Goal: Task Accomplishment & Management: Use online tool/utility

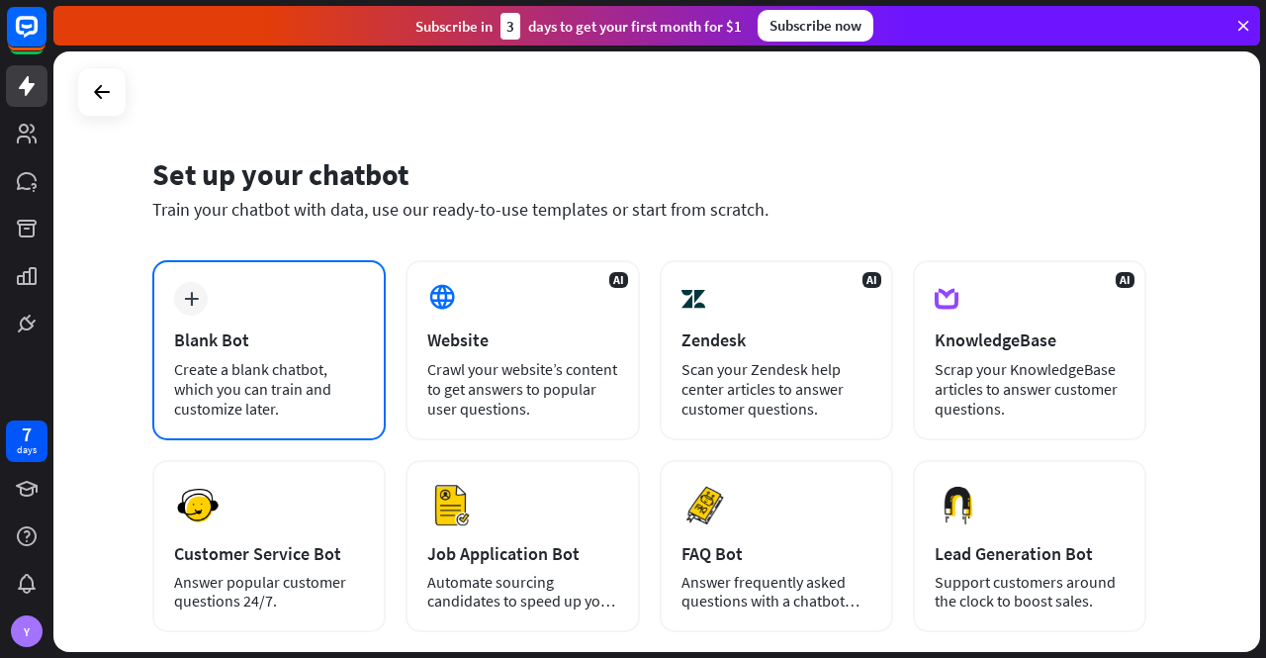
click at [246, 328] on div "Blank Bot" at bounding box center [269, 339] width 190 height 23
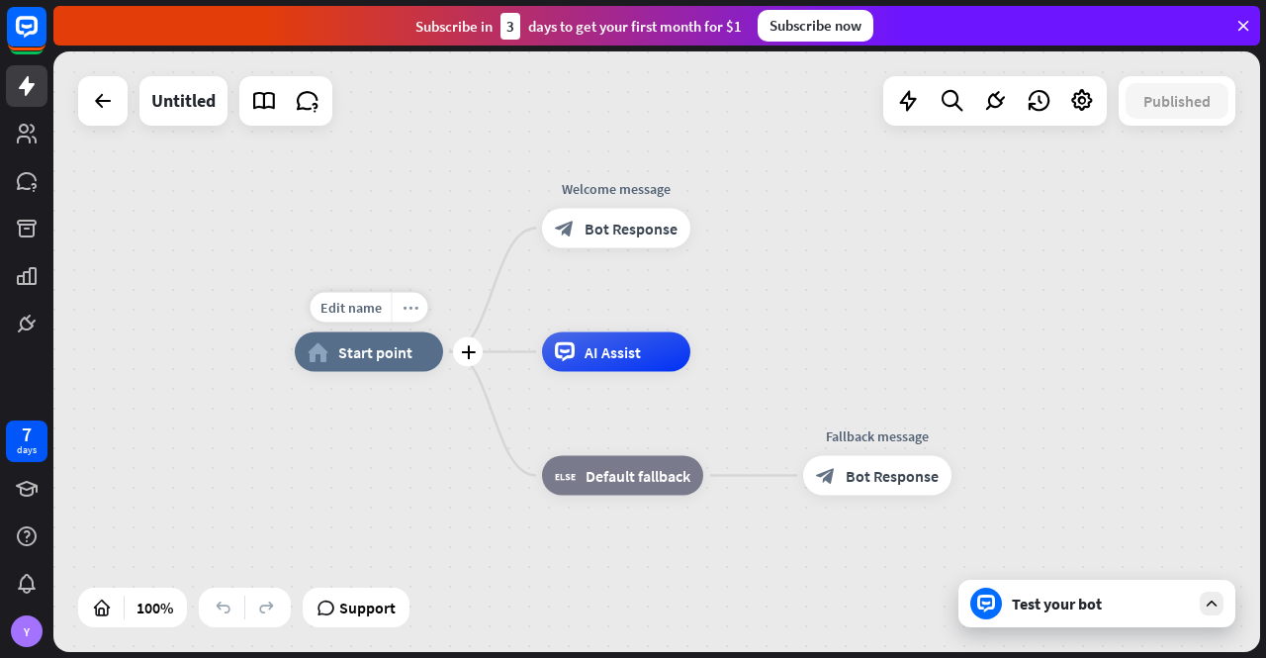
click at [416, 304] on icon "more_horiz" at bounding box center [411, 307] width 16 height 15
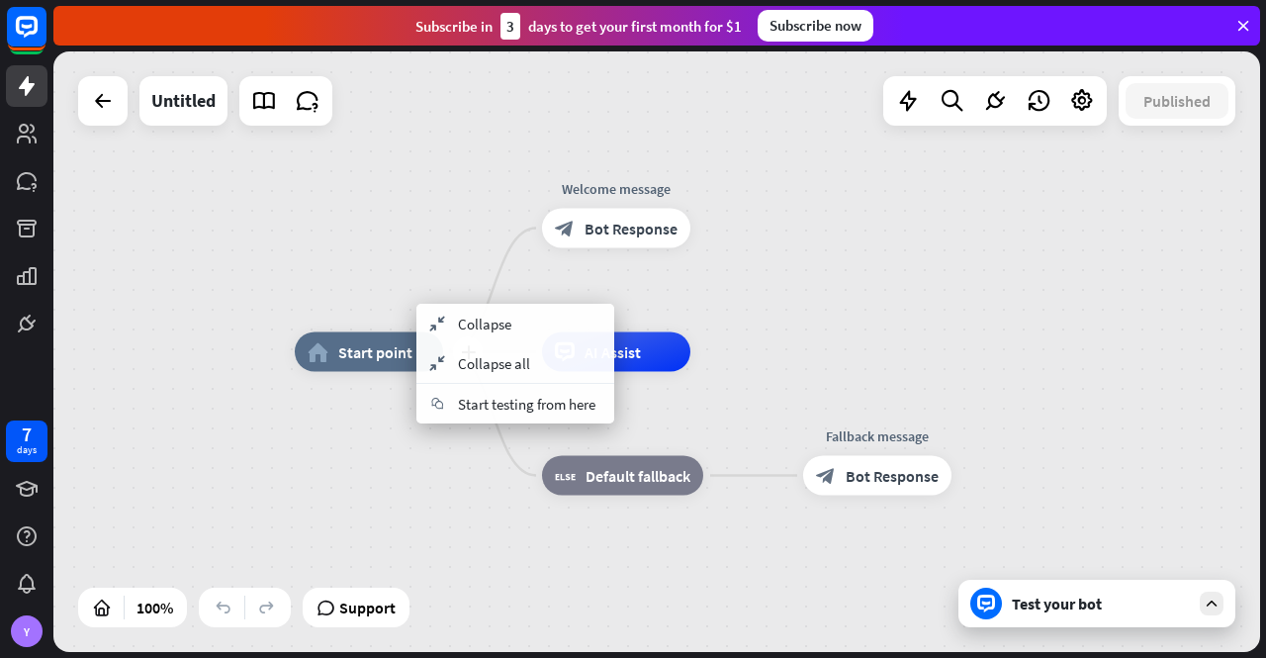
click at [334, 332] on div "plus home_2 Start point" at bounding box center [369, 352] width 148 height 40
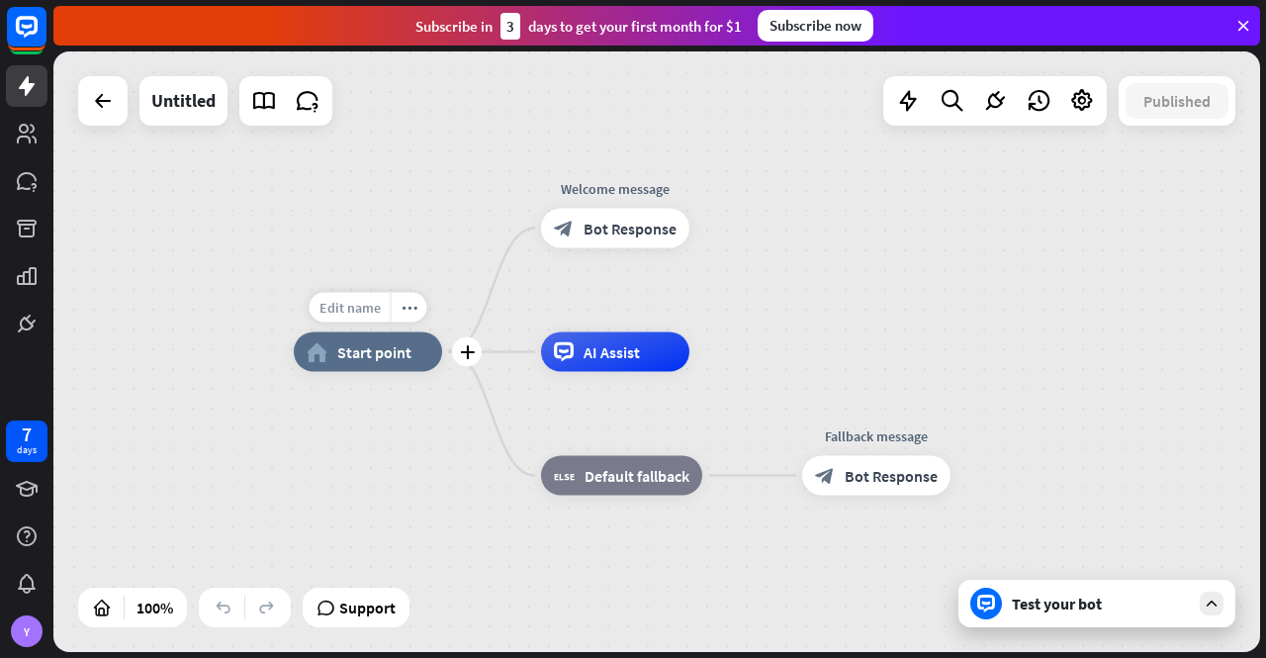
click at [344, 308] on span "Edit name" at bounding box center [350, 308] width 61 height 18
type input "**********"
click at [460, 210] on div "**********" at bounding box center [656, 351] width 1207 height 600
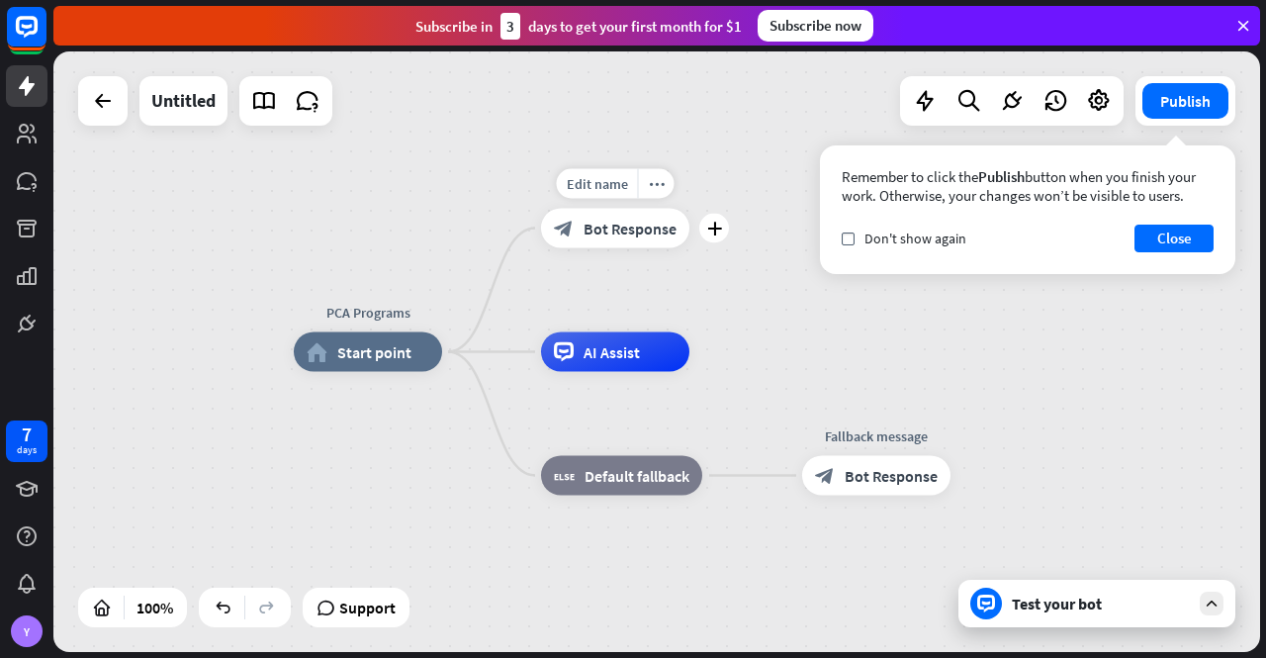
click at [612, 229] on span "Bot Response" at bounding box center [630, 229] width 93 height 20
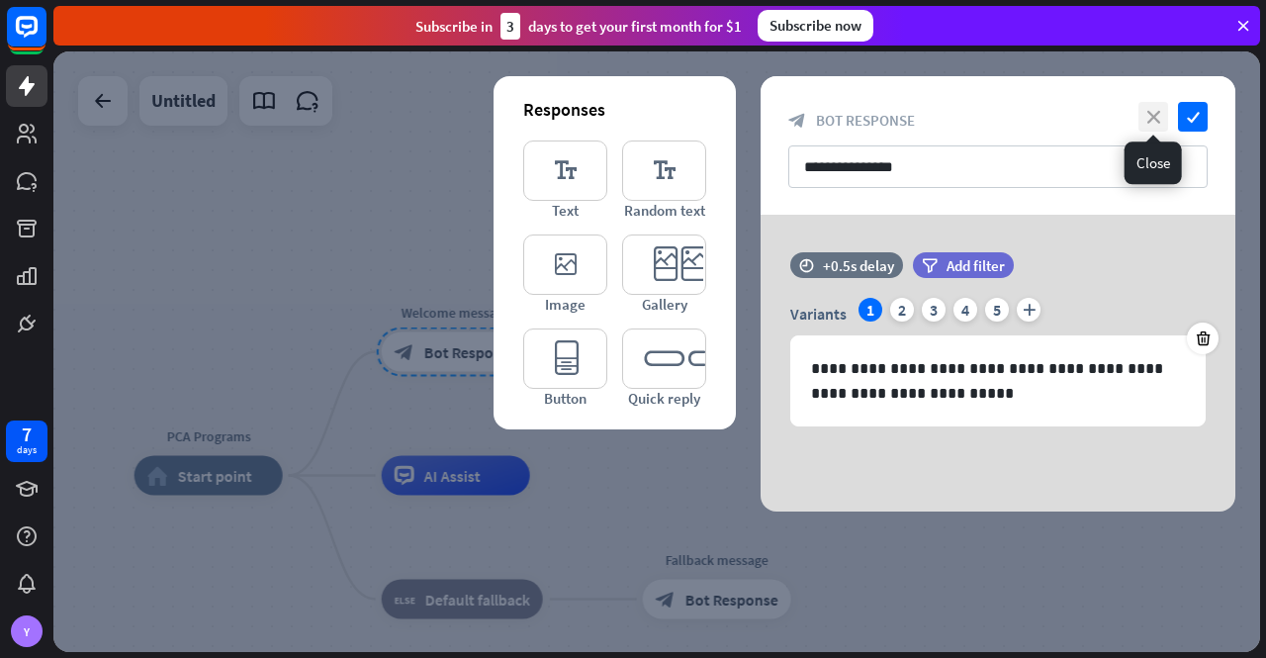
click at [1156, 108] on icon "close" at bounding box center [1154, 117] width 30 height 30
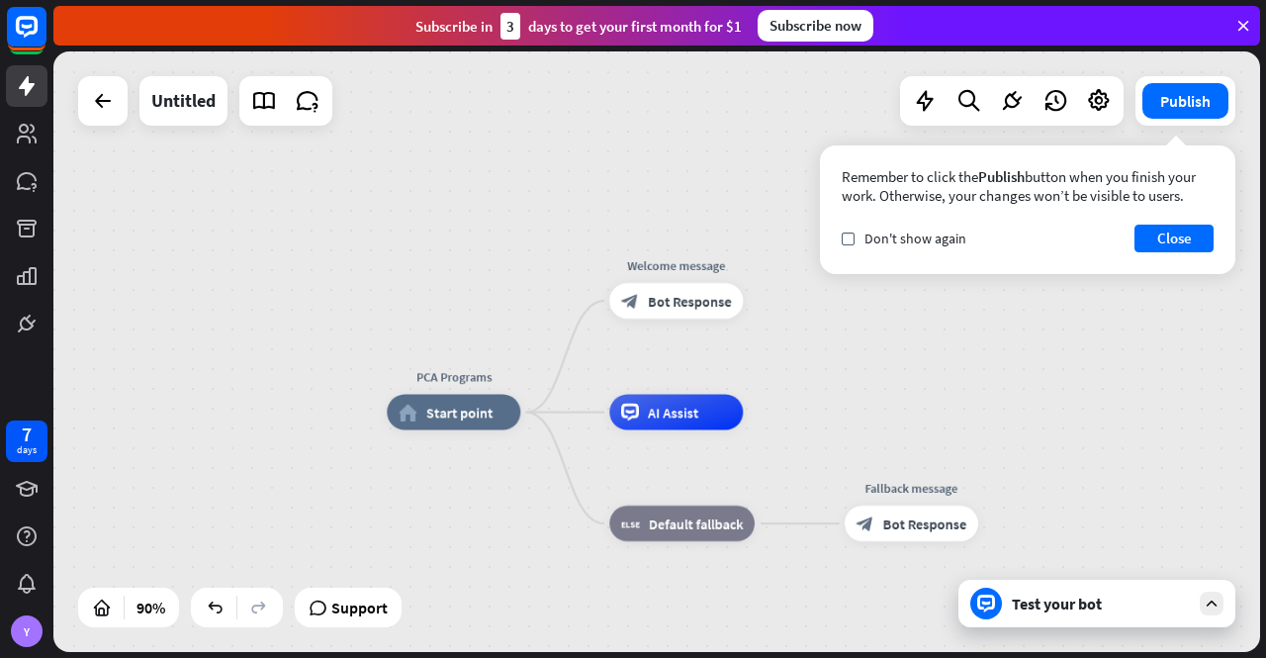
drag, startPoint x: 631, startPoint y: 401, endPoint x: 804, endPoint y: 378, distance: 174.6
click at [827, 372] on div "PCA Programs home_2 Start point Welcome message block_bot_response Bot Response…" at bounding box center [656, 351] width 1207 height 600
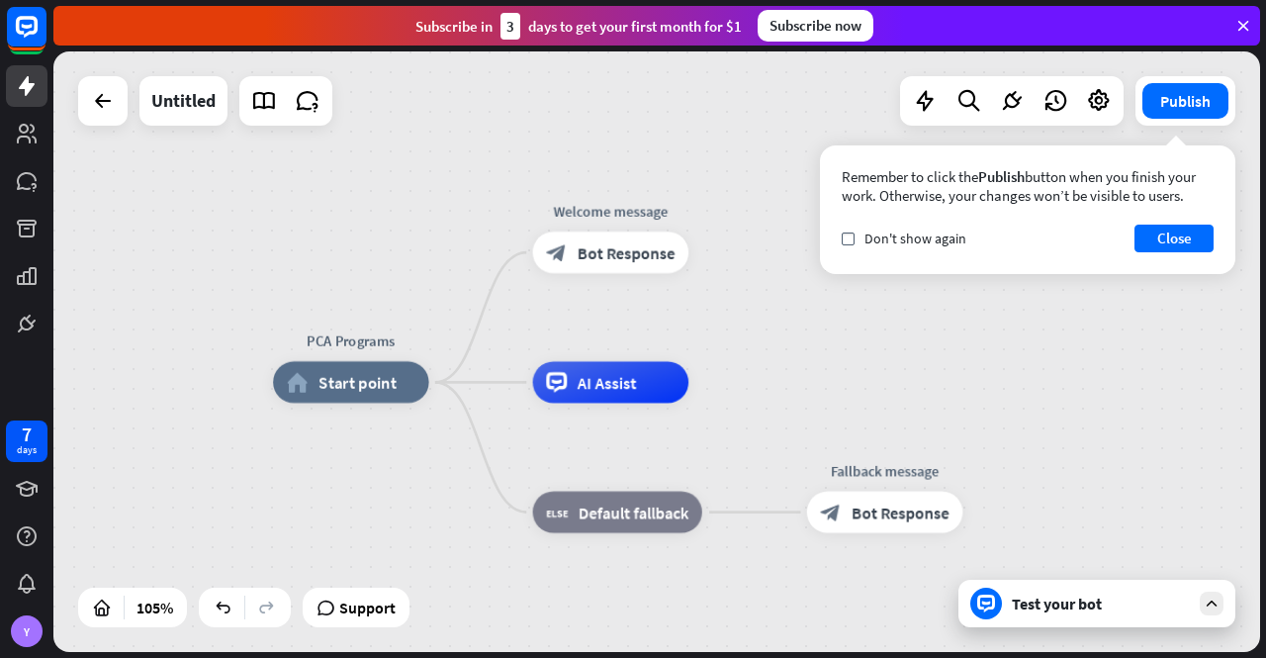
drag, startPoint x: 565, startPoint y: 472, endPoint x: 473, endPoint y: 449, distance: 94.8
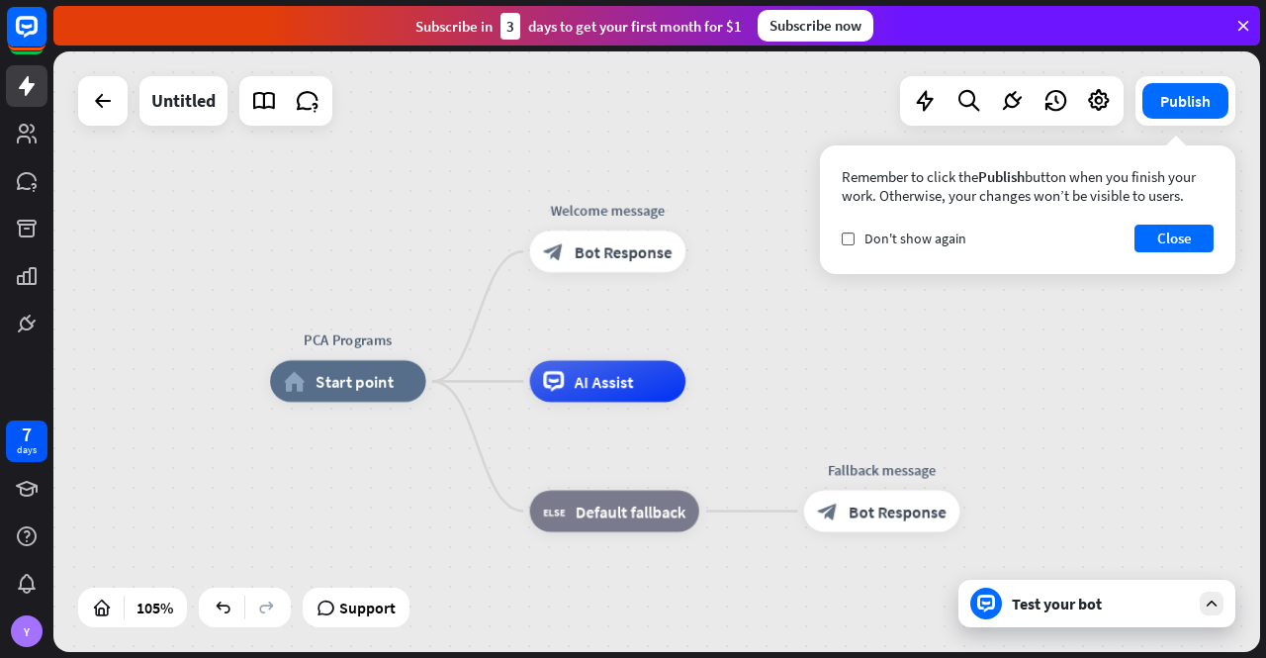
click at [1037, 598] on div "Test your bot" at bounding box center [1101, 604] width 178 height 20
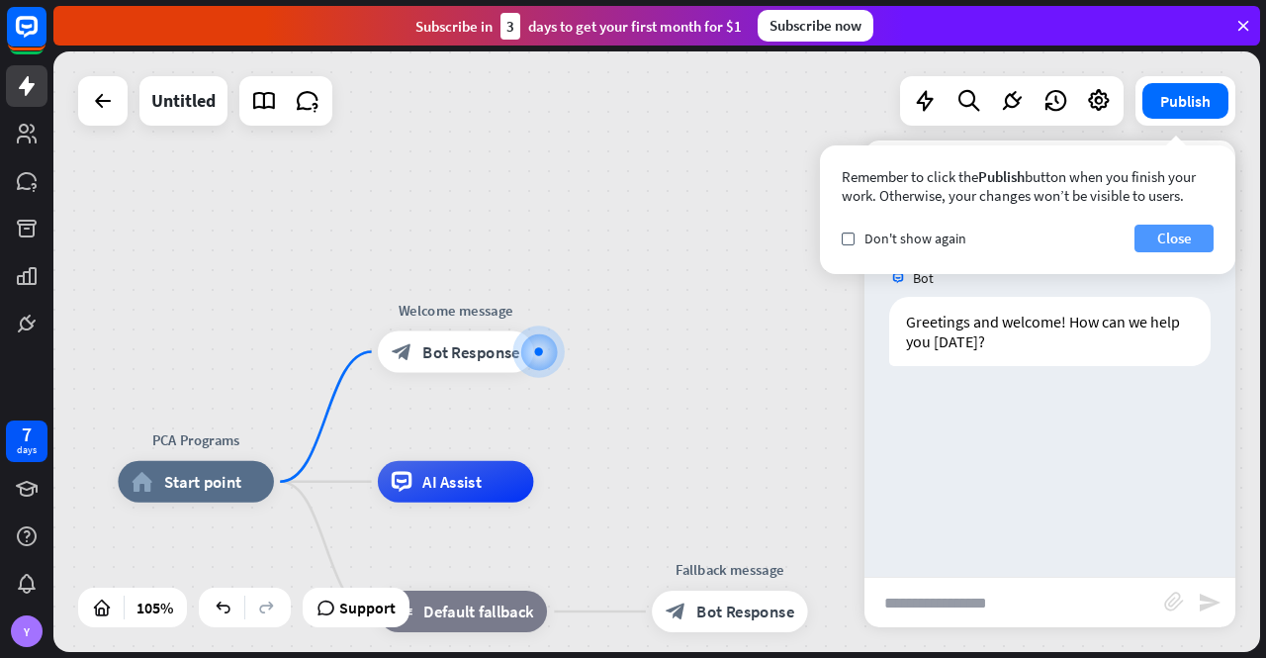
click at [1185, 234] on button "Close" at bounding box center [1174, 239] width 79 height 28
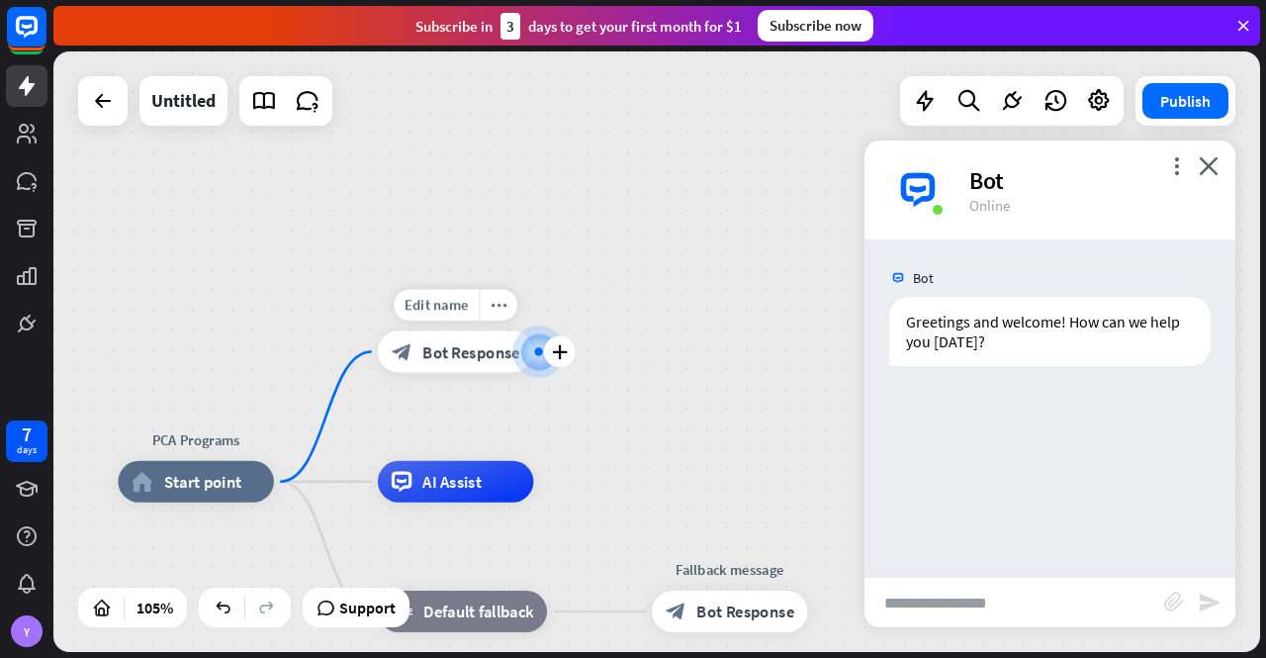
click at [468, 352] on span "Bot Response" at bounding box center [471, 351] width 98 height 21
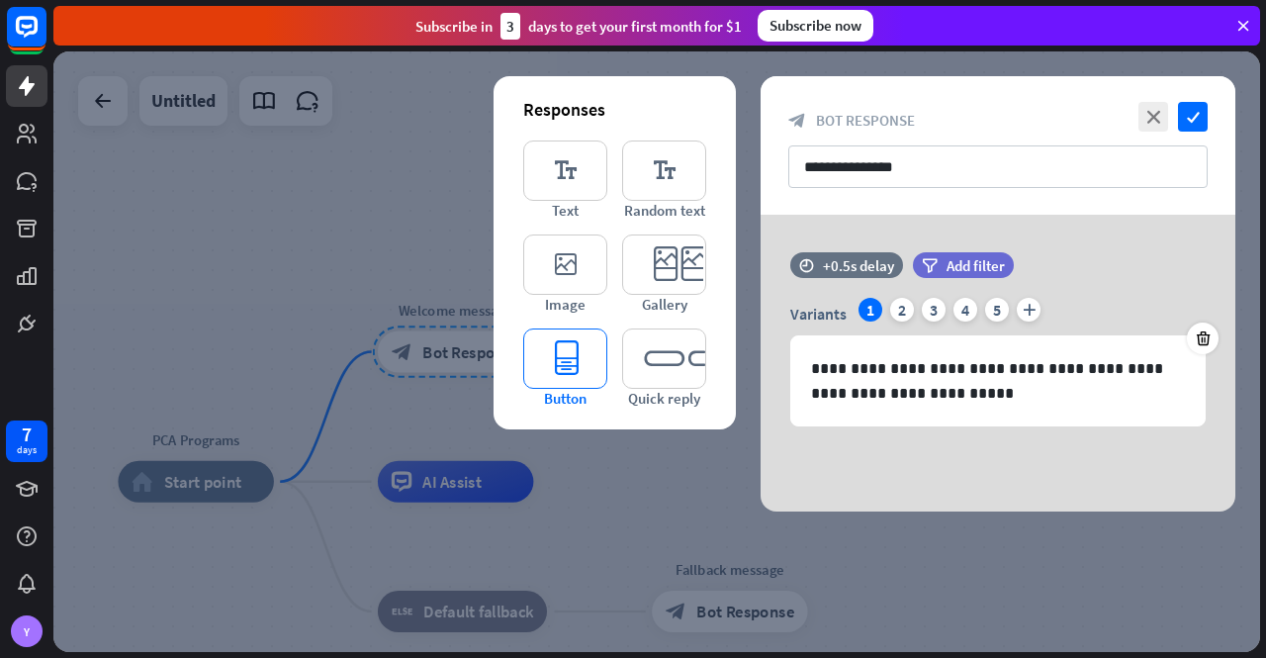
click at [574, 359] on icon "editor_button" at bounding box center [565, 358] width 84 height 60
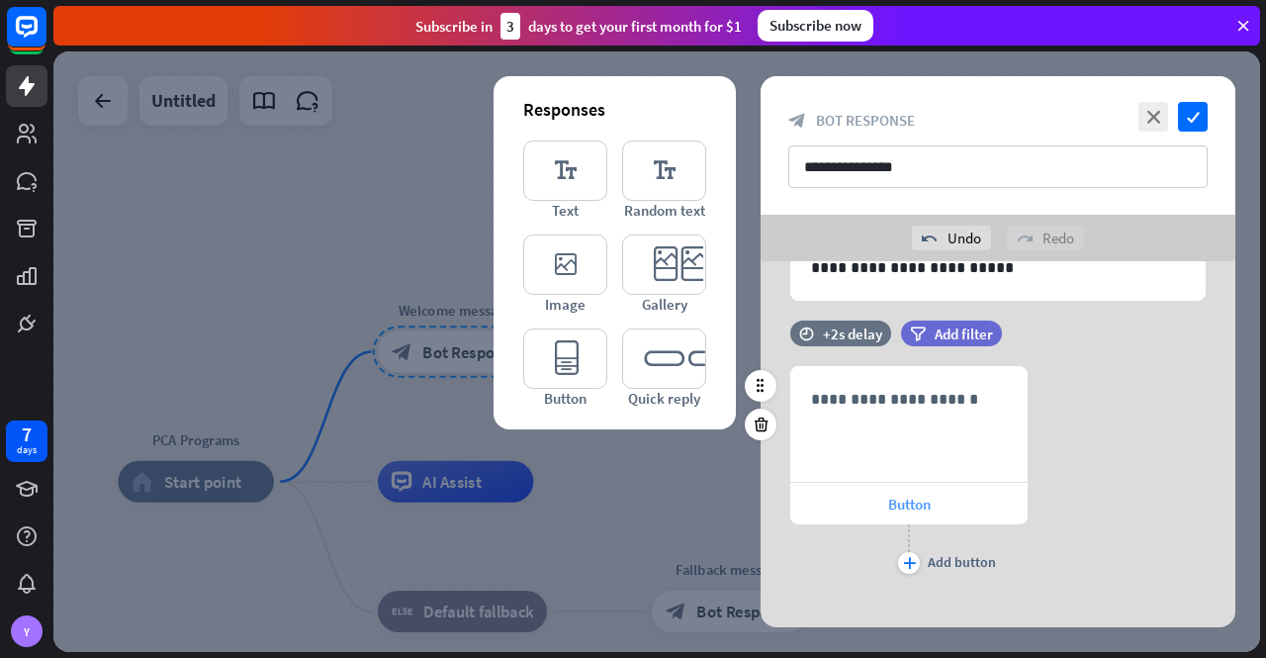
scroll to position [190, 0]
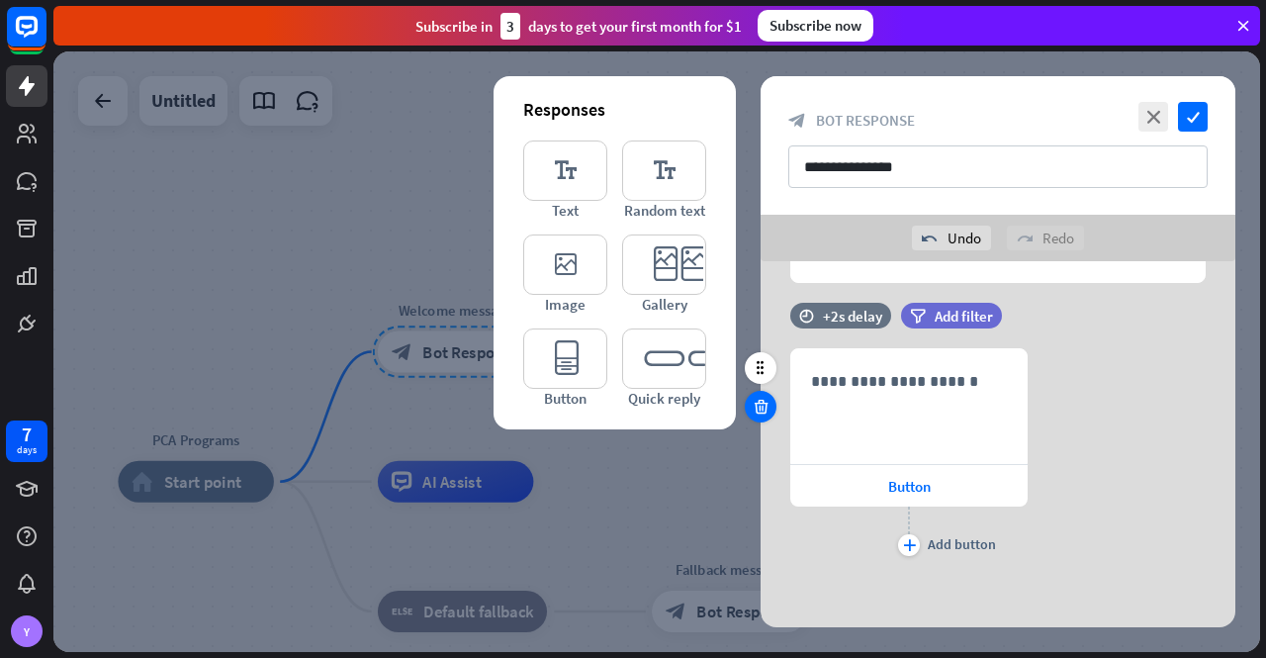
click at [763, 412] on icon at bounding box center [761, 407] width 19 height 18
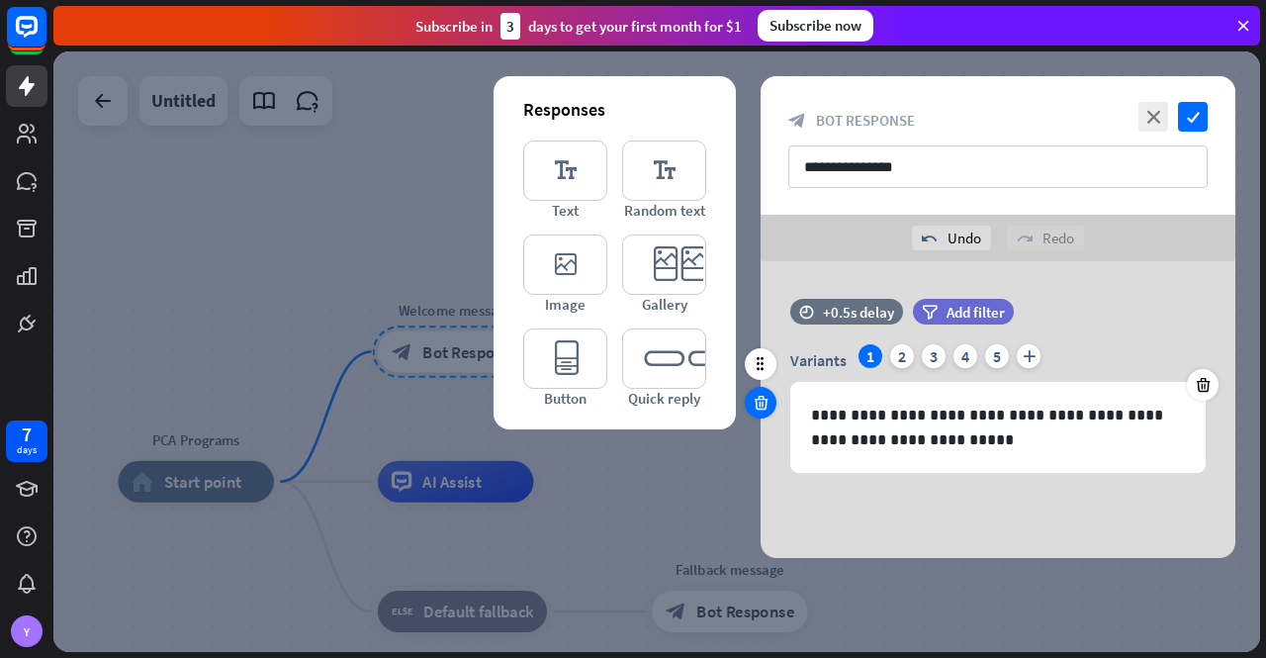
scroll to position [0, 0]
click at [764, 362] on icon at bounding box center [761, 364] width 18 height 18
click at [762, 369] on icon at bounding box center [761, 364] width 18 height 18
click at [952, 165] on input "**********" at bounding box center [997, 166] width 419 height 43
click at [578, 361] on icon "editor_button" at bounding box center [565, 358] width 84 height 60
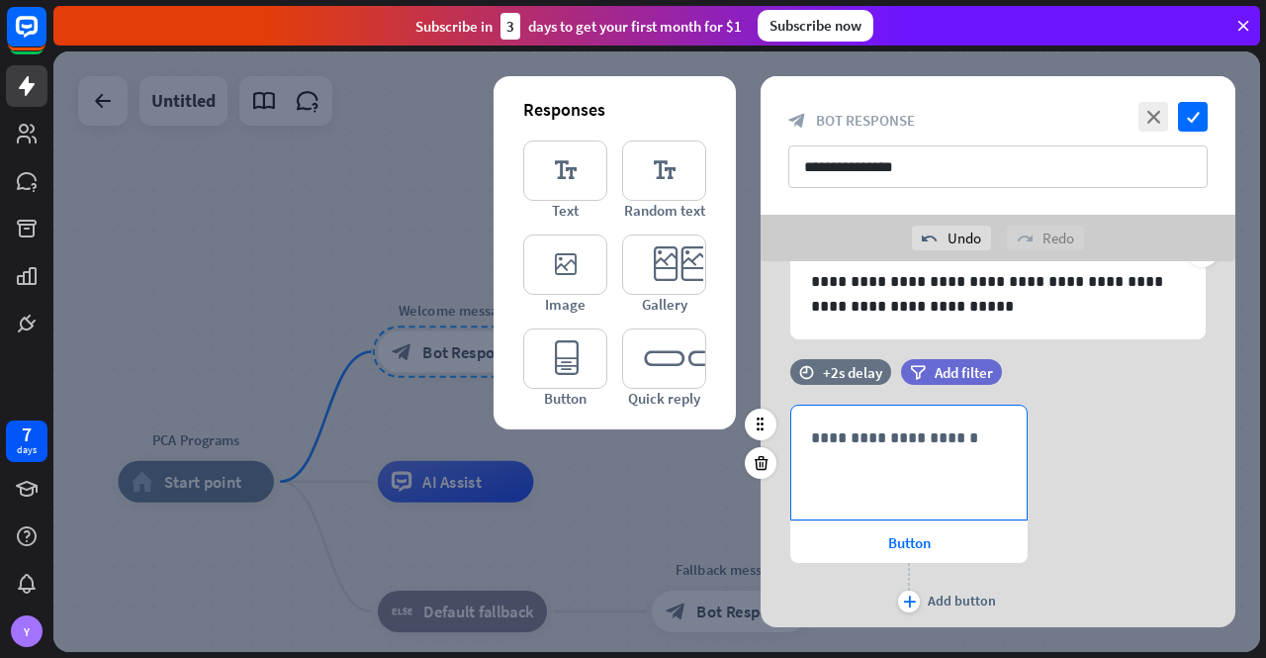
scroll to position [91, 0]
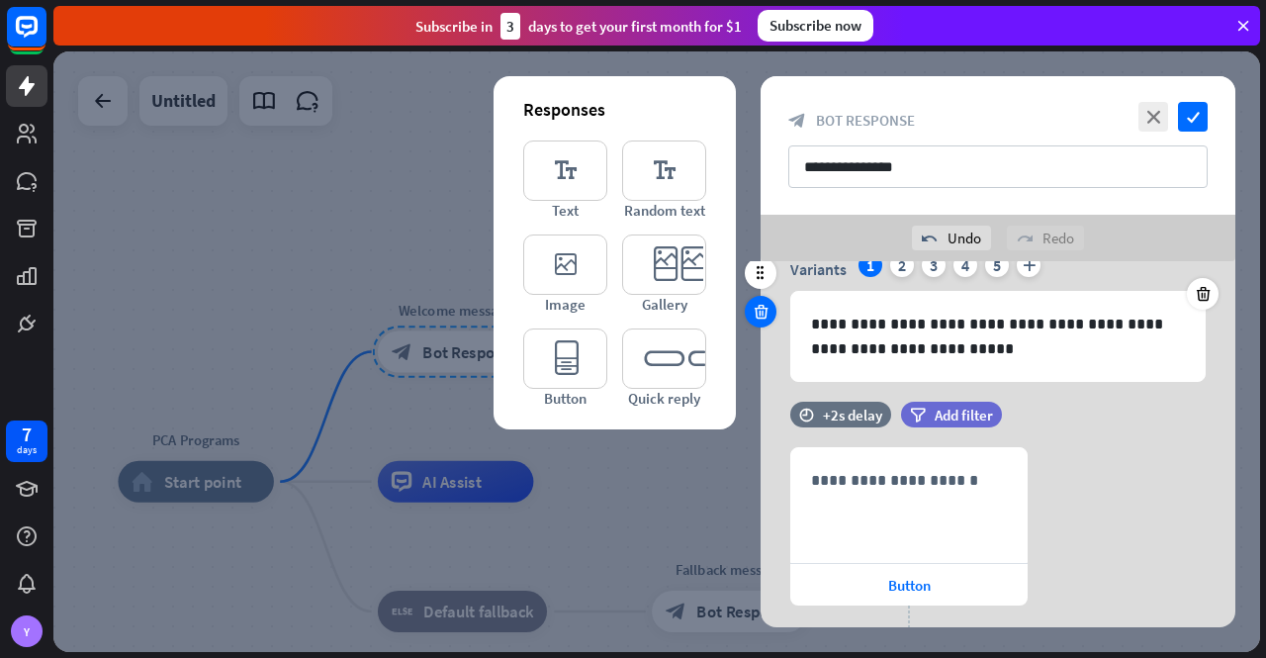
click at [764, 312] on icon at bounding box center [761, 312] width 19 height 18
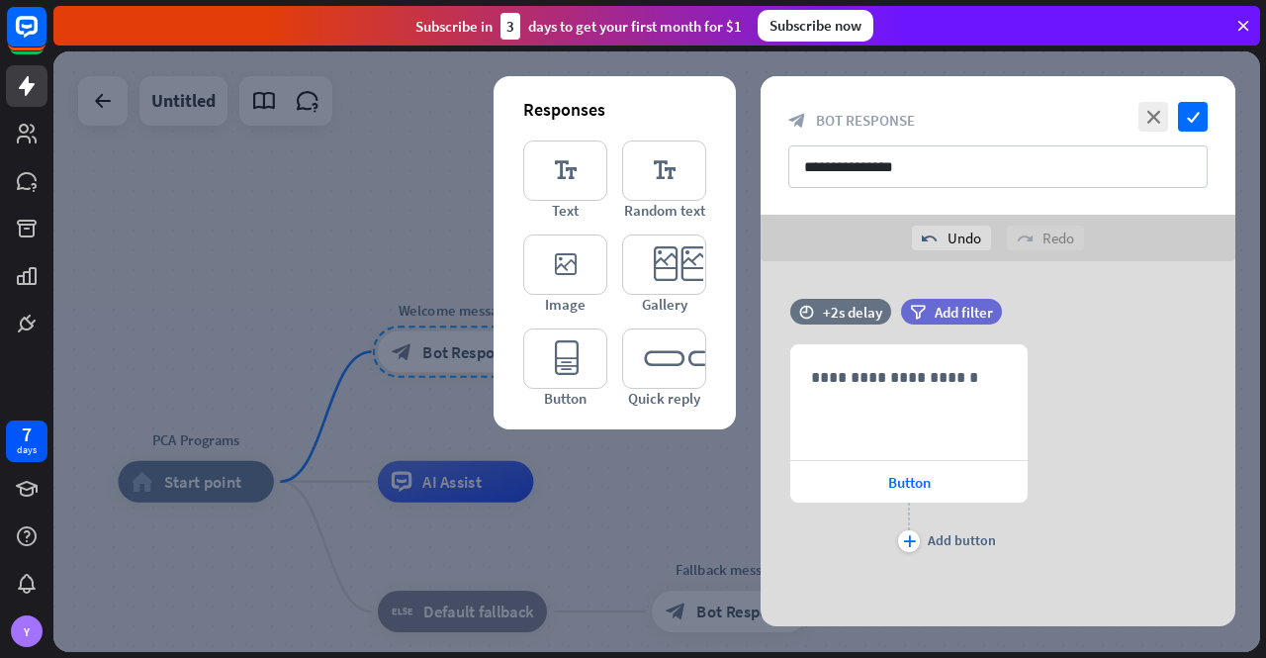
scroll to position [0, 0]
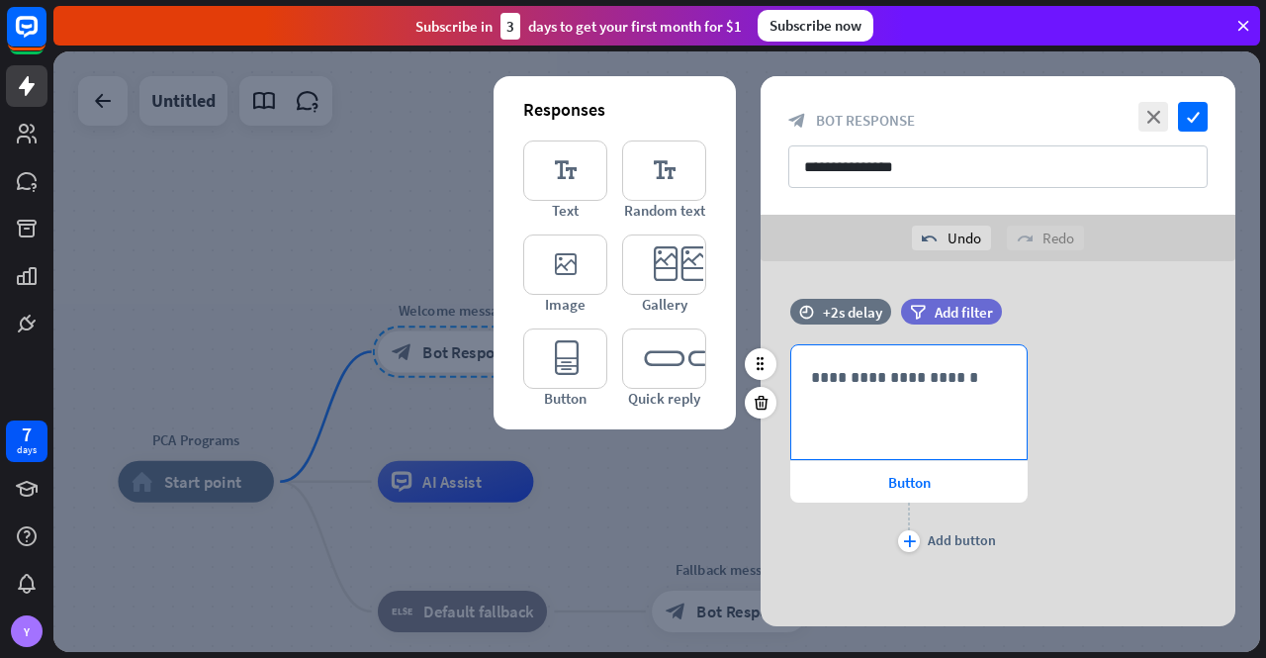
click at [878, 383] on p "**********" at bounding box center [909, 377] width 196 height 25
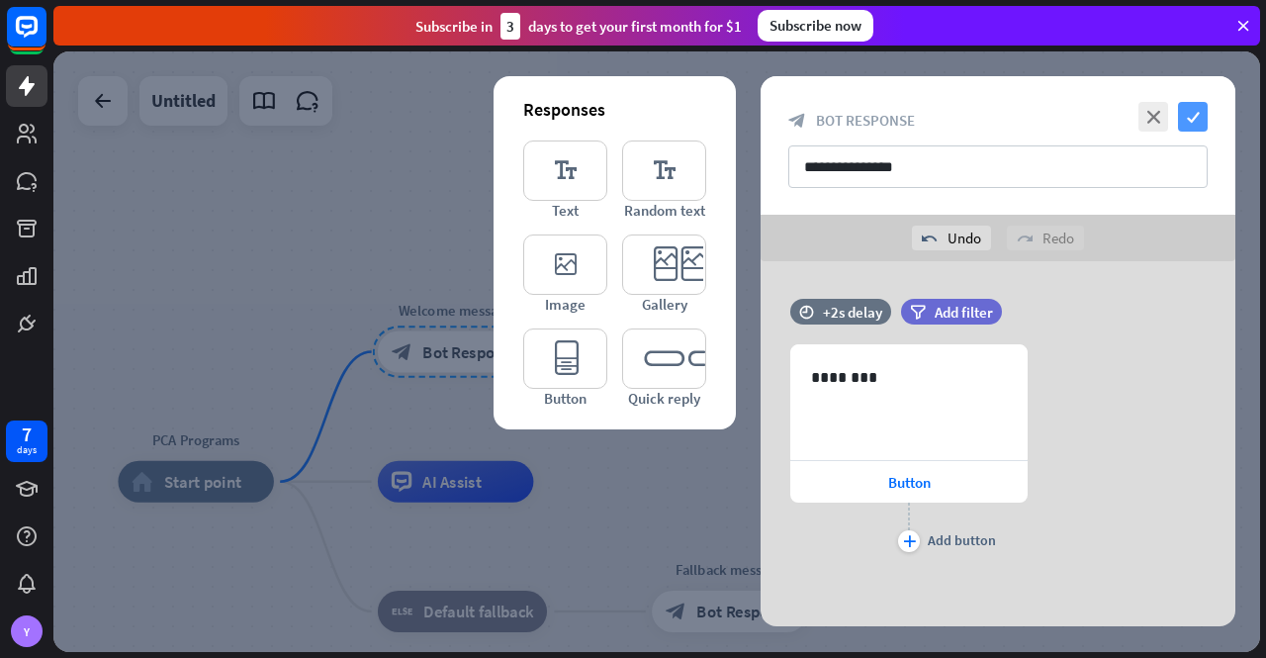
click at [1191, 113] on icon "check" at bounding box center [1193, 117] width 30 height 30
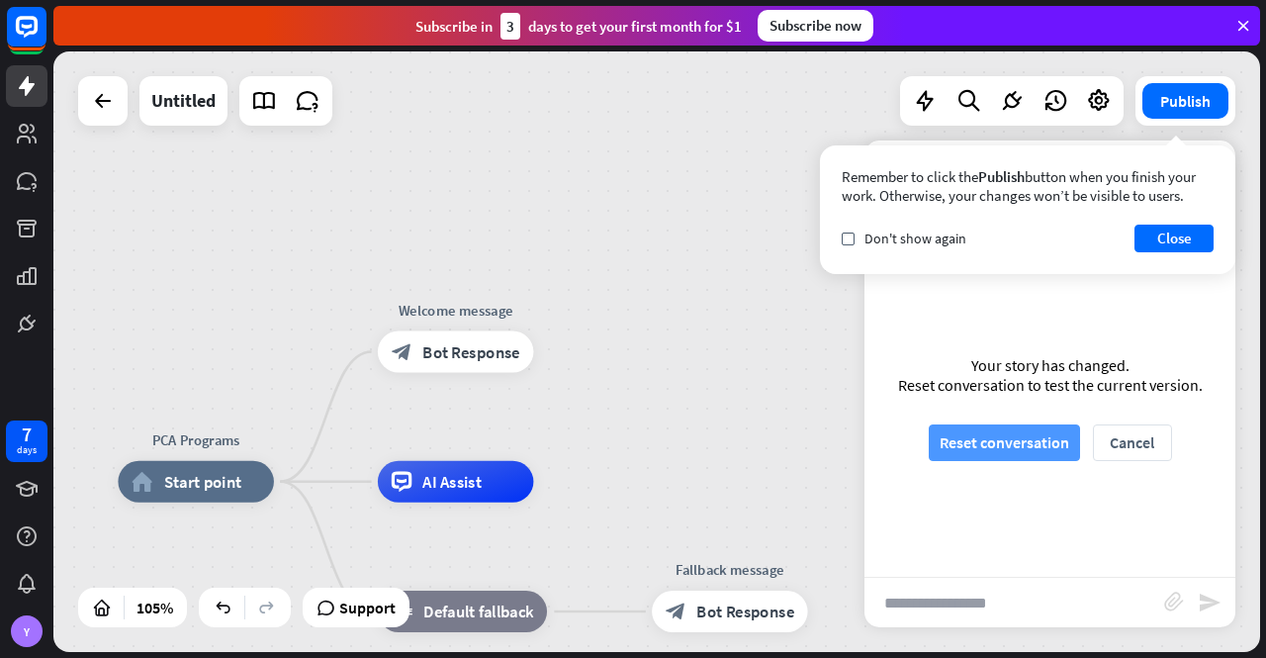
click at [1036, 444] on button "Reset conversation" at bounding box center [1004, 442] width 151 height 37
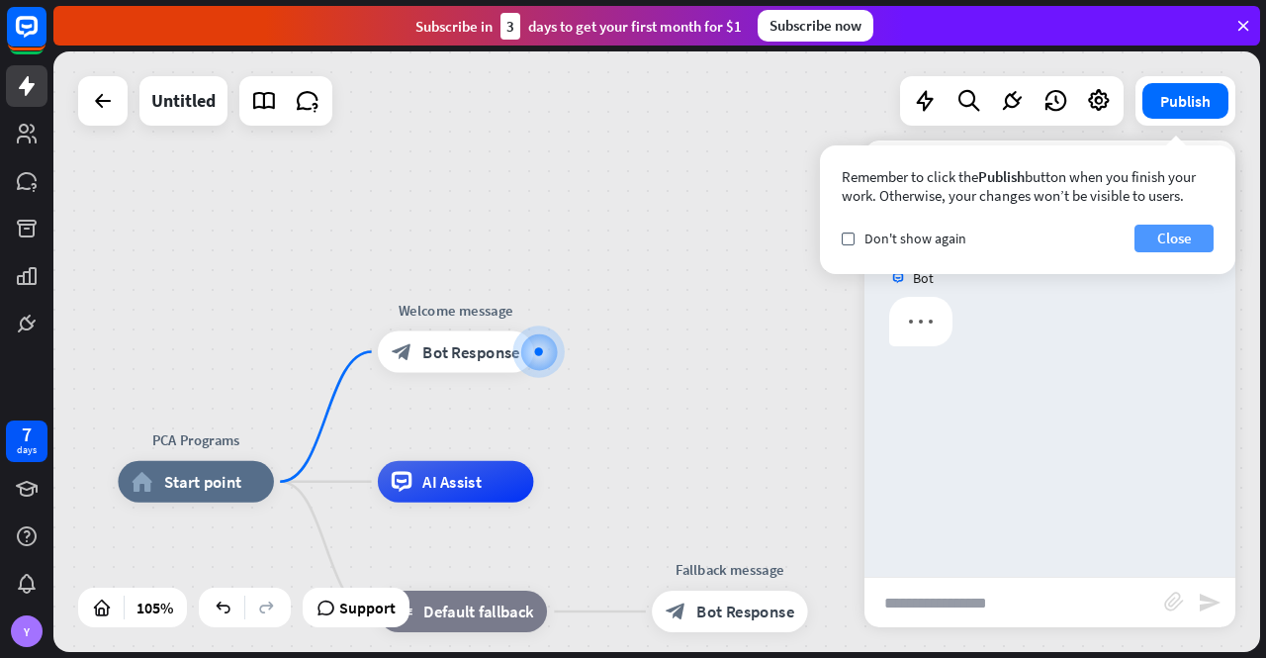
click at [1176, 230] on button "Close" at bounding box center [1174, 239] width 79 height 28
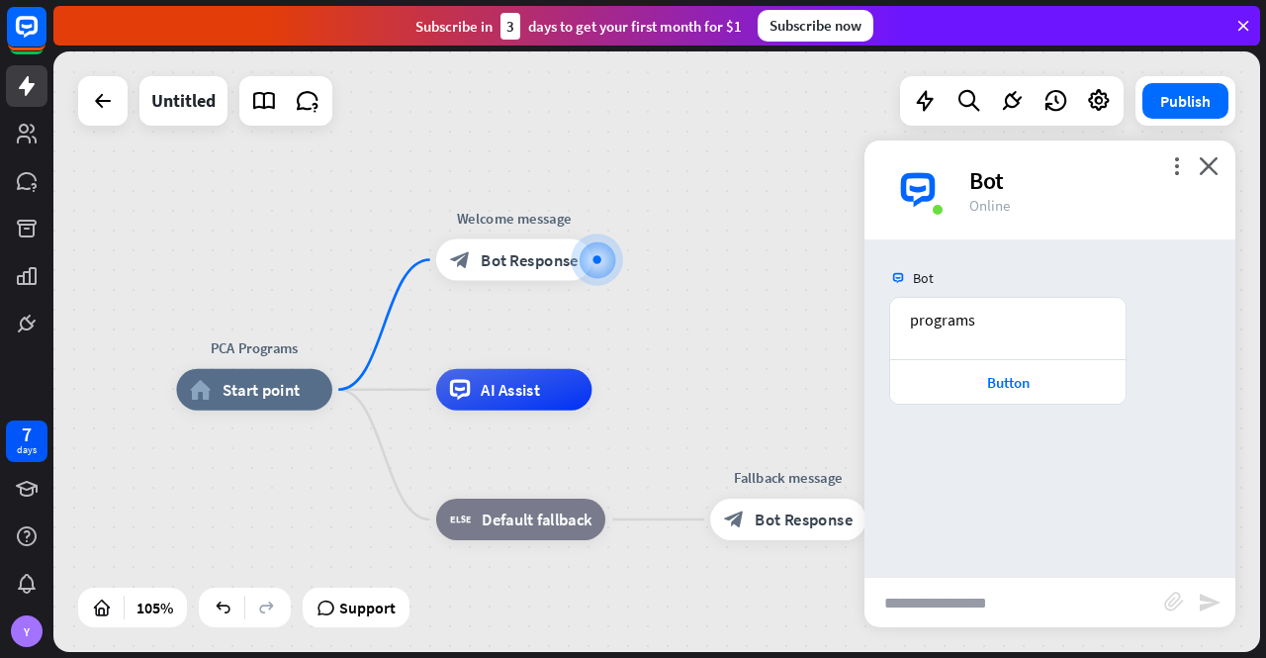
drag, startPoint x: 732, startPoint y: 407, endPoint x: 783, endPoint y: 320, distance: 101.1
click at [783, 320] on div "PCA Programs home_2 Start point Welcome message block_bot_response Bot Response…" at bounding box center [656, 351] width 1207 height 600
click at [520, 256] on span "Bot Response" at bounding box center [530, 259] width 98 height 21
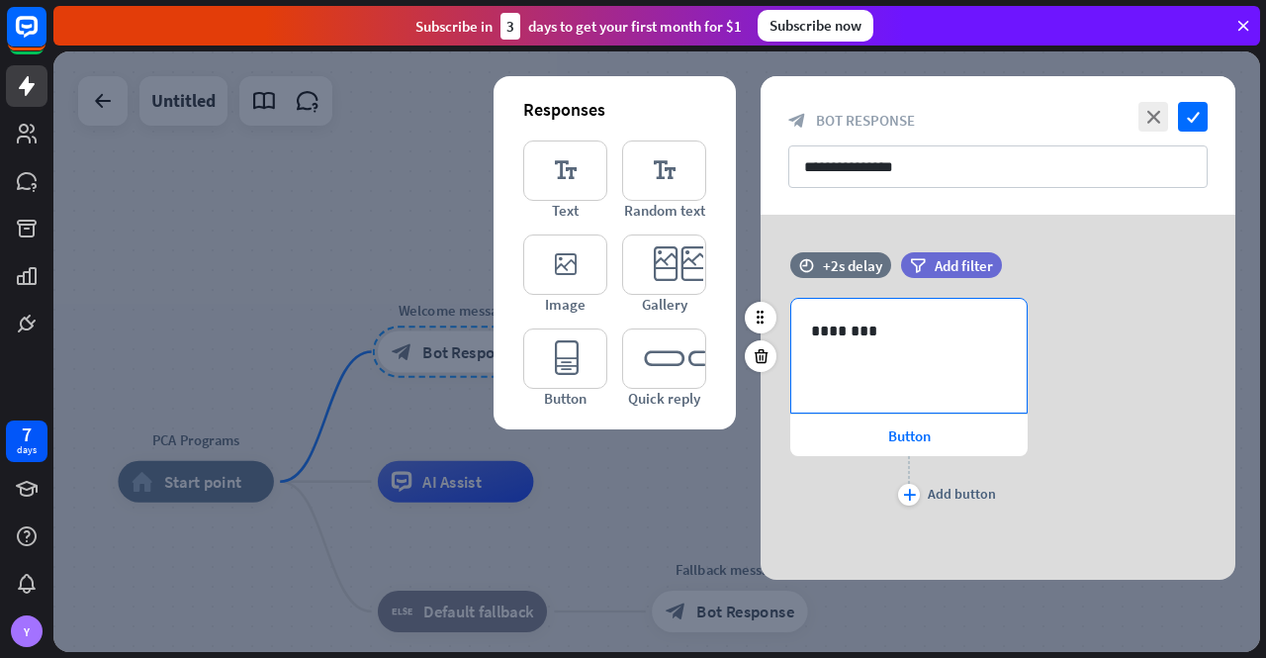
click at [901, 365] on div "********" at bounding box center [908, 356] width 235 height 114
click at [895, 436] on span "Button" at bounding box center [909, 435] width 43 height 19
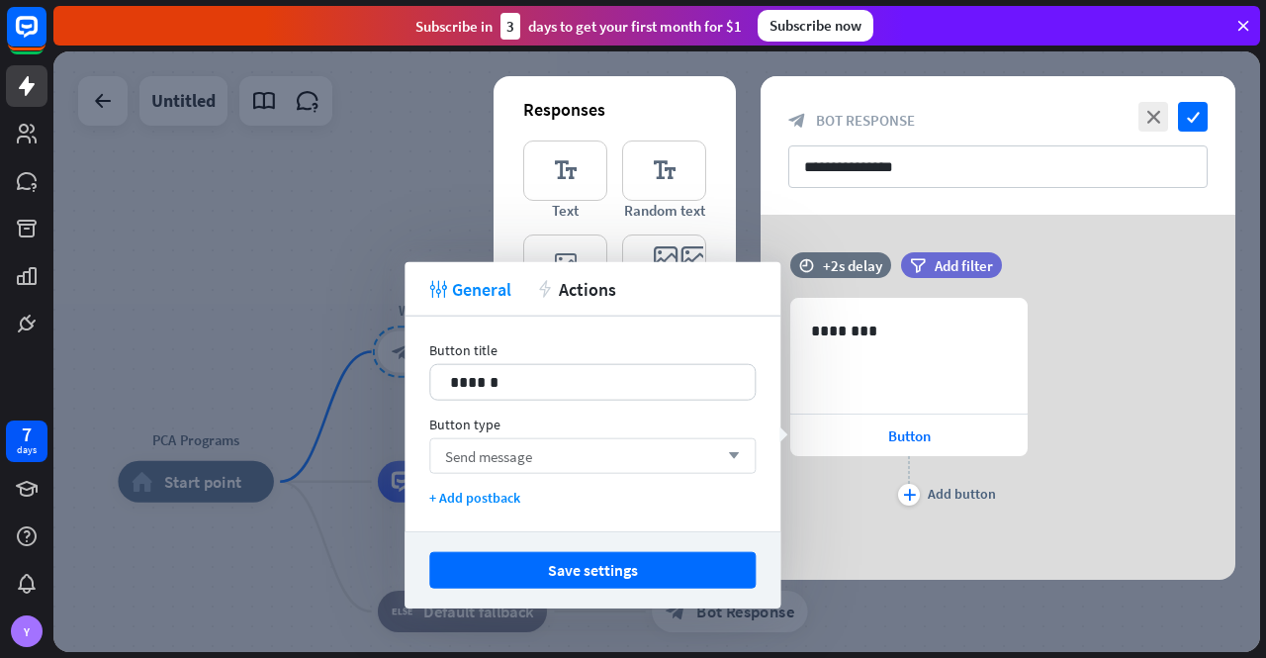
click at [702, 447] on div "Send message arrow_down" at bounding box center [592, 456] width 326 height 36
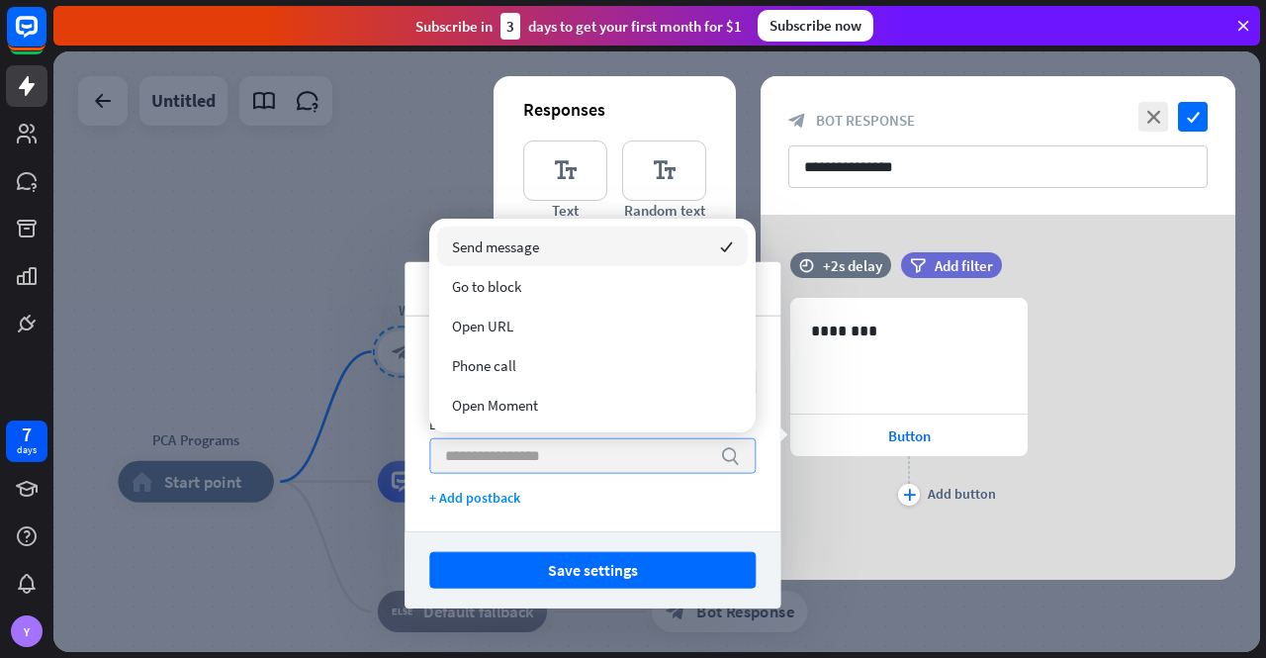
click at [702, 447] on input "search" at bounding box center [577, 456] width 265 height 34
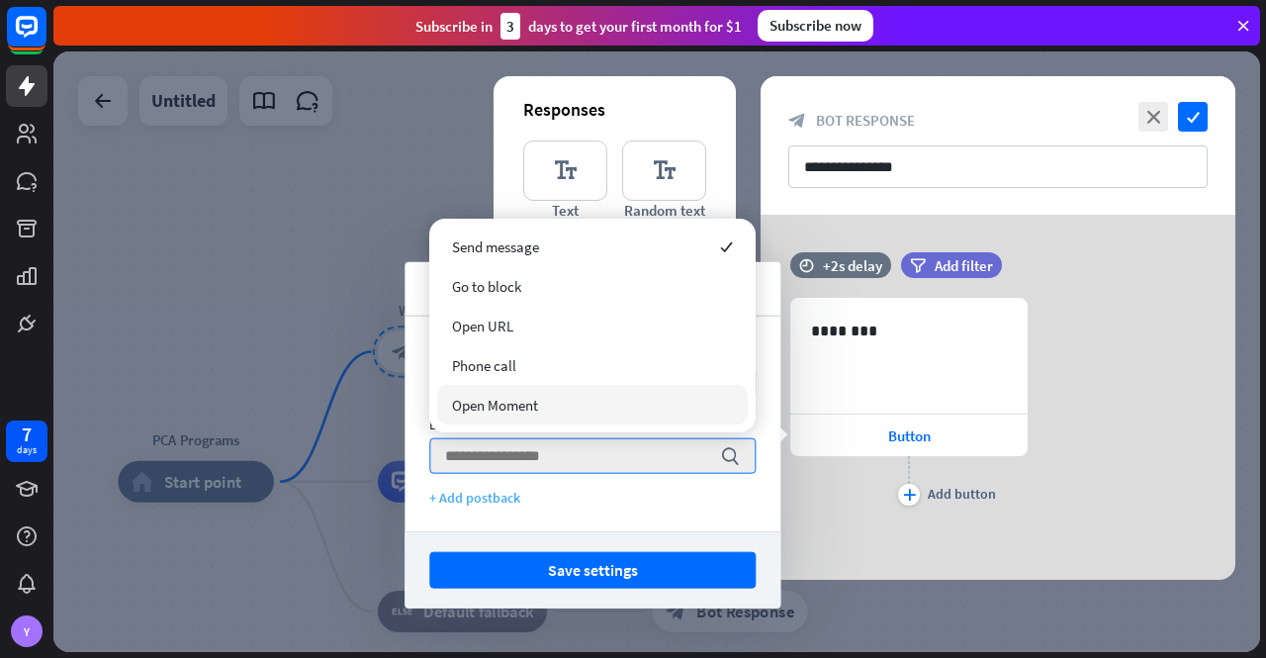
click at [725, 498] on div "+ Add postback" at bounding box center [592, 498] width 326 height 18
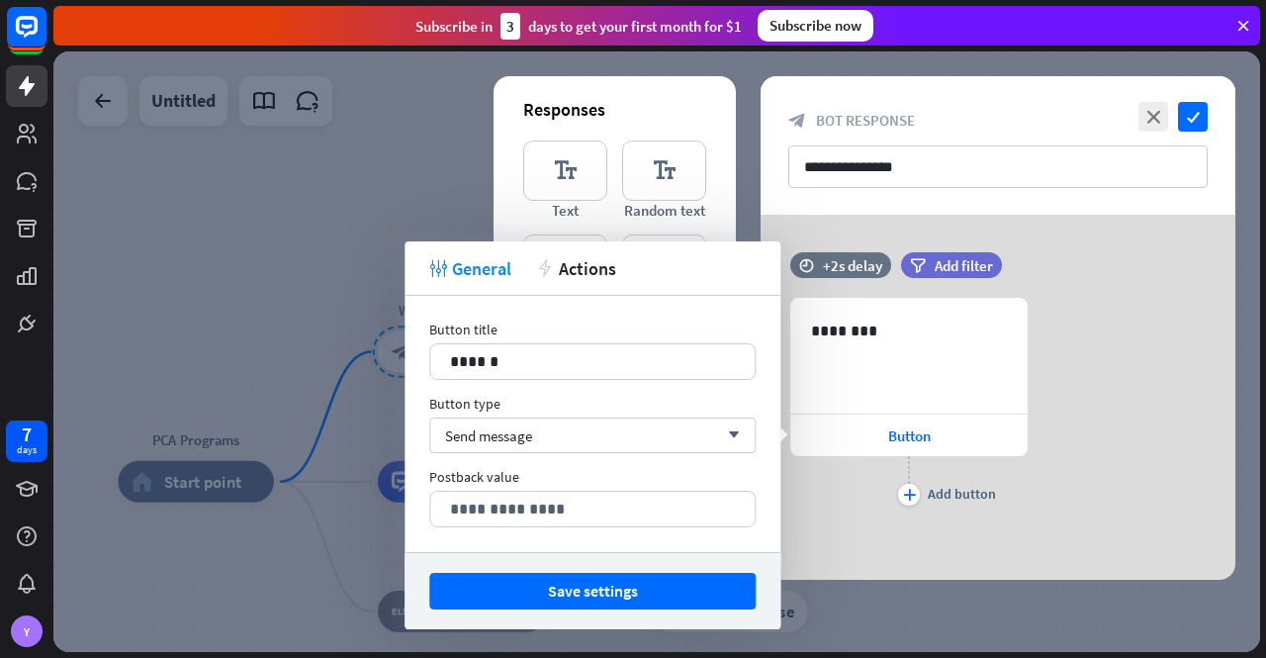
click at [847, 505] on div "632 ******** Button plus Add button" at bounding box center [908, 404] width 237 height 213
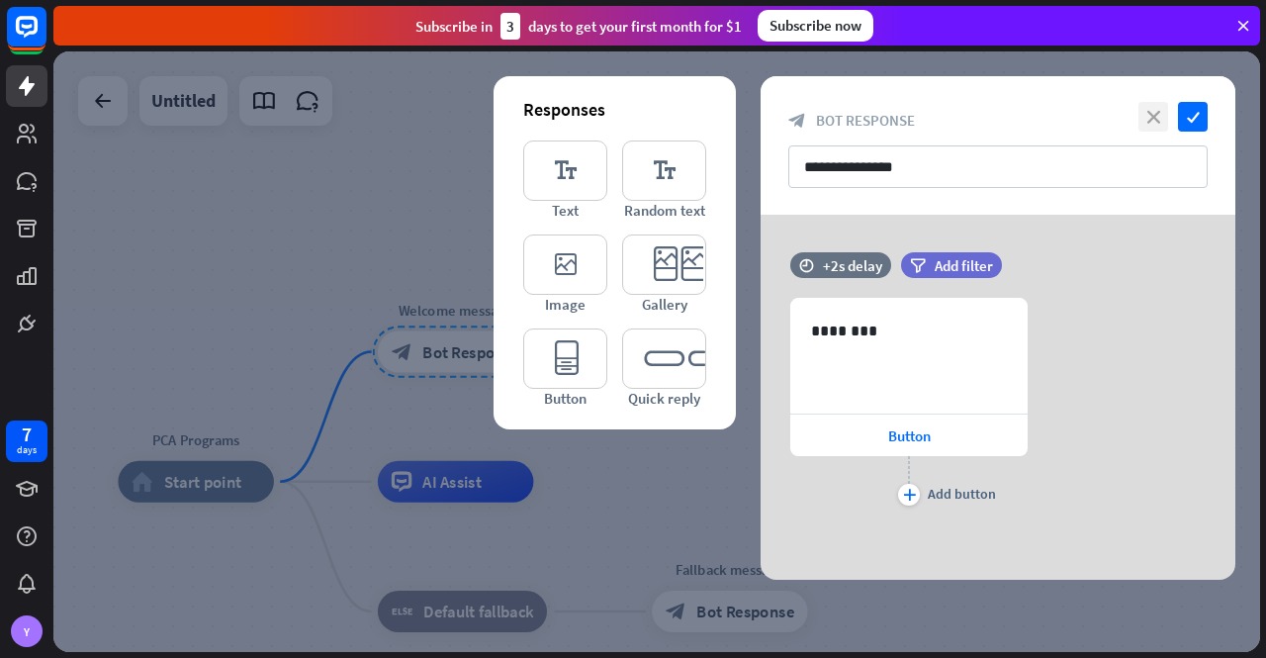
click at [1149, 110] on icon "close" at bounding box center [1154, 117] width 30 height 30
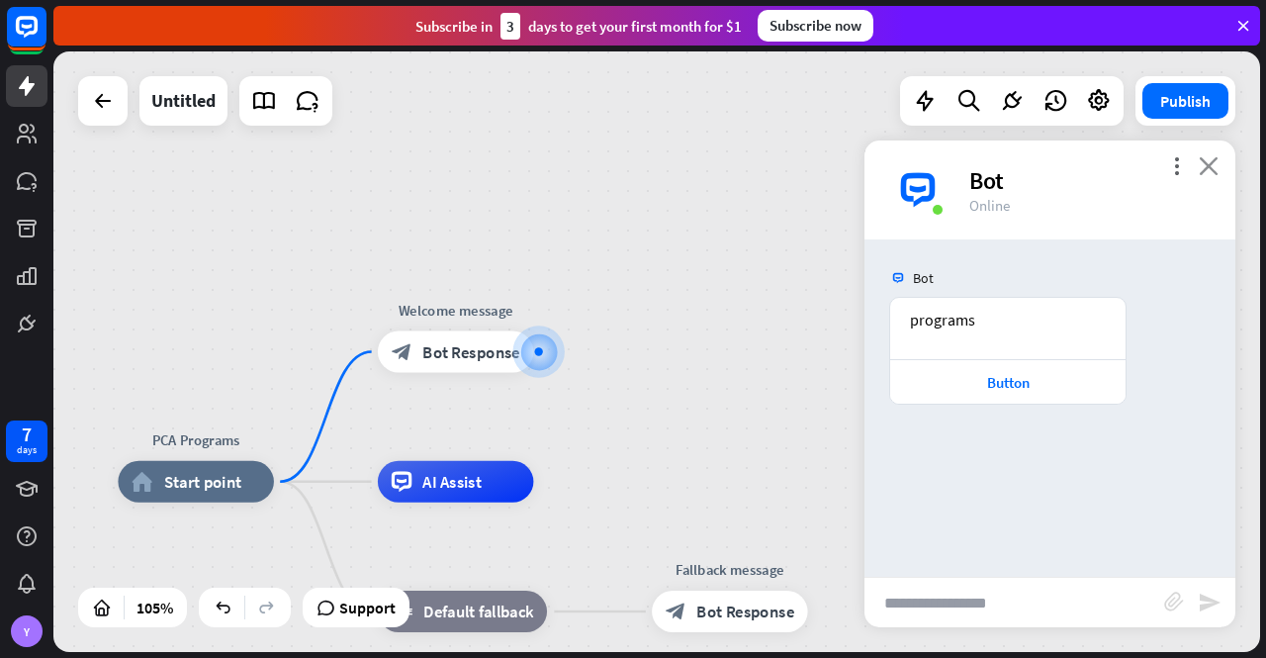
click at [1207, 165] on icon "close" at bounding box center [1209, 165] width 20 height 19
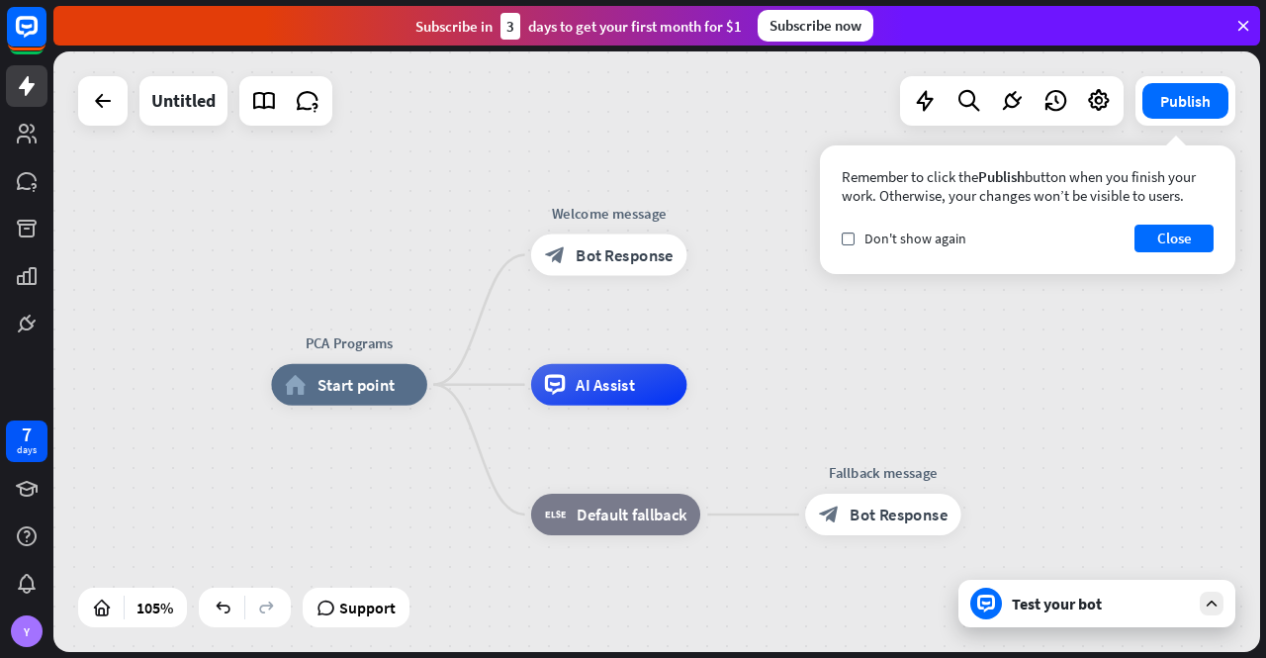
drag, startPoint x: 731, startPoint y: 369, endPoint x: 889, endPoint y: 264, distance: 189.9
click at [889, 264] on div "PCA Programs home_2 Start point Welcome message block_bot_response Bot Response…" at bounding box center [656, 351] width 1207 height 600
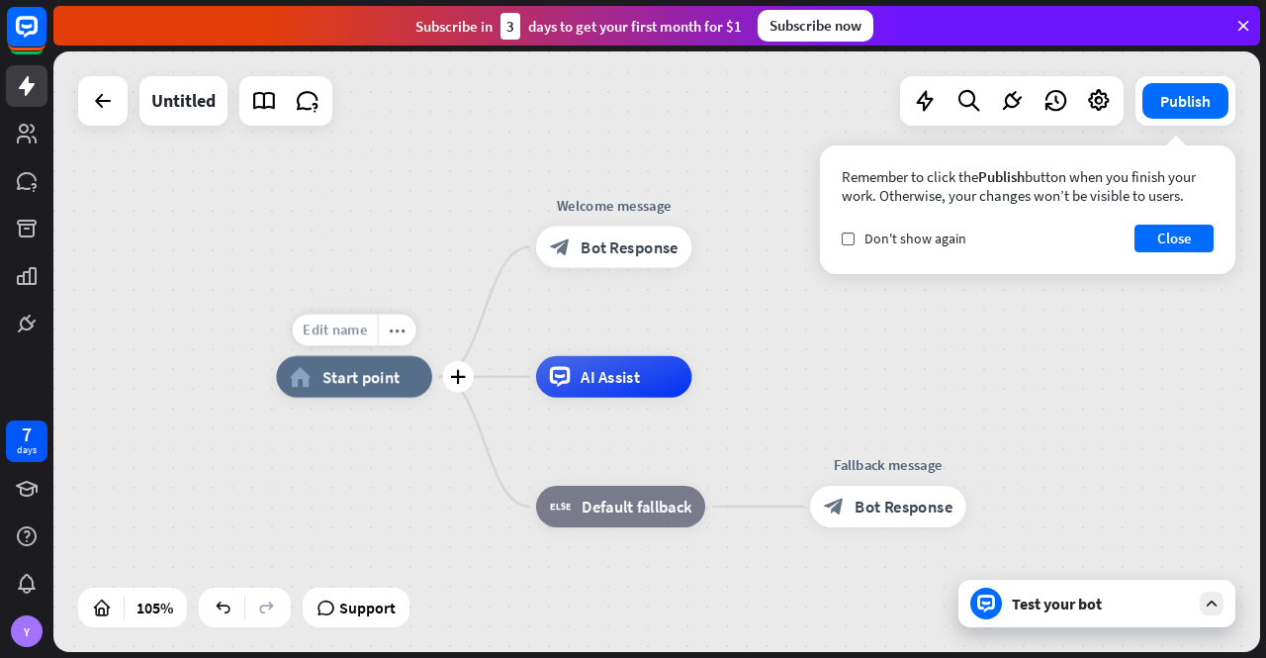
click at [332, 330] on span "Edit name" at bounding box center [335, 329] width 64 height 19
click at [412, 335] on div "more_horiz" at bounding box center [397, 331] width 39 height 32
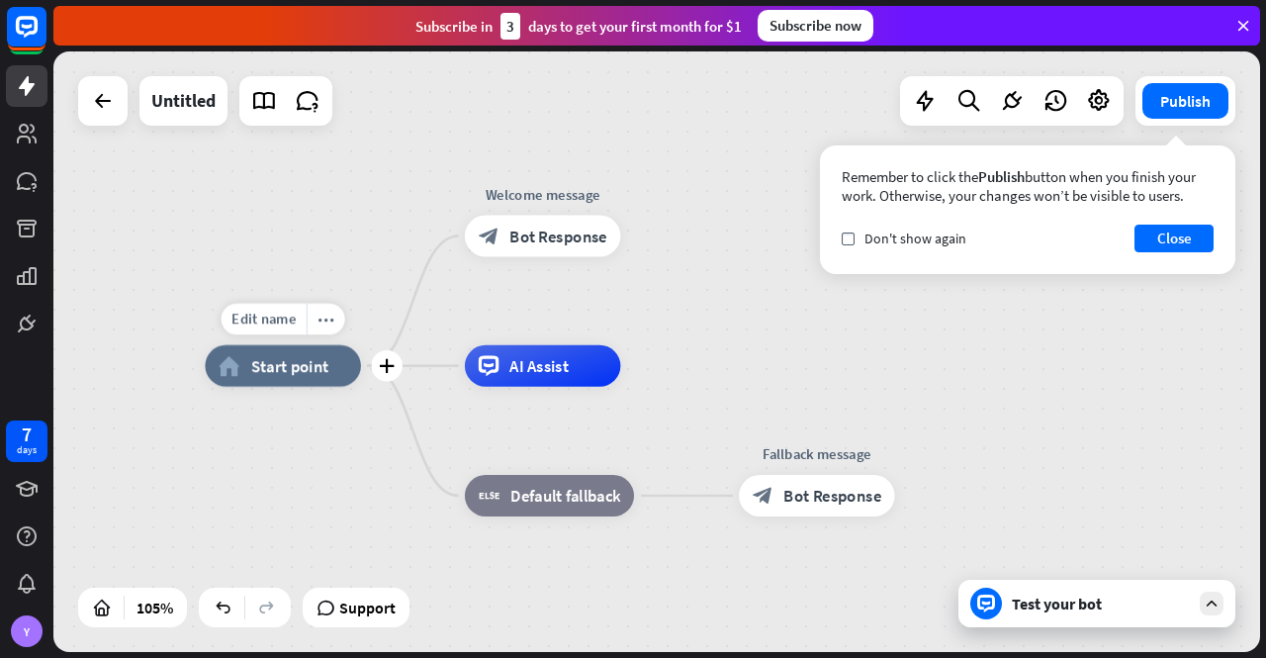
drag, startPoint x: 435, startPoint y: 422, endPoint x: 364, endPoint y: 411, distance: 72.2
click at [360, 387] on div "Edit name more_horiz plus home_2 Start point" at bounding box center [282, 366] width 155 height 42
click at [396, 365] on div "plus" at bounding box center [387, 366] width 32 height 32
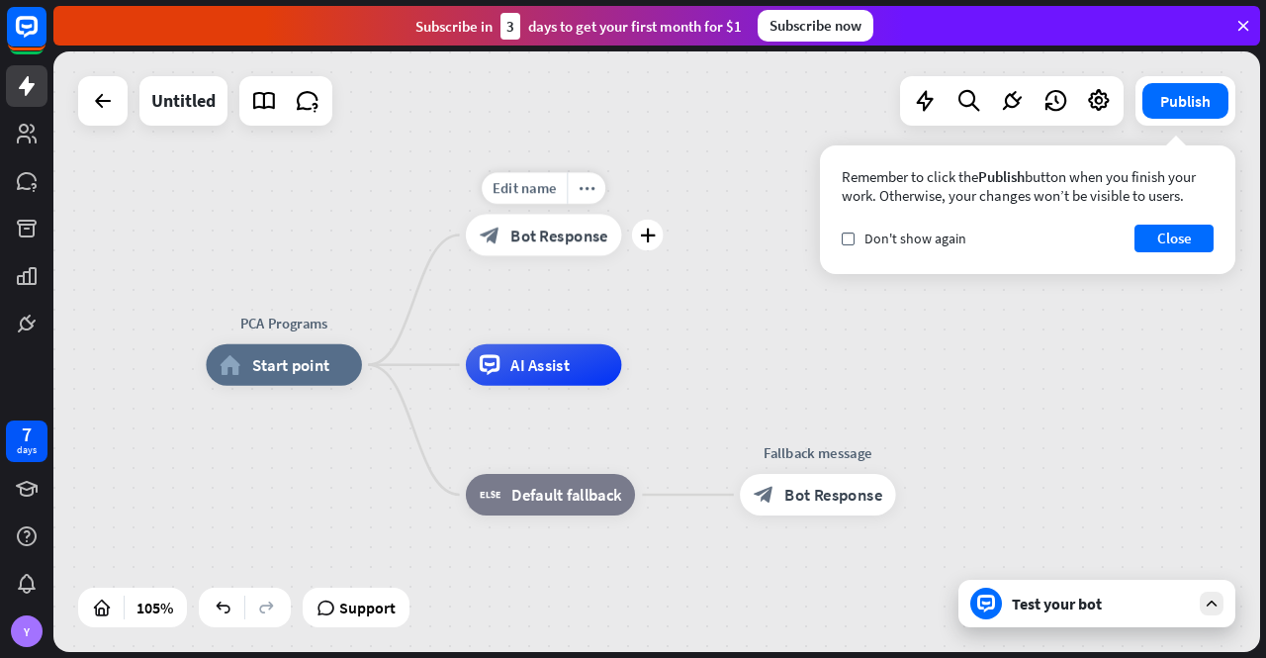
click at [544, 238] on span "Bot Response" at bounding box center [559, 235] width 98 height 21
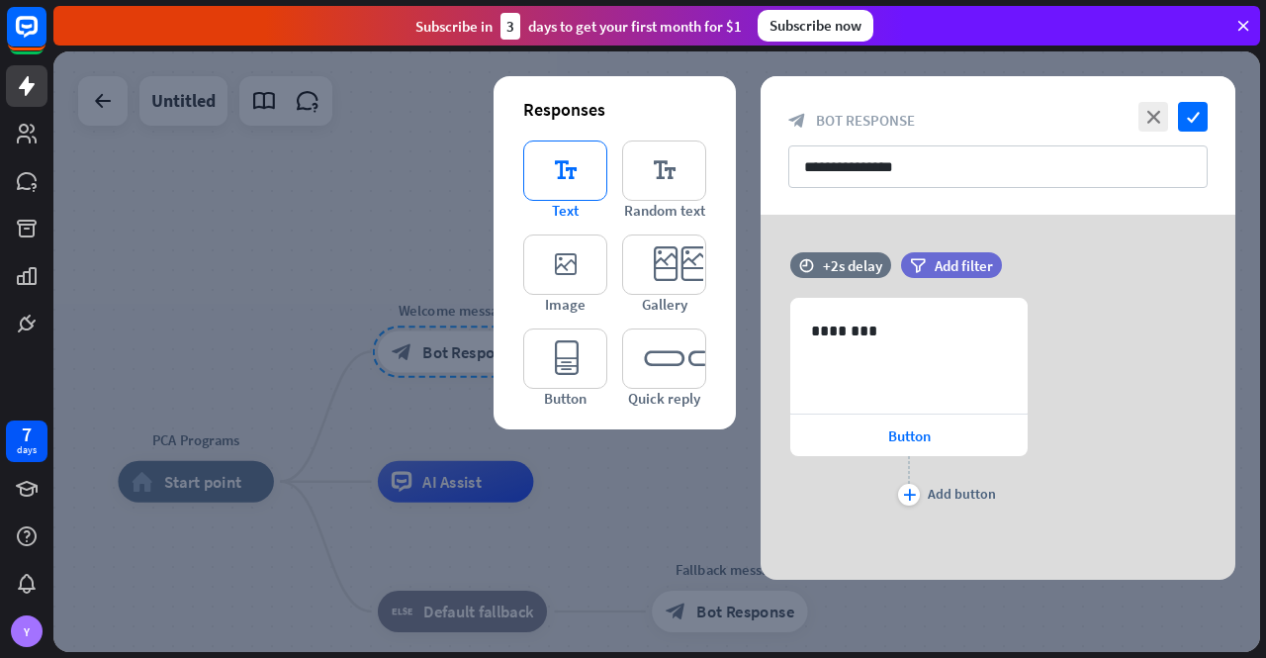
click at [578, 188] on icon "editor_text" at bounding box center [565, 170] width 84 height 60
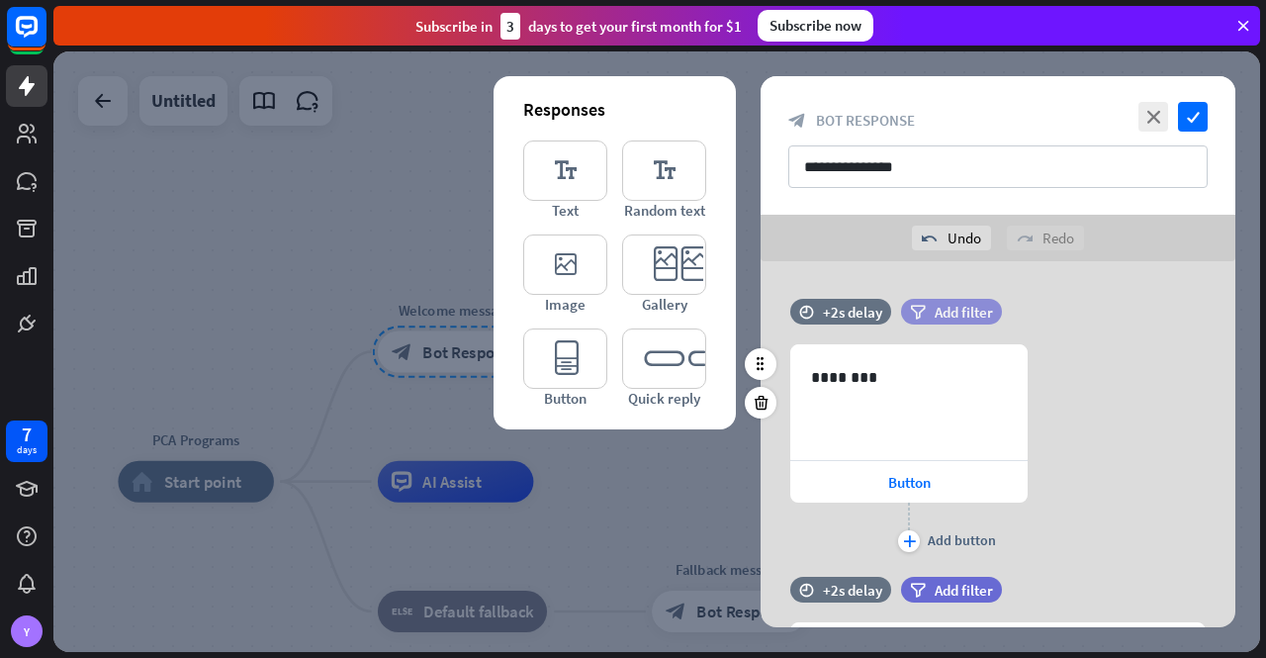
click at [945, 304] on span "Add filter" at bounding box center [964, 312] width 58 height 19
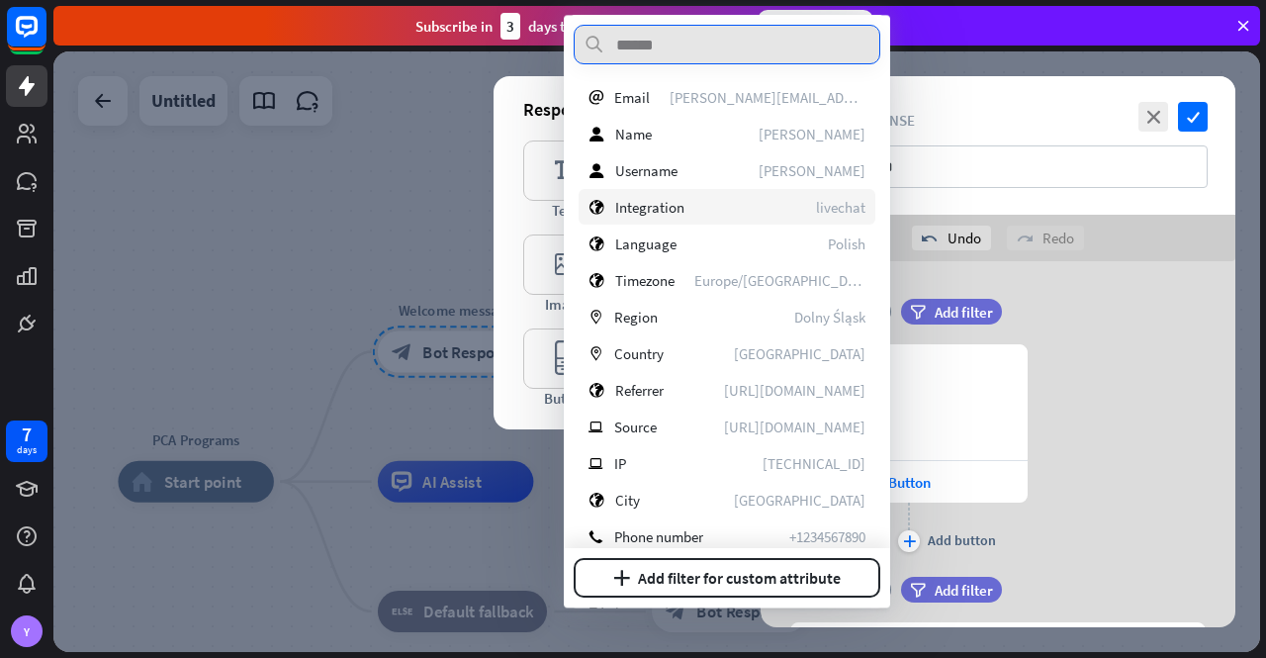
scroll to position [279, 0]
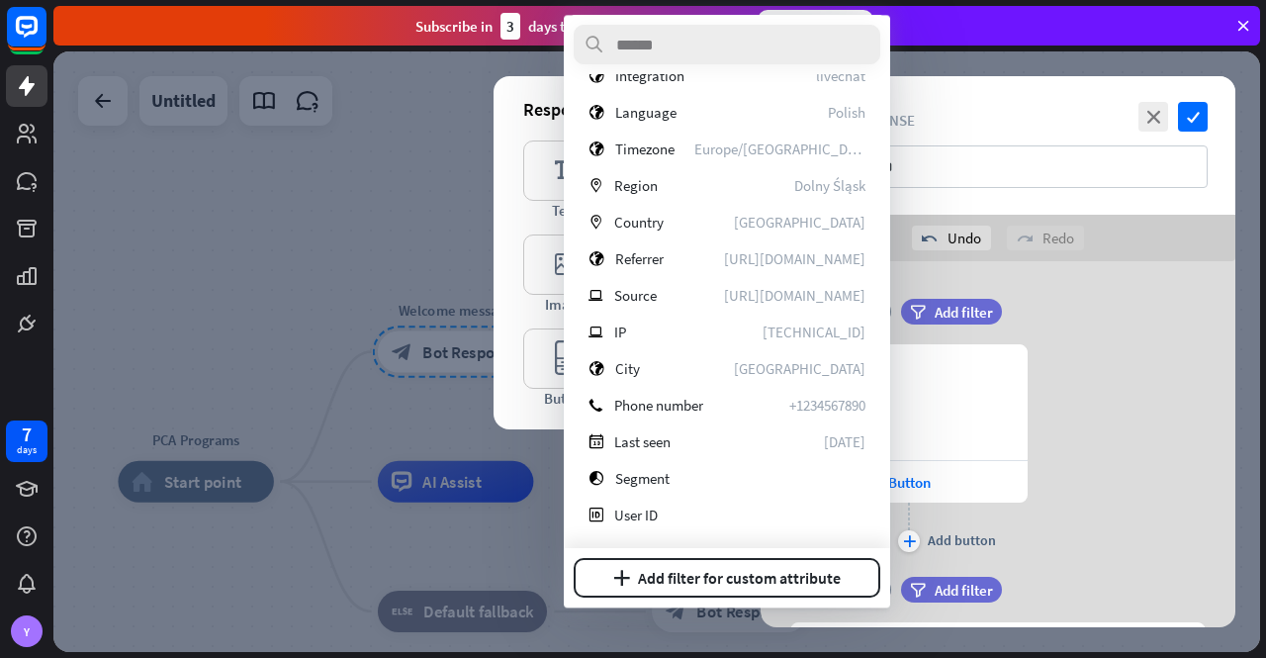
click at [1124, 355] on div "632 ******** Button plus Add button" at bounding box center [998, 450] width 475 height 213
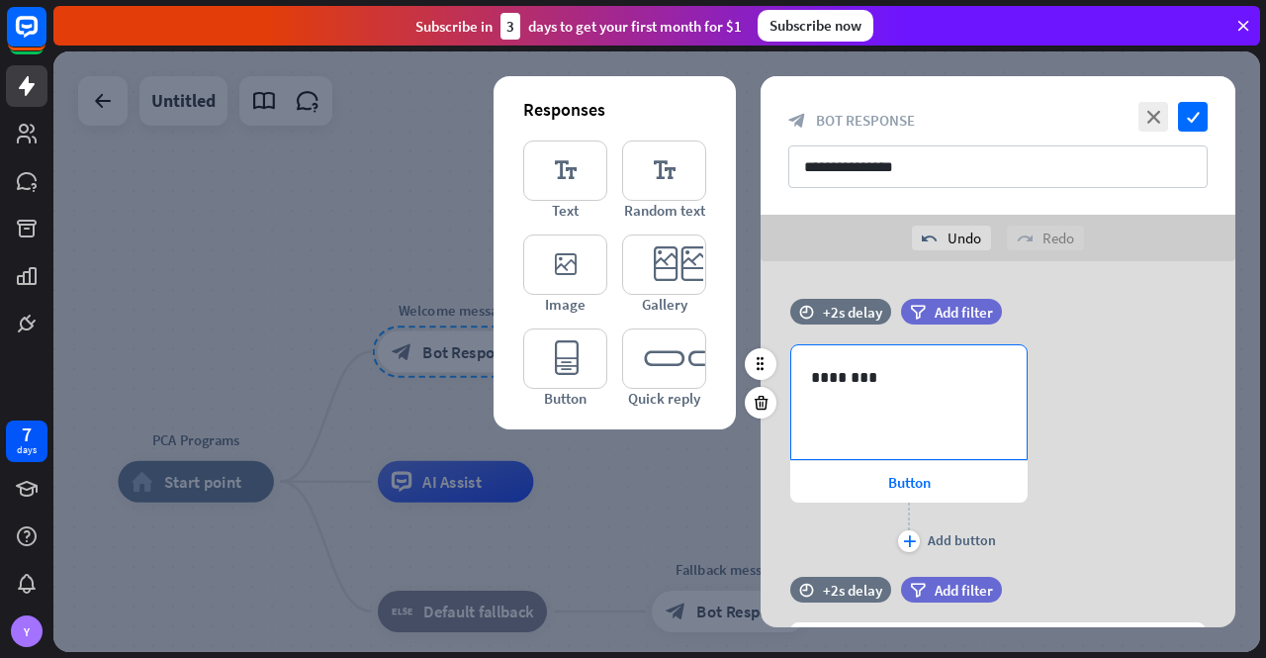
scroll to position [129, 0]
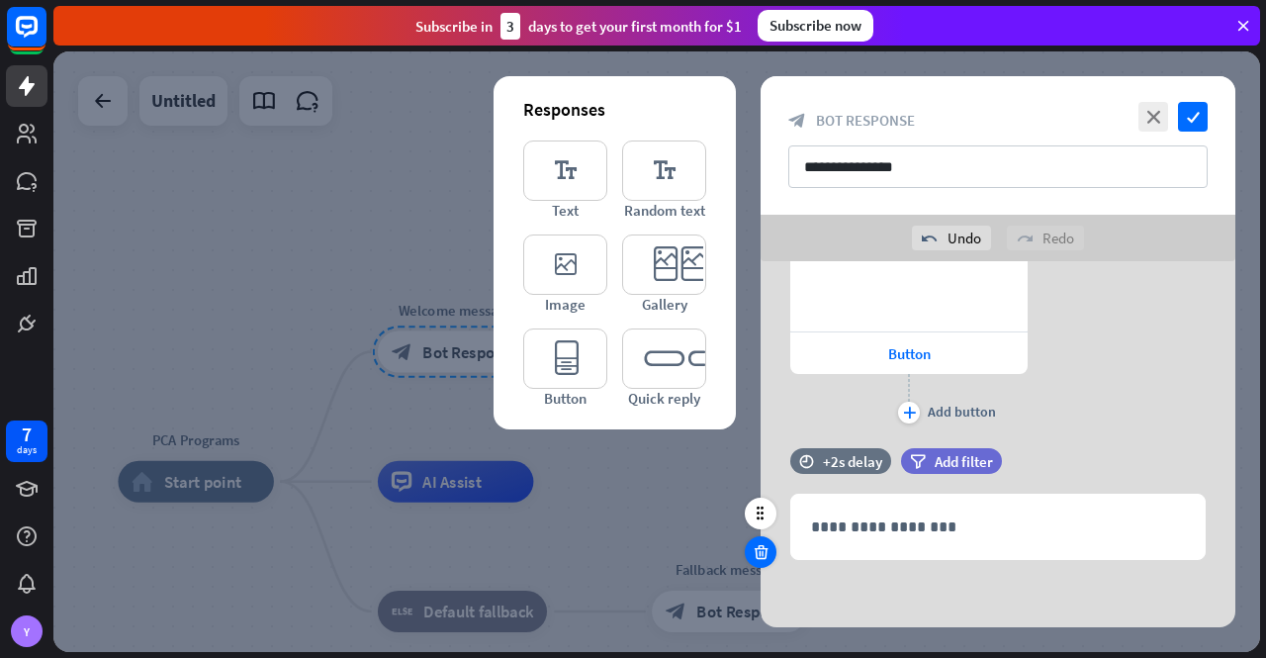
click at [760, 549] on icon at bounding box center [761, 552] width 19 height 18
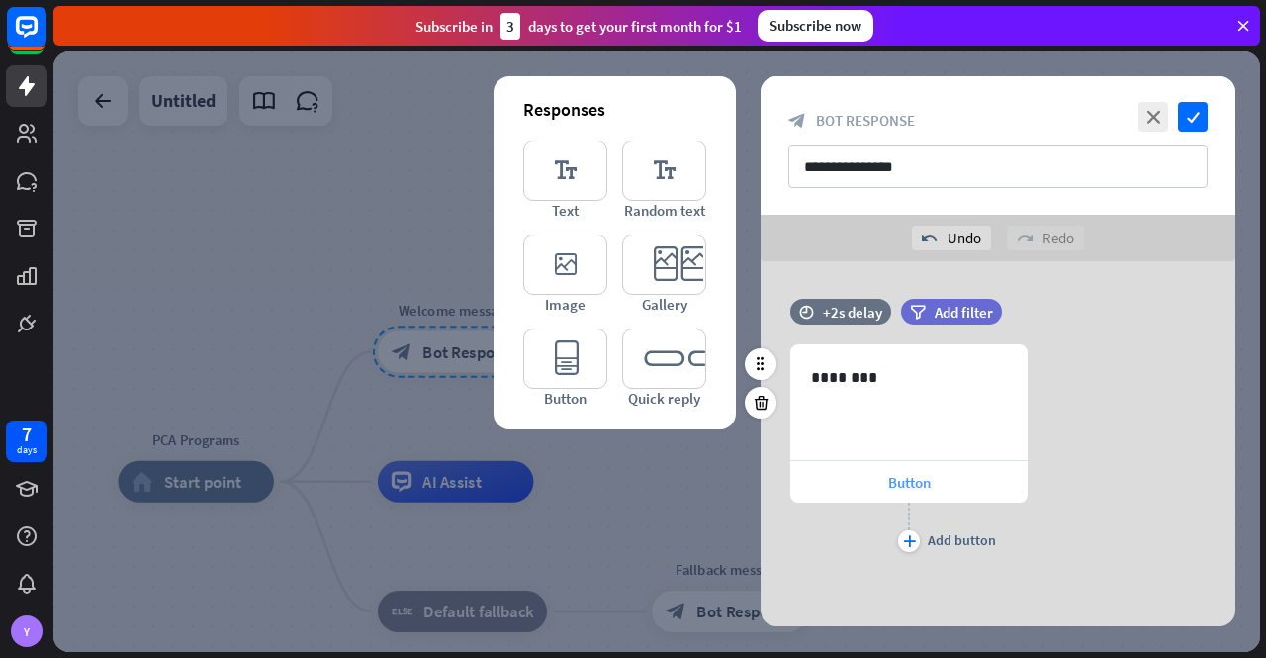
click at [912, 482] on span "Button" at bounding box center [909, 482] width 43 height 19
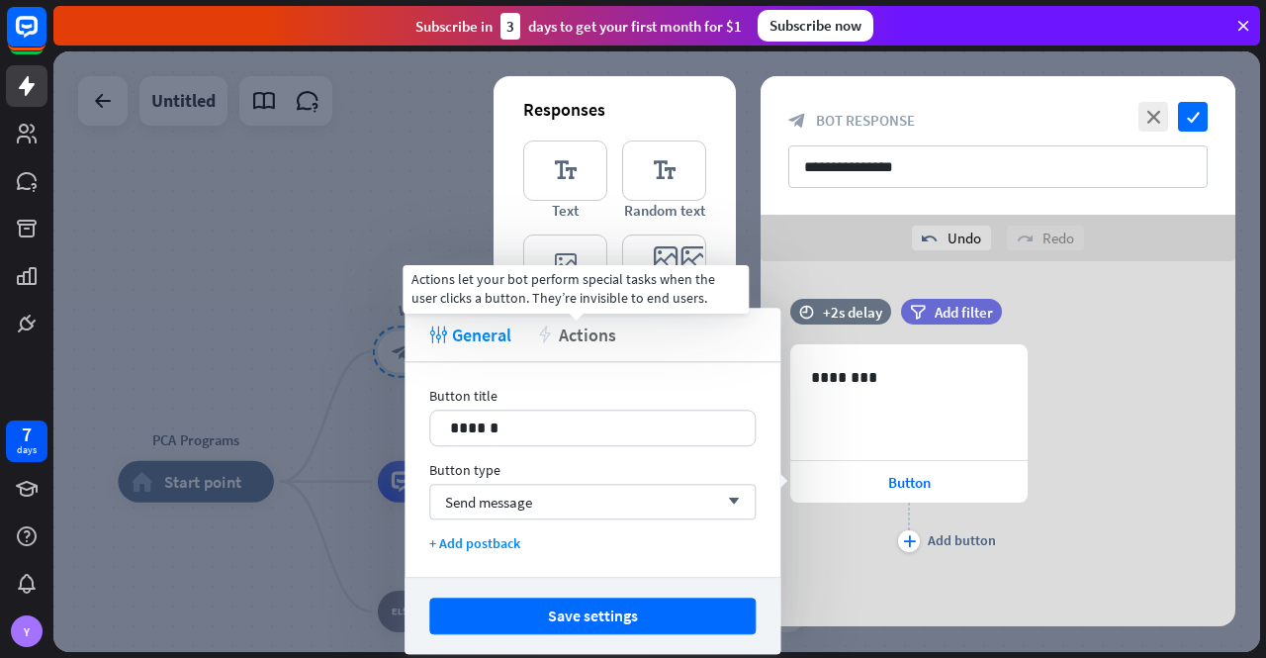
click at [579, 332] on span "Actions" at bounding box center [587, 334] width 57 height 23
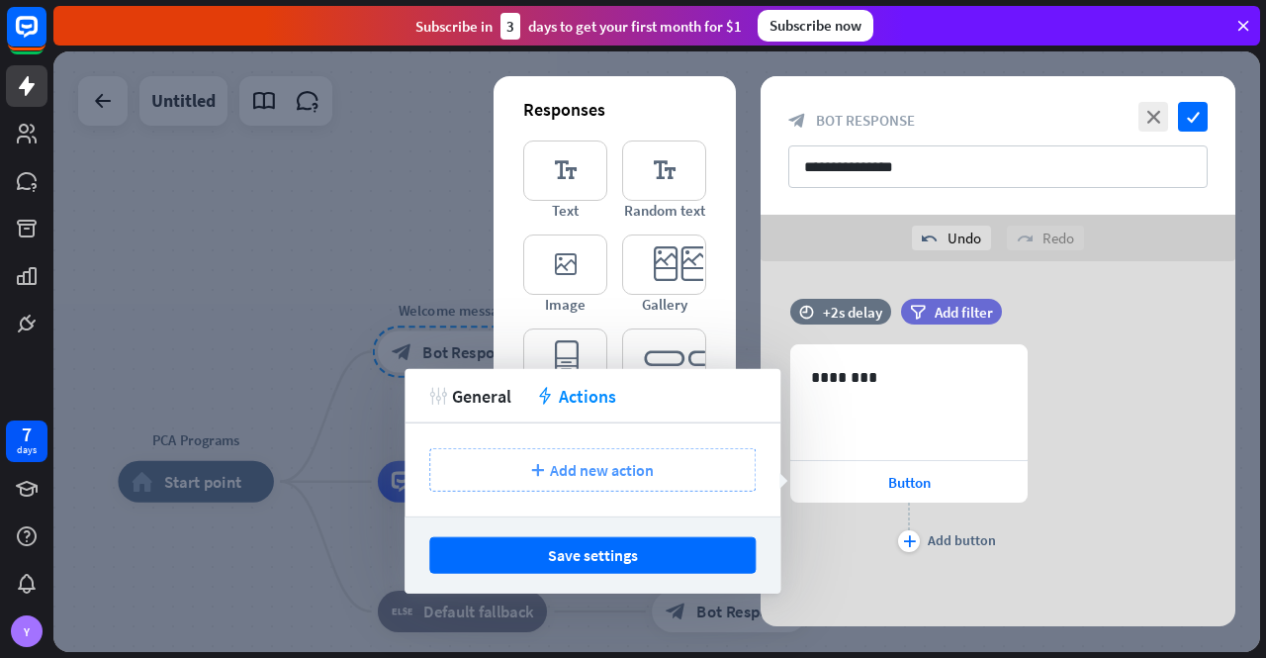
click at [601, 474] on span "Add new action" at bounding box center [602, 470] width 104 height 20
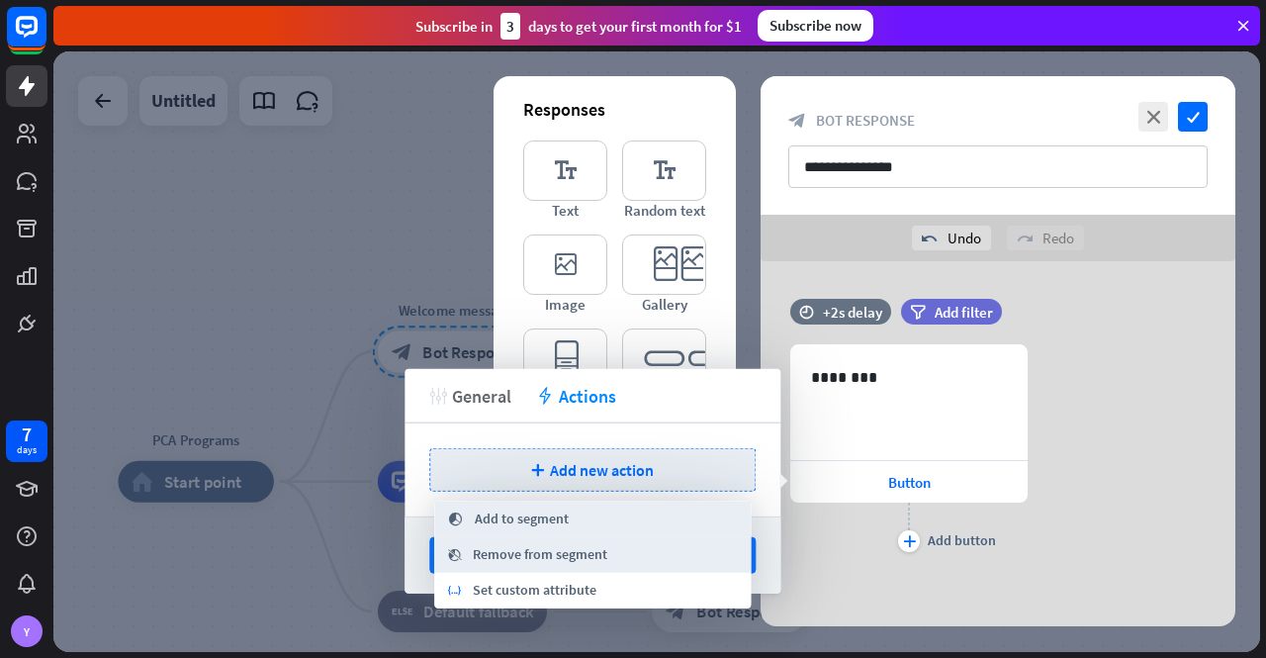
click at [478, 393] on span "General" at bounding box center [481, 395] width 59 height 23
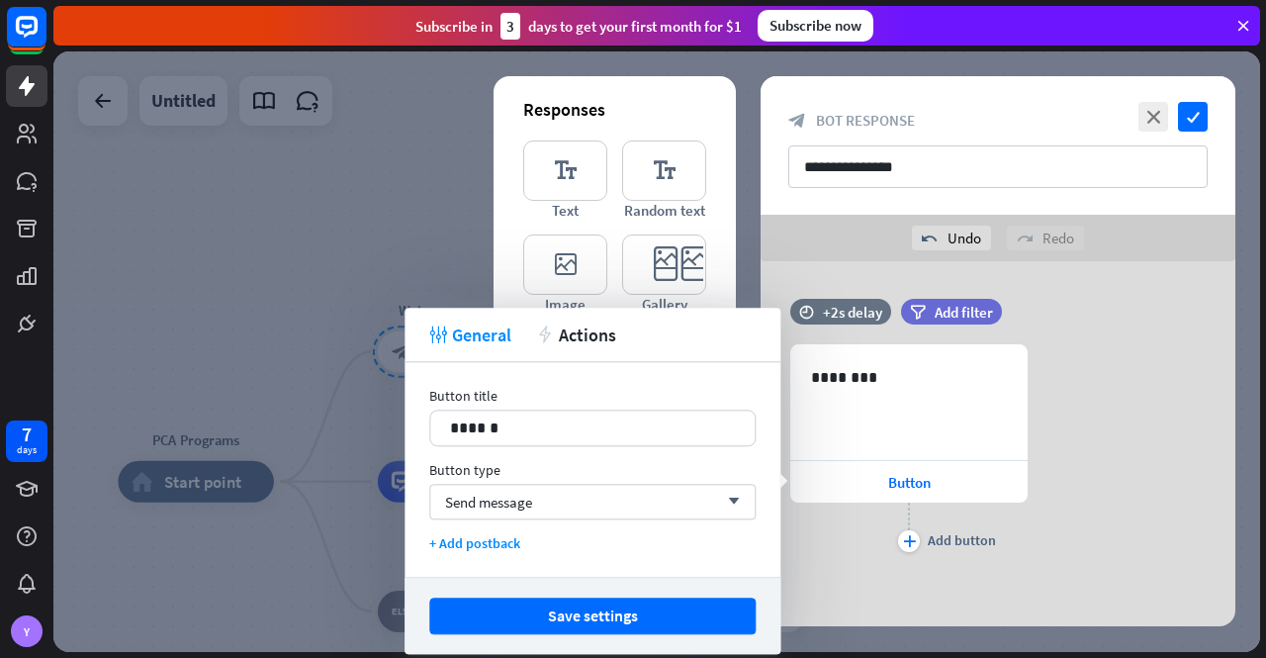
click at [1112, 417] on div "632 ******** Button plus Add button" at bounding box center [998, 450] width 475 height 213
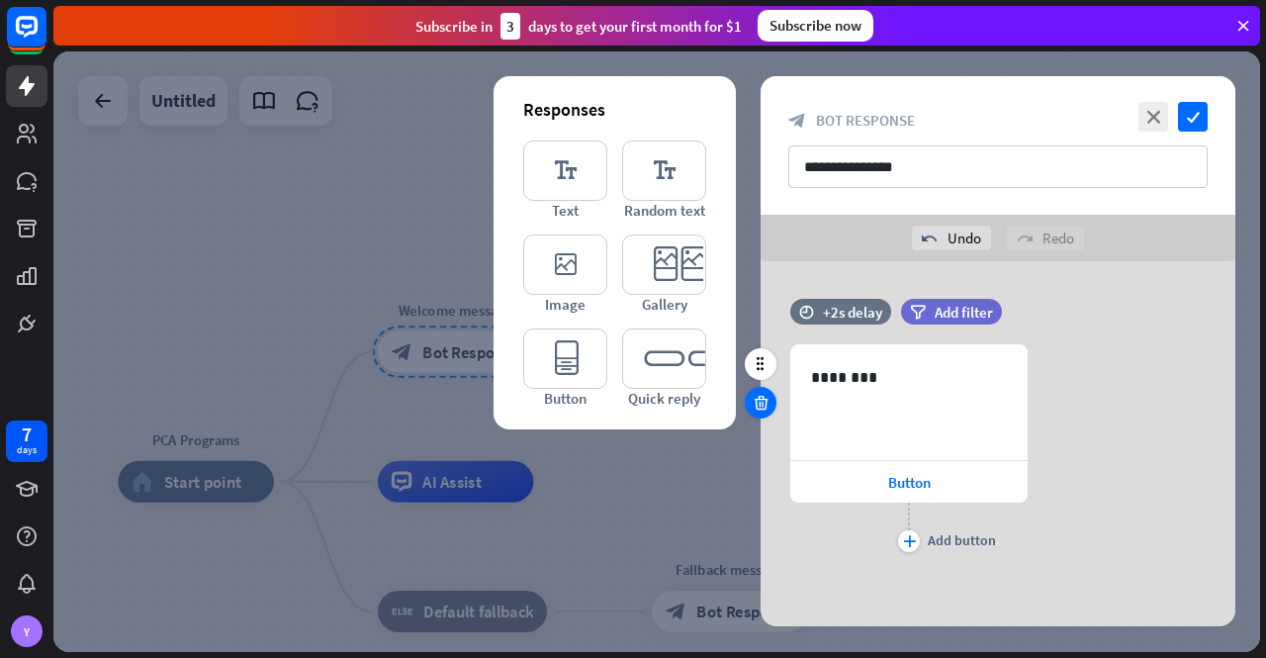
click at [756, 401] on icon at bounding box center [761, 403] width 19 height 18
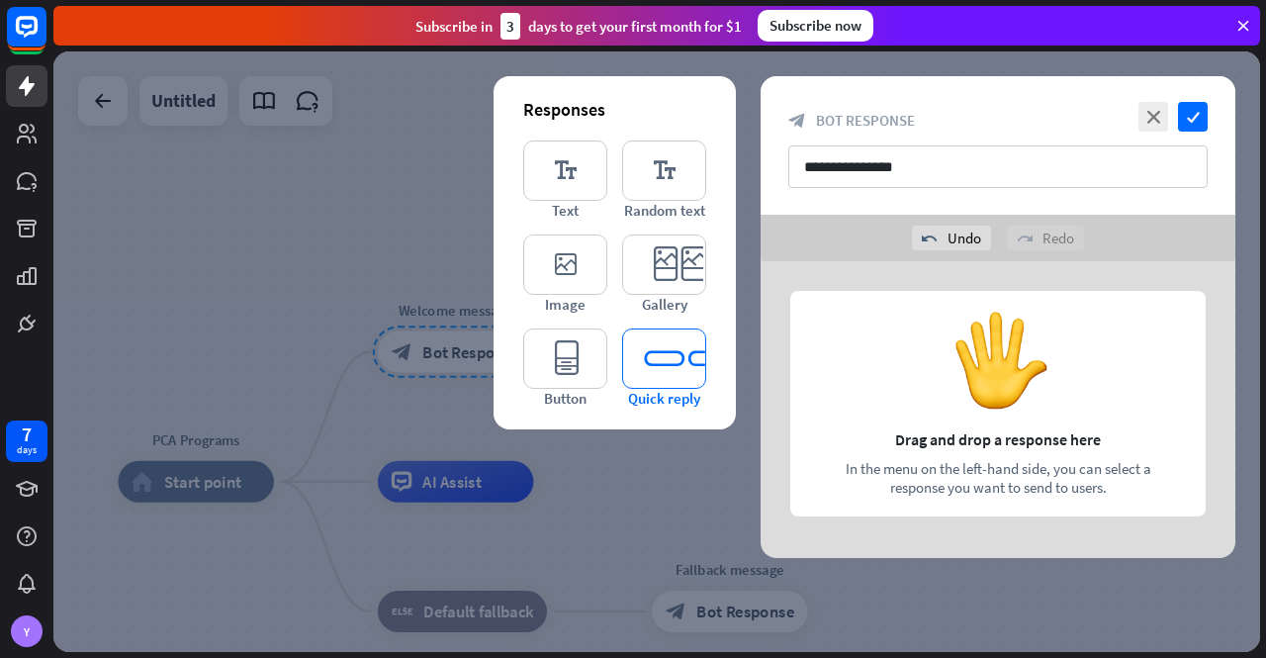
click at [659, 369] on icon "editor_quick_replies" at bounding box center [664, 358] width 84 height 60
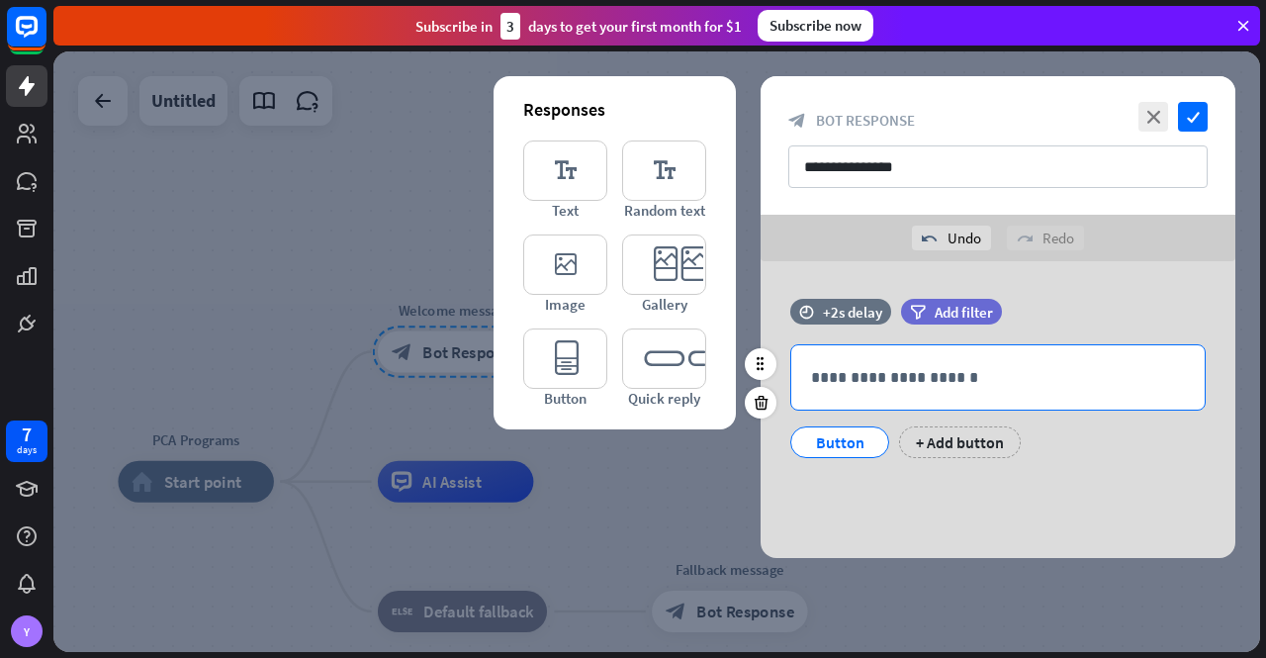
click at [867, 371] on p "**********" at bounding box center [998, 377] width 374 height 25
click at [904, 476] on div "**********" at bounding box center [998, 388] width 475 height 179
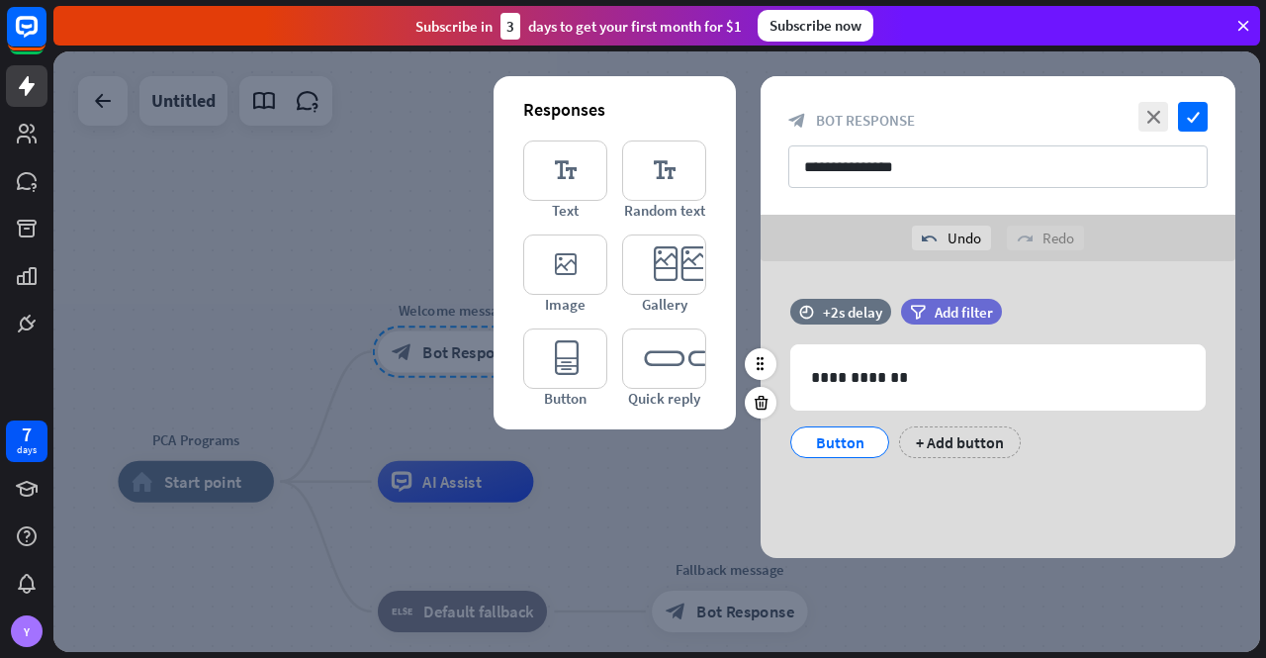
click at [839, 440] on div "Button" at bounding box center [839, 442] width 65 height 30
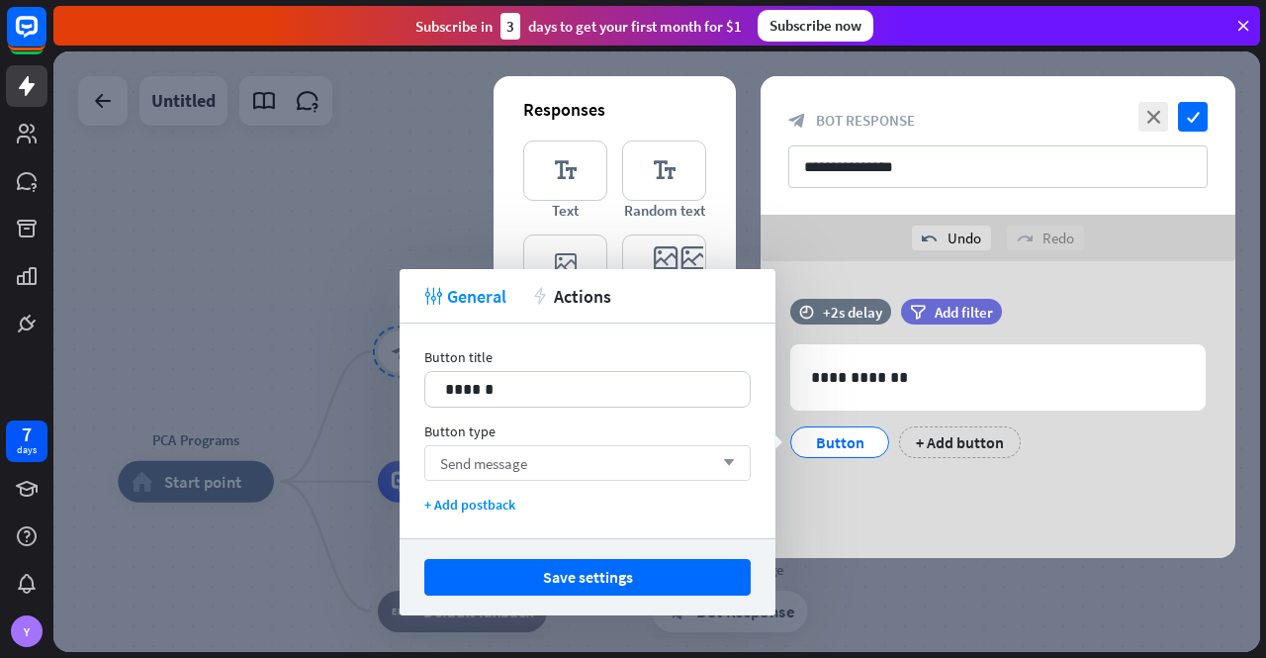
click at [731, 458] on icon "arrow_down" at bounding box center [724, 463] width 22 height 12
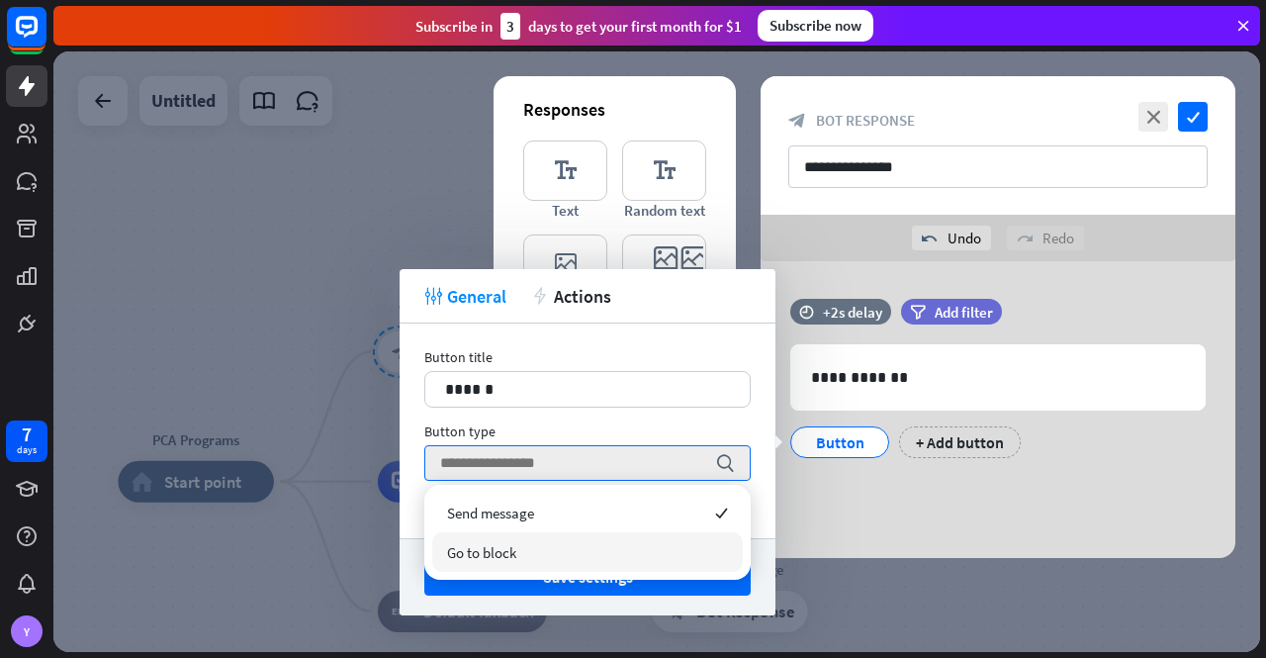
click at [616, 556] on div "Go to block" at bounding box center [587, 552] width 311 height 40
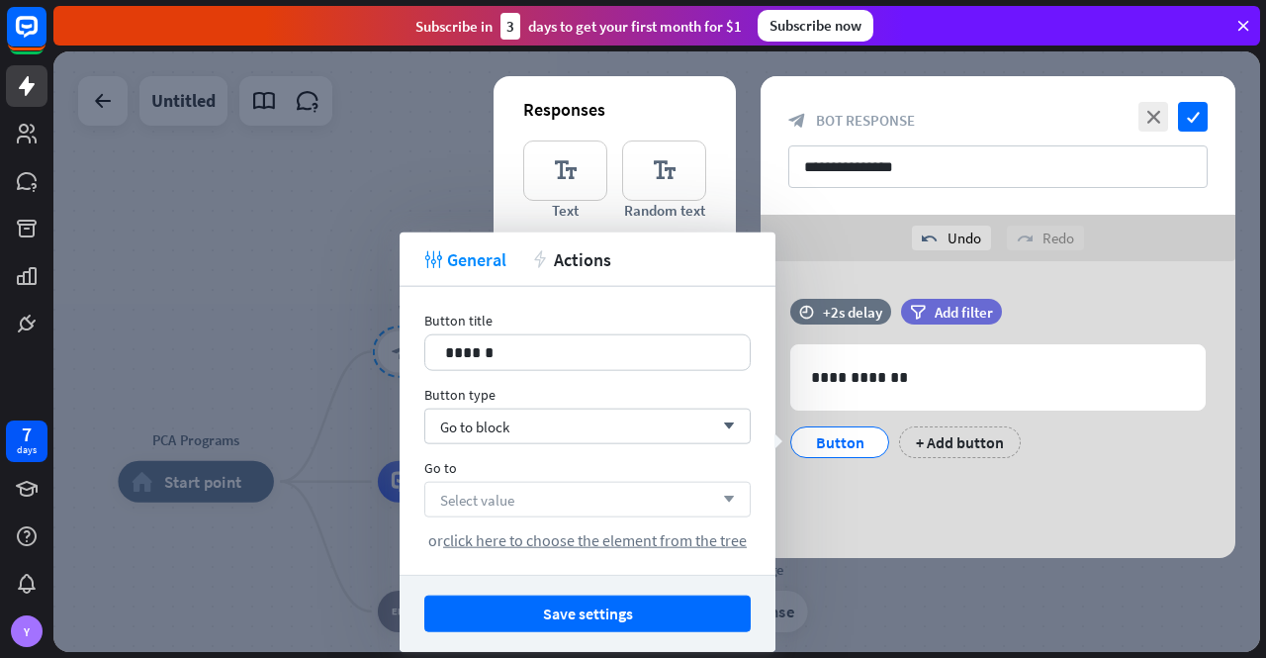
click at [623, 498] on div "Select value arrow_down" at bounding box center [587, 500] width 326 height 36
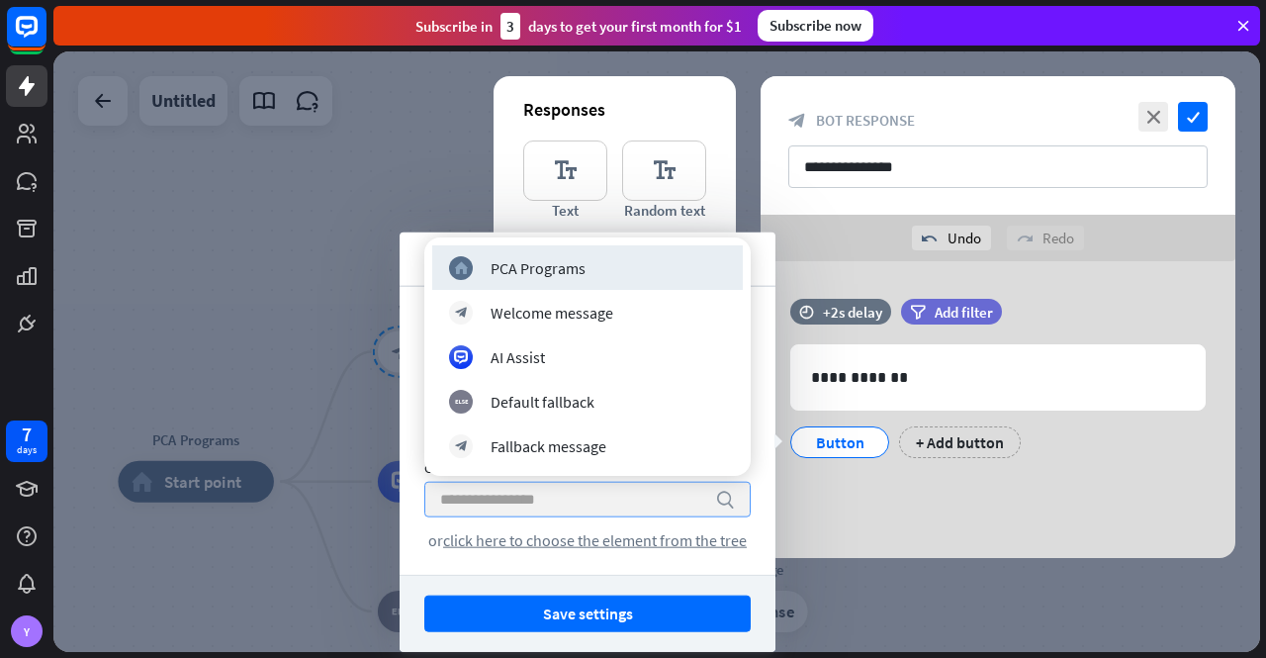
click at [623, 498] on input "search" at bounding box center [572, 500] width 265 height 34
click at [762, 470] on div "Button title 14 ****** Button type Go to block arrow_down Go to search or click…" at bounding box center [588, 431] width 376 height 288
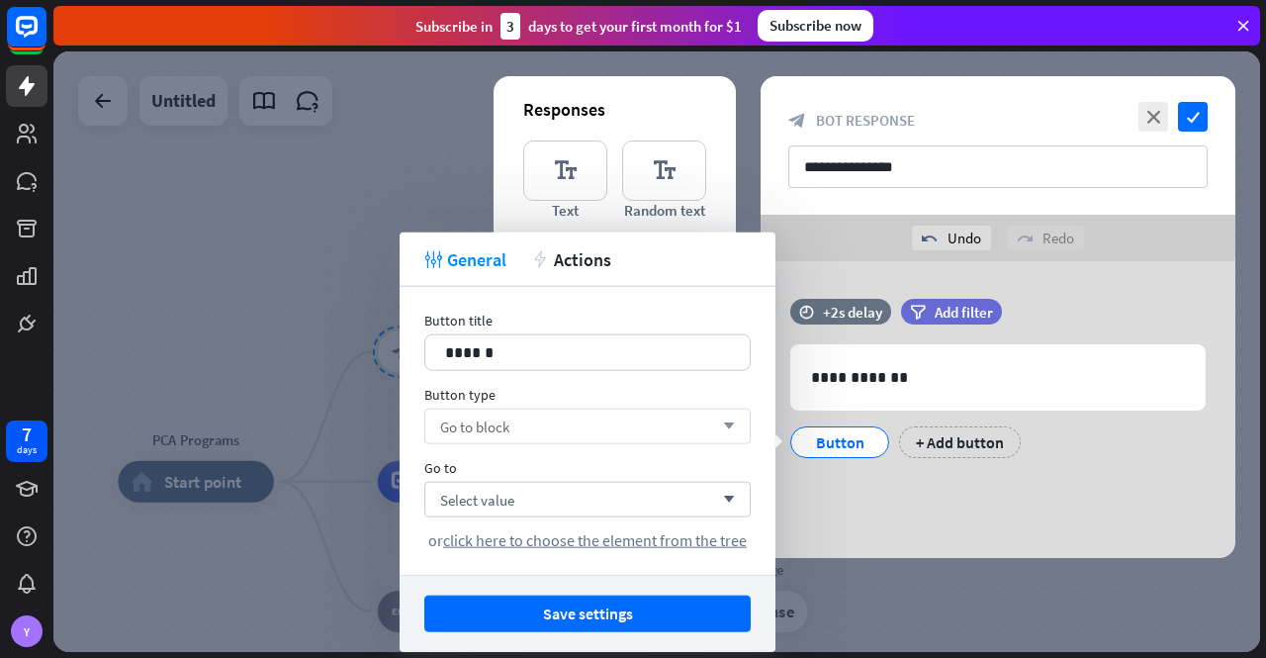
click at [649, 422] on div "Go to block arrow_down" at bounding box center [587, 427] width 326 height 36
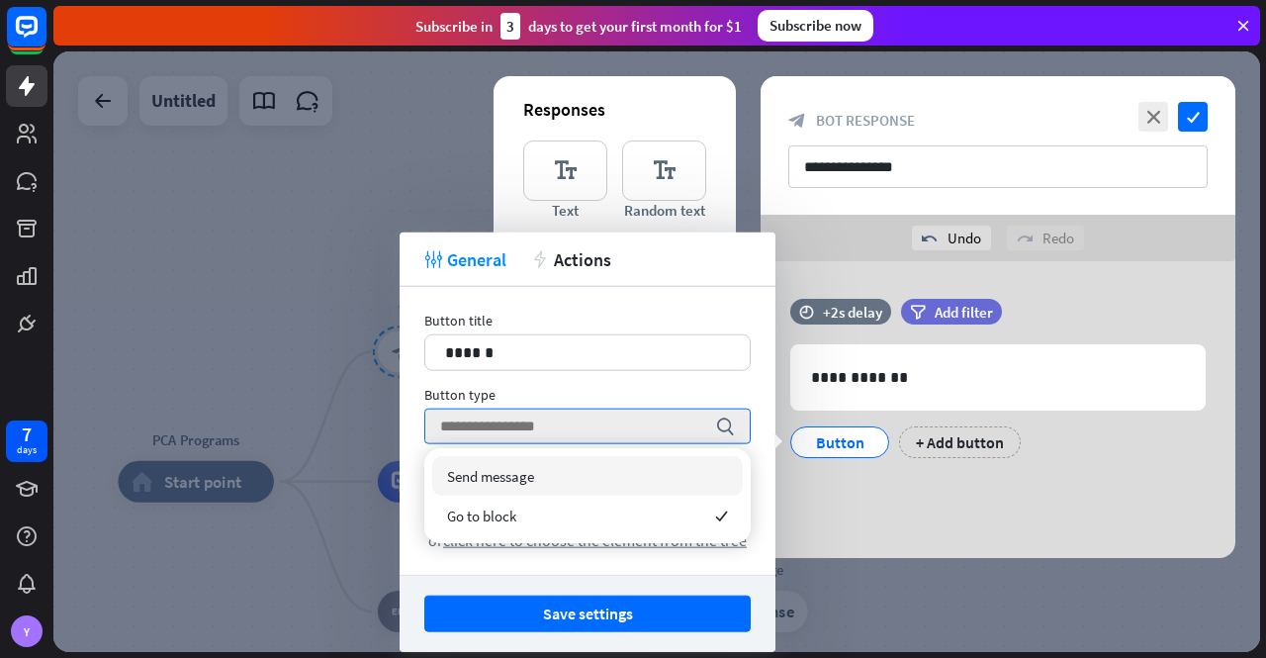
click at [607, 466] on div "Send message" at bounding box center [587, 476] width 311 height 40
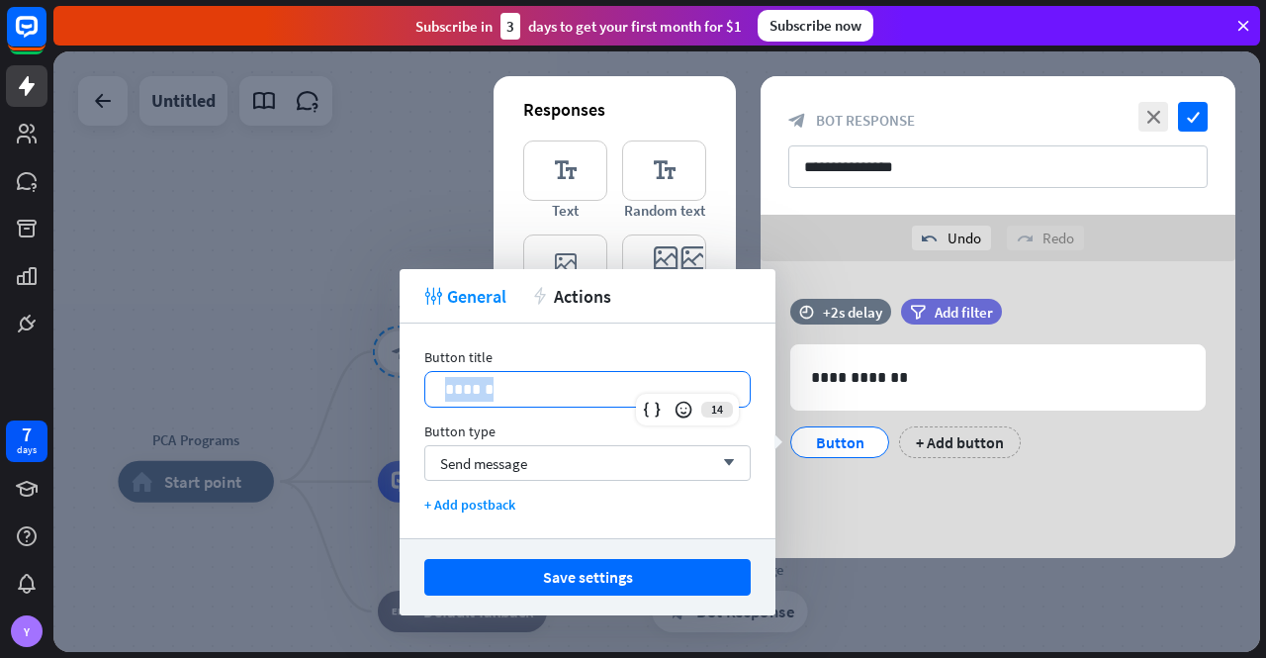
drag, startPoint x: 515, startPoint y: 385, endPoint x: 416, endPoint y: 379, distance: 99.1
click at [416, 379] on div "Button title 14 ****** Button type Send message arrow_down + Add postback" at bounding box center [588, 430] width 376 height 215
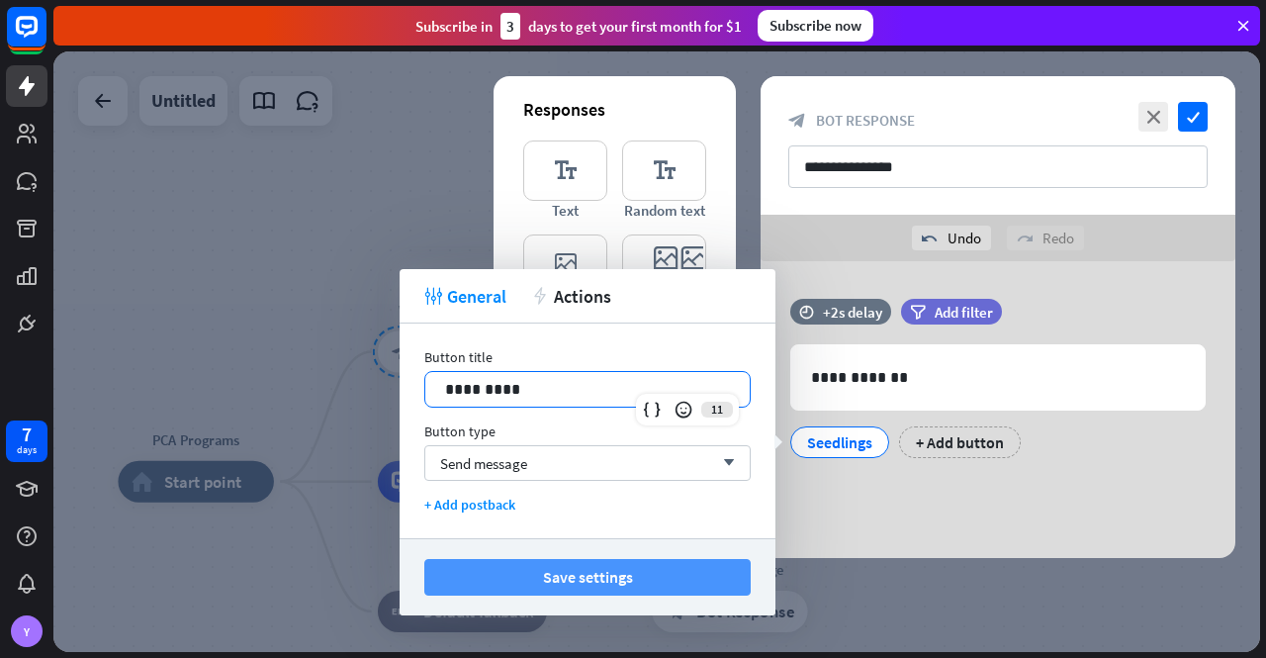
click at [607, 575] on button "Save settings" at bounding box center [587, 577] width 326 height 37
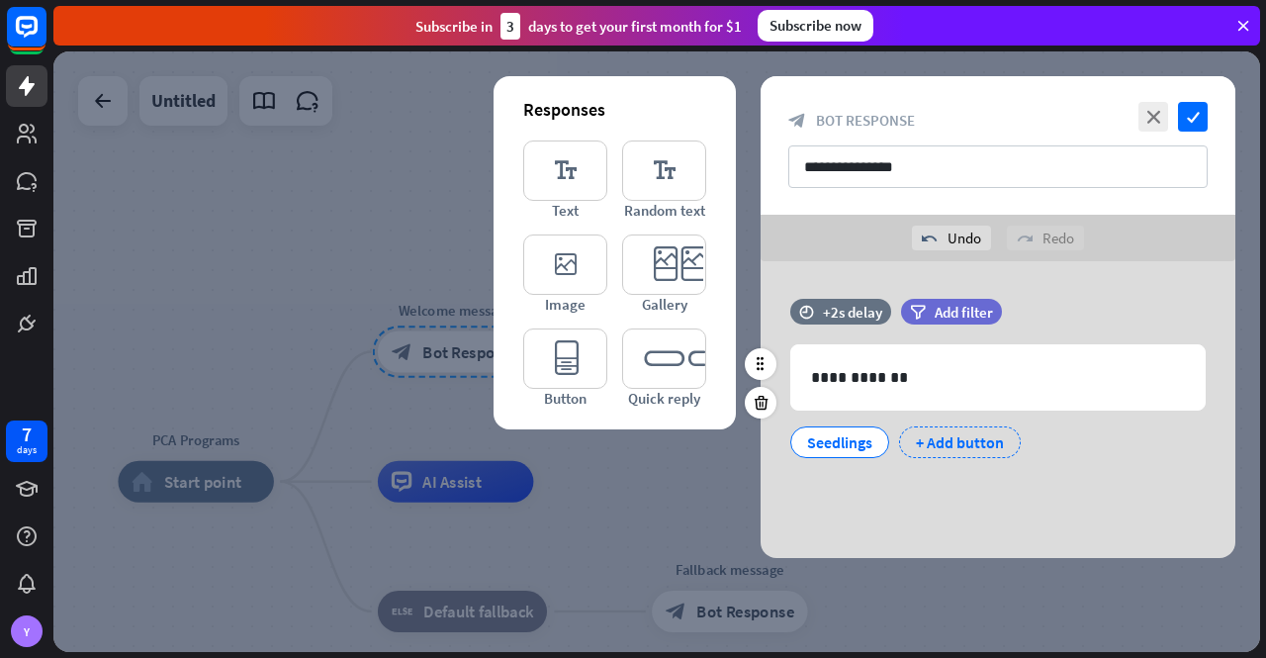
click at [957, 436] on div "+ Add button" at bounding box center [960, 442] width 122 height 32
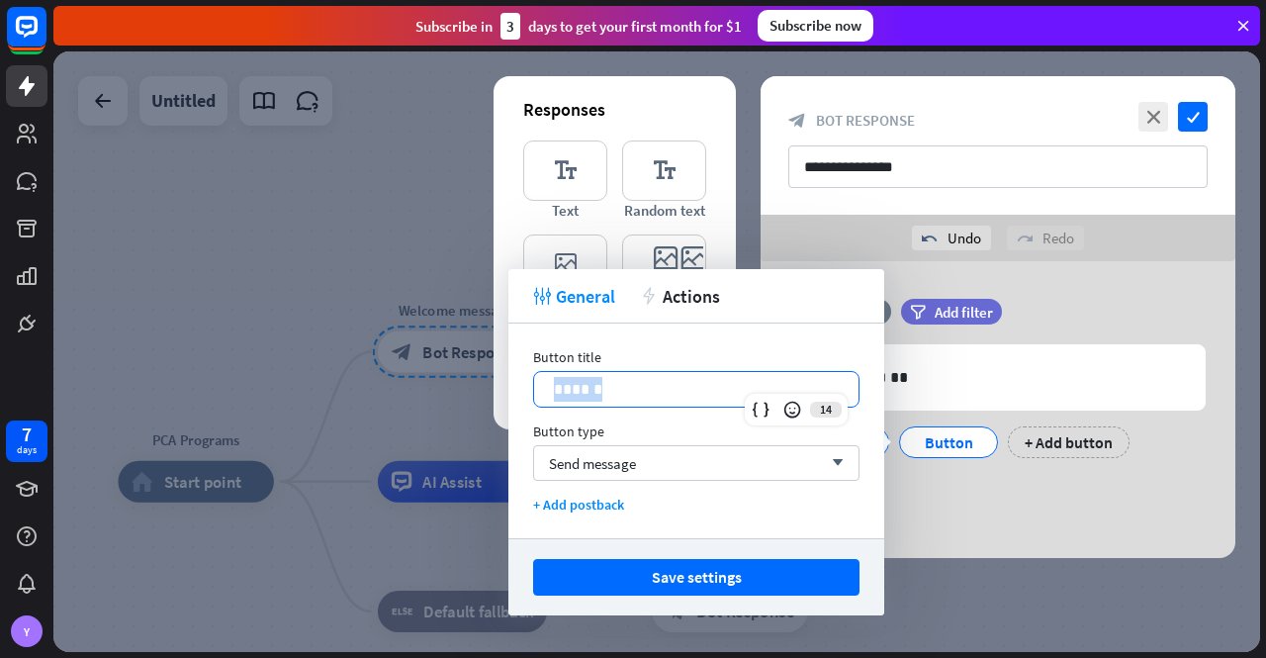
drag, startPoint x: 645, startPoint y: 392, endPoint x: 529, endPoint y: 390, distance: 115.8
click at [529, 390] on div "Button title 14 ****** Button type Send message arrow_down + Add postback" at bounding box center [696, 430] width 376 height 215
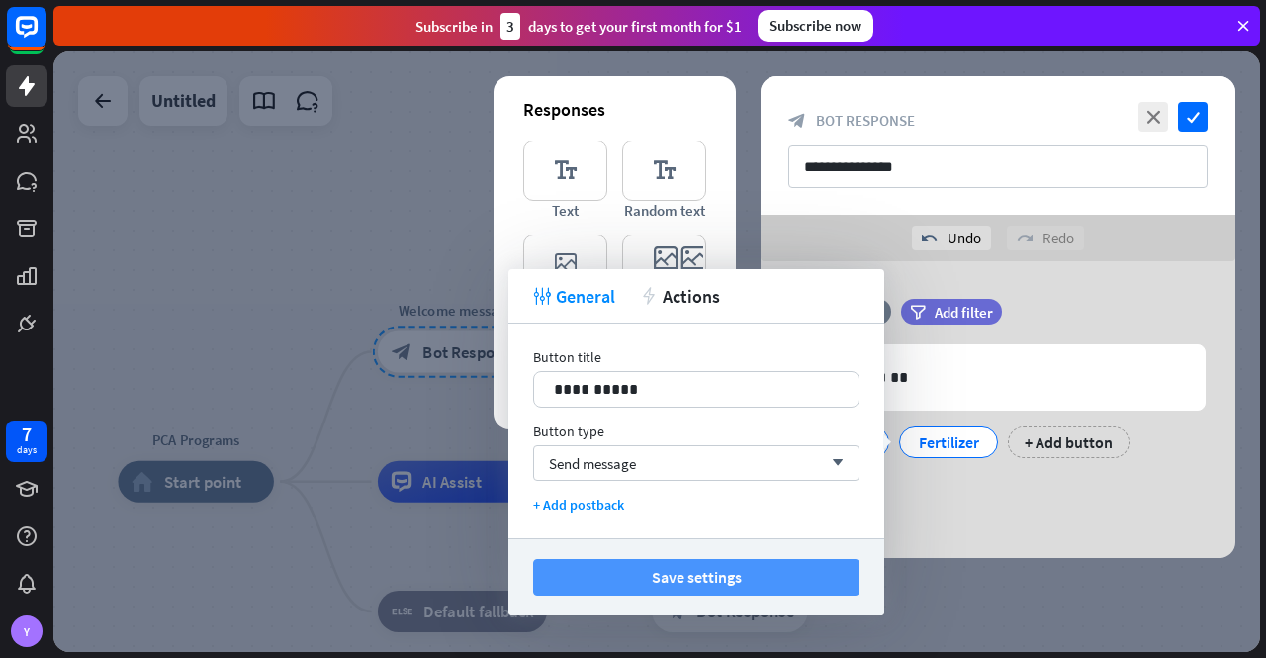
click at [727, 579] on button "Save settings" at bounding box center [696, 577] width 326 height 37
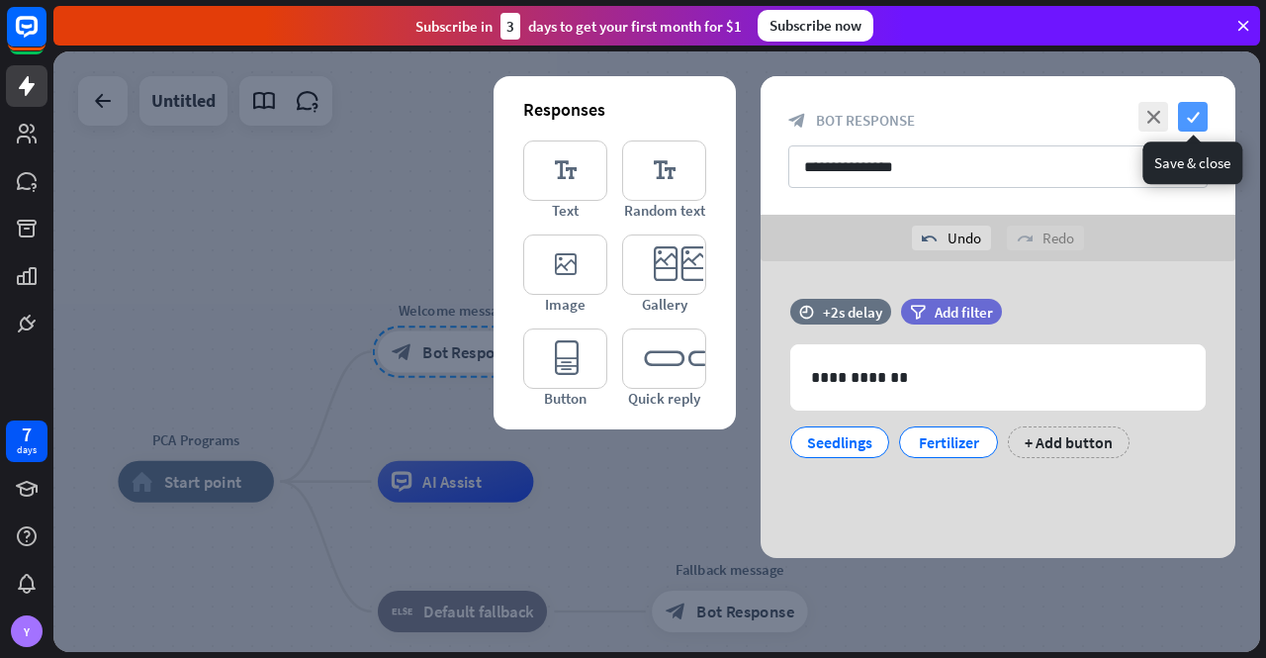
click at [1191, 114] on icon "check" at bounding box center [1193, 117] width 30 height 30
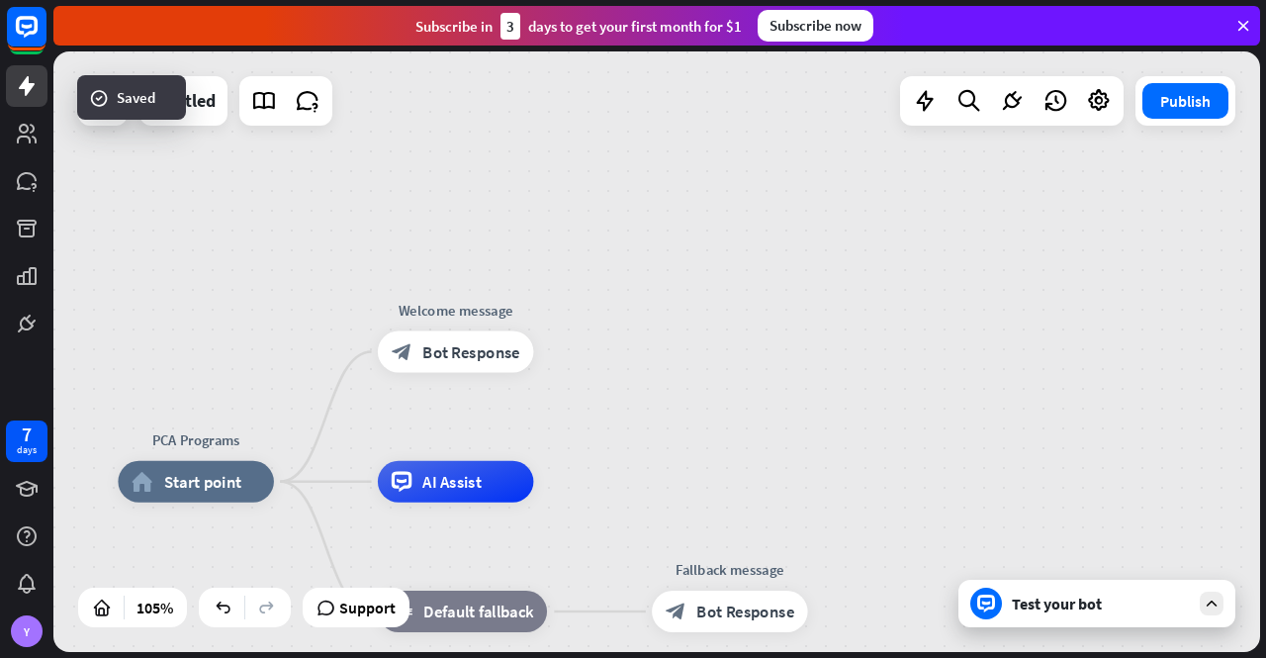
click at [1084, 600] on div "Test your bot" at bounding box center [1101, 604] width 178 height 20
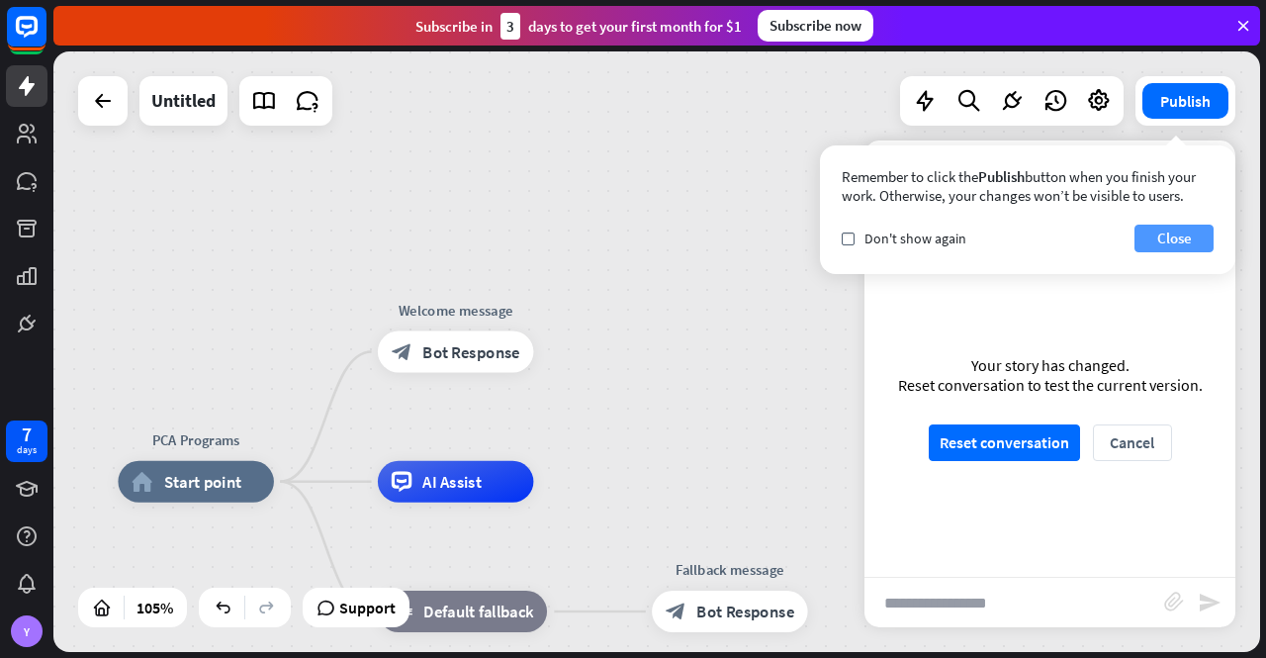
click at [1190, 229] on button "Close" at bounding box center [1174, 239] width 79 height 28
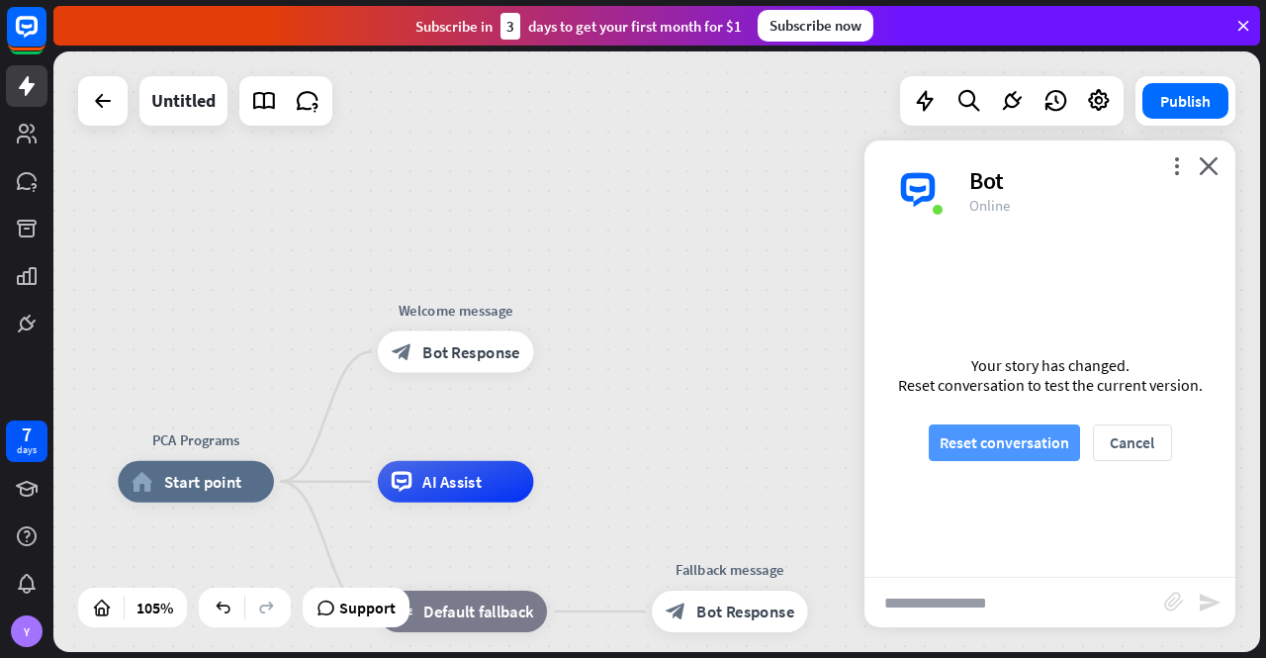
click at [1032, 440] on button "Reset conversation" at bounding box center [1004, 442] width 151 height 37
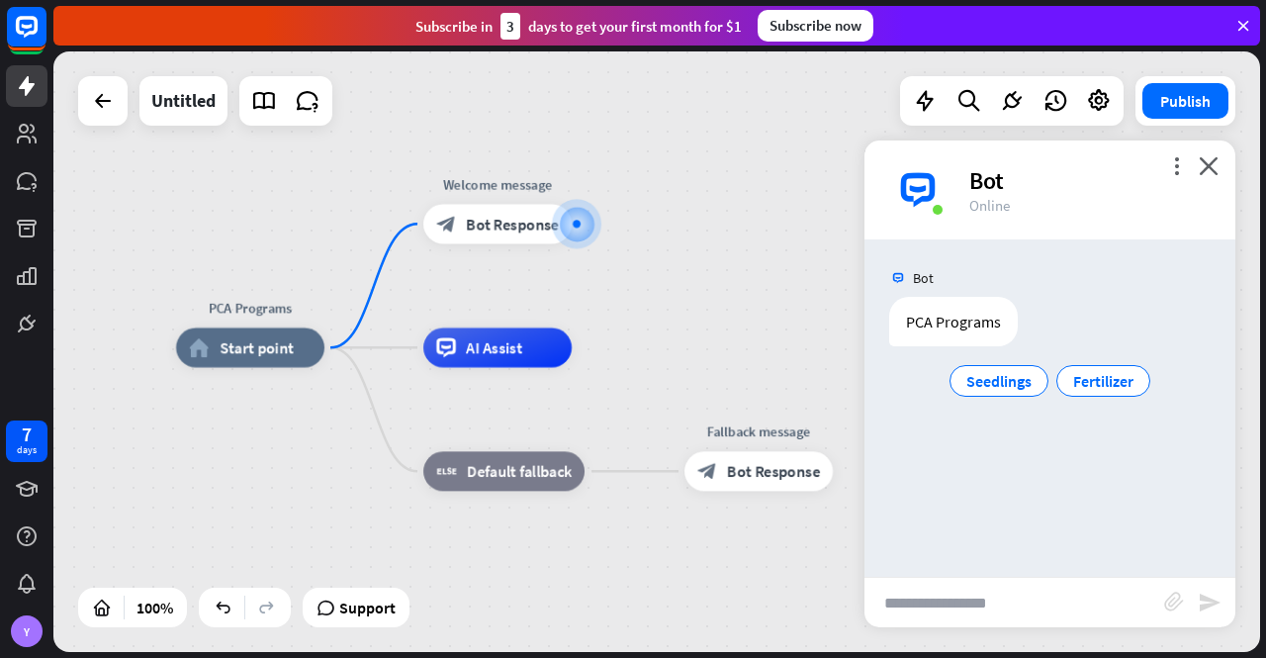
drag, startPoint x: 681, startPoint y: 452, endPoint x: 710, endPoint y: 343, distance: 112.8
click at [710, 343] on div "PCA Programs home_2 Start point Welcome message block_bot_response Bot Response…" at bounding box center [656, 351] width 1207 height 600
click at [486, 172] on span "Edit name" at bounding box center [479, 179] width 61 height 18
drag, startPoint x: 559, startPoint y: 184, endPoint x: 420, endPoint y: 175, distance: 138.8
click at [423, 204] on div "**********" at bounding box center [497, 224] width 148 height 40
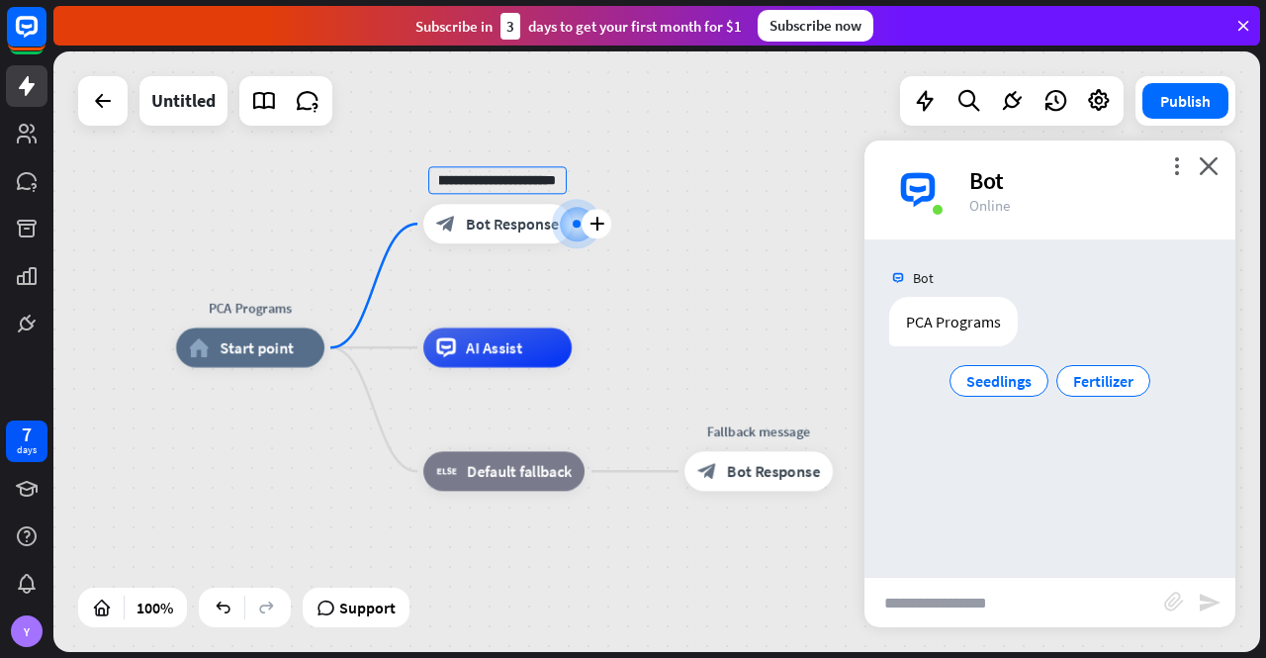
scroll to position [0, 173]
type input "**********"
click at [644, 282] on div "**********" at bounding box center [656, 351] width 1207 height 600
click at [1211, 165] on icon "close" at bounding box center [1209, 165] width 20 height 19
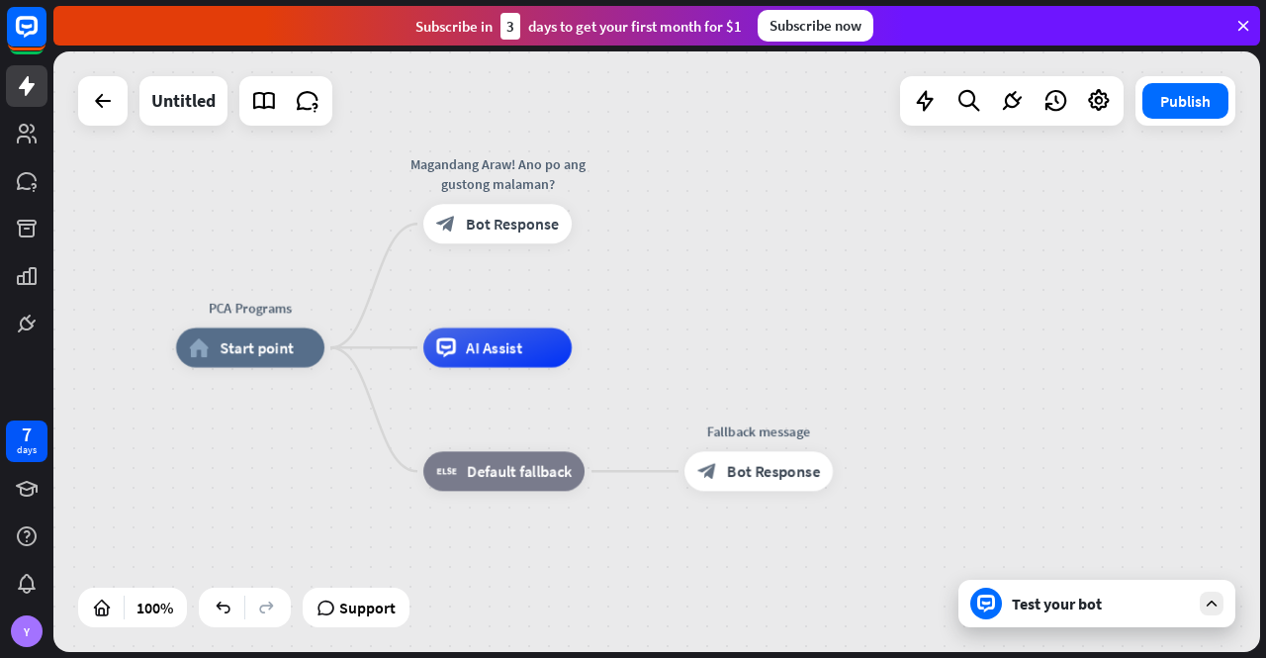
click at [1117, 604] on div "Test your bot" at bounding box center [1101, 604] width 178 height 20
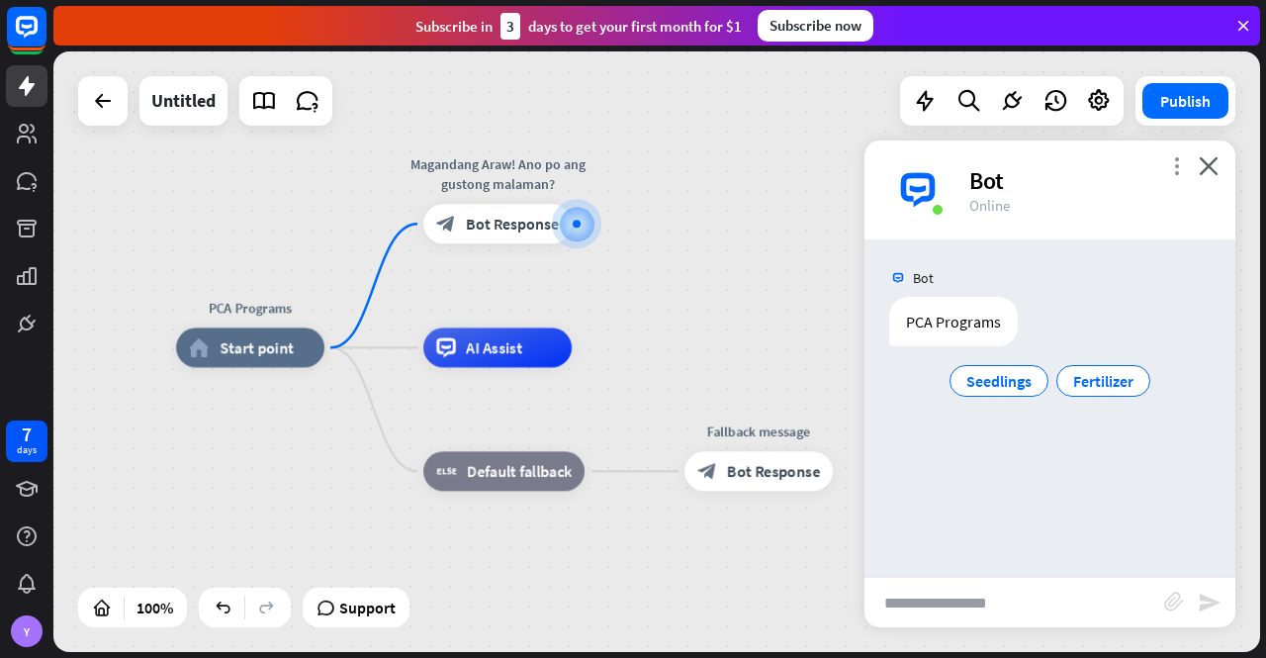
click at [1170, 164] on icon "more_vert" at bounding box center [1176, 165] width 19 height 19
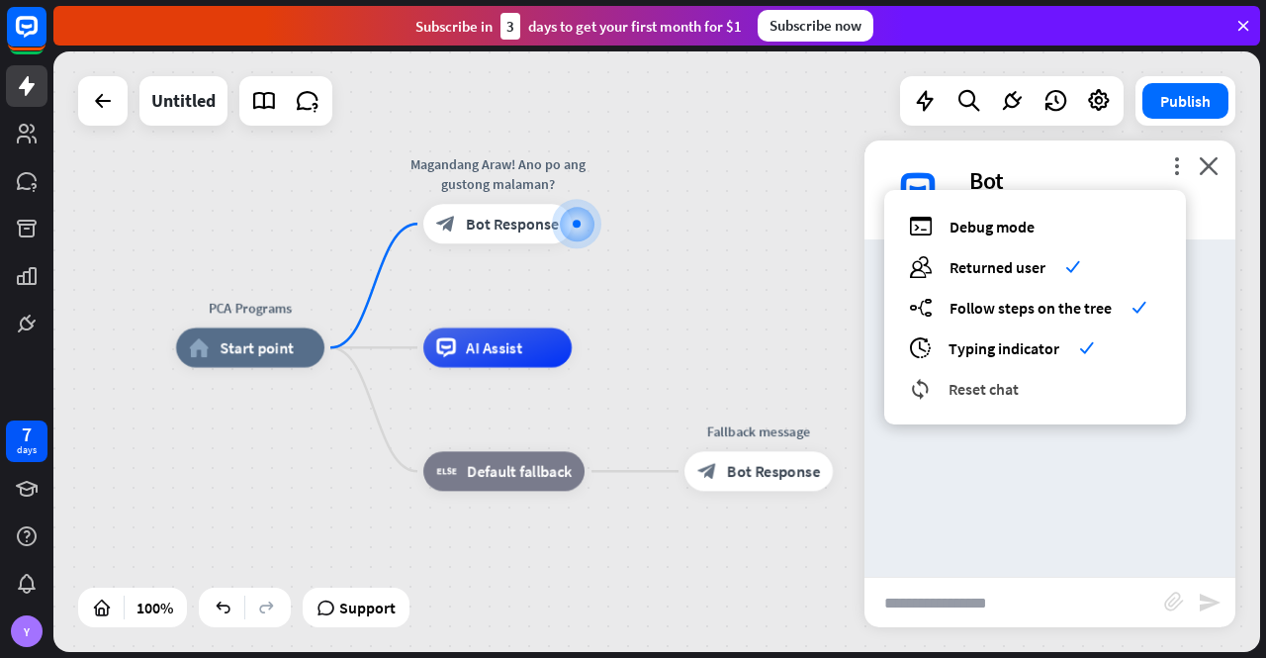
click at [994, 380] on span "Reset chat" at bounding box center [984, 389] width 70 height 20
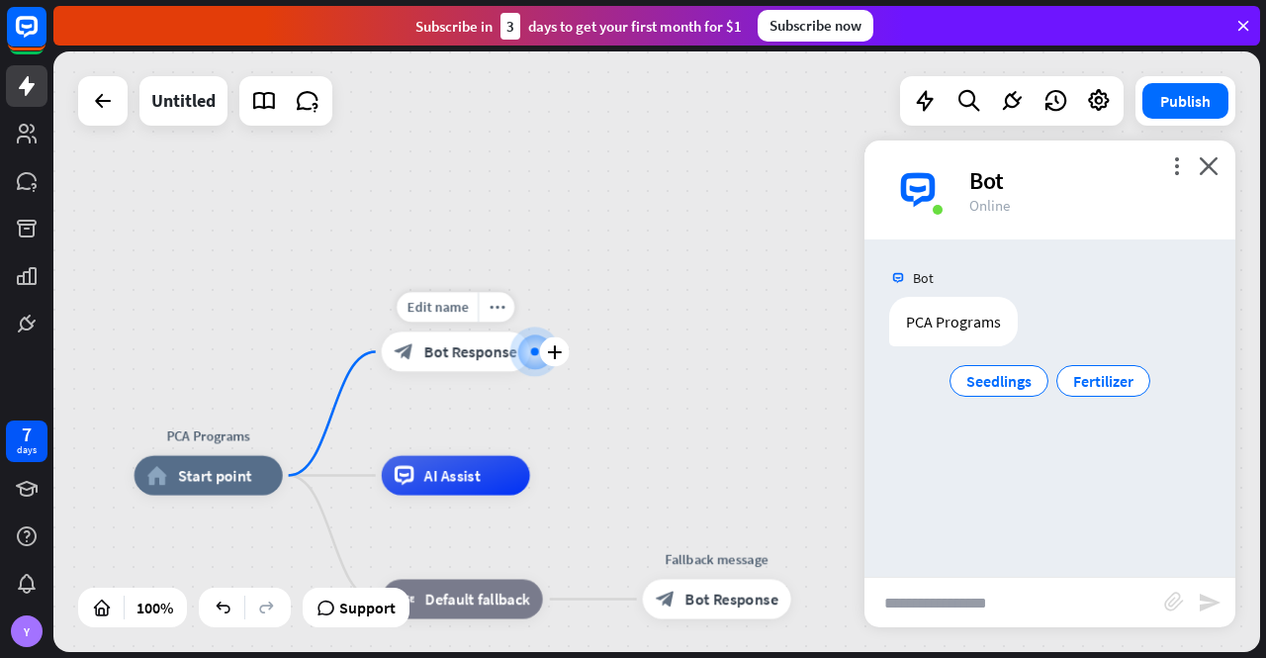
click at [440, 296] on div "Edit name" at bounding box center [437, 308] width 81 height 30
type input "**********"
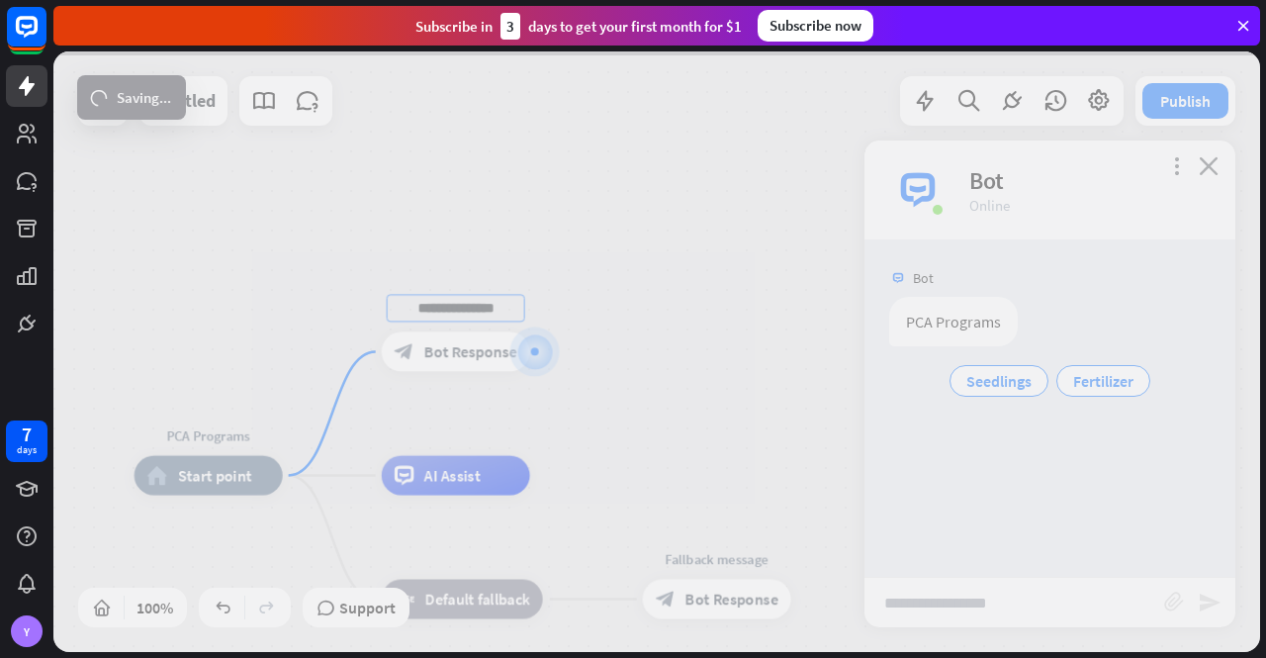
click at [483, 343] on div "**********" at bounding box center [656, 351] width 1207 height 600
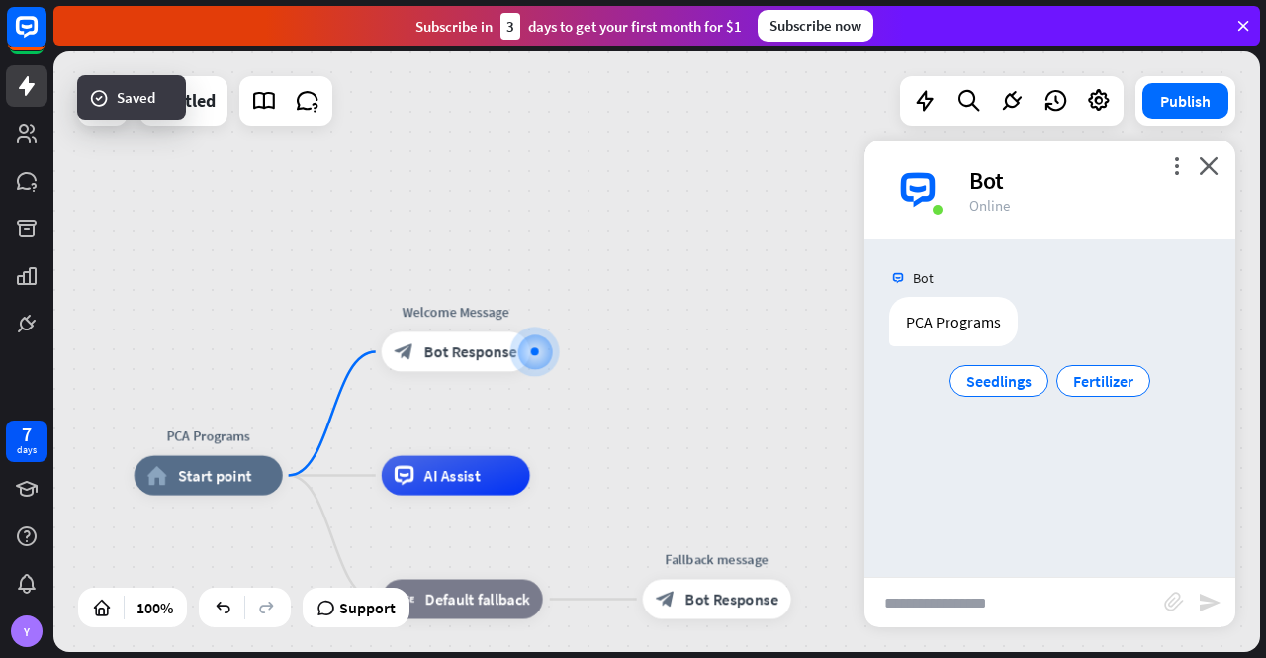
click at [445, 349] on span "Bot Response" at bounding box center [470, 352] width 93 height 20
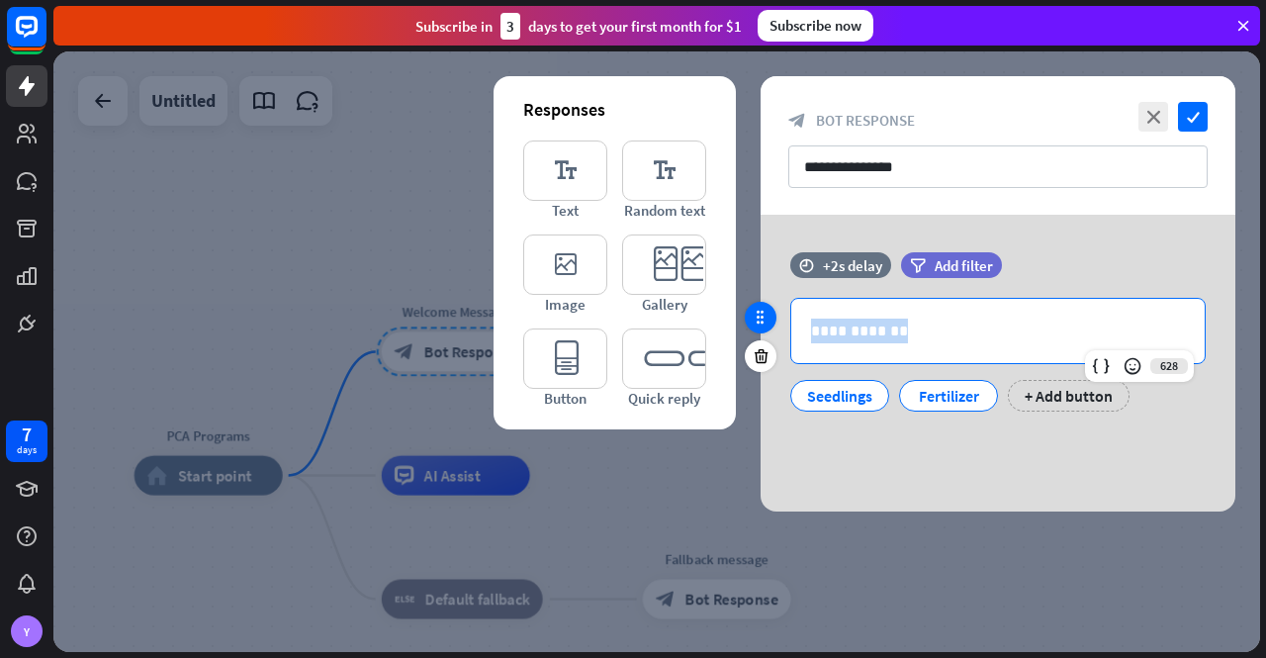
drag, startPoint x: 942, startPoint y: 334, endPoint x: 771, endPoint y: 315, distance: 172.3
click at [771, 315] on div "**********" at bounding box center [998, 341] width 475 height 179
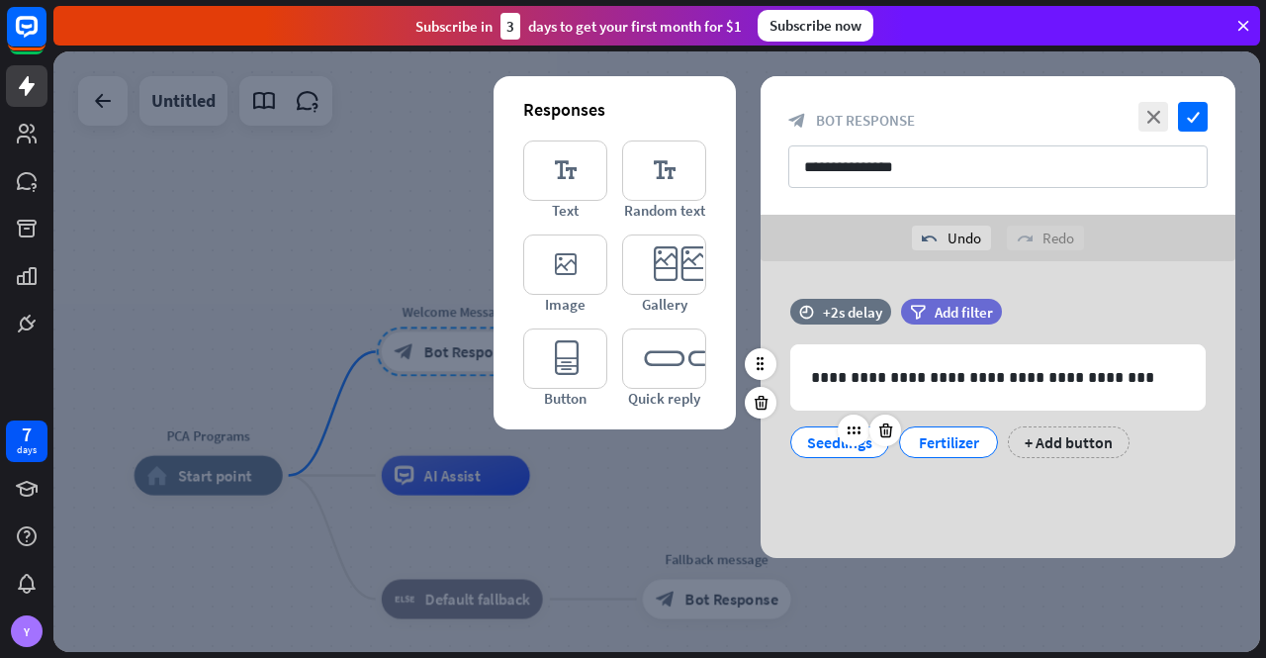
click at [830, 441] on div "Seedlings" at bounding box center [839, 442] width 65 height 30
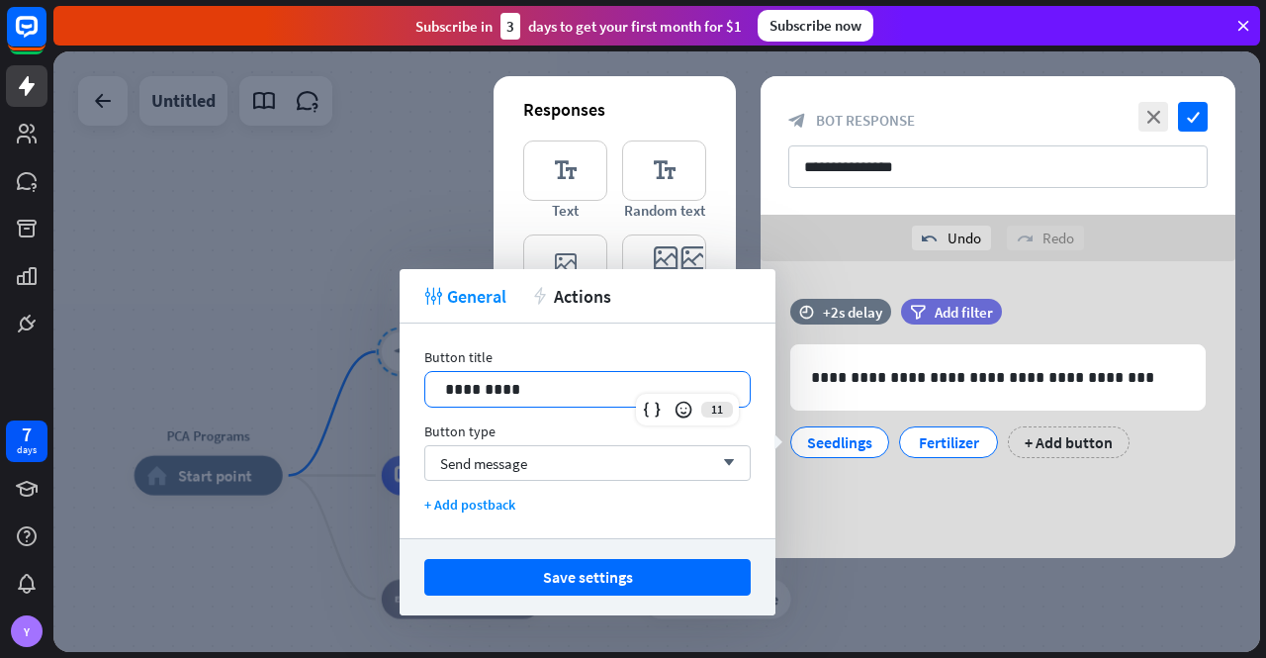
drag, startPoint x: 532, startPoint y: 384, endPoint x: 388, endPoint y: 371, distance: 145.0
click at [388, 371] on body "7 days Y close Product Help First steps Get started with ChatBot Help Center Fo…" at bounding box center [633, 329] width 1266 height 658
drag, startPoint x: 514, startPoint y: 389, endPoint x: 399, endPoint y: 384, distance: 115.8
click at [401, 385] on div "Button title 11 ********* Button type Send message arrow_down + Add postback" at bounding box center [588, 430] width 376 height 215
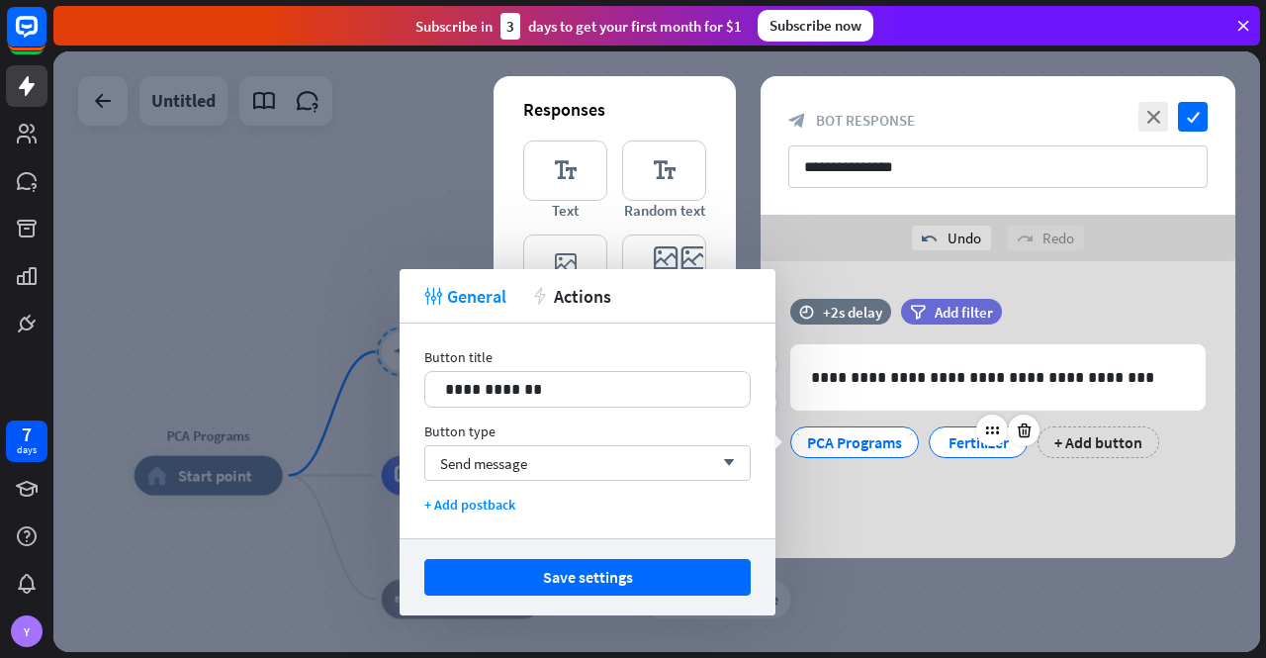
click at [959, 442] on div "Fertilizer" at bounding box center [978, 442] width 65 height 30
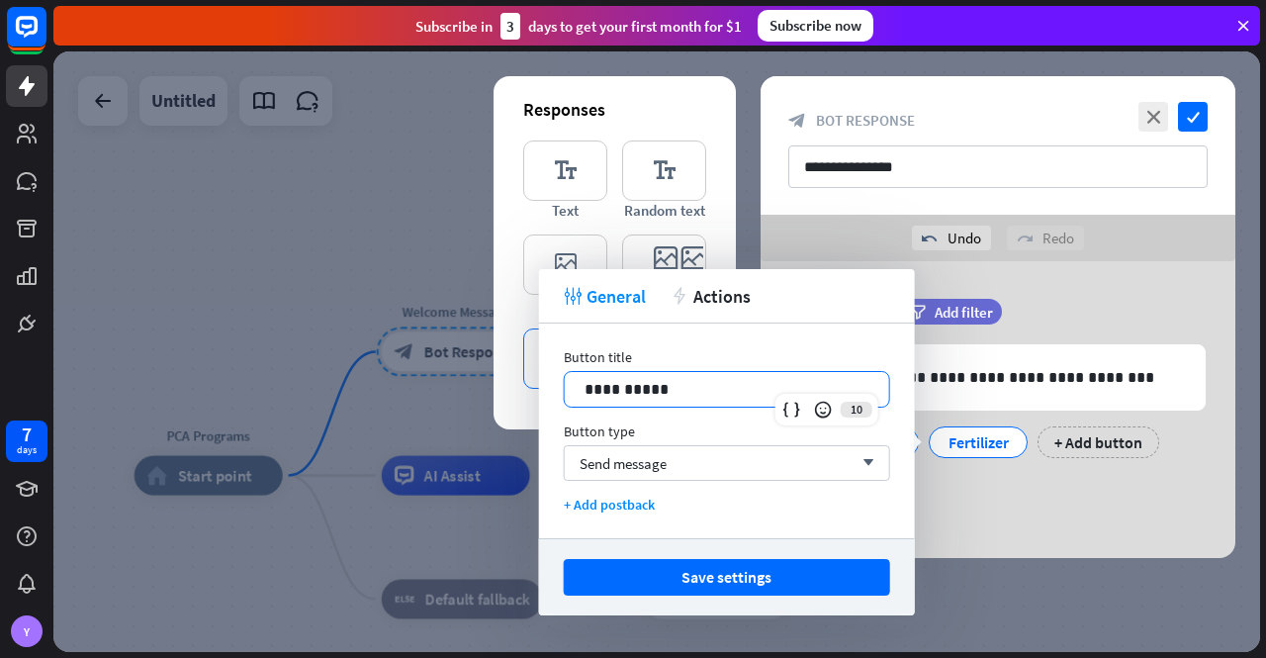
drag, startPoint x: 671, startPoint y: 395, endPoint x: 533, endPoint y: 378, distance: 138.5
click at [533, 378] on body "7 days Y close Product Help First steps Get started with ChatBot Help Center Fo…" at bounding box center [633, 329] width 1266 height 658
drag, startPoint x: 648, startPoint y: 387, endPoint x: 562, endPoint y: 386, distance: 86.1
click at [562, 386] on div "**********" at bounding box center [727, 430] width 376 height 215
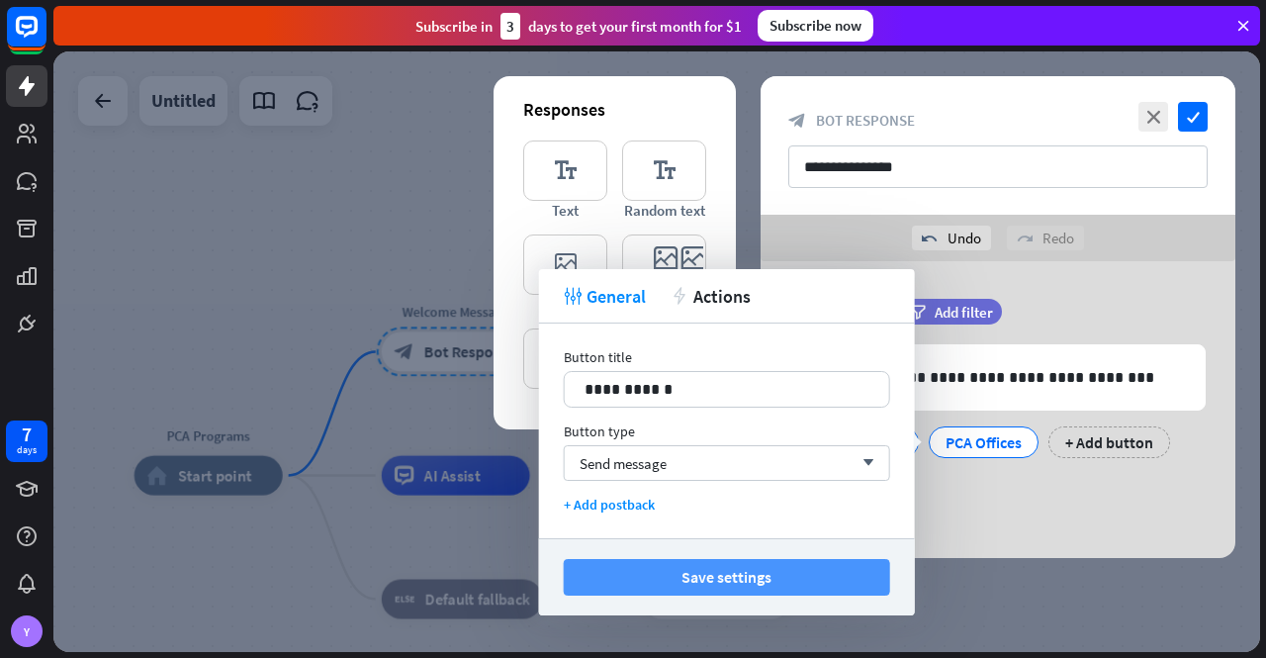
click at [764, 578] on button "Save settings" at bounding box center [727, 577] width 326 height 37
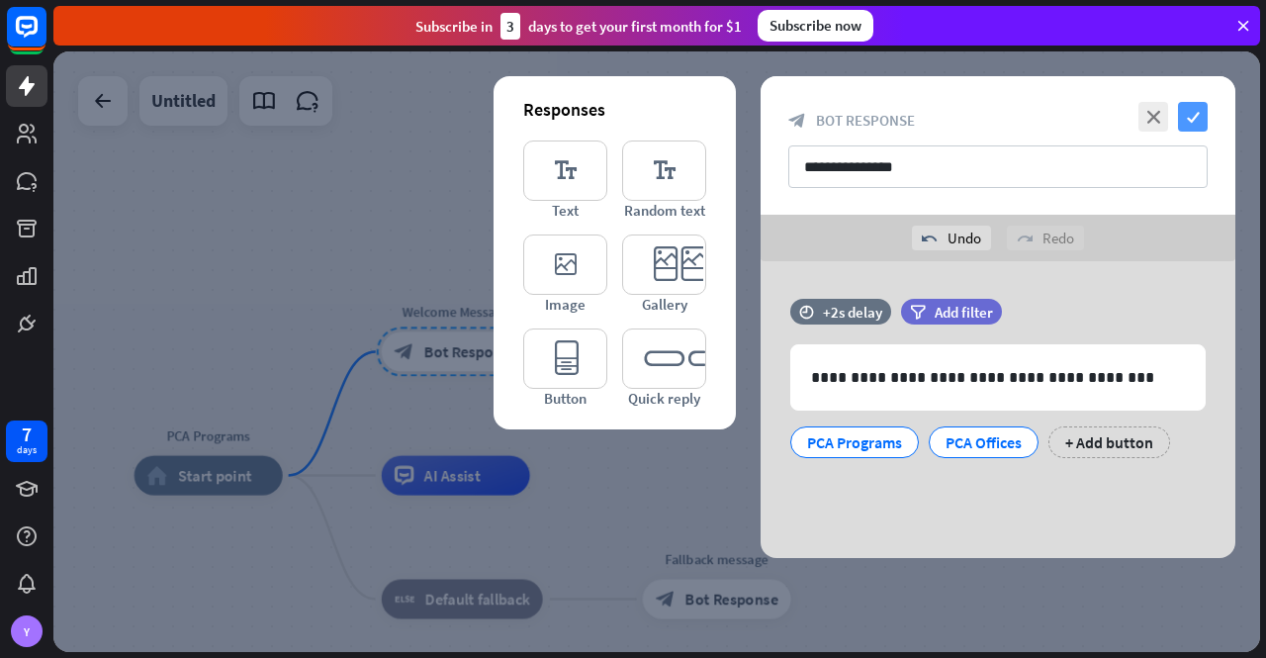
click at [1193, 116] on icon "check" at bounding box center [1193, 117] width 30 height 30
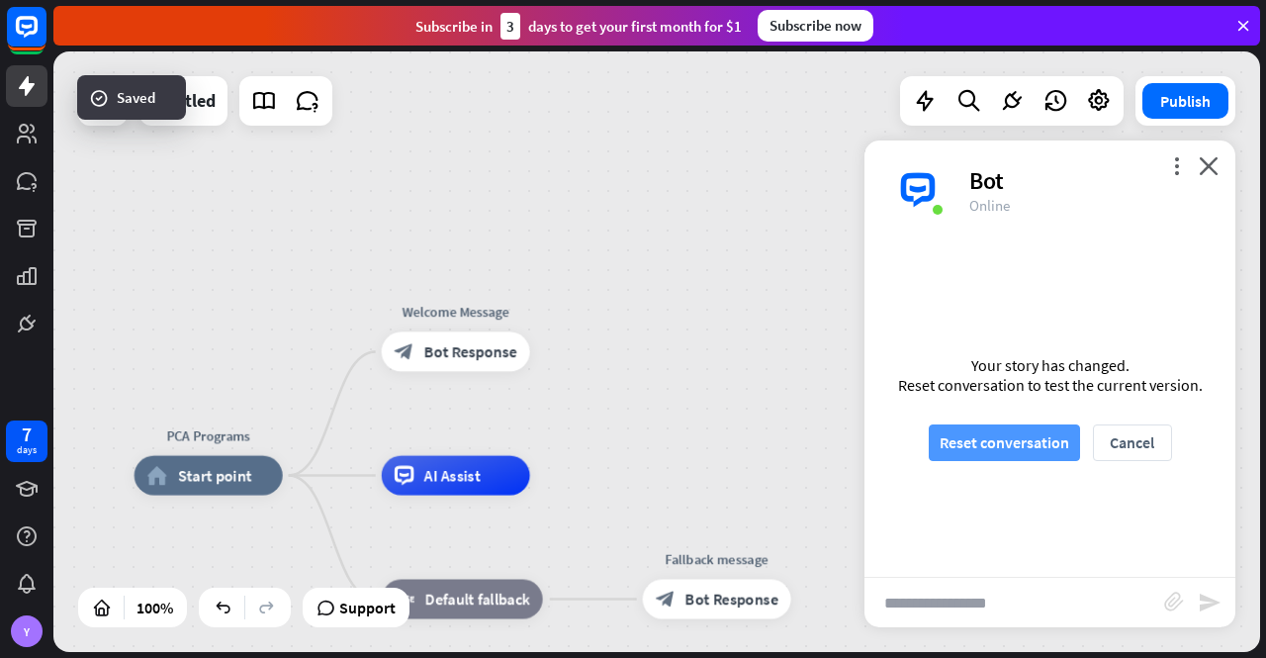
click at [1007, 442] on button "Reset conversation" at bounding box center [1004, 442] width 151 height 37
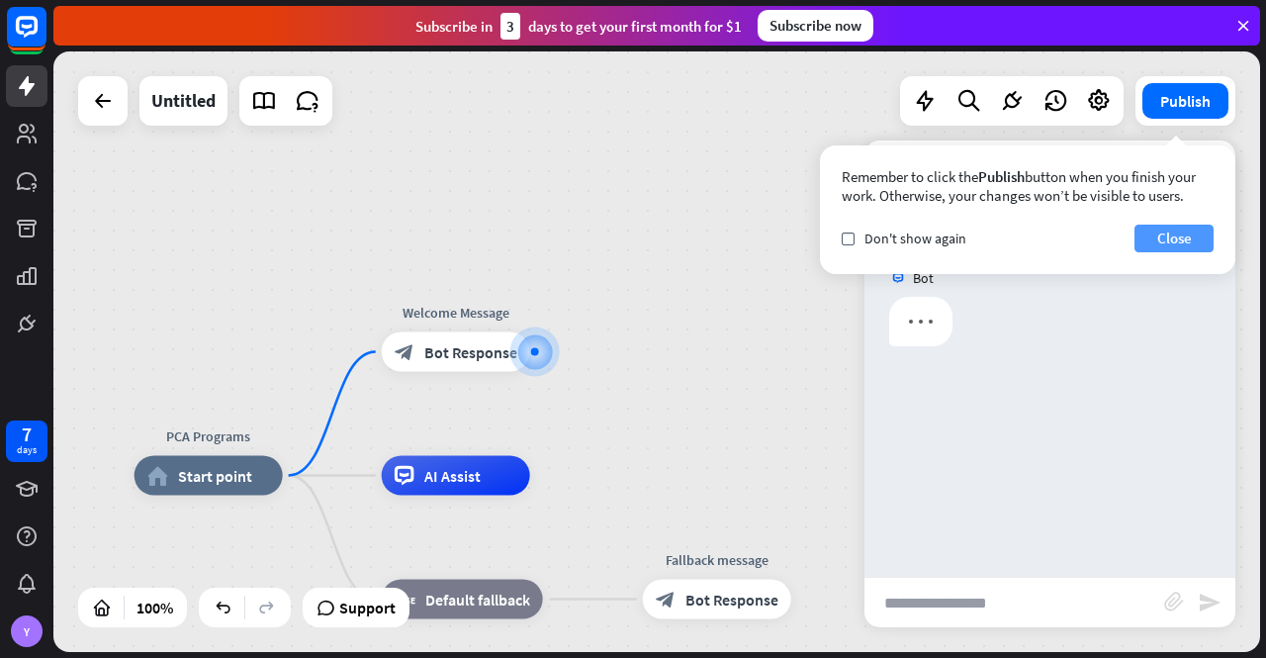
click at [1182, 236] on button "Close" at bounding box center [1174, 239] width 79 height 28
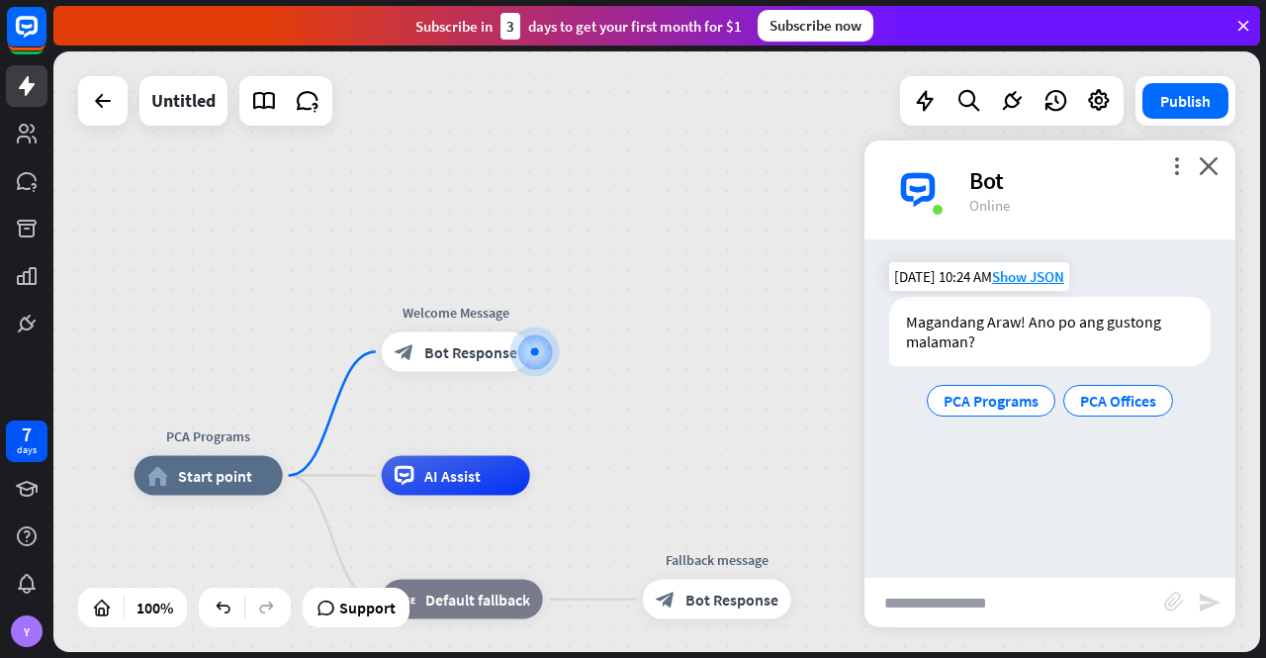
click at [1024, 327] on div "Magandang Araw! Ano po ang gustong malaman?" at bounding box center [1049, 331] width 321 height 69
click at [434, 353] on span "Bot Response" at bounding box center [470, 352] width 93 height 20
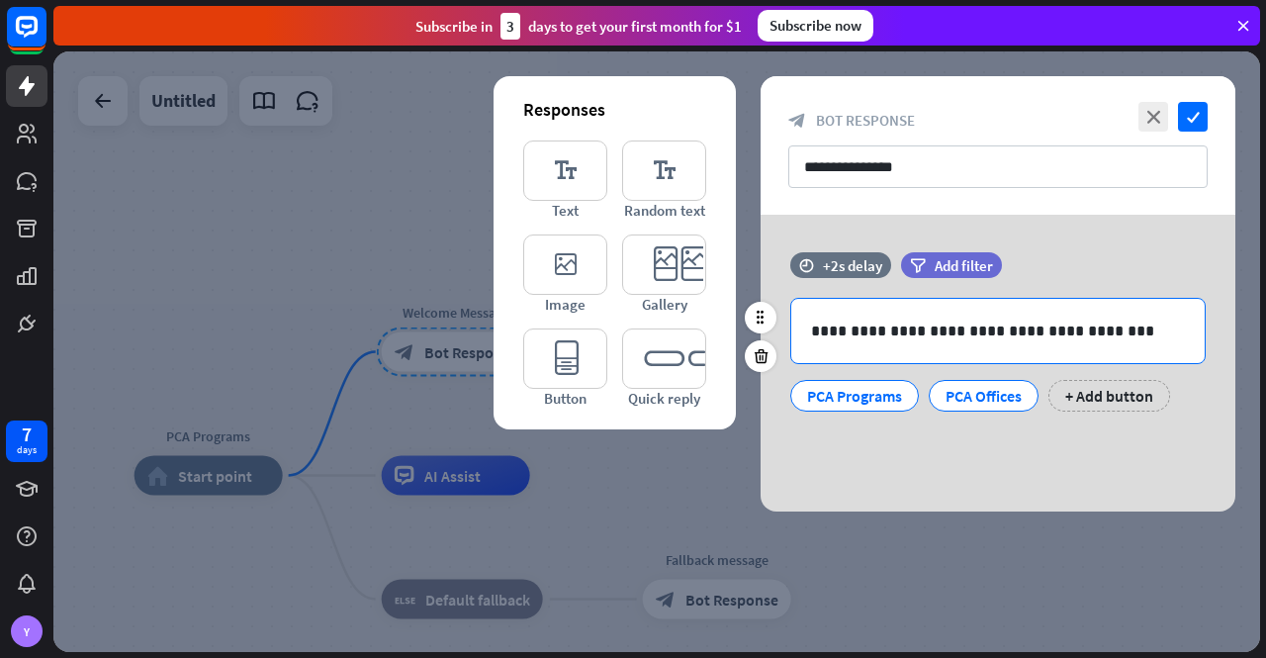
drag, startPoint x: 1049, startPoint y: 329, endPoint x: 1088, endPoint y: 393, distance: 74.7
click at [1048, 330] on p "**********" at bounding box center [998, 331] width 375 height 25
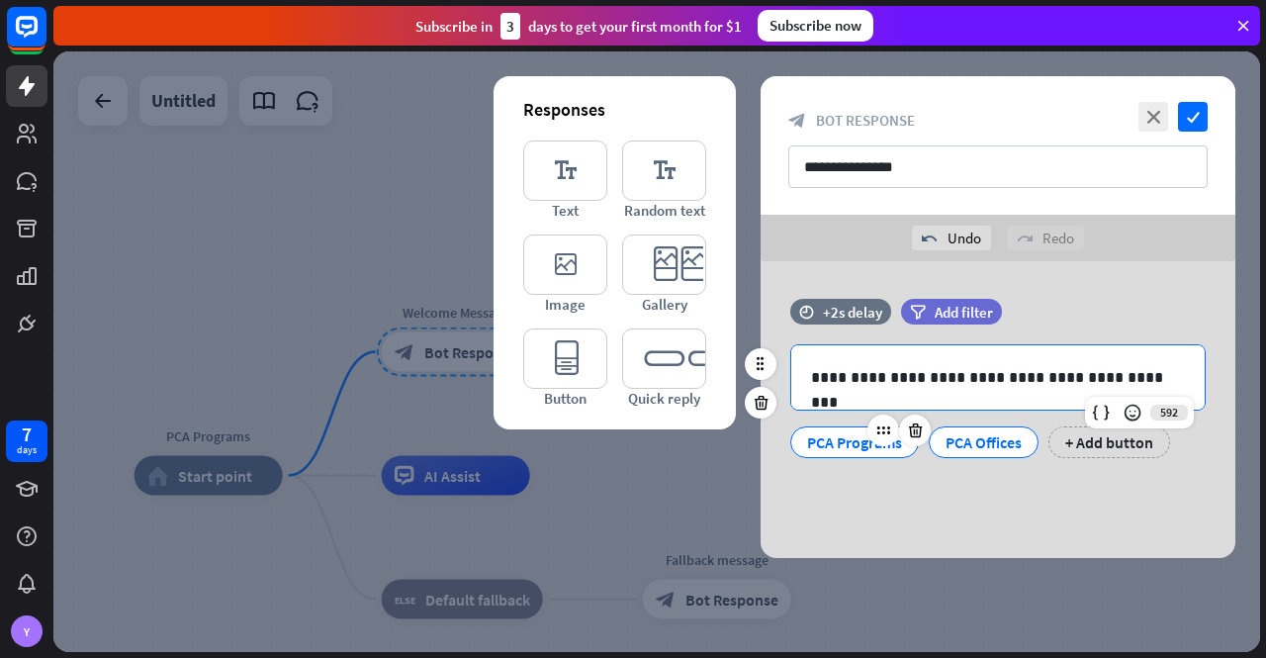
click at [846, 441] on div "PCA Programs" at bounding box center [854, 442] width 95 height 30
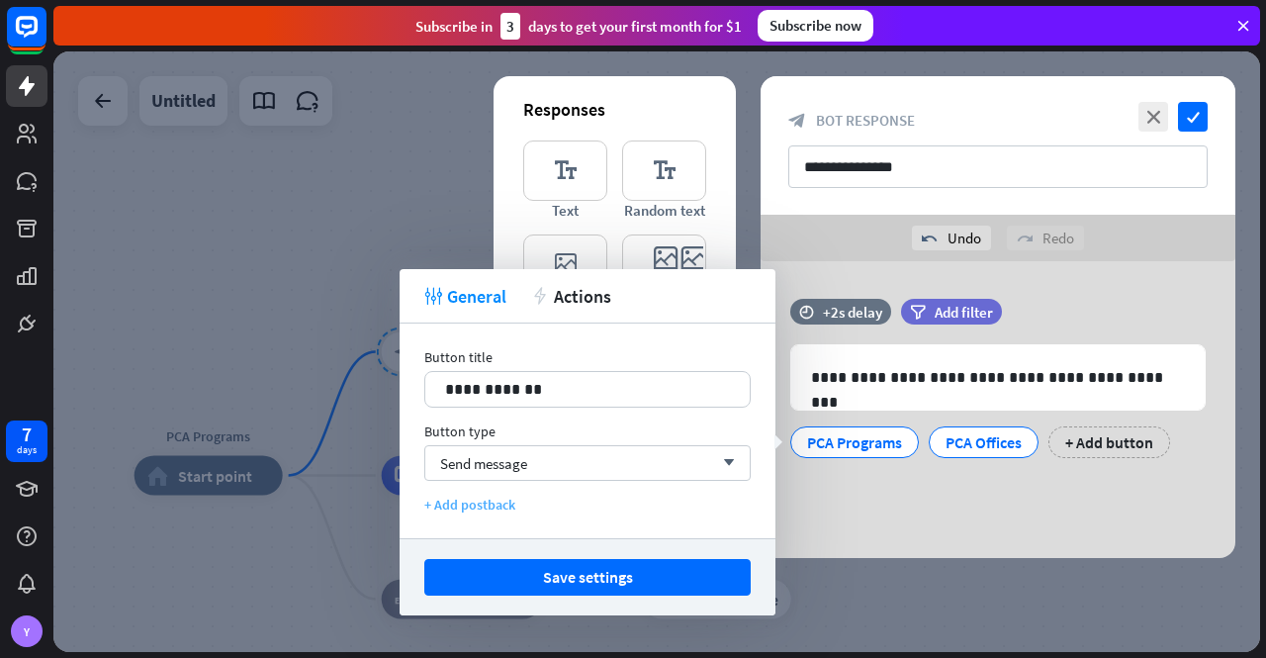
click at [483, 503] on div "+ Add postback" at bounding box center [587, 505] width 326 height 18
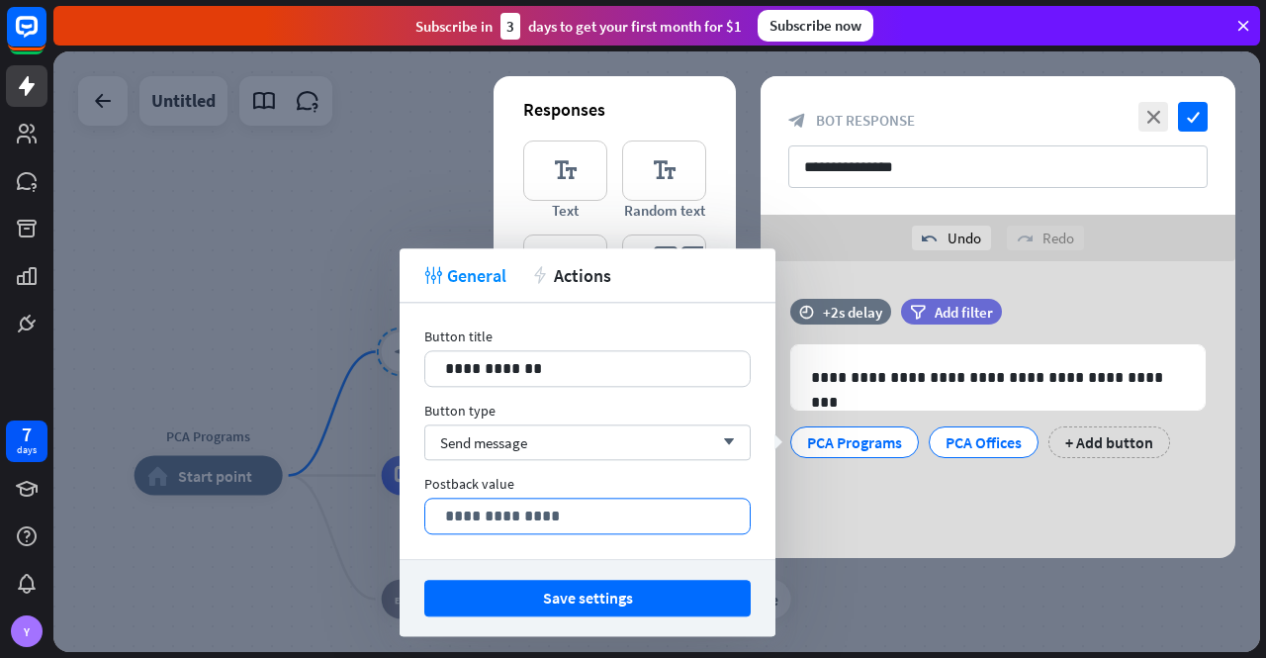
click at [566, 518] on p "**********" at bounding box center [587, 515] width 285 height 25
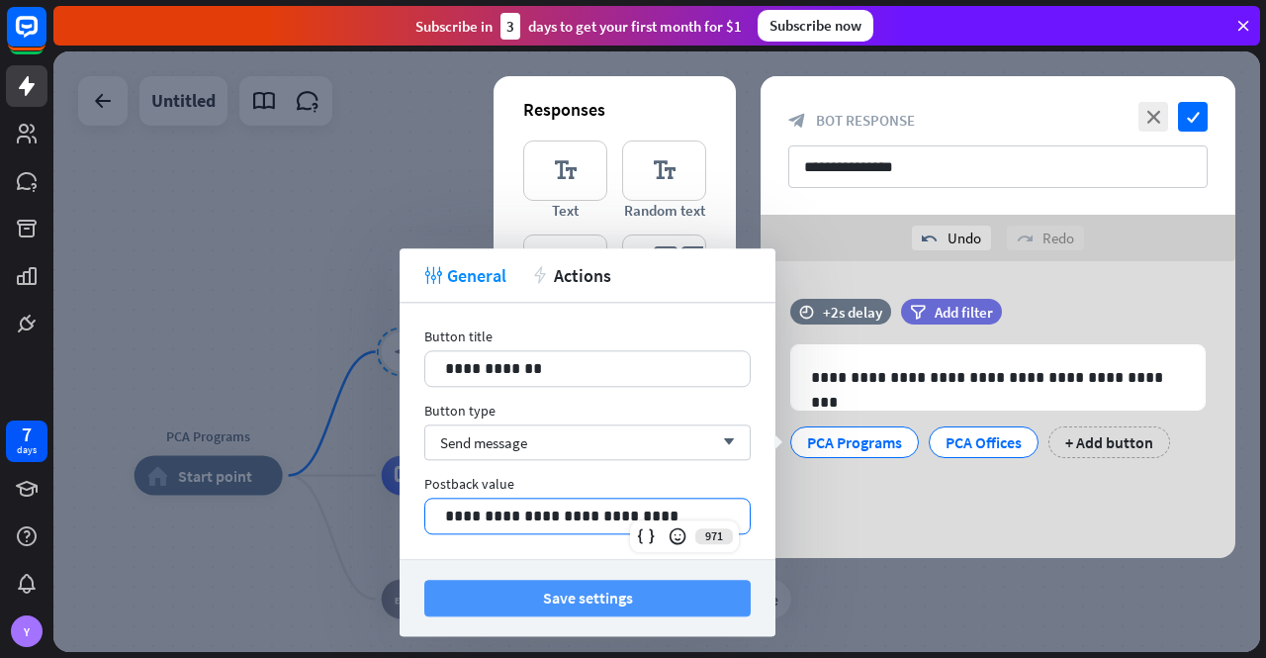
click at [582, 596] on button "Save settings" at bounding box center [587, 598] width 326 height 37
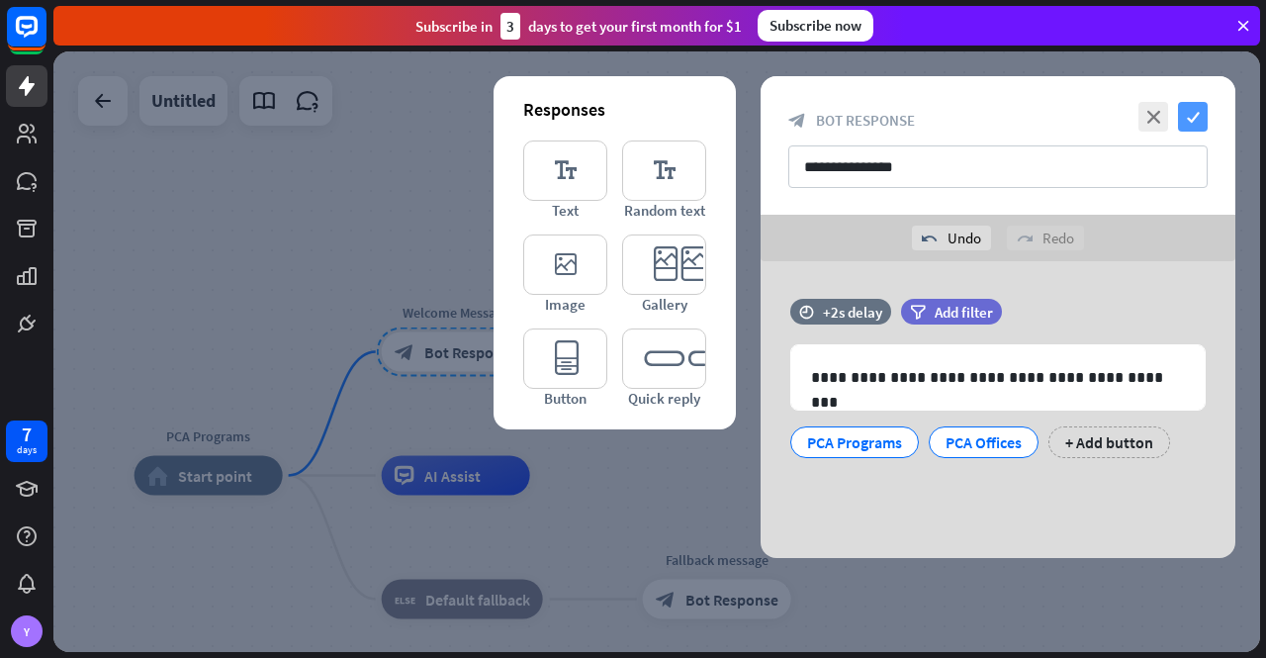
click at [1195, 116] on icon "check" at bounding box center [1193, 117] width 30 height 30
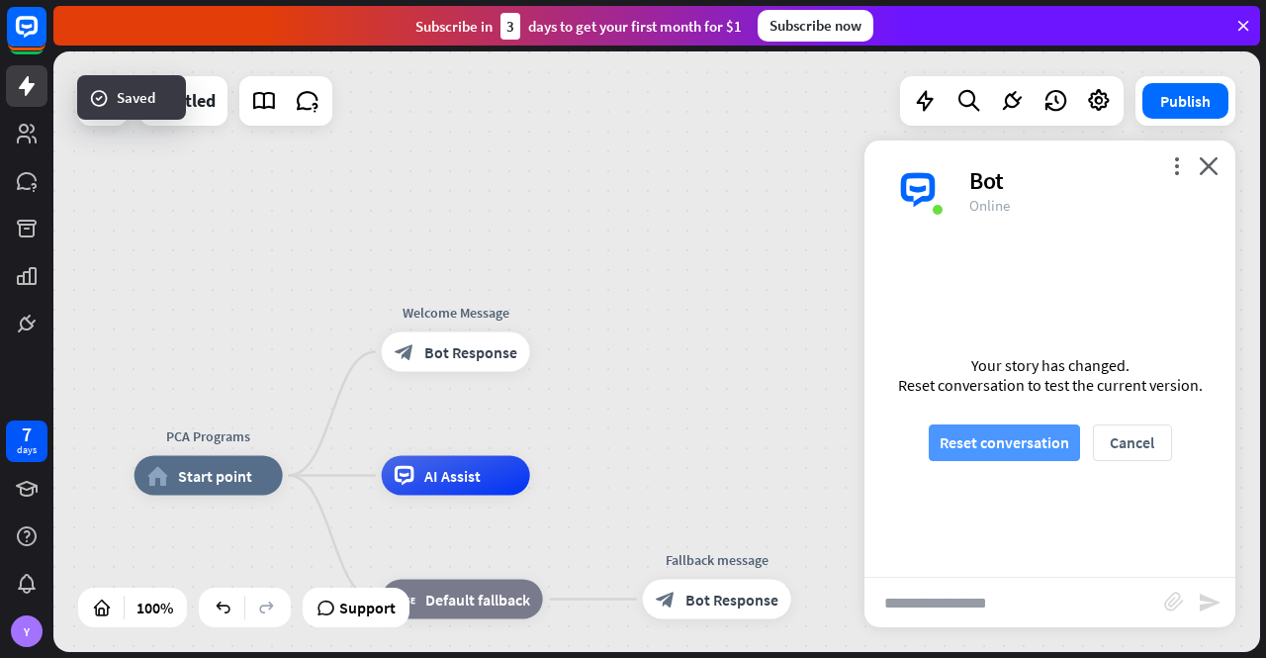
click at [997, 450] on button "Reset conversation" at bounding box center [1004, 442] width 151 height 37
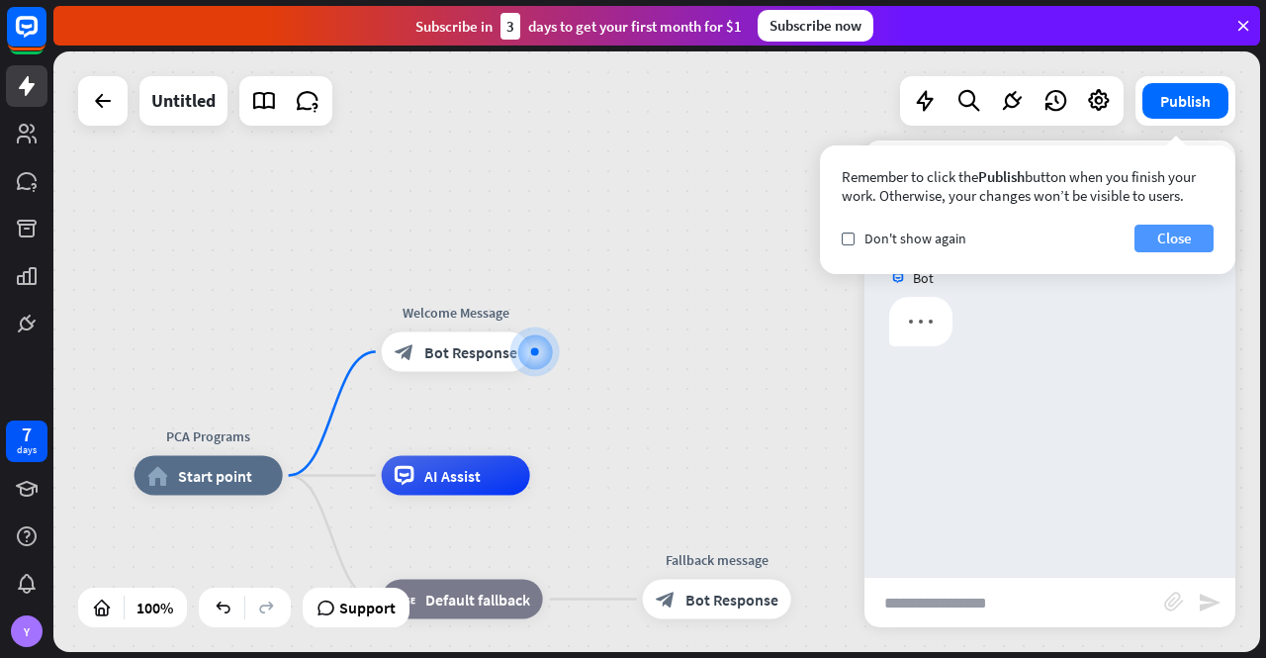
click at [1157, 232] on button "Close" at bounding box center [1174, 239] width 79 height 28
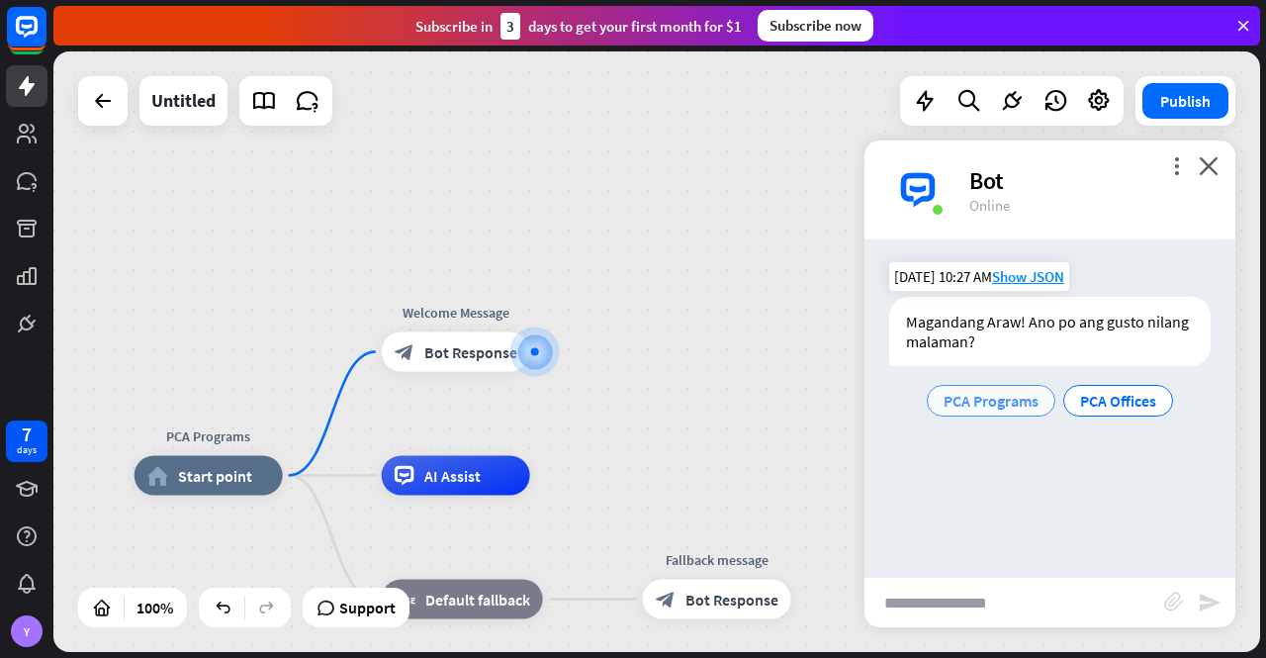
click at [1005, 401] on span "PCA Programs" at bounding box center [991, 401] width 95 height 20
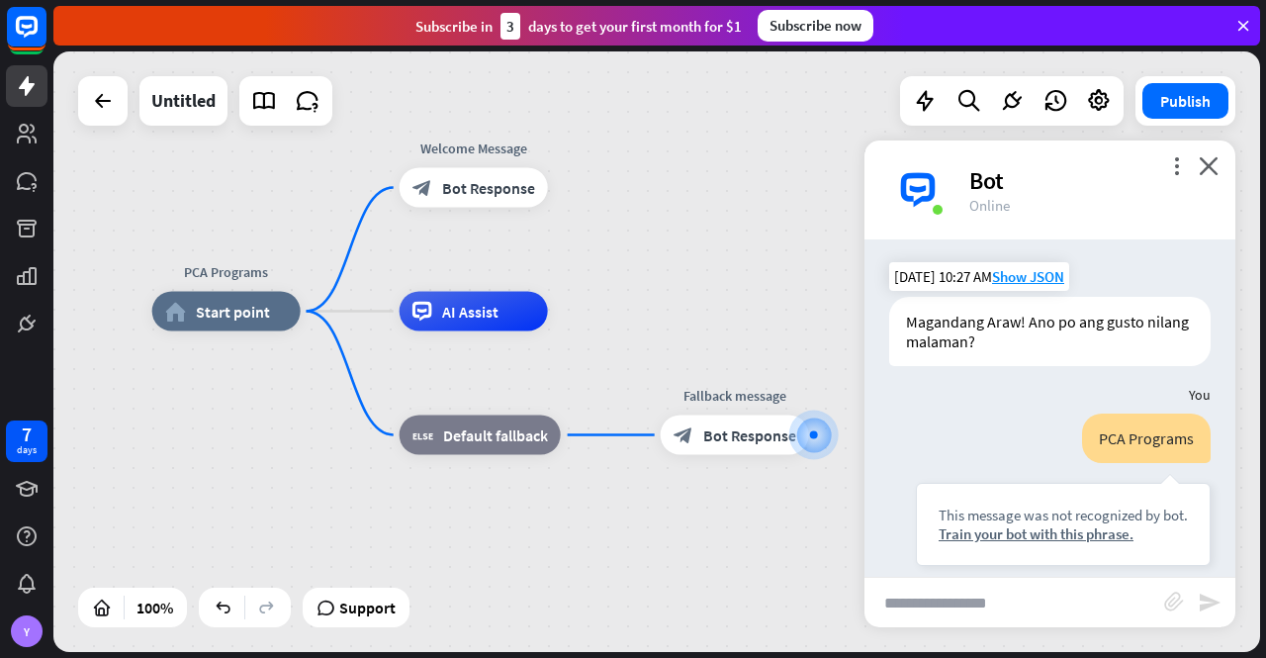
drag, startPoint x: 459, startPoint y: 421, endPoint x: 737, endPoint y: 504, distance: 290.1
click at [737, 504] on div "PCA Programs home_2 Start point Welcome Message block_bot_response Bot Response…" at bounding box center [755, 612] width 1207 height 600
click at [1211, 164] on icon "close" at bounding box center [1209, 165] width 20 height 19
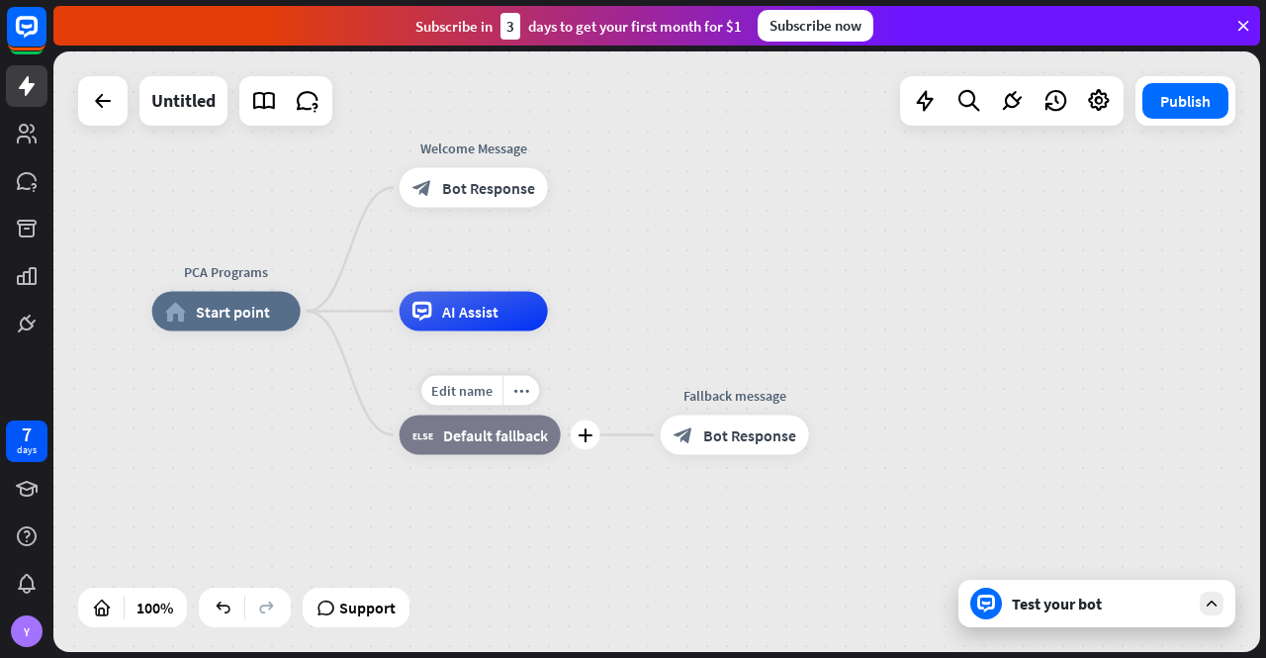
click at [473, 441] on span "Default fallback" at bounding box center [495, 435] width 105 height 20
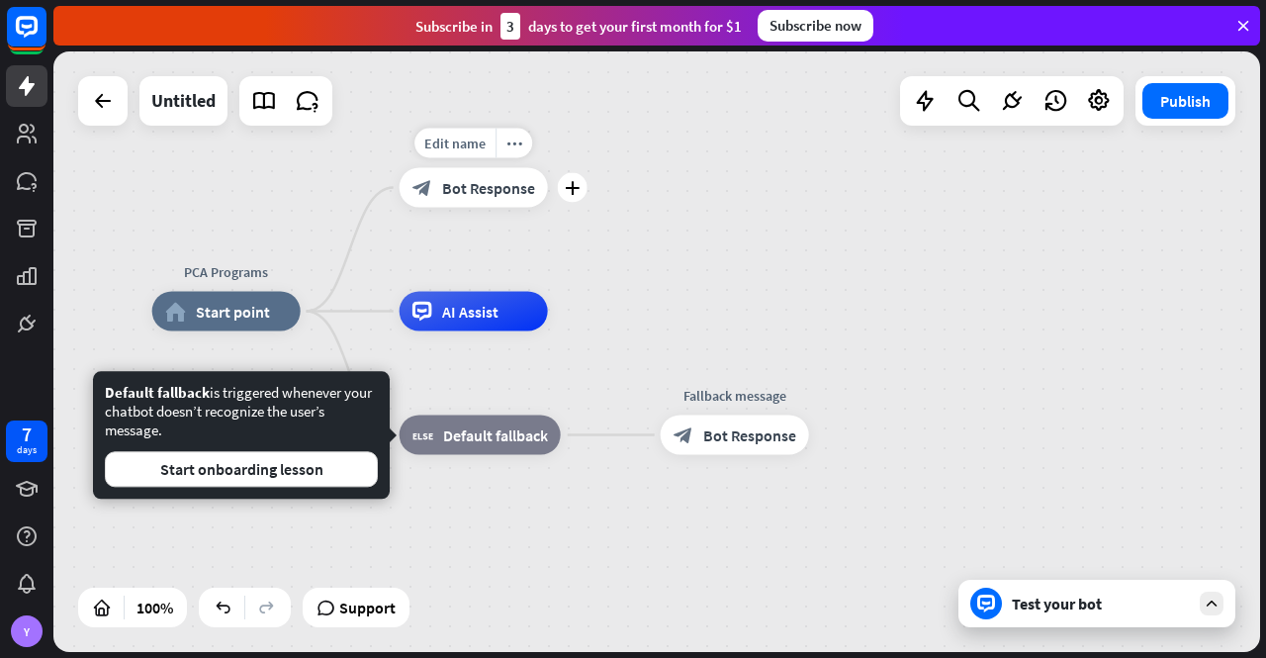
click at [465, 190] on span "Bot Response" at bounding box center [488, 188] width 93 height 20
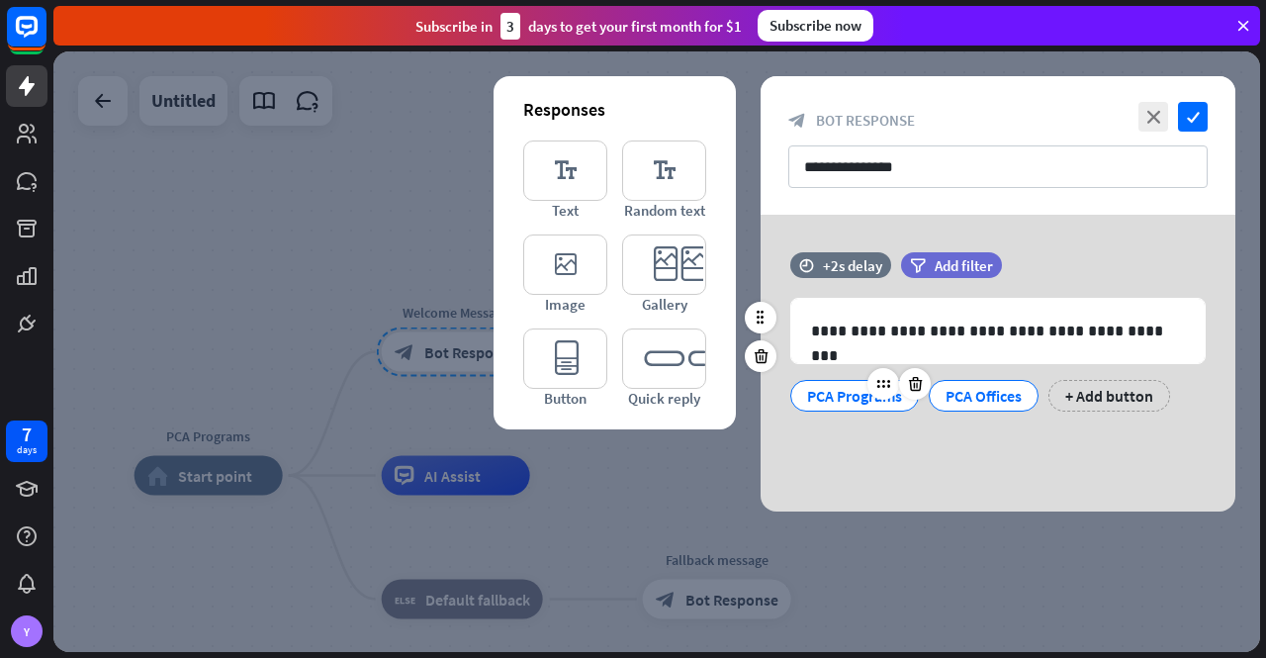
click at [838, 393] on div "PCA Programs" at bounding box center [854, 396] width 95 height 30
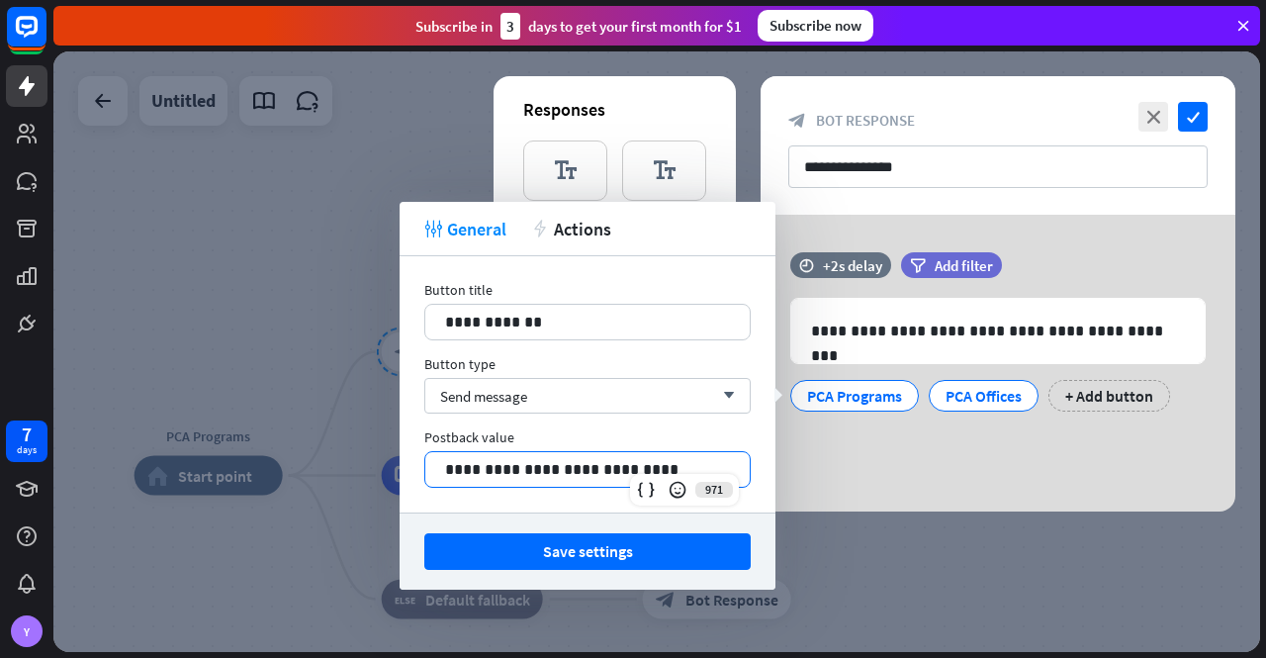
drag, startPoint x: 665, startPoint y: 466, endPoint x: 376, endPoint y: 440, distance: 290.0
click at [376, 440] on body "7 days Y close Product Help First steps Get started with ChatBot Help Center Fo…" at bounding box center [633, 329] width 1266 height 658
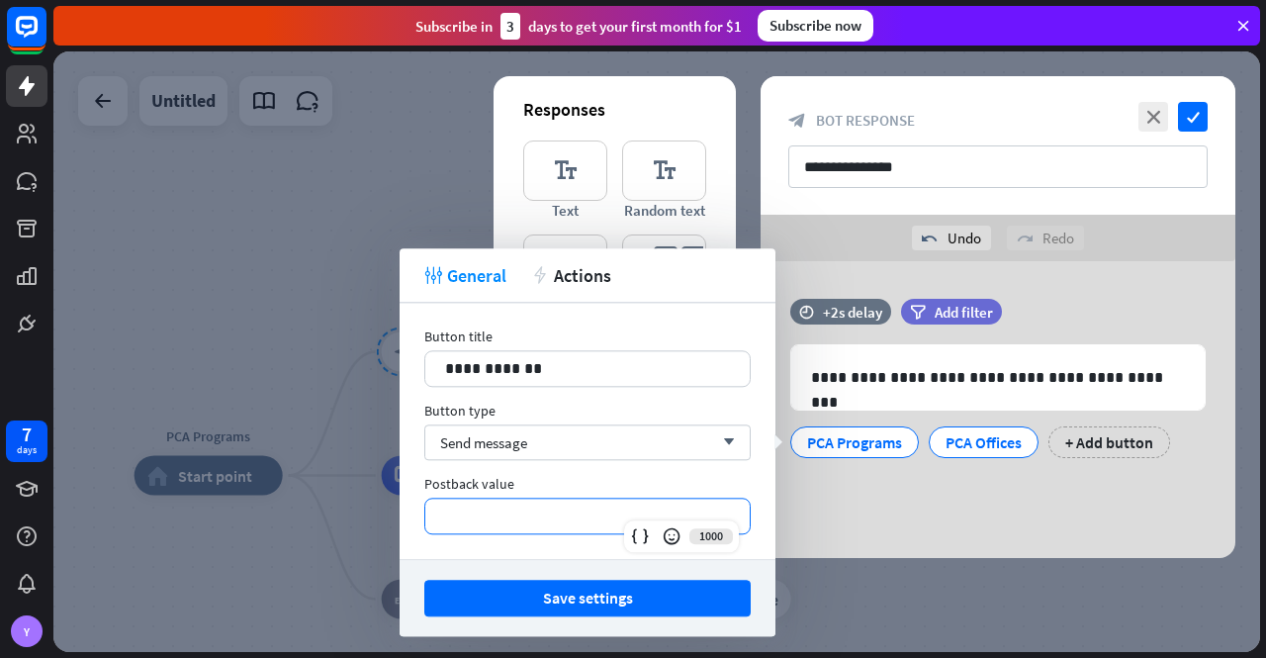
click at [661, 477] on div "Postback value" at bounding box center [587, 484] width 326 height 18
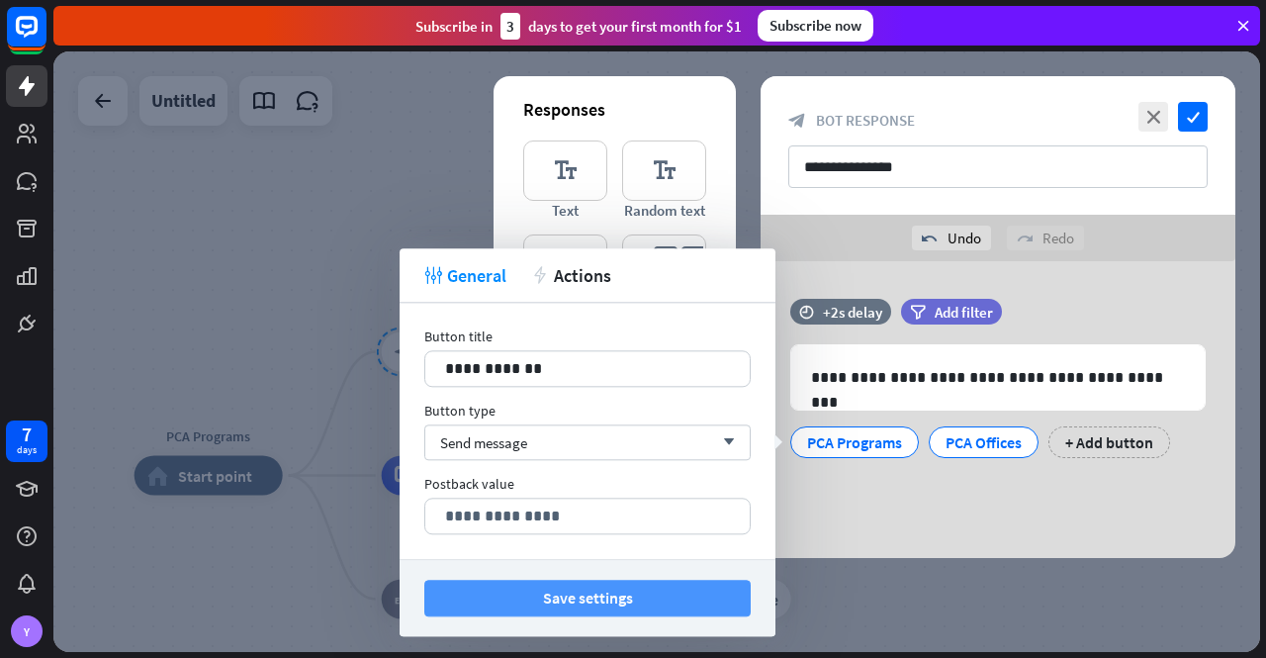
click at [626, 591] on button "Save settings" at bounding box center [587, 598] width 326 height 37
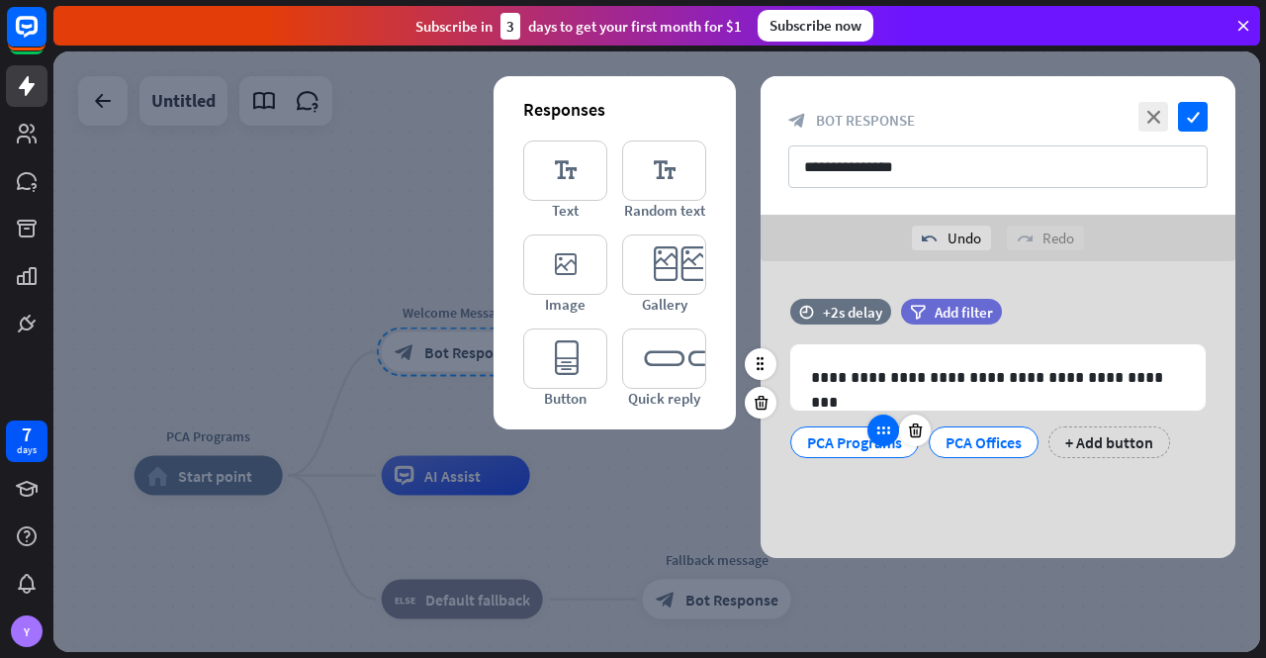
click at [872, 440] on div at bounding box center [884, 430] width 32 height 32
click at [841, 438] on div "PCA Programs" at bounding box center [854, 442] width 95 height 30
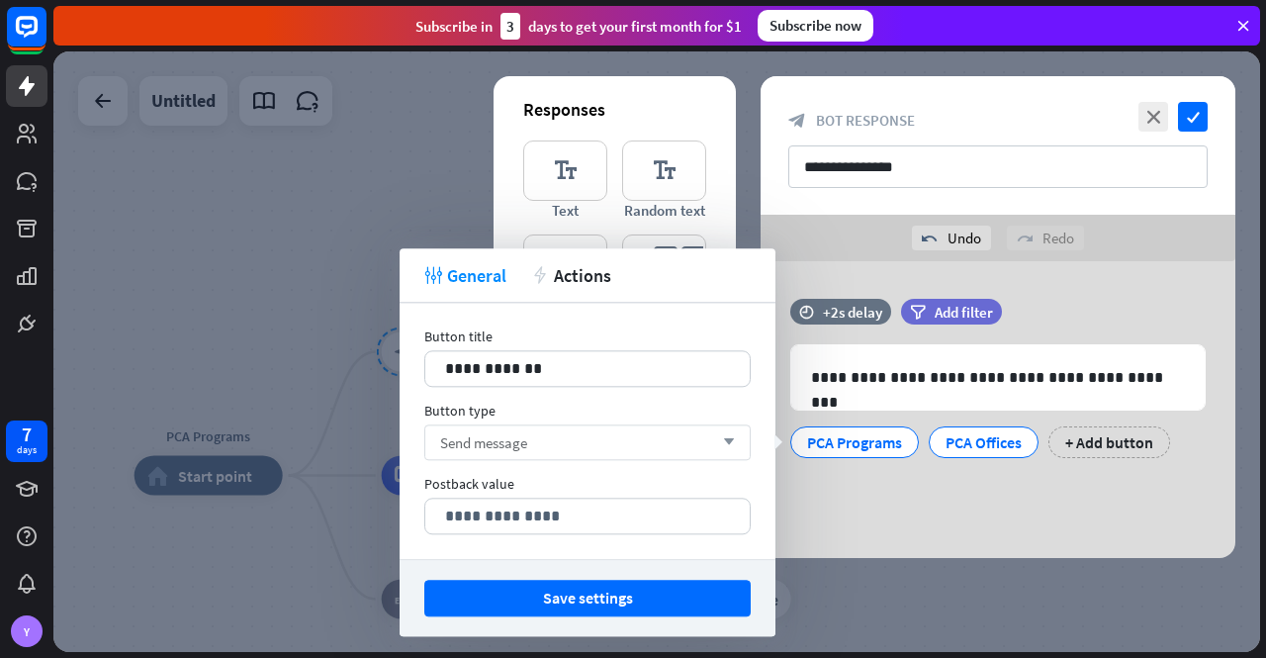
click at [704, 436] on div "Send message arrow_down" at bounding box center [587, 442] width 326 height 36
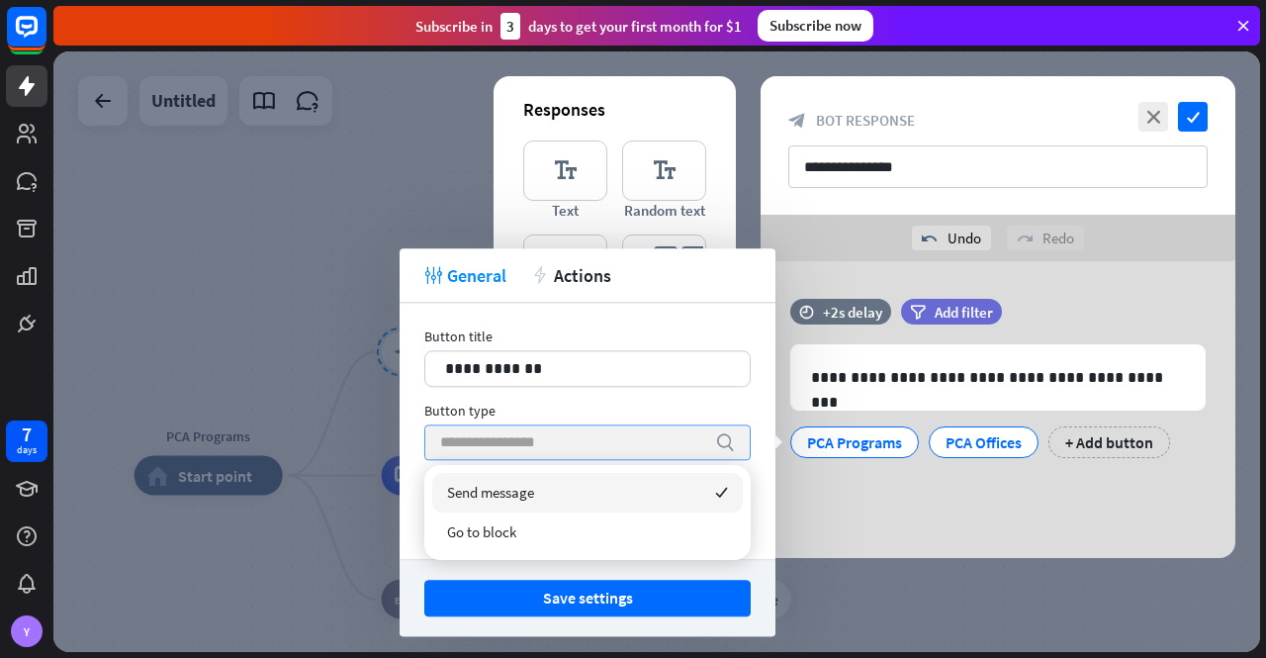
click at [704, 436] on input "search" at bounding box center [572, 442] width 265 height 34
click at [689, 404] on div "Button type" at bounding box center [587, 411] width 326 height 18
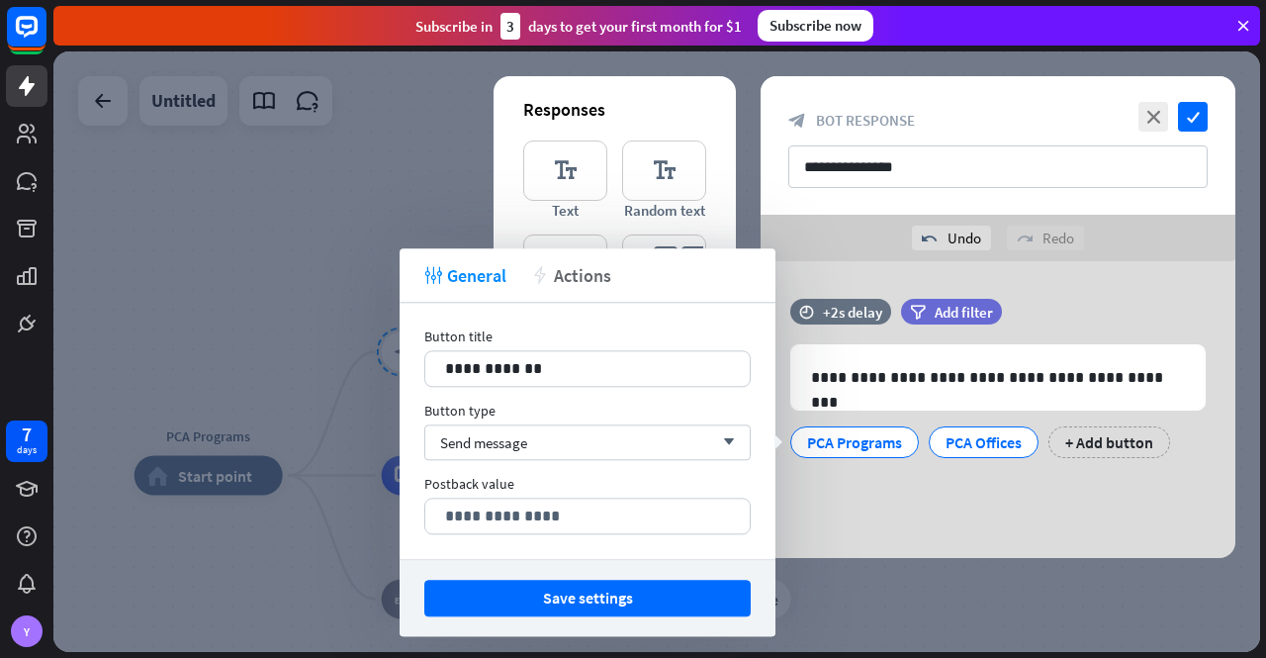
click at [588, 281] on span "Actions" at bounding box center [582, 275] width 57 height 23
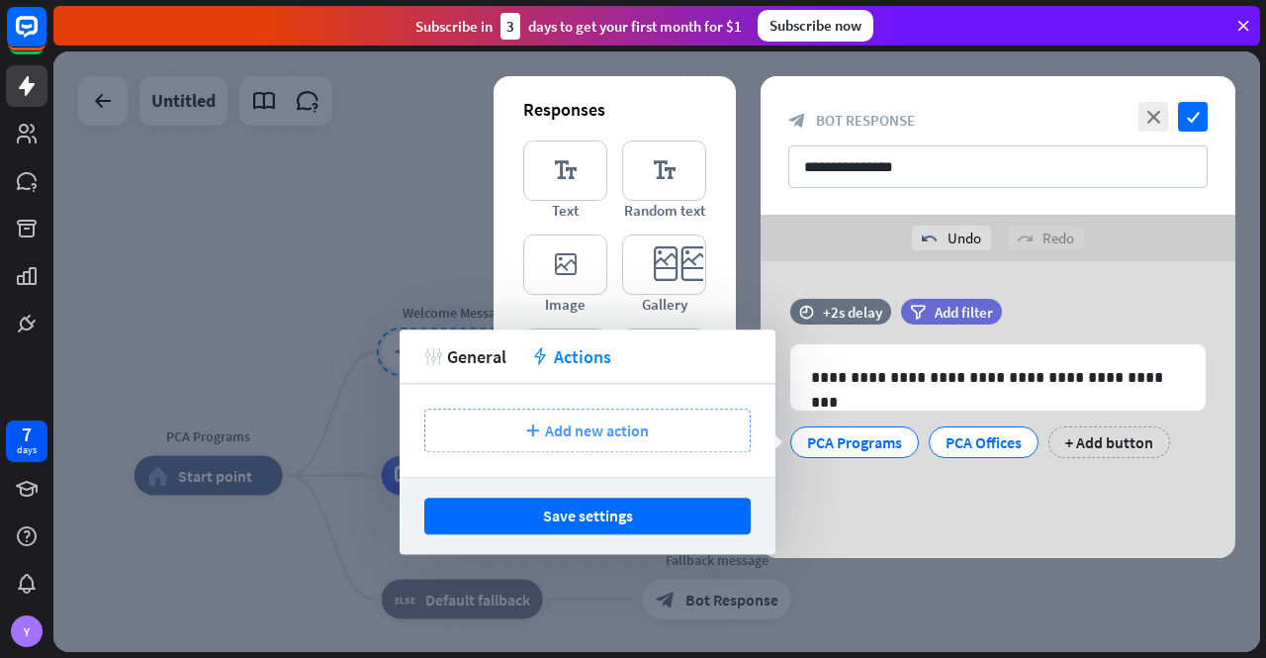
click at [595, 431] on span "Add new action" at bounding box center [597, 430] width 104 height 20
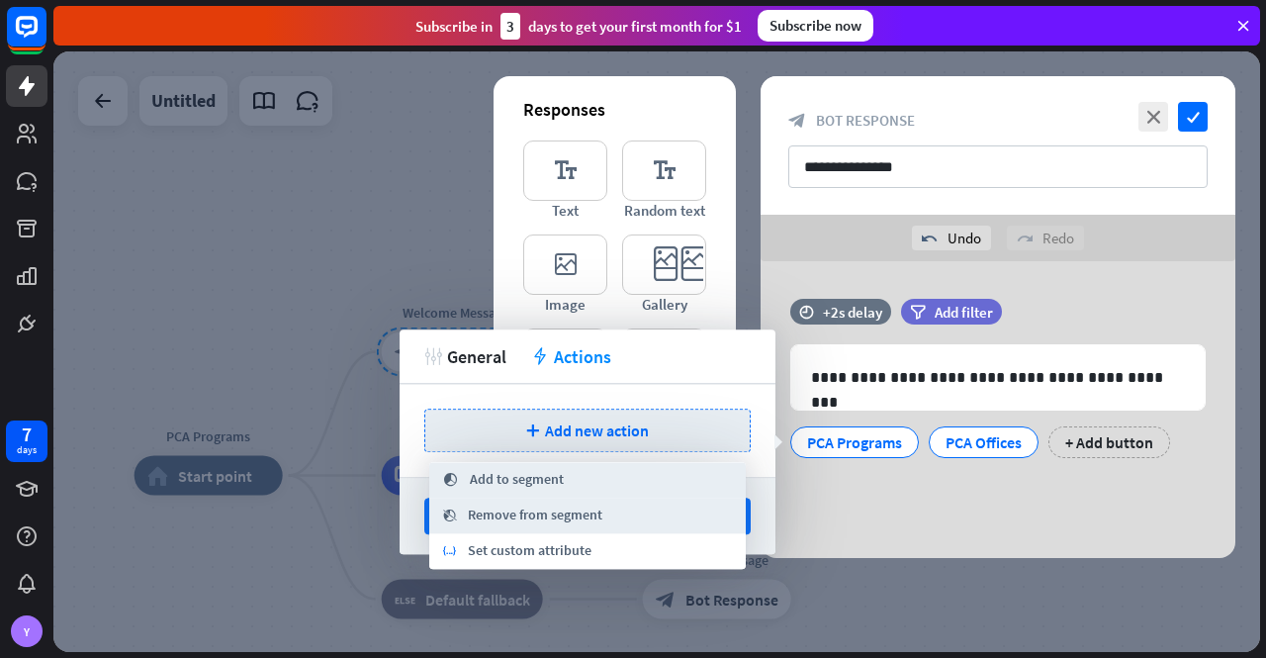
click at [960, 511] on div "**********" at bounding box center [998, 409] width 475 height 297
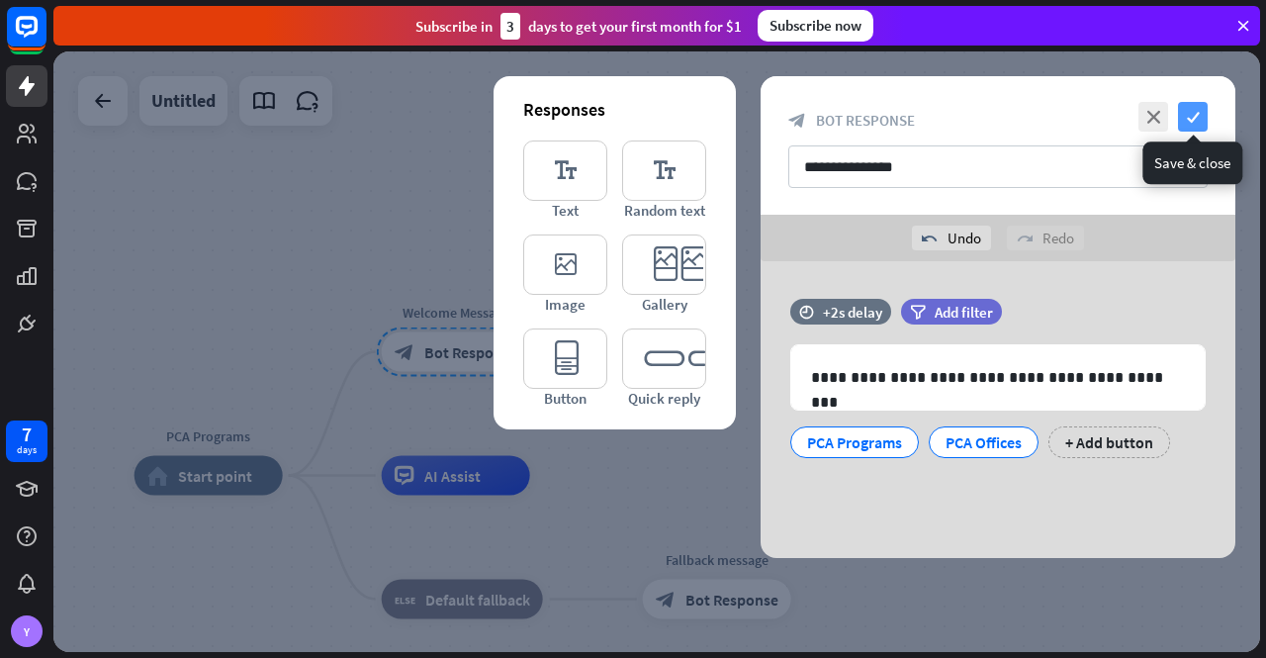
click at [1193, 111] on icon "check" at bounding box center [1193, 117] width 30 height 30
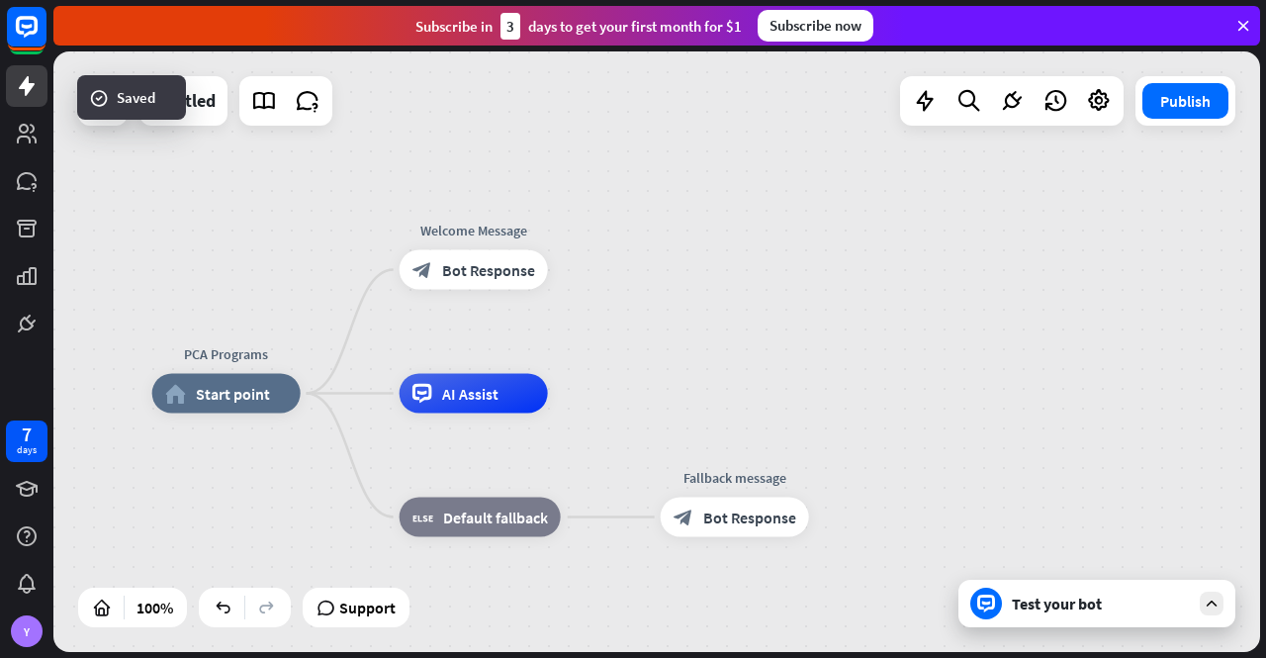
drag, startPoint x: 688, startPoint y: 430, endPoint x: 707, endPoint y: 335, distance: 96.8
click at [707, 335] on div "PCA Programs home_2 Start point Welcome Message block_bot_response Bot Response…" at bounding box center [656, 351] width 1207 height 600
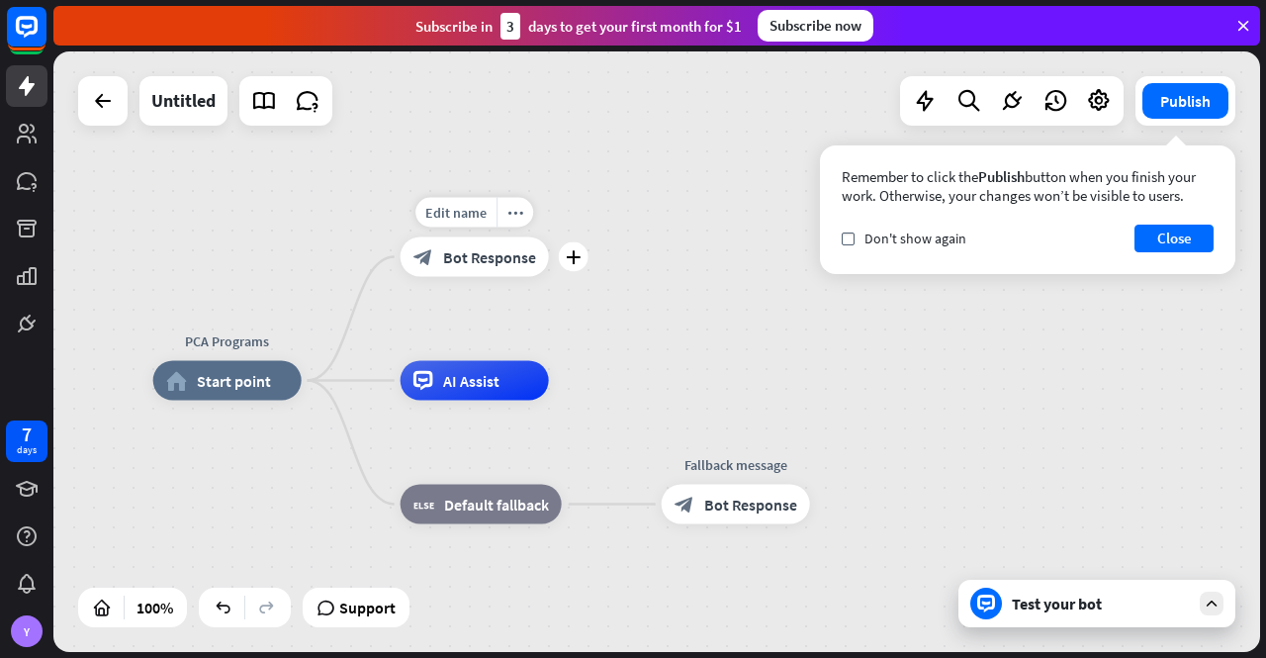
click at [469, 255] on span "Bot Response" at bounding box center [489, 257] width 93 height 20
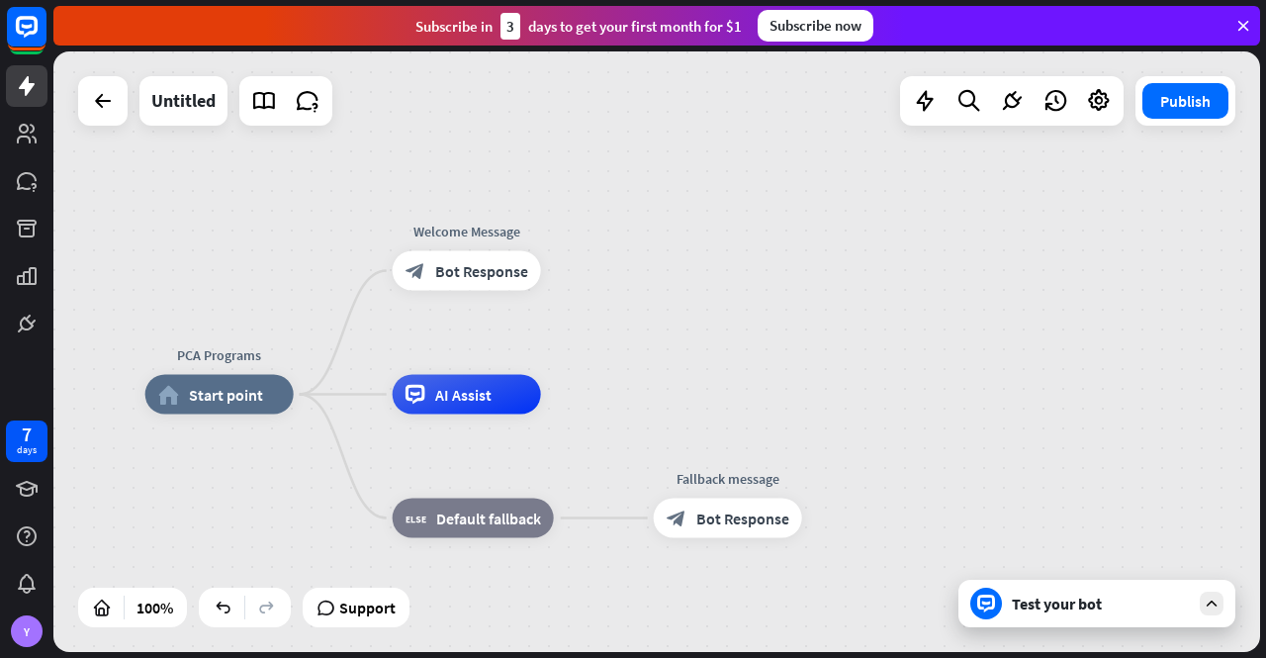
drag, startPoint x: 699, startPoint y: 470, endPoint x: 710, endPoint y: 389, distance: 81.8
click at [710, 389] on div "PCA Programs home_2 Start point Welcome Message block_bot_response Bot Response…" at bounding box center [656, 351] width 1207 height 600
click at [729, 523] on span "Bot Response" at bounding box center [742, 518] width 93 height 20
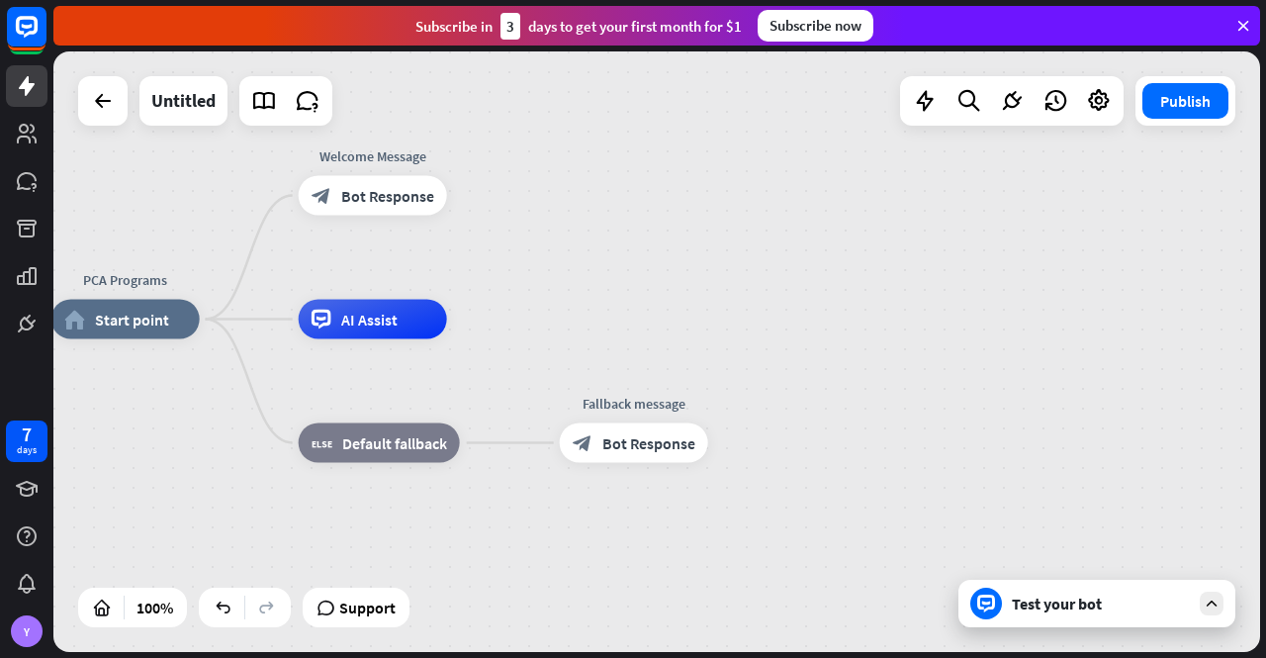
drag, startPoint x: 510, startPoint y: 471, endPoint x: 716, endPoint y: 578, distance: 231.8
click at [716, 578] on div "PCA Programs home_2 Start point Welcome Message block_bot_response Bot Response…" at bounding box center [654, 620] width 1207 height 600
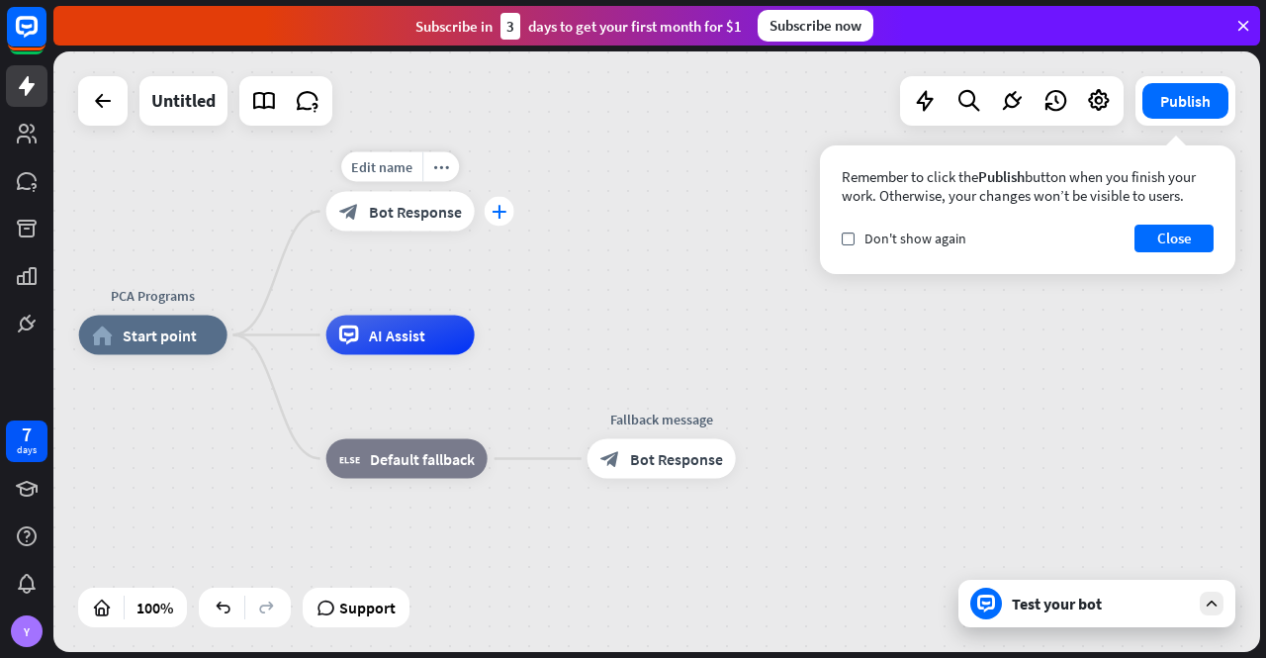
click at [503, 213] on icon "plus" at bounding box center [499, 212] width 15 height 14
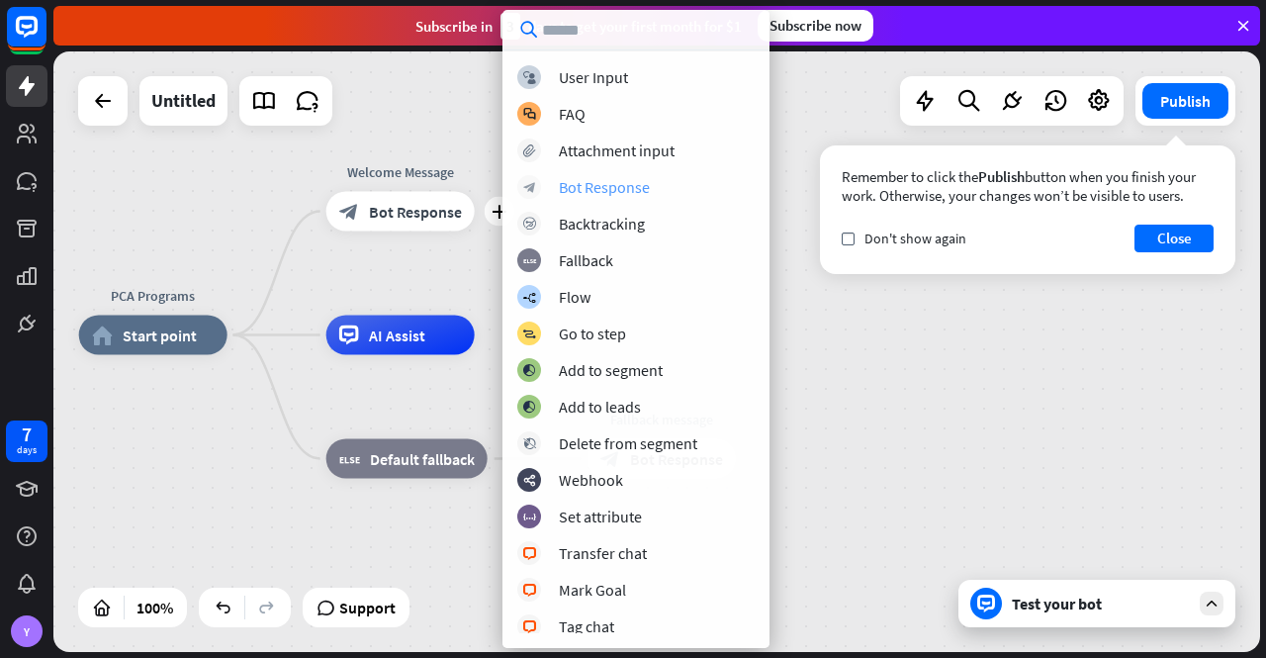
click at [615, 182] on div "Bot Response" at bounding box center [604, 187] width 91 height 20
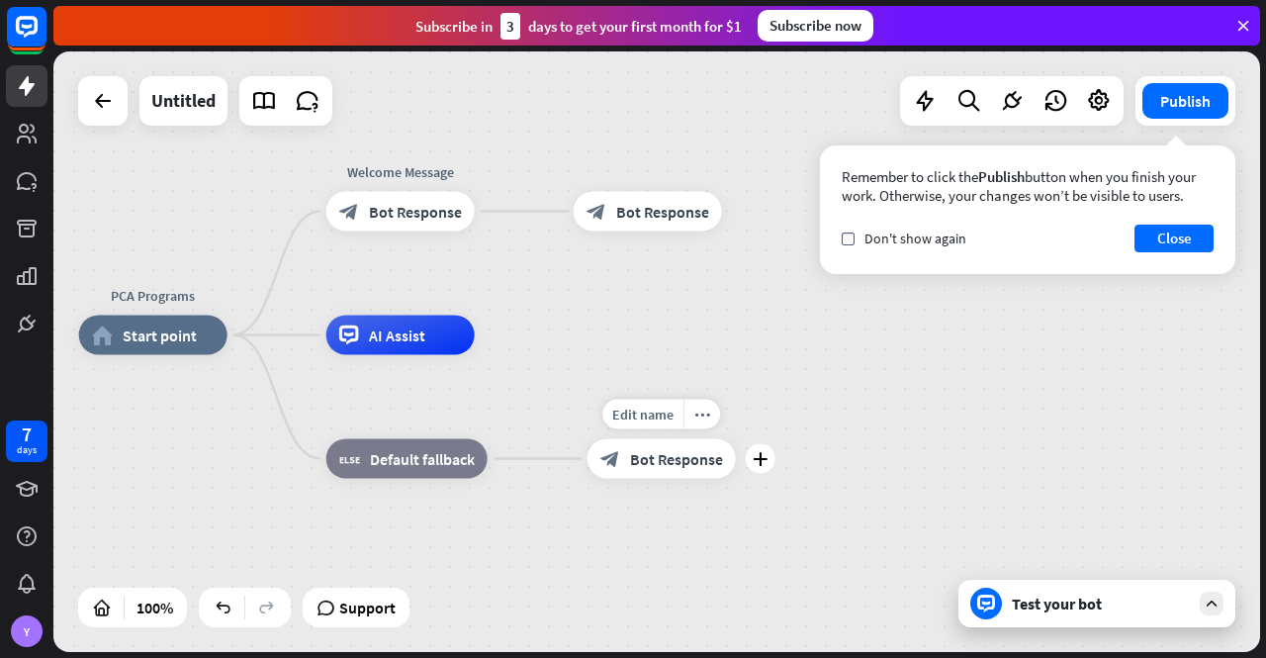
click at [660, 460] on span "Bot Response" at bounding box center [676, 459] width 93 height 20
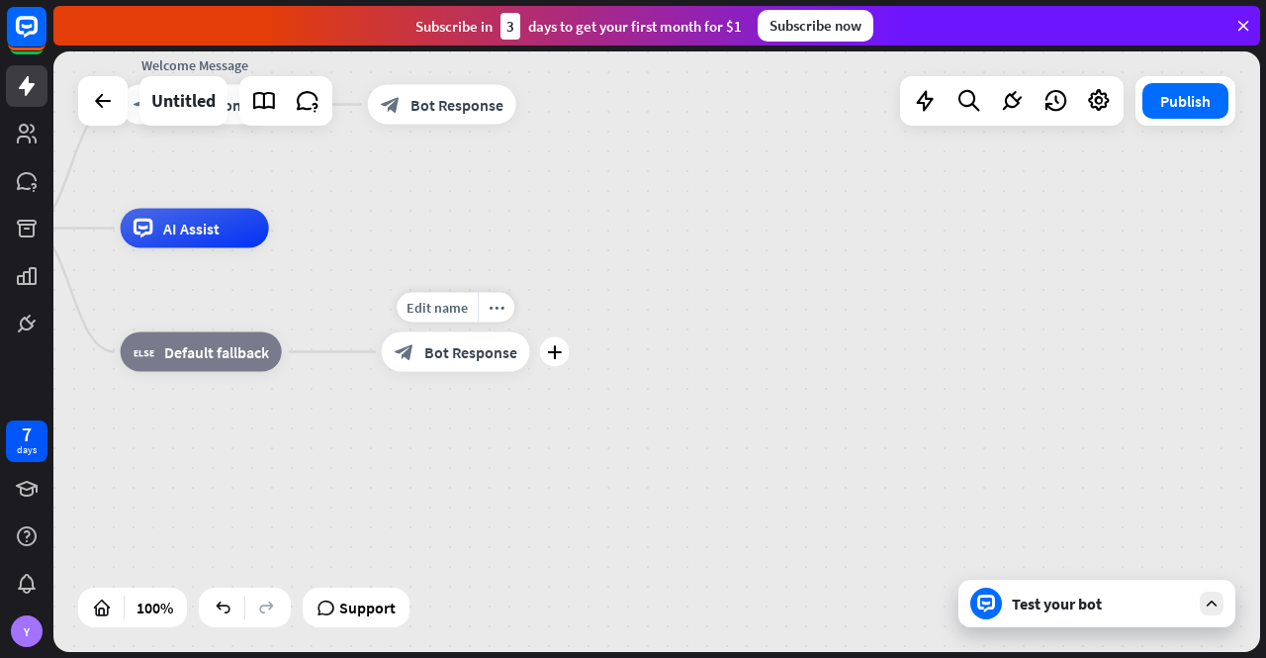
click at [455, 357] on span "Bot Response" at bounding box center [470, 352] width 93 height 20
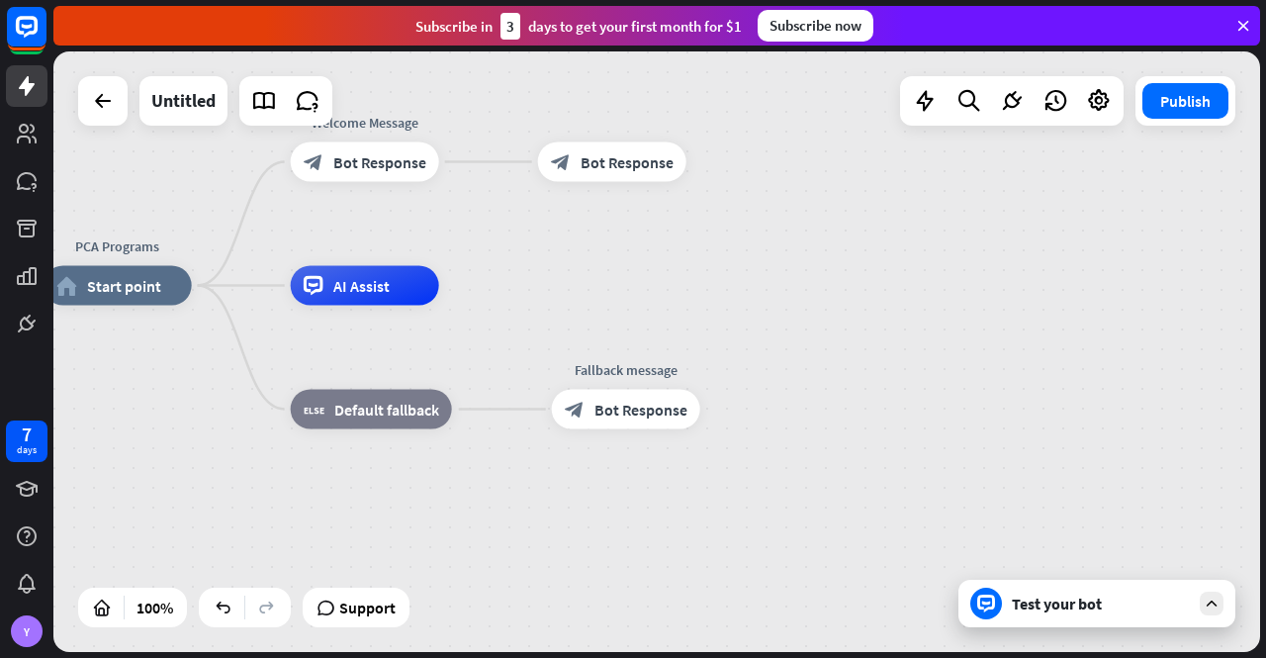
drag, startPoint x: 512, startPoint y: 474, endPoint x: 720, endPoint y: 563, distance: 226.0
click at [715, 558] on div "PCA Programs home_2 Start point Welcome Message block_bot_response Bot Response…" at bounding box center [647, 586] width 1207 height 600
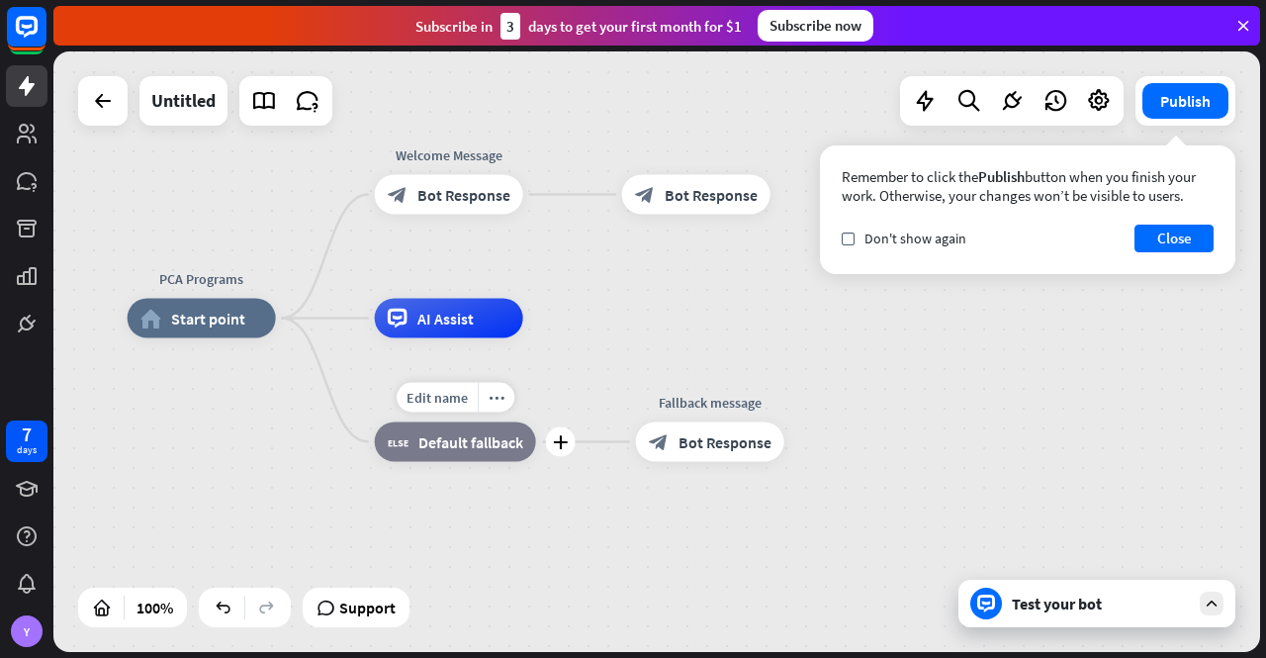
drag, startPoint x: 510, startPoint y: 488, endPoint x: 552, endPoint y: 488, distance: 41.5
click at [536, 462] on div "Edit name more_horiz plus block_fallback Default fallback" at bounding box center [455, 442] width 161 height 40
click at [1177, 240] on button "Close" at bounding box center [1174, 239] width 79 height 28
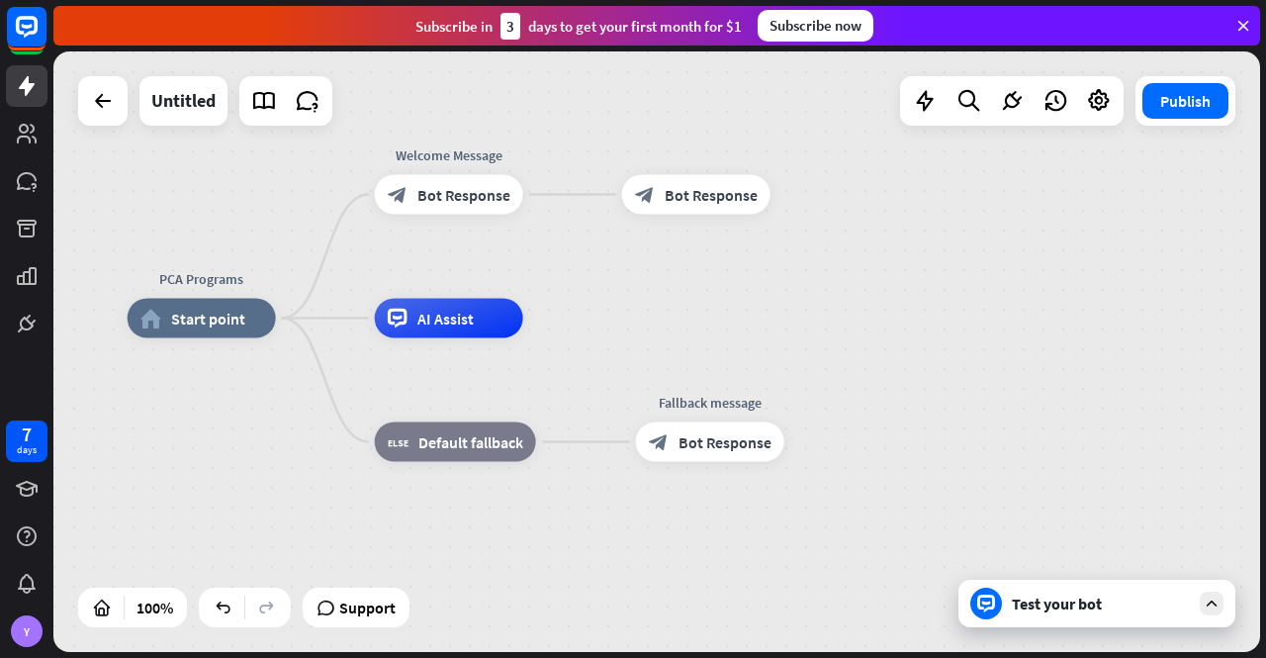
click at [1009, 329] on div "PCA Programs home_2 Start point Welcome Message block_bot_response Bot Response…" at bounding box center [731, 619] width 1207 height 600
click at [1072, 612] on div "Test your bot" at bounding box center [1101, 604] width 178 height 20
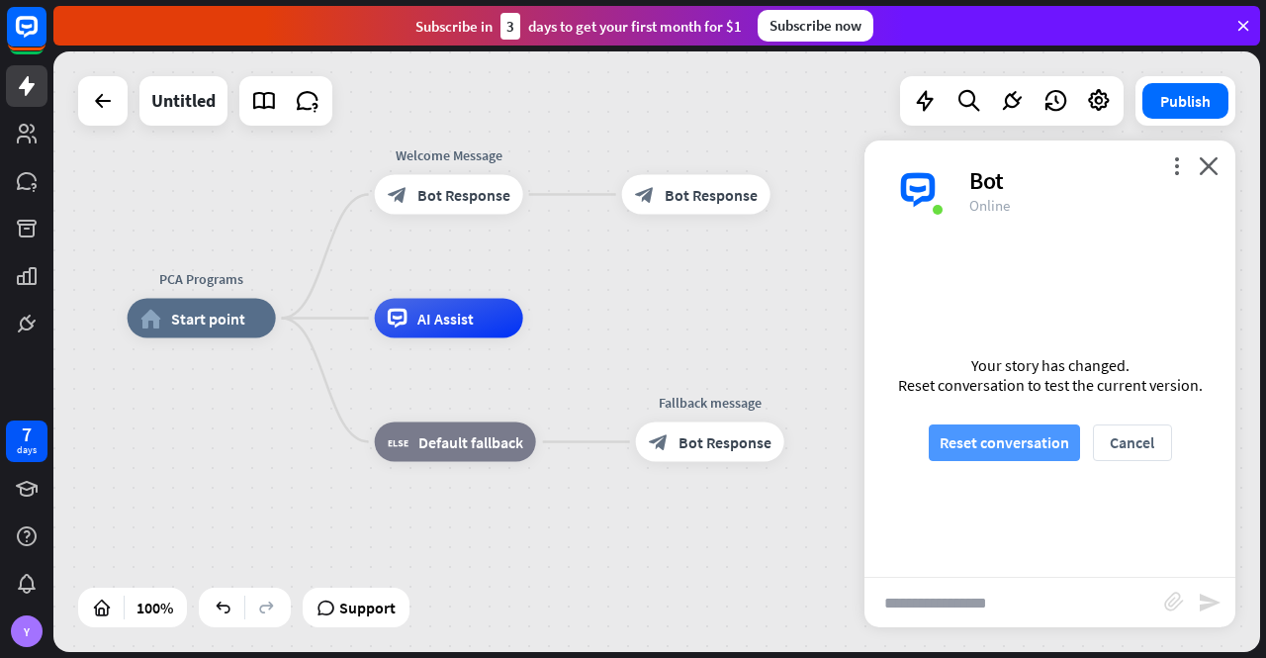
click at [981, 446] on button "Reset conversation" at bounding box center [1004, 442] width 151 height 37
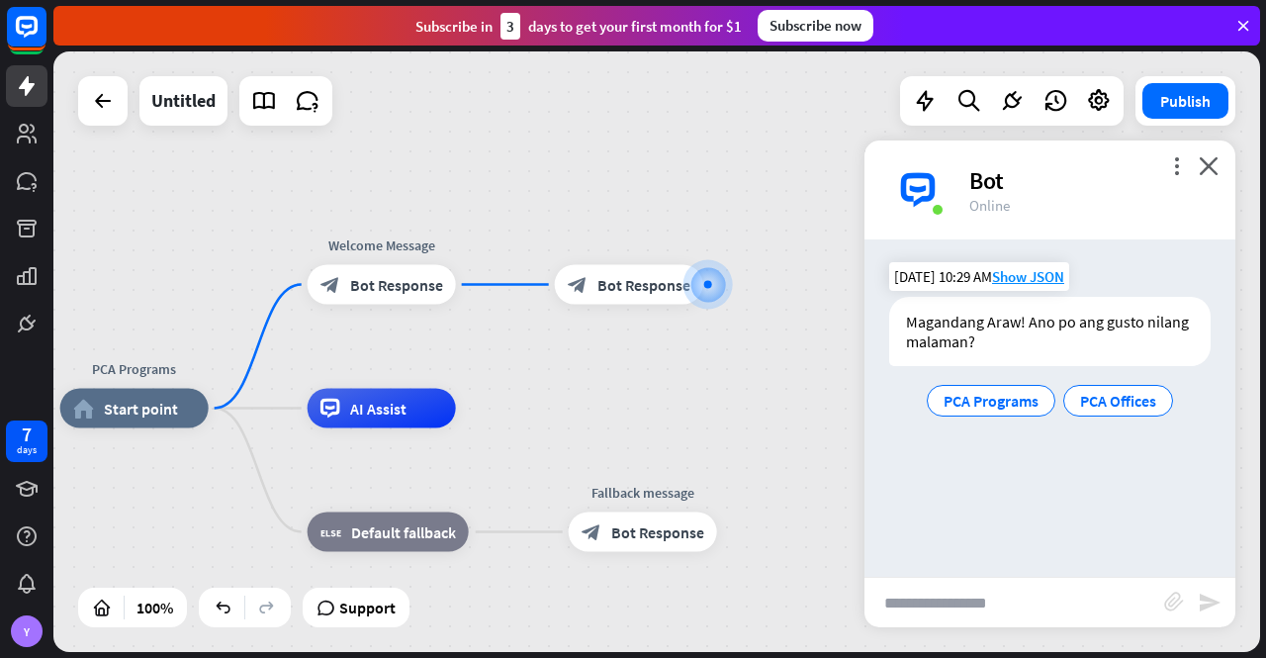
drag, startPoint x: 724, startPoint y: 486, endPoint x: 897, endPoint y: 417, distance: 186.1
click at [897, 417] on div "PCA Programs home_2 Start point Welcome Message block_bot_response Bot Response…" at bounding box center [656, 351] width 1207 height 600
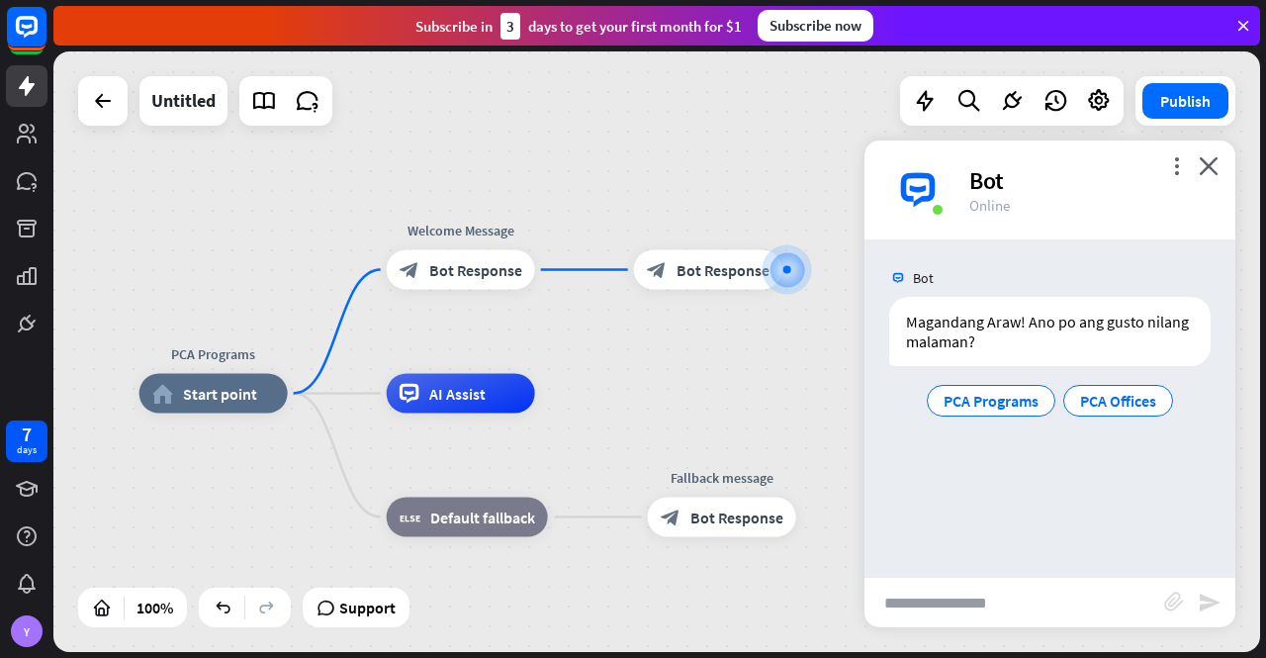
drag, startPoint x: 641, startPoint y: 403, endPoint x: 654, endPoint y: 389, distance: 18.9
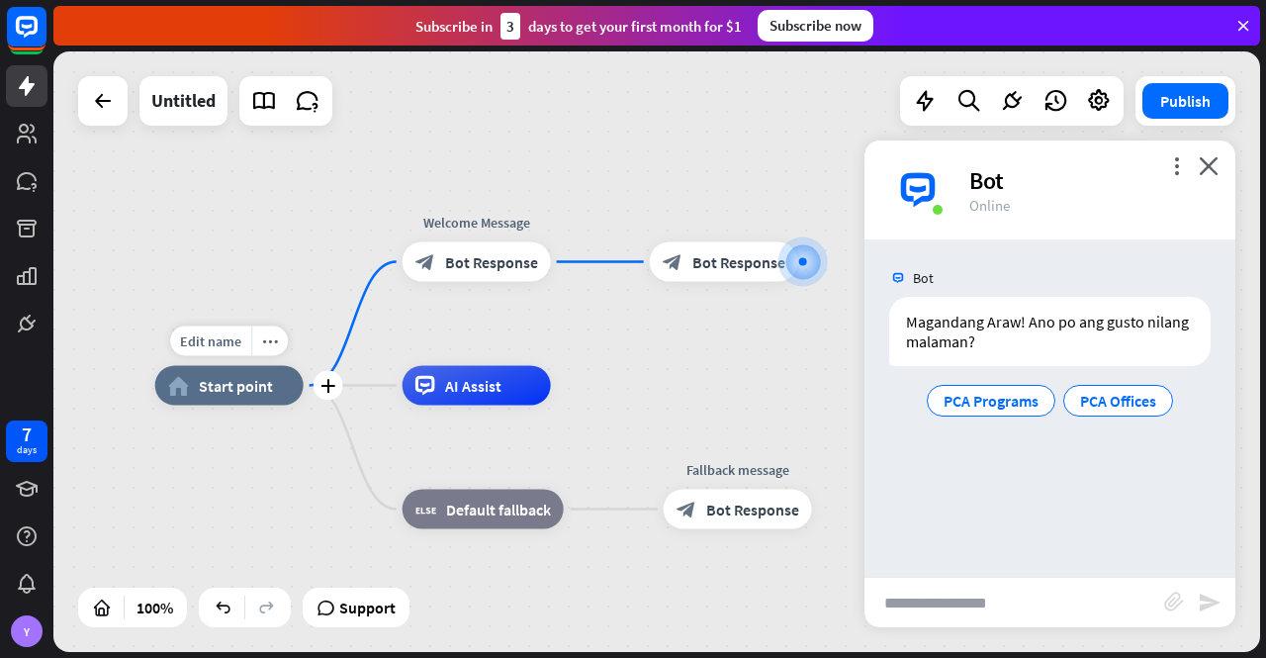
click at [216, 394] on span "Start point" at bounding box center [236, 386] width 74 height 20
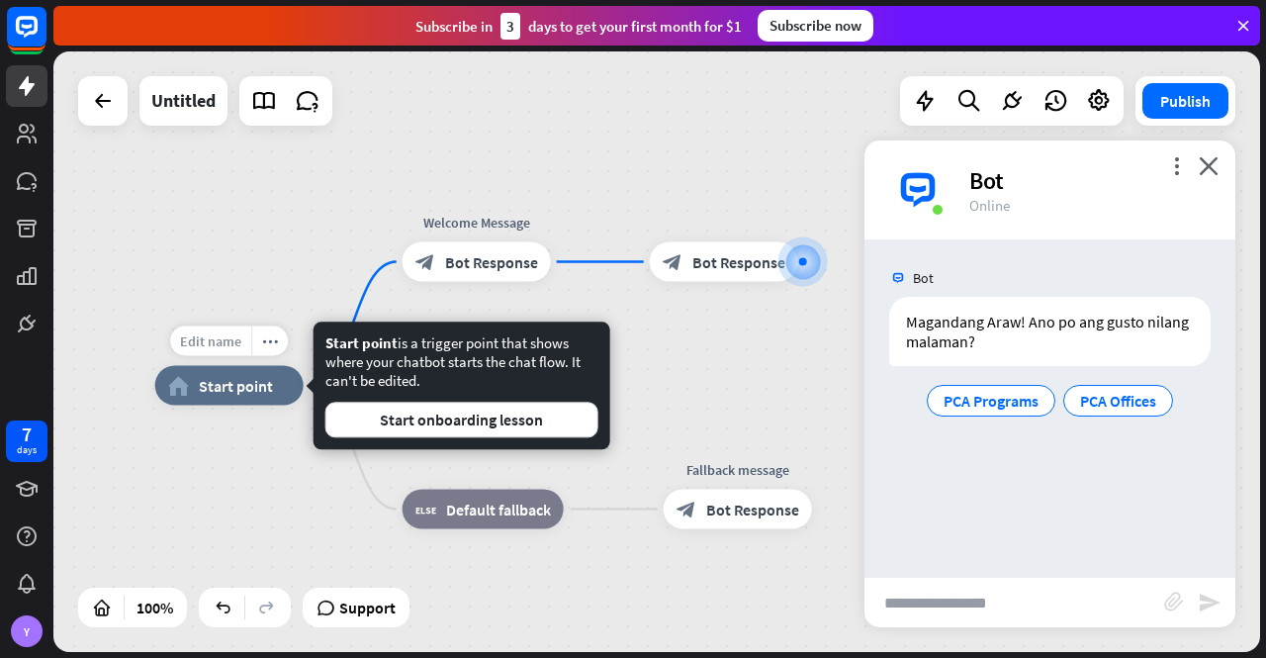
click at [208, 338] on span "Edit name" at bounding box center [210, 341] width 61 height 18
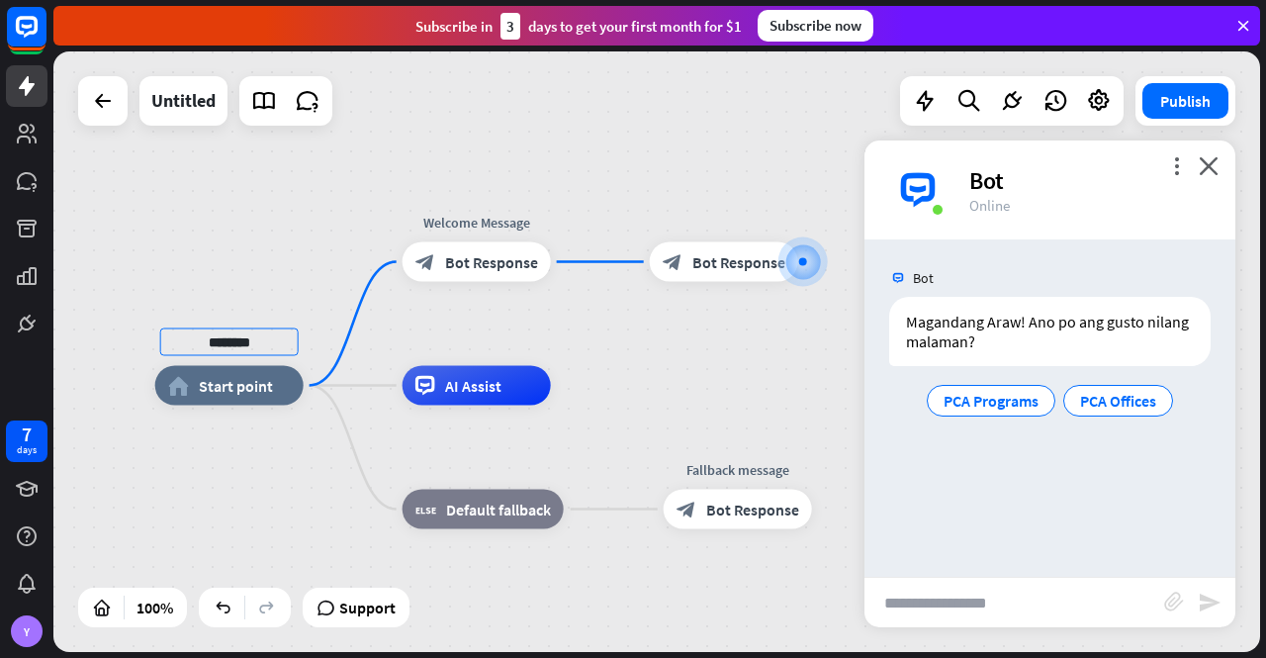
type input "********"
click at [261, 463] on div "******** home_2 Start point Welcome Message block_bot_response Bot Response blo…" at bounding box center [656, 351] width 1207 height 600
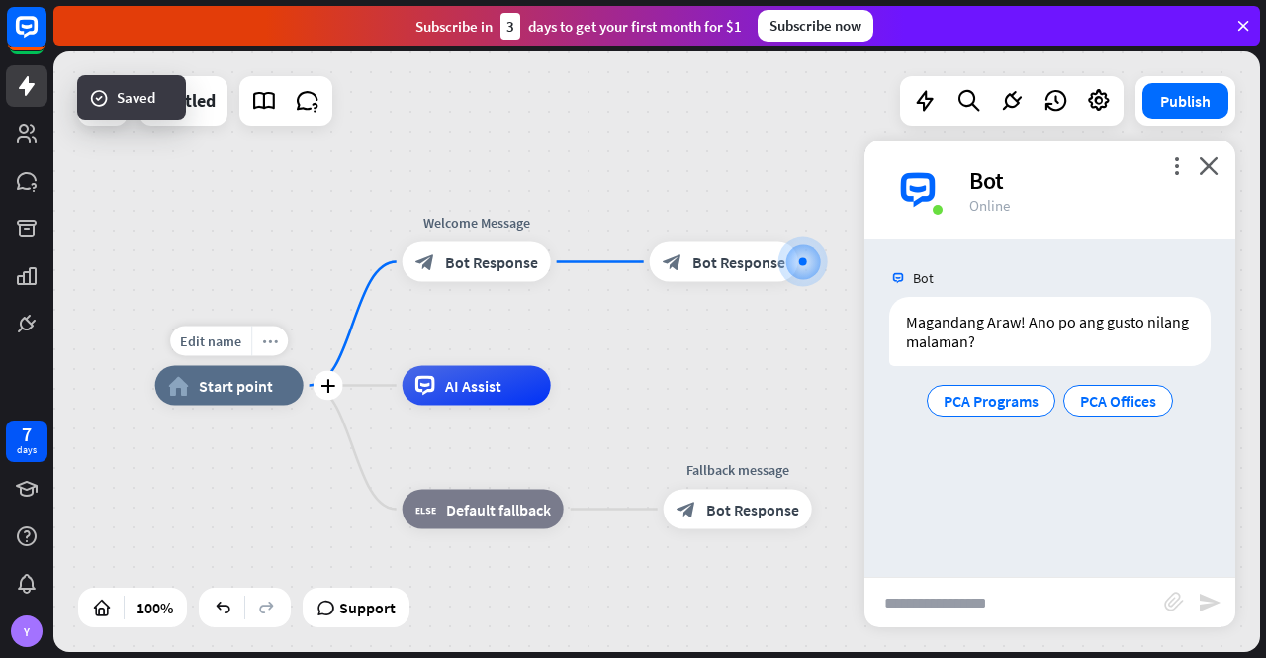
click at [269, 336] on icon "more_horiz" at bounding box center [270, 340] width 16 height 15
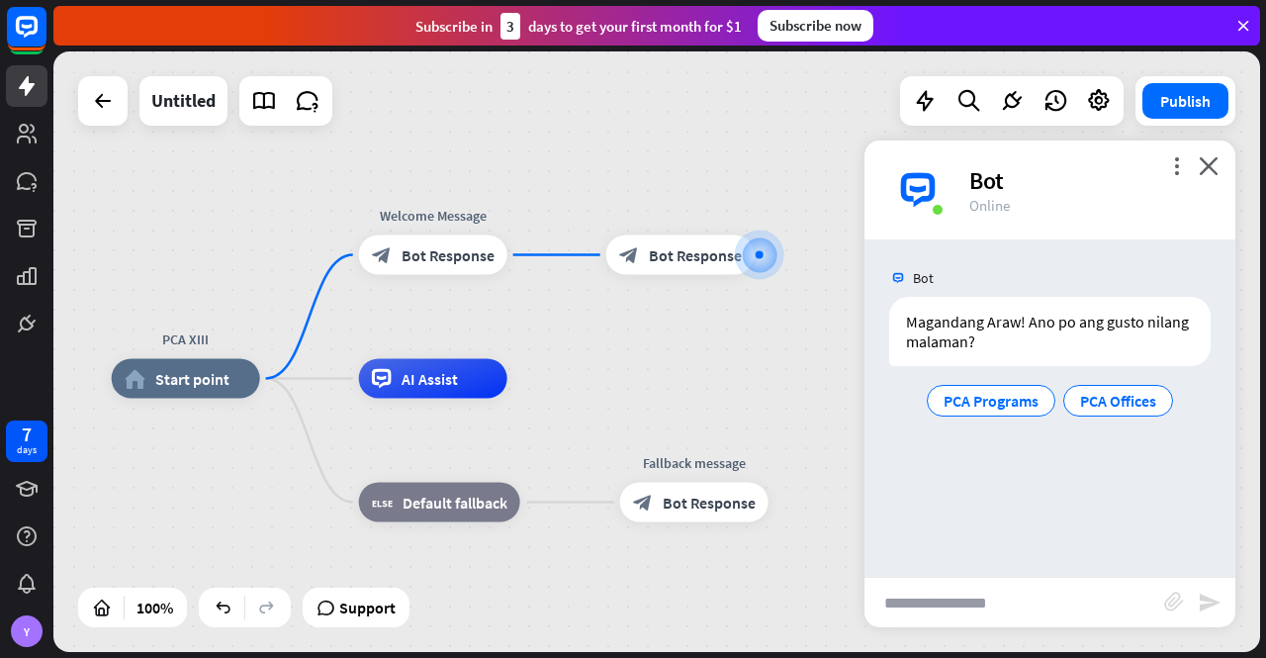
drag, startPoint x: 312, startPoint y: 485, endPoint x: 268, endPoint y: 478, distance: 44.1
click at [484, 214] on div "more_horiz" at bounding box center [473, 211] width 37 height 30
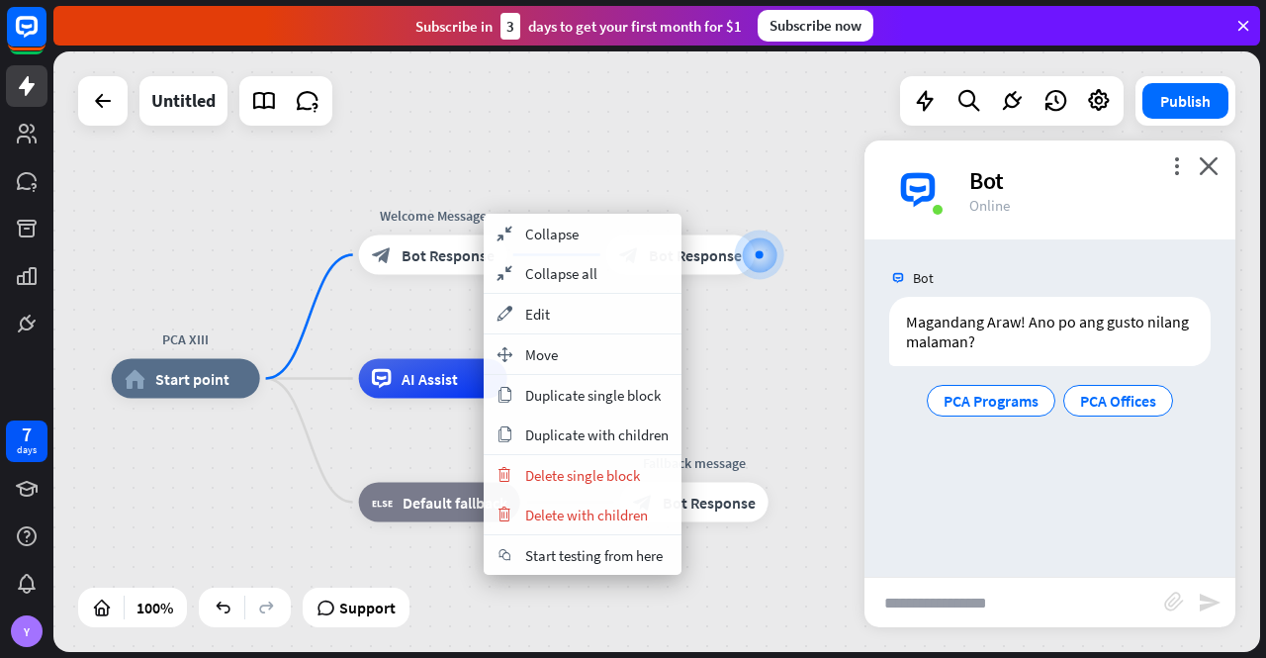
click at [483, 110] on div "PCA XIII home_2 Start point Welcome Message block_bot_response Bot Response blo…" at bounding box center [656, 351] width 1207 height 600
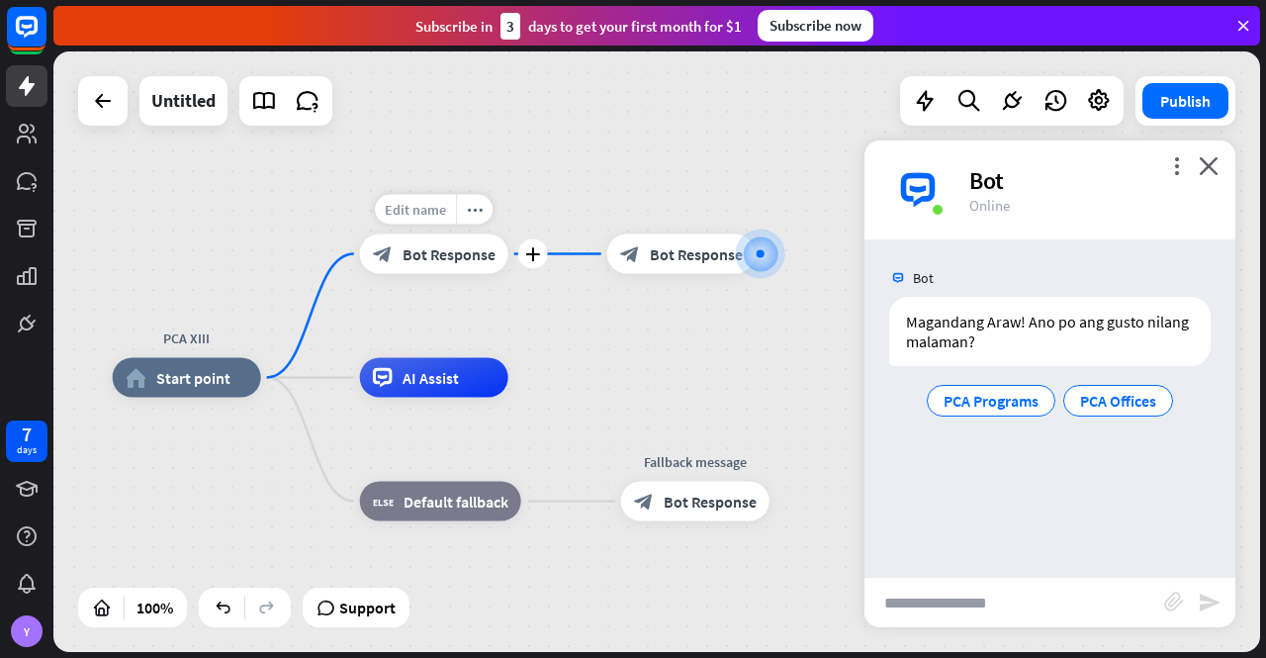
click at [425, 205] on span "Edit name" at bounding box center [415, 210] width 61 height 18
click at [497, 127] on div "**********" at bounding box center [656, 351] width 1207 height 600
click at [728, 460] on icon "more_horiz" at bounding box center [736, 456] width 16 height 15
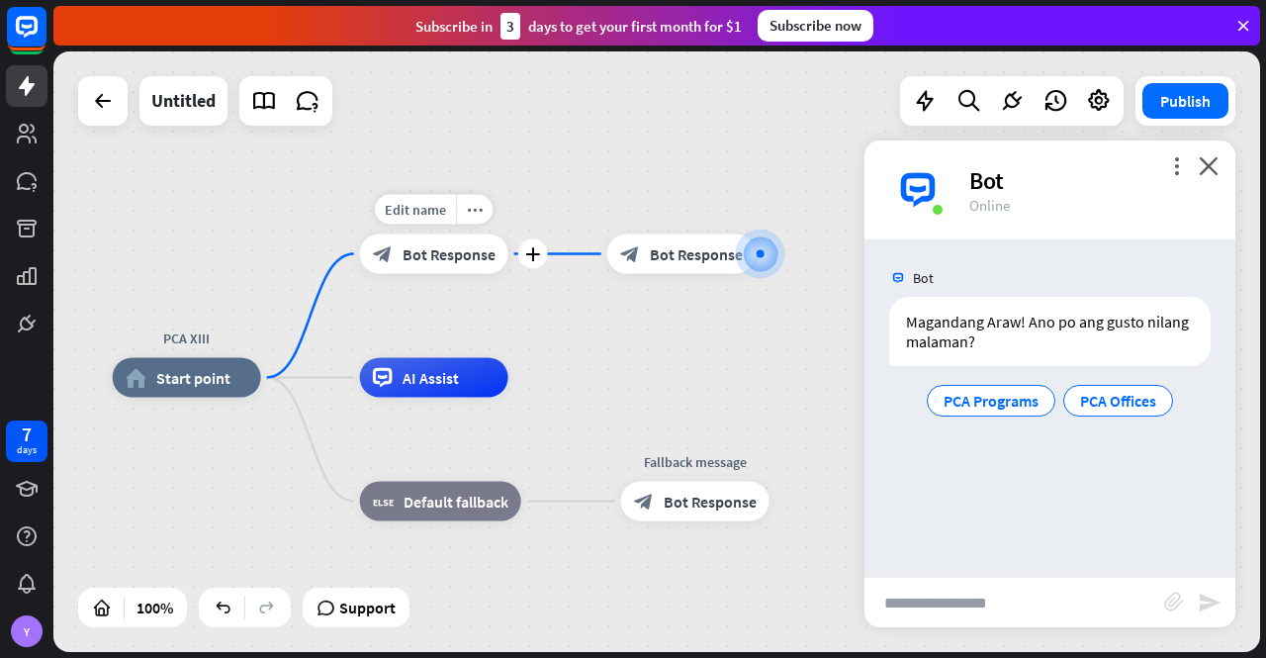
click at [451, 258] on span "Bot Response" at bounding box center [449, 254] width 93 height 20
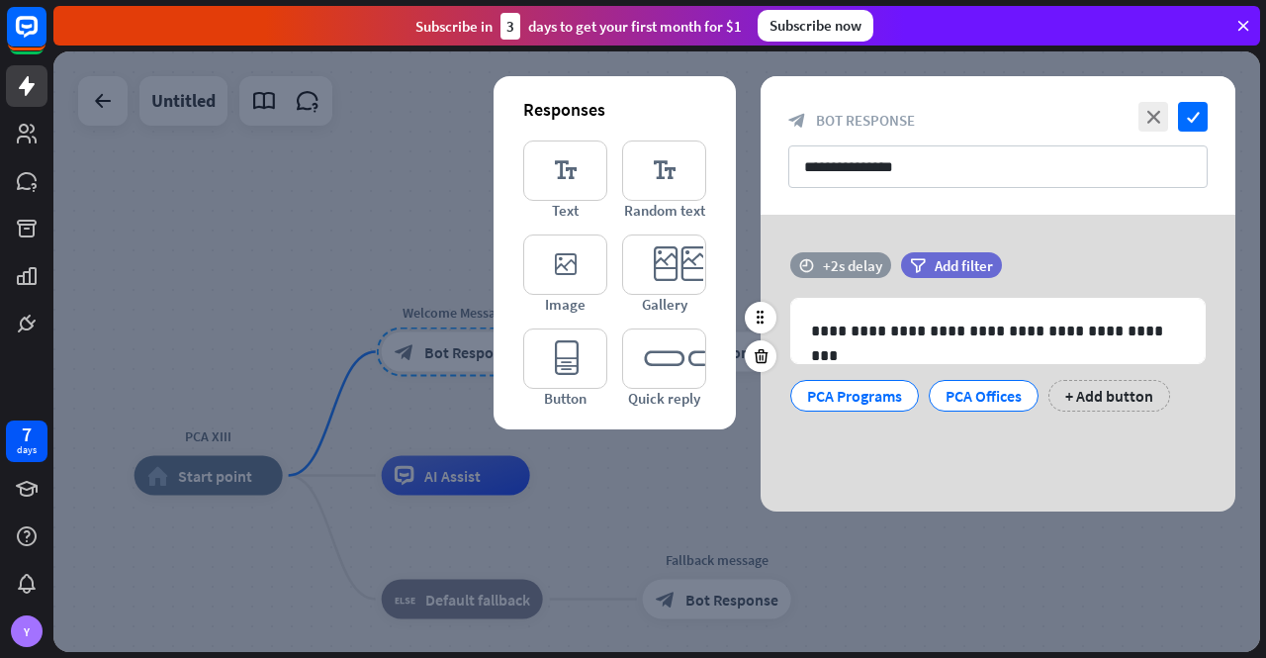
click at [815, 260] on div "time +2s delay" at bounding box center [840, 265] width 101 height 26
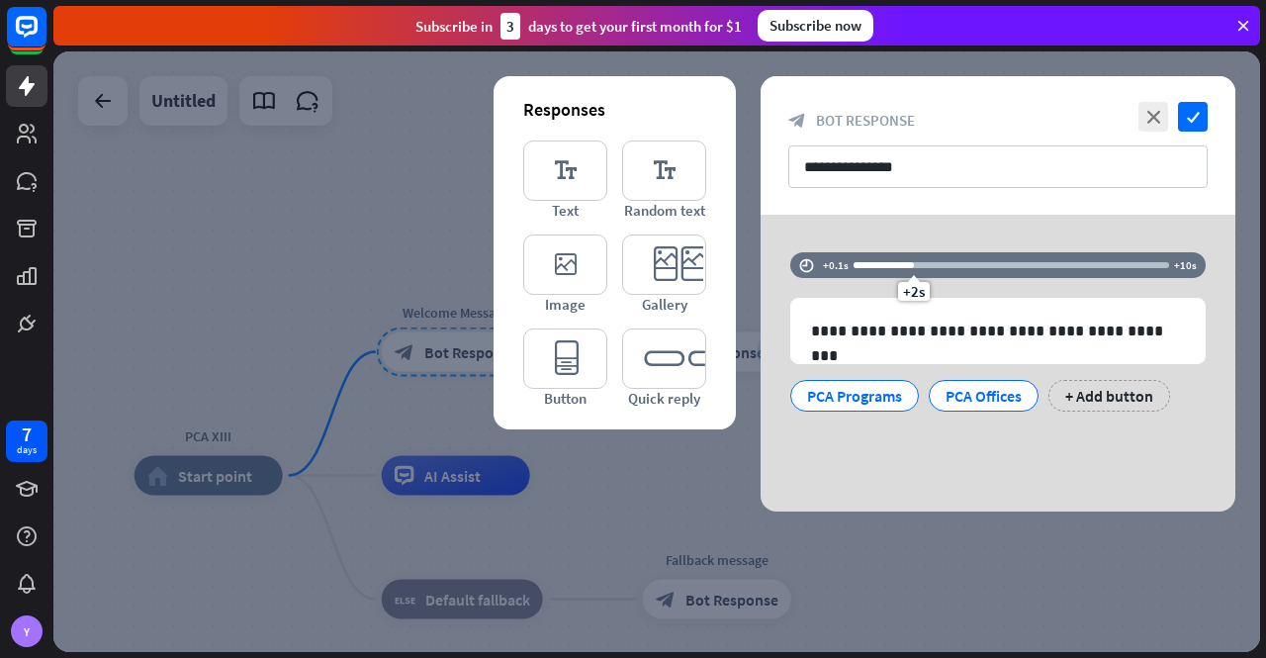
click at [818, 229] on div "**********" at bounding box center [998, 363] width 475 height 297
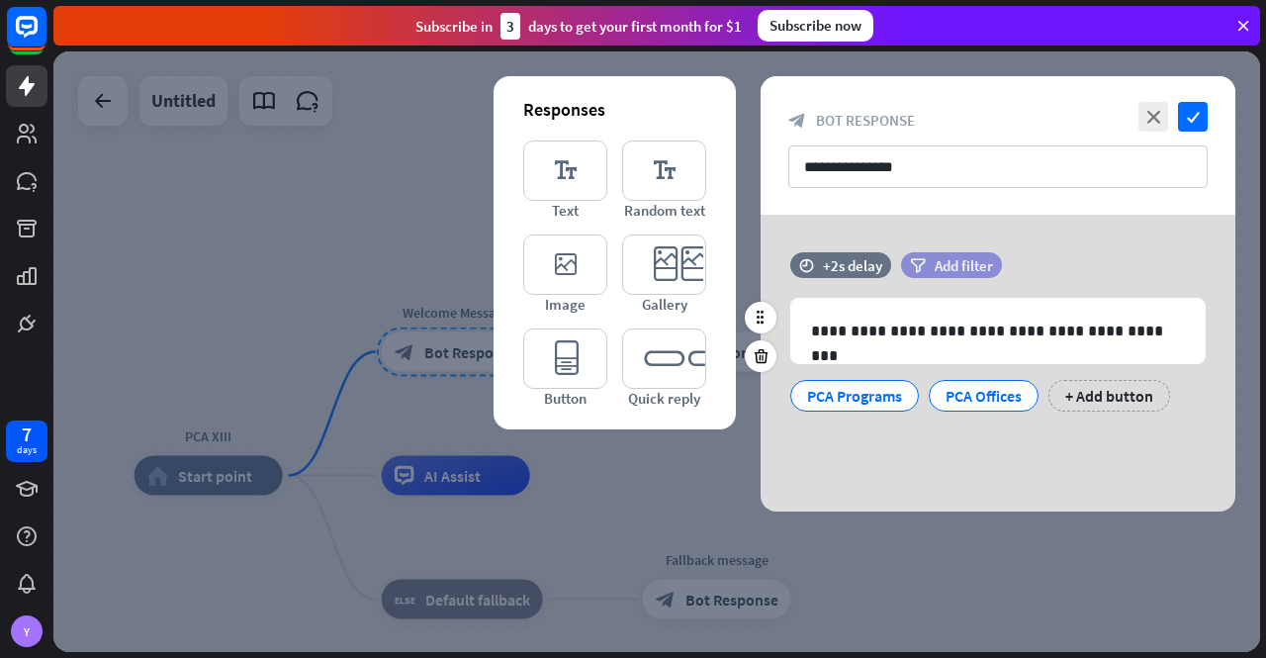
click at [954, 266] on span "Add filter" at bounding box center [964, 265] width 58 height 19
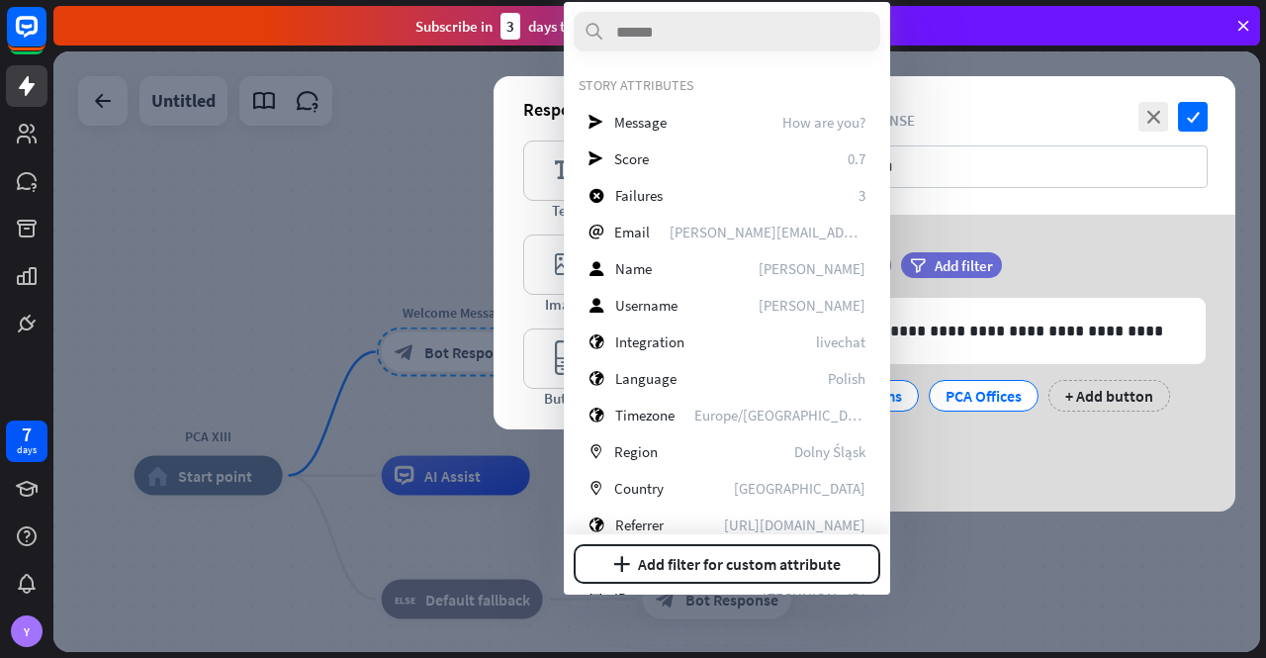
click at [1023, 245] on div "**********" at bounding box center [998, 363] width 475 height 297
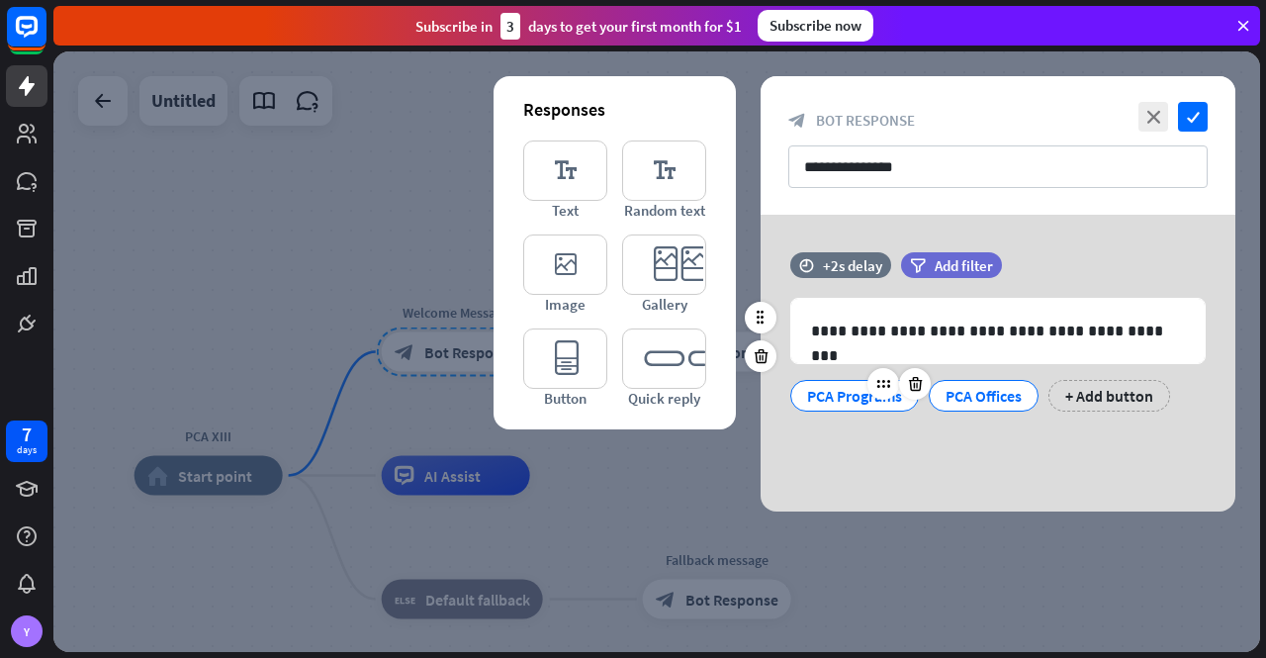
click at [849, 395] on div "PCA Programs" at bounding box center [854, 396] width 95 height 30
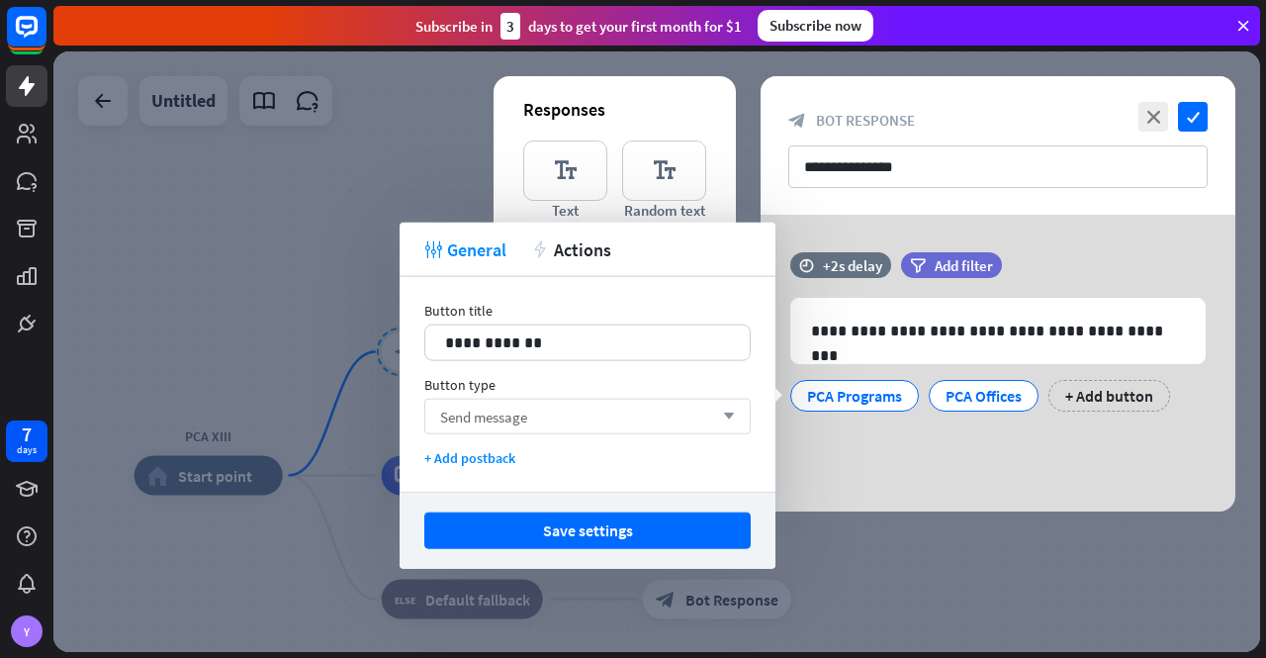
click at [731, 411] on icon "arrow_down" at bounding box center [724, 417] width 22 height 12
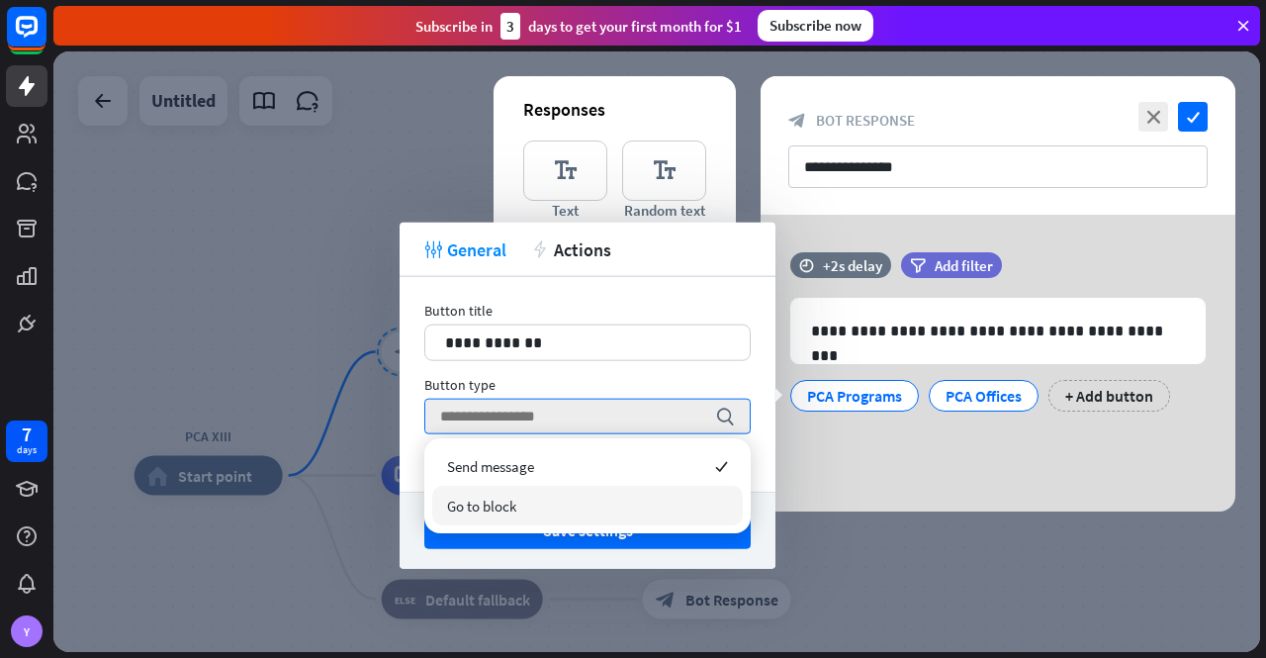
click at [571, 501] on div "Go to block" at bounding box center [587, 506] width 311 height 40
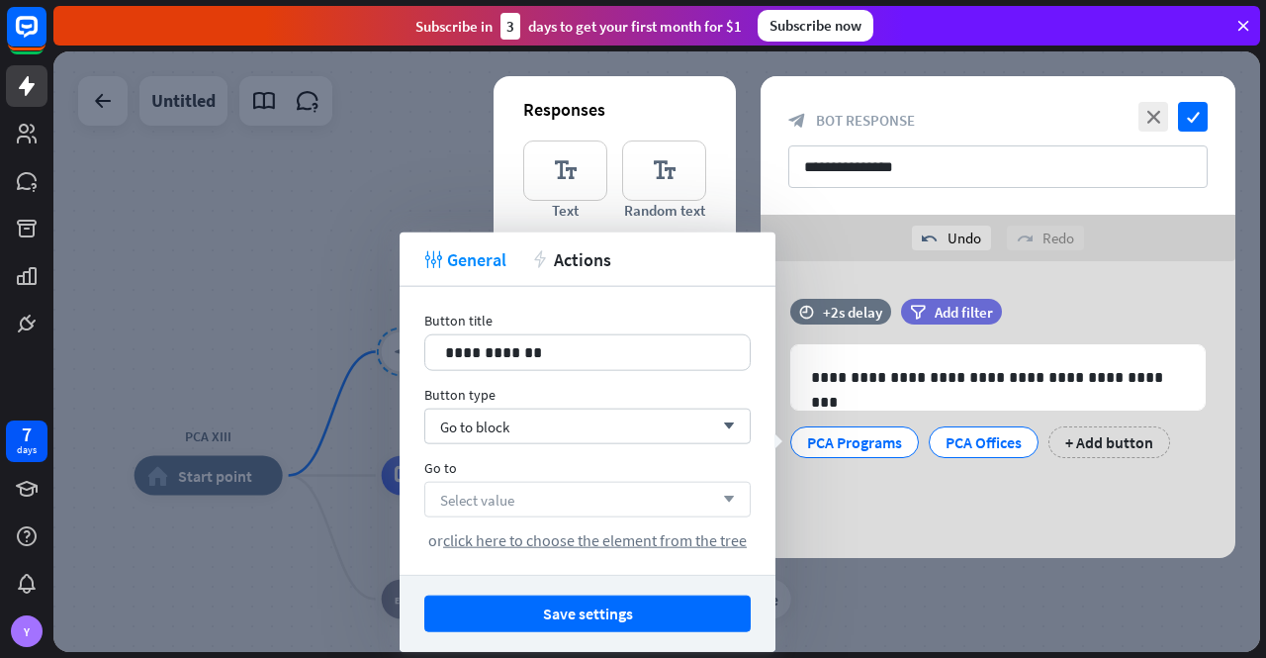
click at [587, 497] on div "Select value arrow_down" at bounding box center [587, 500] width 326 height 36
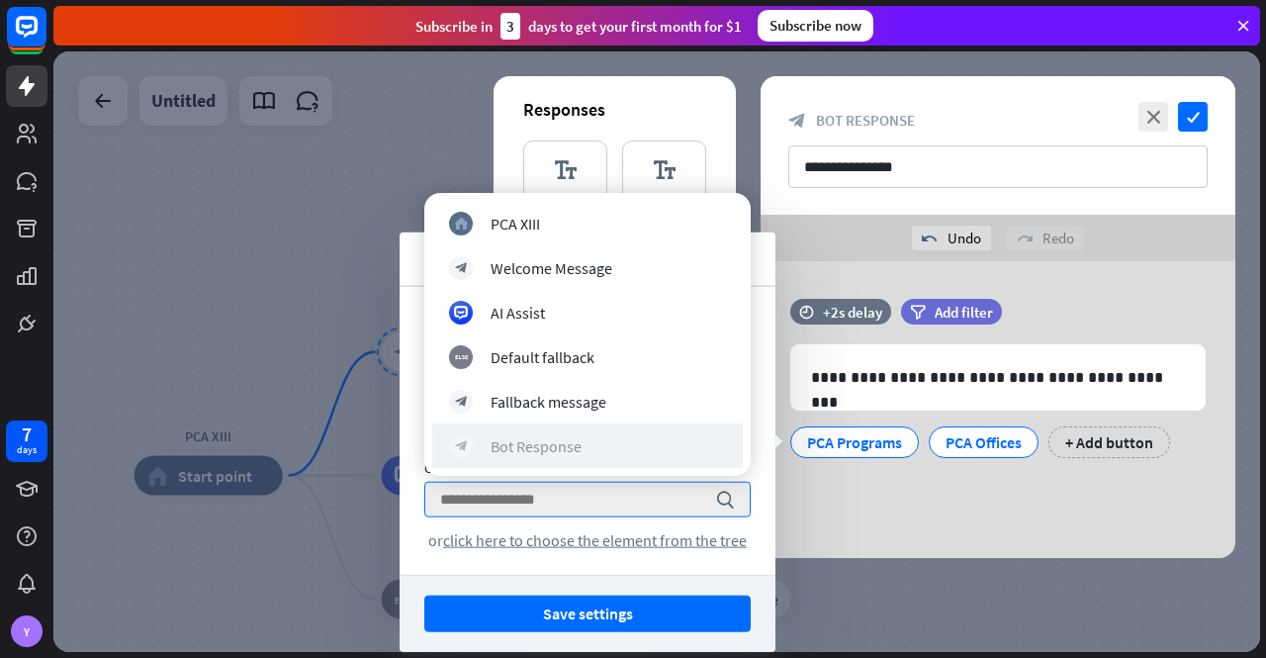
click at [602, 445] on div "block_bot_response Bot Response" at bounding box center [587, 446] width 277 height 24
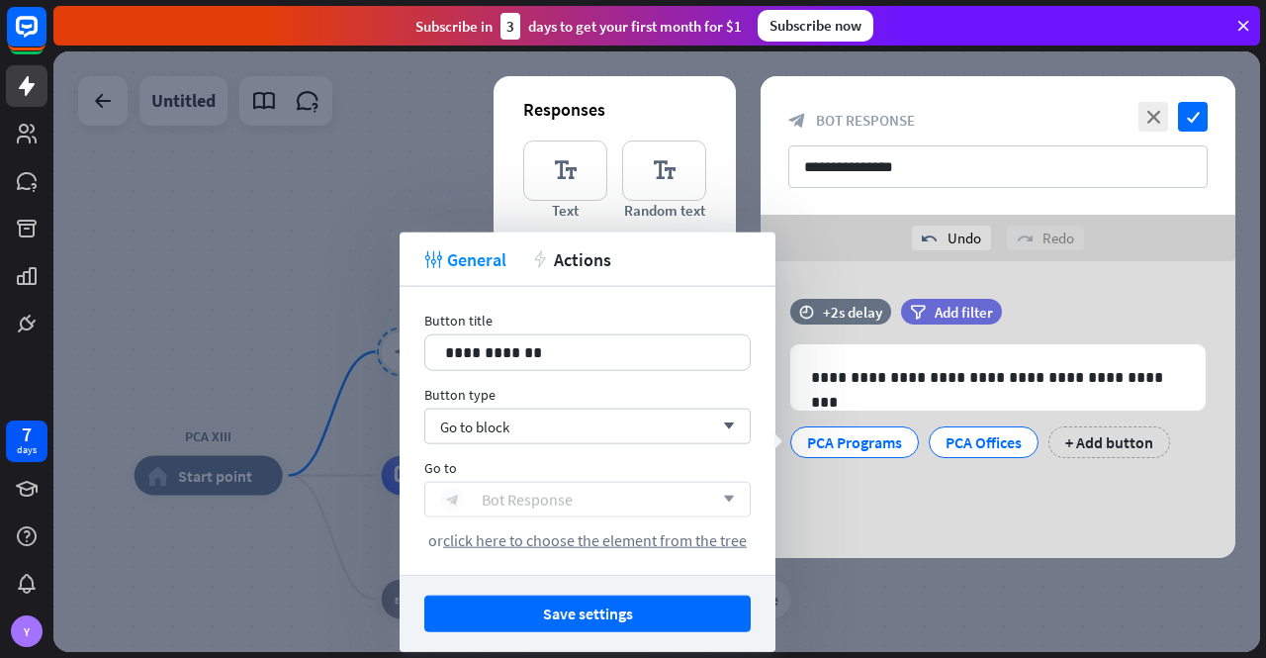
click at [600, 495] on div "block_bot_response Bot Response" at bounding box center [576, 500] width 273 height 24
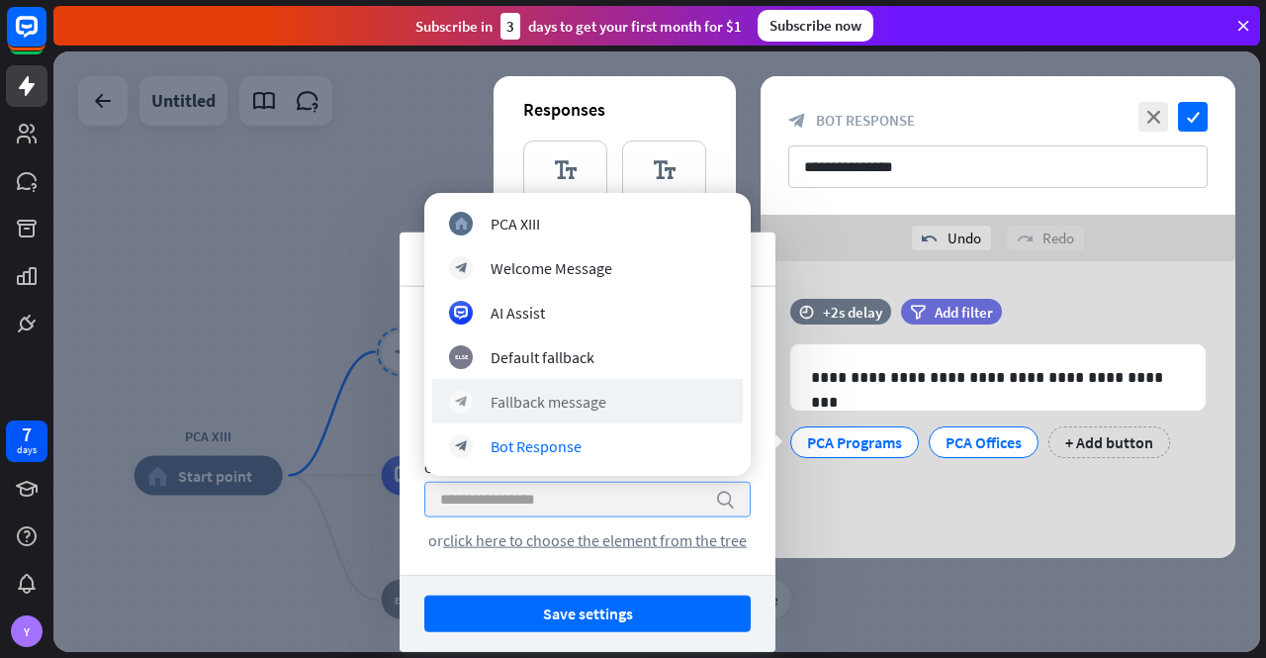
click at [594, 384] on div "block_bot_response Fallback message" at bounding box center [587, 401] width 311 height 45
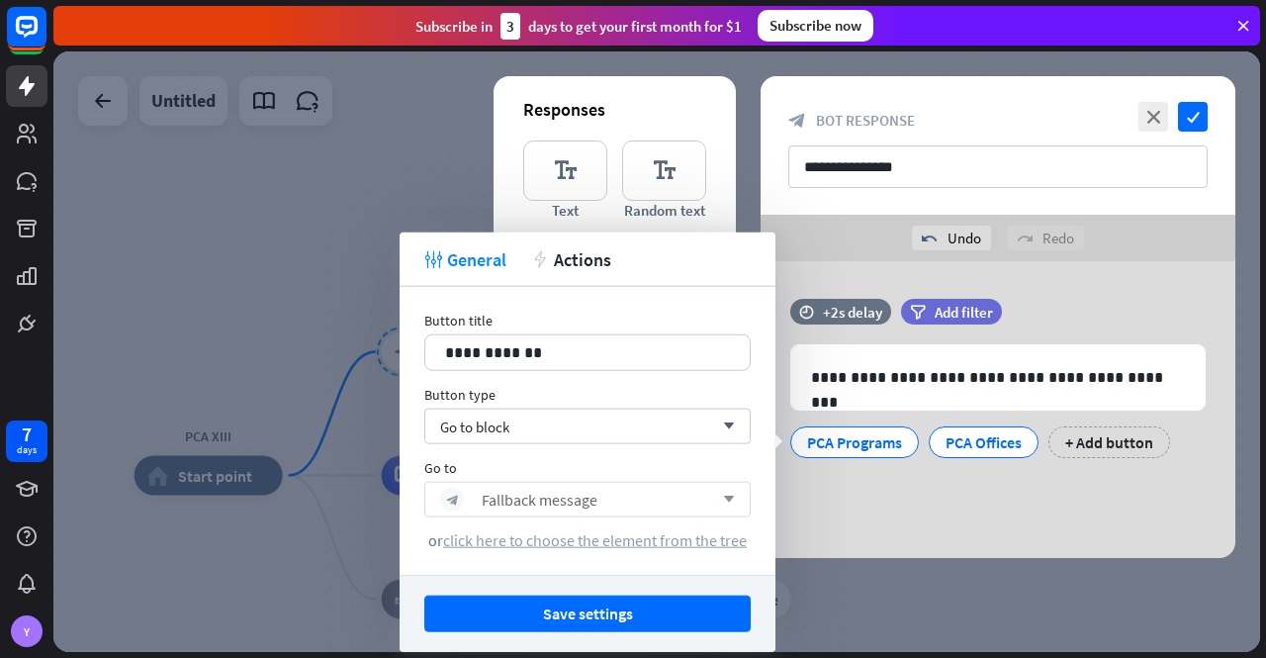
click at [575, 536] on span "click here to choose the element from the tree" at bounding box center [595, 540] width 304 height 20
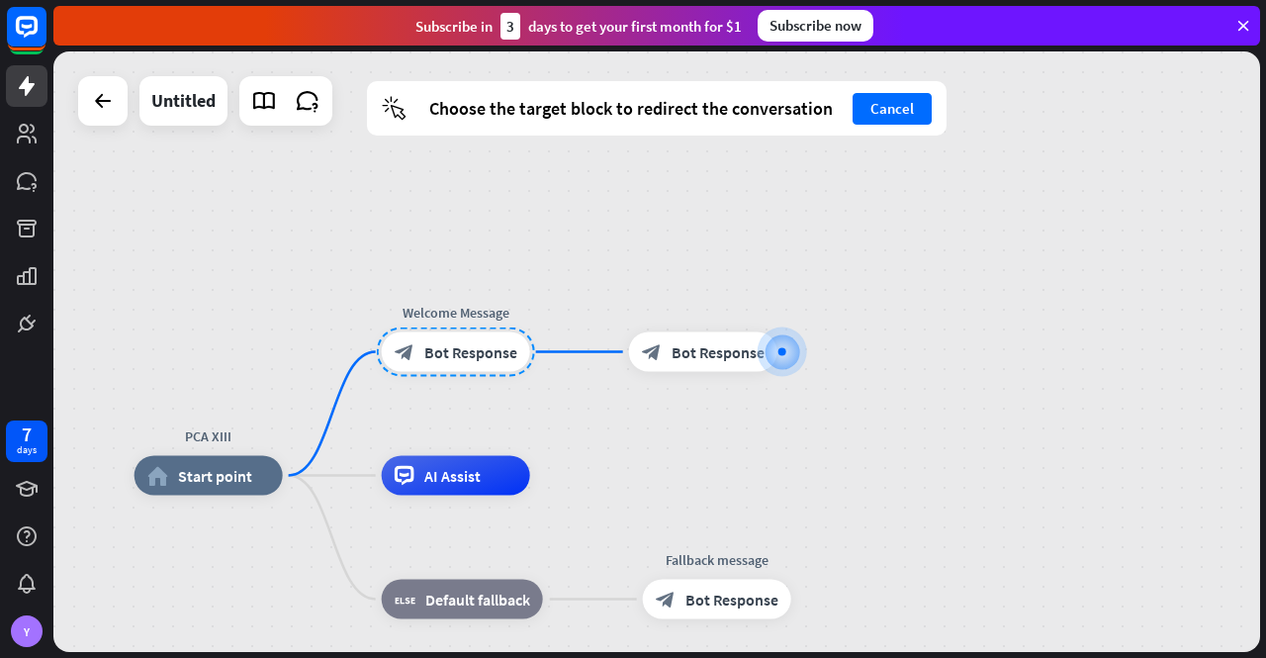
click at [468, 345] on div at bounding box center [456, 351] width 158 height 49
click at [719, 358] on div at bounding box center [703, 351] width 158 height 49
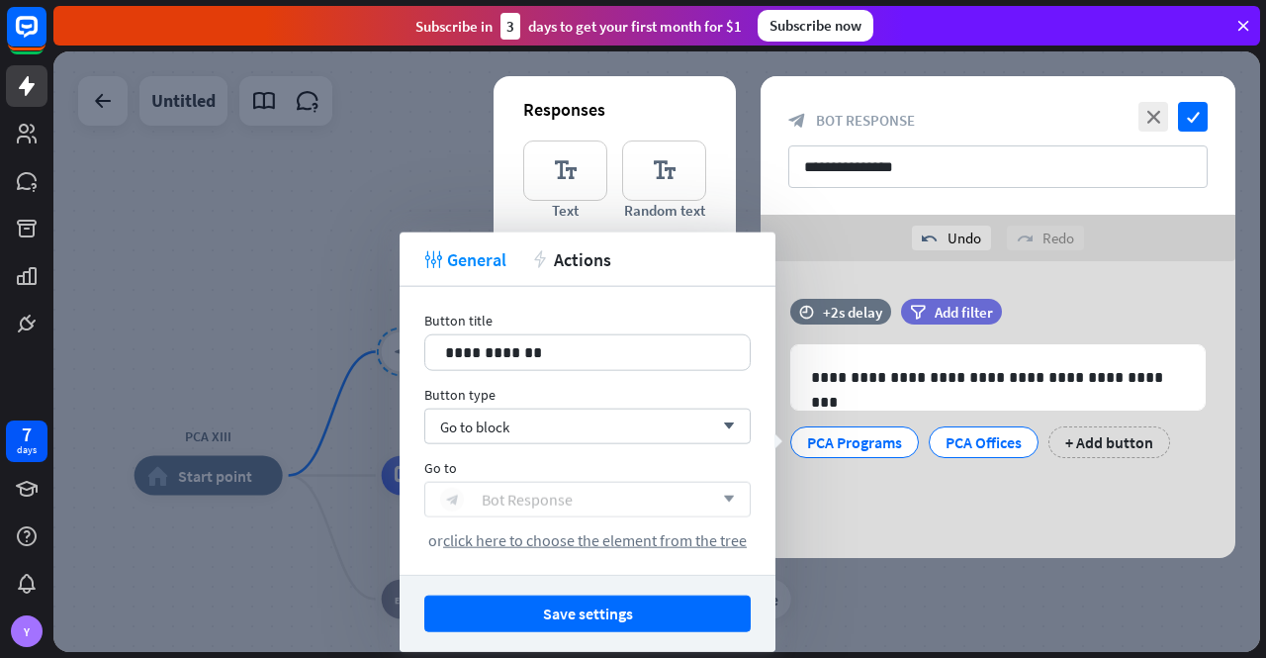
click at [671, 503] on div "block_bot_response Bot Response" at bounding box center [576, 500] width 273 height 24
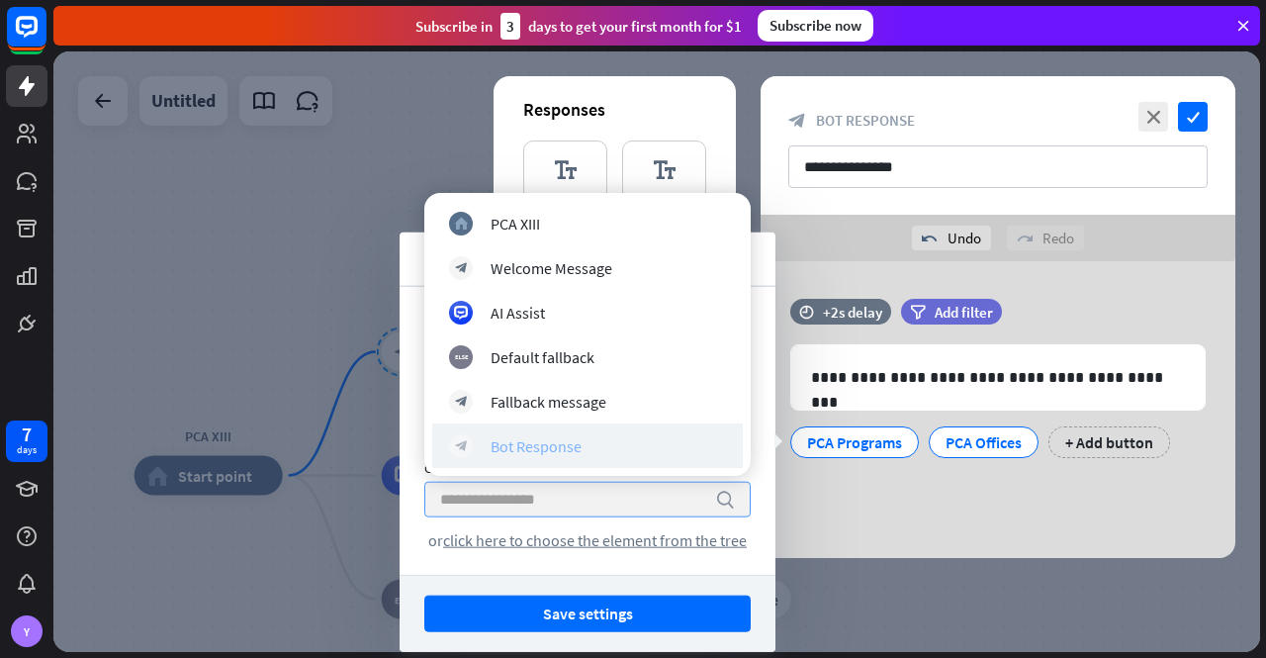
click at [590, 441] on div "block_bot_response Bot Response" at bounding box center [587, 446] width 277 height 24
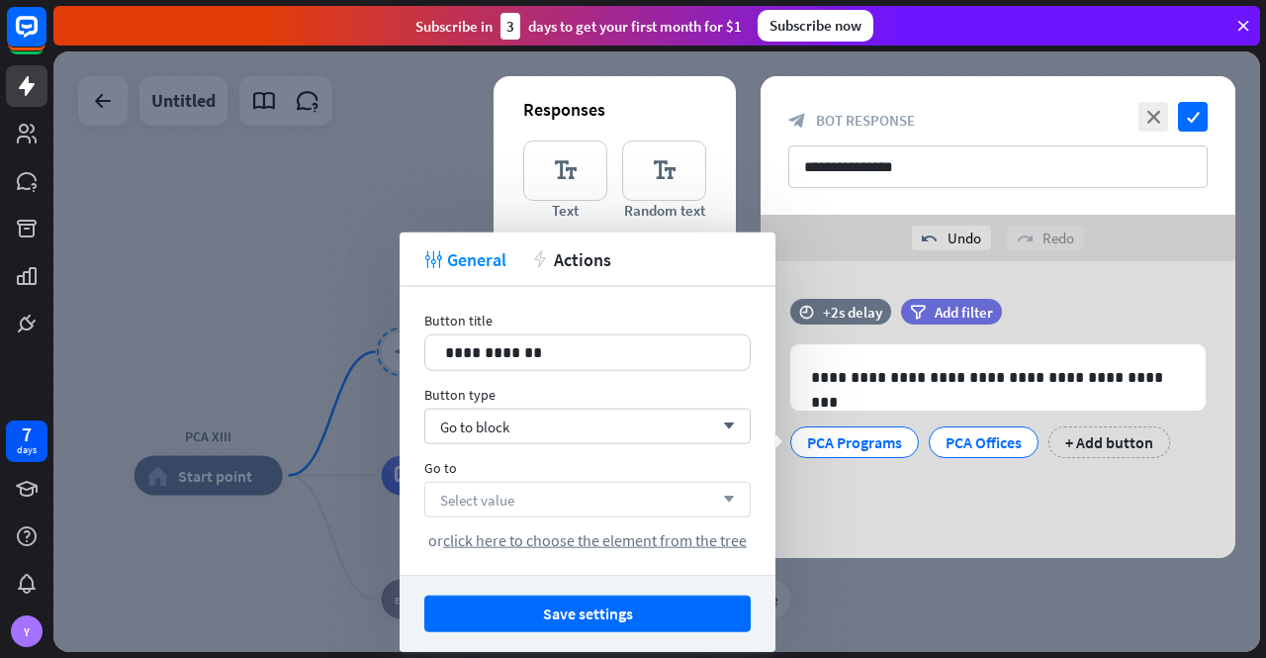
click at [576, 490] on div "Select value arrow_down" at bounding box center [587, 500] width 326 height 36
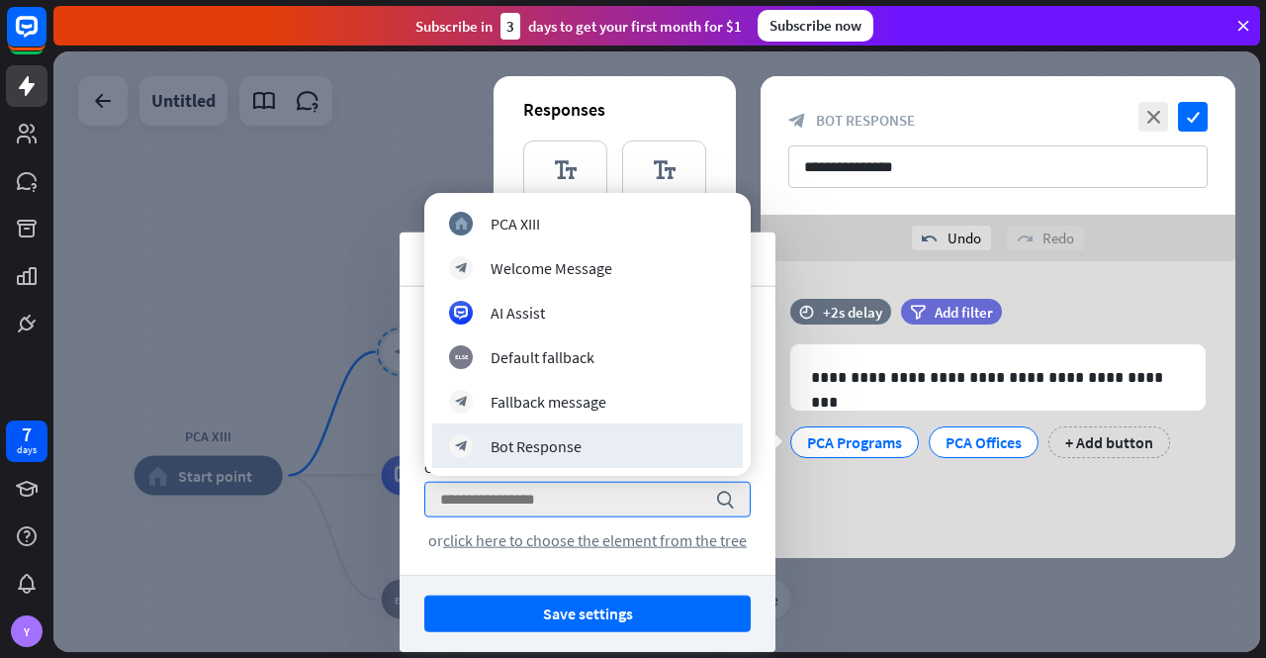
click at [588, 449] on div "block_bot_response Bot Response" at bounding box center [587, 446] width 277 height 24
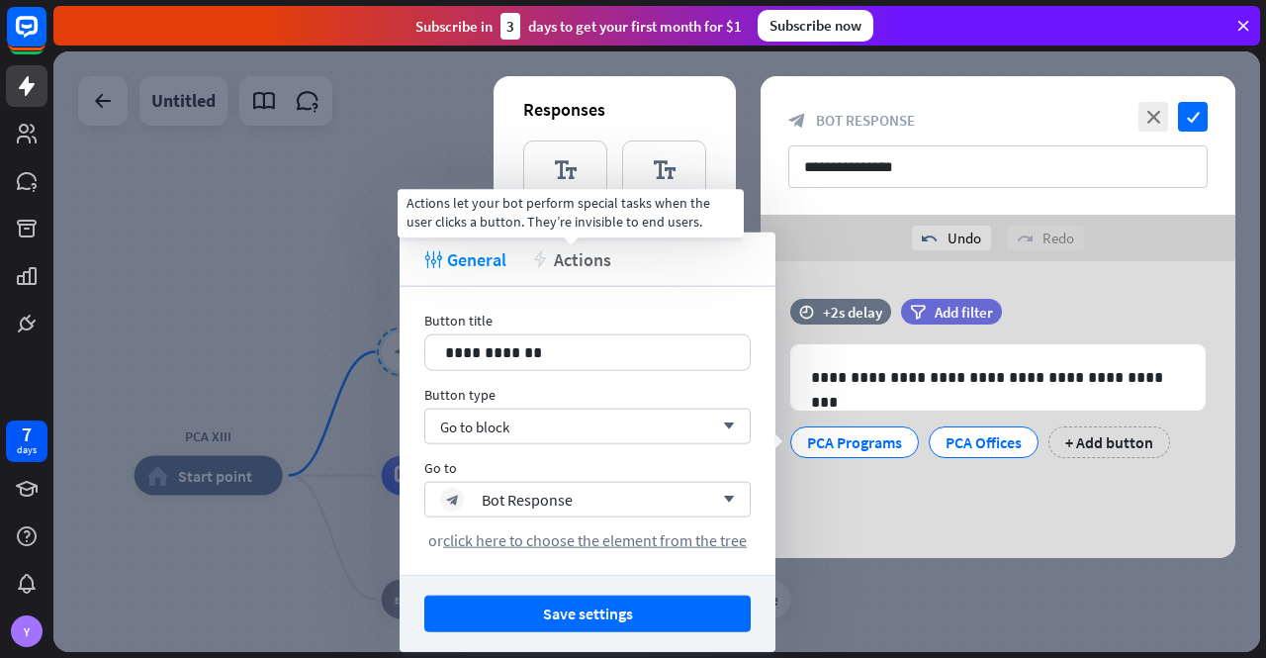
click at [585, 256] on span "Actions" at bounding box center [582, 258] width 57 height 23
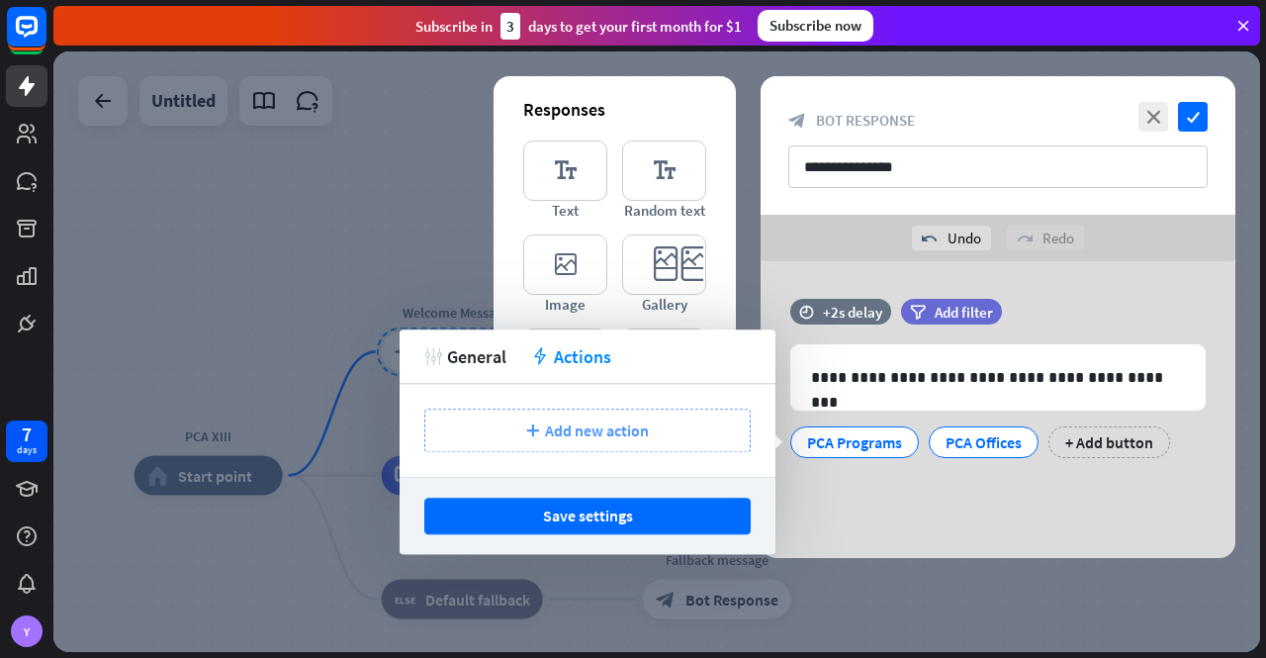
click at [582, 434] on span "Add new action" at bounding box center [597, 430] width 104 height 20
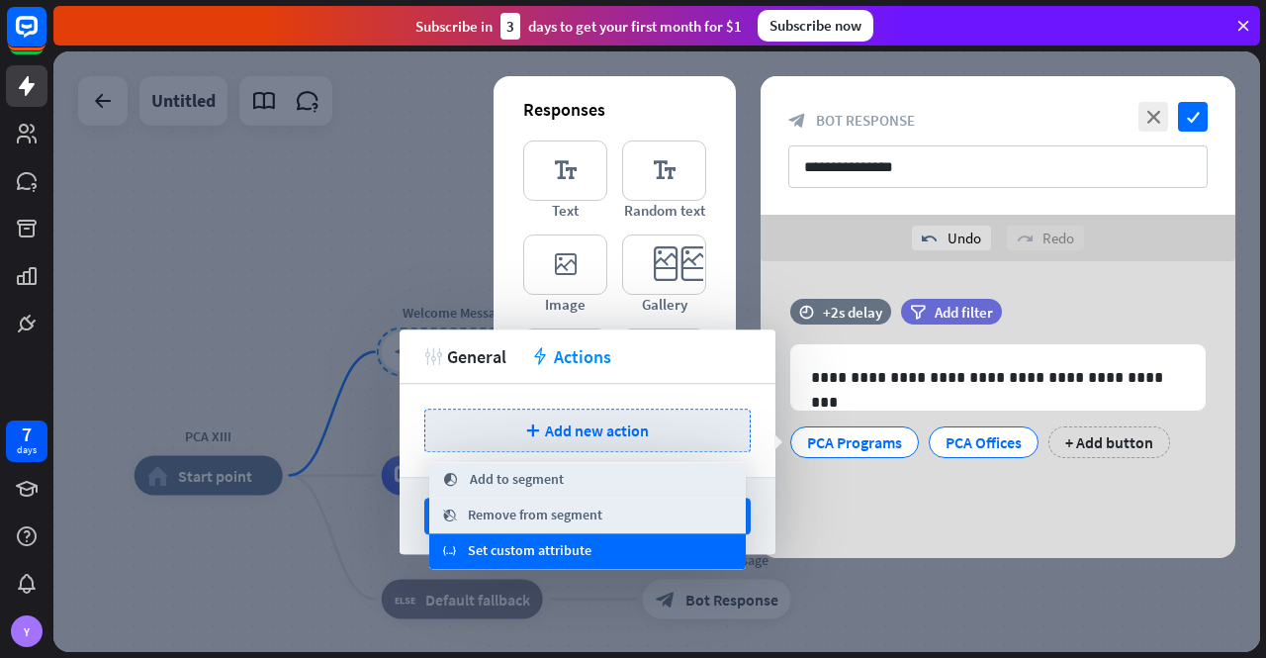
click at [520, 549] on span "Set custom attribute" at bounding box center [530, 552] width 124 height 20
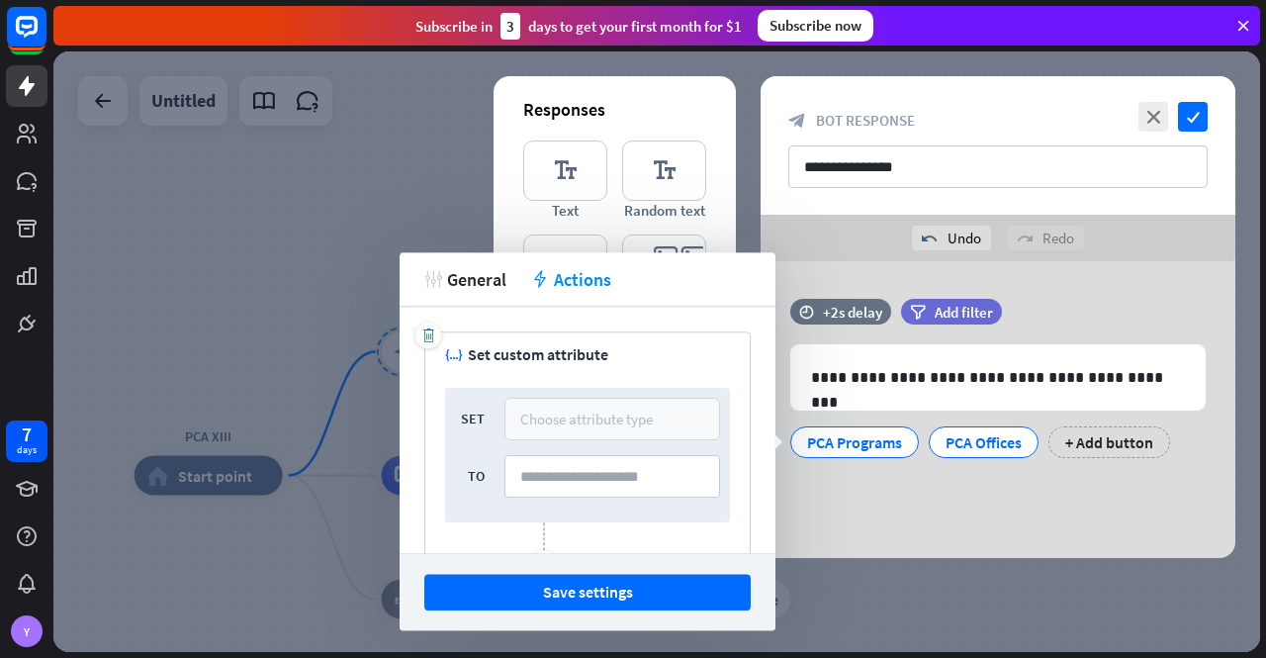
click at [568, 415] on div "Choose attribute type" at bounding box center [586, 419] width 133 height 19
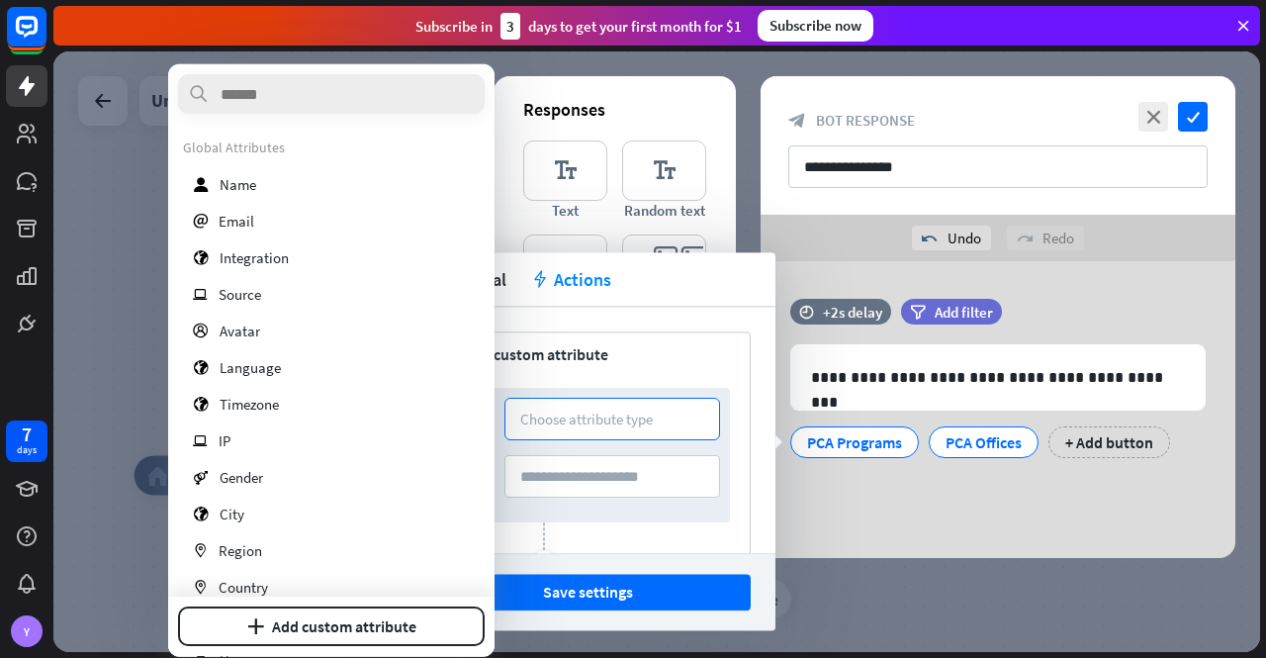
click at [655, 371] on div "trash variable Set custom attribute SET Choose attribute type TO plus Add attri…" at bounding box center [587, 457] width 326 height 253
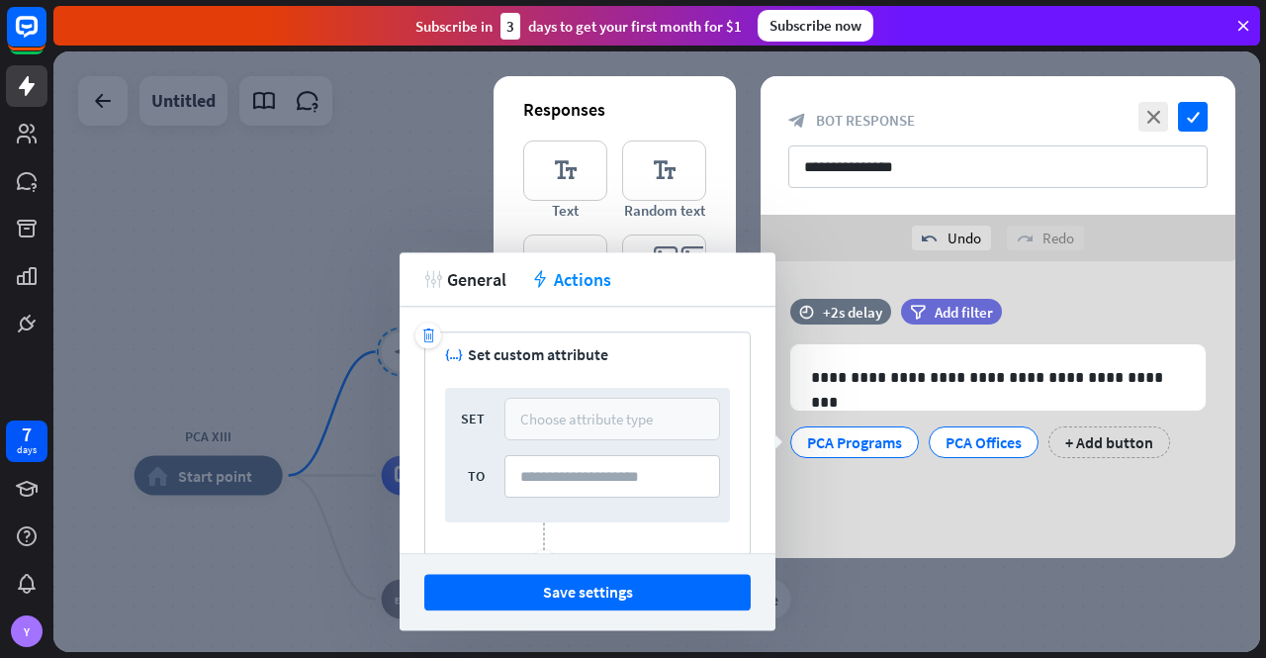
scroll to position [115, 0]
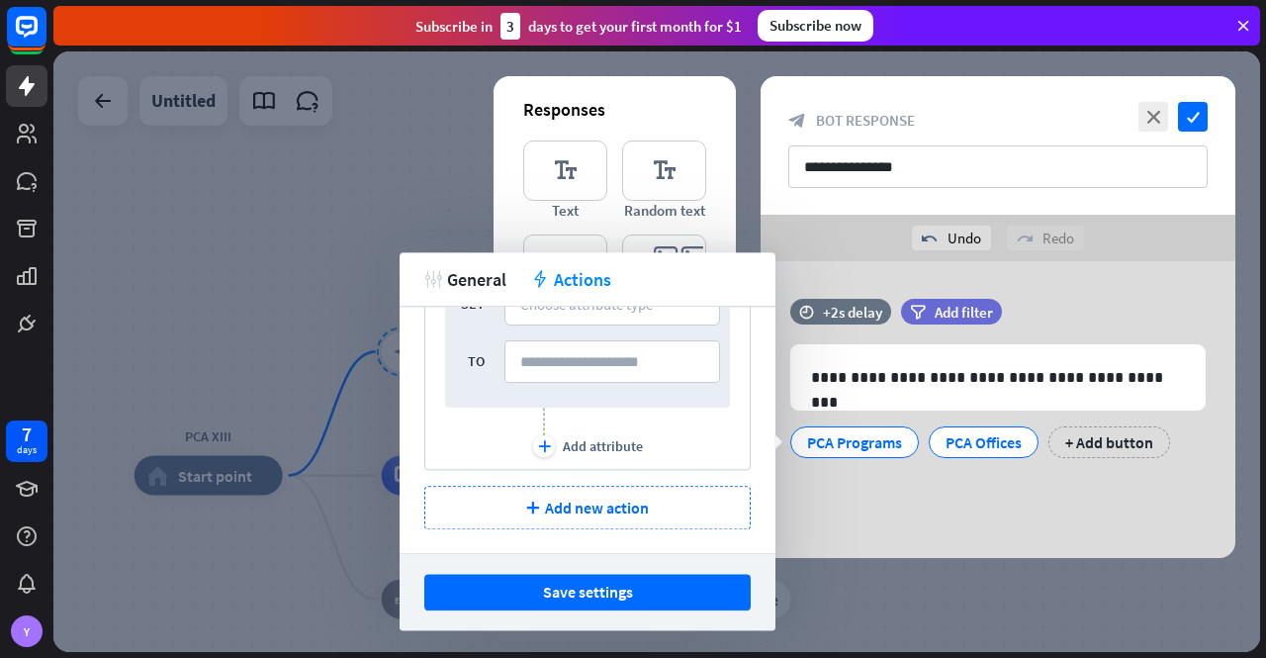
click at [479, 262] on div "tweak General action Actions" at bounding box center [588, 279] width 376 height 54
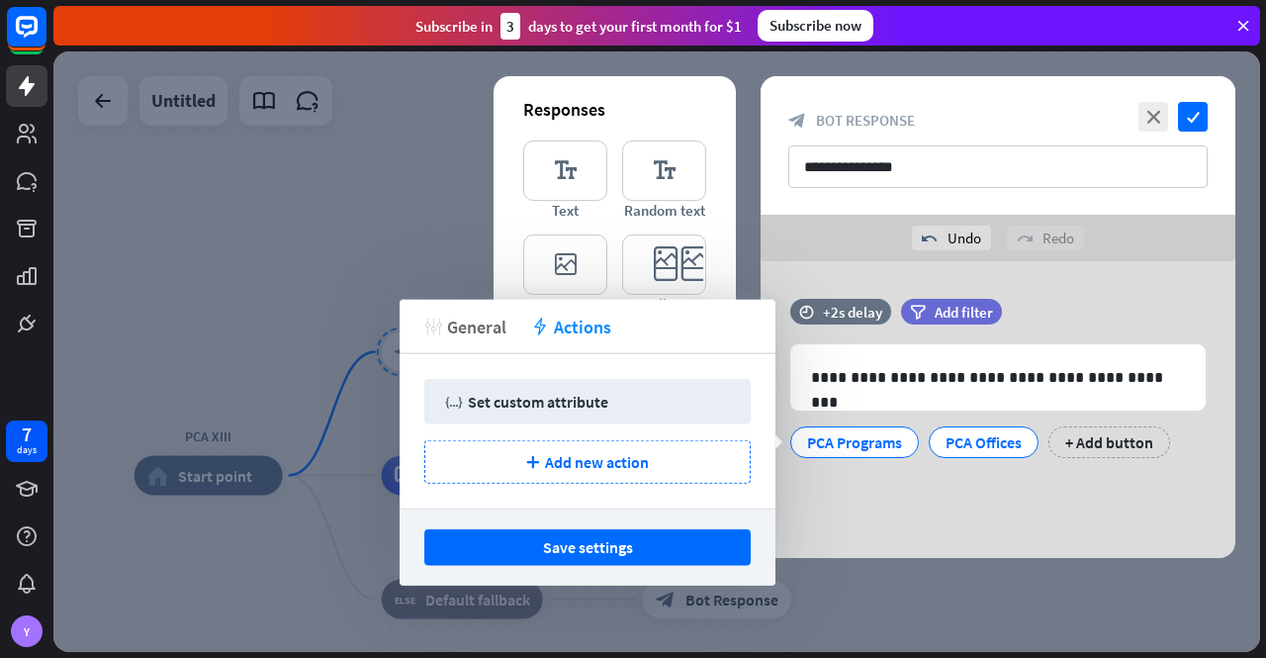
click at [481, 324] on span "General" at bounding box center [476, 326] width 59 height 23
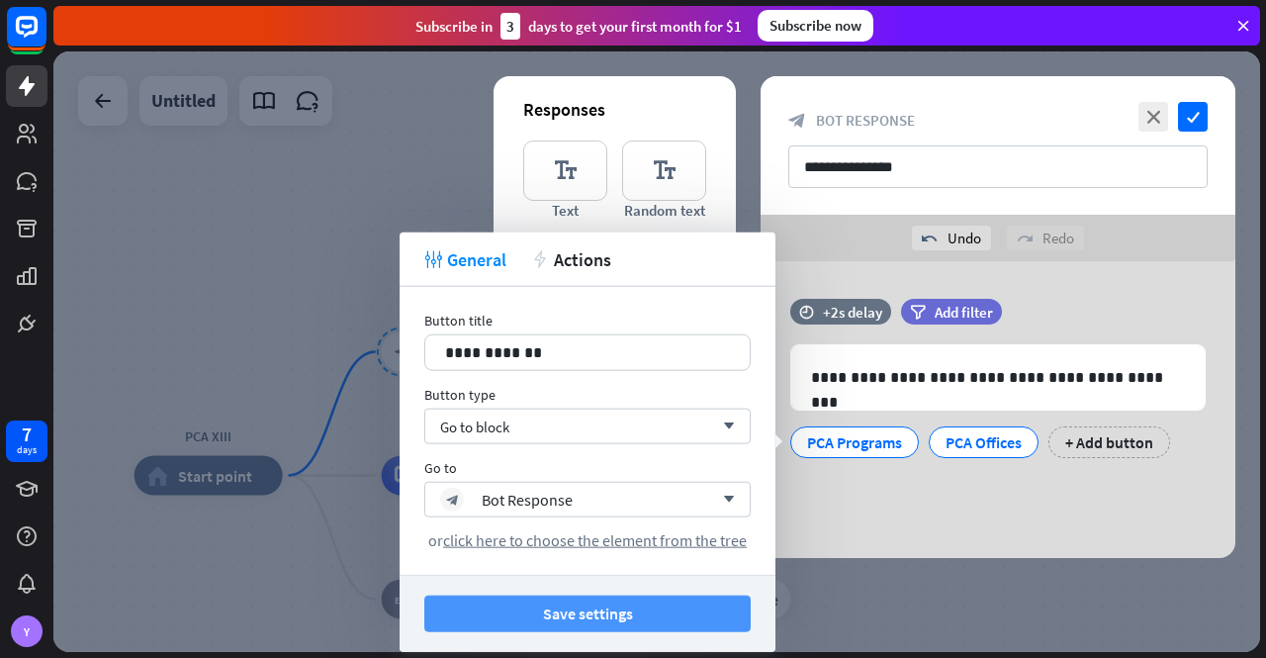
click at [597, 612] on button "Save settings" at bounding box center [587, 613] width 326 height 37
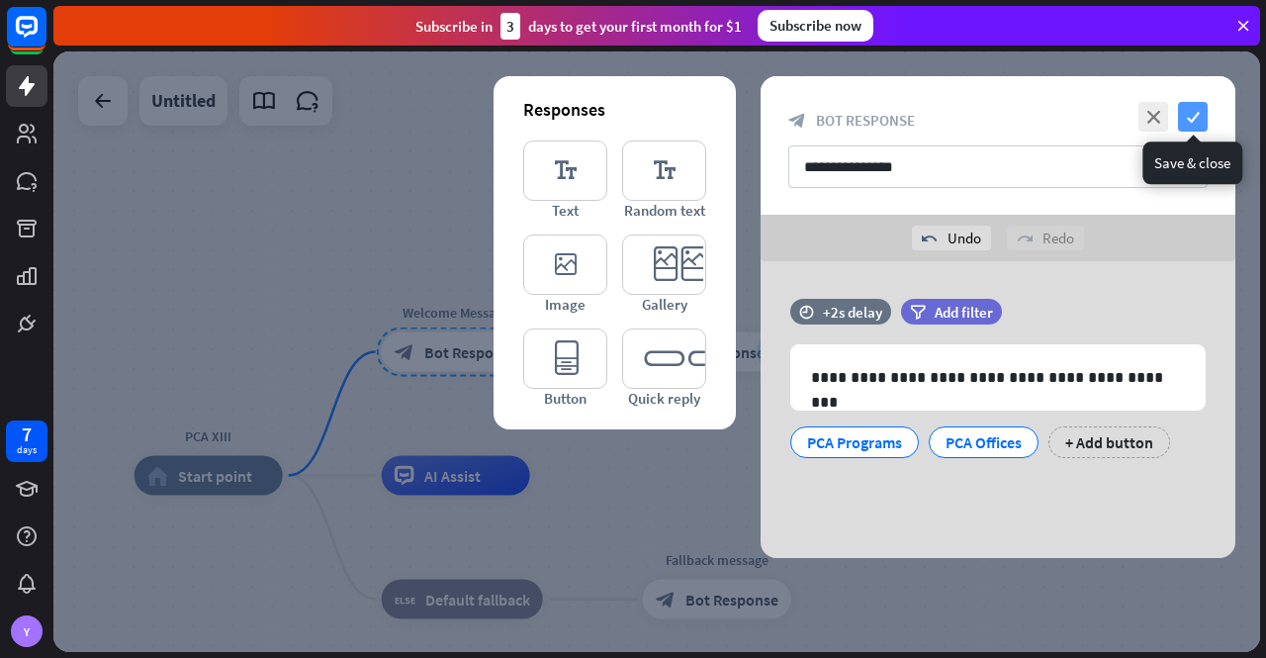
click at [1187, 117] on icon "check" at bounding box center [1193, 117] width 30 height 30
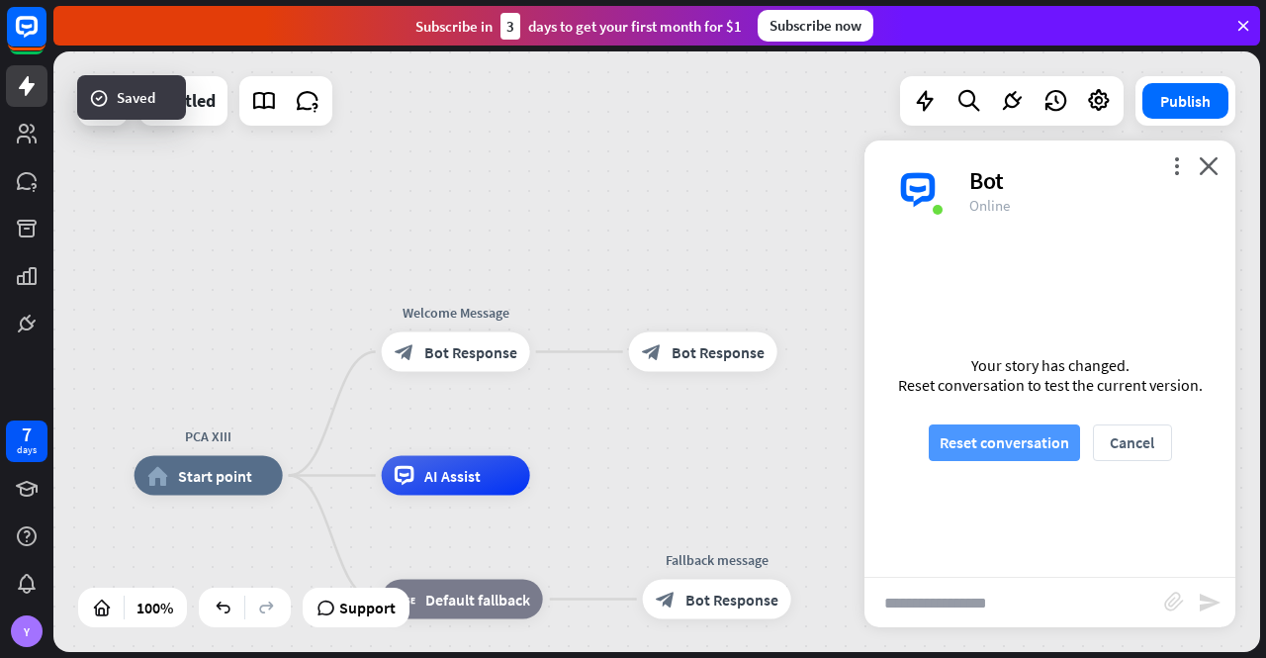
click at [1025, 435] on button "Reset conversation" at bounding box center [1004, 442] width 151 height 37
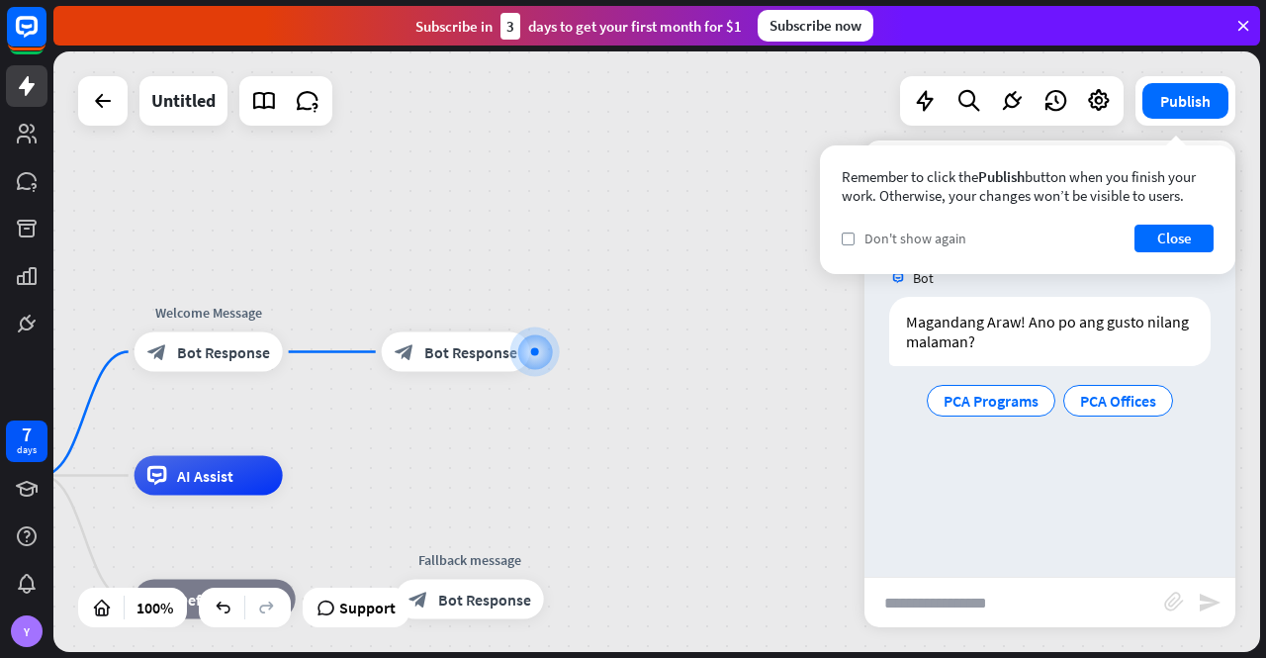
click at [870, 236] on span "Don't show again" at bounding box center [916, 238] width 102 height 18
click at [1175, 234] on button "Close" at bounding box center [1174, 239] width 79 height 28
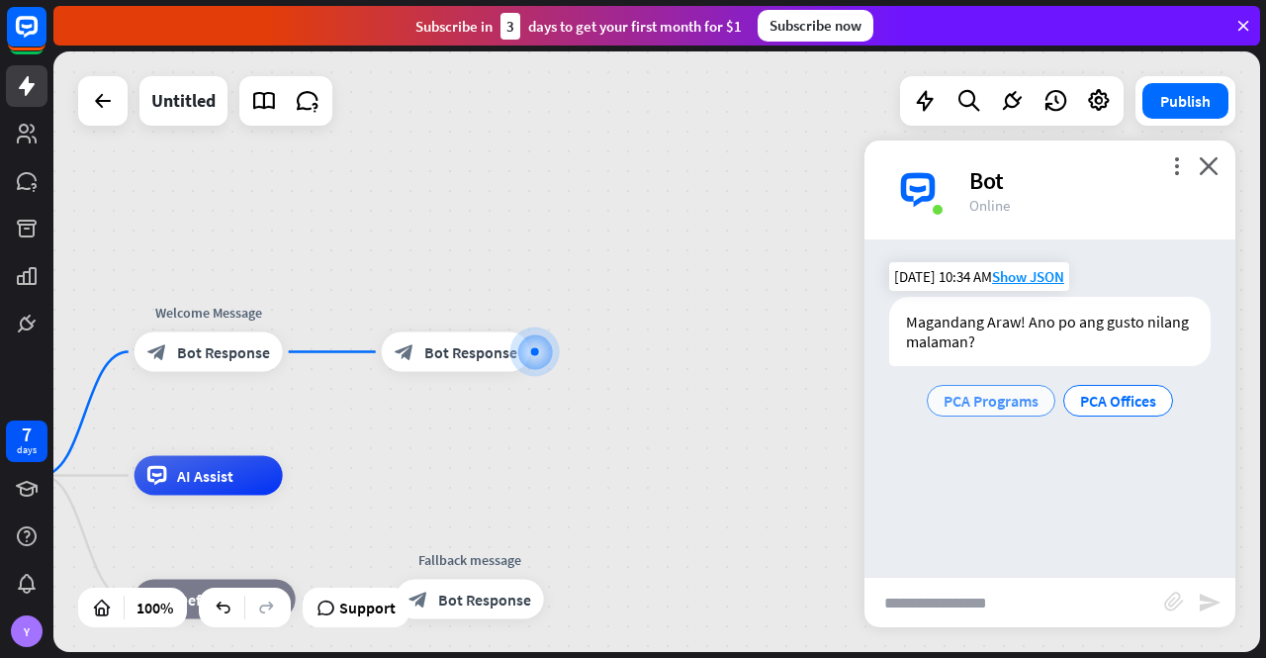
click at [978, 405] on span "PCA Programs" at bounding box center [991, 401] width 95 height 20
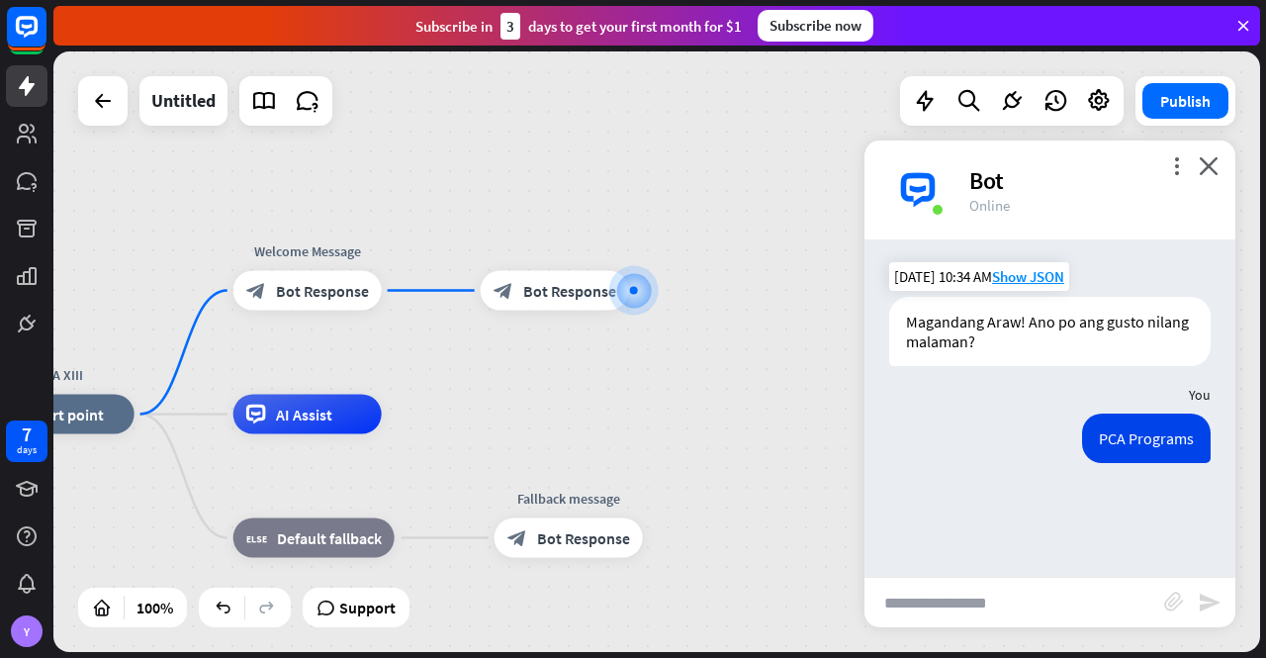
drag, startPoint x: 641, startPoint y: 420, endPoint x: 744, endPoint y: 349, distance: 125.1
click at [744, 349] on div "PCA XIII home_2 Start point Welcome Message block_bot_response Bot Response blo…" at bounding box center [656, 351] width 1207 height 600
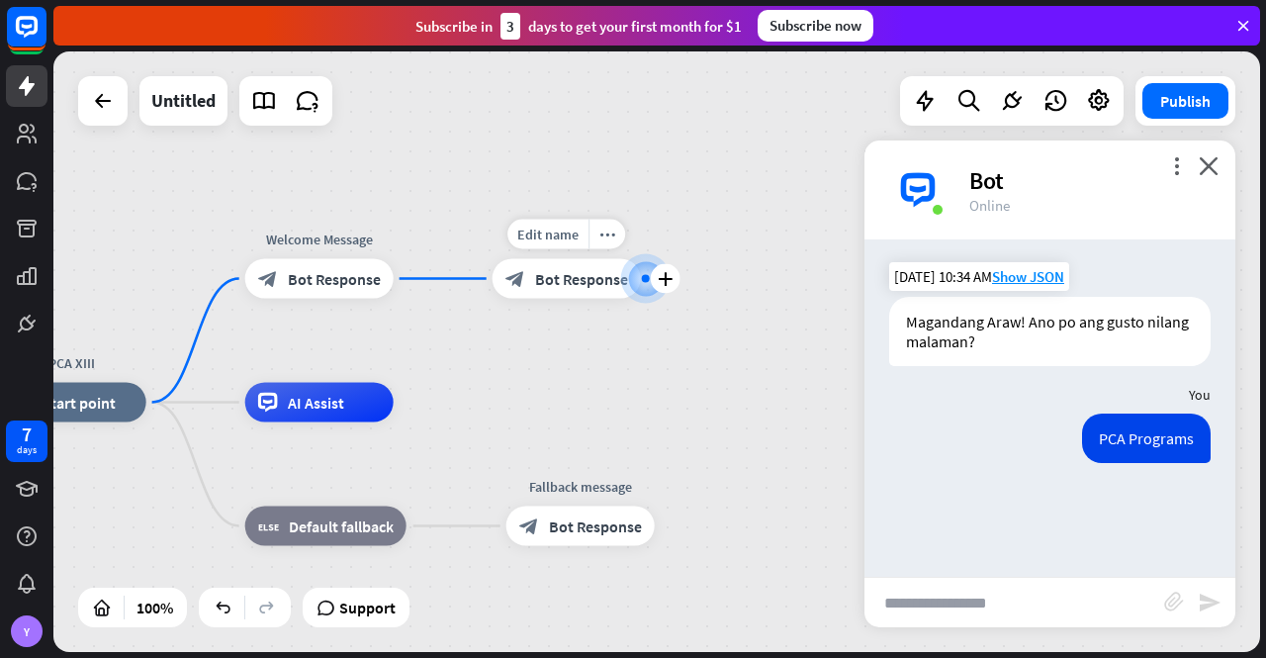
click at [586, 272] on span "Bot Response" at bounding box center [581, 279] width 93 height 20
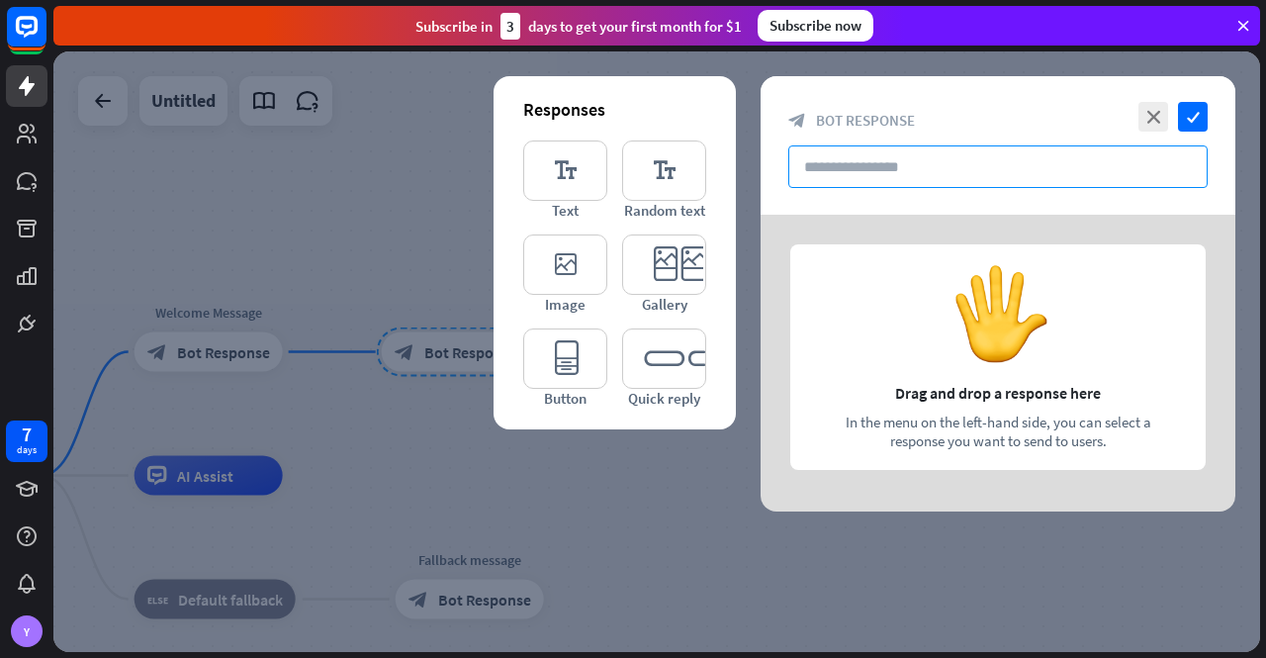
click at [854, 160] on input "text" at bounding box center [997, 166] width 419 height 43
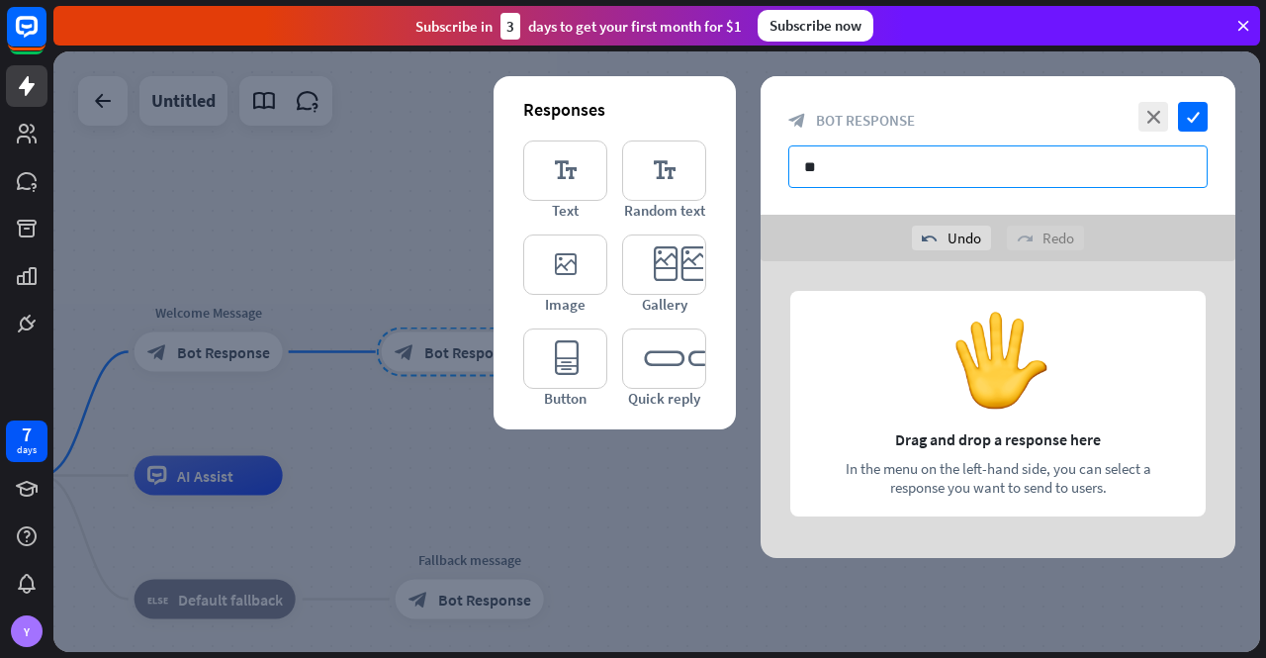
type input "*"
click at [900, 433] on div at bounding box center [998, 409] width 475 height 297
click at [1152, 116] on icon "close" at bounding box center [1154, 117] width 30 height 30
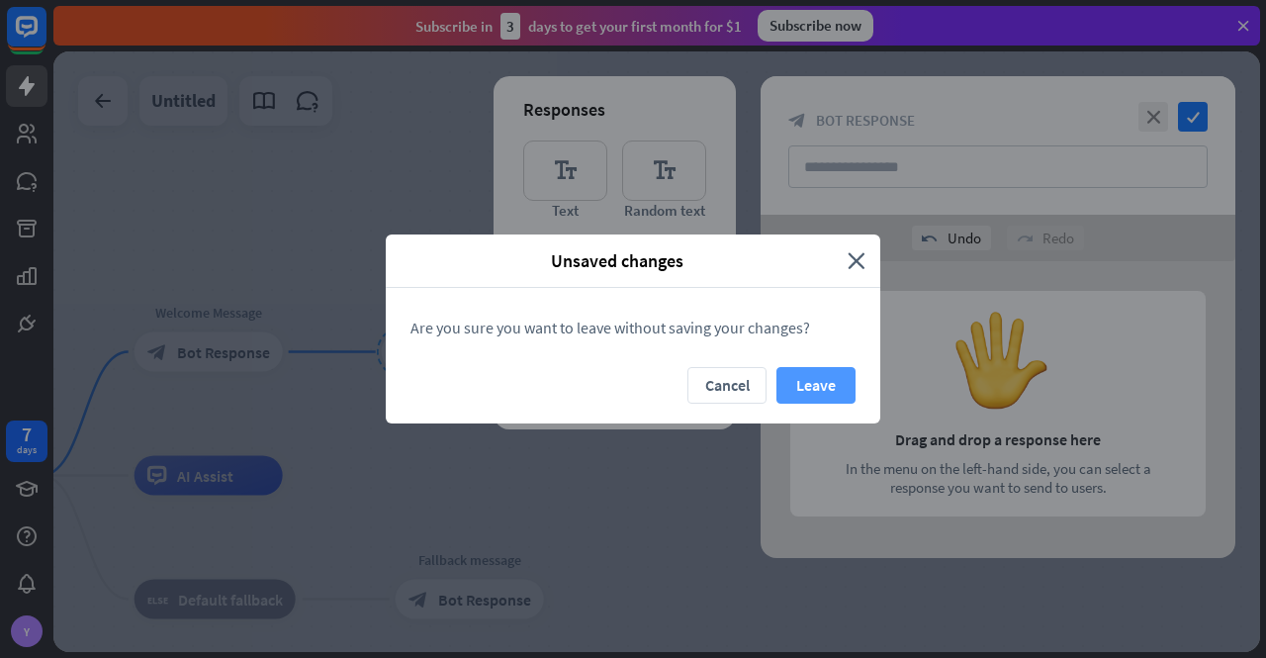
click at [814, 380] on button "Leave" at bounding box center [816, 385] width 79 height 37
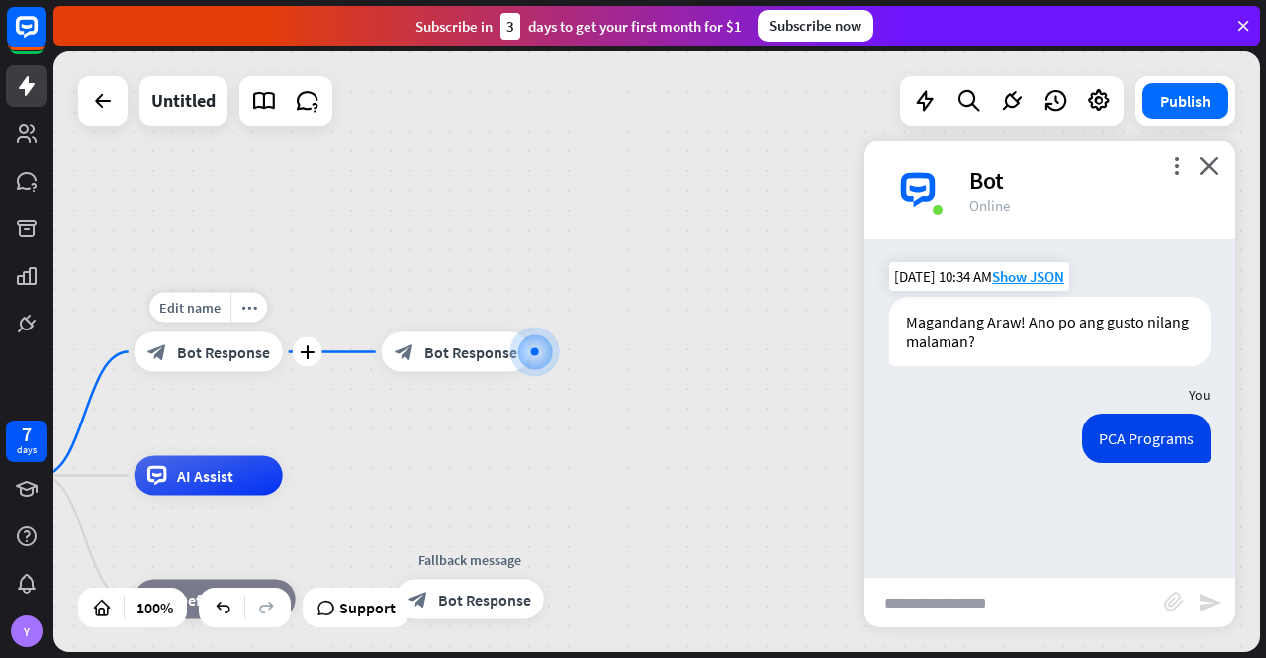
click at [229, 354] on span "Bot Response" at bounding box center [223, 352] width 93 height 20
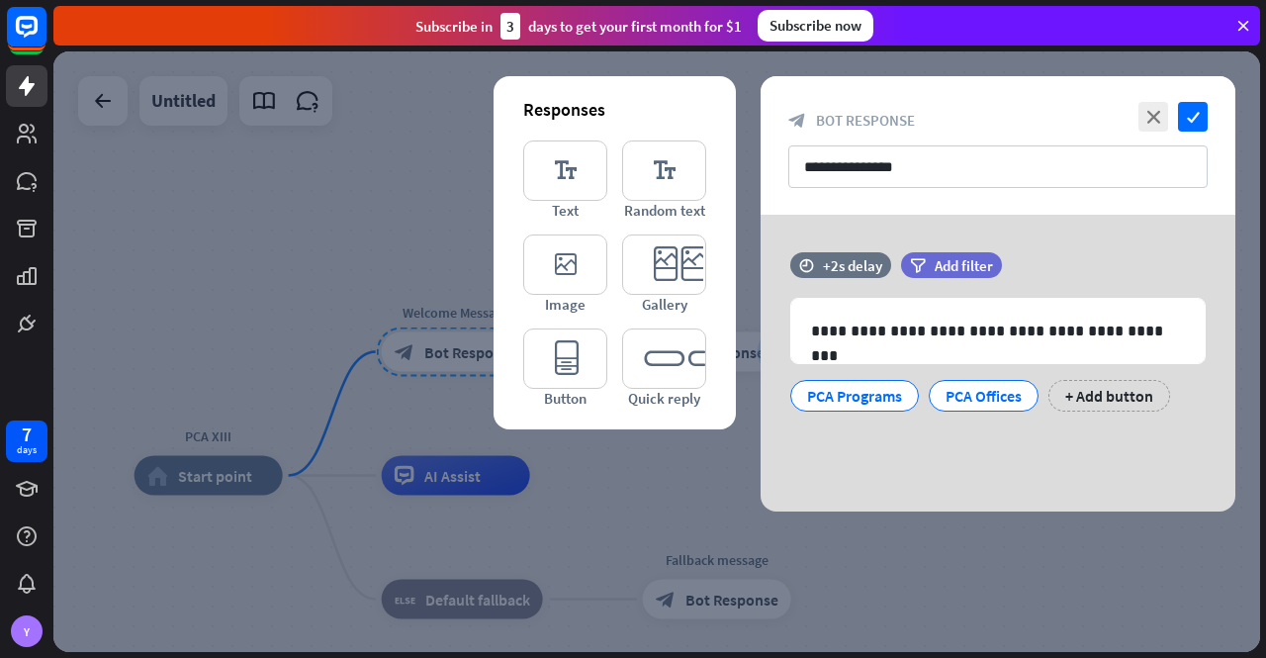
click at [716, 458] on div at bounding box center [656, 351] width 1207 height 600
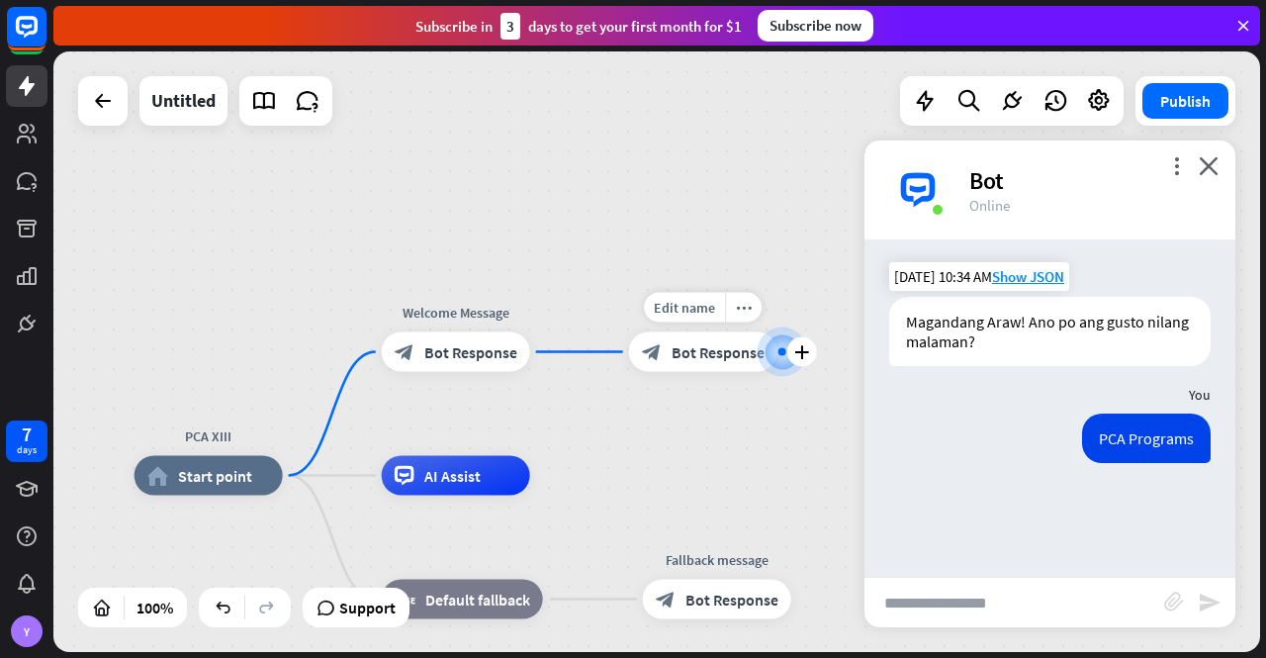
click at [700, 347] on span "Bot Response" at bounding box center [718, 352] width 93 height 20
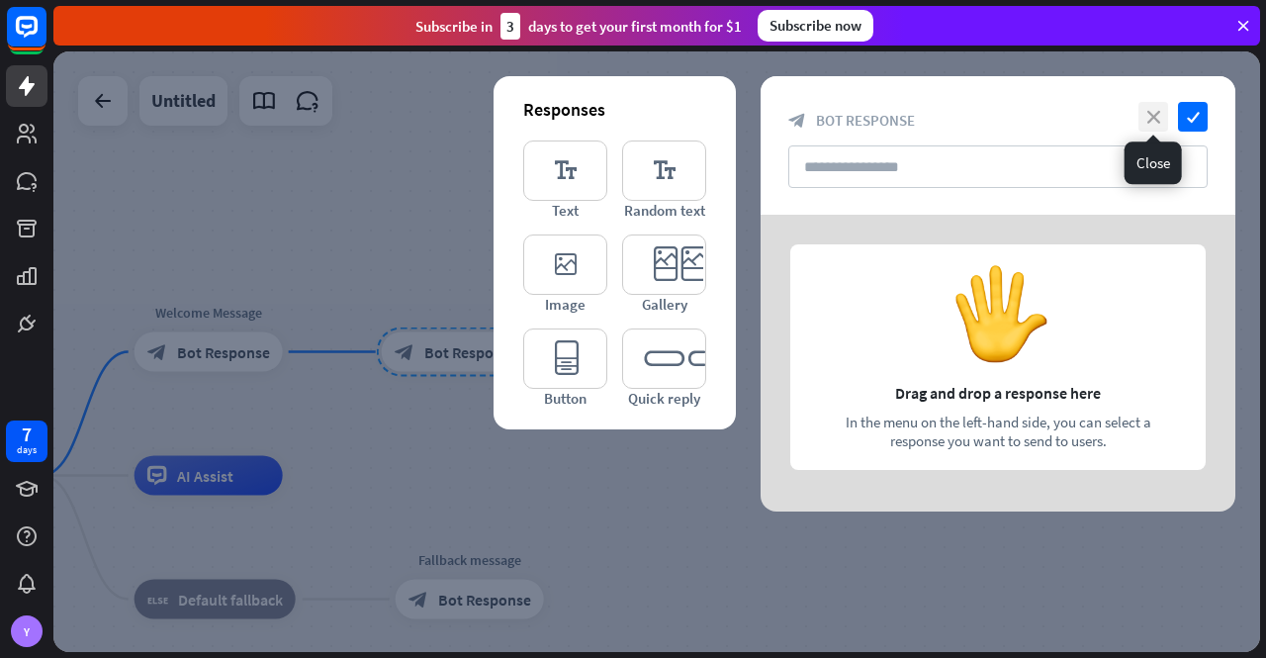
click at [1148, 108] on icon "close" at bounding box center [1154, 117] width 30 height 30
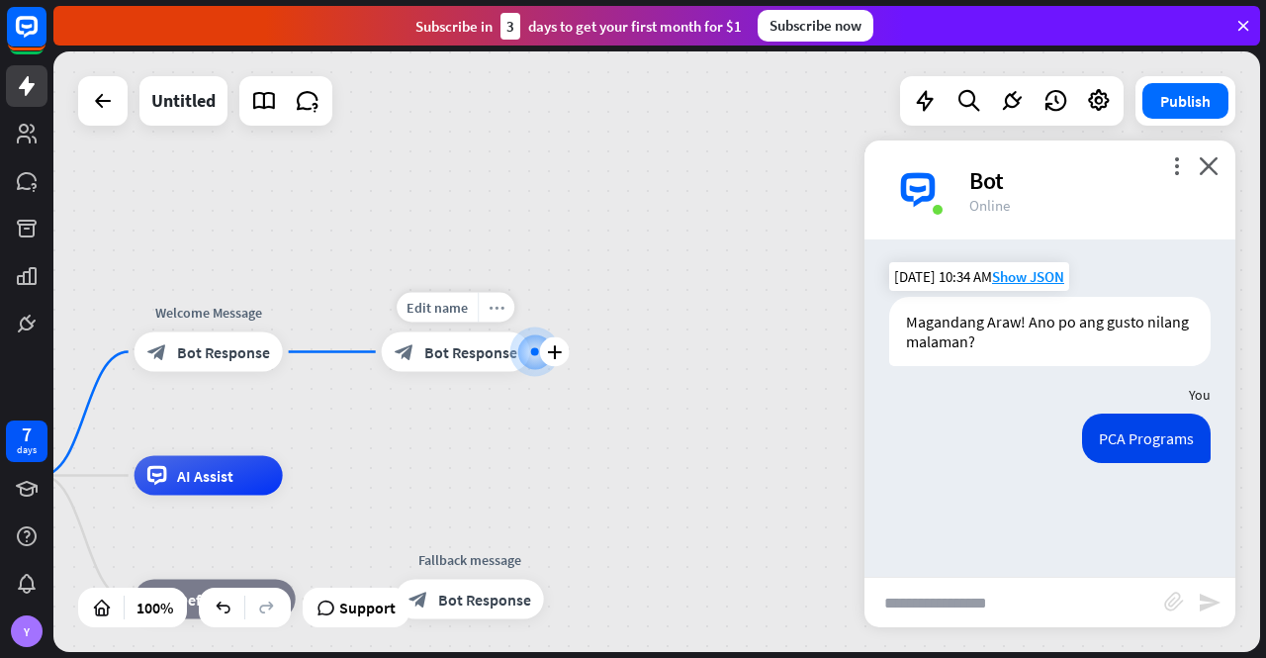
click at [498, 304] on icon "more_horiz" at bounding box center [497, 307] width 16 height 15
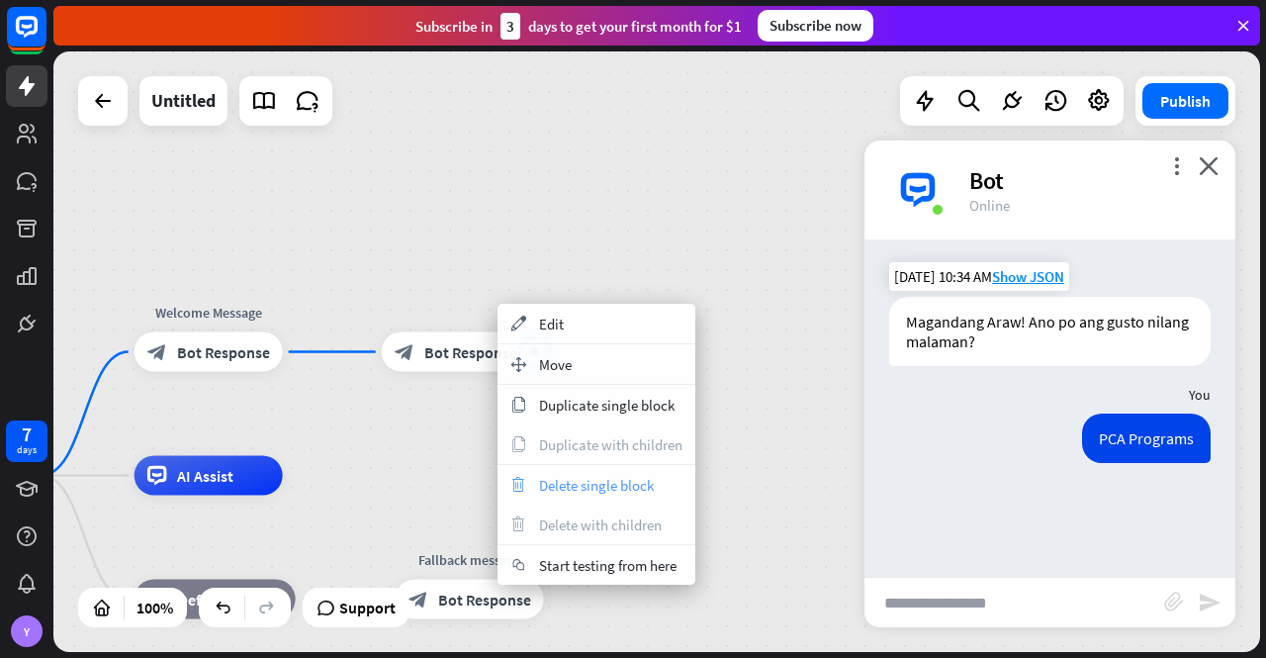
click at [615, 481] on span "Delete single block" at bounding box center [596, 485] width 115 height 19
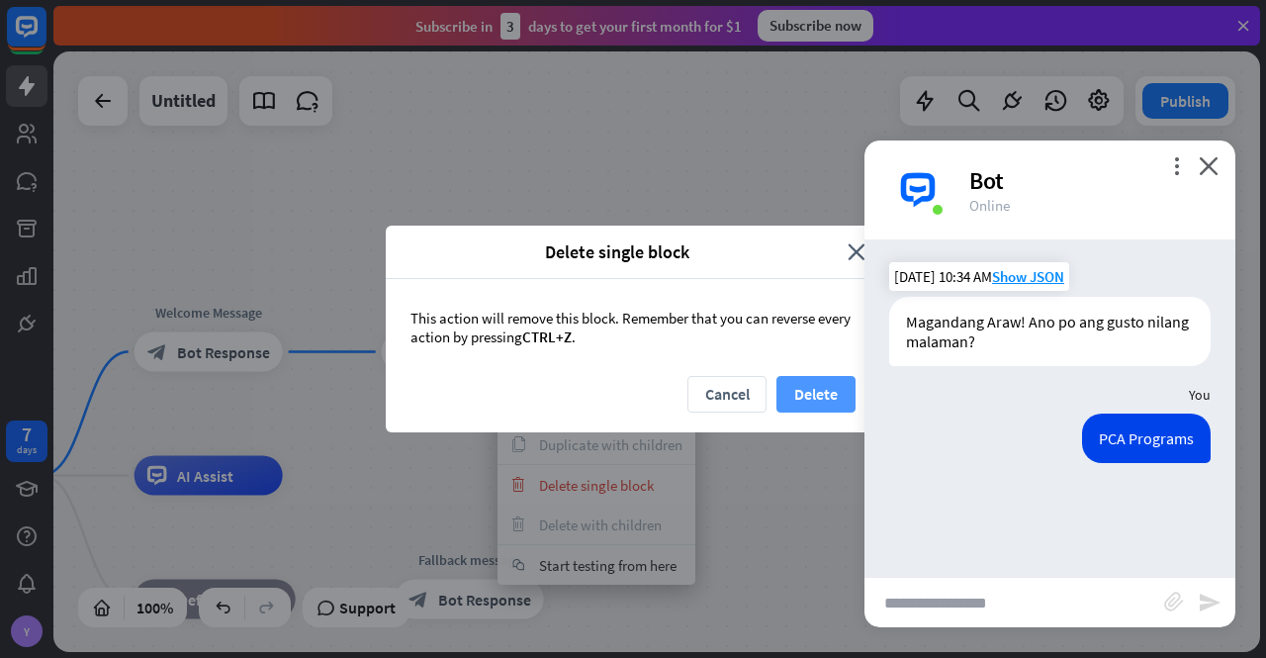
click at [825, 386] on button "Delete" at bounding box center [816, 394] width 79 height 37
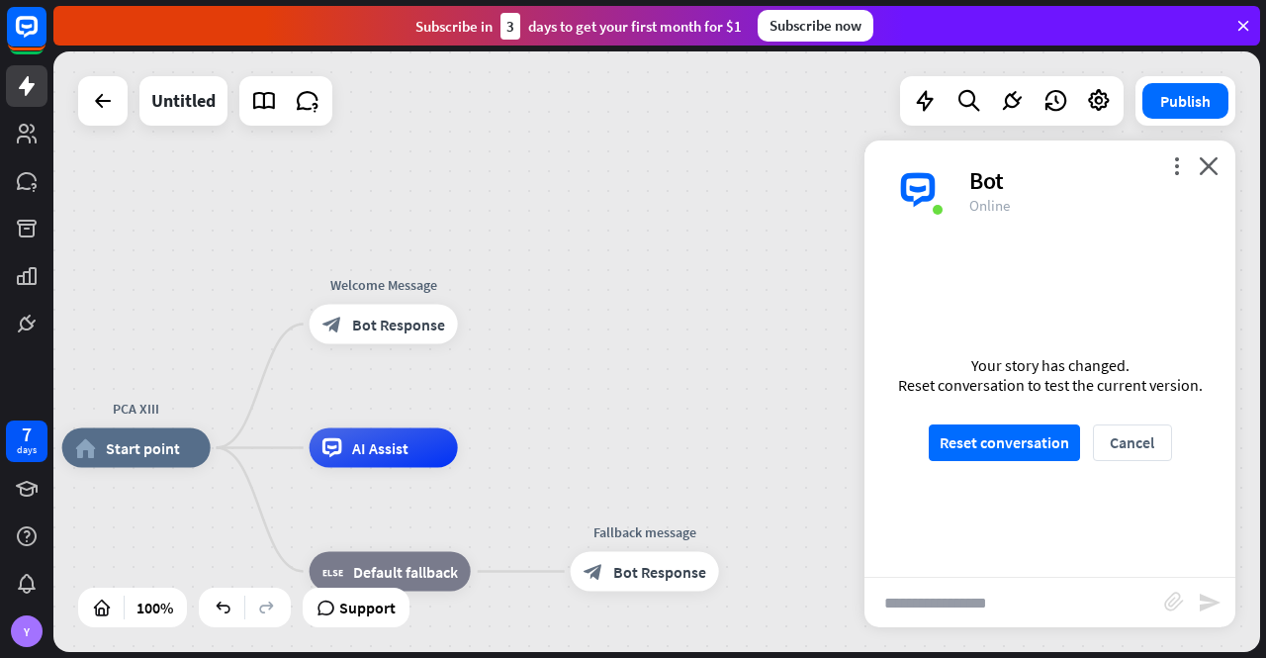
drag, startPoint x: 487, startPoint y: 401, endPoint x: 665, endPoint y: 371, distance: 180.5
click at [665, 372] on div "PCA XIII home_2 Start point Welcome Message block_bot_response Bot Response AI …" at bounding box center [656, 351] width 1207 height 600
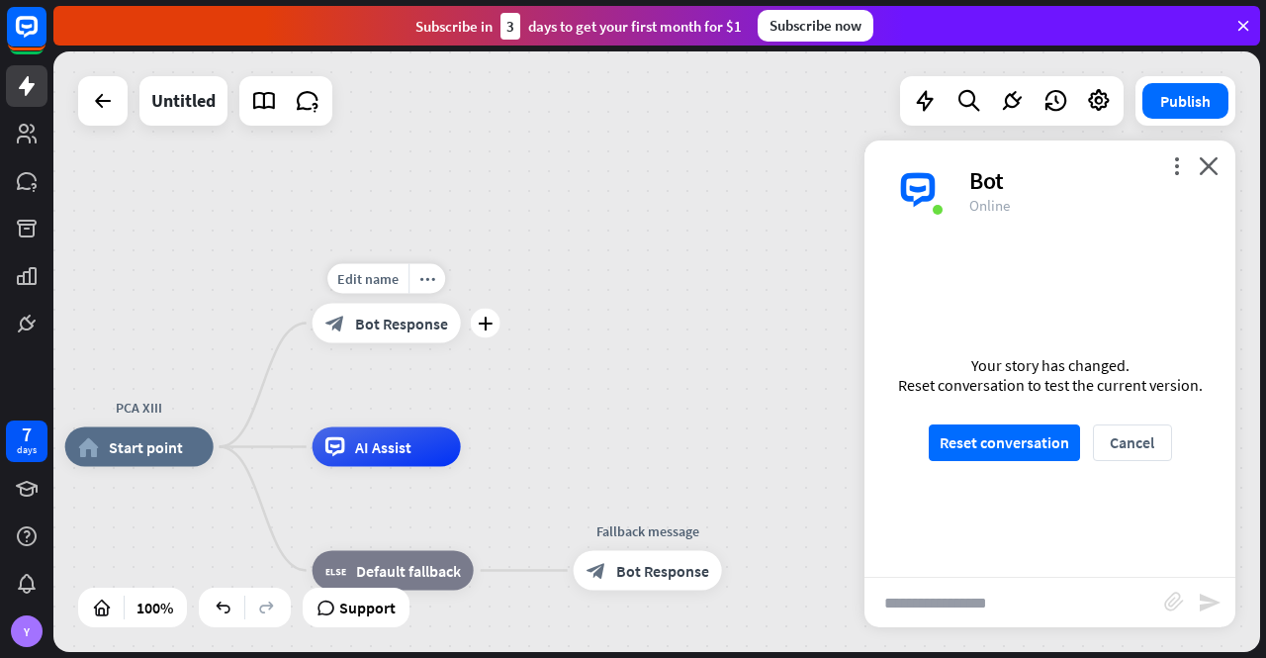
click at [383, 330] on span "Bot Response" at bounding box center [401, 324] width 93 height 20
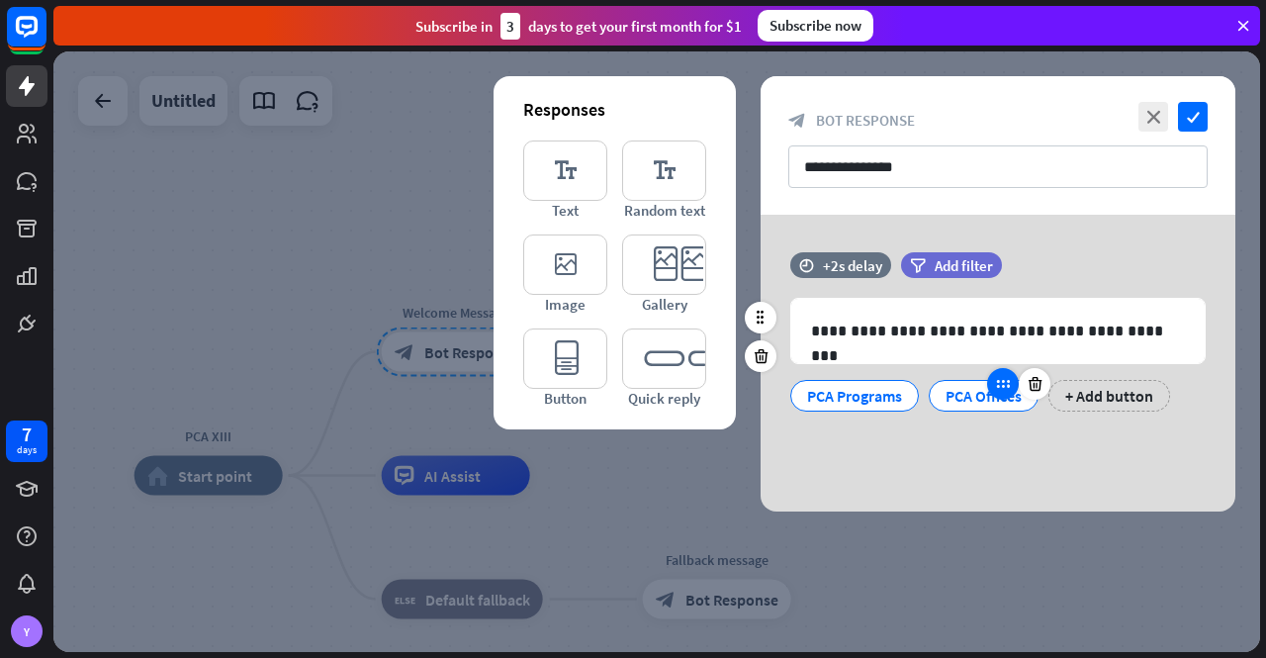
click at [1003, 385] on icon at bounding box center [1003, 384] width 18 height 18
click at [995, 386] on icon at bounding box center [1003, 384] width 18 height 18
click at [963, 395] on div "PCA Offices" at bounding box center [984, 396] width 76 height 30
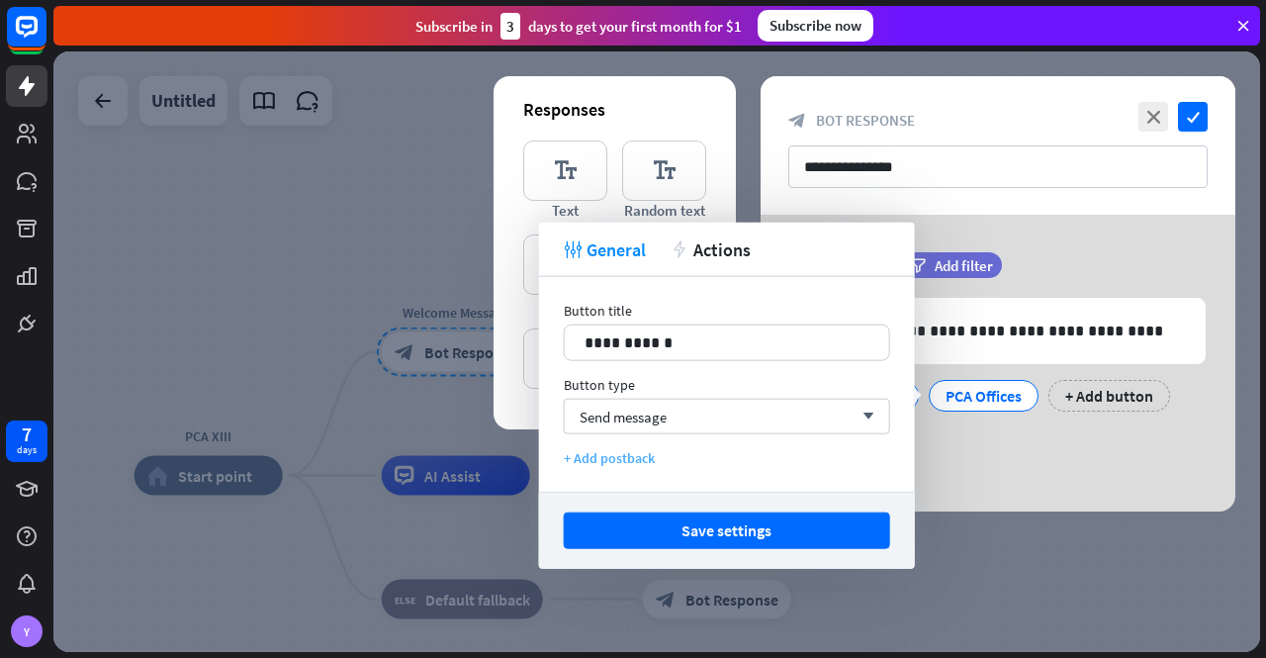
click at [627, 455] on div "+ Add postback" at bounding box center [727, 458] width 326 height 18
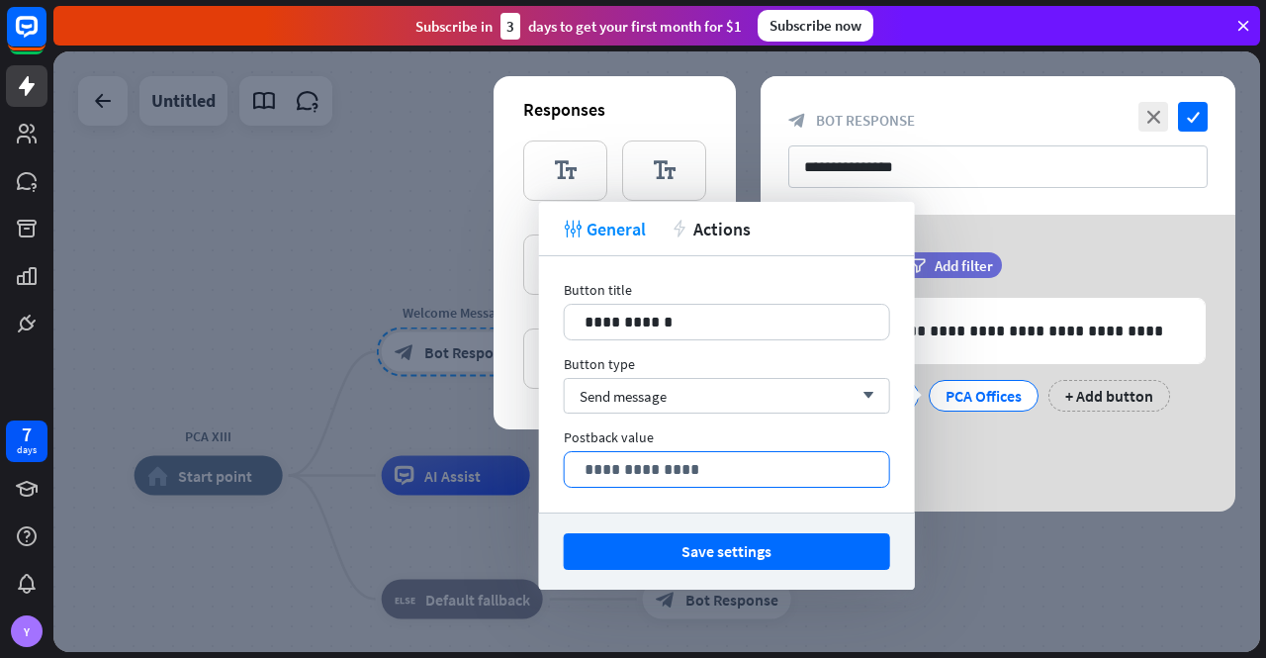
click at [751, 468] on p "**********" at bounding box center [727, 469] width 285 height 25
click at [718, 426] on div "**********" at bounding box center [727, 384] width 376 height 256
click at [1080, 441] on div "**********" at bounding box center [998, 363] width 475 height 297
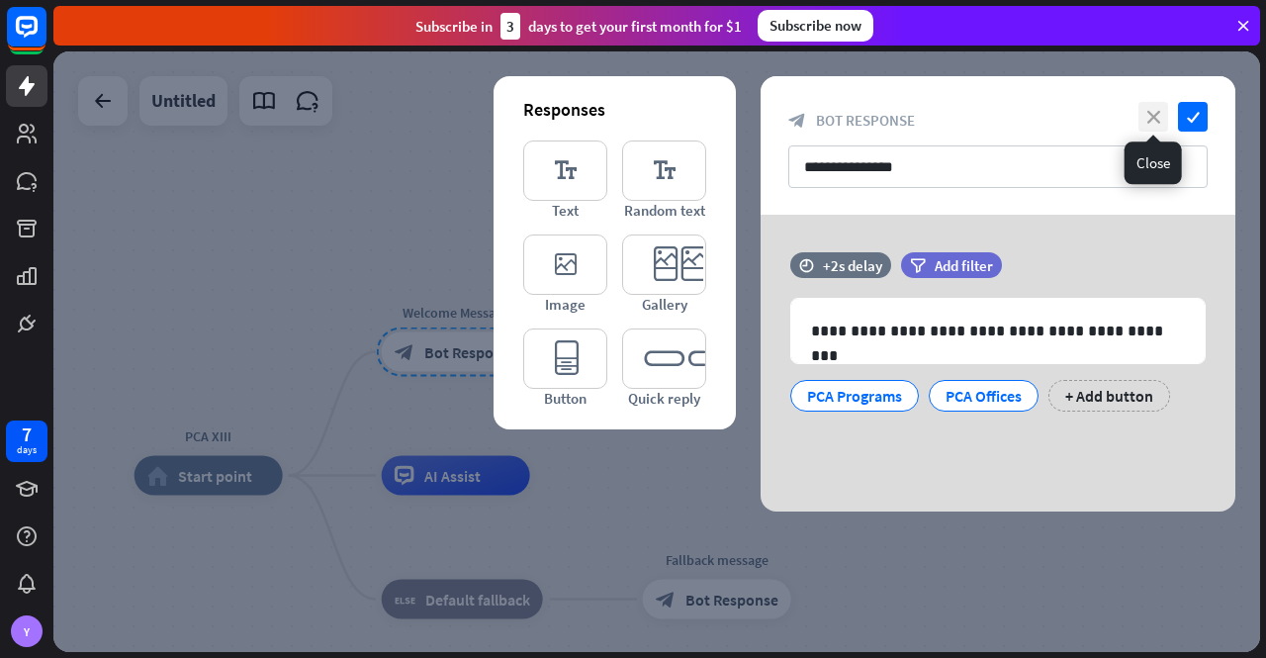
click at [1154, 114] on icon "close" at bounding box center [1154, 117] width 30 height 30
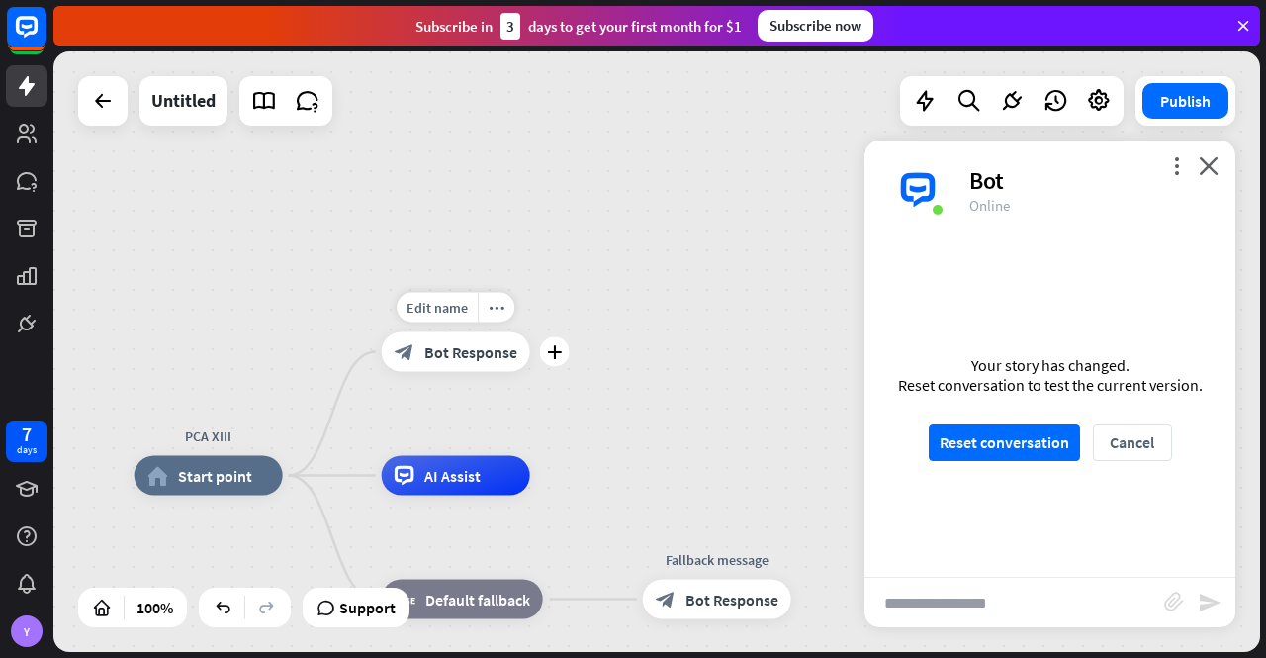
click at [486, 353] on span "Bot Response" at bounding box center [470, 352] width 93 height 20
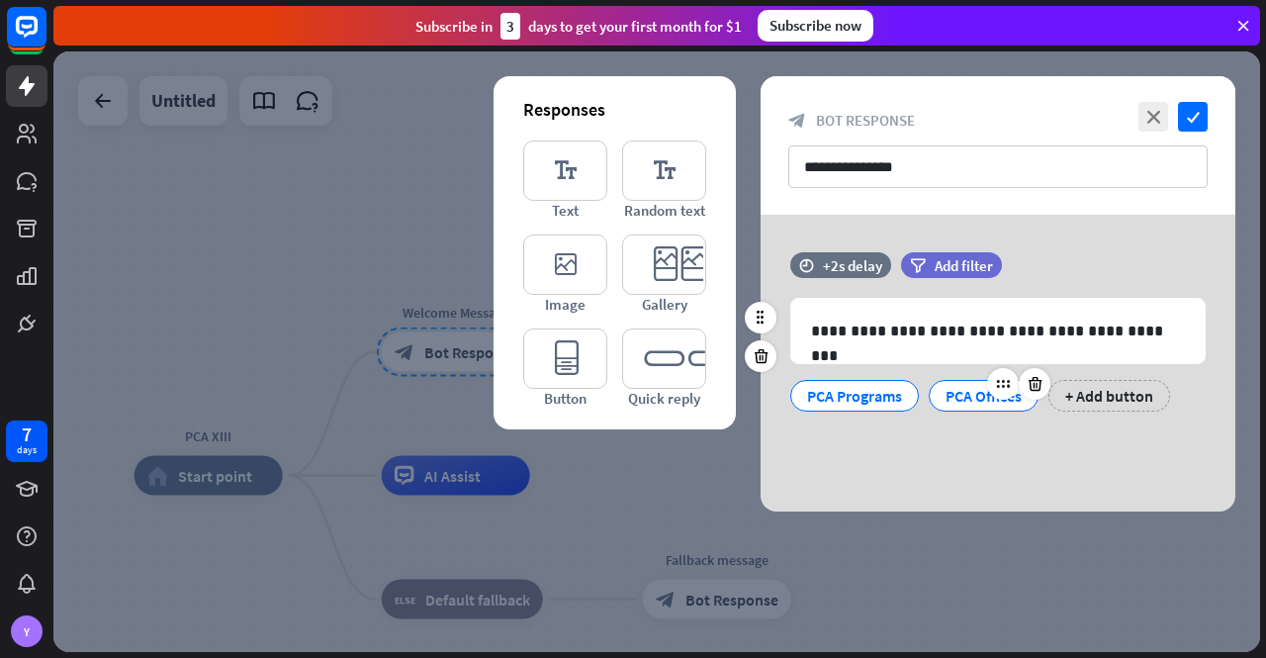
click at [965, 396] on div "PCA Offices" at bounding box center [984, 396] width 76 height 30
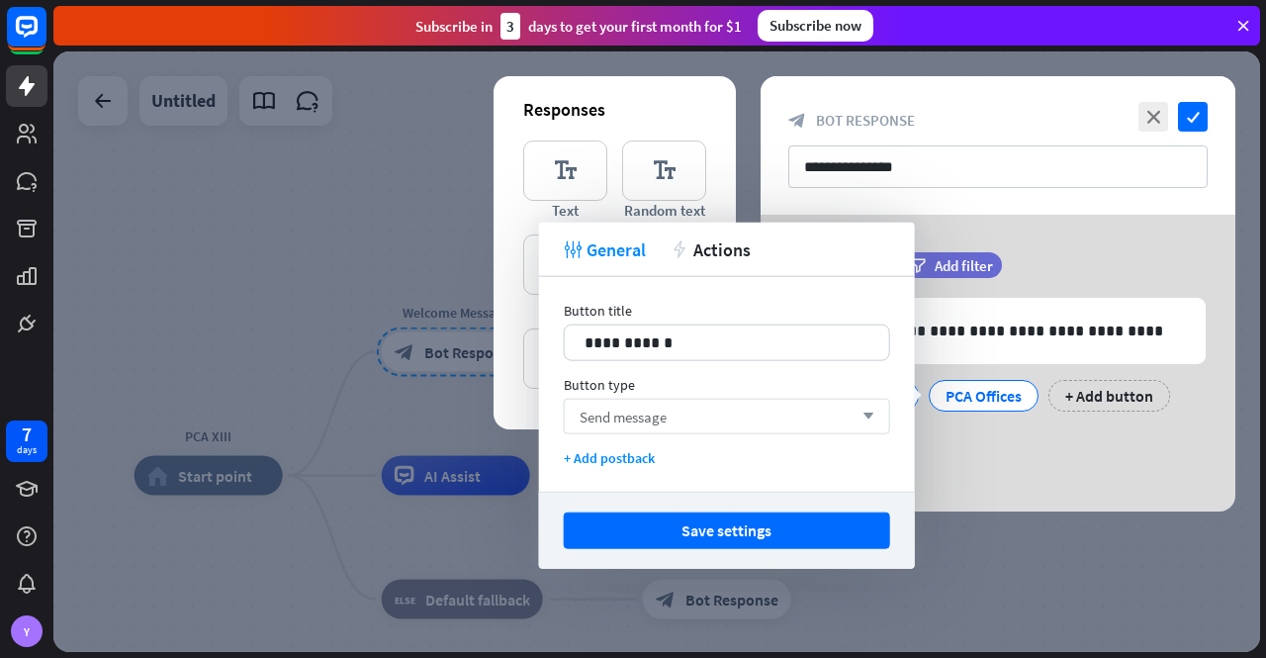
click at [781, 417] on div "Send message arrow_down" at bounding box center [727, 417] width 326 height 36
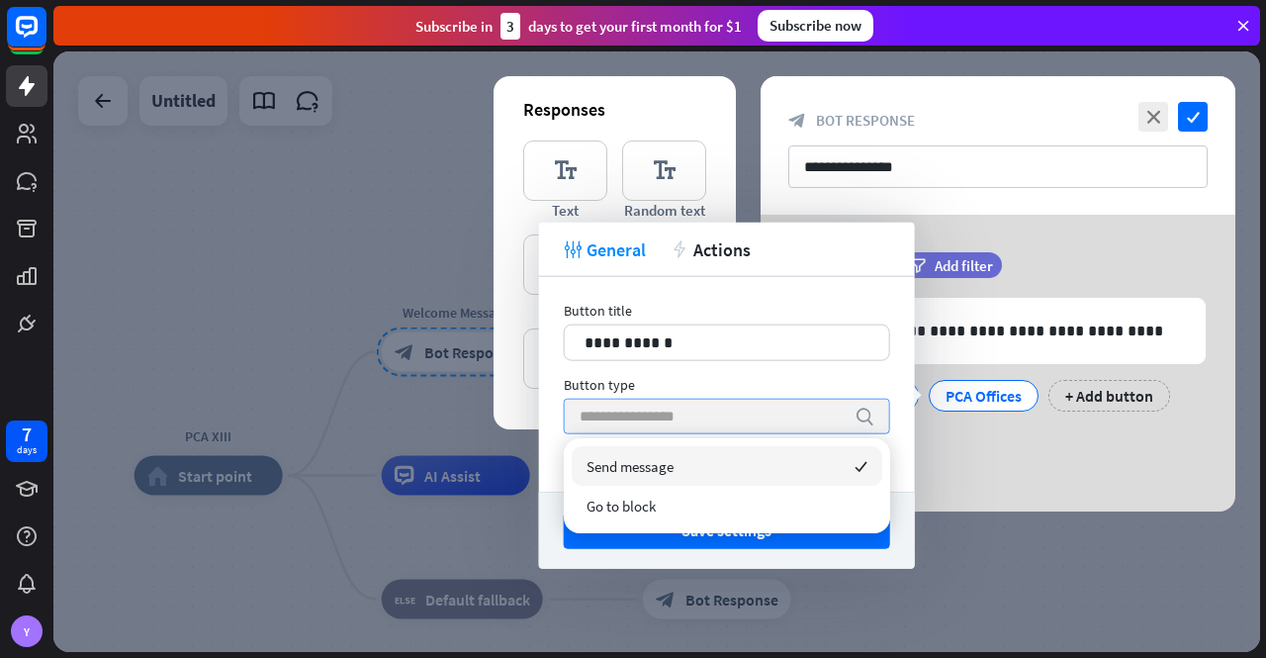
click at [781, 417] on input "search" at bounding box center [712, 417] width 265 height 34
click at [810, 381] on div "Button type" at bounding box center [727, 385] width 326 height 18
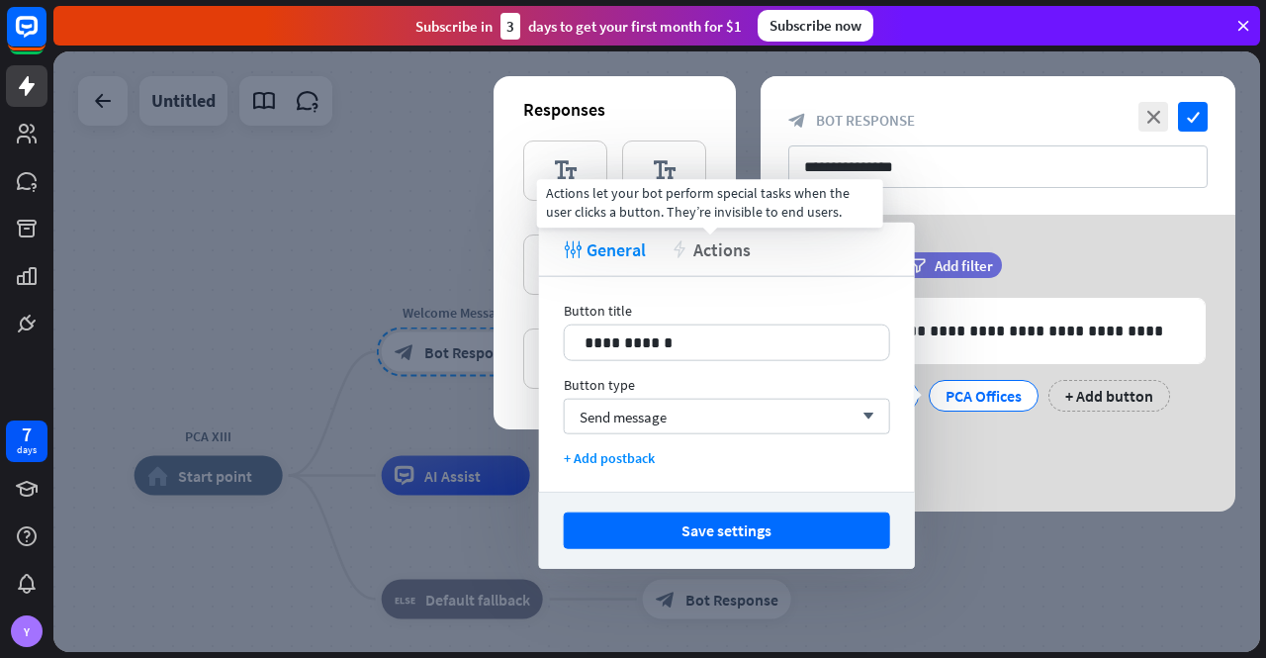
click at [722, 246] on span "Actions" at bounding box center [721, 248] width 57 height 23
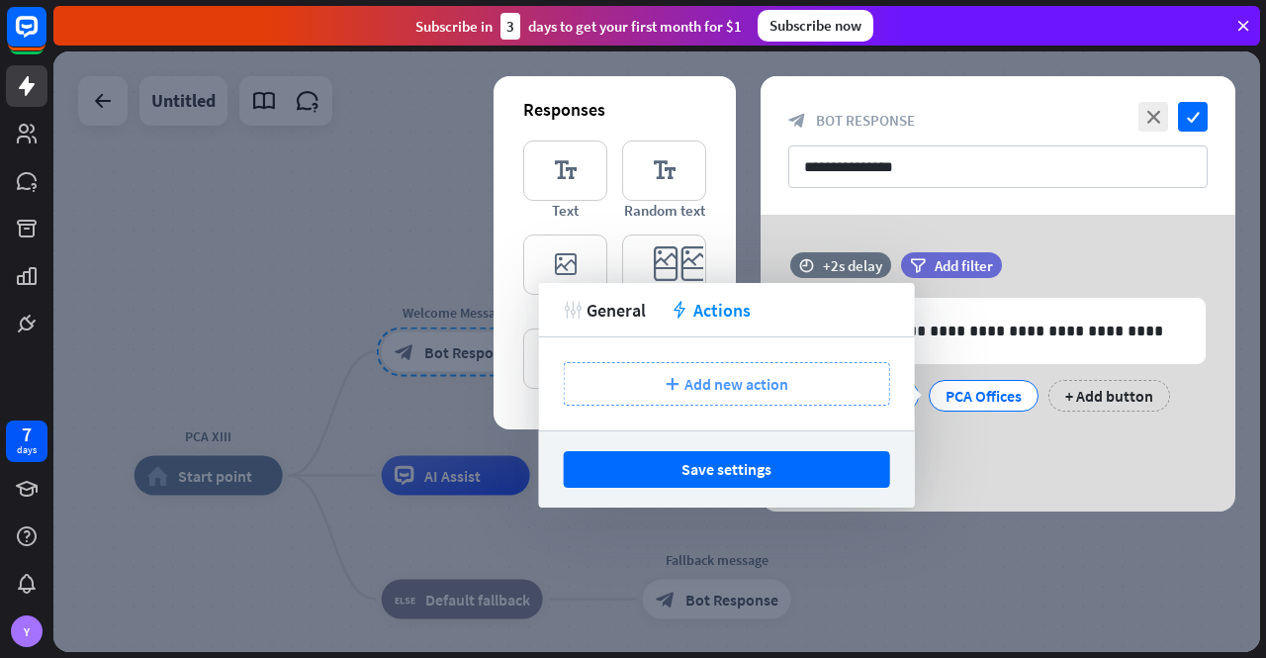
click at [765, 385] on span "Add new action" at bounding box center [737, 384] width 104 height 20
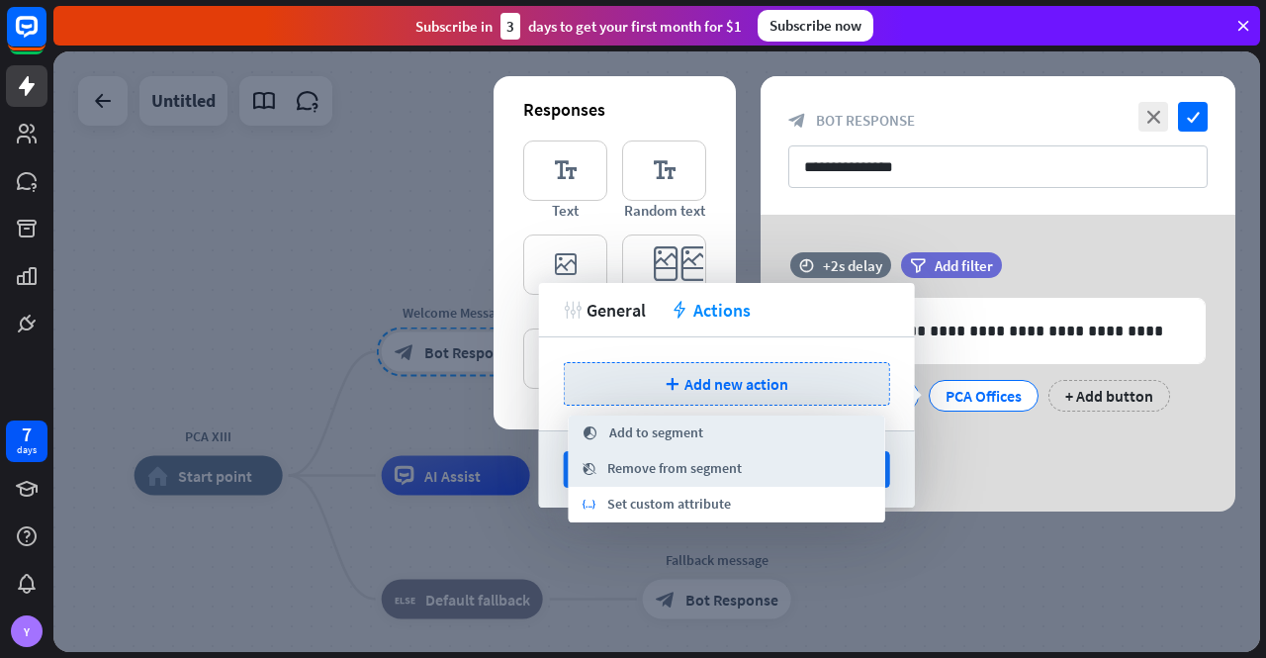
click at [422, 242] on div at bounding box center [656, 351] width 1207 height 600
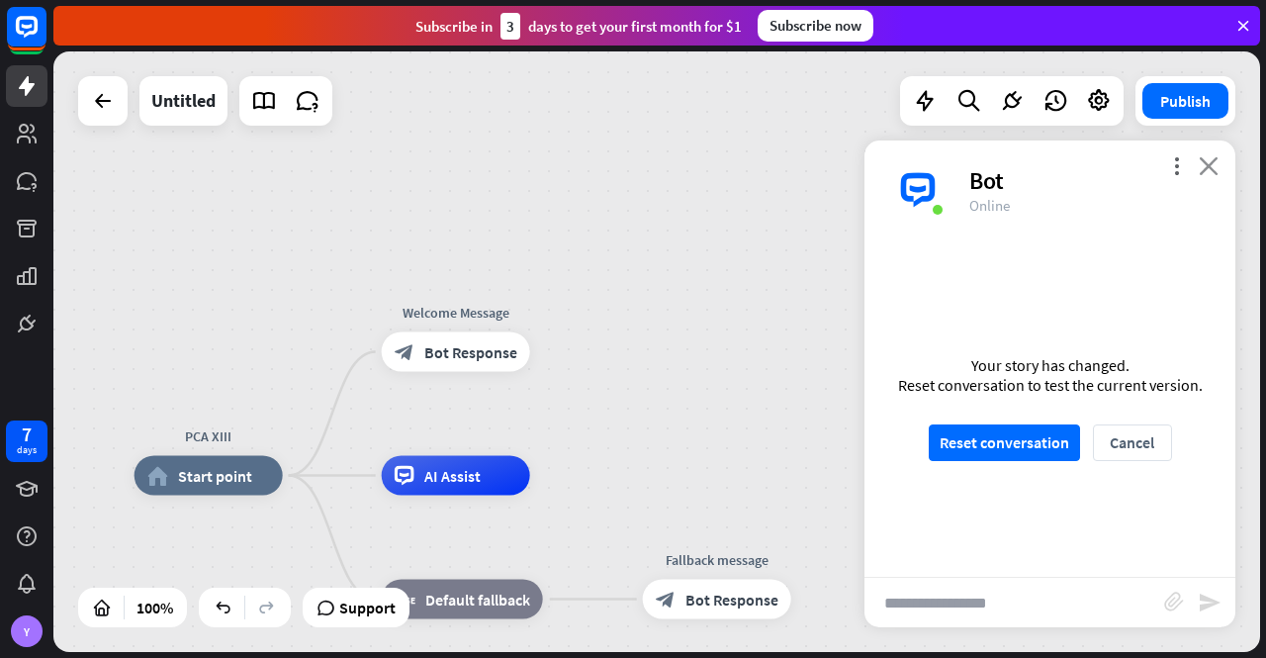
drag, startPoint x: 1206, startPoint y: 160, endPoint x: 1177, endPoint y: 176, distance: 32.8
click at [1206, 161] on icon "close" at bounding box center [1209, 165] width 20 height 19
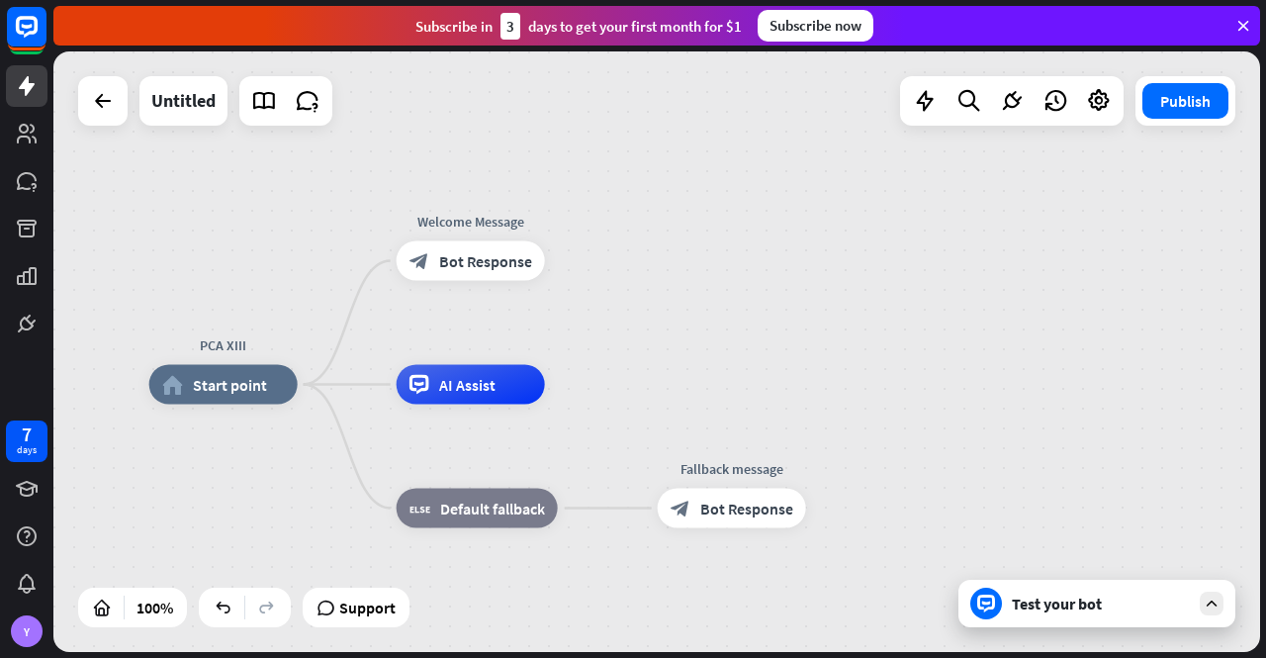
drag, startPoint x: 770, startPoint y: 406, endPoint x: 787, endPoint y: 320, distance: 87.9
click at [787, 320] on div "PCA XIII home_2 Start point Welcome Message block_bot_response Bot Response AI …" at bounding box center [656, 351] width 1207 height 600
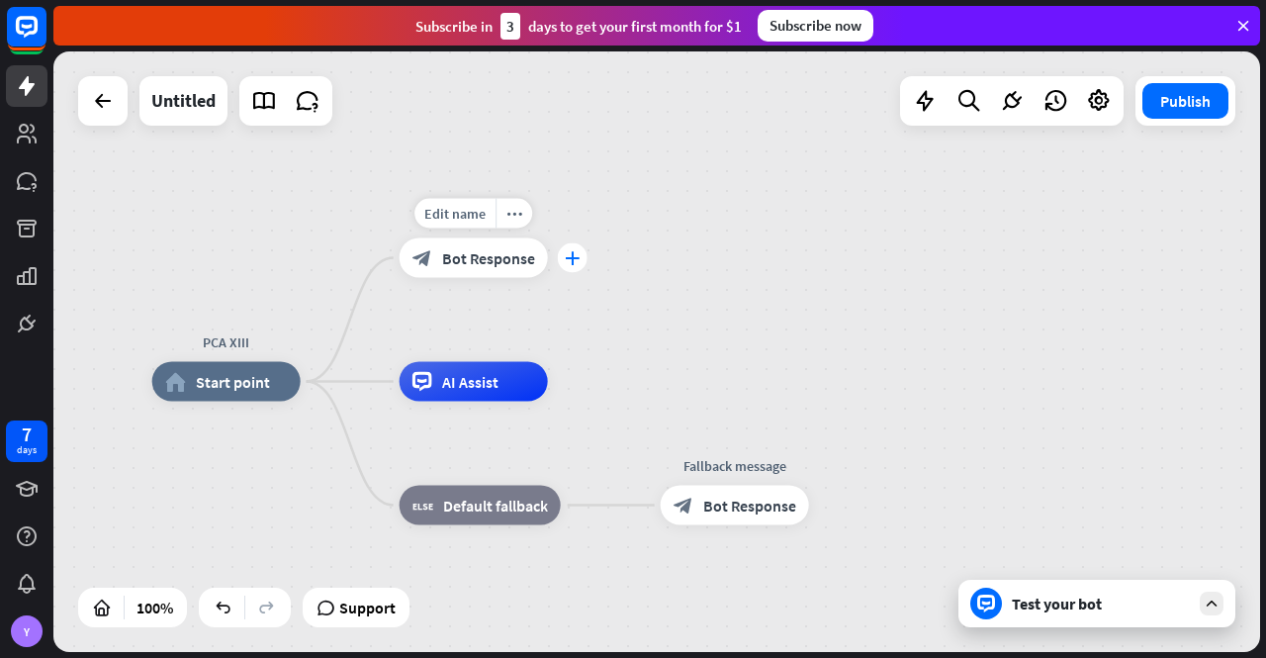
click at [574, 261] on icon "plus" at bounding box center [572, 258] width 15 height 14
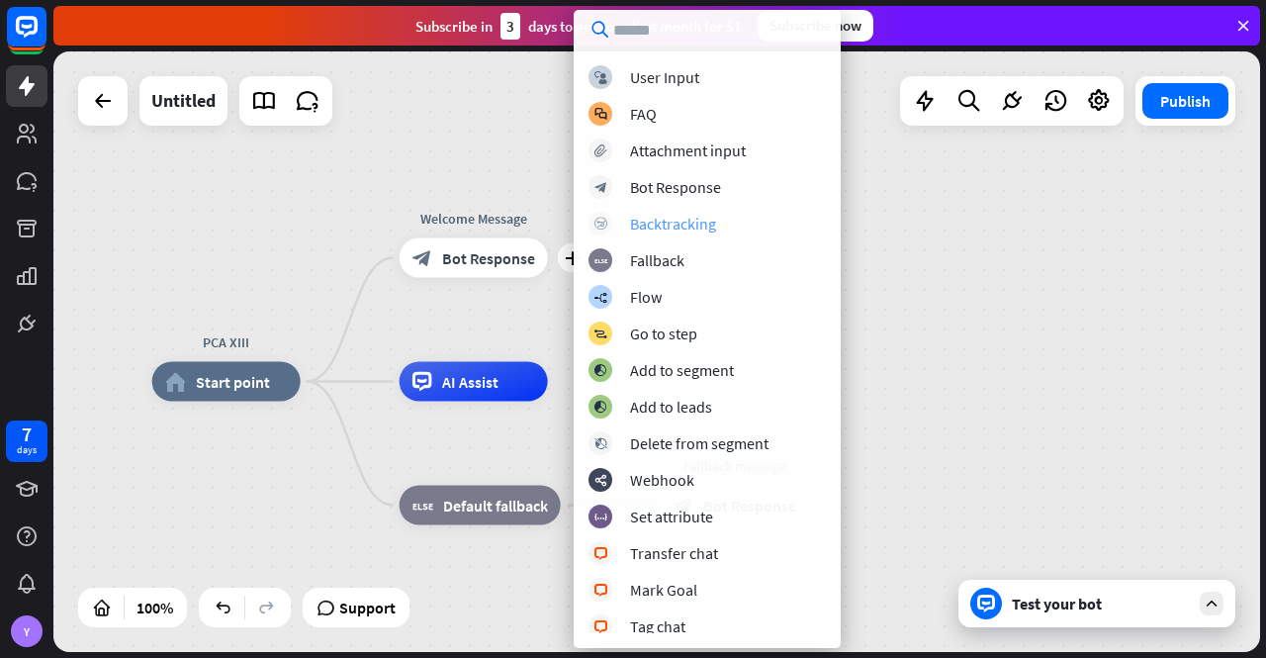
click at [657, 219] on div "Backtracking" at bounding box center [673, 224] width 86 height 20
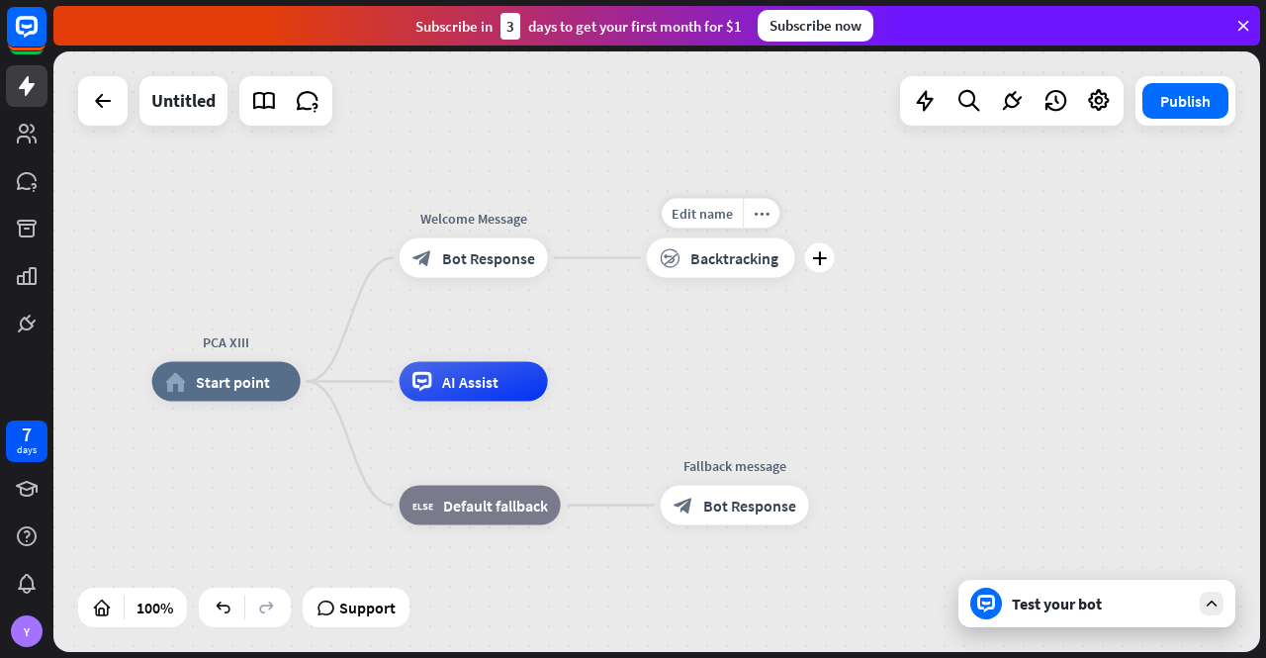
click at [724, 257] on span "Backtracking" at bounding box center [734, 258] width 88 height 20
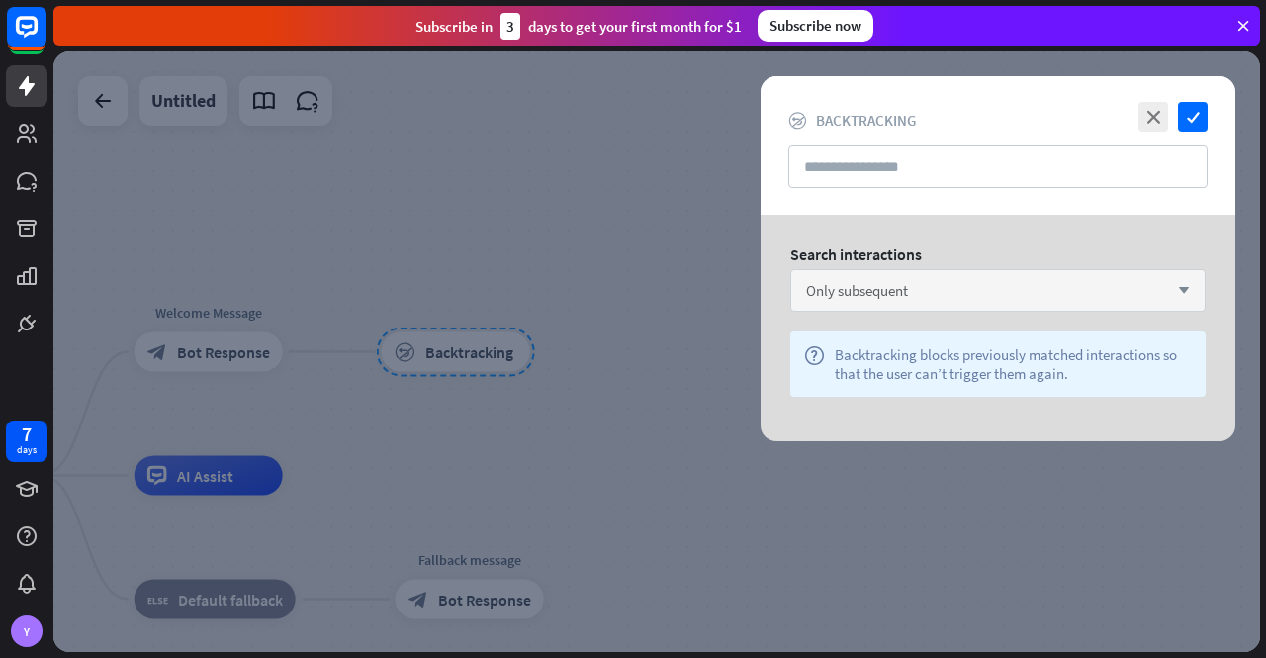
click at [883, 287] on span "Only subsequent" at bounding box center [857, 290] width 102 height 19
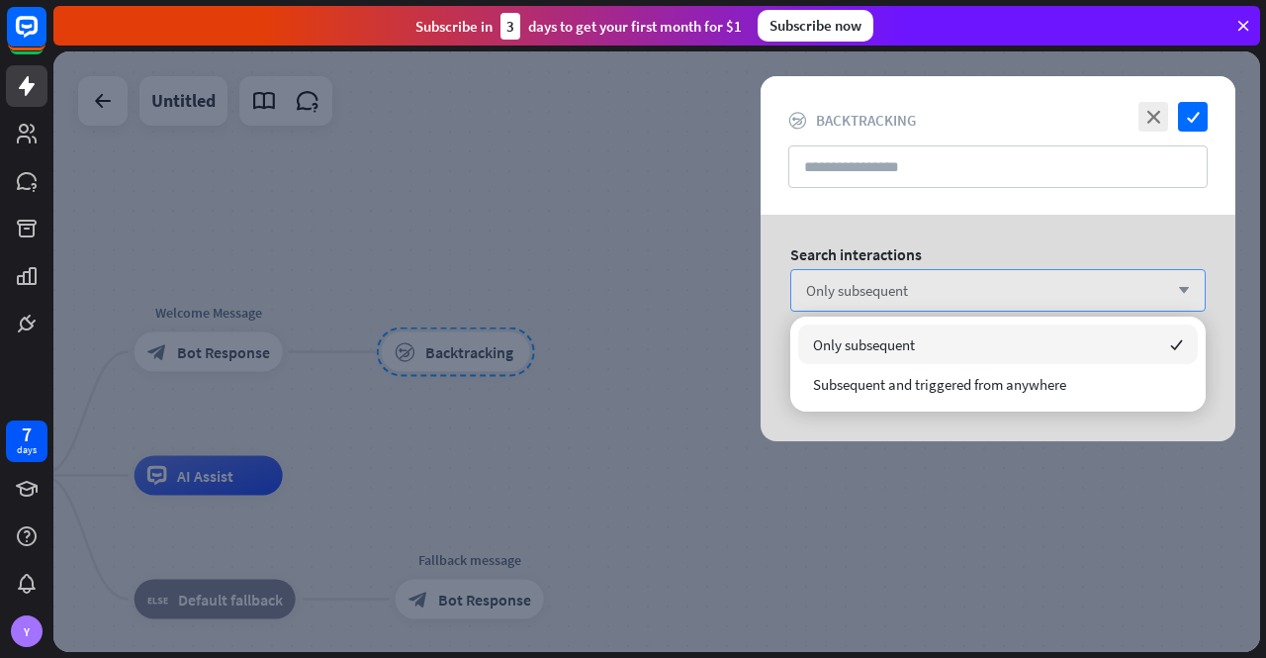
click at [884, 286] on span "Only subsequent" at bounding box center [857, 290] width 102 height 19
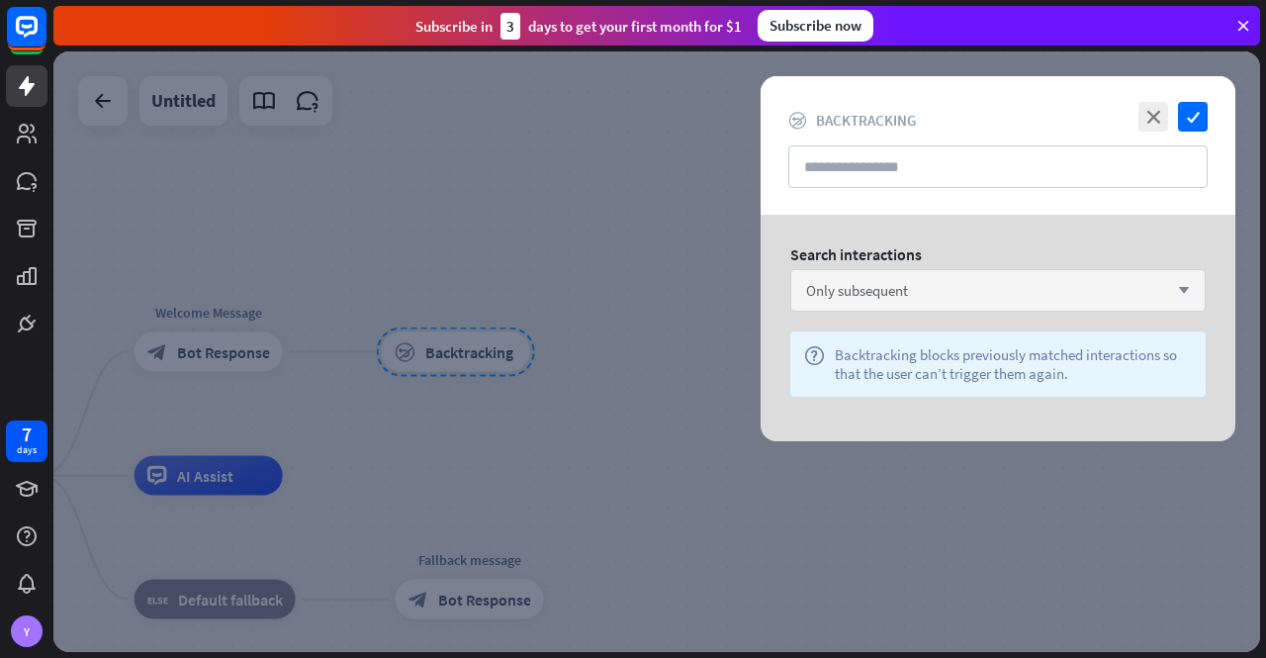
click at [873, 285] on span "Only subsequent" at bounding box center [857, 290] width 102 height 19
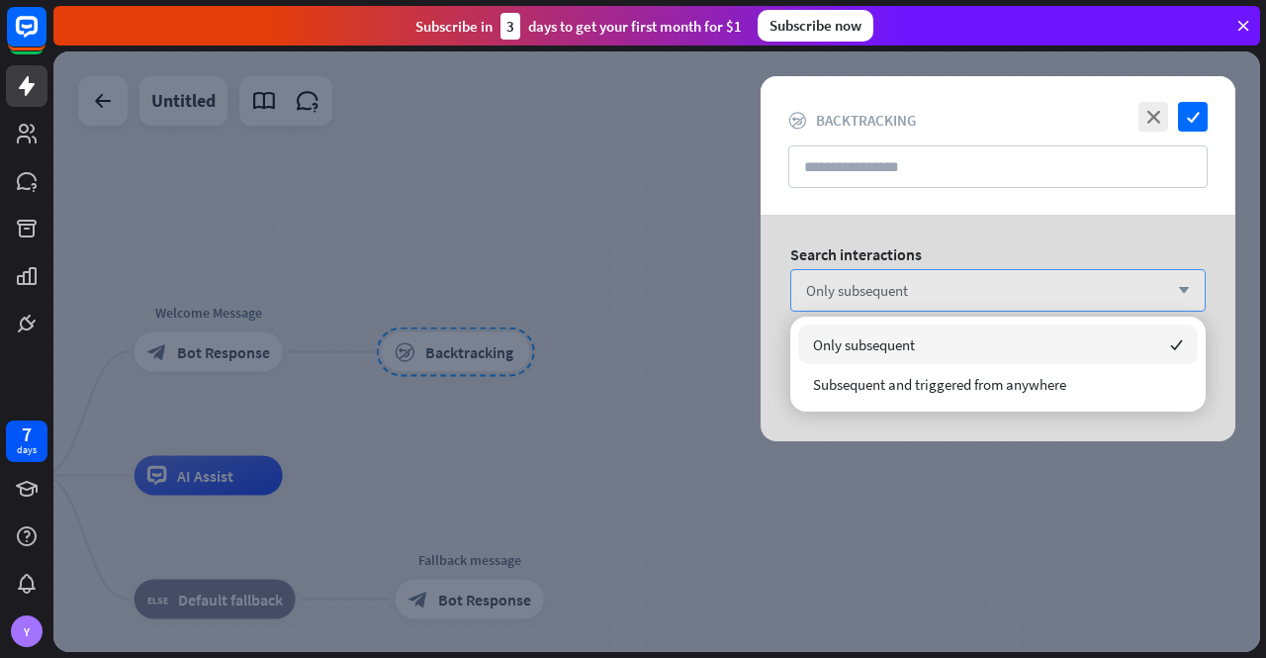
click at [873, 285] on span "Only subsequent" at bounding box center [857, 290] width 102 height 19
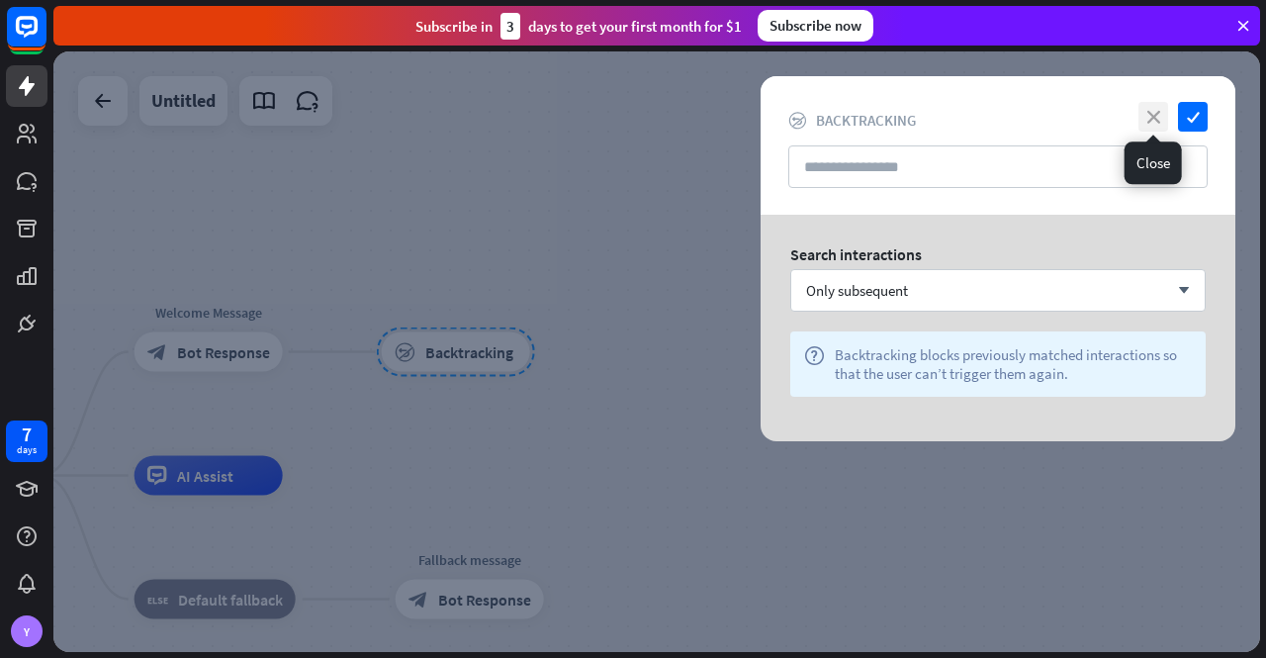
click at [1155, 118] on icon "close" at bounding box center [1154, 117] width 30 height 30
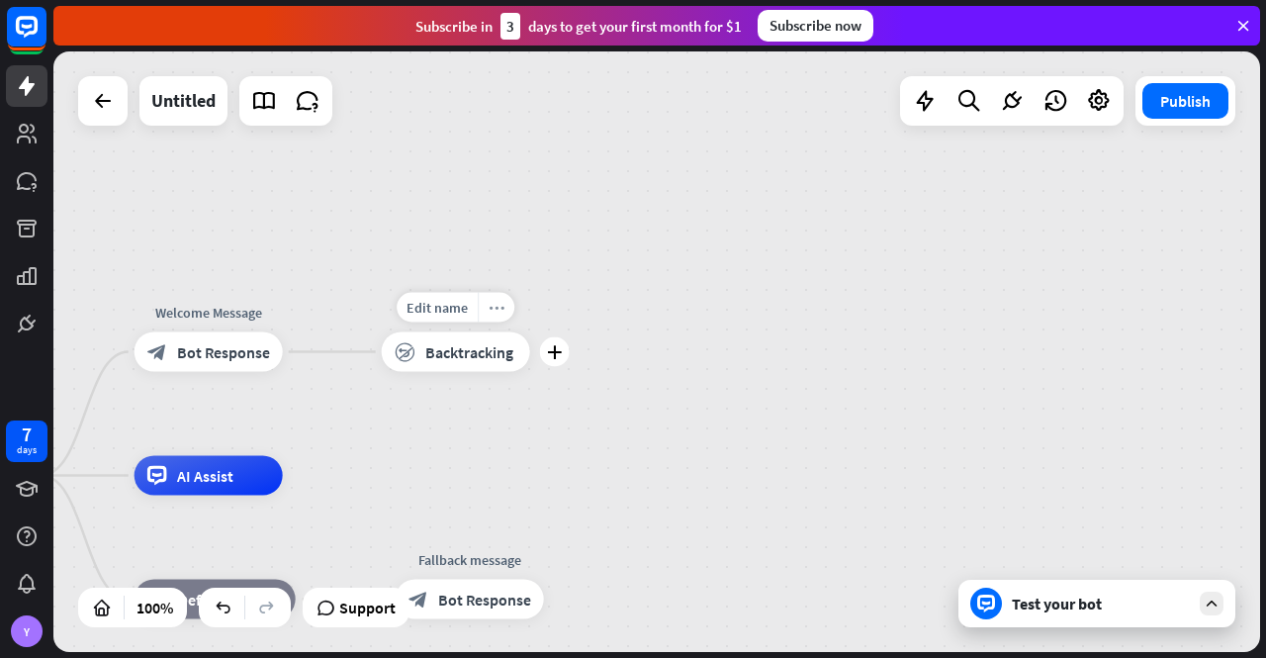
click at [501, 310] on icon "more_horiz" at bounding box center [497, 307] width 16 height 15
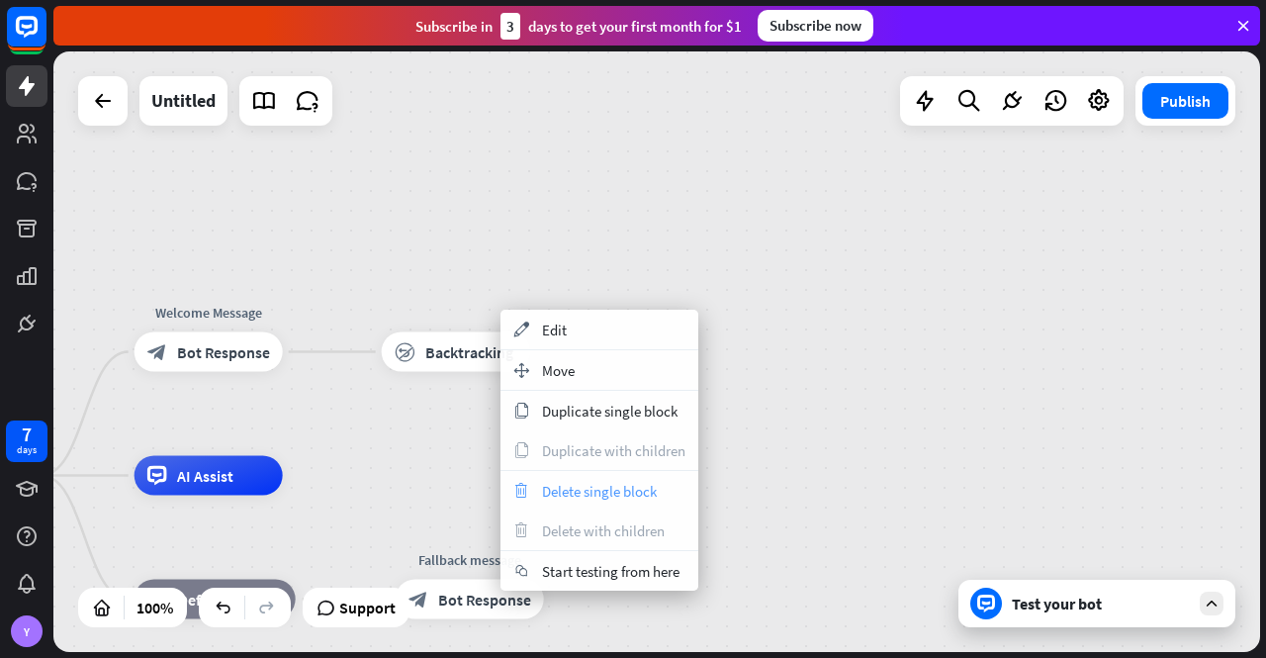
click at [569, 491] on span "Delete single block" at bounding box center [599, 491] width 115 height 19
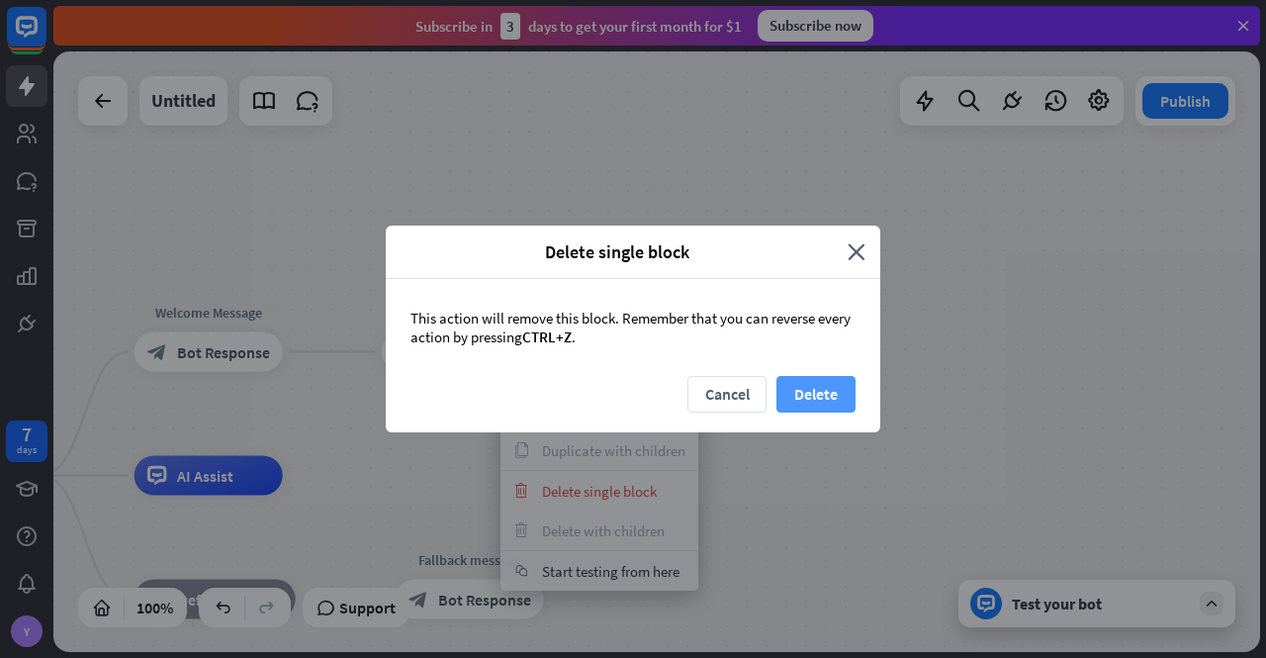
click at [824, 388] on button "Delete" at bounding box center [816, 394] width 79 height 37
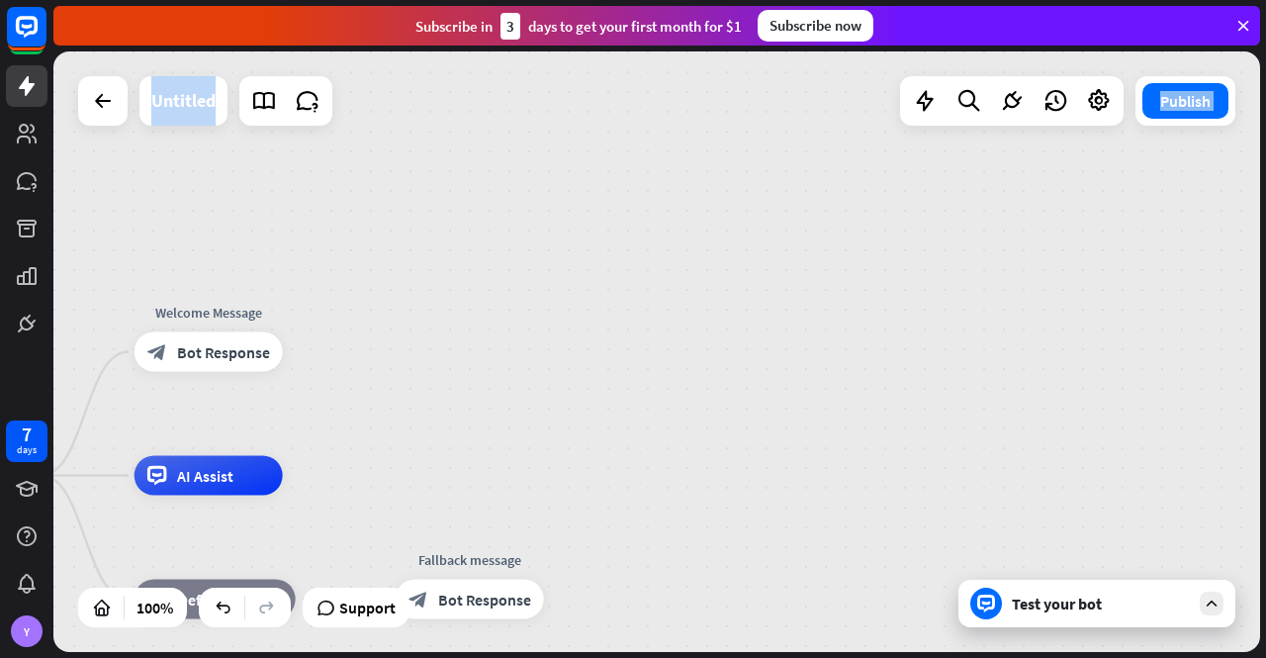
drag, startPoint x: 394, startPoint y: 414, endPoint x: 490, endPoint y: 385, distance: 100.4
click at [313, 354] on icon "plus" at bounding box center [307, 352] width 15 height 14
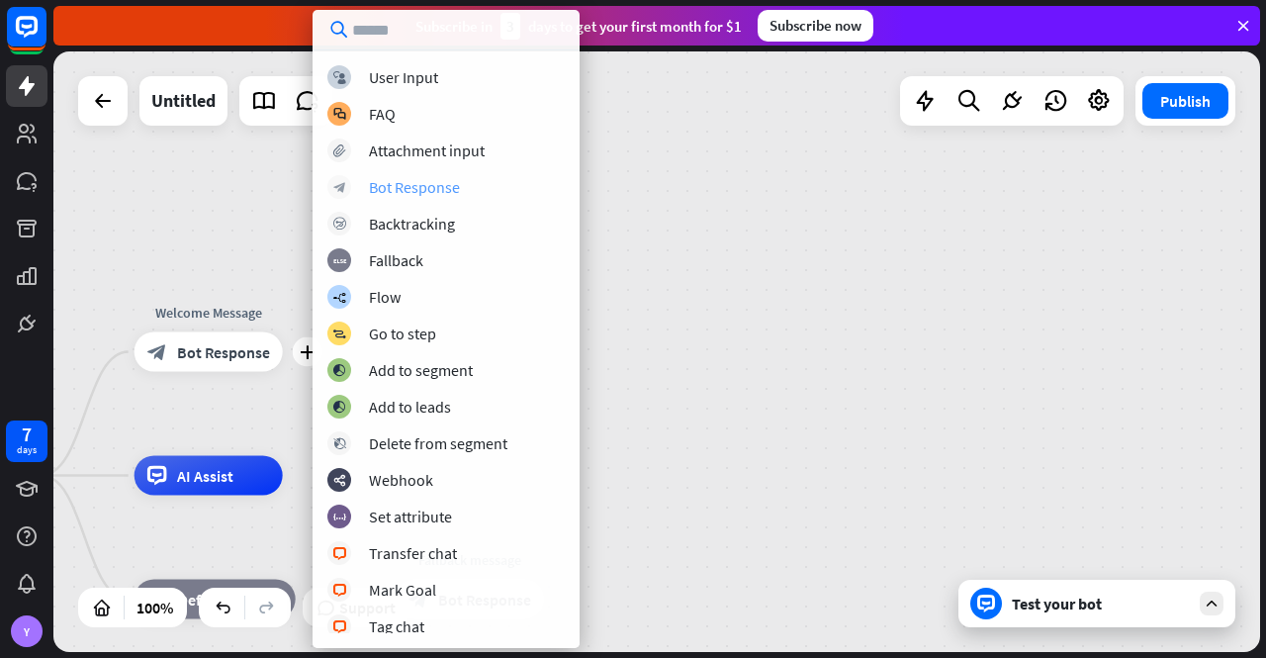
click at [425, 187] on div "Bot Response" at bounding box center [414, 187] width 91 height 20
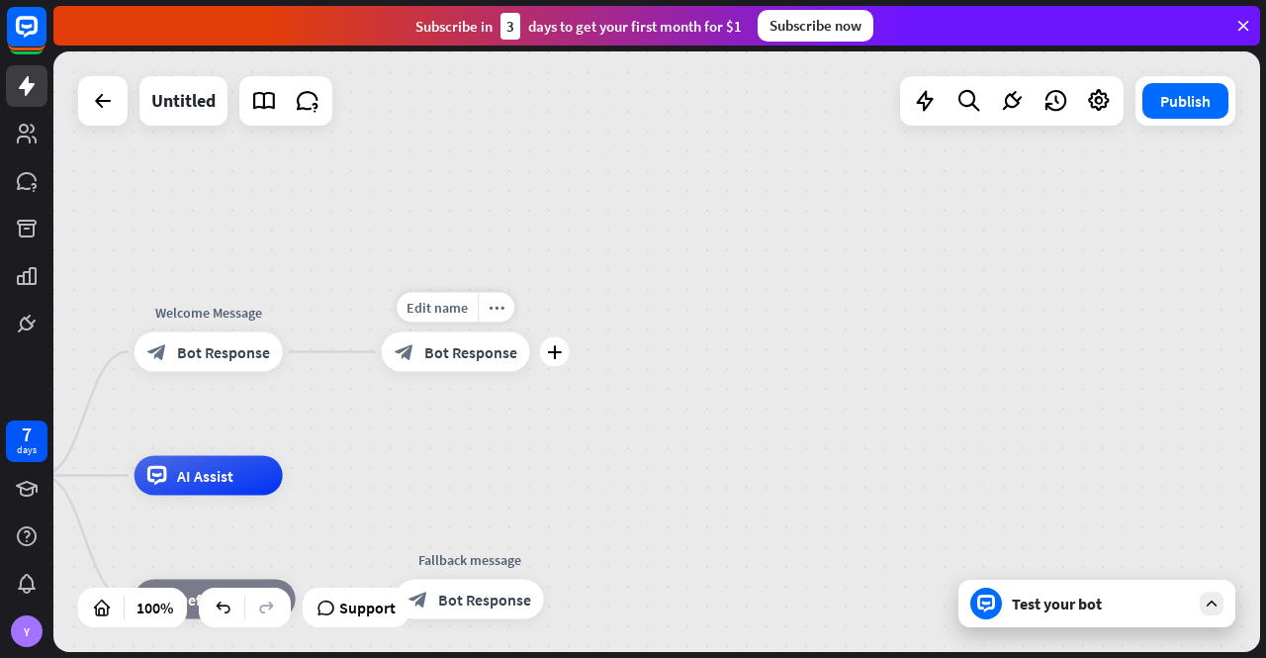
click at [450, 351] on span "Bot Response" at bounding box center [470, 352] width 93 height 20
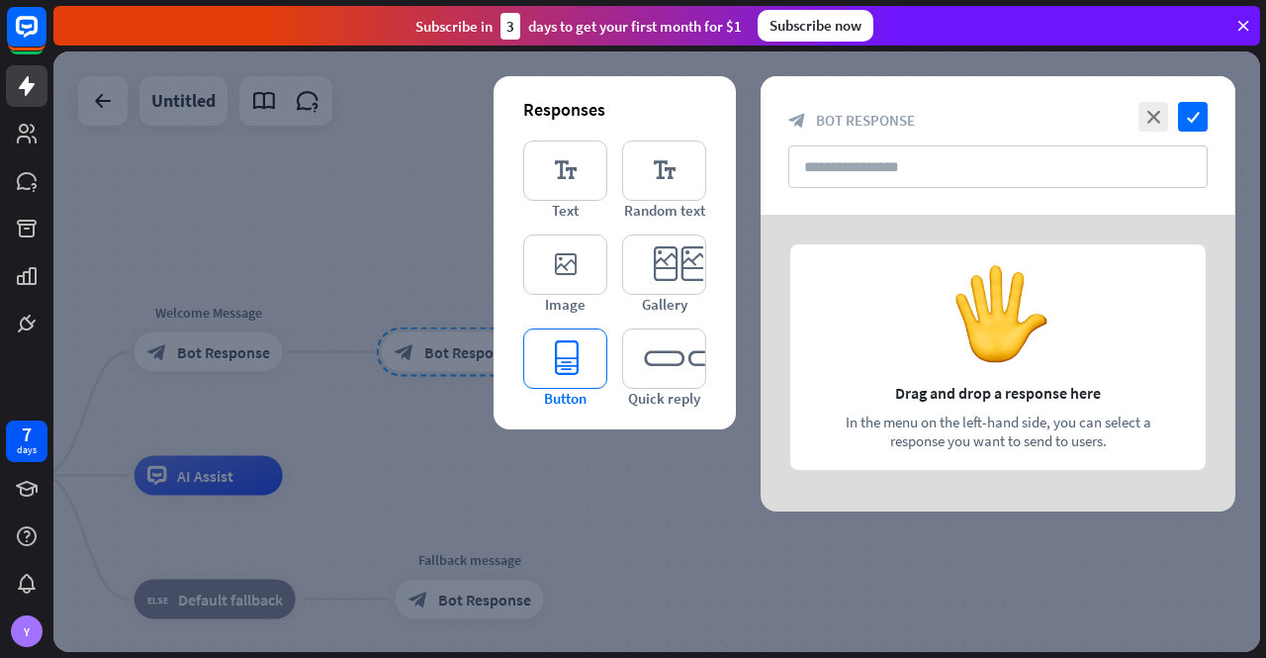
click at [572, 365] on icon "editor_button" at bounding box center [565, 358] width 84 height 60
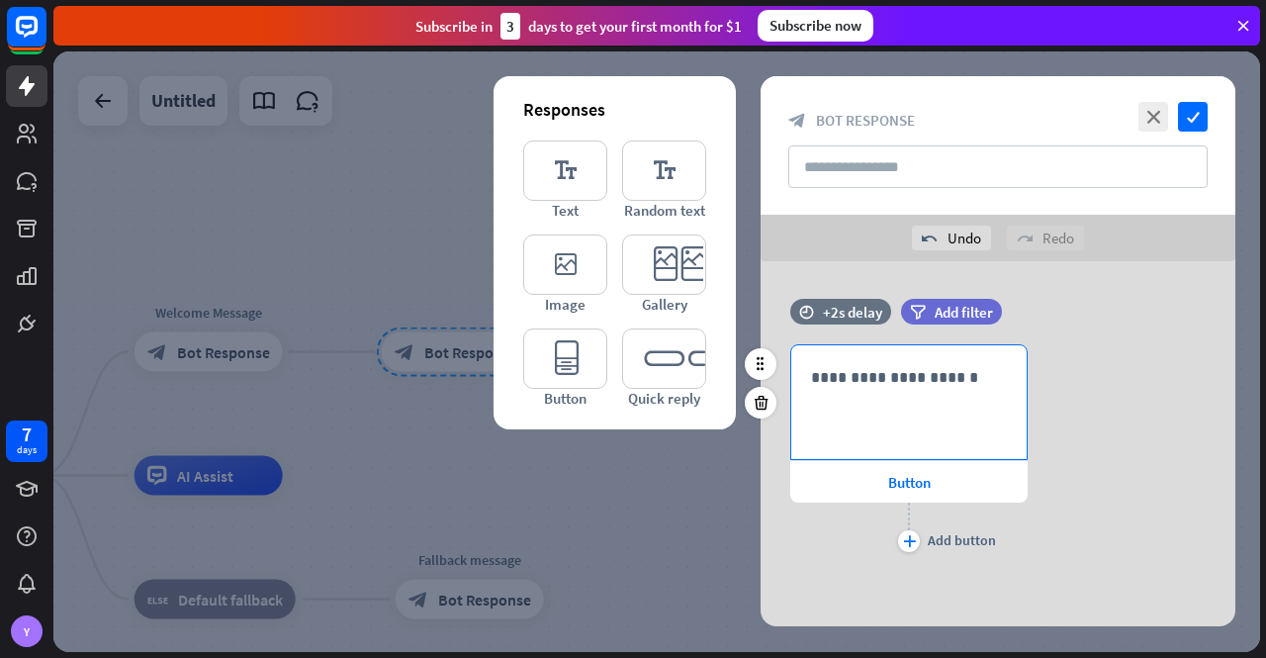
click at [847, 375] on p "**********" at bounding box center [909, 377] width 196 height 25
click at [886, 483] on div "Button" at bounding box center [908, 482] width 237 height 42
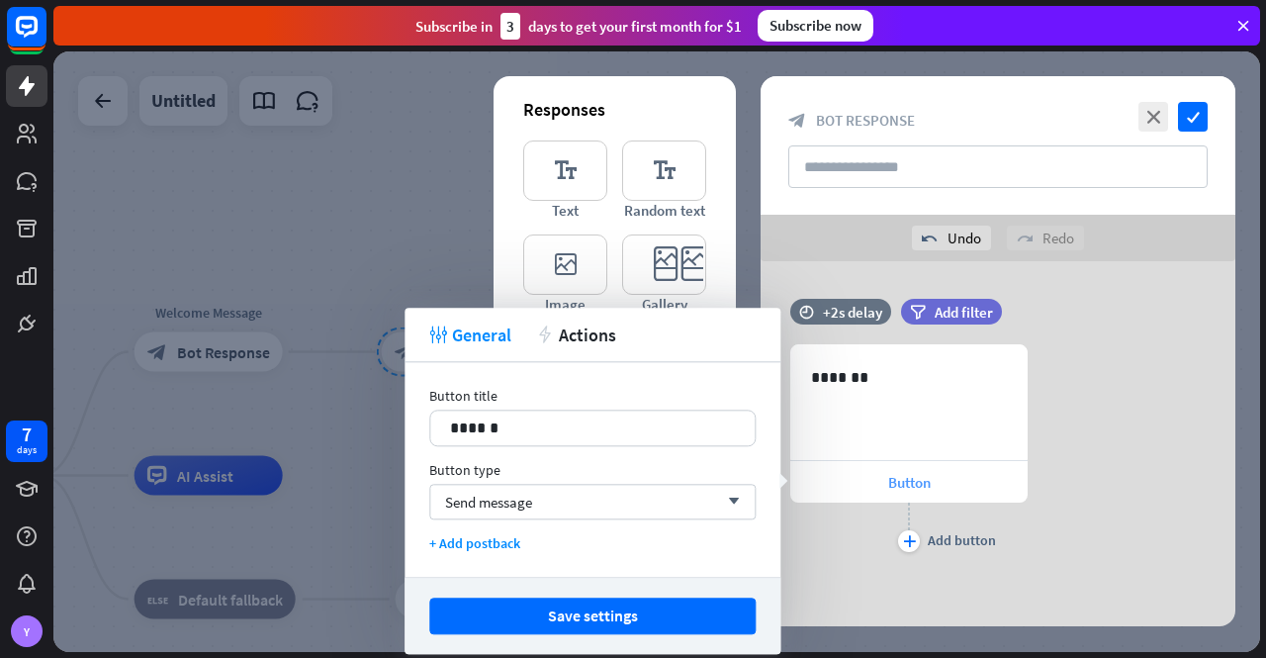
click at [886, 483] on div "Button" at bounding box center [908, 482] width 237 height 42
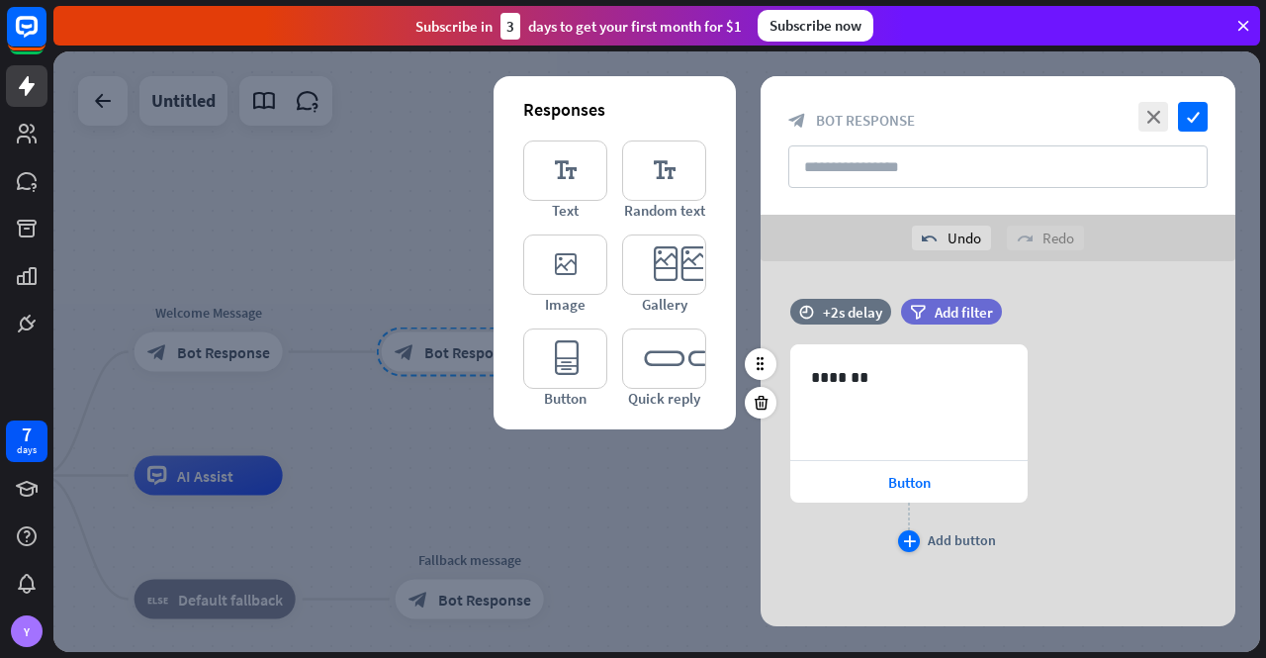
click at [916, 539] on div "plus" at bounding box center [909, 541] width 22 height 22
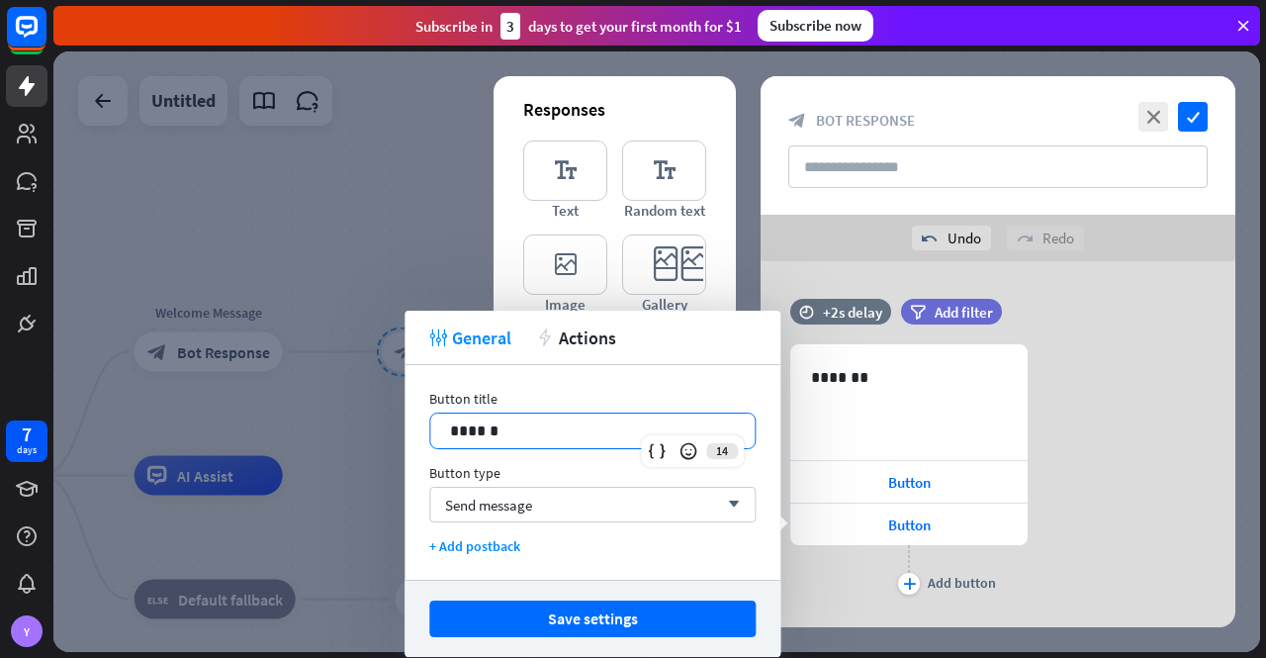
click at [526, 426] on p "******" at bounding box center [593, 430] width 286 height 25
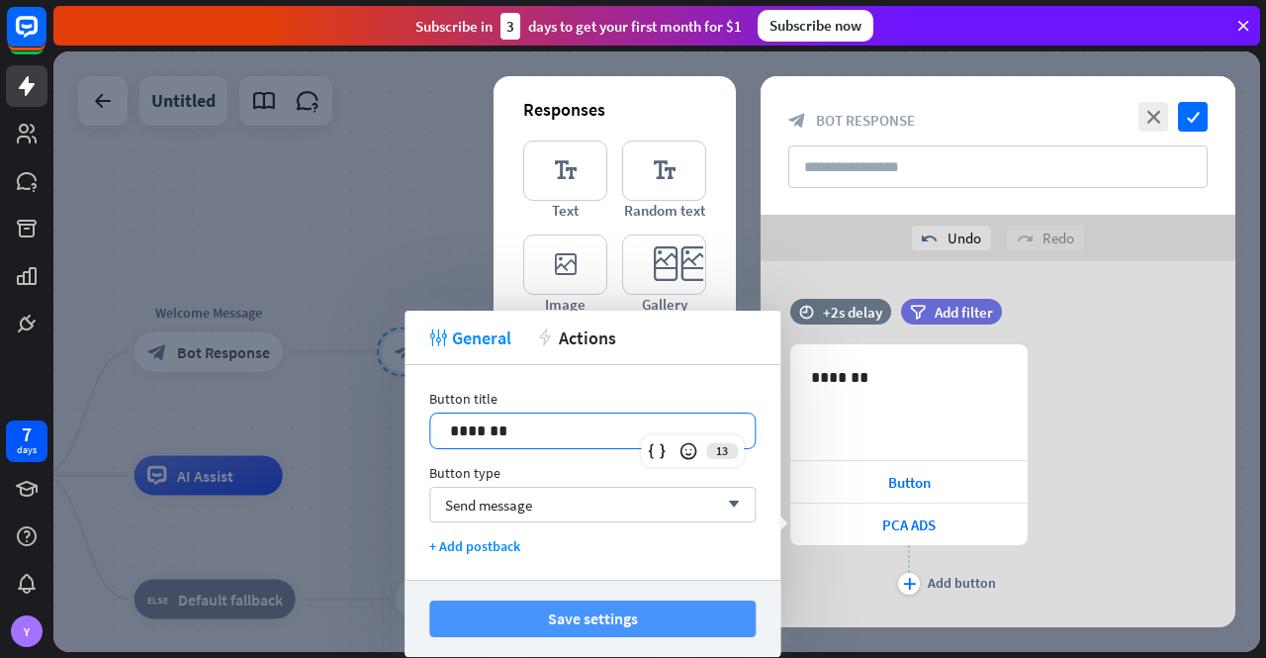
click at [578, 614] on button "Save settings" at bounding box center [592, 618] width 326 height 37
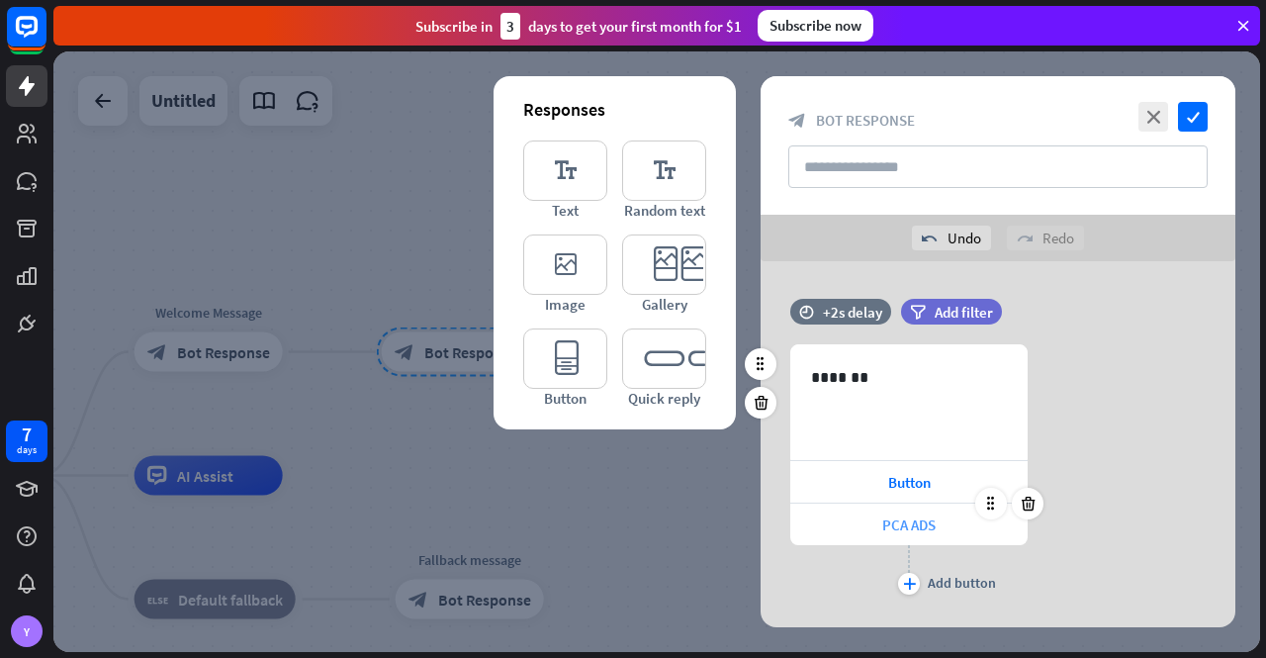
scroll to position [40, 0]
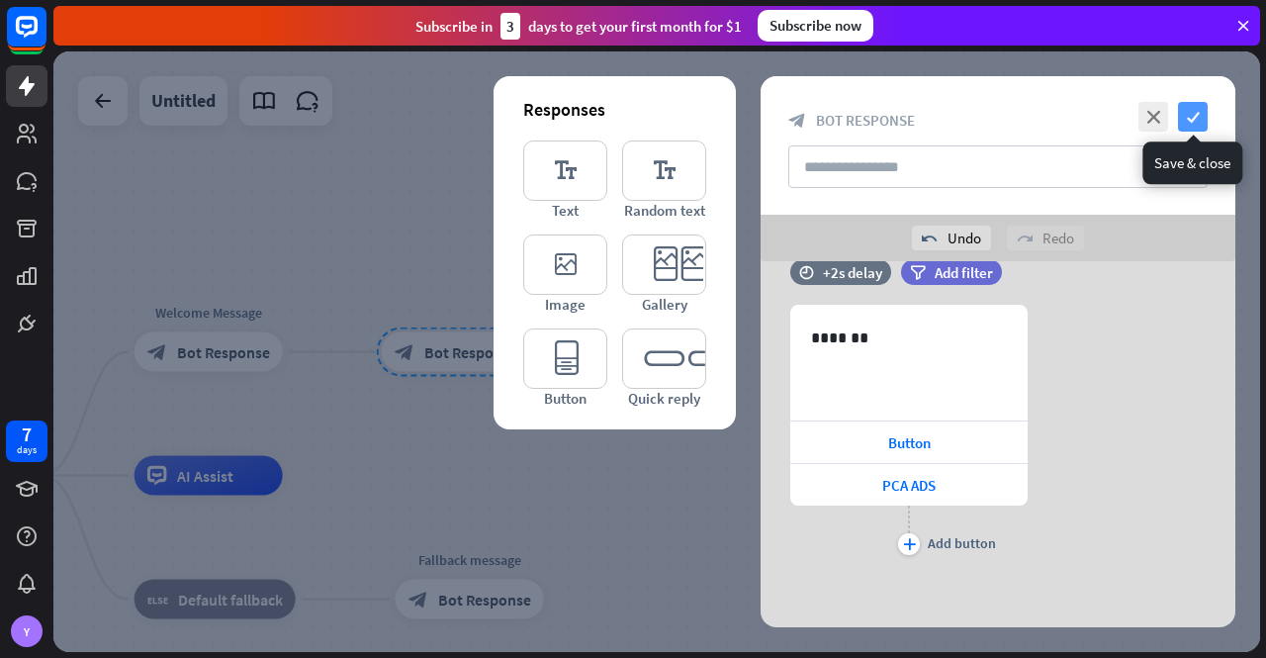
click at [1191, 122] on icon "check" at bounding box center [1193, 117] width 30 height 30
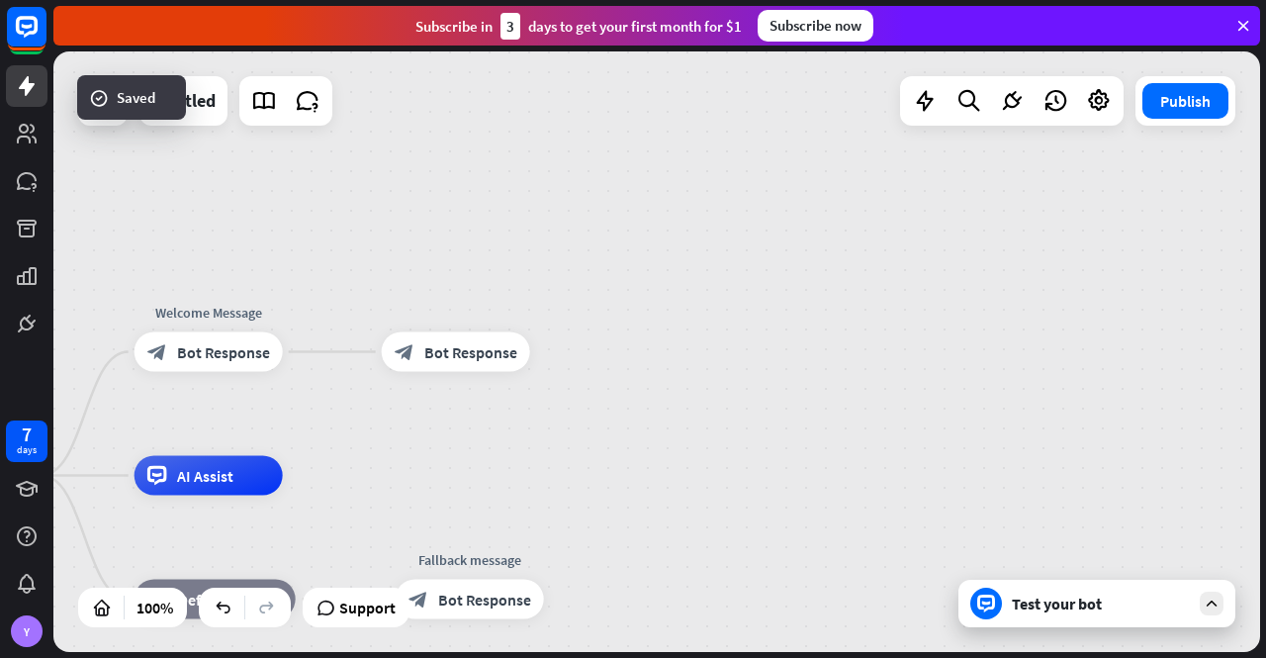
click at [1082, 622] on div "Test your bot" at bounding box center [1097, 603] width 277 height 47
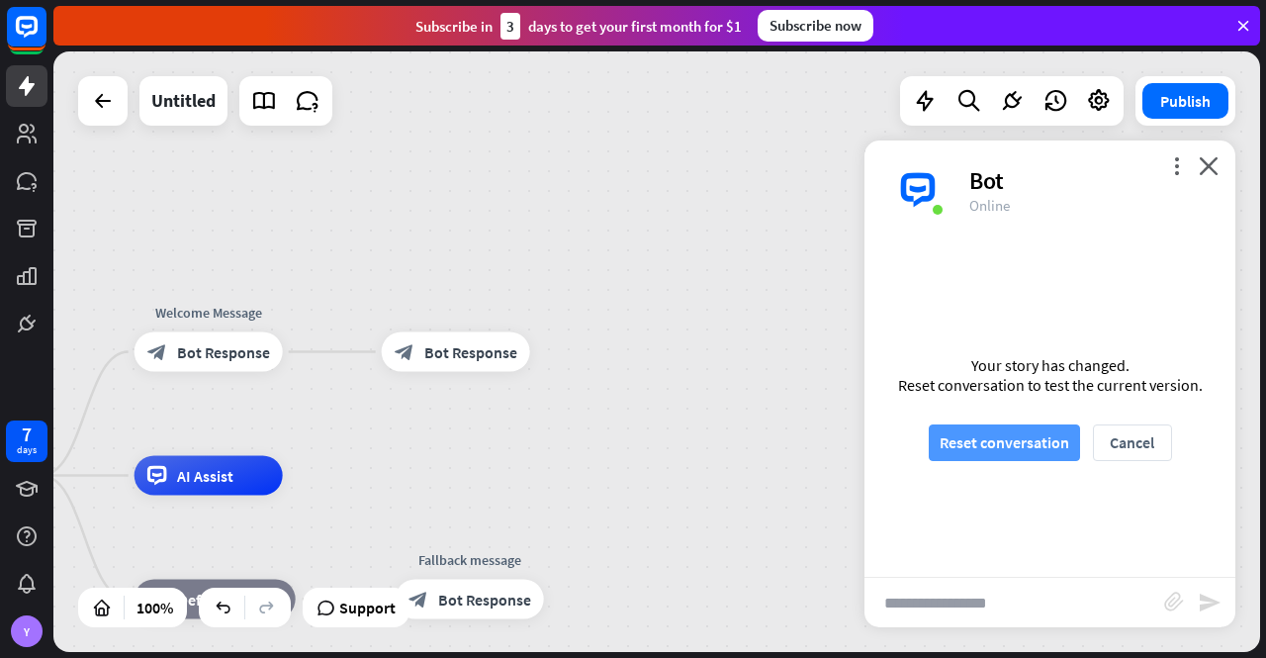
click at [1022, 442] on button "Reset conversation" at bounding box center [1004, 442] width 151 height 37
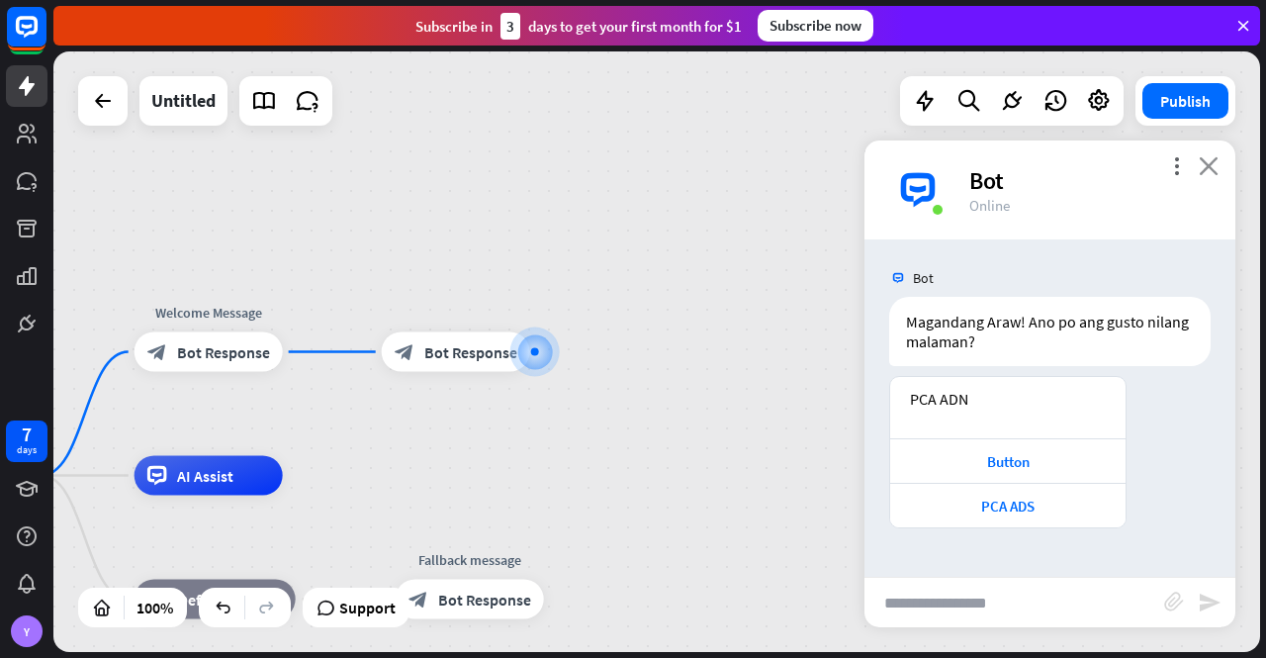
click at [1211, 167] on icon "close" at bounding box center [1209, 165] width 20 height 19
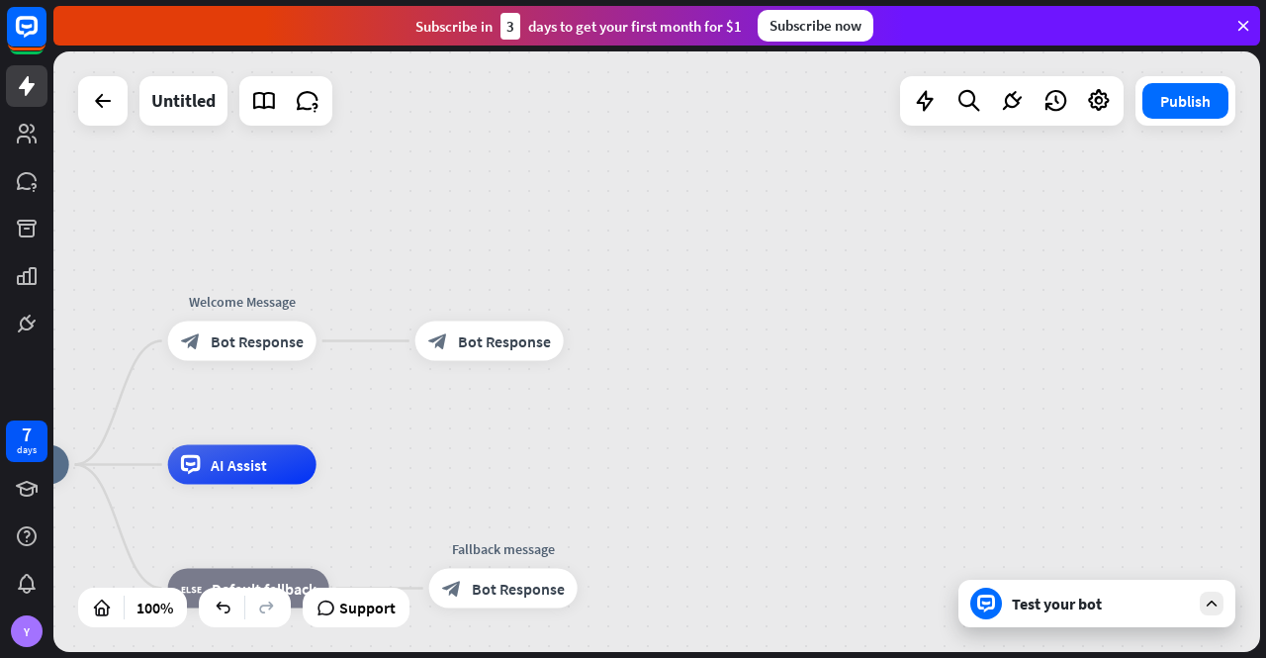
drag, startPoint x: 674, startPoint y: 414, endPoint x: 872, endPoint y: 382, distance: 201.5
click at [872, 382] on div "PCA XIII home_2 Start point Welcome Message block_bot_response Bot Response blo…" at bounding box center [656, 351] width 1207 height 600
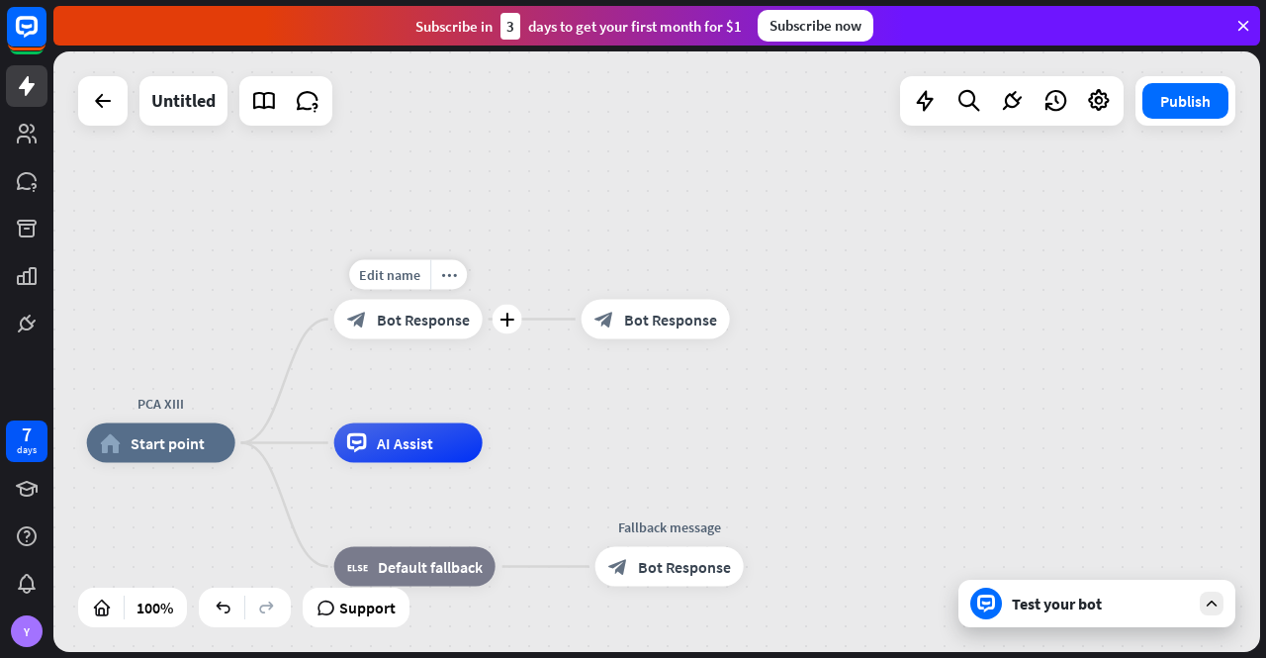
click at [410, 320] on span "Bot Response" at bounding box center [423, 320] width 93 height 20
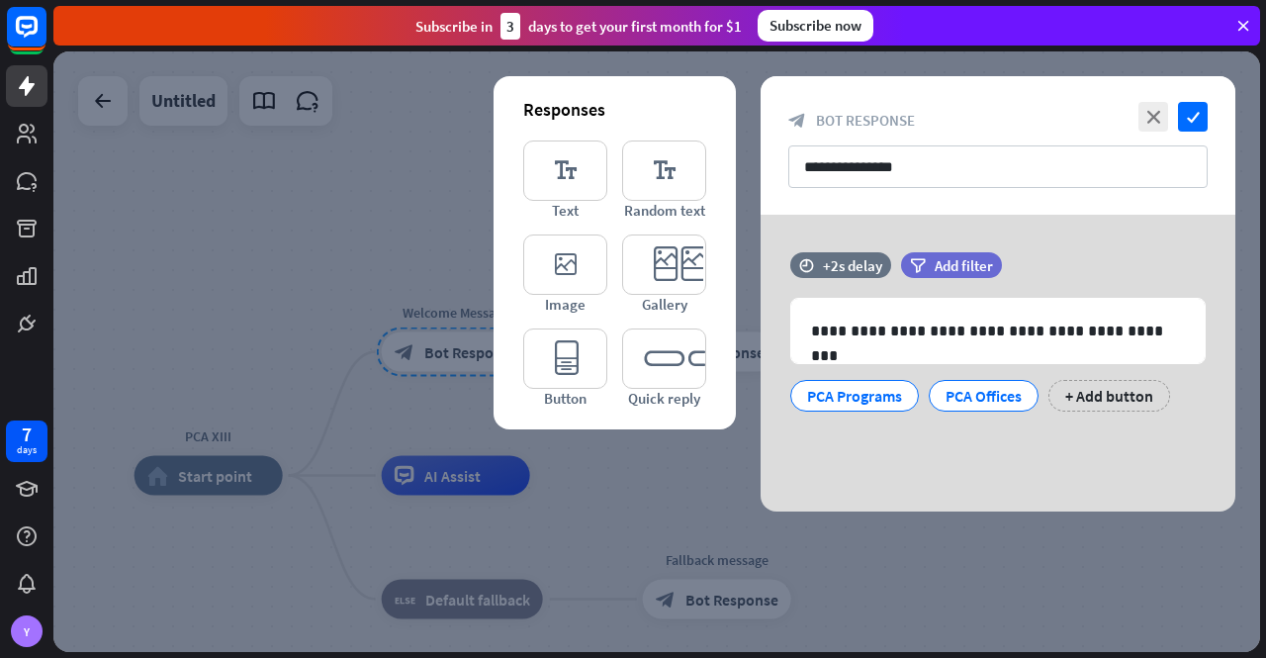
click at [354, 229] on div at bounding box center [656, 351] width 1207 height 600
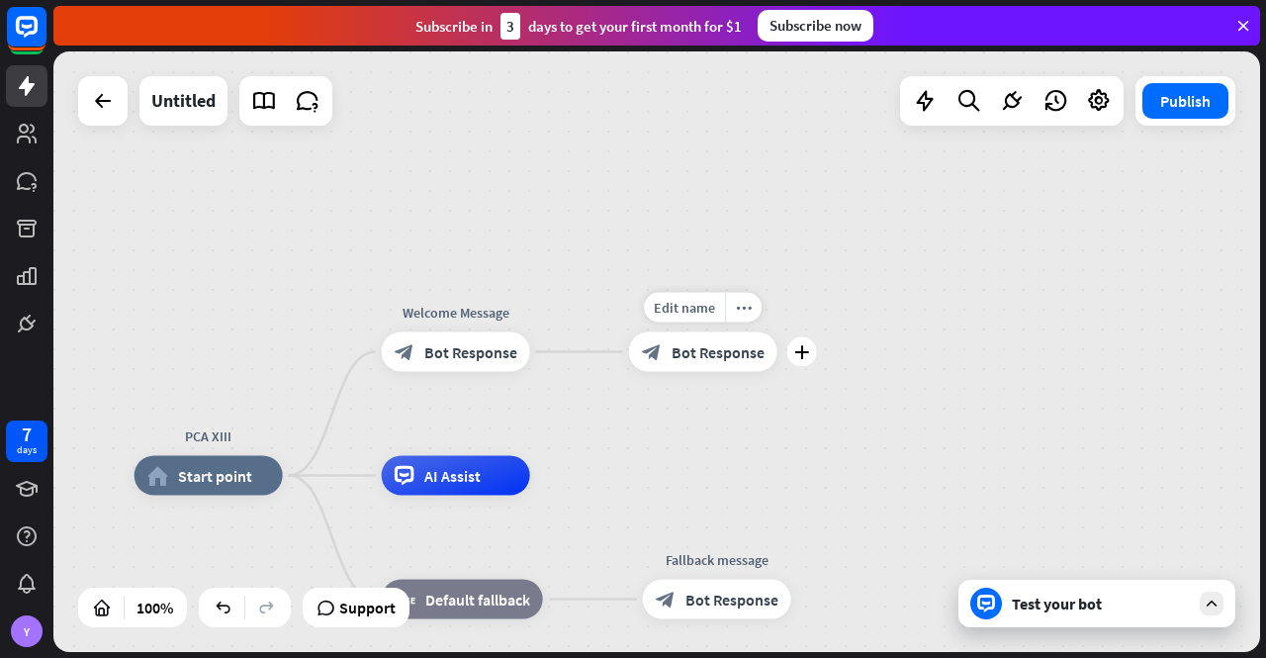
click at [706, 362] on div "block_bot_response Bot Response" at bounding box center [703, 352] width 148 height 40
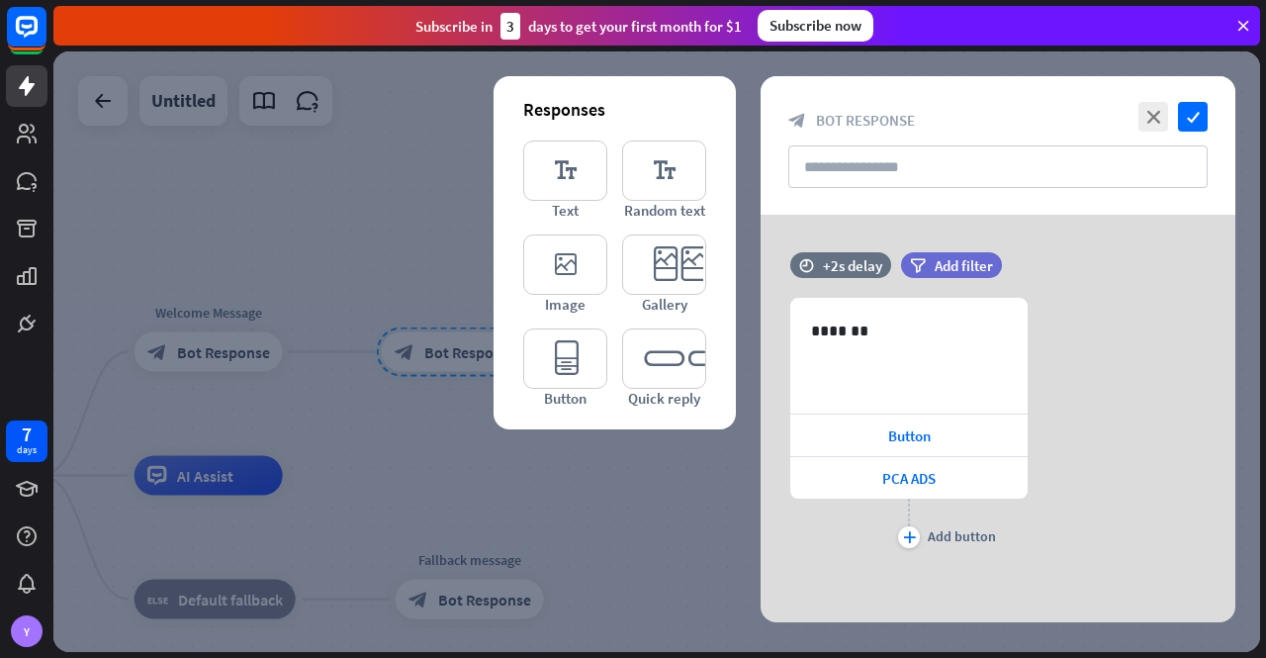
click at [326, 219] on div at bounding box center [656, 351] width 1207 height 600
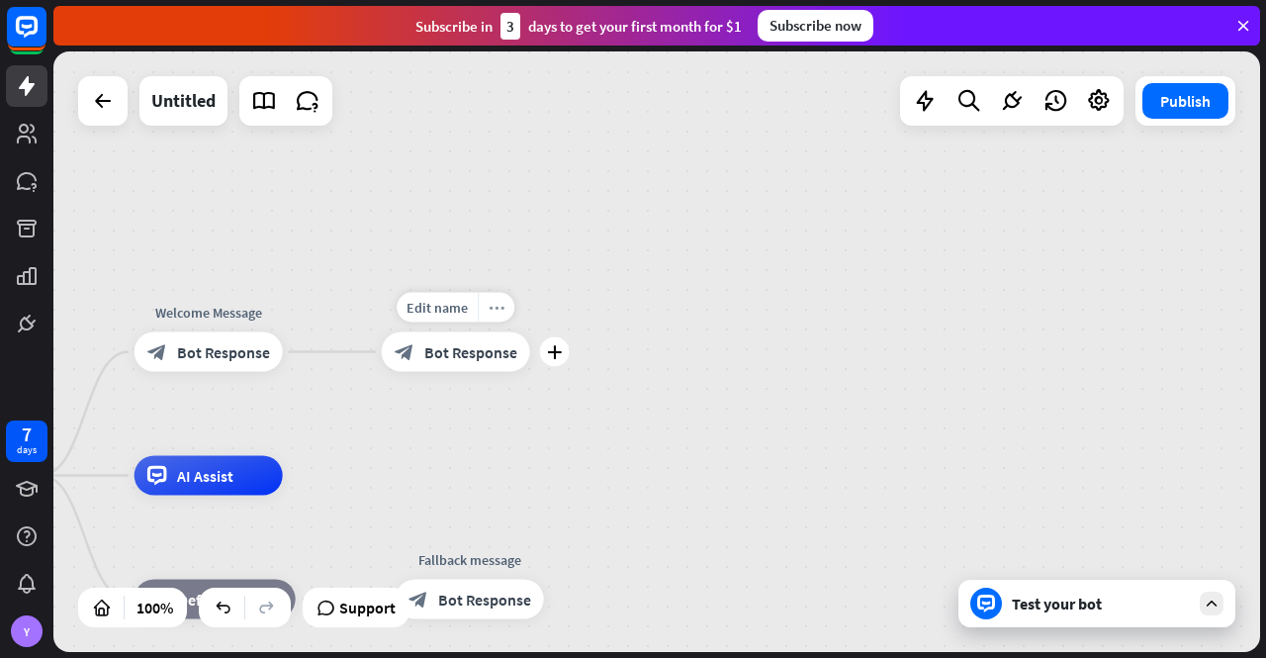
click at [500, 312] on icon "more_horiz" at bounding box center [497, 307] width 16 height 15
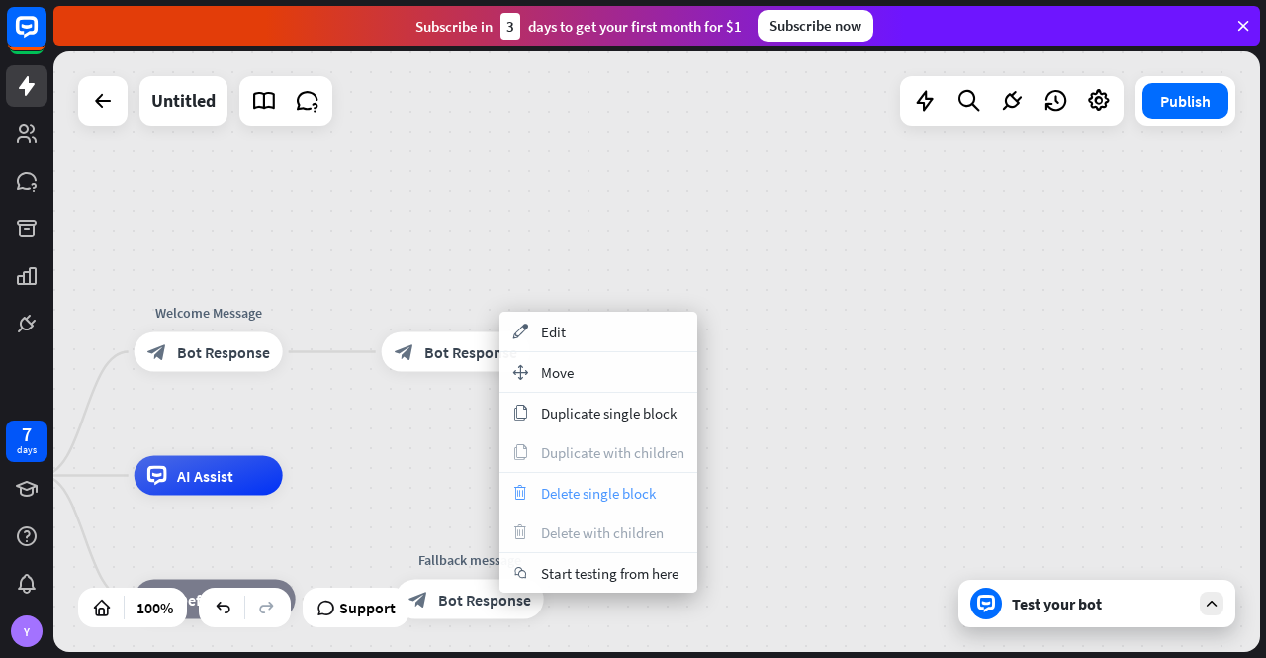
click at [588, 496] on span "Delete single block" at bounding box center [598, 493] width 115 height 19
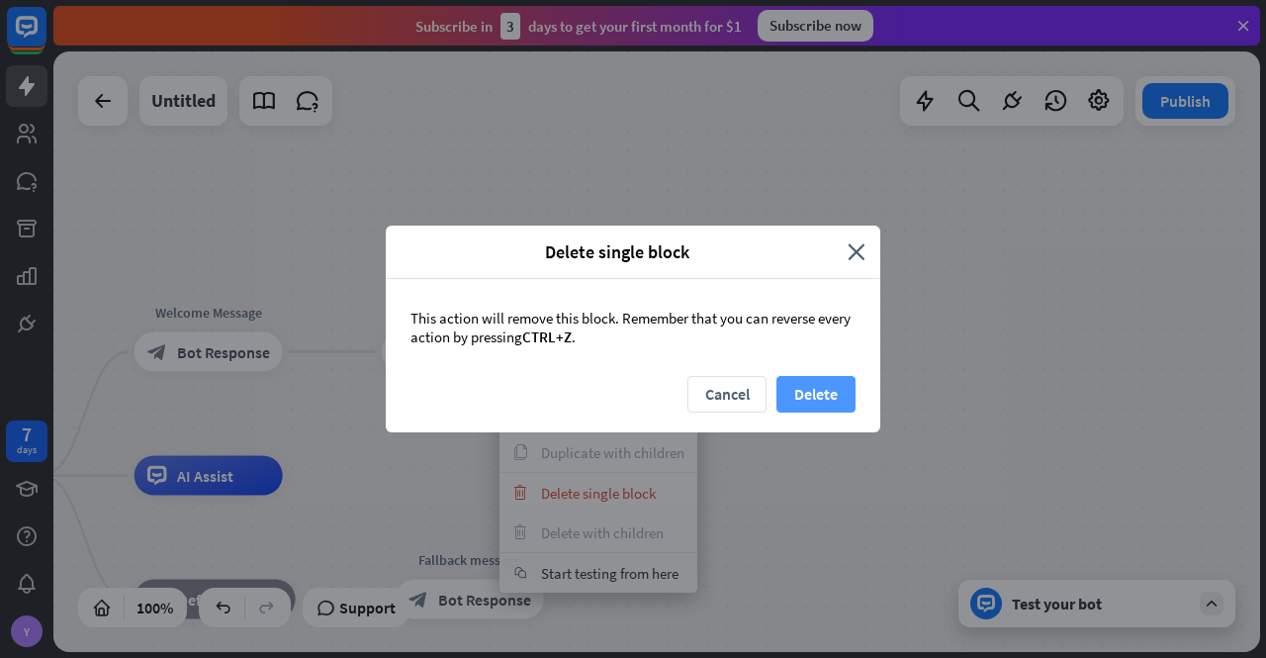
click at [828, 393] on button "Delete" at bounding box center [816, 394] width 79 height 37
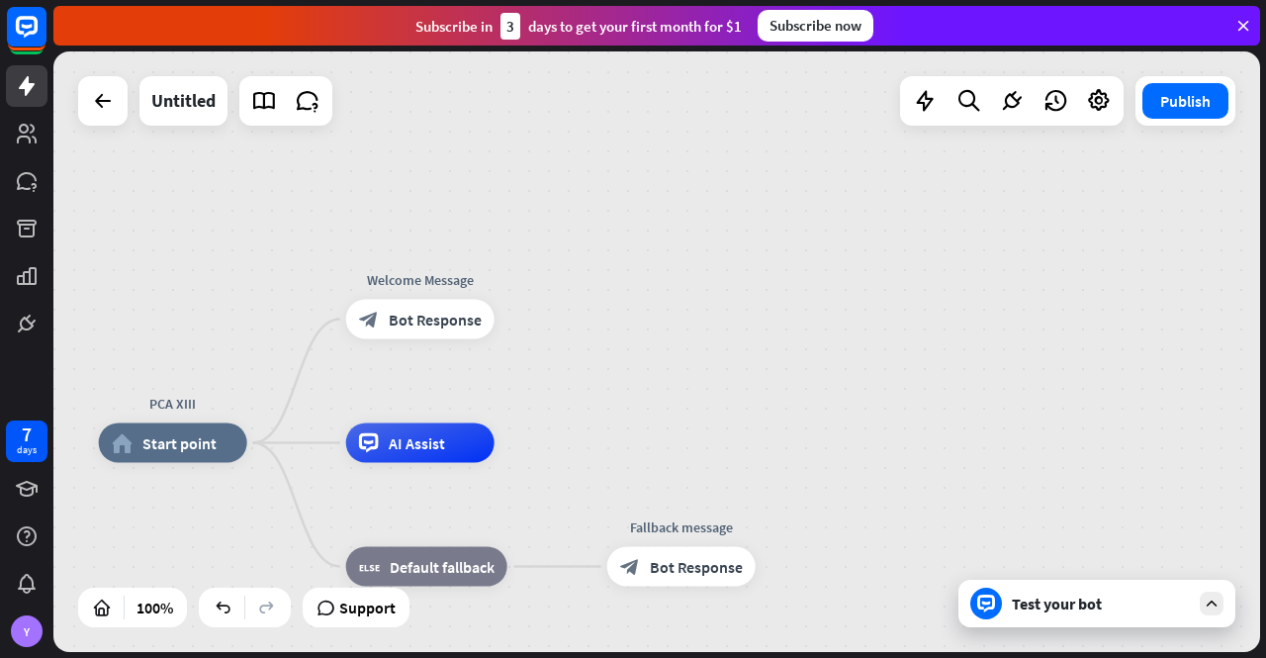
drag, startPoint x: 444, startPoint y: 420, endPoint x: 649, endPoint y: 389, distance: 207.2
click at [649, 389] on div "PCA XIII home_2 Start point Welcome Message block_bot_response Bot Response AI …" at bounding box center [656, 351] width 1207 height 600
click at [410, 323] on span "Bot Response" at bounding box center [435, 320] width 93 height 20
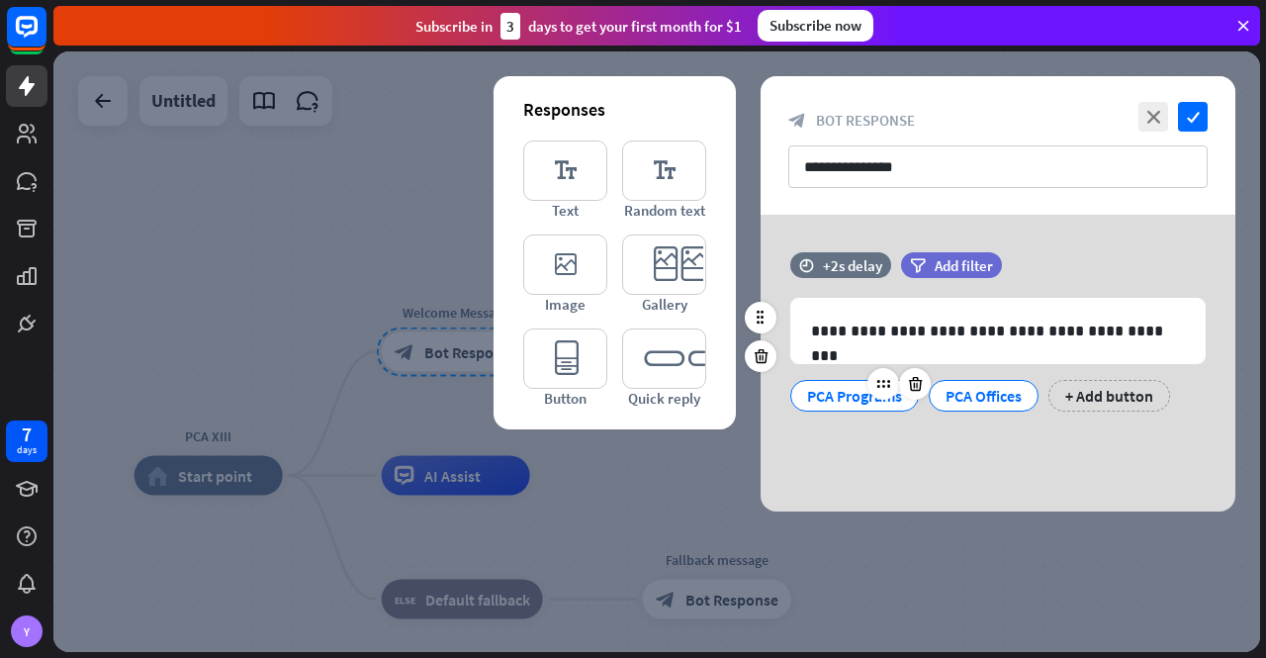
click at [865, 393] on div "PCA Programs" at bounding box center [854, 396] width 95 height 30
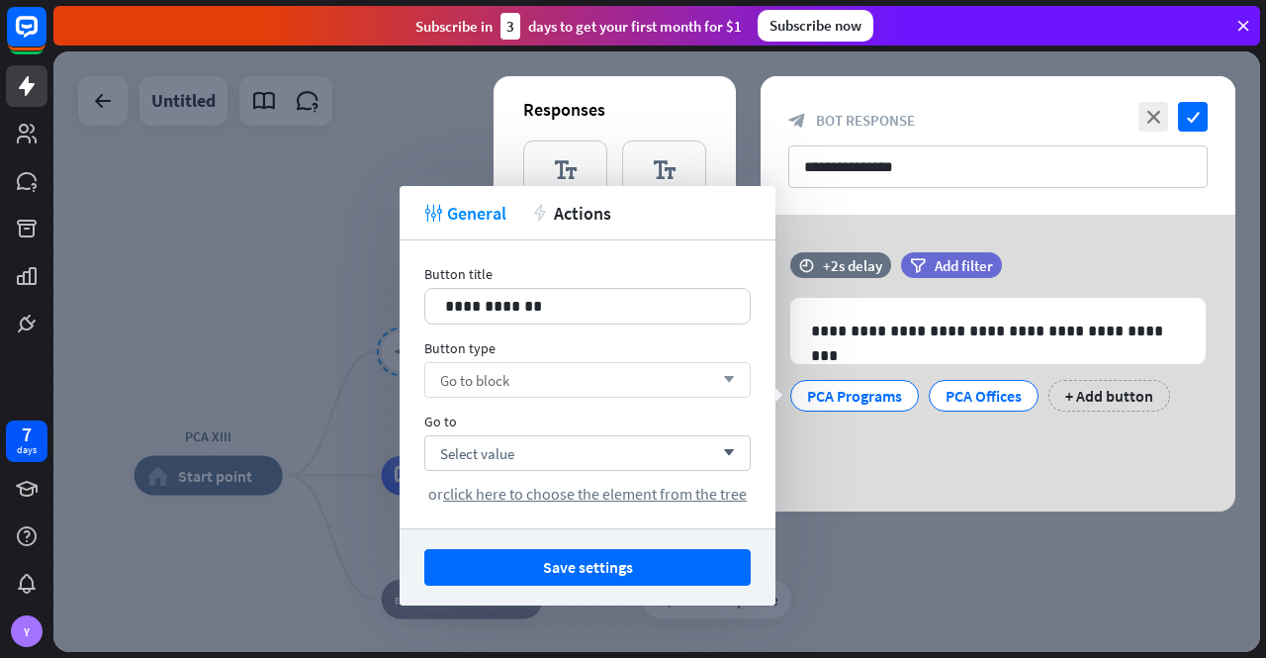
click at [696, 379] on div "Go to block arrow_down" at bounding box center [587, 380] width 326 height 36
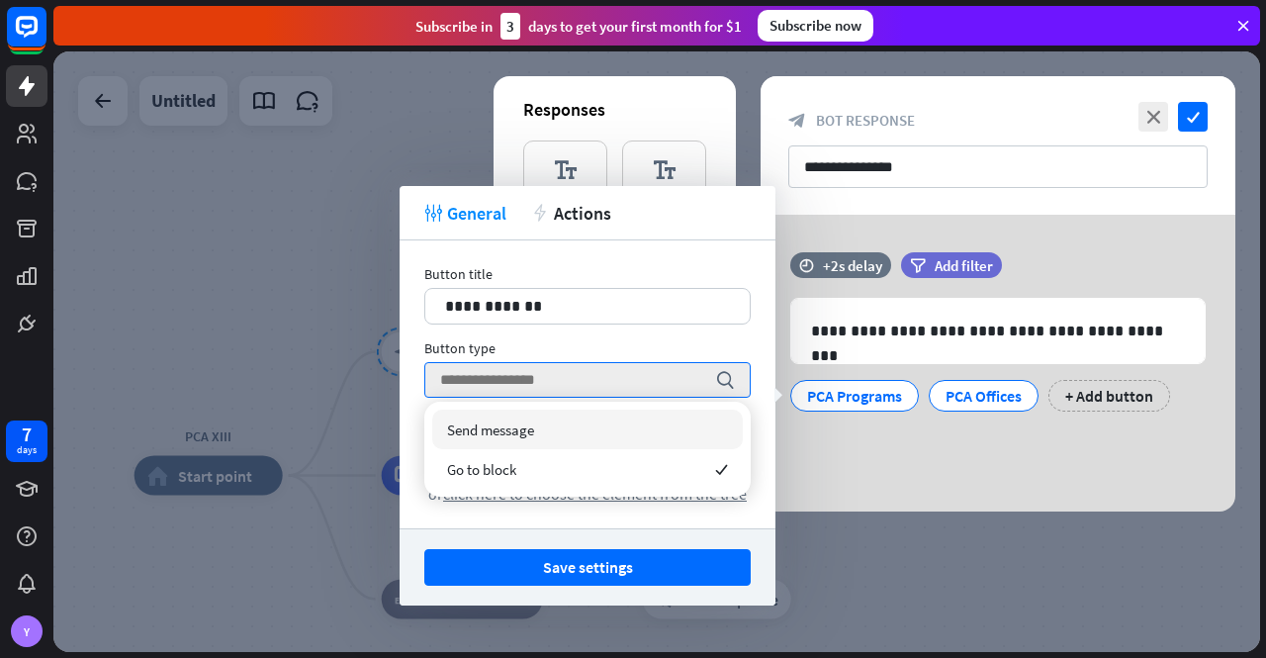
click at [596, 430] on div "Send message" at bounding box center [587, 430] width 311 height 40
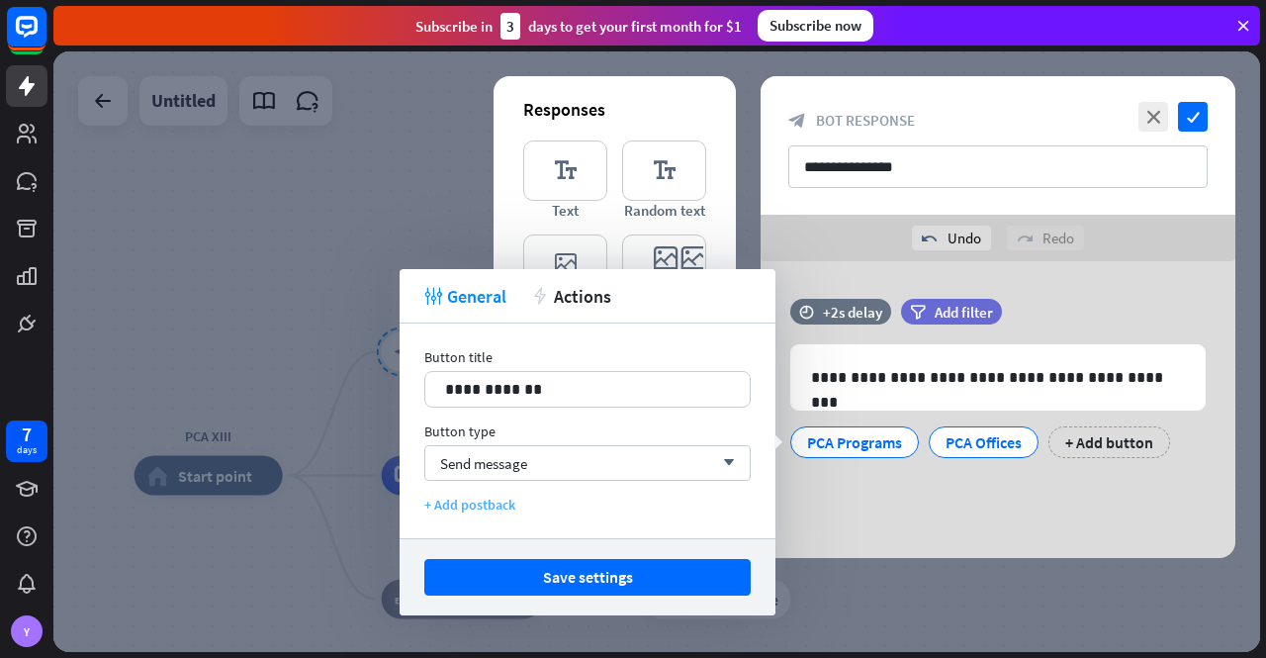
click at [496, 505] on div "+ Add postback" at bounding box center [587, 505] width 326 height 18
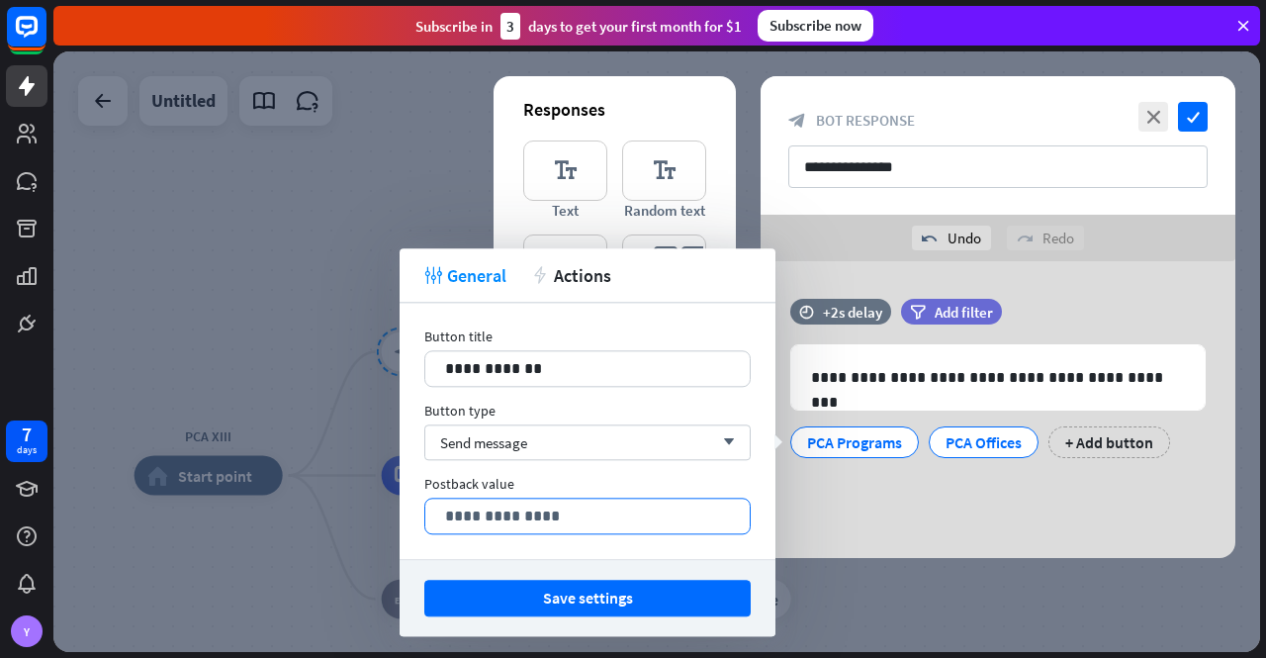
click at [551, 515] on p "**********" at bounding box center [587, 515] width 285 height 25
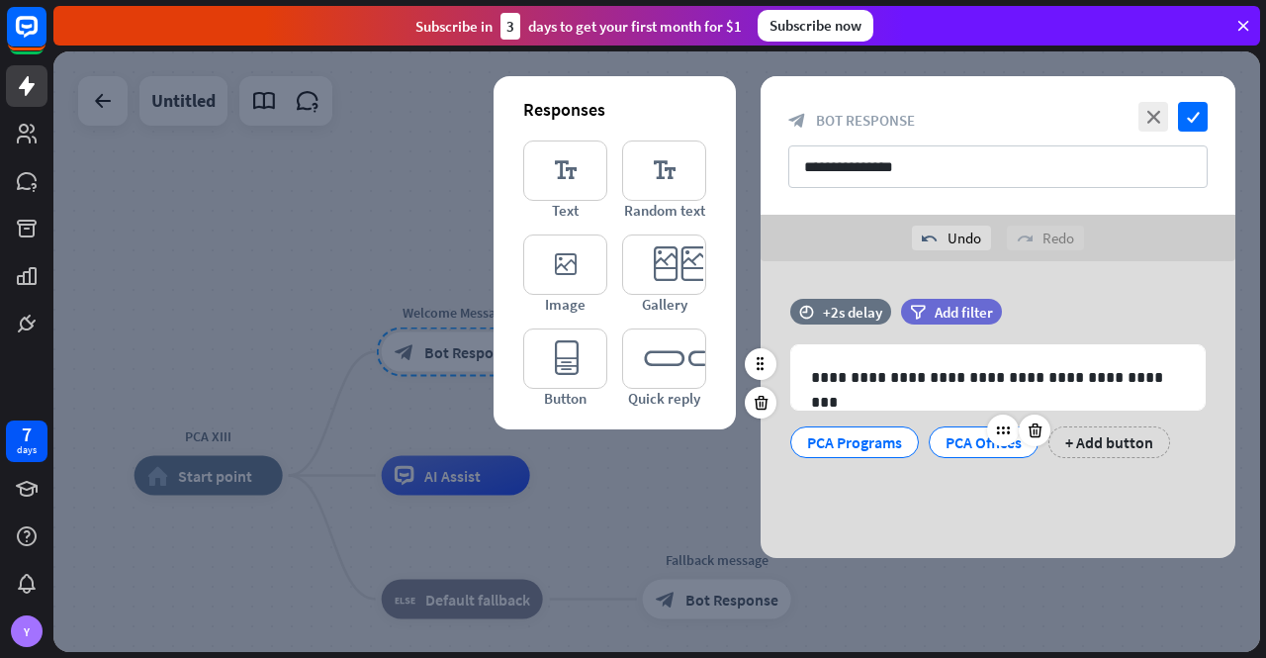
click at [974, 440] on div "PCA Offices" at bounding box center [984, 442] width 76 height 30
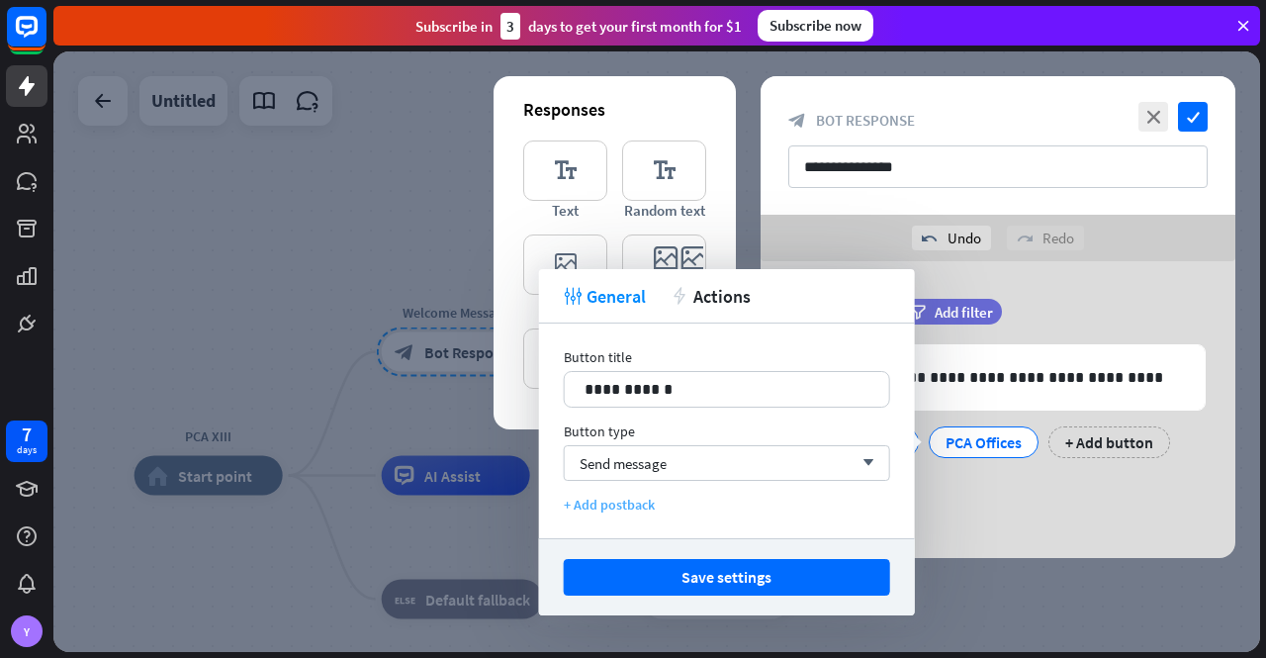
click at [617, 503] on div "+ Add postback" at bounding box center [727, 505] width 326 height 18
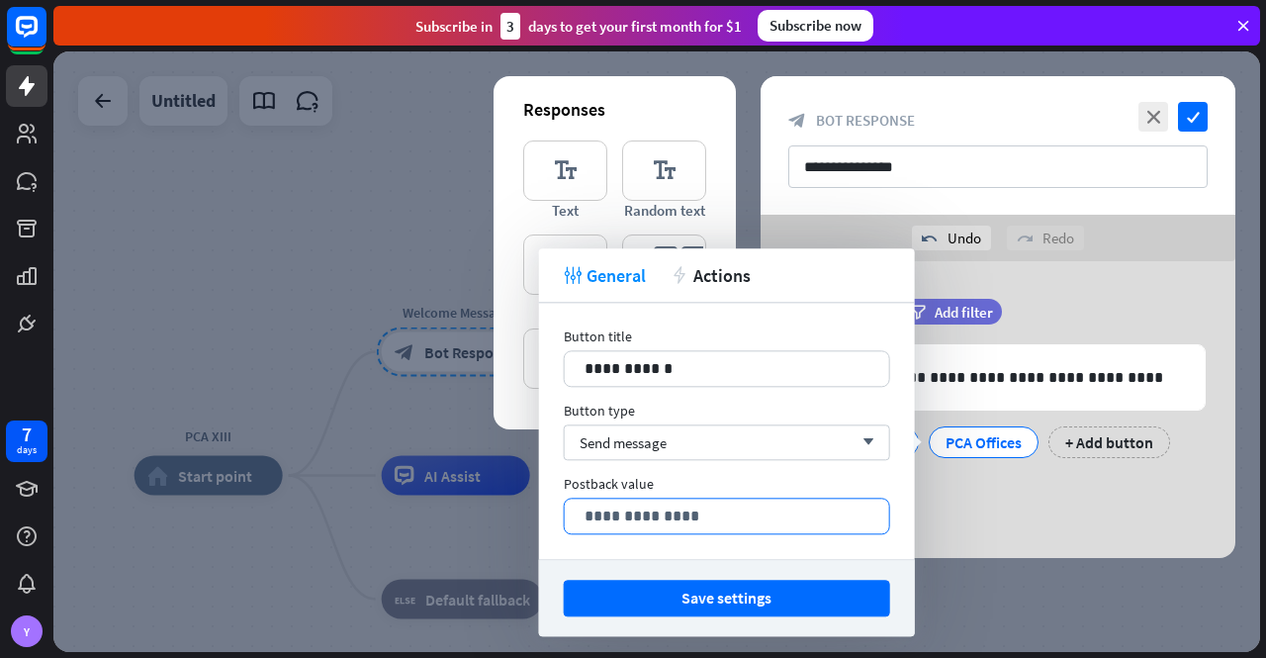
click at [722, 520] on p "**********" at bounding box center [727, 515] width 285 height 25
click at [719, 593] on button "Save settings" at bounding box center [727, 598] width 326 height 37
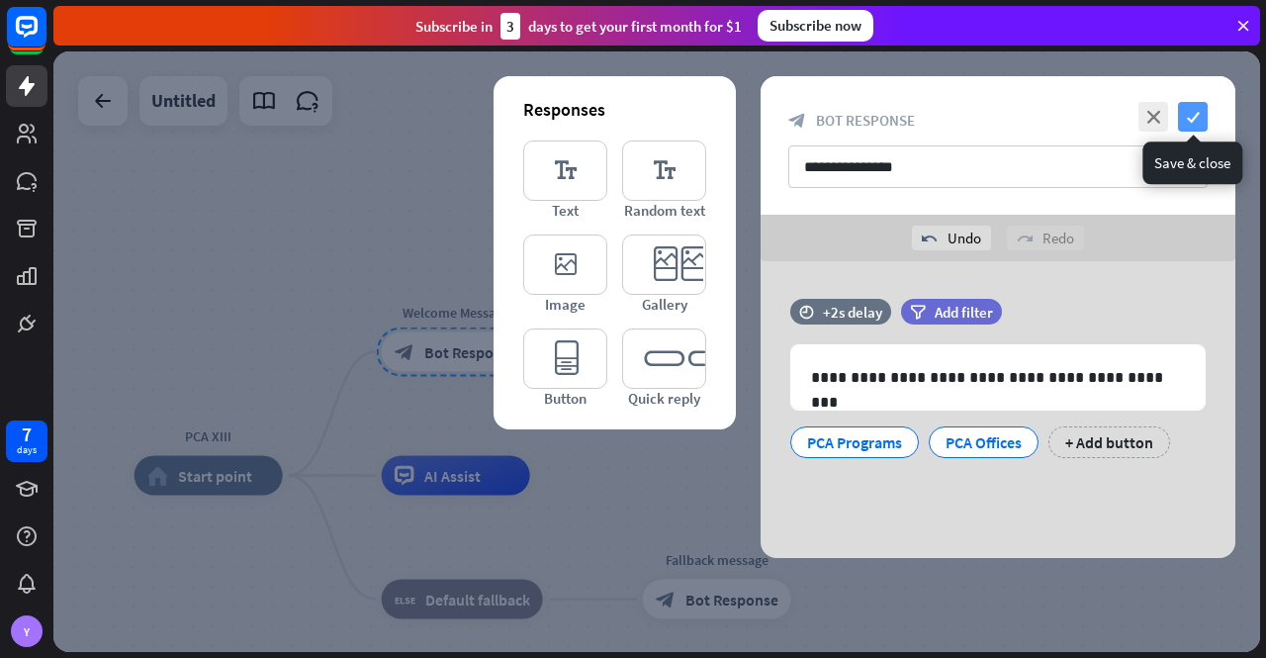
click at [1185, 114] on icon "check" at bounding box center [1193, 117] width 30 height 30
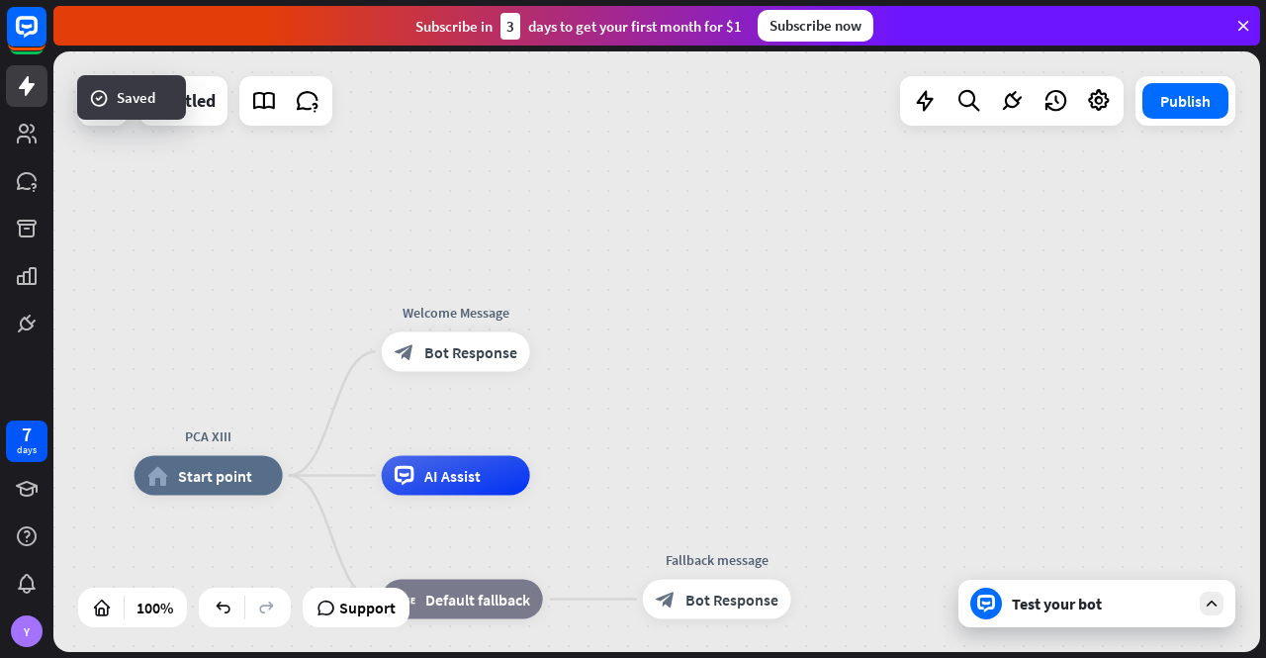
click at [1099, 604] on div "Test your bot" at bounding box center [1101, 604] width 178 height 20
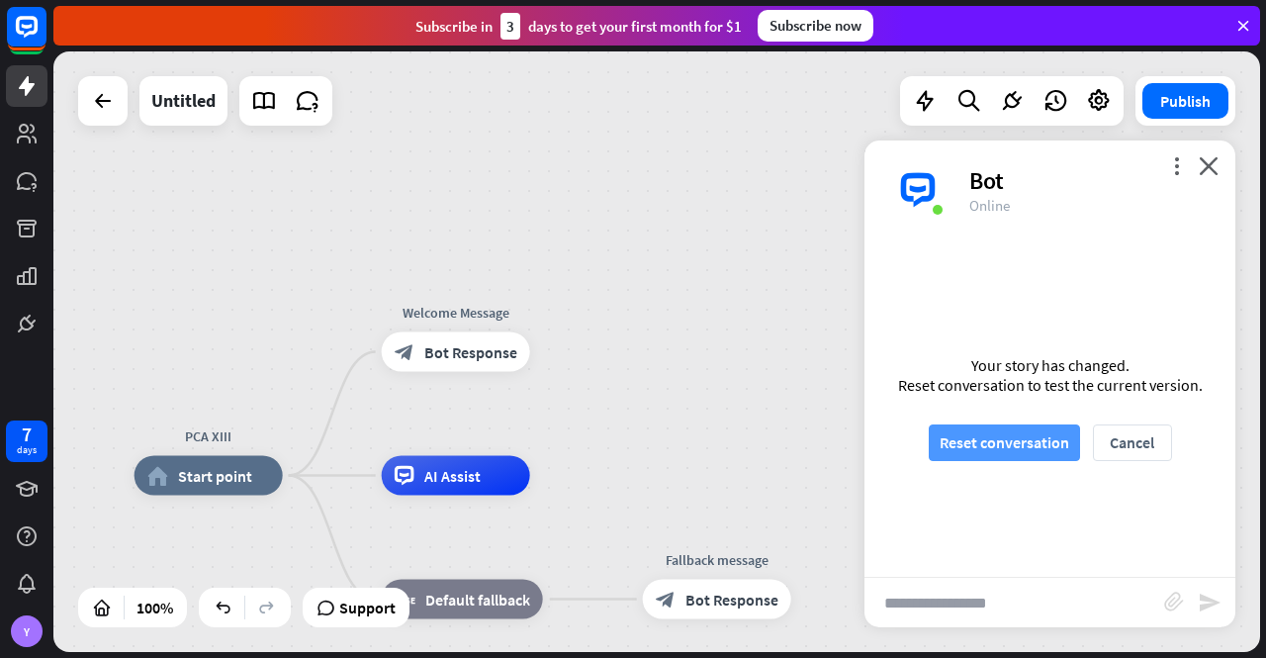
click at [993, 434] on button "Reset conversation" at bounding box center [1004, 442] width 151 height 37
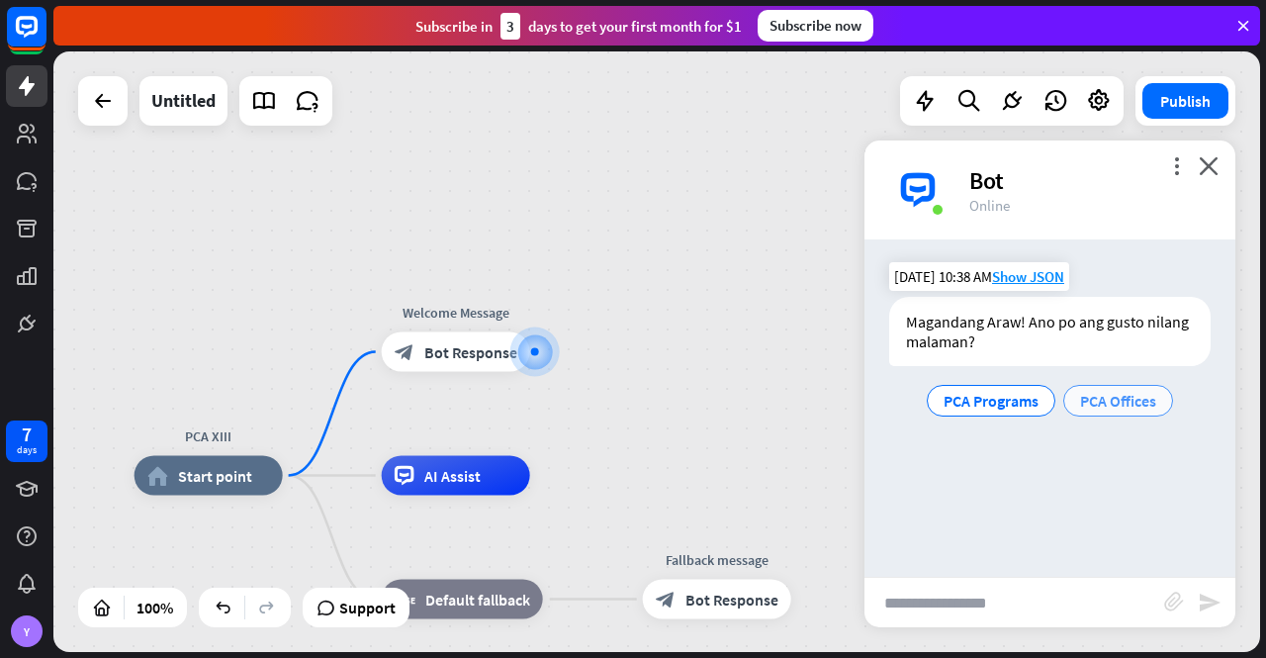
click at [1116, 398] on span "PCA Offices" at bounding box center [1118, 401] width 76 height 20
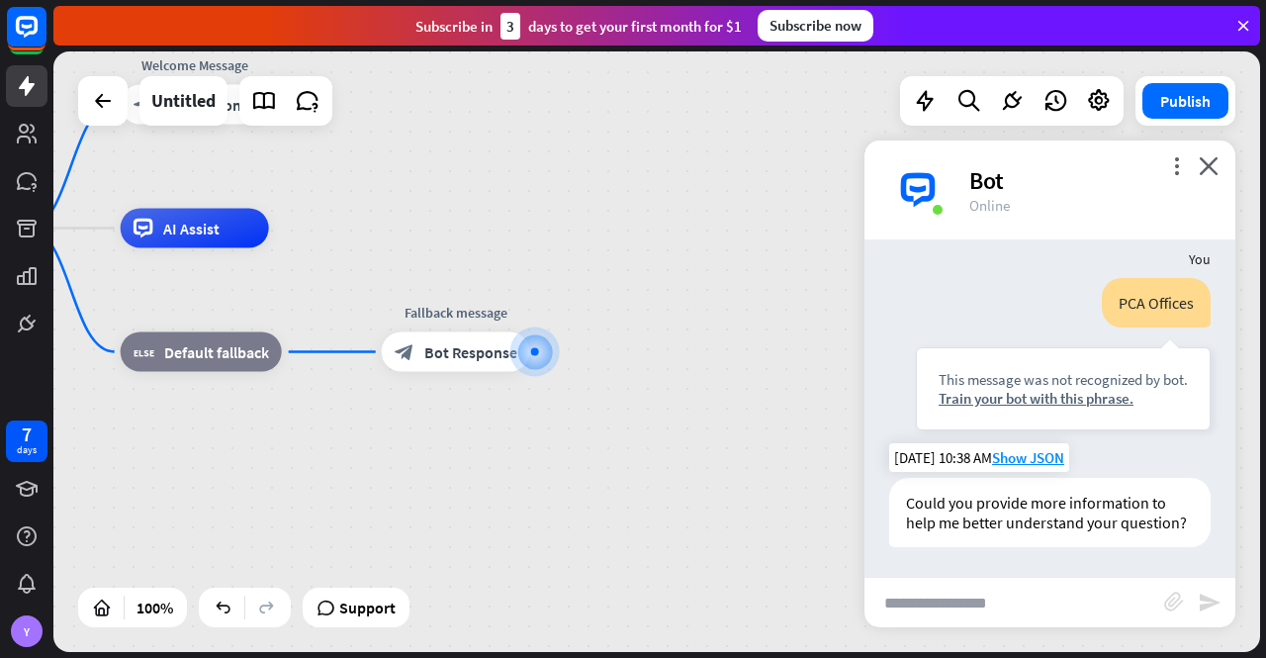
scroll to position [153, 0]
click at [1207, 157] on icon "close" at bounding box center [1209, 165] width 20 height 19
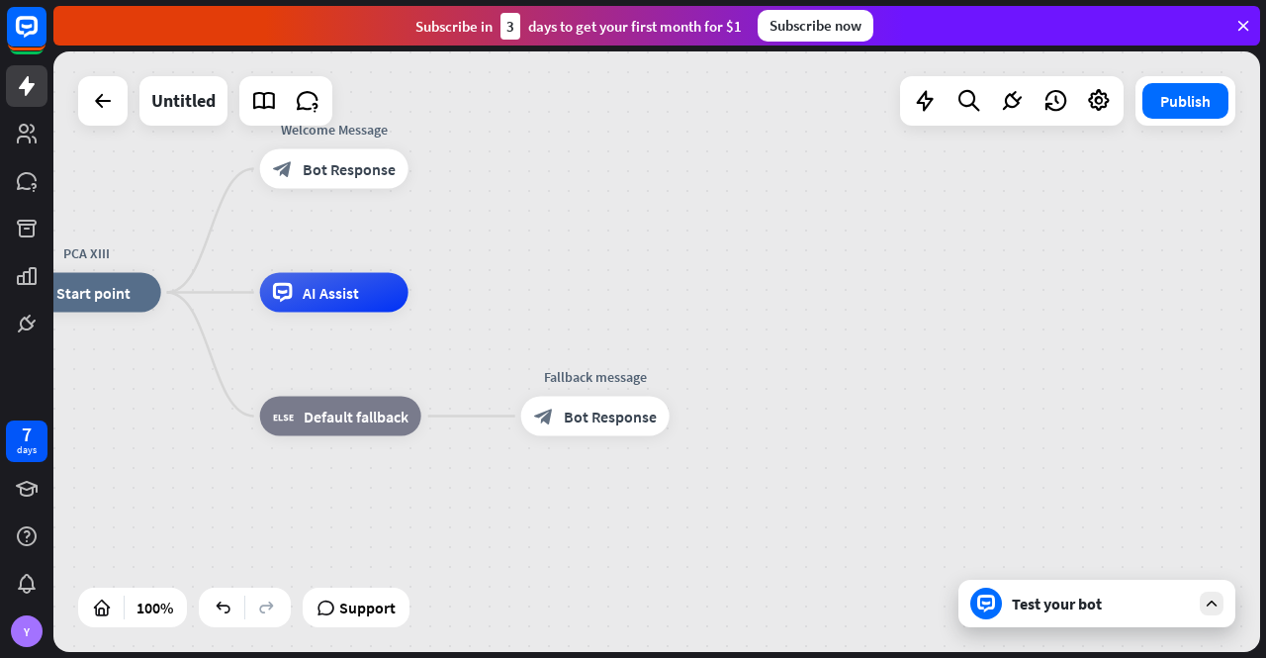
drag, startPoint x: 538, startPoint y: 478, endPoint x: 687, endPoint y: 549, distance: 164.6
click at [687, 549] on div "PCA XIII home_2 Start point Welcome Message block_bot_response Bot Response AI …" at bounding box center [616, 593] width 1207 height 600
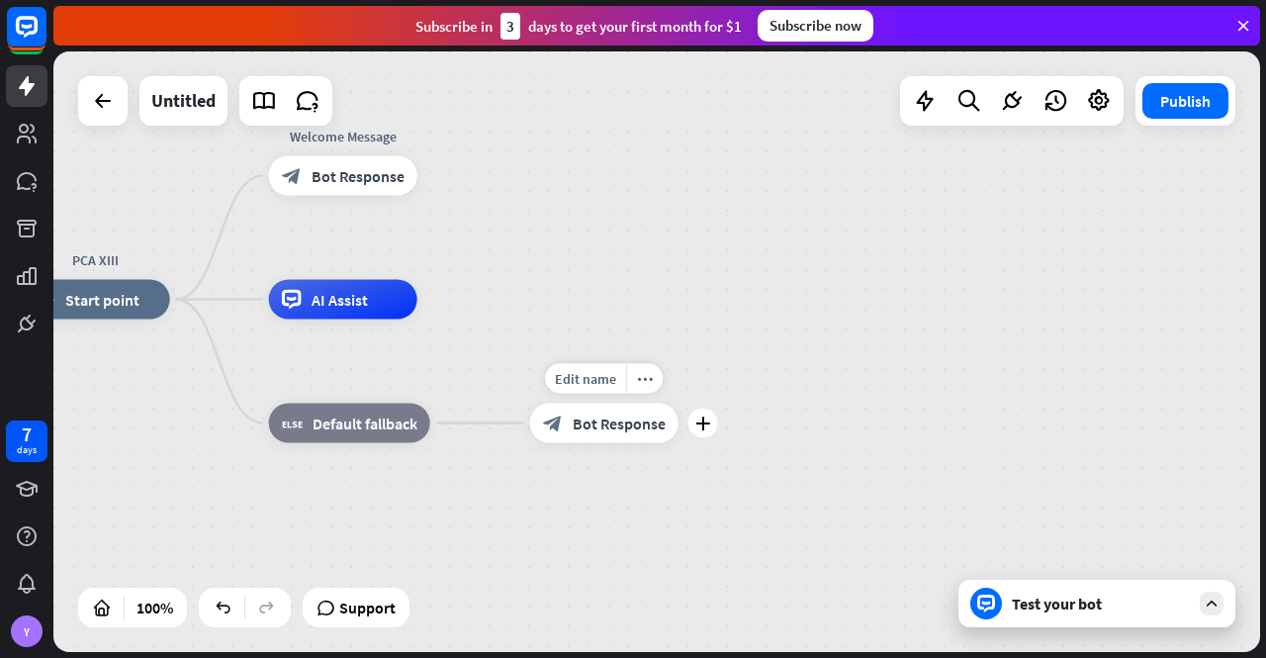
click at [601, 424] on span "Bot Response" at bounding box center [619, 423] width 93 height 20
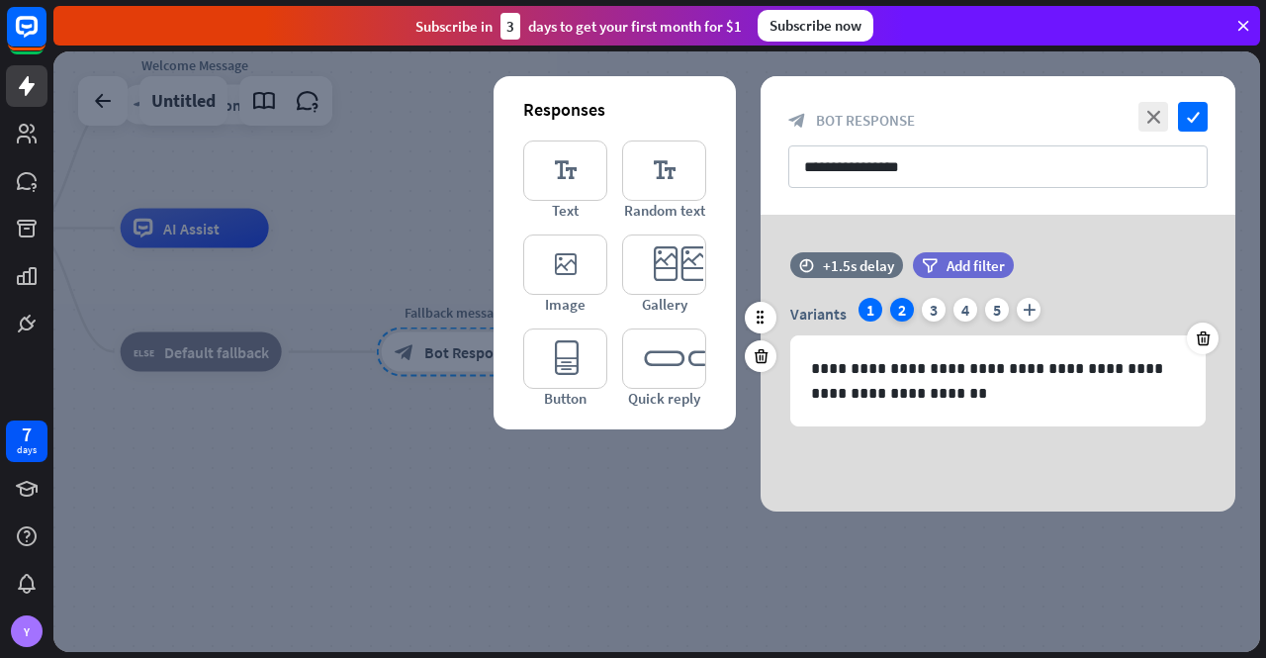
click at [901, 306] on div "2" at bounding box center [902, 310] width 24 height 24
click at [868, 306] on div "1" at bounding box center [871, 310] width 24 height 24
click at [1156, 118] on icon "close" at bounding box center [1154, 117] width 30 height 30
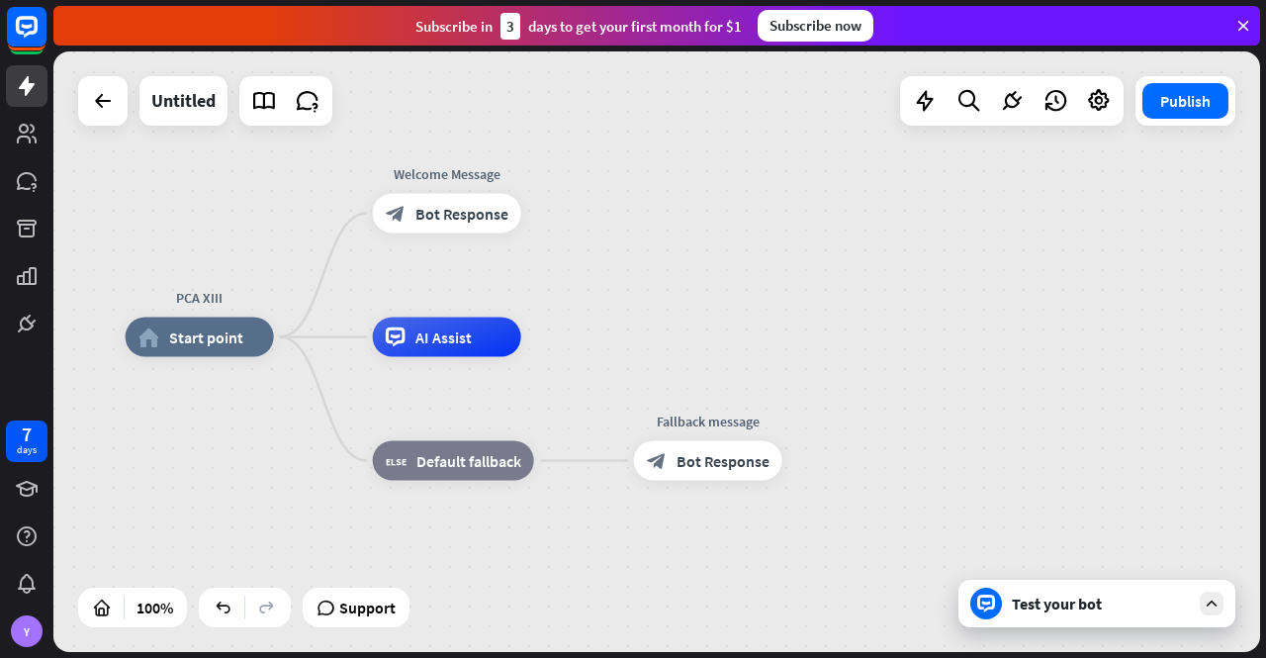
drag, startPoint x: 772, startPoint y: 420, endPoint x: 949, endPoint y: 482, distance: 187.4
click at [949, 482] on div "PCA XIII home_2 Start point Welcome Message block_bot_response Bot Response AI …" at bounding box center [729, 637] width 1207 height 600
click at [549, 209] on icon "plus" at bounding box center [545, 214] width 15 height 14
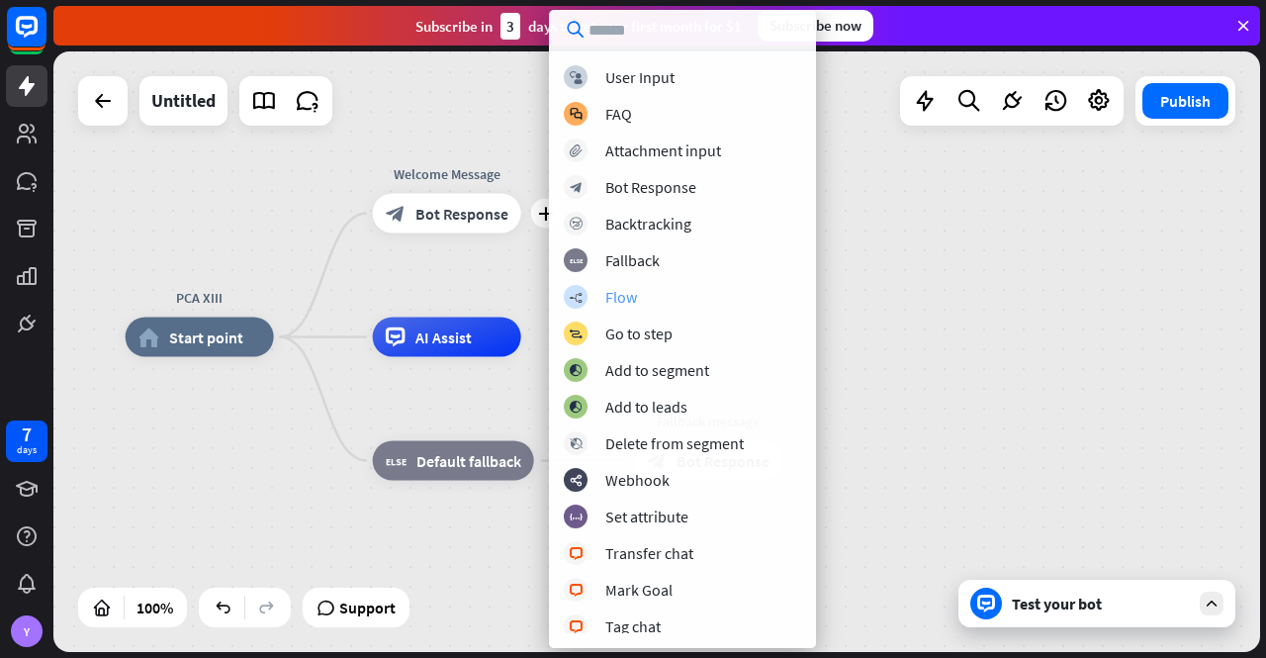
click at [623, 298] on div "Flow" at bounding box center [621, 297] width 32 height 20
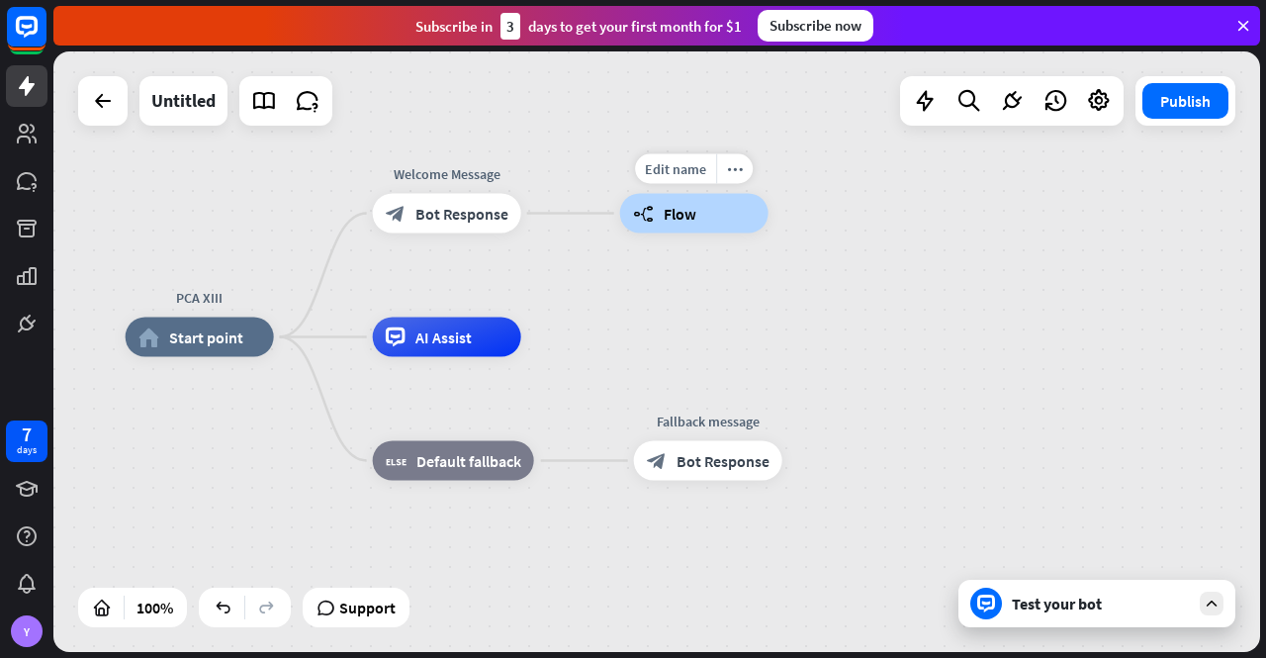
click at [674, 215] on span "Flow" at bounding box center [680, 214] width 33 height 20
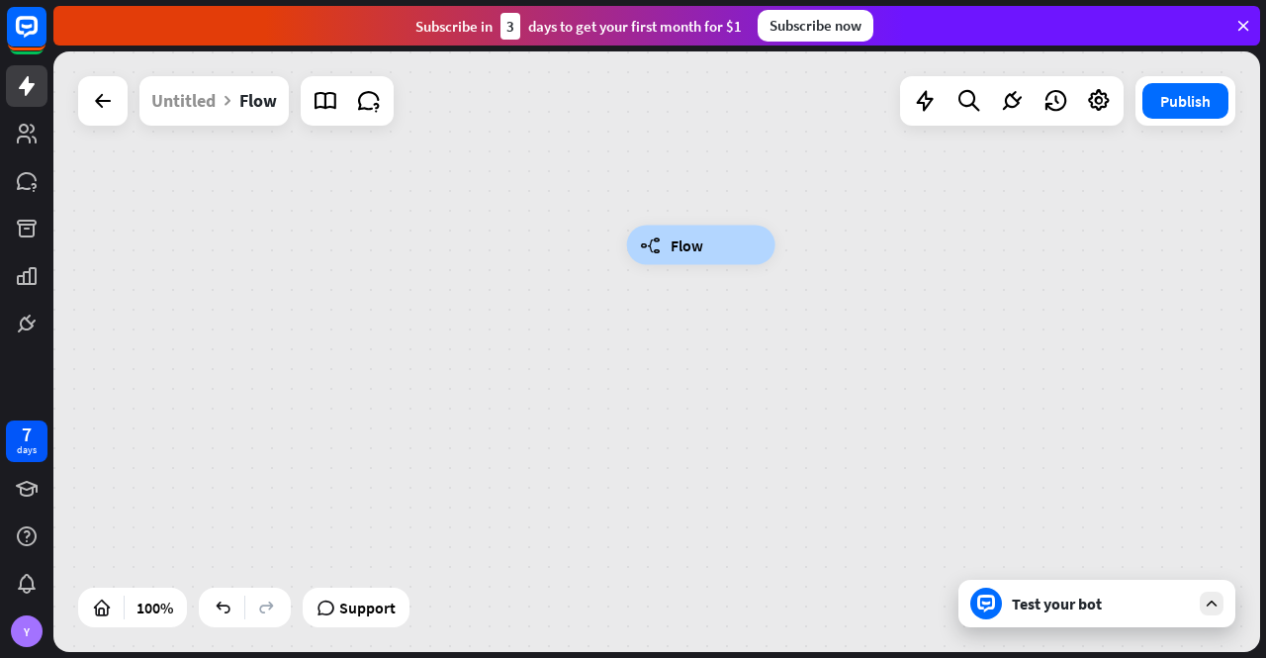
drag, startPoint x: 449, startPoint y: 438, endPoint x: 699, endPoint y: 327, distance: 273.7
click at [699, 327] on div "builder_tree Flow" at bounding box center [1230, 545] width 1207 height 600
click at [692, 238] on span "Flow" at bounding box center [692, 241] width 33 height 20
drag, startPoint x: 592, startPoint y: 306, endPoint x: 634, endPoint y: 304, distance: 42.6
click at [634, 304] on div "builder_tree Flow" at bounding box center [656, 351] width 1207 height 600
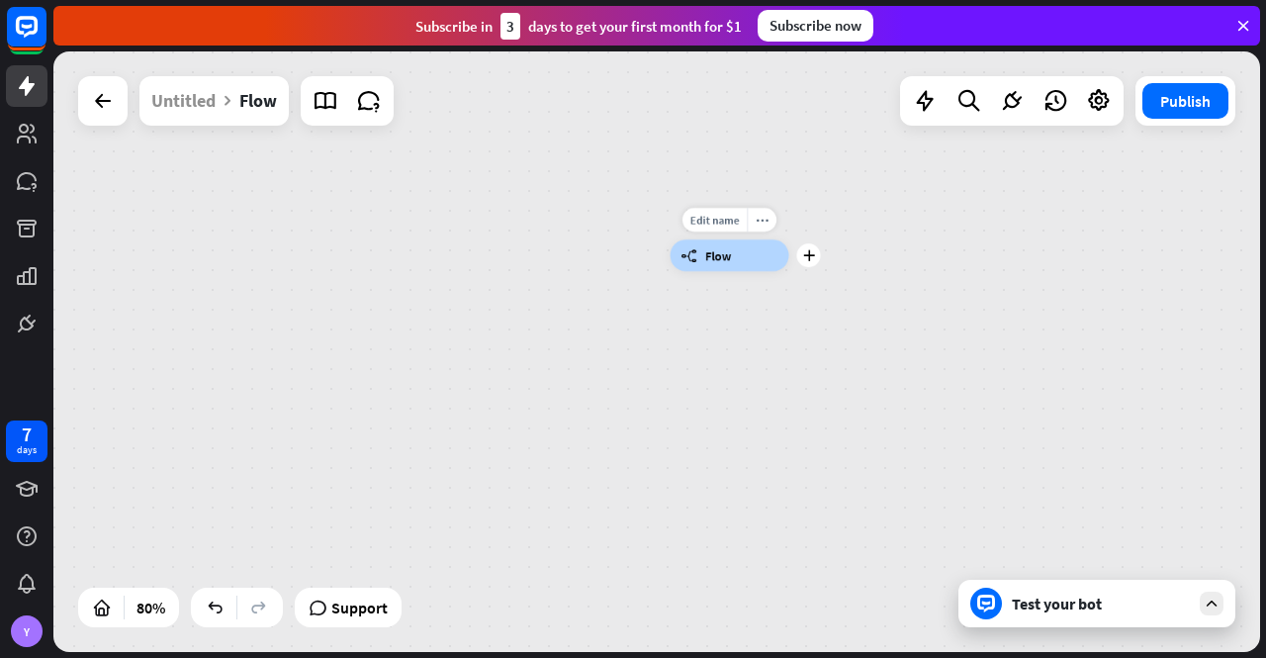
click at [718, 252] on span "Flow" at bounding box center [718, 255] width 26 height 16
click at [745, 250] on div "builder_tree Flow" at bounding box center [730, 255] width 119 height 32
click at [732, 257] on div "builder_tree Flow" at bounding box center [730, 255] width 119 height 32
click at [700, 312] on div "builder_tree Flow" at bounding box center [1153, 495] width 965 height 481
click at [762, 218] on icon "more_horiz" at bounding box center [762, 220] width 13 height 12
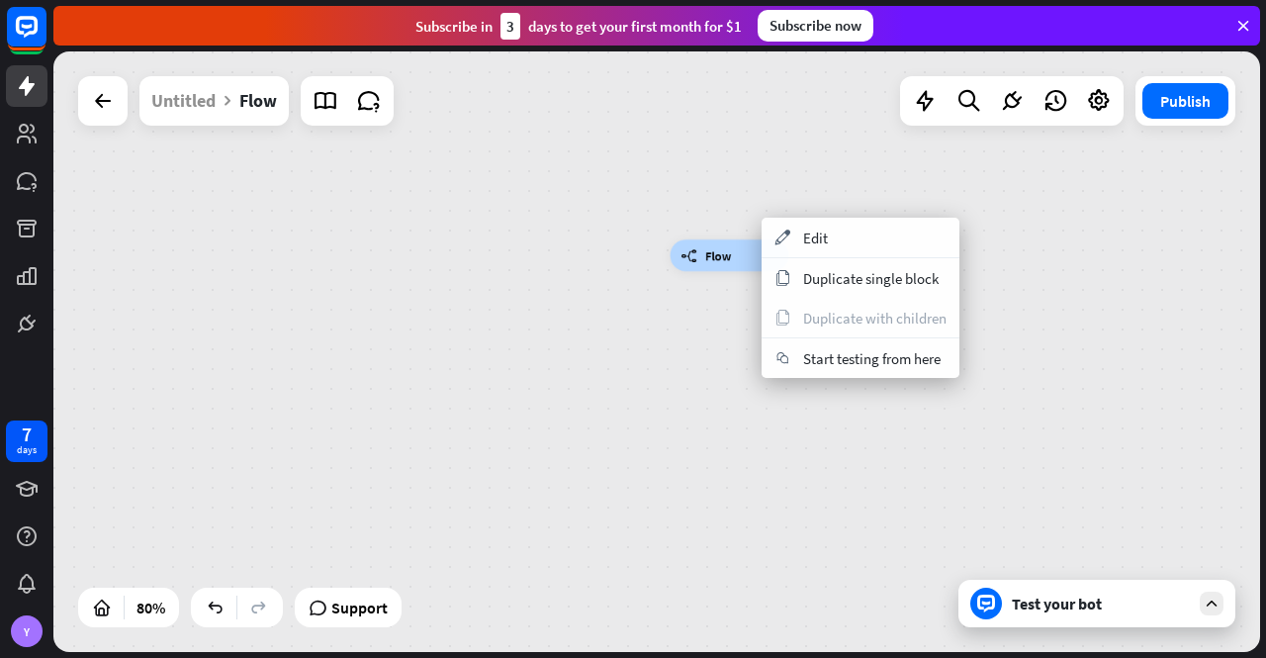
click at [676, 353] on div "builder_tree Flow" at bounding box center [1153, 495] width 965 height 481
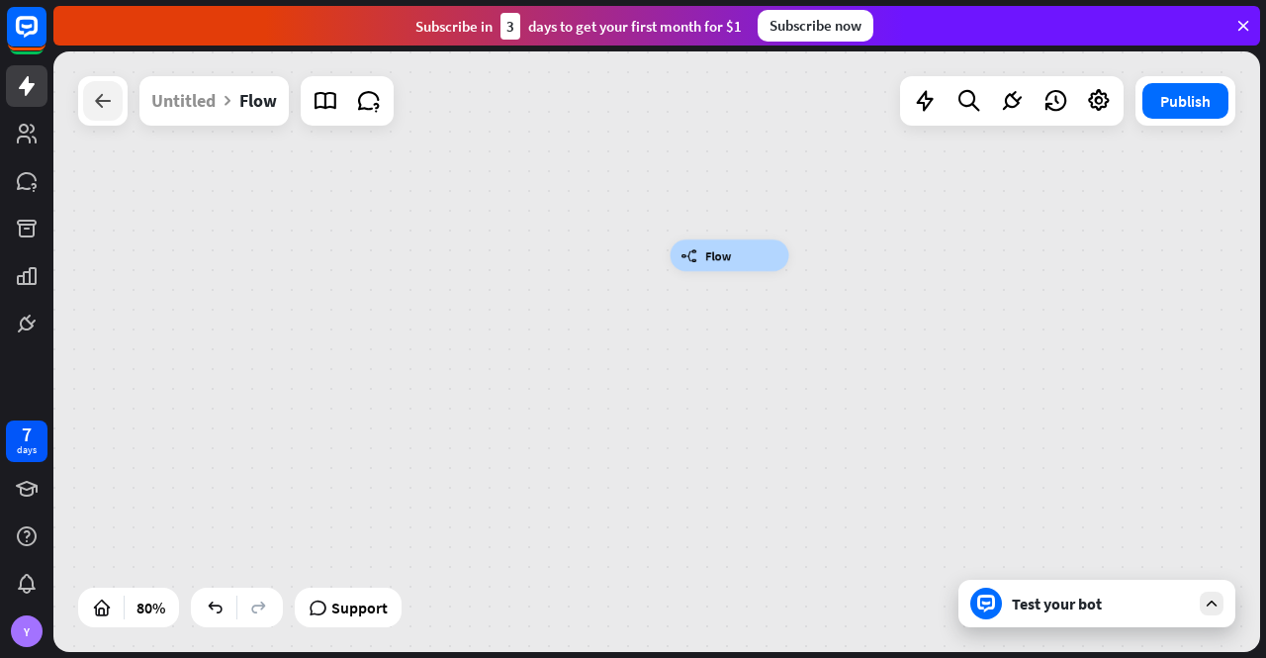
click at [91, 112] on icon at bounding box center [103, 101] width 24 height 24
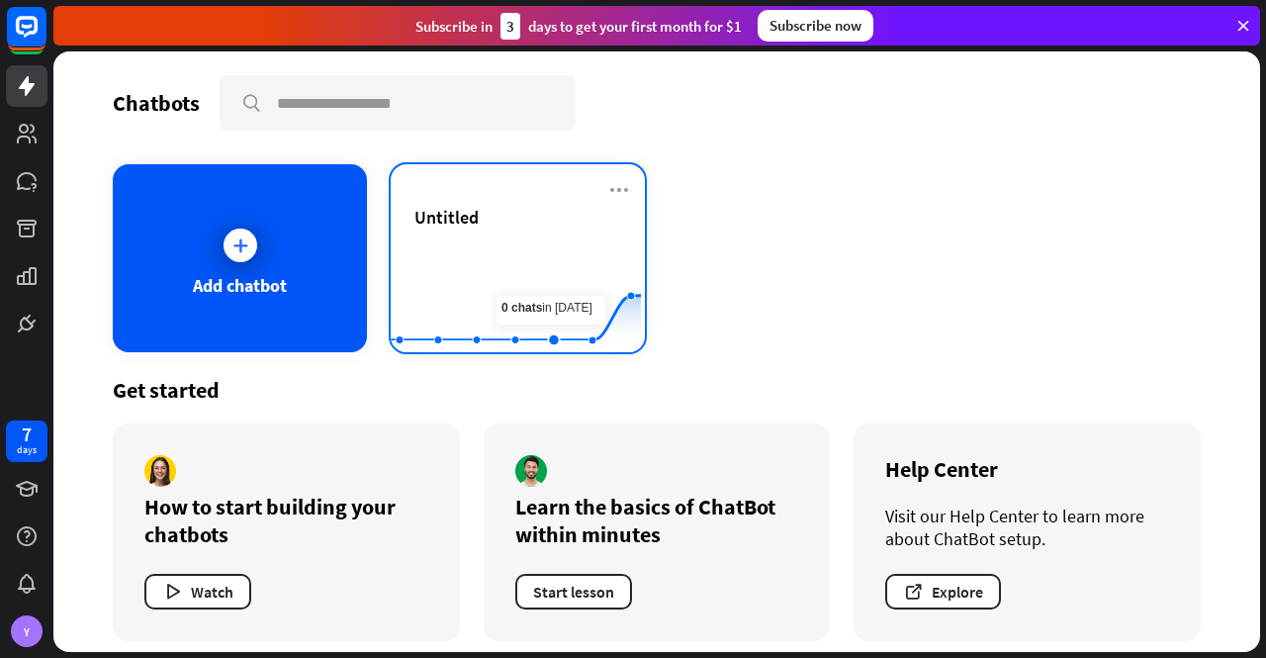
click at [546, 236] on div "Untitled" at bounding box center [517, 240] width 207 height 69
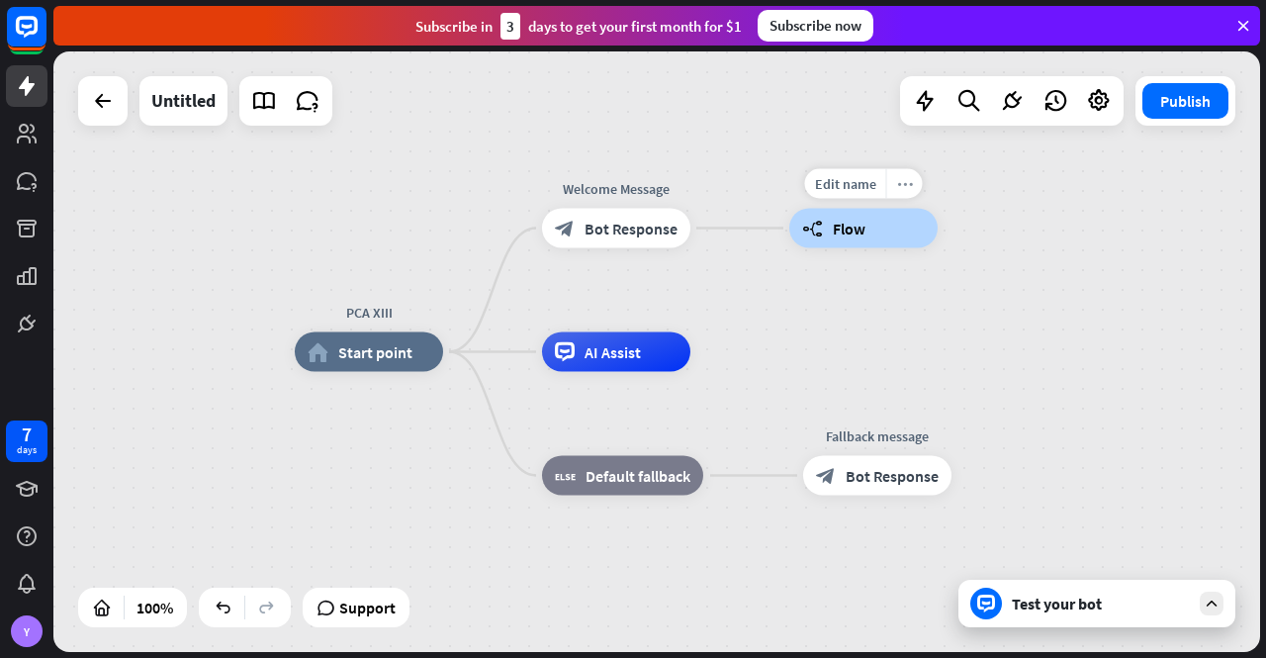
click at [906, 181] on icon "more_horiz" at bounding box center [905, 183] width 16 height 15
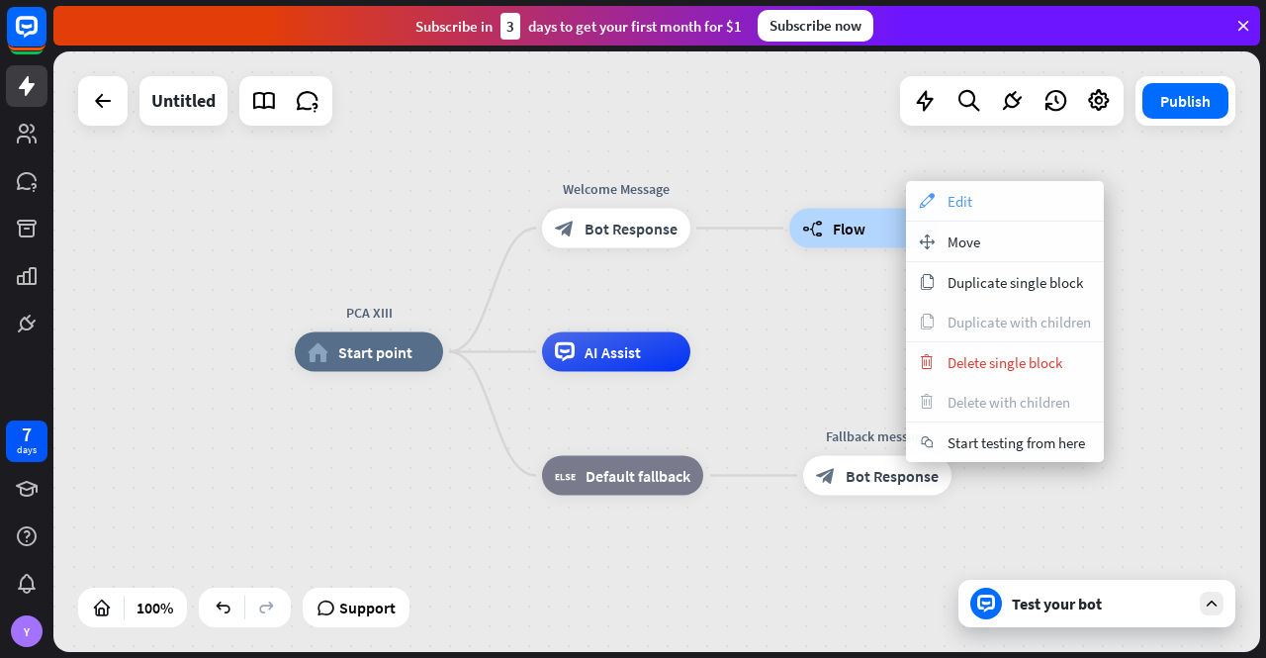
click at [950, 206] on span "Edit" at bounding box center [960, 201] width 25 height 19
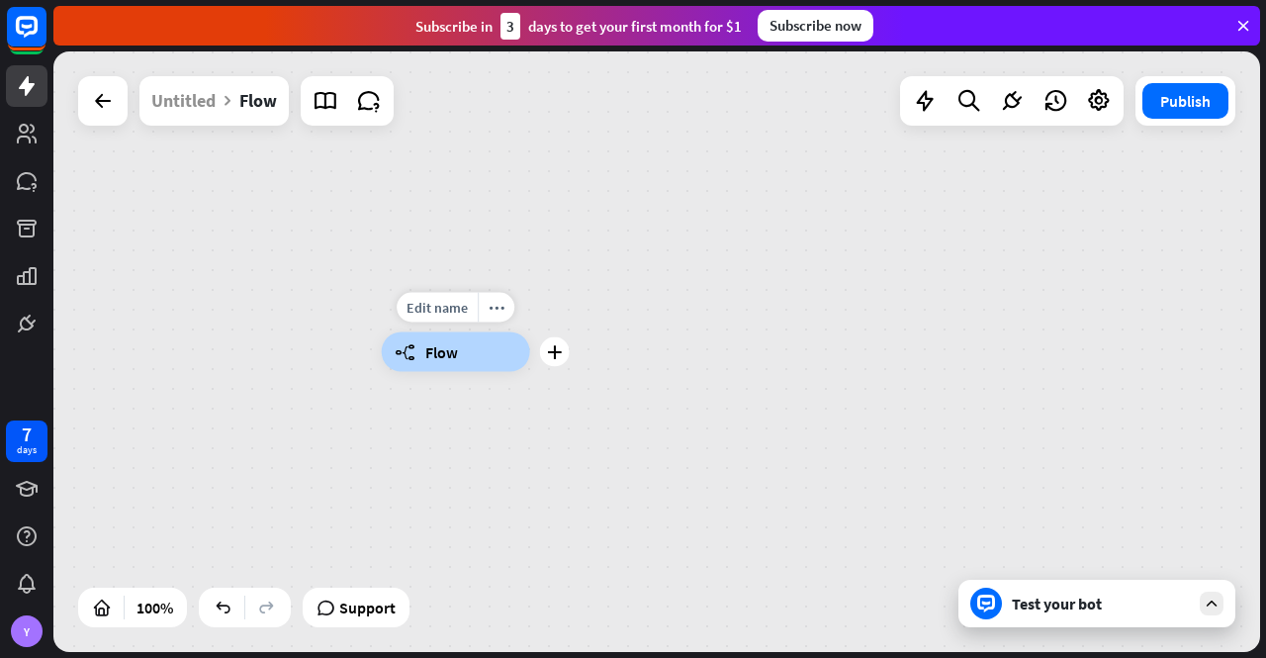
click at [455, 357] on span "Flow" at bounding box center [441, 352] width 33 height 20
click at [439, 355] on span "Flow" at bounding box center [441, 352] width 33 height 20
click at [564, 280] on div "builder_tree Flow" at bounding box center [656, 351] width 1207 height 600
click at [495, 307] on icon "more_horiz" at bounding box center [497, 307] width 16 height 15
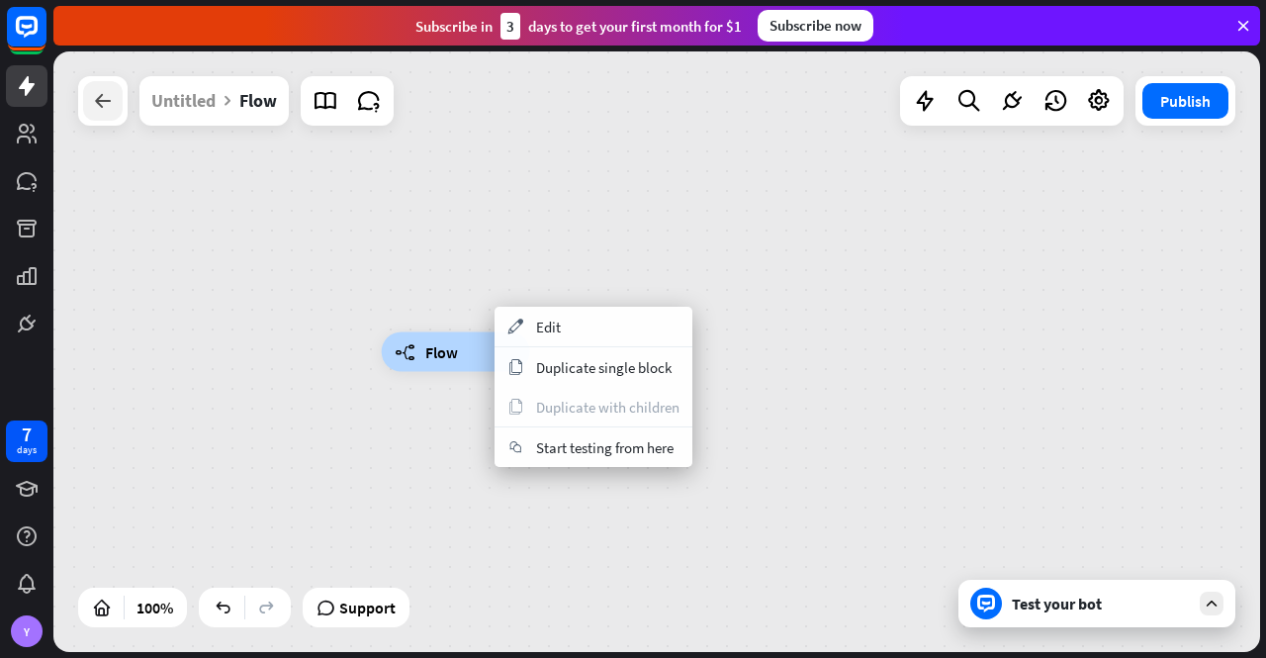
click at [97, 86] on div at bounding box center [103, 101] width 40 height 40
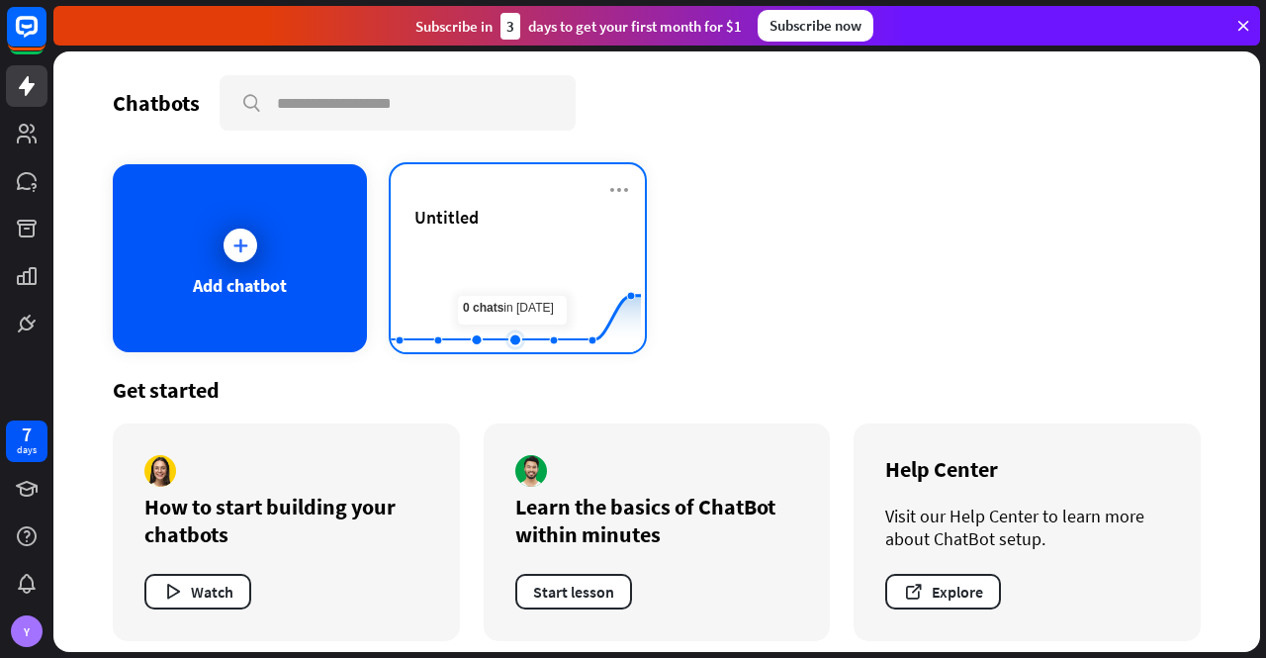
click at [526, 273] on rect at bounding box center [516, 303] width 250 height 124
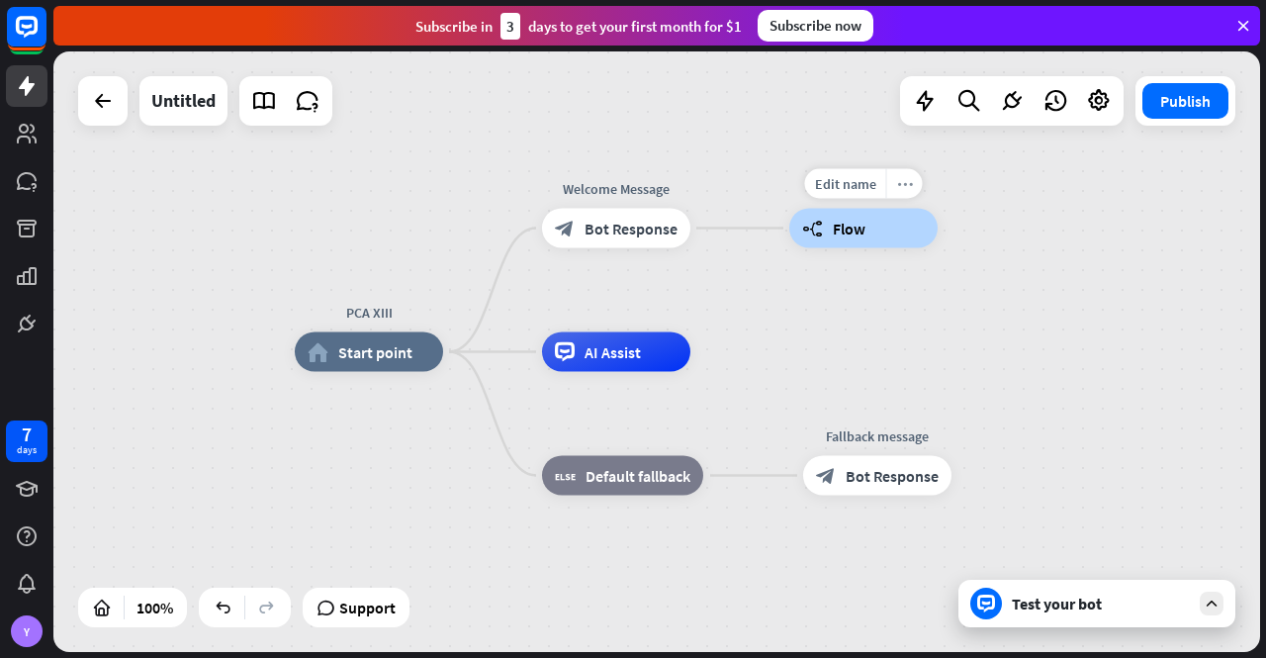
click at [908, 183] on icon "more_horiz" at bounding box center [905, 183] width 16 height 15
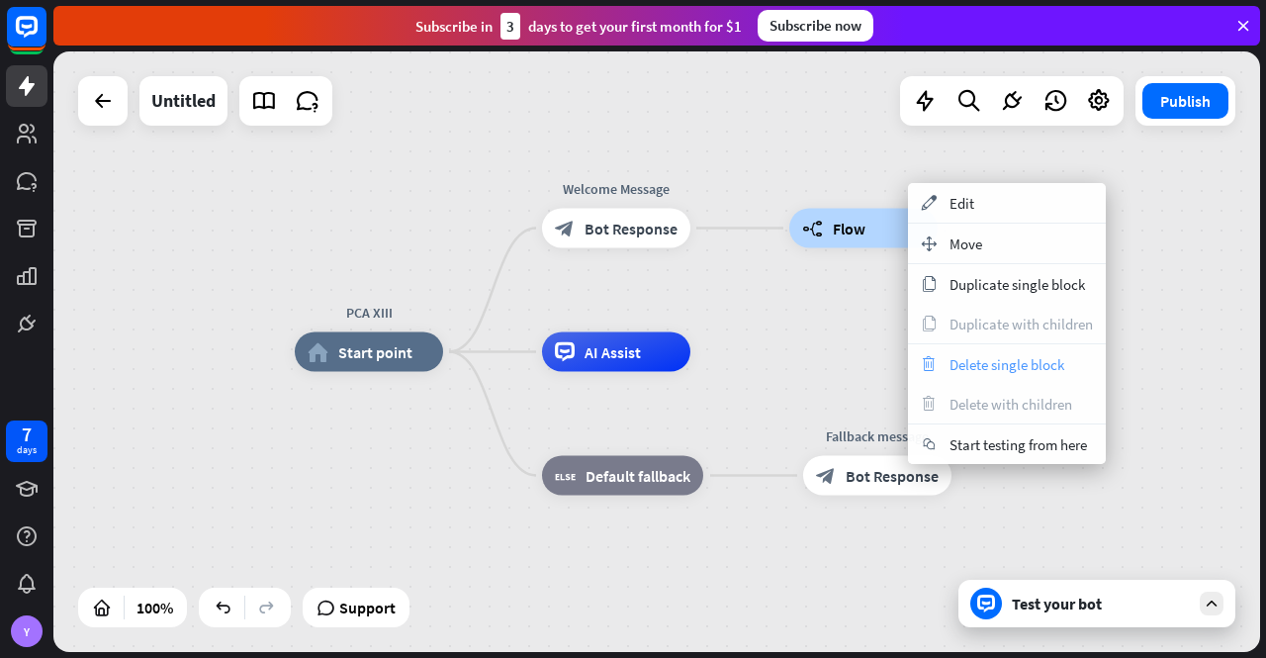
click at [1015, 364] on span "Delete single block" at bounding box center [1007, 364] width 115 height 19
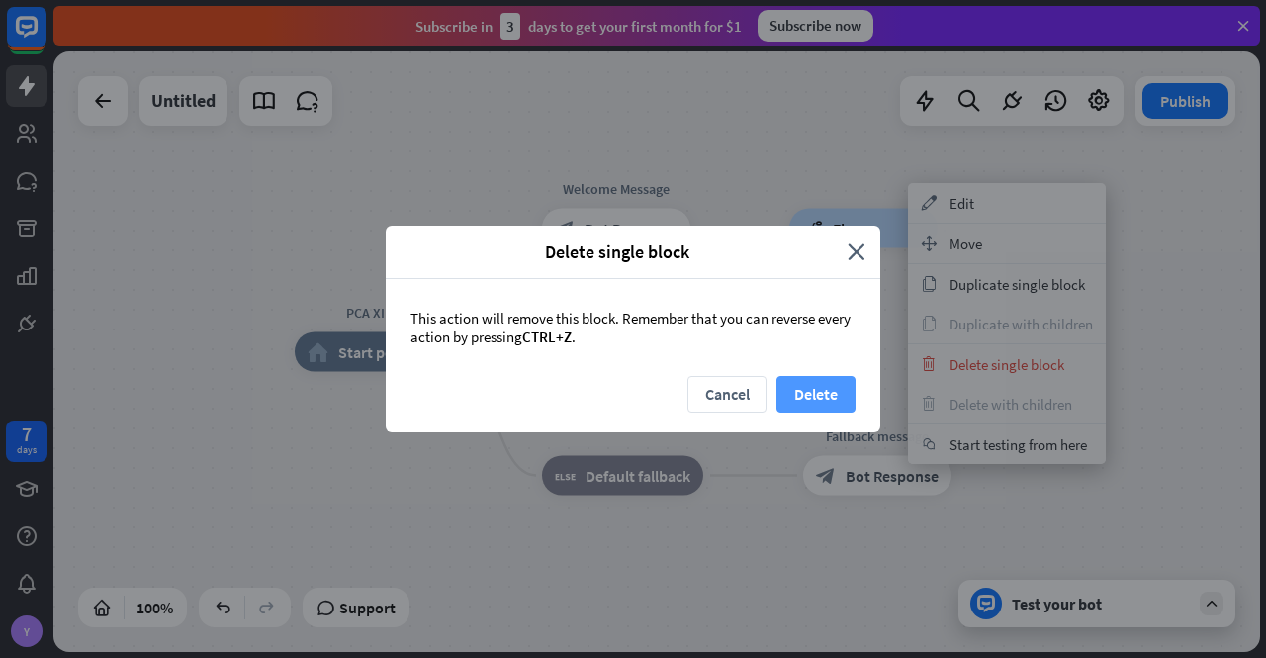
click at [833, 392] on button "Delete" at bounding box center [816, 394] width 79 height 37
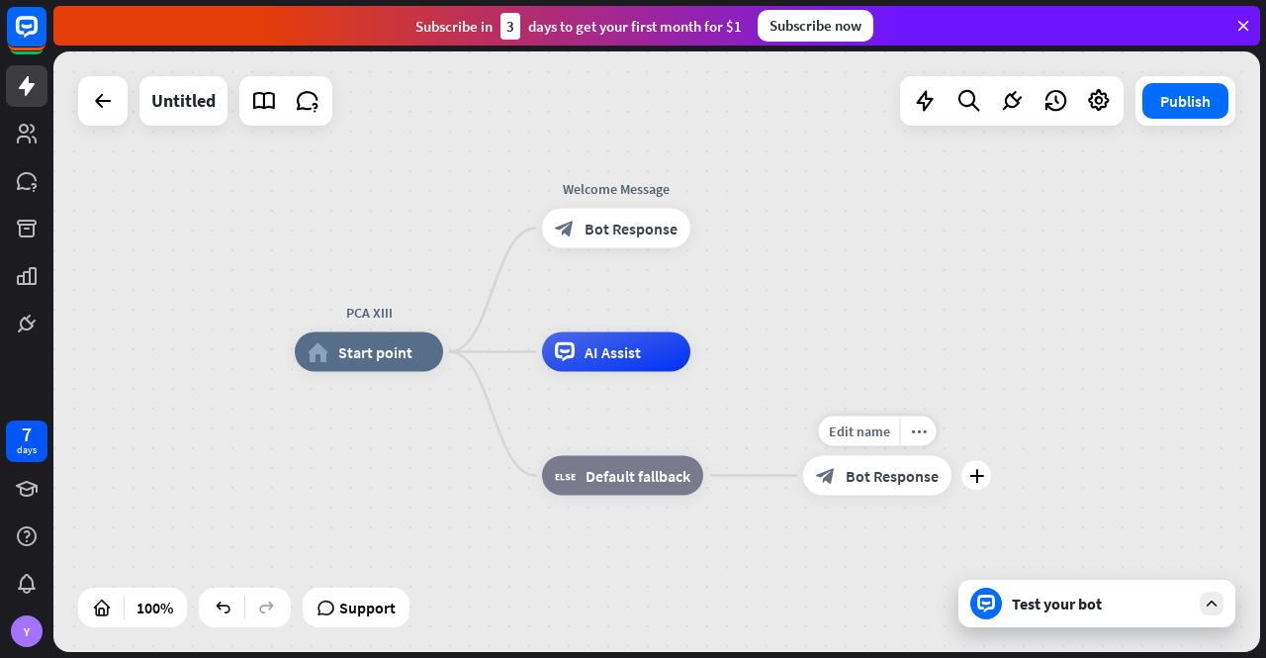
drag, startPoint x: 844, startPoint y: 473, endPoint x: 813, endPoint y: 432, distance: 50.8
click at [815, 456] on div "Edit name more_horiz plus block_bot_response Bot Response" at bounding box center [877, 476] width 148 height 40
click at [916, 430] on icon "more_horiz" at bounding box center [919, 430] width 16 height 15
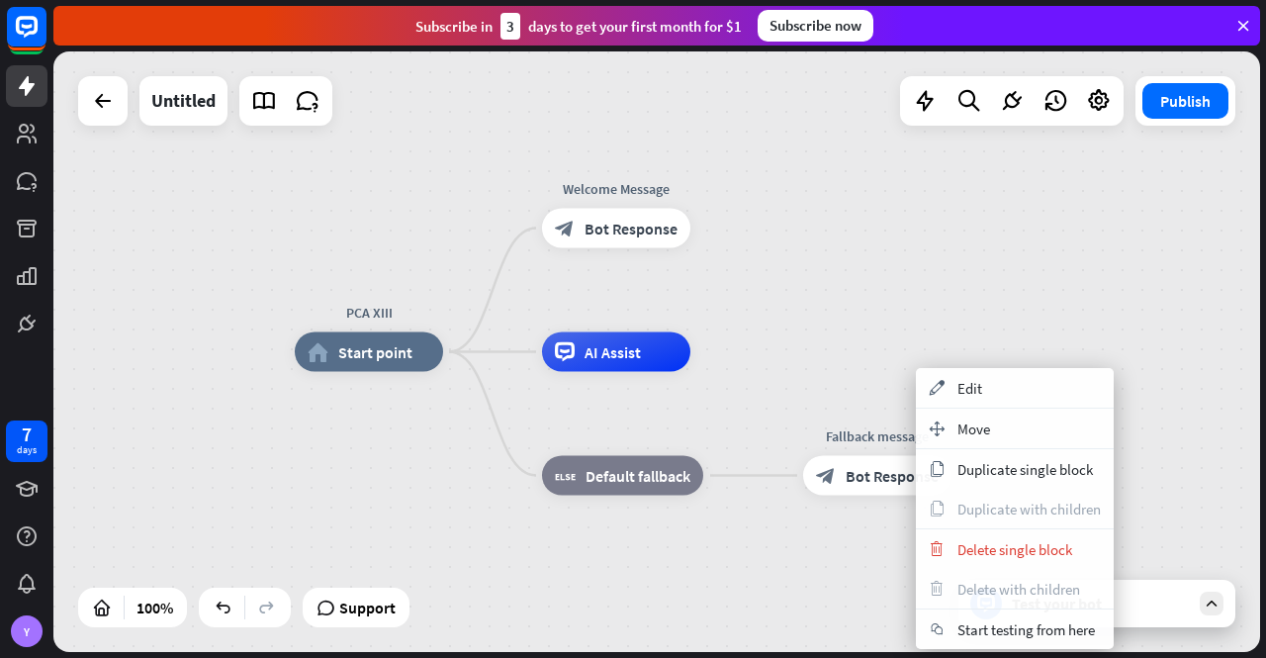
click at [618, 131] on div "PCA XIII home_2 Start point Edit name more_horiz Welcome Message block_bot_resp…" at bounding box center [656, 351] width 1207 height 600
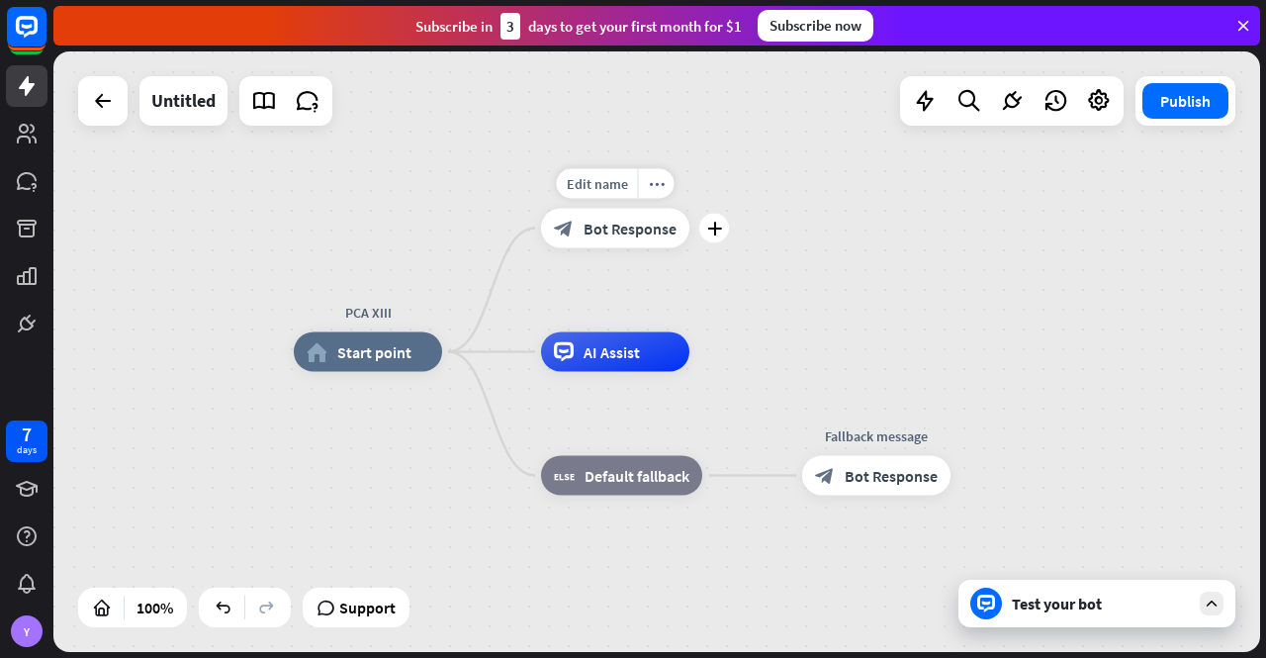
click at [625, 230] on span "Bot Response" at bounding box center [630, 229] width 93 height 20
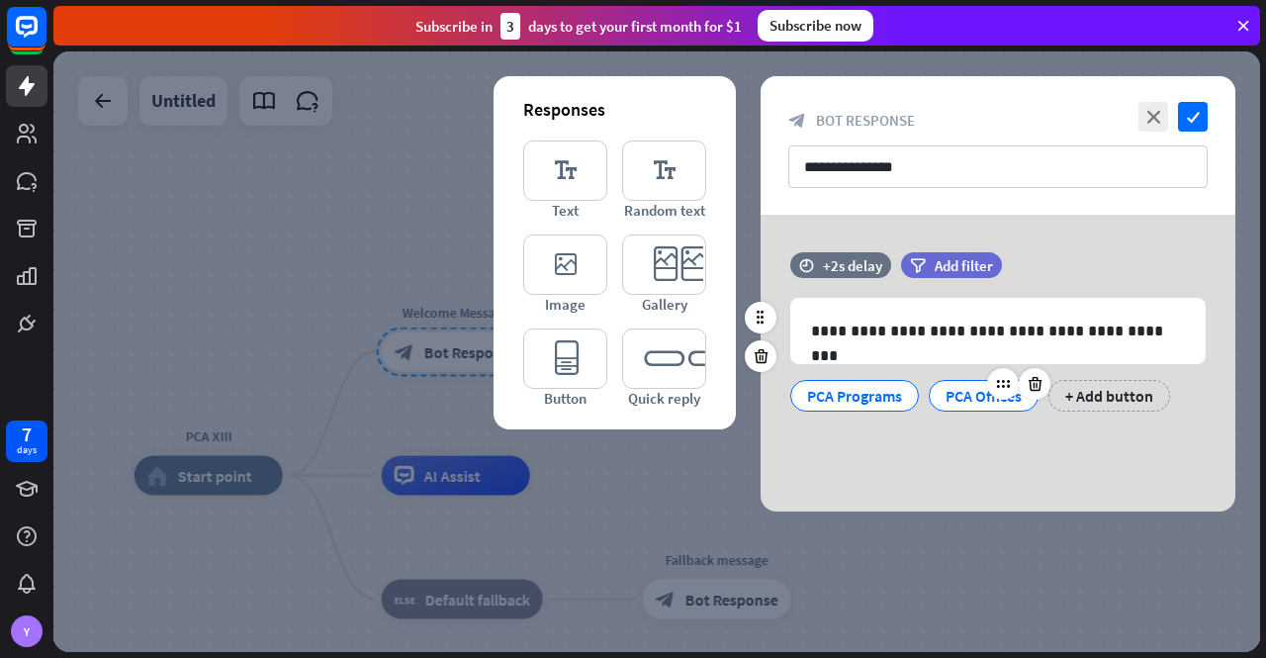
click at [957, 392] on div "PCA Offices" at bounding box center [984, 396] width 76 height 30
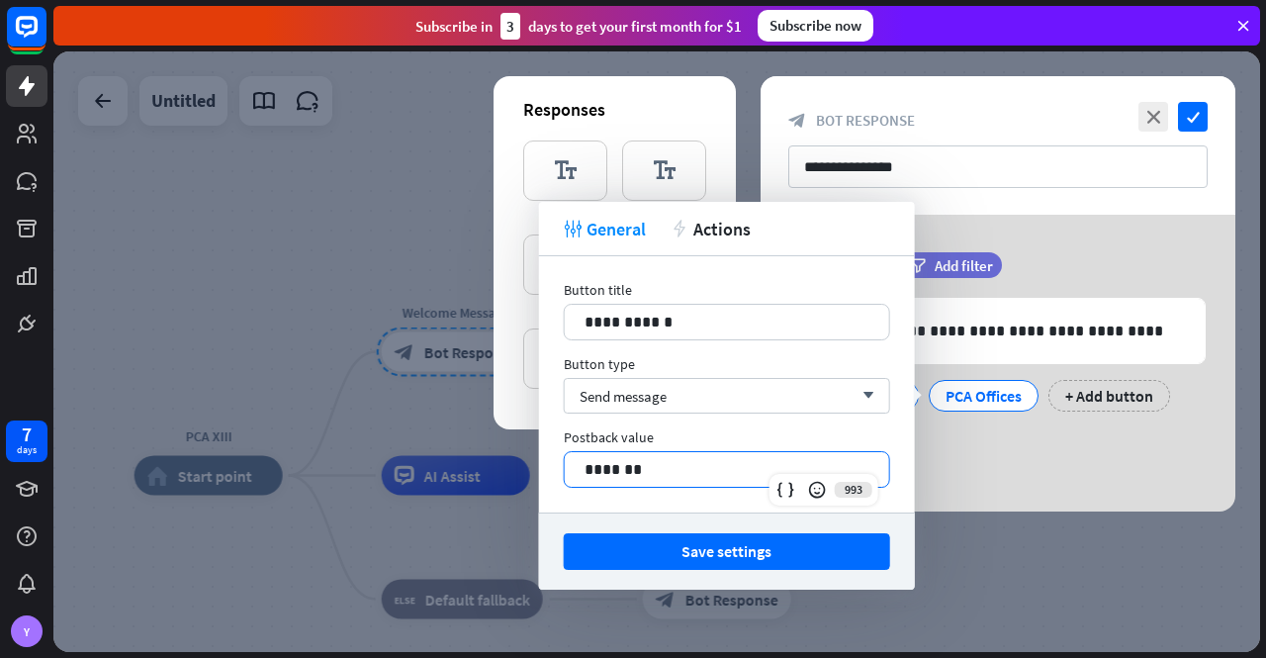
drag, startPoint x: 659, startPoint y: 467, endPoint x: 536, endPoint y: 451, distance: 123.7
click at [536, 451] on body "7 days Y close Product Help First steps Get started with ChatBot Help Center Fo…" at bounding box center [633, 329] width 1266 height 658
drag, startPoint x: 646, startPoint y: 464, endPoint x: 557, endPoint y: 455, distance: 89.5
click at [557, 455] on div "**********" at bounding box center [727, 384] width 376 height 256
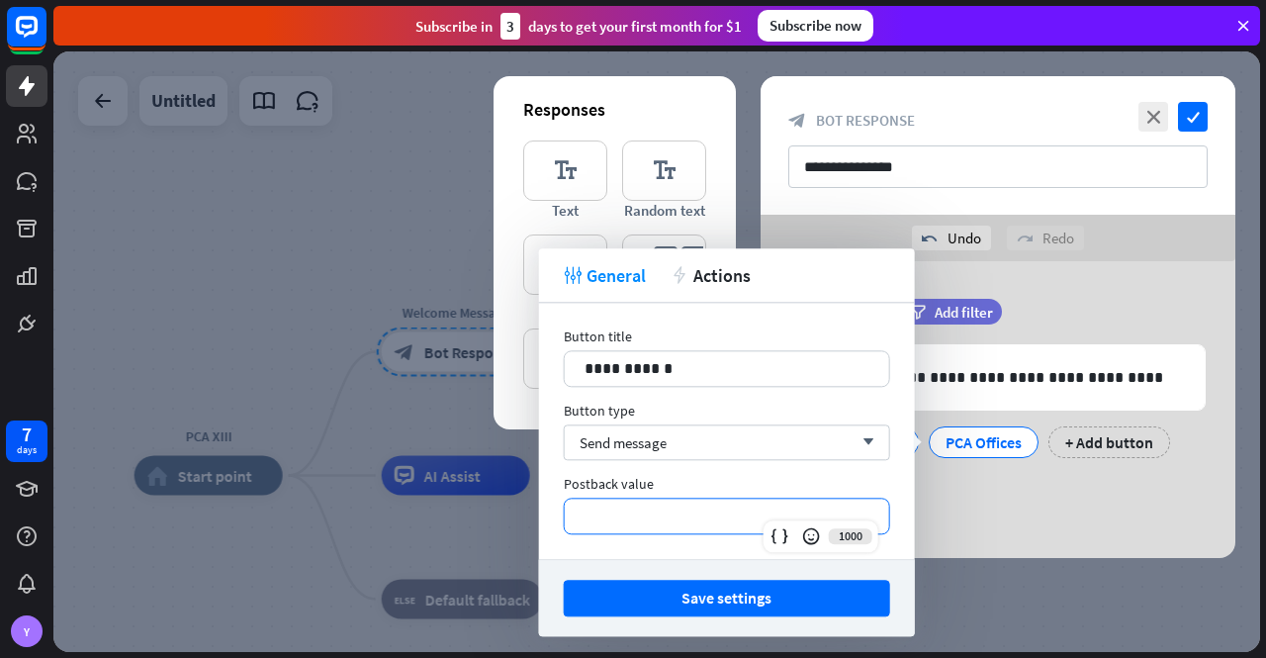
click at [696, 481] on div "Postback value" at bounding box center [727, 484] width 326 height 18
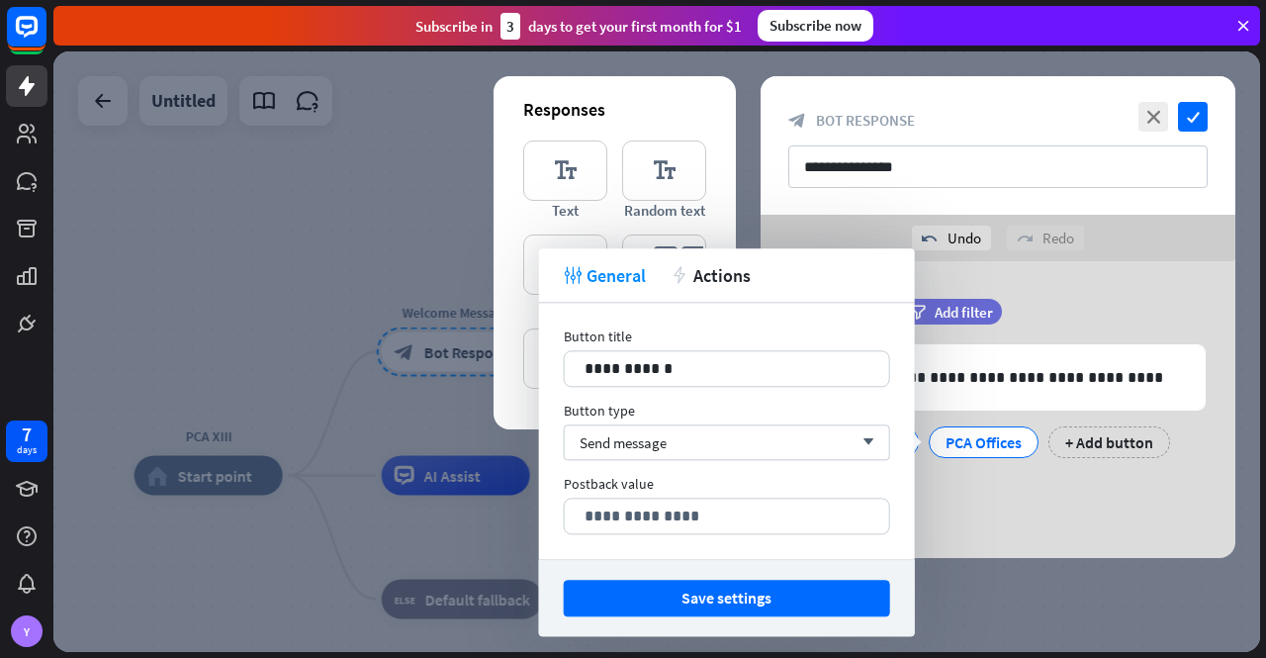
click at [774, 488] on div "Postback value" at bounding box center [727, 484] width 326 height 18
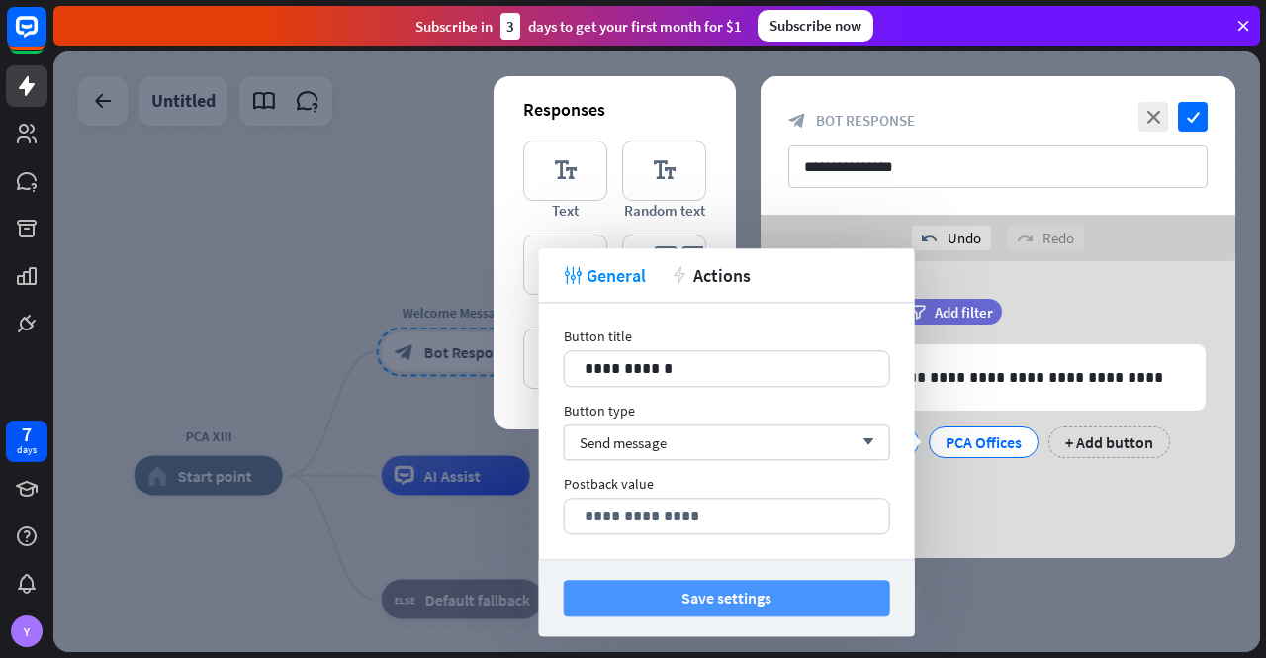
click at [758, 594] on button "Save settings" at bounding box center [727, 598] width 326 height 37
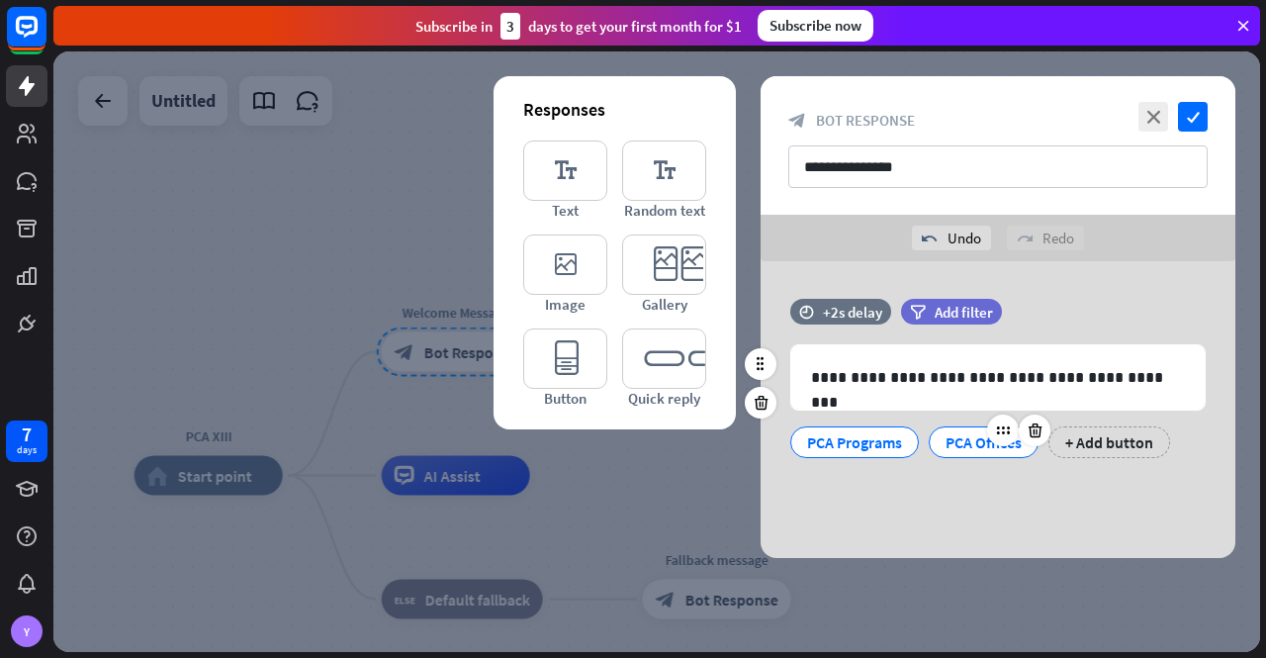
click at [973, 436] on div "PCA Offices" at bounding box center [984, 442] width 76 height 30
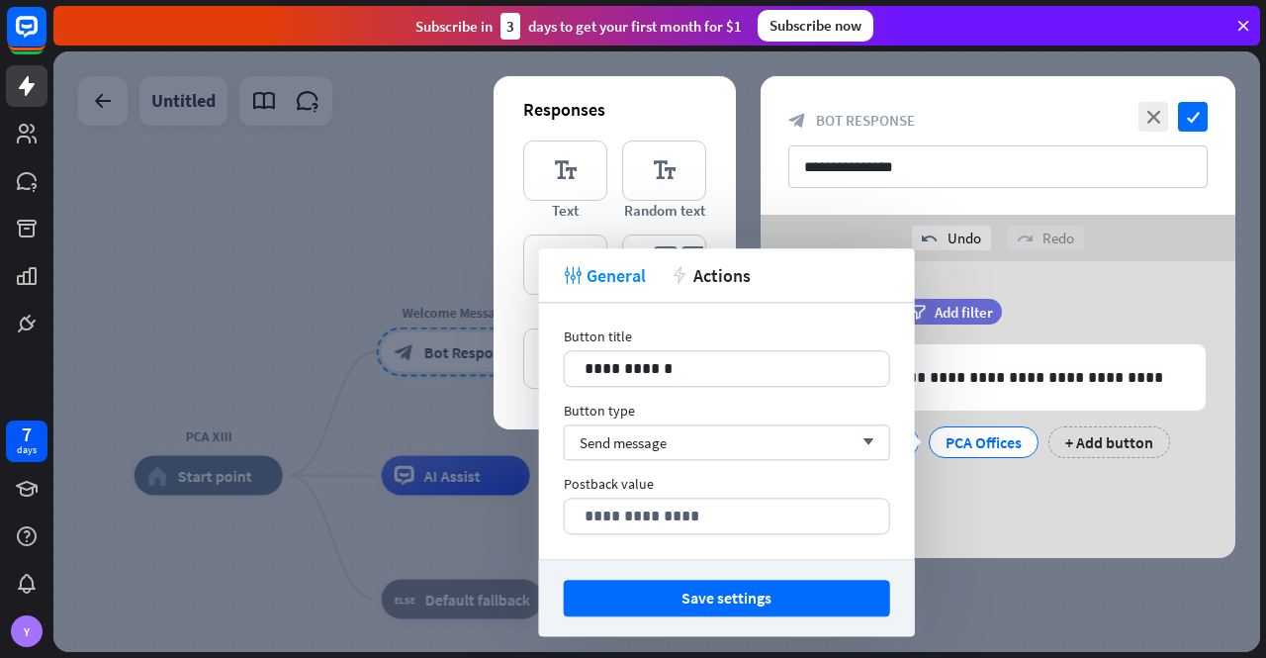
click at [744, 482] on div "Postback value" at bounding box center [727, 484] width 326 height 18
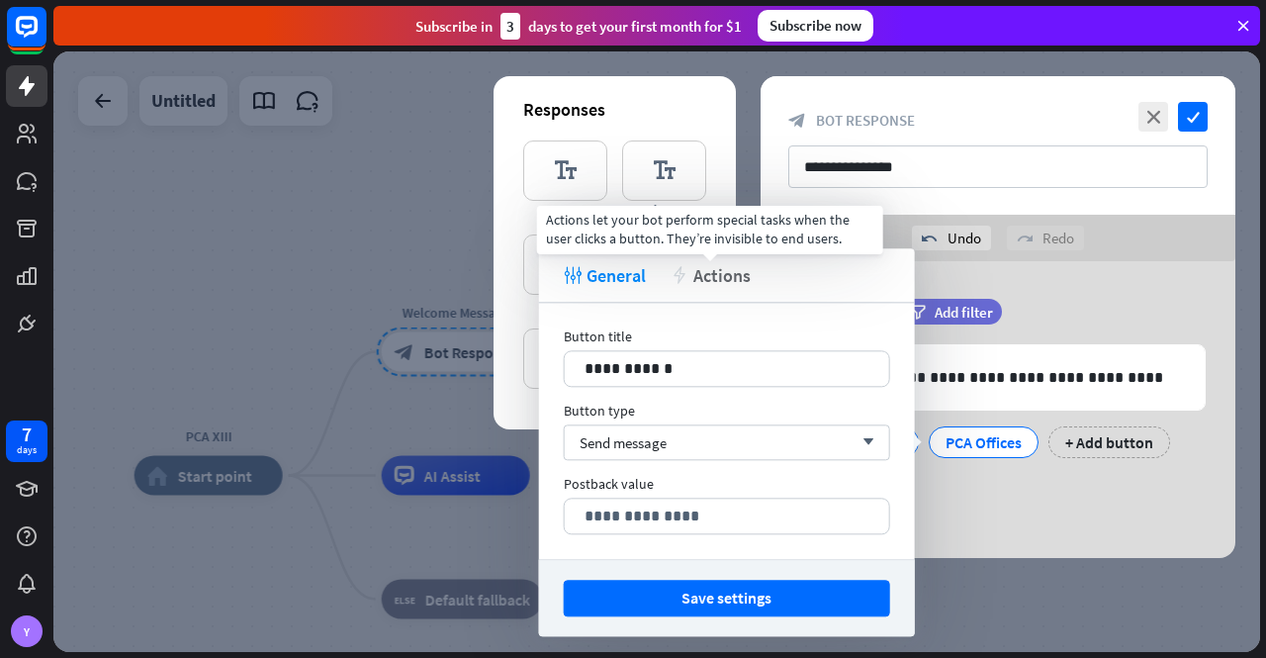
click at [718, 266] on span "Actions" at bounding box center [721, 275] width 57 height 23
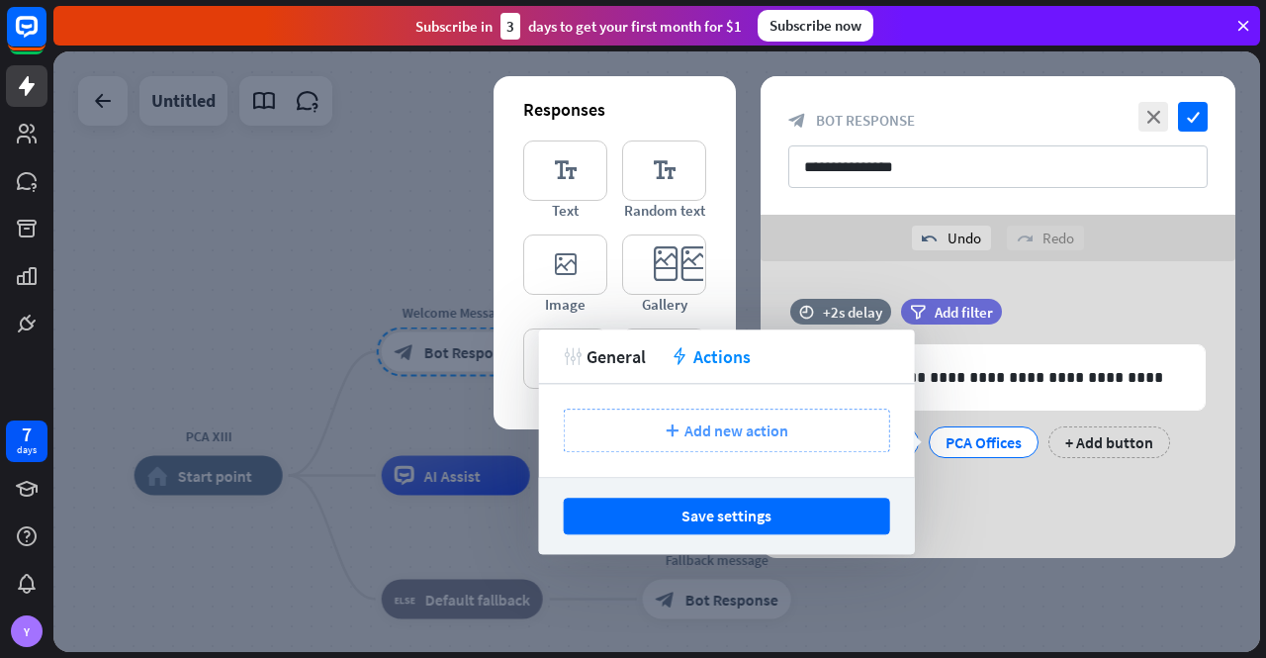
click at [723, 430] on span "Add new action" at bounding box center [737, 430] width 104 height 20
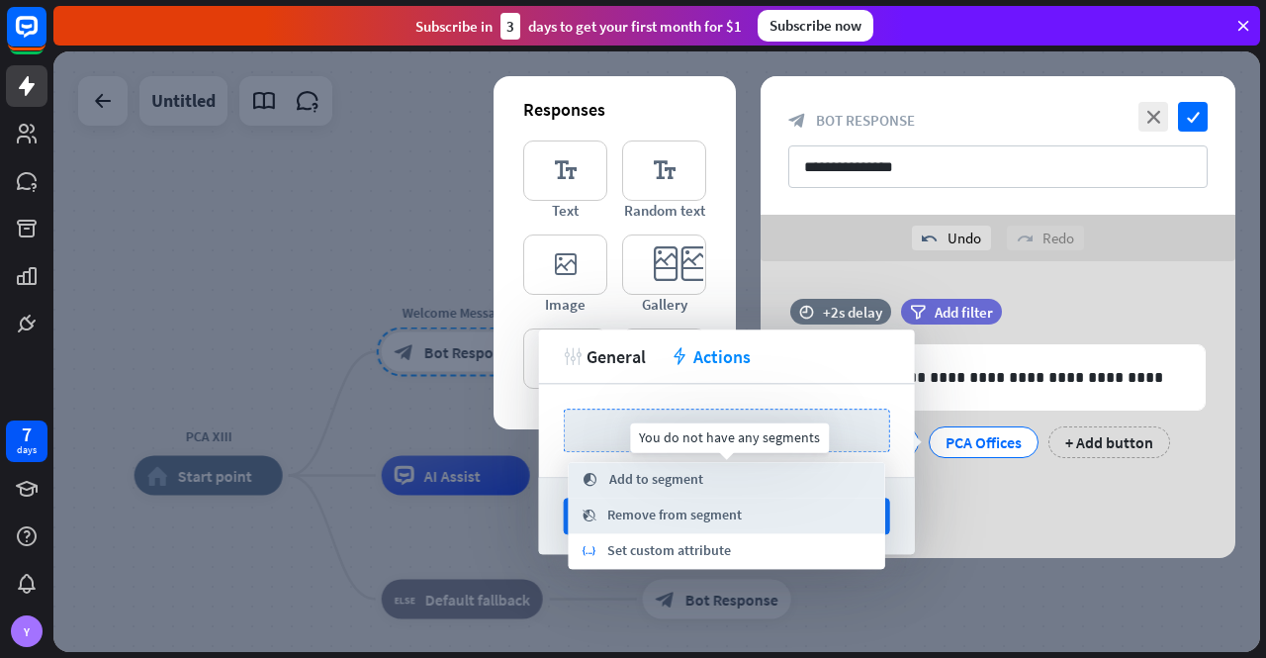
click at [625, 492] on div "segment Add to segment" at bounding box center [727, 480] width 317 height 36
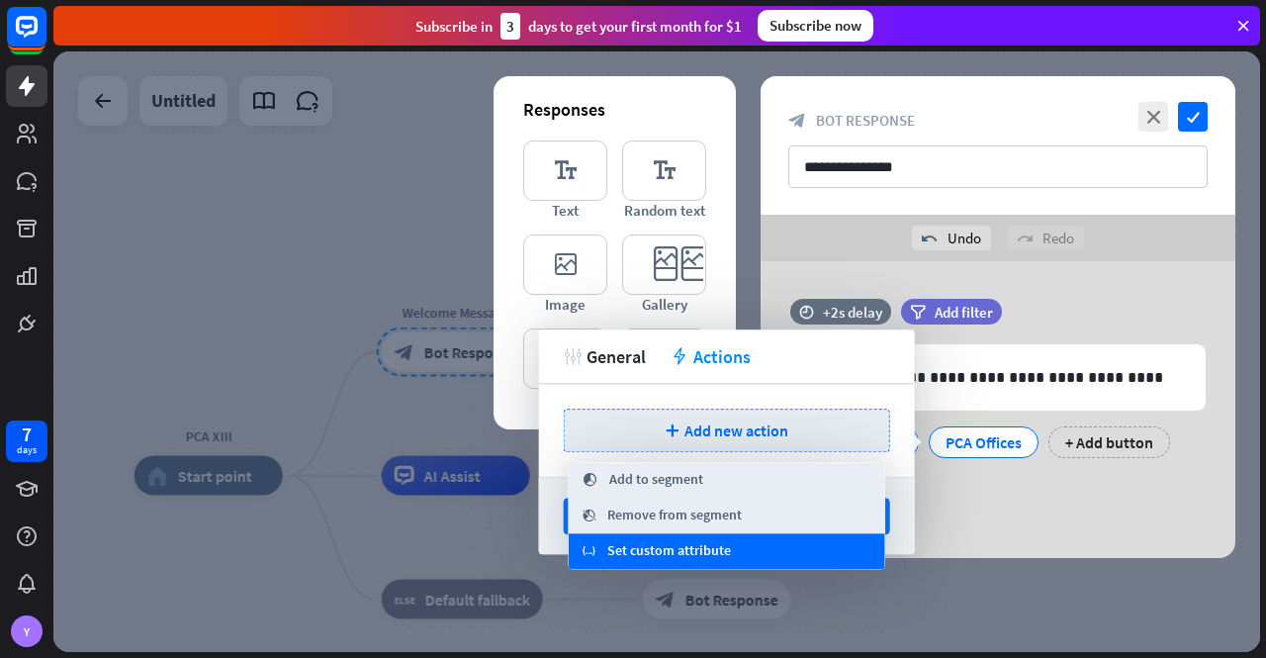
click at [661, 551] on span "Set custom attribute" at bounding box center [669, 552] width 124 height 20
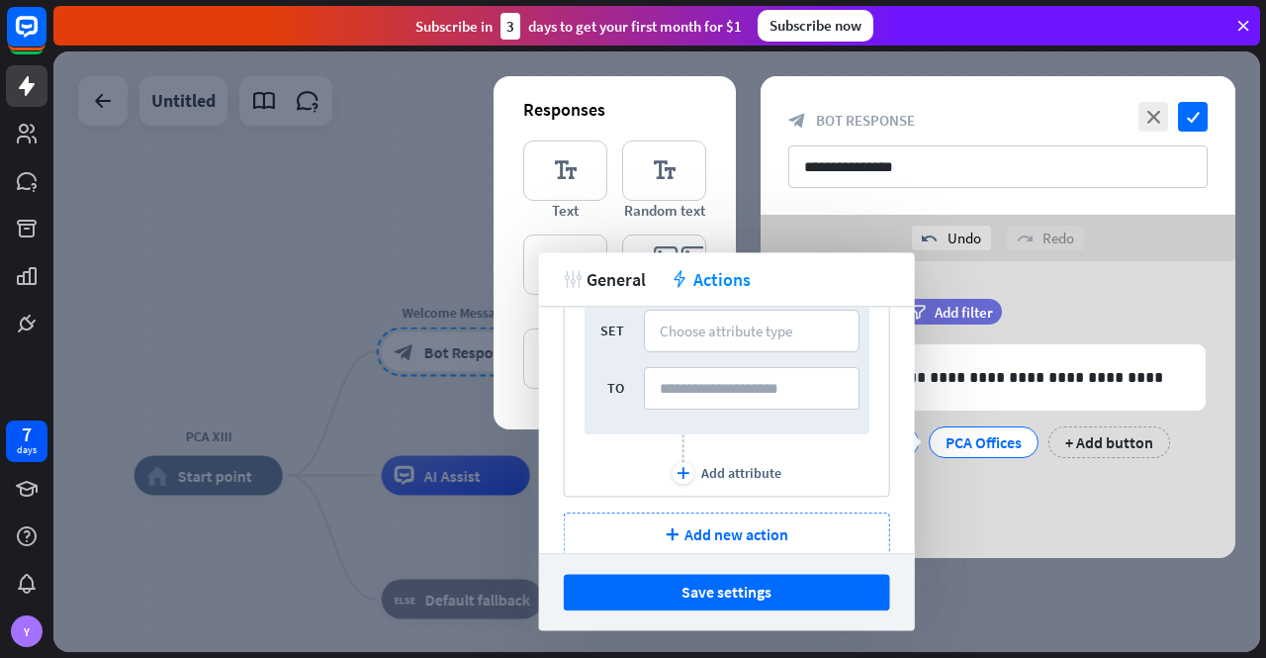
scroll to position [115, 0]
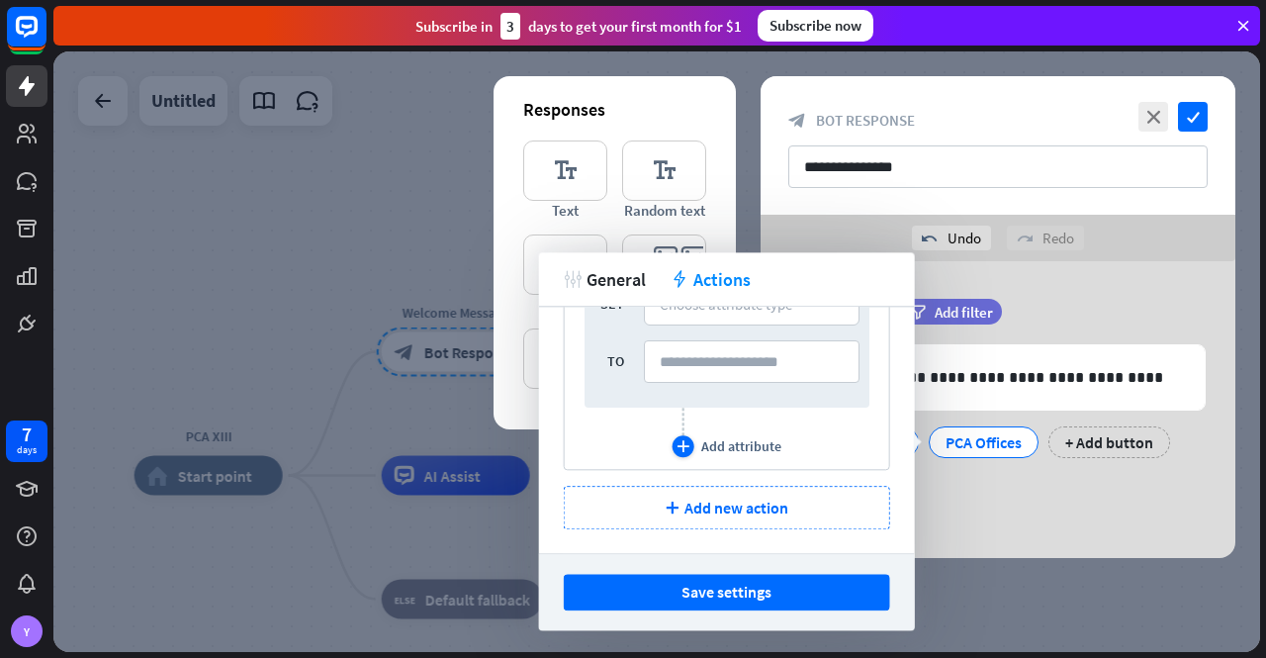
click at [683, 442] on div "plus" at bounding box center [683, 446] width 22 height 22
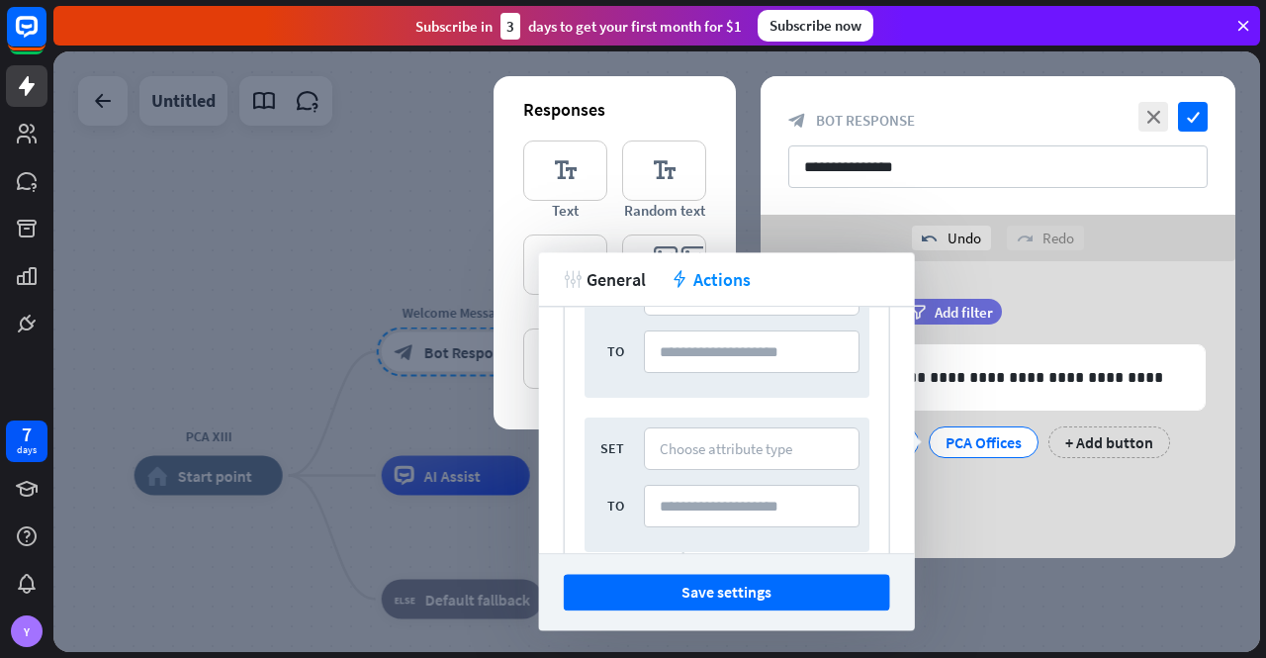
scroll to position [71, 0]
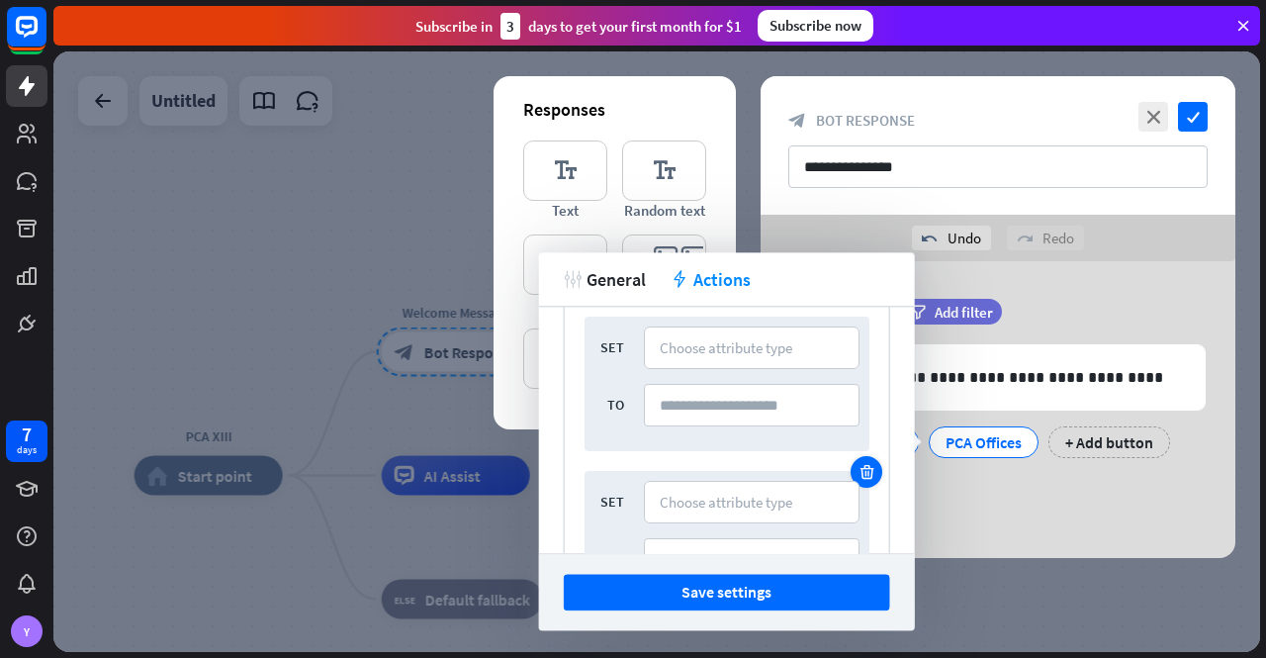
click at [857, 470] on icon at bounding box center [866, 472] width 19 height 18
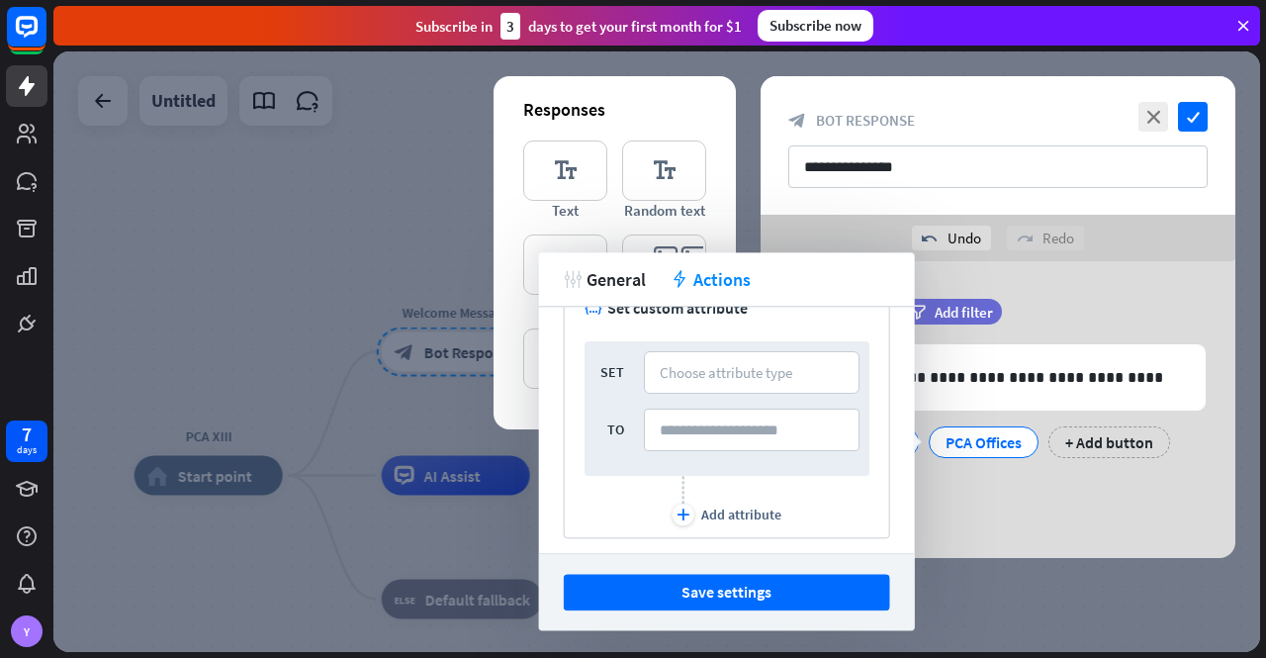
scroll to position [0, 0]
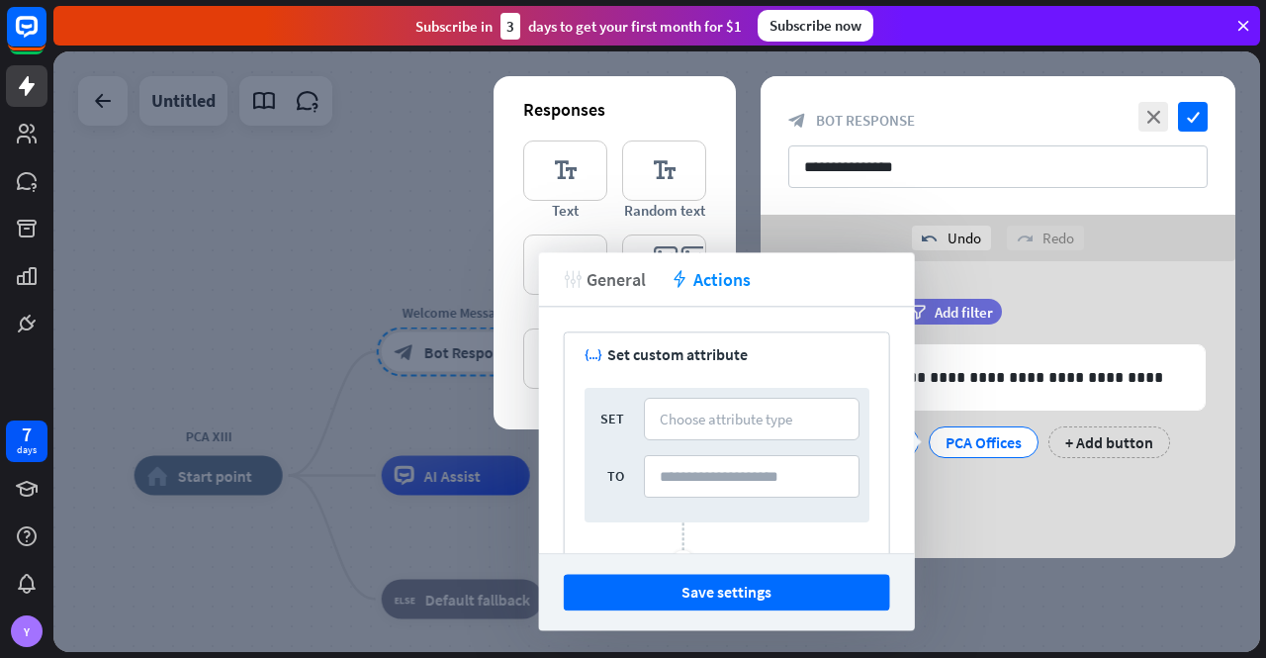
click at [599, 277] on span "General" at bounding box center [616, 279] width 59 height 23
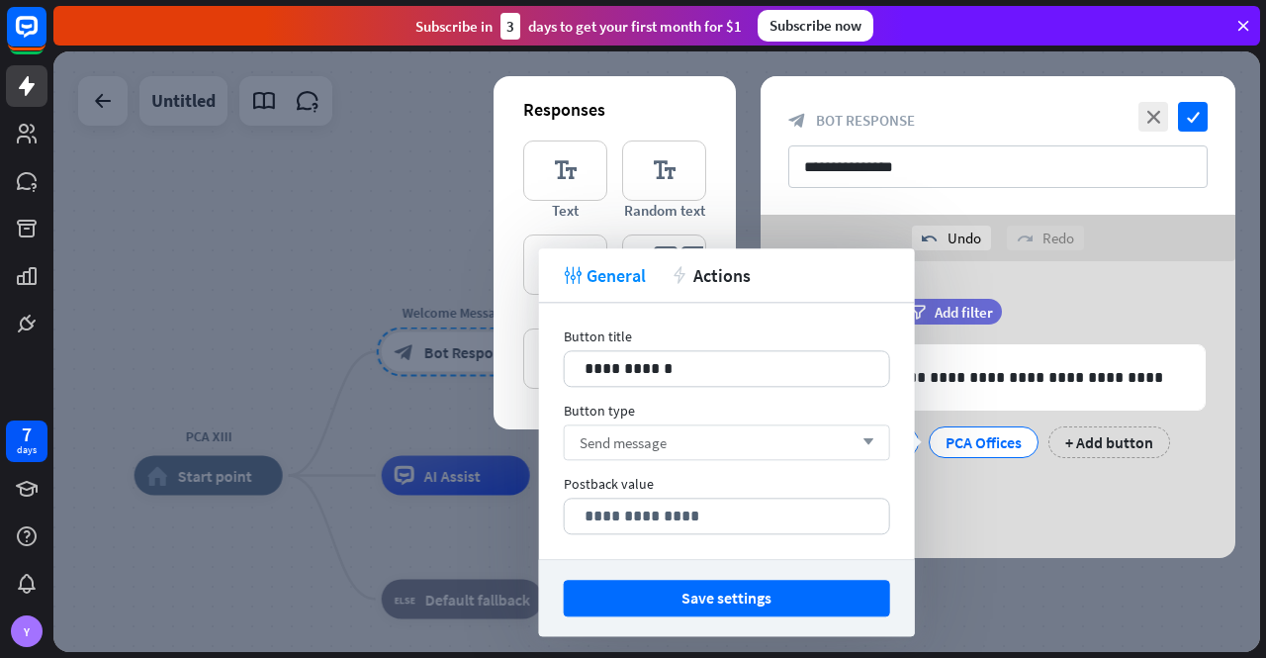
click at [723, 434] on div "Send message arrow_down" at bounding box center [727, 442] width 326 height 36
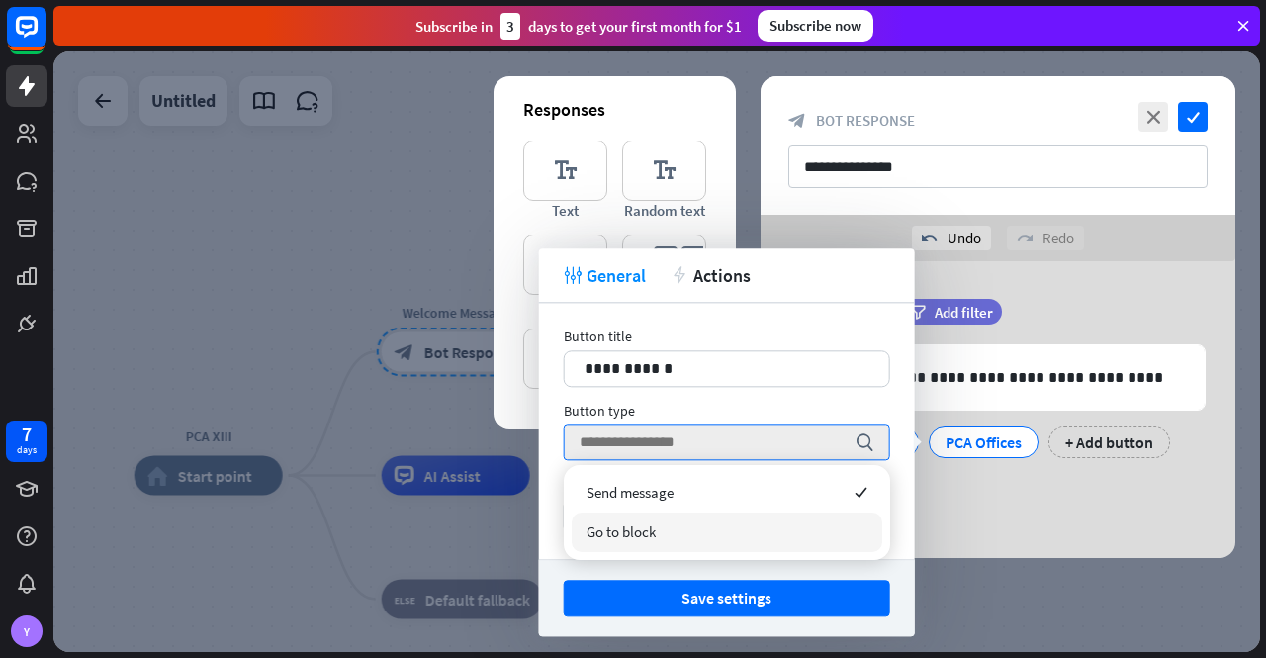
click at [655, 531] on span "Go to block" at bounding box center [621, 531] width 69 height 19
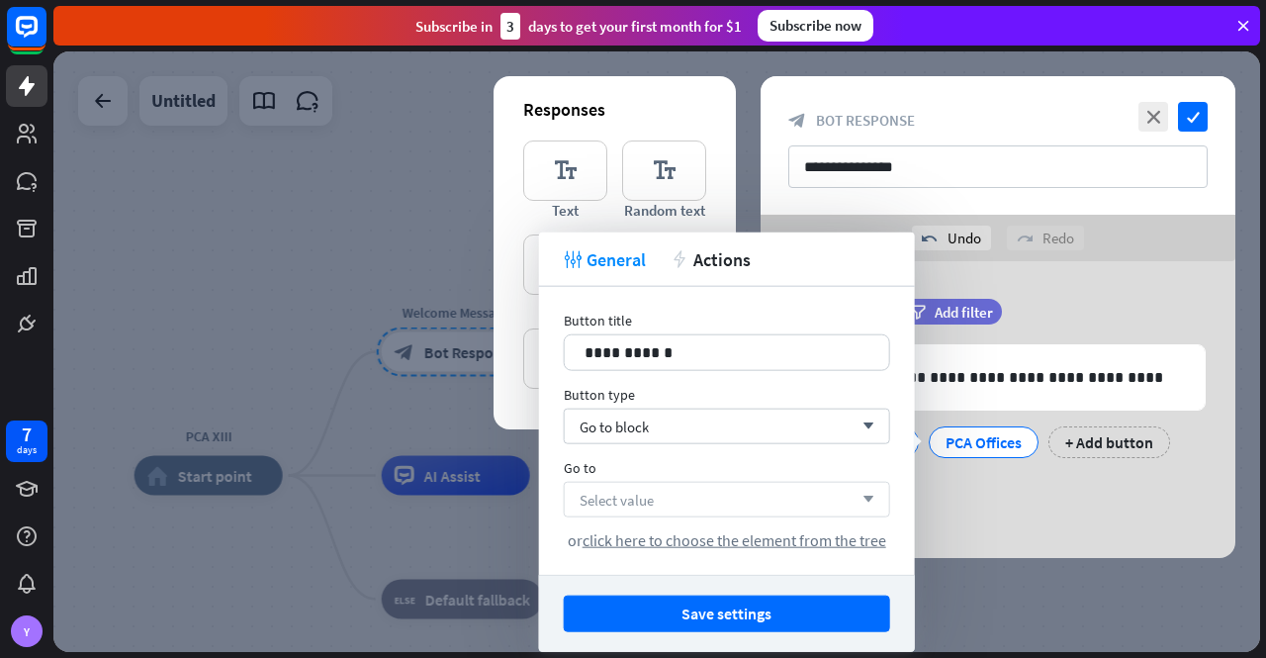
click at [651, 502] on span "Select value" at bounding box center [617, 499] width 74 height 19
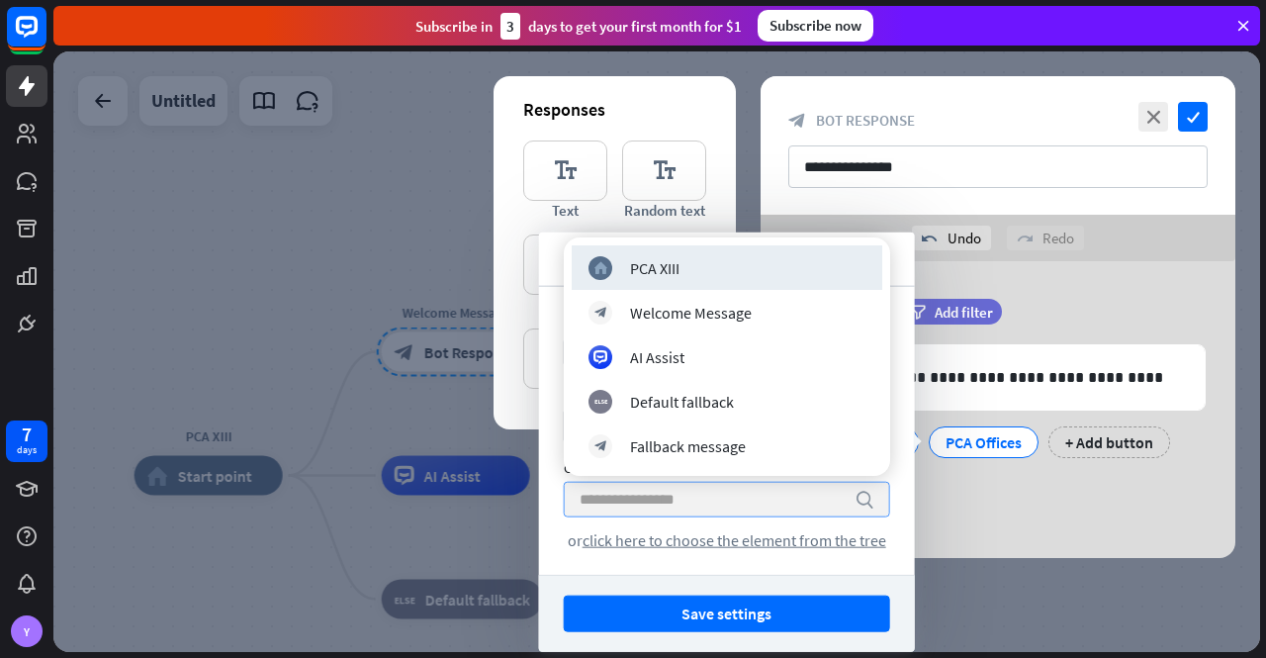
click at [651, 502] on input "search" at bounding box center [712, 500] width 265 height 34
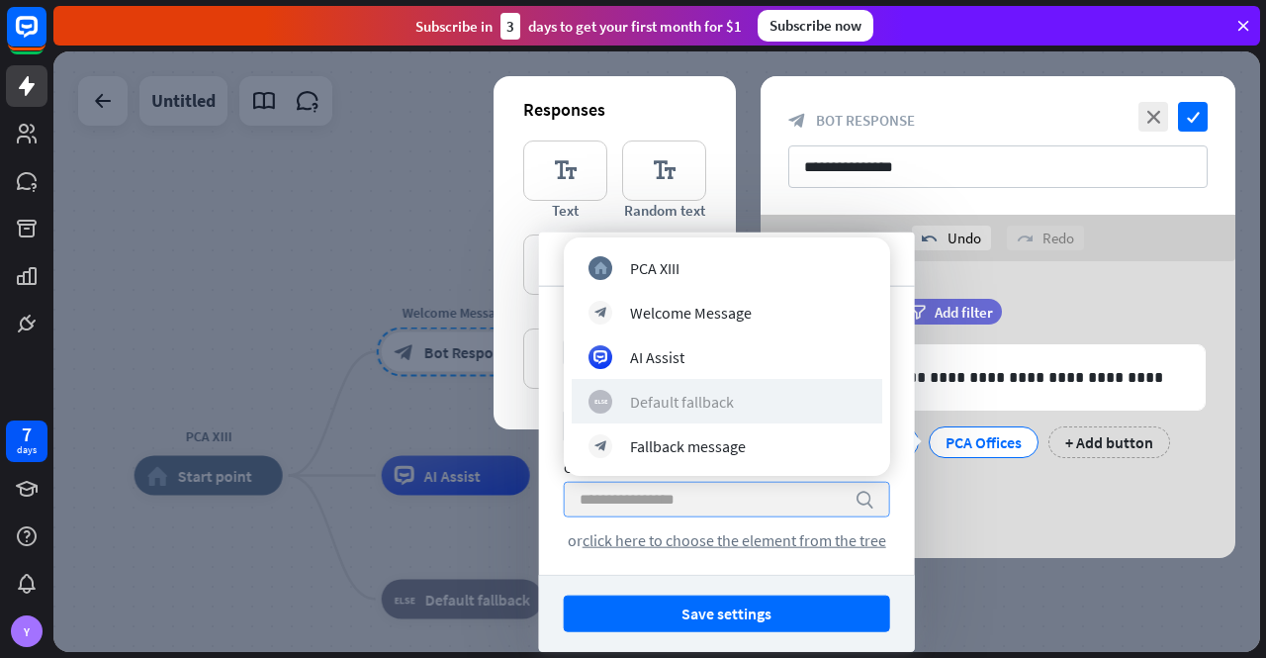
click at [677, 401] on div "Default fallback" at bounding box center [682, 402] width 104 height 20
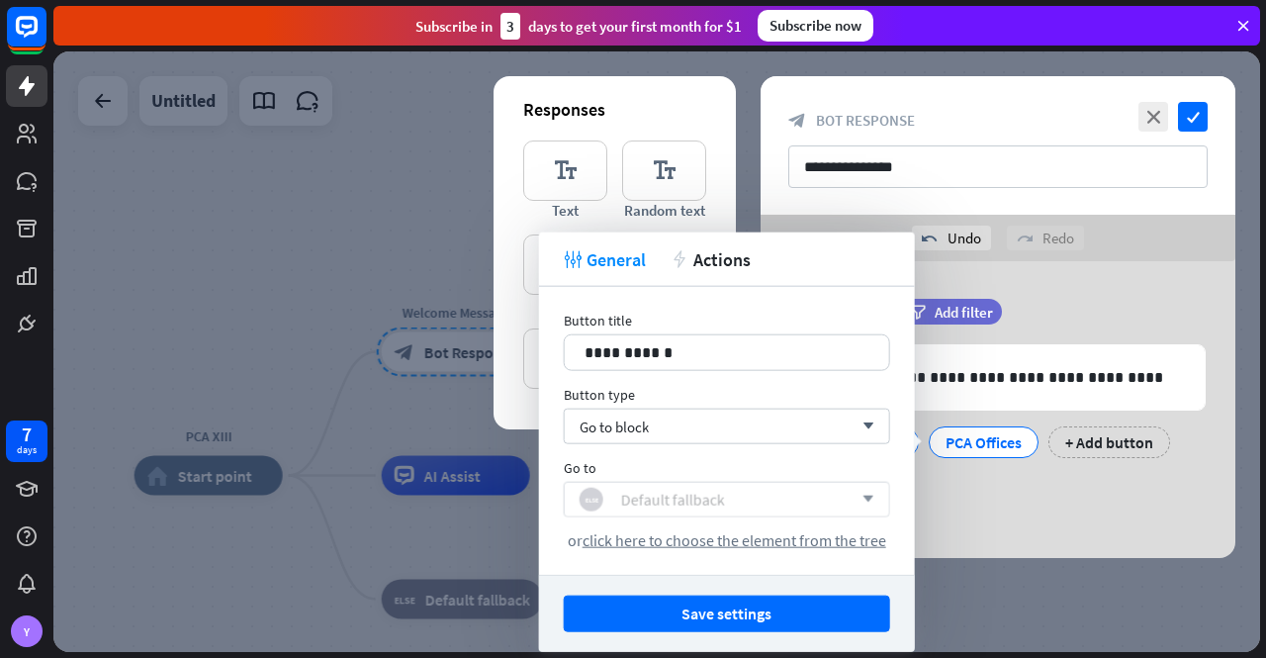
click at [748, 498] on div "block_fallback Default fallback" at bounding box center [716, 500] width 273 height 24
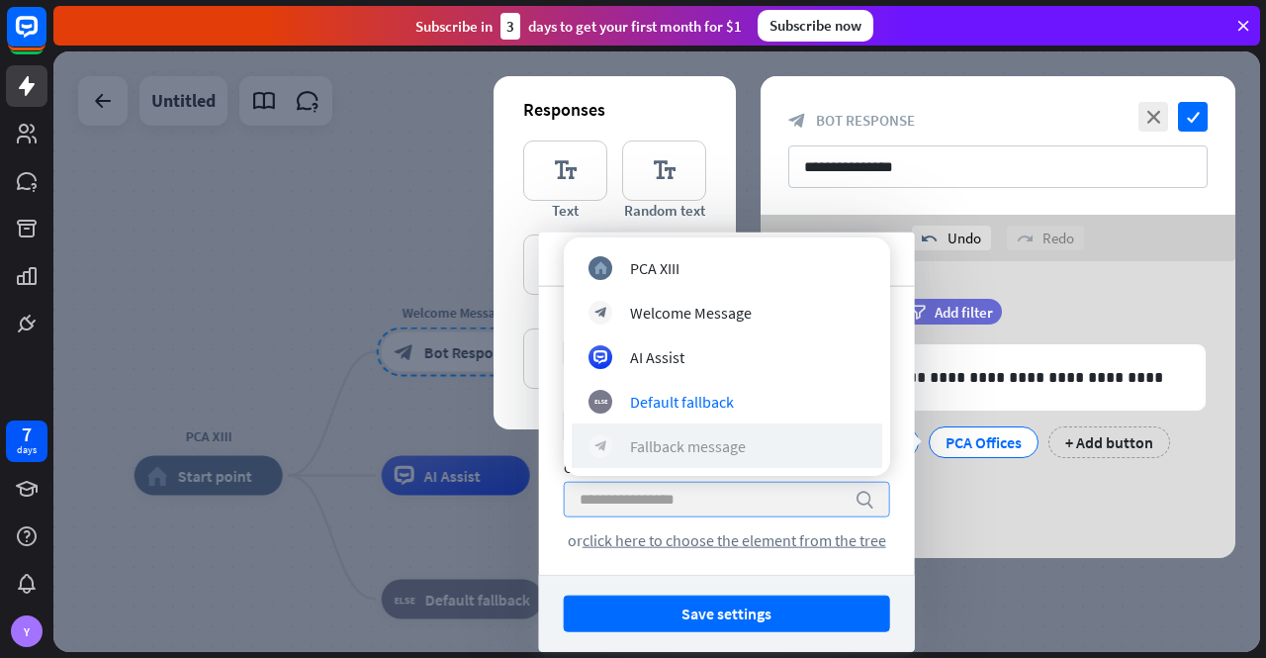
click at [710, 443] on div "Fallback message" at bounding box center [688, 446] width 116 height 20
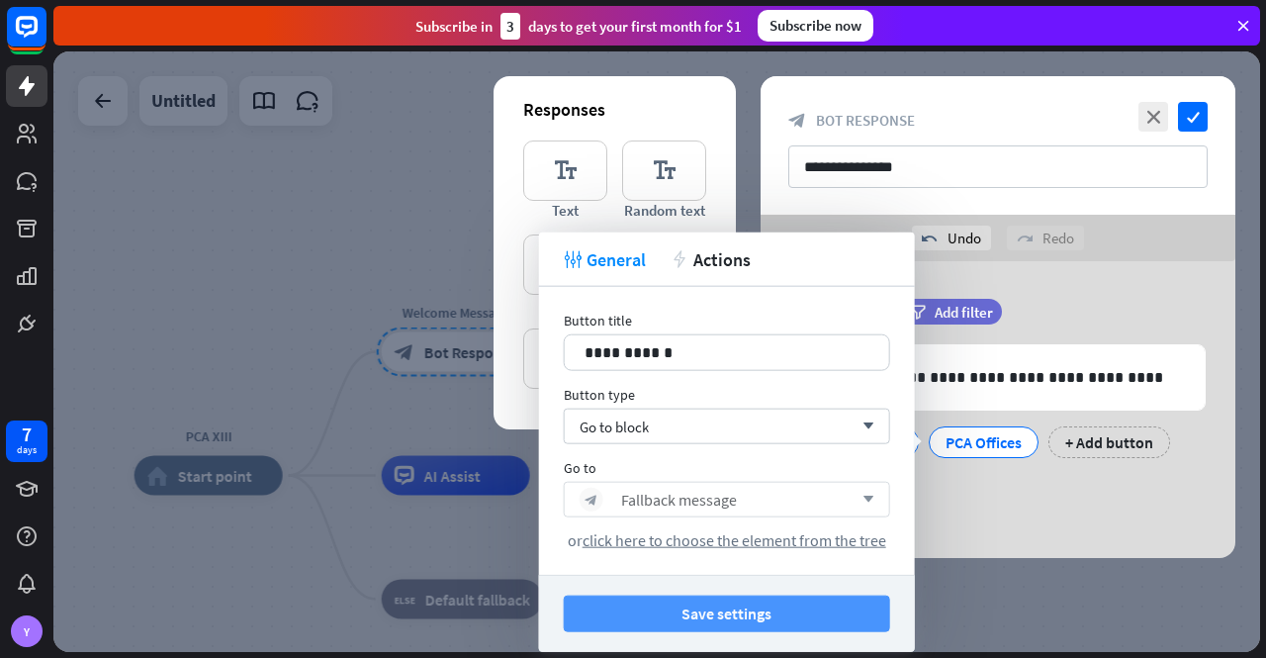
click at [754, 618] on button "Save settings" at bounding box center [727, 613] width 326 height 37
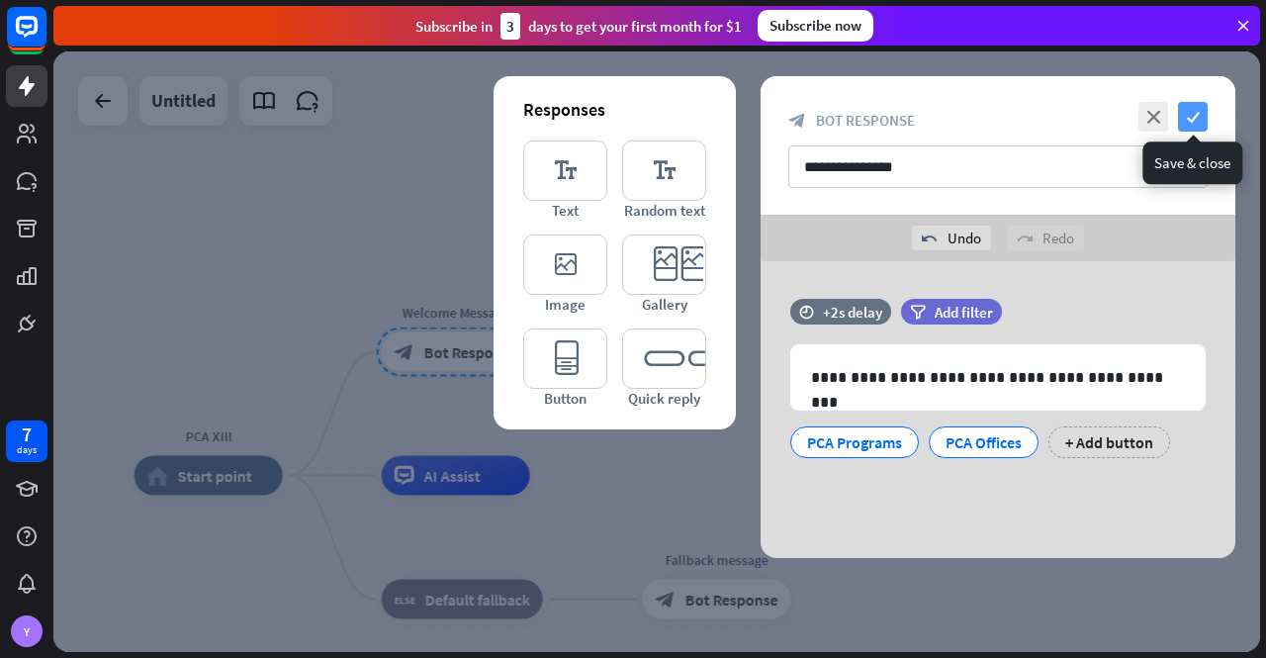
click at [1197, 116] on icon "check" at bounding box center [1193, 117] width 30 height 30
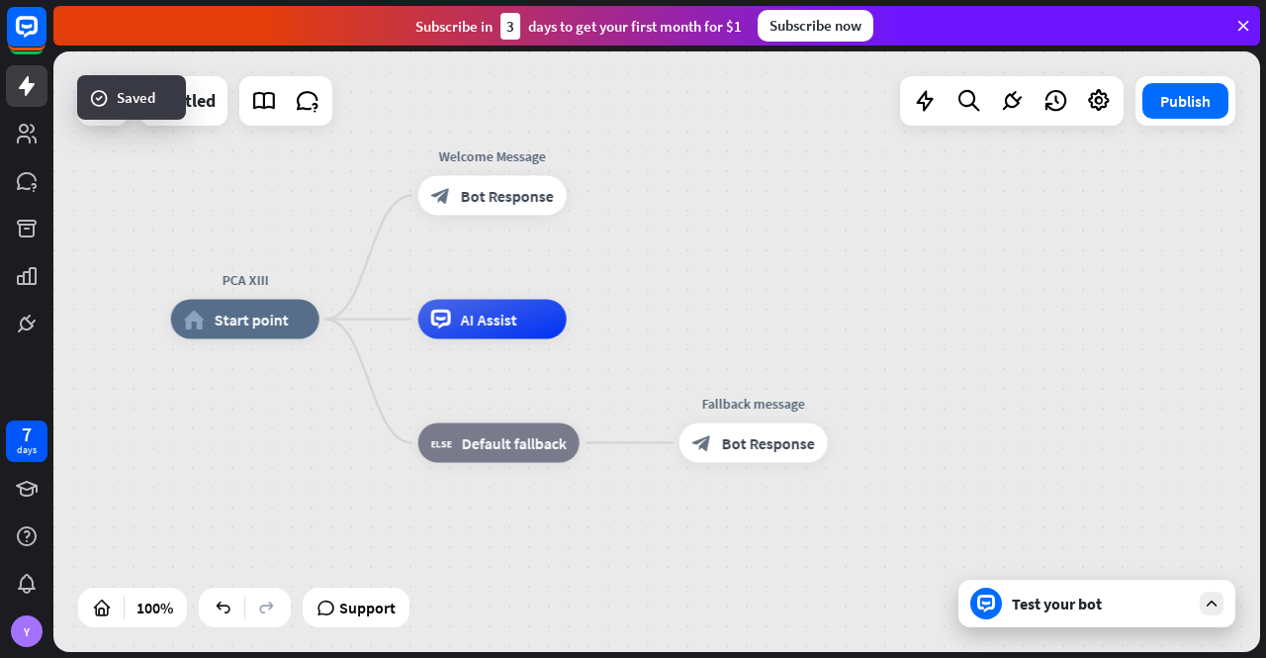
drag, startPoint x: 685, startPoint y: 411, endPoint x: 721, endPoint y: 254, distance: 160.5
click at [721, 254] on div "PCA XIII home_2 Start point Welcome Message block_bot_response Bot Response AI …" at bounding box center [656, 351] width 1207 height 600
click at [1067, 610] on div "Test your bot" at bounding box center [1101, 604] width 178 height 20
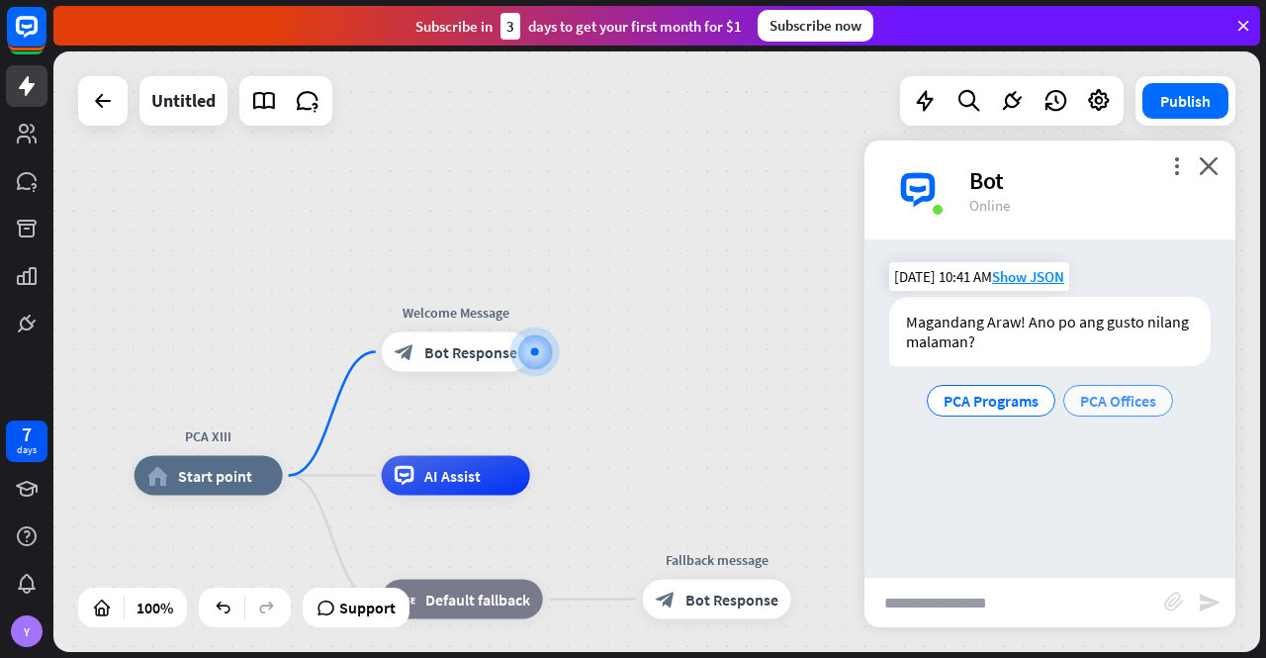
click at [1134, 397] on span "PCA Offices" at bounding box center [1118, 401] width 76 height 20
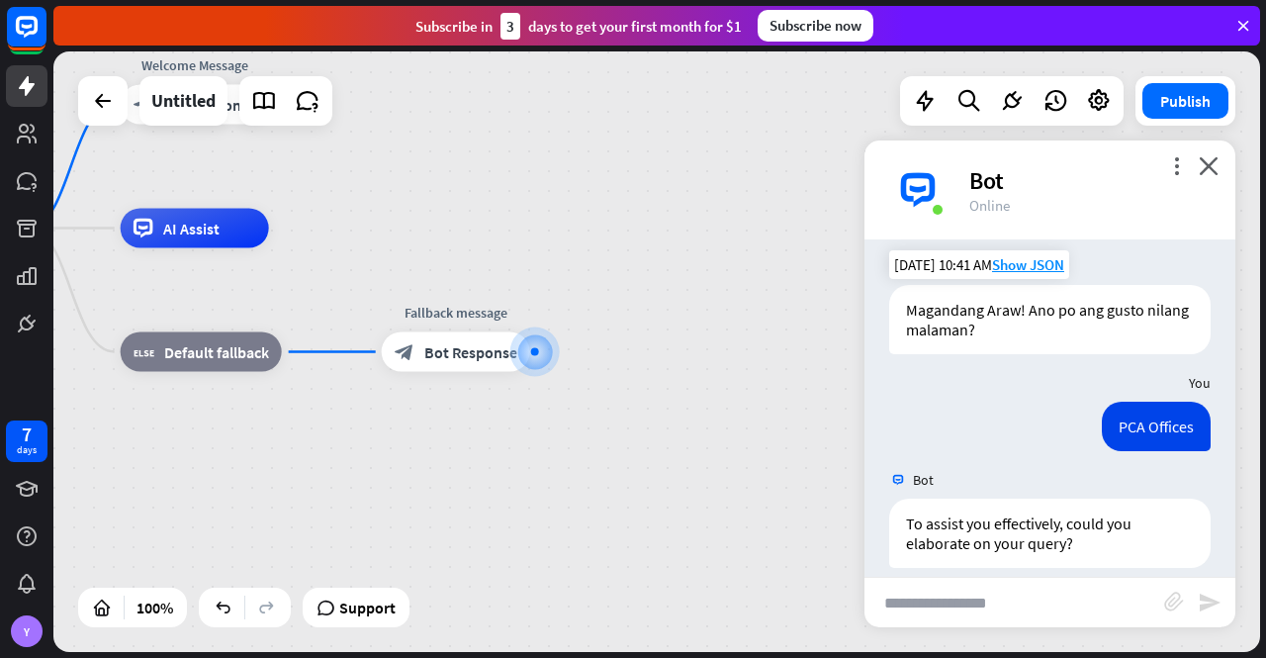
scroll to position [32, 0]
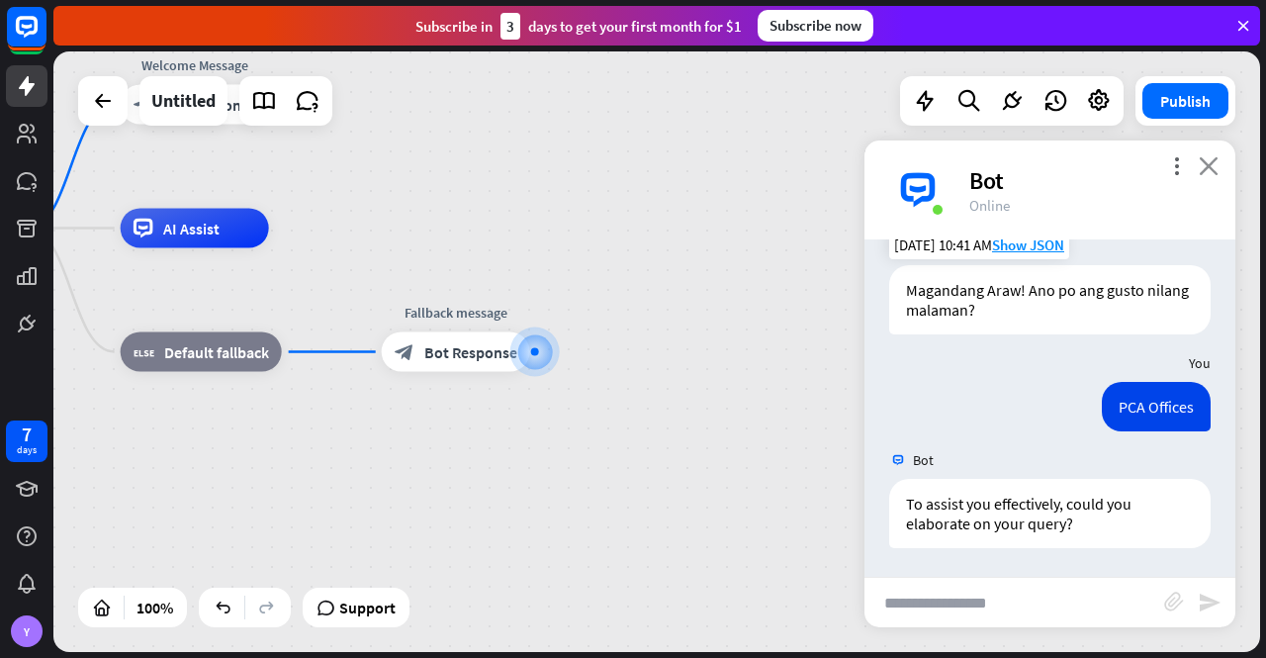
click at [1211, 162] on icon "close" at bounding box center [1209, 165] width 20 height 19
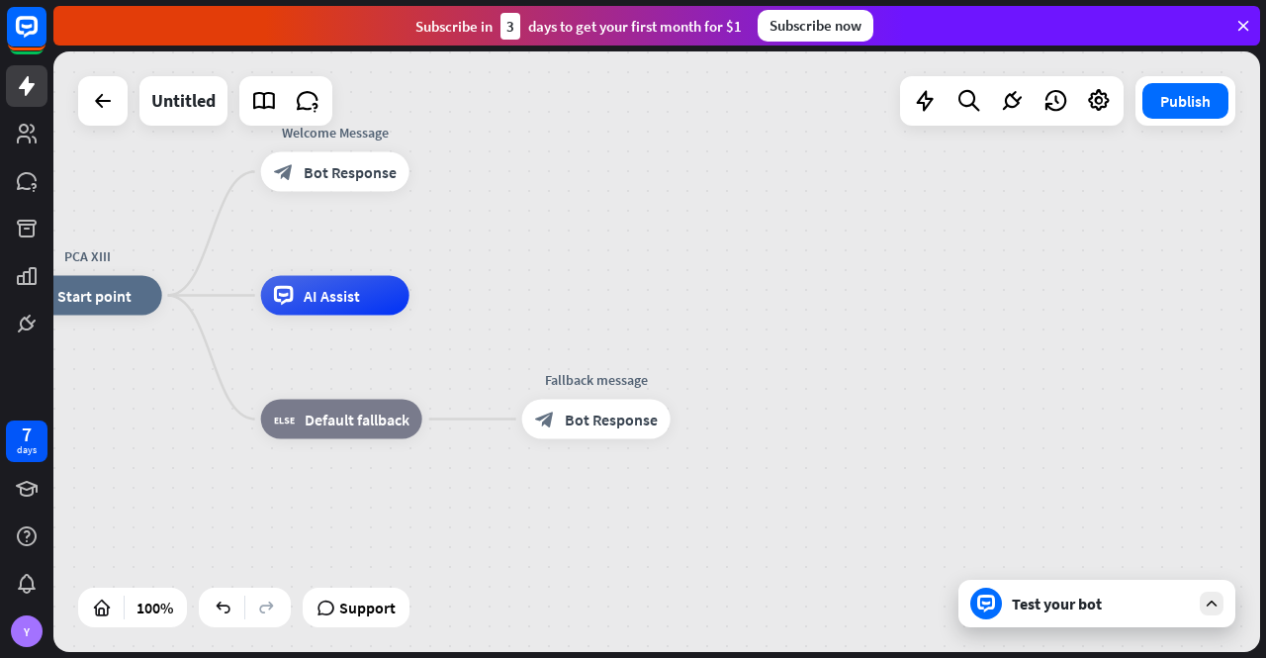
drag, startPoint x: 700, startPoint y: 412, endPoint x: 905, endPoint y: 498, distance: 221.7
click at [905, 498] on div "PCA XIII home_2 Start point Welcome Message block_bot_response Bot Response AI …" at bounding box center [617, 596] width 1207 height 600
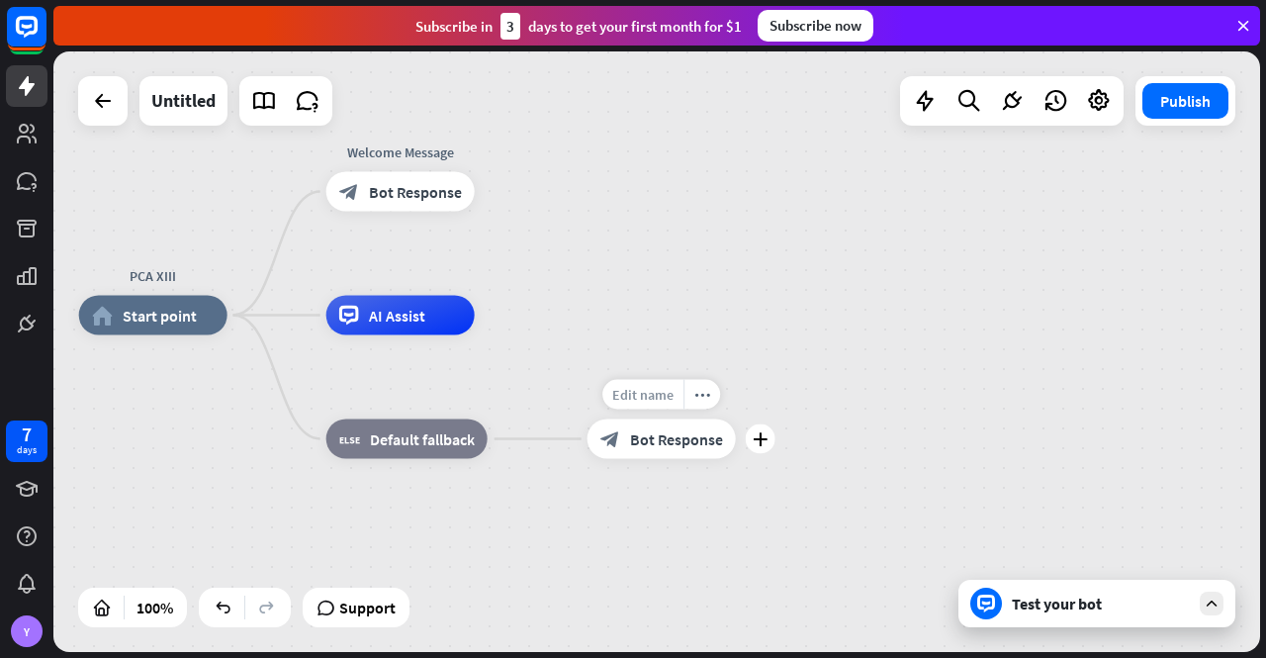
click at [652, 389] on span "Edit name" at bounding box center [642, 395] width 61 height 18
type input "*"
type input "**********"
click at [692, 557] on div "**********" at bounding box center [656, 351] width 1207 height 600
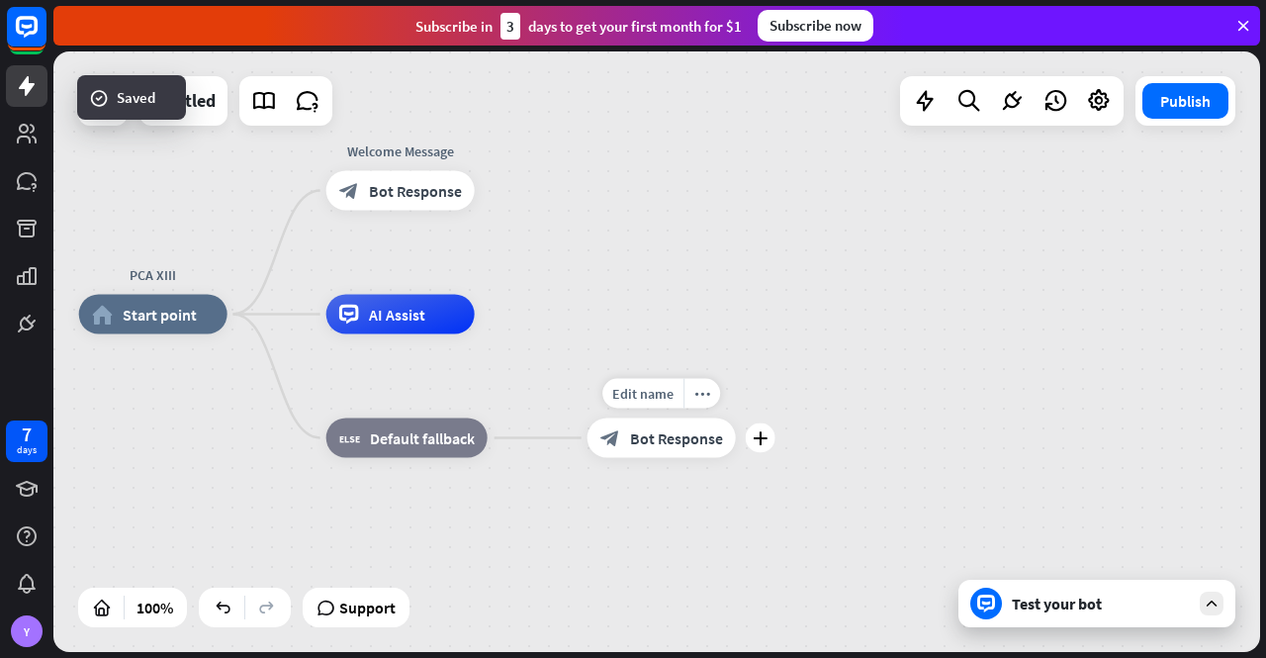
click at [673, 437] on span "Bot Response" at bounding box center [676, 438] width 93 height 20
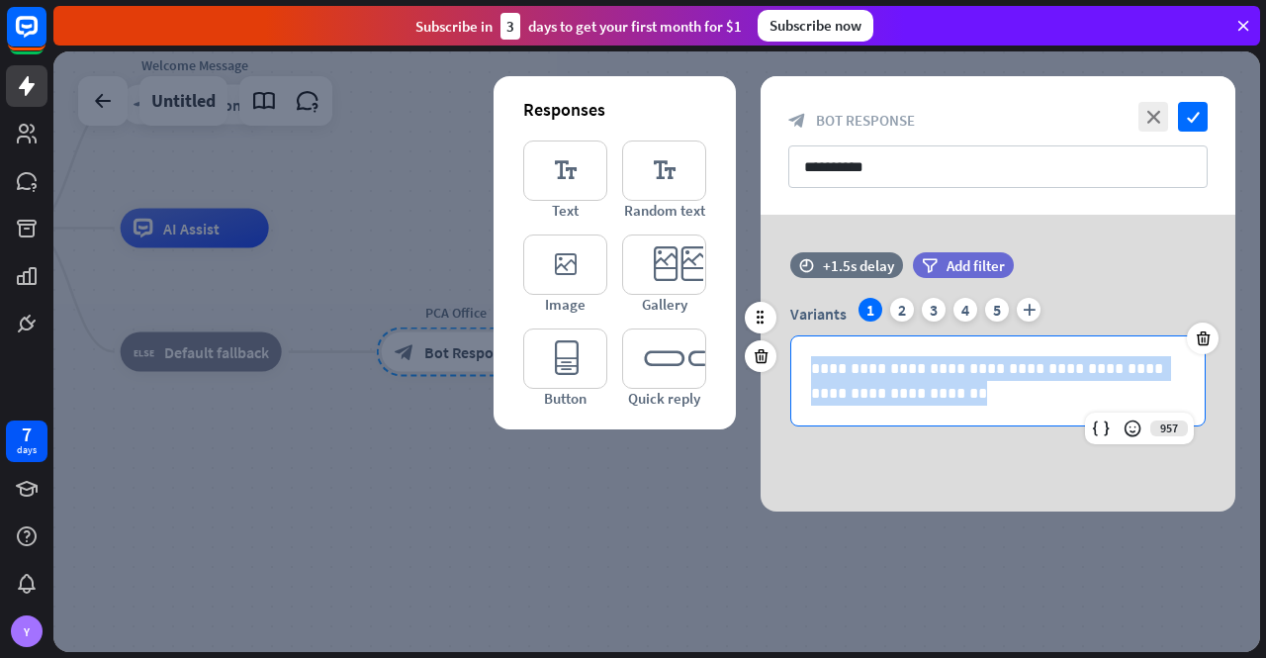
drag, startPoint x: 912, startPoint y: 394, endPoint x: 773, endPoint y: 342, distance: 148.7
click at [773, 342] on div "**********" at bounding box center [998, 349] width 475 height 194
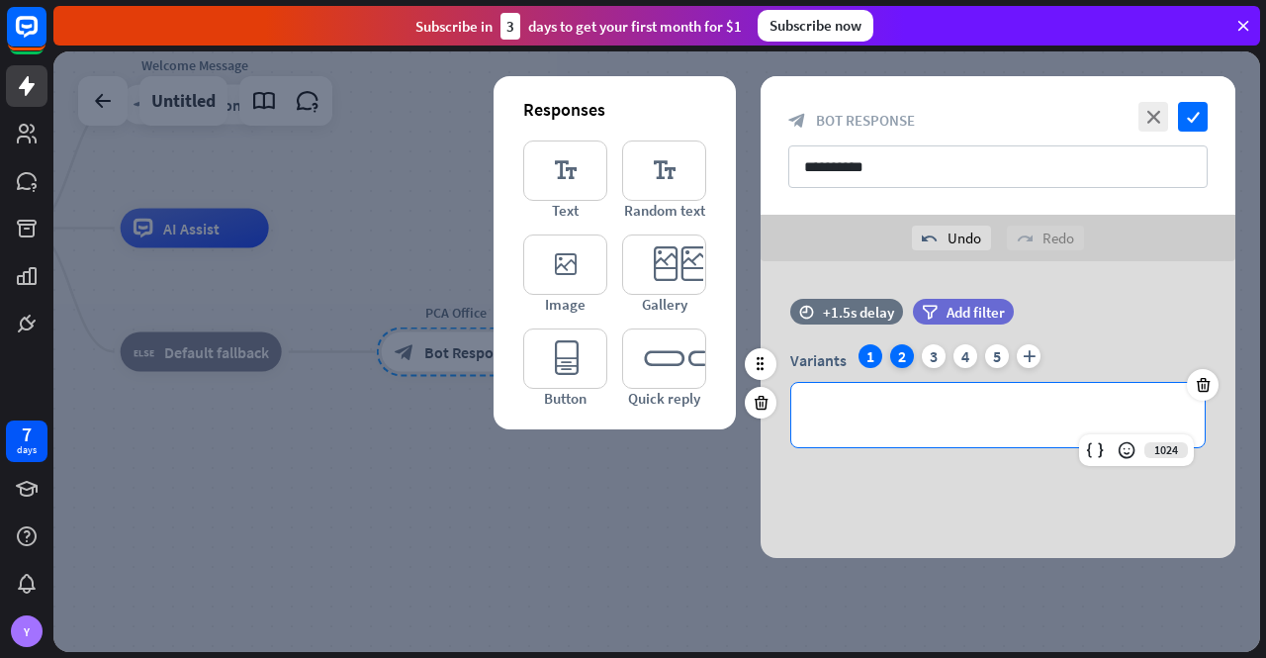
click at [903, 357] on div "2" at bounding box center [902, 356] width 24 height 24
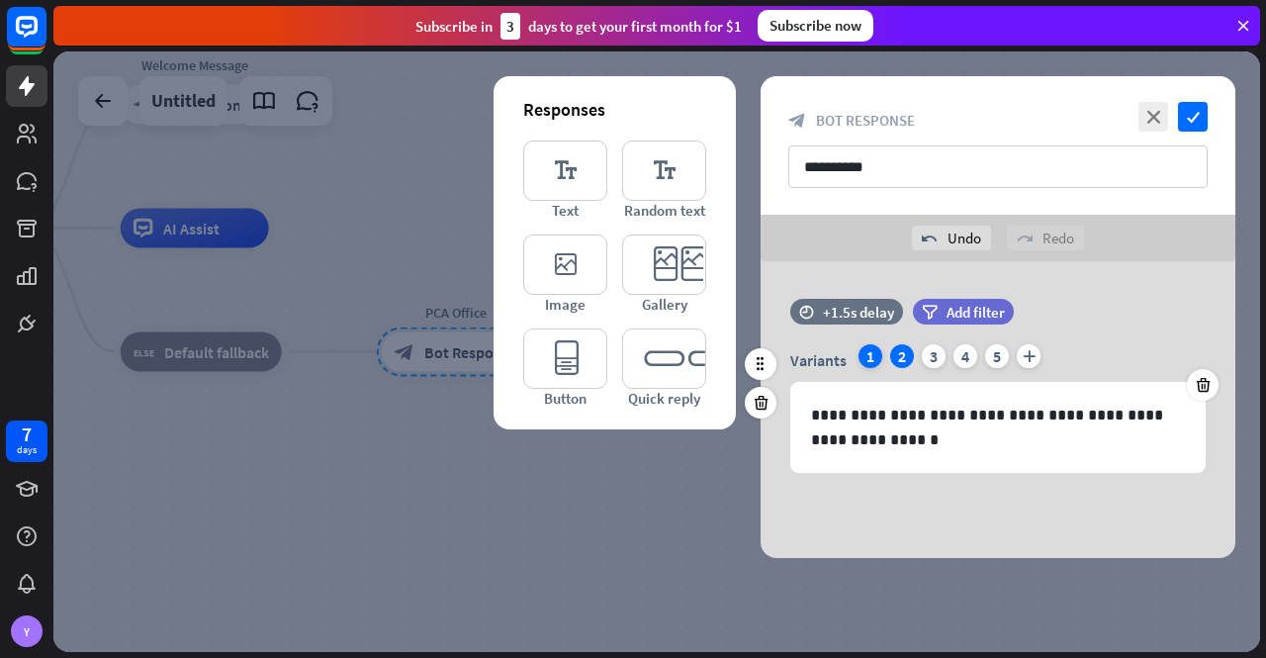
click at [870, 353] on div "1" at bounding box center [871, 356] width 24 height 24
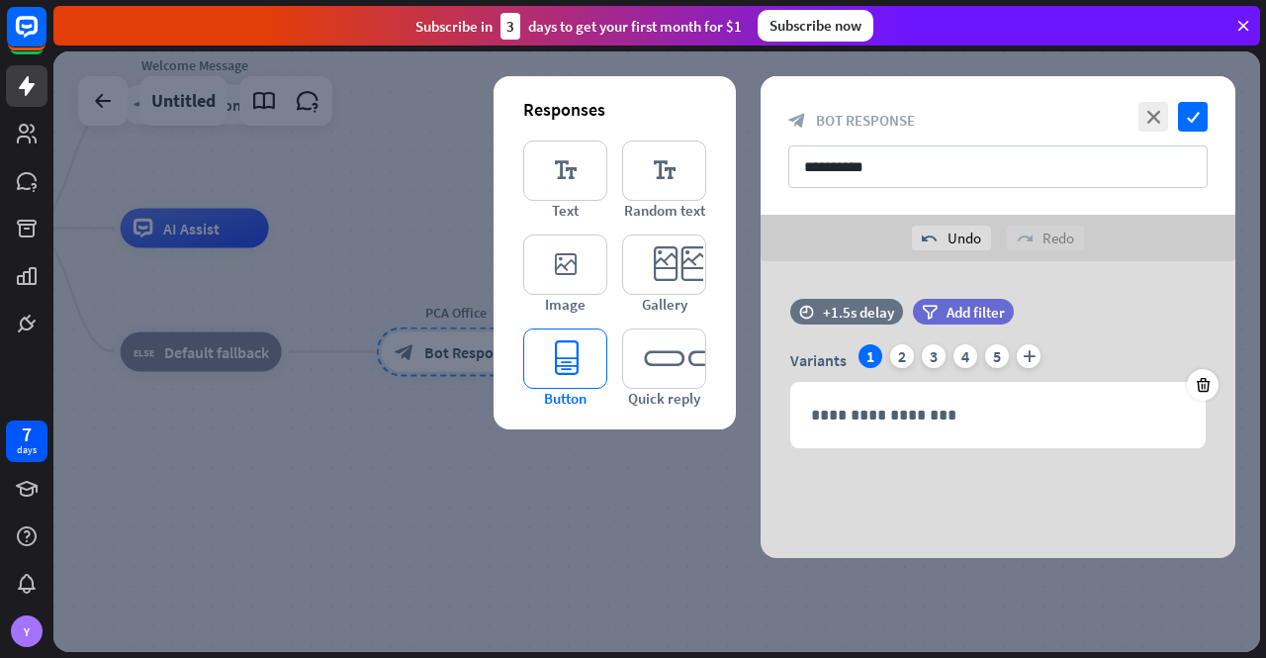
click at [576, 358] on icon "editor_button" at bounding box center [565, 358] width 84 height 60
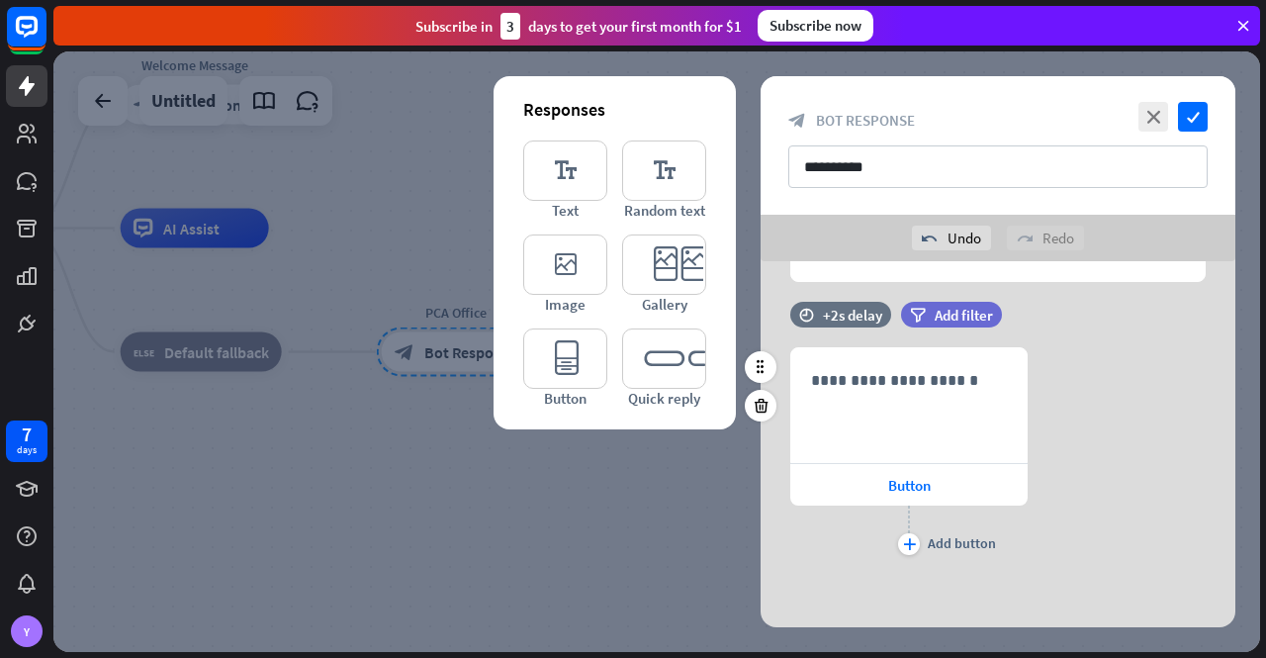
scroll to position [67, 0]
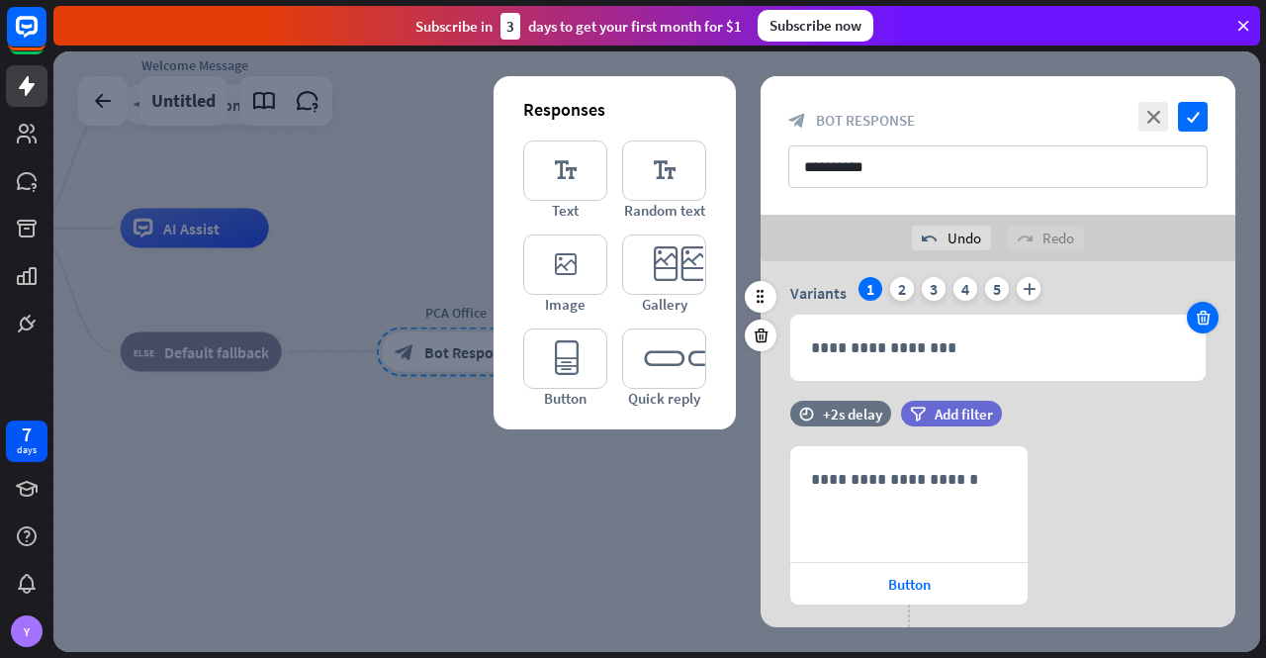
click at [1207, 316] on icon at bounding box center [1203, 318] width 19 height 18
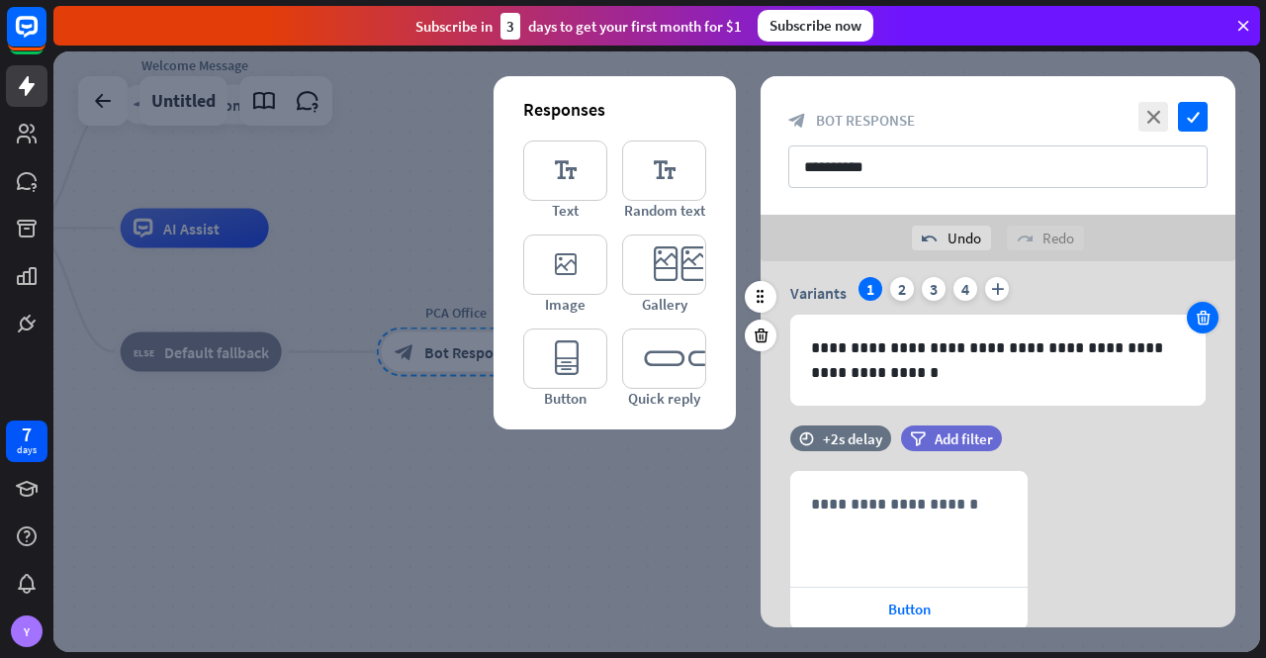
click at [1203, 312] on icon at bounding box center [1203, 318] width 19 height 18
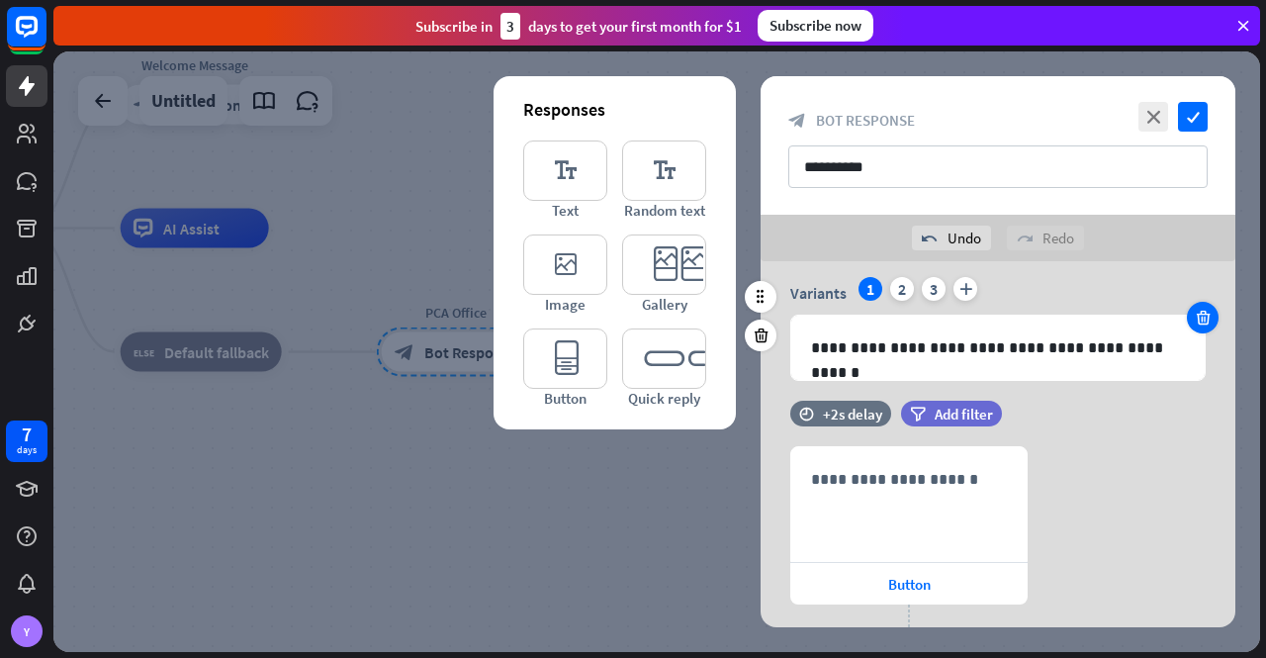
click at [1203, 316] on icon at bounding box center [1203, 318] width 19 height 18
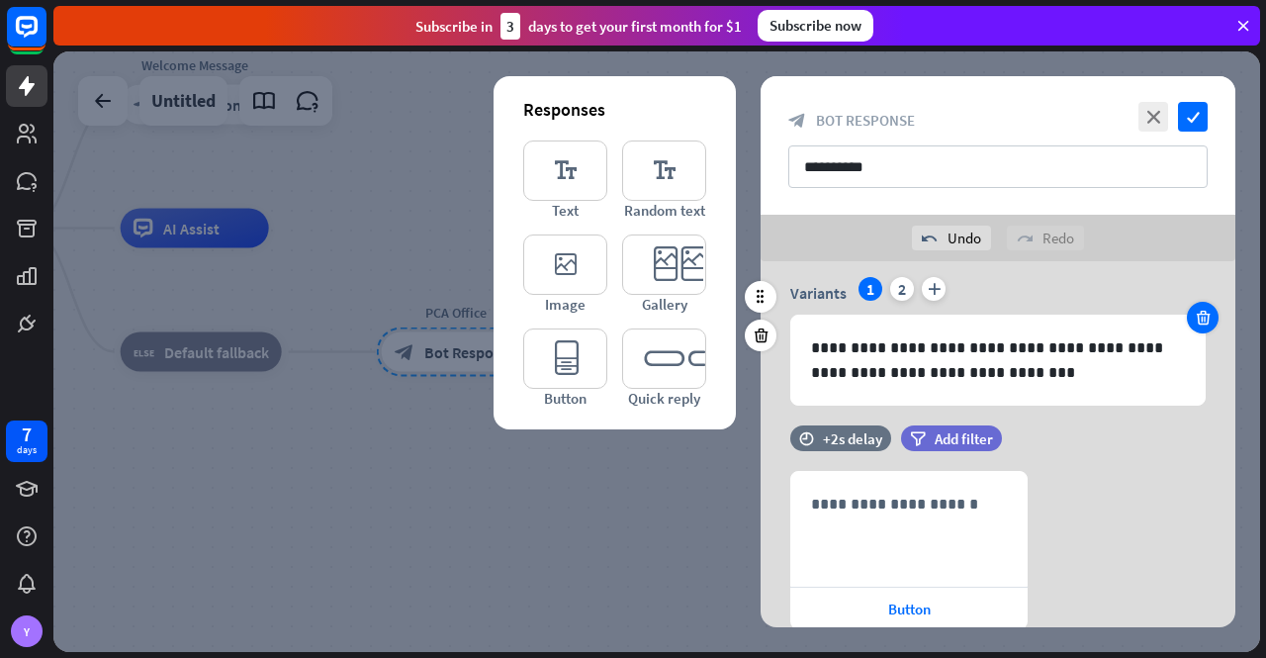
click at [1203, 316] on icon at bounding box center [1203, 318] width 19 height 18
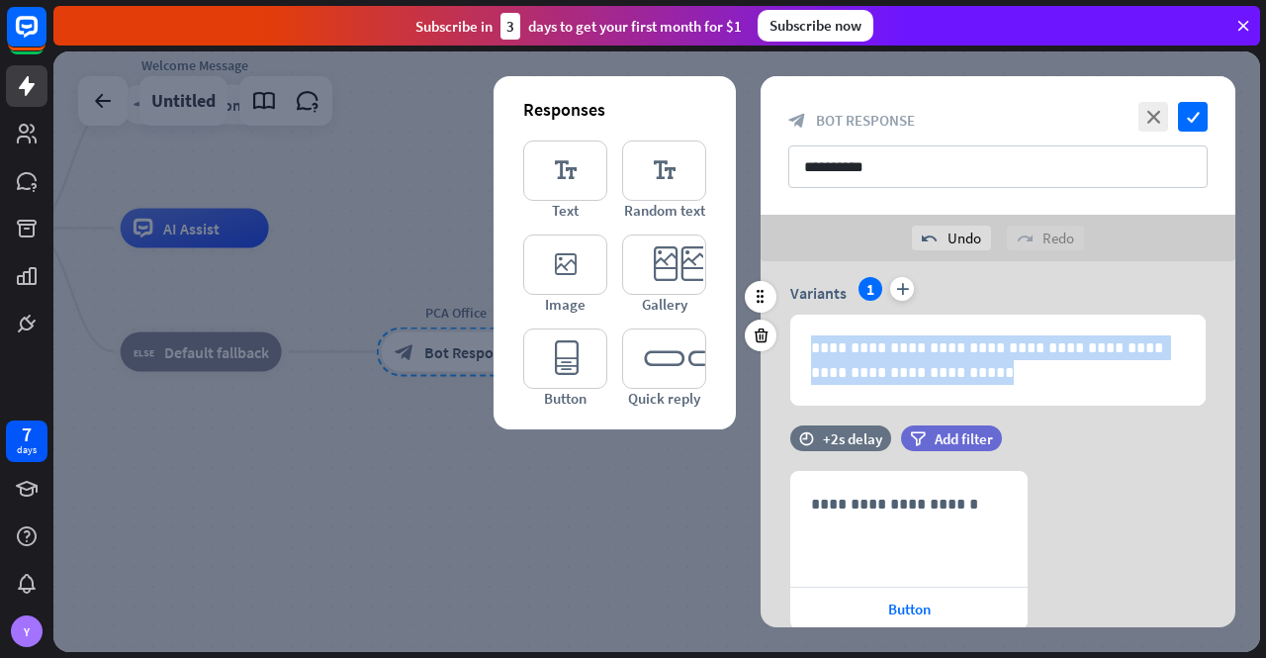
click at [1203, 316] on div "**********" at bounding box center [997, 360] width 413 height 89
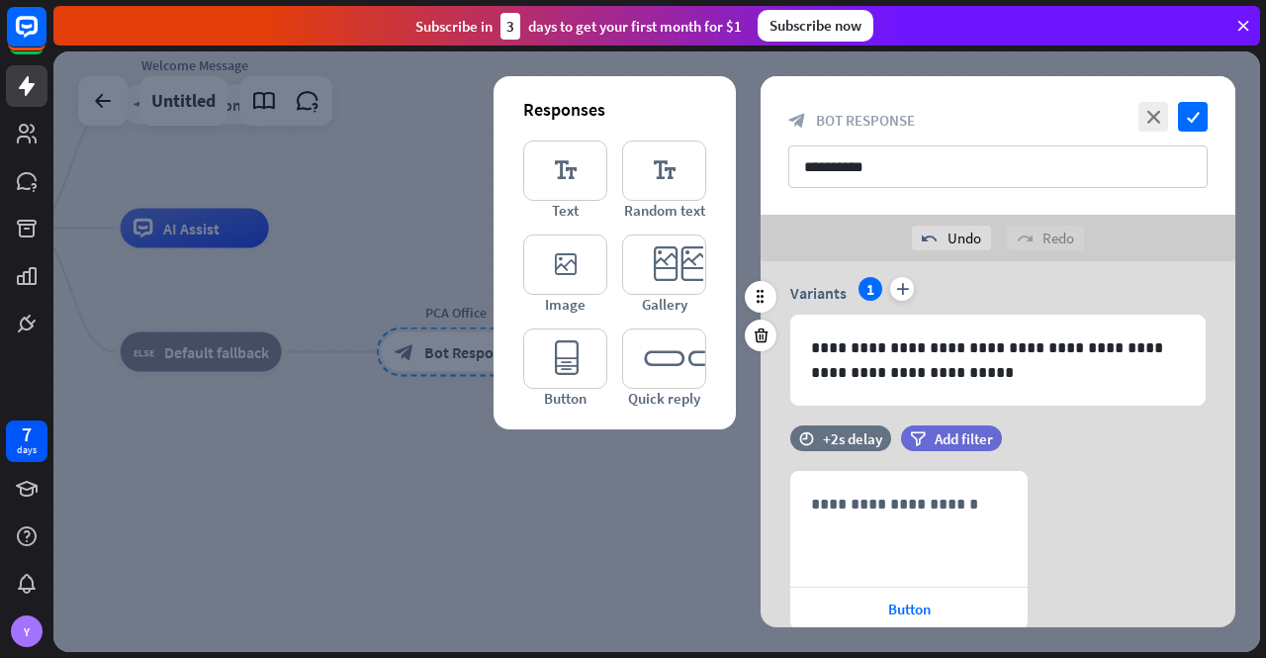
click at [1134, 309] on div "**********" at bounding box center [997, 341] width 415 height 129
click at [760, 333] on icon at bounding box center [761, 335] width 19 height 18
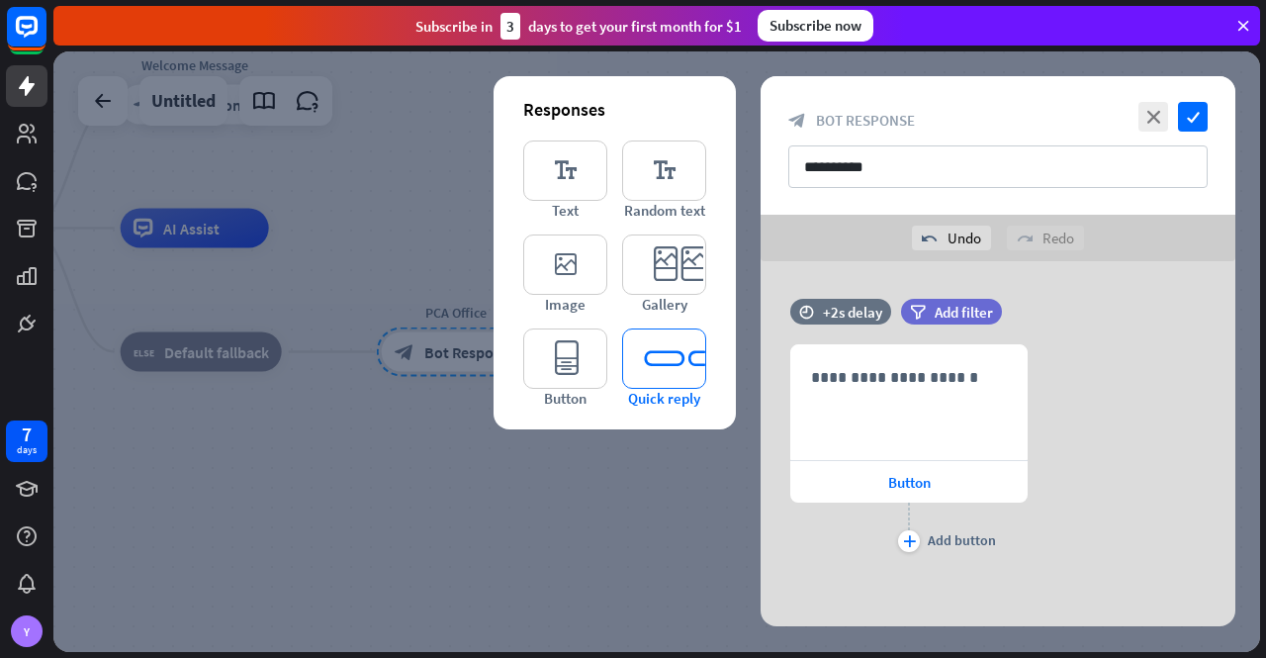
click at [663, 357] on icon "editor_quick_replies" at bounding box center [664, 358] width 84 height 60
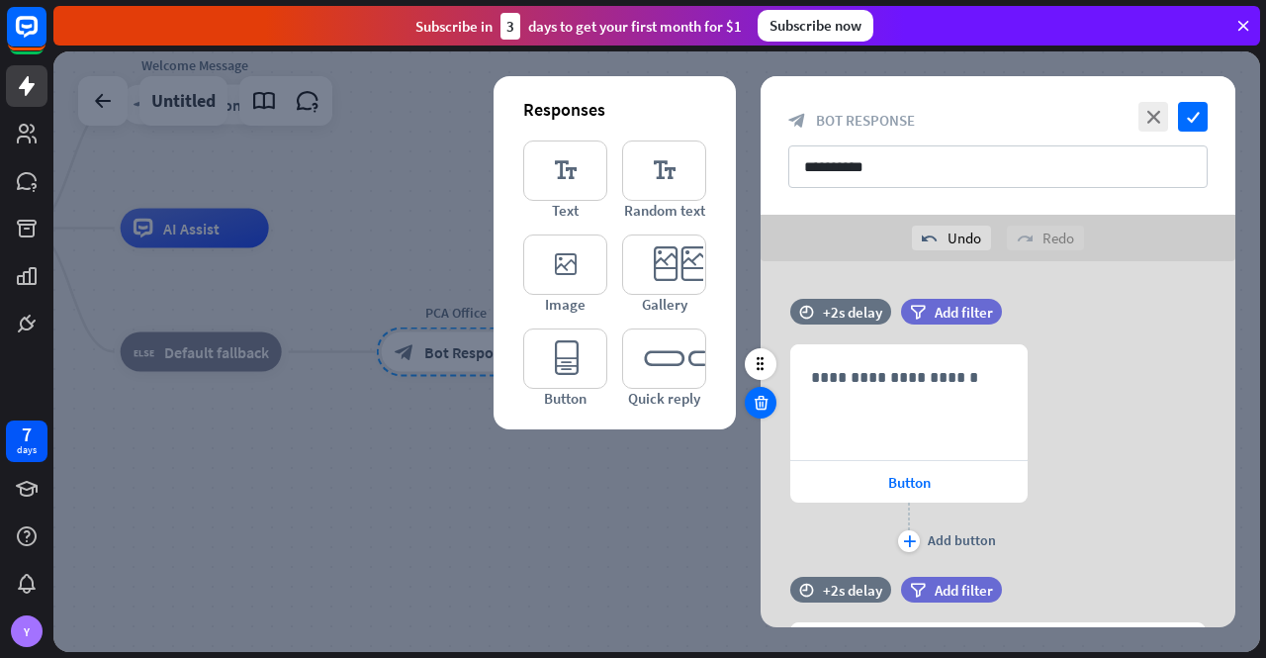
click at [752, 407] on icon at bounding box center [761, 403] width 19 height 18
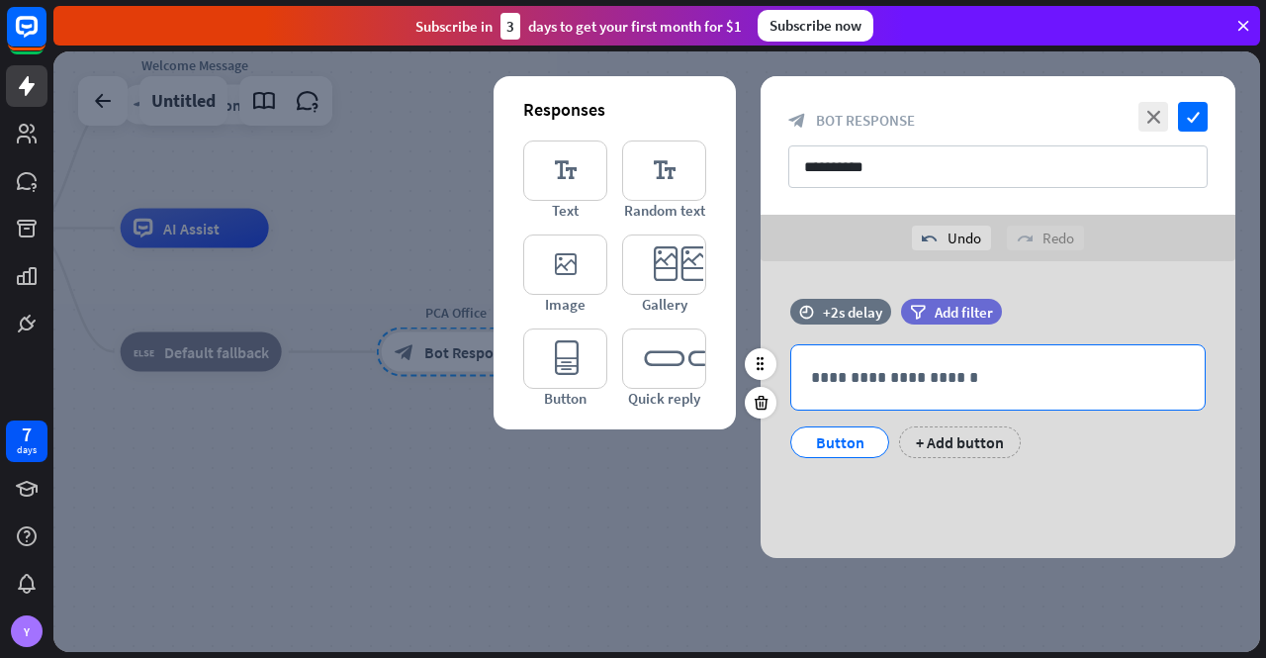
click at [880, 374] on p "**********" at bounding box center [998, 377] width 374 height 25
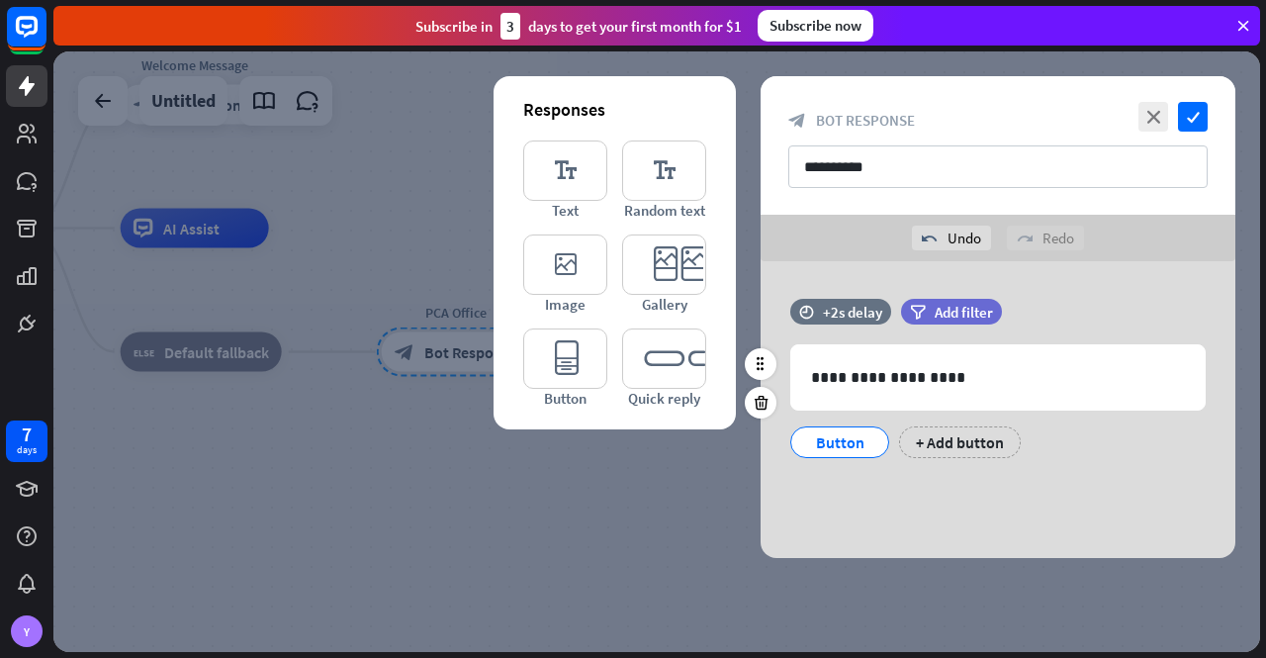
click at [861, 444] on div "Button" at bounding box center [839, 442] width 65 height 30
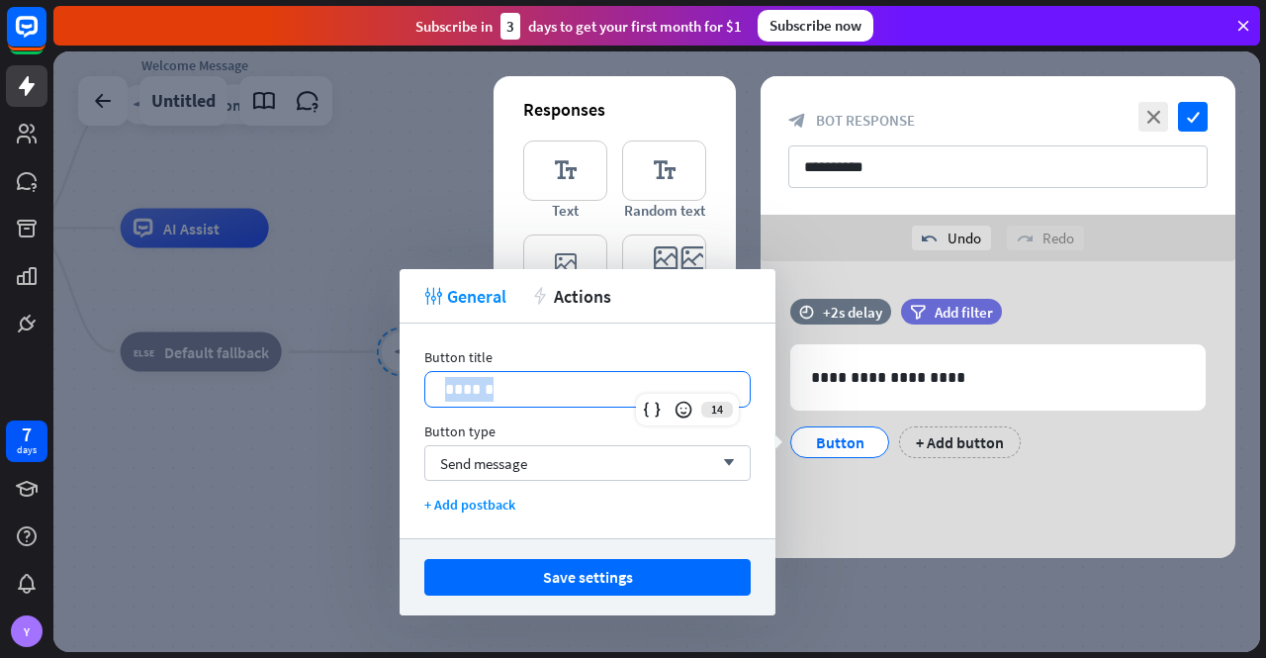
drag, startPoint x: 512, startPoint y: 394, endPoint x: 415, endPoint y: 387, distance: 97.2
click at [415, 387] on div "Button title 14 ****** Button type Send message arrow_down + Add postback" at bounding box center [588, 430] width 376 height 215
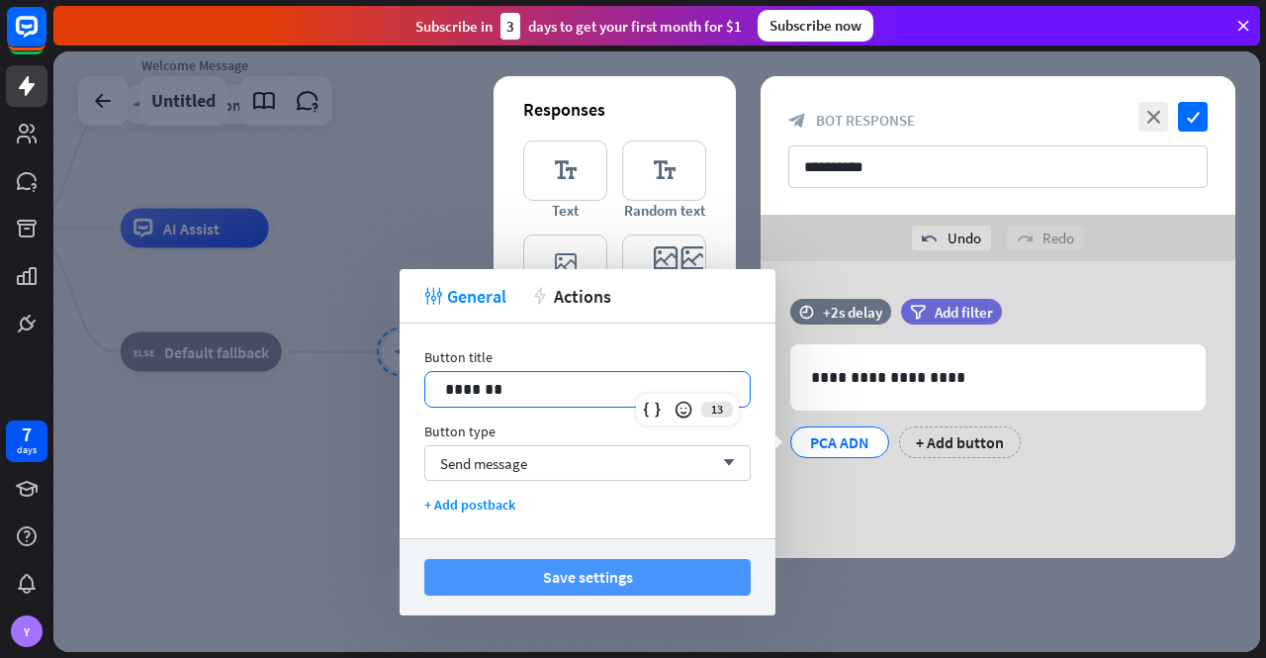
click at [610, 577] on button "Save settings" at bounding box center [587, 577] width 326 height 37
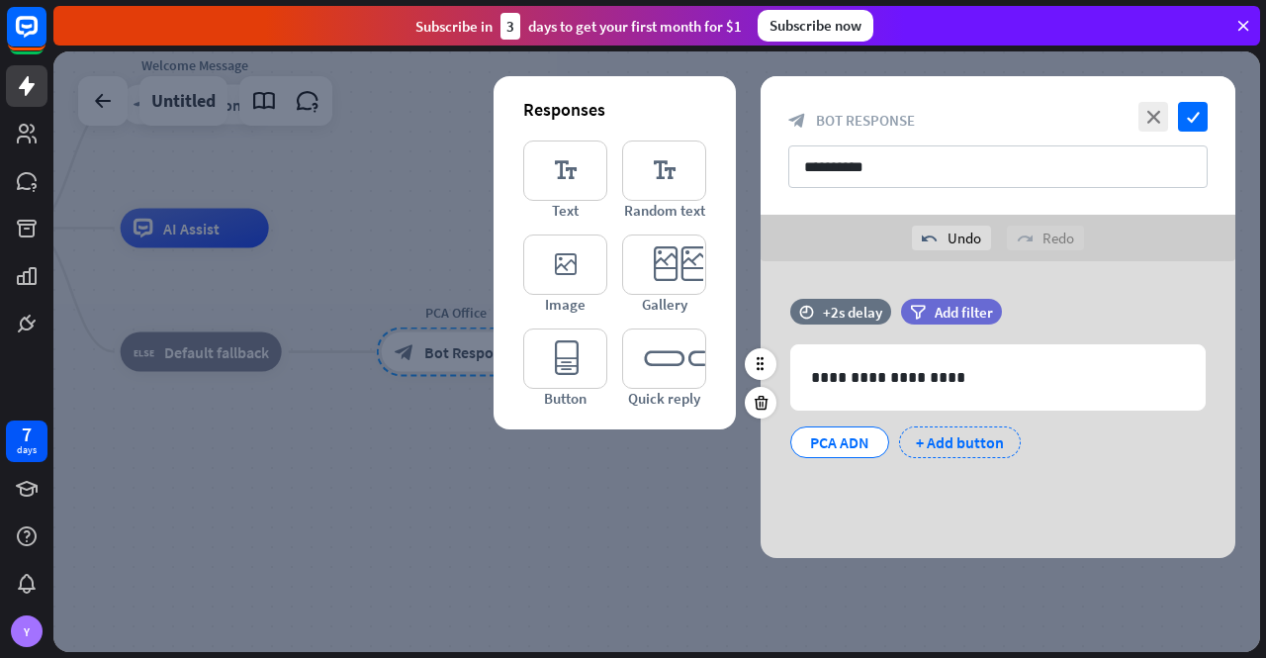
click at [973, 438] on div "+ Add button" at bounding box center [960, 442] width 122 height 32
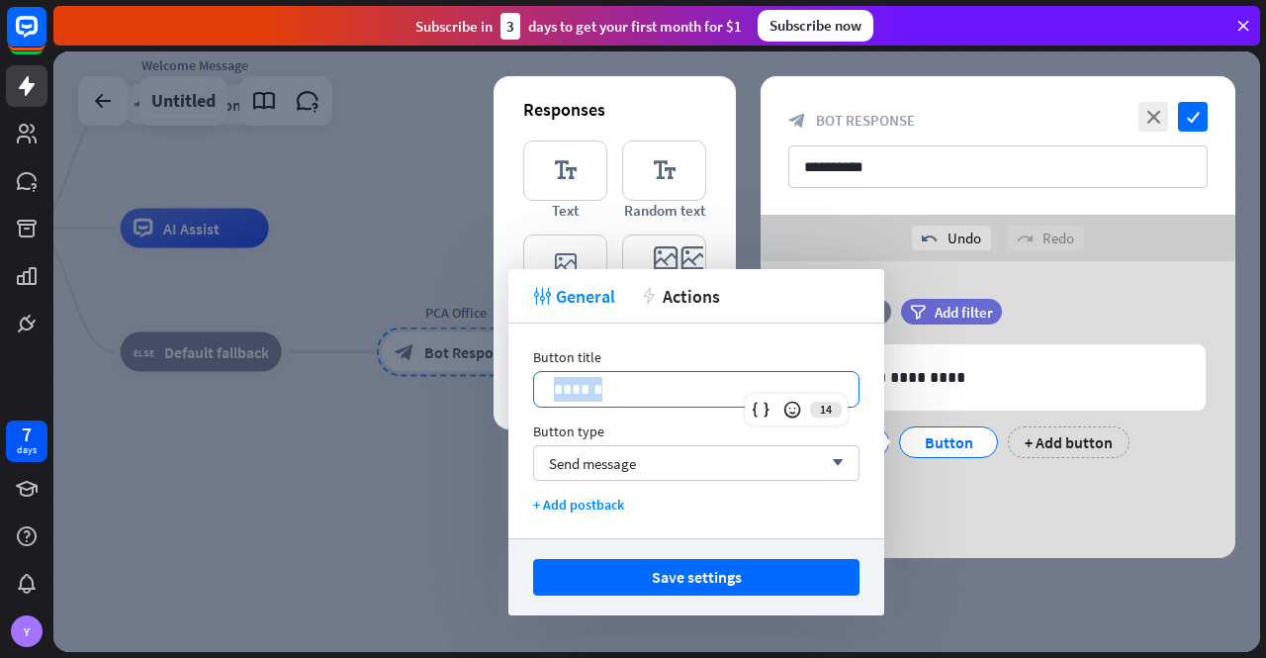
drag, startPoint x: 633, startPoint y: 395, endPoint x: 517, endPoint y: 388, distance: 115.9
click at [517, 388] on div "Button title 14 ****** Button type Send message arrow_down + Add postback" at bounding box center [696, 430] width 376 height 215
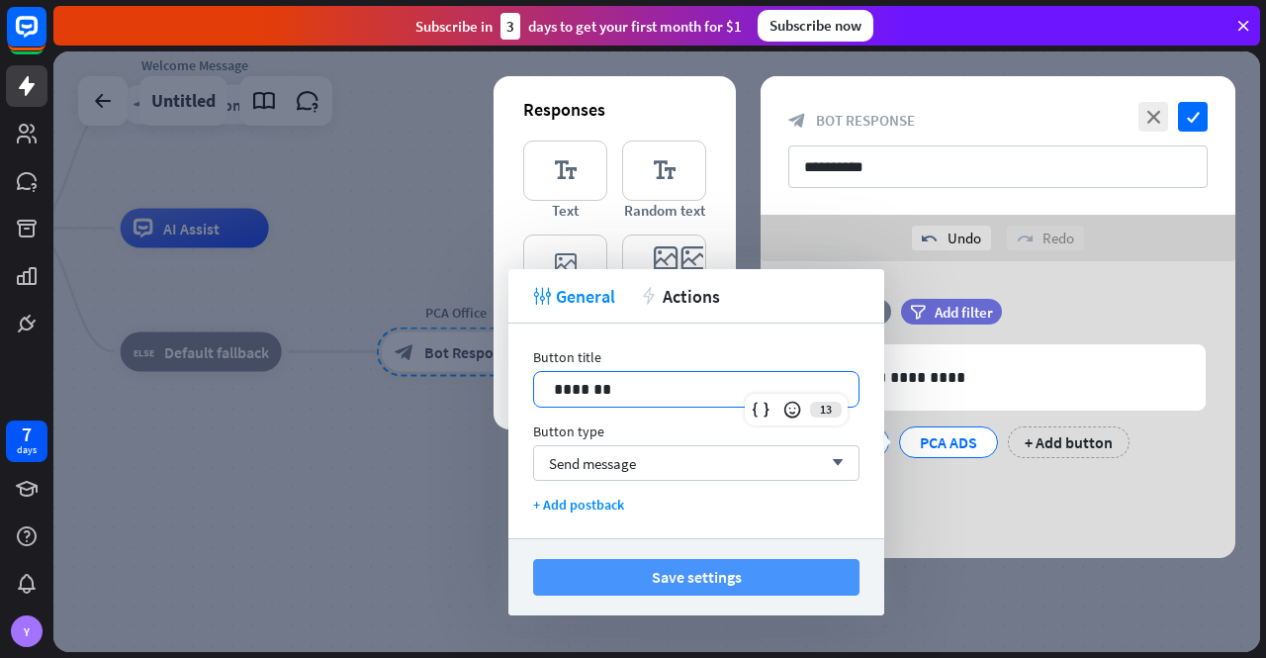
click at [732, 576] on button "Save settings" at bounding box center [696, 577] width 326 height 37
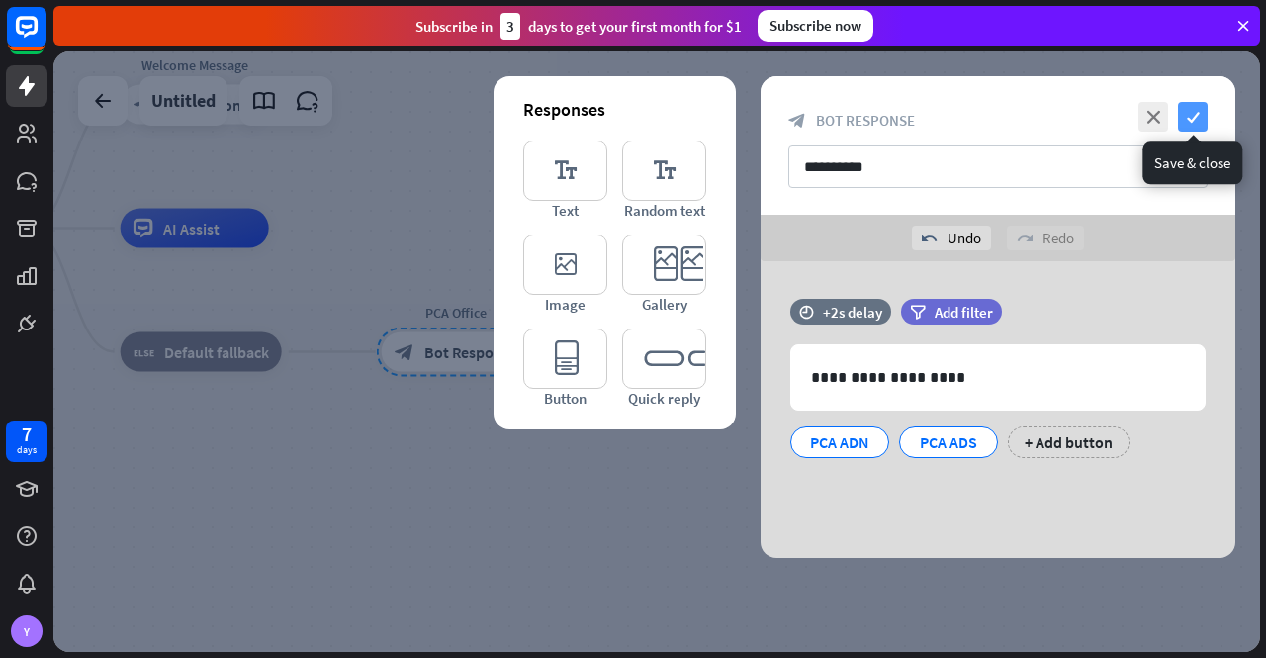
click at [1193, 117] on icon "check" at bounding box center [1193, 117] width 30 height 30
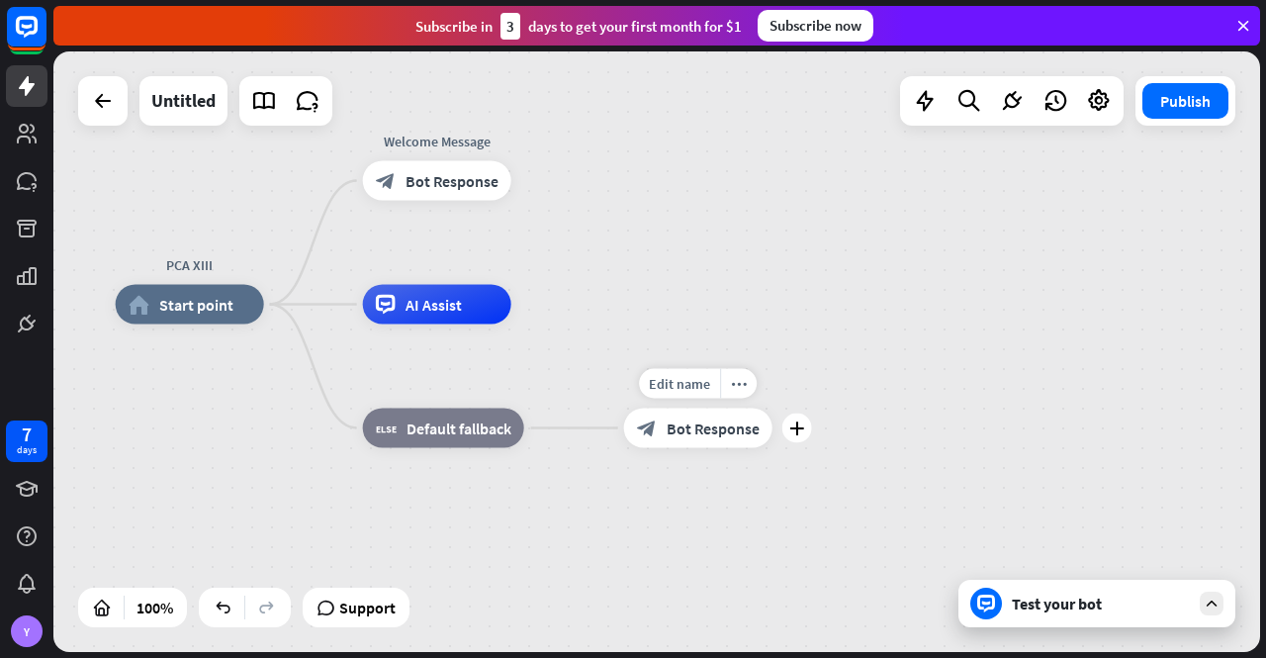
drag, startPoint x: 472, startPoint y: 399, endPoint x: 714, endPoint y: 468, distance: 252.1
click at [713, 448] on div "Edit name more_horiz plus block_bot_response Bot Response" at bounding box center [698, 429] width 148 height 40
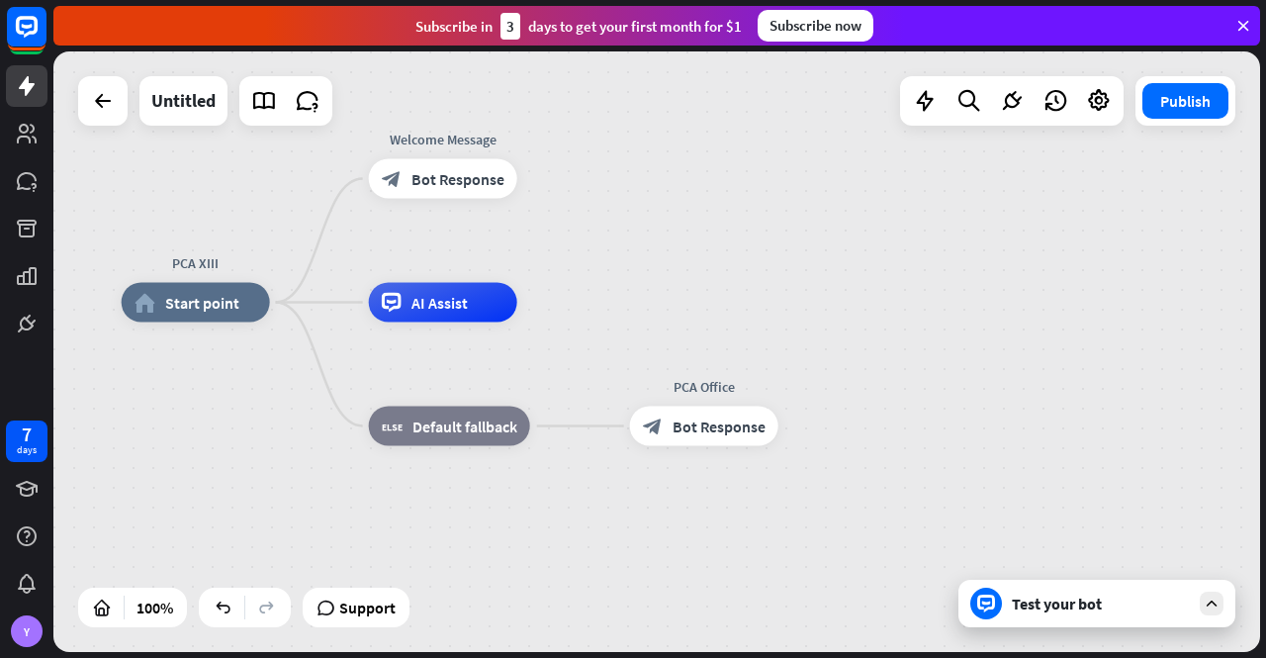
click at [1097, 613] on div "Test your bot" at bounding box center [1097, 603] width 277 height 47
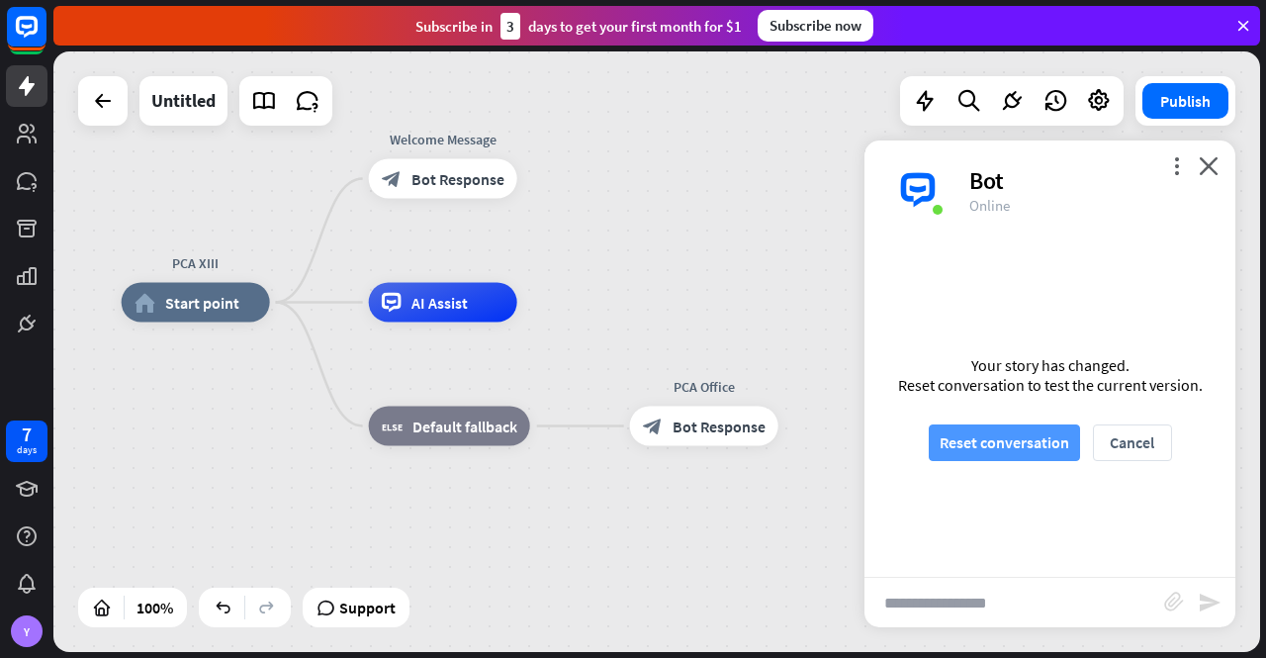
click at [1007, 445] on button "Reset conversation" at bounding box center [1004, 442] width 151 height 37
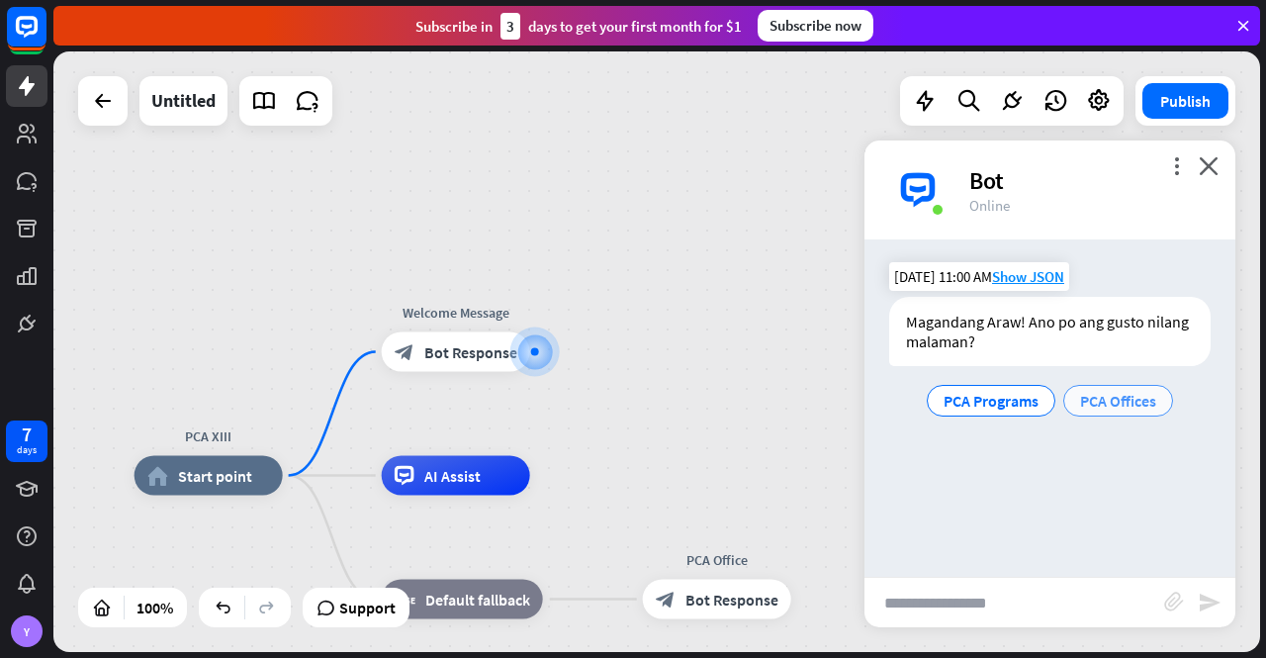
click at [1122, 403] on span "PCA Offices" at bounding box center [1118, 401] width 76 height 20
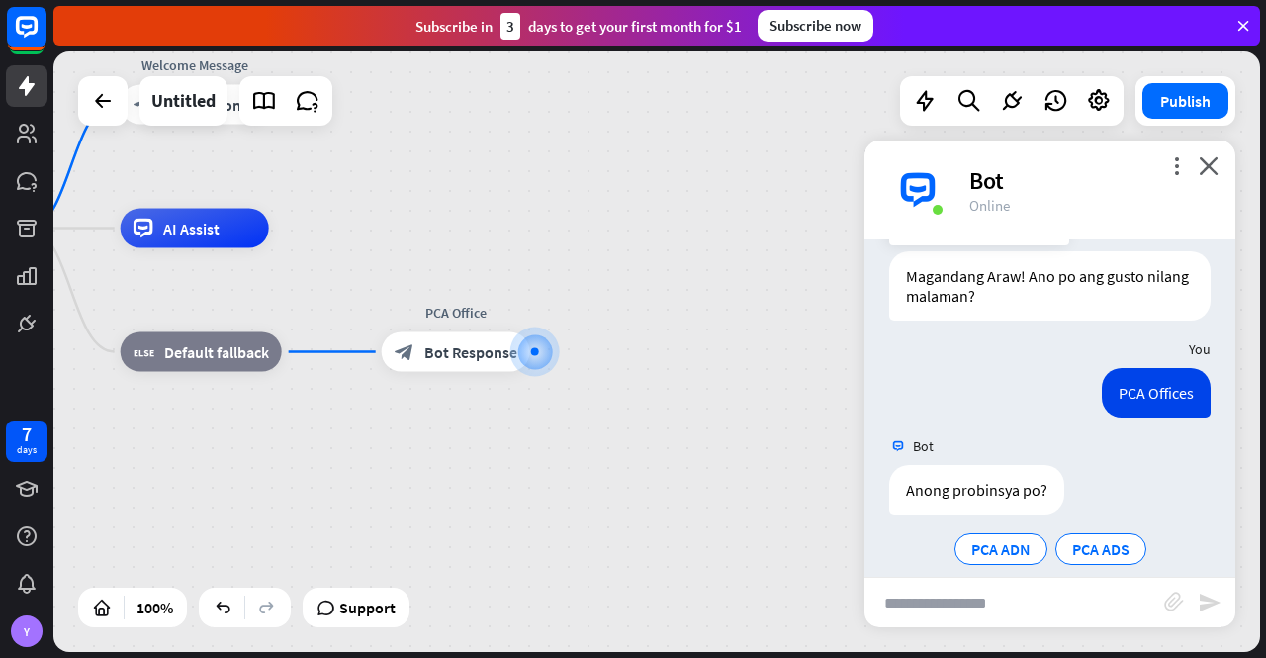
scroll to position [66, 0]
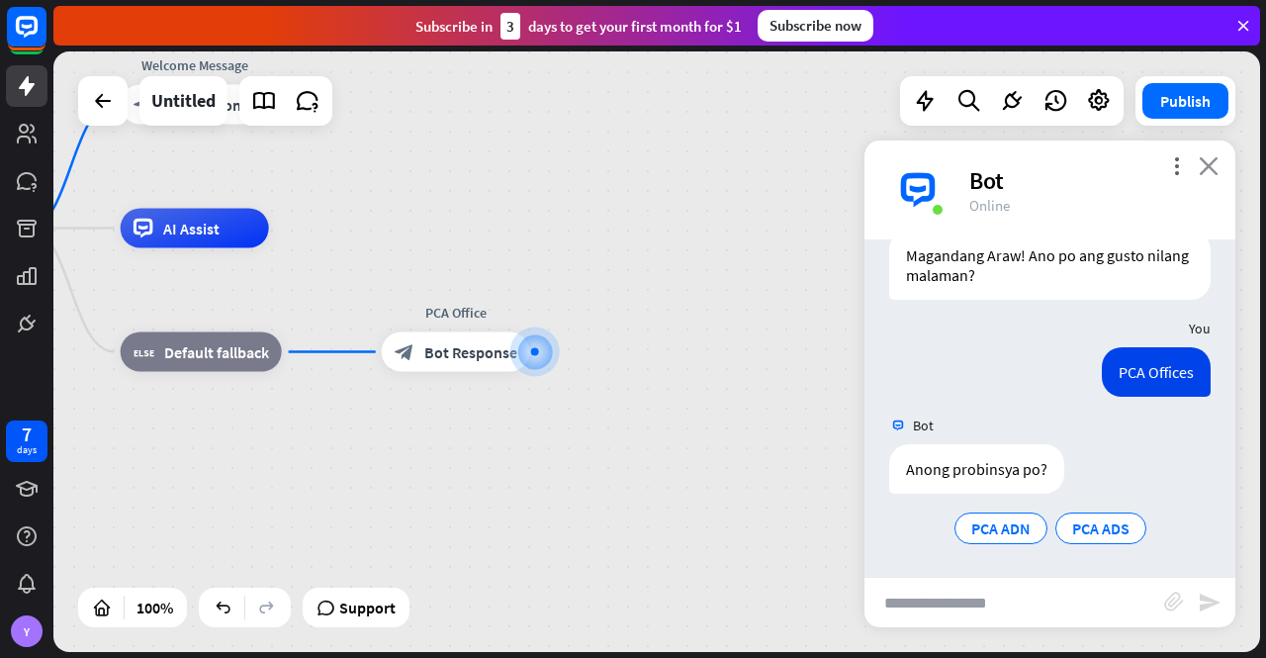
click at [1212, 161] on icon "close" at bounding box center [1209, 165] width 20 height 19
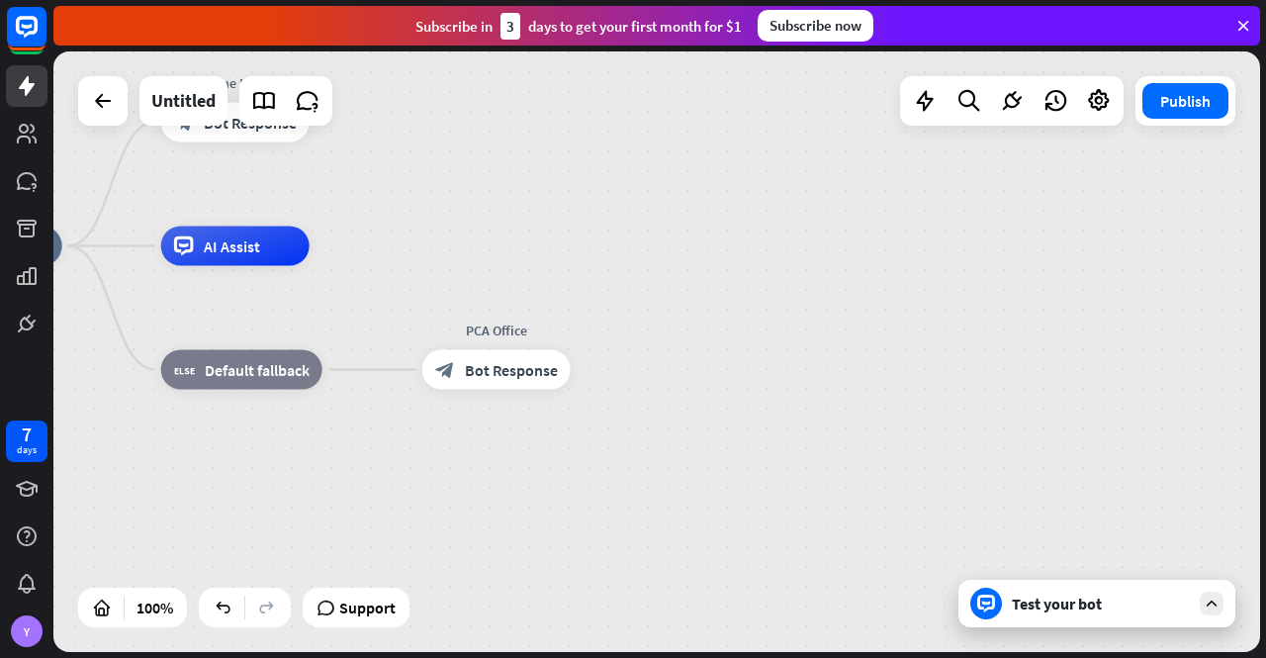
drag, startPoint x: 687, startPoint y: 428, endPoint x: 872, endPoint y: 505, distance: 200.4
click at [863, 500] on div "PCA XIII home_2 Start point Welcome Message block_bot_response Bot Response AI …" at bounding box center [517, 546] width 1207 height 600
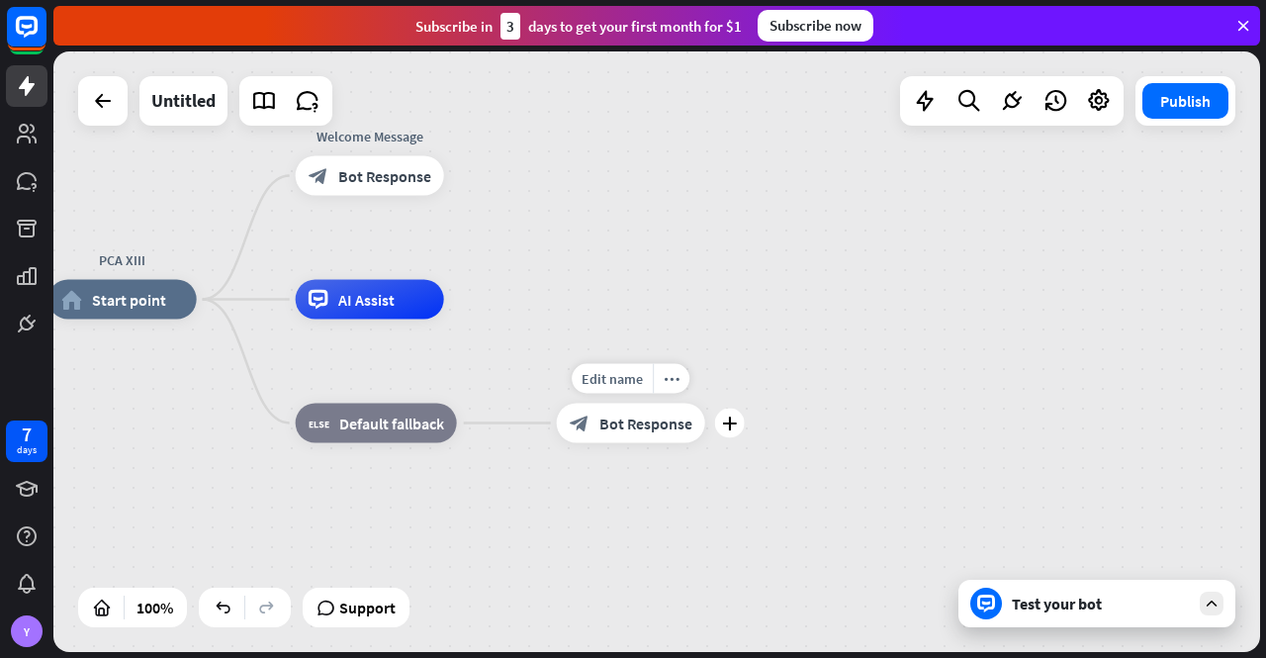
click at [634, 432] on span "Bot Response" at bounding box center [645, 423] width 93 height 20
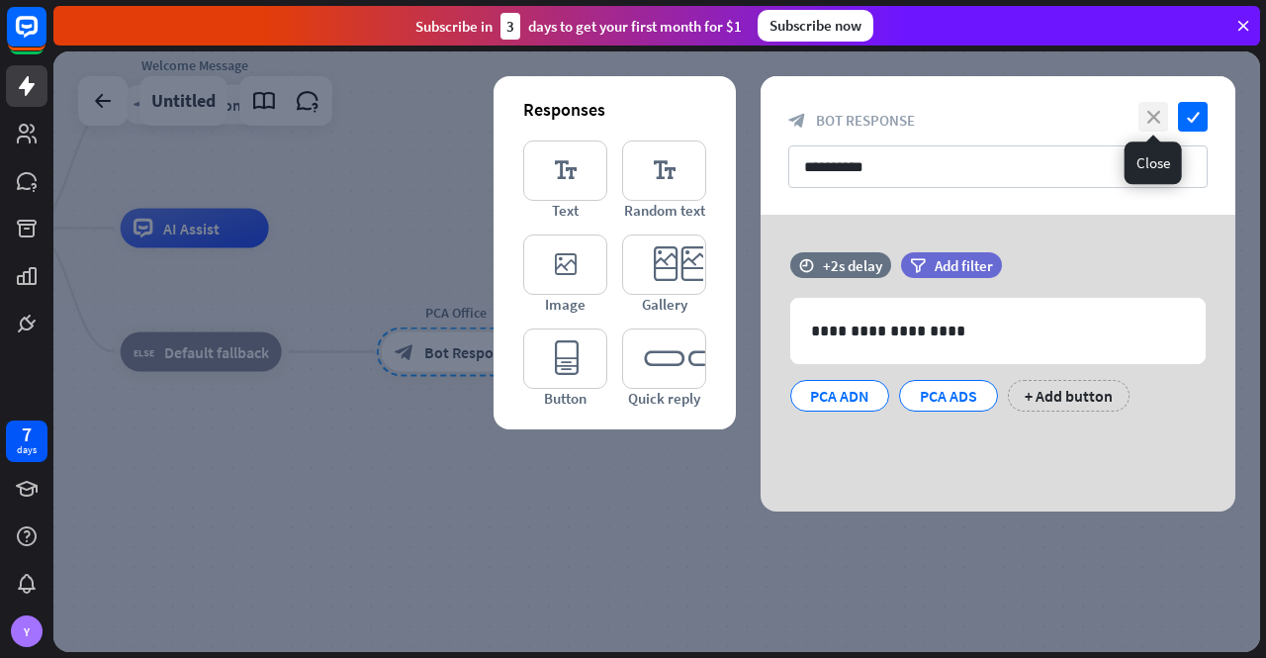
click at [1155, 118] on icon "close" at bounding box center [1154, 117] width 30 height 30
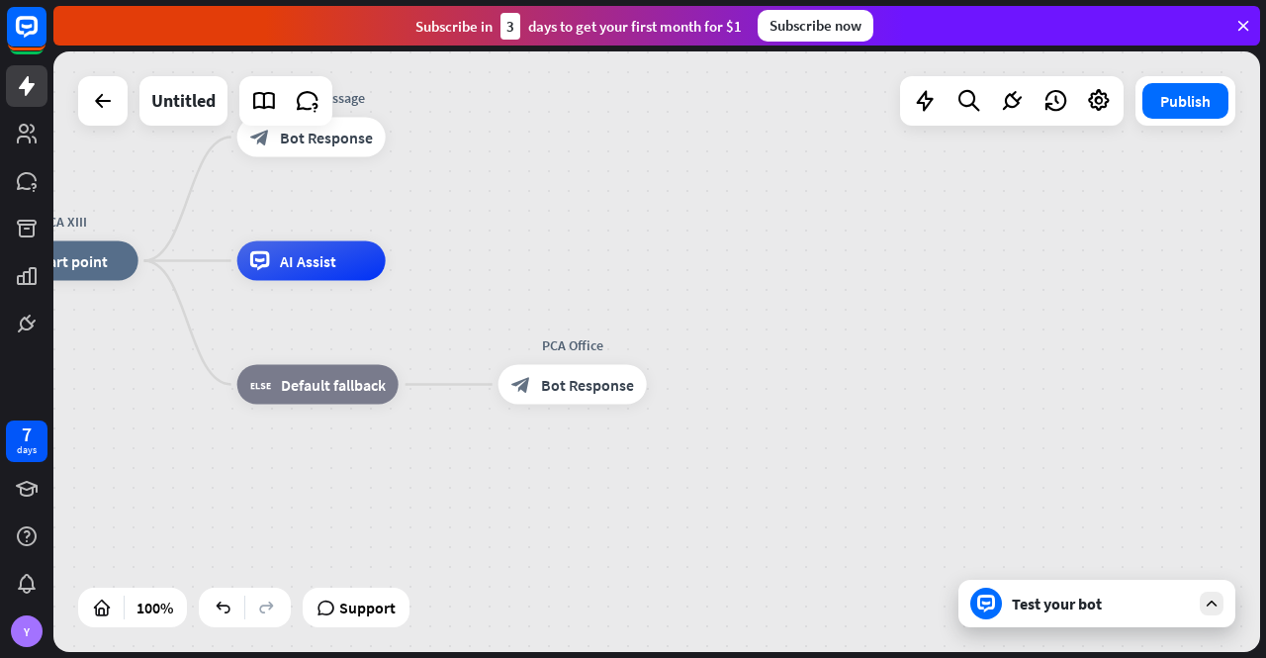
drag, startPoint x: 516, startPoint y: 422, endPoint x: 685, endPoint y: 470, distance: 174.7
click at [685, 471] on div "PCA XIII home_2 Start point Welcome Message block_bot_response Bot Response AI …" at bounding box center [593, 561] width 1207 height 600
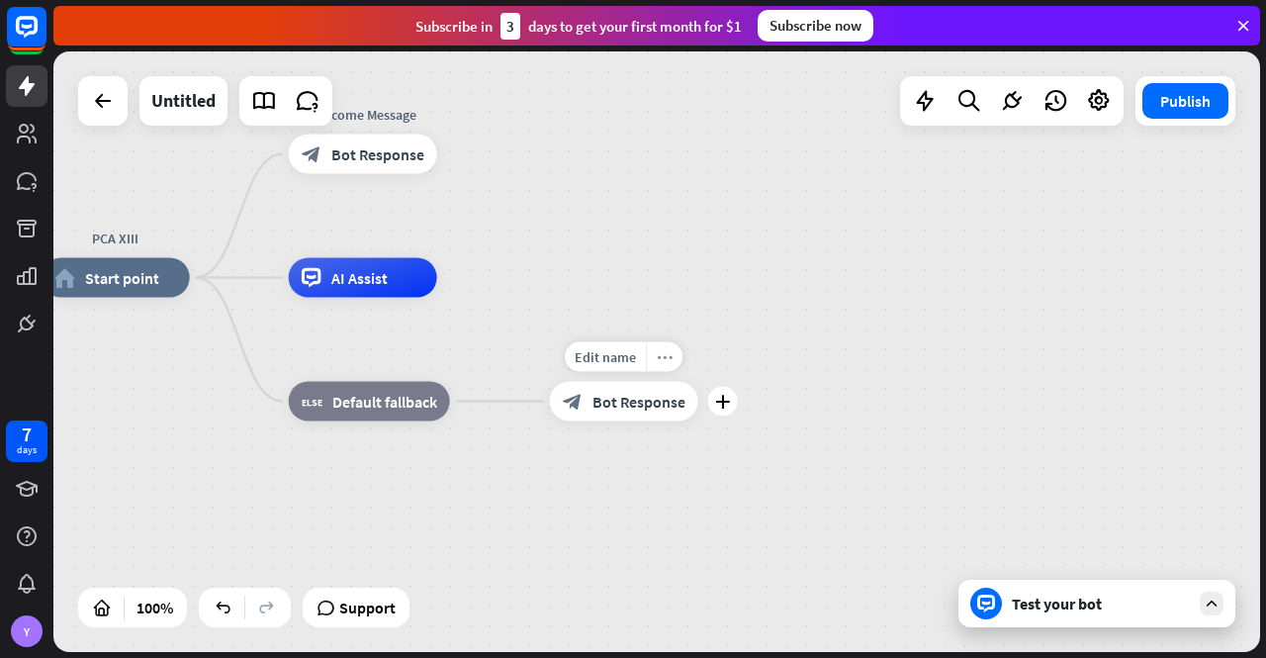
click at [662, 356] on icon "more_horiz" at bounding box center [665, 356] width 16 height 15
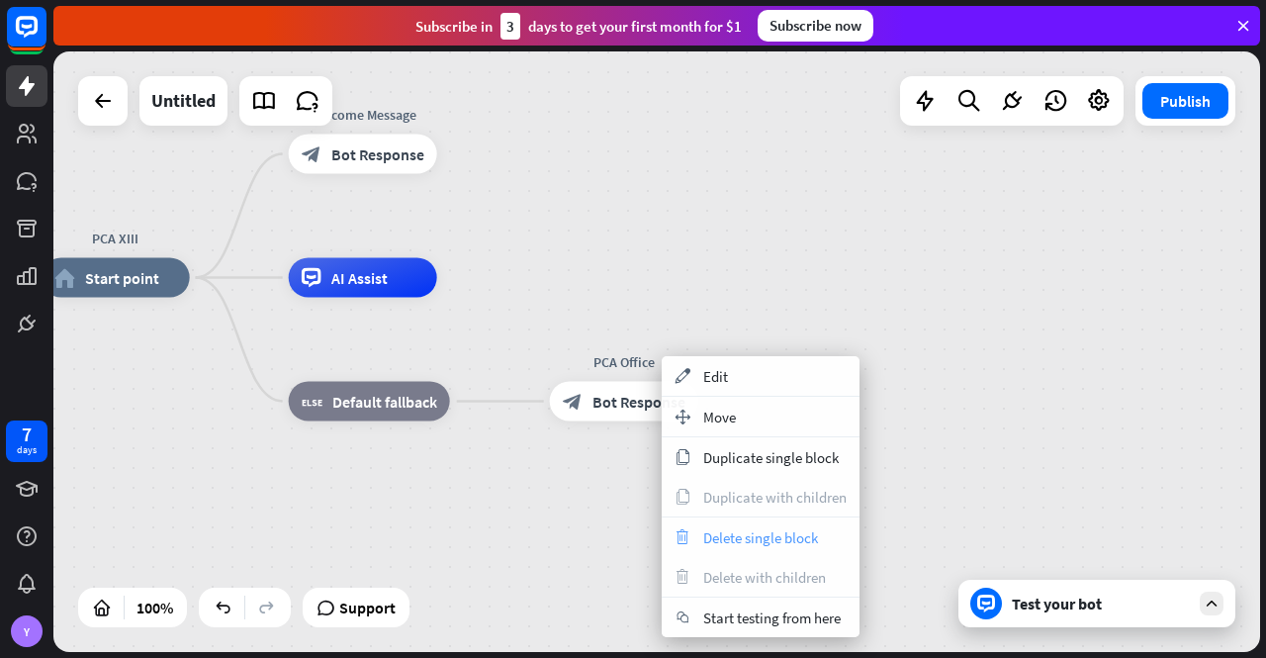
click at [768, 541] on span "Delete single block" at bounding box center [760, 537] width 115 height 19
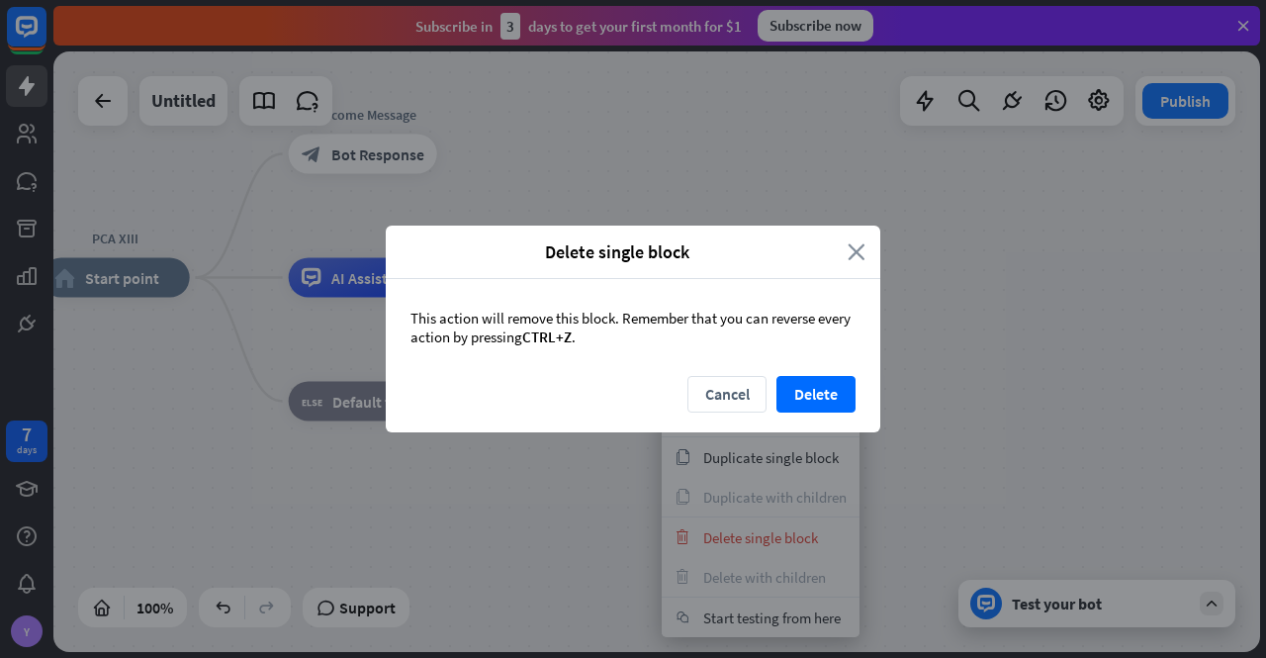
click at [853, 247] on icon "close" at bounding box center [857, 251] width 18 height 23
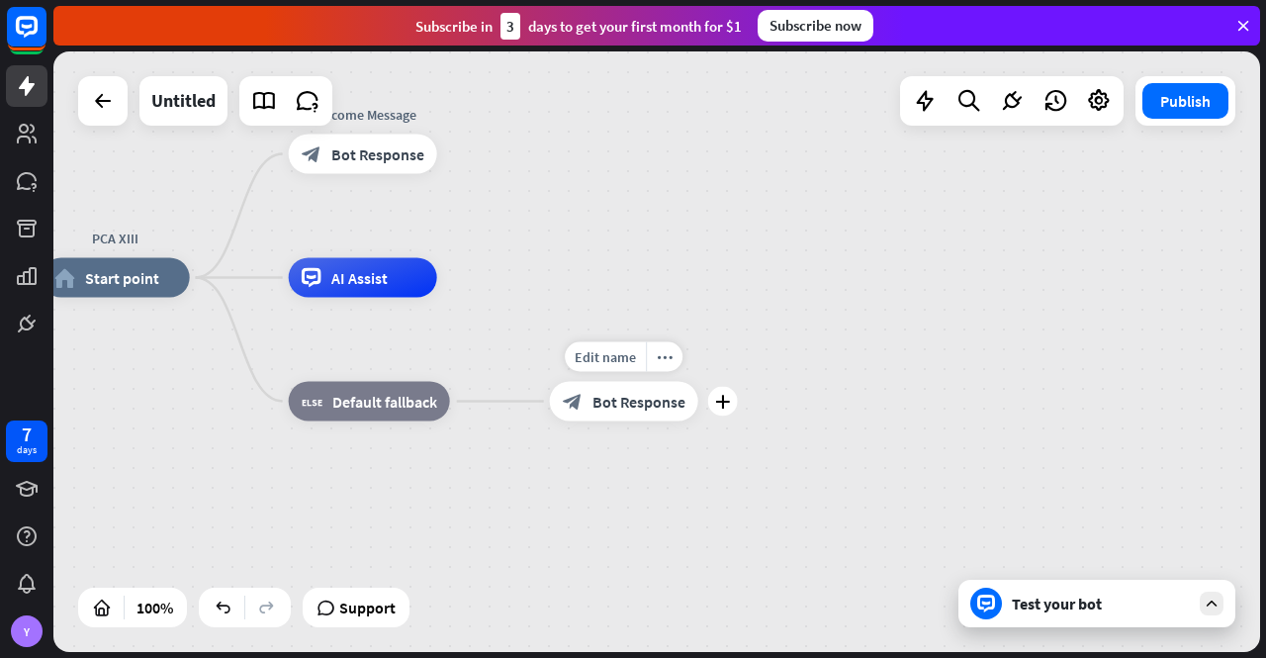
click at [617, 402] on span "Bot Response" at bounding box center [639, 402] width 93 height 20
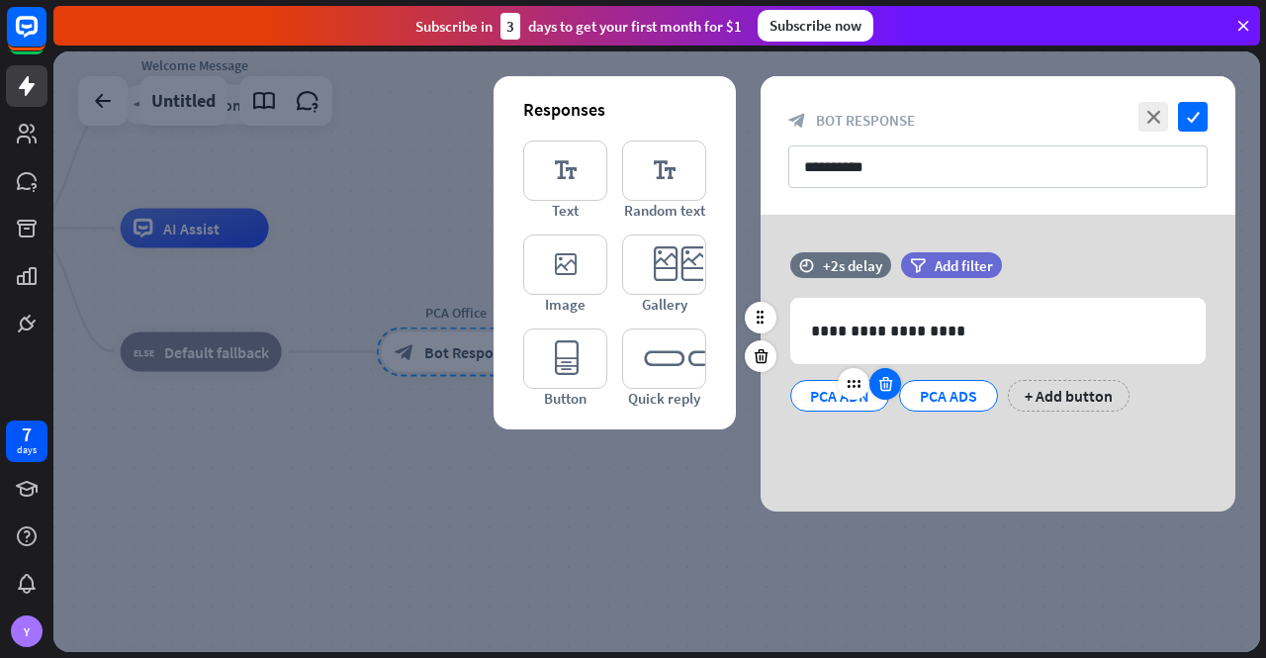
click at [886, 381] on icon at bounding box center [885, 384] width 19 height 18
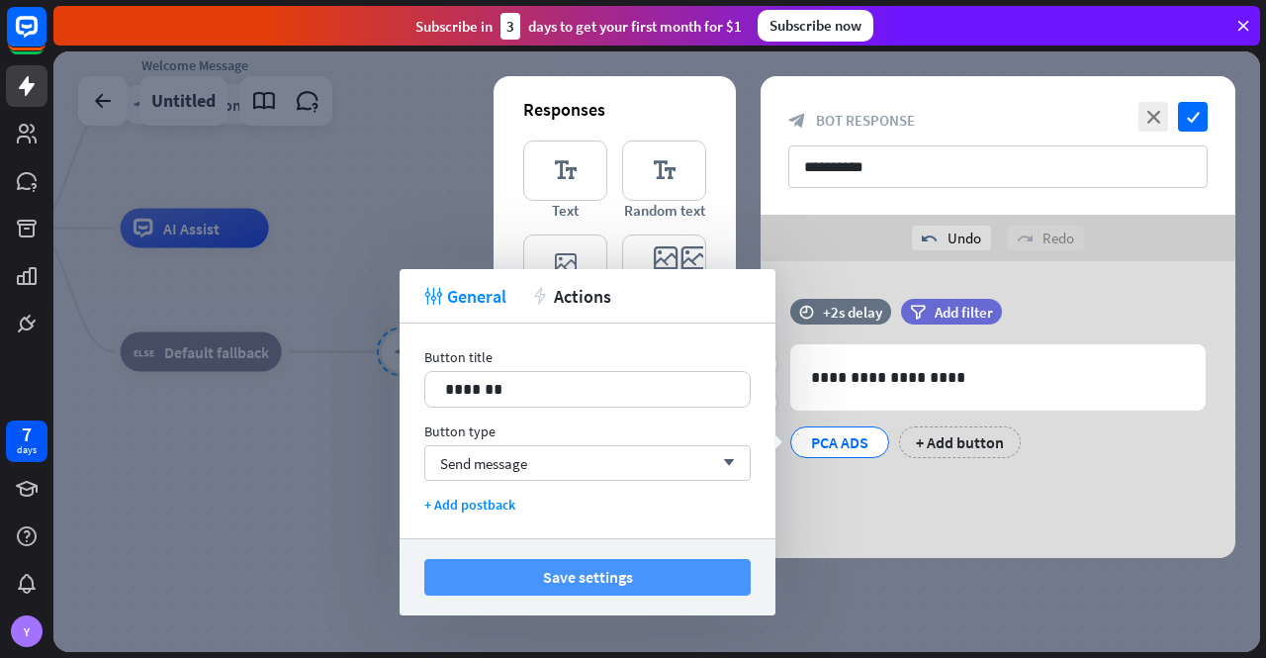
click at [700, 582] on button "Save settings" at bounding box center [587, 577] width 326 height 37
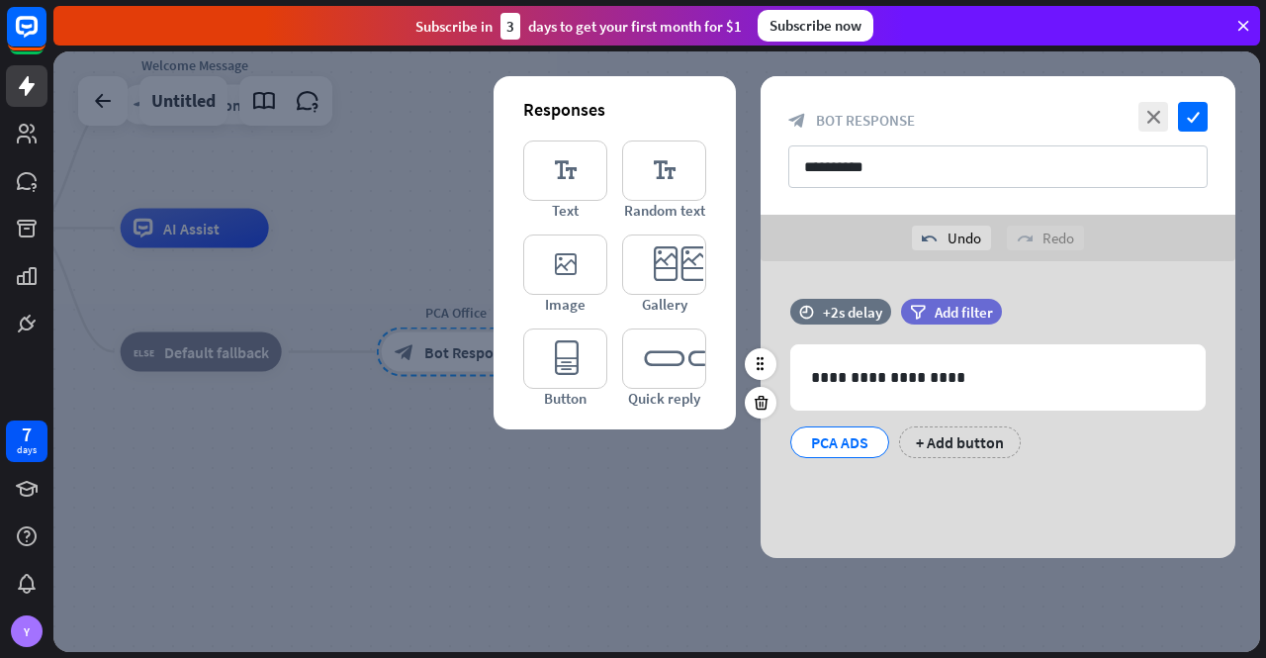
click at [858, 440] on div "PCA ADS" at bounding box center [839, 442] width 65 height 30
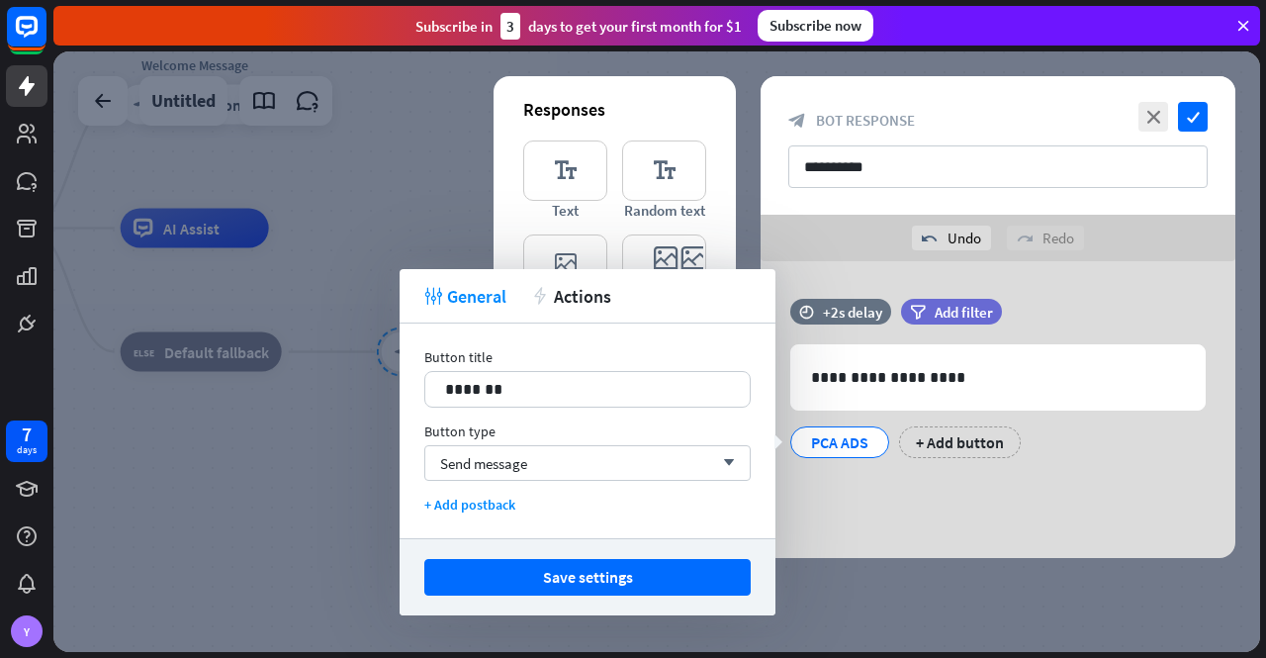
click at [887, 503] on div "**********" at bounding box center [998, 409] width 475 height 297
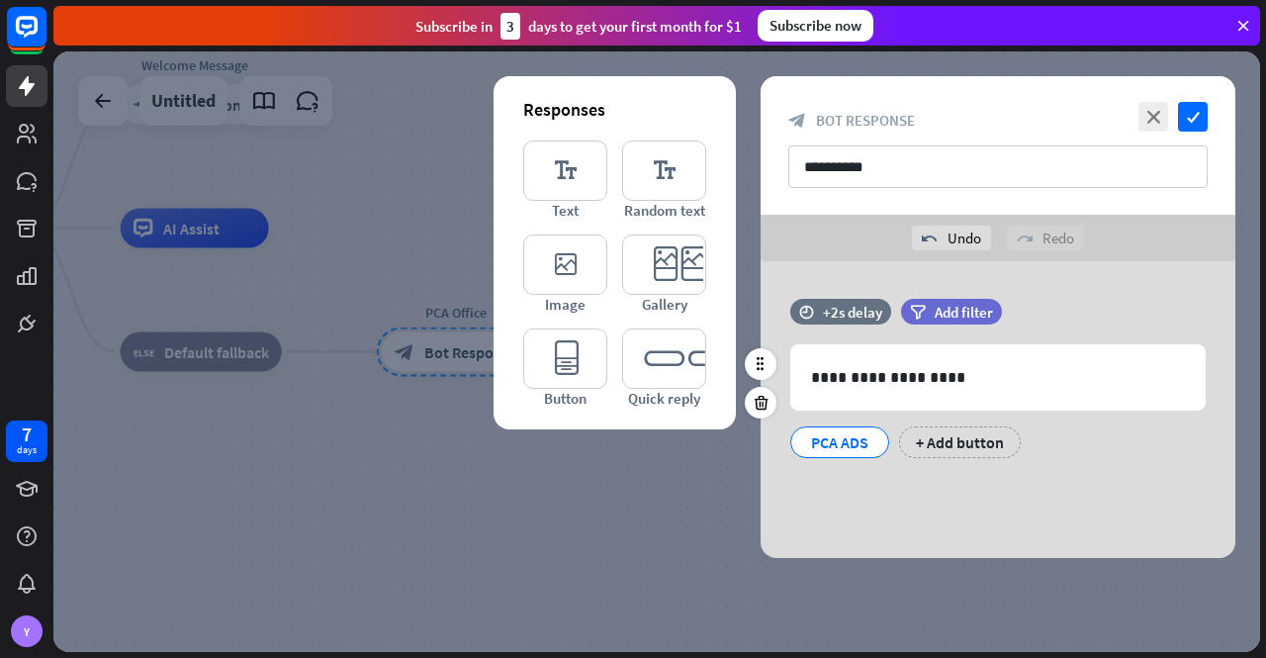
click at [831, 441] on div "PCA ADS" at bounding box center [839, 442] width 65 height 30
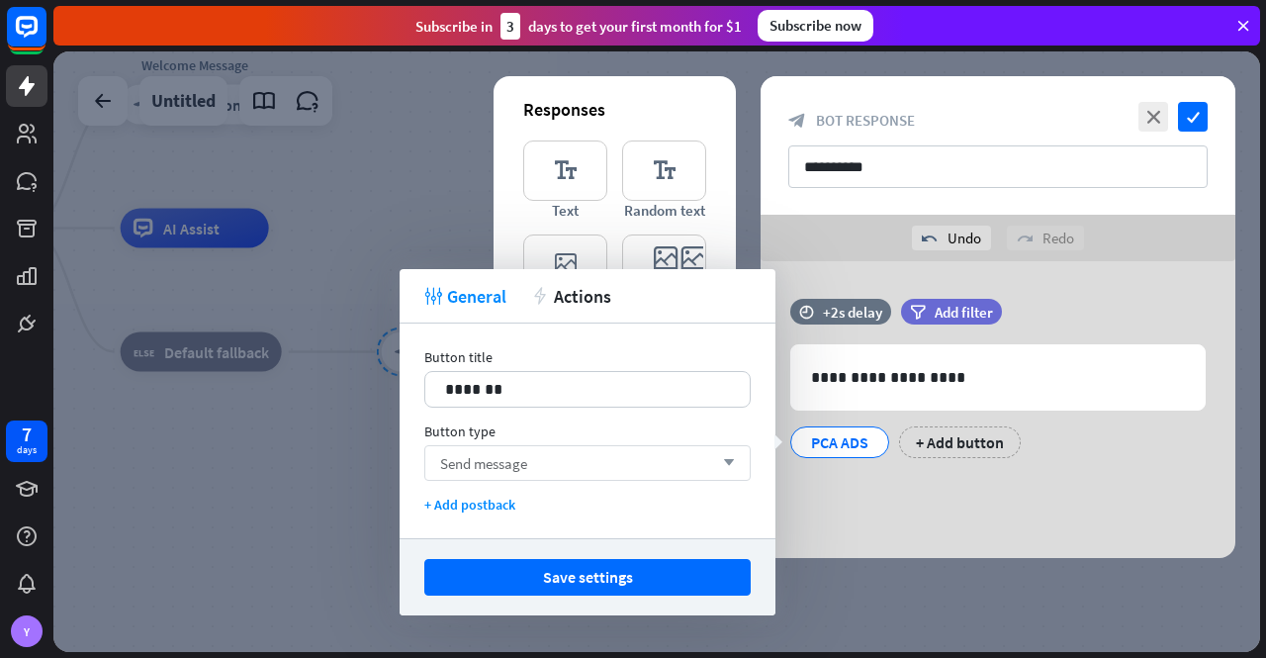
click at [680, 455] on div "Send message arrow_down" at bounding box center [587, 463] width 326 height 36
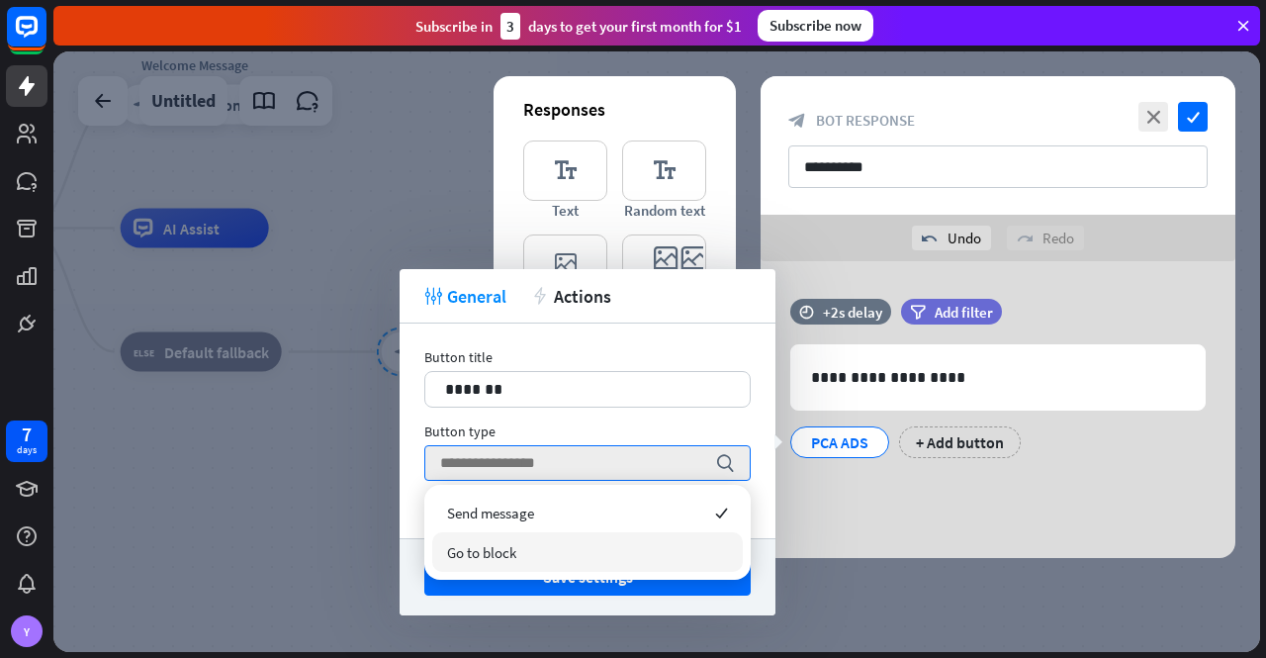
click at [622, 545] on div "Go to block" at bounding box center [587, 552] width 311 height 40
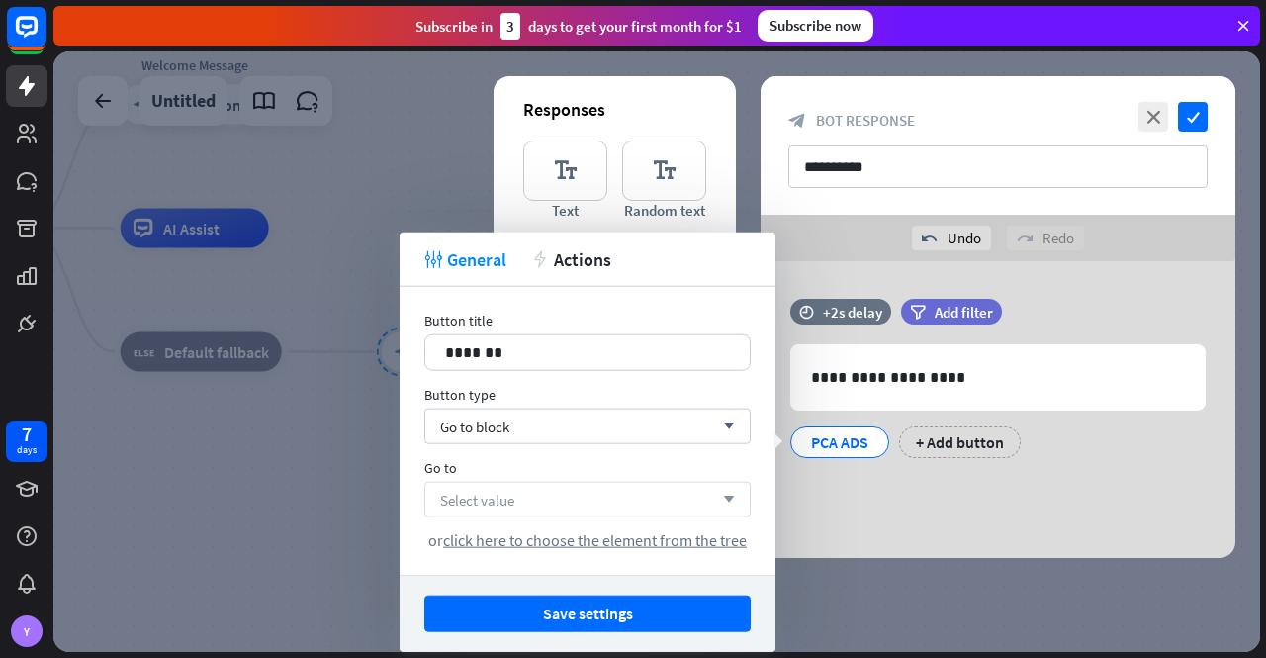
click at [597, 493] on div "Select value arrow_down" at bounding box center [587, 500] width 326 height 36
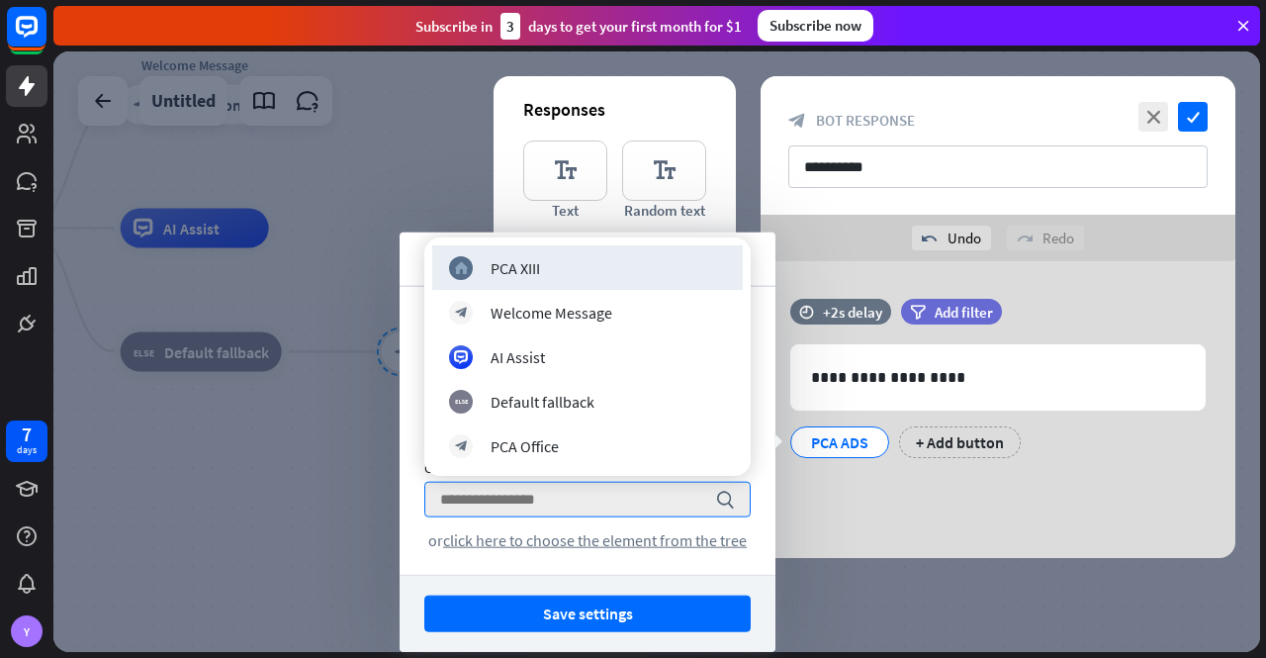
click at [546, 268] on div "home_2 PCA XIII" at bounding box center [587, 268] width 277 height 24
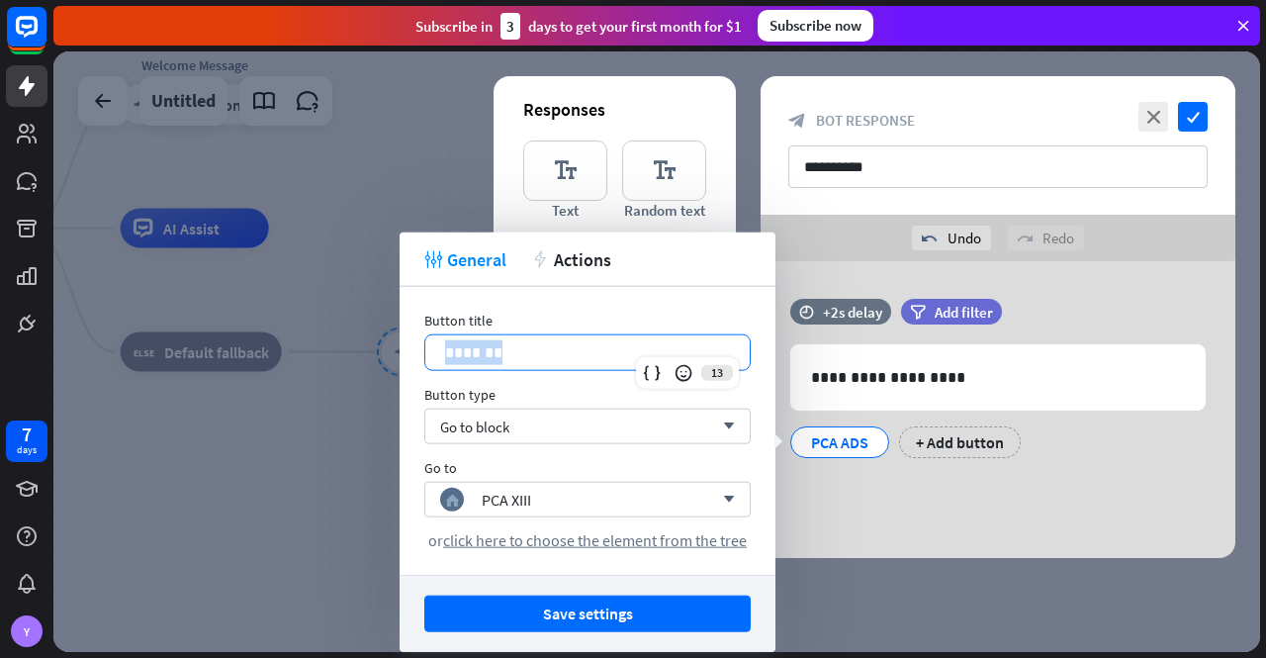
drag, startPoint x: 542, startPoint y: 349, endPoint x: 402, endPoint y: 341, distance: 140.7
click at [402, 341] on div "Button title 13 ******* Button type Go to block arrow_down Go to home_2 PCA XII…" at bounding box center [588, 431] width 376 height 288
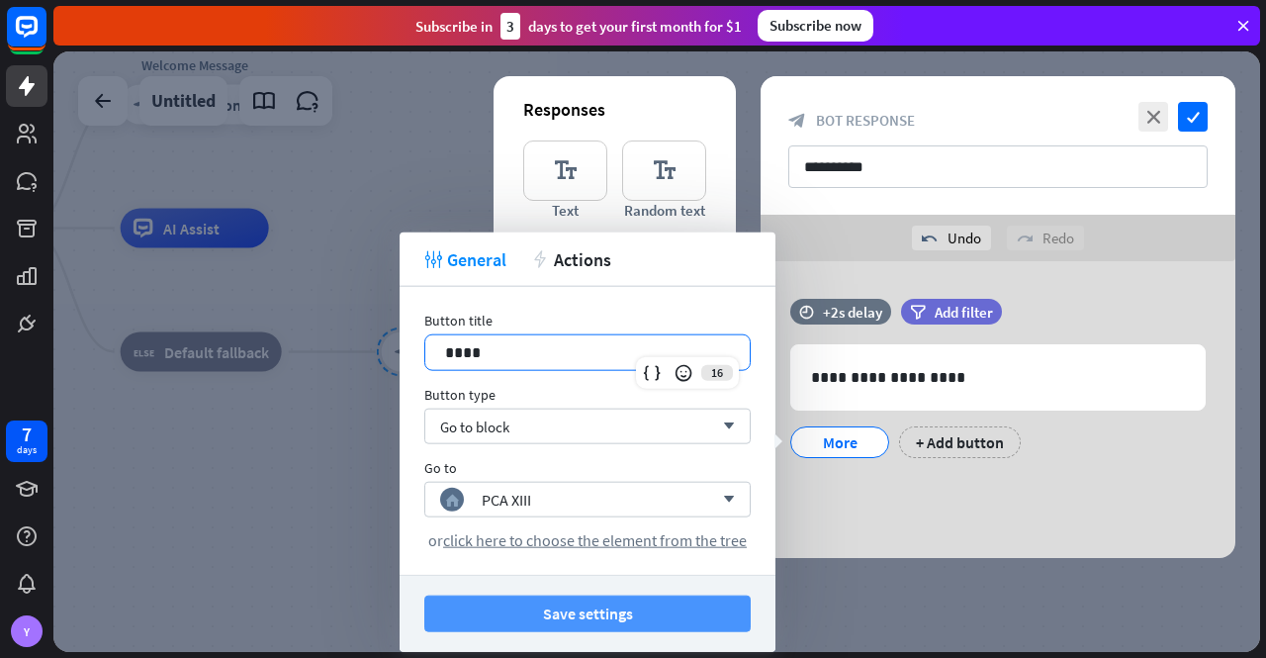
click at [655, 610] on button "Save settings" at bounding box center [587, 613] width 326 height 37
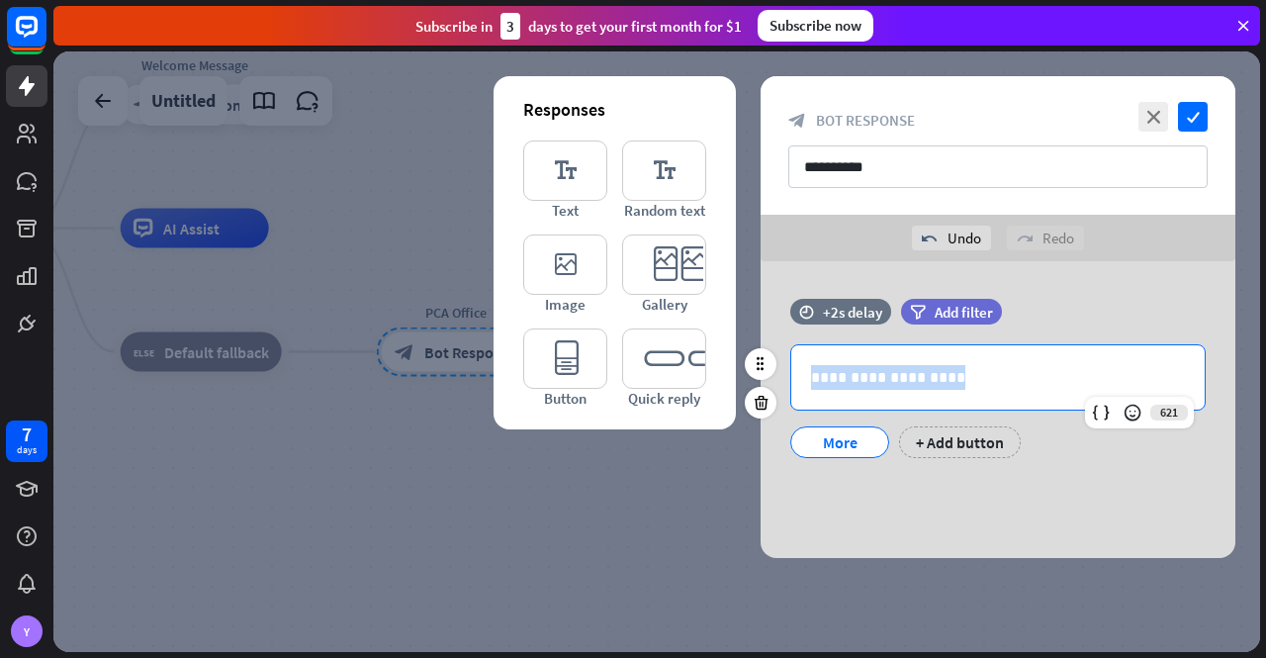
drag, startPoint x: 965, startPoint y: 379, endPoint x: 786, endPoint y: 370, distance: 179.3
click at [791, 365] on div "**********" at bounding box center [997, 377] width 413 height 64
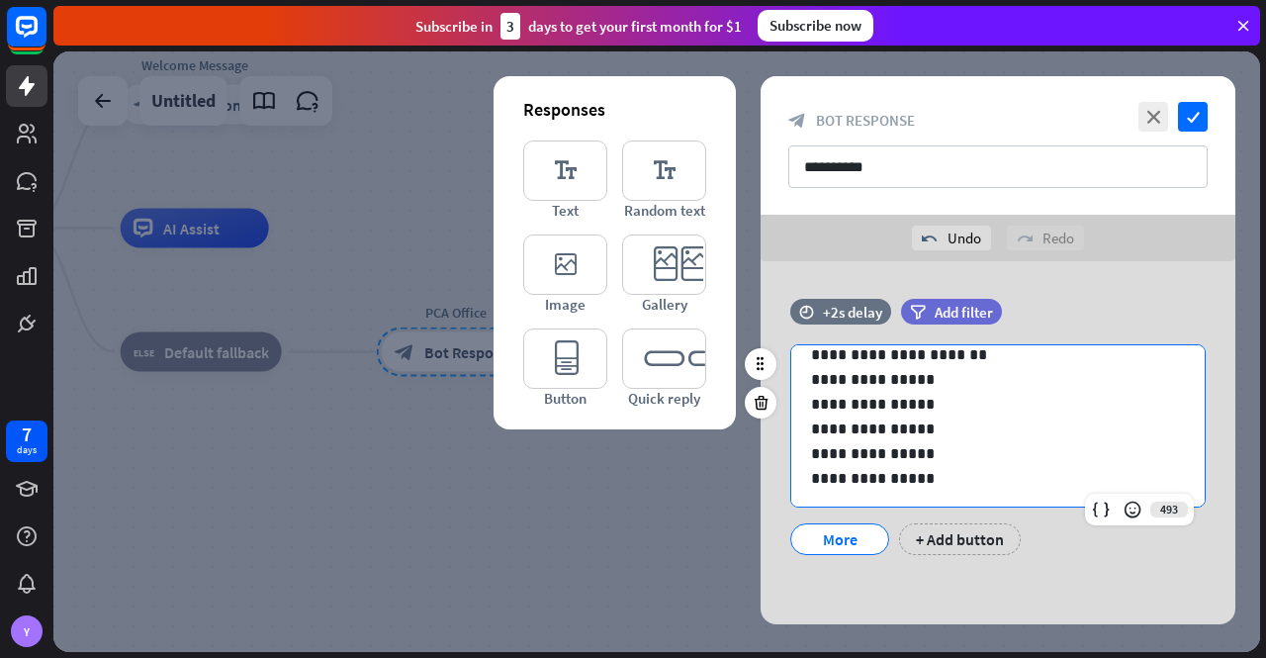
scroll to position [50, 0]
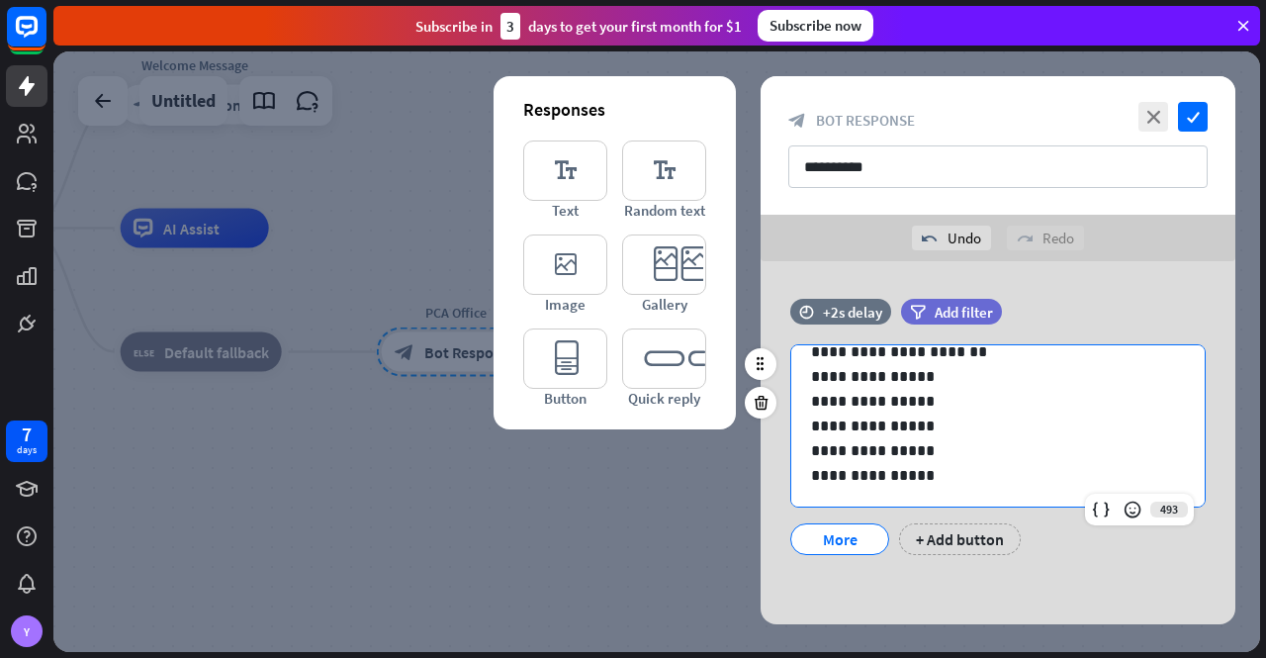
click at [1056, 562] on div "**********" at bounding box center [998, 437] width 475 height 276
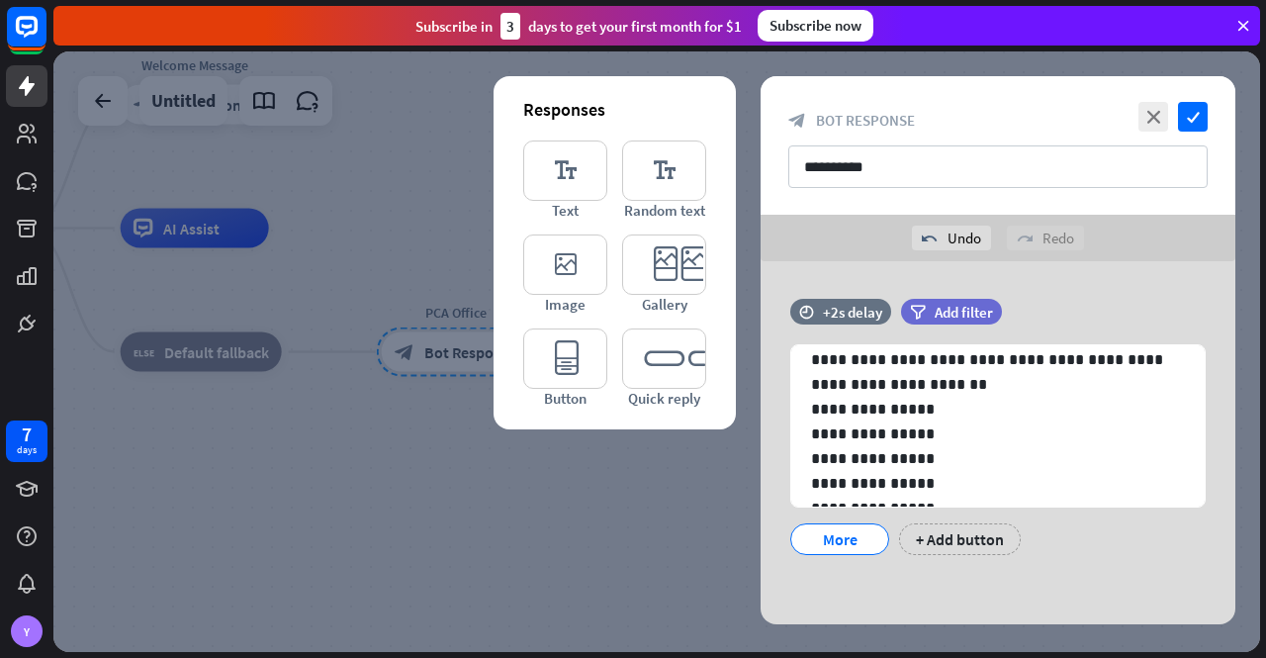
scroll to position [0, 0]
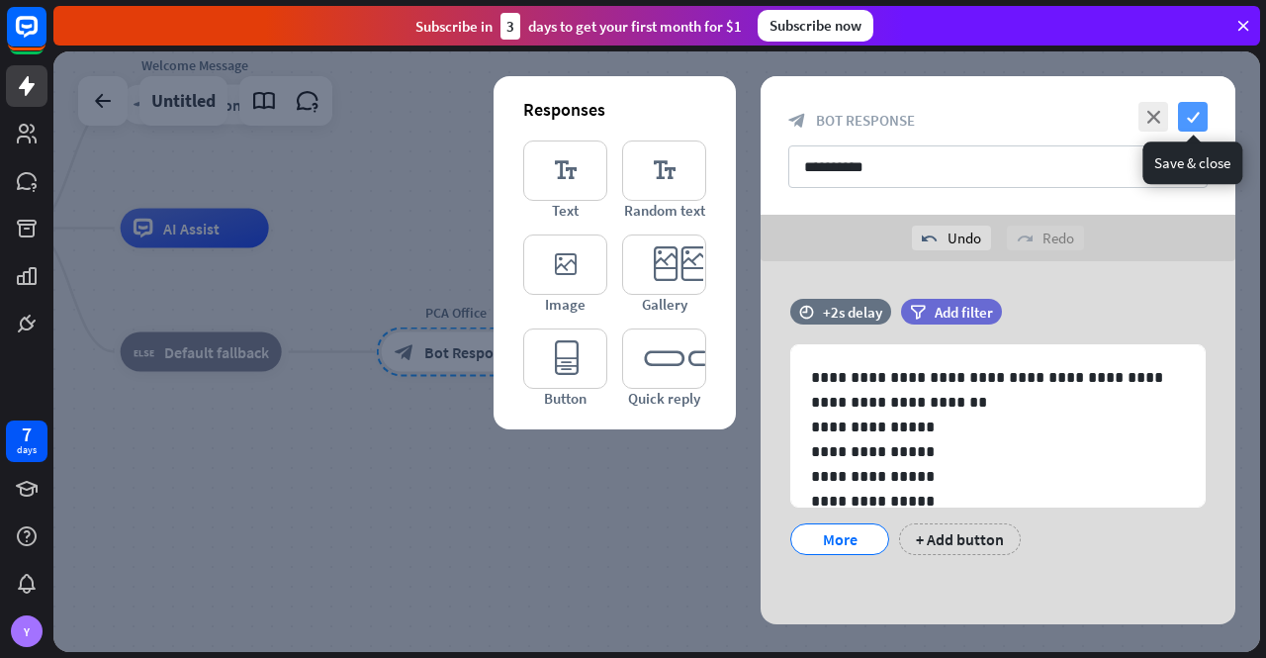
click at [1190, 114] on icon "check" at bounding box center [1193, 117] width 30 height 30
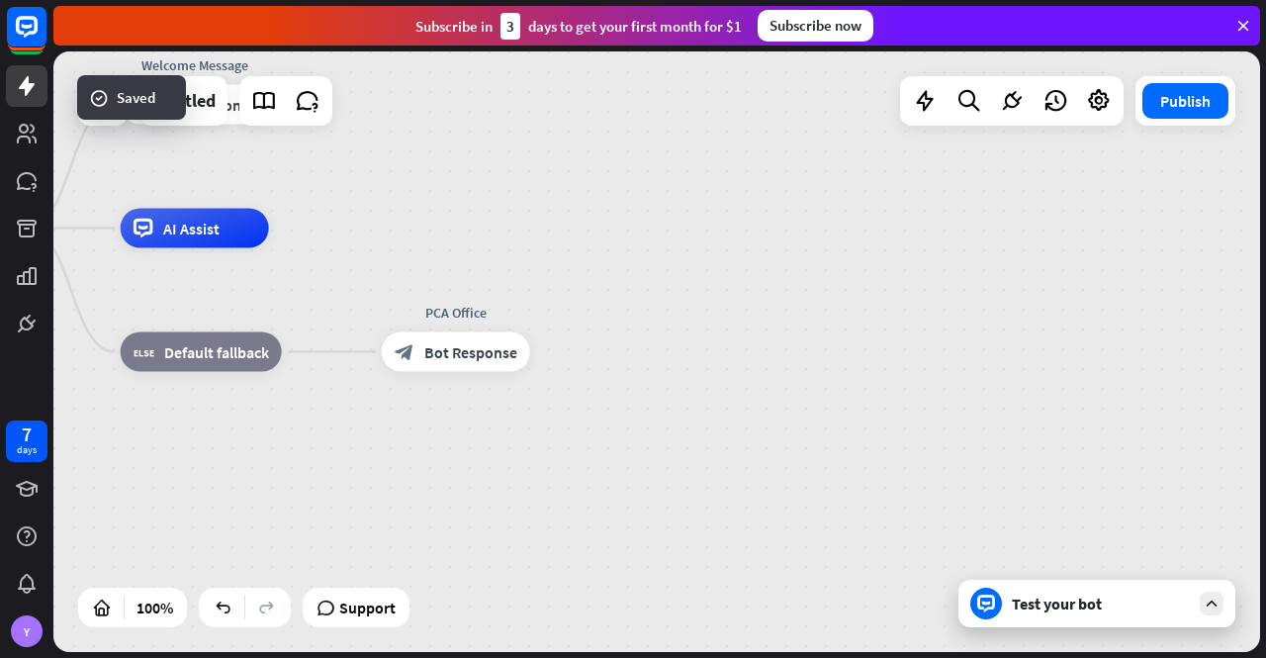
click at [1105, 602] on div "Test your bot" at bounding box center [1101, 604] width 178 height 20
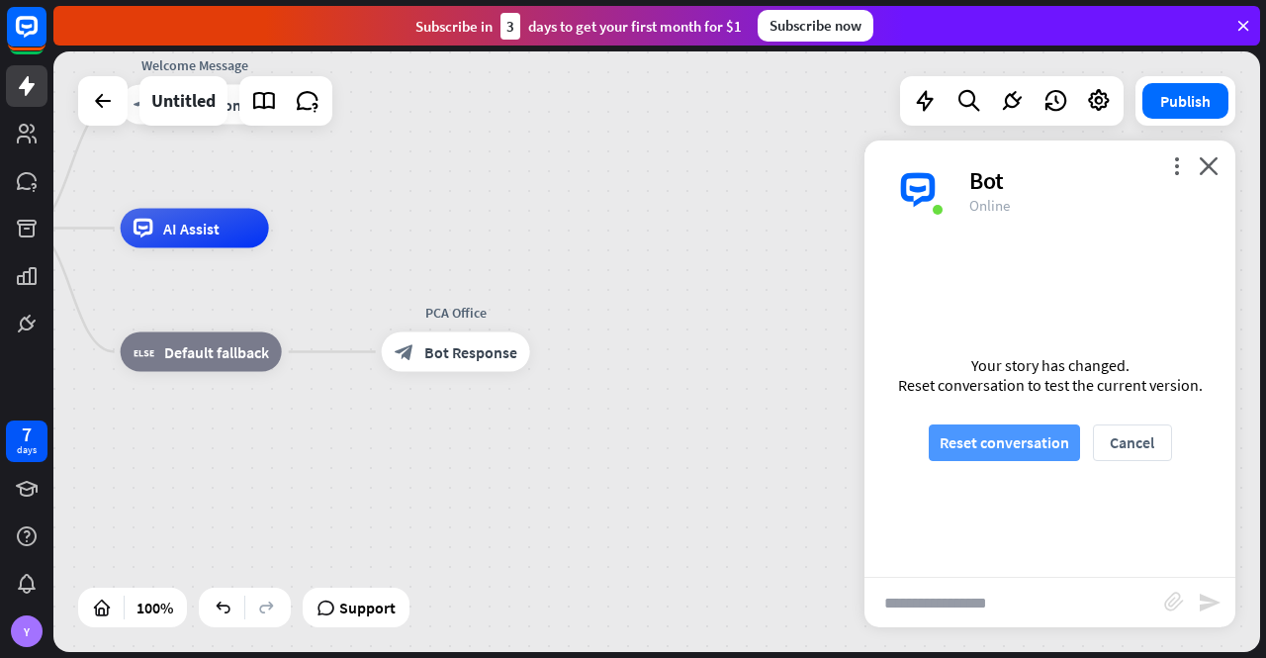
click at [1030, 441] on button "Reset conversation" at bounding box center [1004, 442] width 151 height 37
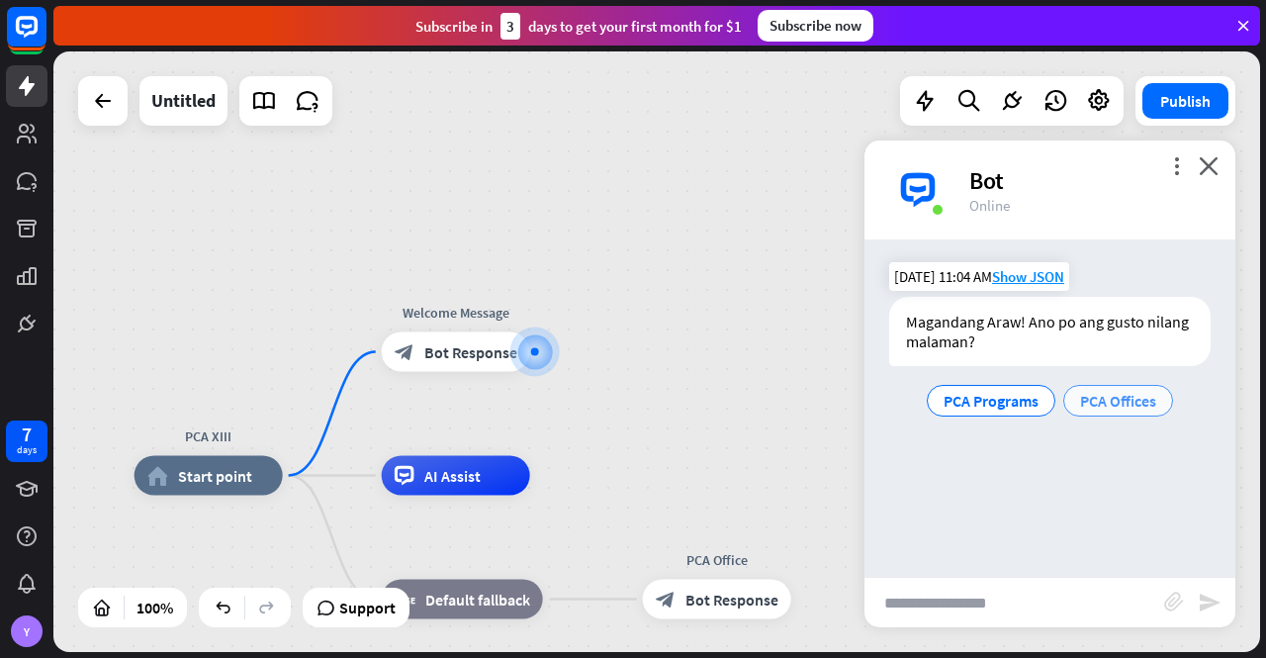
click at [1165, 404] on div "PCA Offices" at bounding box center [1118, 401] width 110 height 32
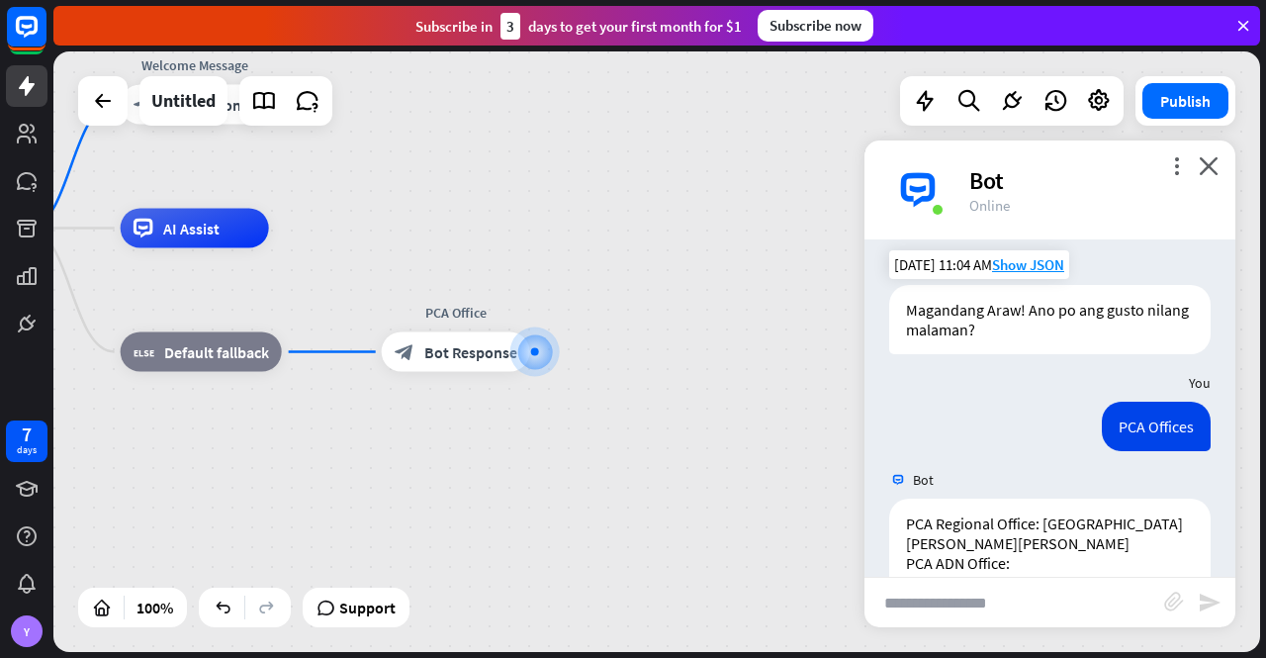
scroll to position [185, 0]
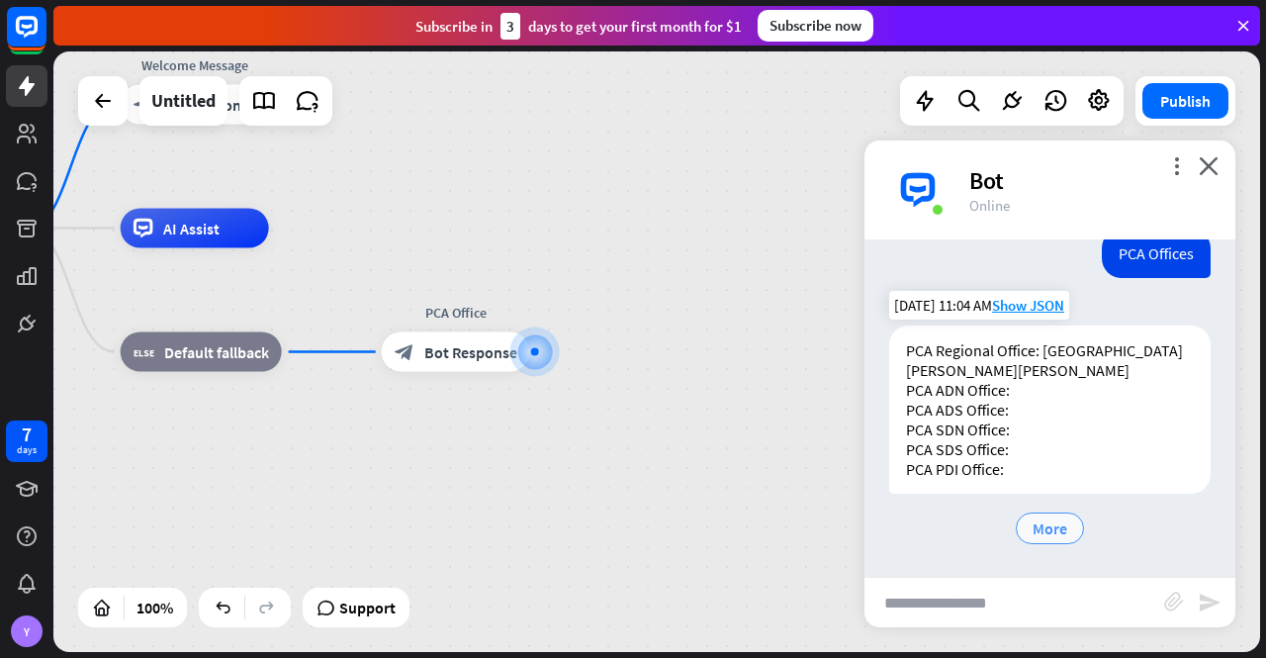
click at [1051, 527] on span "More" at bounding box center [1050, 528] width 35 height 20
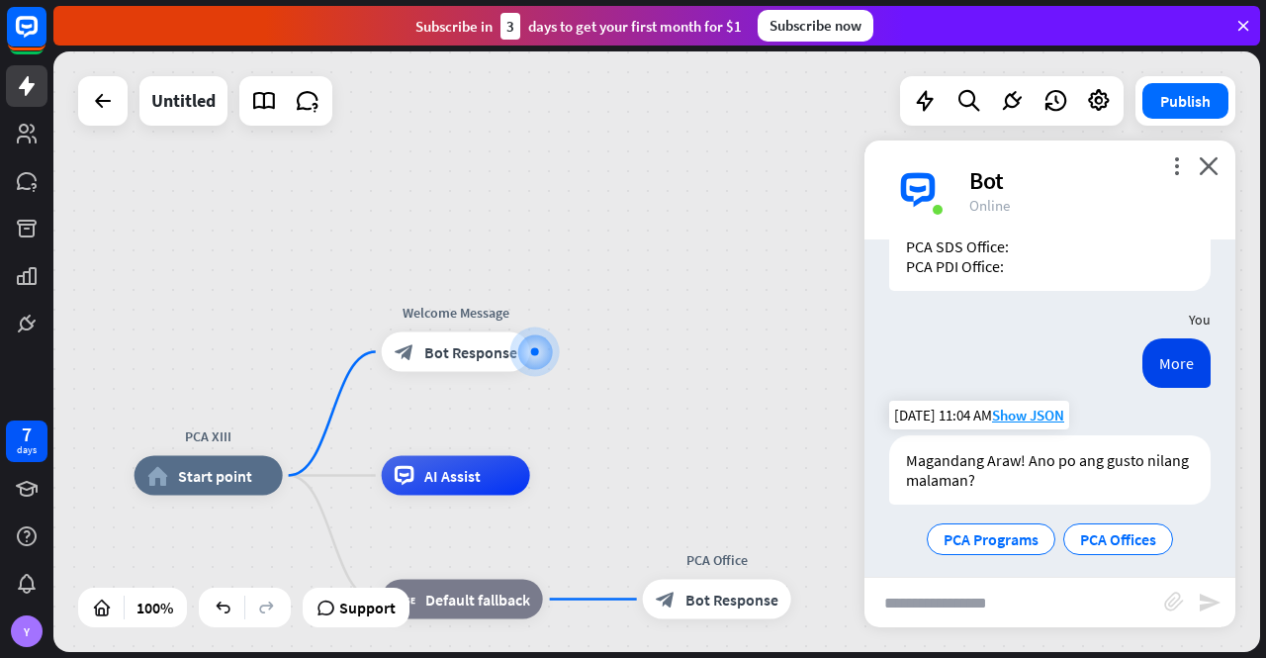
scroll to position [399, 0]
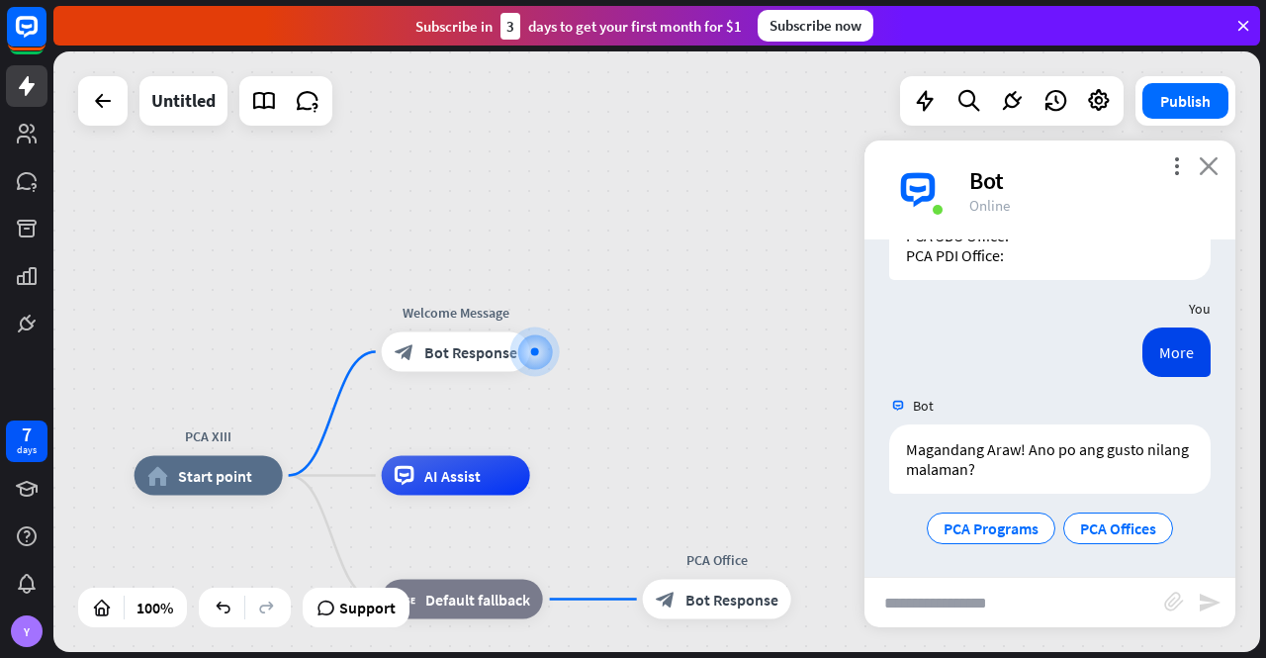
click at [1211, 163] on icon "close" at bounding box center [1209, 165] width 20 height 19
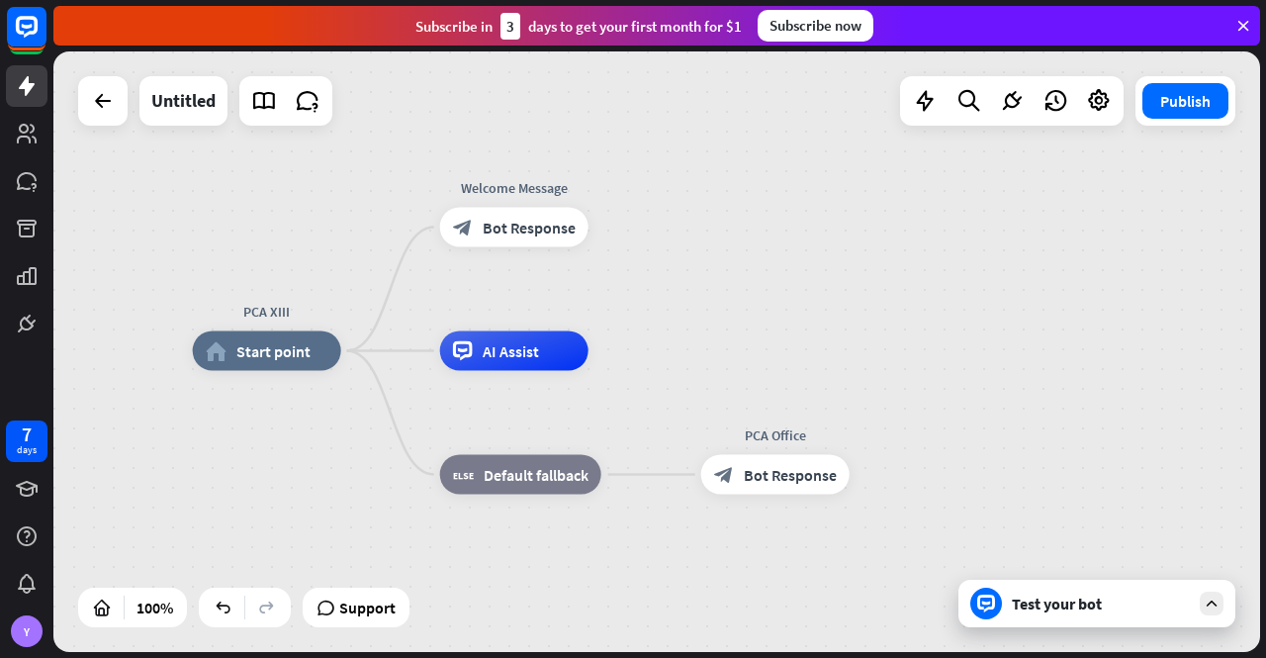
drag, startPoint x: 633, startPoint y: 440, endPoint x: 684, endPoint y: 316, distance: 134.5
click at [684, 318] on div "PCA XIII home_2 Start point Welcome Message block_bot_response Bot Response AI …" at bounding box center [656, 351] width 1207 height 600
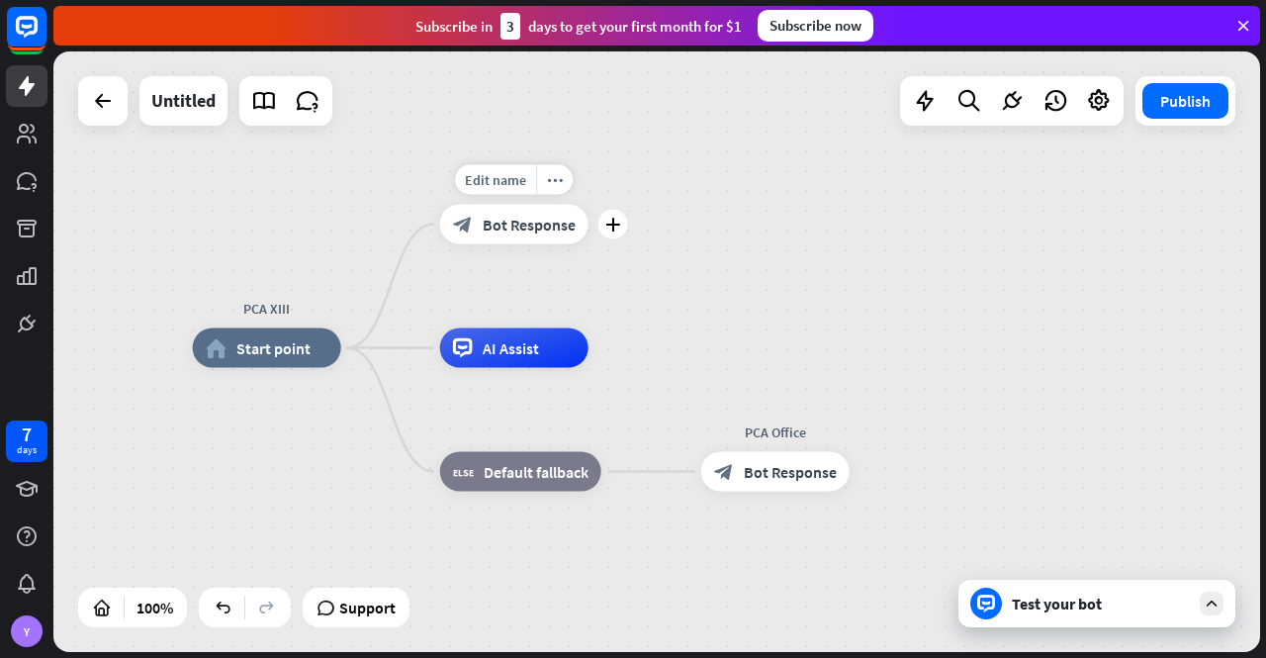
click at [508, 231] on span "Bot Response" at bounding box center [529, 225] width 93 height 20
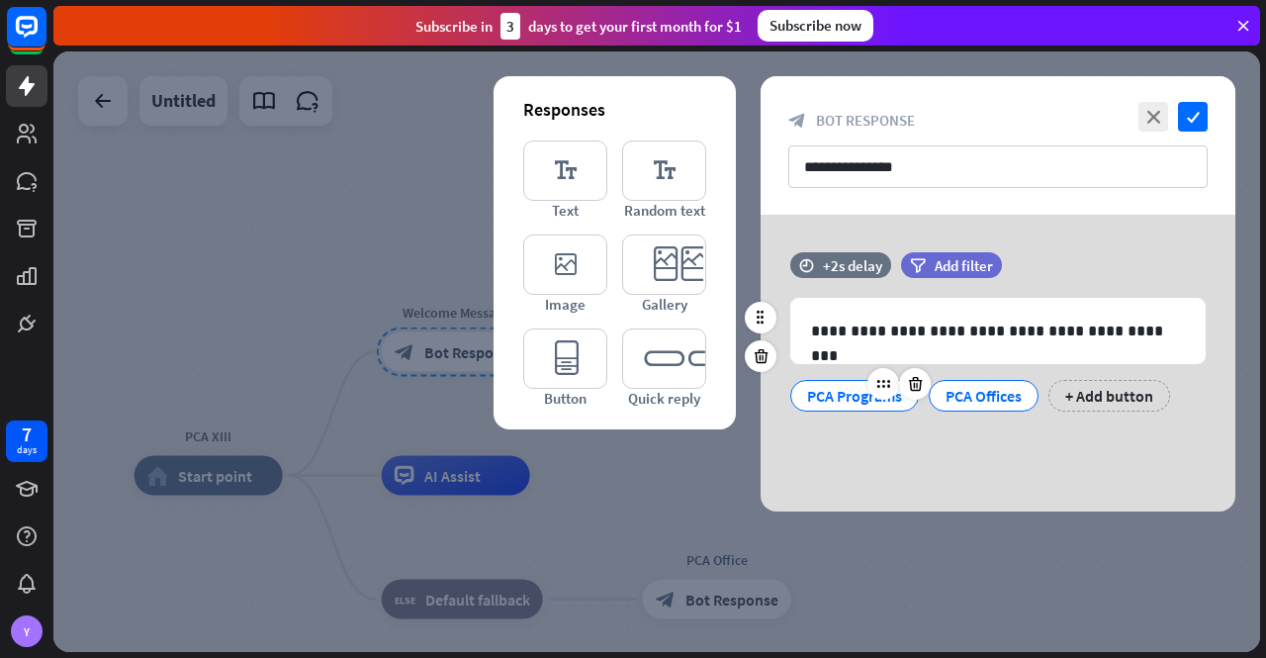
click at [833, 391] on div "PCA Programs" at bounding box center [854, 396] width 95 height 30
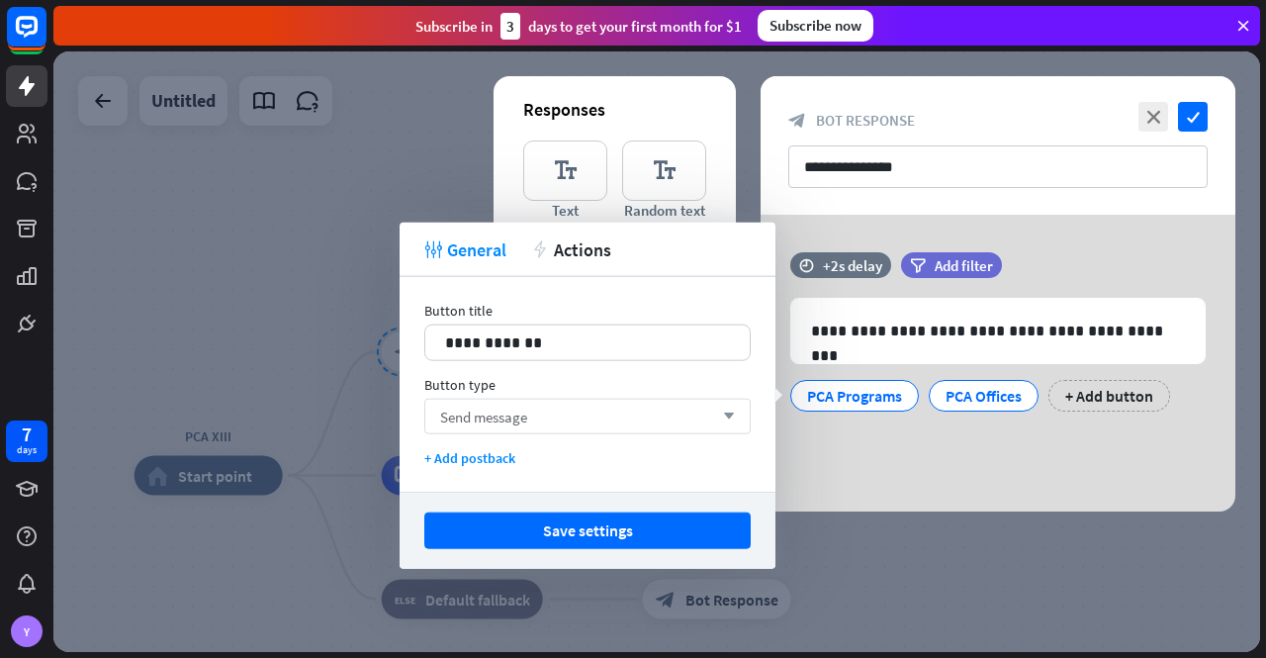
click at [667, 412] on div "Send message arrow_down" at bounding box center [587, 417] width 326 height 36
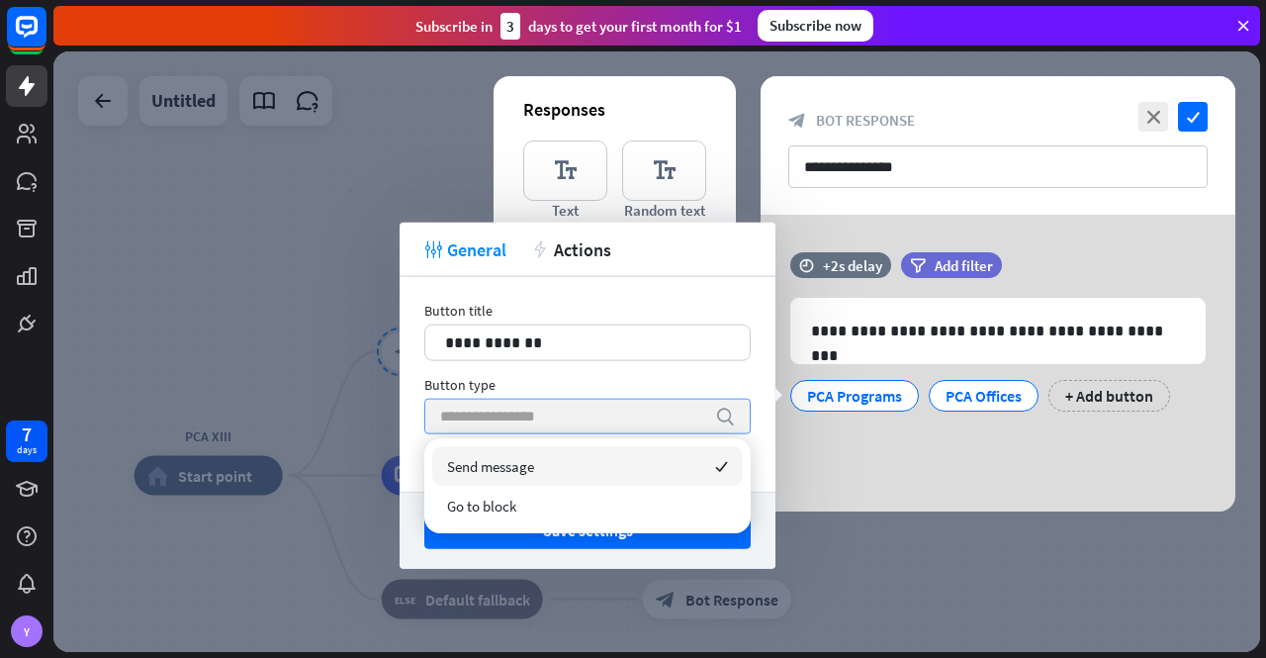
click at [669, 412] on input "search" at bounding box center [572, 417] width 265 height 34
click at [696, 376] on div "Button type" at bounding box center [587, 385] width 326 height 18
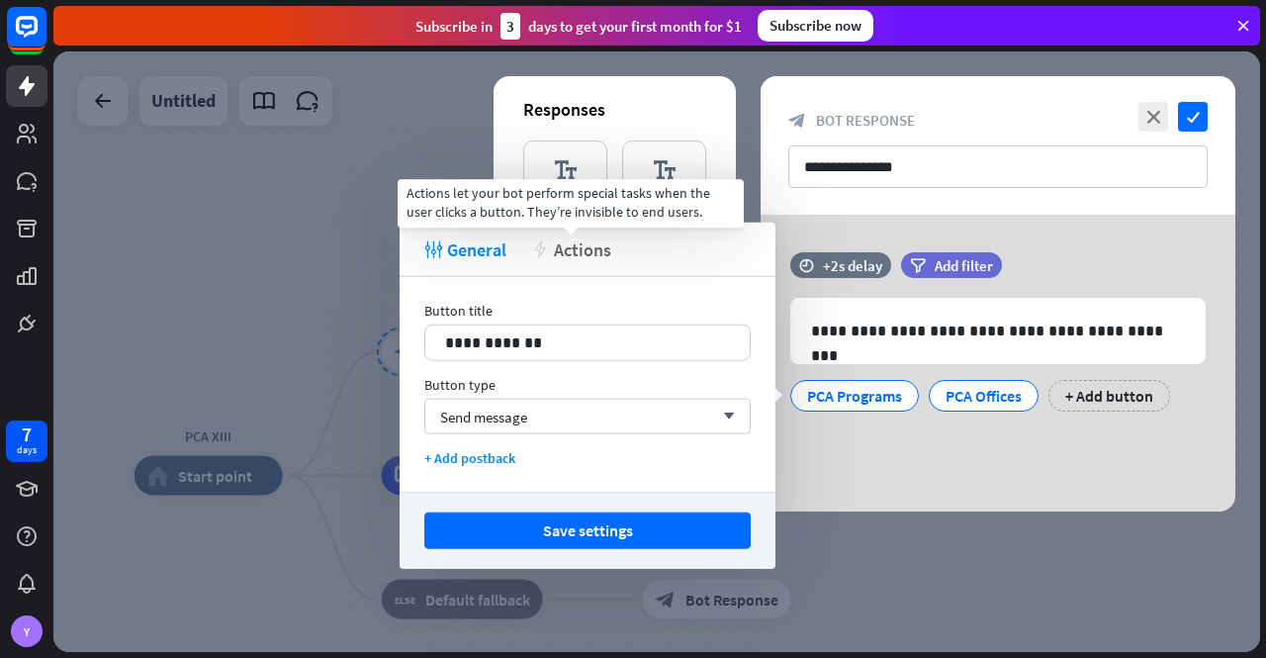
click at [587, 252] on span "Actions" at bounding box center [582, 248] width 57 height 23
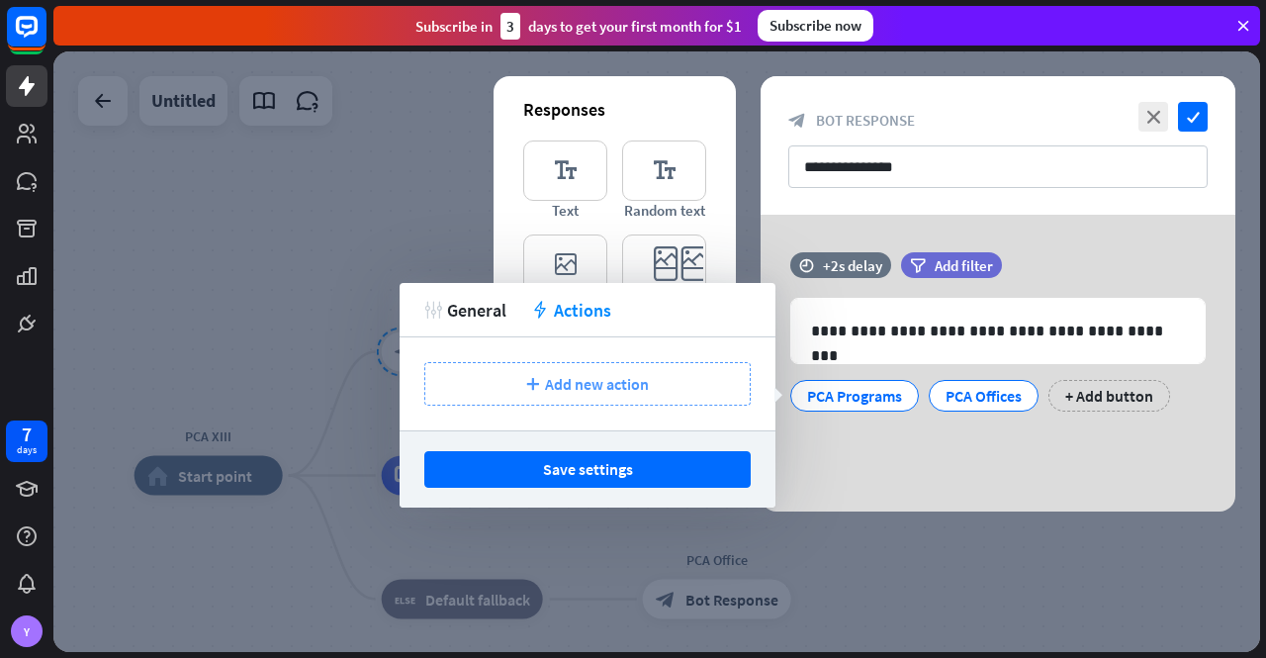
click at [605, 381] on span "Add new action" at bounding box center [597, 384] width 104 height 20
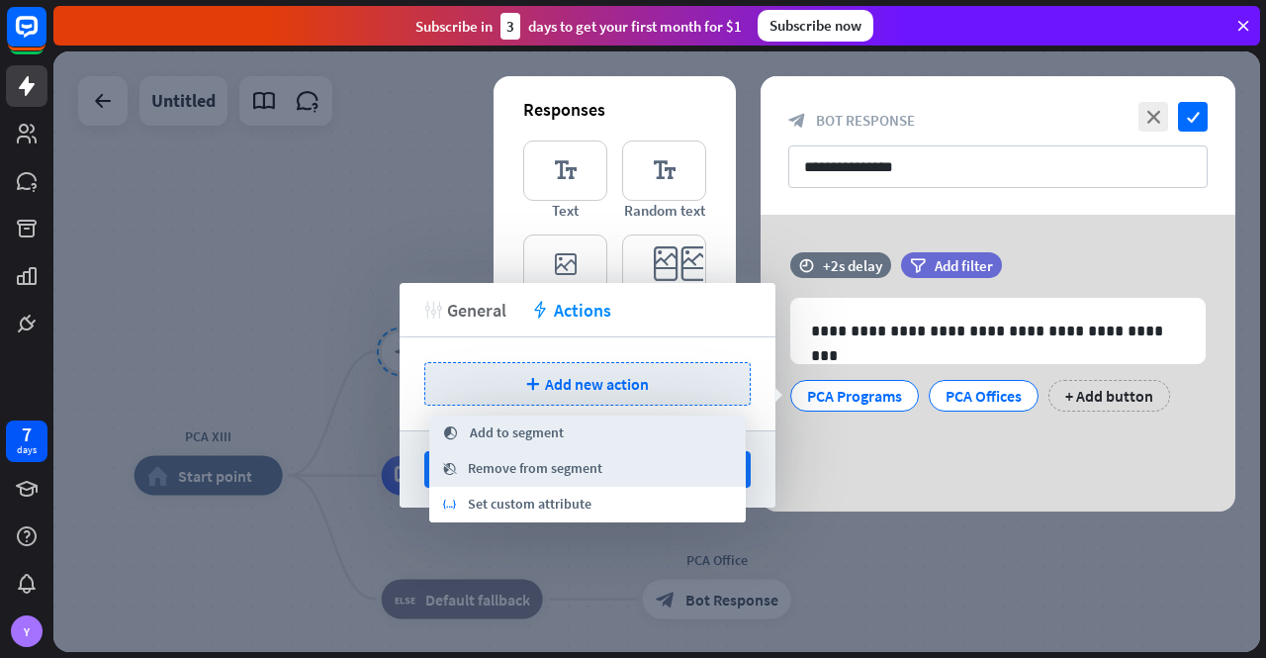
click at [473, 303] on span "General" at bounding box center [476, 310] width 59 height 23
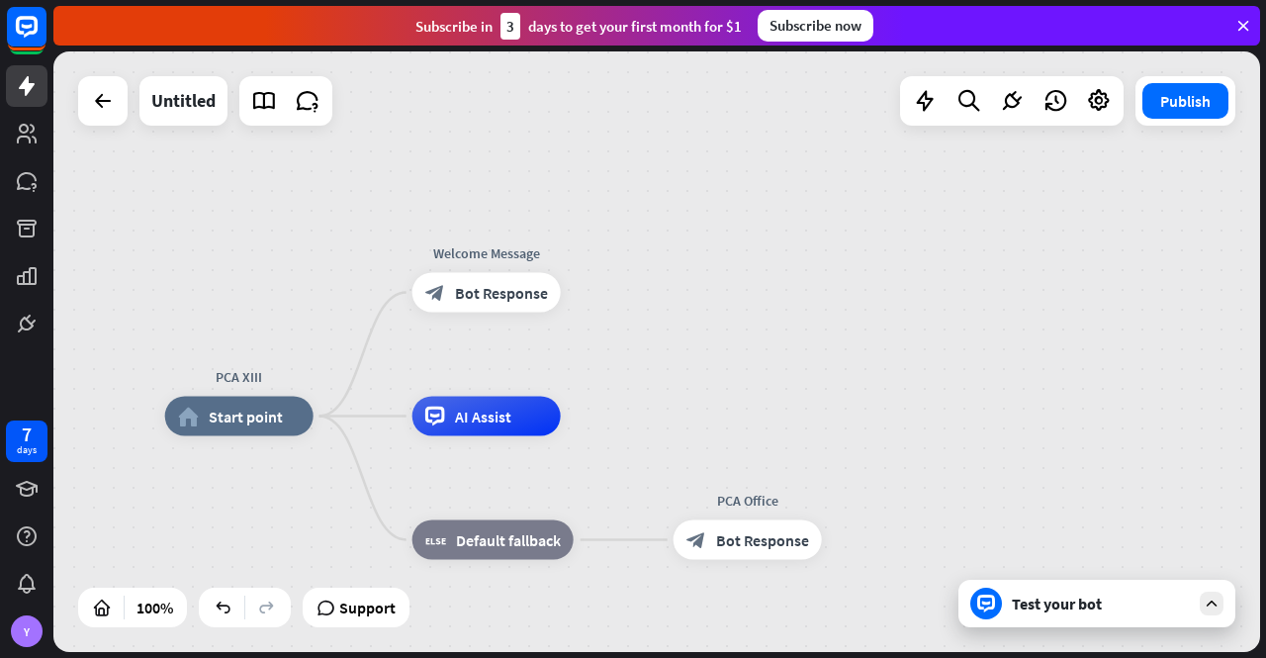
drag, startPoint x: 653, startPoint y: 444, endPoint x: 684, endPoint y: 385, distance: 66.8
click at [684, 385] on div "PCA XIII home_2 Start point Welcome Message block_bot_response Bot Response AI …" at bounding box center [656, 351] width 1207 height 600
click at [590, 300] on div "plus" at bounding box center [586, 293] width 30 height 30
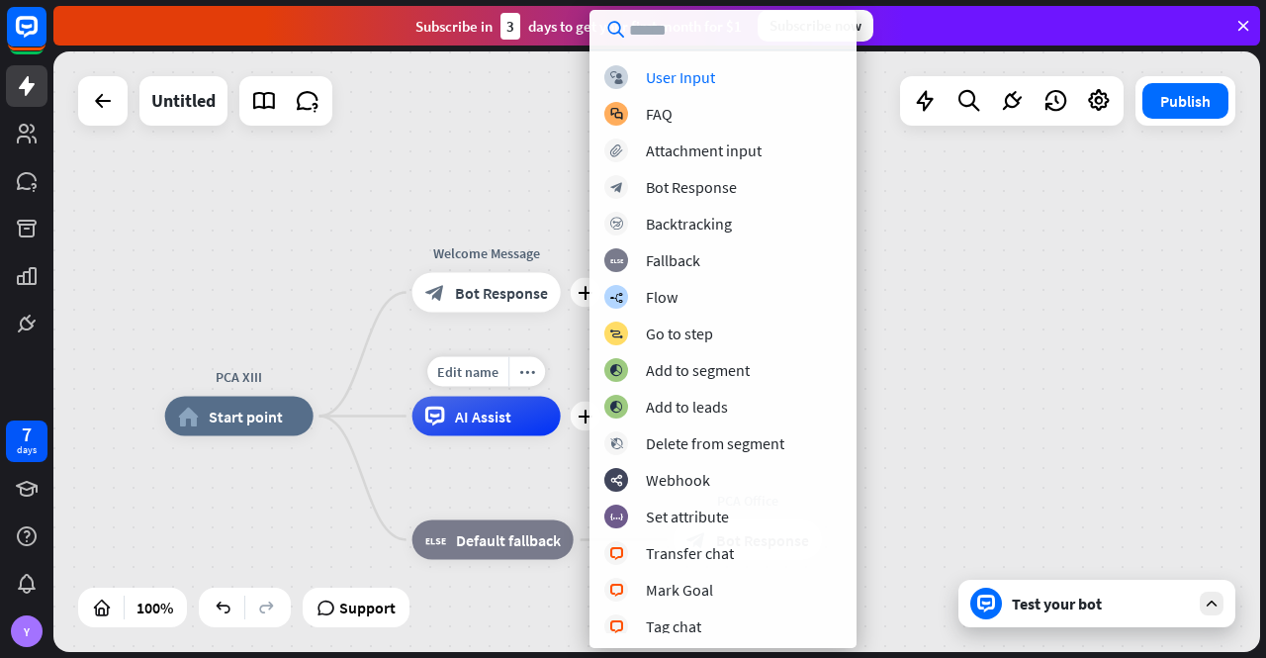
click at [552, 397] on div "Edit name more_horiz plus AI Assist" at bounding box center [486, 417] width 148 height 40
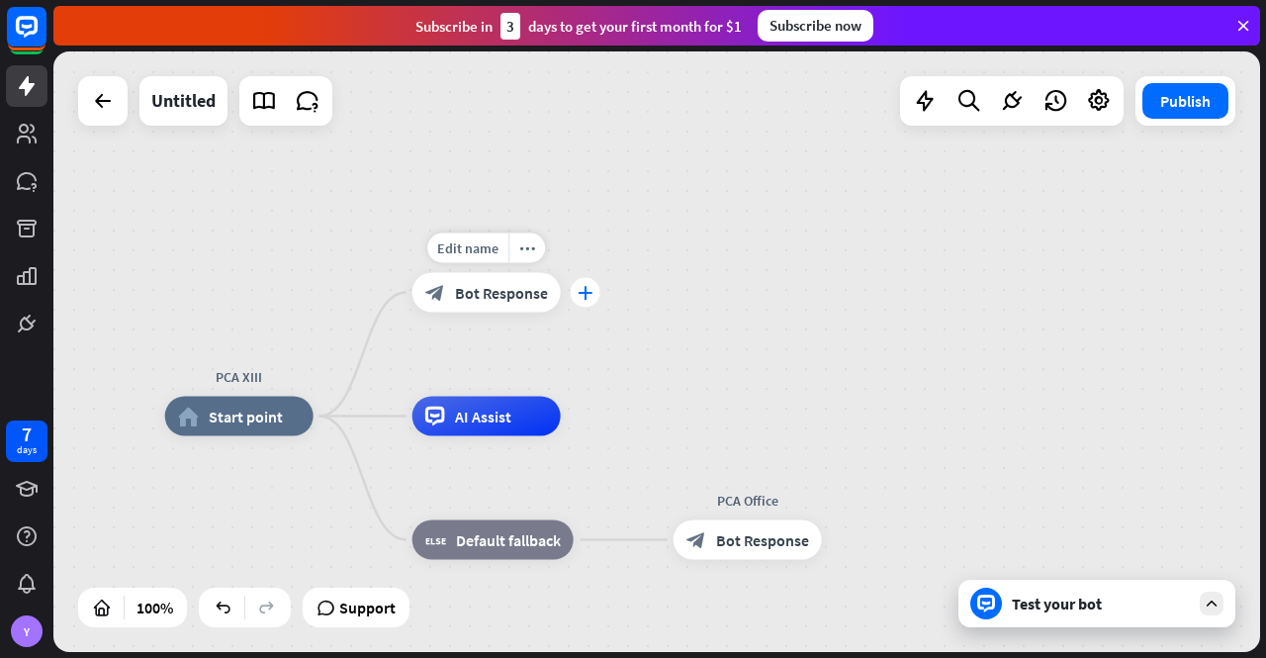
click at [590, 297] on icon "plus" at bounding box center [585, 293] width 15 height 14
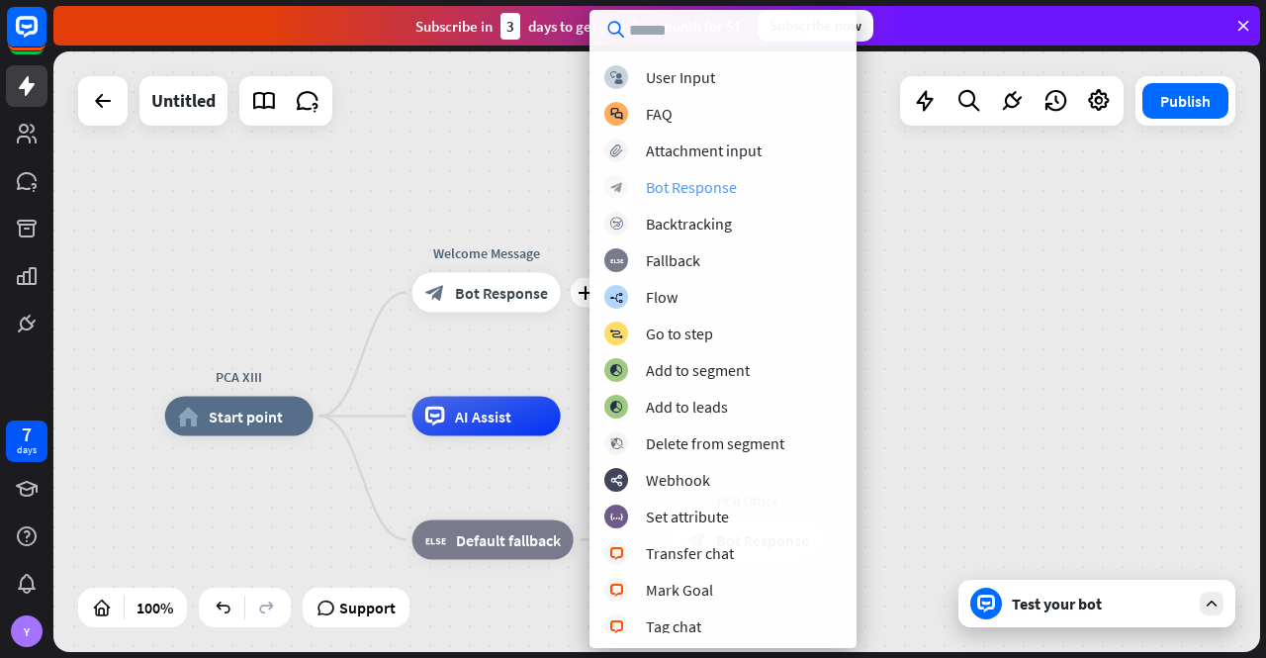
click at [712, 185] on div "Bot Response" at bounding box center [691, 187] width 91 height 20
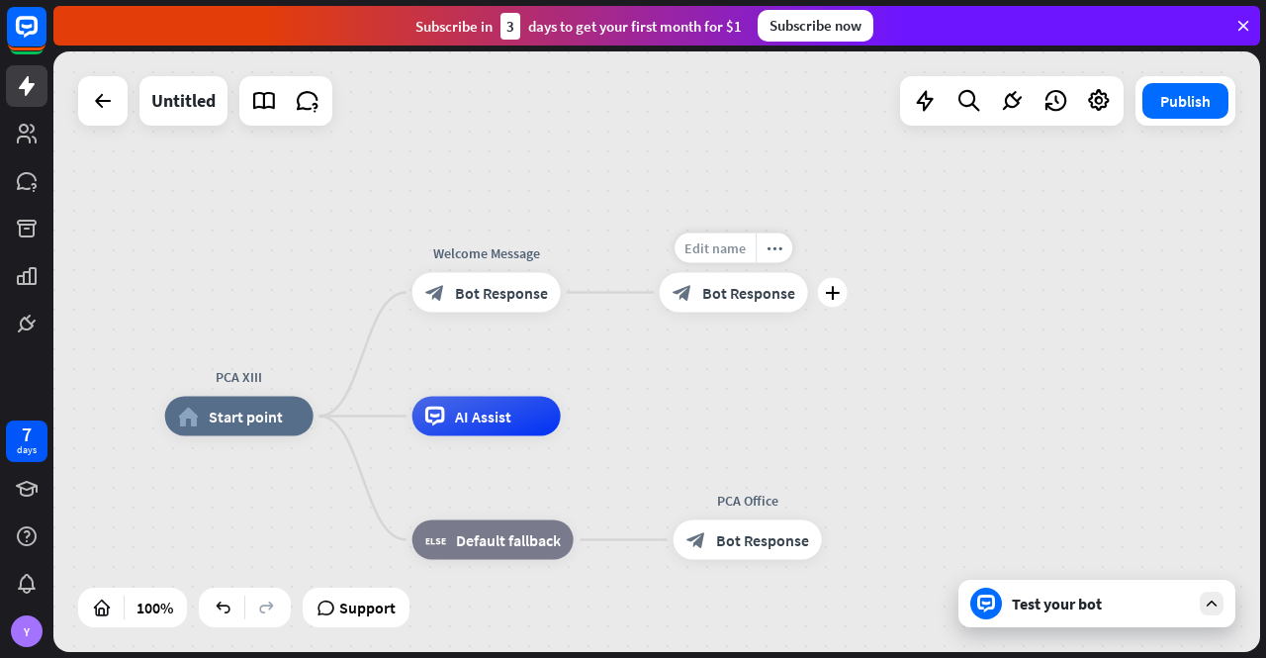
click at [708, 242] on span "Edit name" at bounding box center [715, 248] width 61 height 18
type input "**********"
click at [796, 373] on div "**********" at bounding box center [656, 351] width 1207 height 600
click at [778, 247] on icon "more_horiz" at bounding box center [775, 247] width 16 height 15
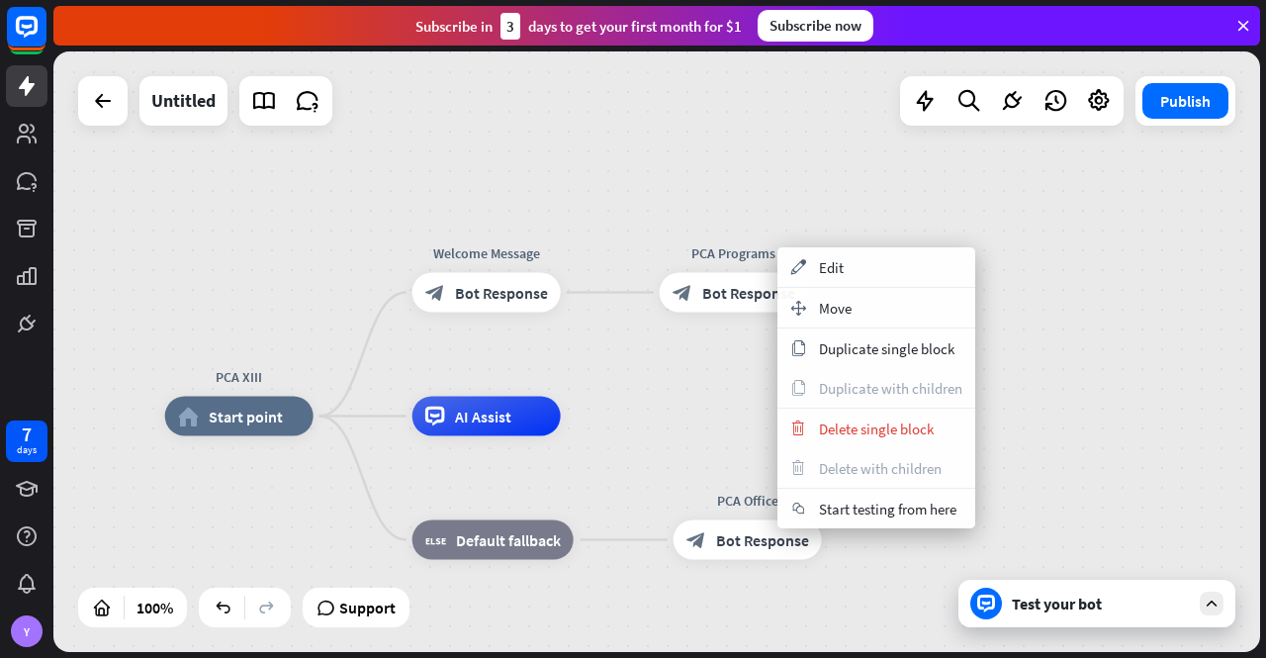
click at [665, 395] on div "PCA XIII home_2 Start point Welcome Message block_bot_response Bot Response PCA…" at bounding box center [656, 351] width 1207 height 600
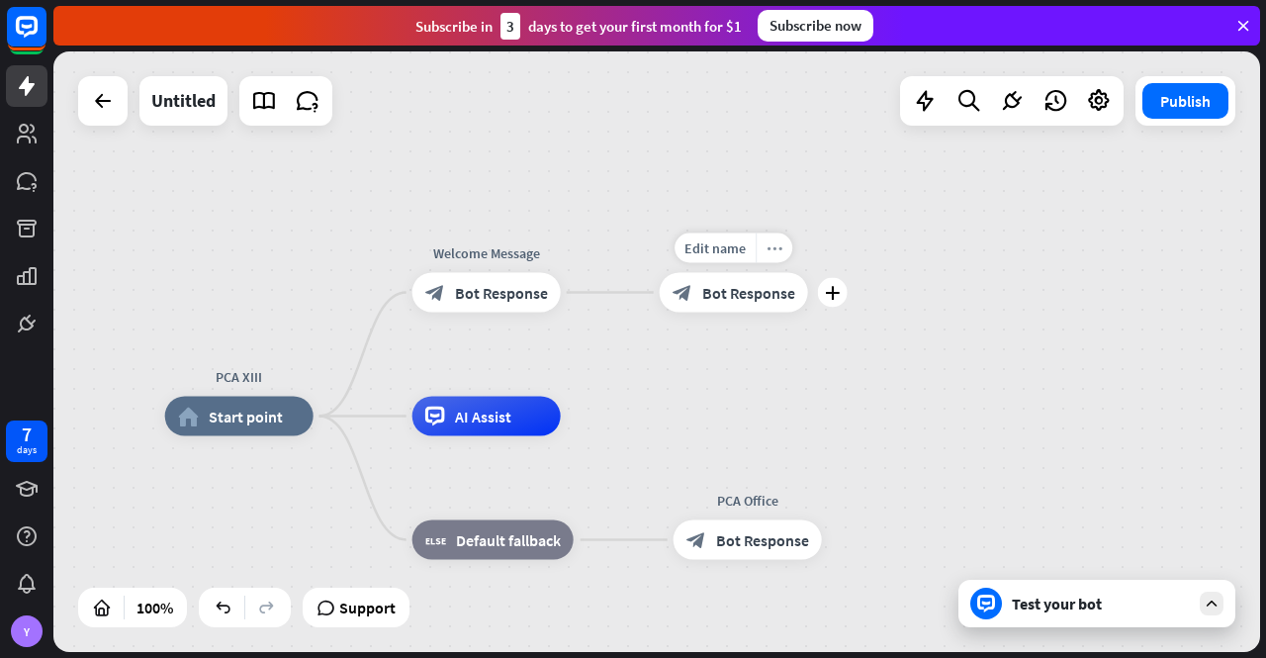
click at [770, 251] on icon "more_horiz" at bounding box center [775, 247] width 16 height 15
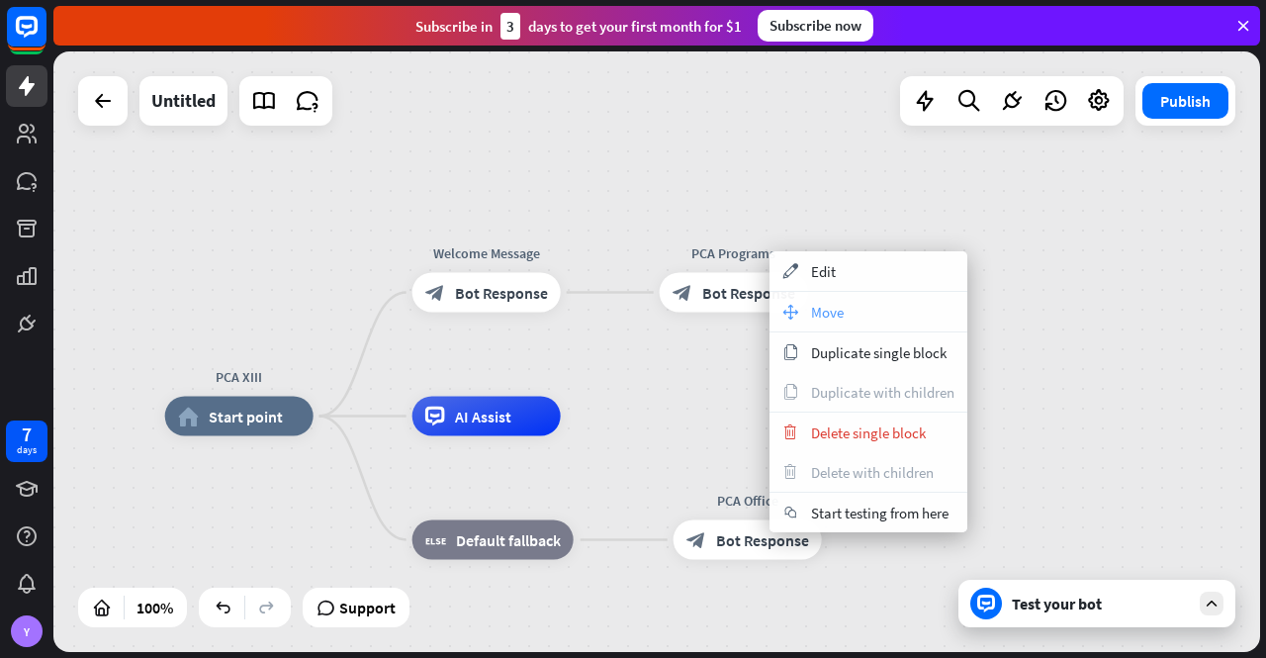
click at [833, 304] on span "Move" at bounding box center [827, 312] width 33 height 19
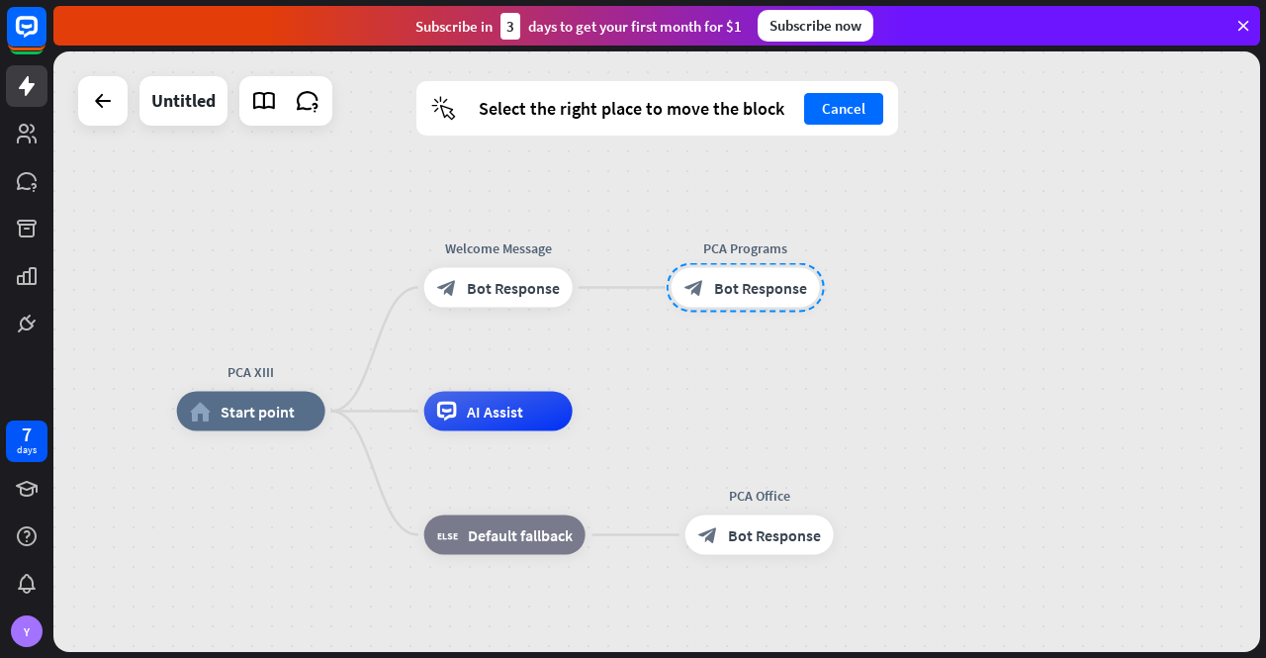
drag, startPoint x: 721, startPoint y: 295, endPoint x: 733, endPoint y: 290, distance: 12.9
click at [733, 290] on div at bounding box center [746, 287] width 158 height 49
click at [742, 290] on div at bounding box center [746, 287] width 158 height 49
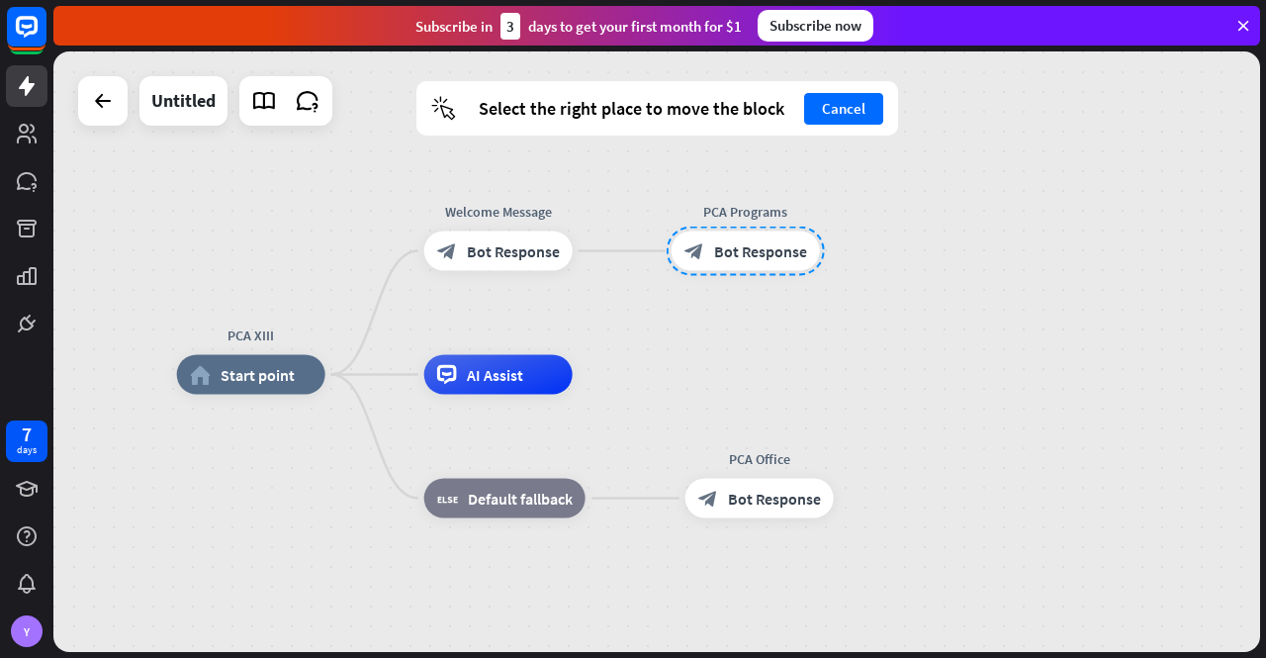
drag, startPoint x: 724, startPoint y: 288, endPoint x: 724, endPoint y: 251, distance: 36.6
click at [724, 251] on div at bounding box center [746, 251] width 158 height 49
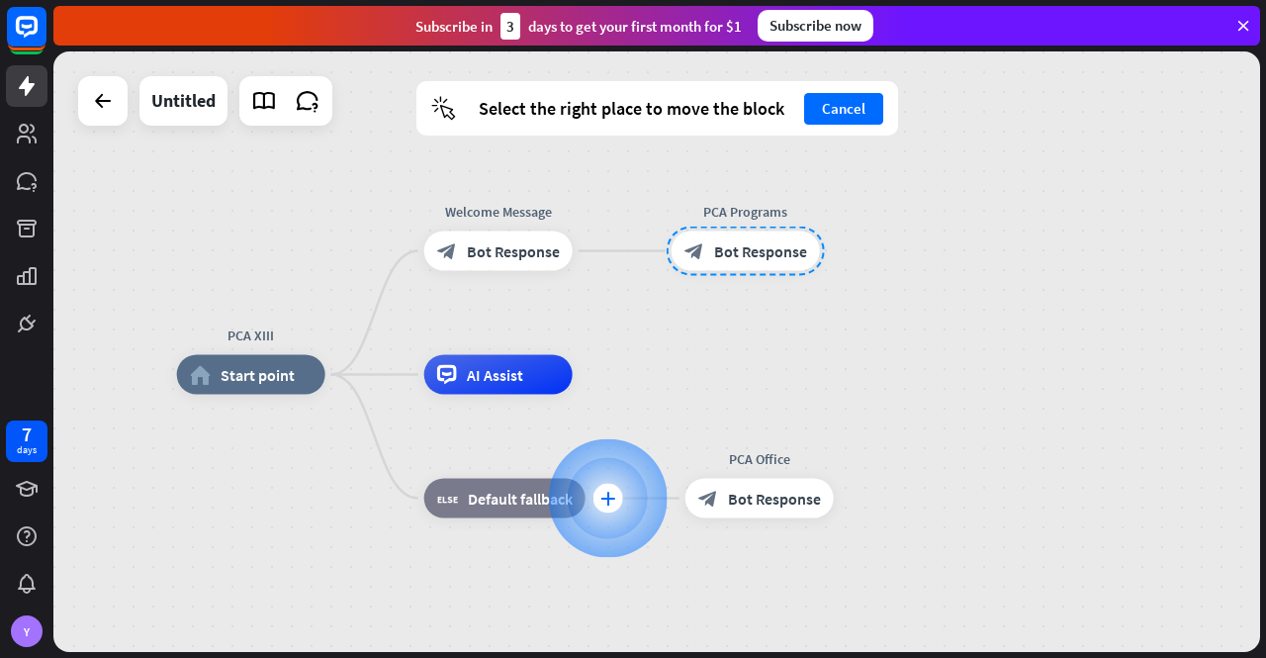
click at [604, 495] on icon "plus" at bounding box center [607, 499] width 15 height 14
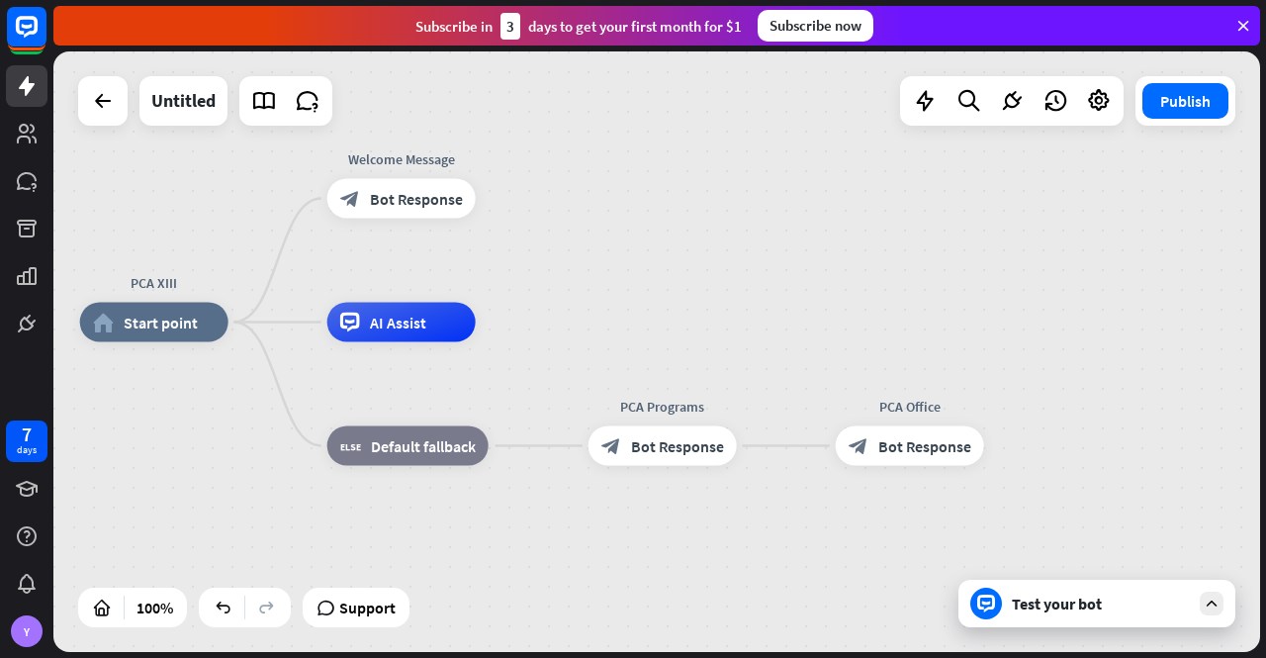
drag, startPoint x: 896, startPoint y: 389, endPoint x: 789, endPoint y: 333, distance: 120.3
click at [793, 333] on div "PCA XIII home_2 Start point Welcome Message block_bot_response Bot Response AI …" at bounding box center [683, 622] width 1207 height 600
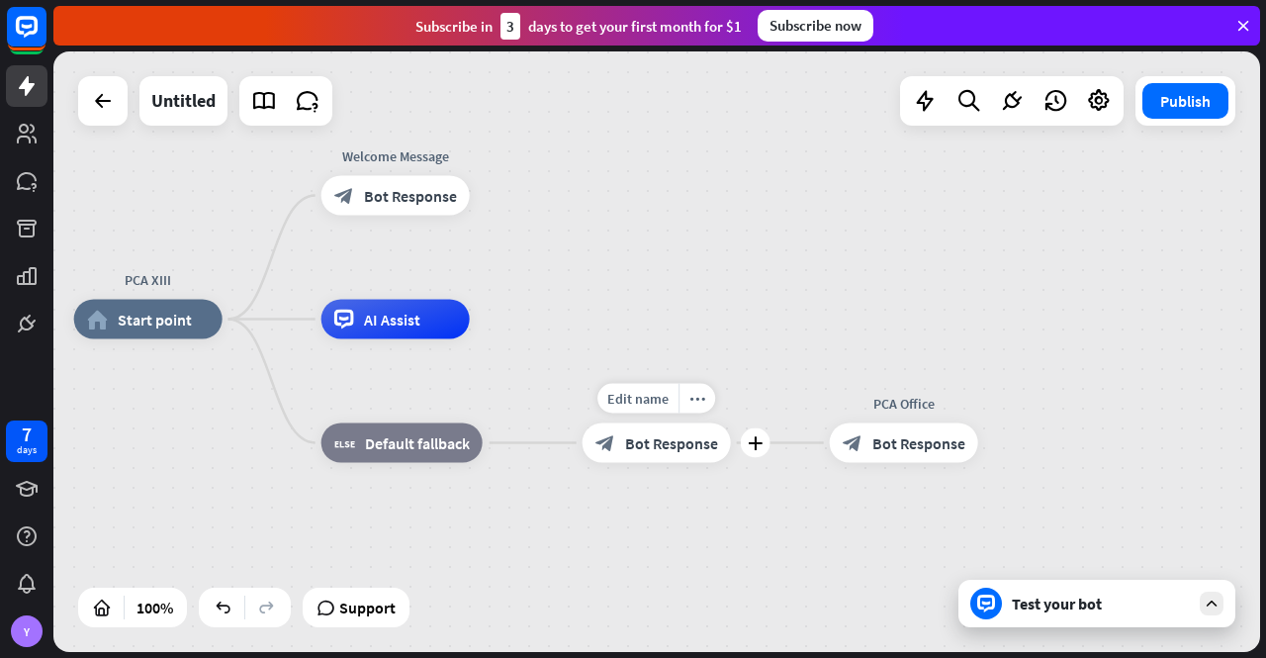
click at [639, 441] on span "Bot Response" at bounding box center [671, 443] width 93 height 20
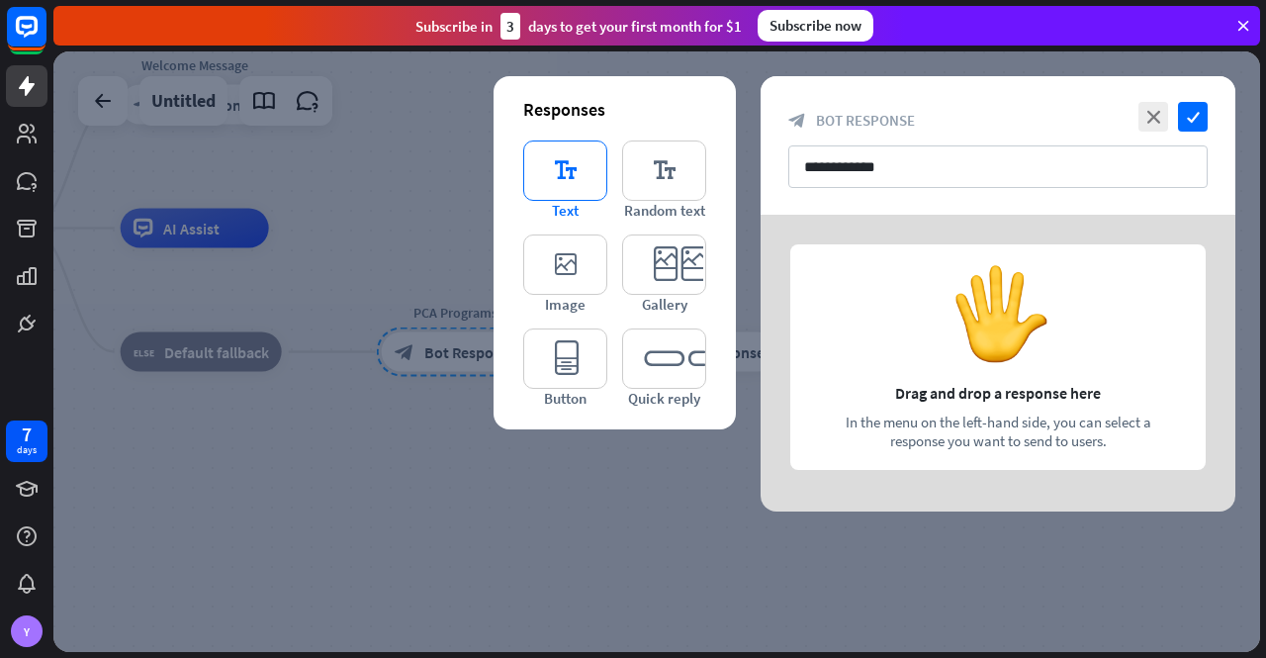
click at [561, 173] on icon "editor_text" at bounding box center [565, 170] width 84 height 60
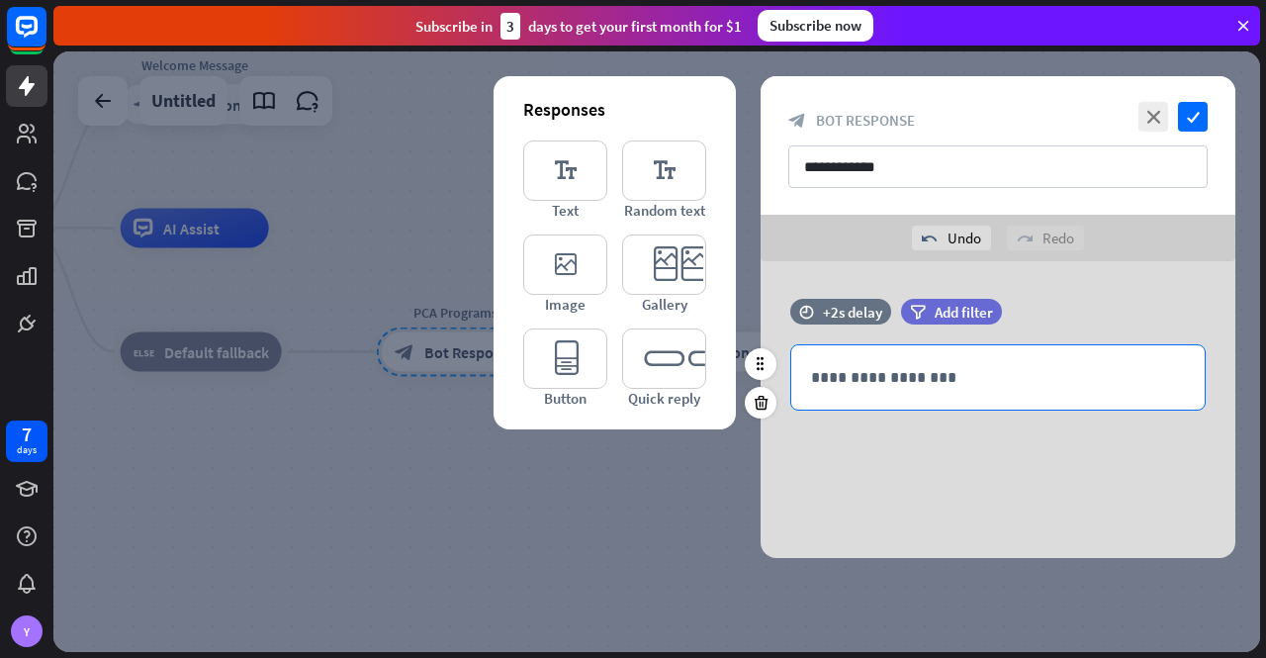
click at [888, 384] on p "**********" at bounding box center [998, 377] width 374 height 25
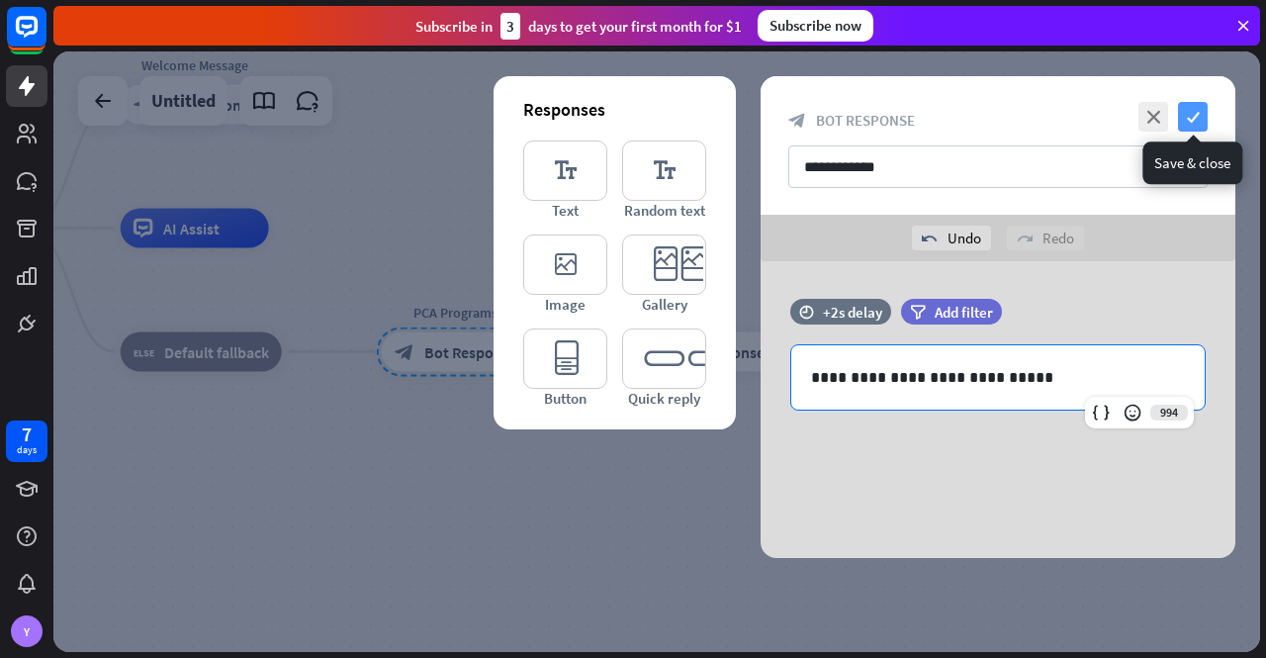
click at [1196, 113] on icon "check" at bounding box center [1193, 117] width 30 height 30
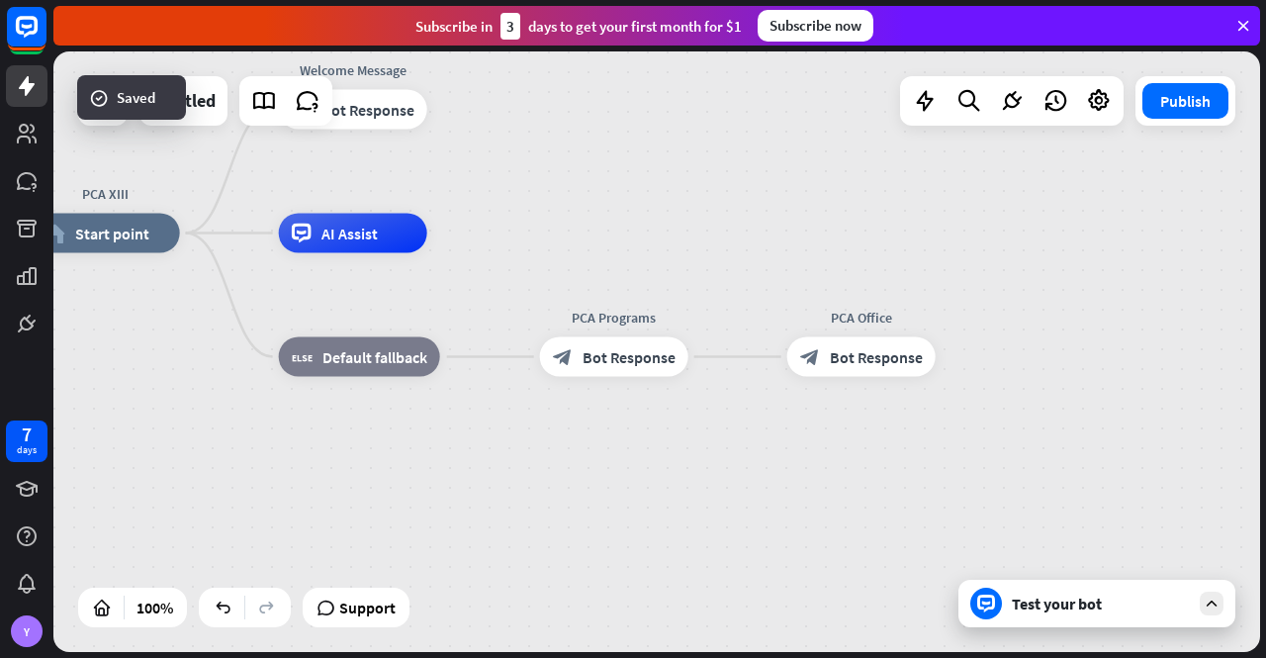
drag, startPoint x: 558, startPoint y: 467, endPoint x: 692, endPoint y: 456, distance: 135.0
click at [679, 461] on div "PCA XIII home_2 Start point Welcome Message block_bot_response Bot Response AI …" at bounding box center [635, 533] width 1207 height 600
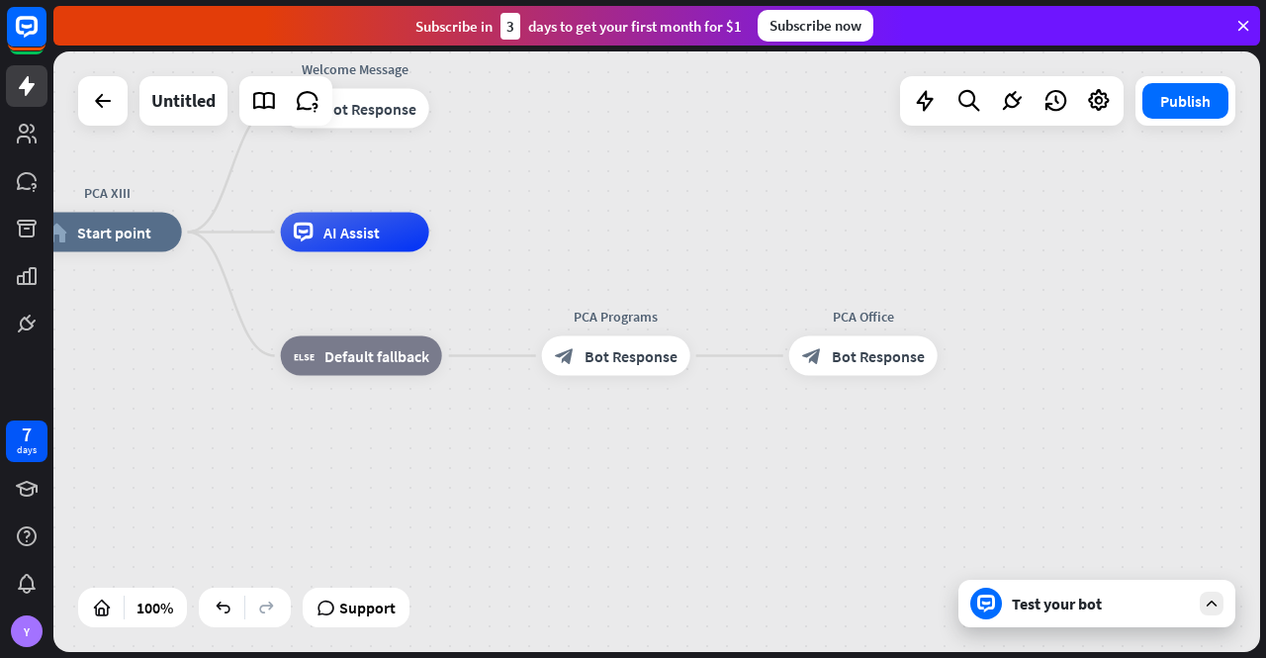
click at [1098, 602] on div "Test your bot" at bounding box center [1101, 604] width 178 height 20
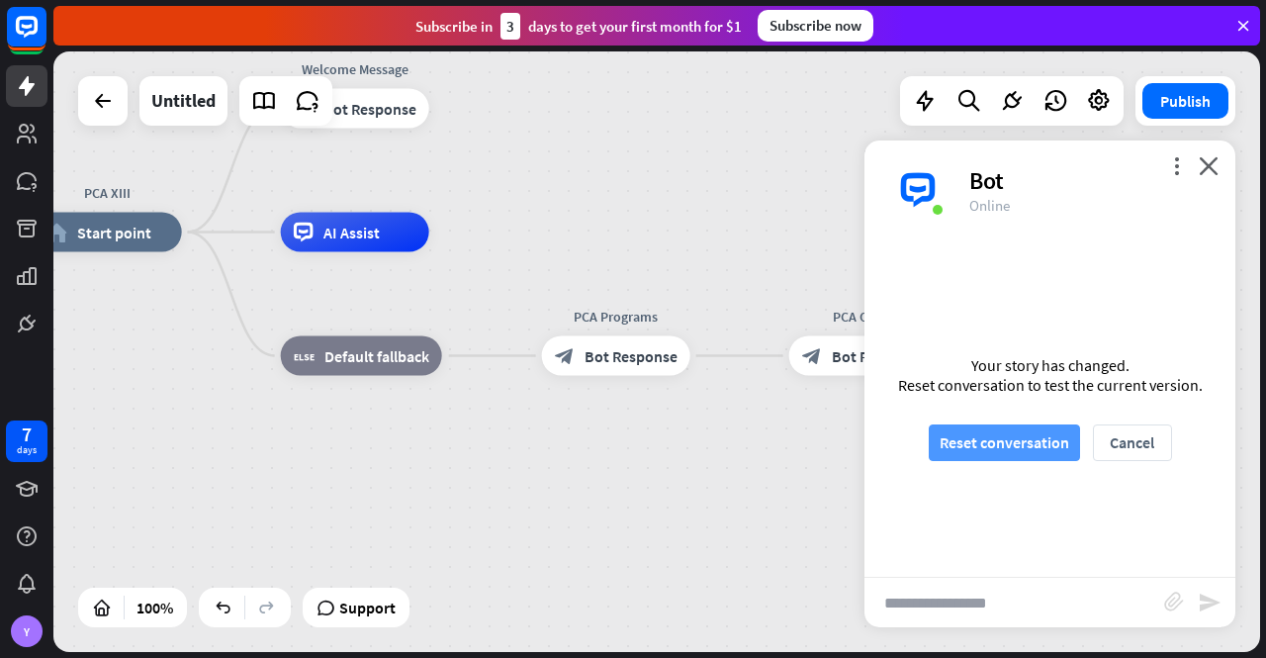
click at [1002, 434] on button "Reset conversation" at bounding box center [1004, 442] width 151 height 37
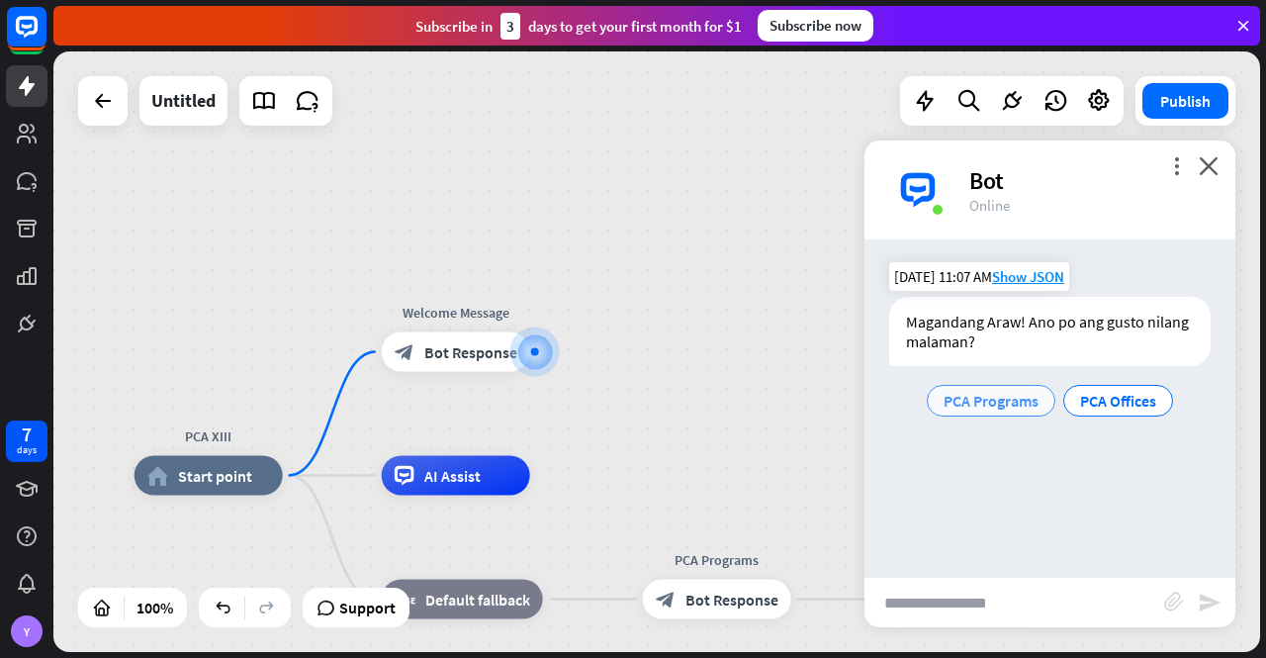
click at [961, 403] on span "PCA Programs" at bounding box center [991, 401] width 95 height 20
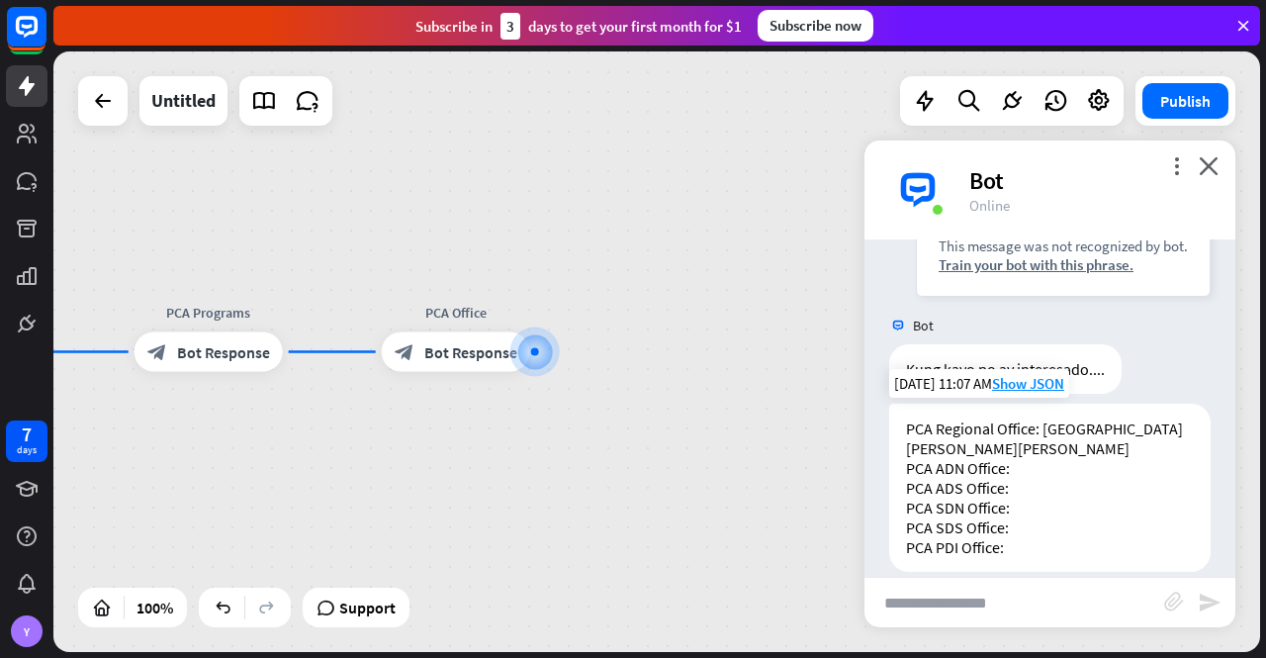
scroll to position [247, 0]
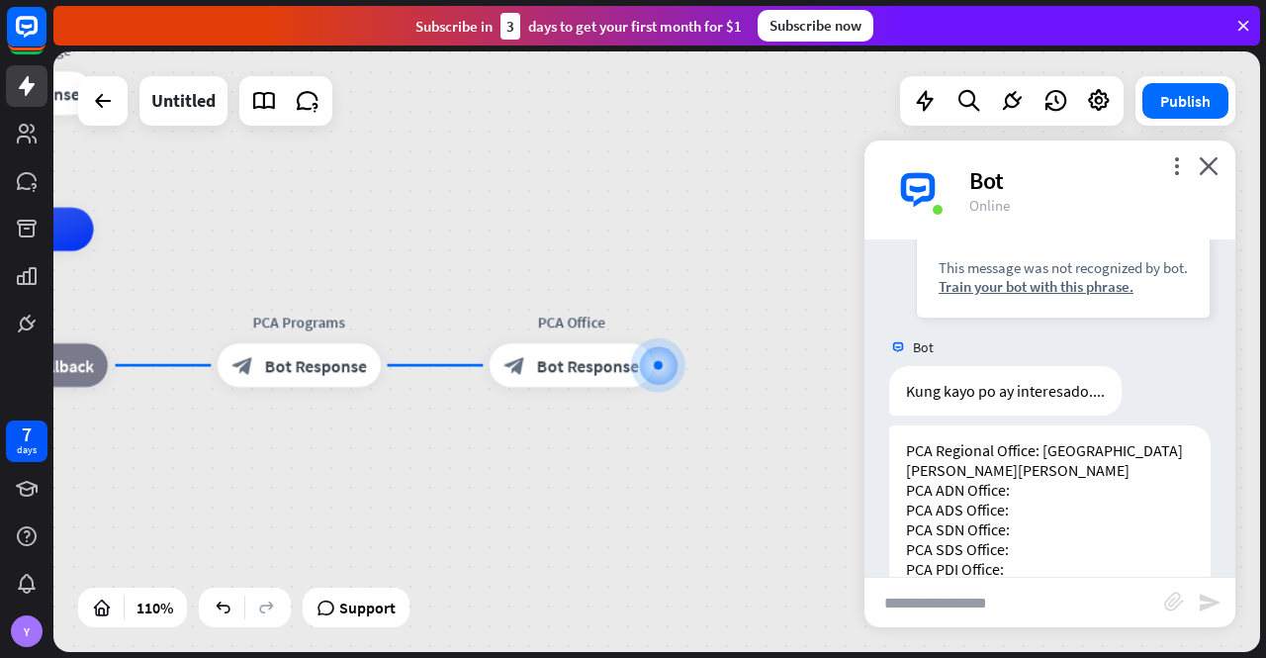
drag, startPoint x: 596, startPoint y: 450, endPoint x: 753, endPoint y: 432, distance: 157.3
click at [733, 466] on div "PCA XIII home_2 Start point Welcome Message block_bot_response Bot Response AI …" at bounding box center [322, 559] width 1327 height 661
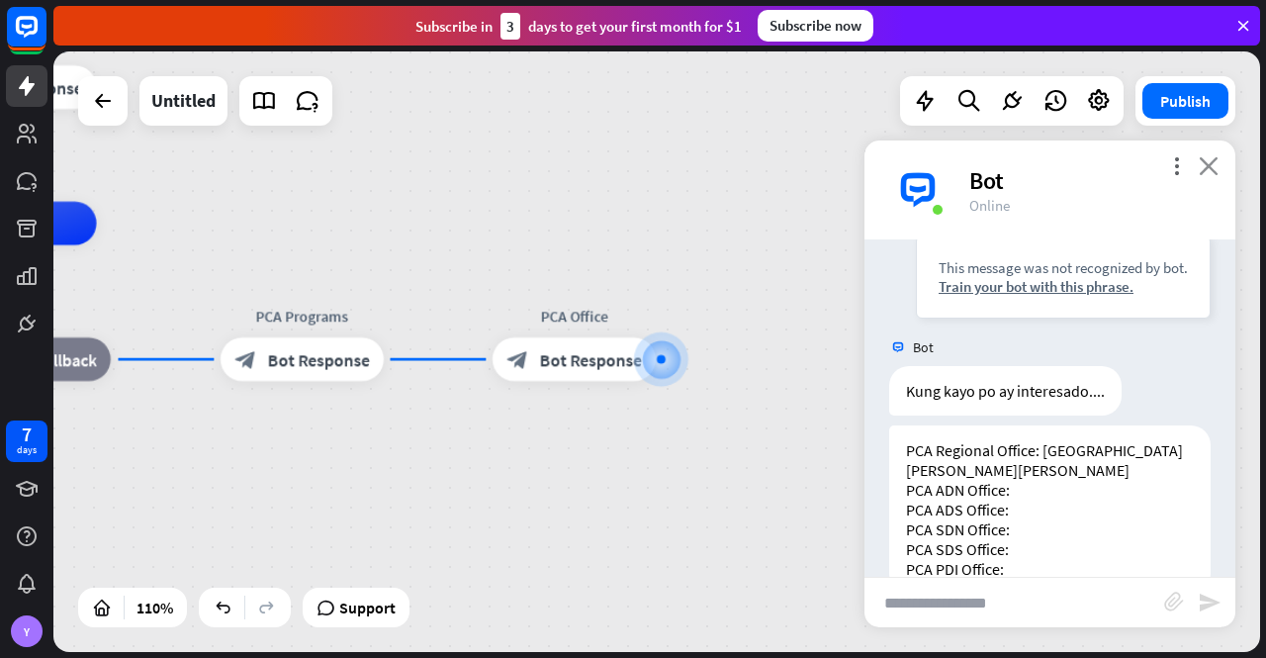
click at [1213, 164] on icon "close" at bounding box center [1209, 165] width 20 height 19
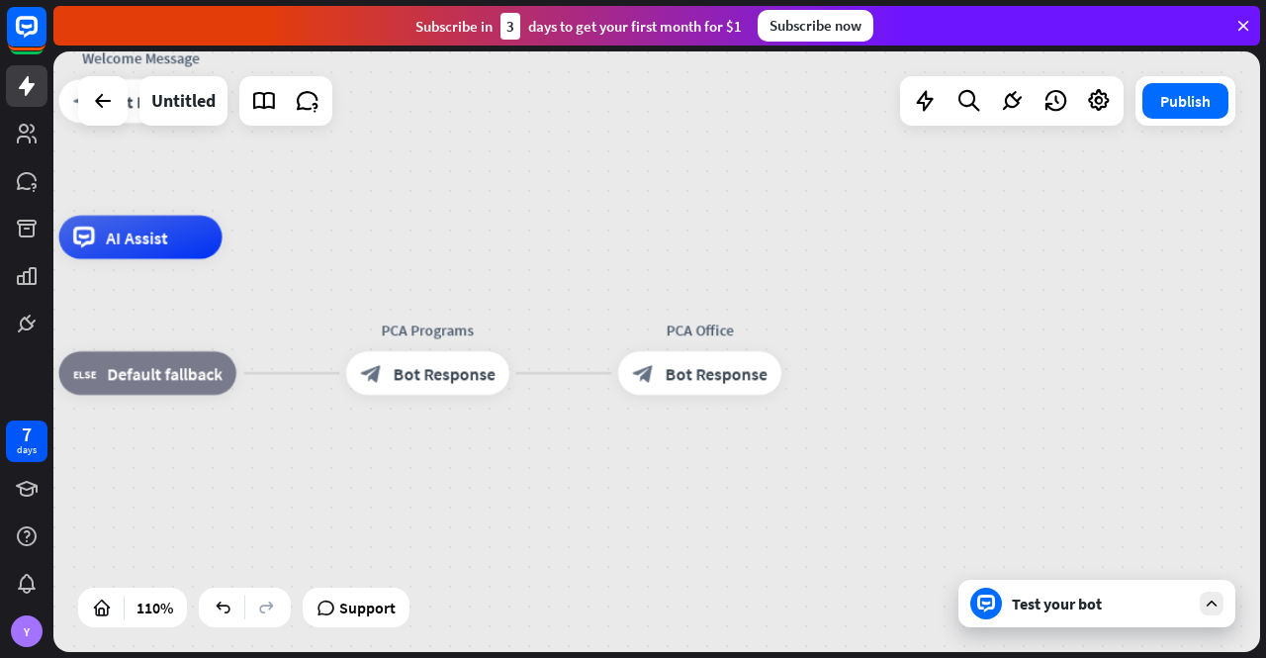
drag, startPoint x: 657, startPoint y: 547, endPoint x: 858, endPoint y: 589, distance: 205.1
click at [847, 587] on div "PCA XIII home_2 Start point Welcome Message block_bot_response Bot Response AI …" at bounding box center [450, 567] width 1327 height 661
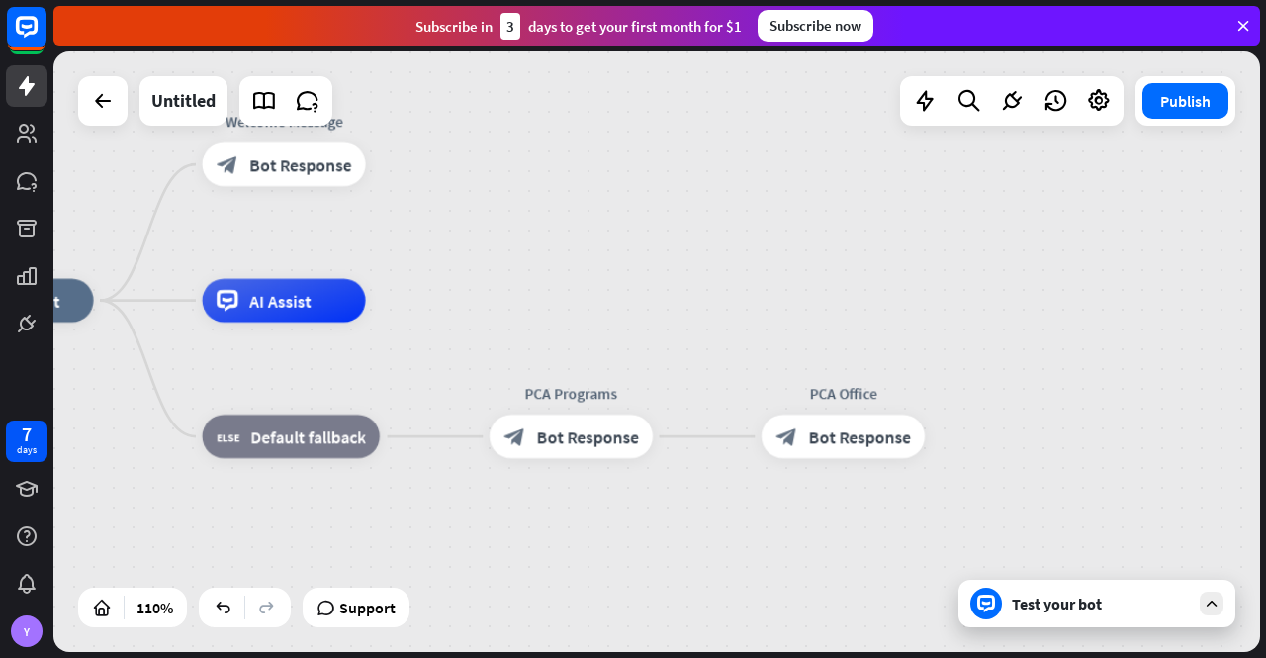
drag, startPoint x: 499, startPoint y: 528, endPoint x: 595, endPoint y: 571, distance: 105.9
click at [595, 571] on div "PCA XIII home_2 Start point Welcome Message block_bot_response Bot Response AI …" at bounding box center [594, 631] width 1327 height 661
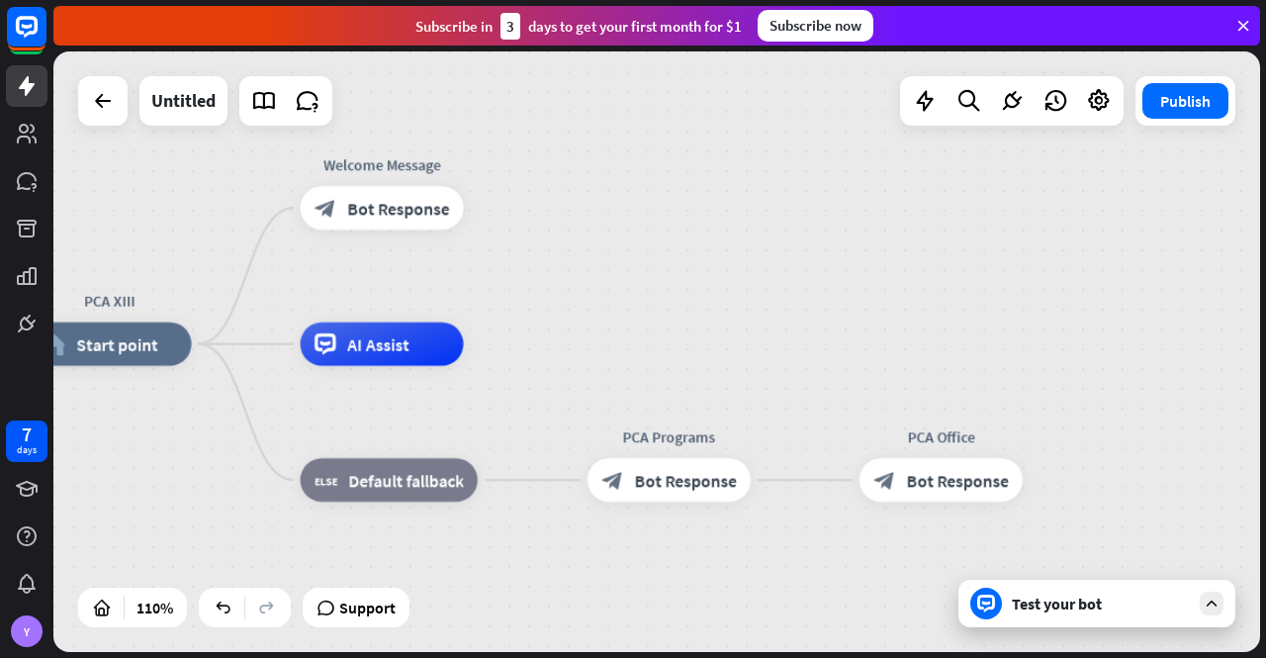
drag, startPoint x: 492, startPoint y: 557, endPoint x: 572, endPoint y: 595, distance: 88.9
click at [382, 213] on span "Bot Response" at bounding box center [398, 208] width 102 height 22
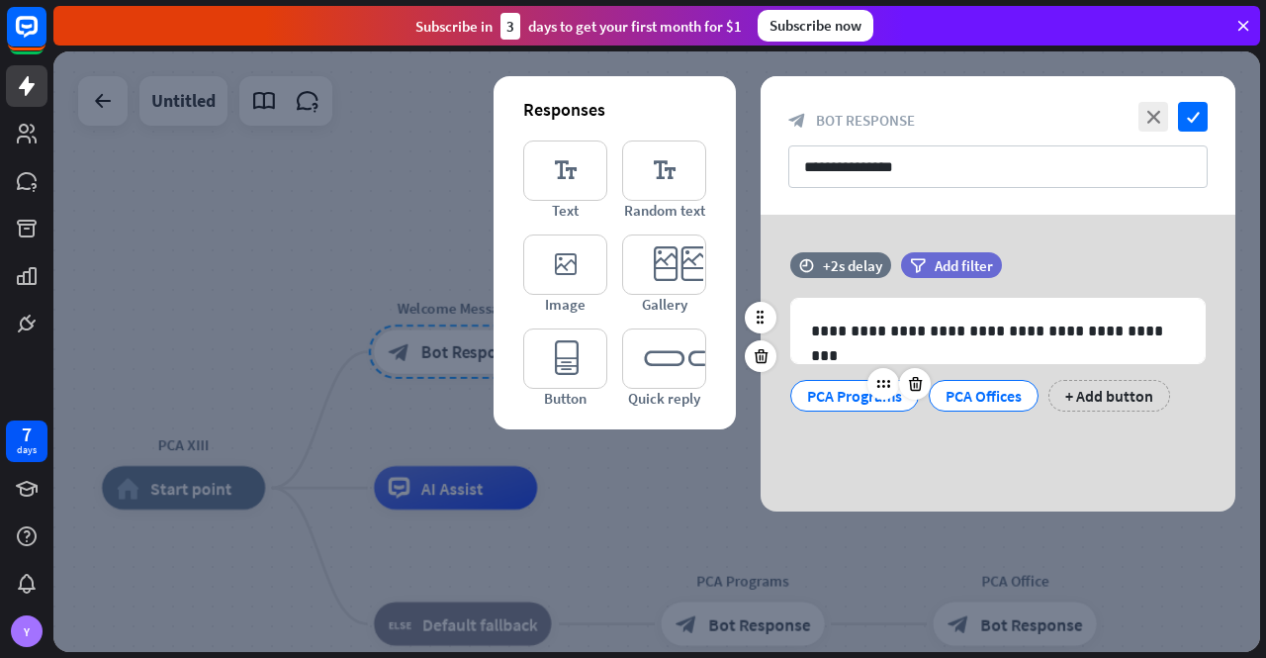
click at [838, 394] on div "PCA Programs" at bounding box center [854, 396] width 95 height 30
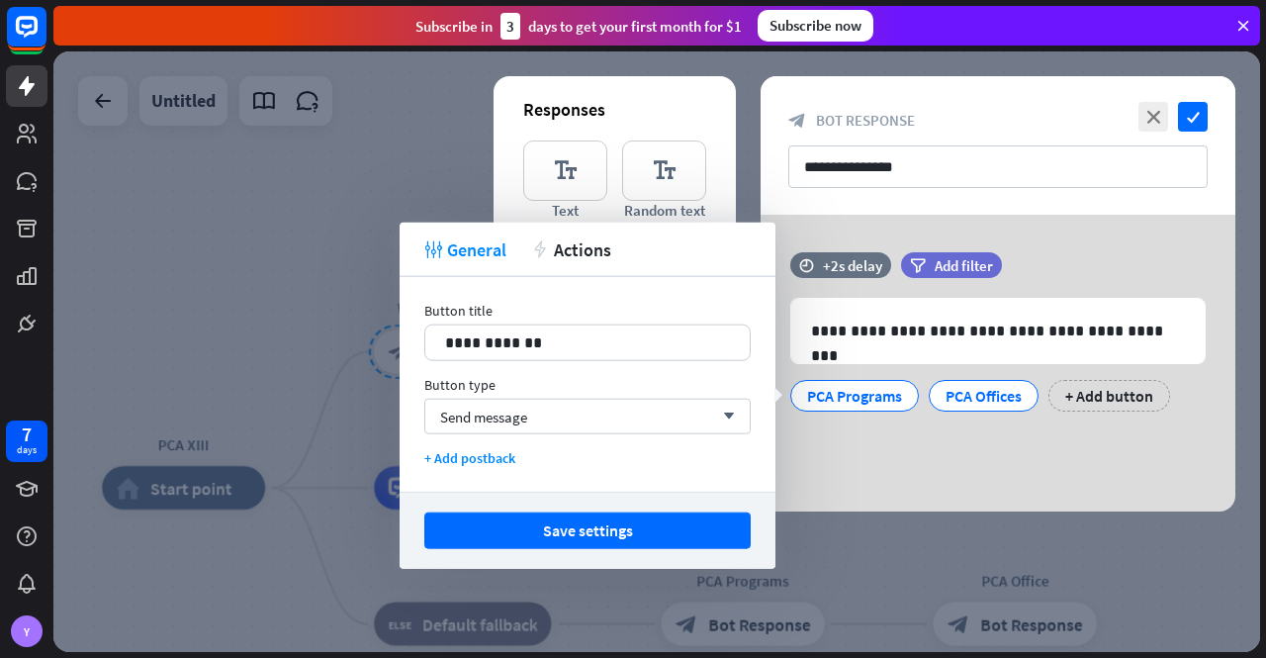
click at [842, 443] on div "**********" at bounding box center [998, 363] width 475 height 297
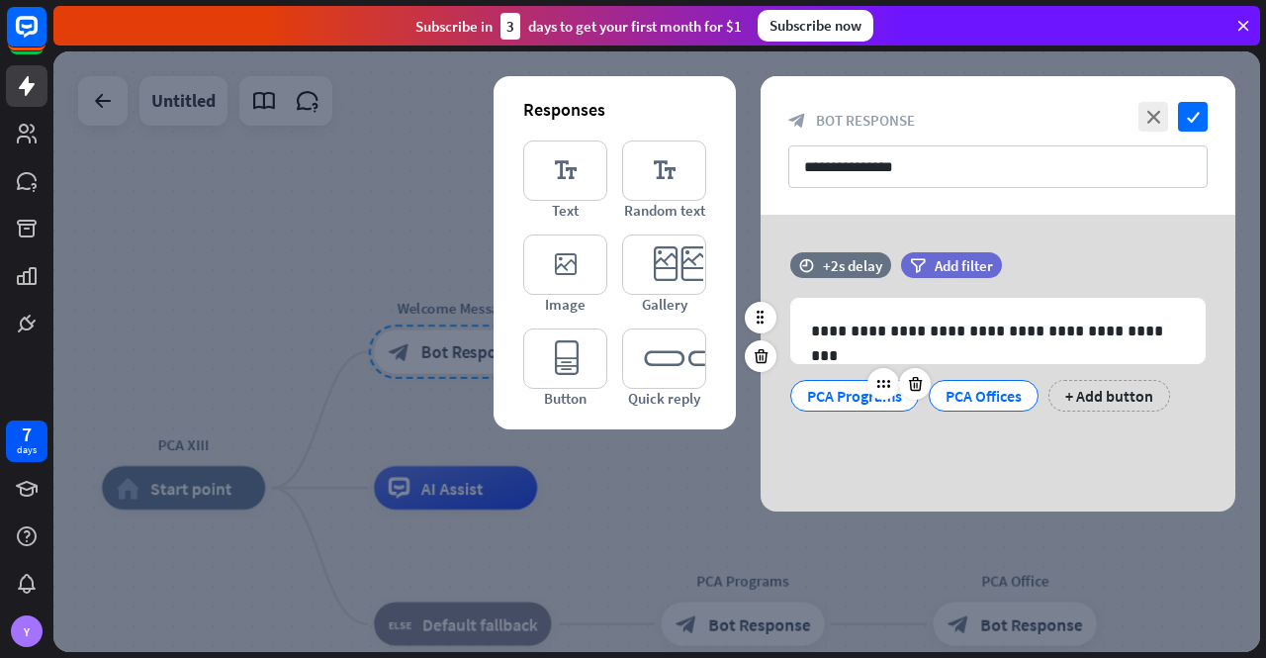
click at [833, 397] on div "PCA Programs" at bounding box center [854, 396] width 95 height 30
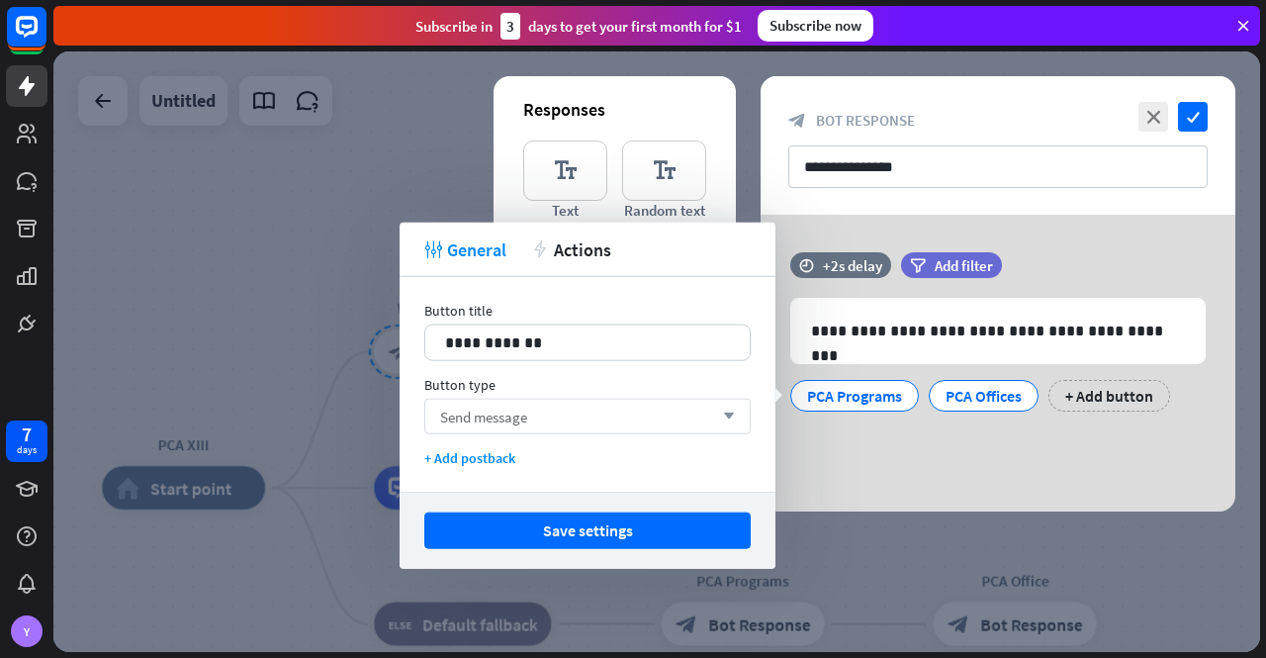
click at [732, 417] on icon "arrow_down" at bounding box center [724, 417] width 22 height 12
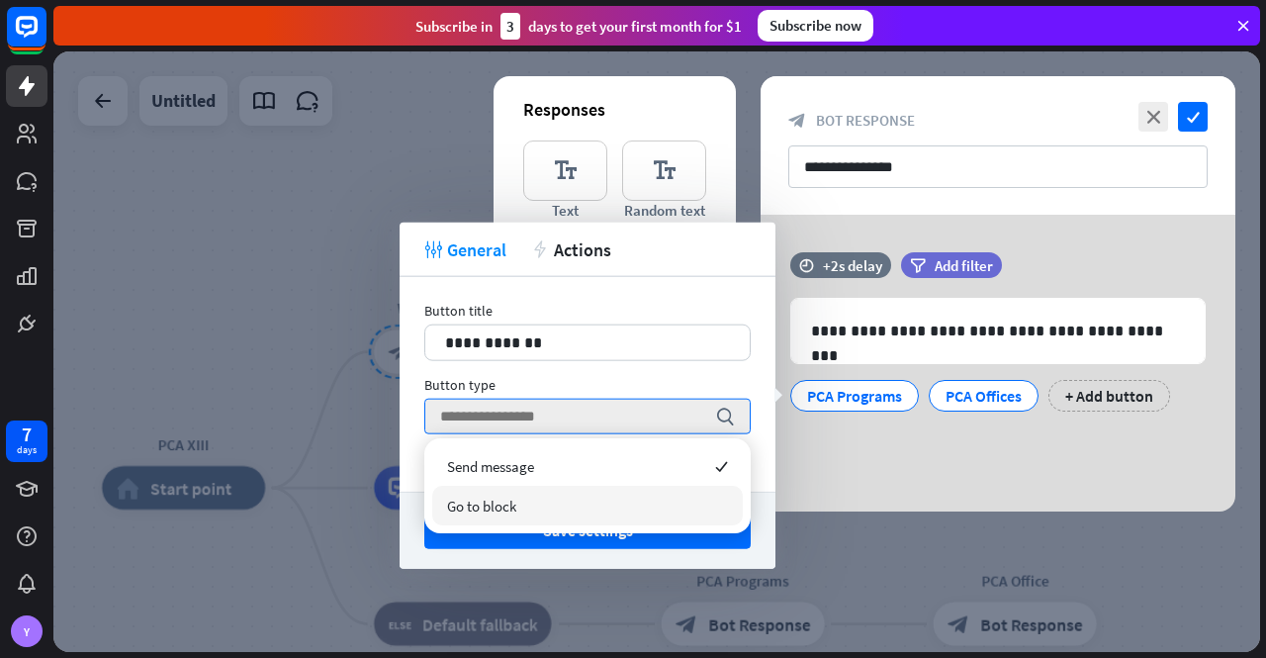
click at [657, 505] on div "Go to block" at bounding box center [587, 506] width 311 height 40
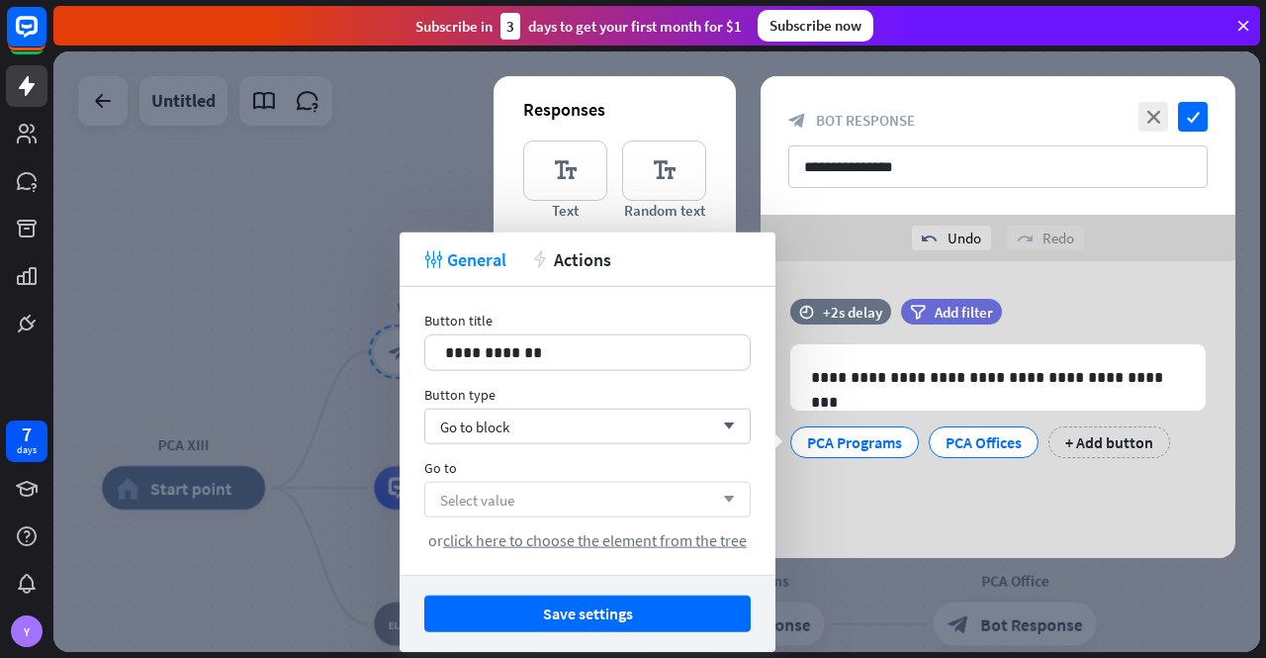
click at [685, 496] on div "Select value arrow_down" at bounding box center [587, 500] width 326 height 36
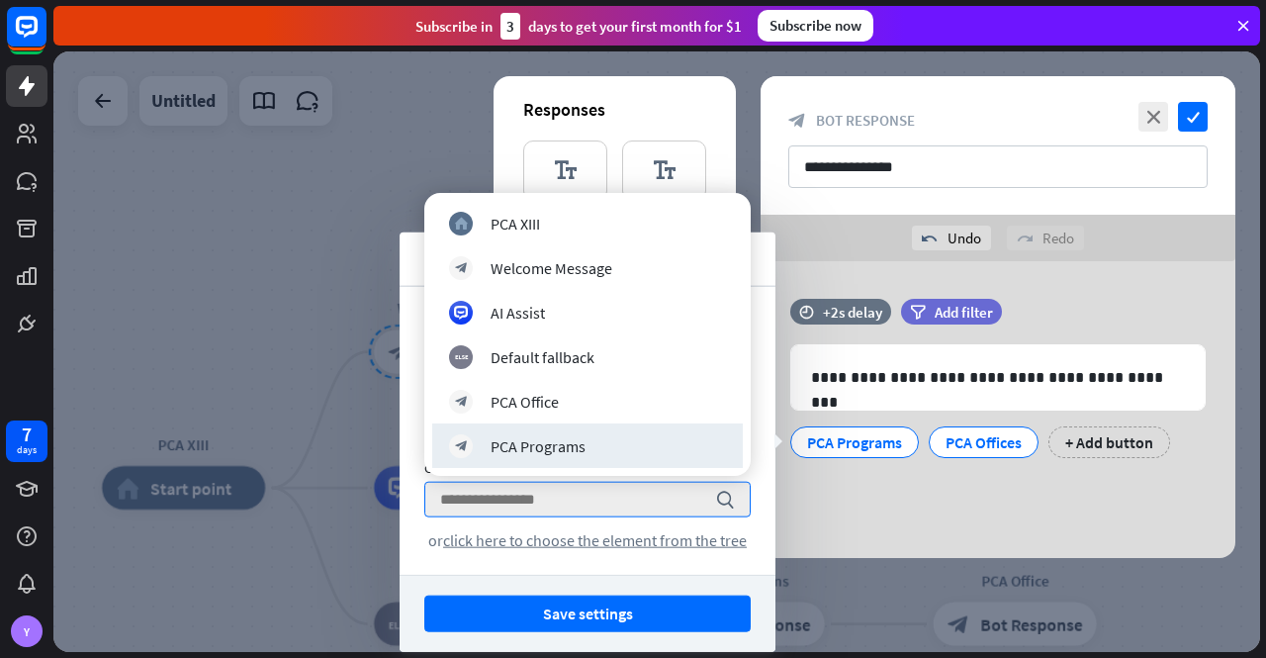
click at [652, 437] on div "block_bot_response PCA Programs" at bounding box center [587, 446] width 277 height 24
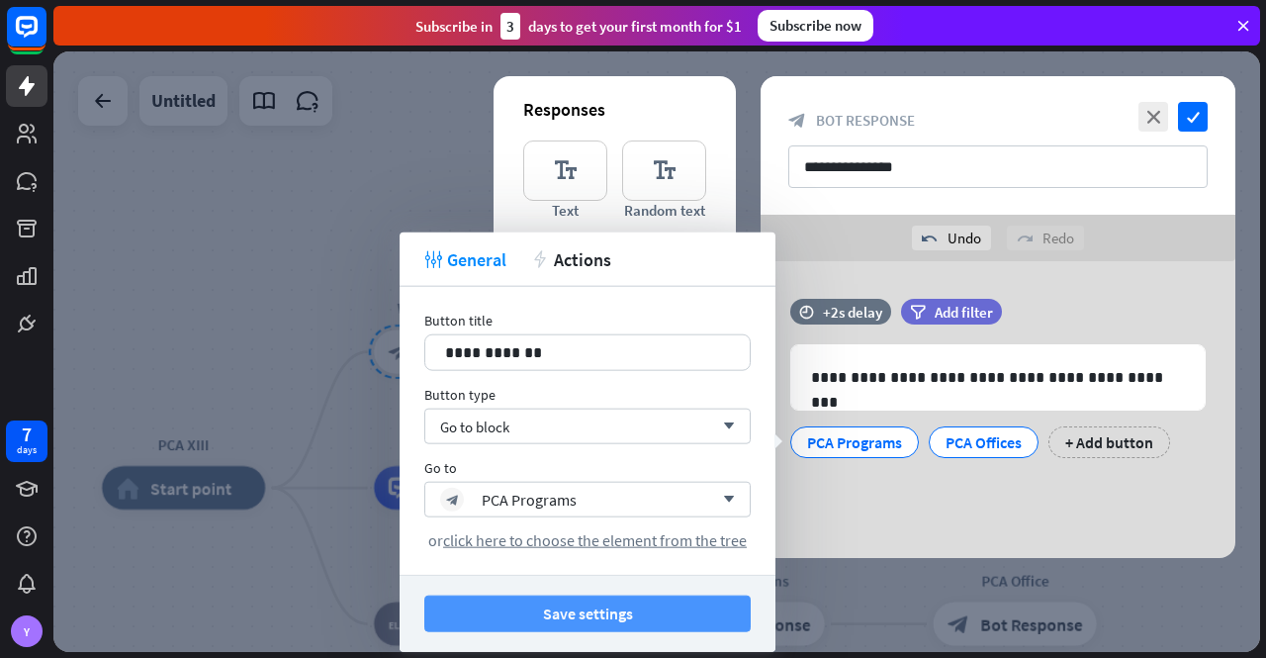
click at [641, 610] on button "Save settings" at bounding box center [587, 613] width 326 height 37
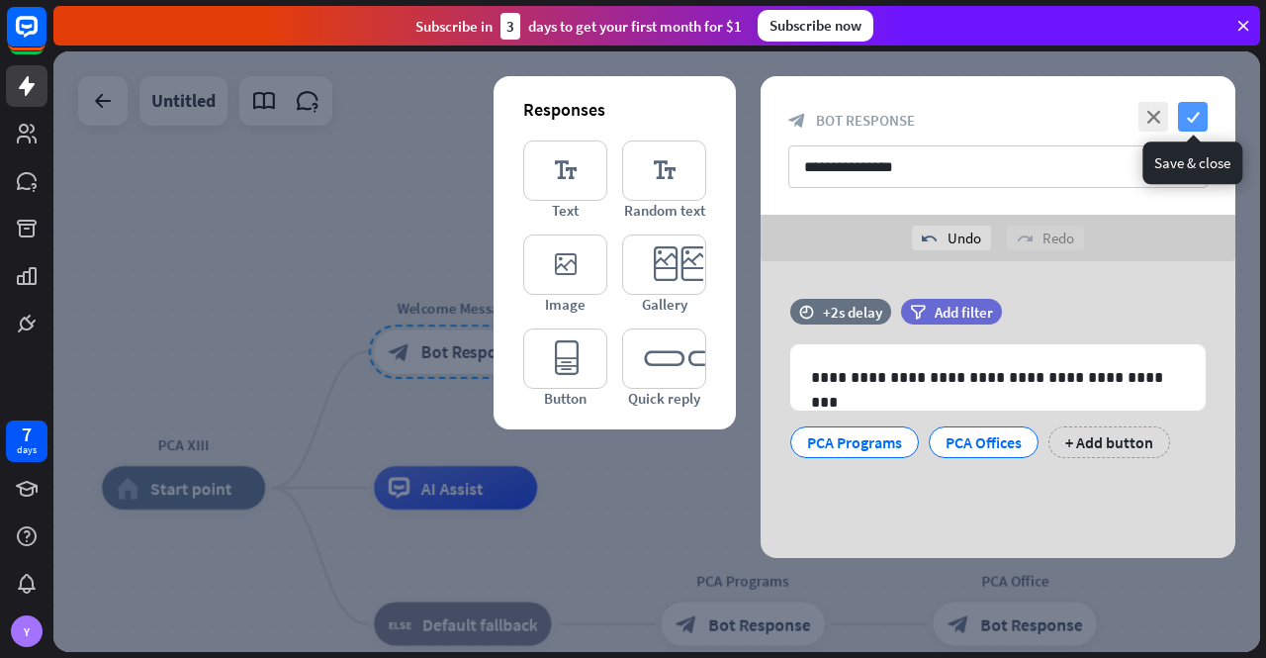
click at [1191, 117] on icon "check" at bounding box center [1193, 117] width 30 height 30
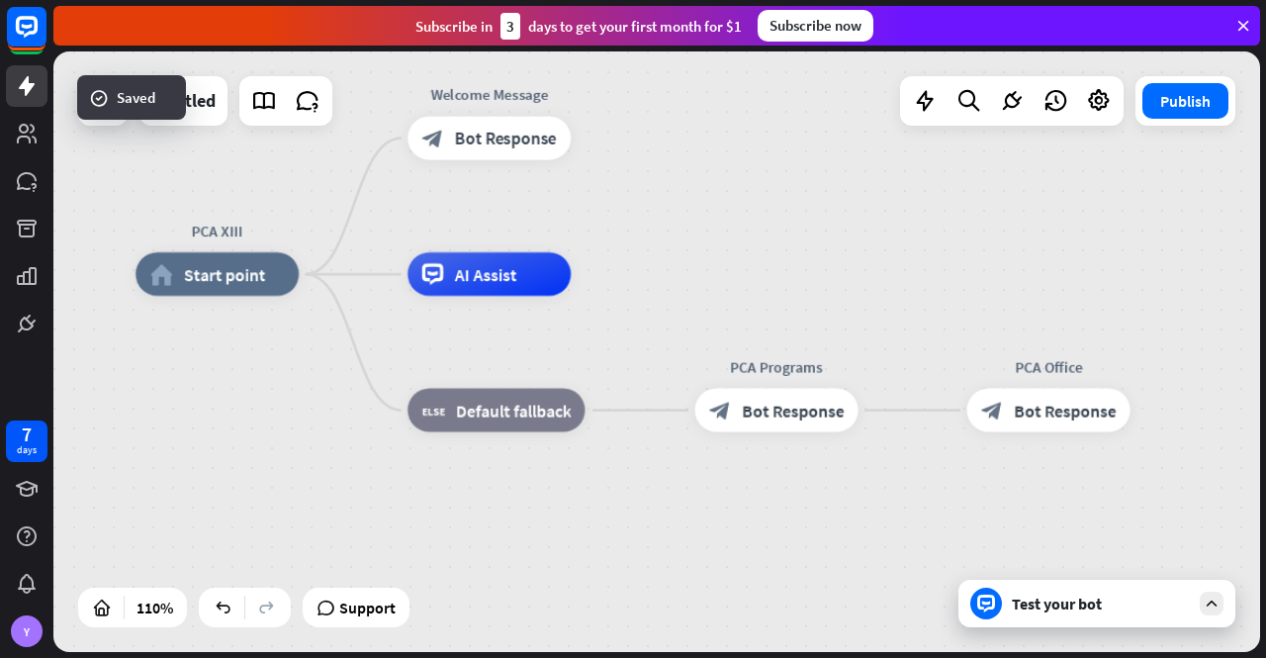
drag, startPoint x: 838, startPoint y: 428, endPoint x: 872, endPoint y: 215, distance: 216.5
click at [872, 215] on div "PCA XIII home_2 Start point Welcome Message block_bot_response Bot Response AI …" at bounding box center [656, 351] width 1207 height 600
click at [1066, 610] on div "Test your bot" at bounding box center [1101, 604] width 178 height 20
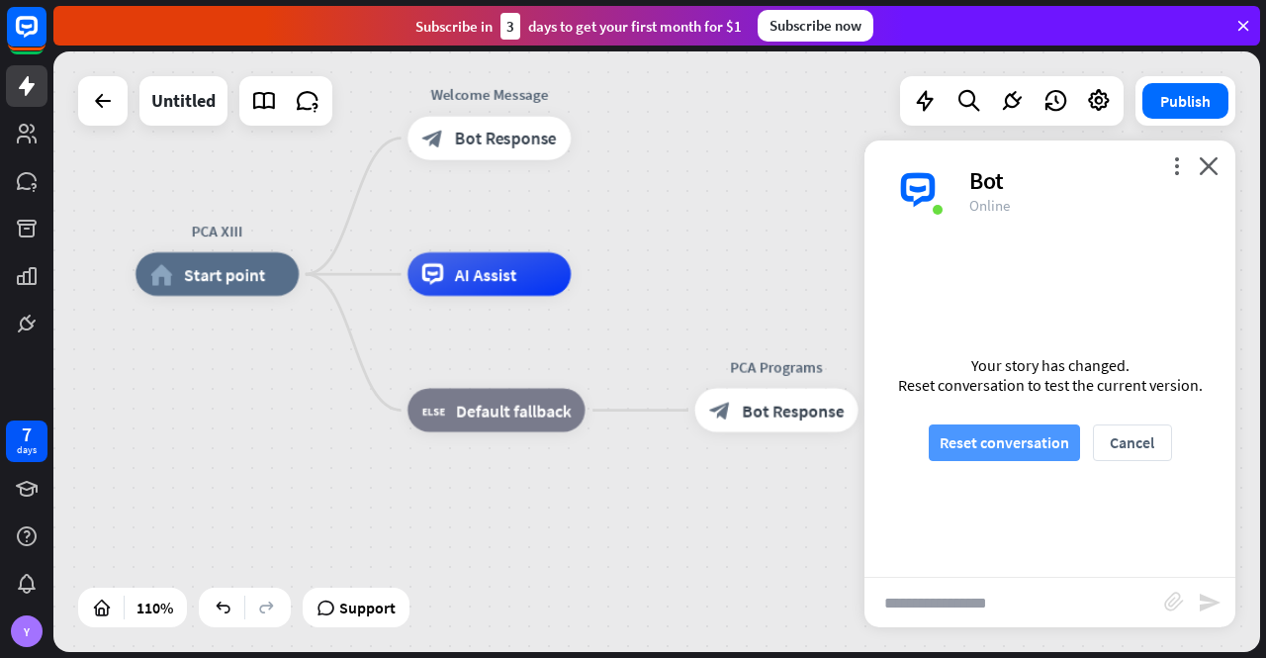
click at [987, 436] on button "Reset conversation" at bounding box center [1004, 442] width 151 height 37
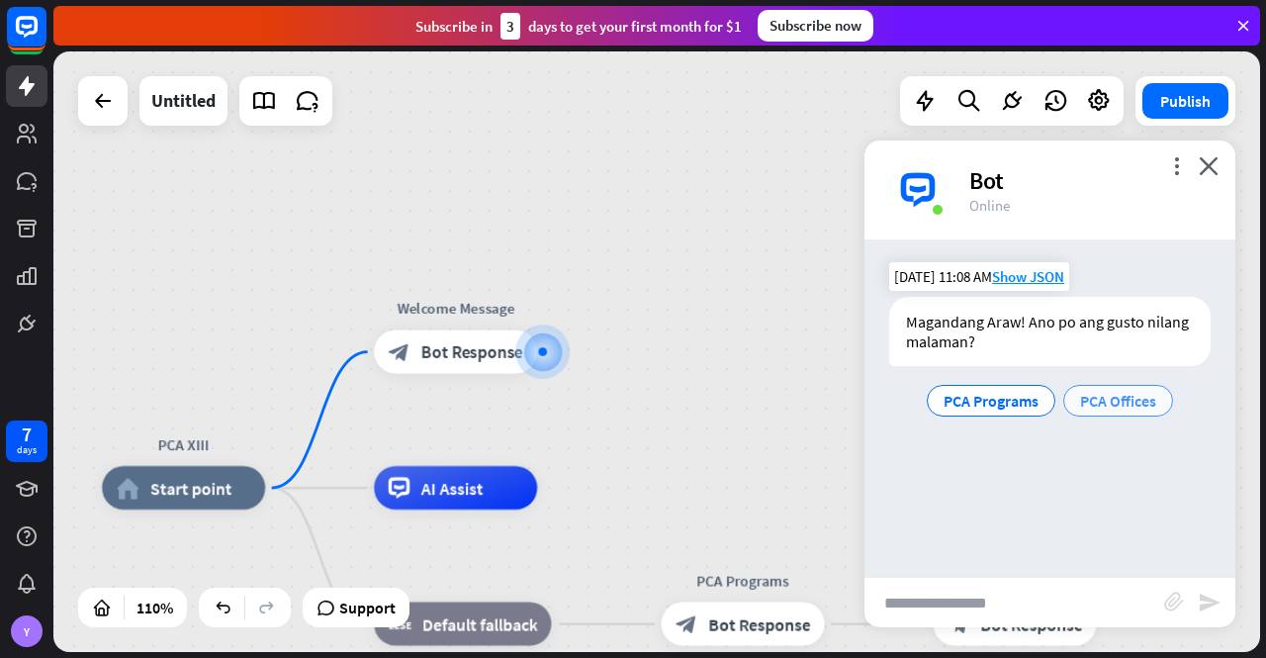
click at [1124, 399] on span "PCA Offices" at bounding box center [1118, 401] width 76 height 20
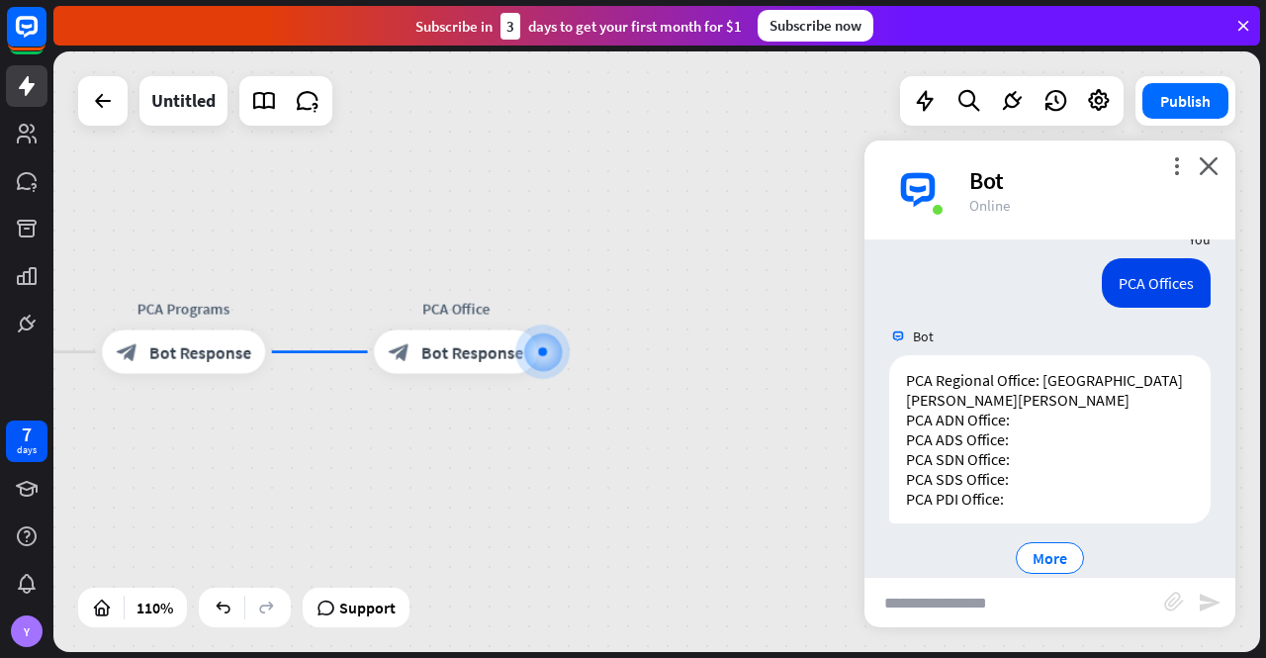
scroll to position [185, 0]
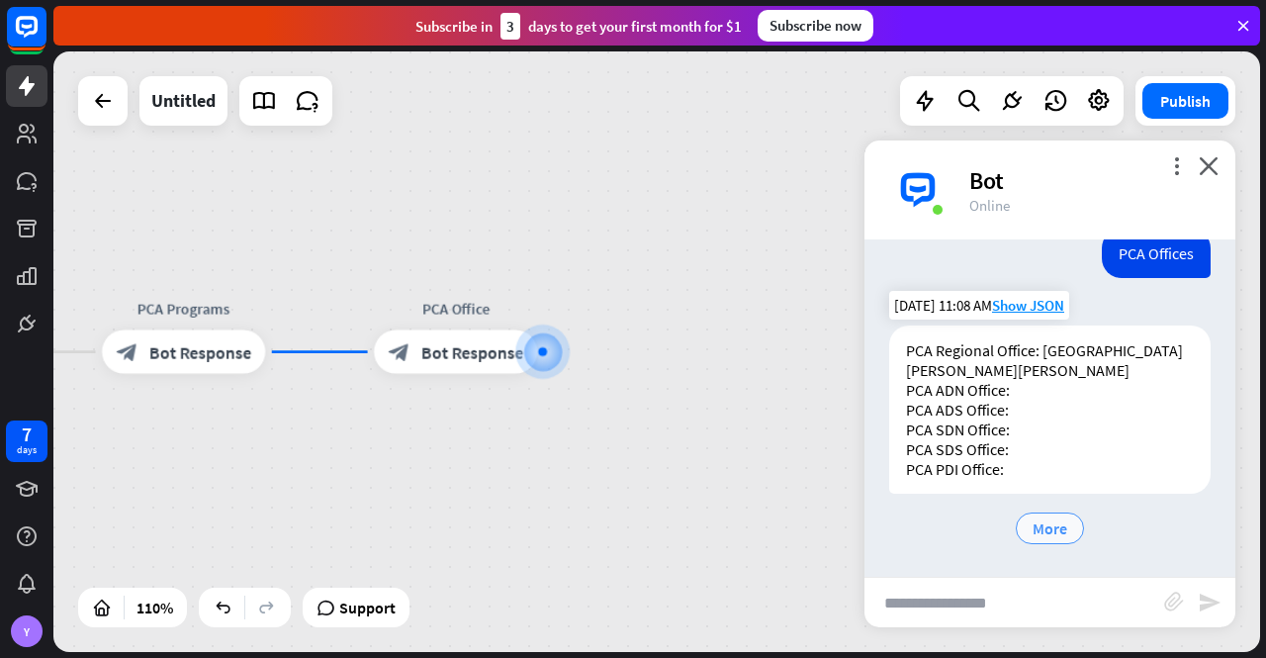
click at [1041, 522] on span "More" at bounding box center [1050, 528] width 35 height 20
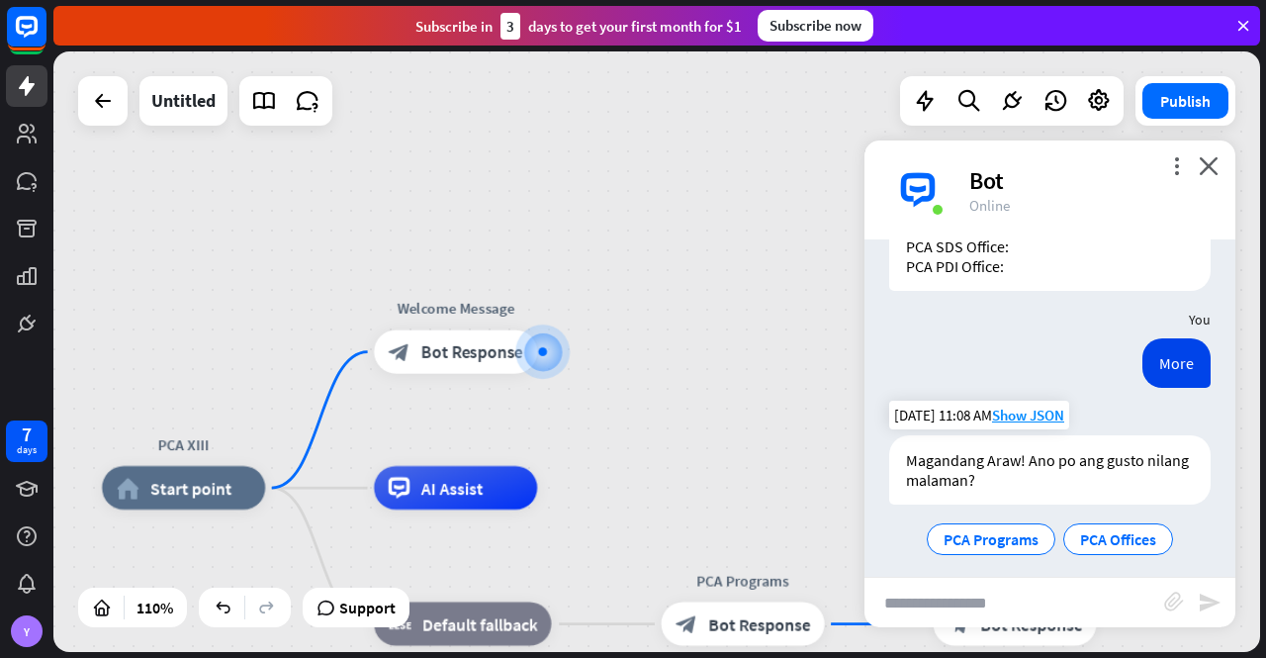
scroll to position [399, 0]
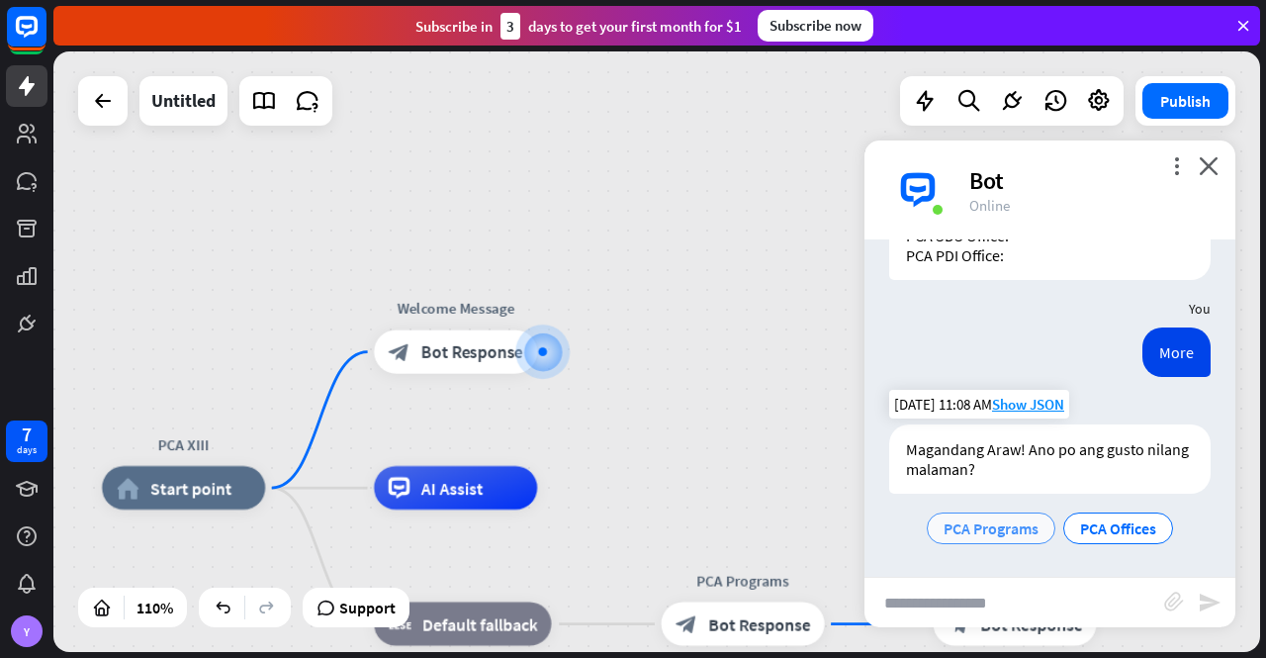
click at [999, 521] on span "PCA Programs" at bounding box center [991, 528] width 95 height 20
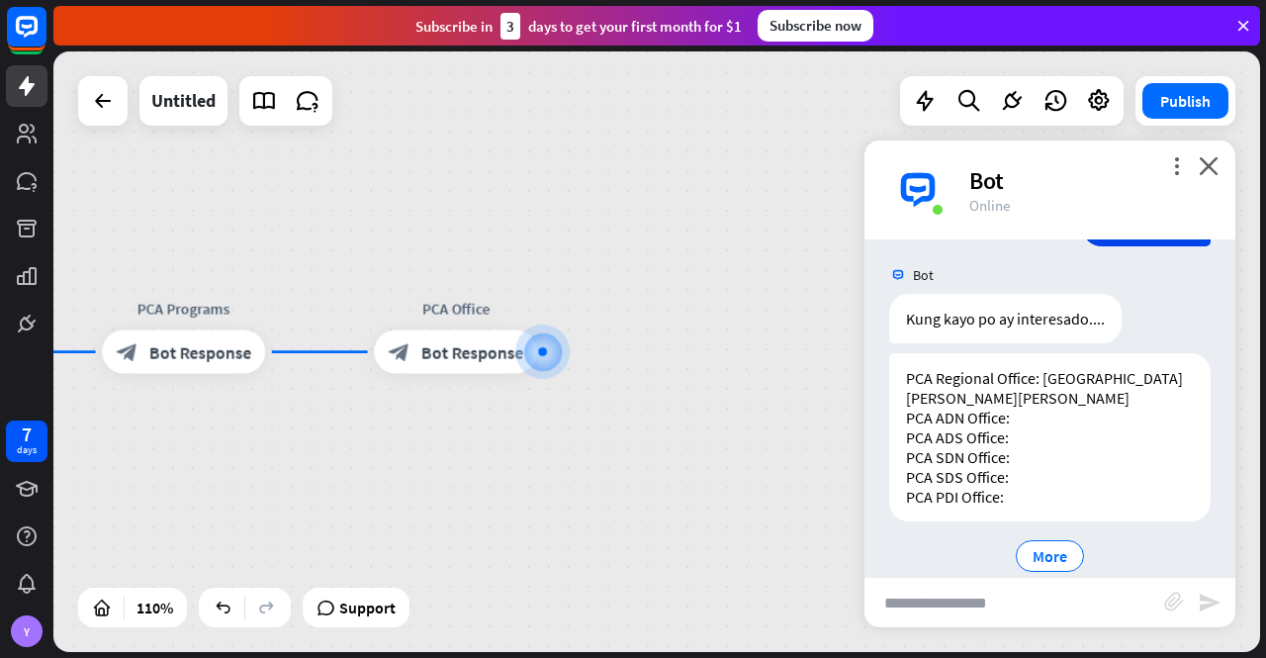
scroll to position [771, 0]
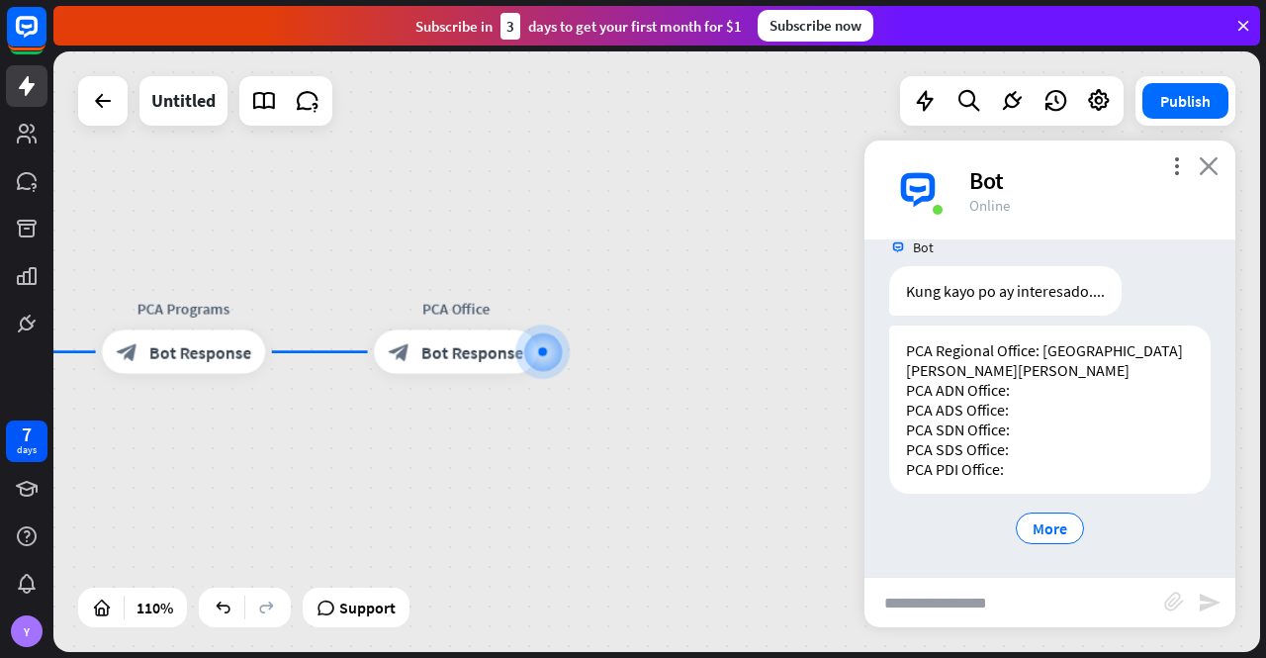
click at [1212, 164] on icon "close" at bounding box center [1209, 165] width 20 height 19
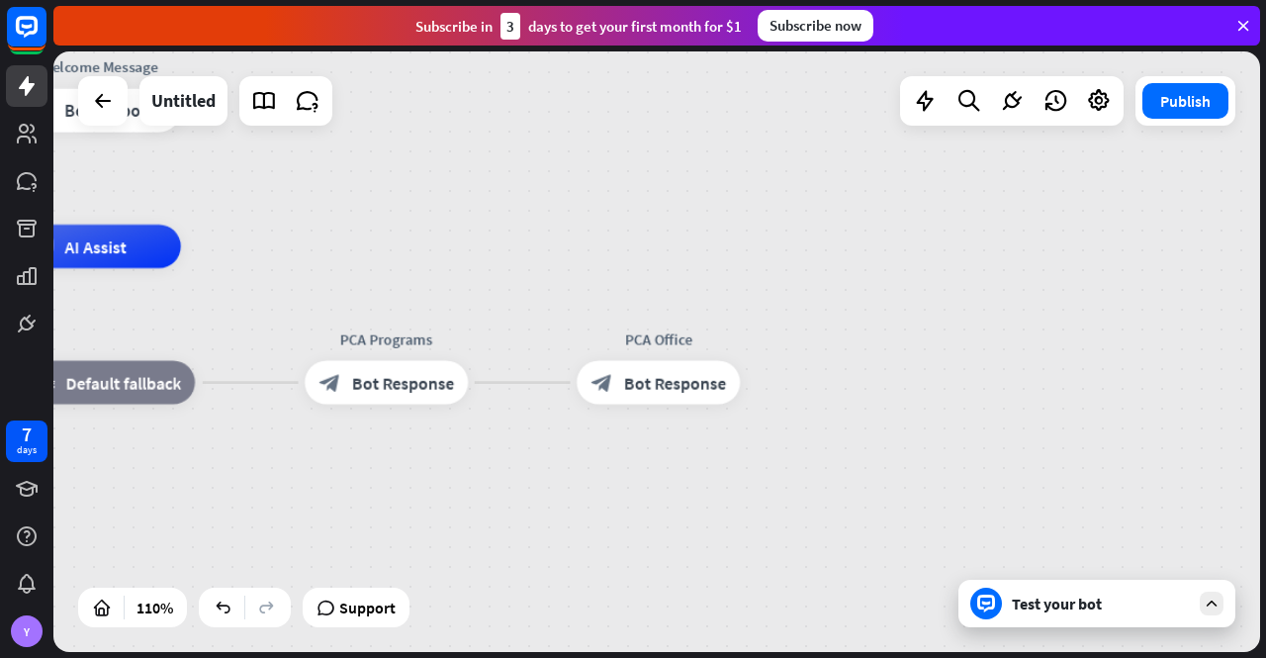
drag, startPoint x: 740, startPoint y: 448, endPoint x: 979, endPoint y: 486, distance: 242.3
click at [979, 486] on div "PCA XIII home_2 Start point Welcome Message block_bot_response Bot Response AI …" at bounding box center [409, 576] width 1327 height 661
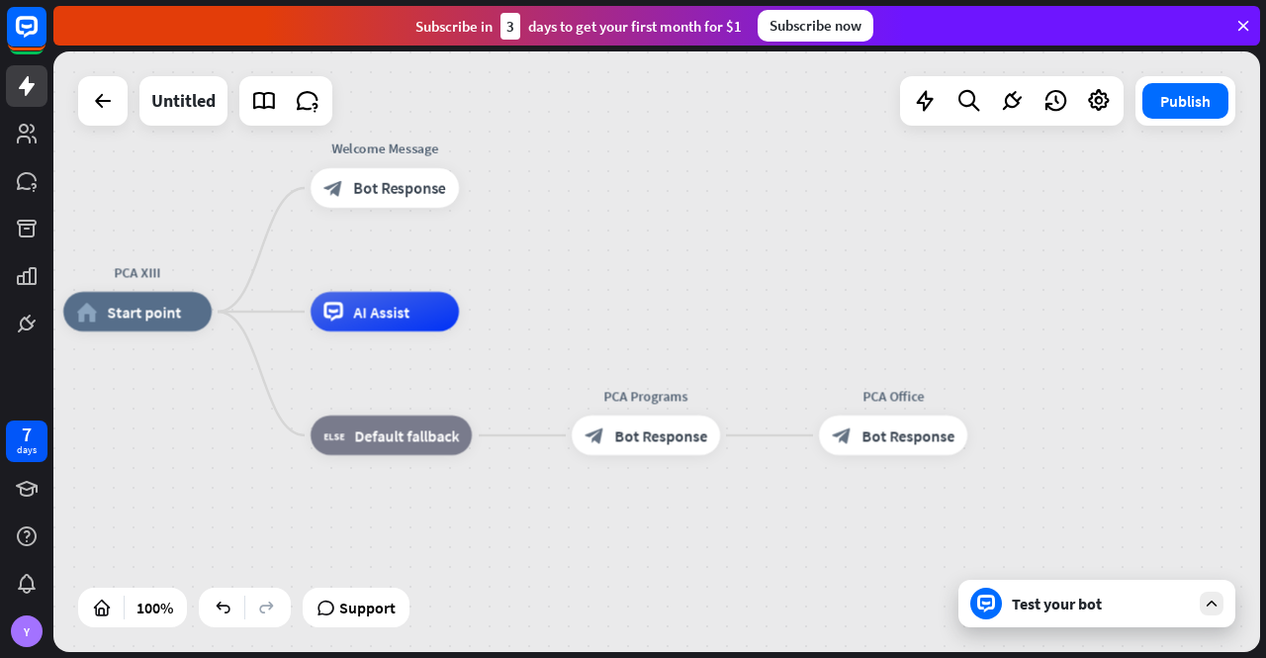
drag, startPoint x: 631, startPoint y: 522, endPoint x: 801, endPoint y: 555, distance: 173.2
click at [801, 555] on div "PCA XIII home_2 Start point Welcome Message block_bot_response Bot Response AI …" at bounding box center [666, 612] width 1207 height 600
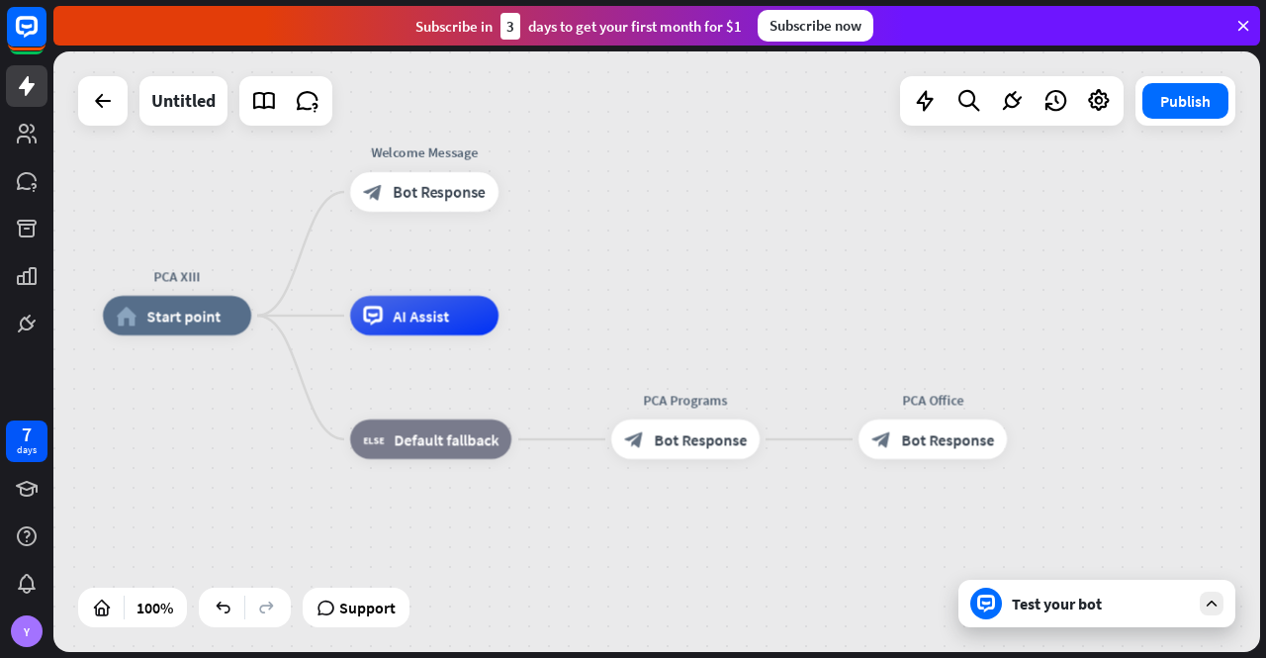
drag, startPoint x: 654, startPoint y: 529, endPoint x: 735, endPoint y: 539, distance: 81.7
click at [735, 539] on div "PCA XIII home_2 Start point Welcome Message block_bot_response Bot Response AI …" at bounding box center [706, 616] width 1207 height 600
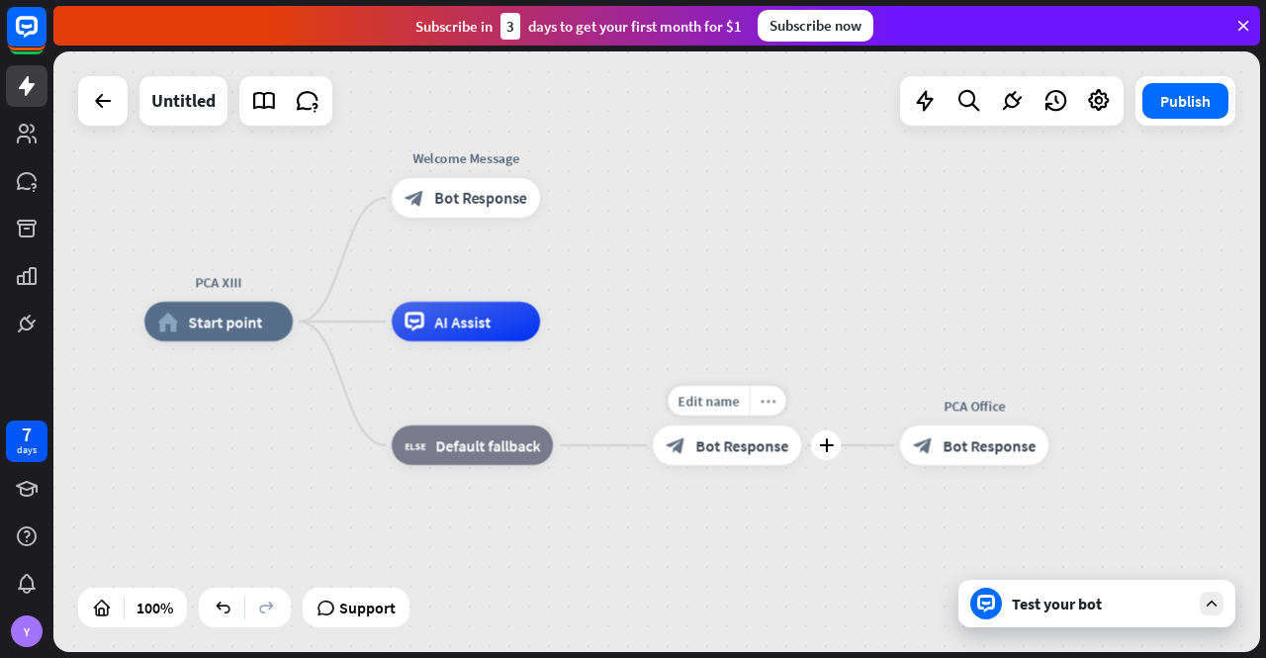
click at [766, 407] on icon "more_horiz" at bounding box center [769, 400] width 16 height 15
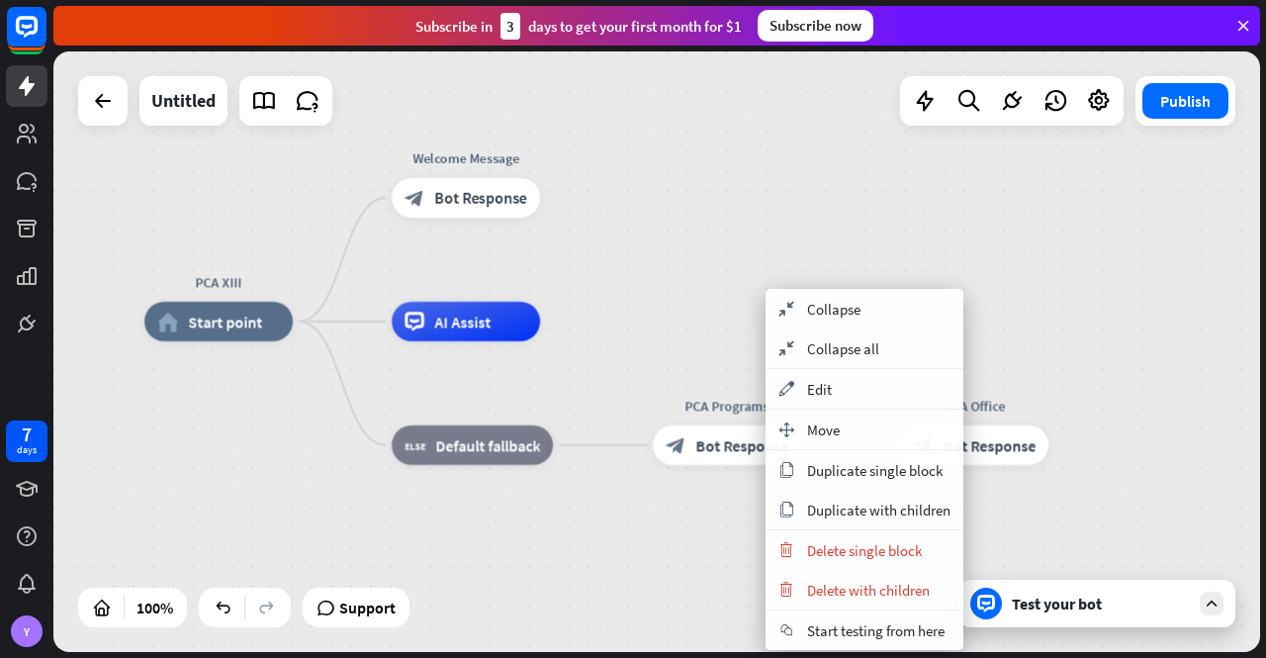
click at [683, 561] on div "PCA XIII home_2 Start point Welcome Message block_bot_response Bot Response AI …" at bounding box center [747, 621] width 1207 height 600
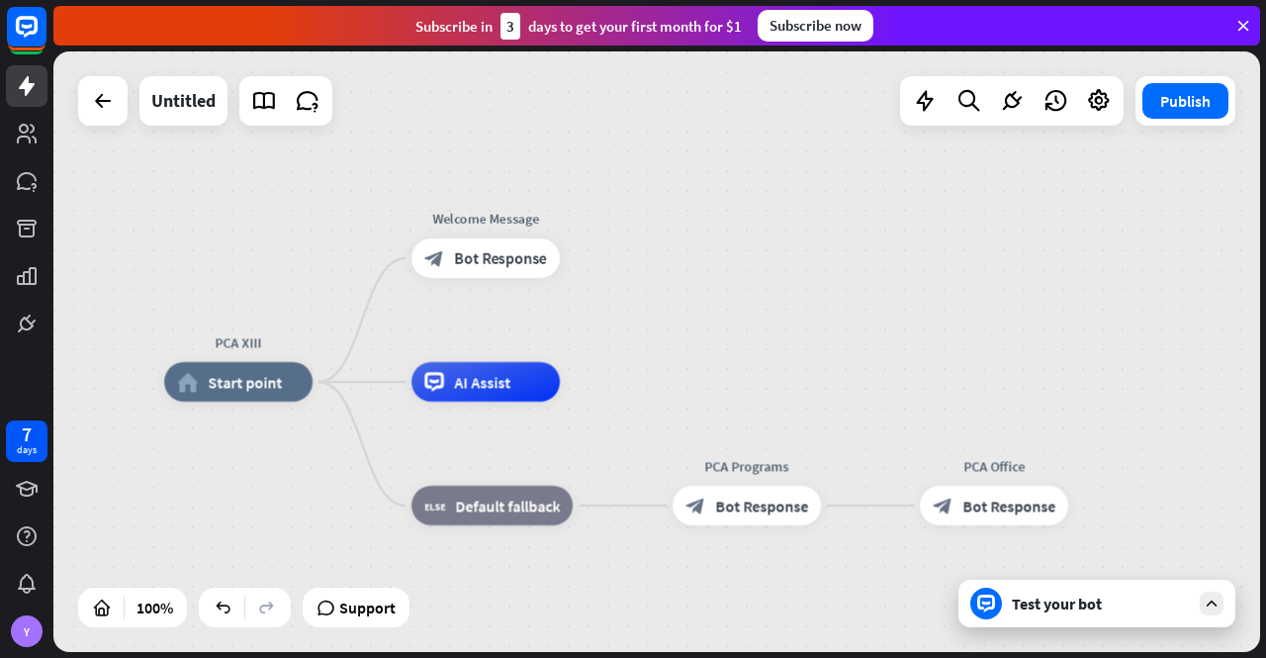
drag, startPoint x: 641, startPoint y: 322, endPoint x: 667, endPoint y: 375, distance: 58.4
click at [666, 375] on div "PCA XIII home_2 Start point Welcome Message block_bot_response Bot Response AI …" at bounding box center [656, 351] width 1207 height 600
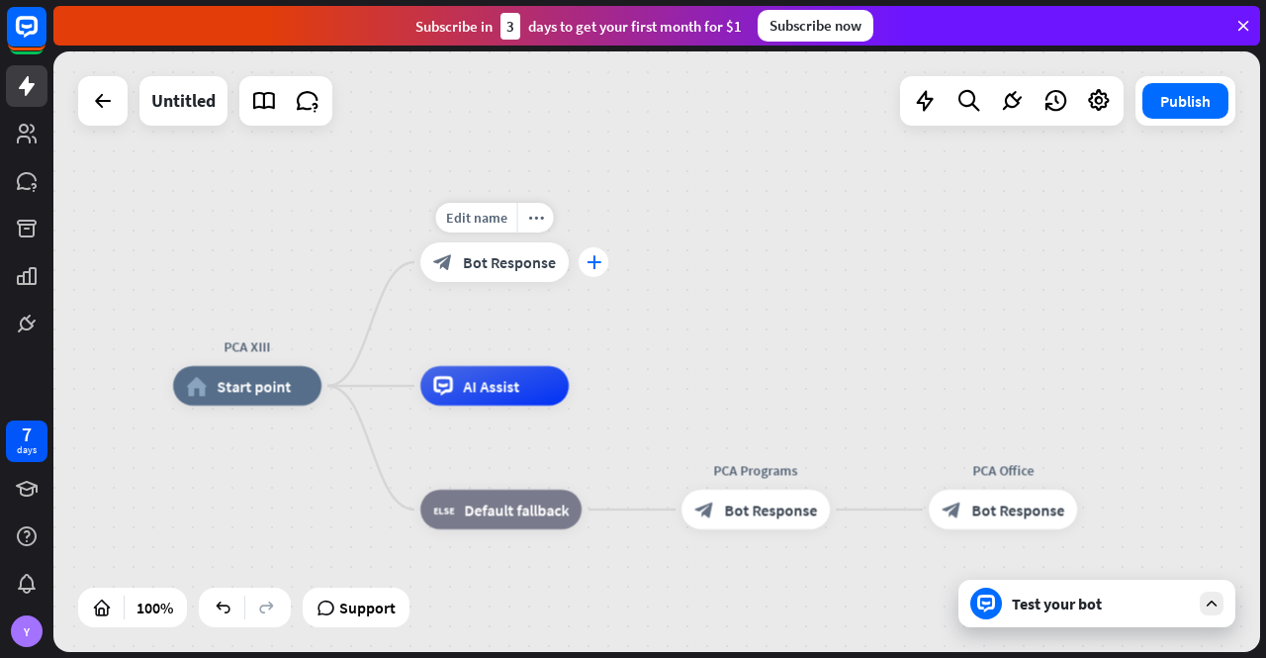
click at [595, 261] on icon "plus" at bounding box center [594, 262] width 15 height 14
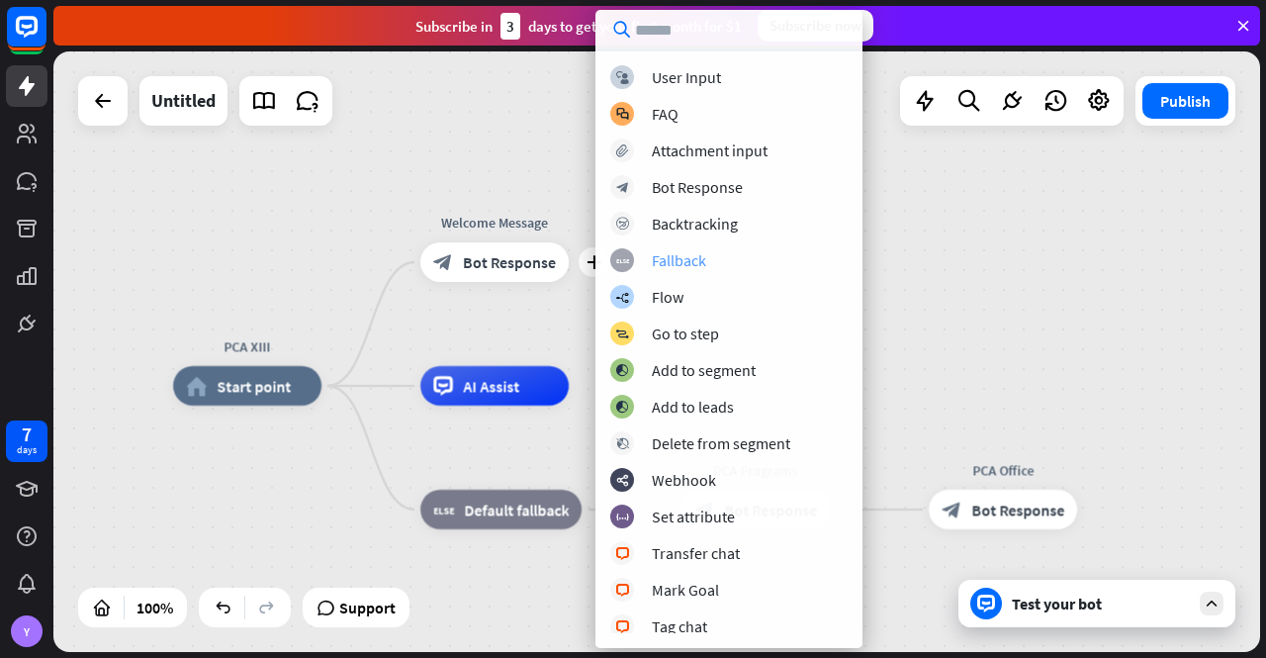
click at [644, 254] on div "block_fallback Fallback" at bounding box center [728, 260] width 237 height 24
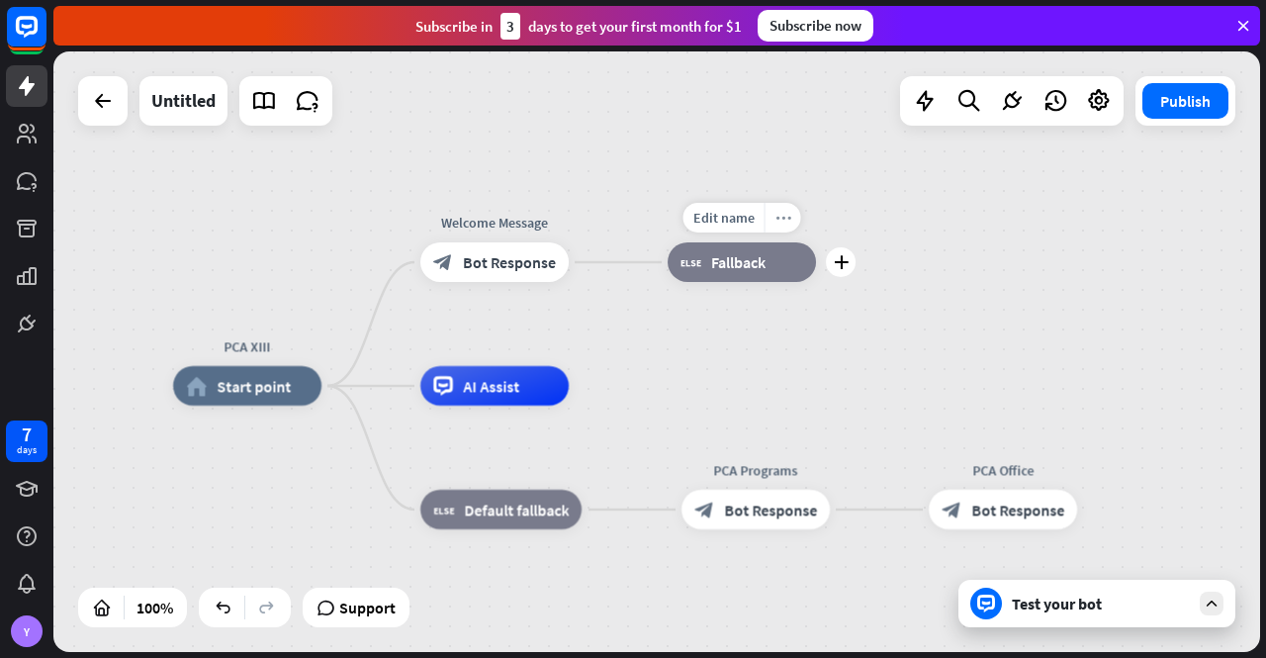
click at [780, 213] on icon "more_horiz" at bounding box center [784, 217] width 16 height 15
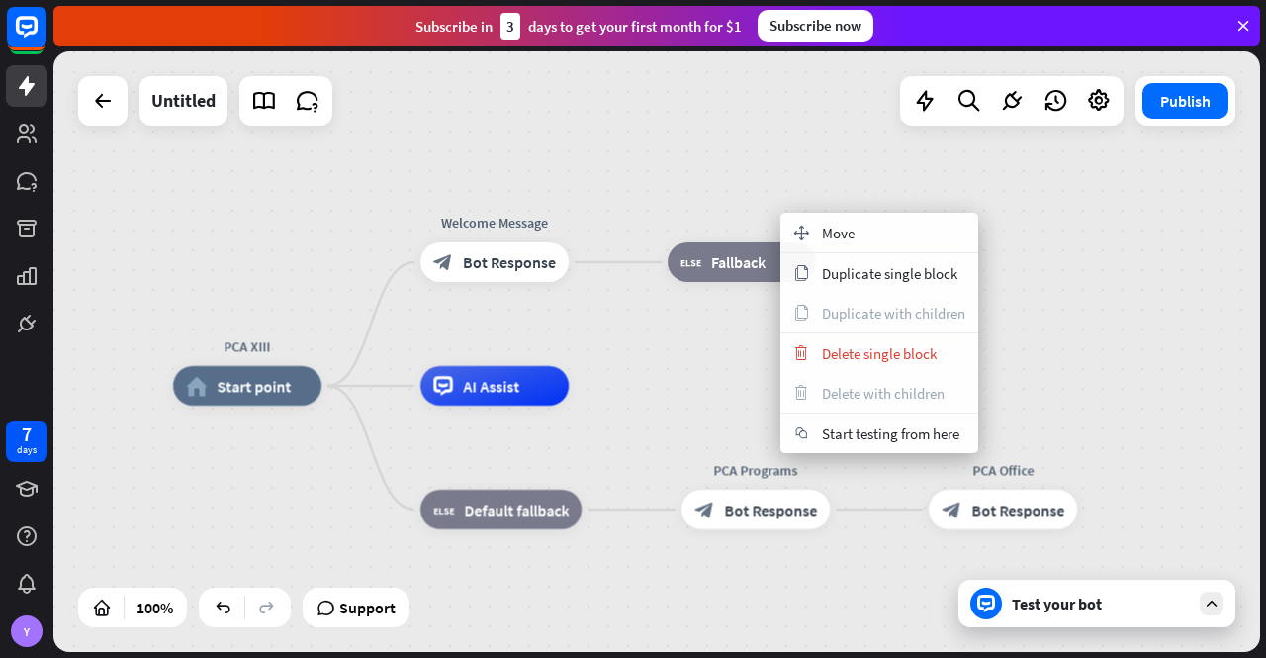
click at [825, 172] on div "PCA XIII home_2 Start point Welcome Message block_bot_response Bot Response blo…" at bounding box center [656, 351] width 1207 height 600
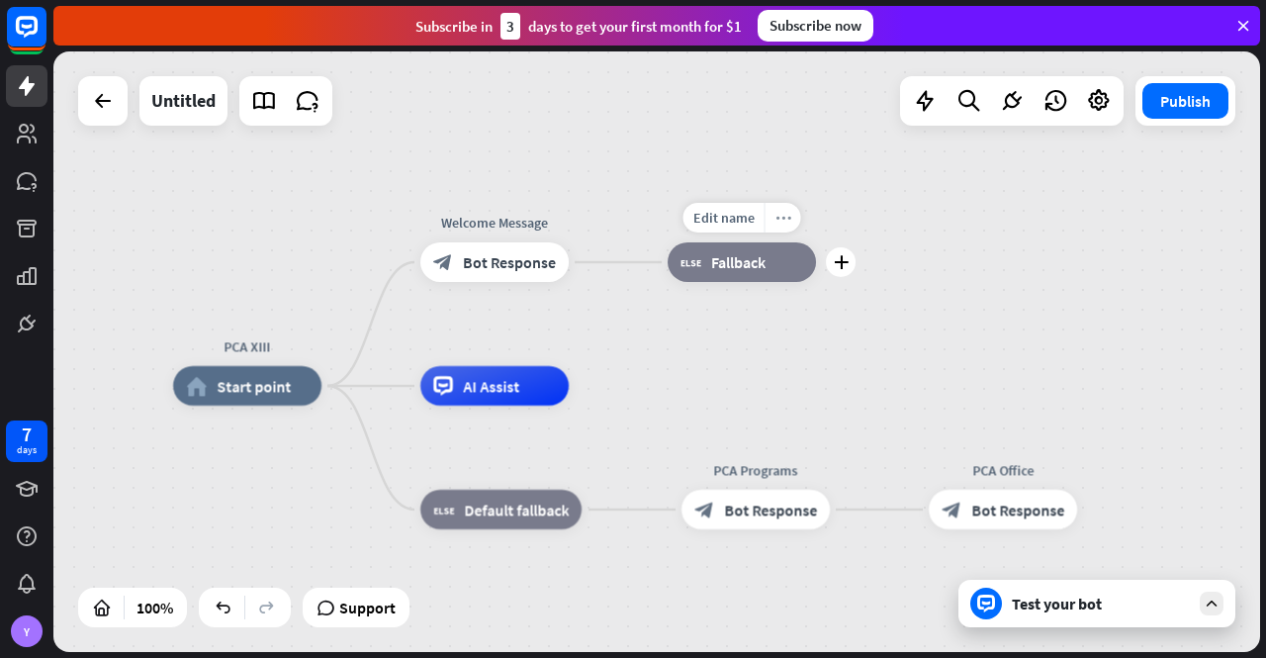
click at [783, 217] on icon "more_horiz" at bounding box center [784, 217] width 16 height 15
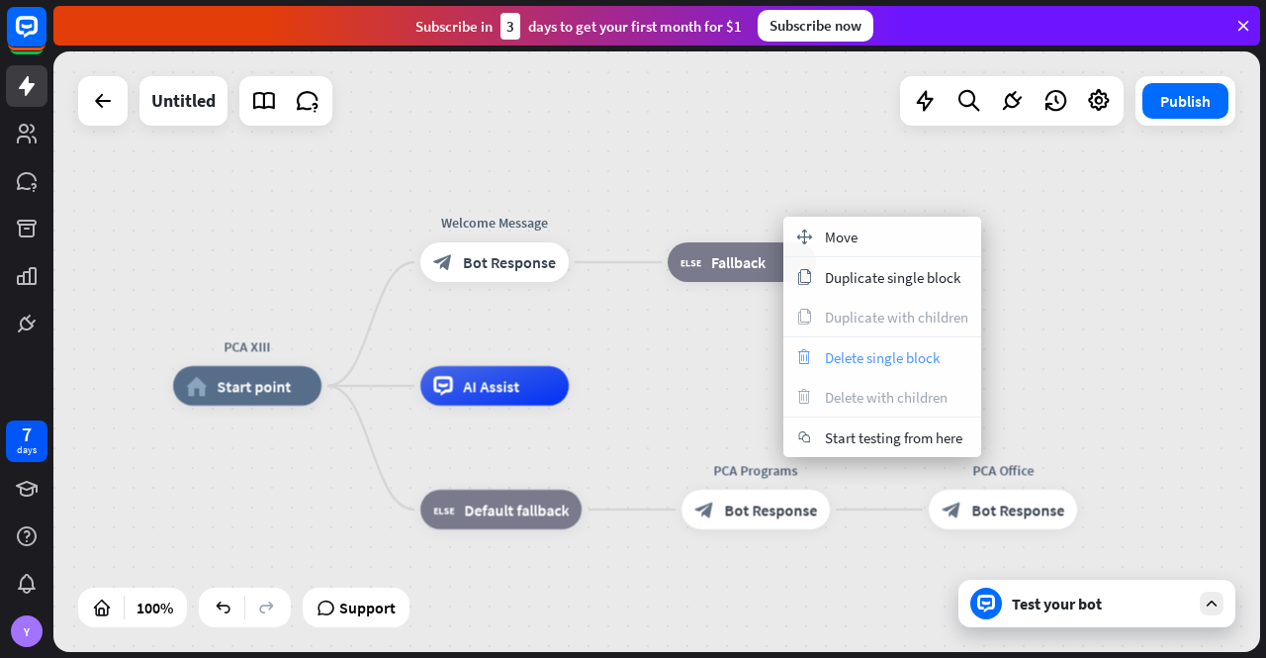
click at [865, 359] on span "Delete single block" at bounding box center [882, 357] width 115 height 19
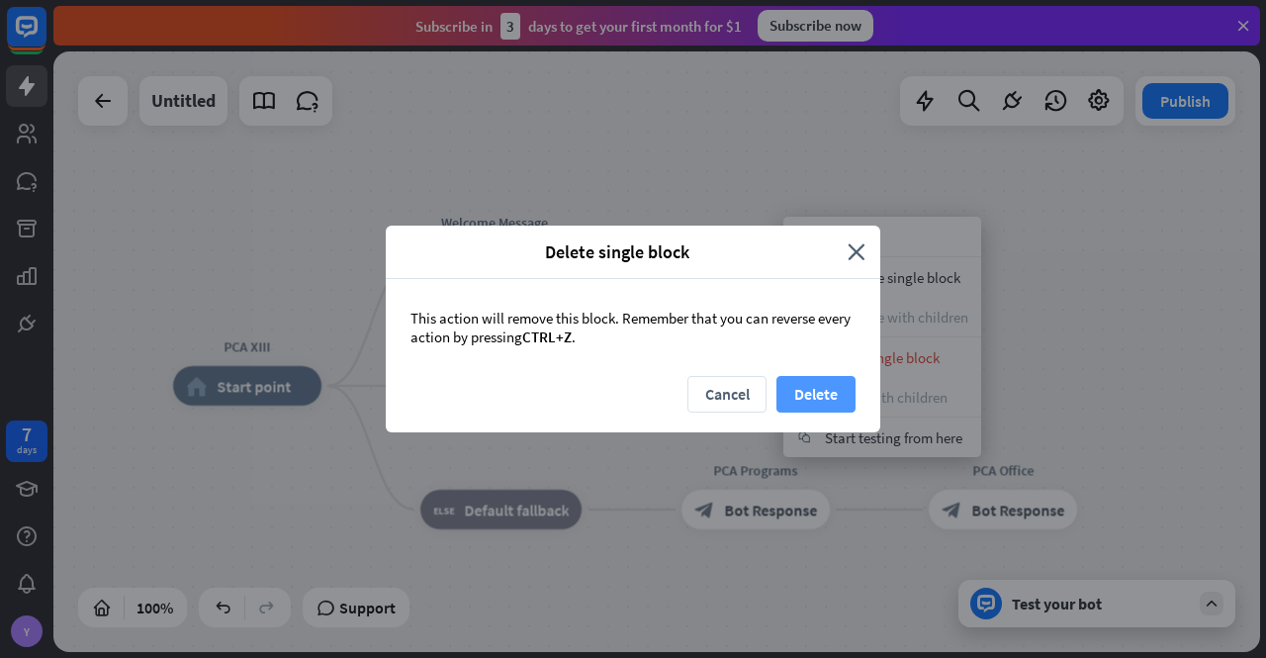
click at [833, 390] on button "Delete" at bounding box center [816, 394] width 79 height 37
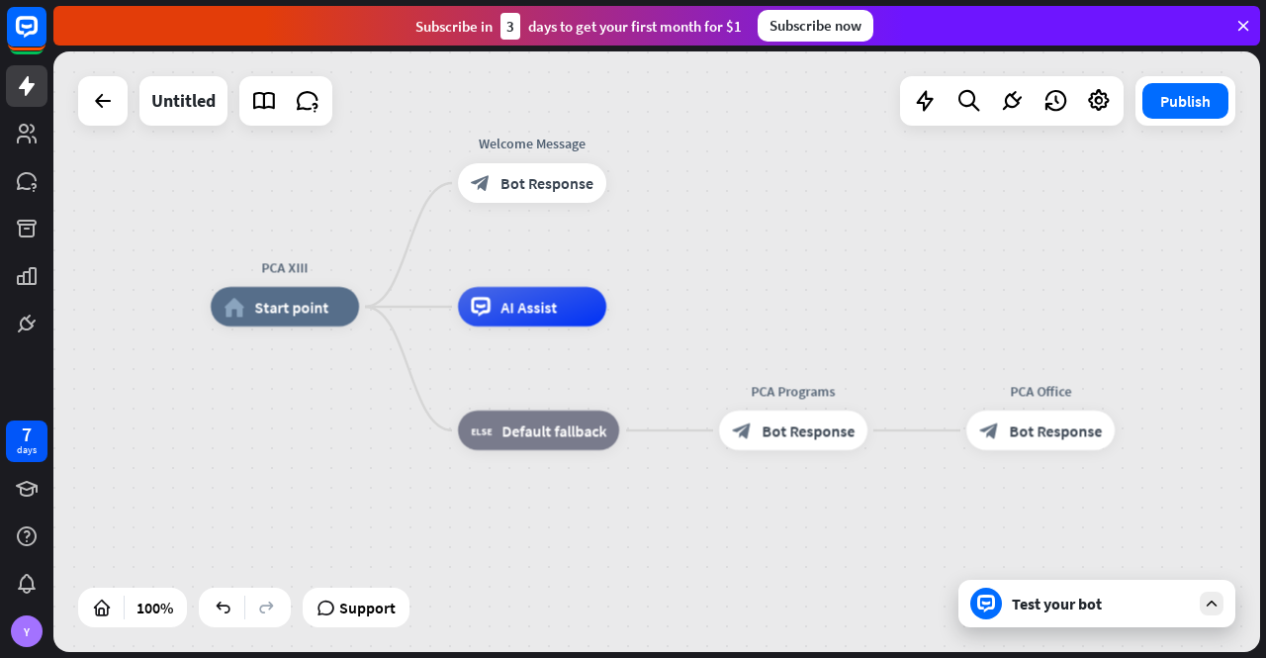
drag, startPoint x: 669, startPoint y: 355, endPoint x: 706, endPoint y: 261, distance: 101.2
click at [706, 261] on div "PCA XIII home_2 Start point Welcome Message block_bot_response Bot Response AI …" at bounding box center [656, 351] width 1207 height 600
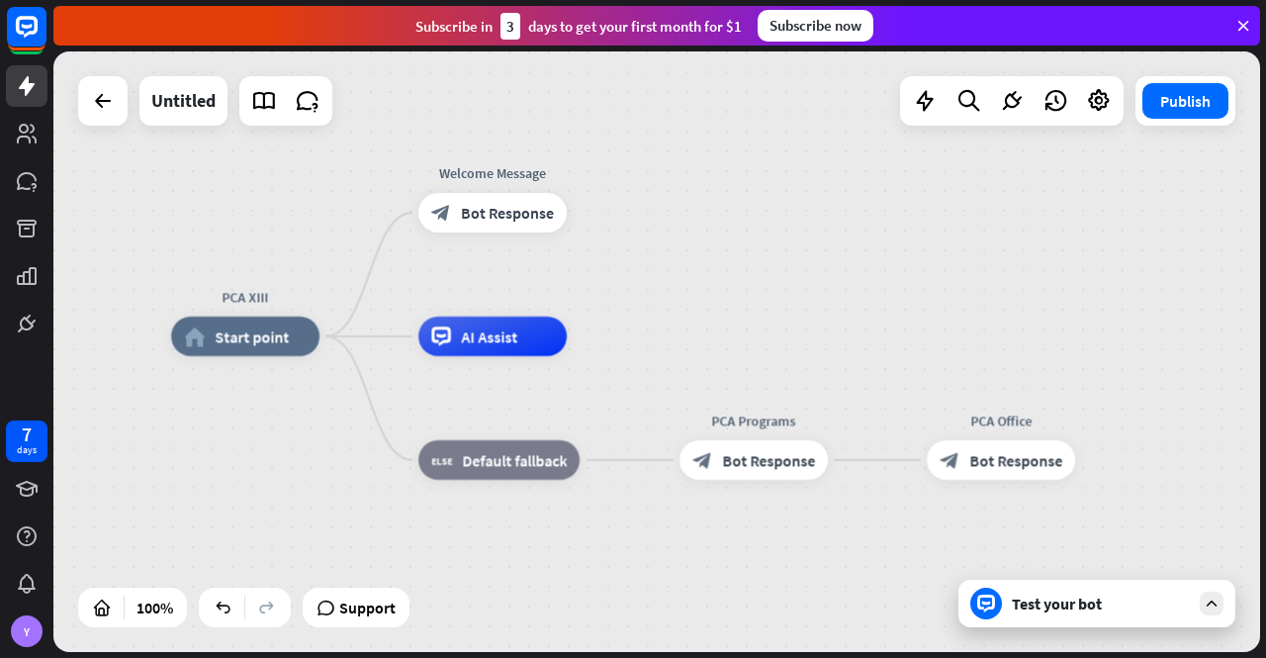
drag, startPoint x: 714, startPoint y: 511, endPoint x: 674, endPoint y: 558, distance: 61.7
click at [674, 558] on div "PCA XIII home_2 Start point Welcome Message block_bot_response Bot Response AI …" at bounding box center [774, 636] width 1207 height 600
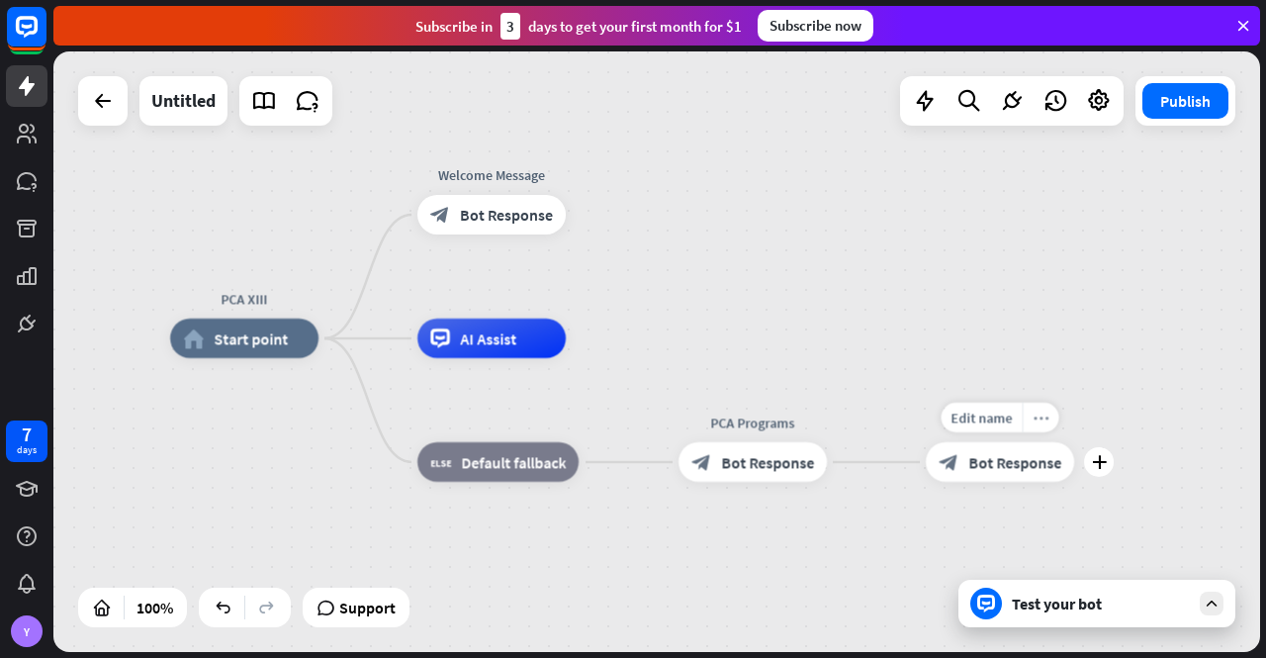
click at [1038, 417] on icon "more_horiz" at bounding box center [1042, 417] width 16 height 15
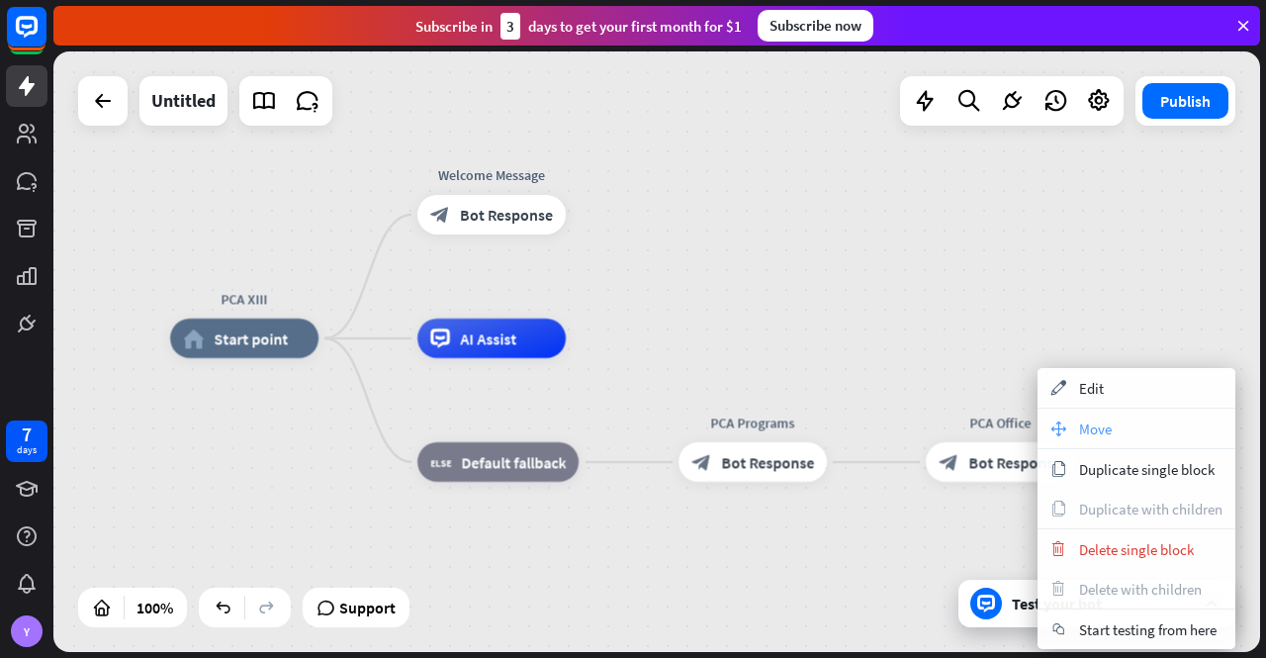
click at [1096, 425] on span "Move" at bounding box center [1095, 428] width 33 height 19
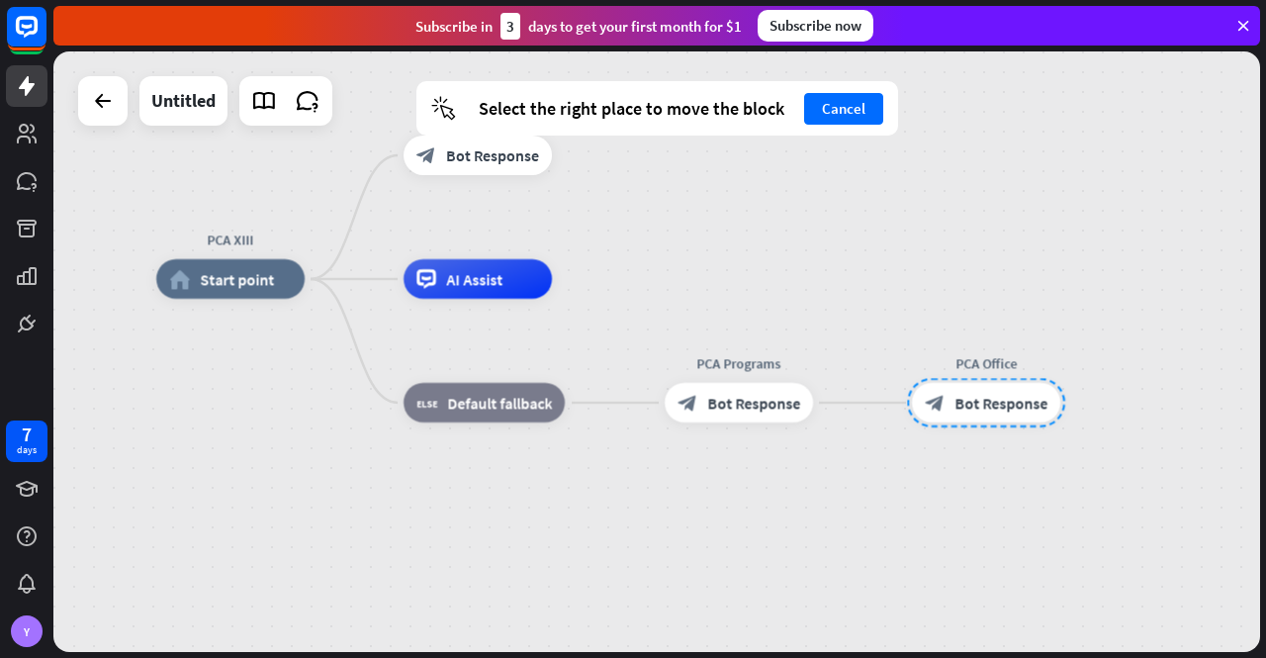
drag, startPoint x: 750, startPoint y: 553, endPoint x: 738, endPoint y: 502, distance: 52.8
click at [738, 502] on div "PCA XIII home_2 Start point Welcome Message block_bot_response Bot Response AI …" at bounding box center [759, 579] width 1207 height 600
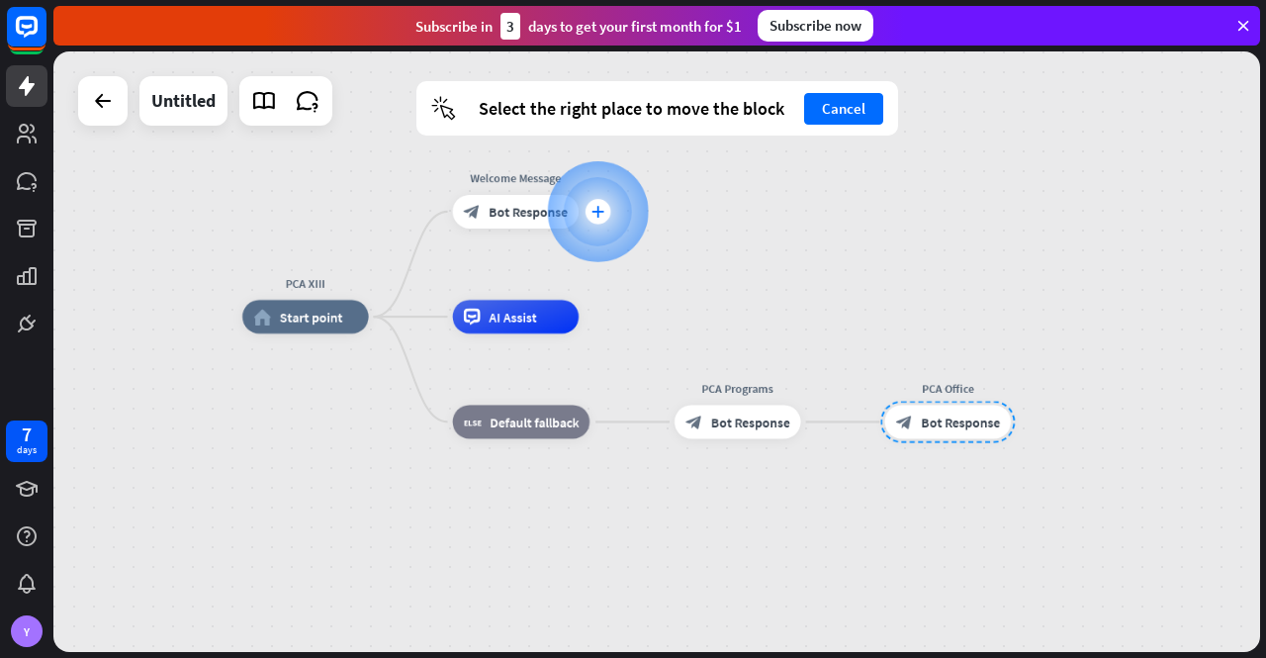
click at [597, 211] on icon "plus" at bounding box center [598, 212] width 13 height 12
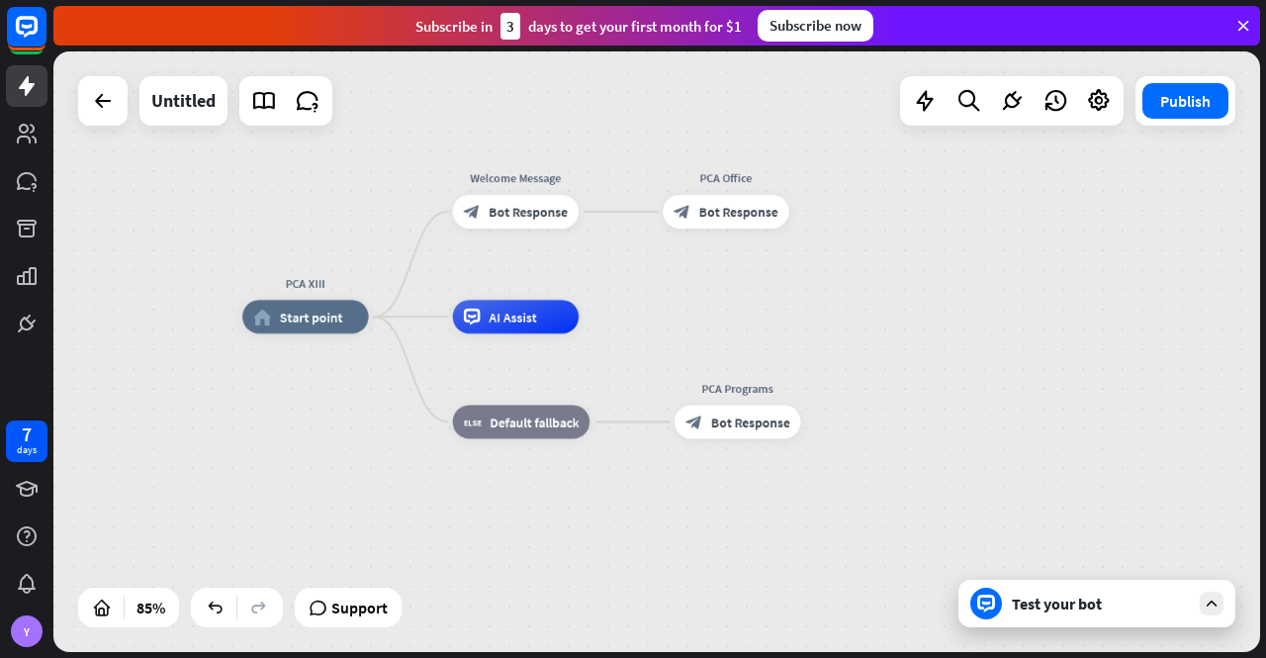
click at [869, 334] on div "PCA XIII home_2 Start point Welcome Message block_bot_response Bot Response PCA…" at bounding box center [755, 572] width 1026 height 510
click at [1054, 612] on div "Test your bot" at bounding box center [1101, 604] width 178 height 20
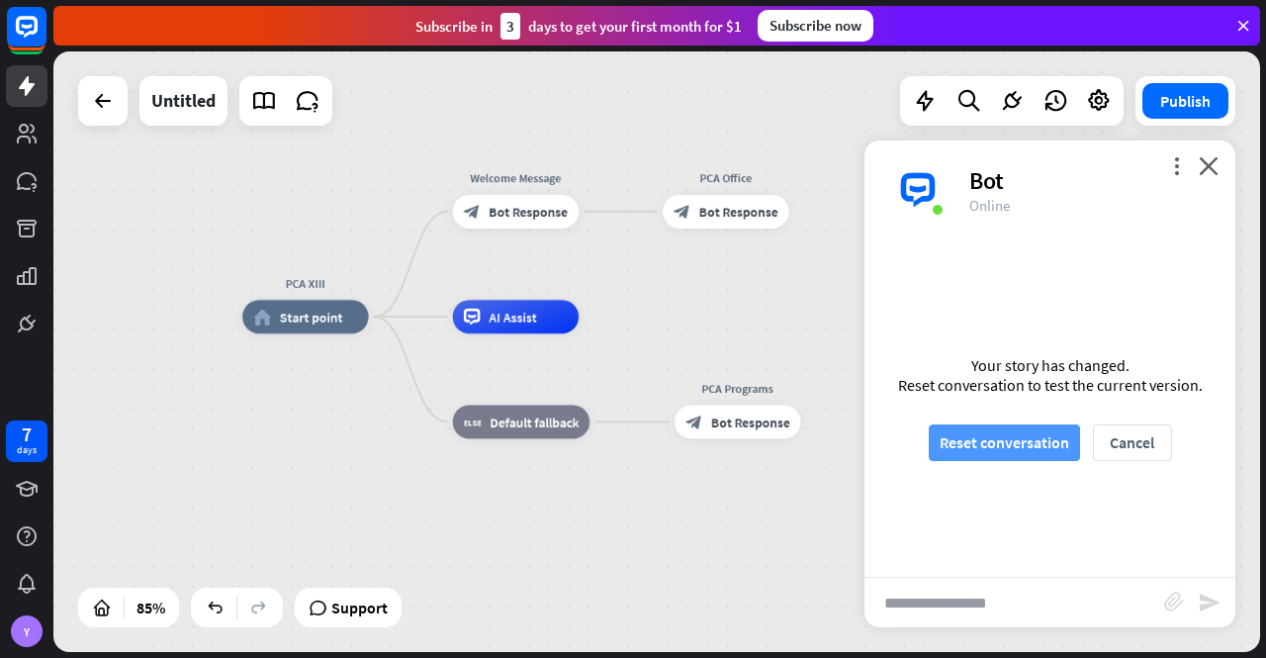
click at [1005, 437] on button "Reset conversation" at bounding box center [1004, 442] width 151 height 37
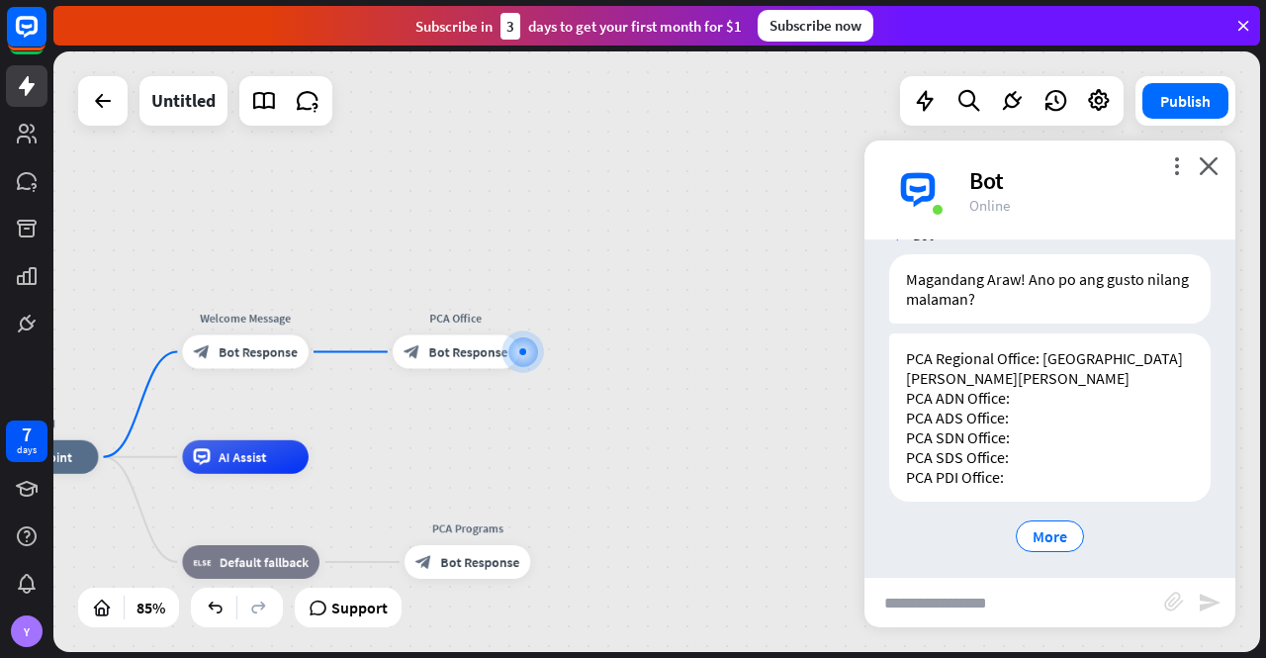
scroll to position [50, 0]
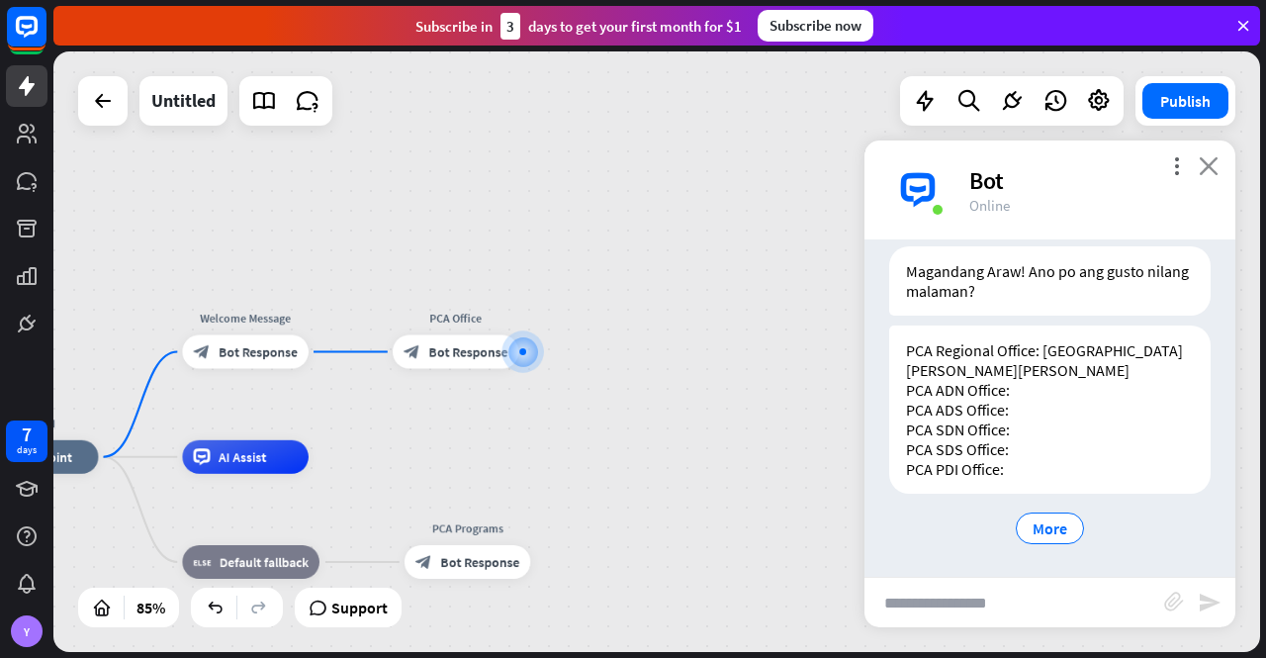
click at [1216, 163] on icon "close" at bounding box center [1209, 165] width 20 height 19
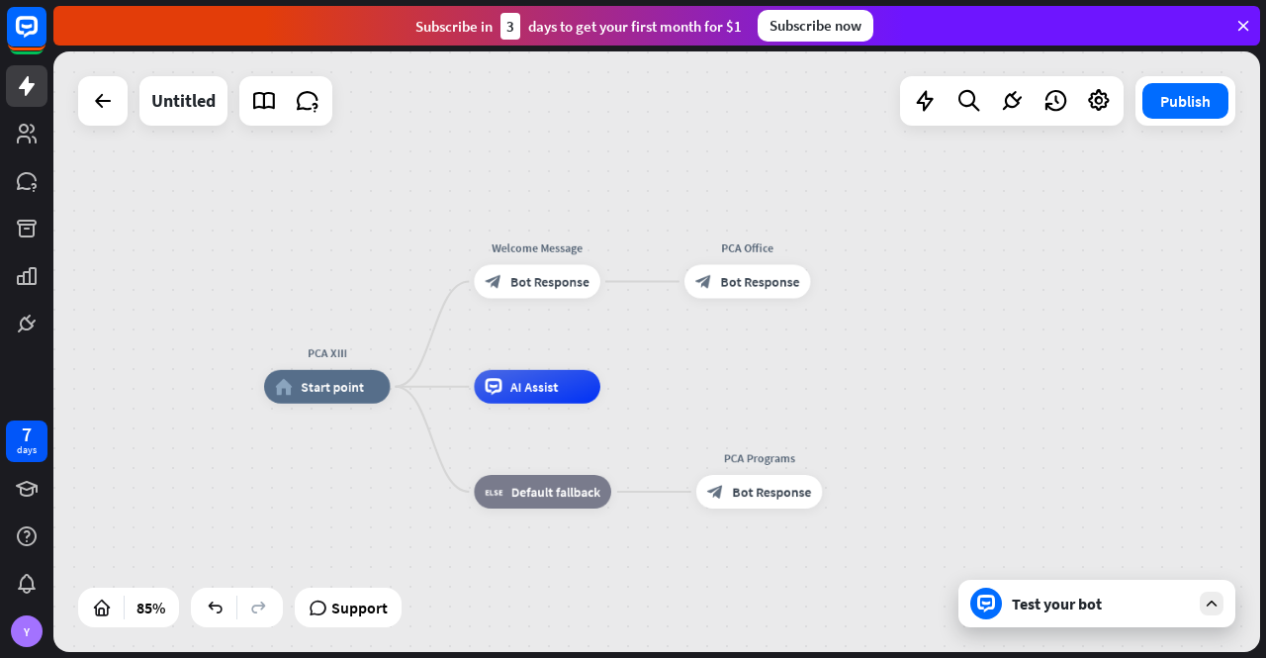
drag, startPoint x: 679, startPoint y: 383, endPoint x: 963, endPoint y: 317, distance: 292.5
click at [963, 317] on div "PCA XIII home_2 Start point Welcome Message block_bot_response Bot Response PCA…" at bounding box center [656, 351] width 1207 height 600
click at [787, 244] on icon "more_horiz" at bounding box center [785, 243] width 14 height 13
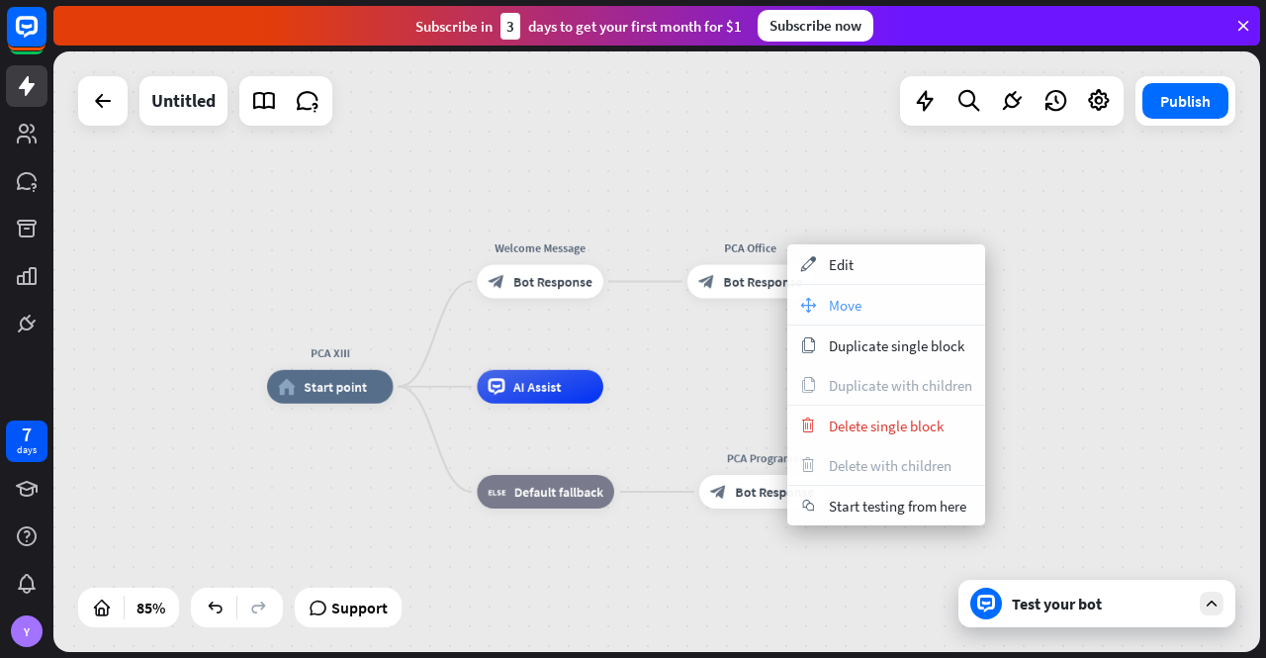
click at [851, 307] on span "Move" at bounding box center [845, 305] width 33 height 19
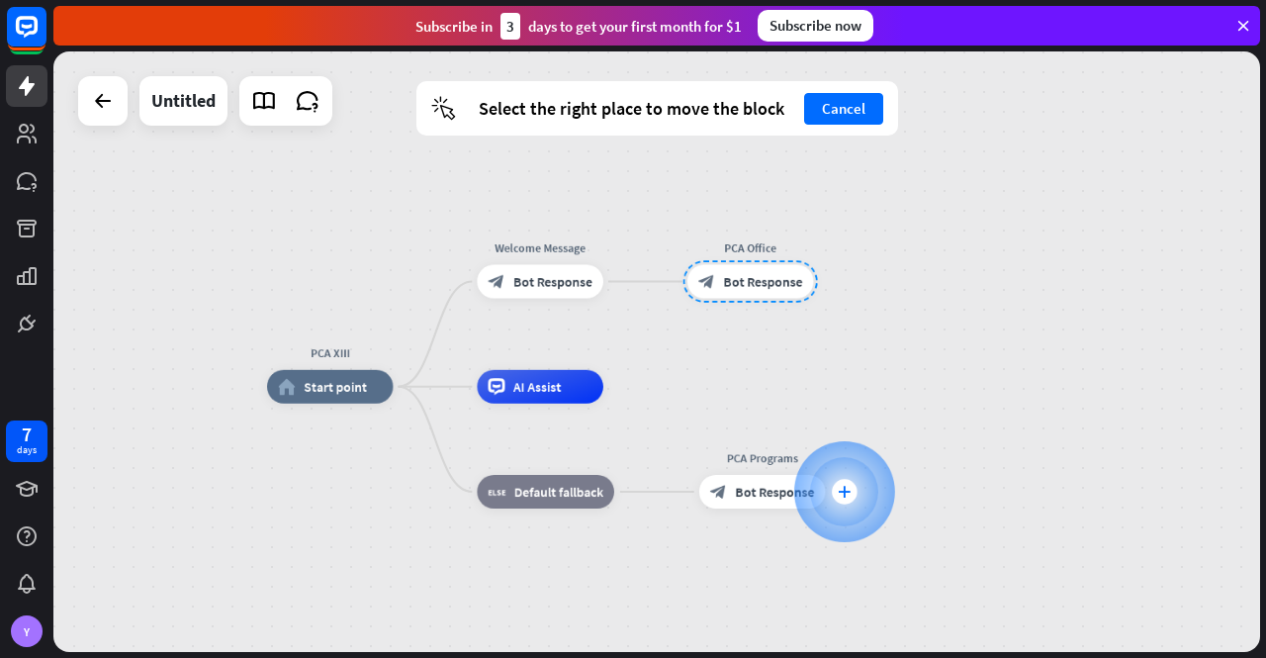
click at [847, 487] on icon "plus" at bounding box center [844, 492] width 13 height 12
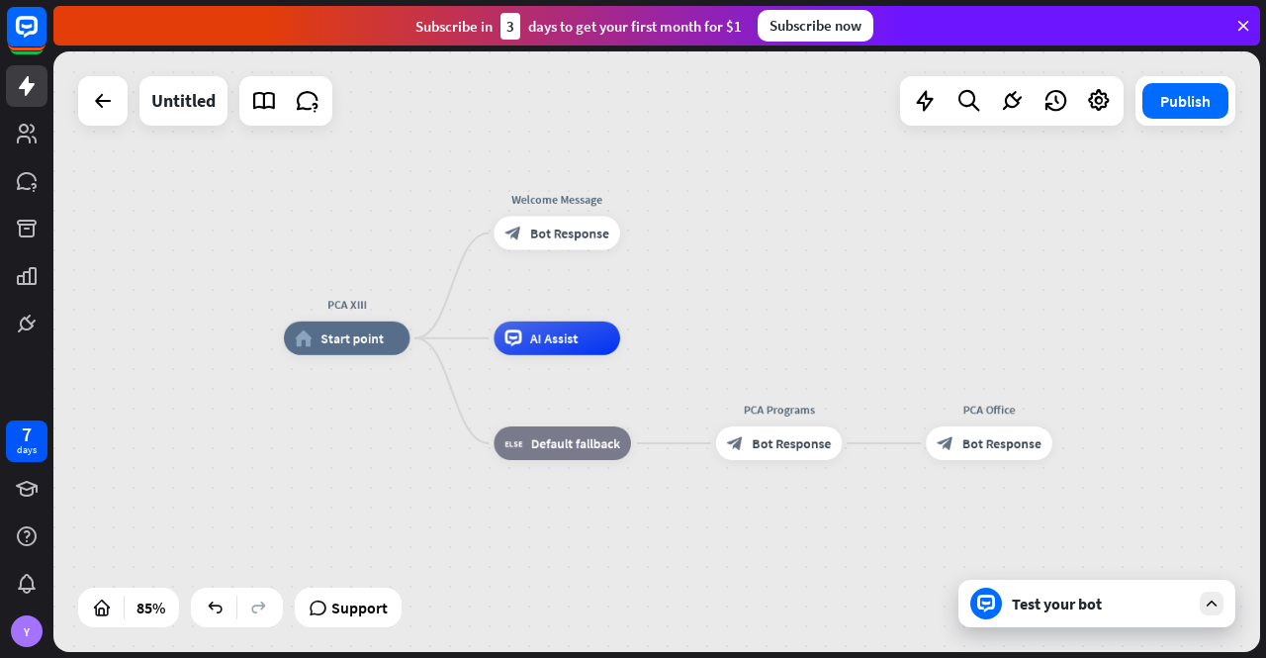
drag, startPoint x: 660, startPoint y: 544, endPoint x: 700, endPoint y: 432, distance: 118.9
click at [700, 432] on div "PCA XIII home_2 Start point Welcome Message block_bot_response Bot Response AI …" at bounding box center [797, 593] width 1026 height 510
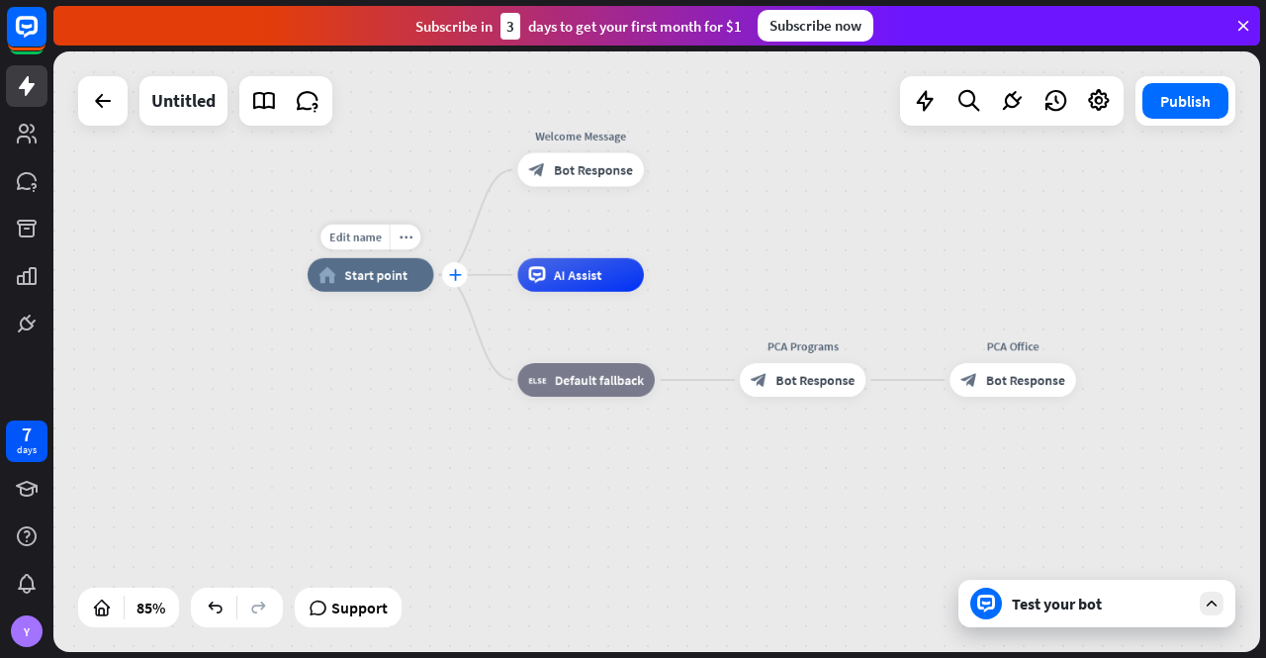
click at [451, 282] on div "plus" at bounding box center [455, 275] width 26 height 26
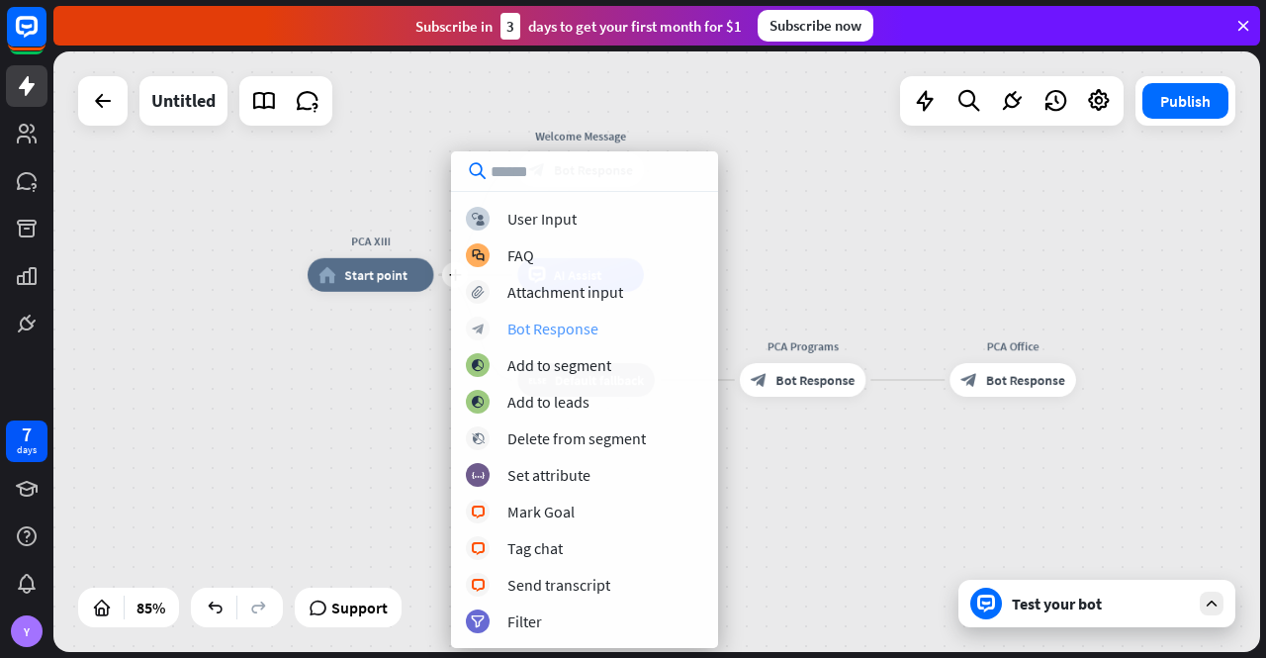
click at [552, 331] on div "Bot Response" at bounding box center [552, 329] width 91 height 20
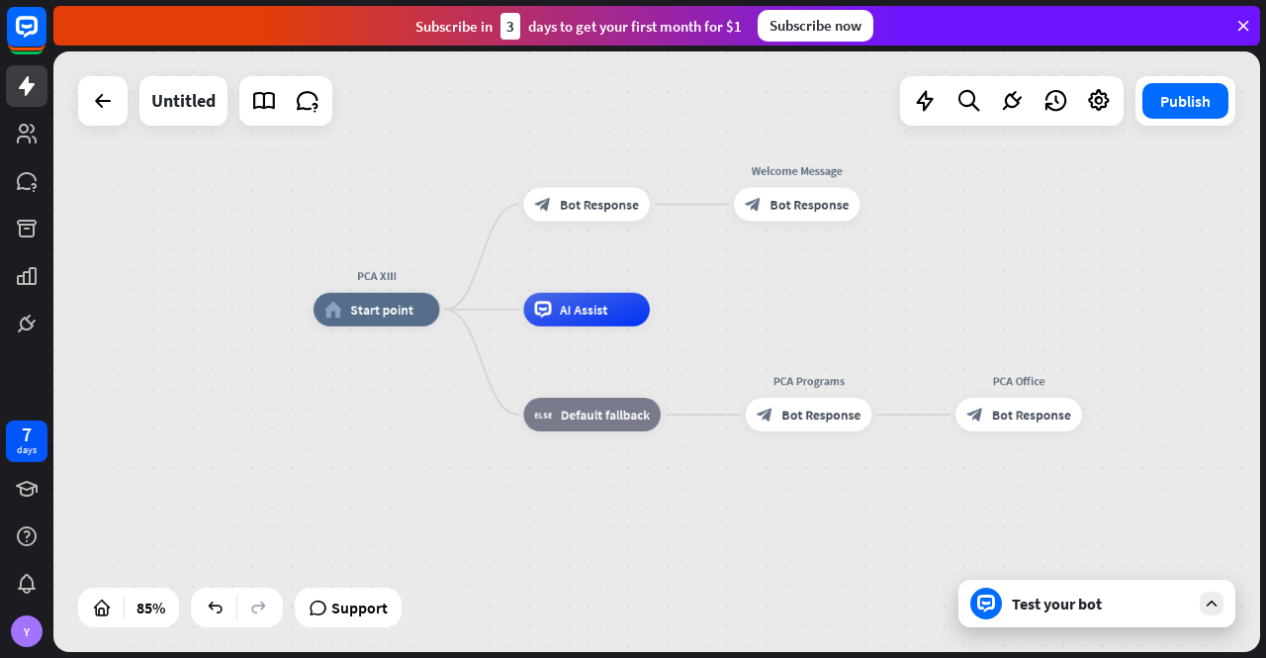
drag, startPoint x: 568, startPoint y: 464, endPoint x: 574, endPoint y: 503, distance: 39.0
click at [574, 503] on div "PCA XIII home_2 Start point block_bot_response Bot Response Welcome Message blo…" at bounding box center [827, 565] width 1026 height 510
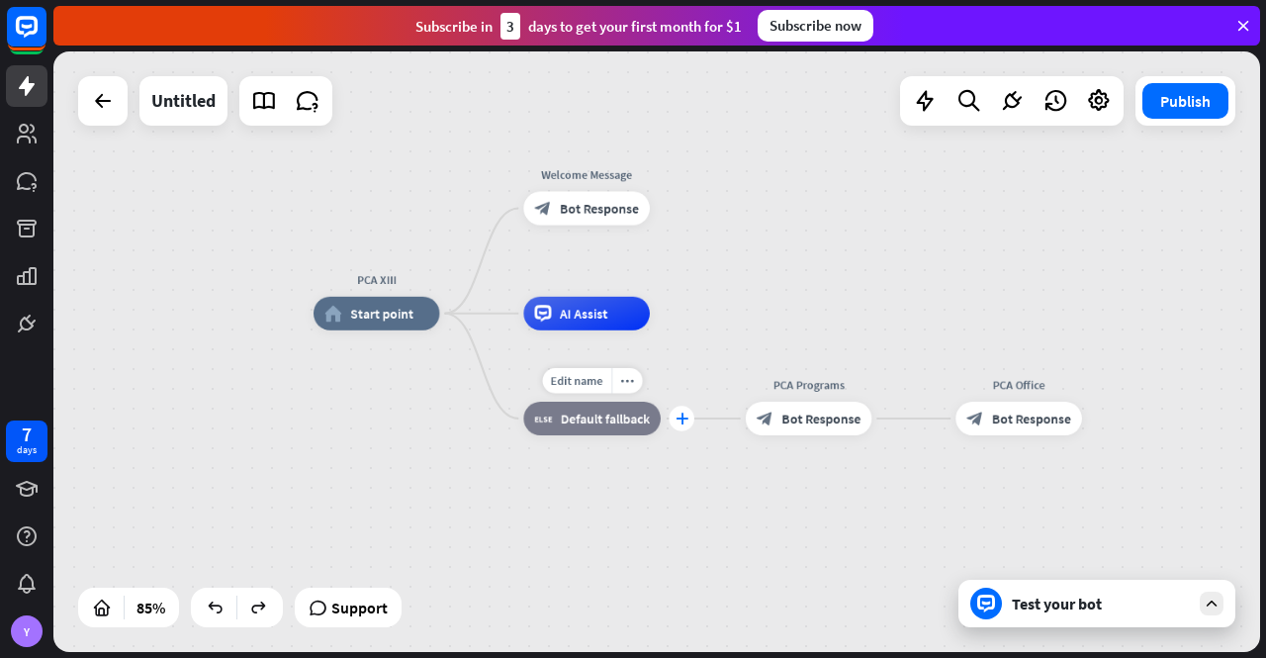
click at [681, 416] on icon "plus" at bounding box center [682, 418] width 13 height 12
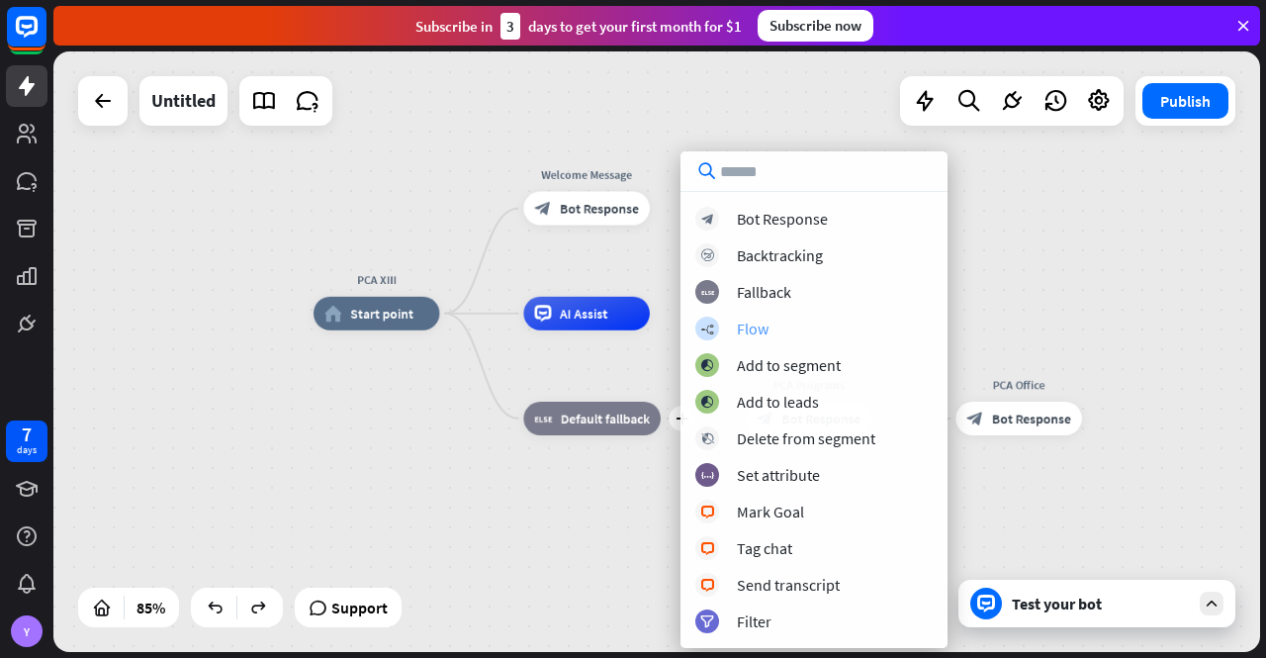
click at [760, 328] on div "Flow" at bounding box center [753, 329] width 32 height 20
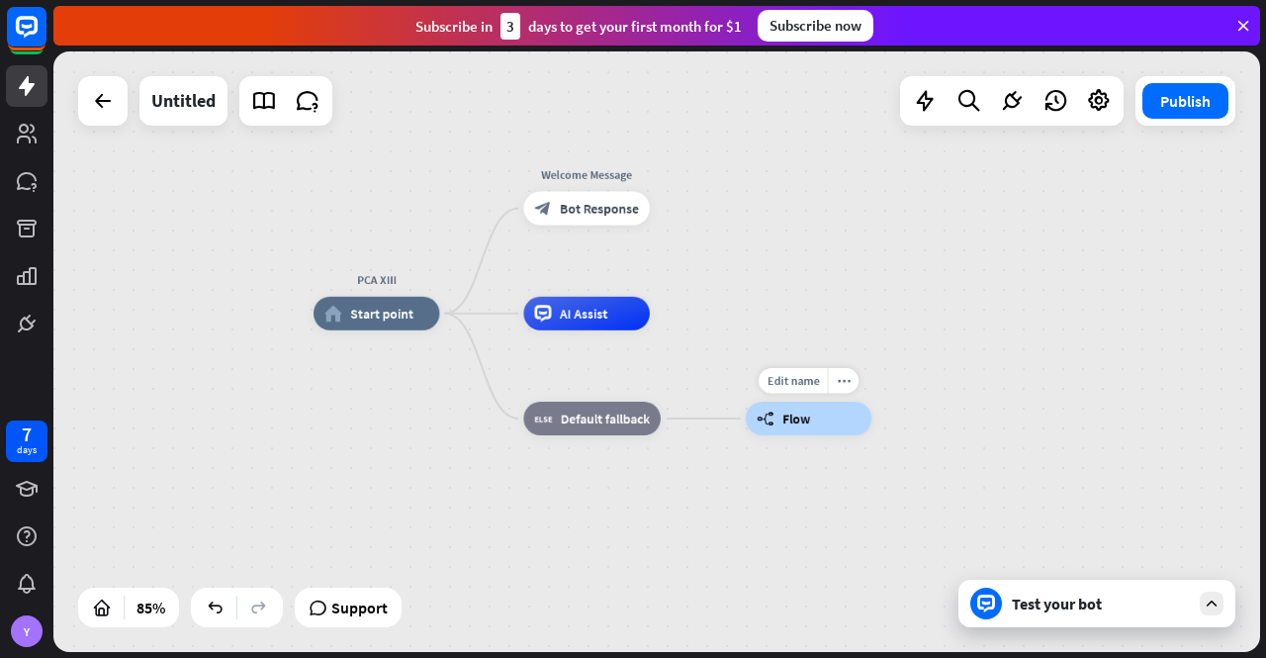
click at [815, 418] on div "builder_tree Flow" at bounding box center [809, 419] width 127 height 34
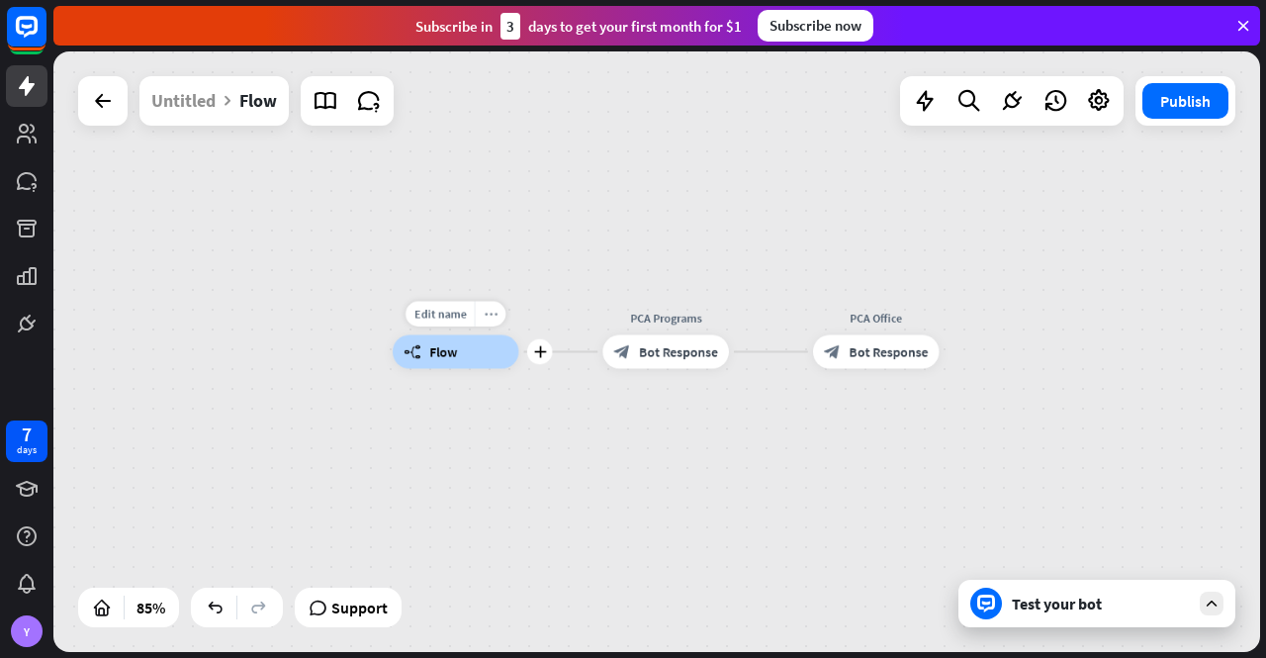
click at [485, 312] on icon "more_horiz" at bounding box center [491, 314] width 14 height 13
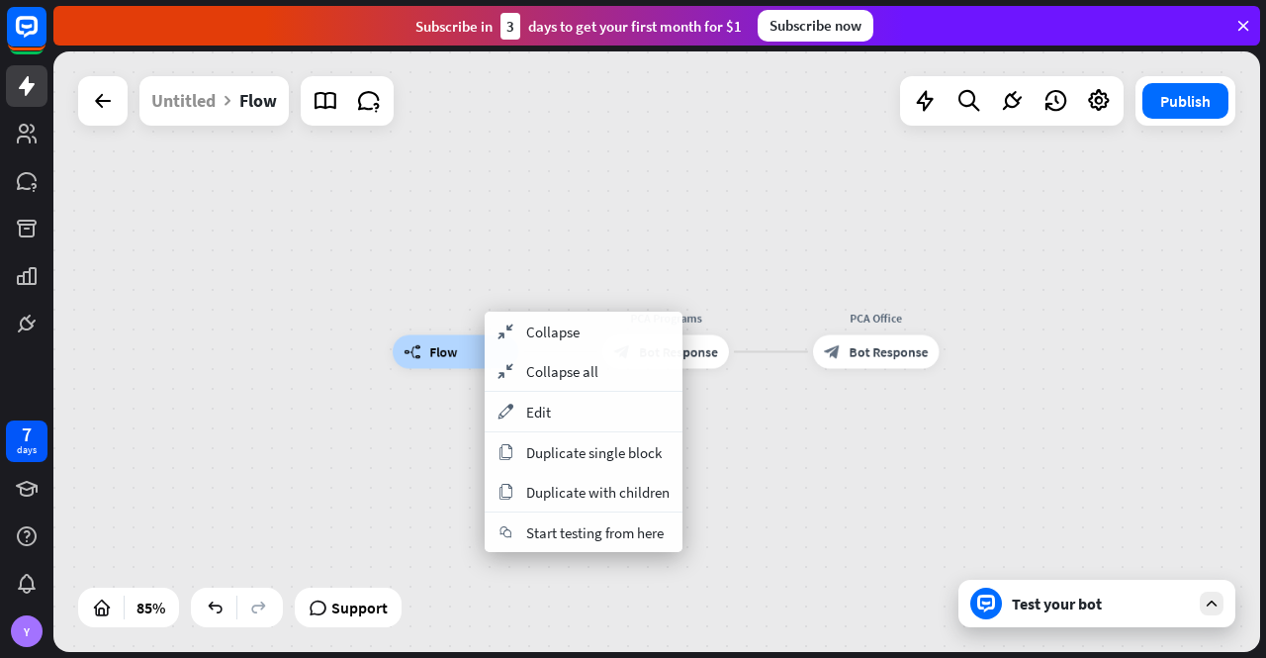
click at [456, 414] on div "builder_tree Flow PCA Programs block_bot_response Bot Response PCA Office block…" at bounding box center [906, 607] width 1026 height 510
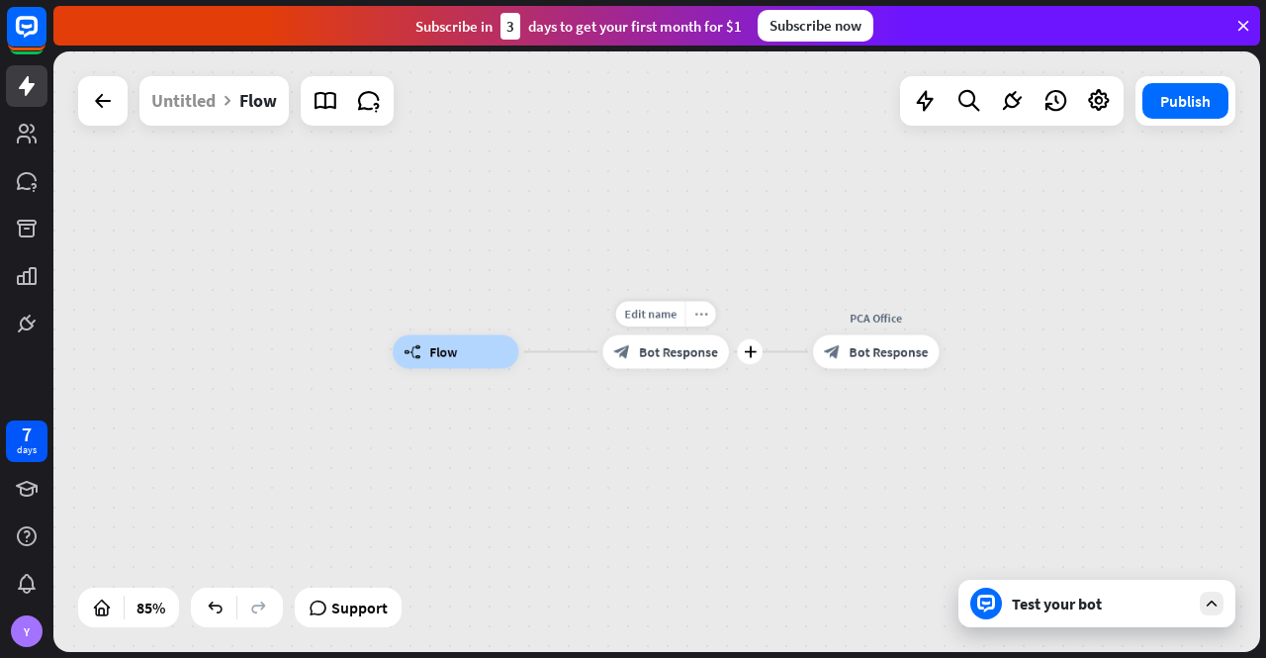
click at [706, 313] on icon "more_horiz" at bounding box center [701, 314] width 14 height 13
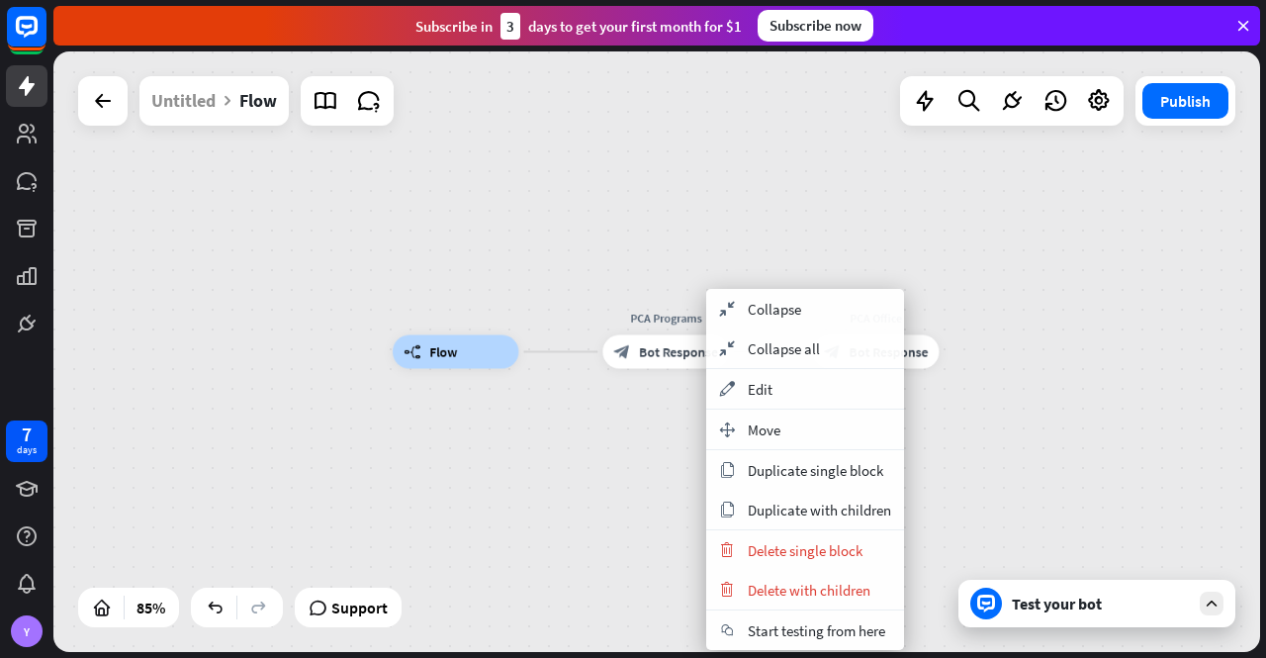
click at [664, 454] on div "builder_tree Flow PCA Programs block_bot_response Bot Response PCA Office block…" at bounding box center [906, 607] width 1026 height 510
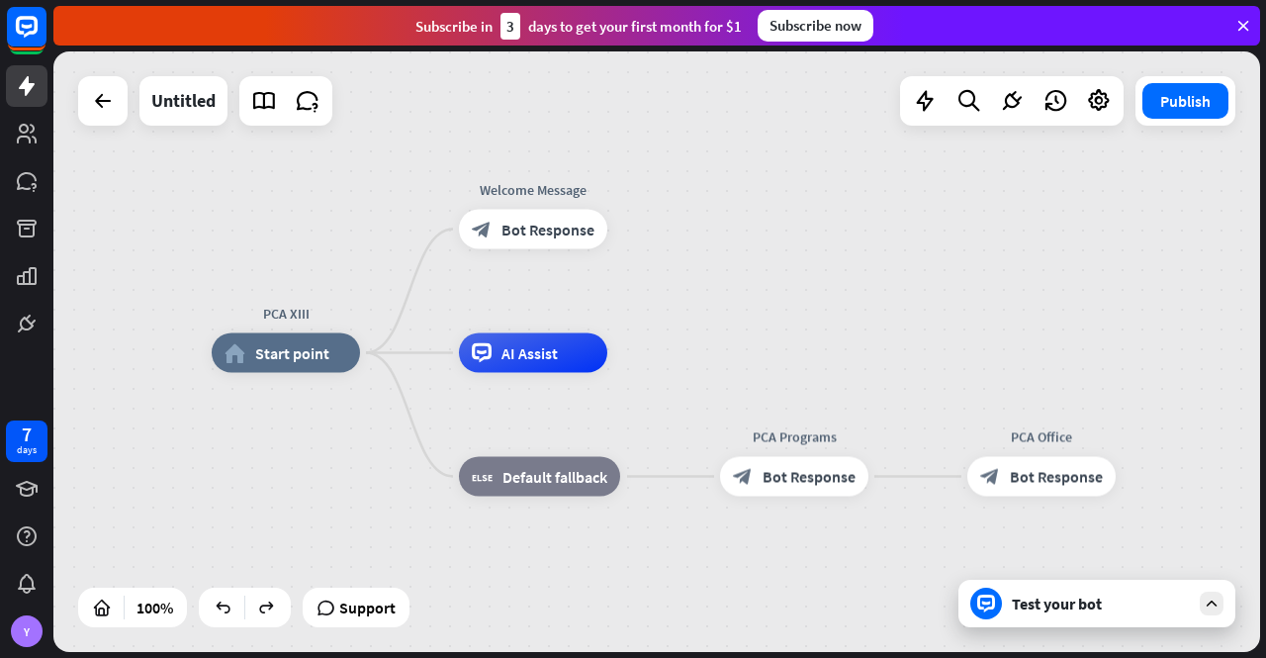
drag, startPoint x: 722, startPoint y: 598, endPoint x: 639, endPoint y: 599, distance: 83.1
click at [639, 599] on div "PCA XIII home_2 Start point Welcome Message block_bot_response Bot Response AI …" at bounding box center [815, 653] width 1207 height 600
click at [516, 183] on span "Edit name" at bounding box center [515, 185] width 61 height 18
type input "**********"
click at [574, 182] on icon "more_horiz" at bounding box center [575, 184] width 16 height 15
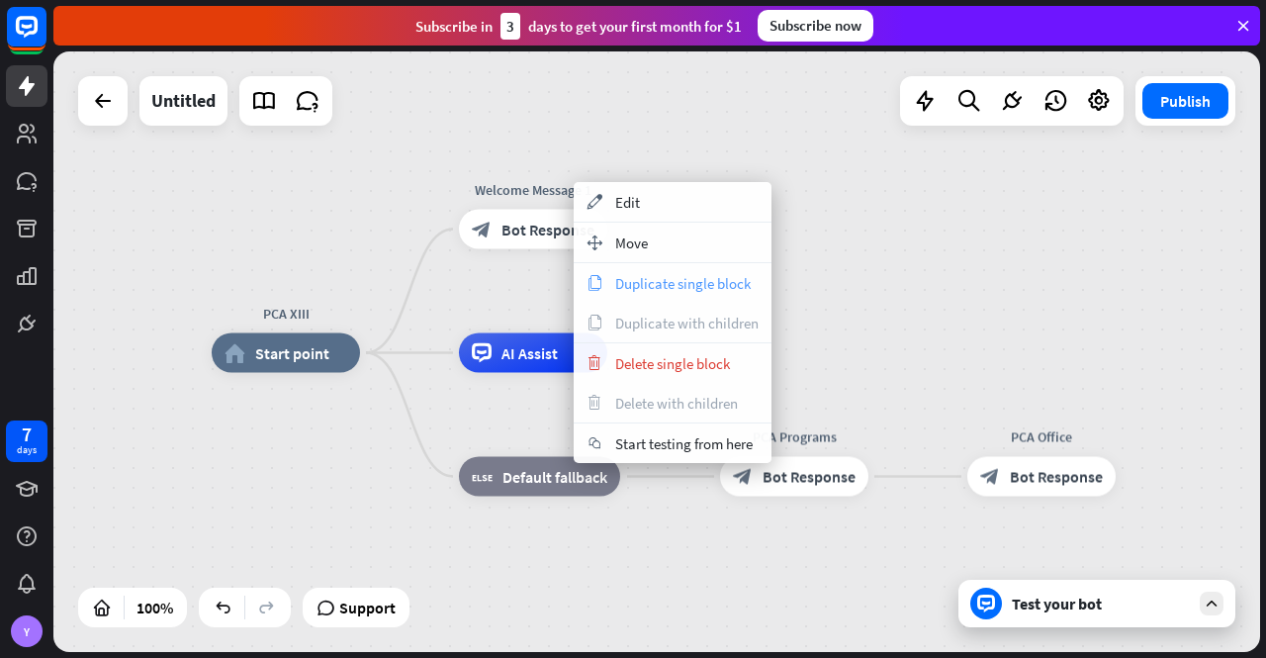
click at [689, 277] on span "Duplicate single block" at bounding box center [683, 283] width 136 height 19
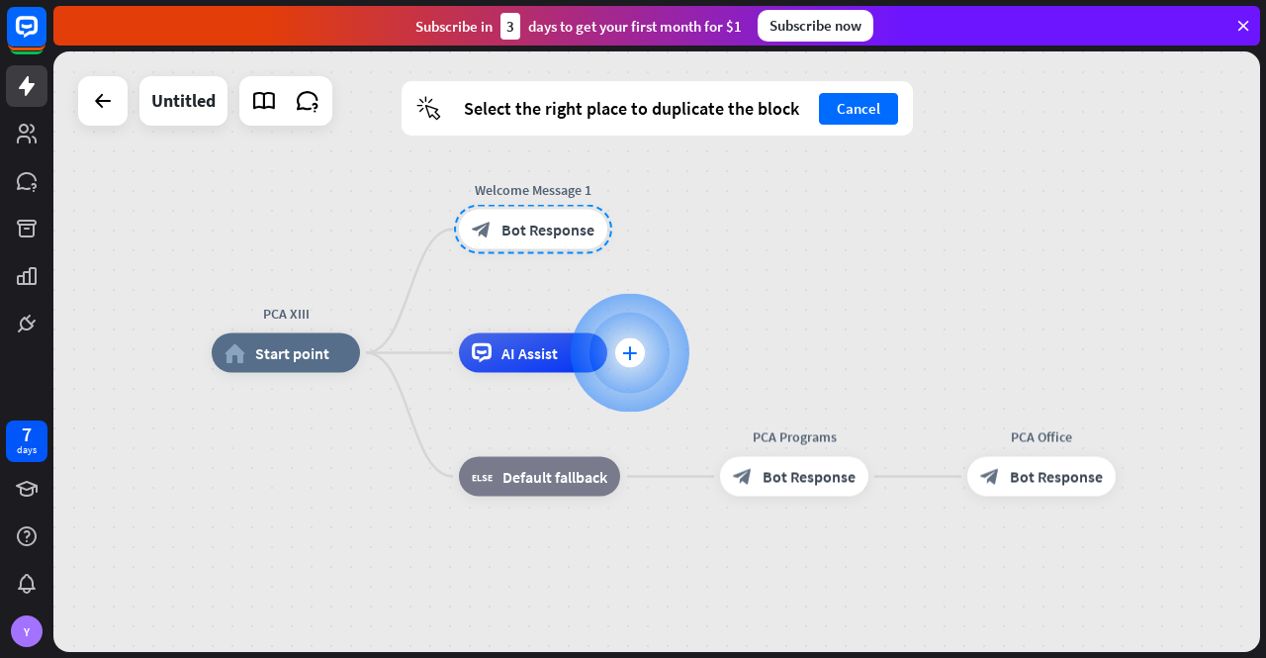
click at [630, 353] on icon "plus" at bounding box center [629, 353] width 15 height 14
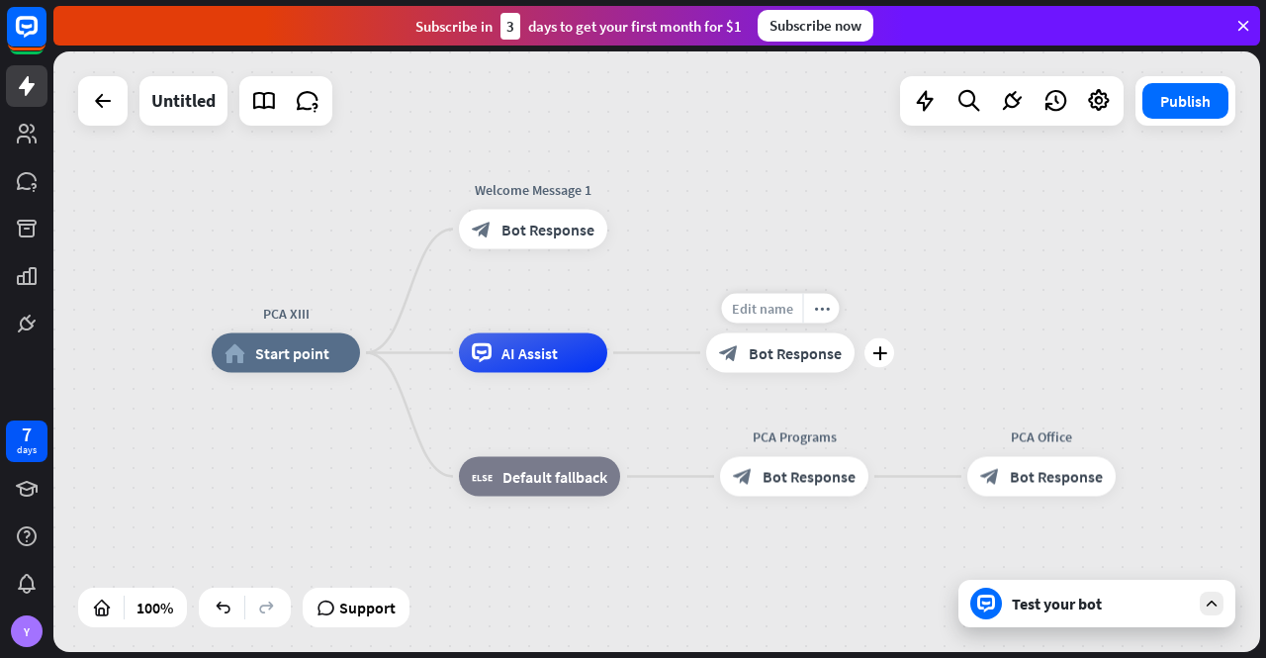
click at [772, 306] on span "Edit name" at bounding box center [762, 309] width 61 height 18
type input "**********"
click at [915, 326] on div "**********" at bounding box center [656, 351] width 1207 height 600
click at [783, 348] on span "Bot Response" at bounding box center [795, 353] width 93 height 20
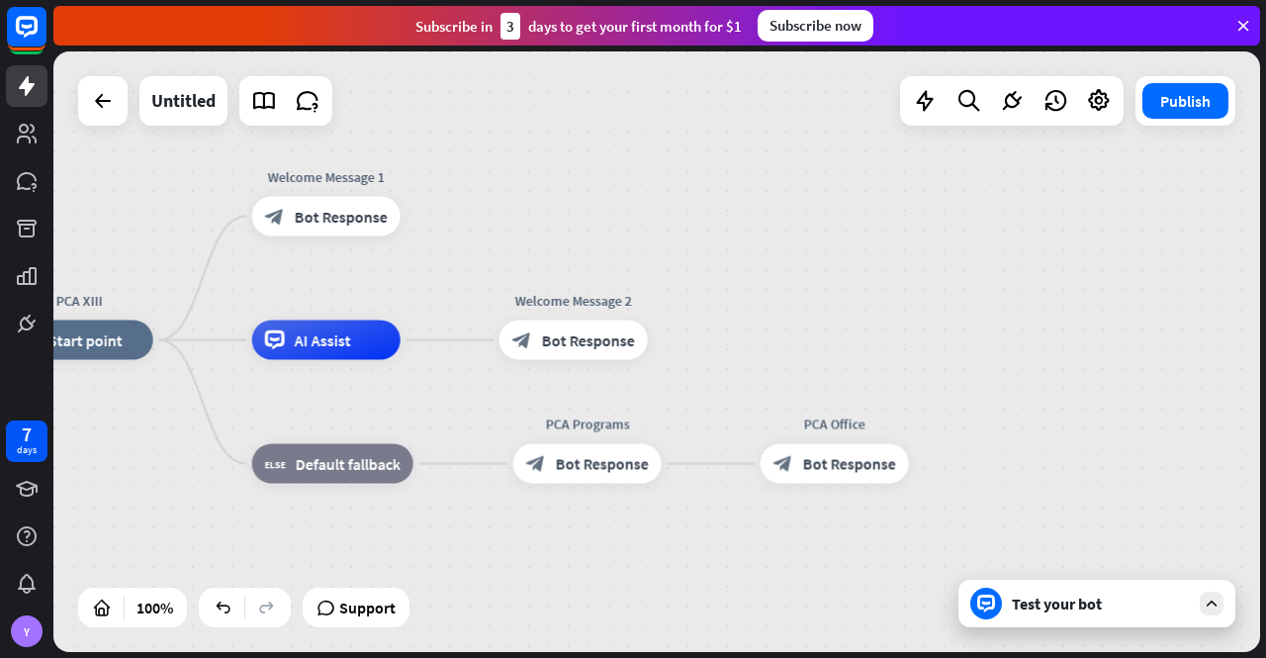
drag, startPoint x: 648, startPoint y: 358, endPoint x: 771, endPoint y: 348, distance: 123.1
click at [767, 346] on div "PCA XIII home_2 Start point Welcome Message 1 block_bot_response Bot Response A…" at bounding box center [608, 640] width 1207 height 600
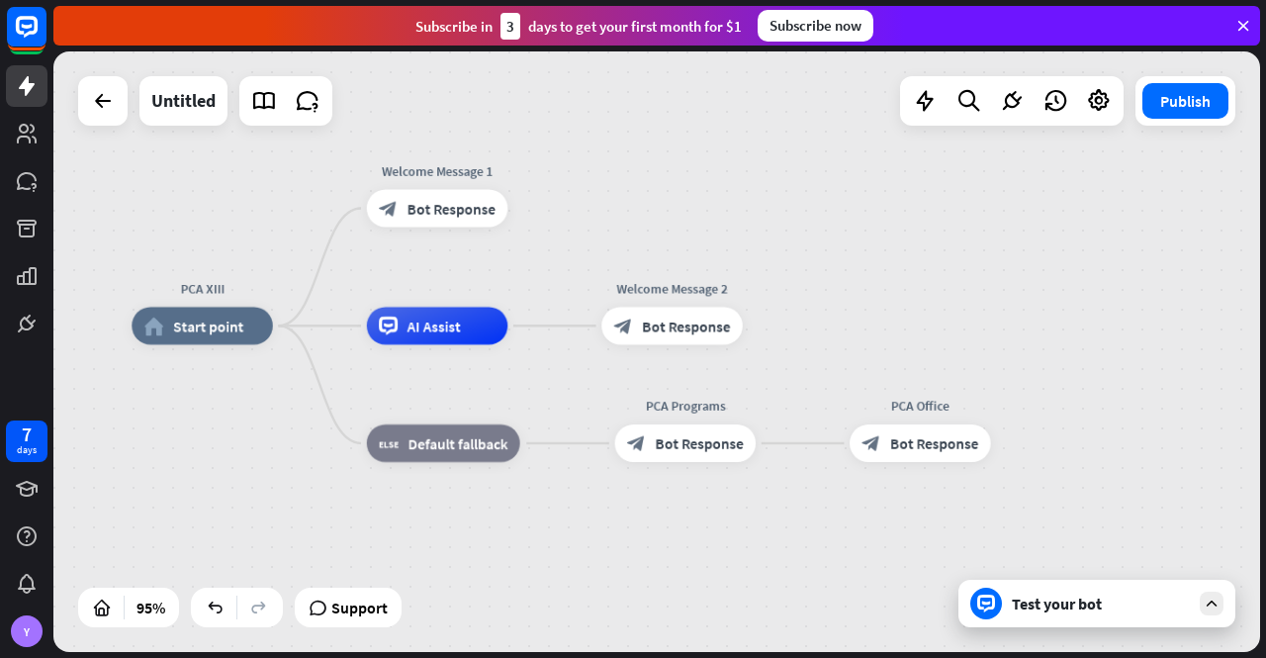
drag, startPoint x: 748, startPoint y: 375, endPoint x: 837, endPoint y: 360, distance: 90.3
click at [837, 360] on div "PCA XIII home_2 Start point Welcome Message 1 block_bot_response Bot Response A…" at bounding box center [705, 610] width 1146 height 571
click at [291, 324] on icon "plus" at bounding box center [297, 326] width 14 height 13
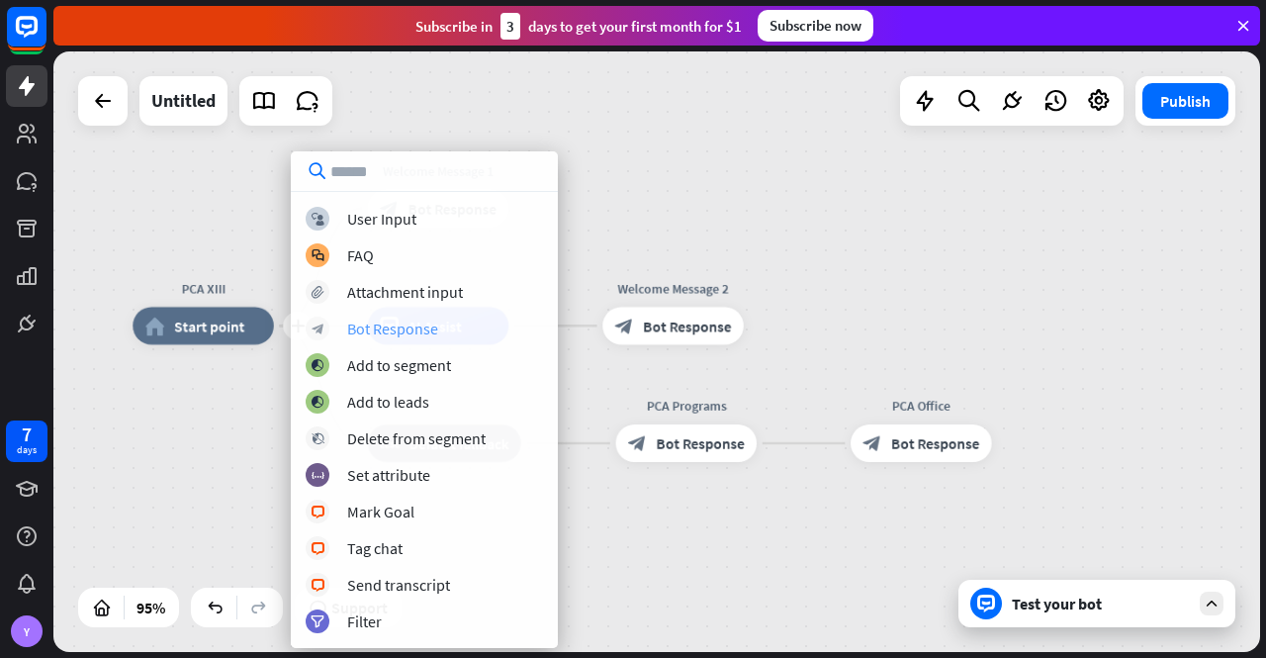
click at [321, 327] on icon "block_bot_response" at bounding box center [318, 328] width 13 height 13
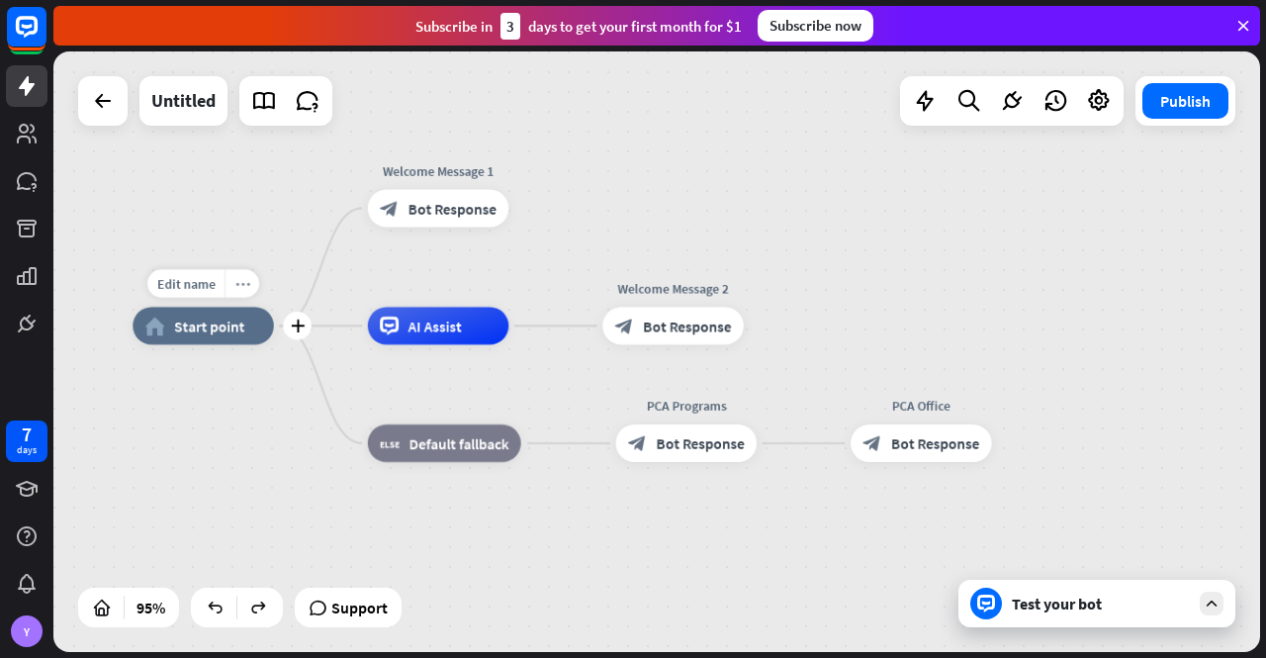
click at [239, 280] on icon "more_horiz" at bounding box center [241, 283] width 15 height 14
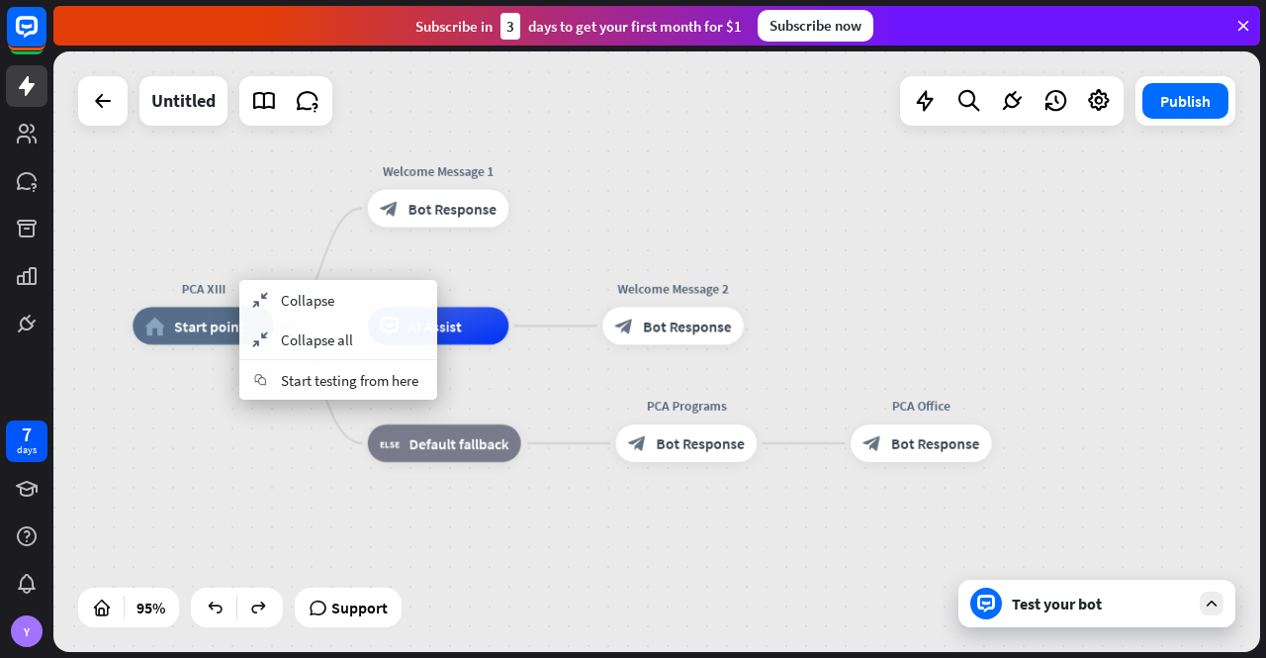
click at [229, 220] on div "PCA XIII home_2 Start point Welcome Message 1 block_bot_response Bot Response A…" at bounding box center [656, 351] width 1207 height 600
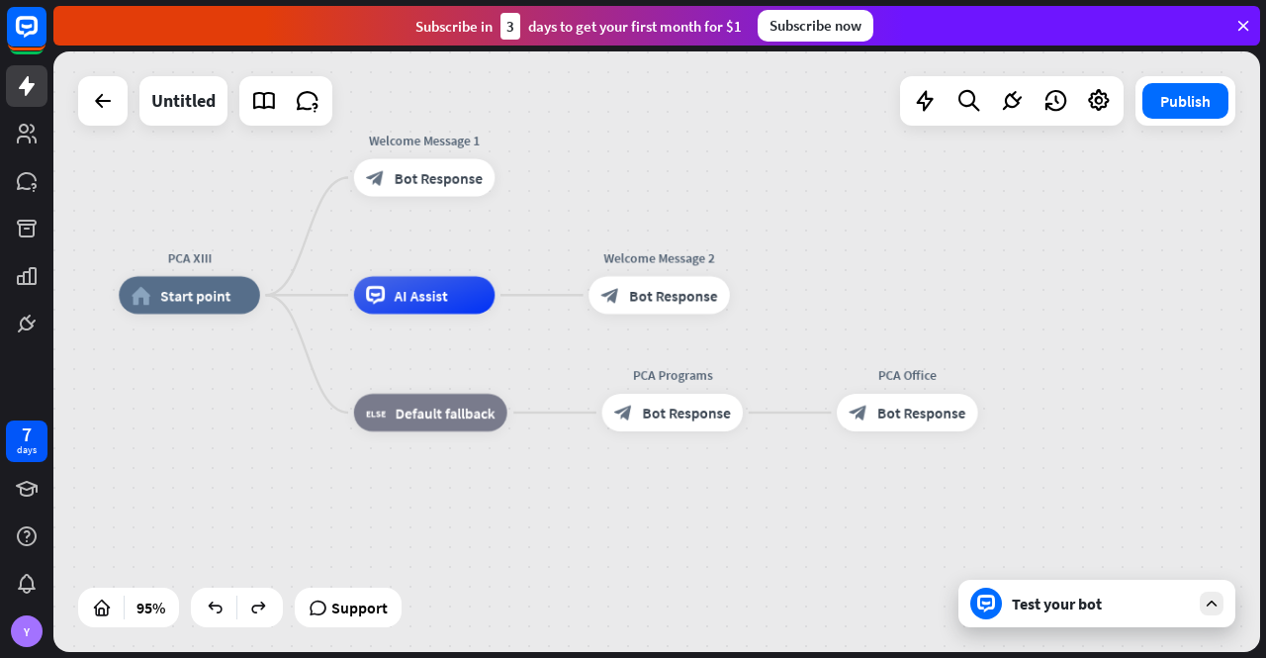
drag, startPoint x: 691, startPoint y: 541, endPoint x: 677, endPoint y: 546, distance: 15.6
click at [677, 545] on div "PCA XIII home_2 Start point Welcome Message 1 block_bot_response Bot Response A…" at bounding box center [692, 580] width 1146 height 571
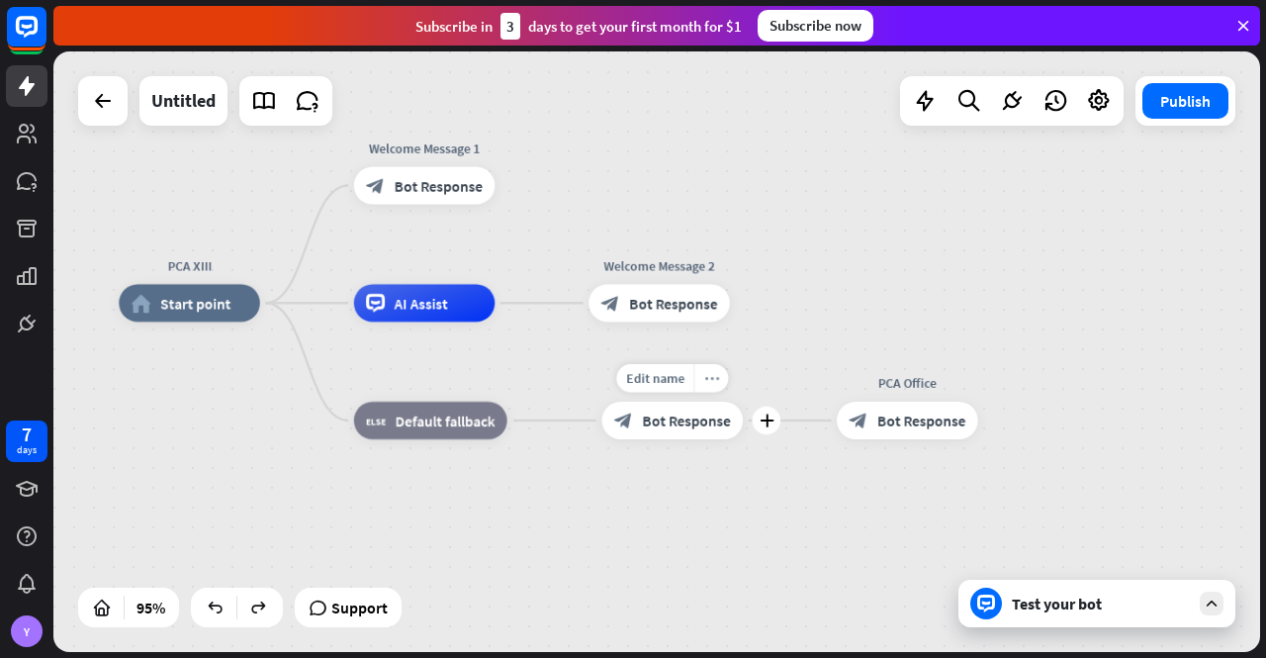
click at [714, 378] on icon "more_horiz" at bounding box center [711, 378] width 15 height 14
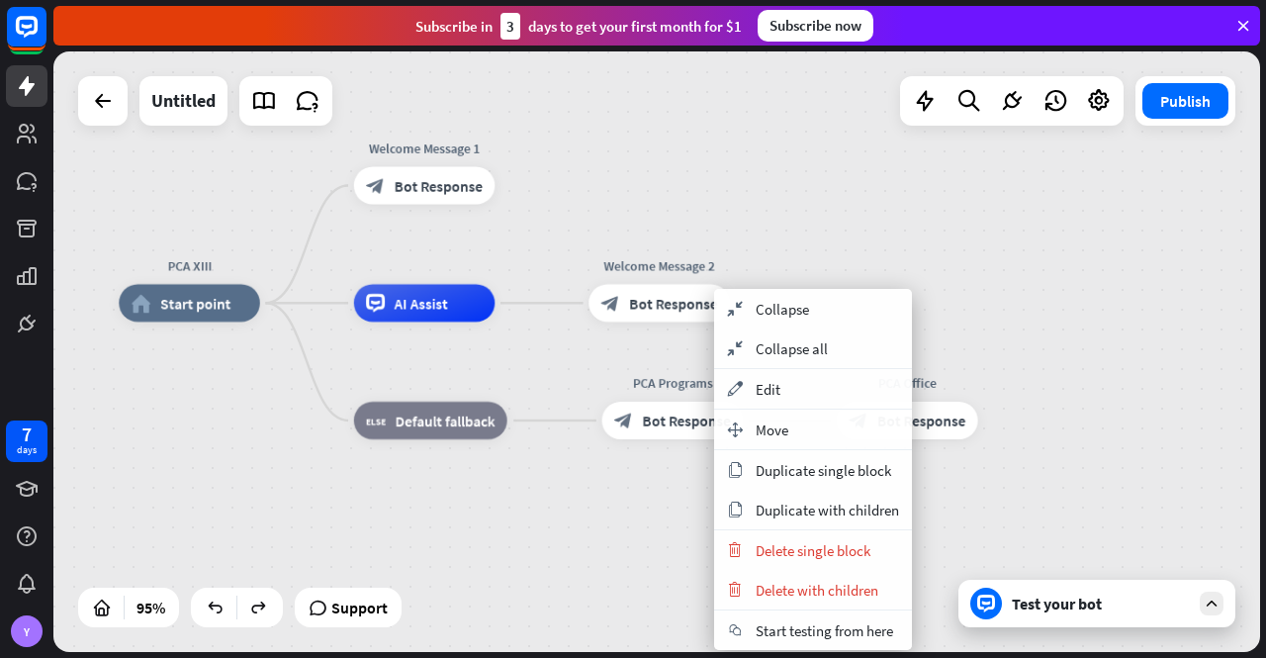
click at [1053, 476] on div "PCA XIII home_2 Start point Welcome Message 1 block_bot_response Bot Response A…" at bounding box center [692, 588] width 1146 height 571
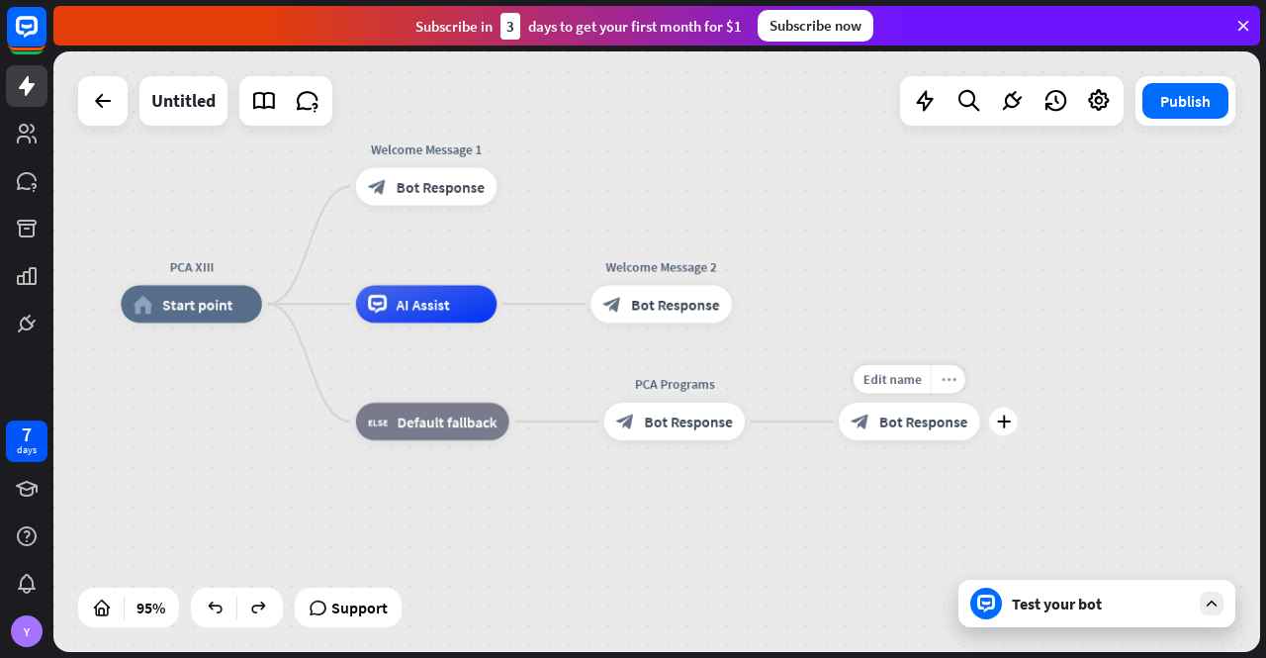
click at [950, 380] on icon "more_horiz" at bounding box center [948, 379] width 15 height 14
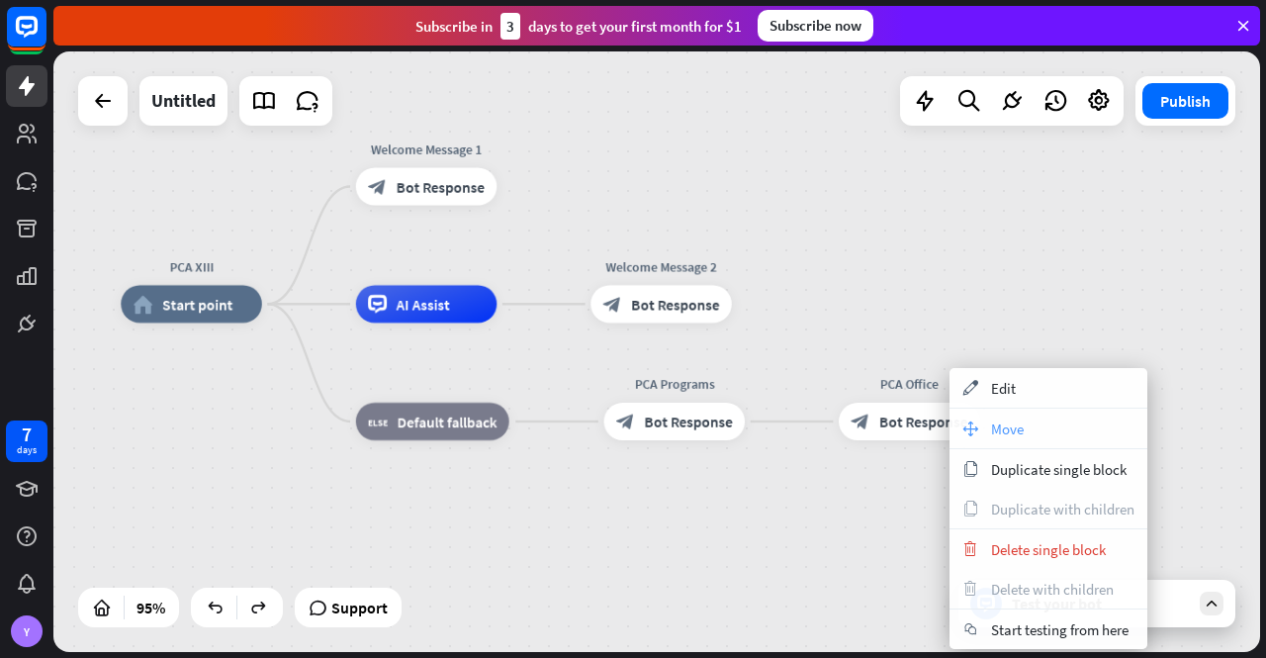
click at [1015, 431] on span "Move" at bounding box center [1007, 428] width 33 height 19
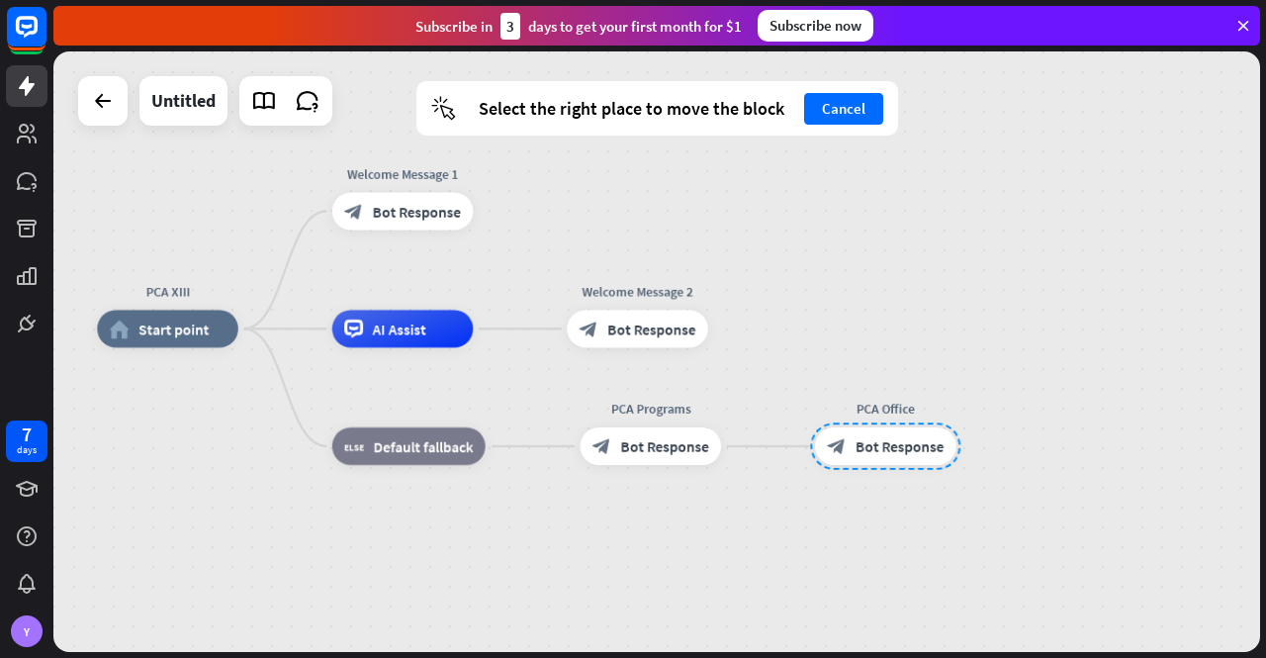
drag, startPoint x: 903, startPoint y: 419, endPoint x: 879, endPoint y: 444, distance: 34.3
click at [879, 444] on div at bounding box center [885, 445] width 150 height 47
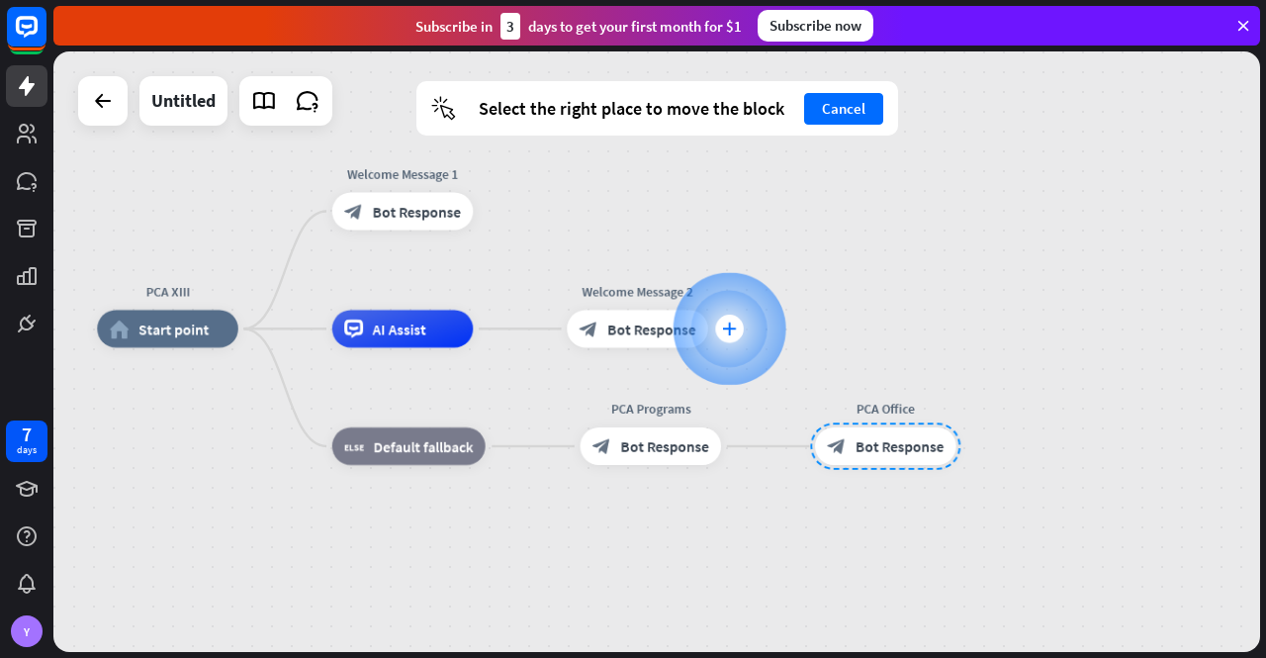
click at [728, 326] on icon "plus" at bounding box center [729, 328] width 14 height 13
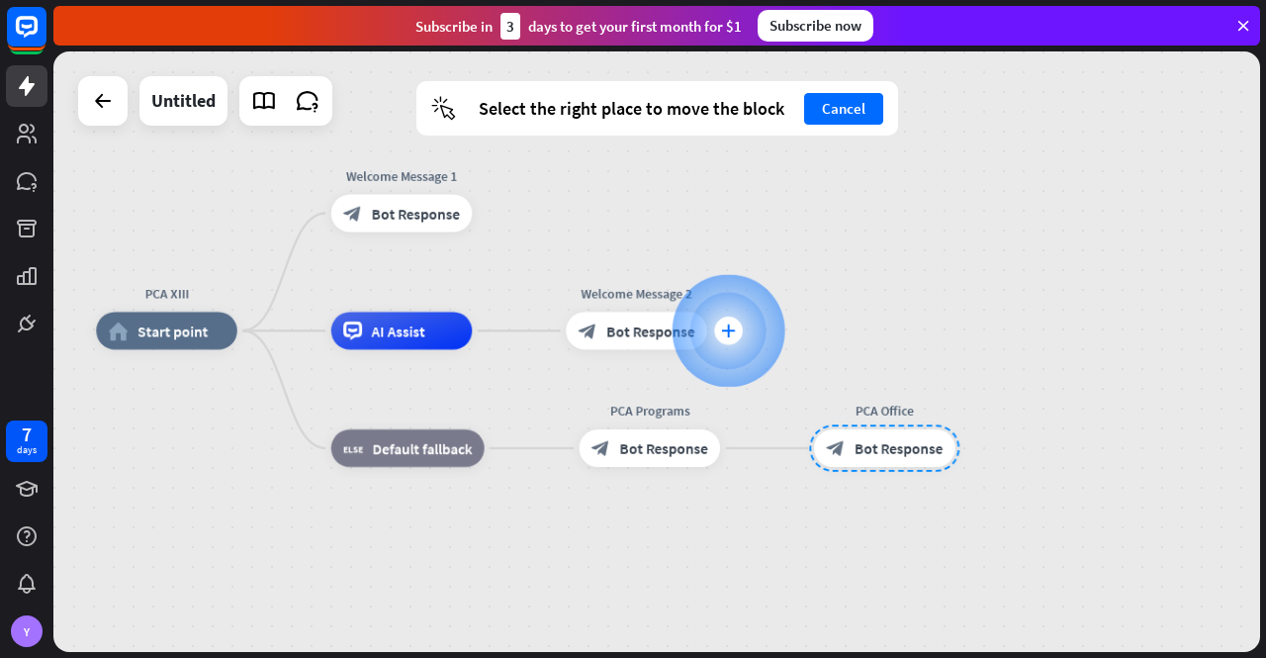
click at [734, 324] on icon "plus" at bounding box center [728, 330] width 14 height 13
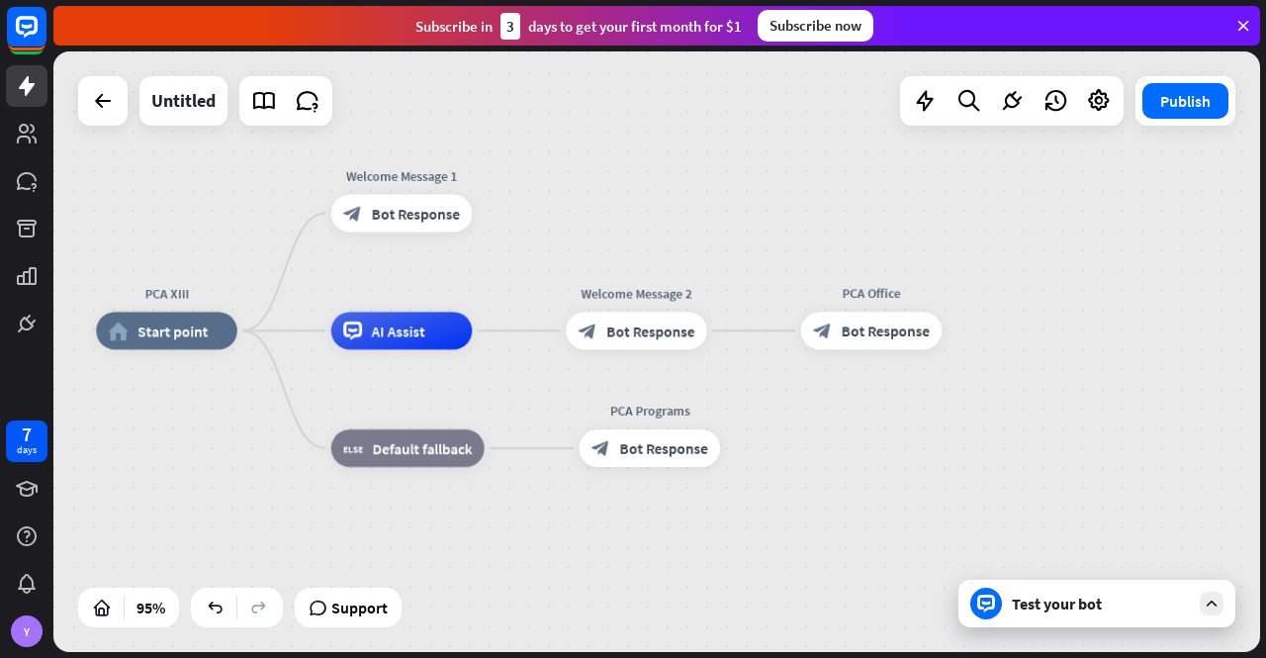
click at [835, 493] on div "PCA XIII home_2 Start point Welcome Message 1 block_bot_response Bot Response A…" at bounding box center [669, 615] width 1146 height 571
click at [1045, 602] on div "Test your bot" at bounding box center [1101, 604] width 178 height 20
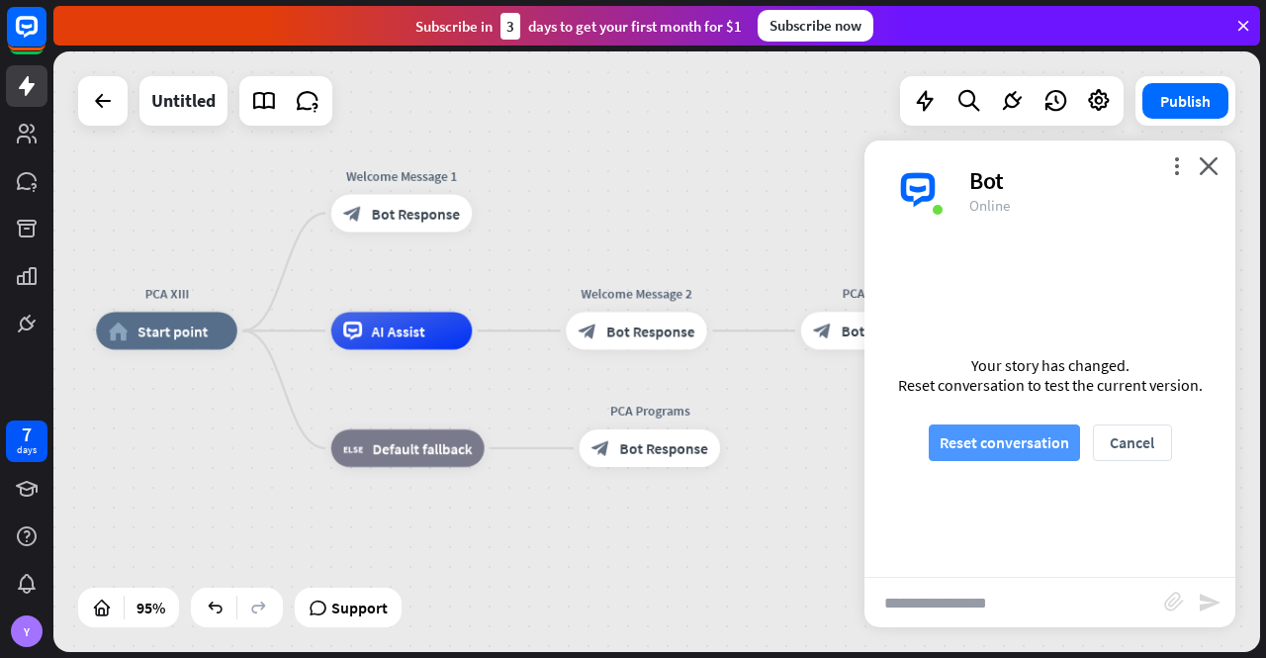
click at [989, 427] on button "Reset conversation" at bounding box center [1004, 442] width 151 height 37
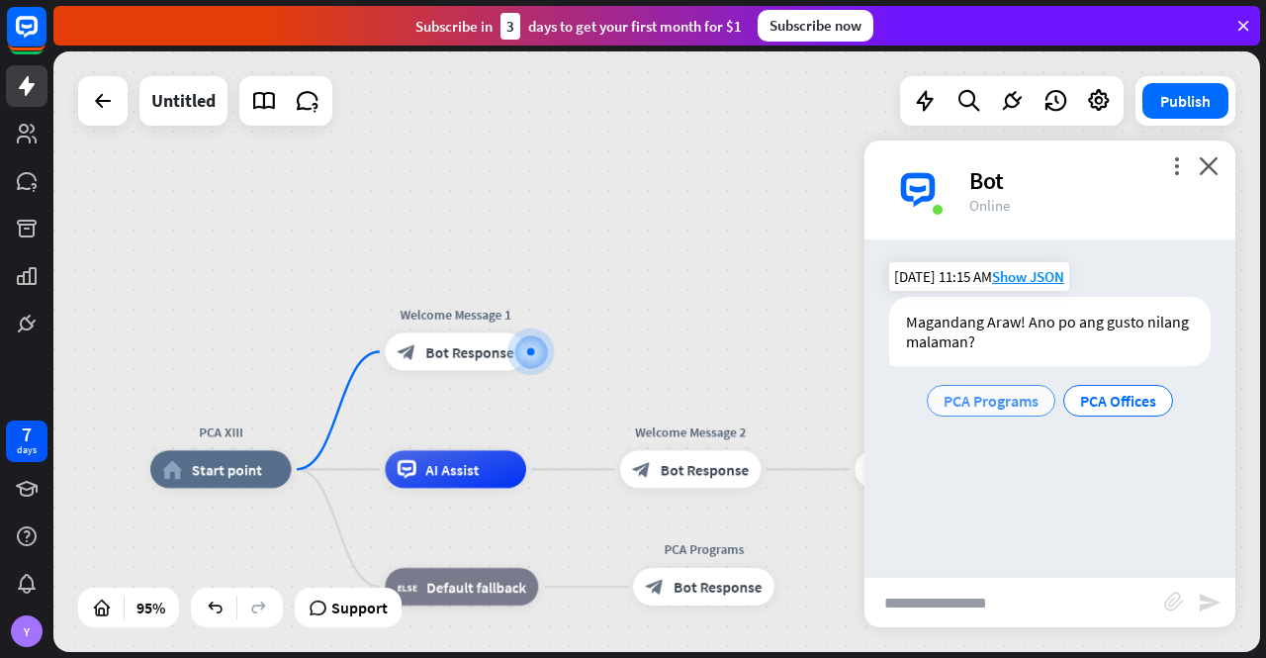
click at [980, 407] on span "PCA Programs" at bounding box center [991, 401] width 95 height 20
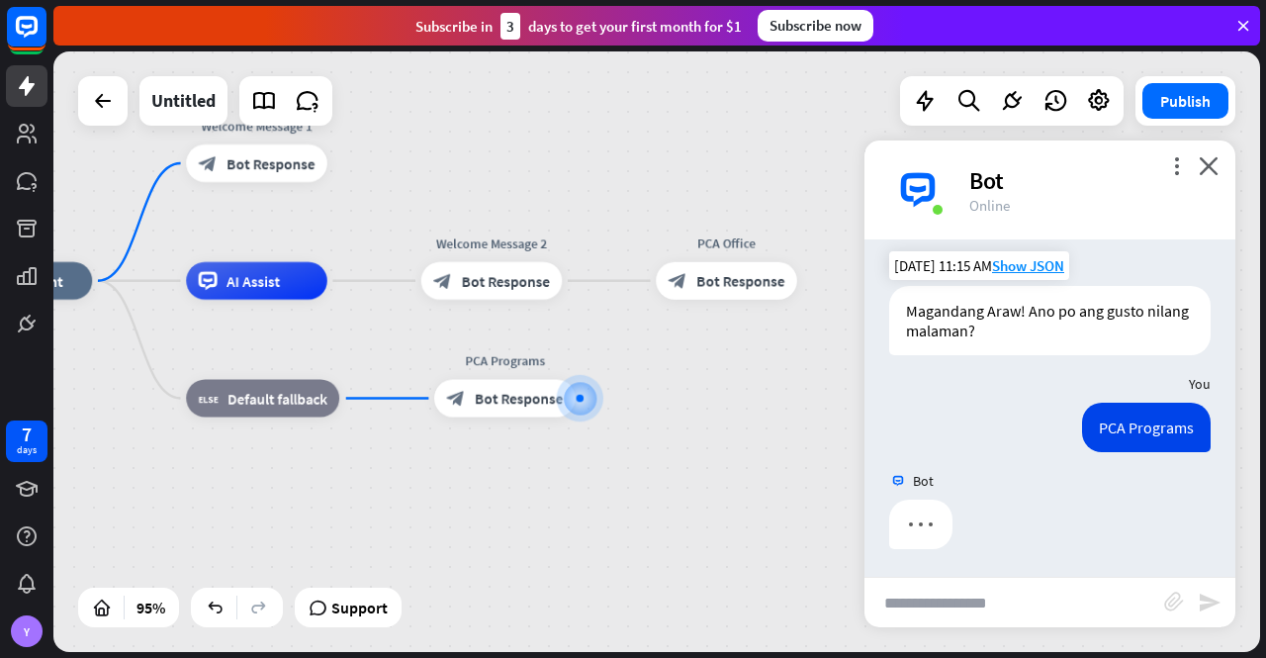
scroll to position [12, 0]
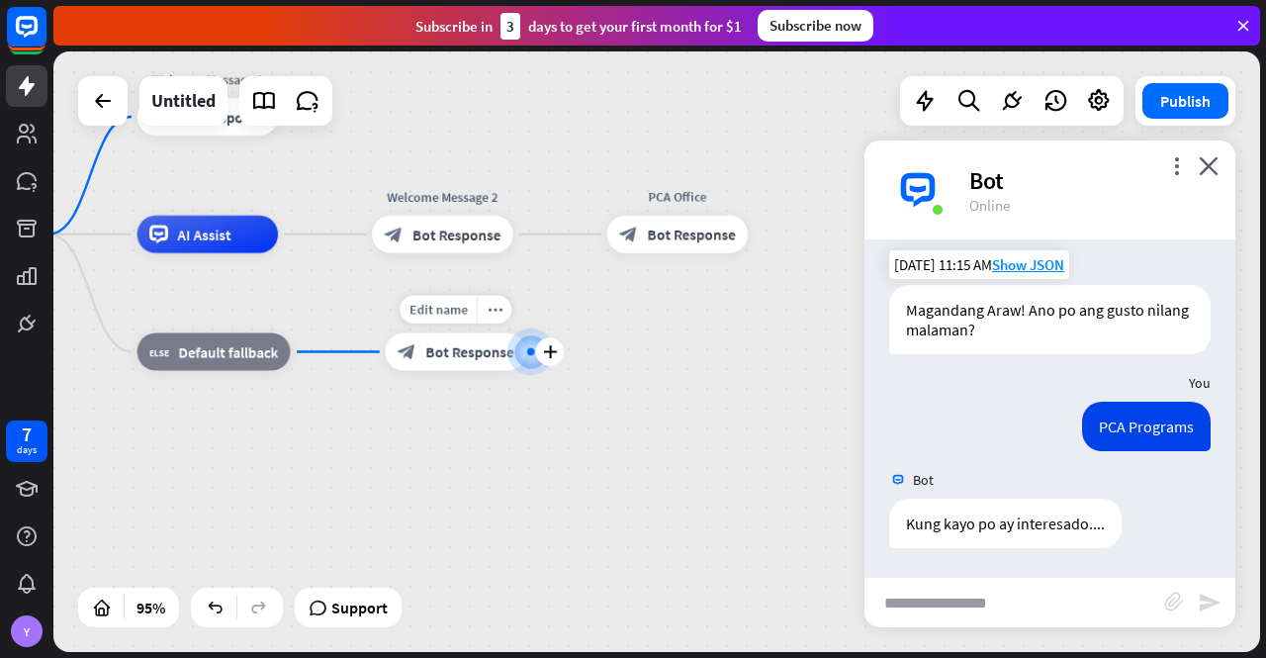
click at [451, 349] on span "Bot Response" at bounding box center [469, 351] width 88 height 19
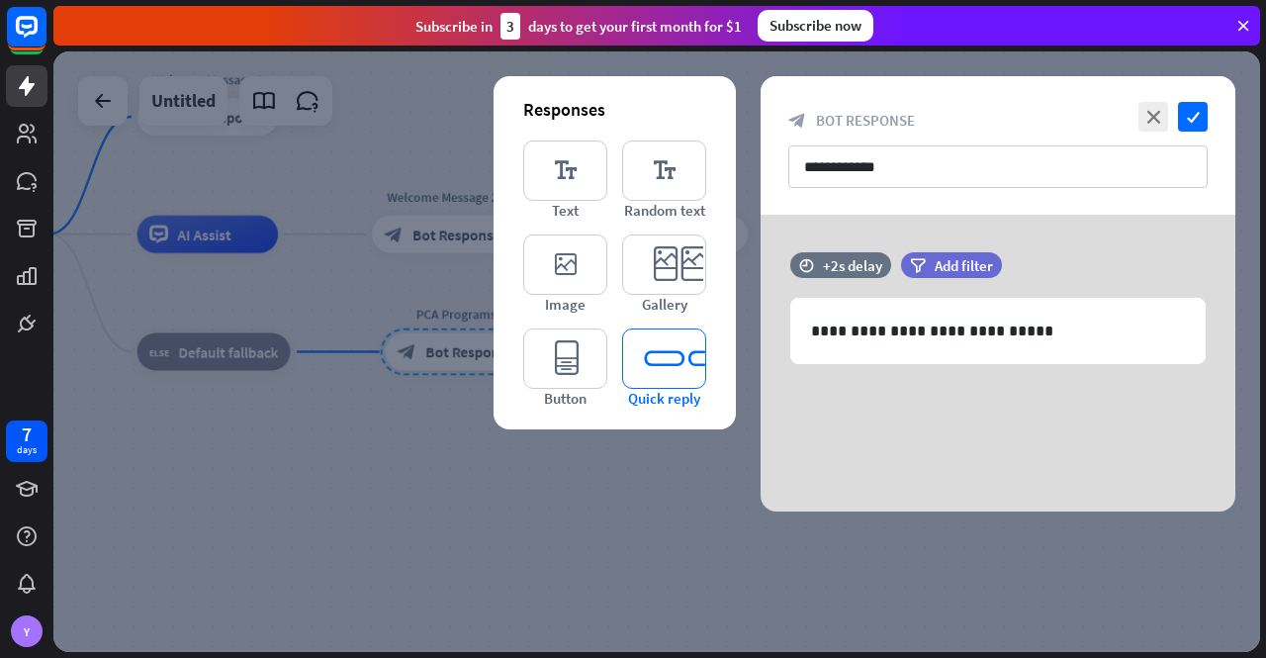
click at [677, 364] on icon "editor_quick_replies" at bounding box center [664, 358] width 84 height 60
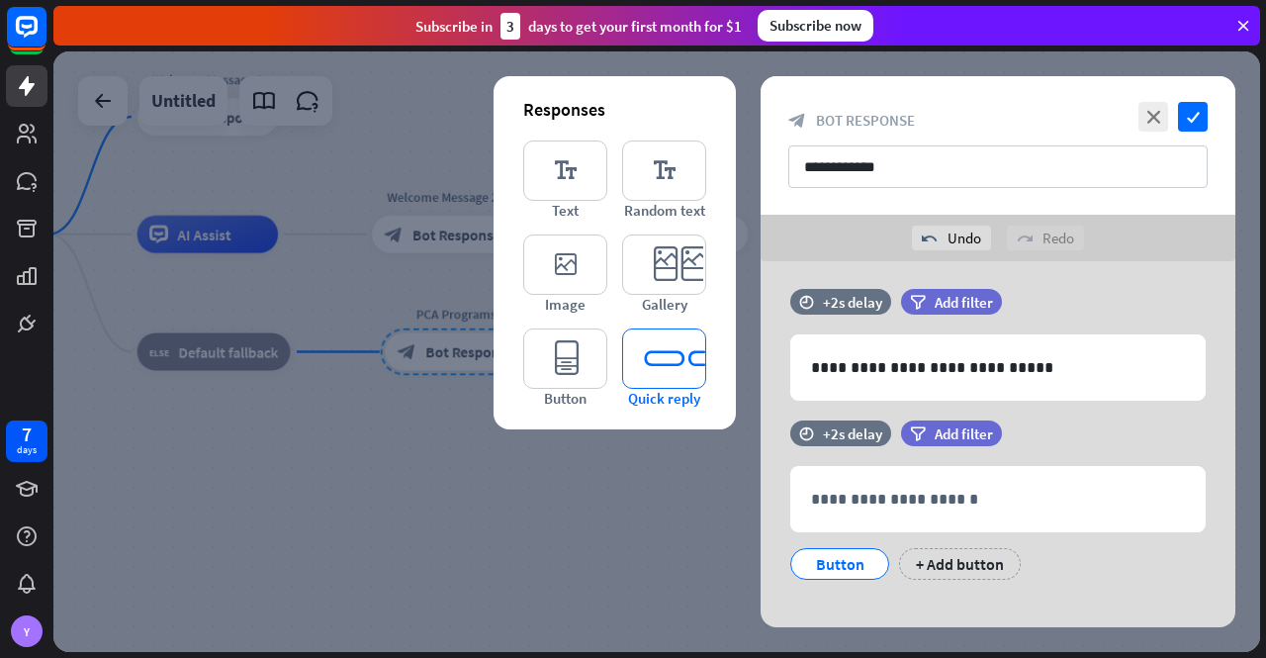
scroll to position [30, 0]
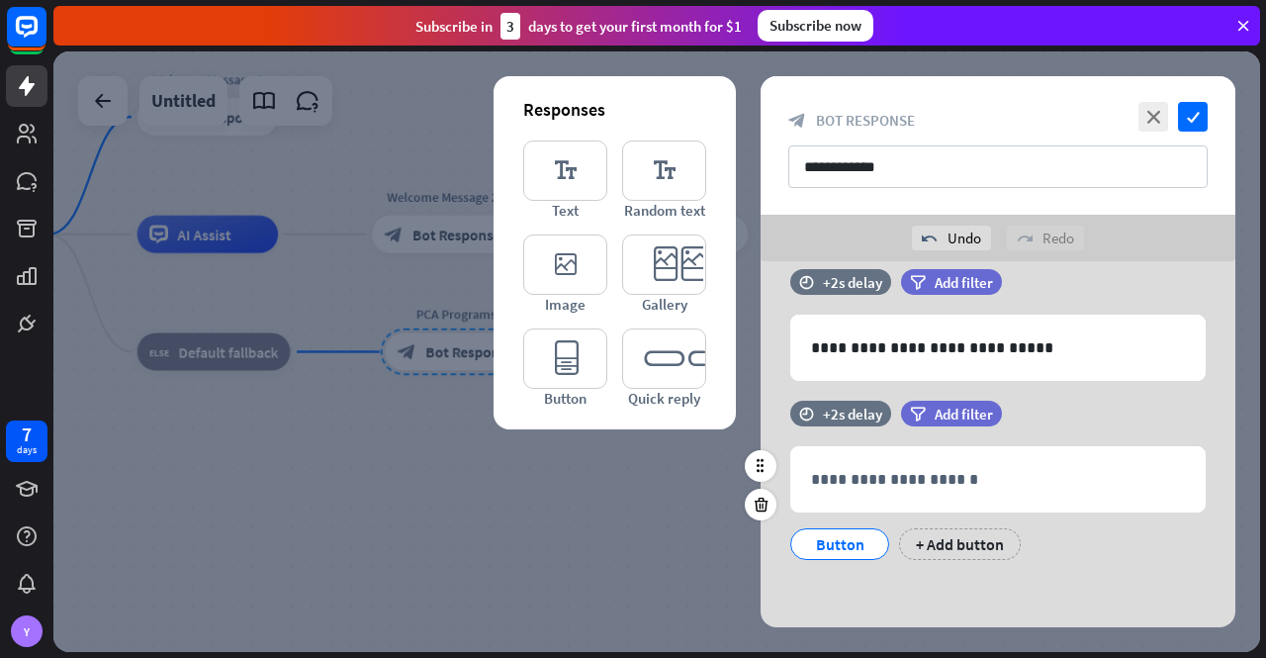
click at [845, 544] on div "Button" at bounding box center [839, 544] width 65 height 30
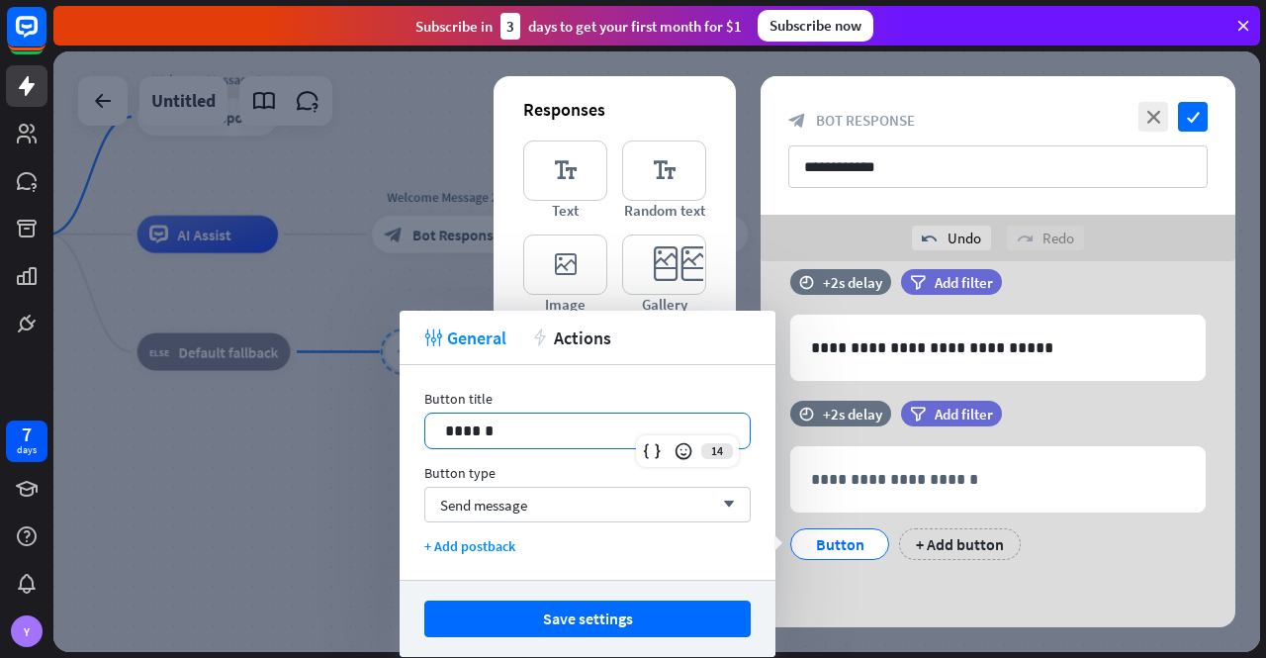
drag, startPoint x: 517, startPoint y: 432, endPoint x: 387, endPoint y: 421, distance: 131.0
click at [388, 422] on body "7 days Y close Product Help First steps Get started with ChatBot Help Center Fo…" at bounding box center [633, 329] width 1266 height 658
click at [461, 430] on p "******" at bounding box center [588, 430] width 286 height 25
click at [541, 500] on div "Send message arrow_down" at bounding box center [587, 505] width 326 height 36
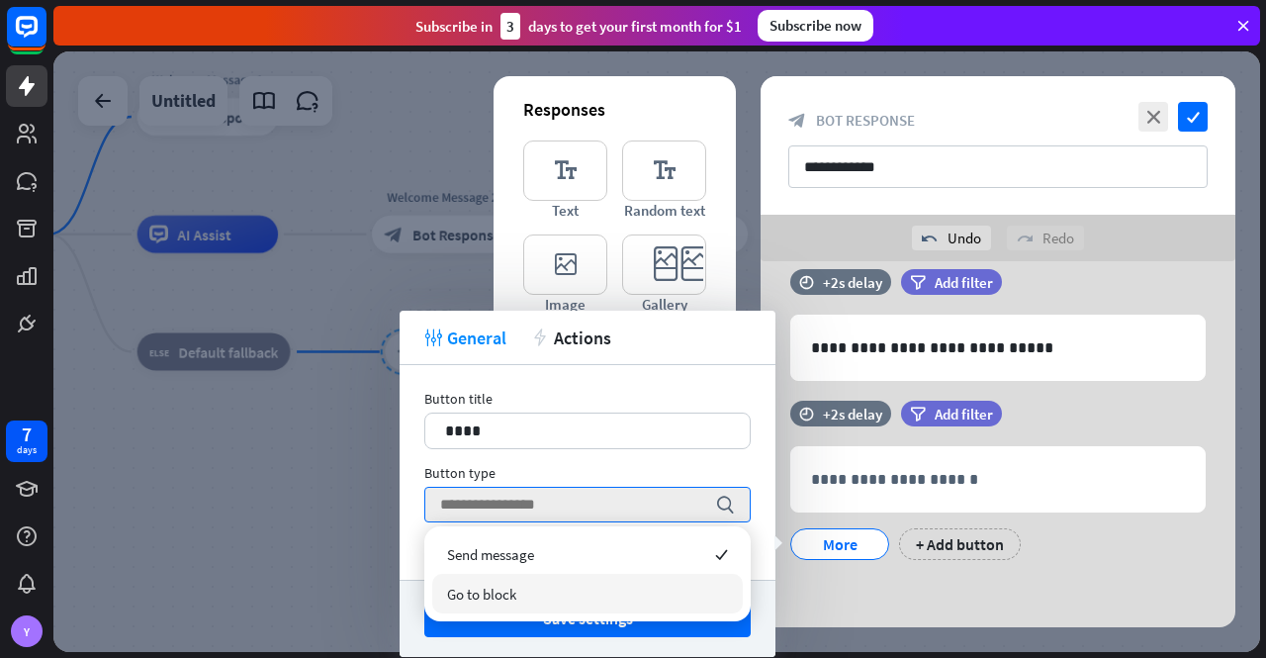
click at [538, 595] on div "Go to block" at bounding box center [587, 594] width 311 height 40
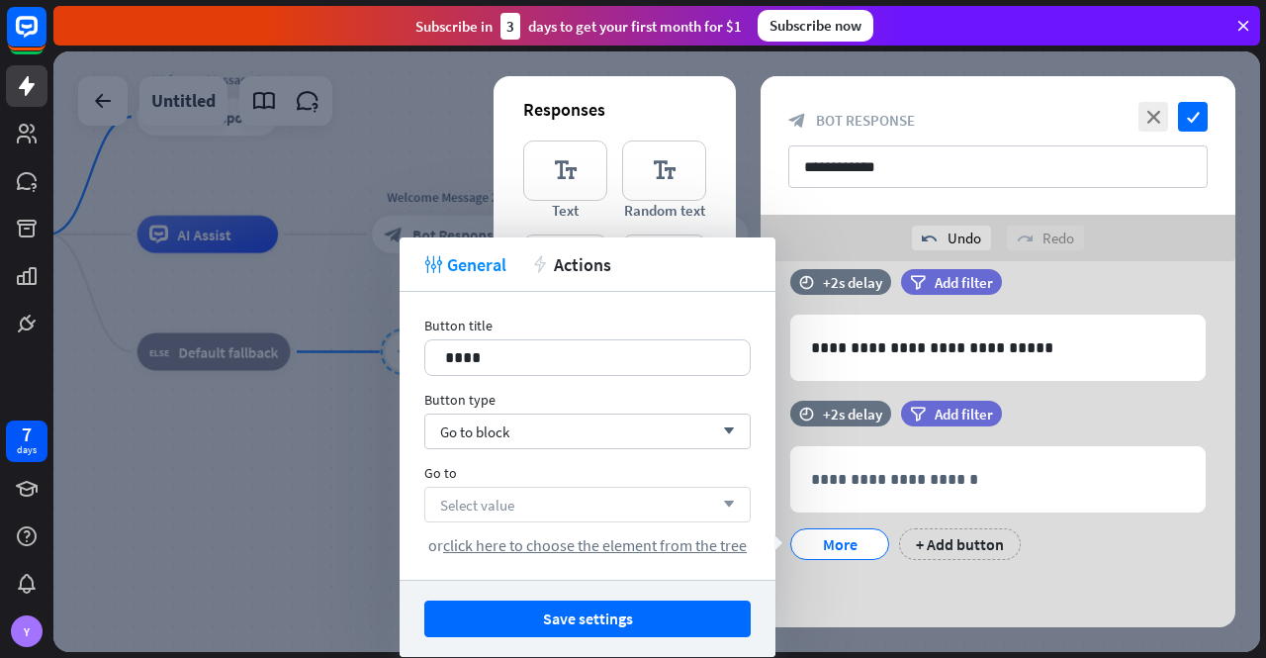
click at [554, 492] on div "Select value arrow_down" at bounding box center [587, 505] width 326 height 36
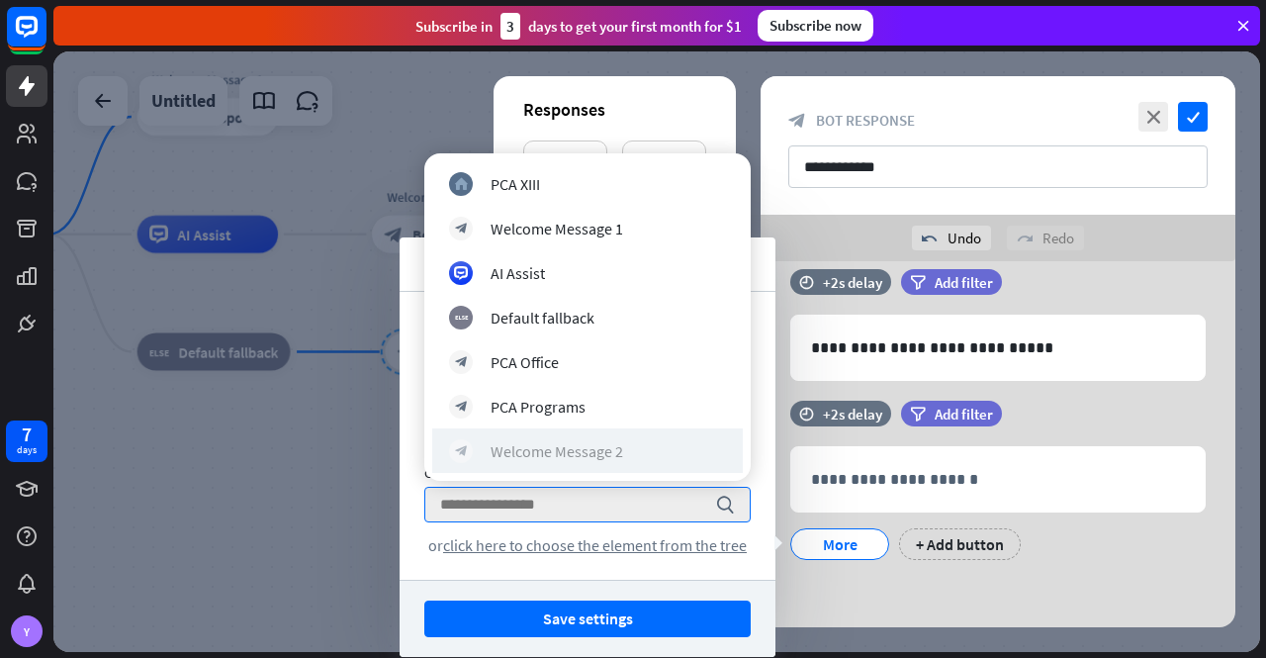
click at [590, 448] on div "Welcome Message 2" at bounding box center [557, 451] width 133 height 20
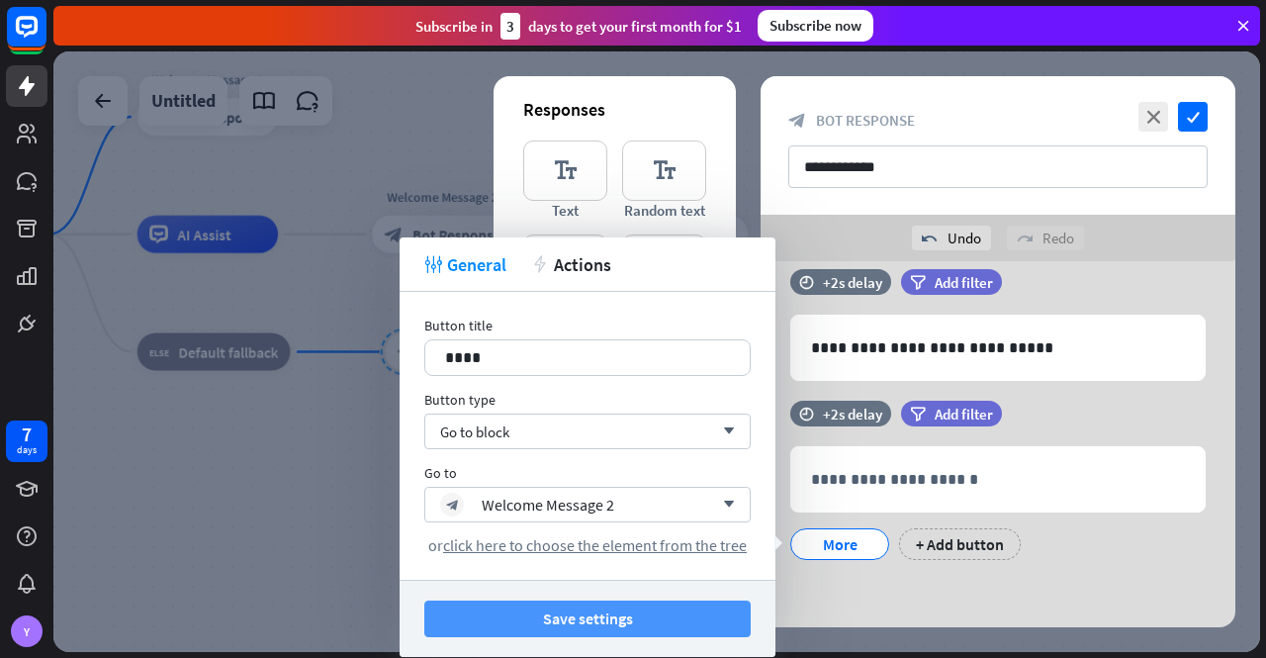
click at [642, 622] on button "Save settings" at bounding box center [587, 618] width 326 height 37
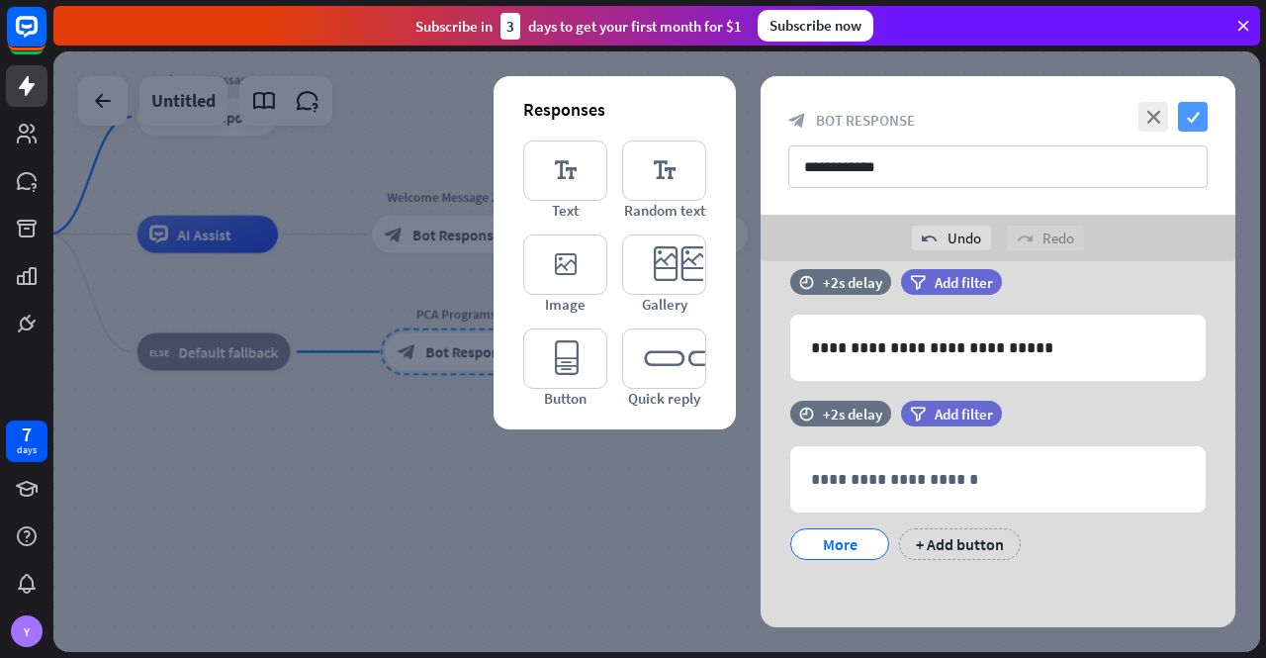
click at [1188, 107] on icon "check" at bounding box center [1193, 117] width 30 height 30
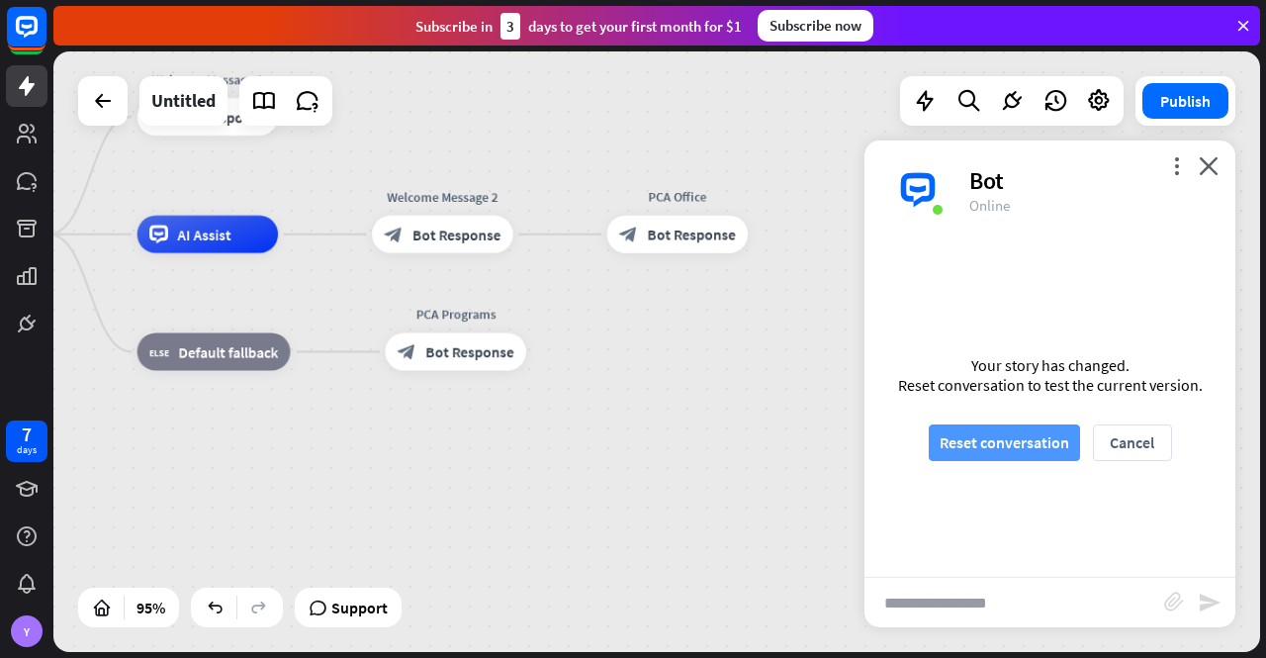
click at [1009, 442] on button "Reset conversation" at bounding box center [1004, 442] width 151 height 37
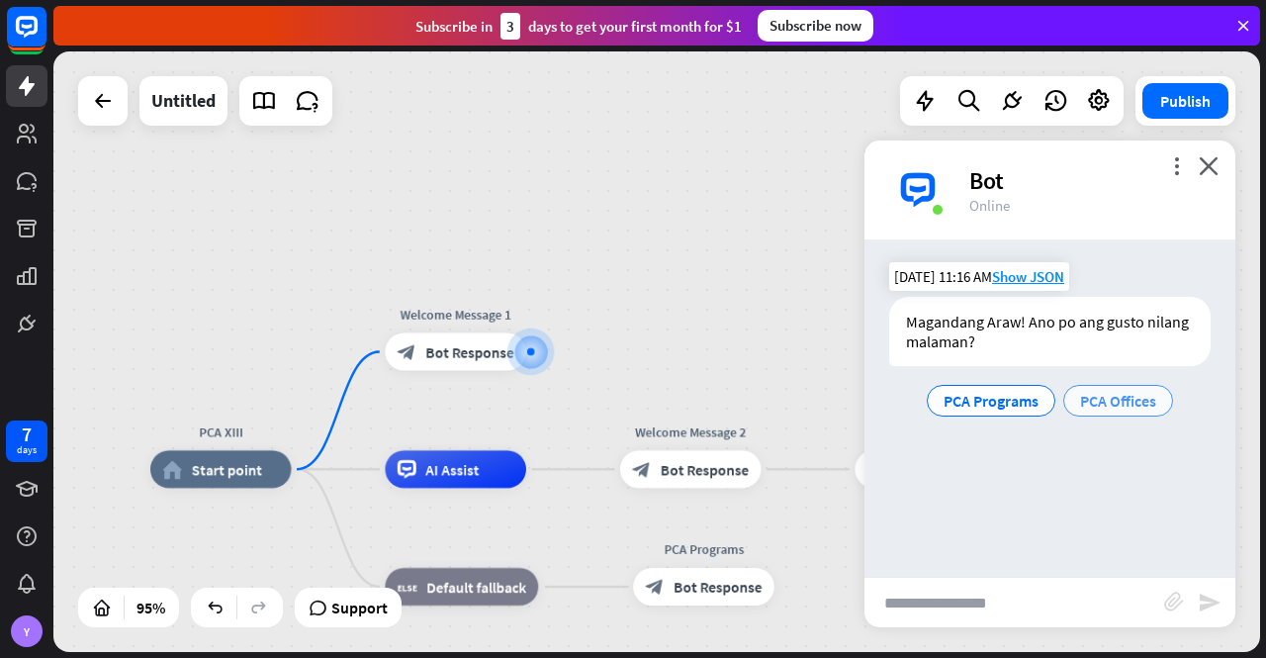
click at [1101, 405] on span "PCA Offices" at bounding box center [1118, 401] width 76 height 20
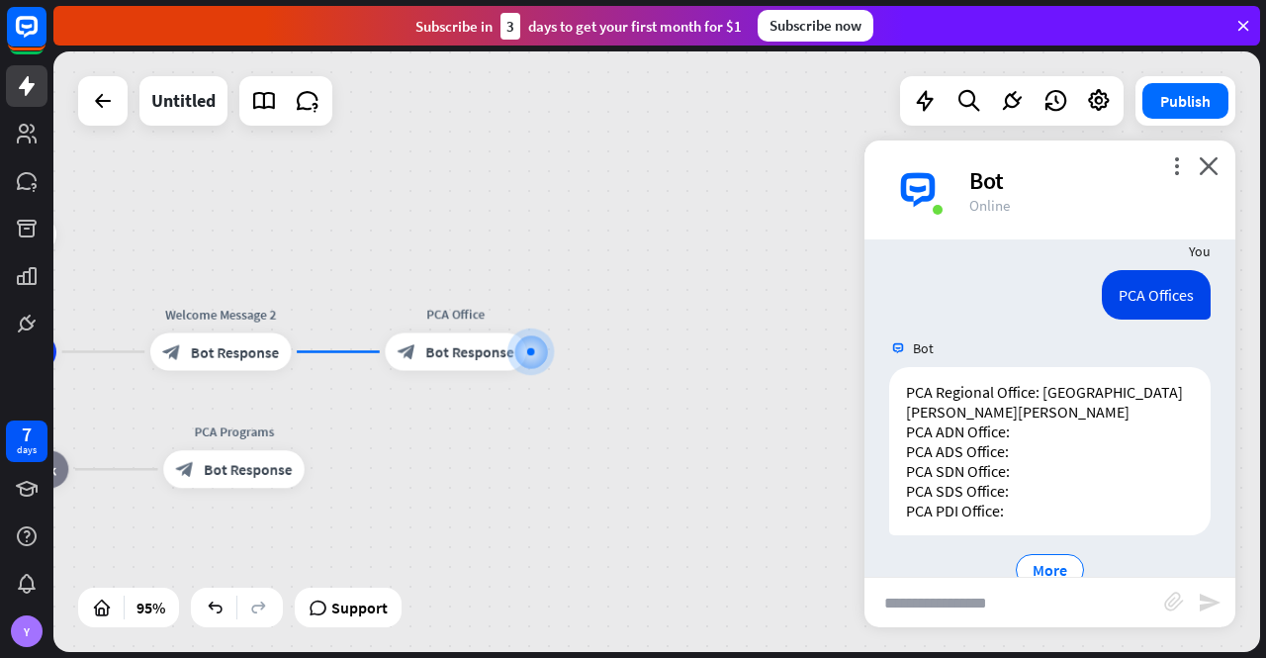
scroll to position [185, 0]
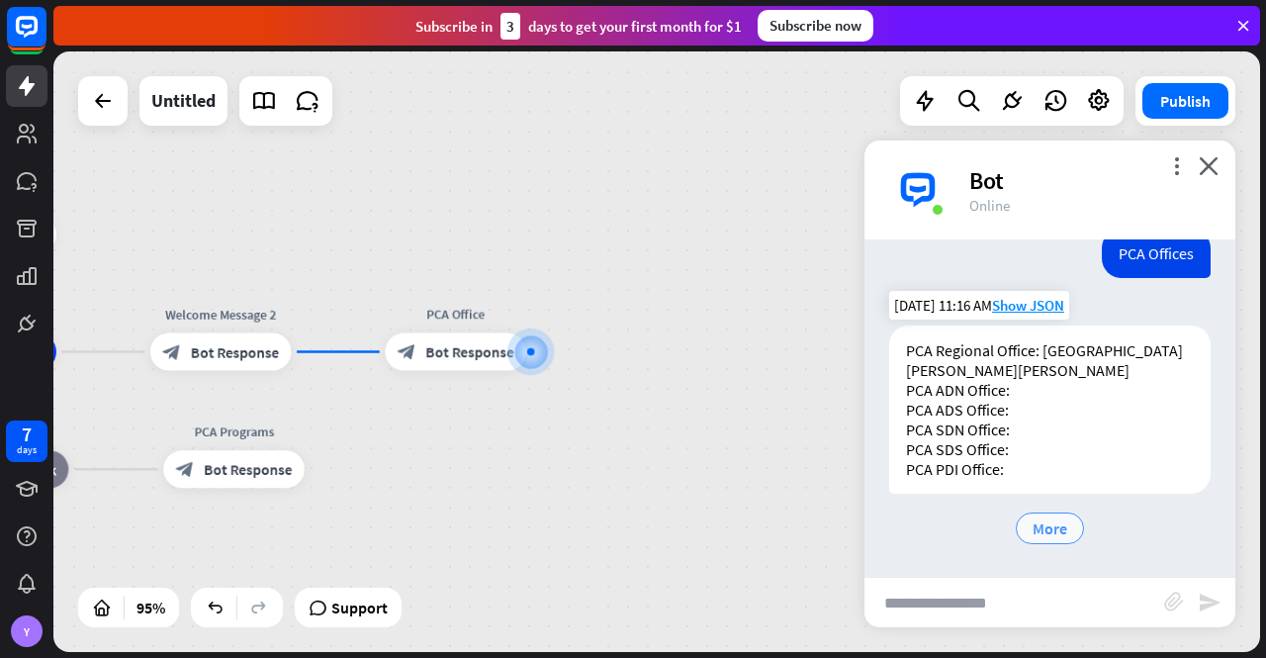
click at [1045, 529] on span "More" at bounding box center [1050, 528] width 35 height 20
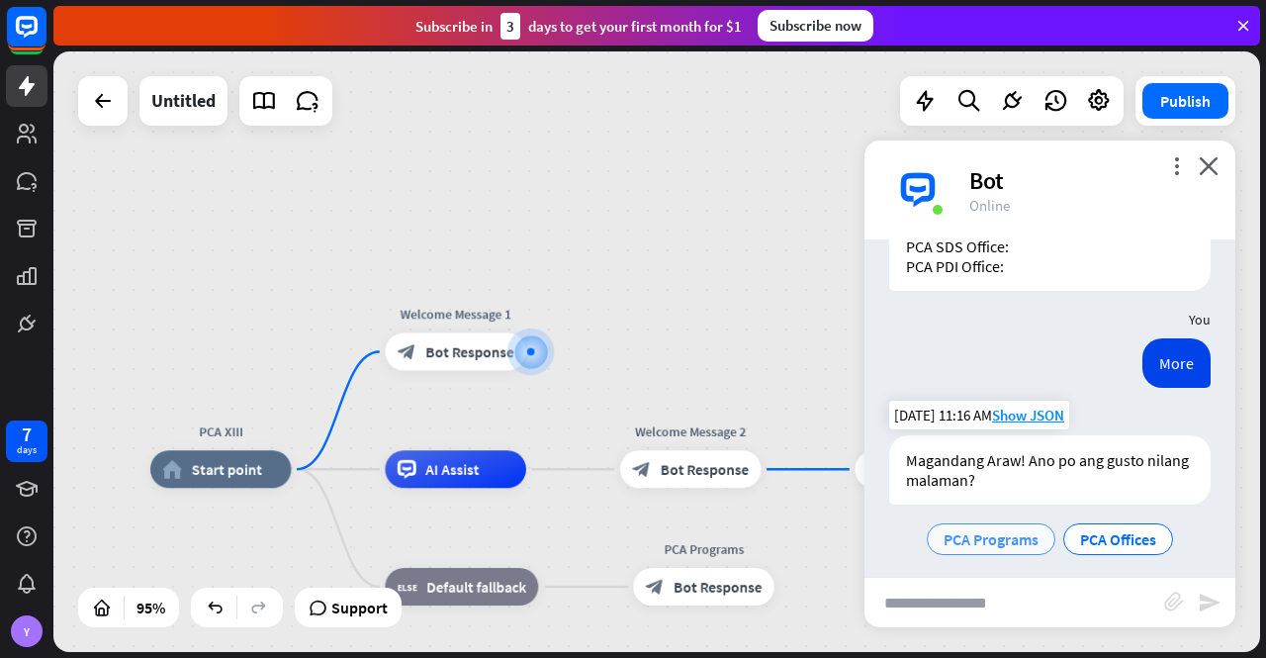
scroll to position [399, 0]
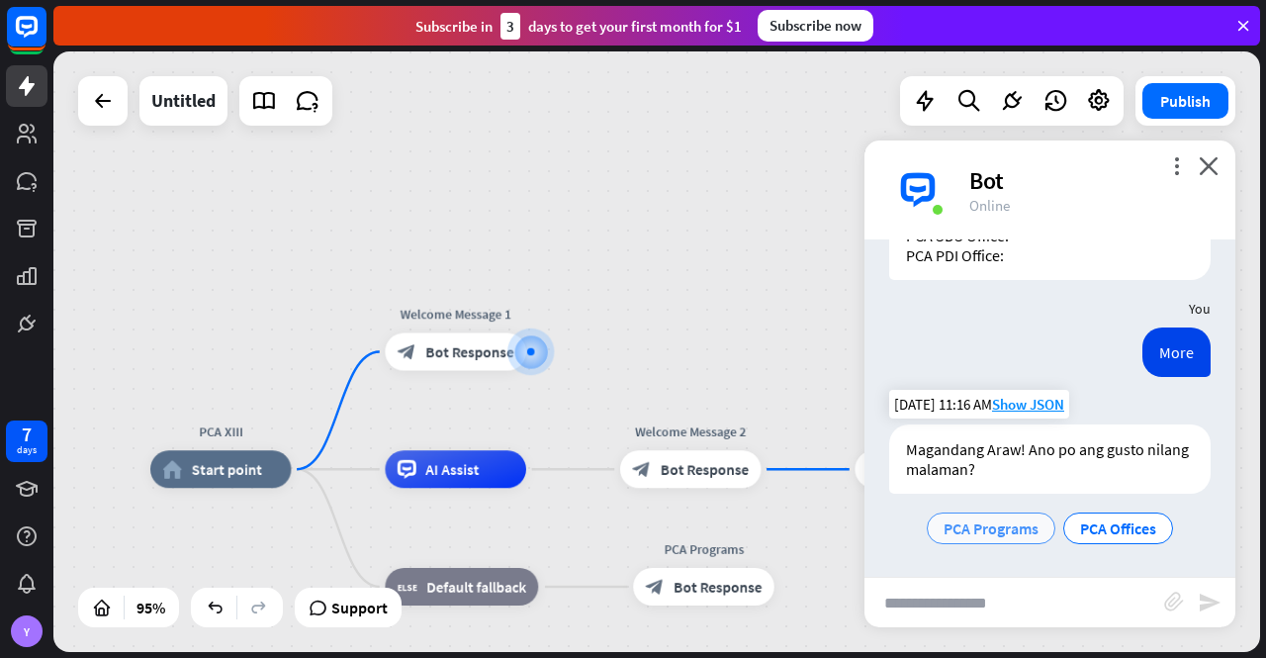
click at [990, 520] on span "PCA Programs" at bounding box center [991, 528] width 95 height 20
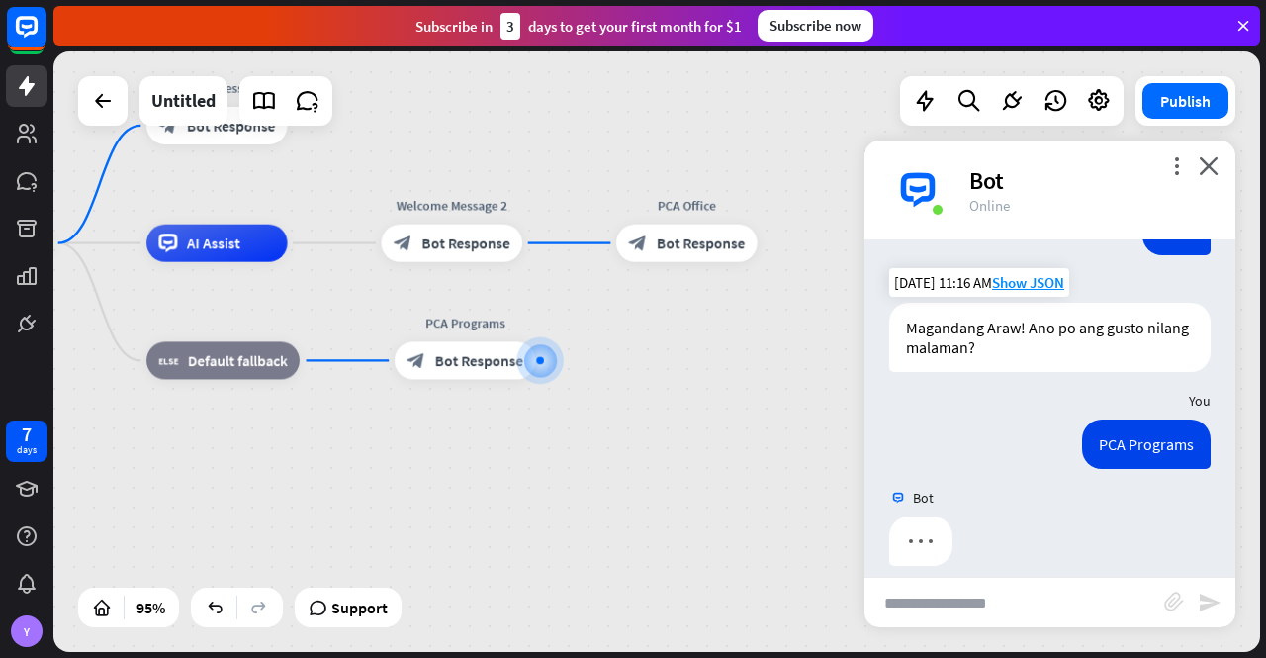
scroll to position [538, 0]
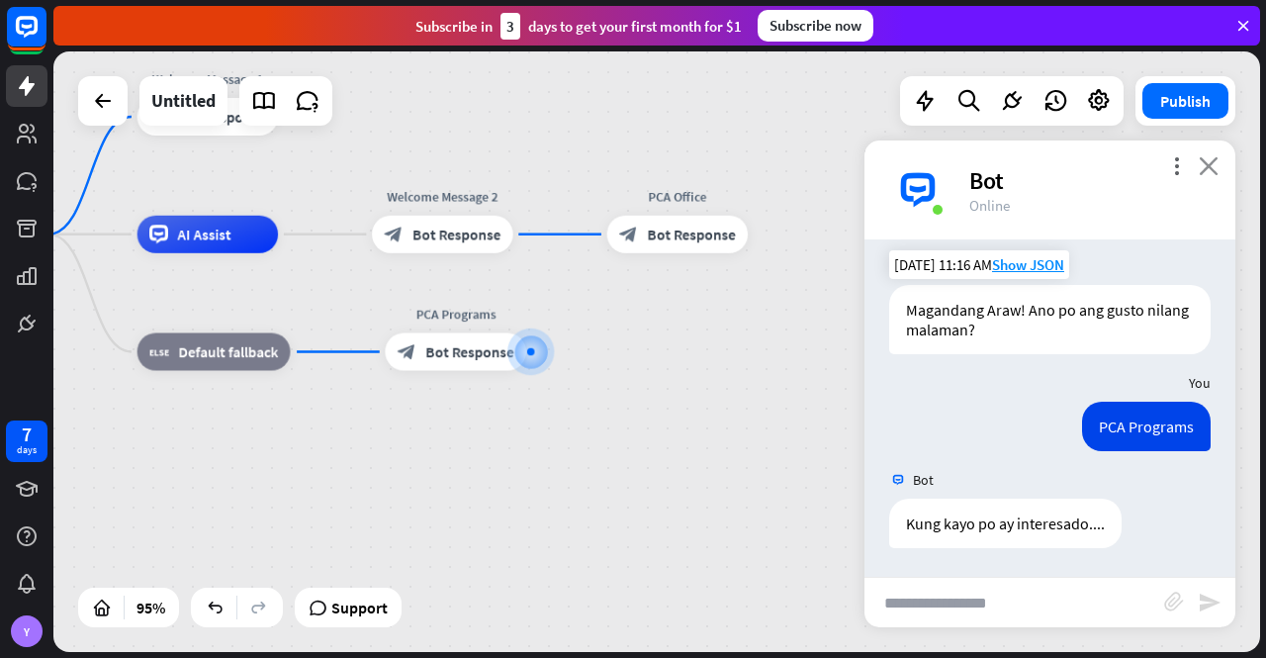
click at [1218, 167] on icon "close" at bounding box center [1209, 165] width 20 height 19
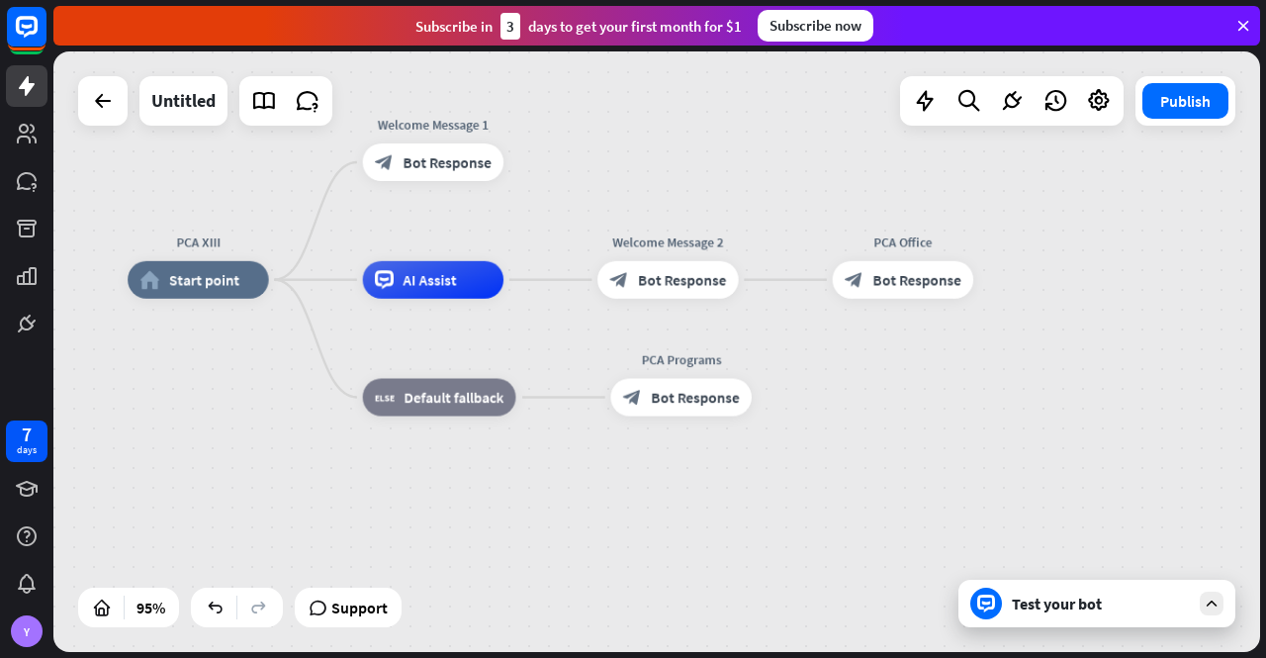
drag, startPoint x: 732, startPoint y: 413, endPoint x: 983, endPoint y: 469, distance: 257.3
click at [975, 466] on div "PCA XIII home_2 Start point Welcome Message 1 block_bot_response Bot Response A…" at bounding box center [701, 565] width 1146 height 571
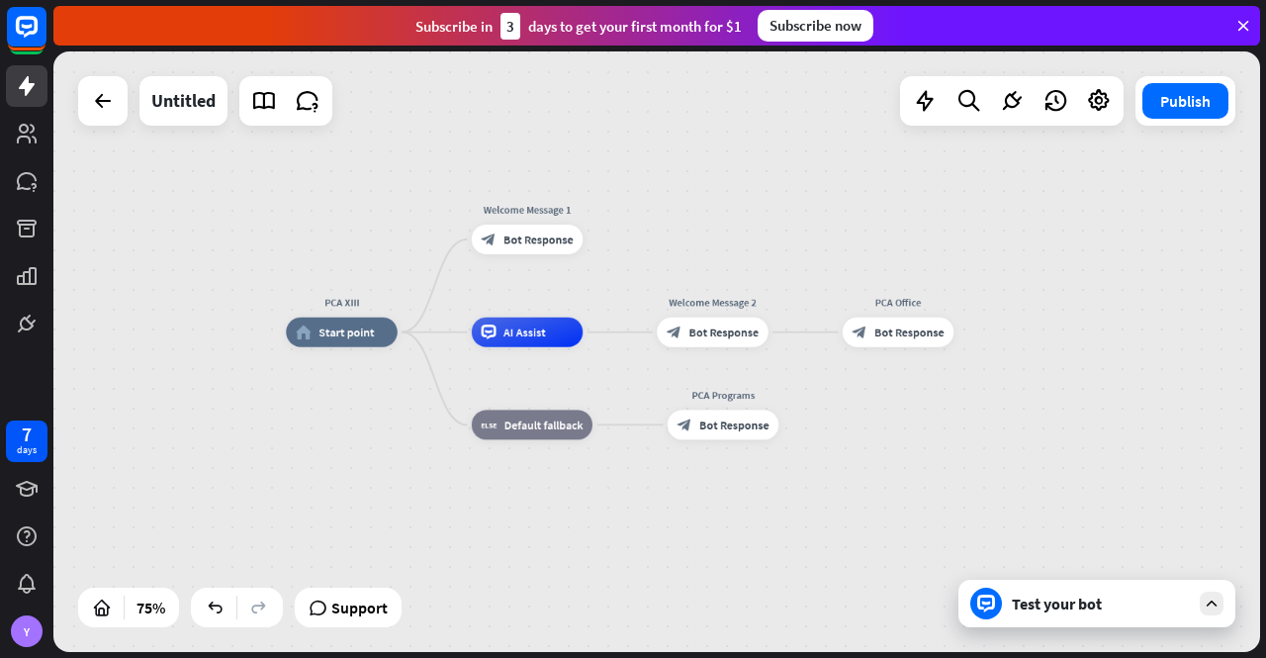
click at [1058, 610] on div "Test your bot" at bounding box center [1101, 604] width 178 height 20
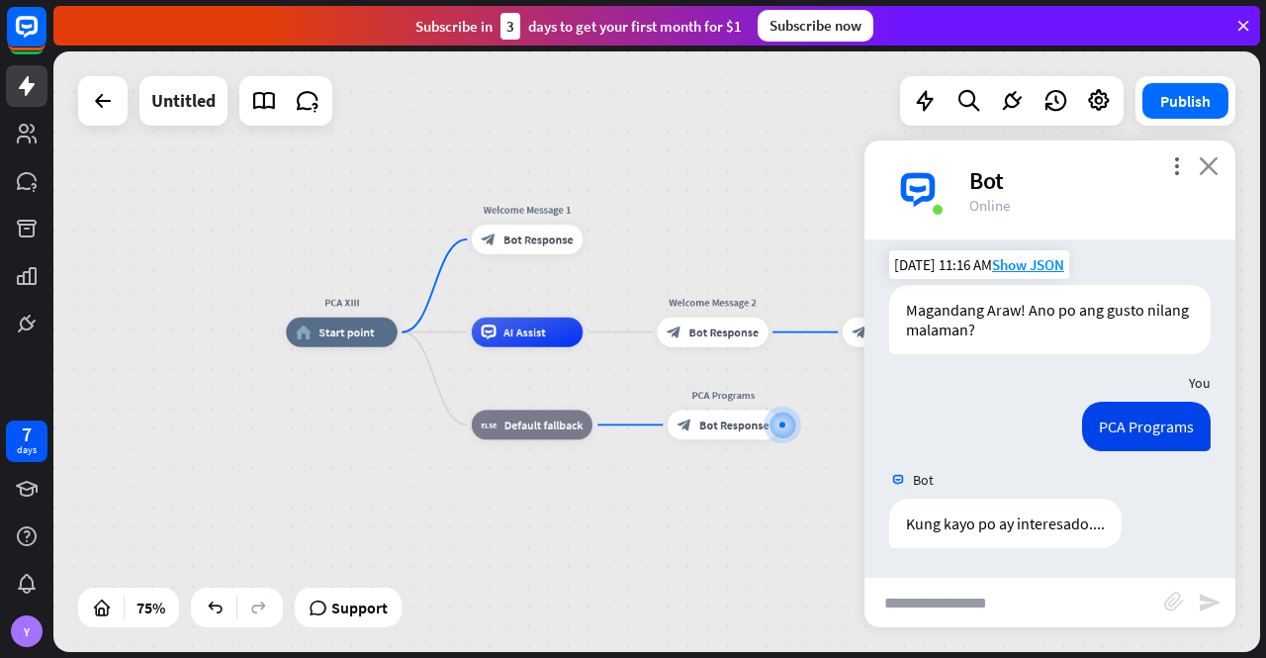
click at [1214, 160] on icon "close" at bounding box center [1209, 165] width 20 height 19
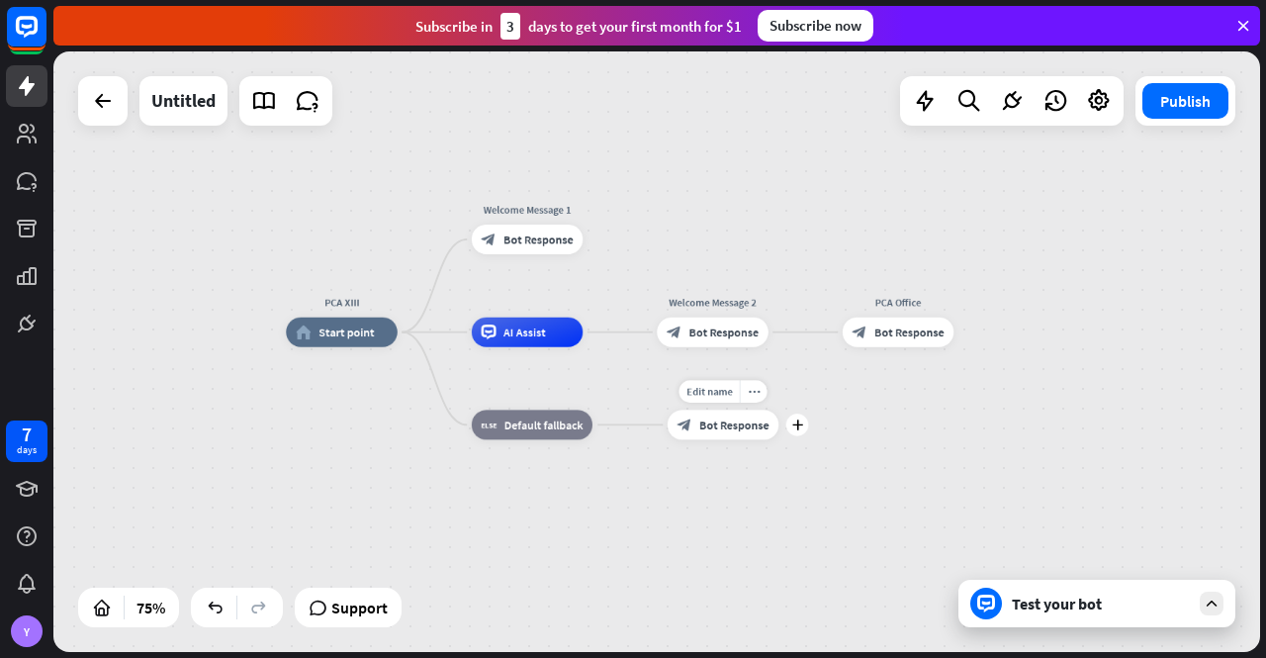
click at [720, 414] on div "block_bot_response Bot Response" at bounding box center [724, 425] width 112 height 30
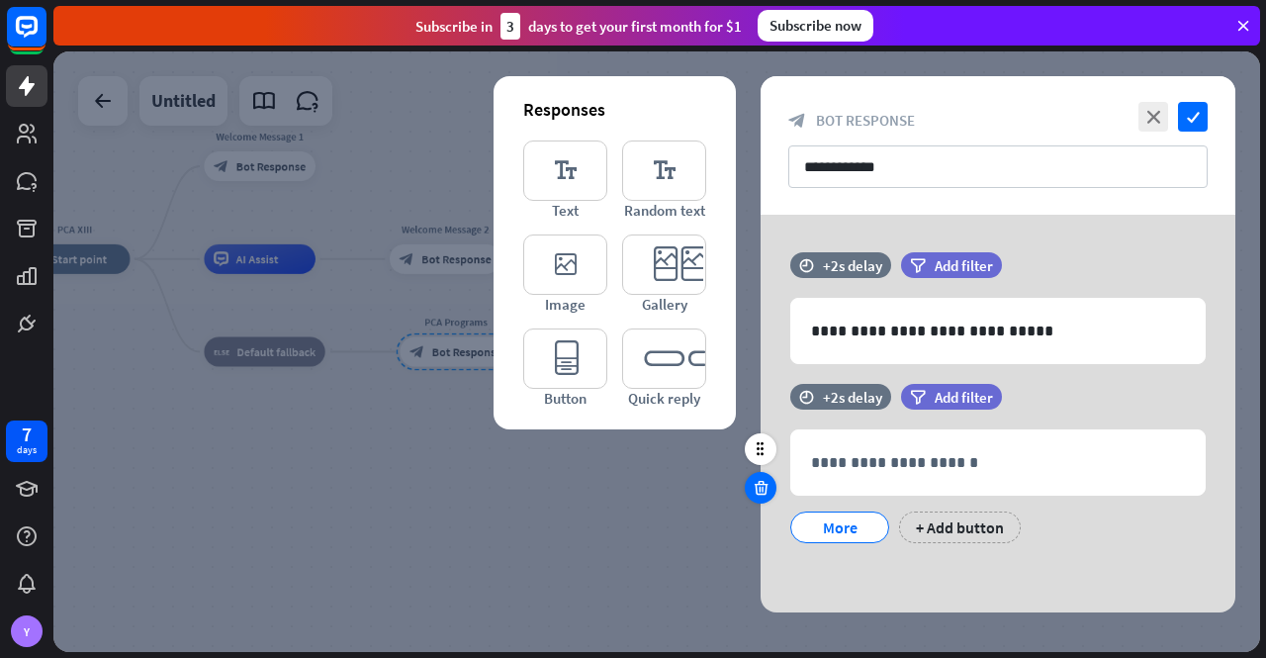
click at [758, 490] on icon at bounding box center [761, 488] width 19 height 18
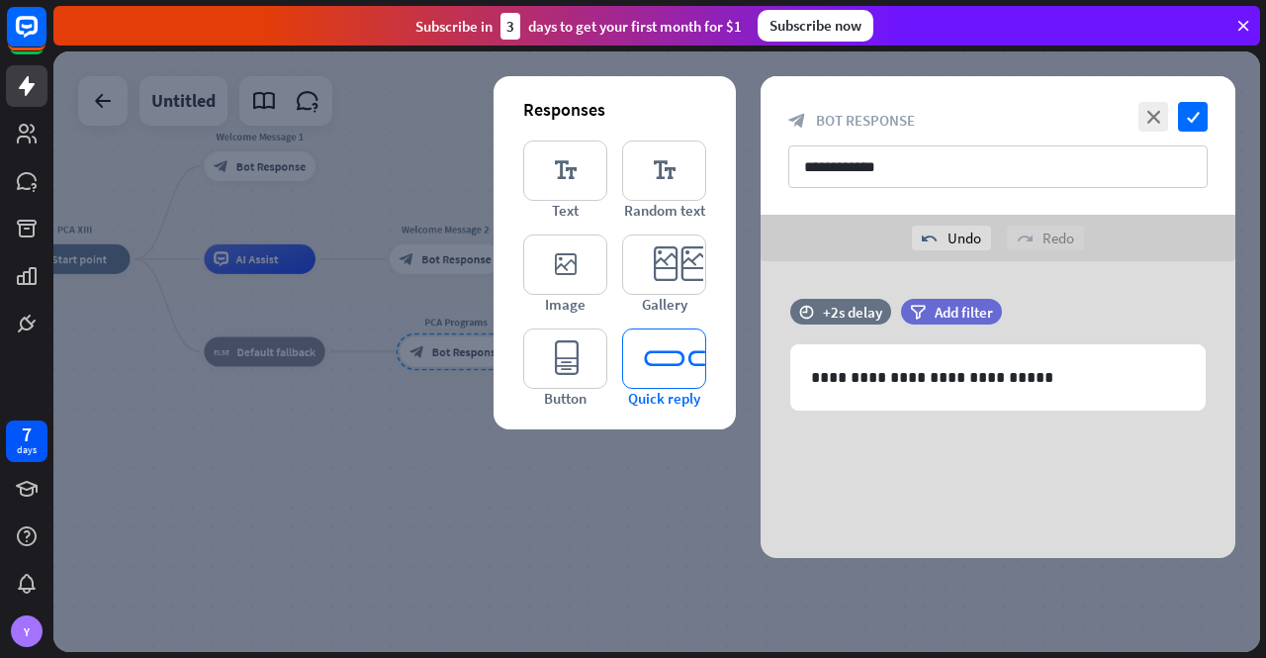
click at [659, 369] on icon "editor_quick_replies" at bounding box center [664, 358] width 84 height 60
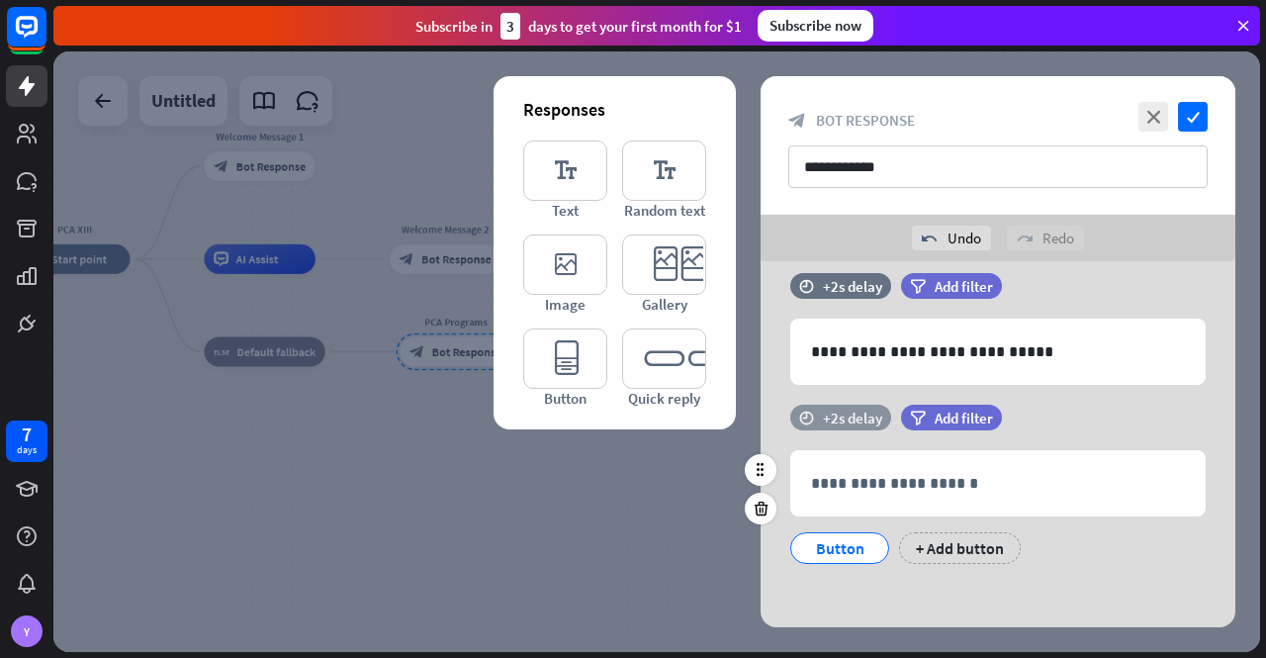
scroll to position [30, 0]
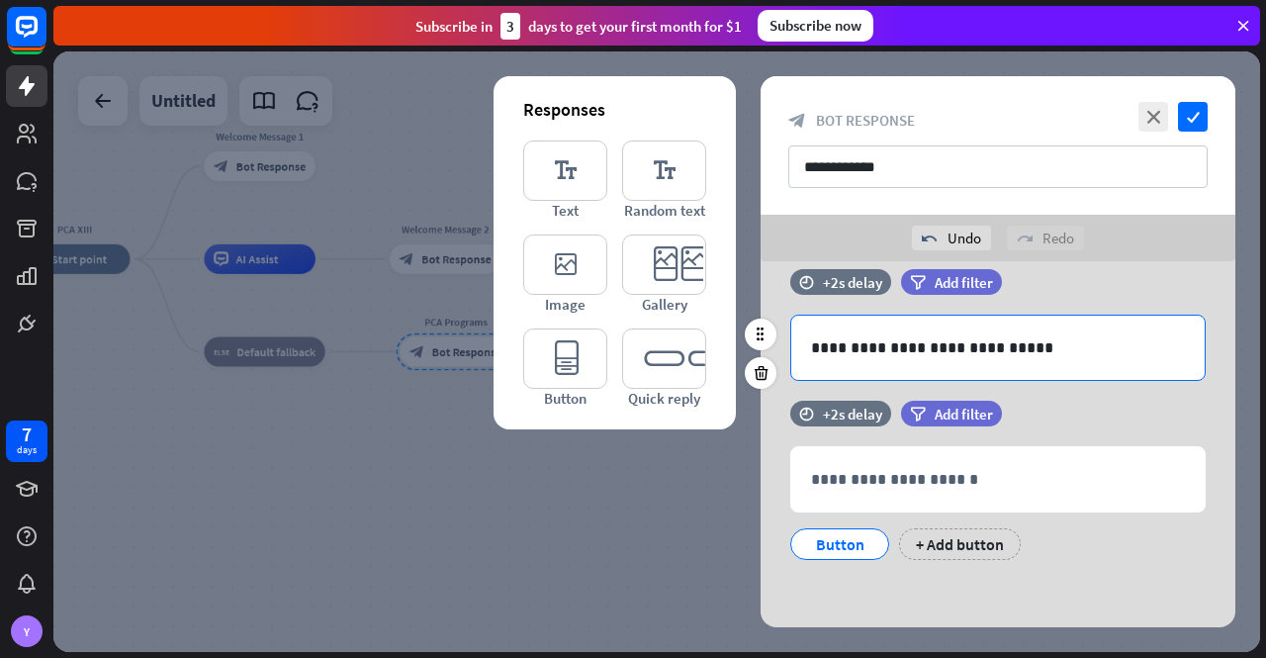
click at [814, 348] on p "**********" at bounding box center [998, 347] width 375 height 25
drag, startPoint x: 814, startPoint y: 348, endPoint x: 1021, endPoint y: 353, distance: 206.8
click at [1021, 353] on p "**********" at bounding box center [998, 347] width 375 height 25
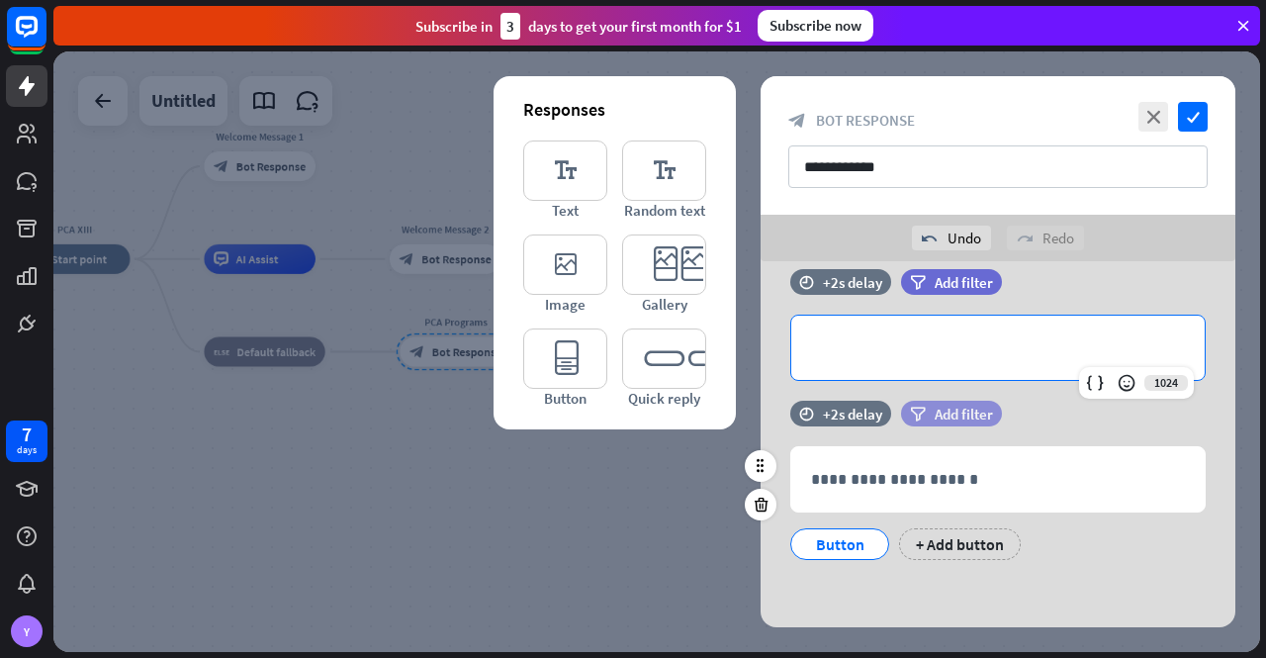
scroll to position [0, 0]
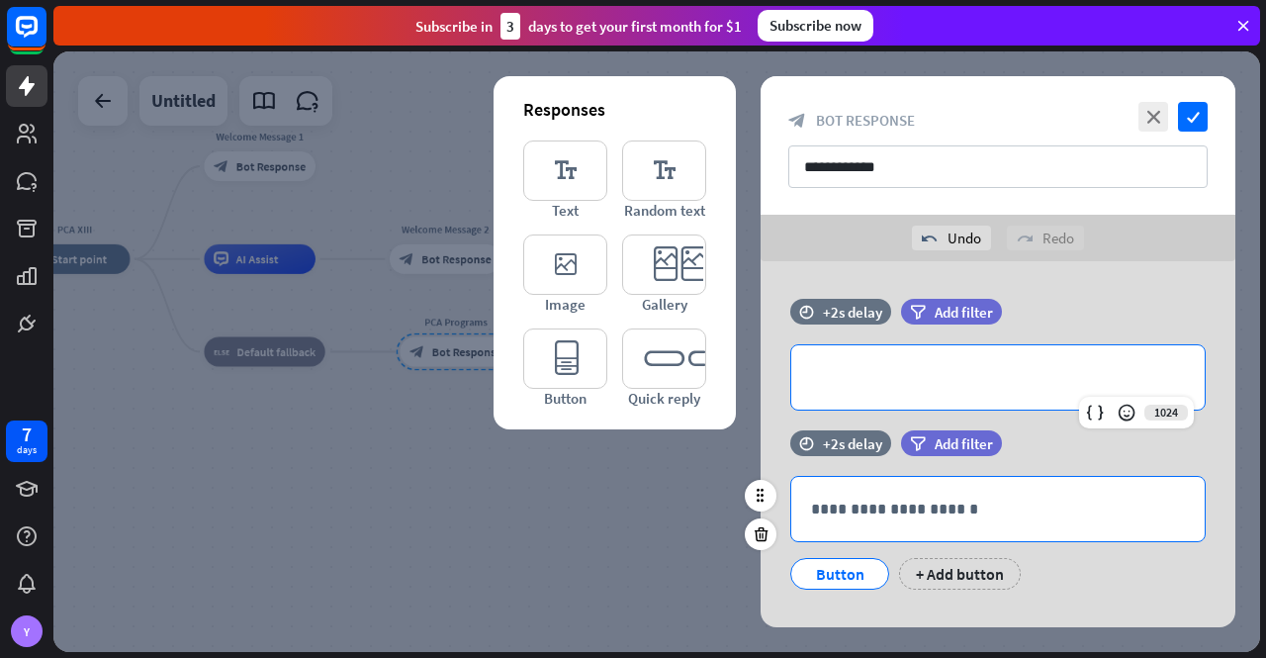
click at [926, 503] on p "**********" at bounding box center [998, 509] width 374 height 25
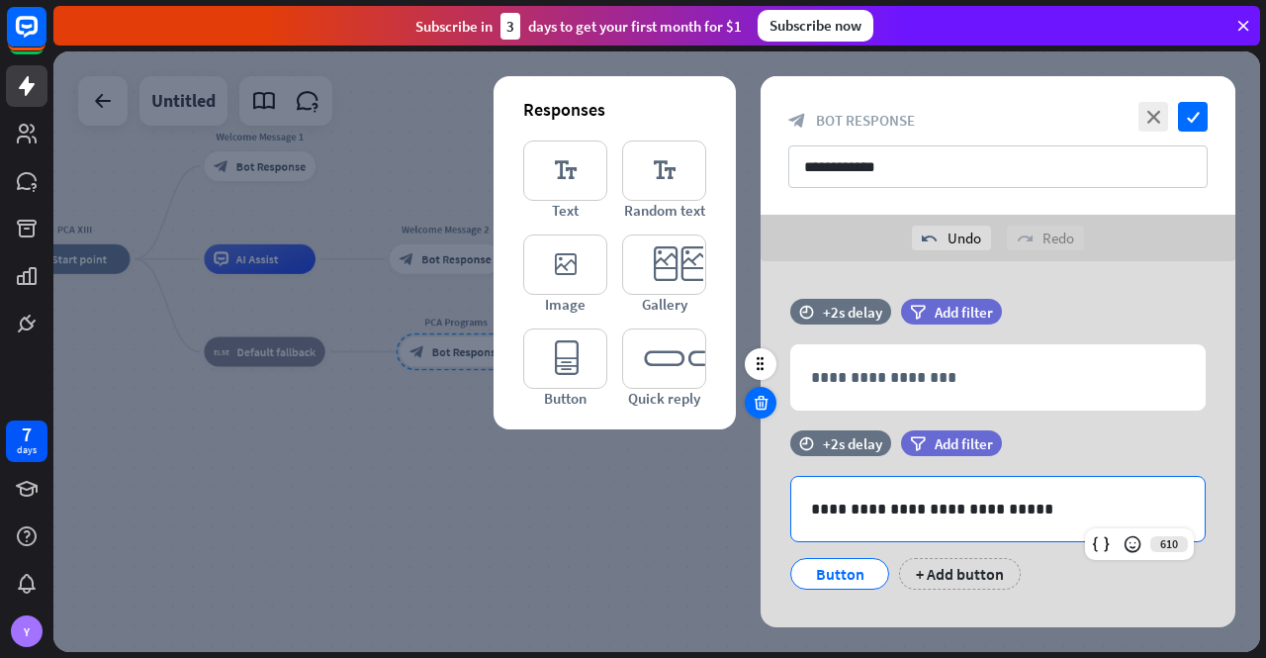
click at [761, 405] on icon at bounding box center [761, 403] width 19 height 18
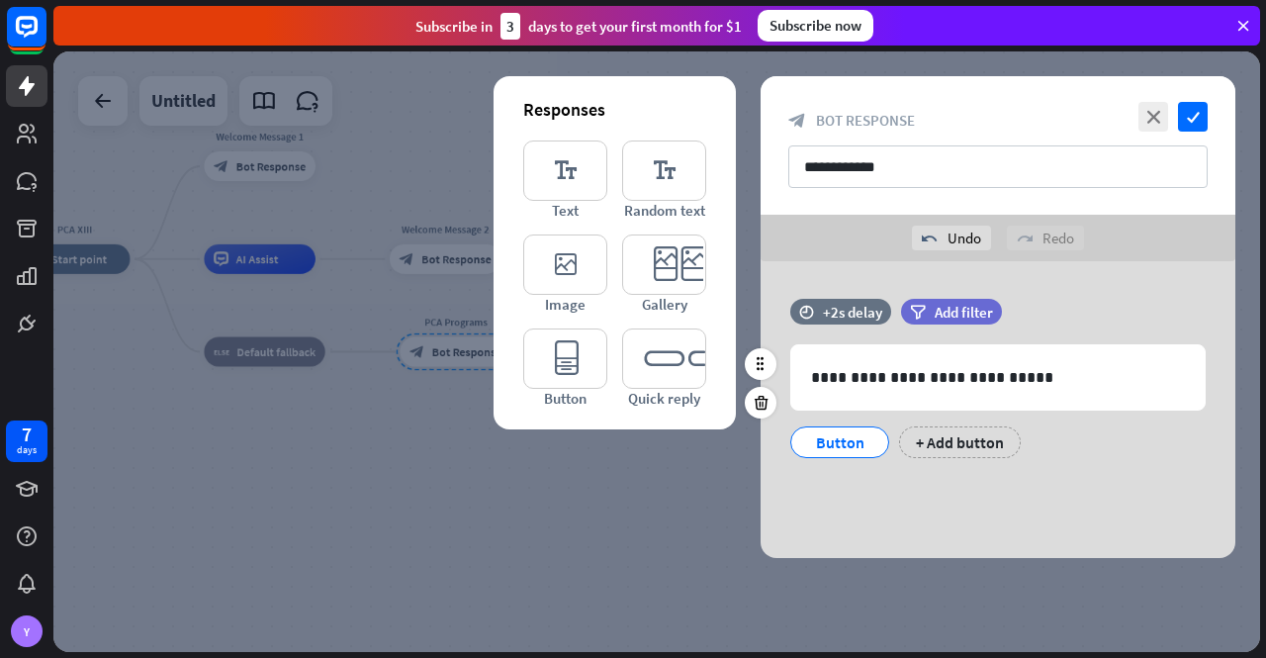
click at [851, 441] on div "Button" at bounding box center [839, 442] width 65 height 30
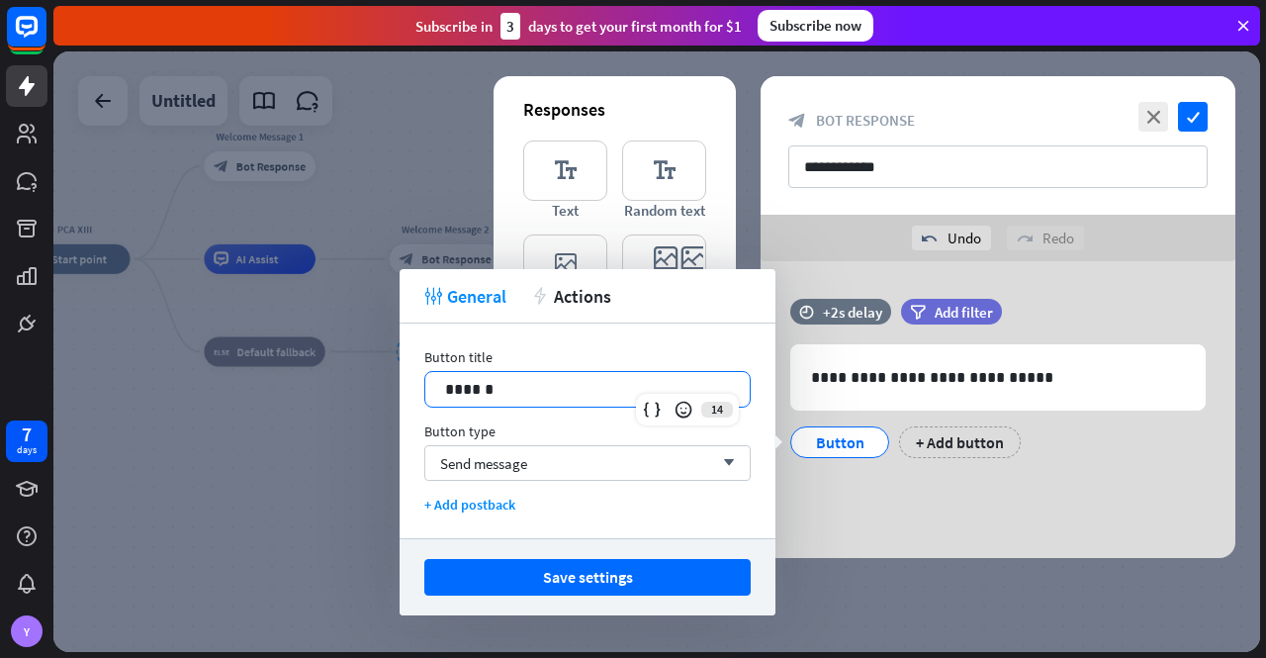
drag, startPoint x: 554, startPoint y: 397, endPoint x: 377, endPoint y: 369, distance: 179.2
click at [377, 369] on body "7 days Y close Product Help First steps Get started with ChatBot Help Center Fo…" at bounding box center [633, 329] width 1266 height 658
click at [484, 458] on span "Send message" at bounding box center [483, 463] width 87 height 19
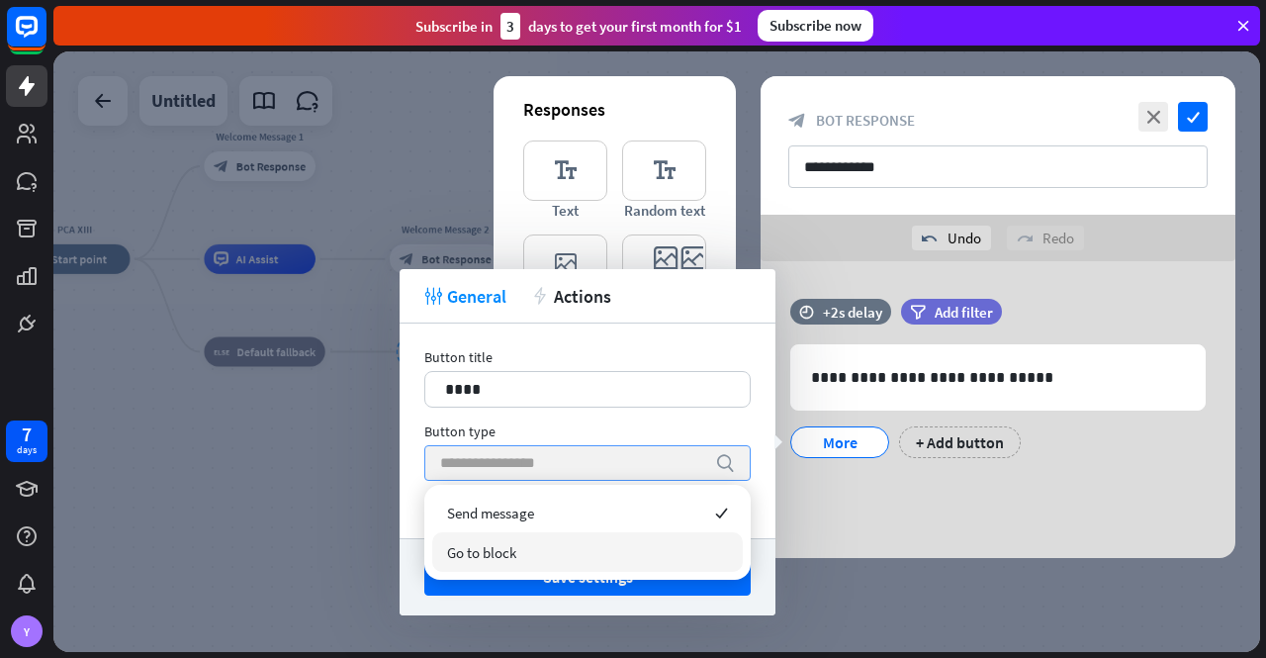
click at [512, 555] on span "Go to block" at bounding box center [481, 552] width 69 height 19
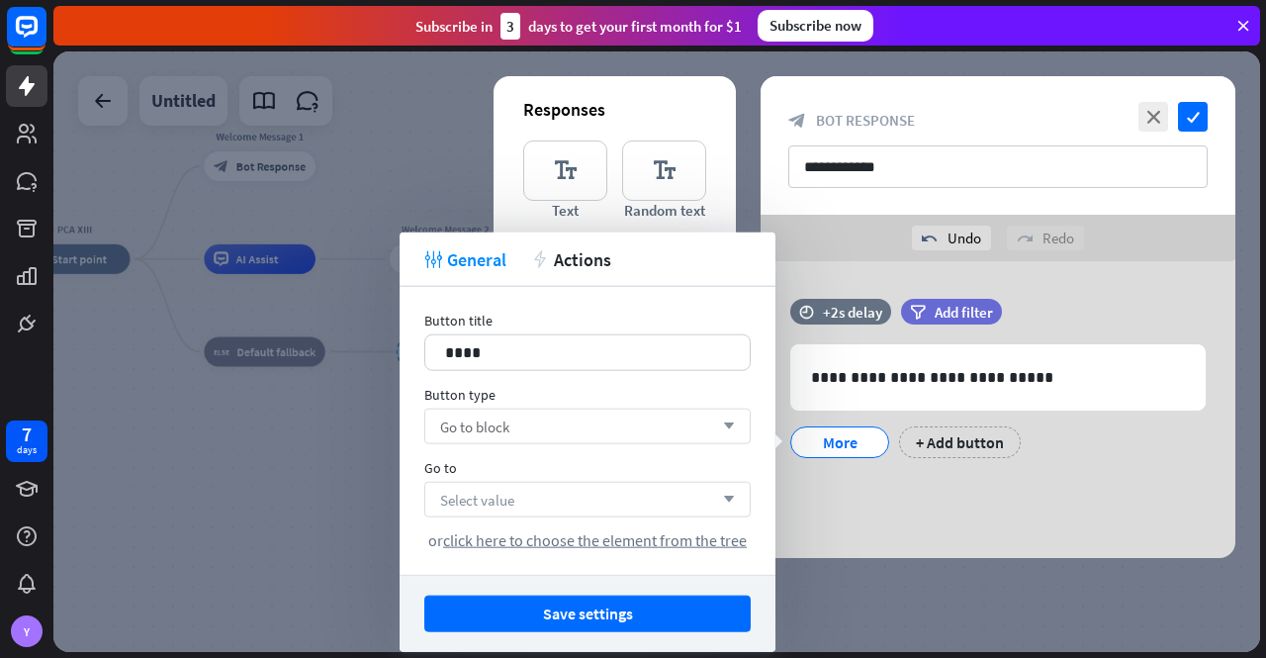
click at [564, 500] on div "Select value arrow_down" at bounding box center [587, 500] width 326 height 36
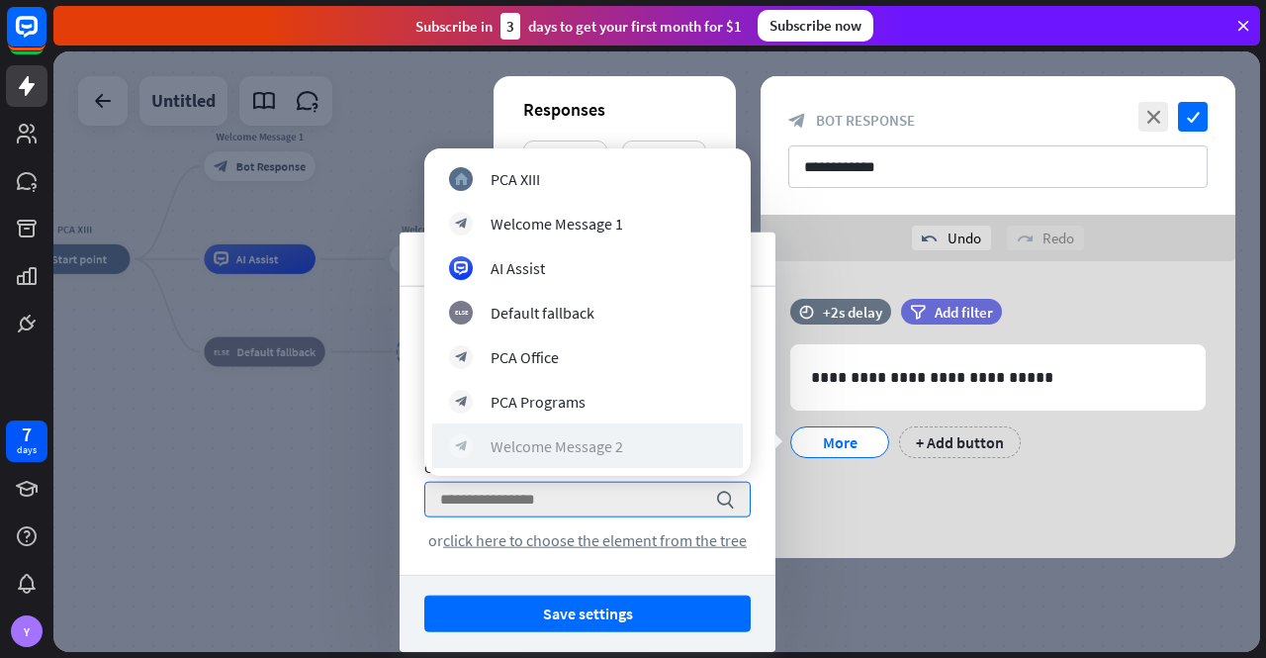
click at [599, 444] on div "Welcome Message 2" at bounding box center [557, 446] width 133 height 20
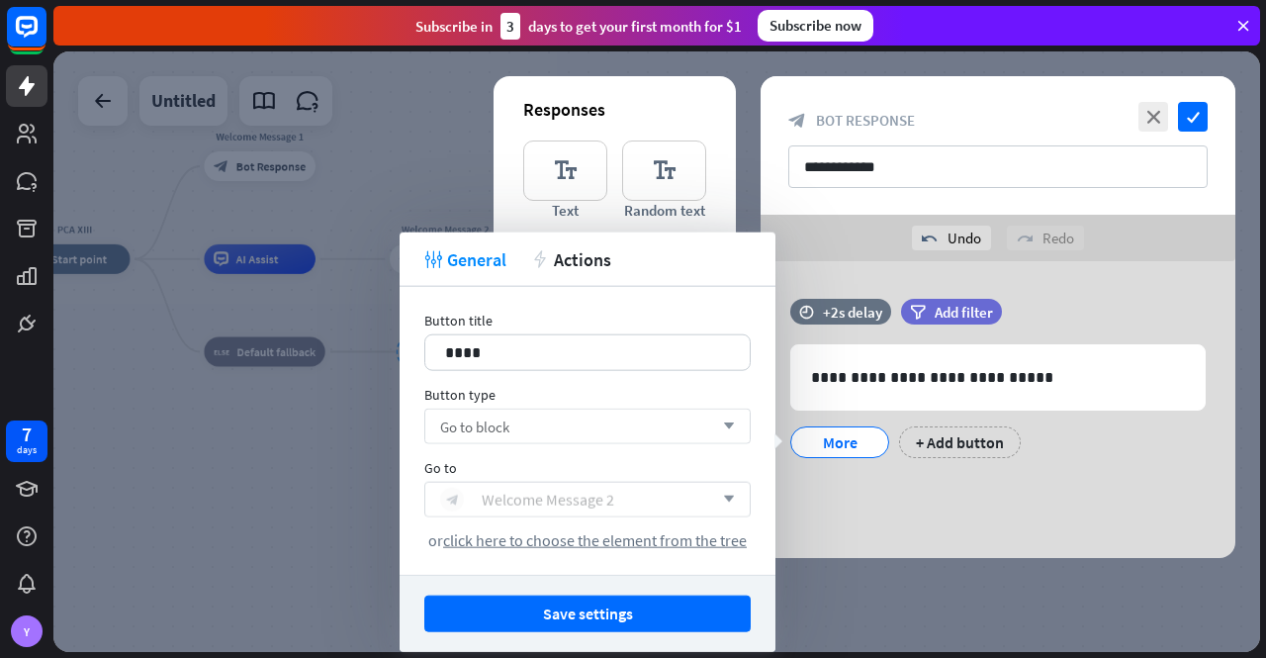
click at [611, 491] on div "Welcome Message 2" at bounding box center [548, 500] width 133 height 20
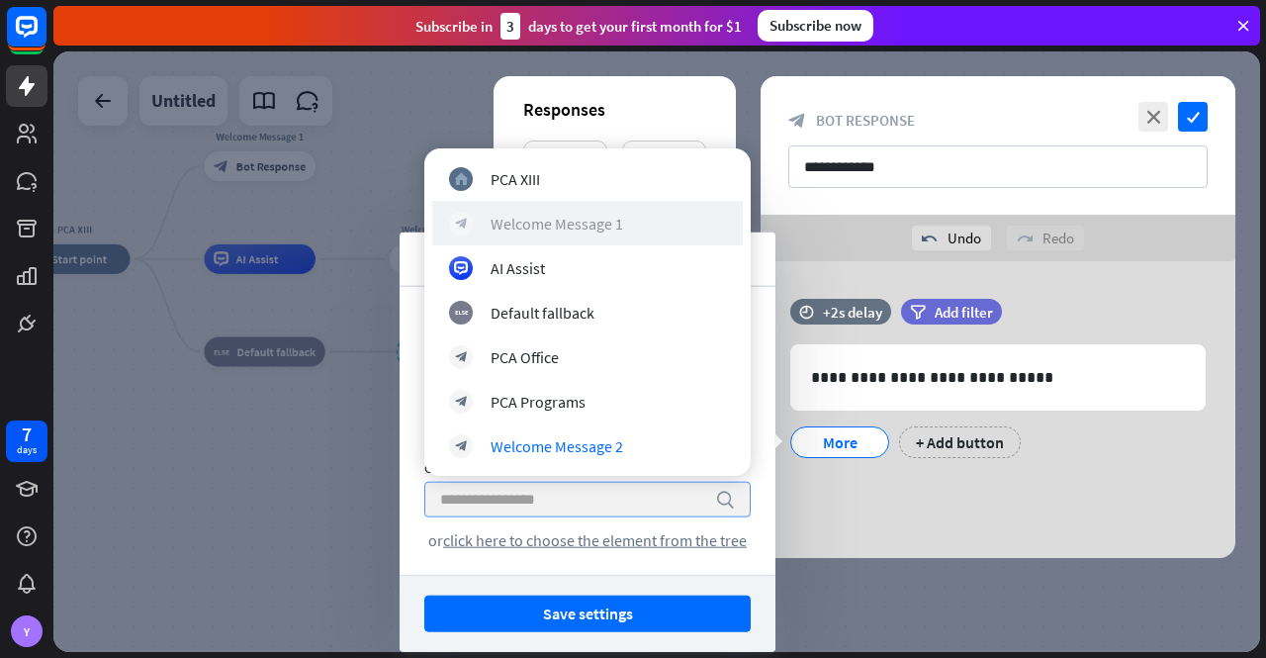
click at [593, 220] on div "Welcome Message 1" at bounding box center [557, 224] width 133 height 20
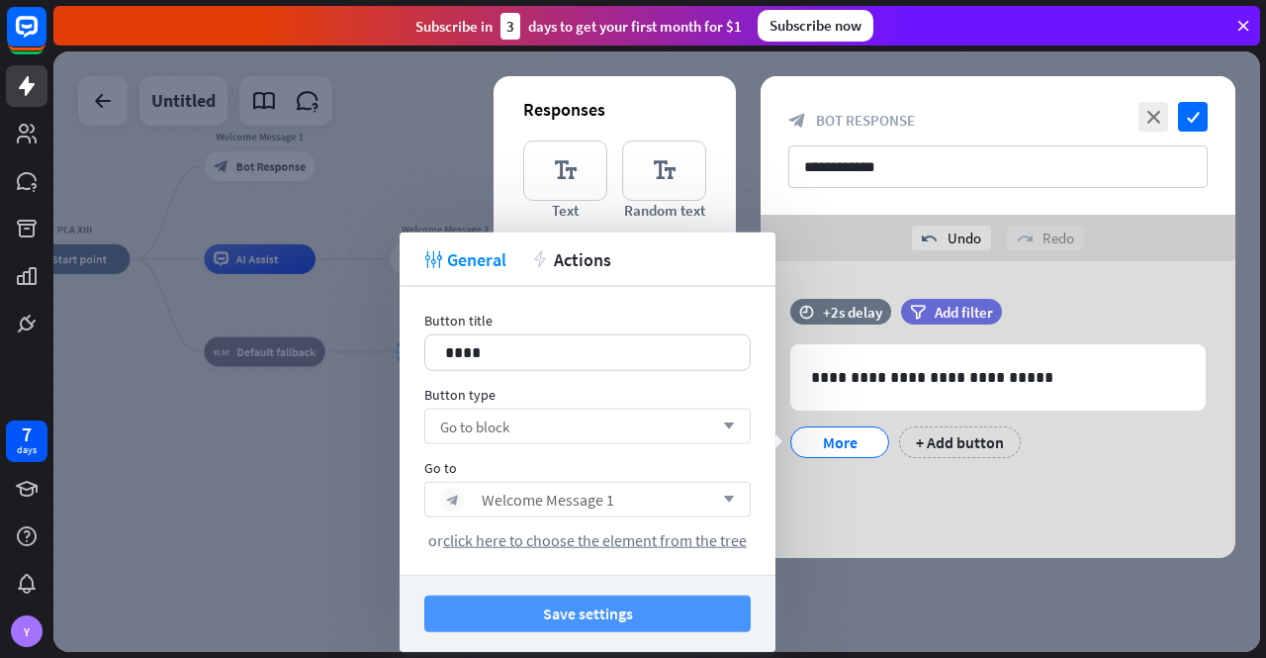
click at [643, 614] on button "Save settings" at bounding box center [587, 613] width 326 height 37
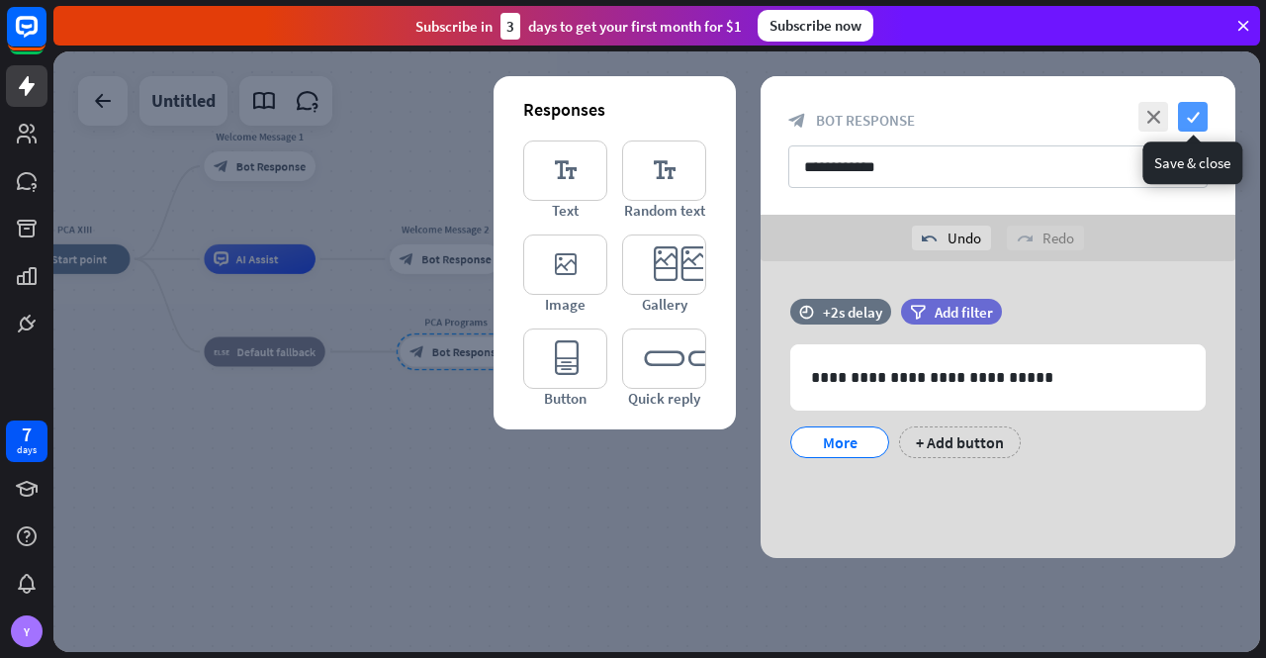
click at [1196, 112] on icon "check" at bounding box center [1193, 117] width 30 height 30
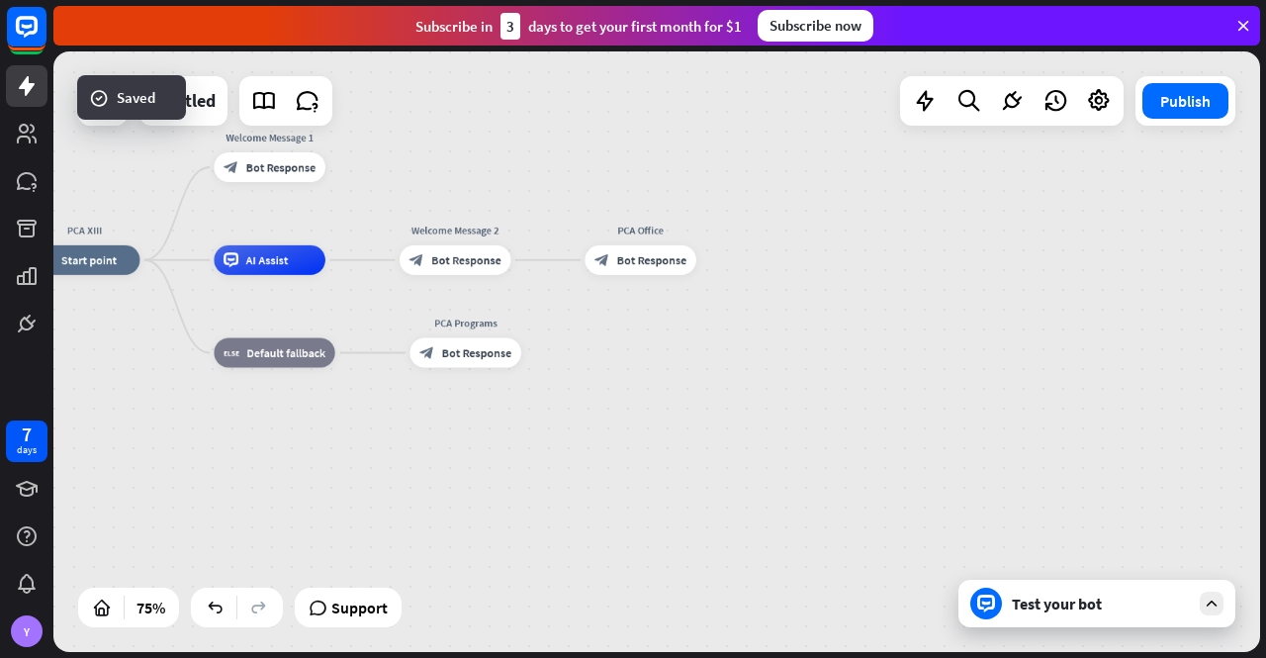
drag, startPoint x: 562, startPoint y: 469, endPoint x: 641, endPoint y: 474, distance: 79.3
click at [641, 474] on div "PCA XIII home_2 Start point Welcome Message 1 block_bot_response Bot Response A…" at bounding box center [481, 485] width 905 height 450
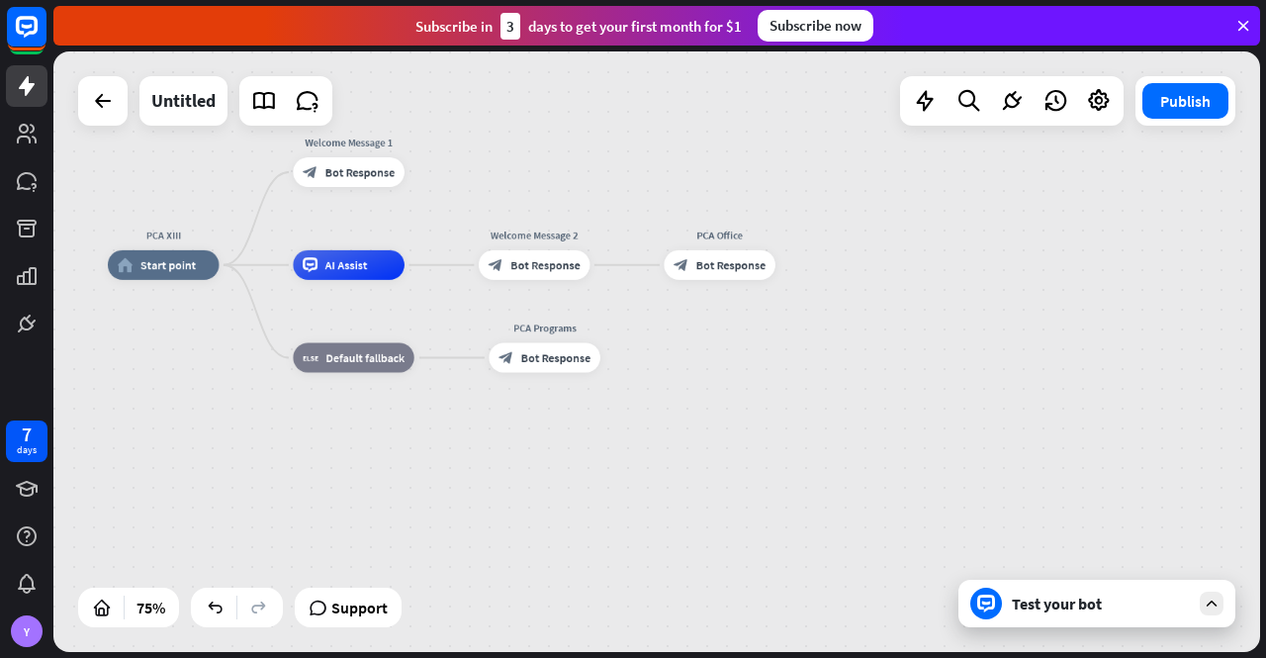
click at [1108, 598] on div "Test your bot" at bounding box center [1101, 604] width 178 height 20
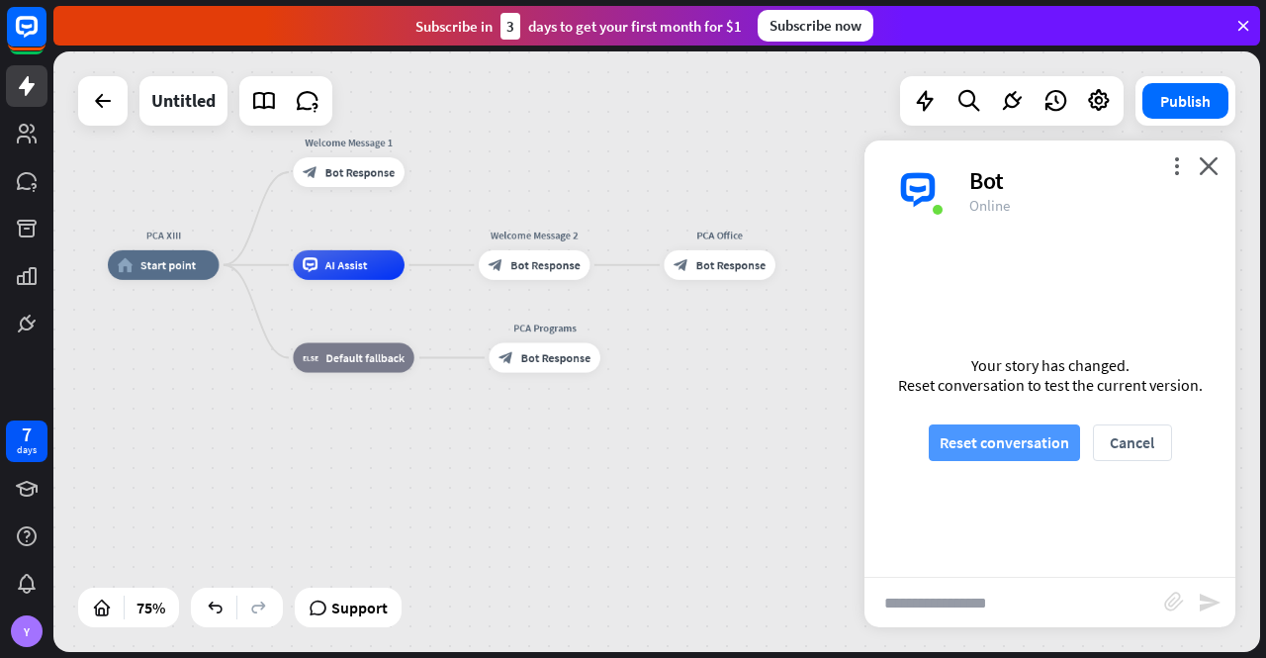
click at [993, 438] on button "Reset conversation" at bounding box center [1004, 442] width 151 height 37
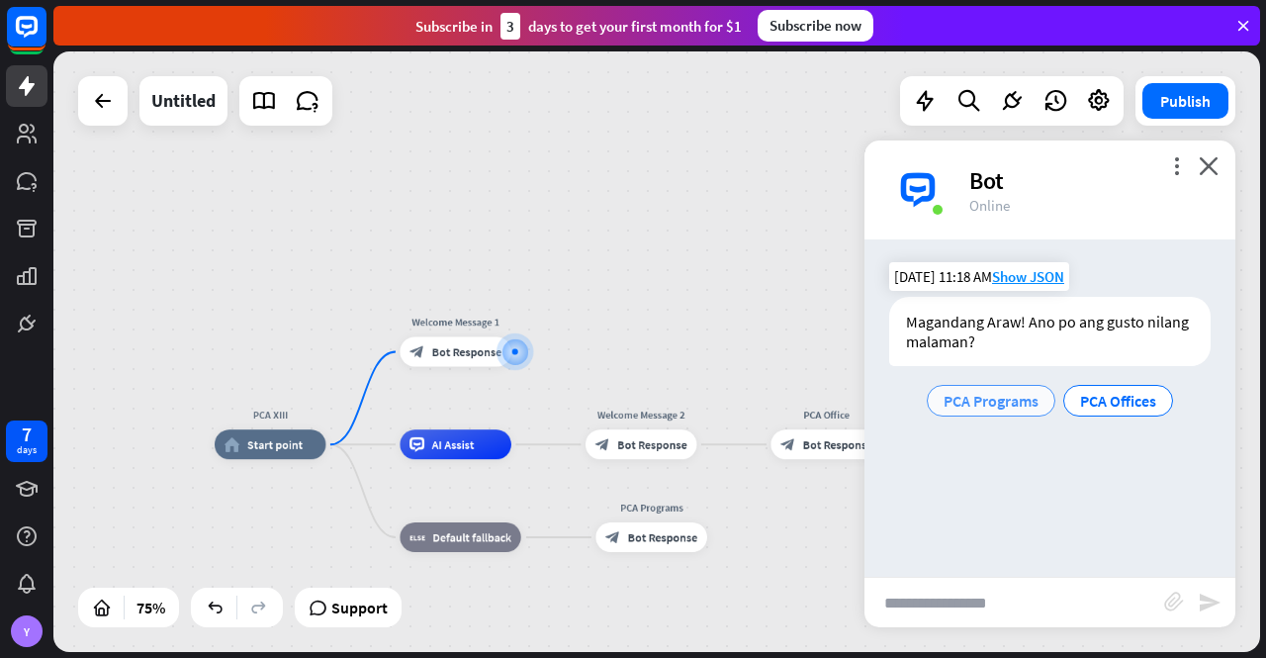
click at [987, 400] on span "PCA Programs" at bounding box center [991, 401] width 95 height 20
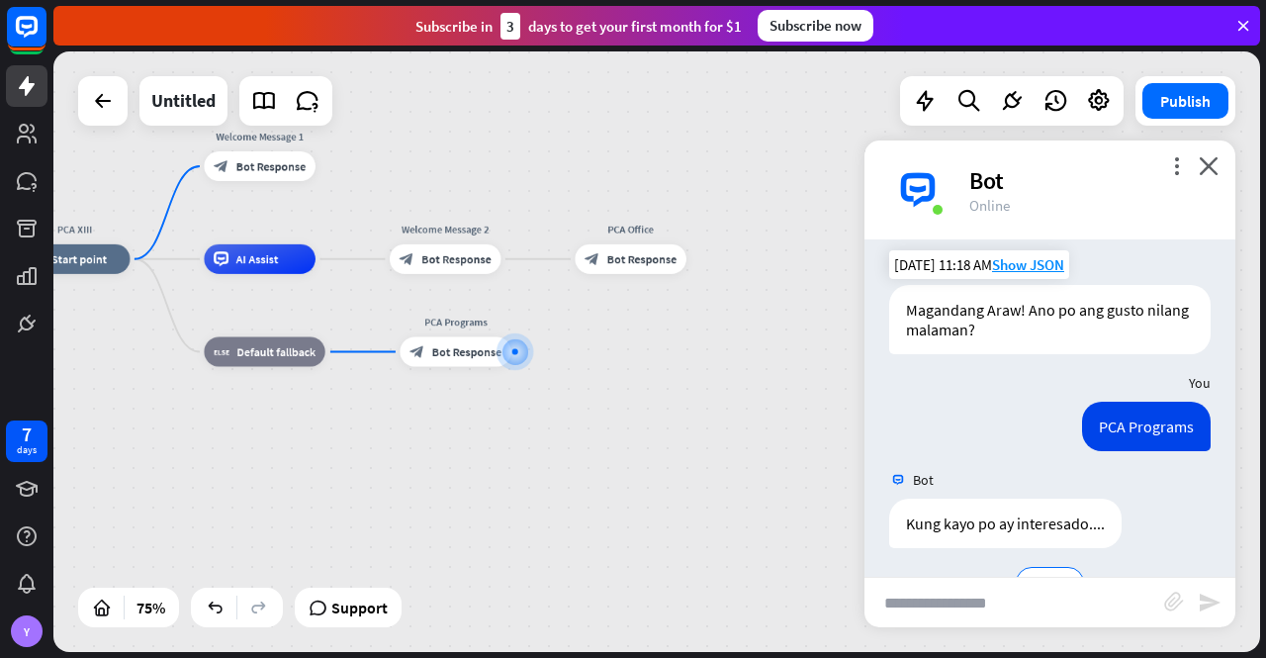
scroll to position [66, 0]
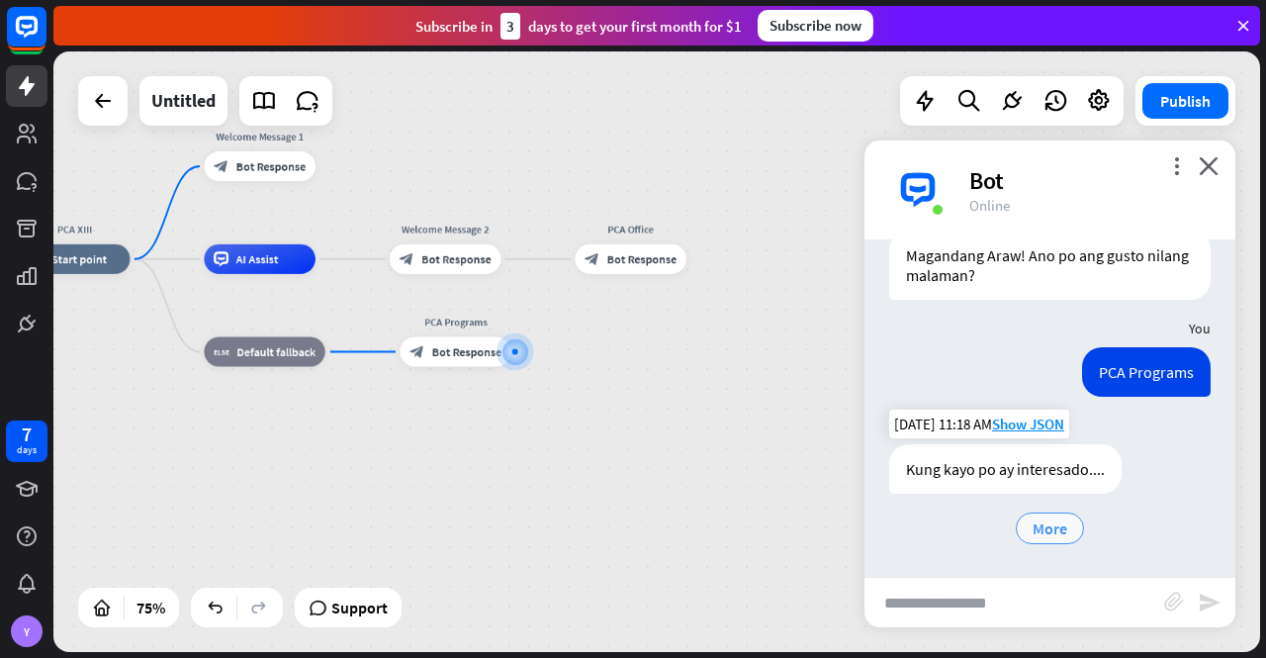
click at [1048, 527] on span "More" at bounding box center [1050, 528] width 35 height 20
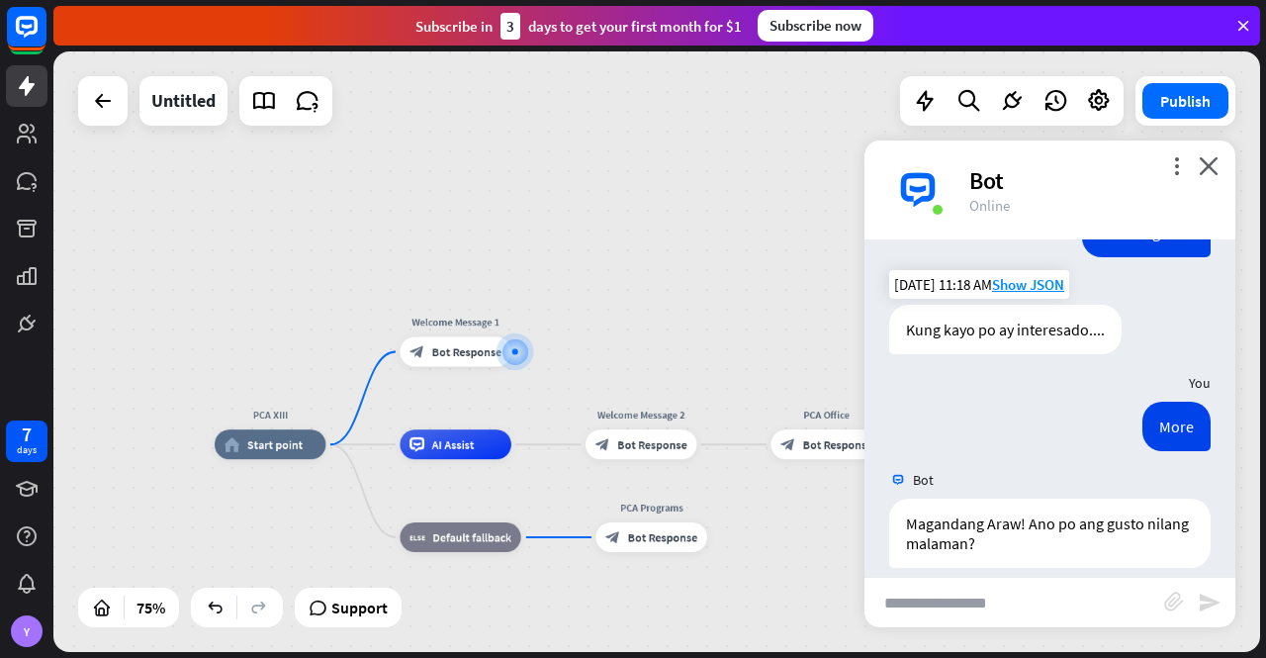
scroll to position [280, 0]
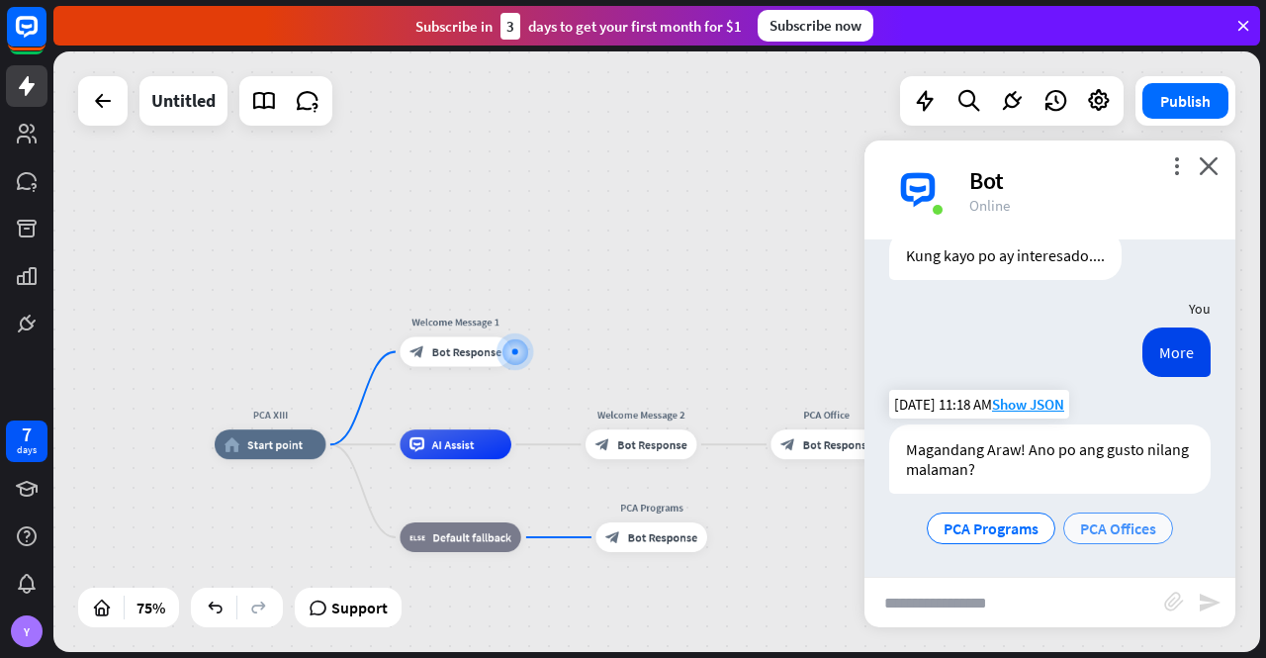
click at [1112, 529] on span "PCA Offices" at bounding box center [1118, 528] width 76 height 20
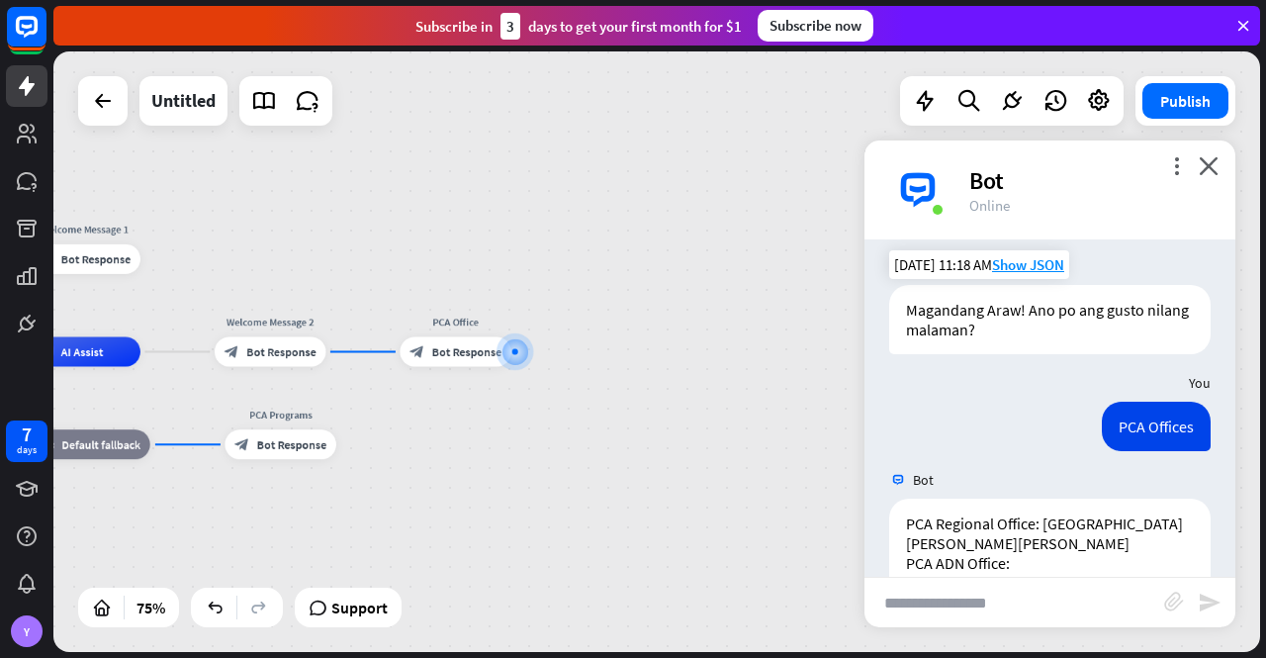
scroll to position [593, 0]
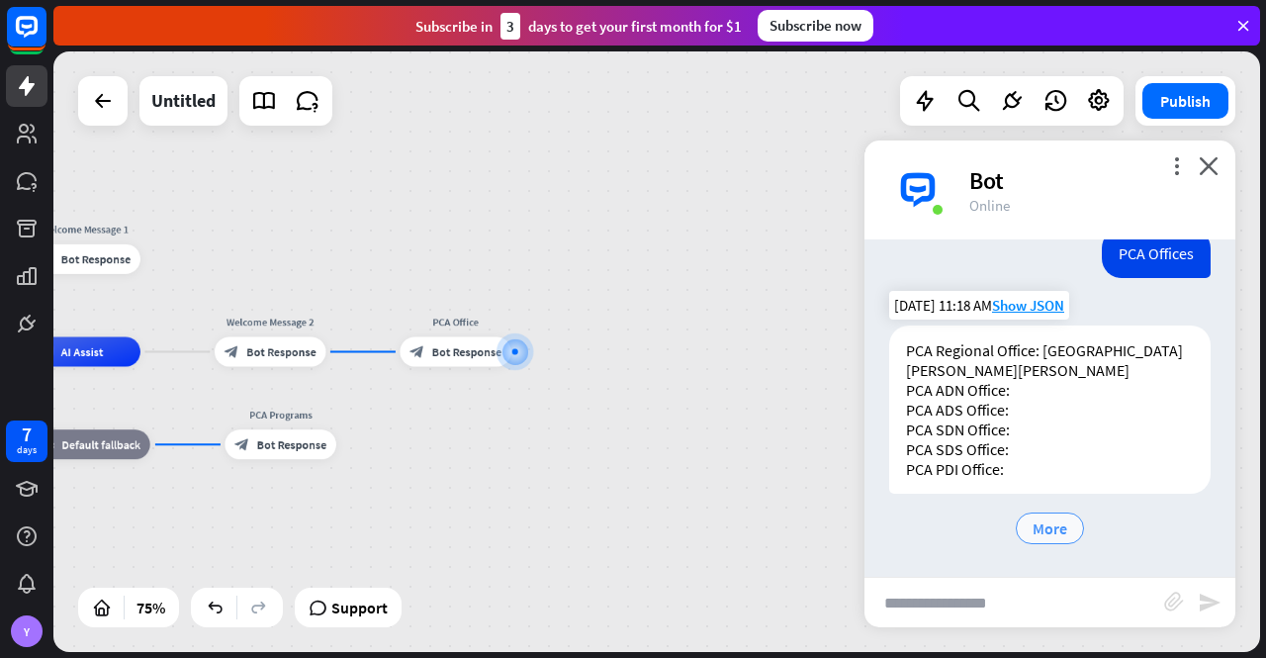
click at [1050, 521] on span "More" at bounding box center [1050, 528] width 35 height 20
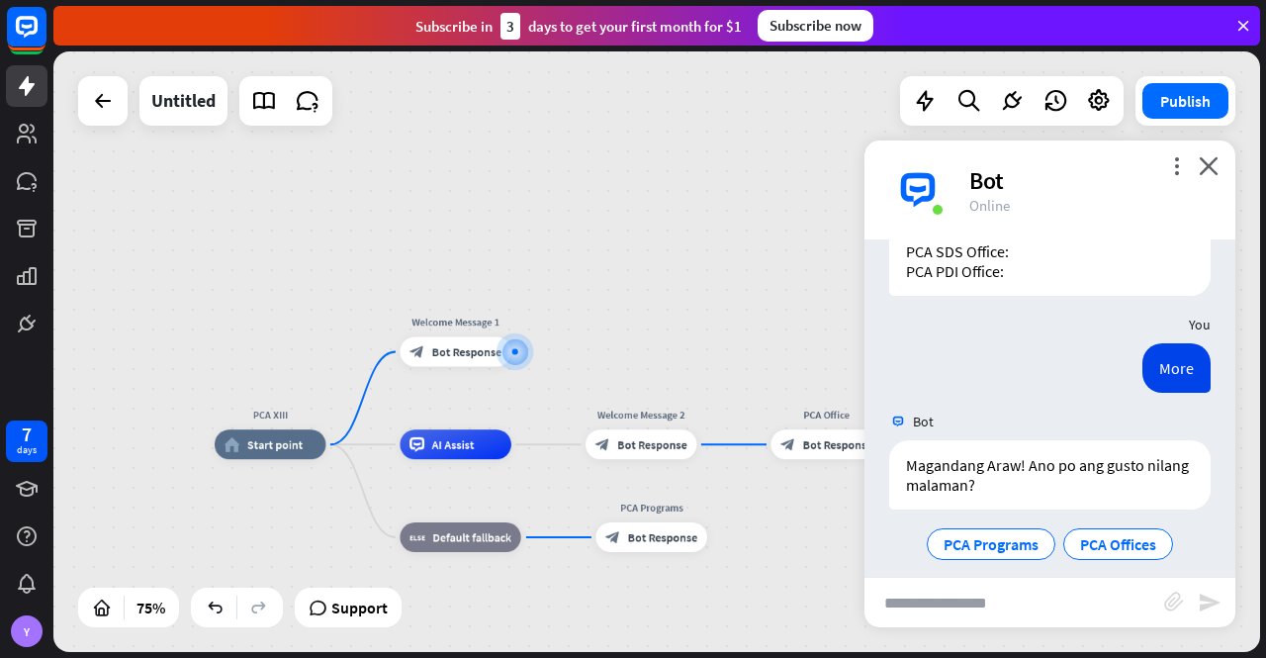
scroll to position [806, 0]
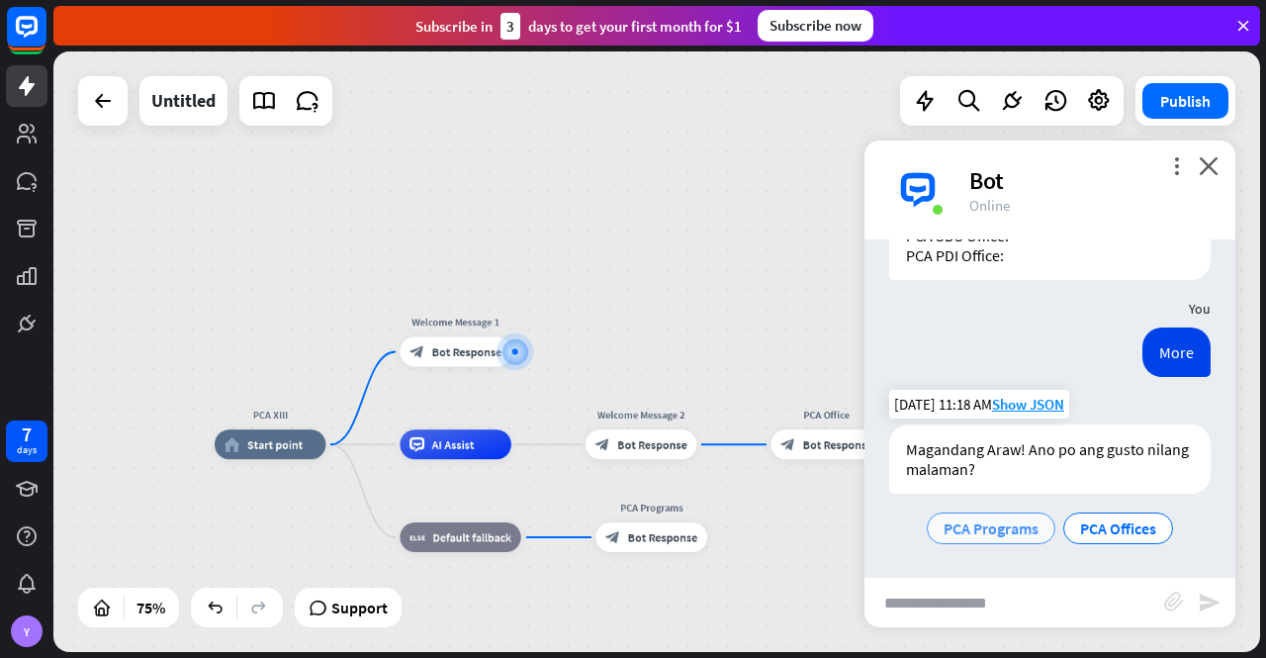
click at [999, 529] on span "PCA Programs" at bounding box center [991, 528] width 95 height 20
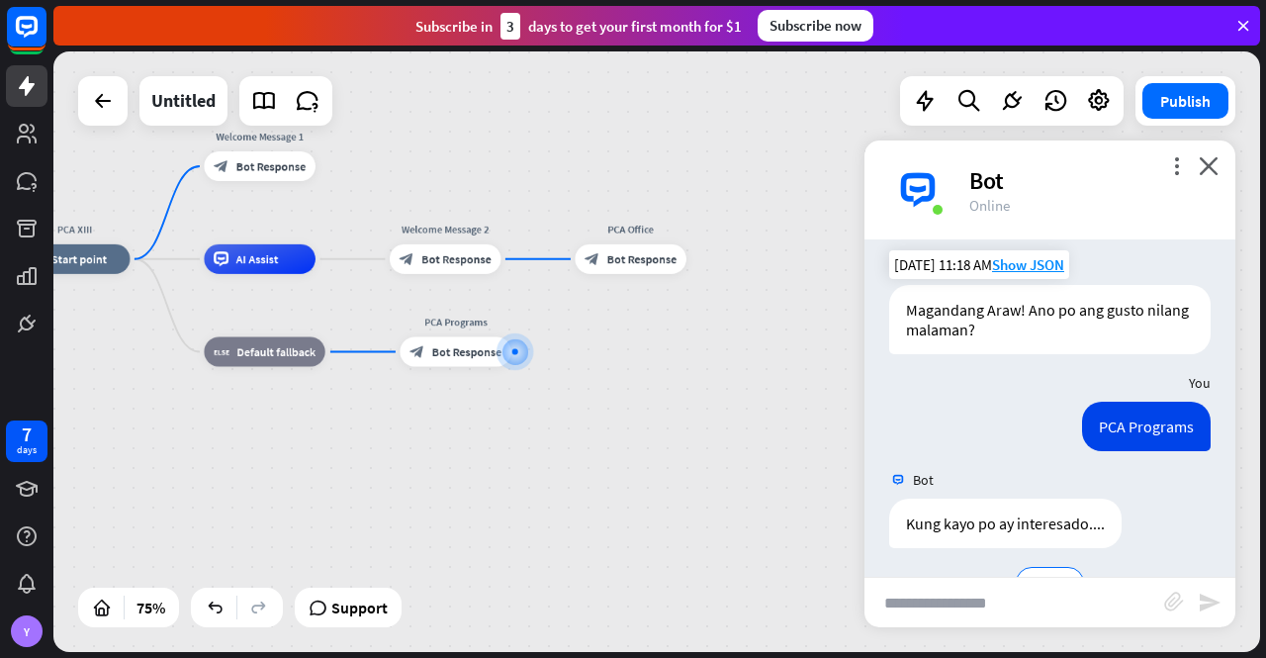
scroll to position [1000, 0]
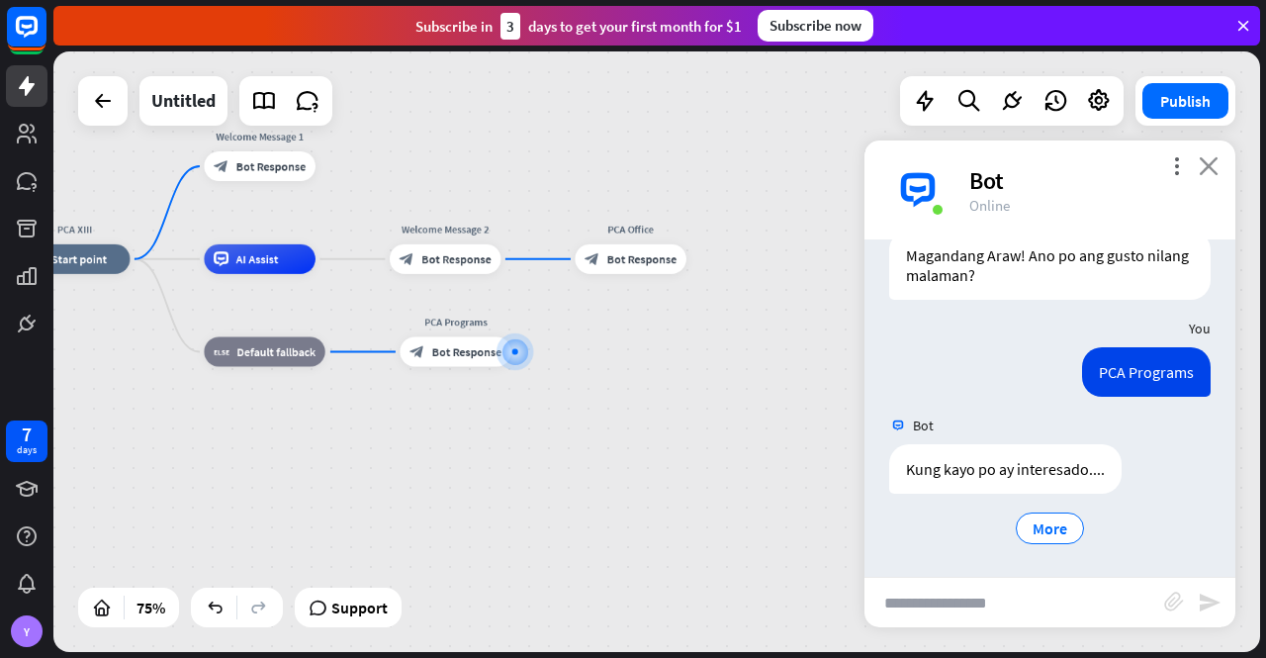
click at [1210, 157] on icon "close" at bounding box center [1209, 165] width 20 height 19
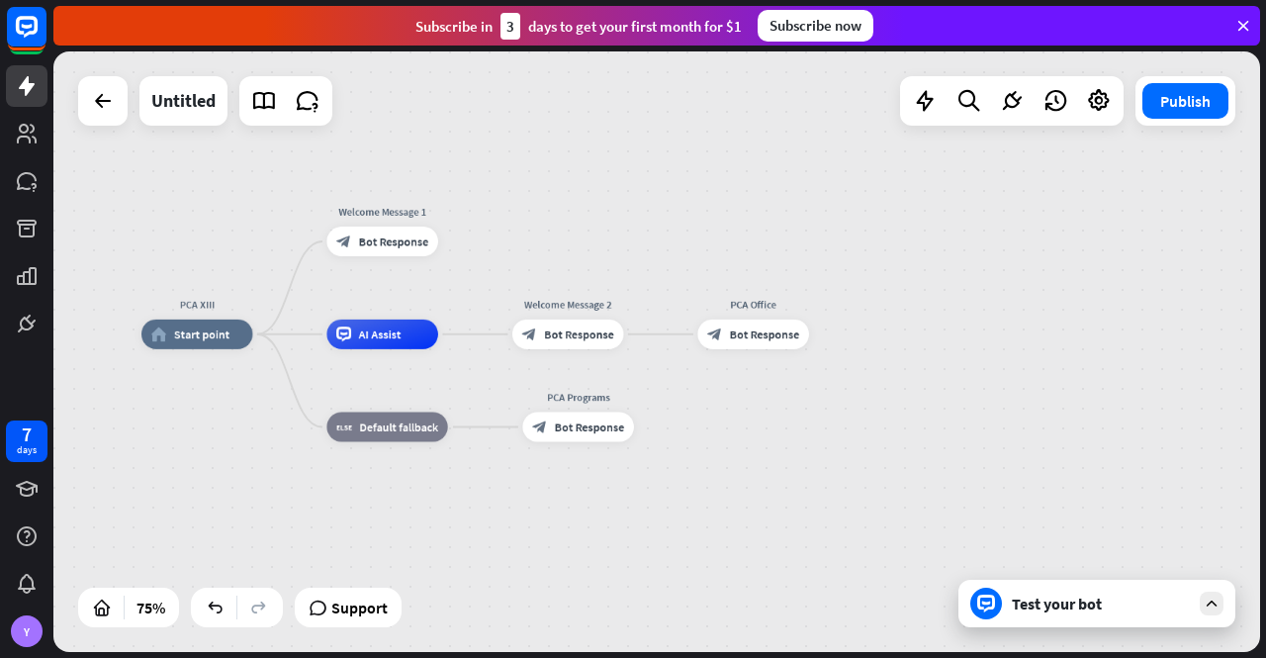
drag, startPoint x: 744, startPoint y: 470, endPoint x: 870, endPoint y: 547, distance: 148.3
click at [870, 547] on div "PCA XIII home_2 Start point Welcome Message 1 block_bot_response Bot Response A…" at bounding box center [593, 559] width 905 height 450
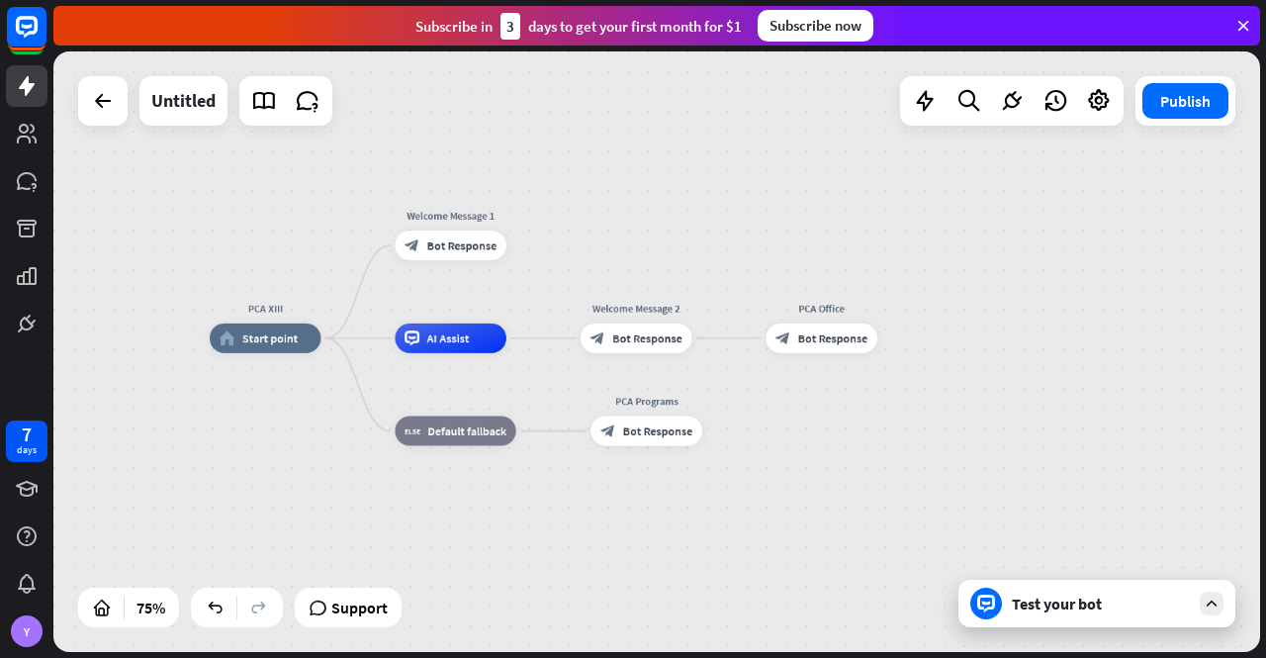
drag, startPoint x: 717, startPoint y: 547, endPoint x: 781, endPoint y: 549, distance: 64.3
click at [781, 549] on div "PCA XIII home_2 Start point Welcome Message 1 block_bot_response Bot Response A…" at bounding box center [662, 563] width 905 height 450
click at [643, 427] on span "Bot Response" at bounding box center [658, 430] width 70 height 15
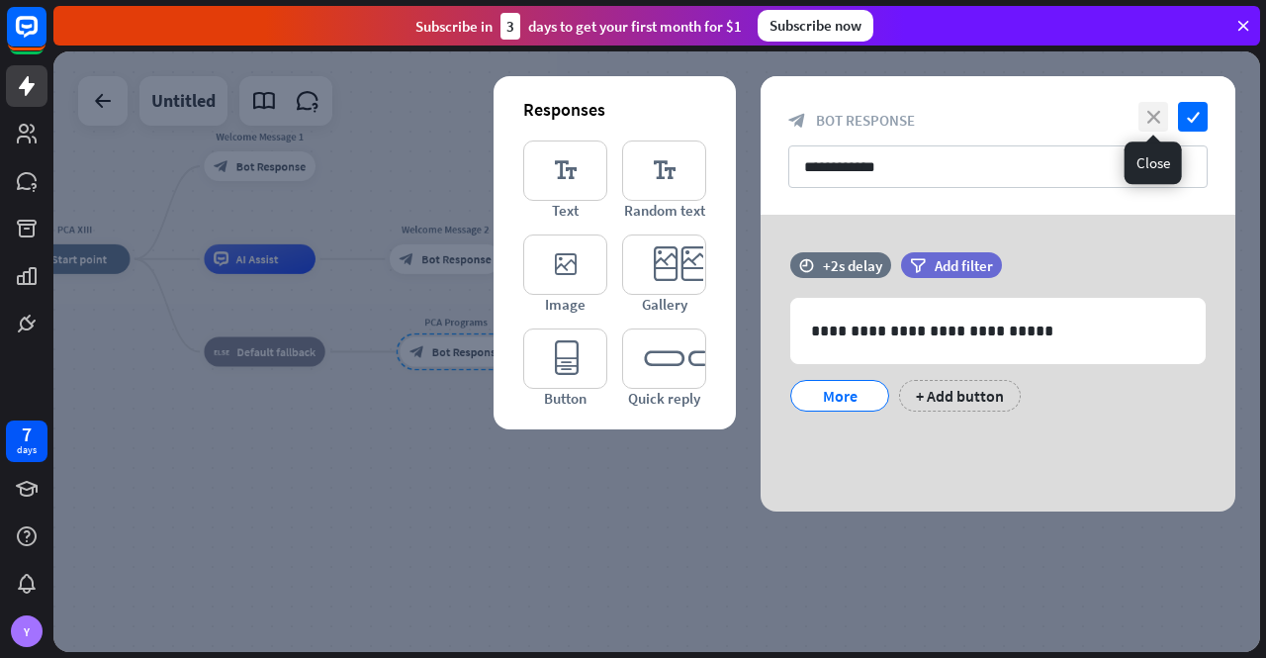
click at [1152, 118] on icon "close" at bounding box center [1154, 117] width 30 height 30
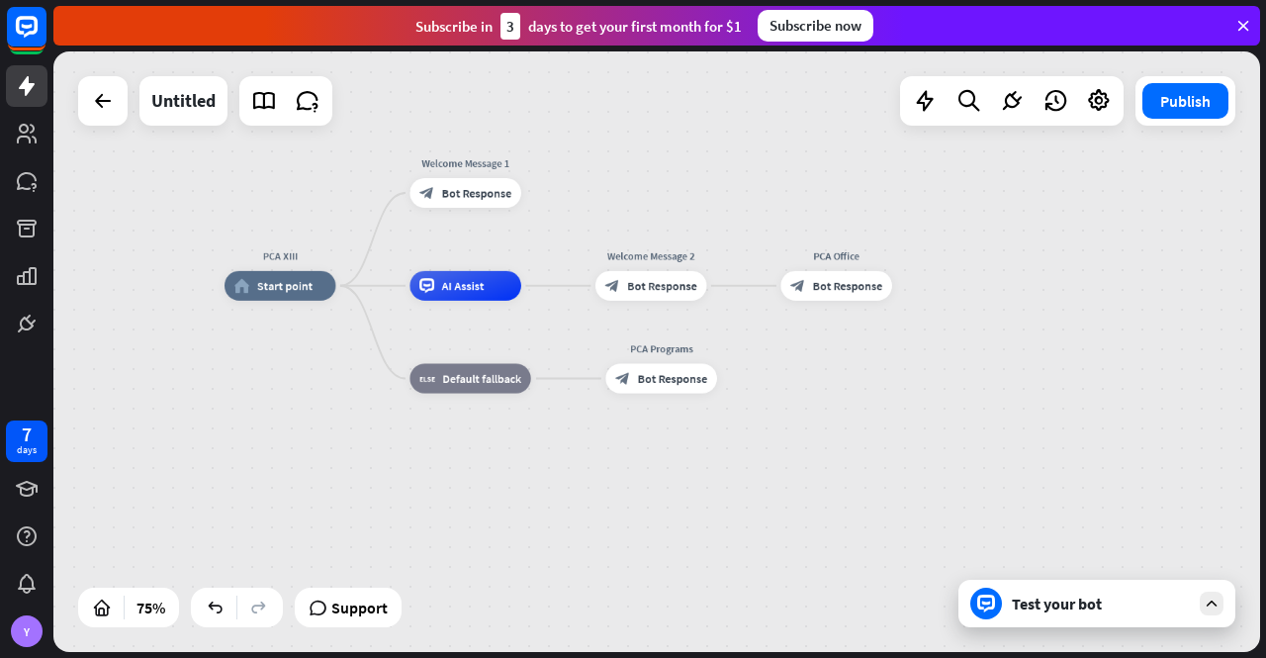
drag, startPoint x: 720, startPoint y: 426, endPoint x: 918, endPoint y: 450, distance: 199.3
click at [918, 450] on div "PCA XIII home_2 Start point Welcome Message 1 block_bot_response Bot Response A…" at bounding box center [677, 511] width 905 height 450
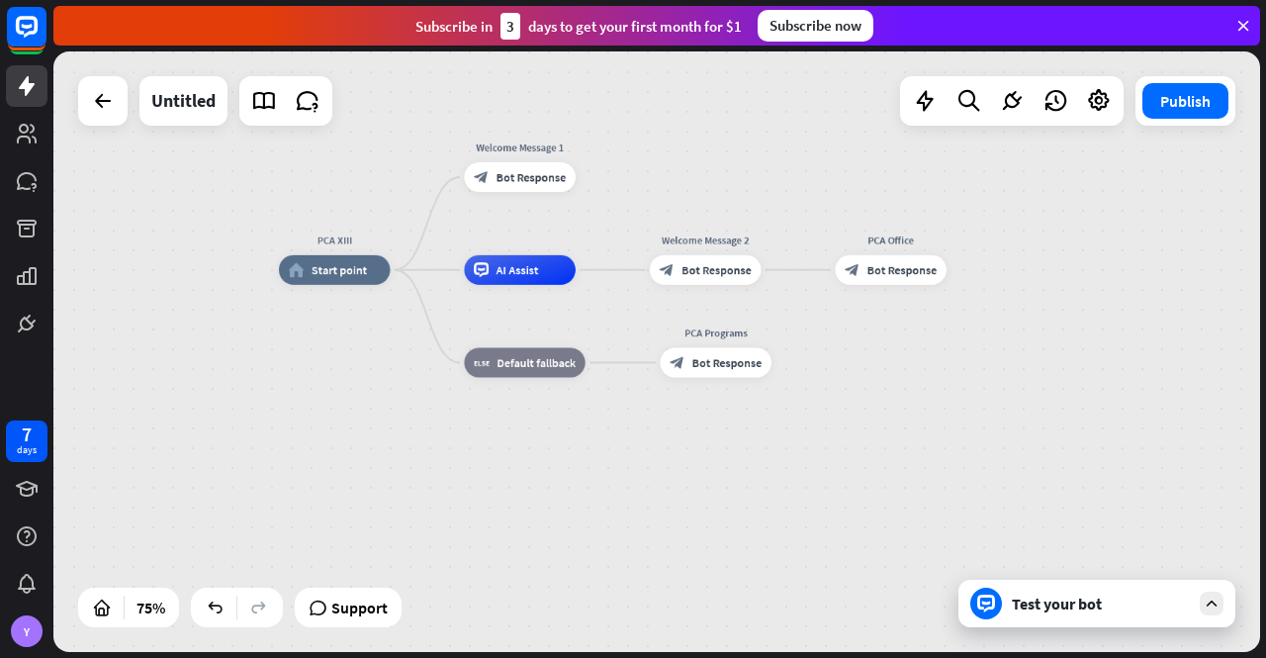
drag, startPoint x: 752, startPoint y: 446, endPoint x: 809, endPoint y: 428, distance: 60.1
click at [809, 428] on div "PCA XIII home_2 Start point Welcome Message 1 block_bot_response Bot Response A…" at bounding box center [731, 495] width 905 height 450
click at [176, 103] on div "Untitled" at bounding box center [183, 100] width 64 height 49
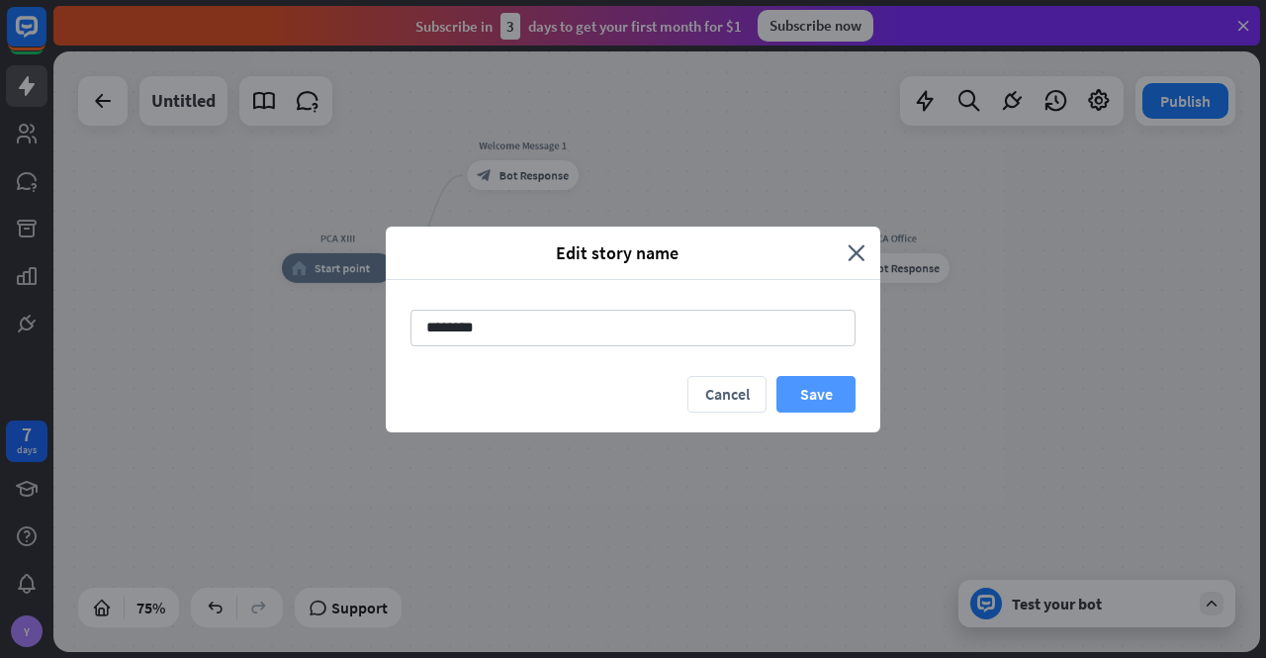
type input "********"
click at [819, 385] on button "Save" at bounding box center [816, 394] width 79 height 37
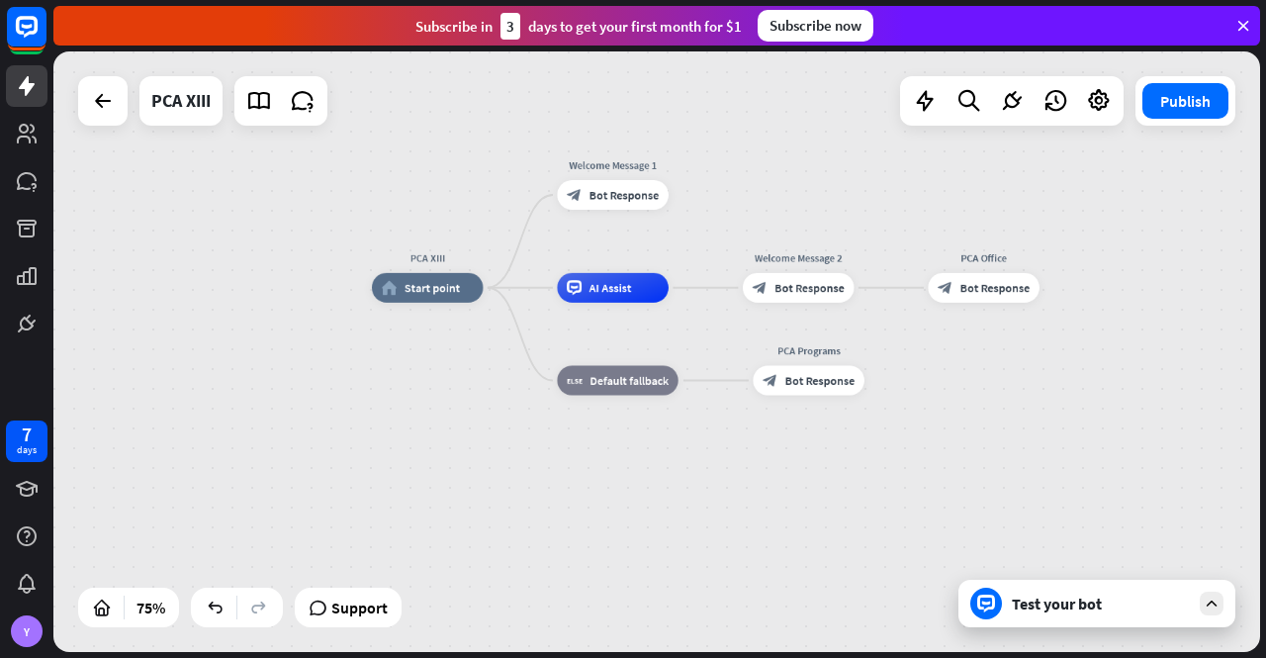
drag, startPoint x: 287, startPoint y: 395, endPoint x: 370, endPoint y: 416, distance: 85.9
click at [370, 416] on div "PCA XIII home_2 Start point Welcome Message 1 block_bot_response Bot Response A…" at bounding box center [656, 351] width 1207 height 600
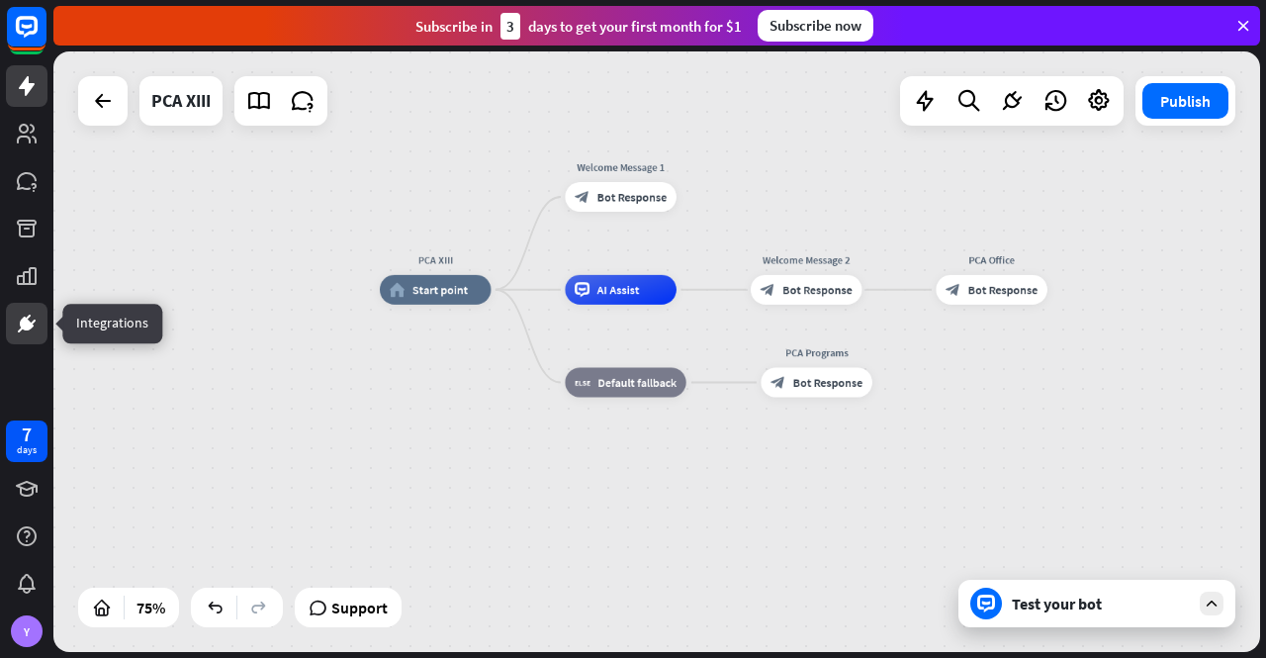
click at [32, 326] on icon at bounding box center [27, 324] width 14 height 14
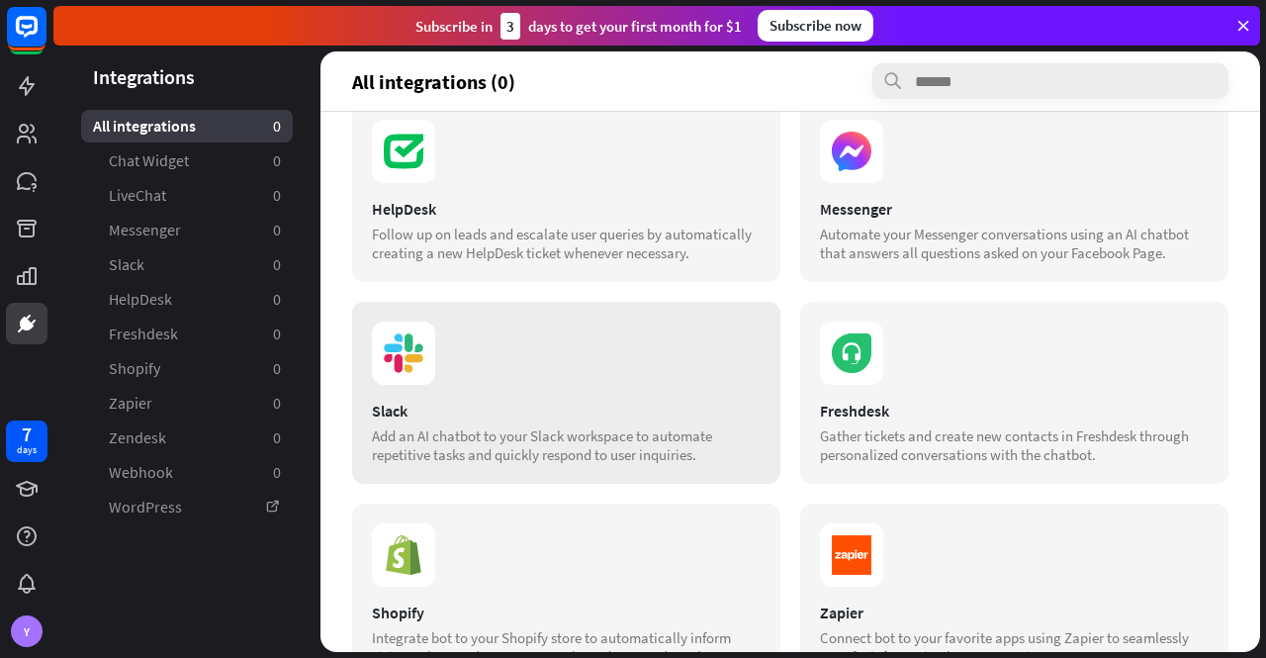
scroll to position [134, 0]
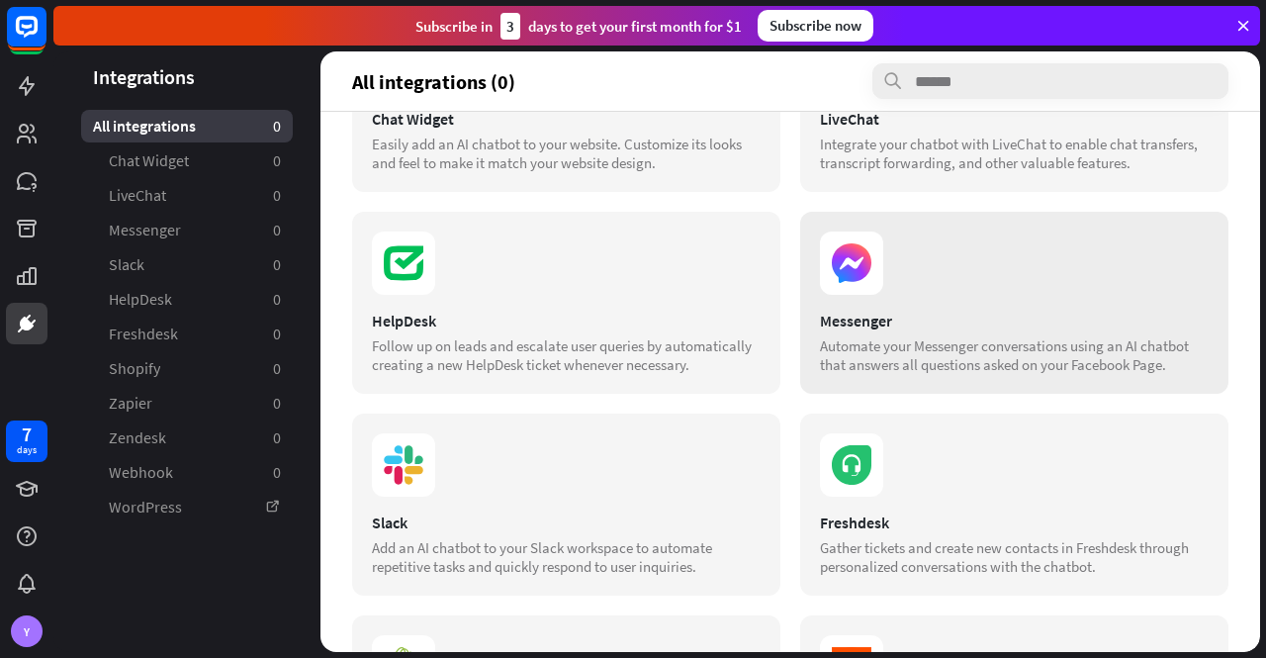
click at [952, 358] on div "Automate your Messenger conversations using an AI chatbot that answers all ques…" at bounding box center [1014, 355] width 389 height 38
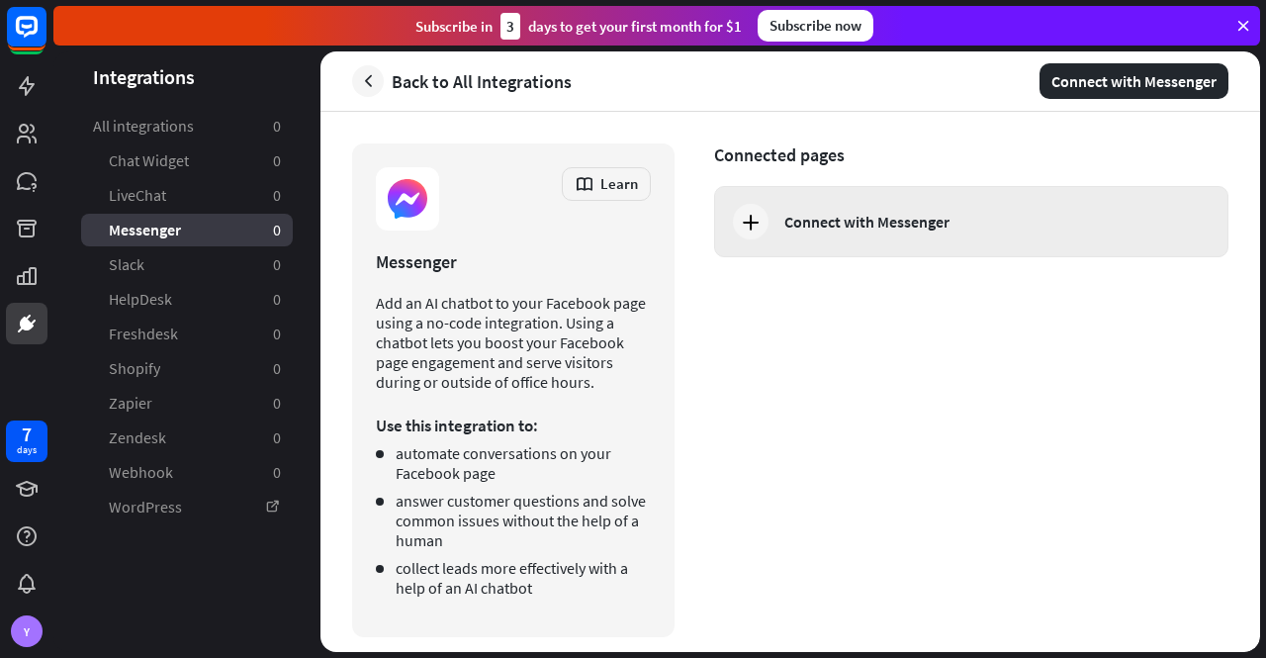
click at [748, 225] on icon at bounding box center [751, 222] width 24 height 24
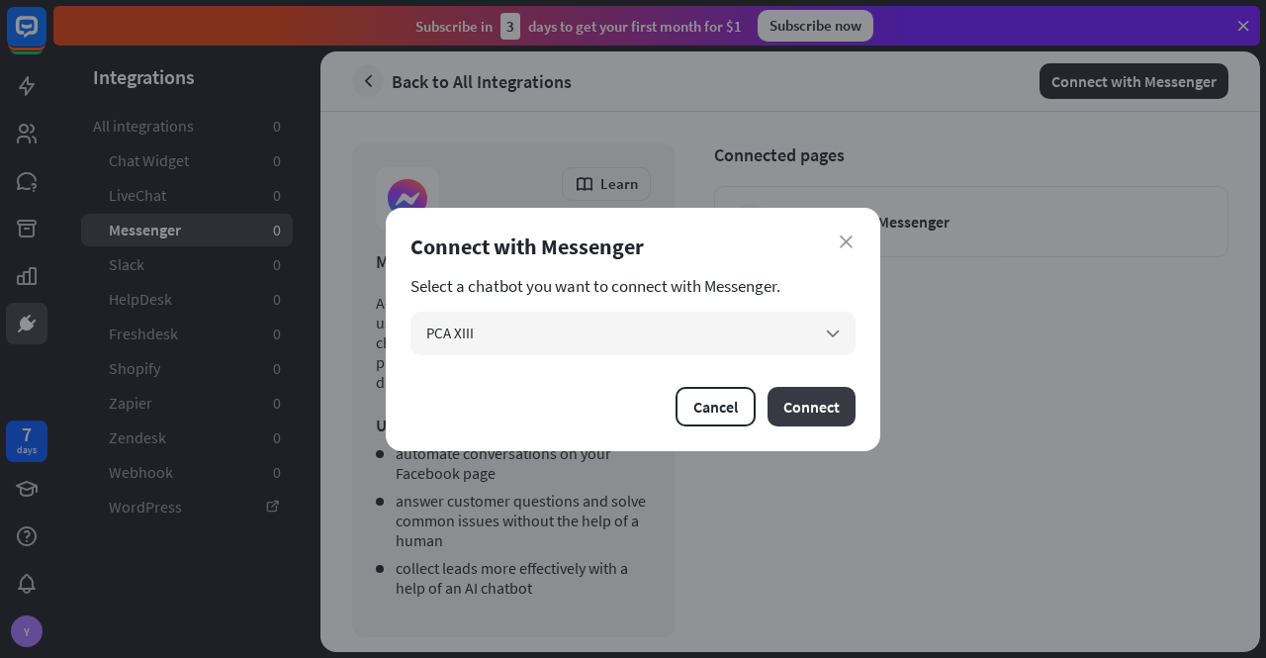
click at [823, 409] on button "Connect" at bounding box center [812, 407] width 88 height 40
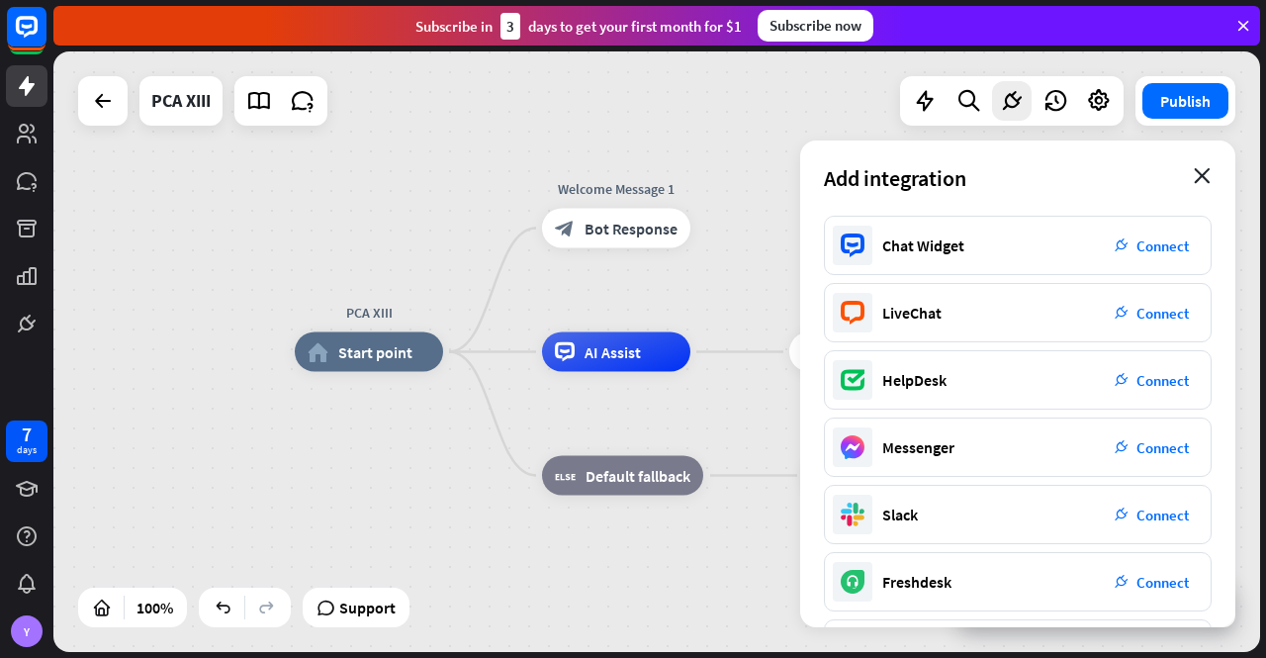
click at [1203, 170] on icon "close" at bounding box center [1202, 176] width 17 height 16
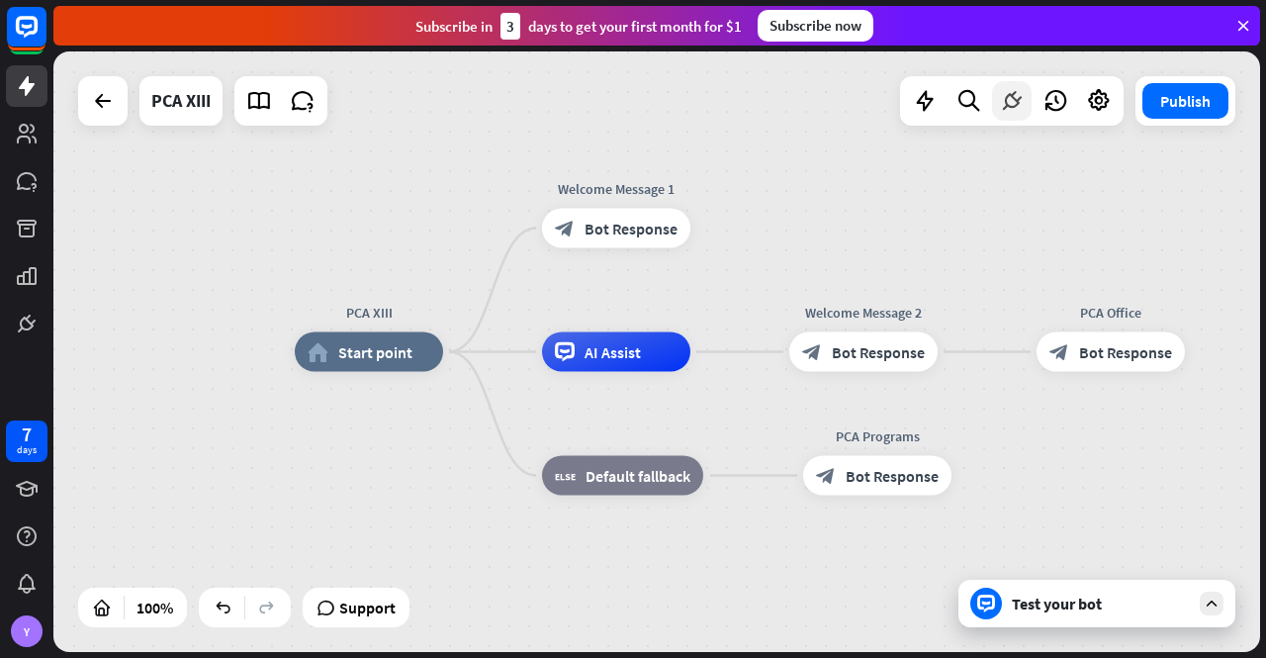
click at [1000, 98] on icon at bounding box center [1012, 101] width 26 height 26
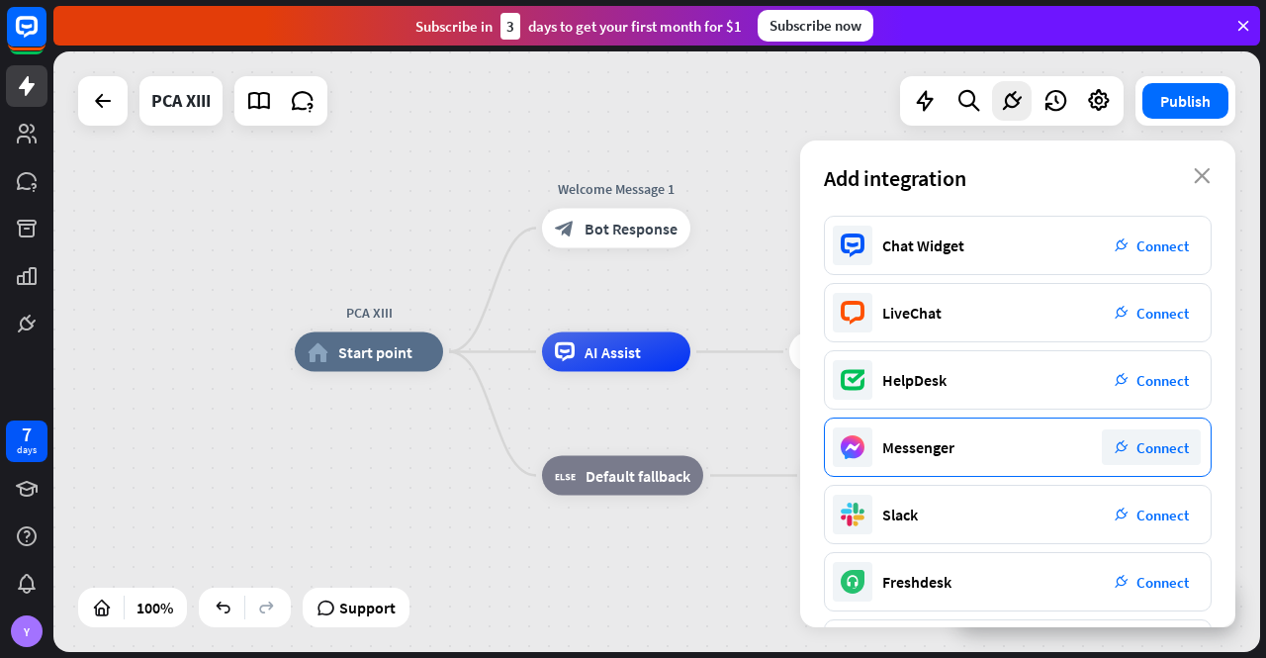
click at [1151, 446] on span "Connect" at bounding box center [1163, 447] width 52 height 19
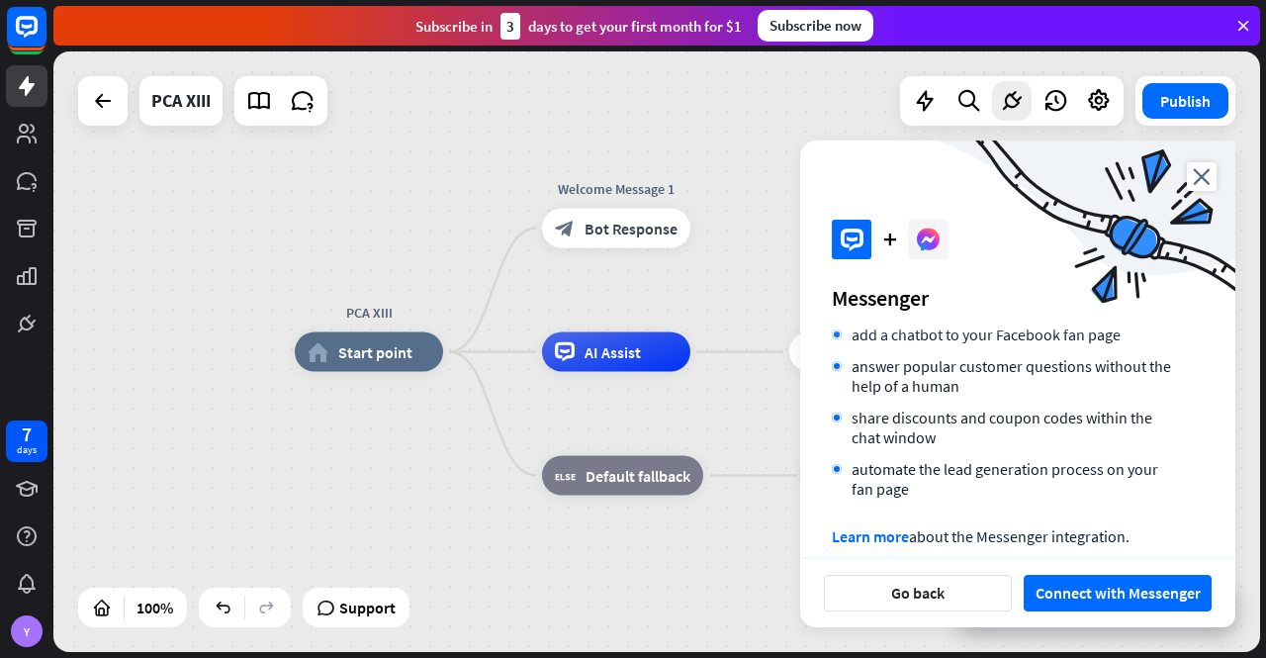
scroll to position [178, 0]
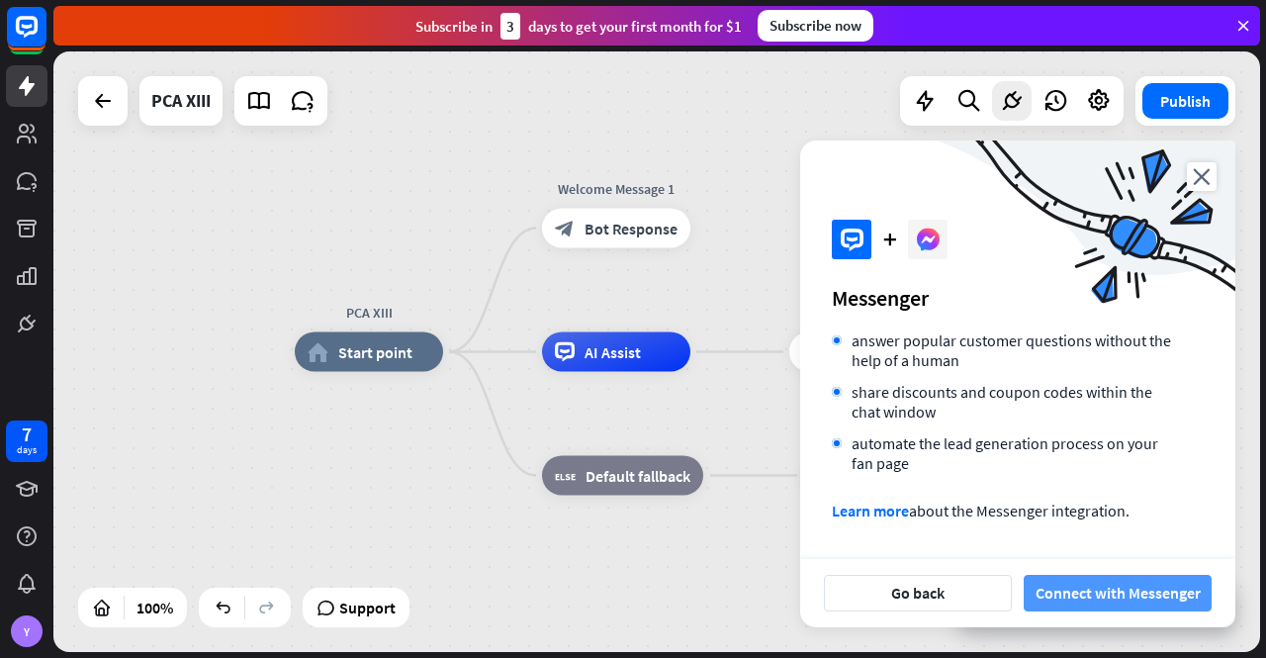
click at [1136, 592] on button "Connect with Messenger" at bounding box center [1118, 593] width 188 height 37
click at [811, 110] on div "PCA XIII home_2 Start point Welcome Message 1 block_bot_response Bot Response A…" at bounding box center [656, 351] width 1207 height 600
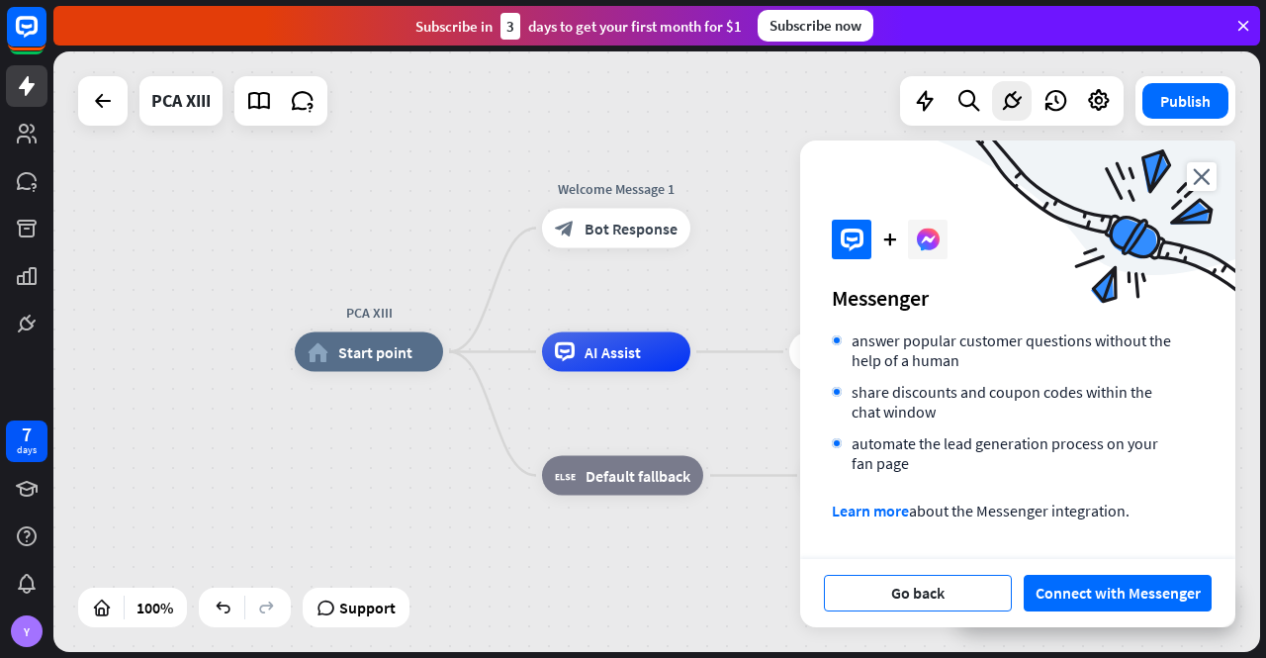
click at [936, 591] on button "Go back" at bounding box center [918, 593] width 188 height 37
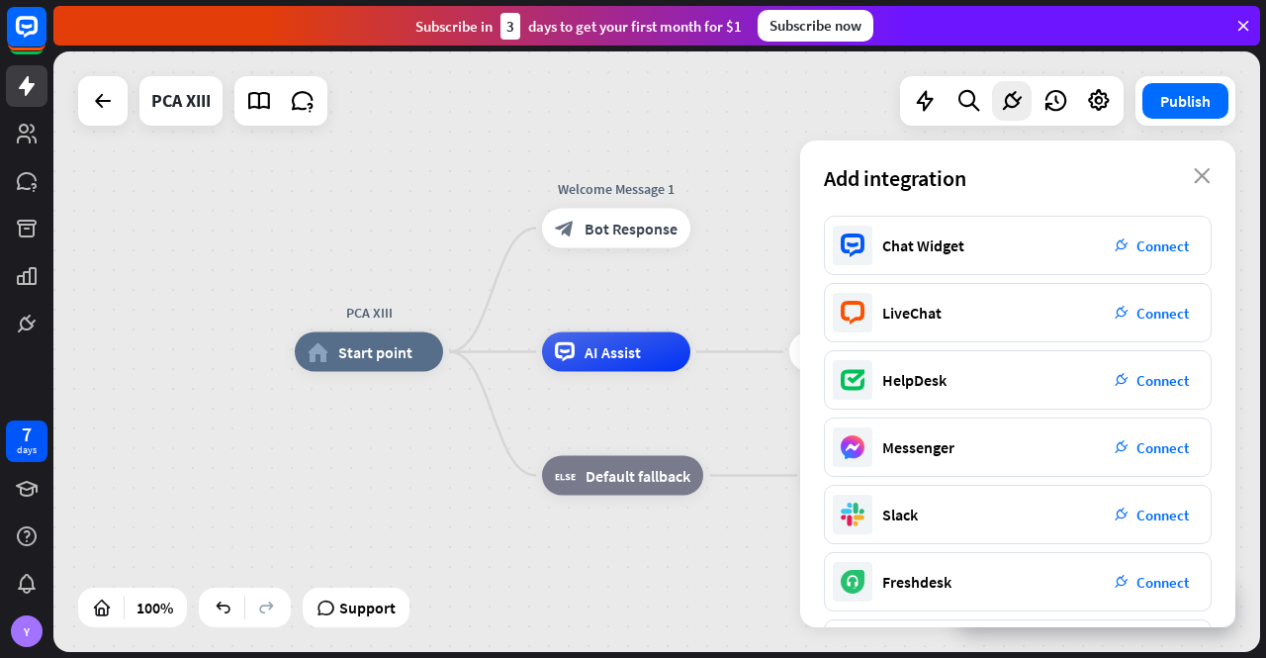
click at [712, 146] on div "PCA XIII home_2 Start point Edit name more_horiz Welcome Message 1 block_bot_re…" at bounding box center [656, 351] width 1207 height 600
click at [1203, 173] on icon "close" at bounding box center [1202, 176] width 17 height 16
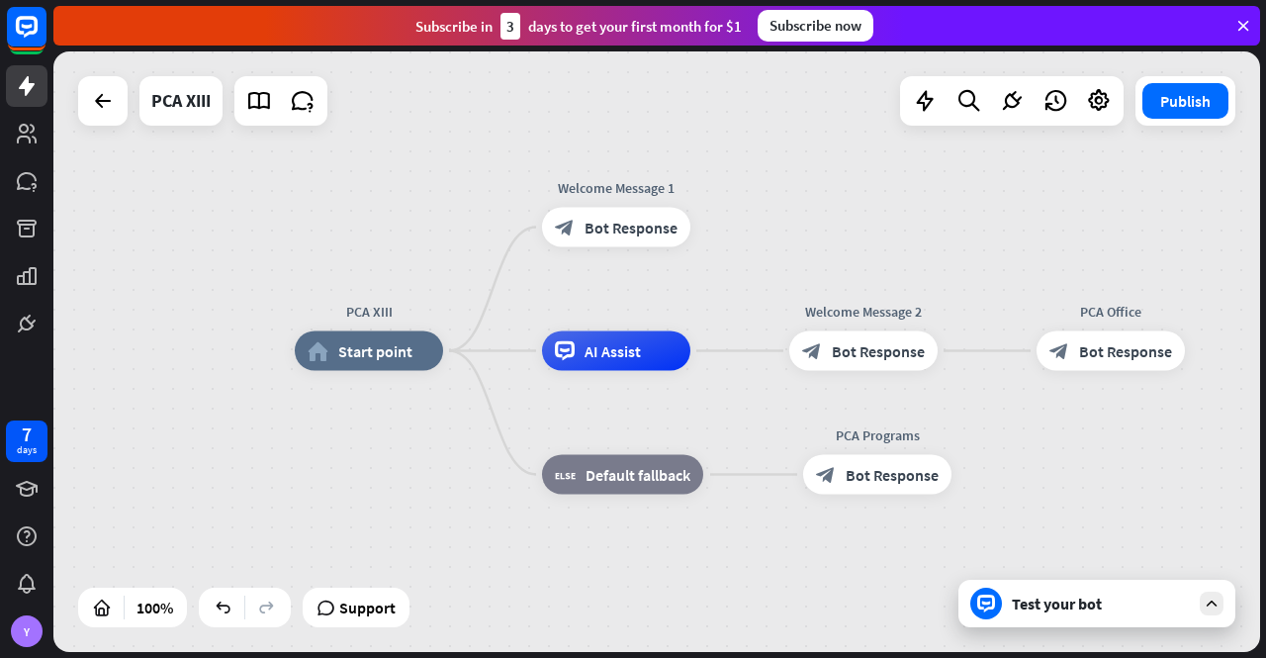
click at [833, 214] on div "PCA XIII home_2 Start point Welcome Message 1 block_bot_response Bot Response A…" at bounding box center [656, 351] width 1207 height 600
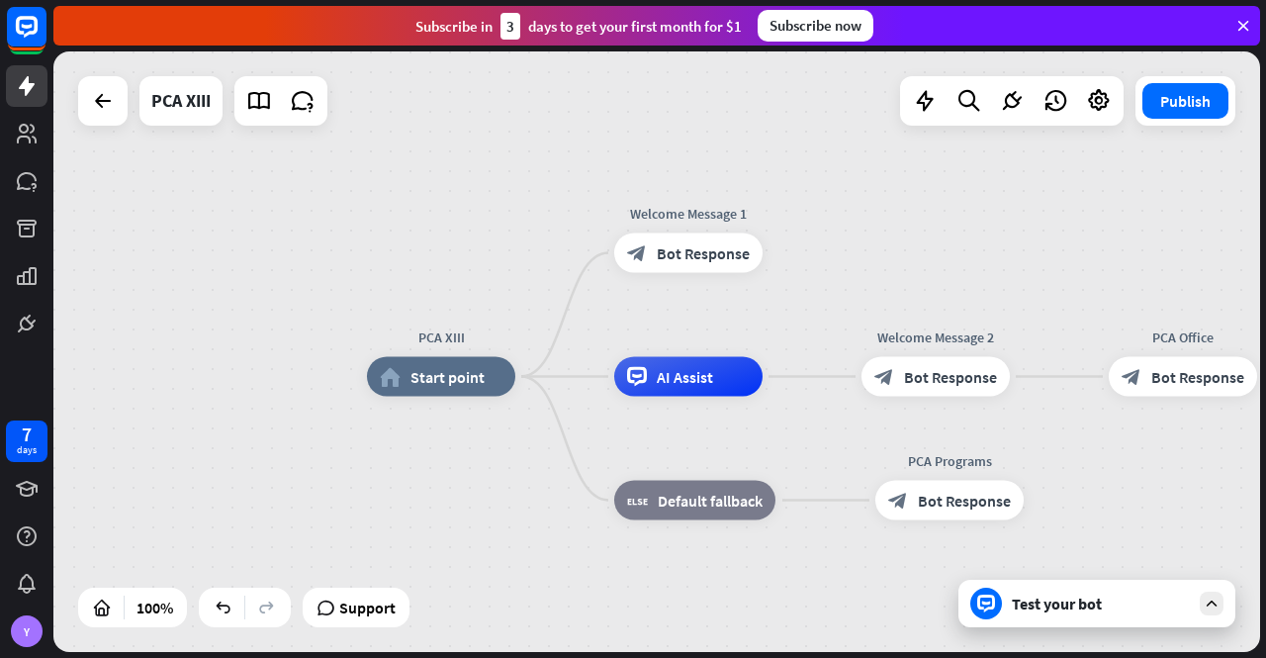
drag, startPoint x: 785, startPoint y: 217, endPoint x: 851, endPoint y: 242, distance: 70.2
click at [859, 242] on div "PCA XIII home_2 Start point Welcome Message 1 block_bot_response Bot Response A…" at bounding box center [656, 351] width 1207 height 600
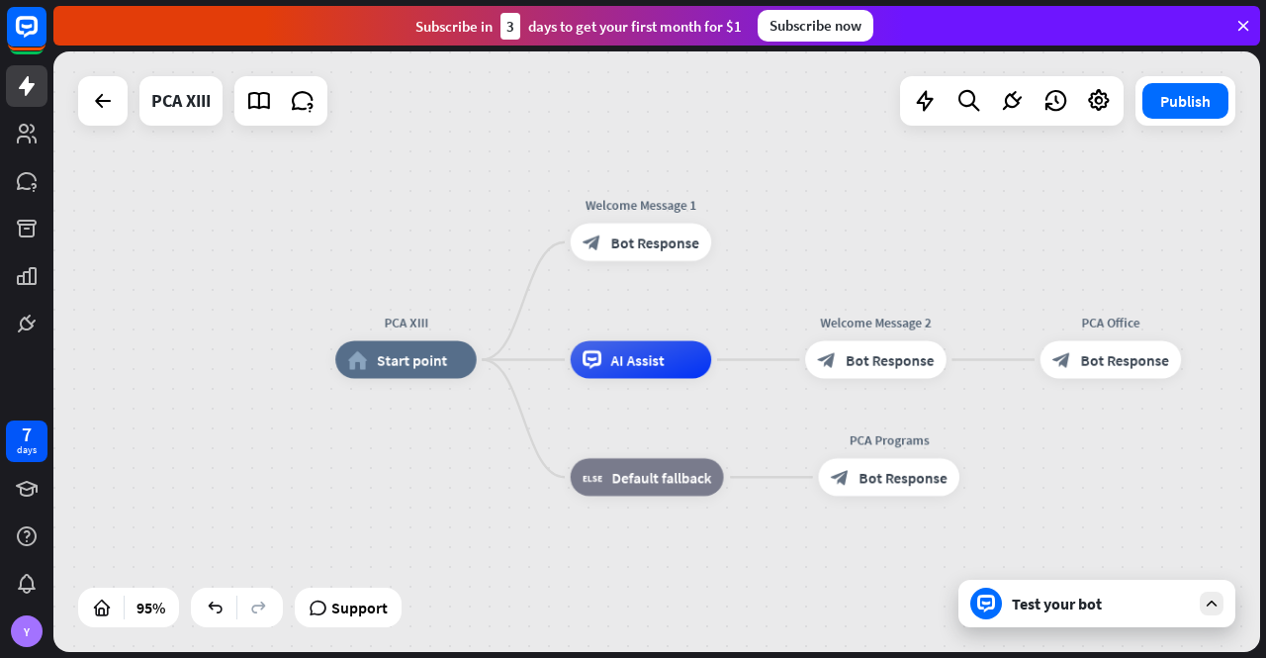
drag, startPoint x: 479, startPoint y: 215, endPoint x: 441, endPoint y: 206, distance: 38.6
click at [441, 206] on div "PCA XIII home_2 Start point Welcome Message 1 block_bot_response Bot Response A…" at bounding box center [656, 351] width 1207 height 600
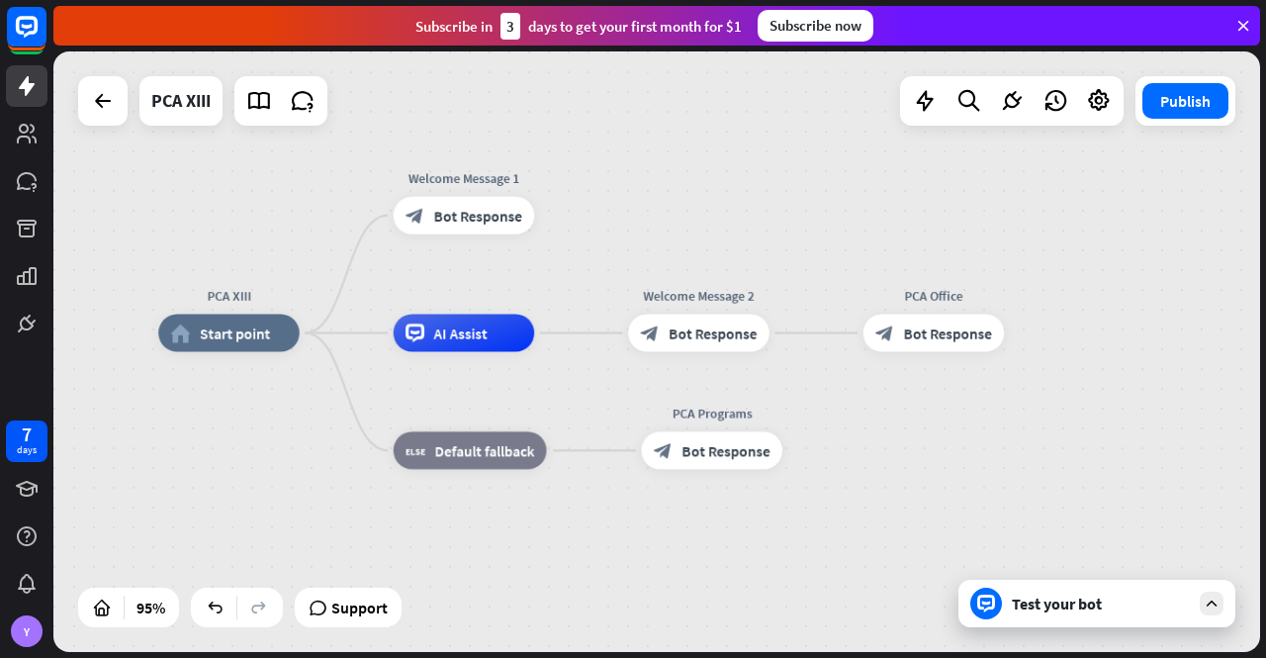
drag, startPoint x: 842, startPoint y: 177, endPoint x: 617, endPoint y: 167, distance: 224.8
click at [619, 167] on div "PCA XIII home_2 Start point Welcome Message 1 block_bot_response Bot Response A…" at bounding box center [656, 351] width 1207 height 600
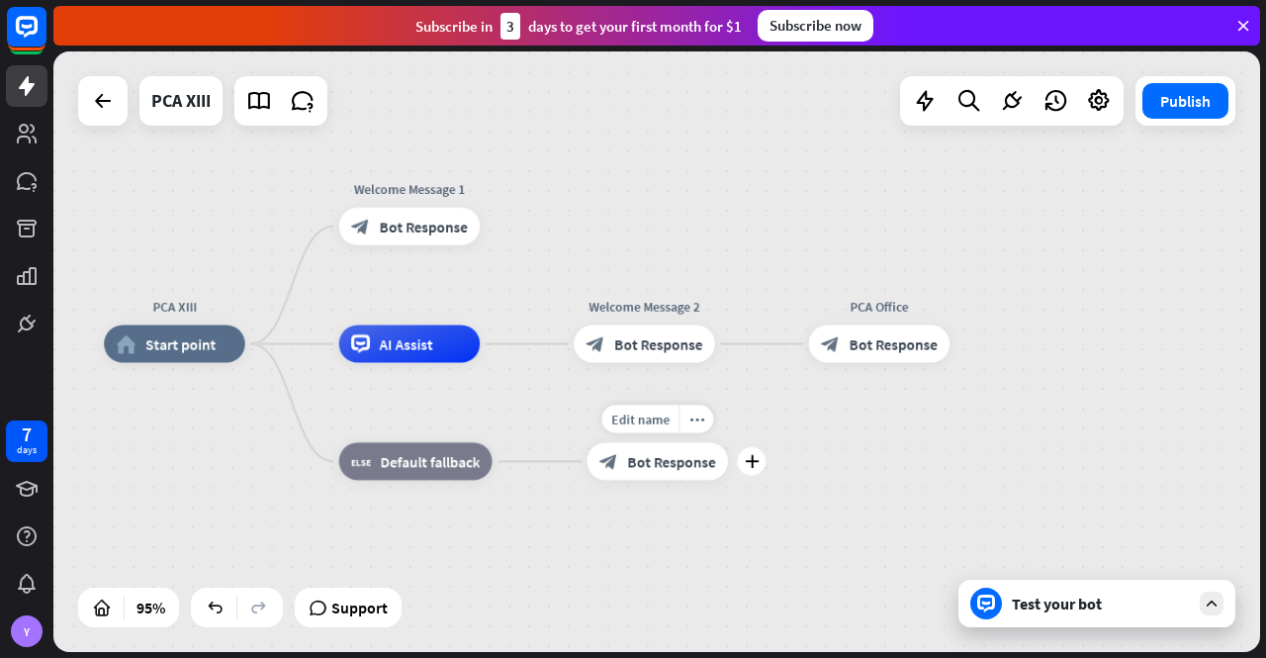
click at [666, 468] on span "Bot Response" at bounding box center [671, 461] width 88 height 19
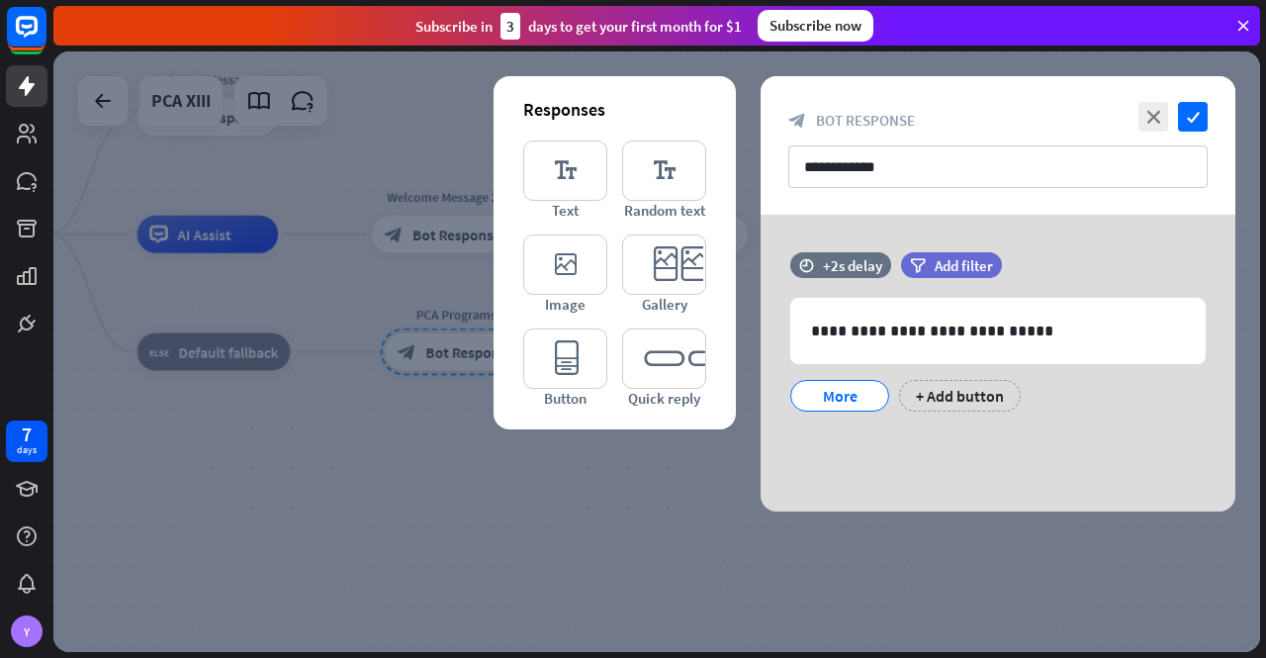
drag, startPoint x: 1159, startPoint y: 119, endPoint x: 1159, endPoint y: 130, distance: 10.9
click at [1160, 120] on icon "close" at bounding box center [1154, 117] width 30 height 30
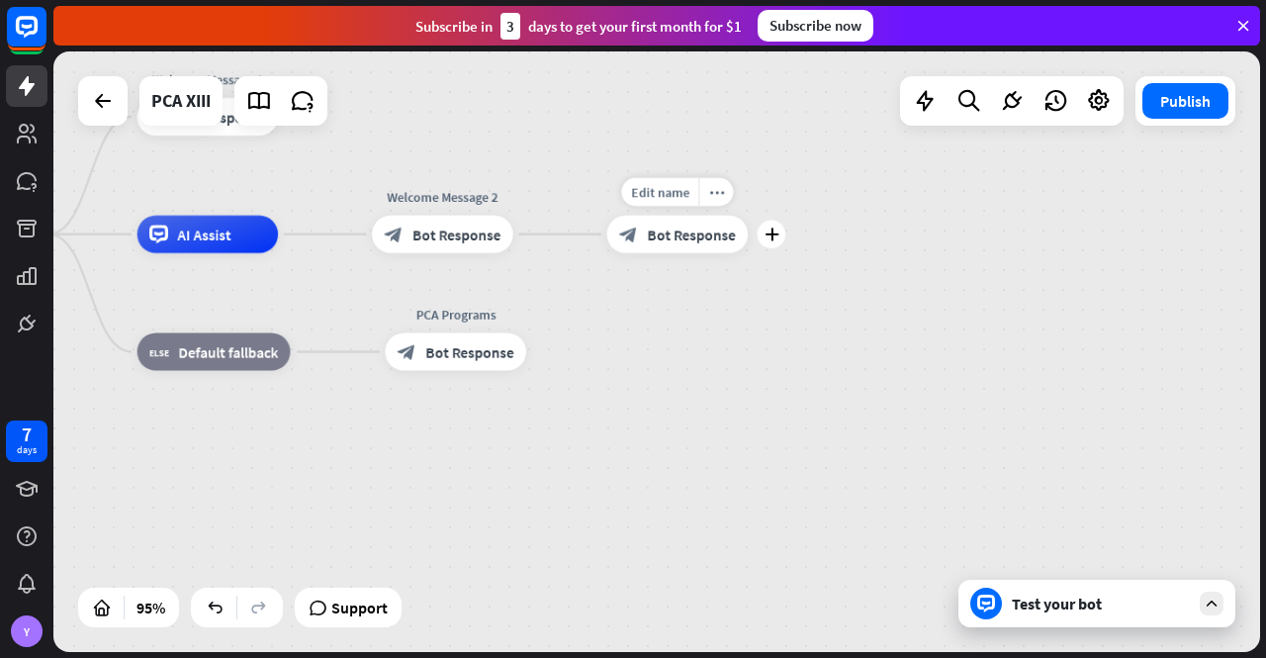
click at [698, 250] on div "block_bot_response Bot Response" at bounding box center [677, 235] width 141 height 38
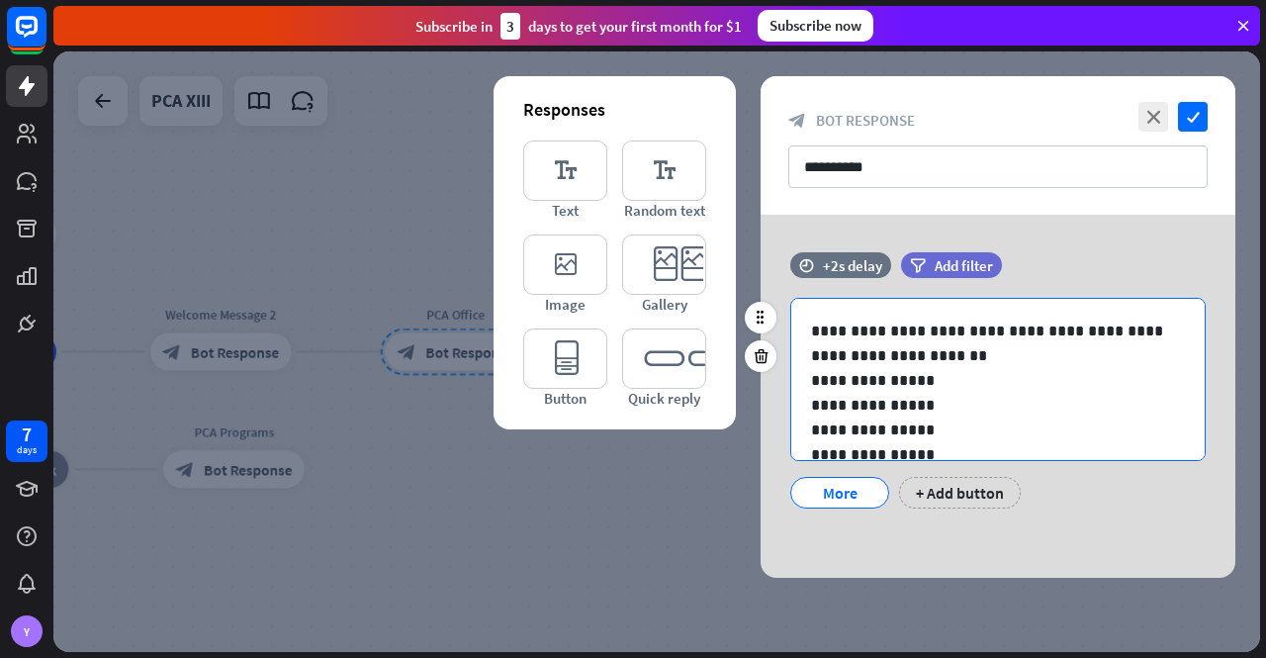
click at [914, 354] on p "**********" at bounding box center [990, 343] width 359 height 49
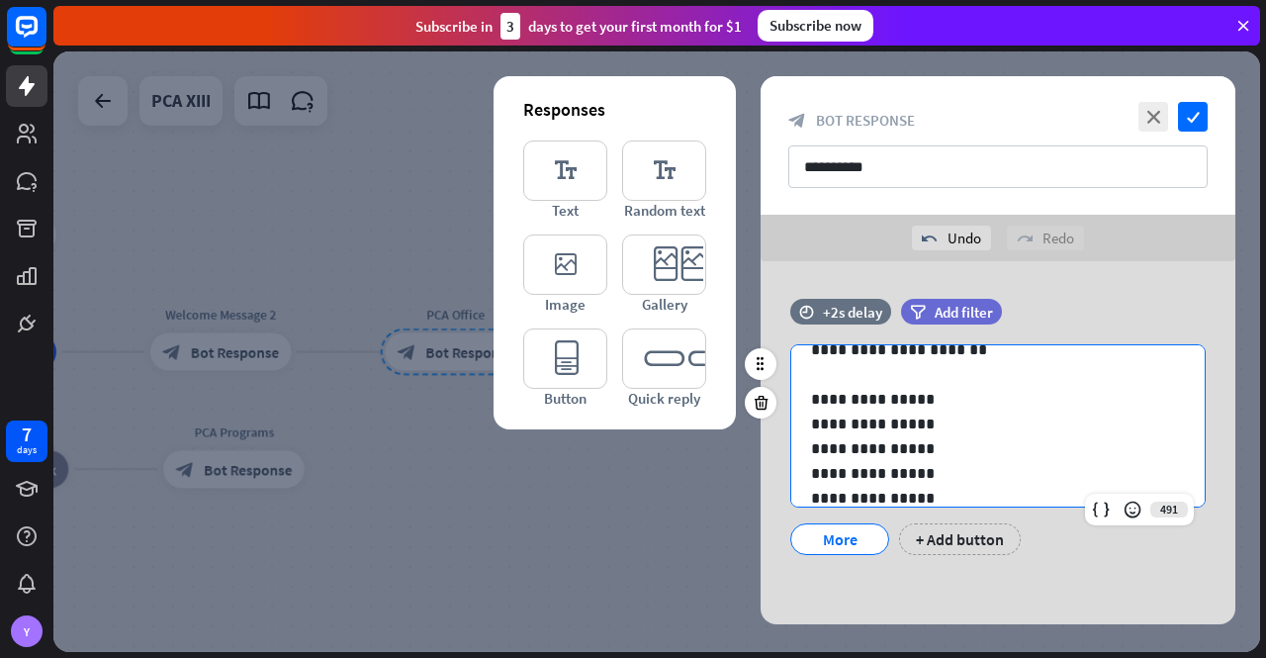
scroll to position [75, 0]
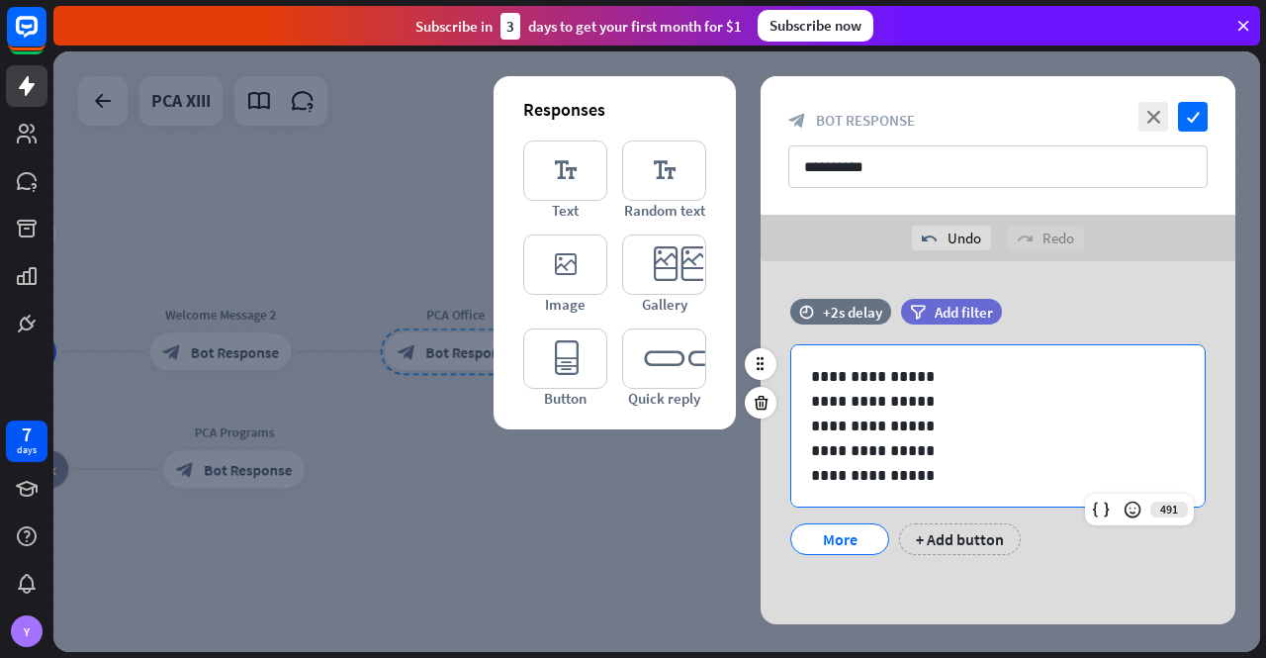
click at [938, 452] on p "**********" at bounding box center [990, 450] width 359 height 25
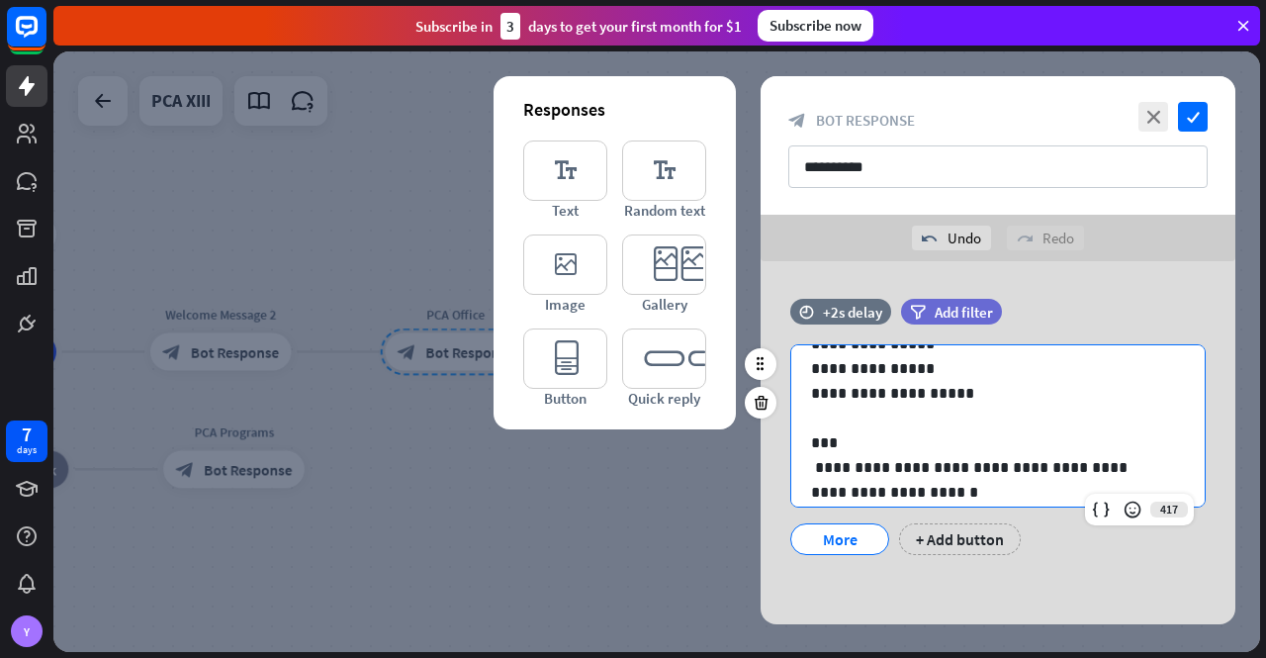
click at [978, 395] on p "**********" at bounding box center [990, 393] width 359 height 25
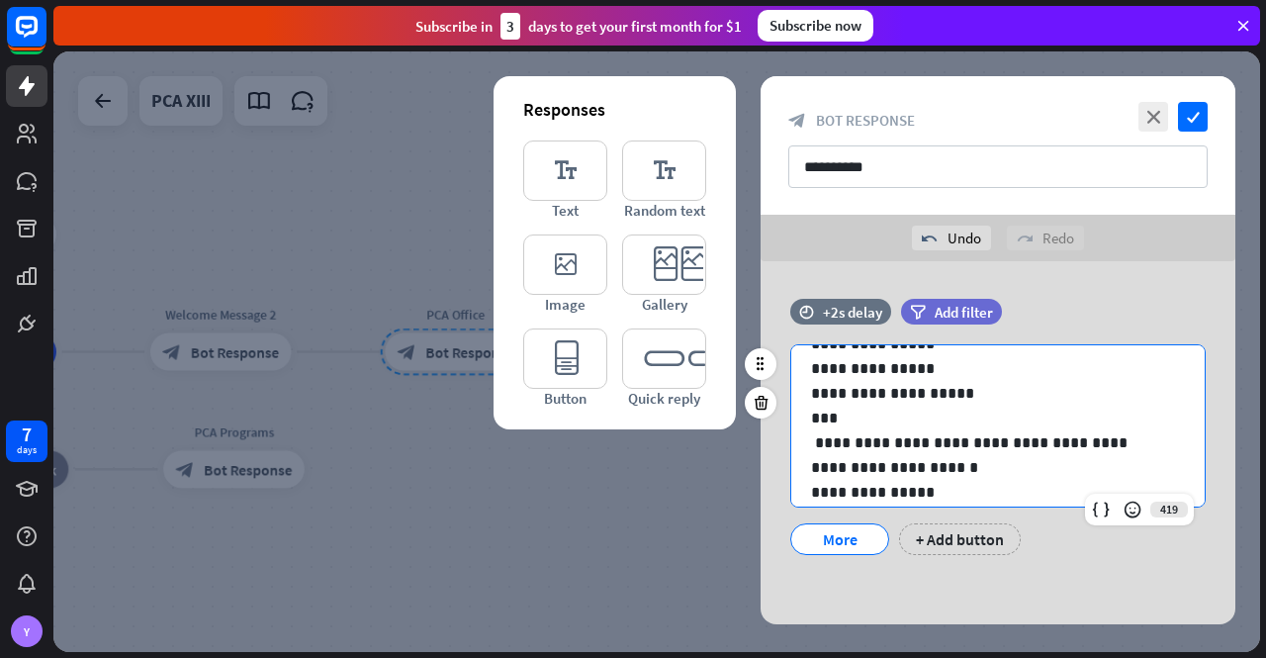
scroll to position [125, 0]
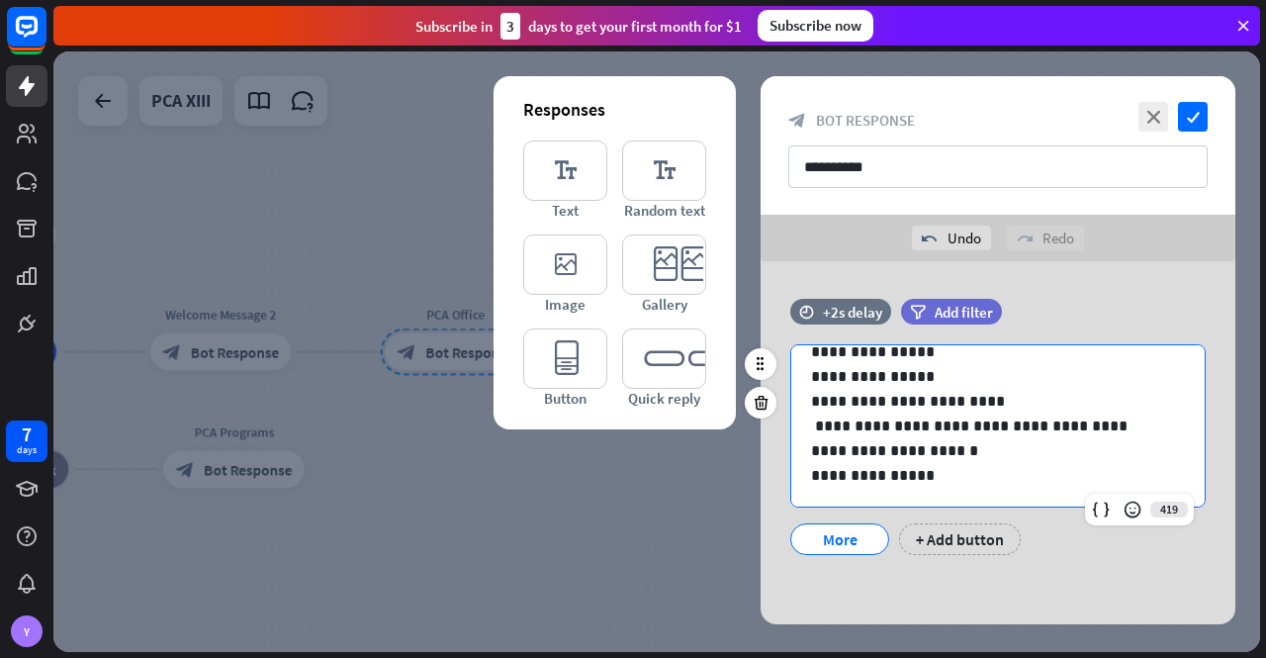
click at [1001, 405] on p "**********" at bounding box center [990, 401] width 359 height 25
drag, startPoint x: 815, startPoint y: 448, endPoint x: 896, endPoint y: 471, distance: 84.2
click at [817, 450] on p "**********" at bounding box center [990, 437] width 359 height 49
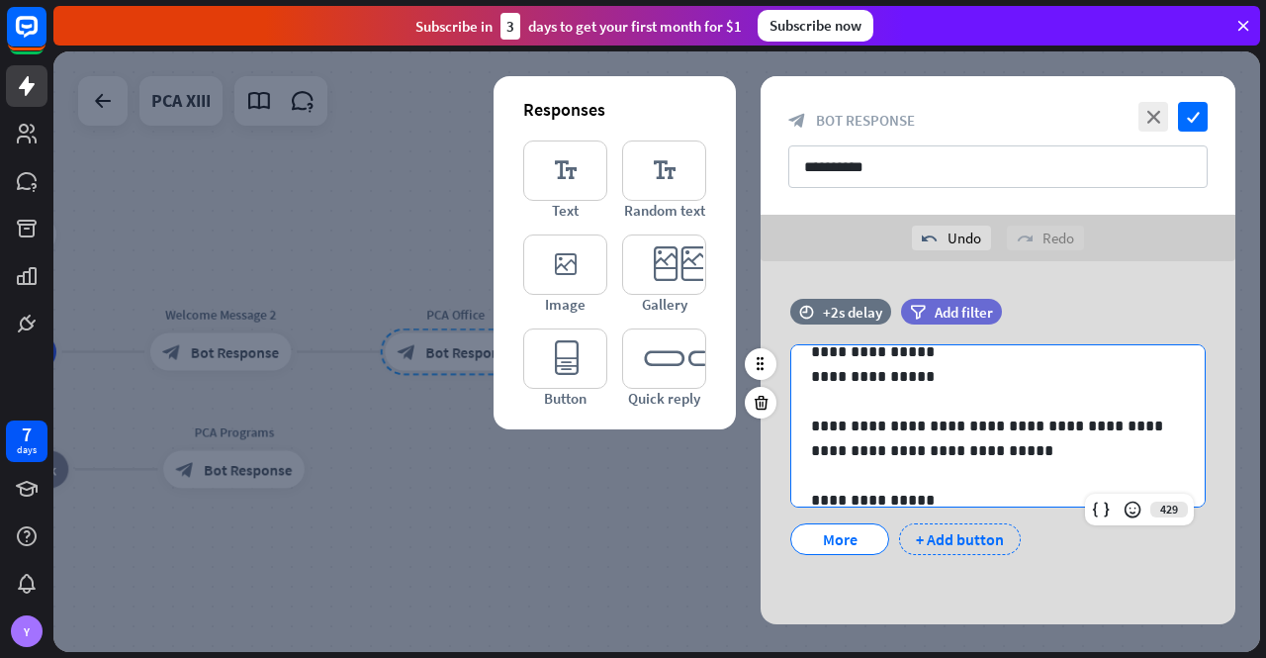
scroll to position [133, 0]
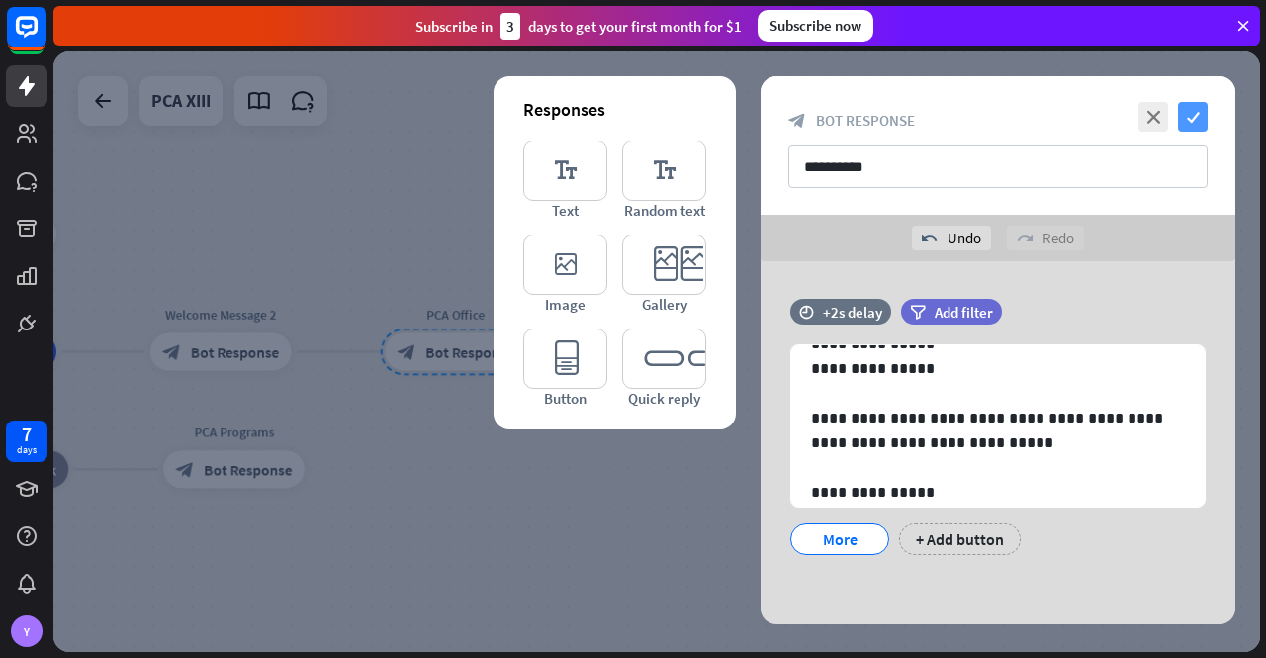
click at [1195, 118] on icon "check" at bounding box center [1193, 117] width 30 height 30
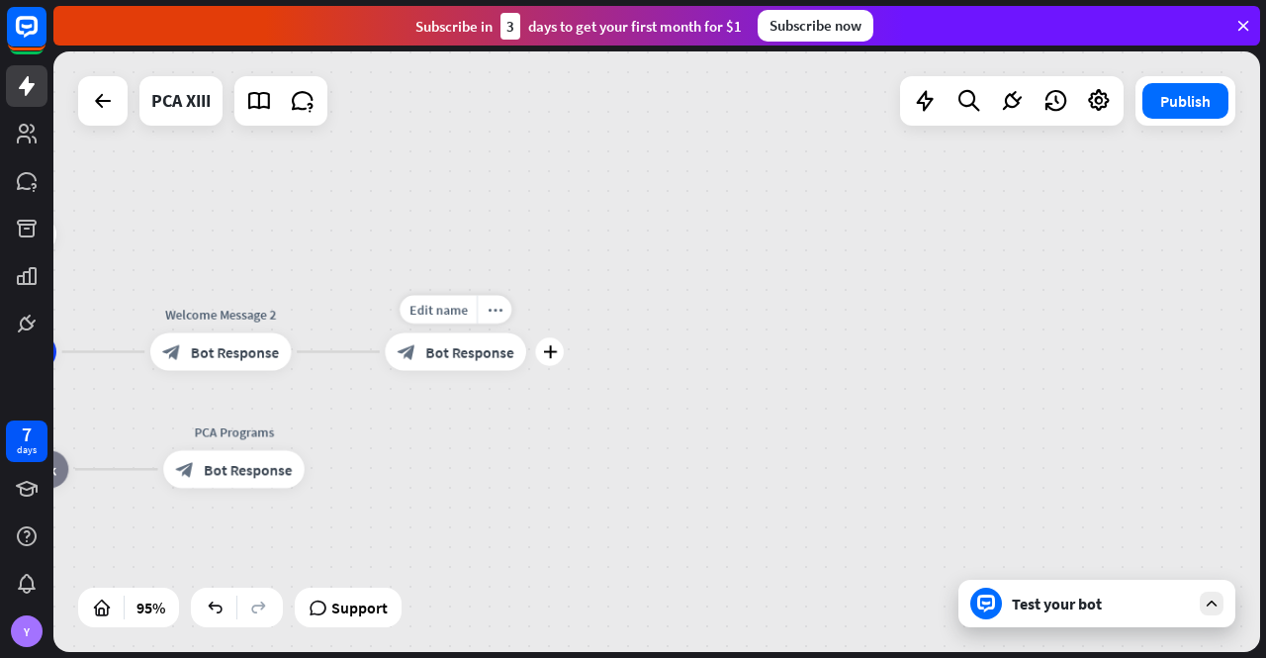
click at [448, 355] on span "Bot Response" at bounding box center [469, 351] width 88 height 19
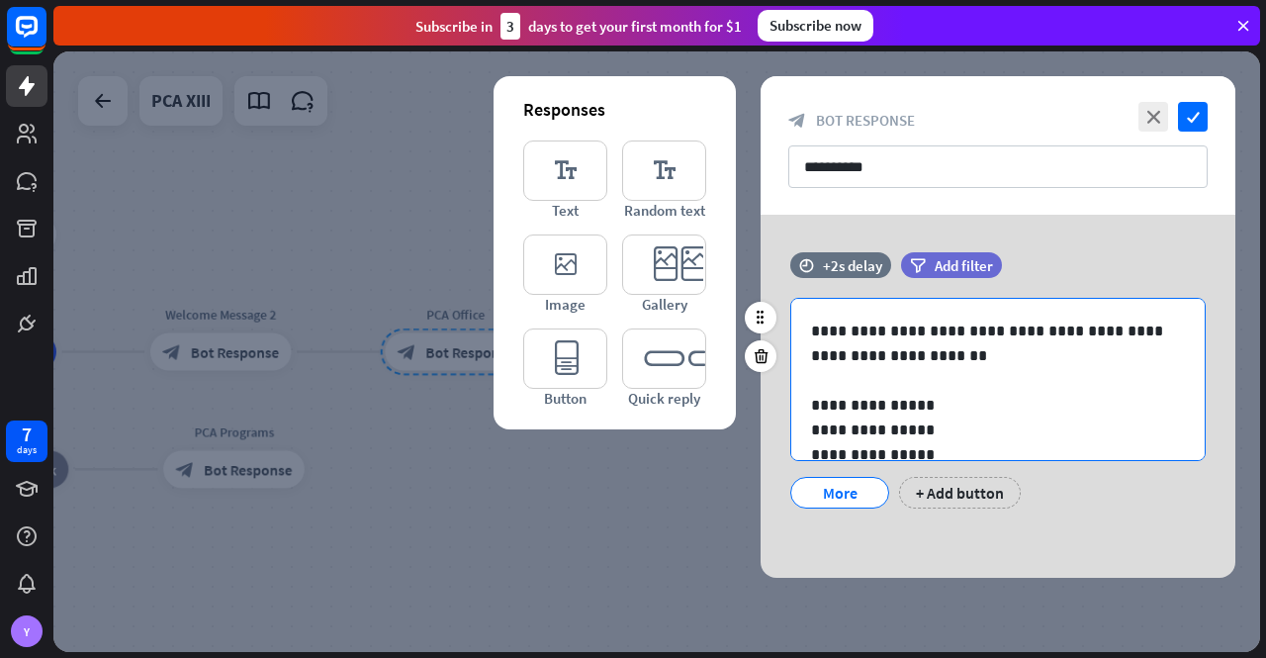
click at [954, 407] on p "**********" at bounding box center [990, 405] width 359 height 25
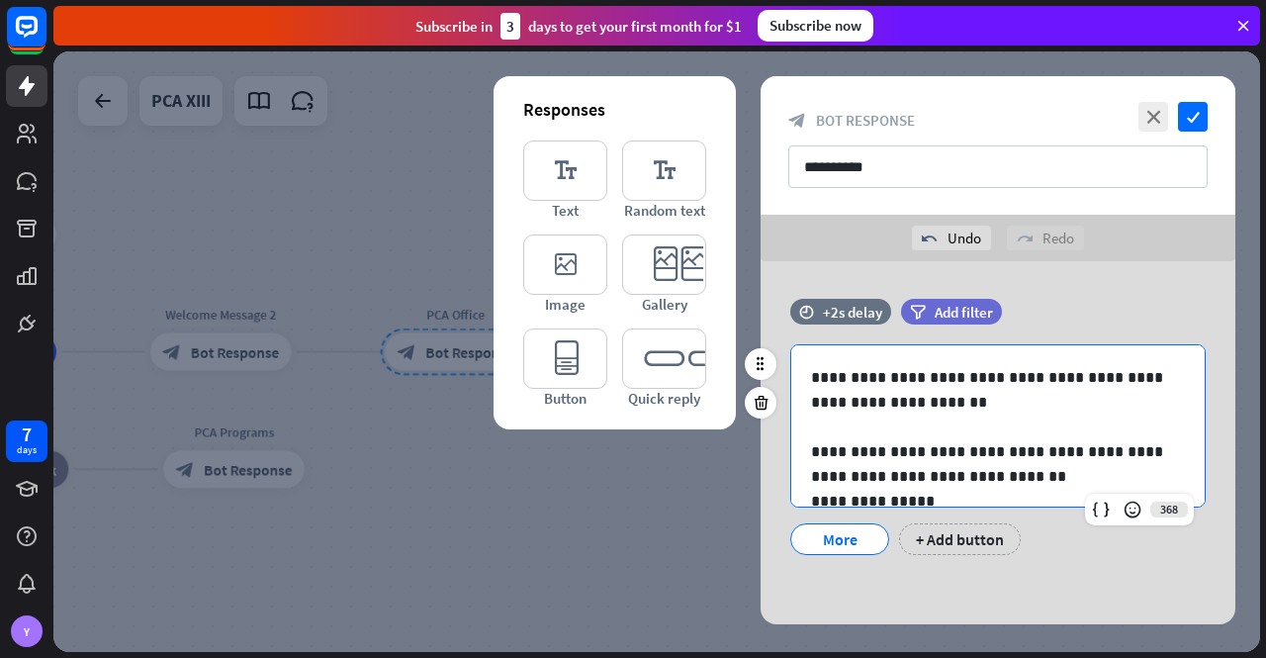
click at [926, 448] on p "**********" at bounding box center [990, 463] width 359 height 49
click at [845, 481] on p "**********" at bounding box center [990, 463] width 359 height 49
click at [852, 478] on p "**********" at bounding box center [990, 463] width 359 height 49
drag, startPoint x: 852, startPoint y: 478, endPoint x: 921, endPoint y: 482, distance: 69.4
click at [921, 482] on p "**********" at bounding box center [990, 463] width 359 height 49
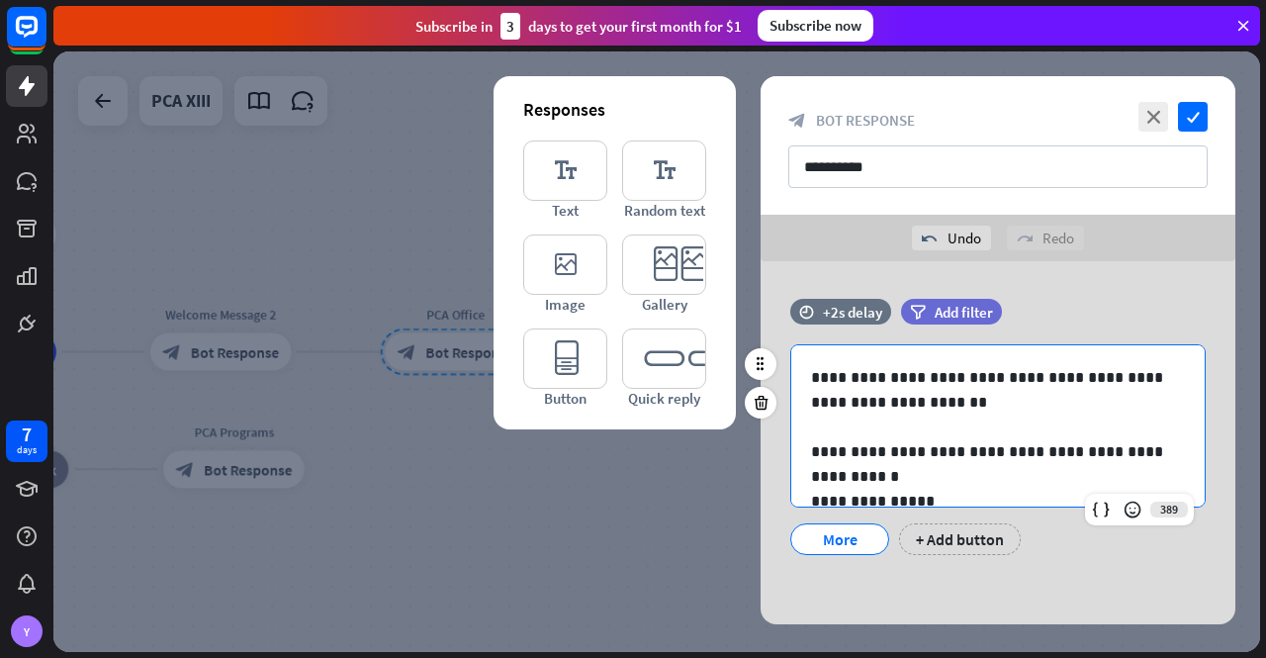
scroll to position [9, 0]
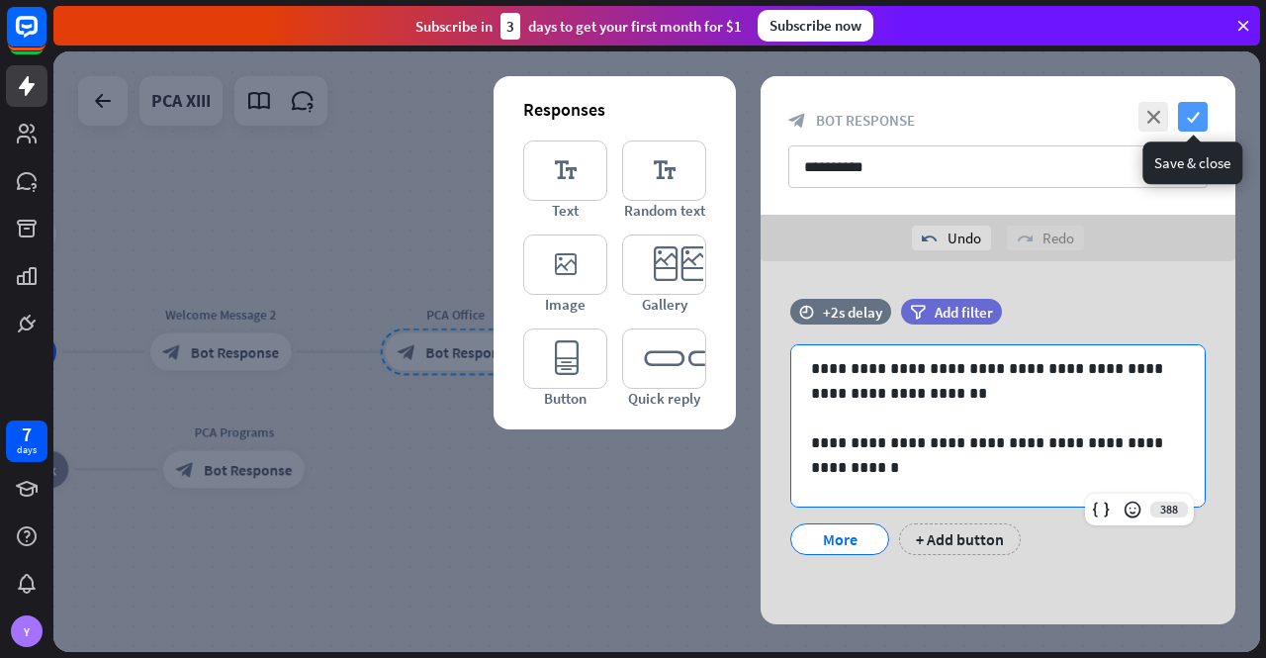
click at [1194, 117] on icon "check" at bounding box center [1193, 117] width 30 height 30
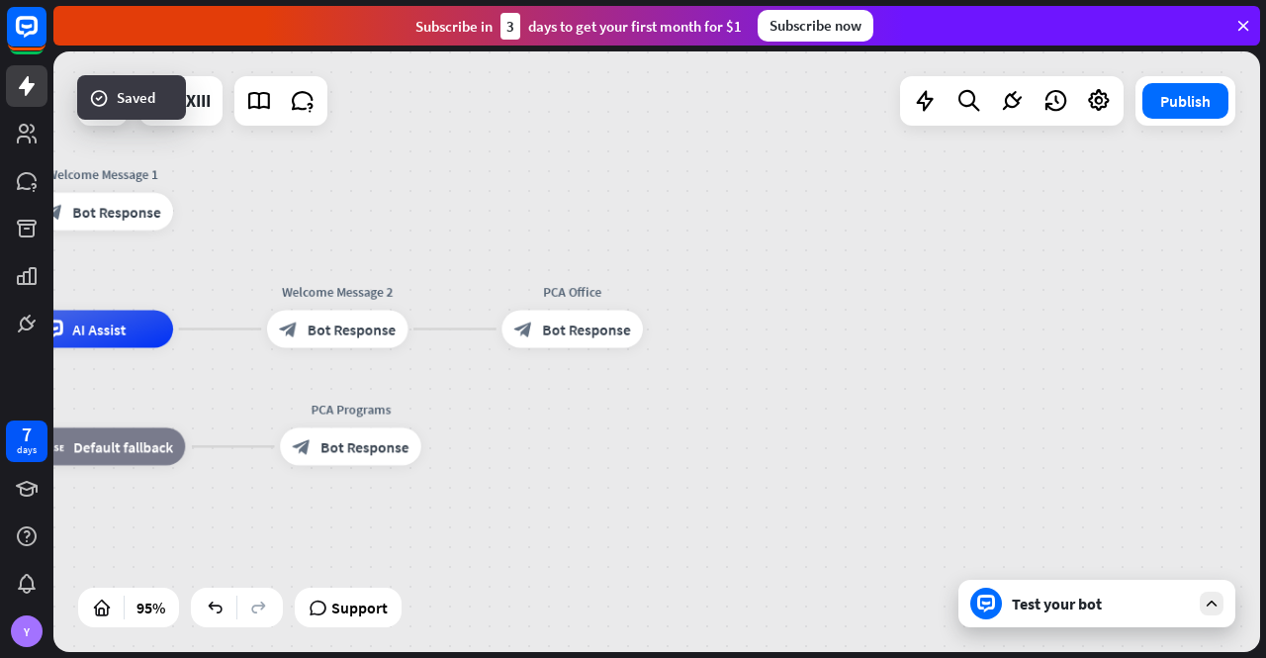
drag, startPoint x: 619, startPoint y: 494, endPoint x: 688, endPoint y: 478, distance: 71.0
click at [688, 478] on div "PCA XIII home_2 Start point Welcome Message 1 block_bot_response Bot Response A…" at bounding box center [370, 614] width 1146 height 571
click at [1120, 613] on div "Test your bot" at bounding box center [1097, 603] width 277 height 47
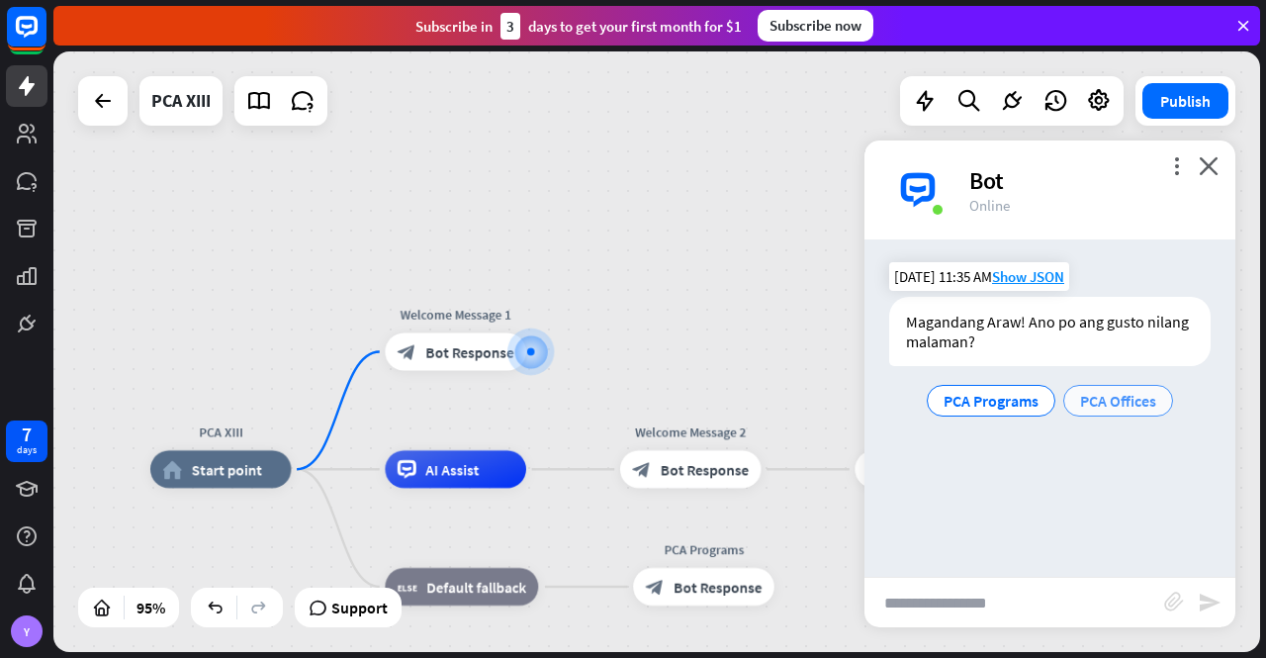
click at [1115, 397] on span "PCA Offices" at bounding box center [1118, 401] width 76 height 20
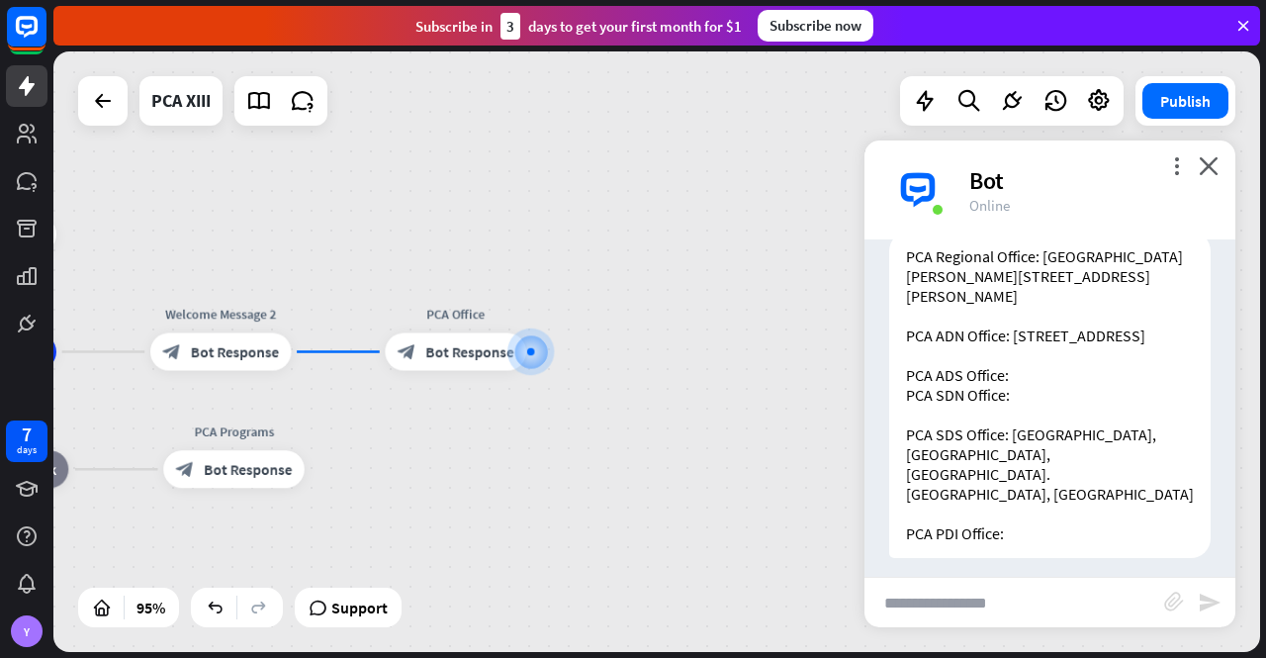
scroll to position [304, 0]
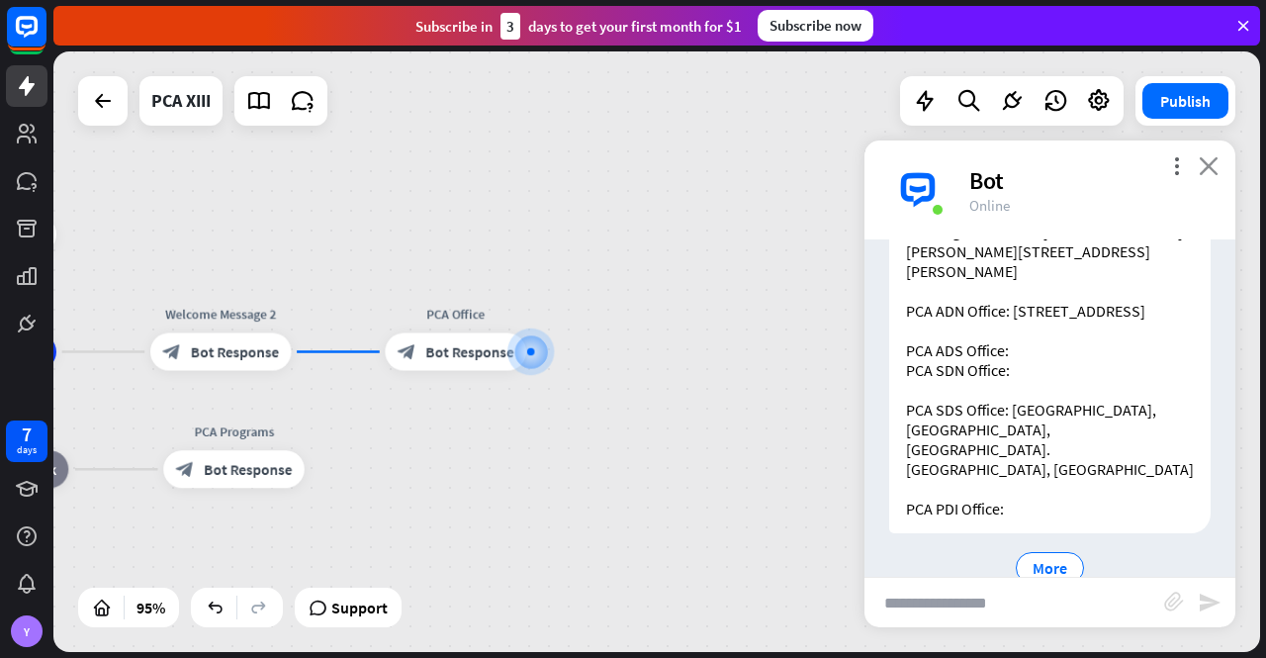
click at [1209, 161] on icon "close" at bounding box center [1209, 165] width 20 height 19
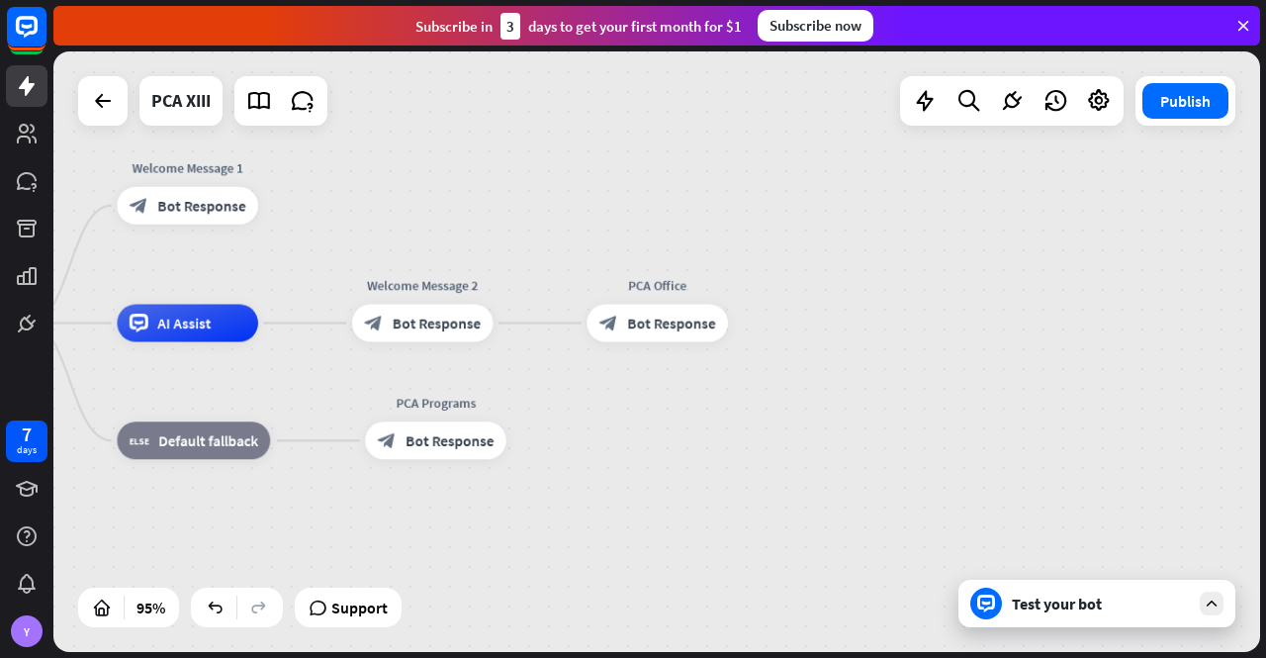
drag, startPoint x: 807, startPoint y: 394, endPoint x: 1095, endPoint y: 368, distance: 289.0
click at [1029, 367] on div "PCA XIII home_2 Start point Welcome Message 1 block_bot_response Bot Response A…" at bounding box center [455, 608] width 1146 height 571
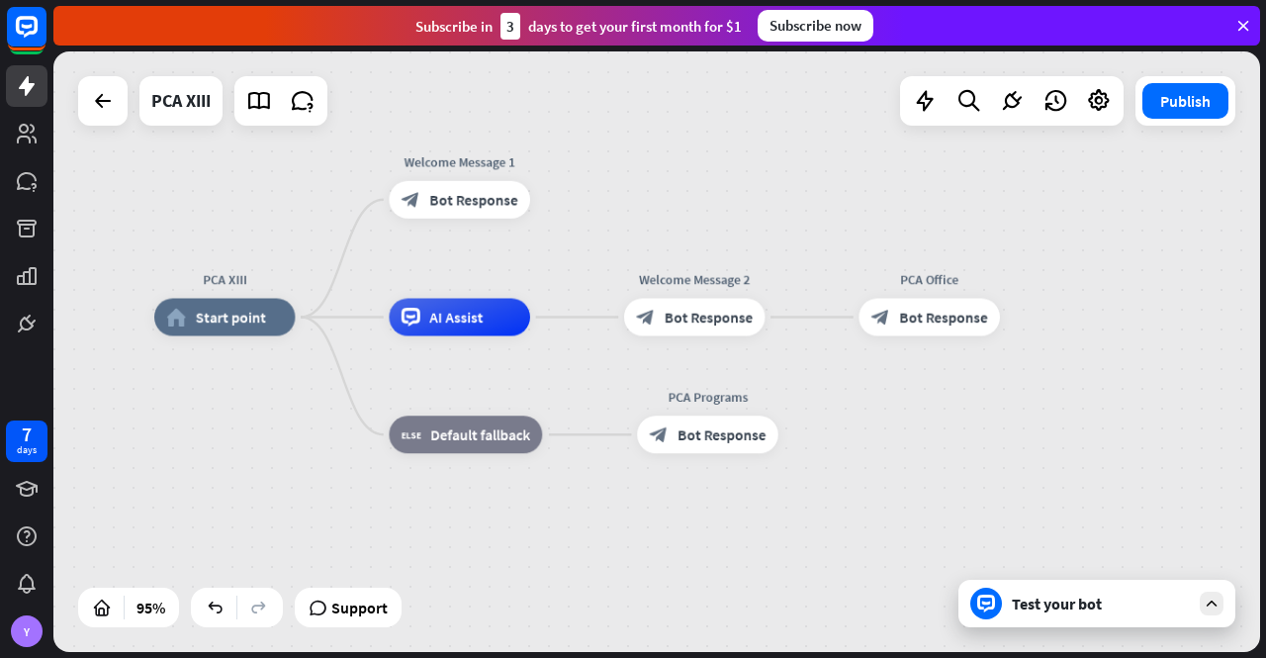
drag, startPoint x: 758, startPoint y: 486, endPoint x: 904, endPoint y: 477, distance: 146.7
click at [904, 477] on div "PCA XIII home_2 Start point Welcome Message 1 block_bot_response Bot Response A…" at bounding box center [727, 603] width 1146 height 571
click at [718, 444] on span "Bot Response" at bounding box center [722, 434] width 88 height 19
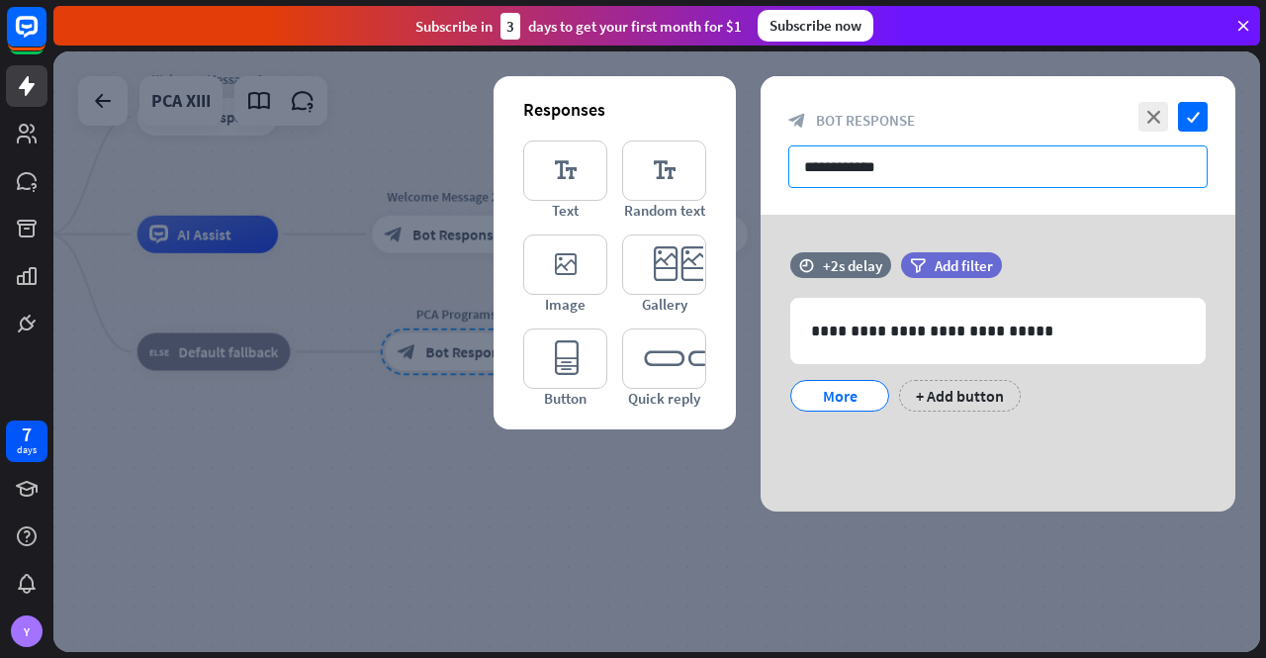
click at [815, 163] on input "**********" at bounding box center [997, 166] width 419 height 43
click at [808, 166] on input "**********" at bounding box center [997, 166] width 419 height 43
drag, startPoint x: 808, startPoint y: 166, endPoint x: 896, endPoint y: 171, distance: 88.2
click at [896, 171] on input "**********" at bounding box center [997, 166] width 419 height 43
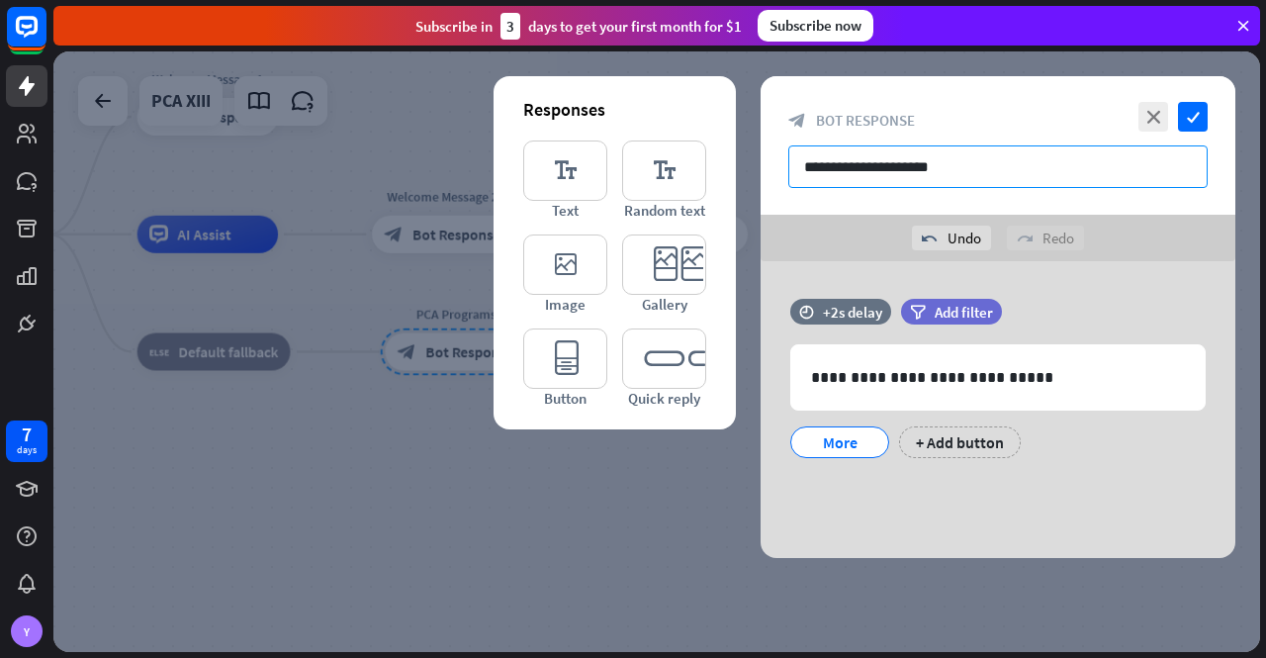
type input "**********"
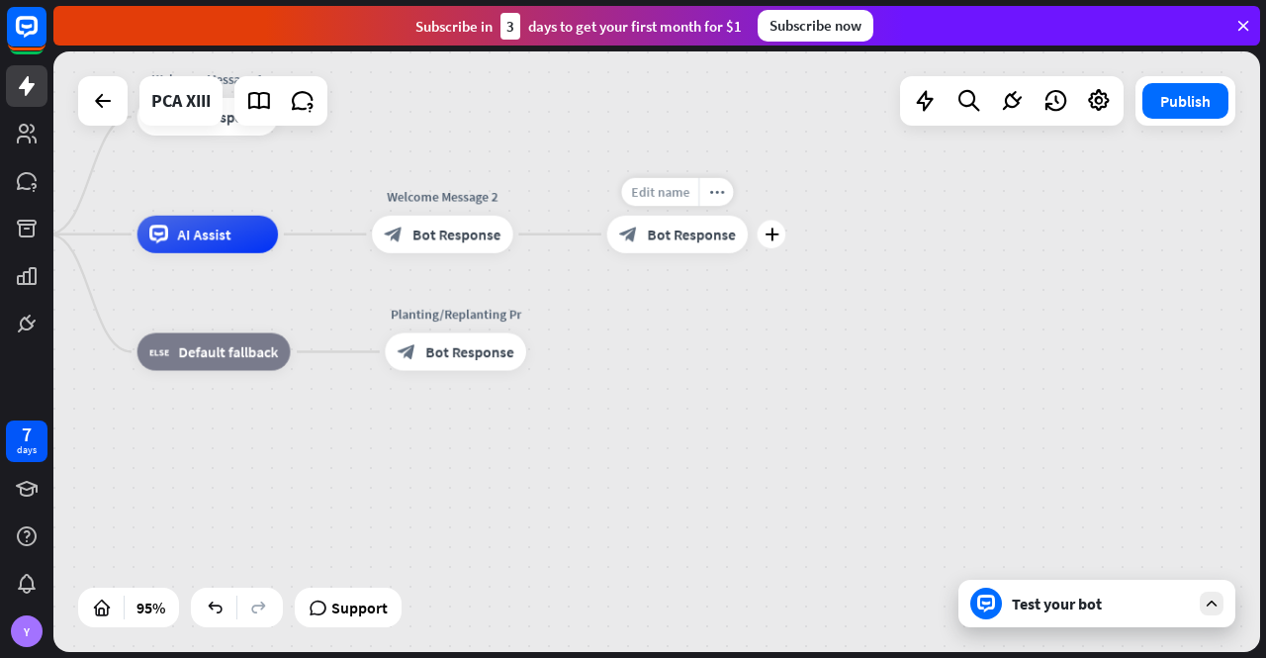
click at [663, 193] on span "Edit name" at bounding box center [660, 191] width 58 height 17
type input "**********"
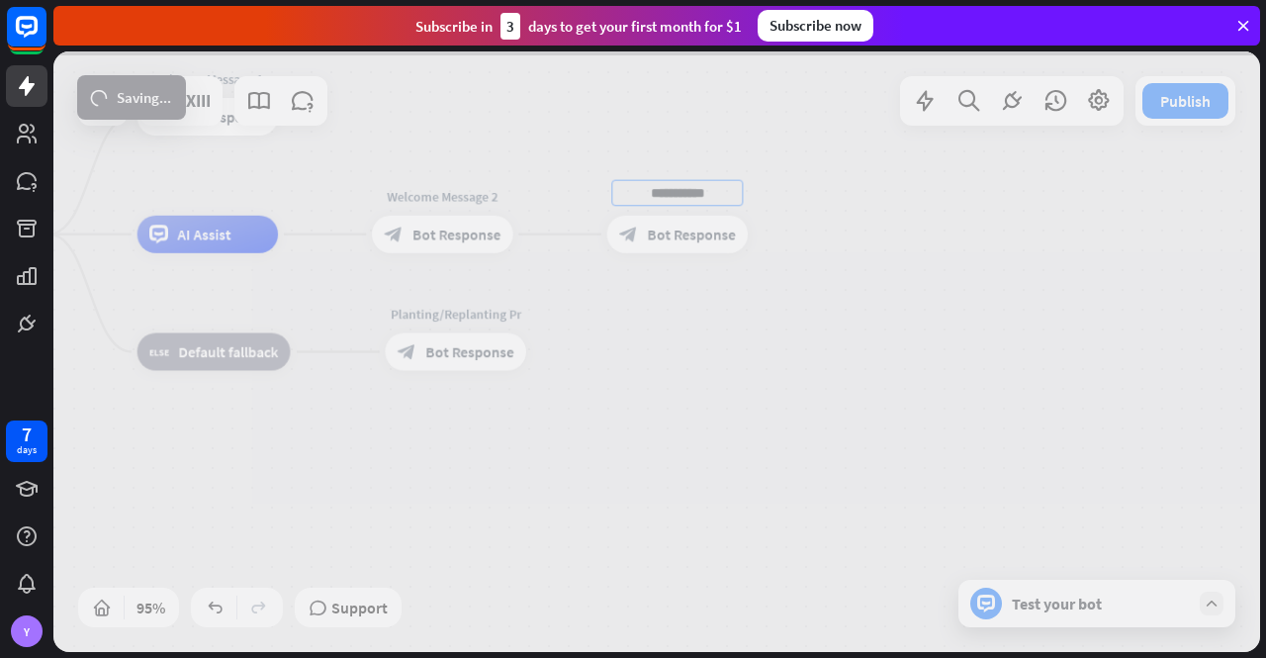
click at [724, 321] on div "**********" at bounding box center [656, 351] width 1207 height 600
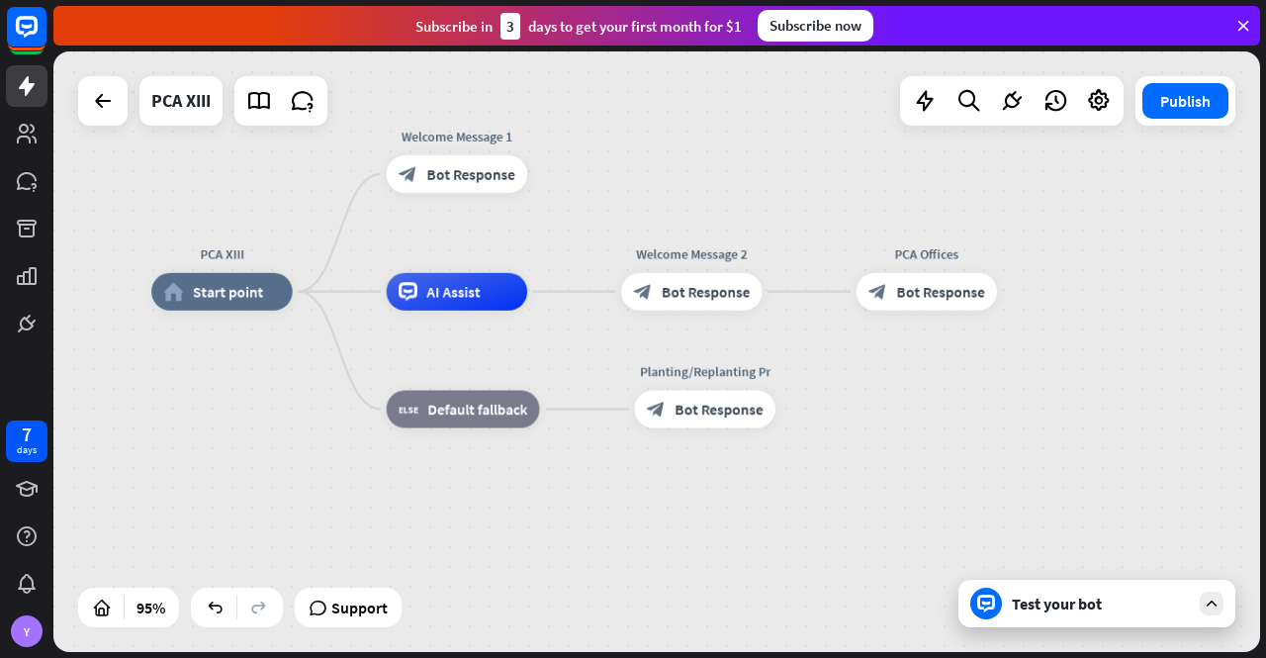
drag, startPoint x: 663, startPoint y: 369, endPoint x: 853, endPoint y: 406, distance: 193.4
click at [853, 406] on div "PCA XIII home_2 Start point Welcome Message 1 block_bot_response Bot Response A…" at bounding box center [724, 577] width 1146 height 571
click at [712, 411] on span "Bot Response" at bounding box center [719, 409] width 88 height 19
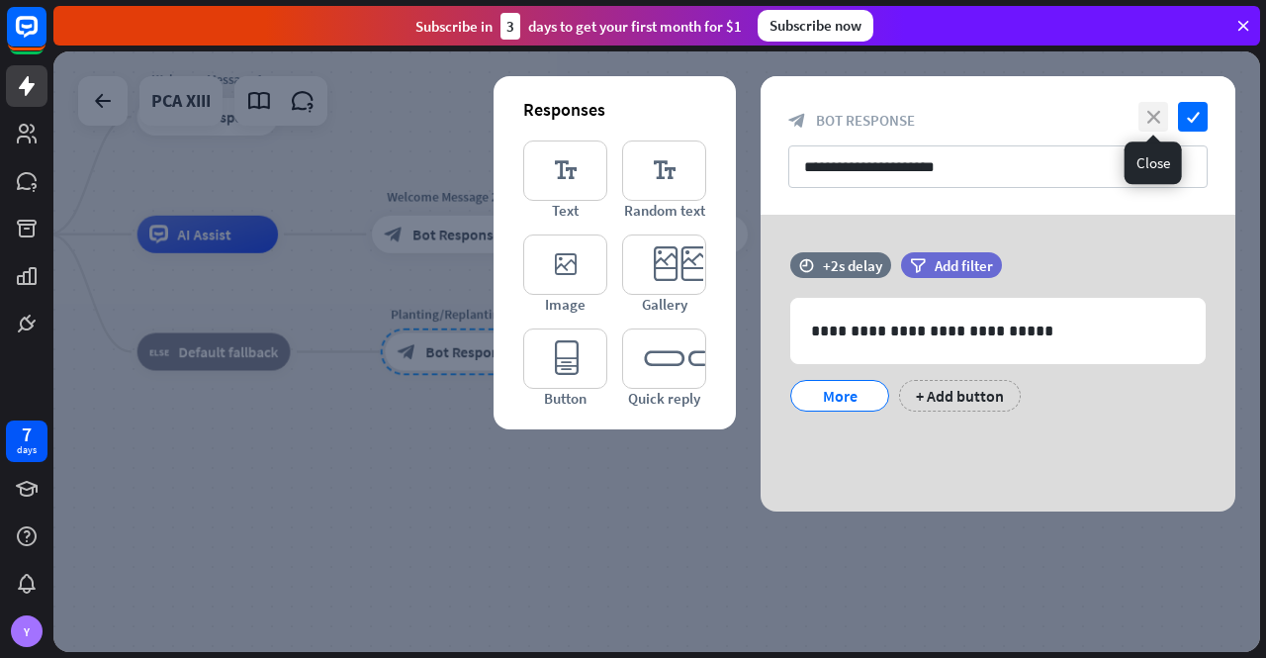
click at [1151, 116] on icon "close" at bounding box center [1154, 117] width 30 height 30
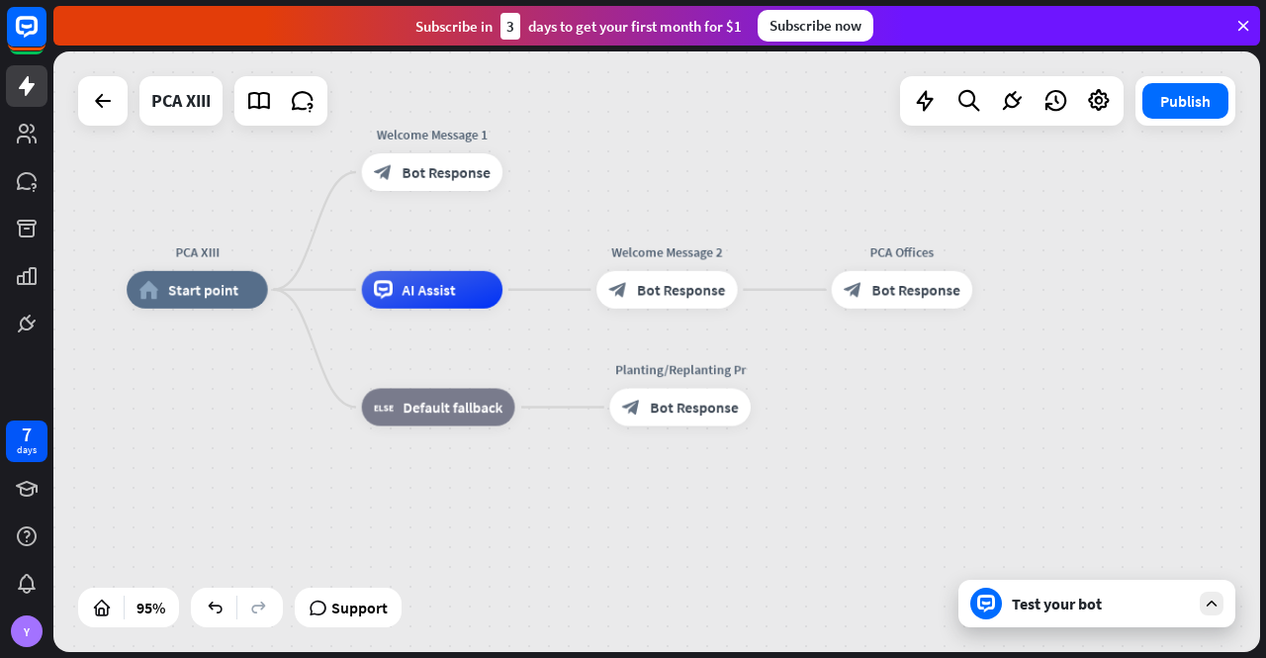
drag, startPoint x: 640, startPoint y: 456, endPoint x: 865, endPoint y: 511, distance: 231.3
click at [865, 511] on div "PCA XIII home_2 Start point Welcome Message 1 block_bot_response Bot Response A…" at bounding box center [700, 575] width 1146 height 571
click at [1064, 604] on div "Test your bot" at bounding box center [1101, 604] width 178 height 20
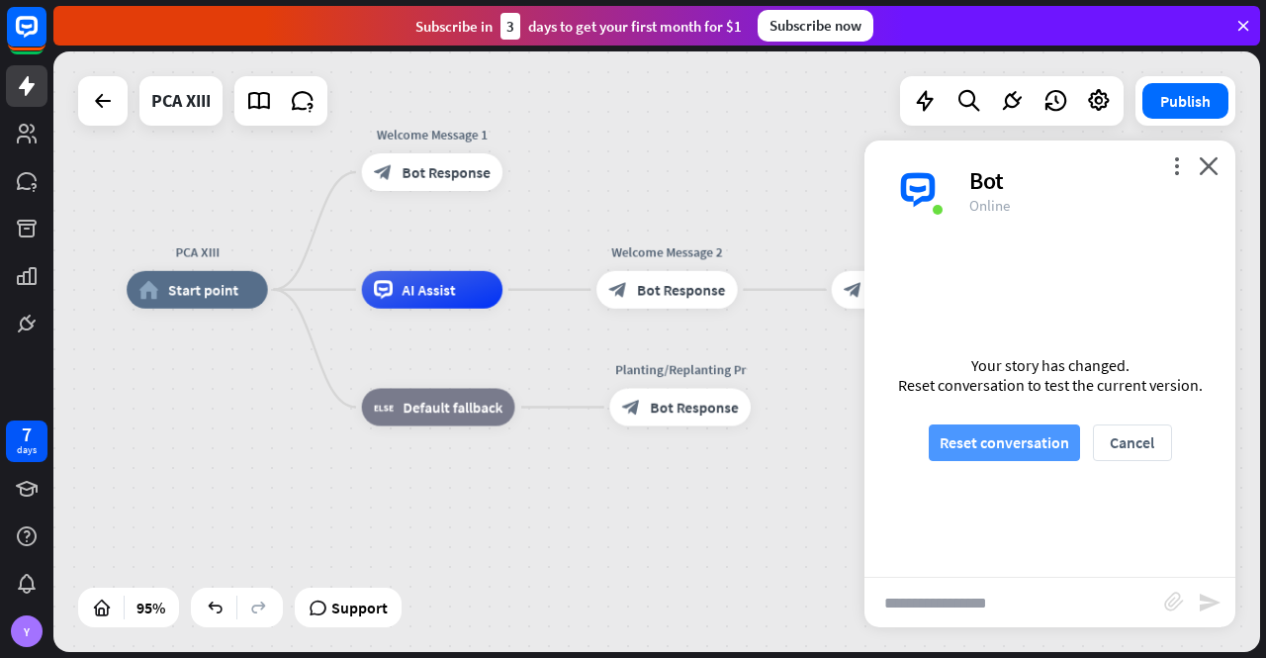
click at [1005, 446] on button "Reset conversation" at bounding box center [1004, 442] width 151 height 37
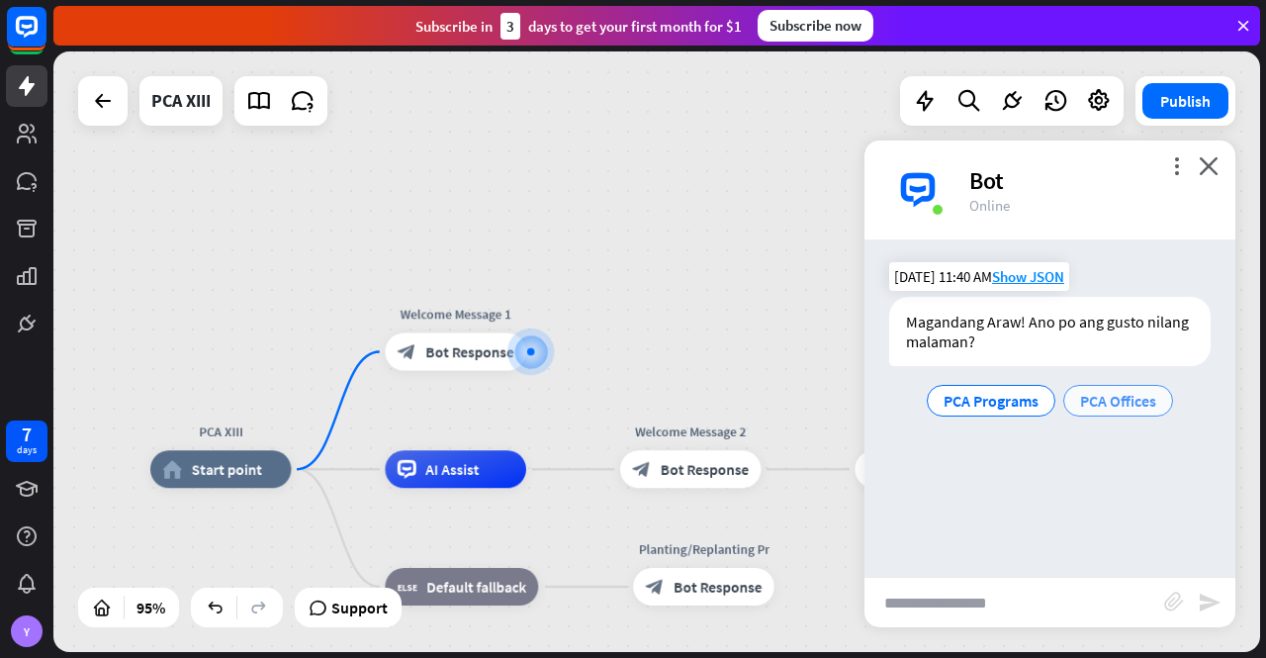
click at [1117, 401] on span "PCA Offices" at bounding box center [1118, 401] width 76 height 20
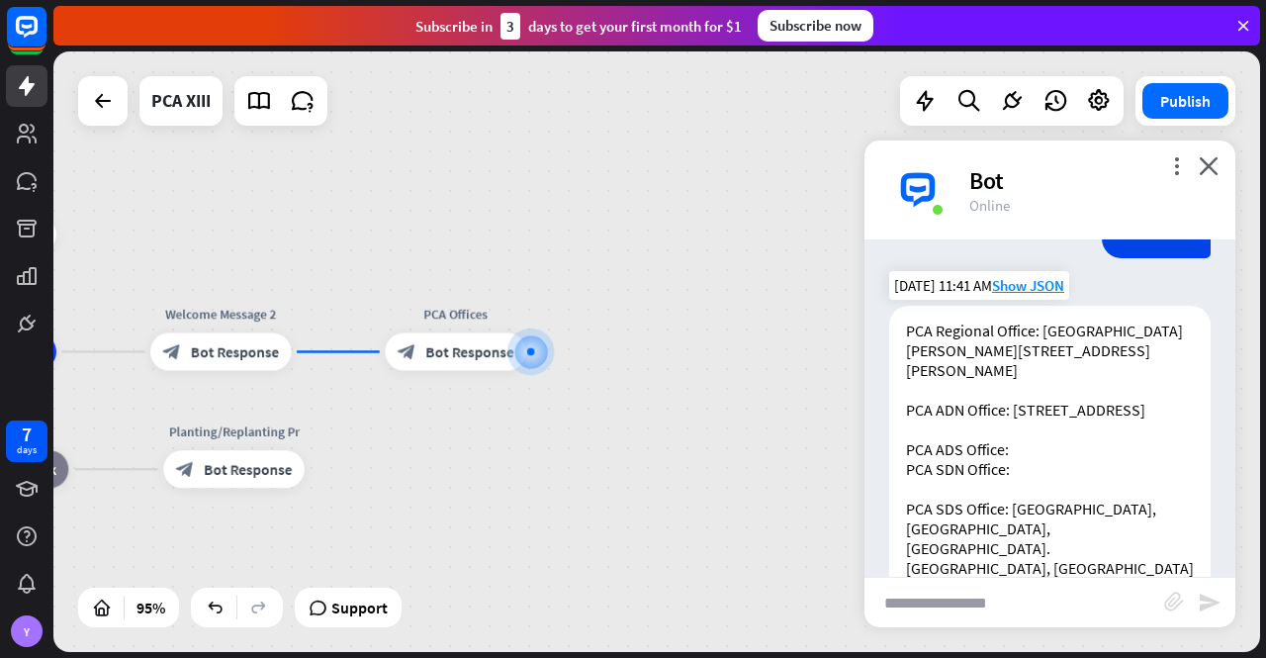
scroll to position [304, 0]
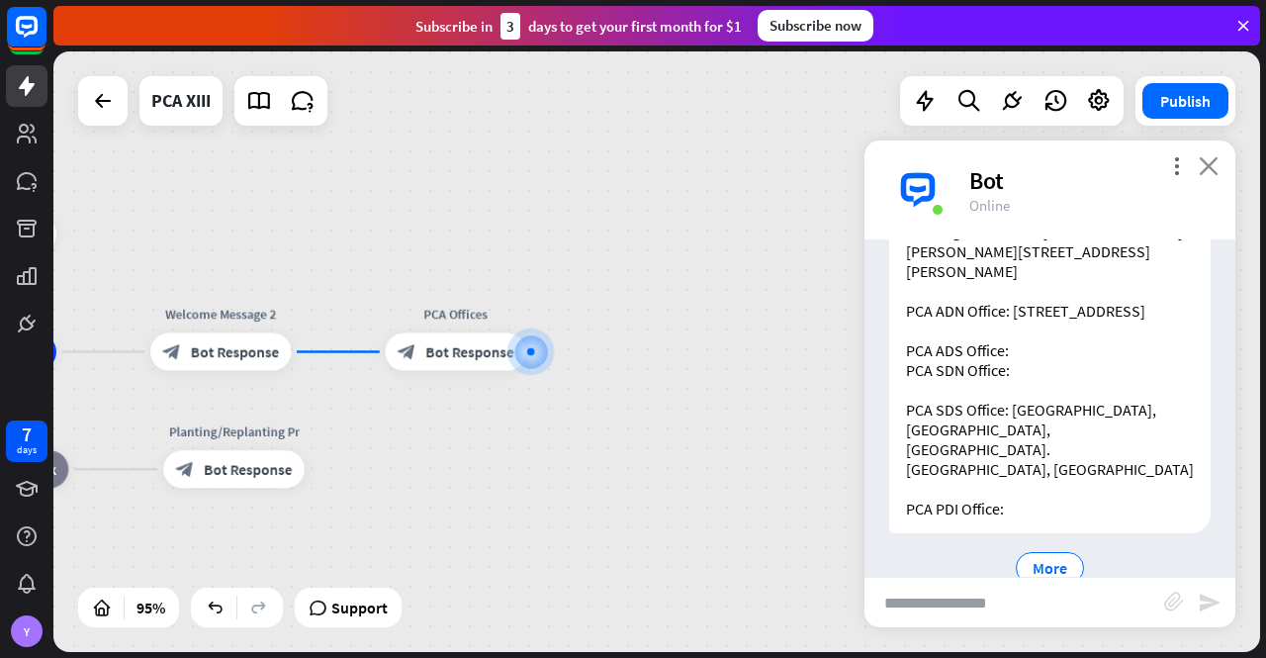
click at [1208, 160] on icon "close" at bounding box center [1209, 165] width 20 height 19
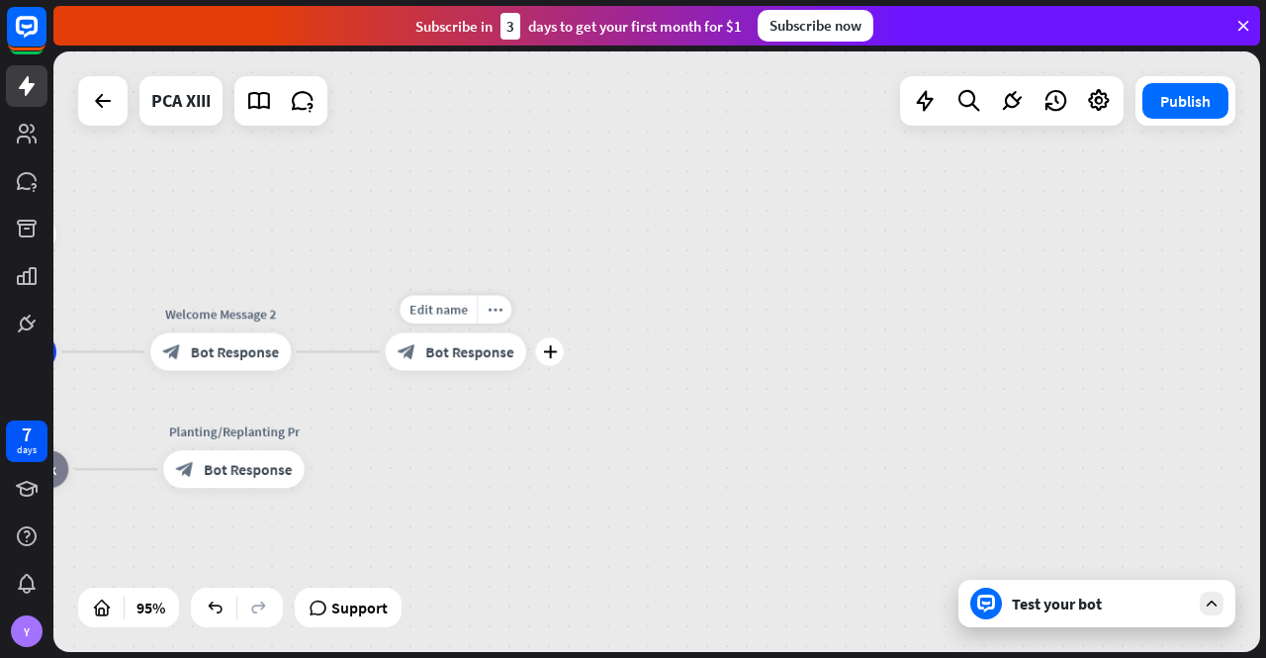
click at [470, 351] on span "Bot Response" at bounding box center [469, 351] width 88 height 19
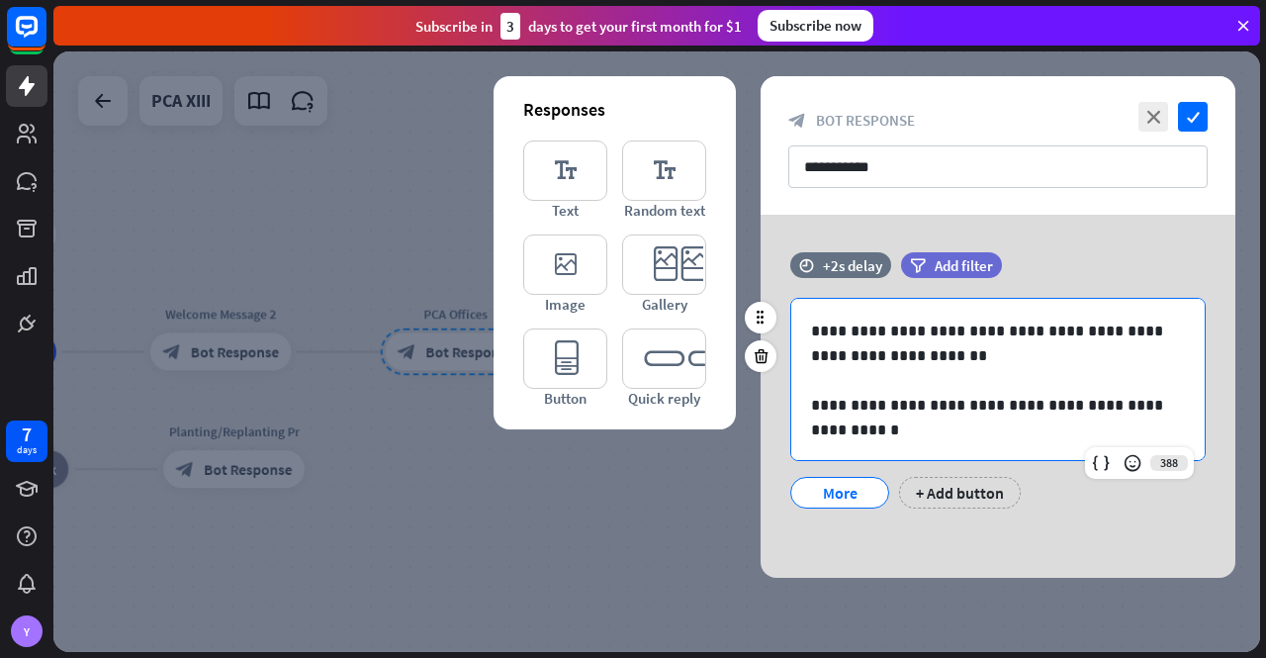
click at [926, 380] on p at bounding box center [998, 380] width 374 height 25
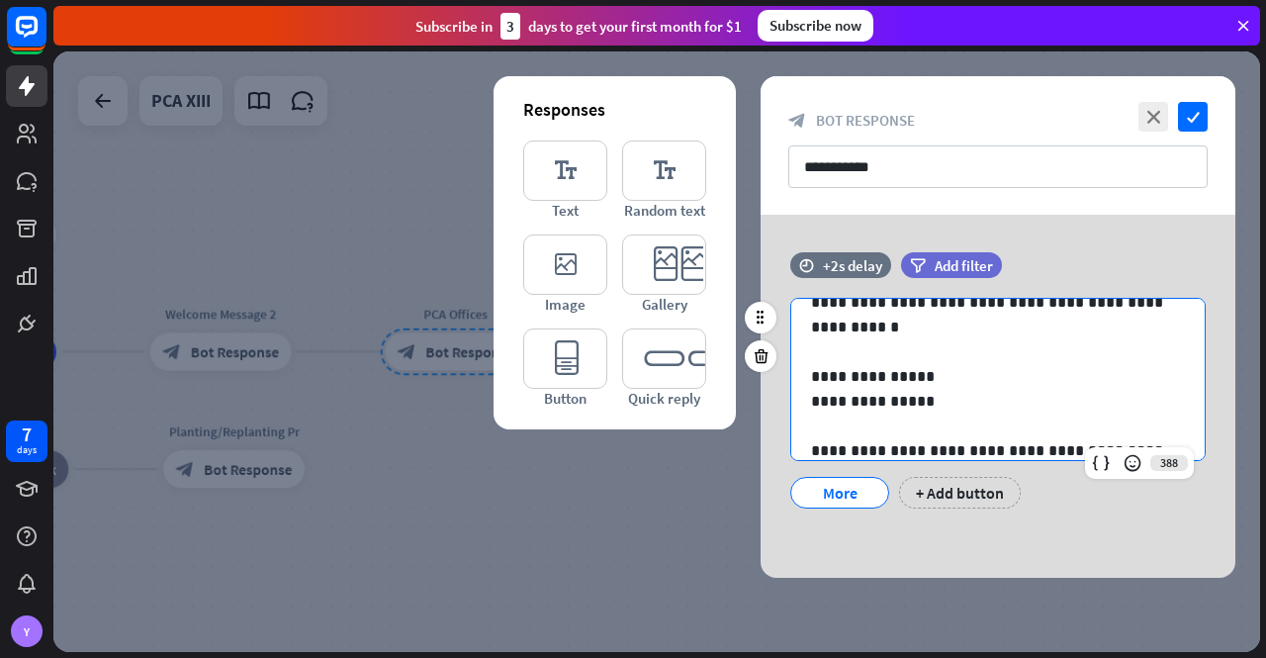
scroll to position [199, 0]
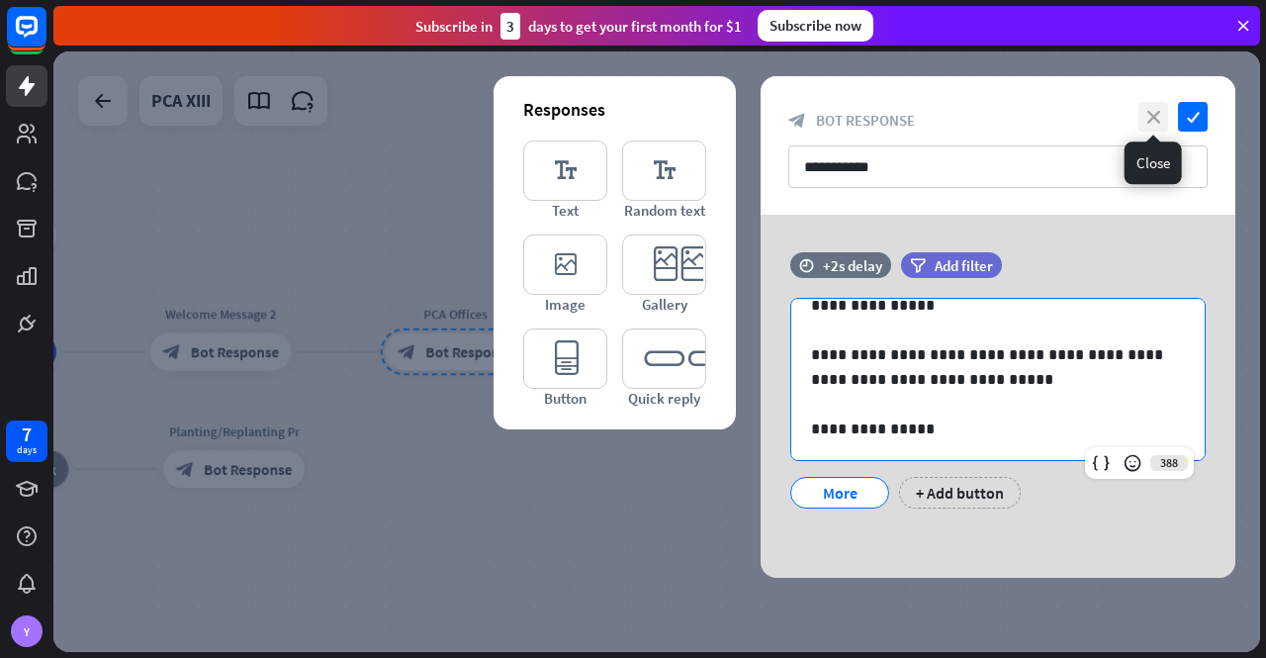
click at [1154, 118] on icon "close" at bounding box center [1154, 117] width 30 height 30
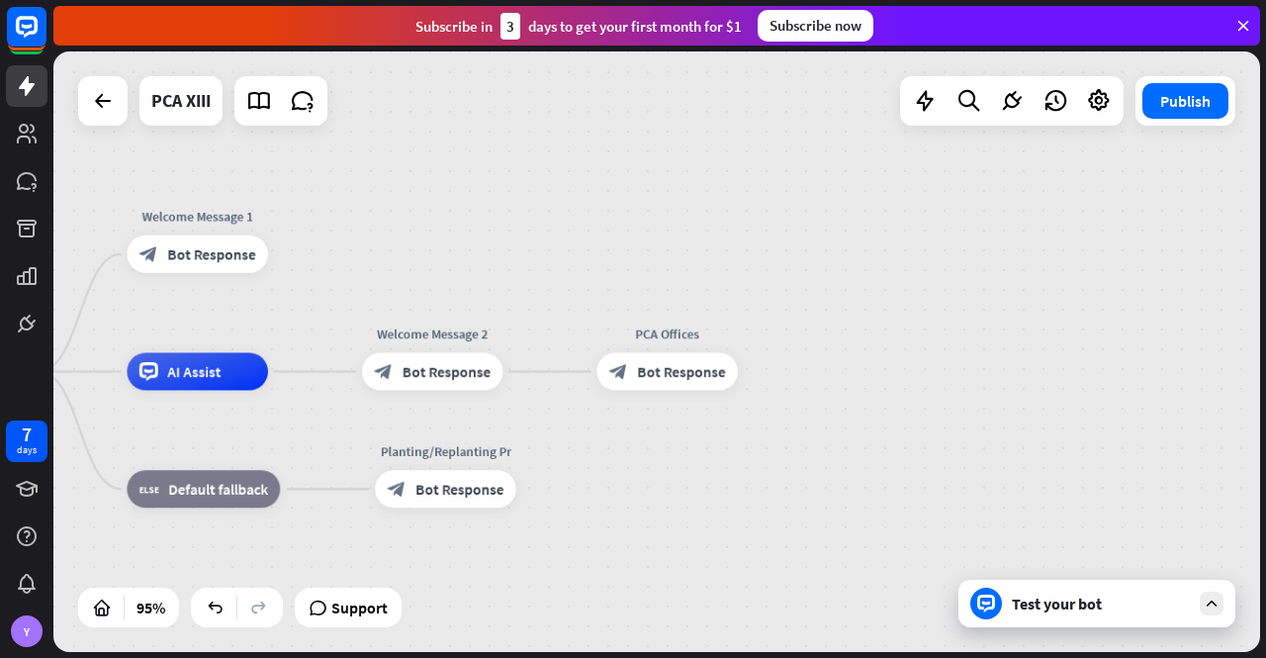
drag, startPoint x: 638, startPoint y: 401, endPoint x: 865, endPoint y: 420, distance: 227.4
click at [862, 420] on div "PCA XIII home_2 Start point Welcome Message 1 block_bot_response Bot Response A…" at bounding box center [465, 657] width 1146 height 571
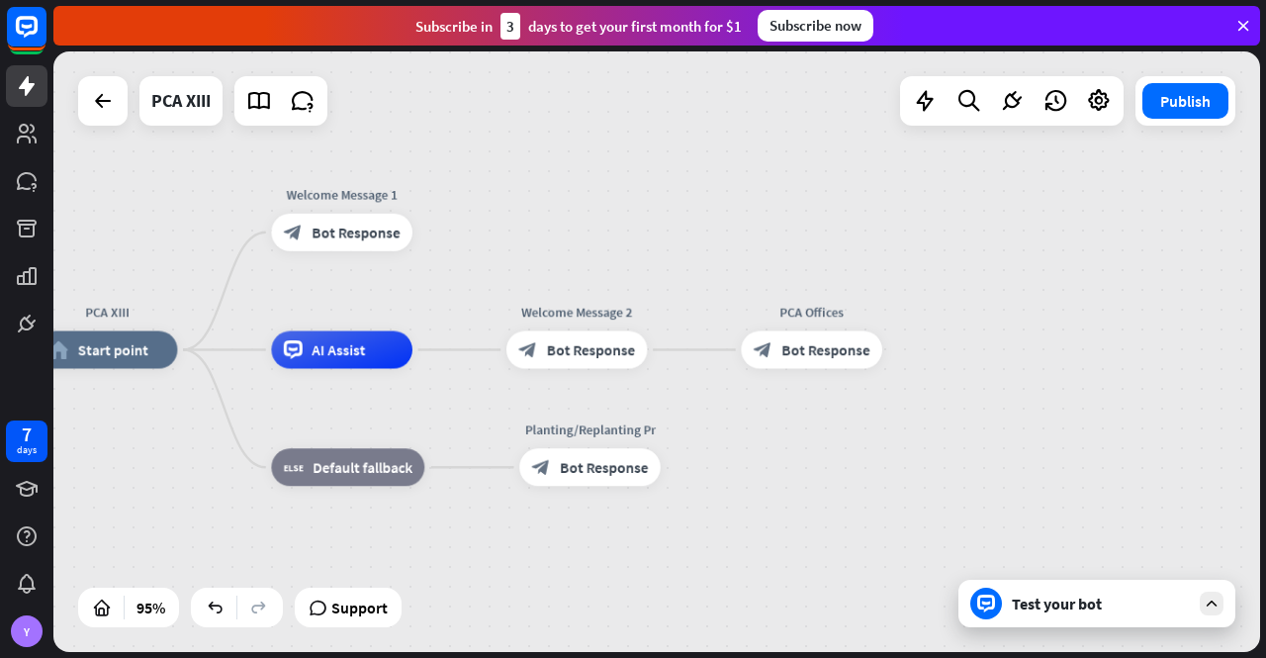
drag, startPoint x: 701, startPoint y: 505, endPoint x: 832, endPoint y: 482, distance: 132.7
click at [832, 482] on div "PCA XIII home_2 Start point Welcome Message 1 block_bot_response Bot Response A…" at bounding box center [610, 635] width 1146 height 571
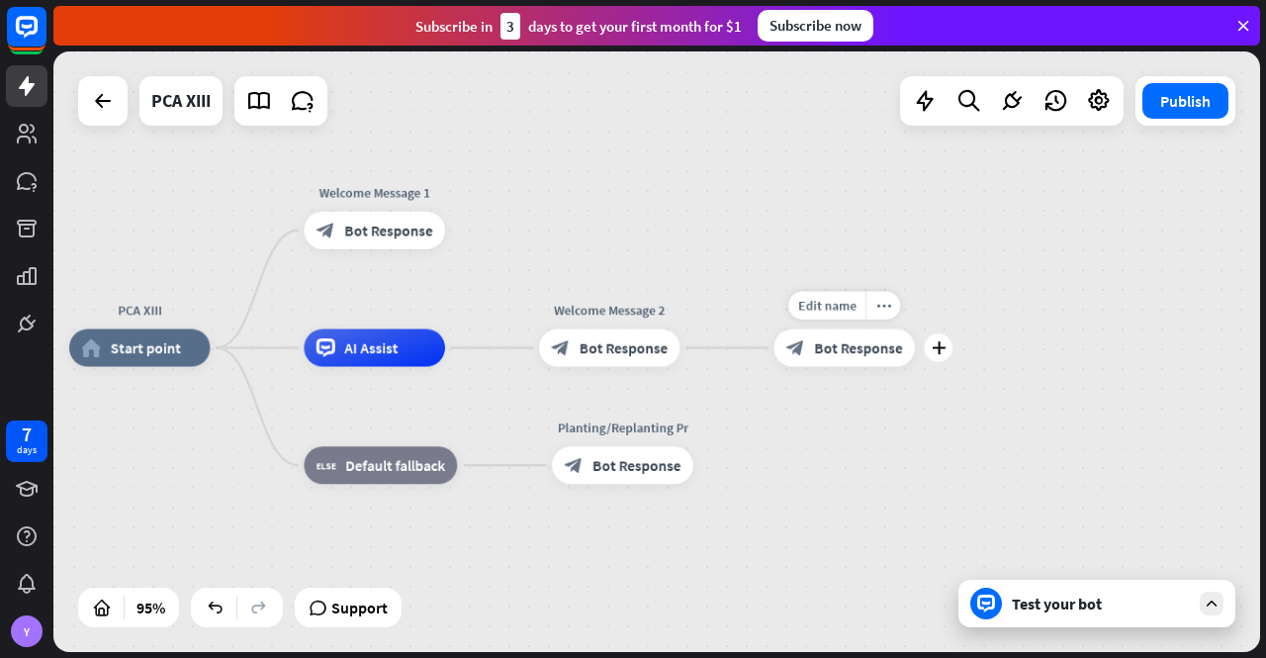
click at [852, 366] on div "block_bot_response Bot Response" at bounding box center [844, 348] width 141 height 38
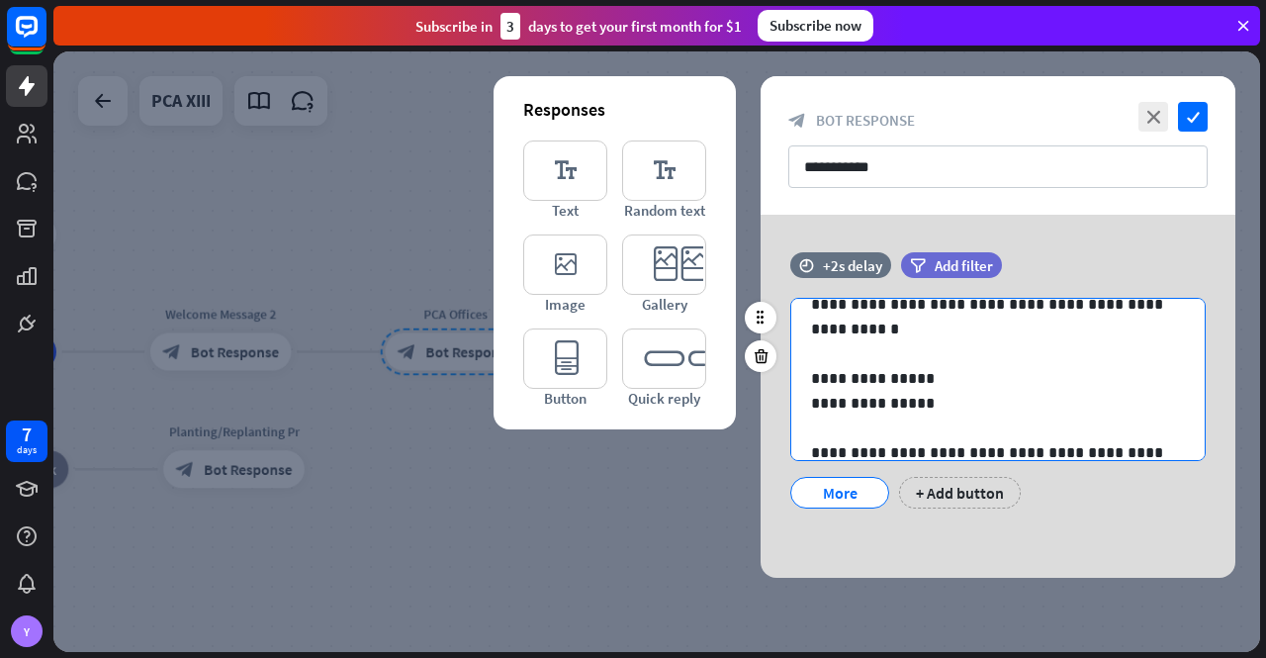
scroll to position [198, 0]
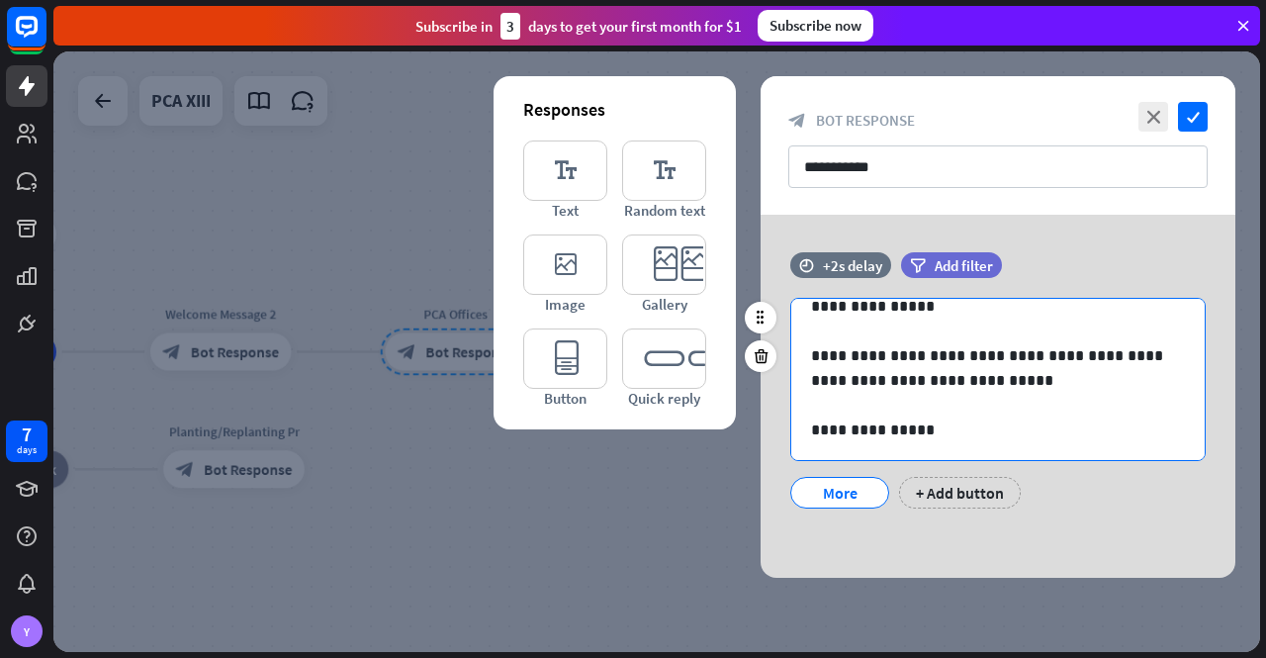
click at [961, 308] on p "**********" at bounding box center [990, 306] width 359 height 25
paste div
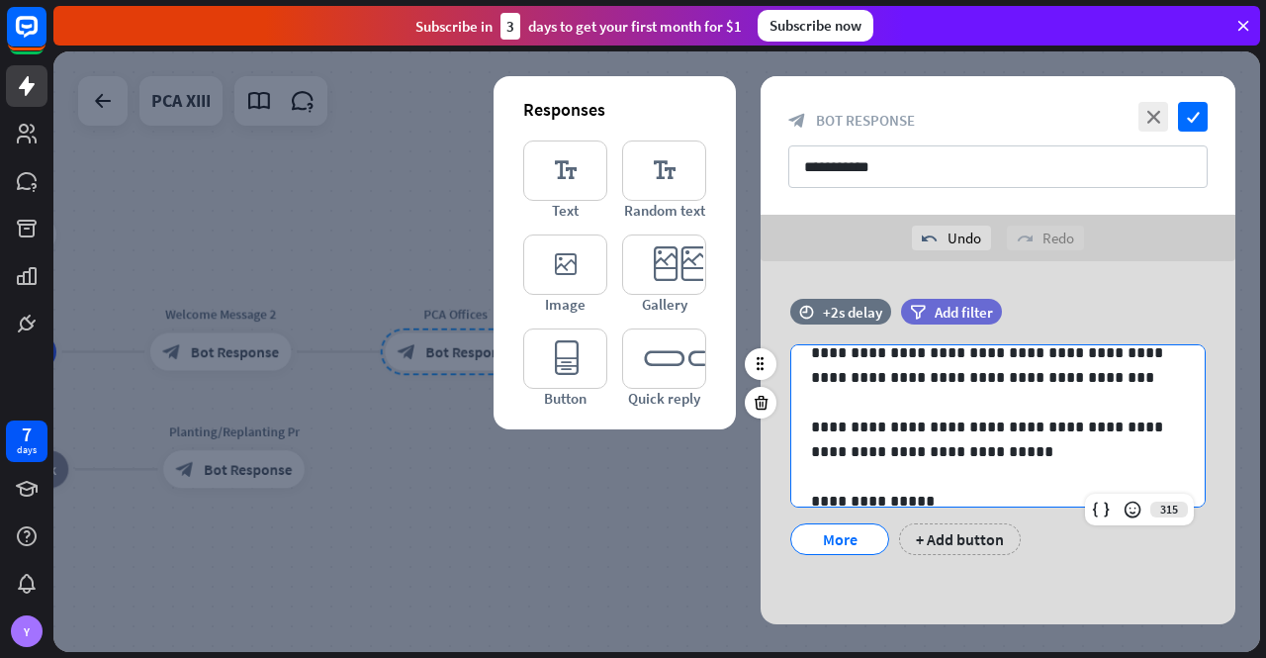
click at [916, 352] on p "**********" at bounding box center [990, 364] width 359 height 49
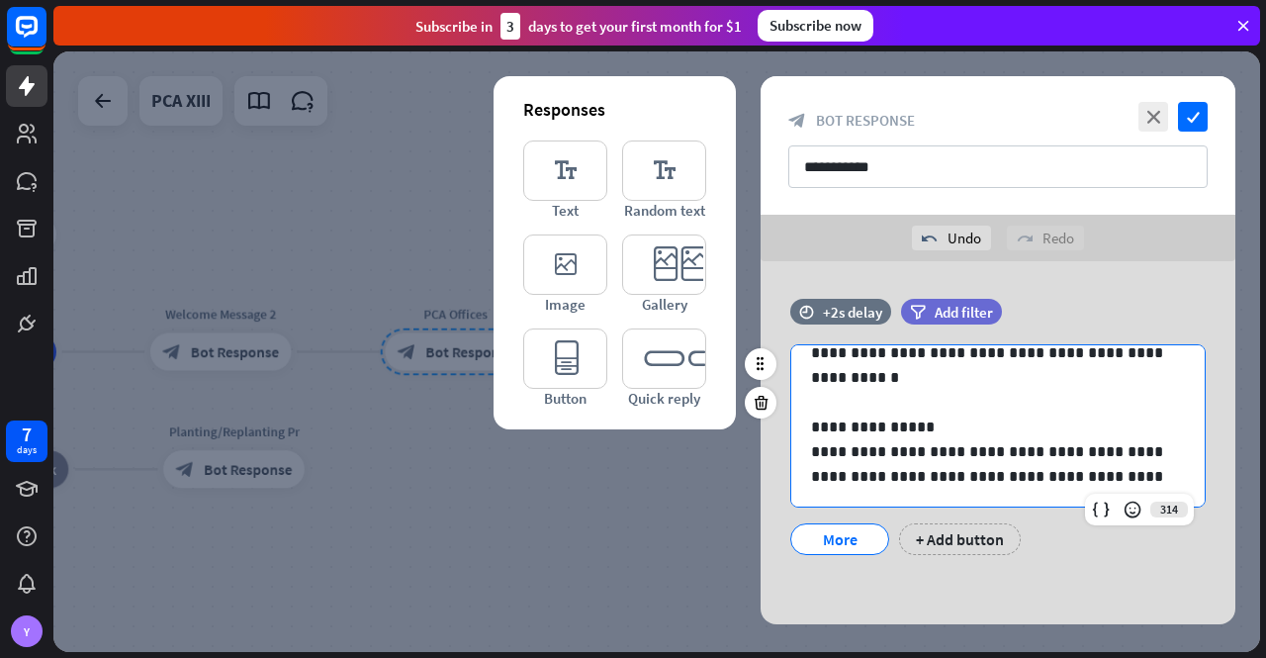
scroll to position [0, 0]
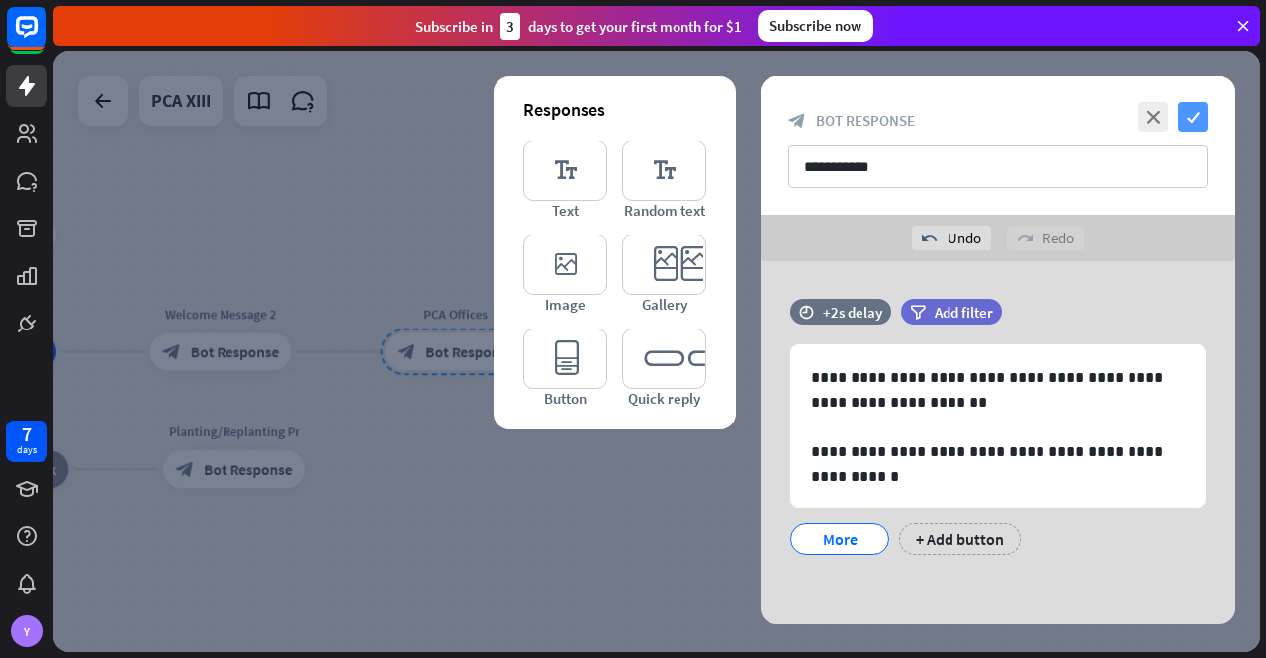
click at [1196, 113] on icon "check" at bounding box center [1193, 117] width 30 height 30
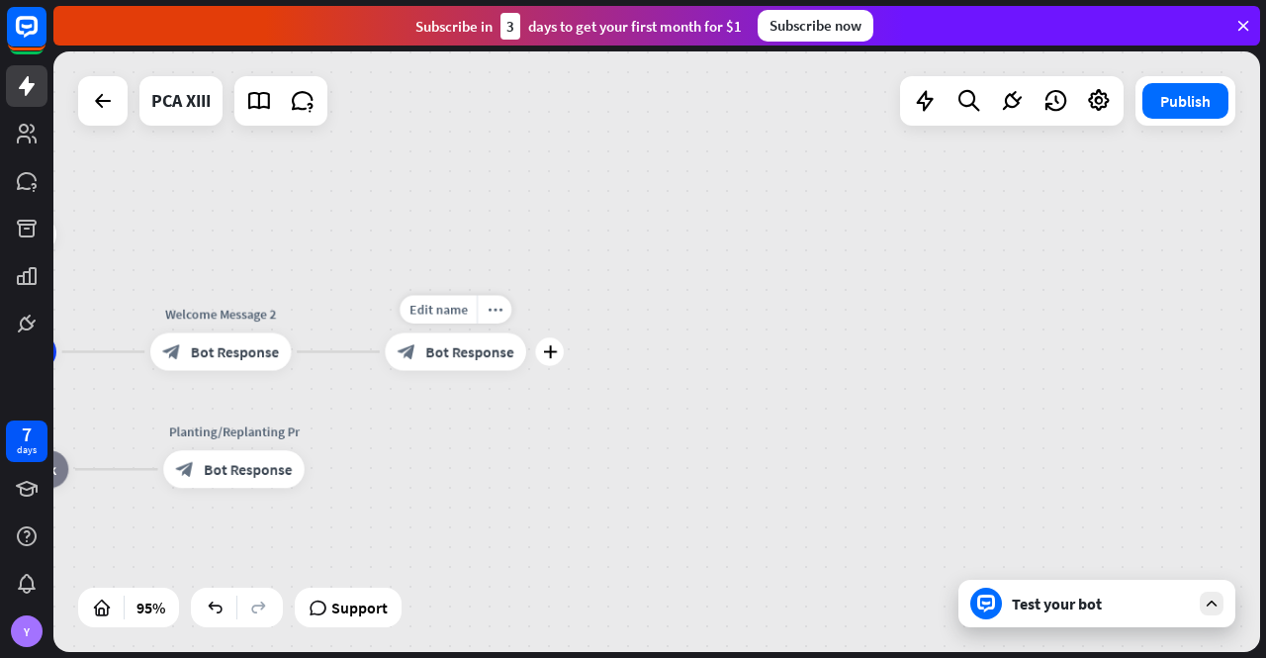
click at [457, 351] on span "Bot Response" at bounding box center [469, 351] width 88 height 19
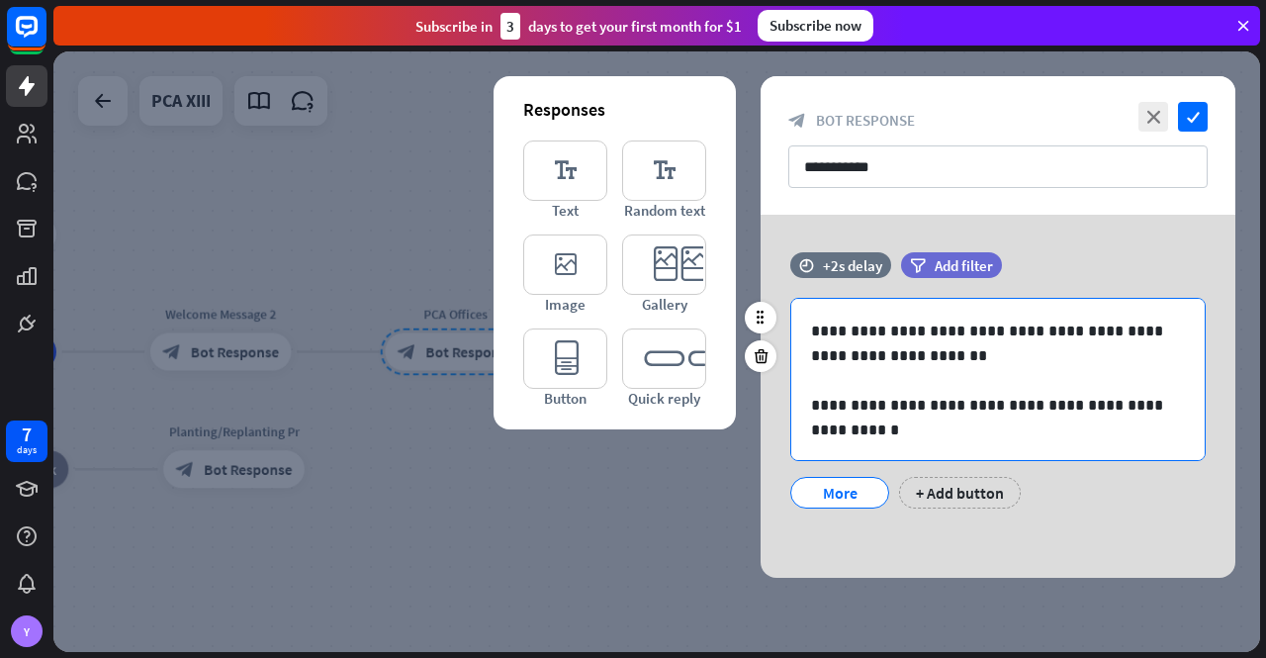
scroll to position [99, 0]
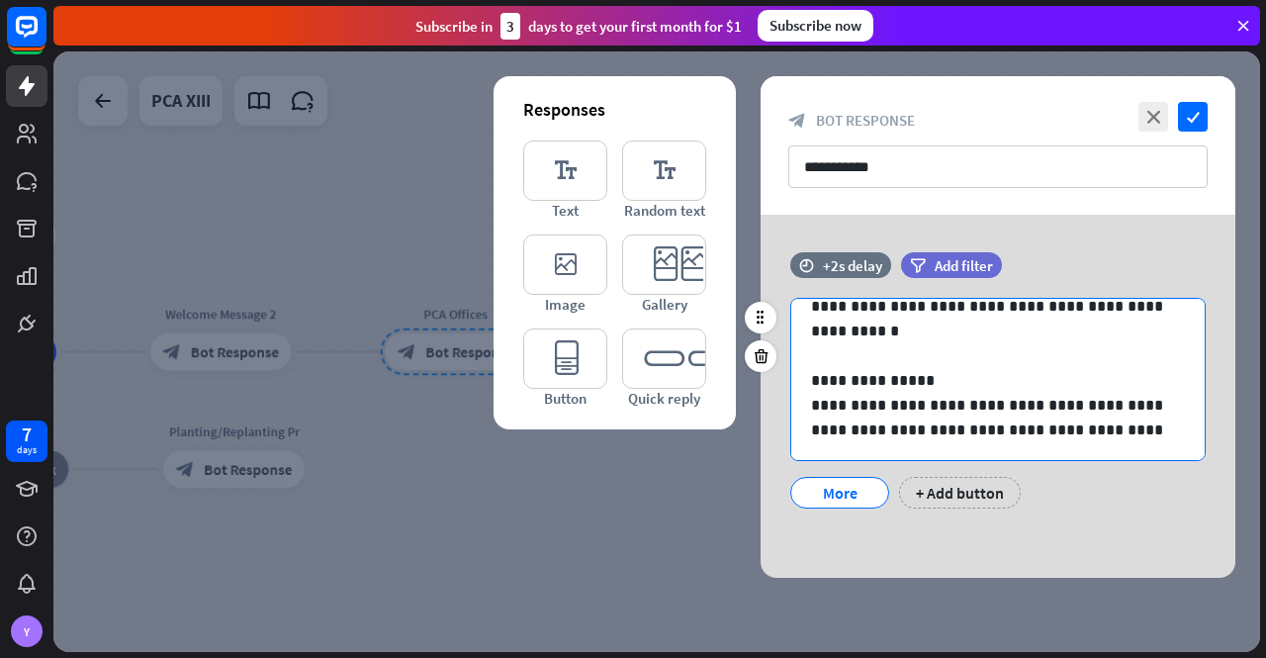
click at [930, 378] on p "**********" at bounding box center [990, 380] width 359 height 25
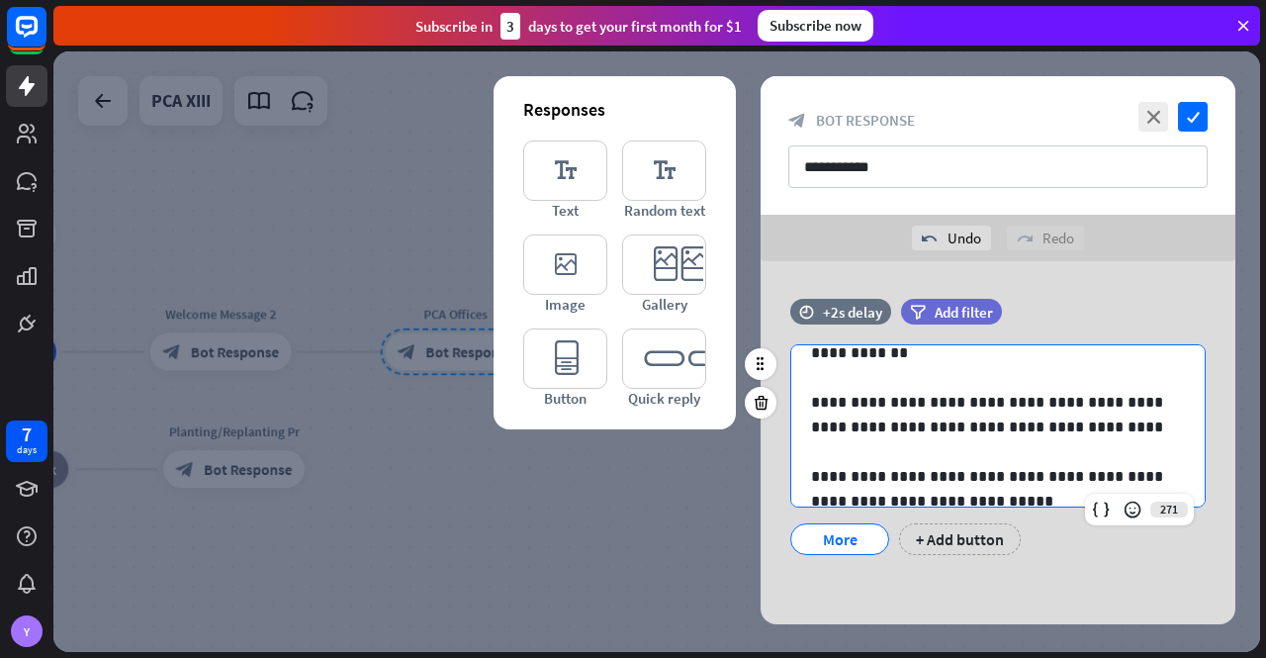
scroll to position [273, 0]
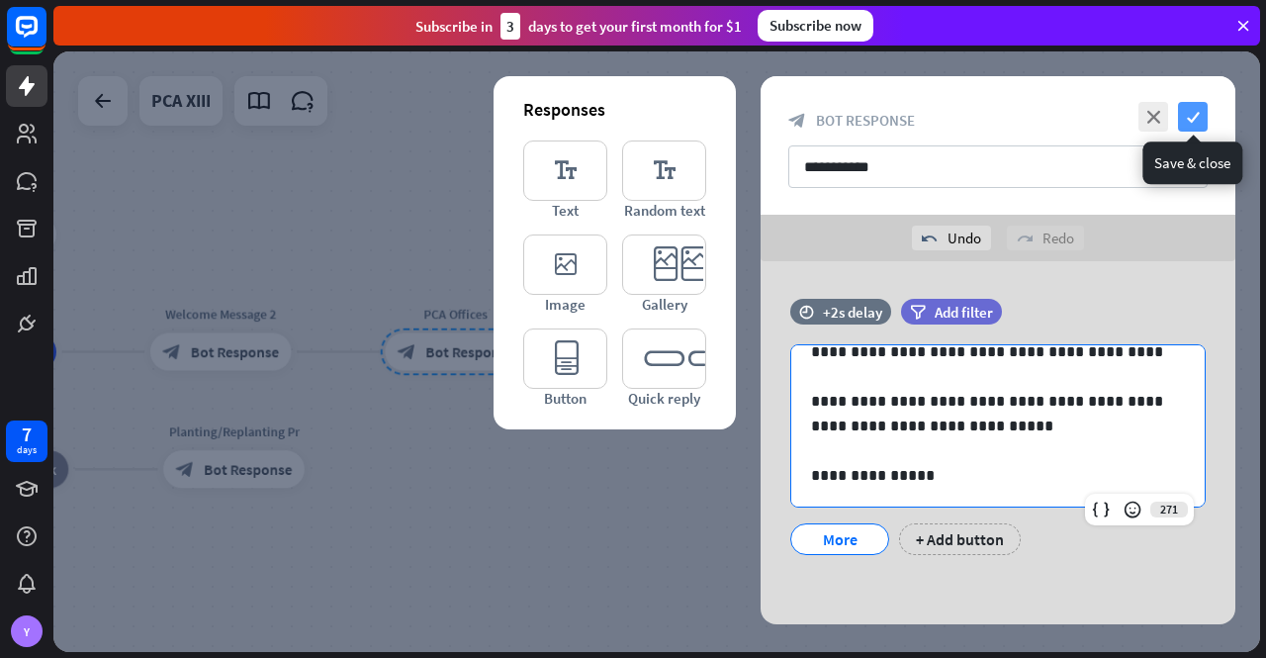
click at [1197, 112] on icon "check" at bounding box center [1193, 117] width 30 height 30
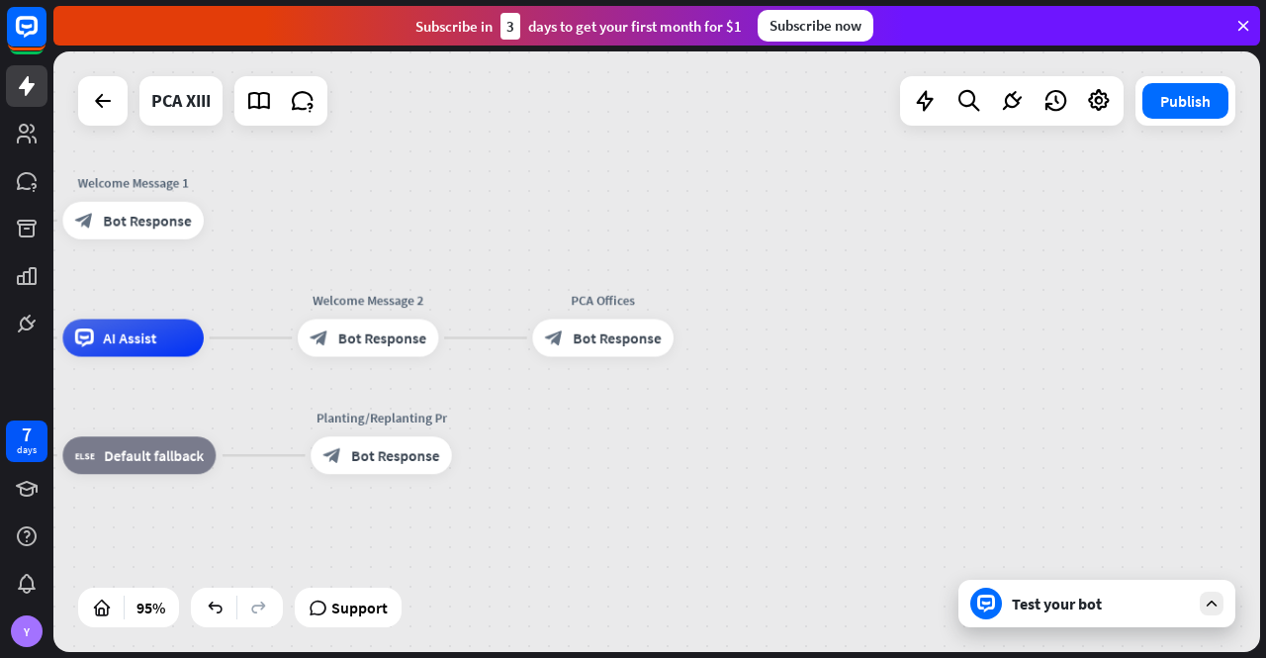
drag, startPoint x: 813, startPoint y: 424, endPoint x: 1001, endPoint y: 397, distance: 190.0
click at [974, 397] on div "PCA XIII home_2 Start point Welcome Message 1 block_bot_response Bot Response A…" at bounding box center [401, 623] width 1146 height 571
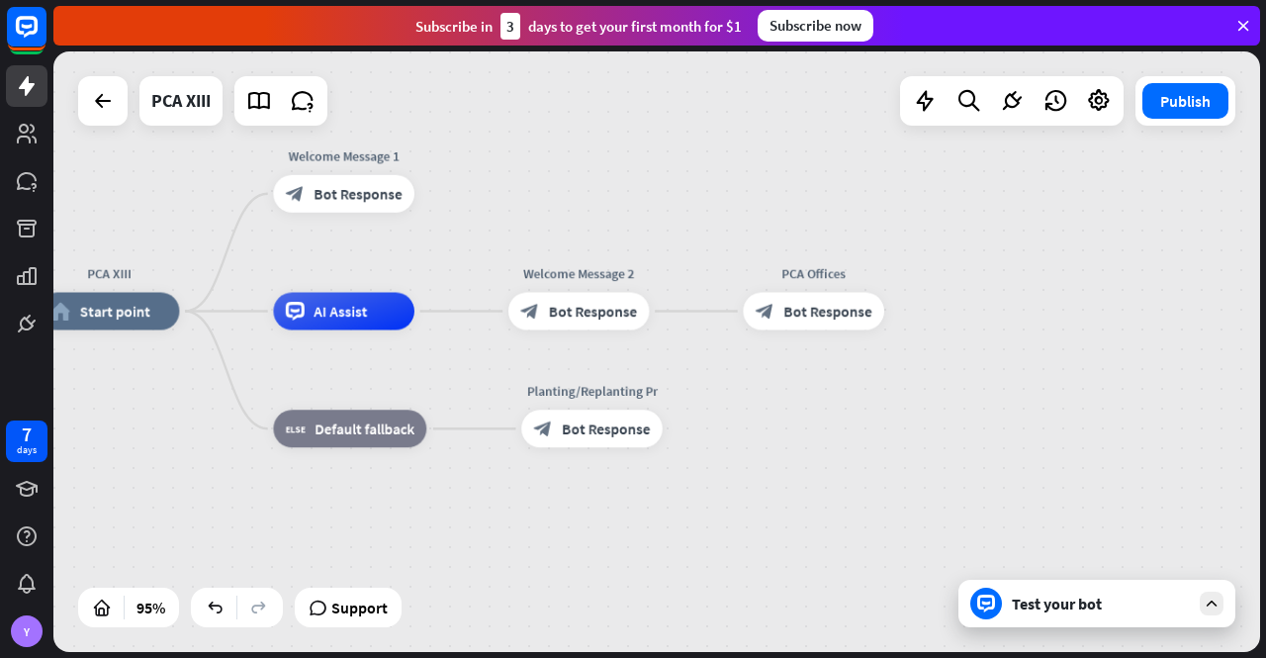
drag, startPoint x: 661, startPoint y: 416, endPoint x: 766, endPoint y: 409, distance: 105.2
click at [766, 409] on div "PCA XIII home_2 Start point Welcome Message 1 block_bot_response Bot Response A…" at bounding box center [612, 597] width 1146 height 571
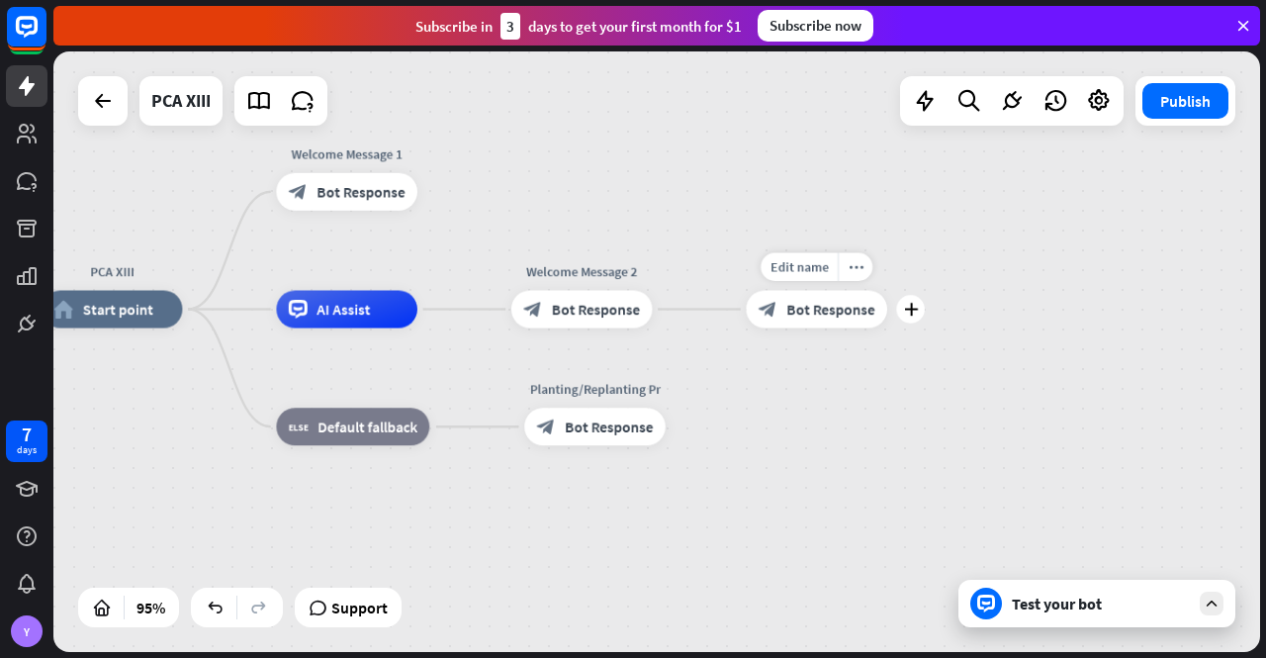
click at [806, 308] on span "Bot Response" at bounding box center [830, 309] width 88 height 19
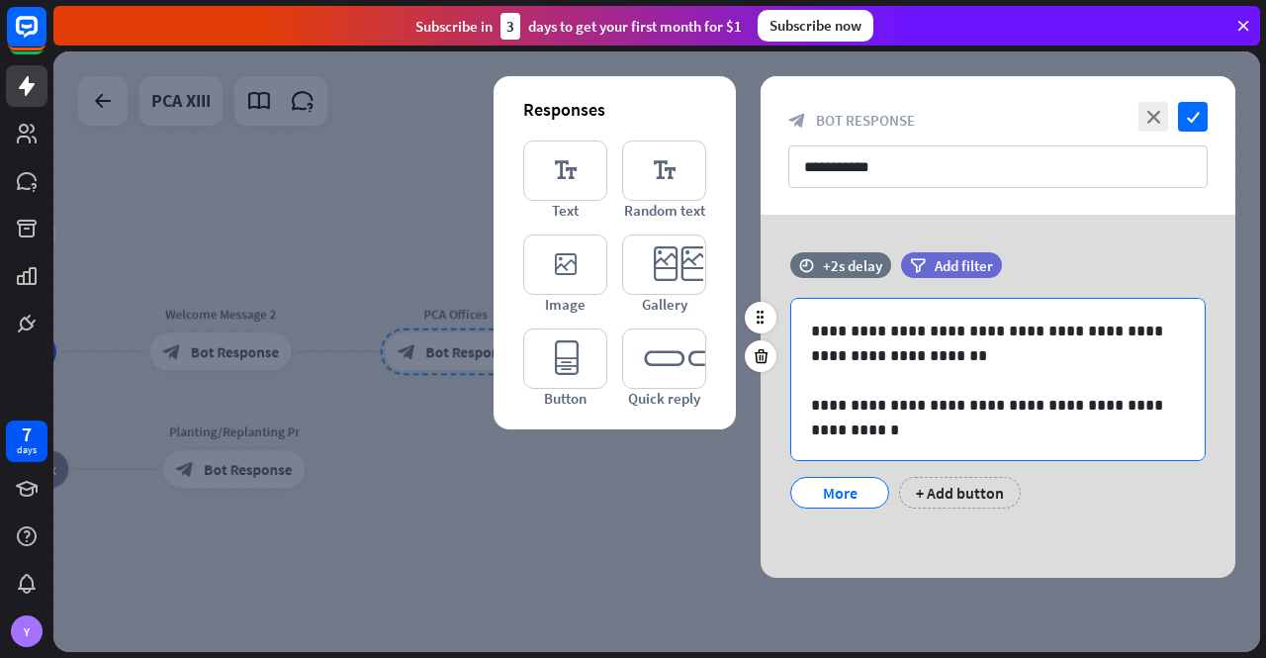
click at [959, 396] on p "**********" at bounding box center [990, 417] width 359 height 49
click at [839, 368] on p at bounding box center [998, 380] width 374 height 25
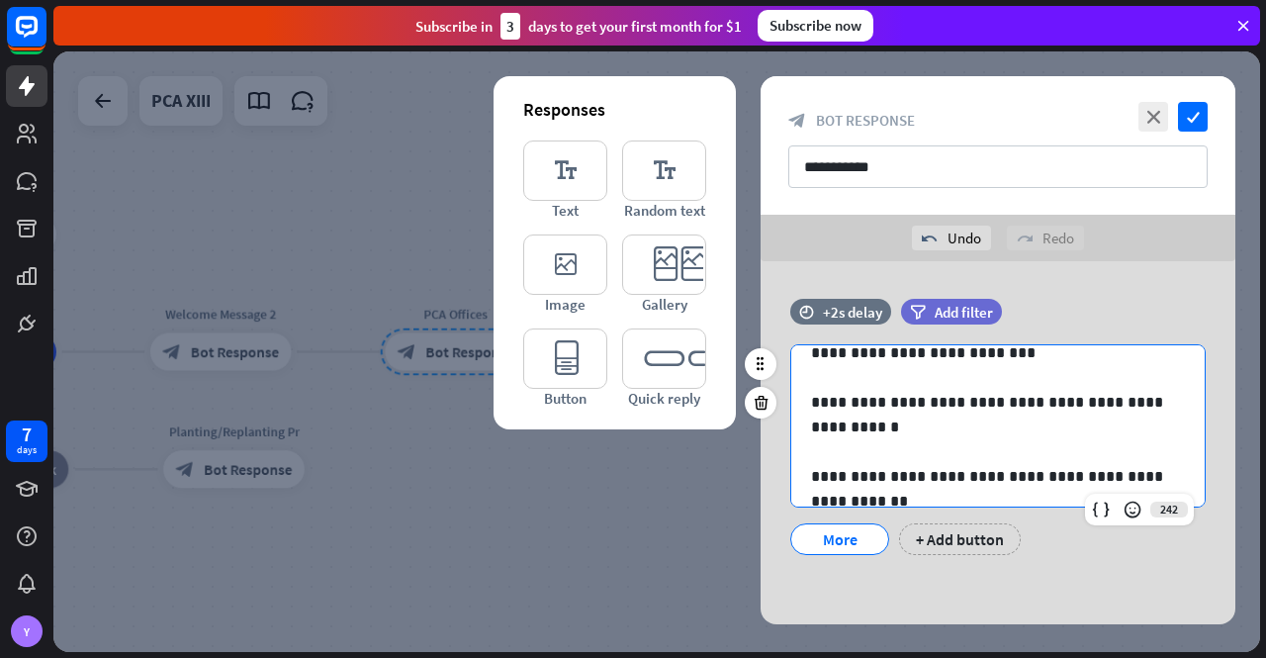
scroll to position [99, 0]
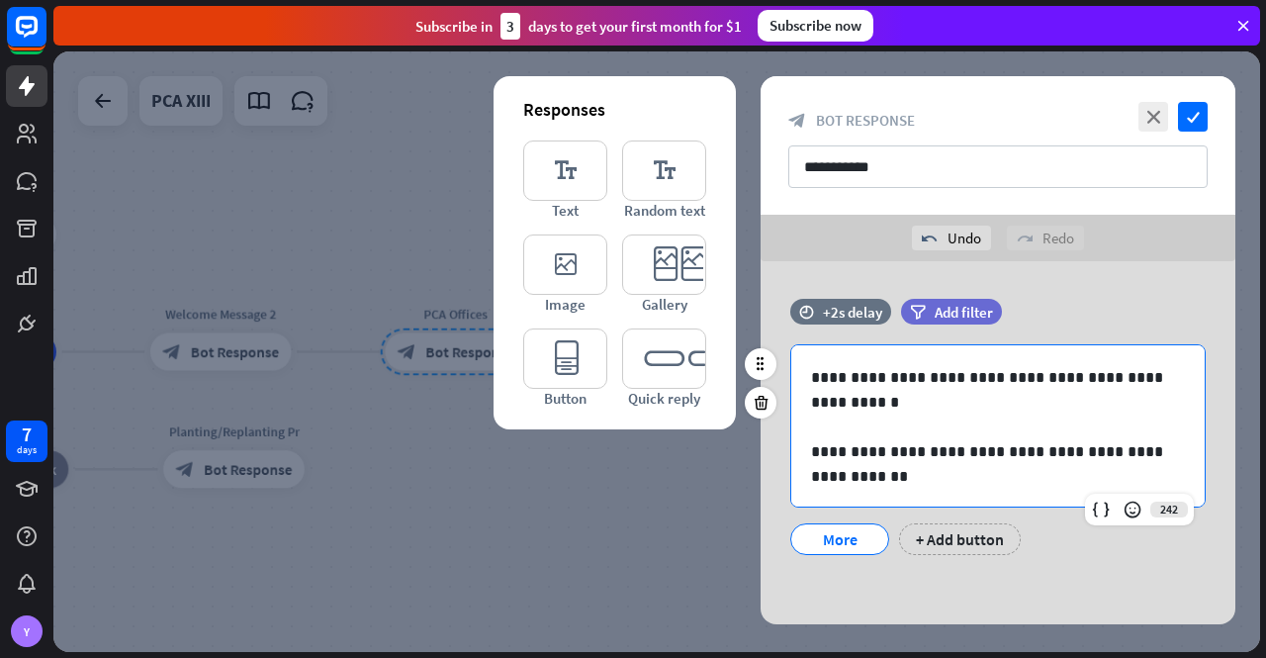
click at [823, 416] on p at bounding box center [998, 426] width 374 height 25
click at [903, 473] on p "**********" at bounding box center [990, 463] width 359 height 49
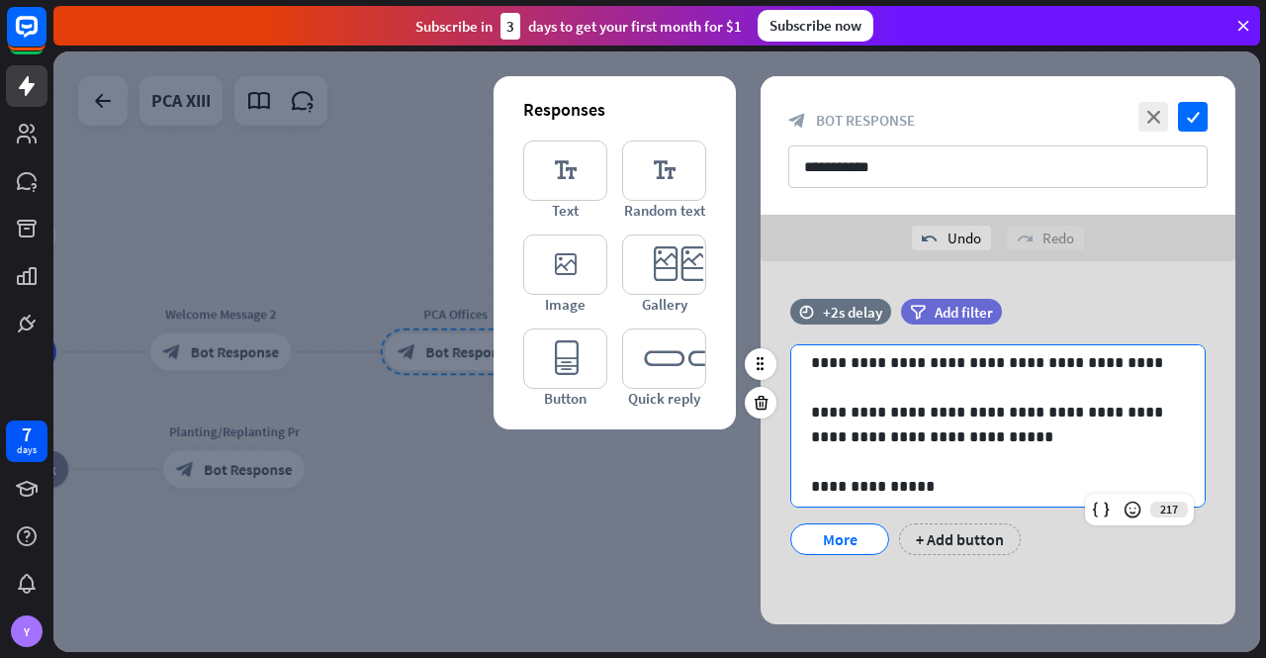
scroll to position [322, 0]
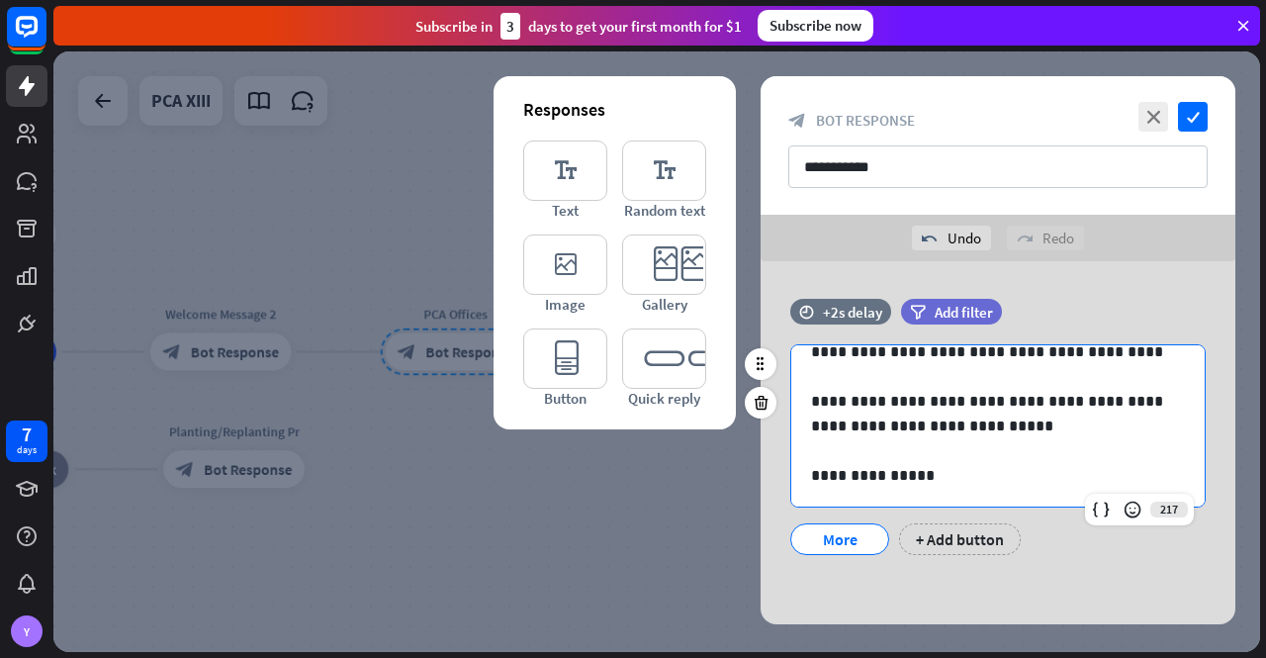
click at [890, 450] on p at bounding box center [998, 450] width 374 height 25
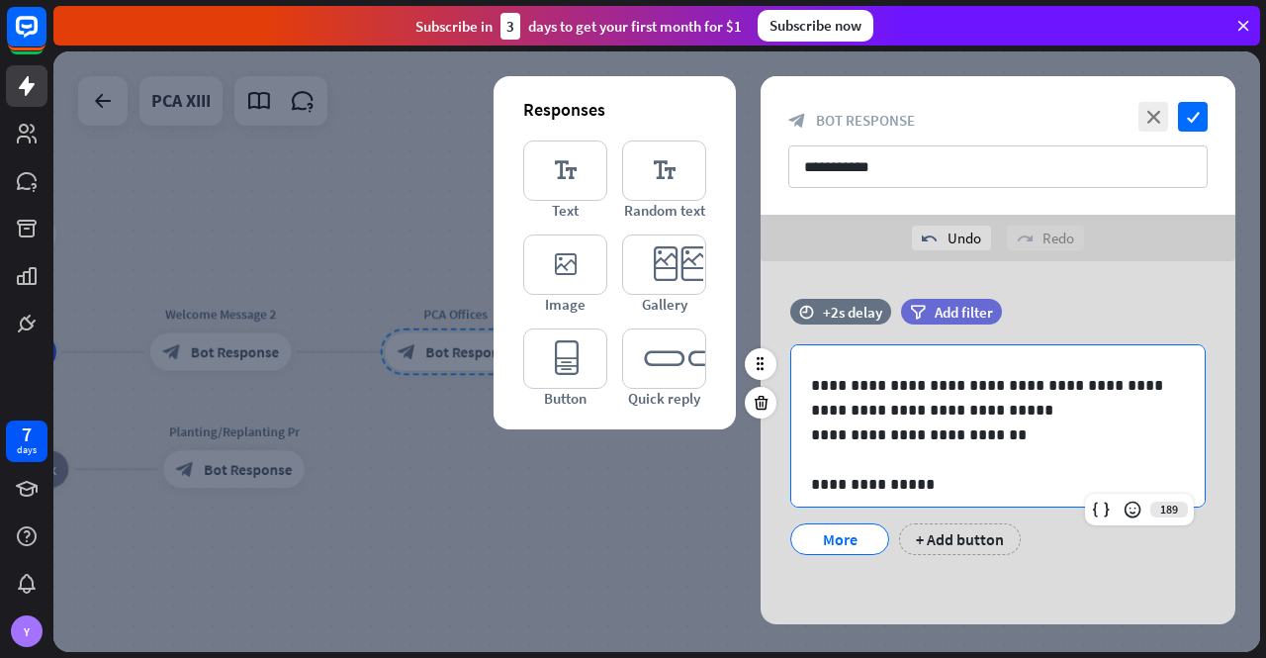
scroll to position [347, 0]
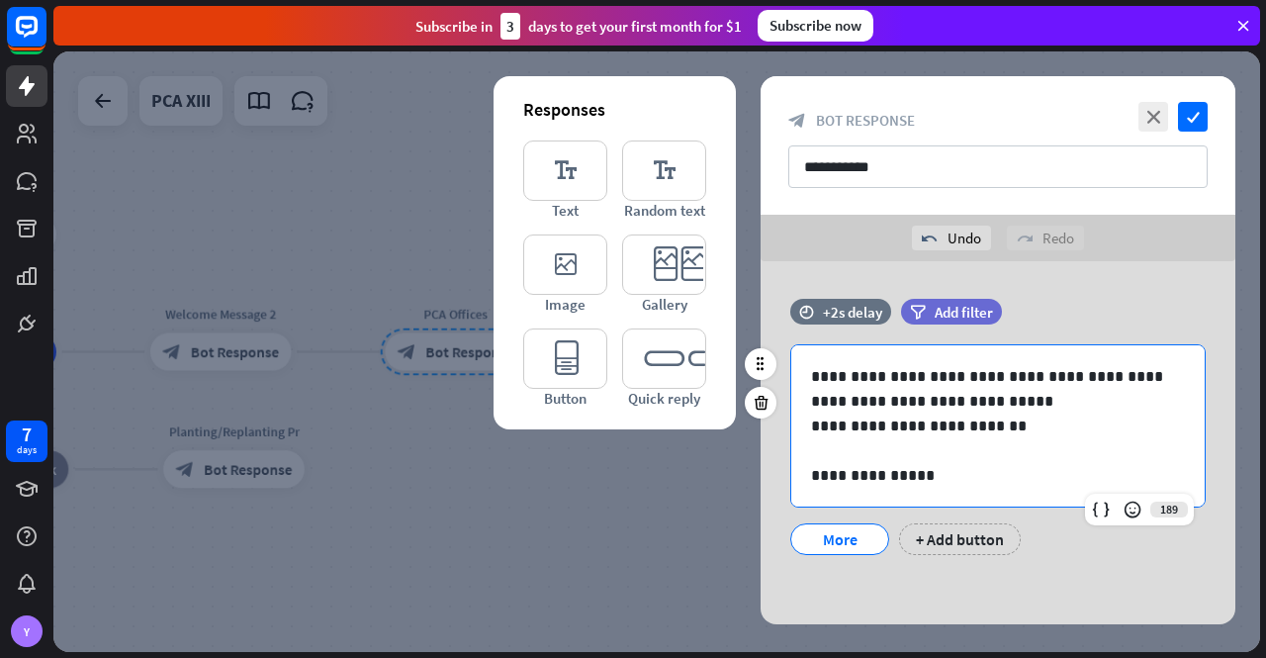
click at [939, 471] on p "**********" at bounding box center [990, 475] width 359 height 25
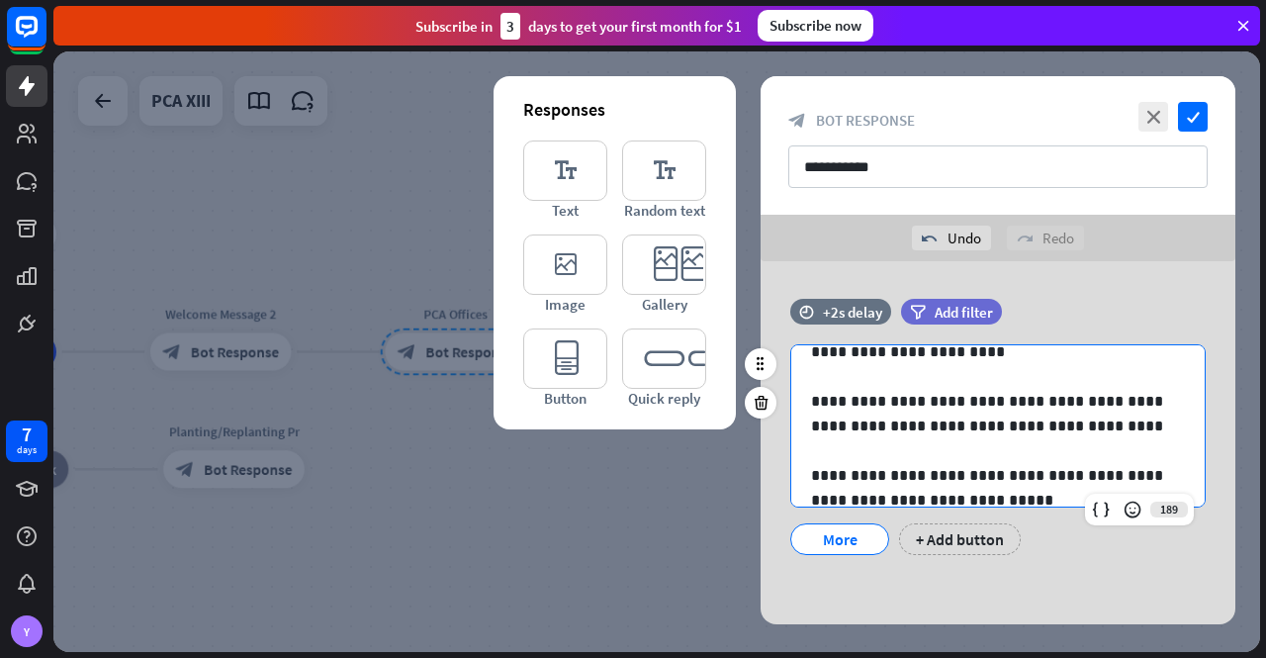
click at [1047, 424] on p "**********" at bounding box center [990, 413] width 359 height 49
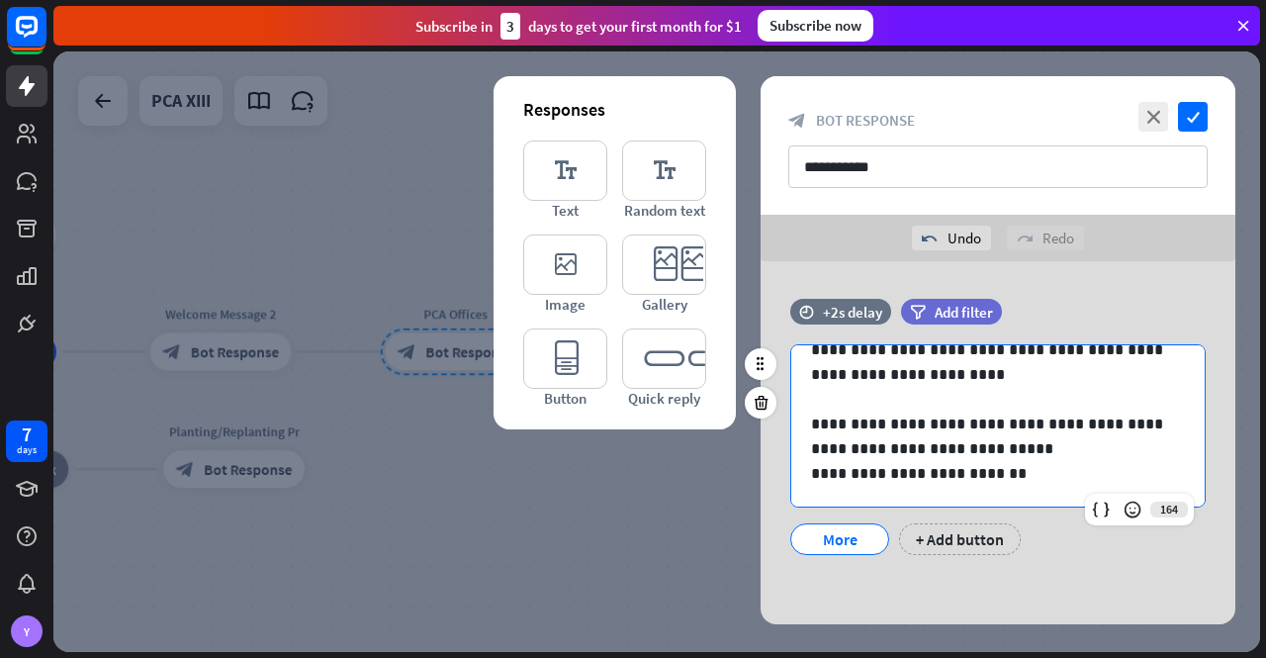
scroll to position [372, 0]
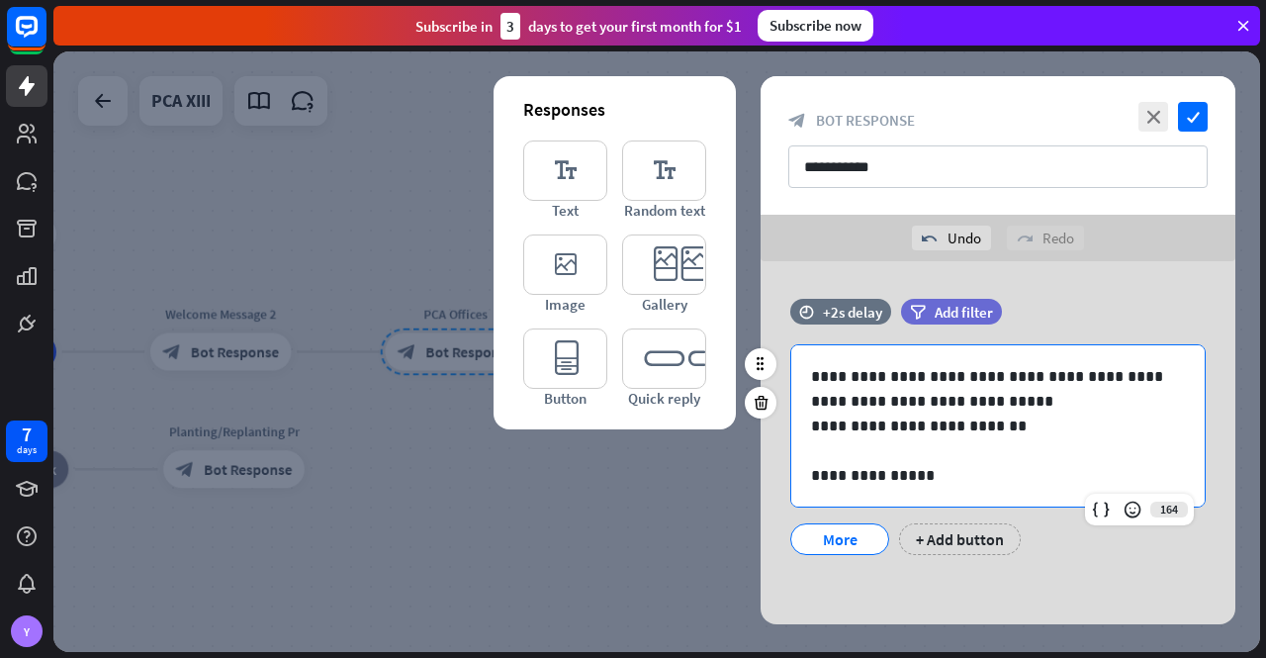
click at [938, 480] on p "**********" at bounding box center [990, 475] width 359 height 25
click at [946, 476] on p "**********" at bounding box center [990, 475] width 359 height 25
click at [1138, 470] on p "**********" at bounding box center [990, 475] width 359 height 25
click at [942, 477] on p "**********" at bounding box center [990, 475] width 359 height 25
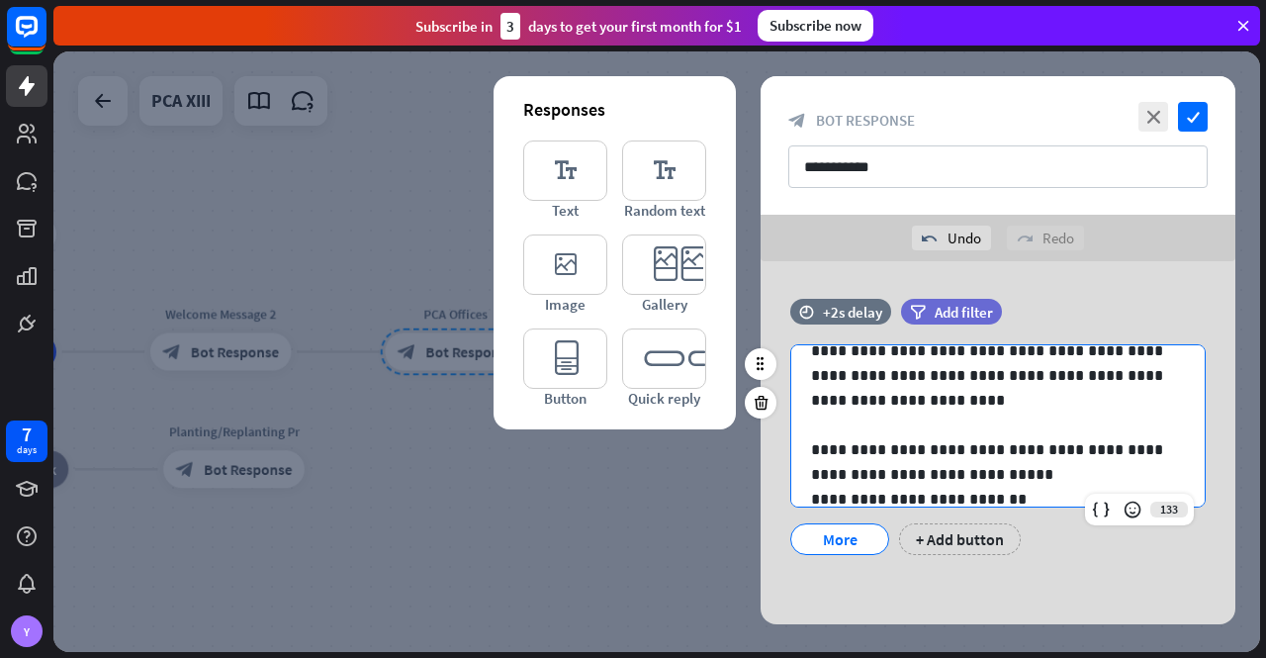
scroll to position [273, 0]
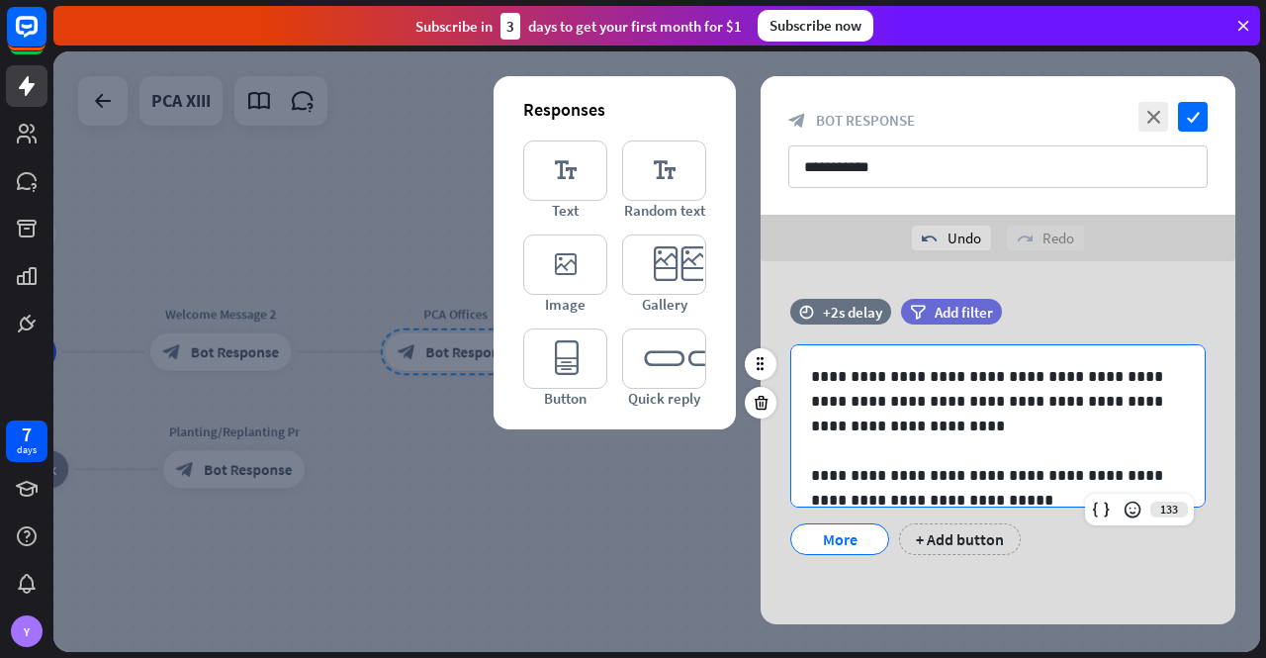
click at [858, 425] on p "**********" at bounding box center [990, 425] width 359 height 25
drag, startPoint x: 858, startPoint y: 425, endPoint x: 980, endPoint y: 437, distance: 123.2
click at [980, 437] on p "**********" at bounding box center [990, 425] width 359 height 25
copy p "**********"
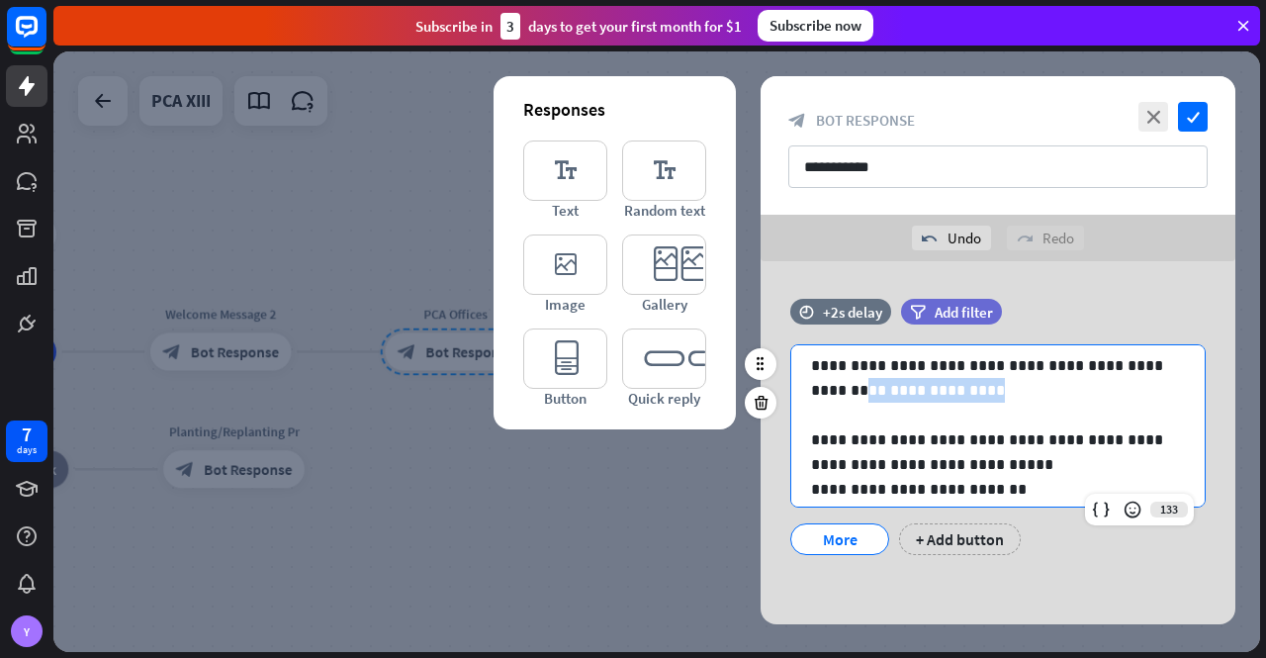
scroll to position [372, 0]
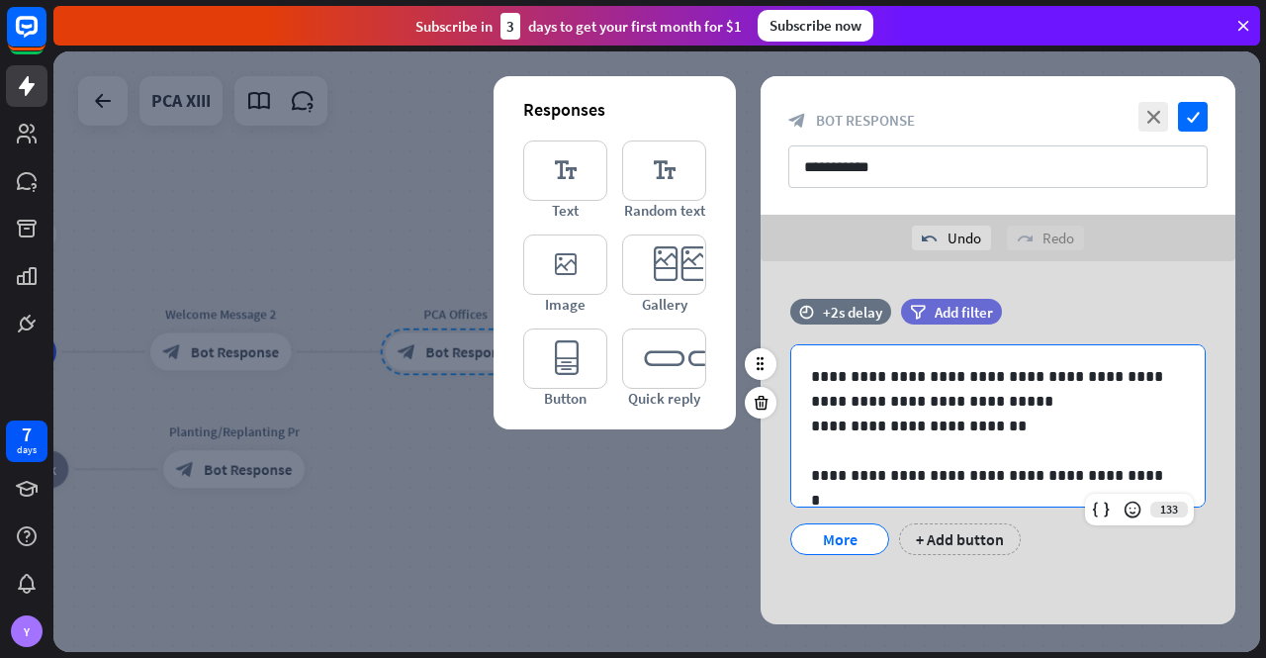
click at [1144, 474] on p "**********" at bounding box center [990, 475] width 359 height 25
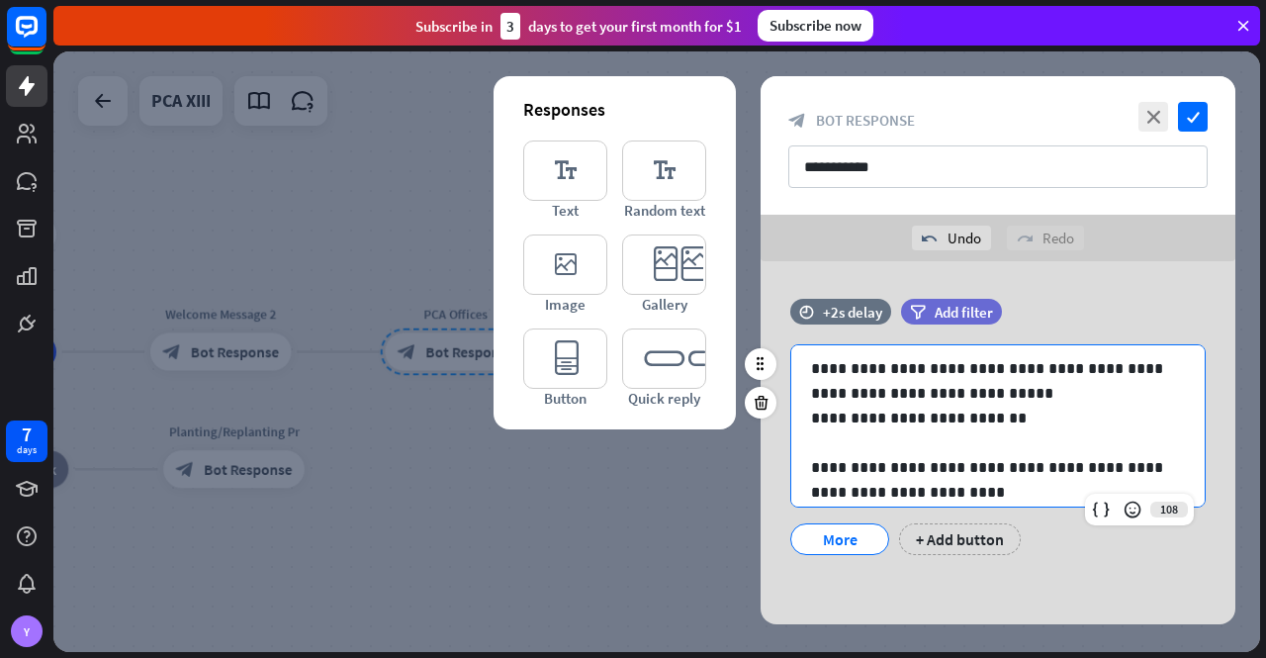
click at [859, 494] on p "**********" at bounding box center [990, 492] width 359 height 25
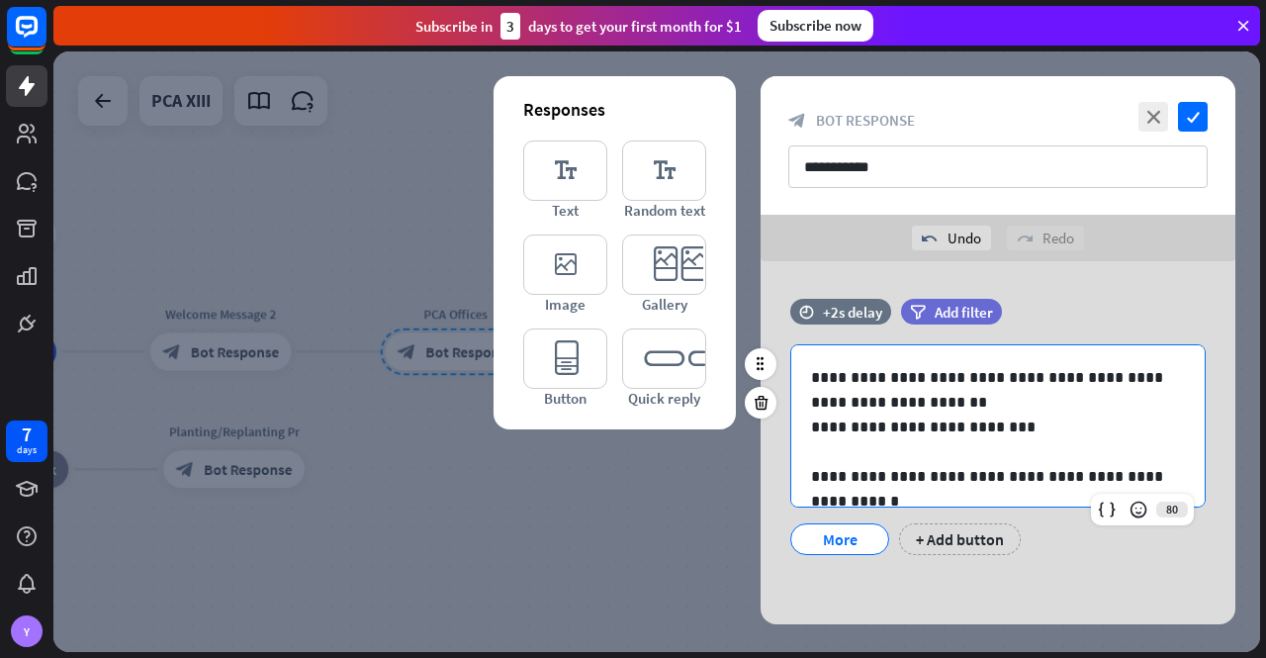
scroll to position [99, 0]
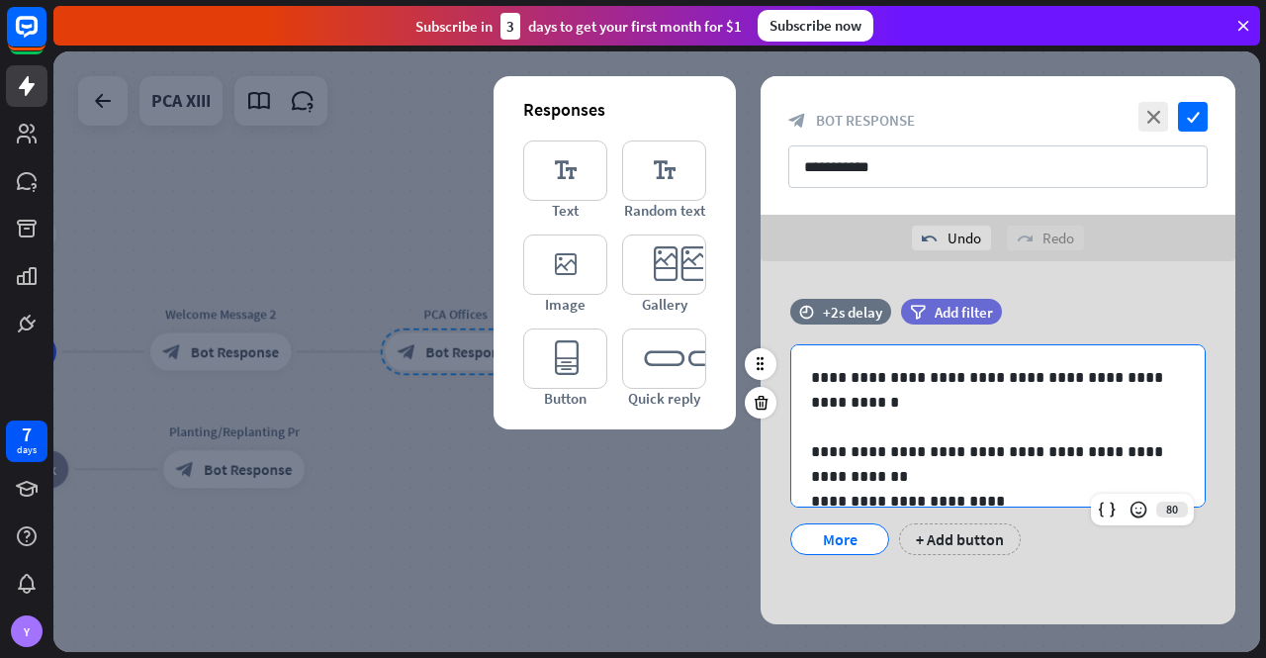
click at [863, 416] on p at bounding box center [998, 426] width 374 height 25
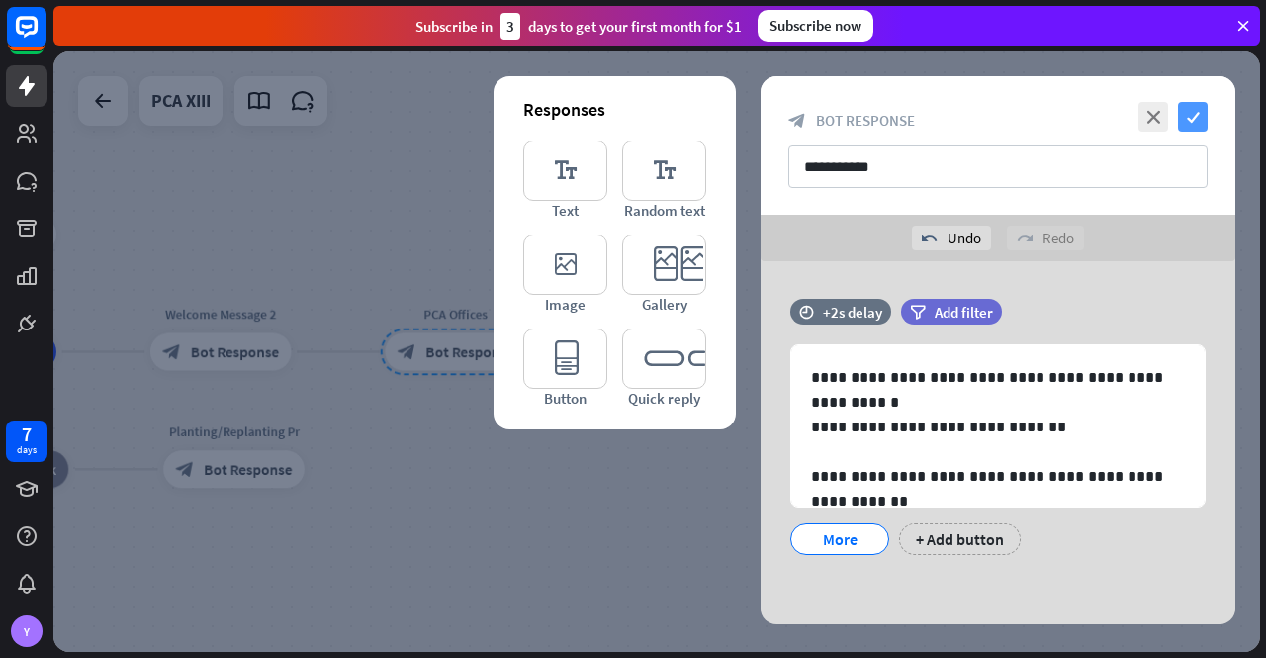
click at [1195, 115] on icon "check" at bounding box center [1193, 117] width 30 height 30
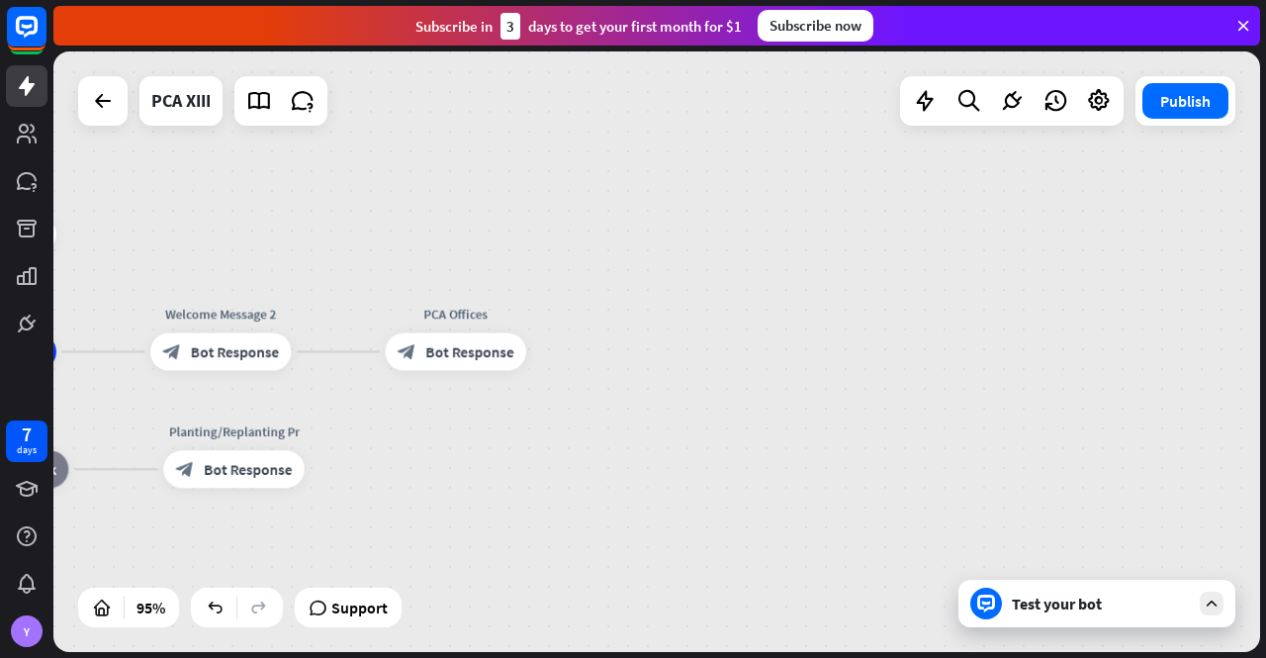
click at [1054, 601] on div "Test your bot" at bounding box center [1101, 604] width 178 height 20
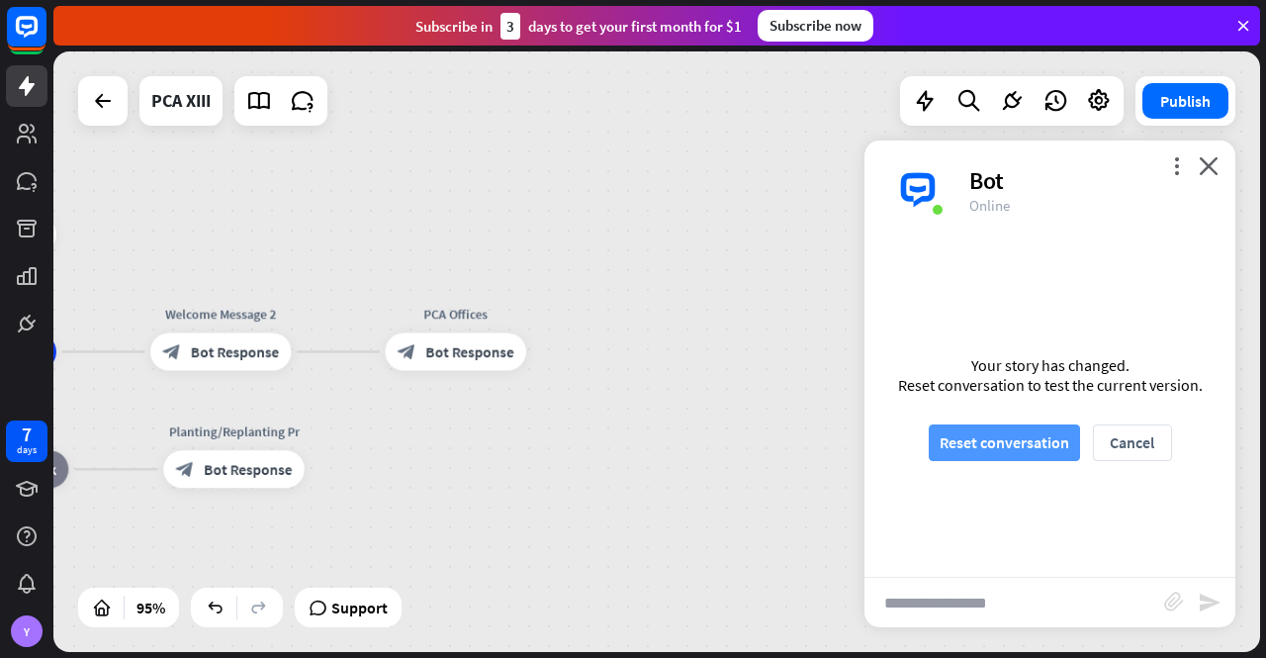
click at [1016, 443] on button "Reset conversation" at bounding box center [1004, 442] width 151 height 37
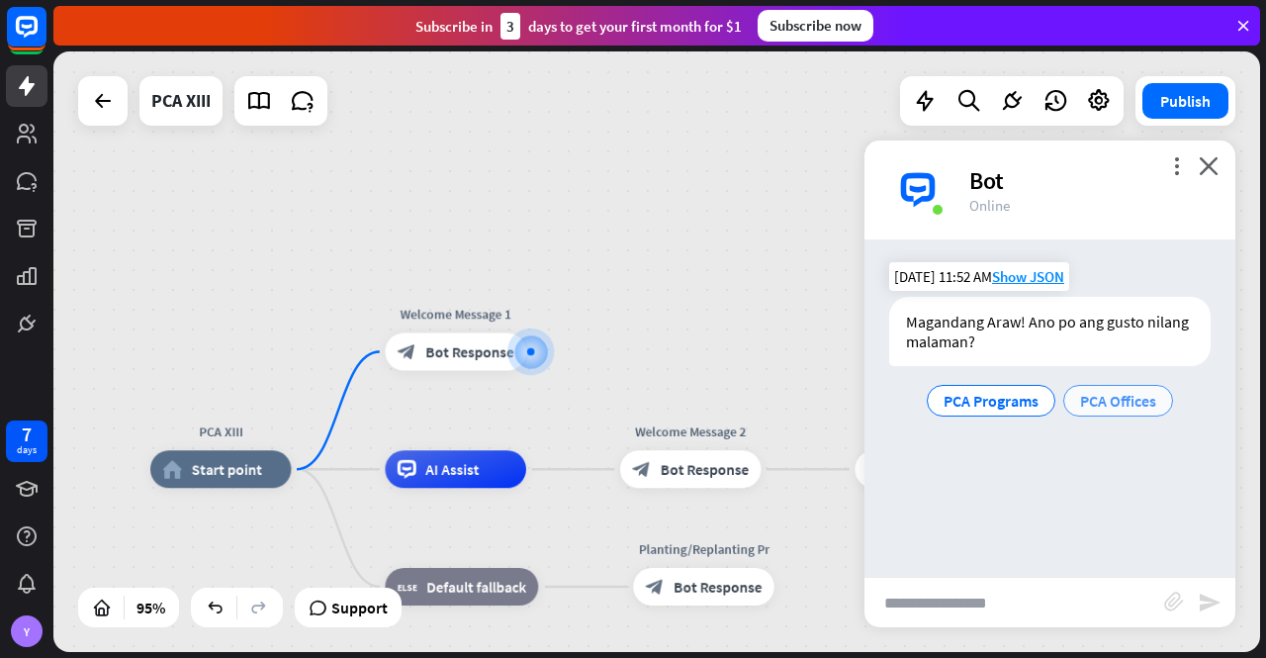
click at [1119, 398] on span "PCA Offices" at bounding box center [1118, 401] width 76 height 20
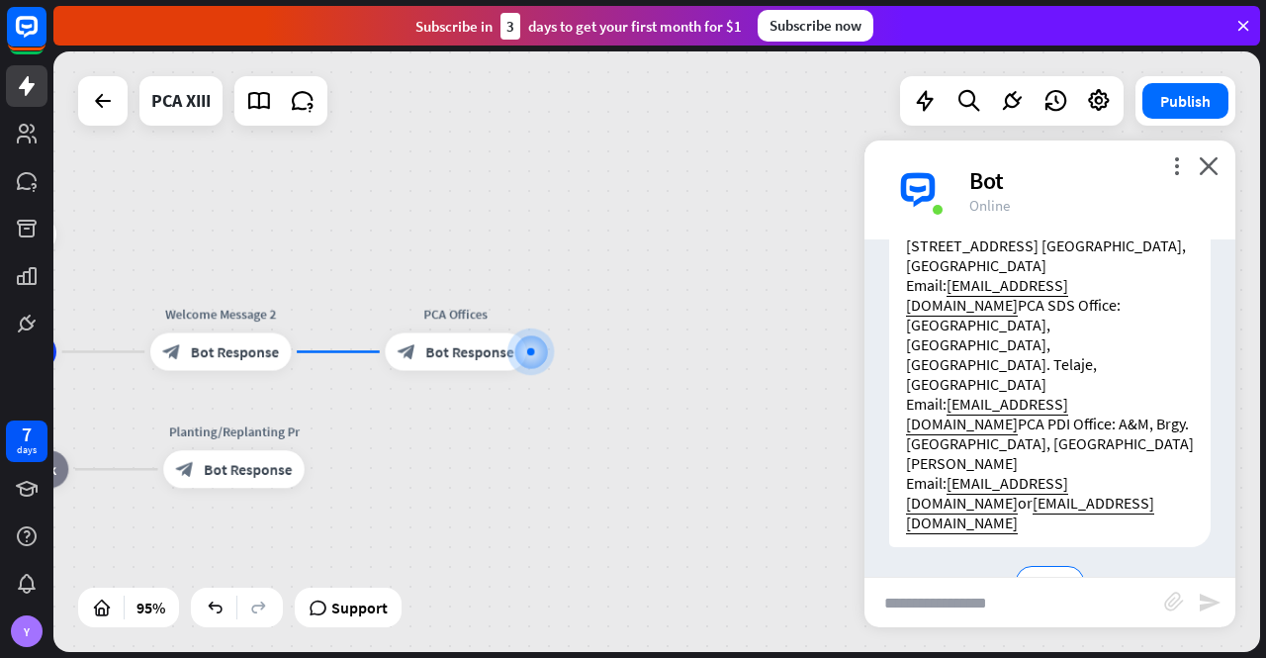
scroll to position [541, 0]
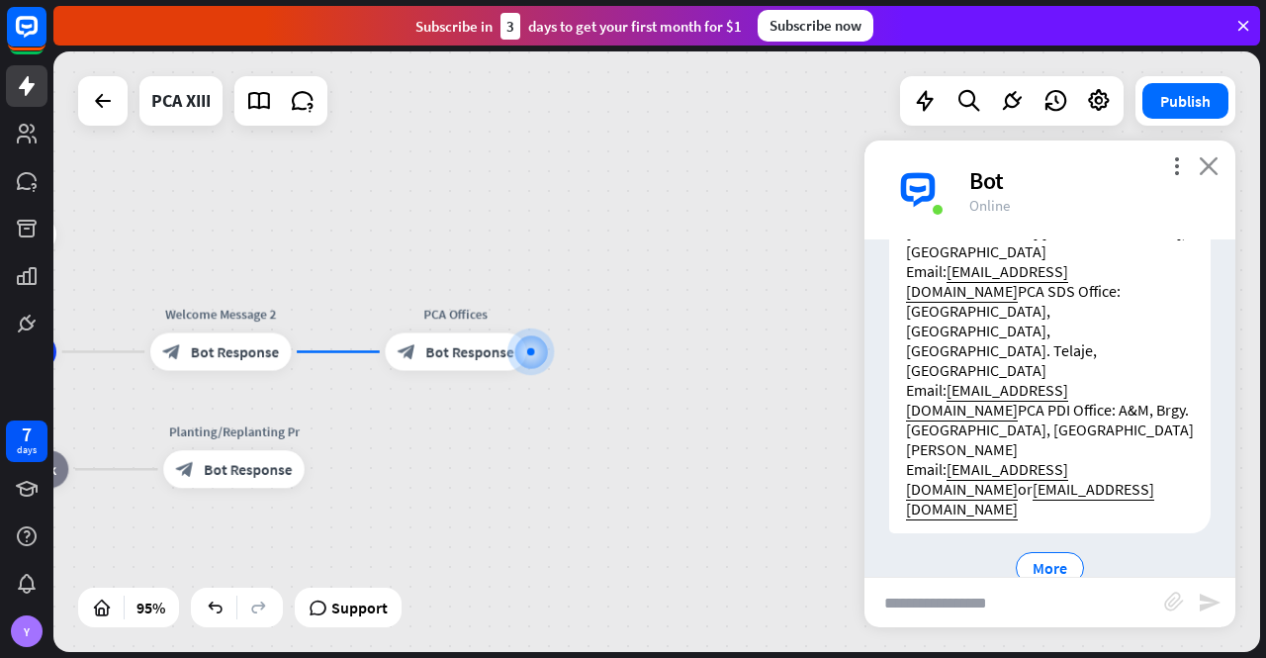
click at [1207, 163] on icon "close" at bounding box center [1209, 165] width 20 height 19
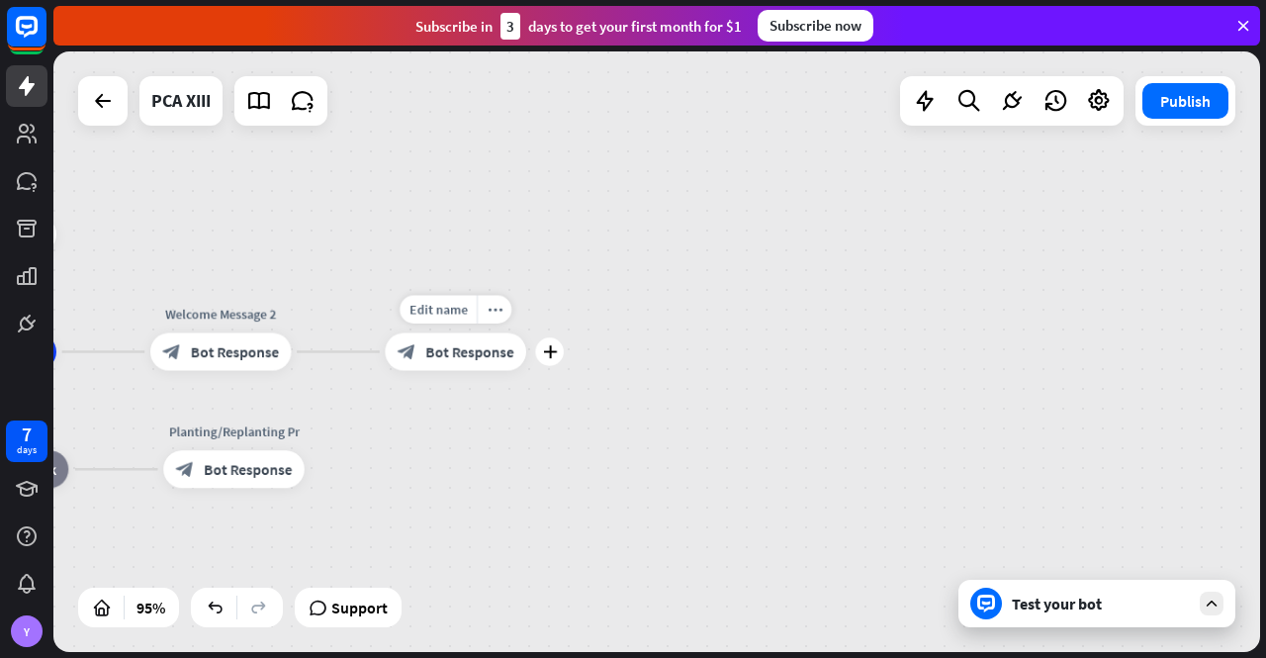
click at [451, 355] on span "Bot Response" at bounding box center [469, 351] width 88 height 19
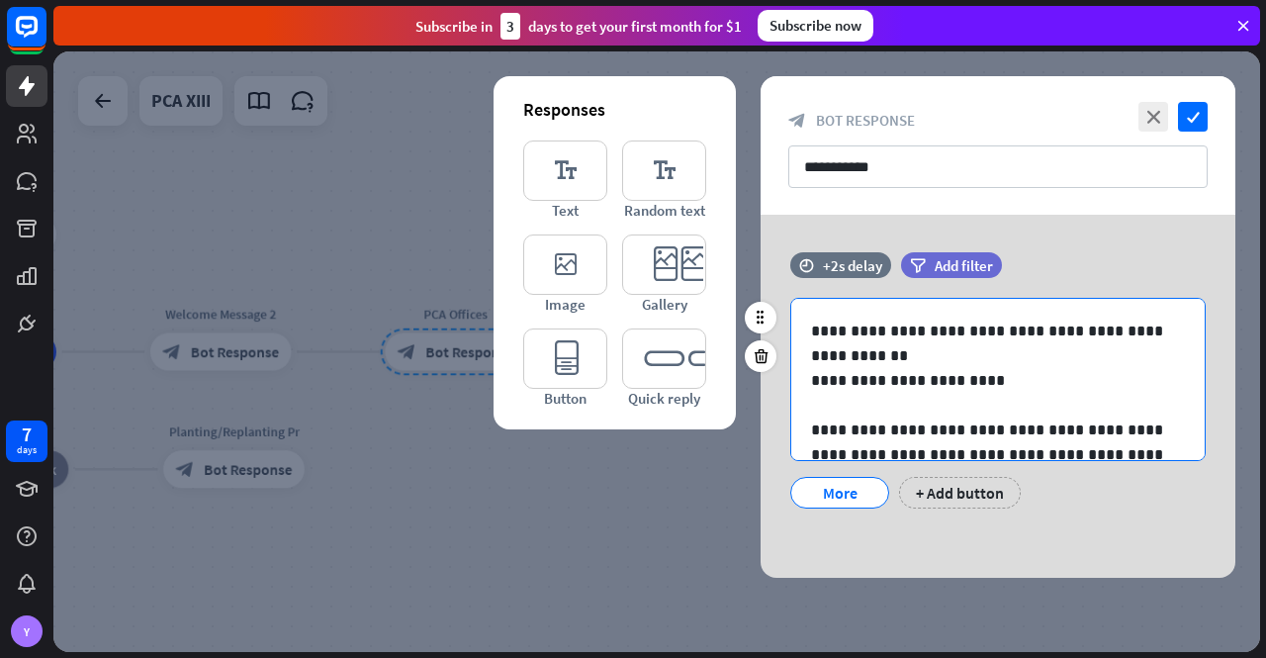
scroll to position [297, 0]
click at [880, 357] on p "**********" at bounding box center [990, 343] width 359 height 49
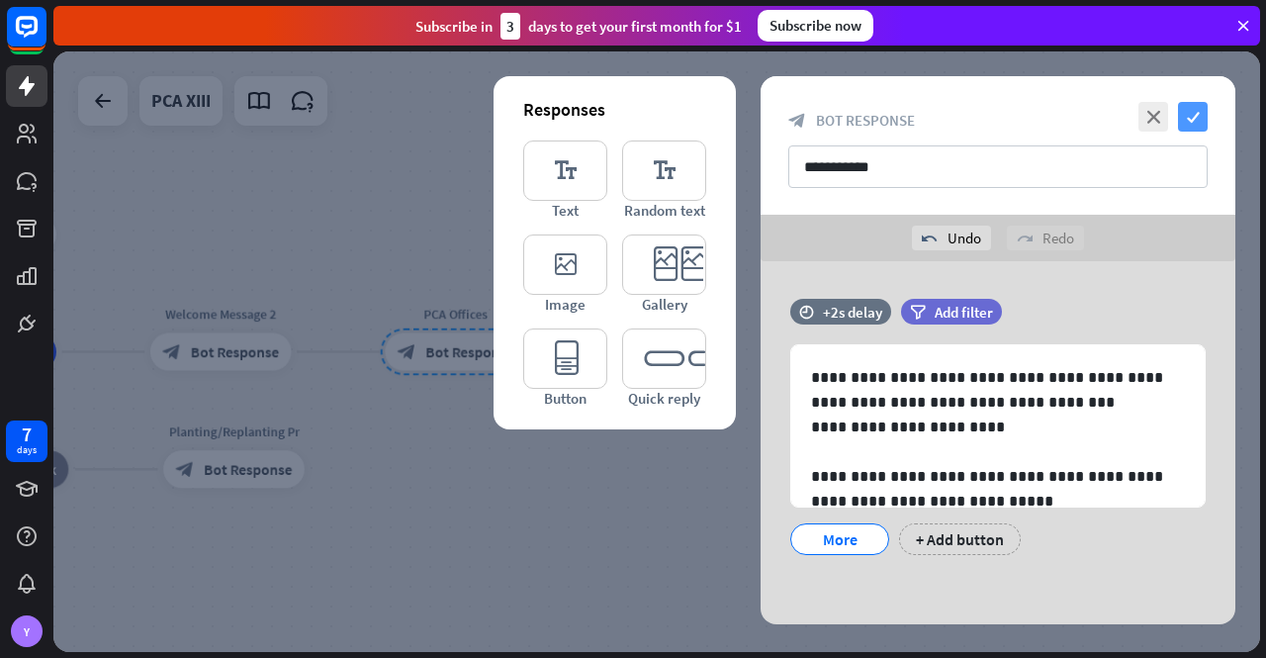
click at [1194, 113] on icon "check" at bounding box center [1193, 117] width 30 height 30
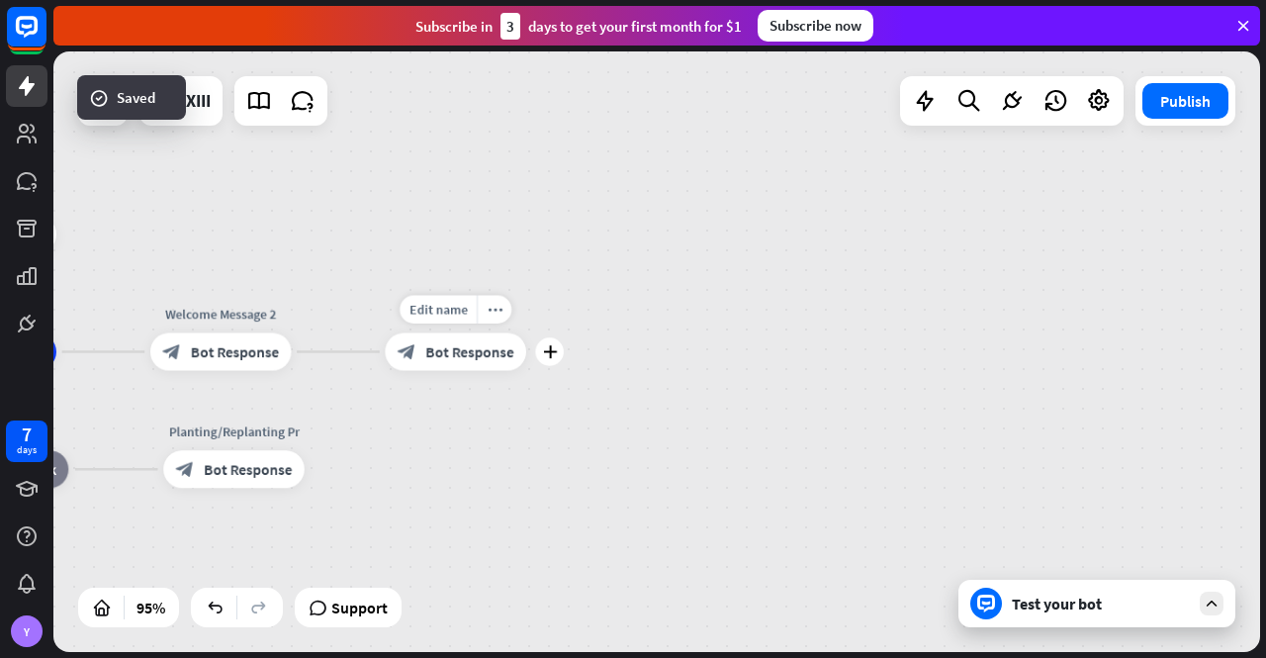
click at [445, 355] on span "Bot Response" at bounding box center [469, 351] width 88 height 19
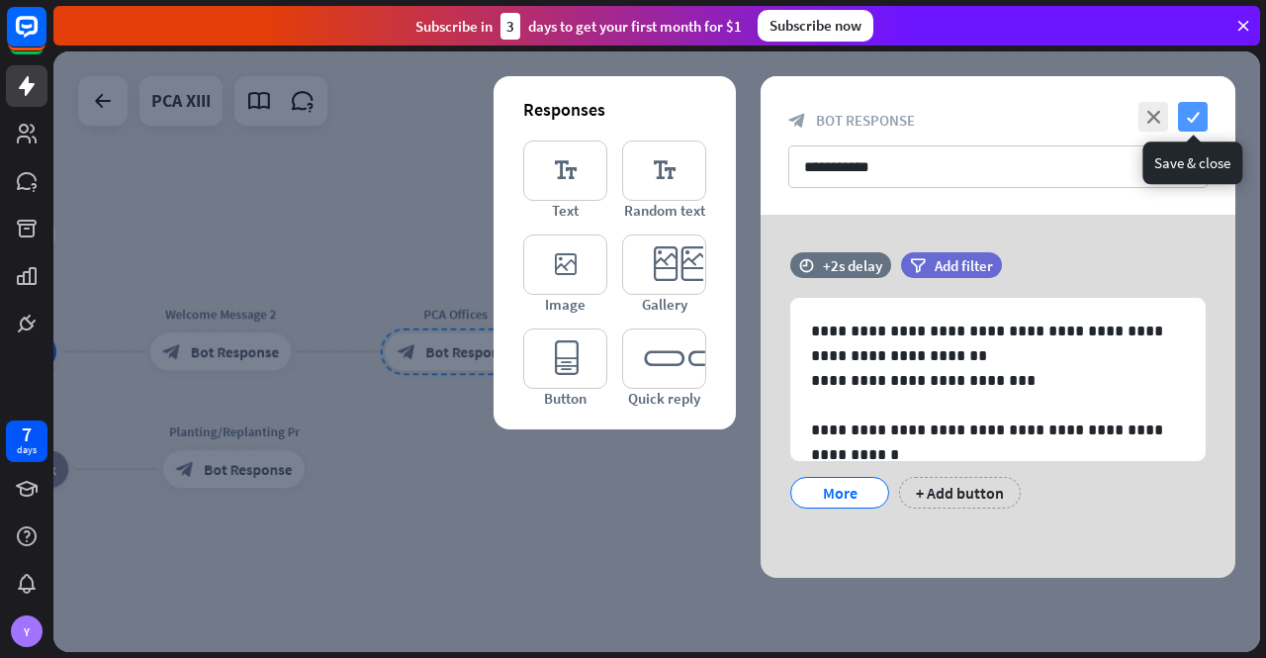
click at [1193, 115] on icon "check" at bounding box center [1193, 117] width 30 height 30
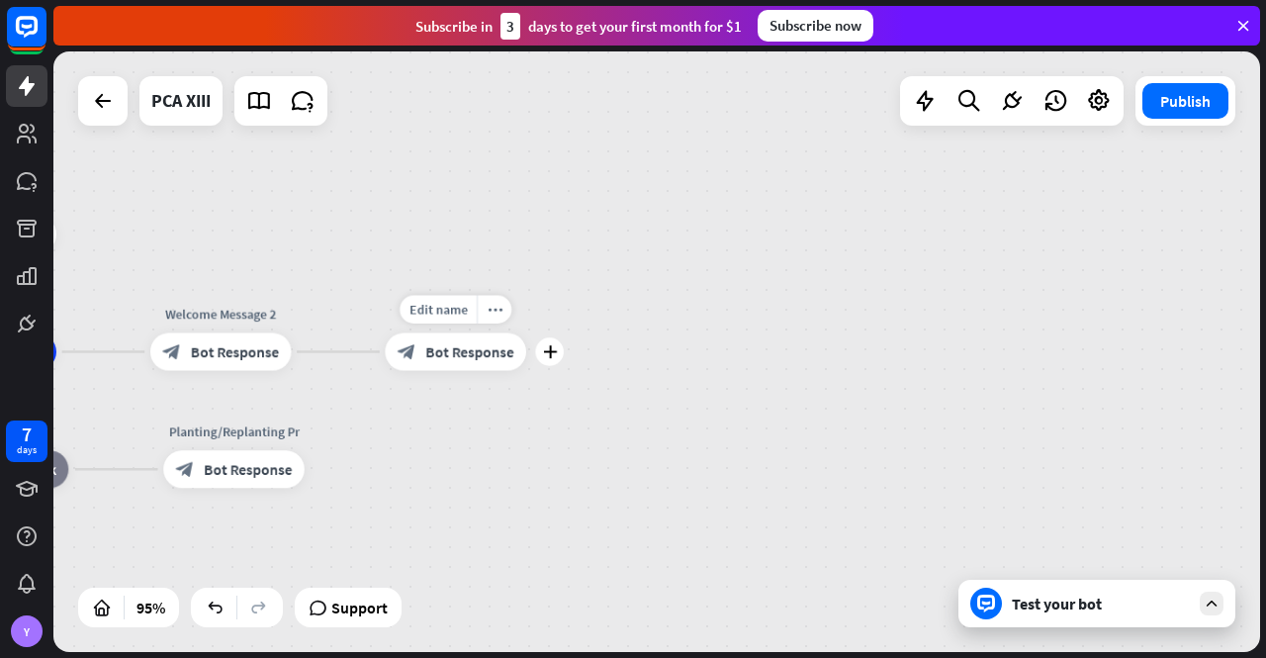
click at [460, 357] on span "Bot Response" at bounding box center [469, 351] width 88 height 19
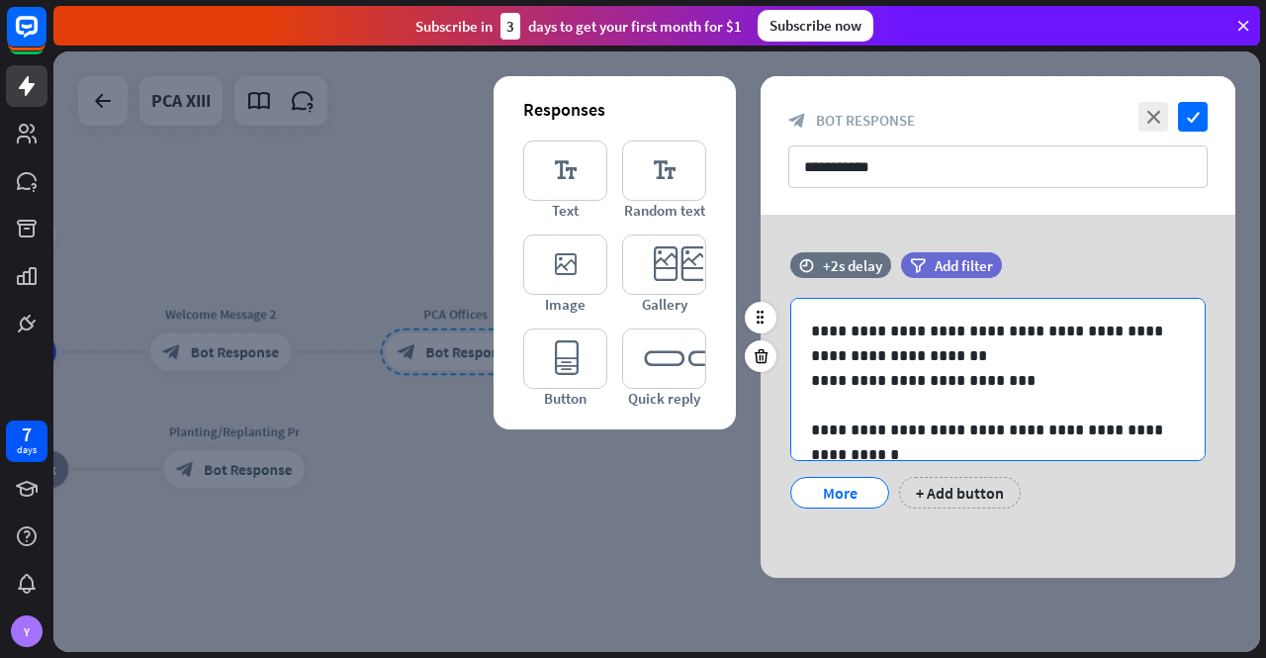
click at [1022, 363] on p "**********" at bounding box center [990, 343] width 359 height 49
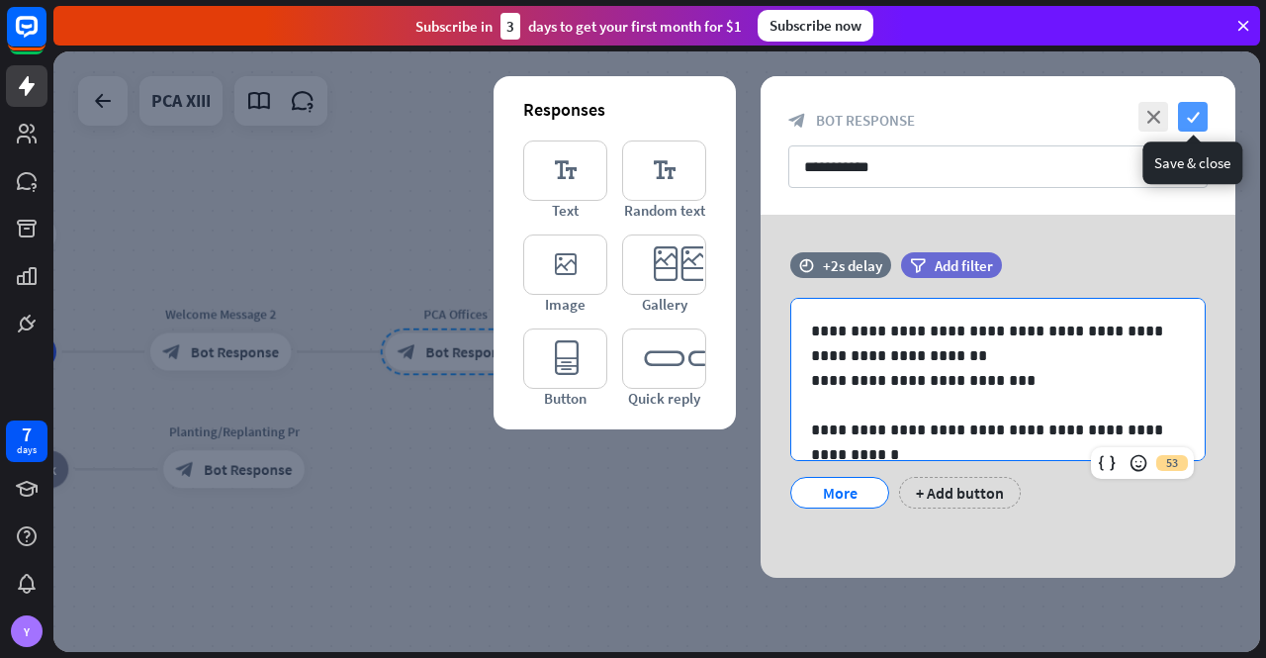
click at [1196, 114] on icon "check" at bounding box center [1193, 117] width 30 height 30
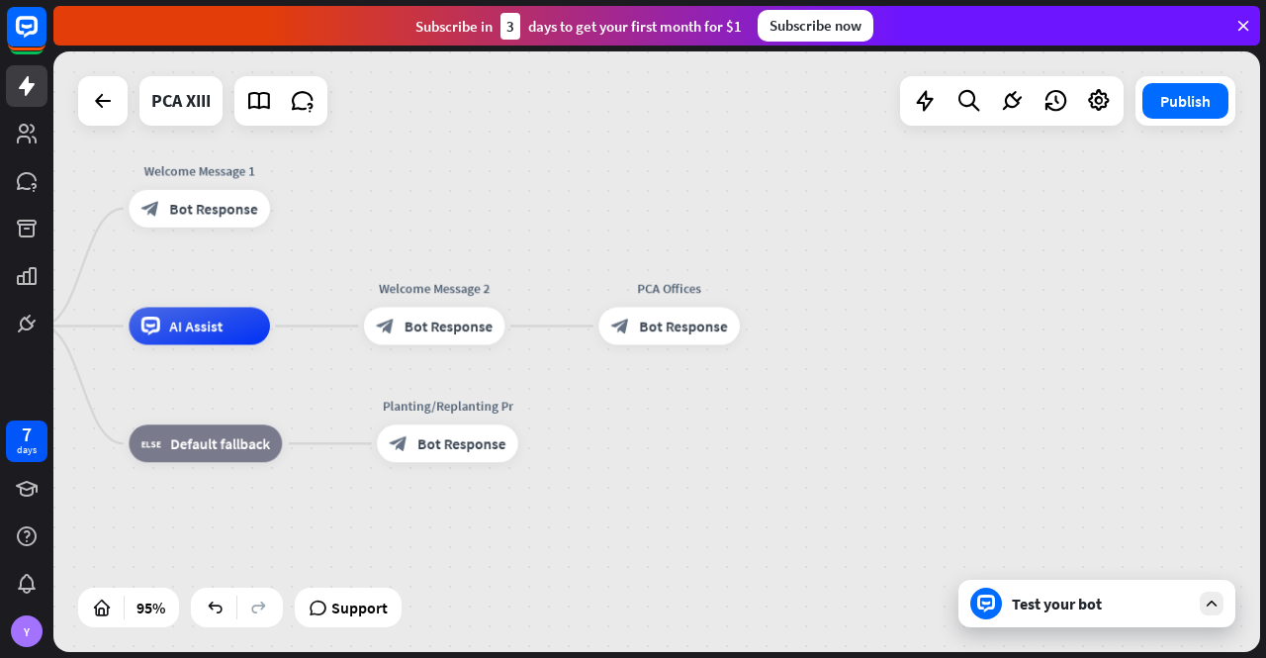
drag, startPoint x: 639, startPoint y: 434, endPoint x: 853, endPoint y: 409, distance: 215.2
click at [853, 409] on div "PCA XIII home_2 Start point Welcome Message 1 block_bot_response Bot Response A…" at bounding box center [467, 611] width 1146 height 571
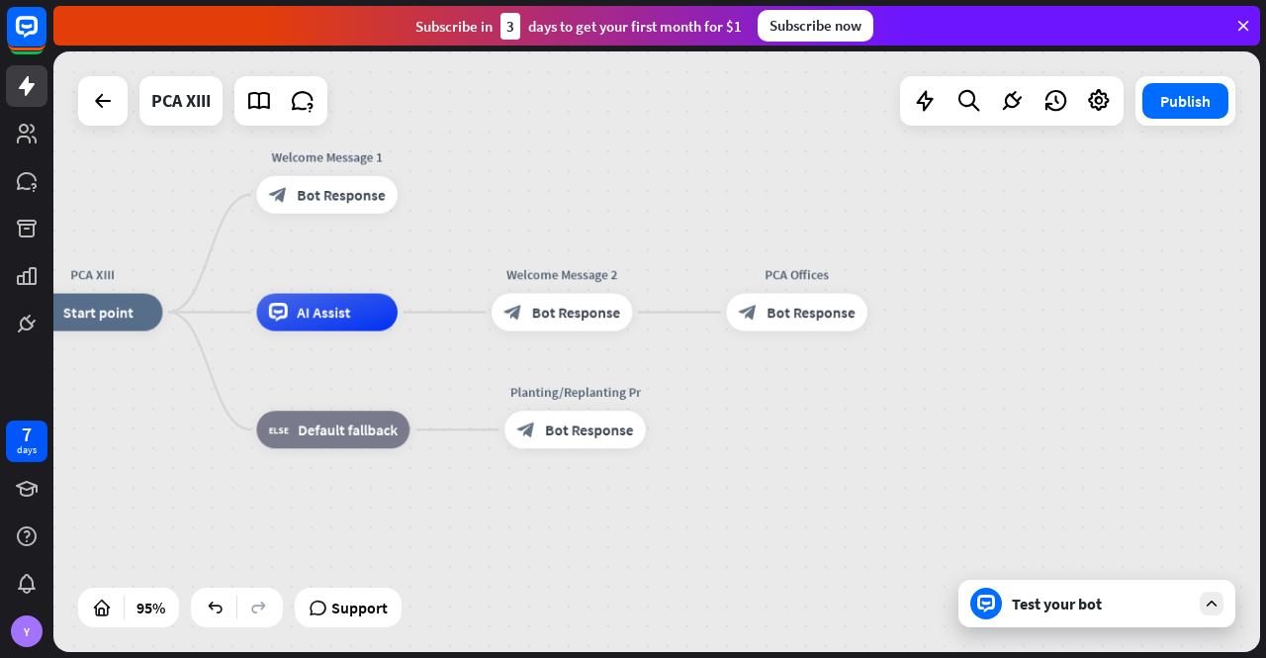
drag, startPoint x: 635, startPoint y: 458, endPoint x: 755, endPoint y: 444, distance: 120.5
click at [755, 444] on div "PCA XIII home_2 Start point Welcome Message 1 block_bot_response Bot Response A…" at bounding box center [595, 598] width 1146 height 571
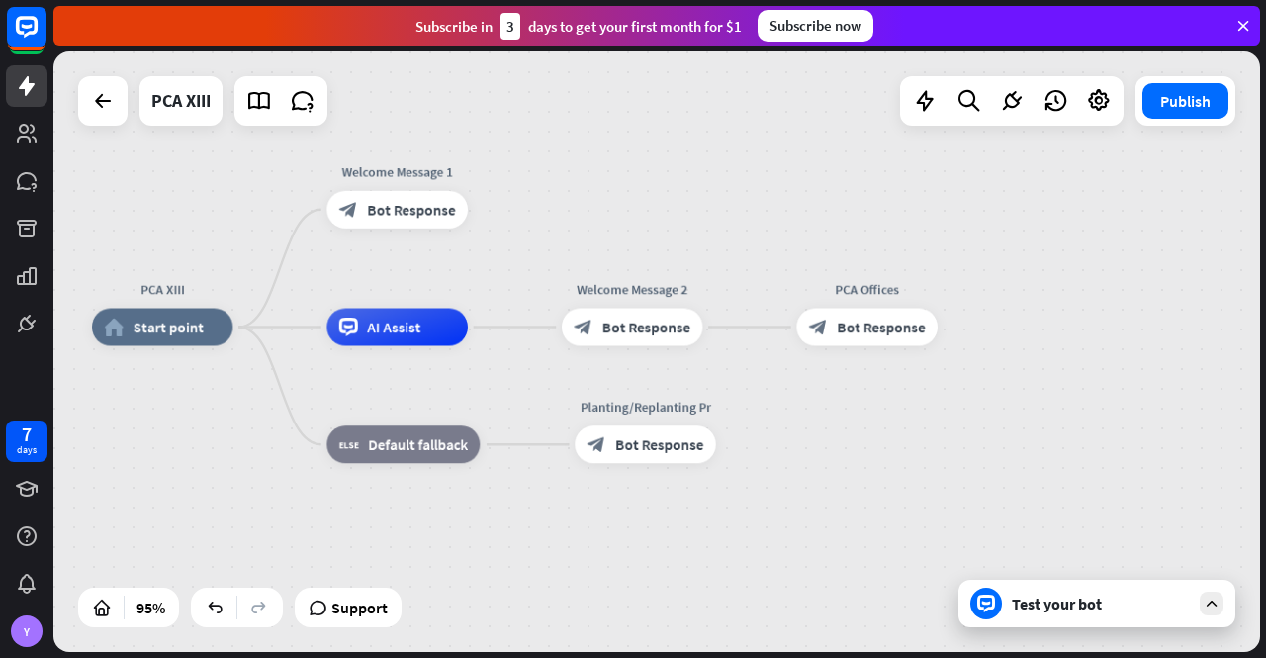
drag, startPoint x: 568, startPoint y: 512, endPoint x: 638, endPoint y: 527, distance: 71.8
click at [638, 527] on div "PCA XIII home_2 Start point Welcome Message 1 block_bot_response Bot Response A…" at bounding box center [665, 612] width 1146 height 571
click at [631, 454] on span "Bot Response" at bounding box center [659, 444] width 88 height 19
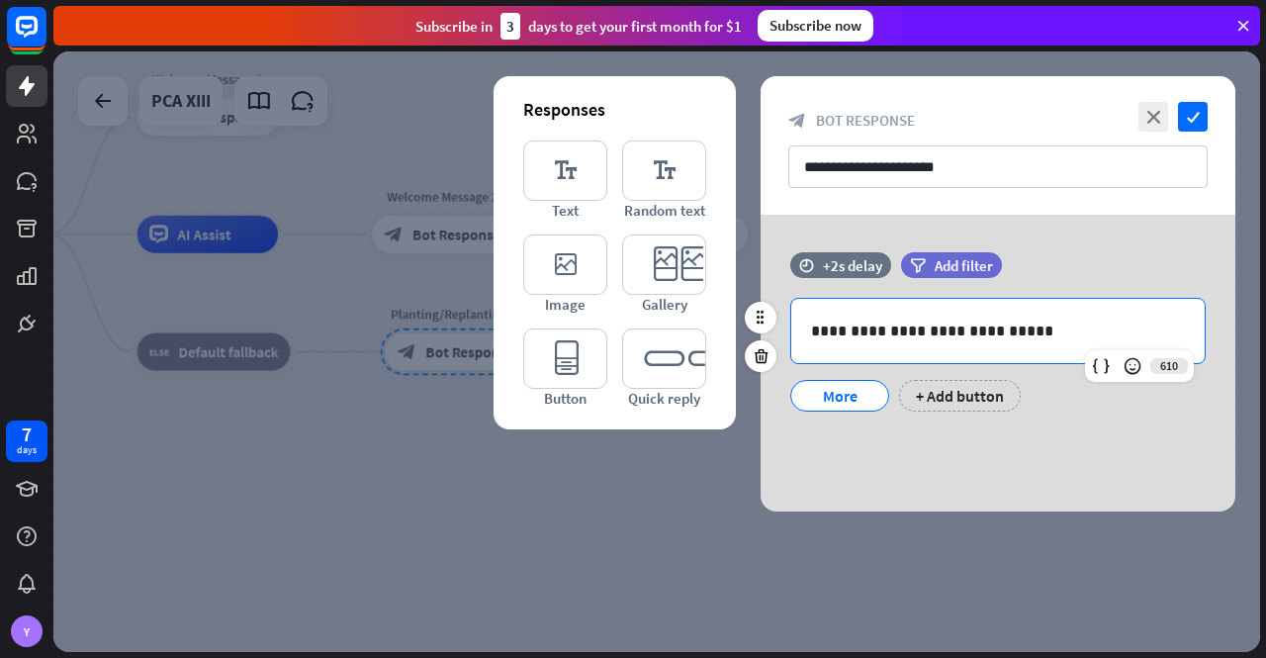
click at [825, 333] on p "**********" at bounding box center [998, 331] width 375 height 25
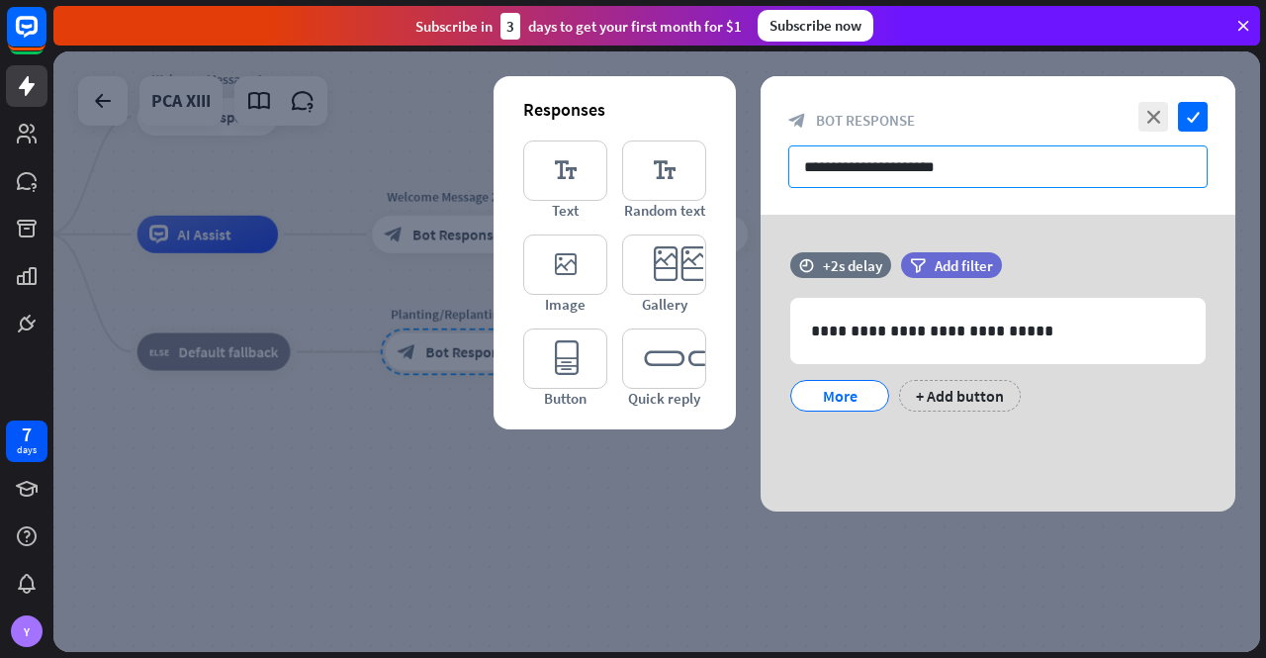
drag, startPoint x: 970, startPoint y: 173, endPoint x: 783, endPoint y: 161, distance: 187.3
click at [783, 161] on div "**********" at bounding box center [998, 145] width 475 height 138
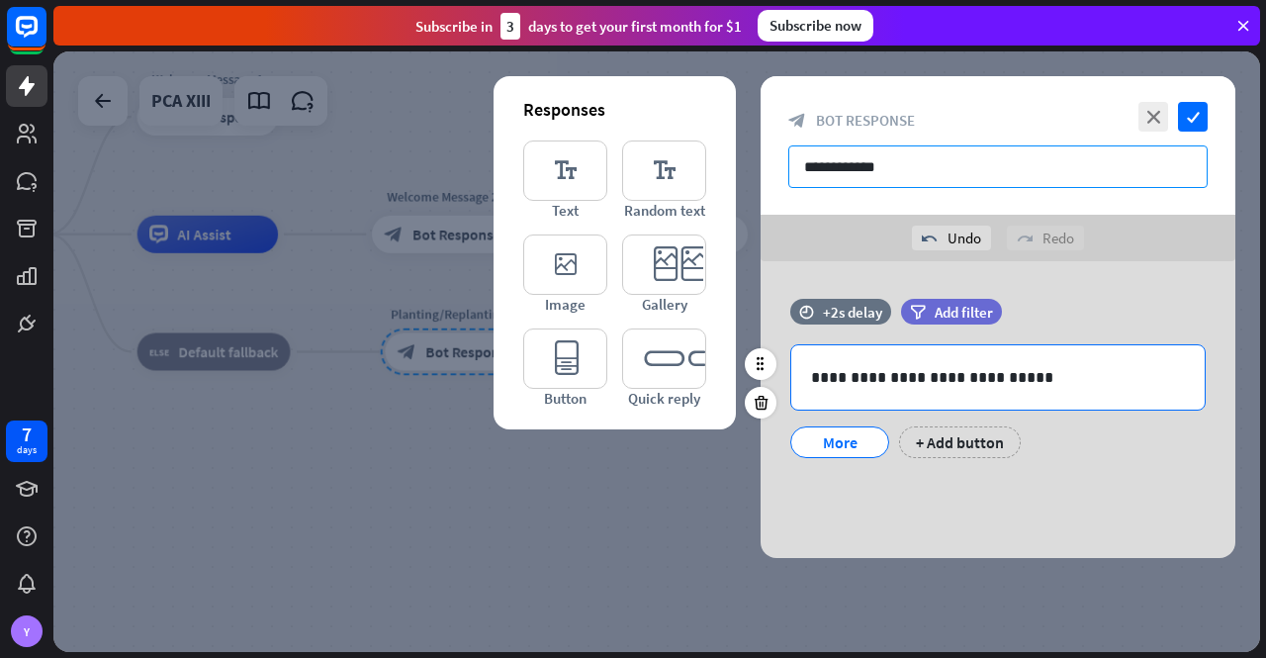
type input "**********"
click at [859, 372] on p "**********" at bounding box center [998, 377] width 375 height 25
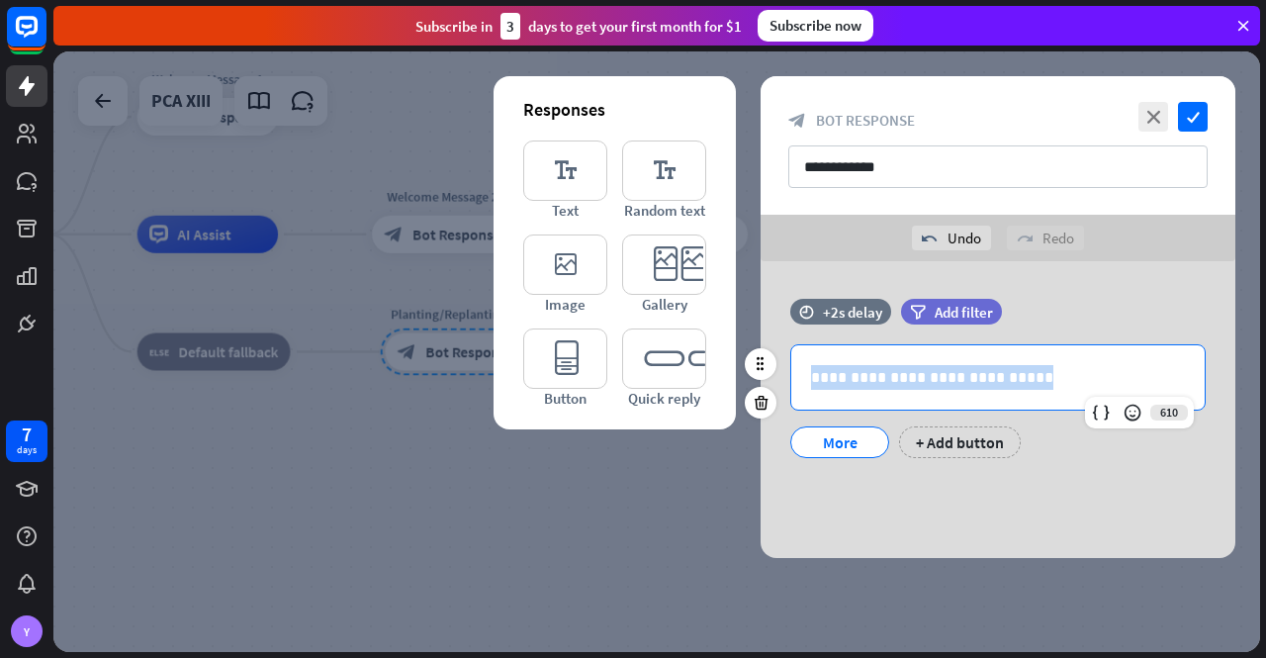
drag, startPoint x: 997, startPoint y: 371, endPoint x: 811, endPoint y: 369, distance: 186.0
click at [811, 369] on p "**********" at bounding box center [998, 377] width 375 height 25
click at [947, 435] on div "+ Add button" at bounding box center [960, 442] width 122 height 32
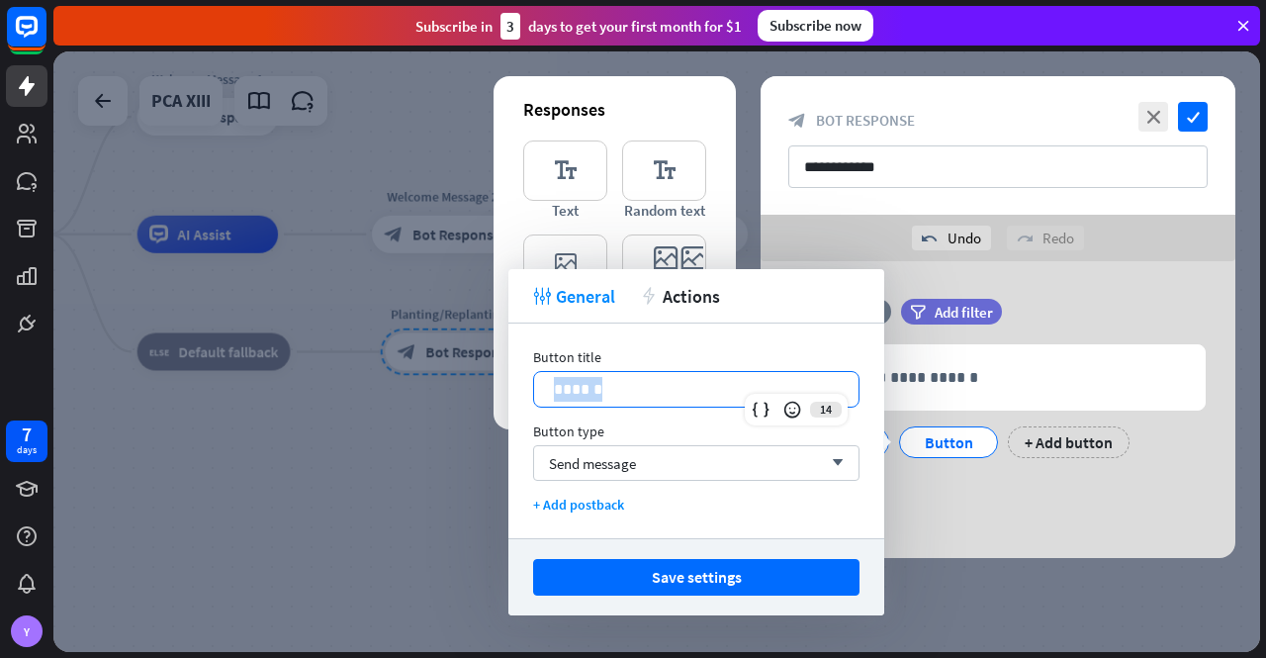
drag, startPoint x: 610, startPoint y: 391, endPoint x: 523, endPoint y: 379, distance: 87.9
click at [523, 379] on div "Button title 14 ****** Button type Send message arrow_down + Add postback" at bounding box center [696, 430] width 376 height 215
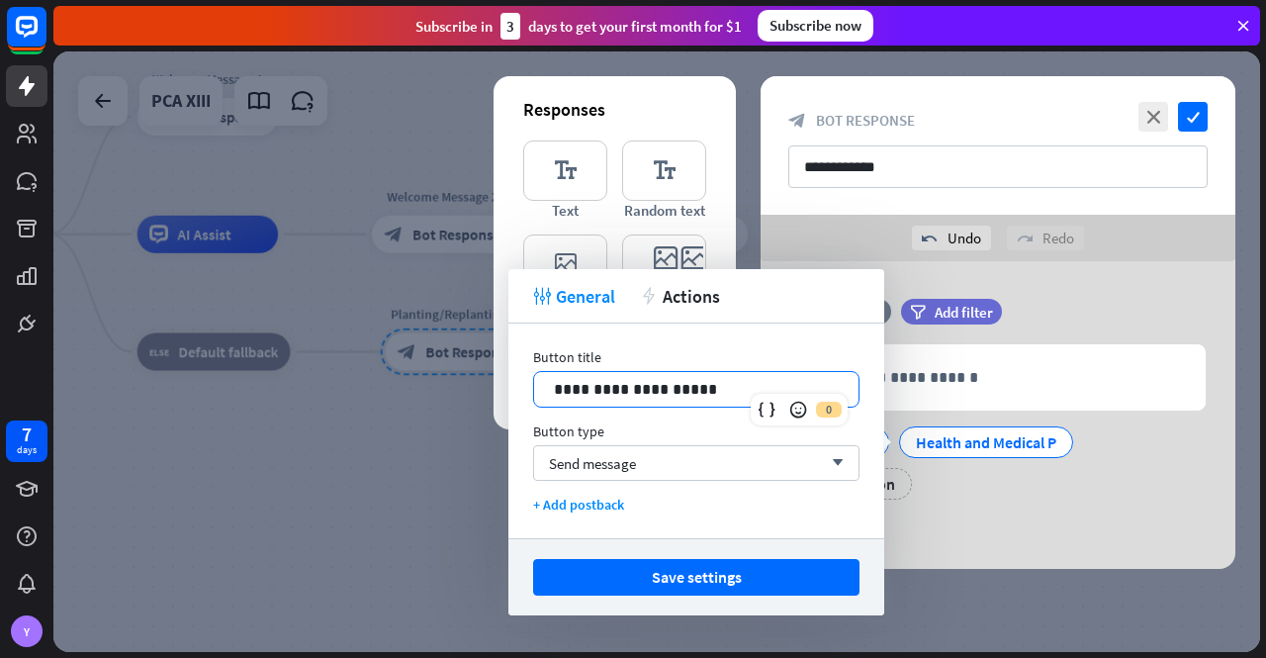
click at [561, 390] on p "**********" at bounding box center [697, 389] width 286 height 25
drag, startPoint x: 561, startPoint y: 390, endPoint x: 615, endPoint y: 391, distance: 54.4
click at [615, 391] on p "**********" at bounding box center [697, 389] width 286 height 25
click at [705, 389] on p "**********" at bounding box center [697, 389] width 286 height 25
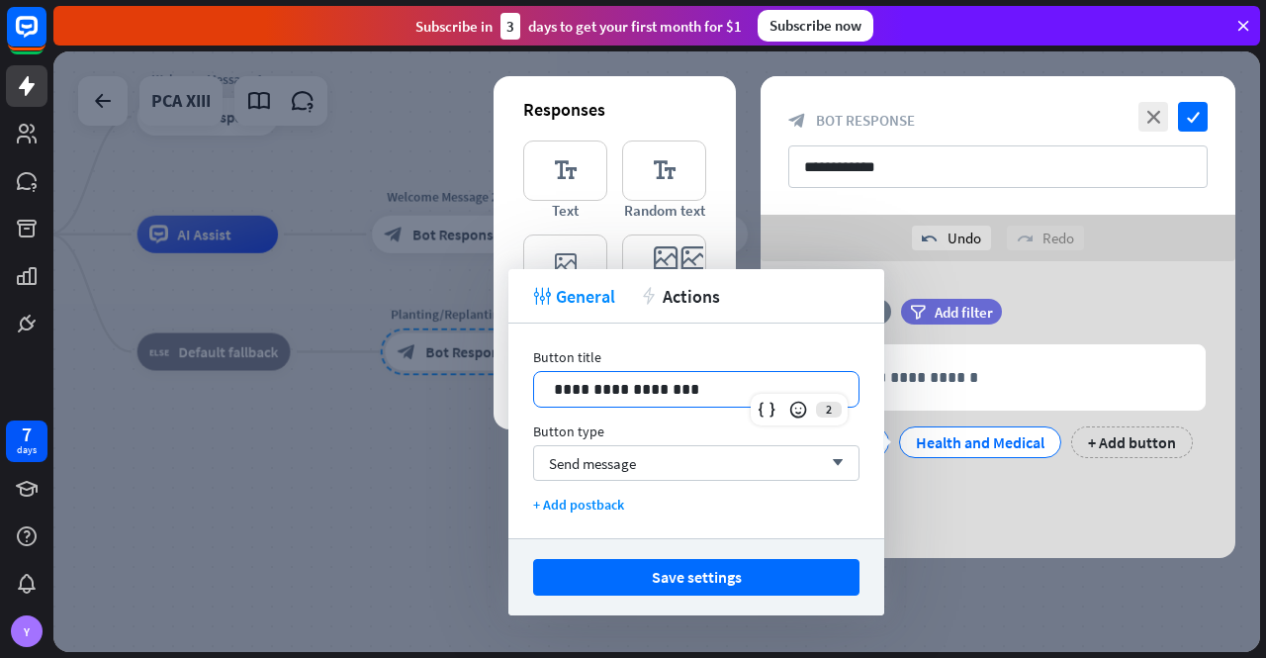
click at [612, 396] on p "**********" at bounding box center [697, 389] width 286 height 25
click at [692, 388] on p "**********" at bounding box center [697, 389] width 286 height 25
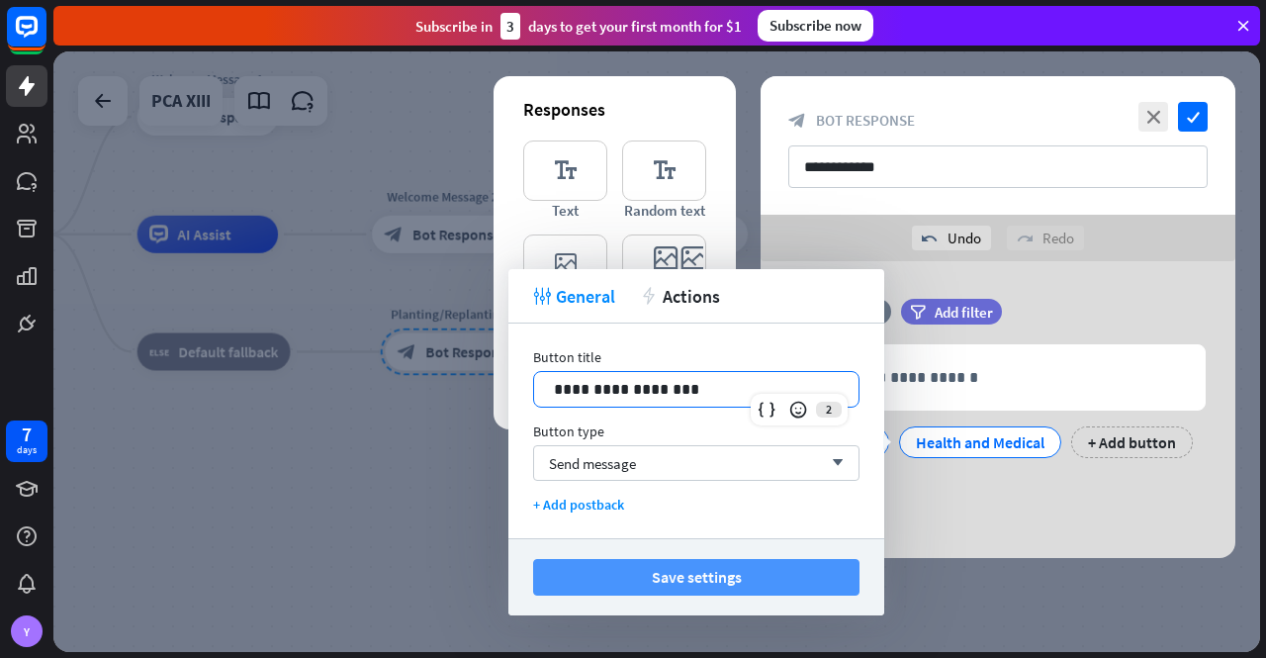
click at [779, 577] on button "Save settings" at bounding box center [696, 577] width 326 height 37
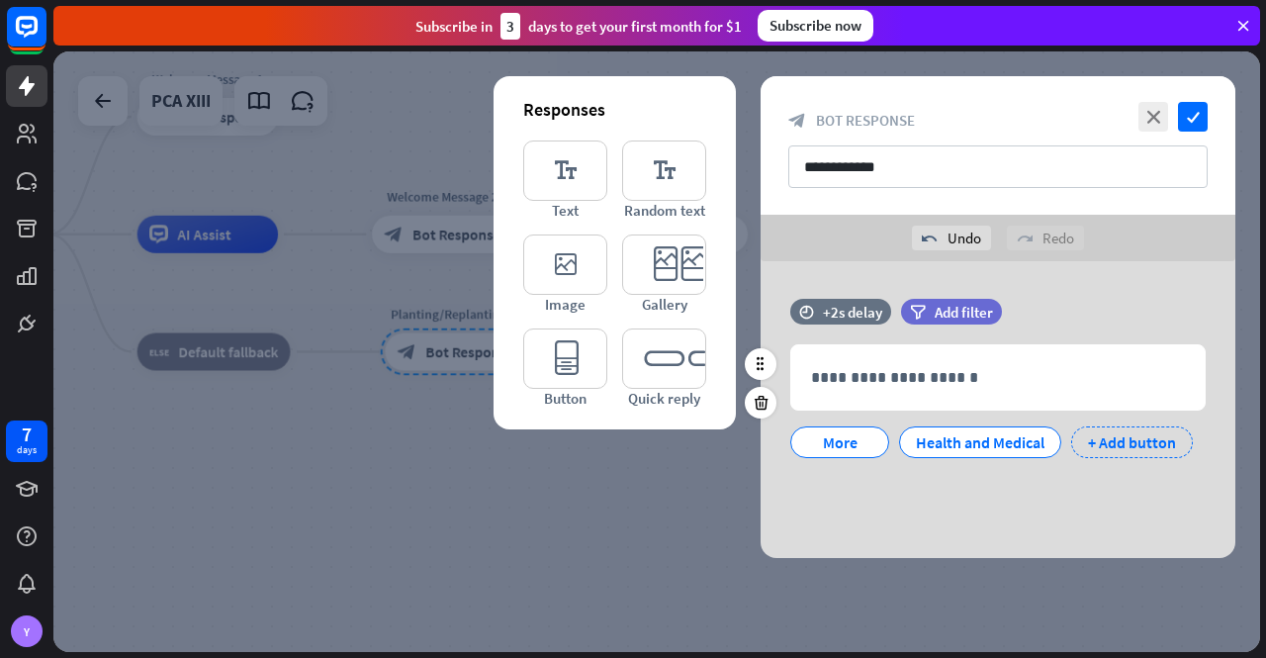
click at [1104, 437] on div "+ Add button" at bounding box center [1132, 442] width 122 height 32
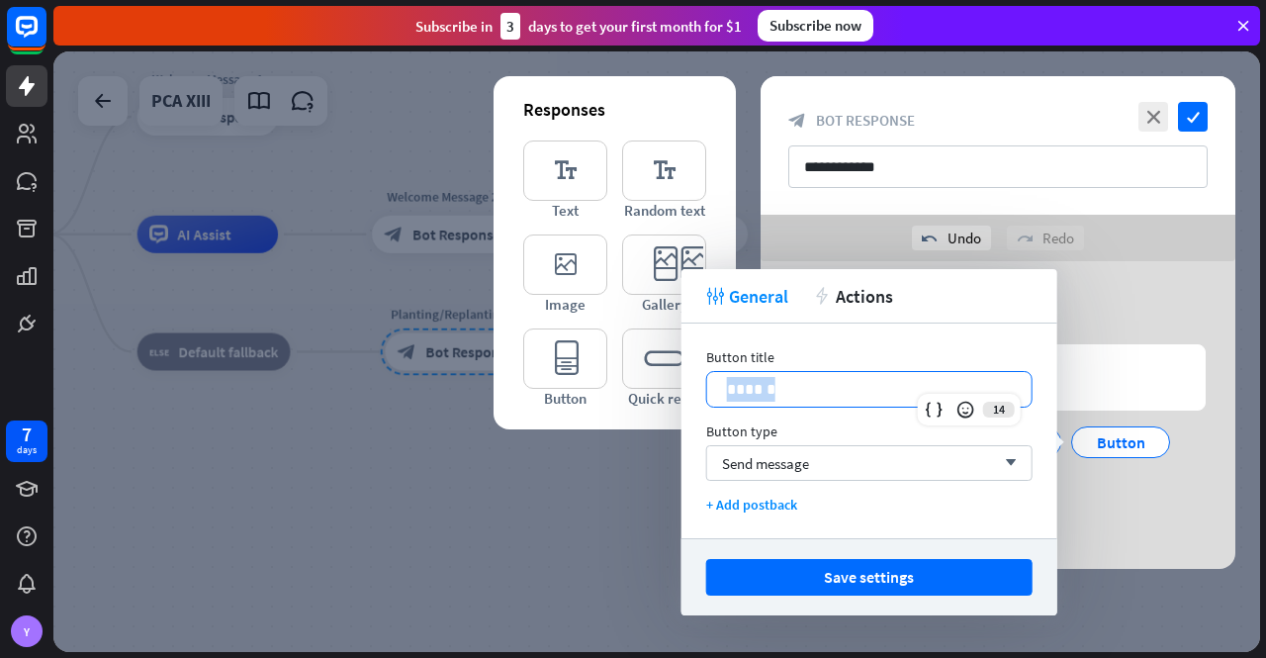
drag, startPoint x: 795, startPoint y: 393, endPoint x: 708, endPoint y: 393, distance: 87.0
click at [708, 393] on div "******" at bounding box center [869, 389] width 324 height 35
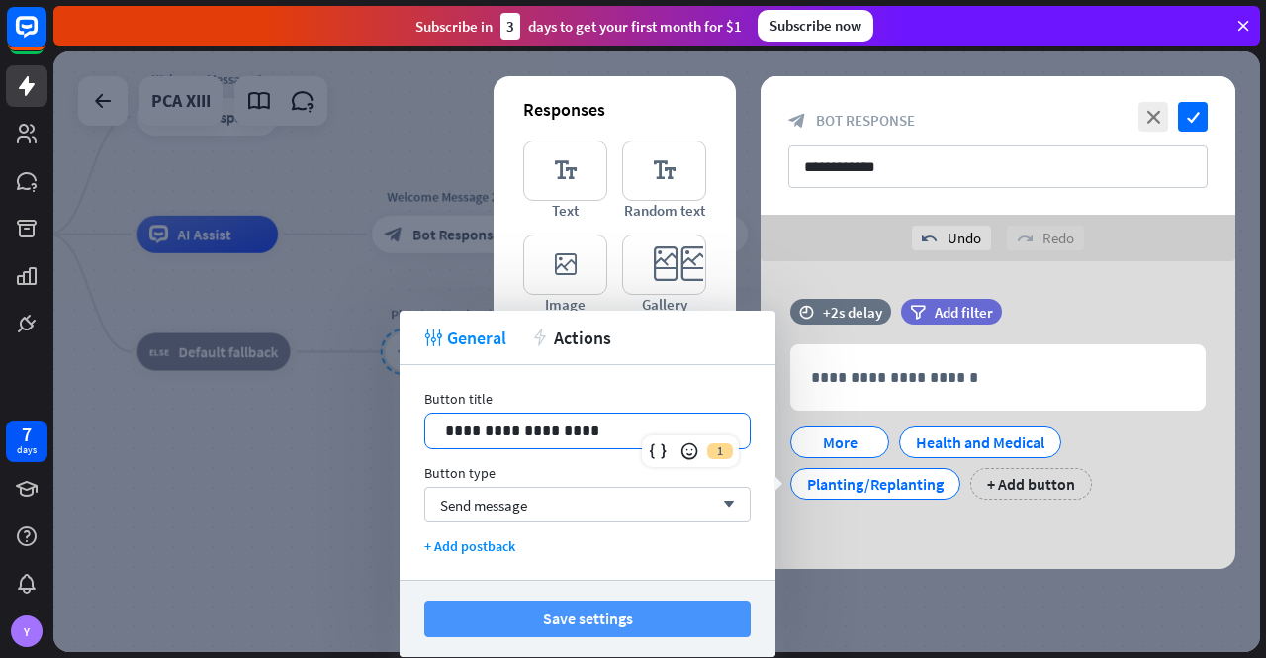
click at [722, 622] on button "Save settings" at bounding box center [587, 618] width 326 height 37
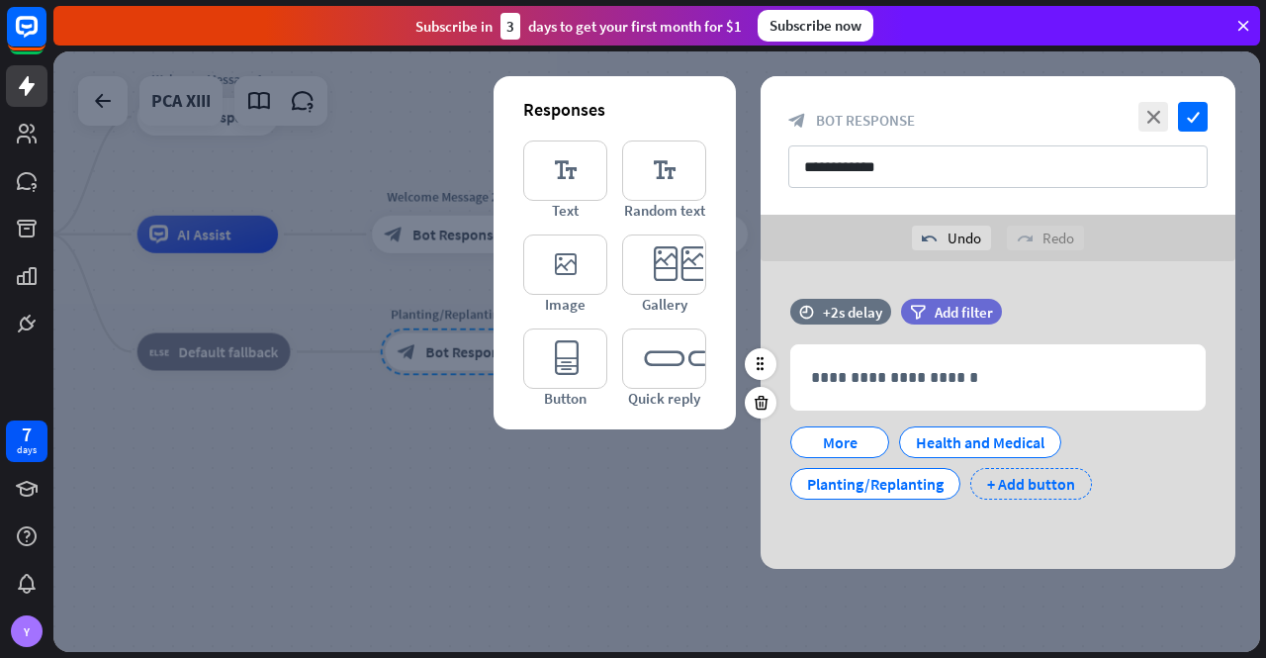
click at [1033, 485] on div "+ Add button" at bounding box center [1031, 484] width 122 height 32
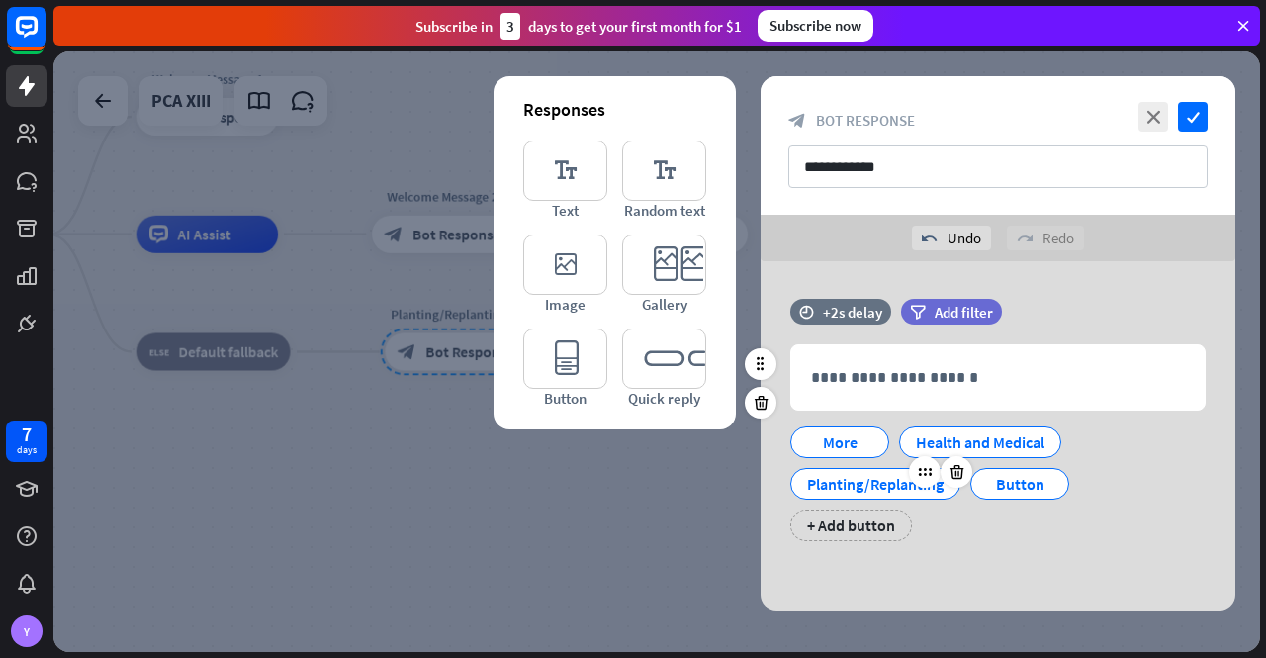
click at [881, 485] on div "Planting/Replanting" at bounding box center [875, 484] width 137 height 30
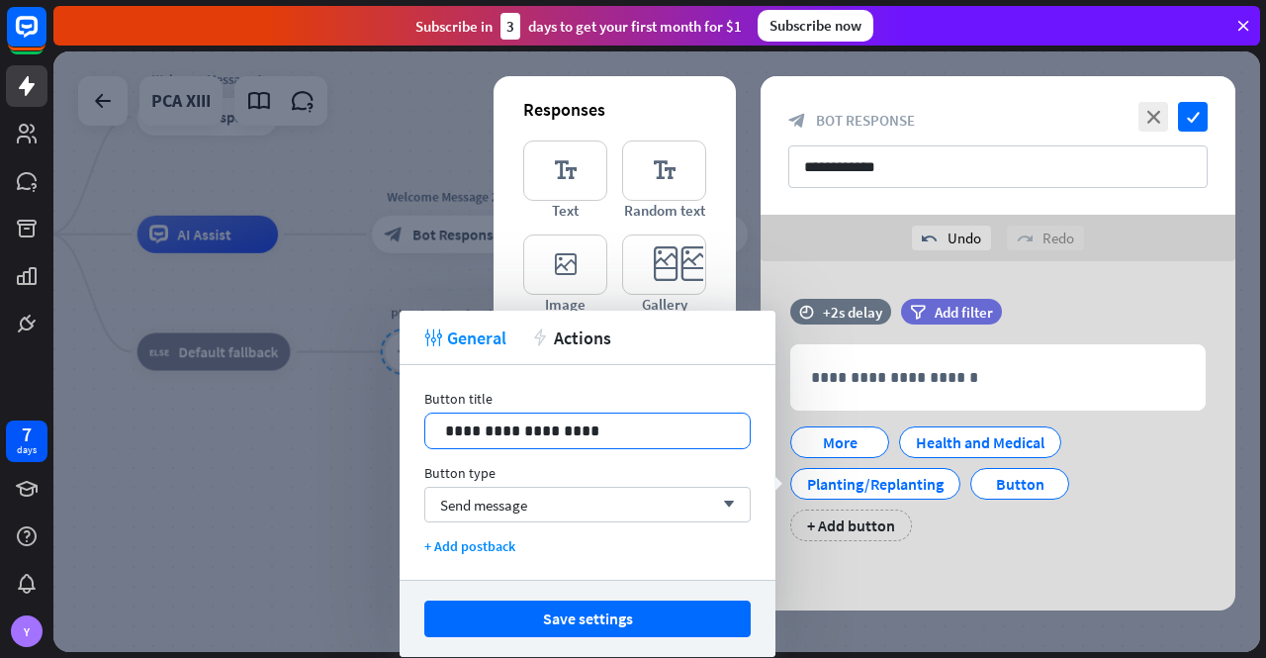
click at [508, 427] on p "**********" at bounding box center [588, 430] width 286 height 25
drag, startPoint x: 508, startPoint y: 427, endPoint x: 592, endPoint y: 434, distance: 83.4
click at [592, 434] on p "**********" at bounding box center [588, 430] width 286 height 25
click at [639, 620] on button "Save settings" at bounding box center [587, 618] width 326 height 37
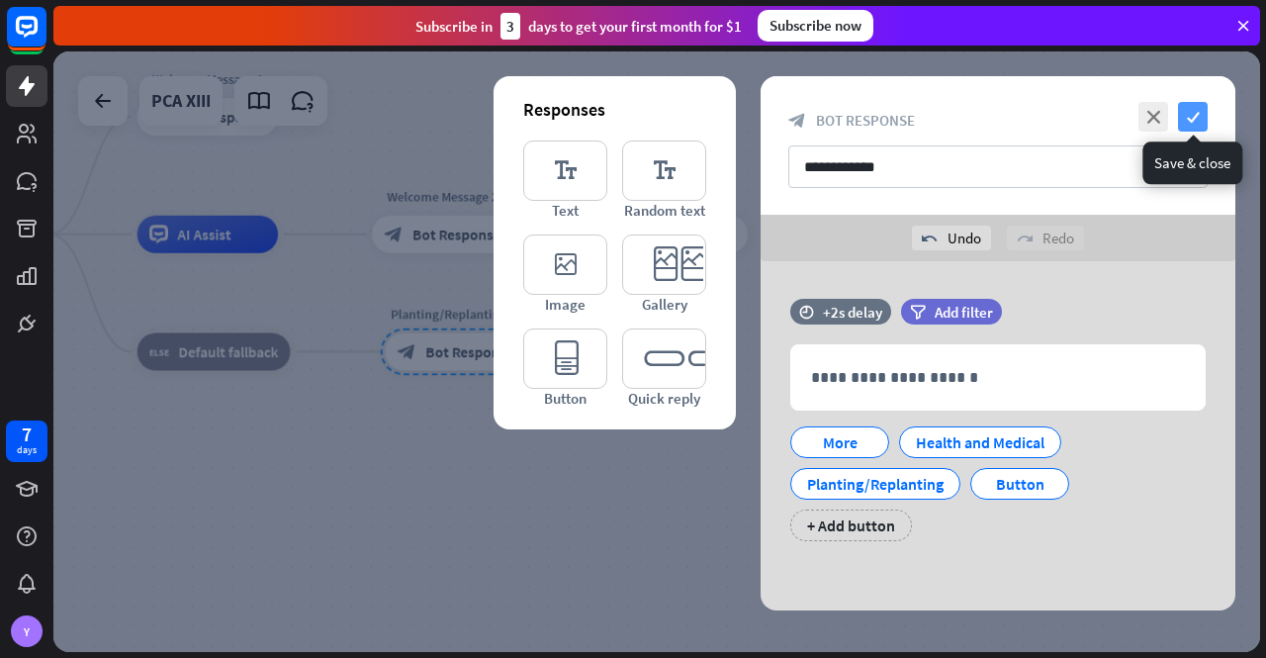
click at [1196, 108] on icon "check" at bounding box center [1193, 117] width 30 height 30
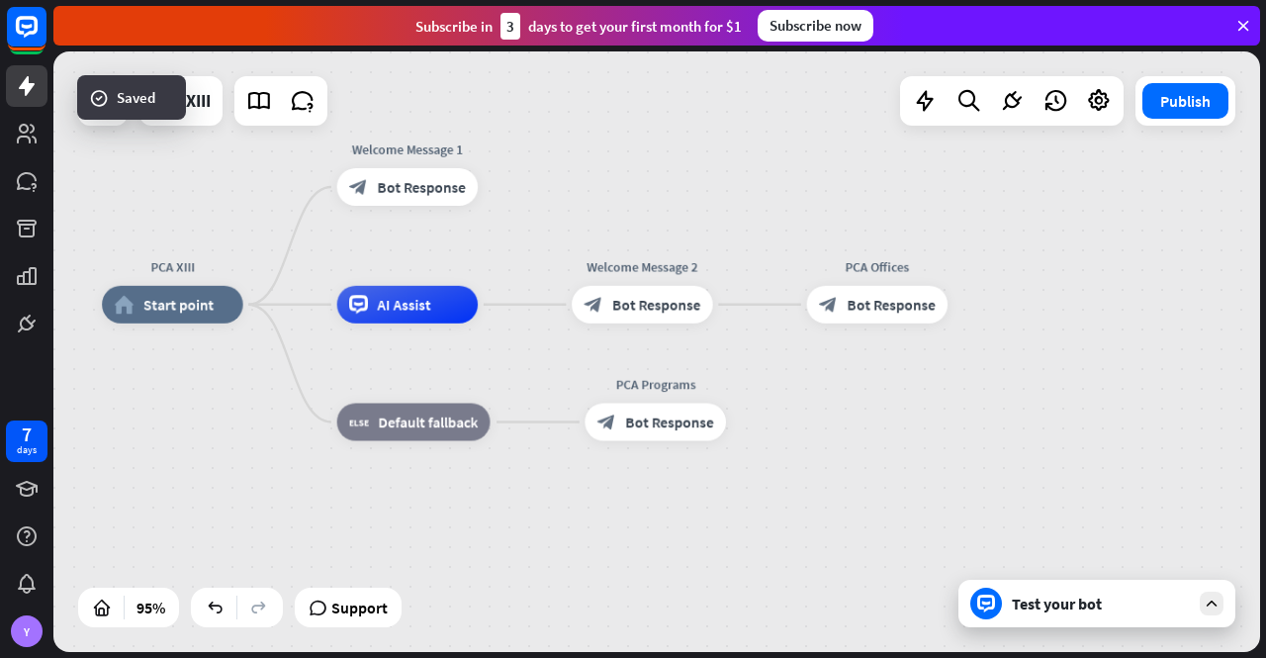
drag, startPoint x: 719, startPoint y: 447, endPoint x: 920, endPoint y: 517, distance: 212.7
click at [920, 517] on div "PCA XIII home_2 Start point Welcome Message 1 block_bot_response Bot Response A…" at bounding box center [675, 590] width 1146 height 571
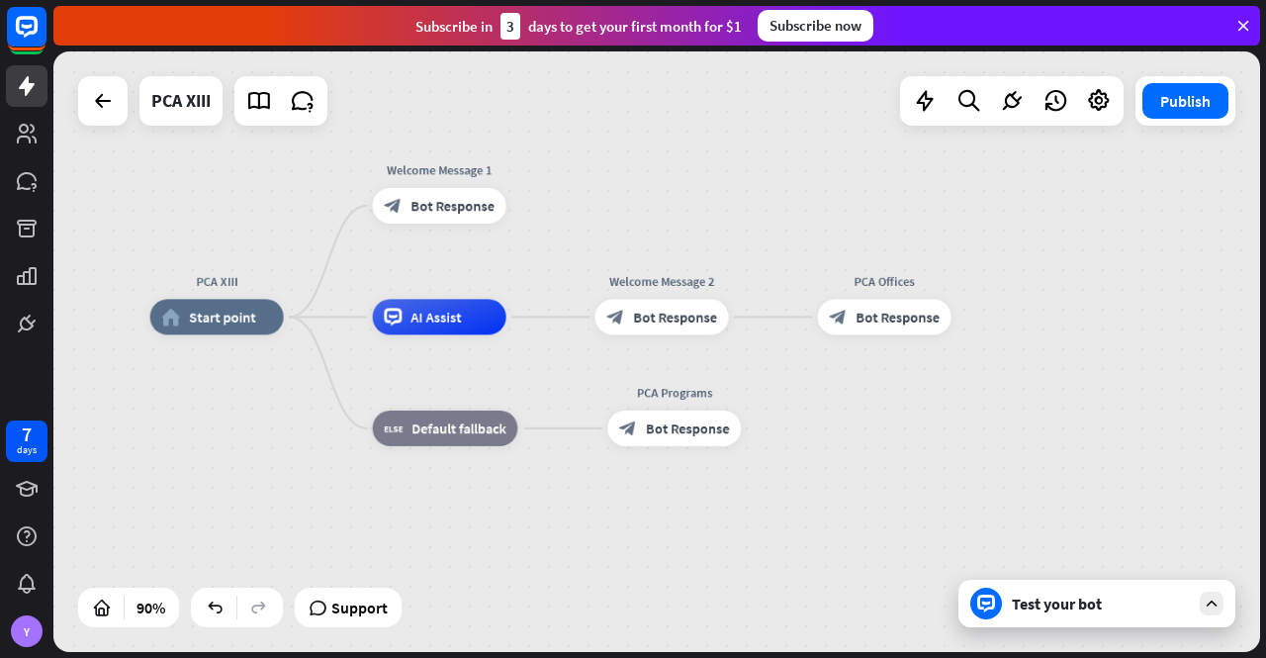
drag, startPoint x: 767, startPoint y: 523, endPoint x: 853, endPoint y: 539, distance: 87.5
click at [853, 539] on div "PCA XIII home_2 Start point Welcome Message 1 block_bot_response Bot Response A…" at bounding box center [693, 587] width 1086 height 540
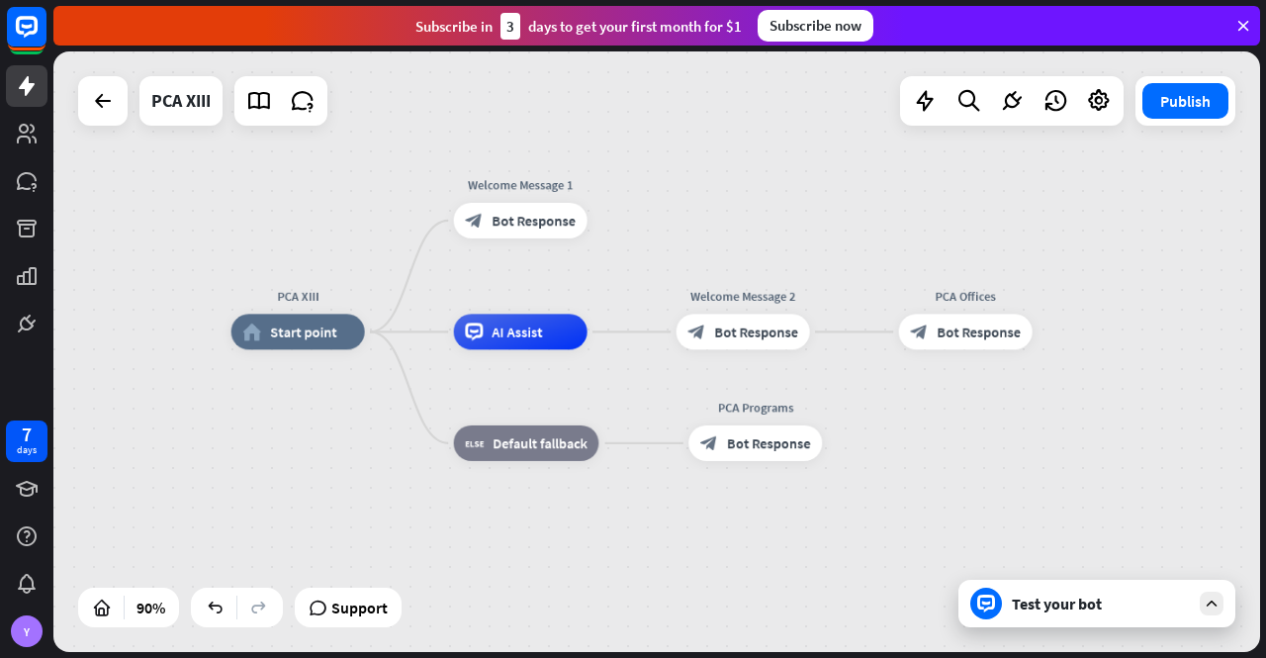
click at [1074, 606] on div "Test your bot" at bounding box center [1101, 604] width 178 height 20
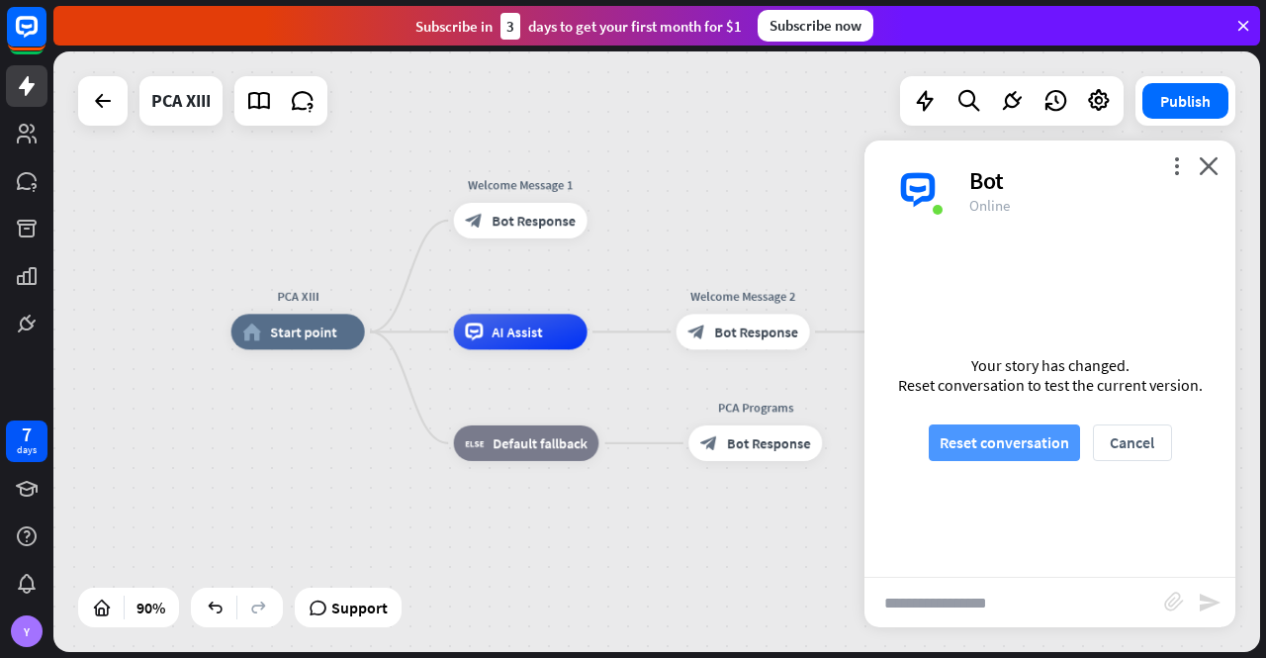
click at [1007, 443] on button "Reset conversation" at bounding box center [1004, 442] width 151 height 37
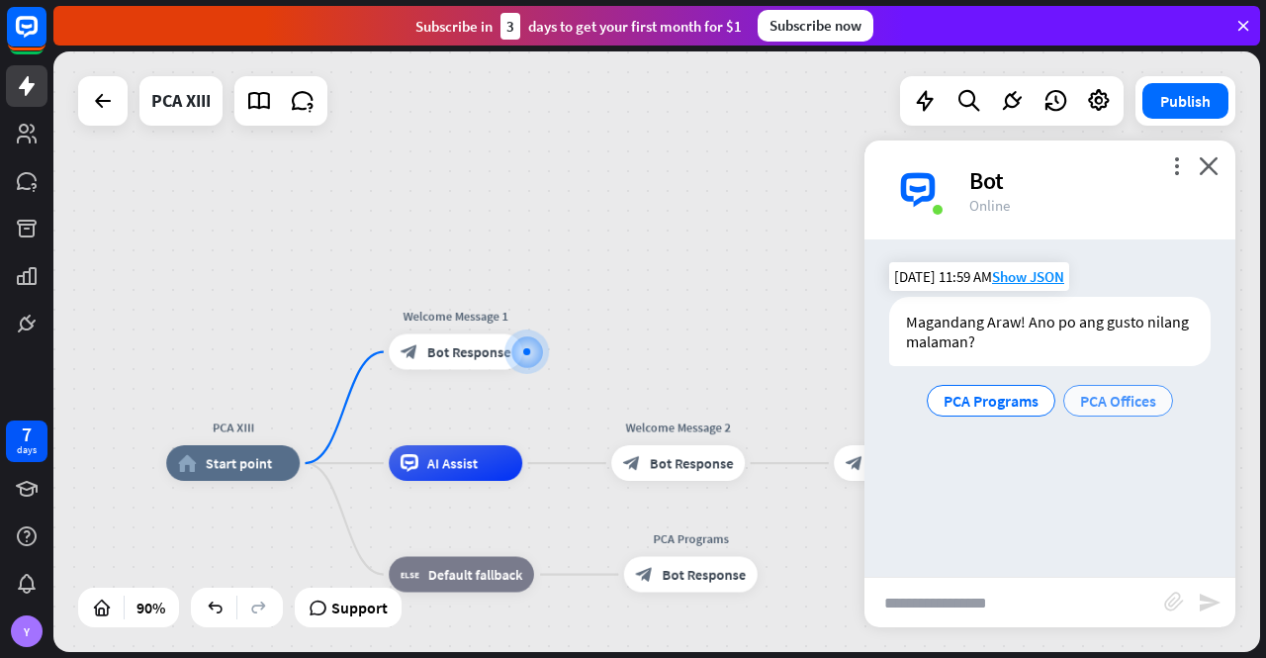
click at [1123, 398] on span "PCA Offices" at bounding box center [1118, 401] width 76 height 20
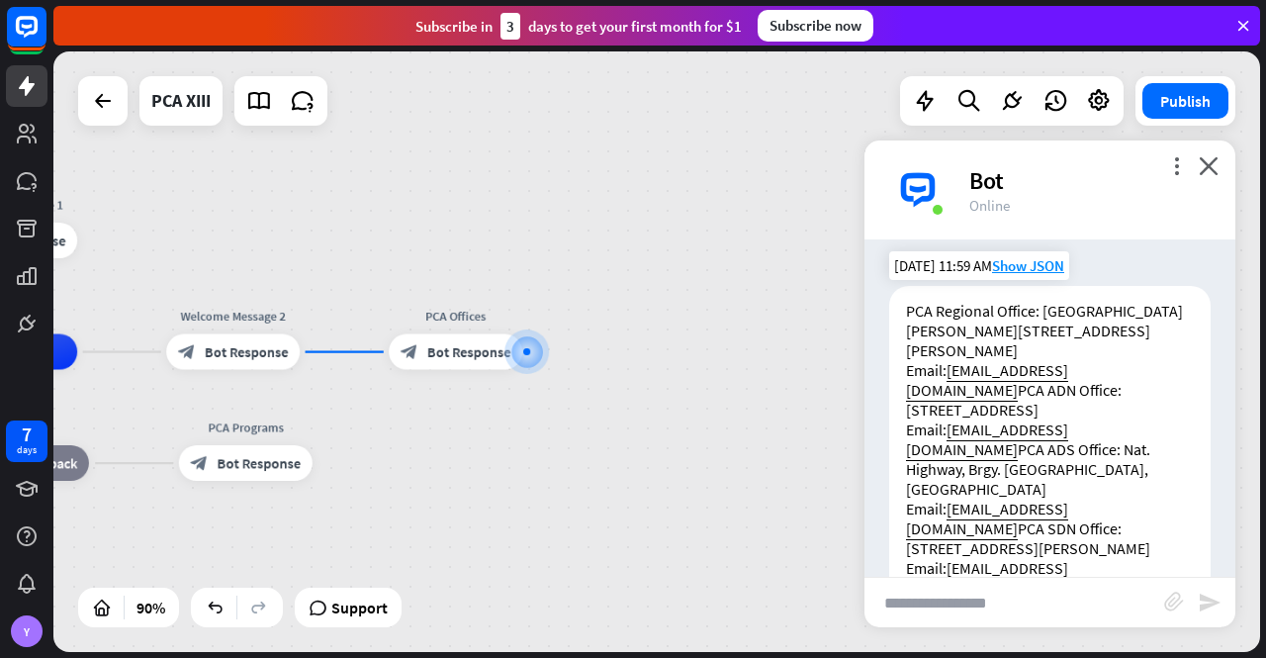
scroll to position [521, 0]
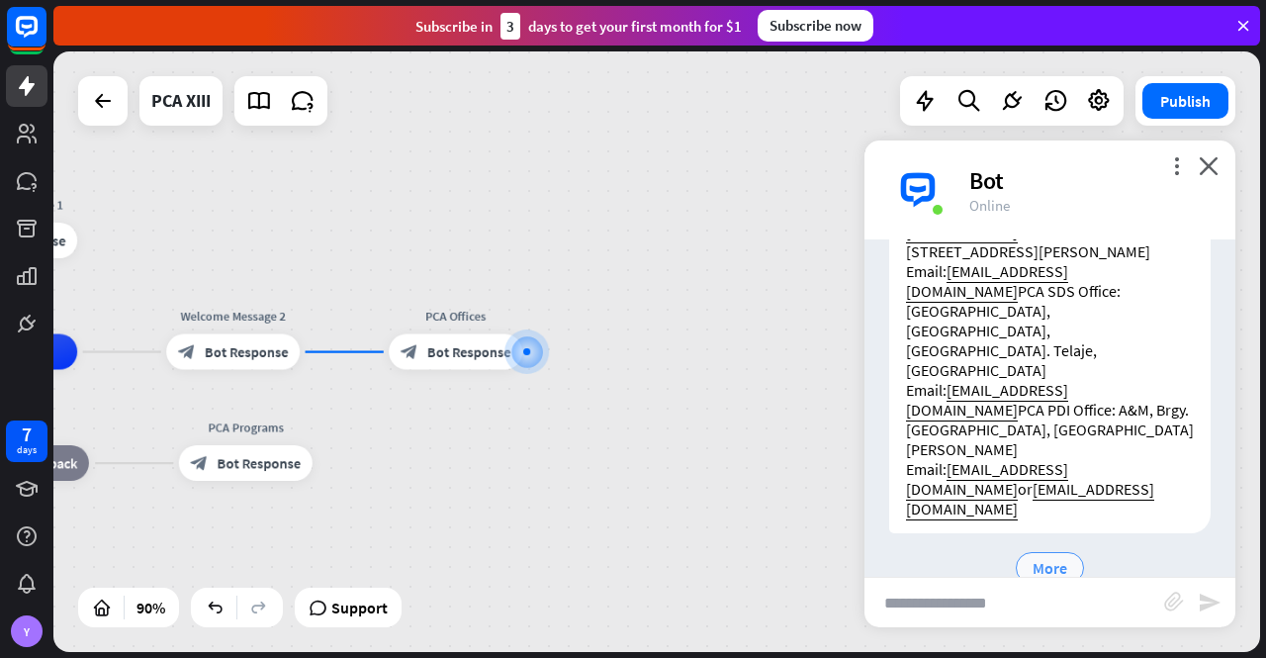
click at [1042, 558] on span "More" at bounding box center [1050, 568] width 35 height 20
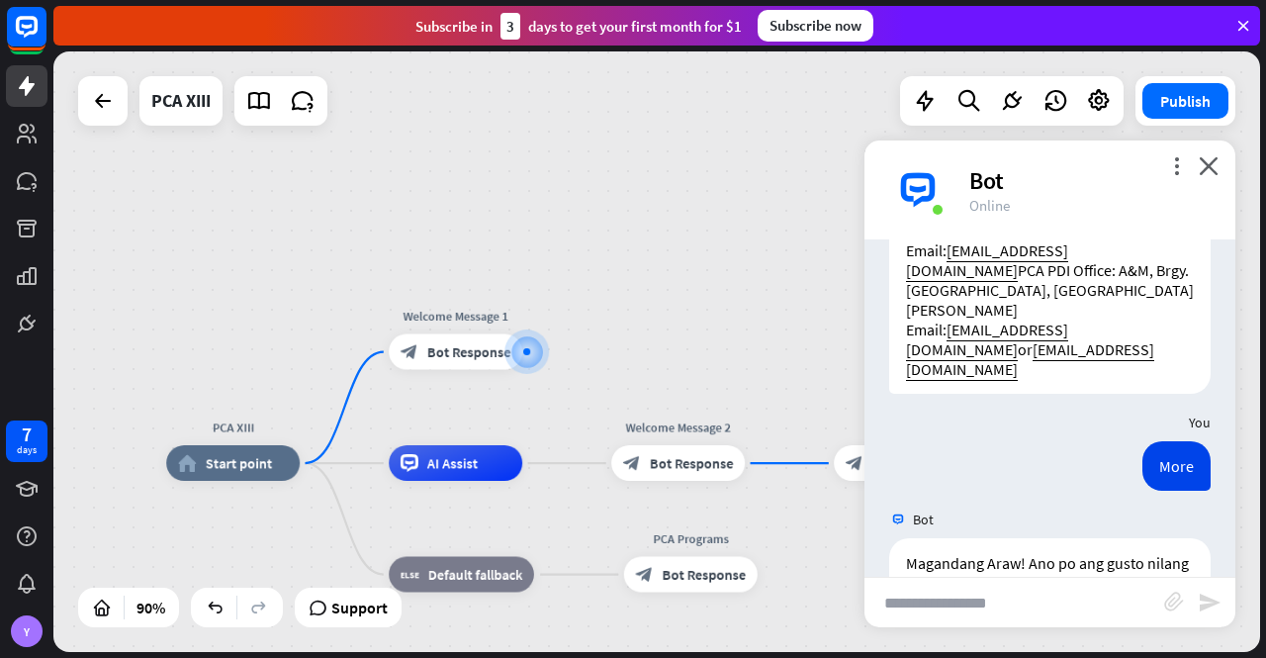
scroll to position [735, 0]
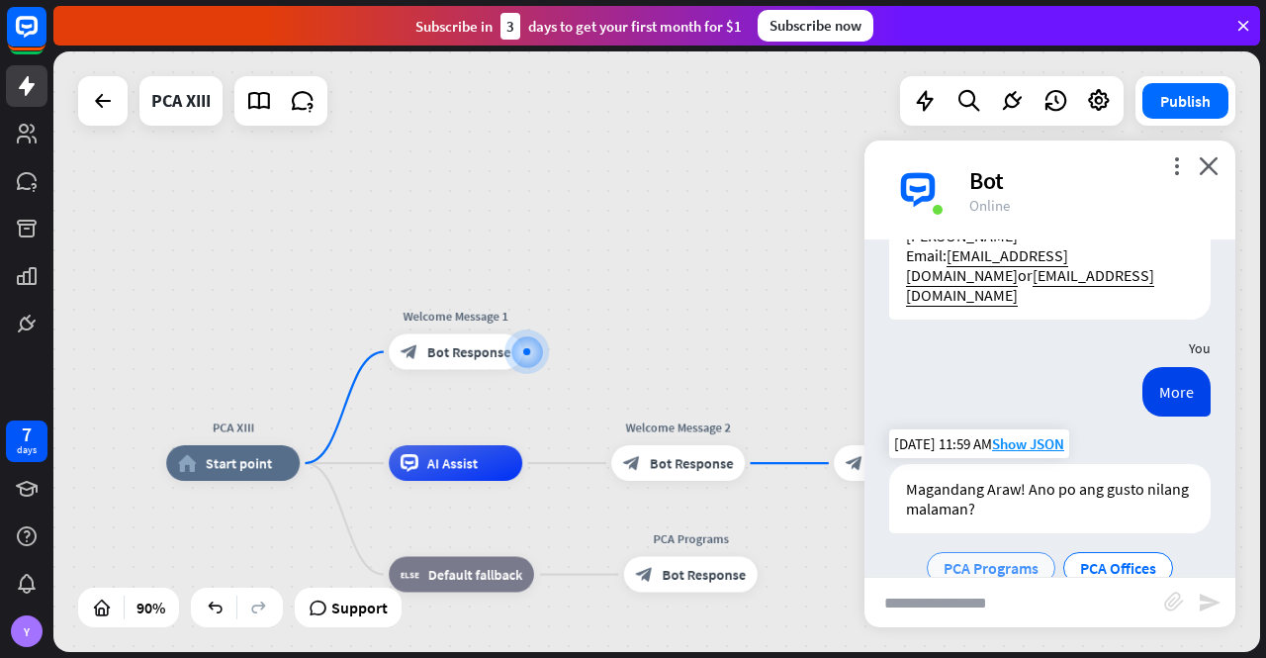
click at [995, 558] on span "PCA Programs" at bounding box center [991, 568] width 95 height 20
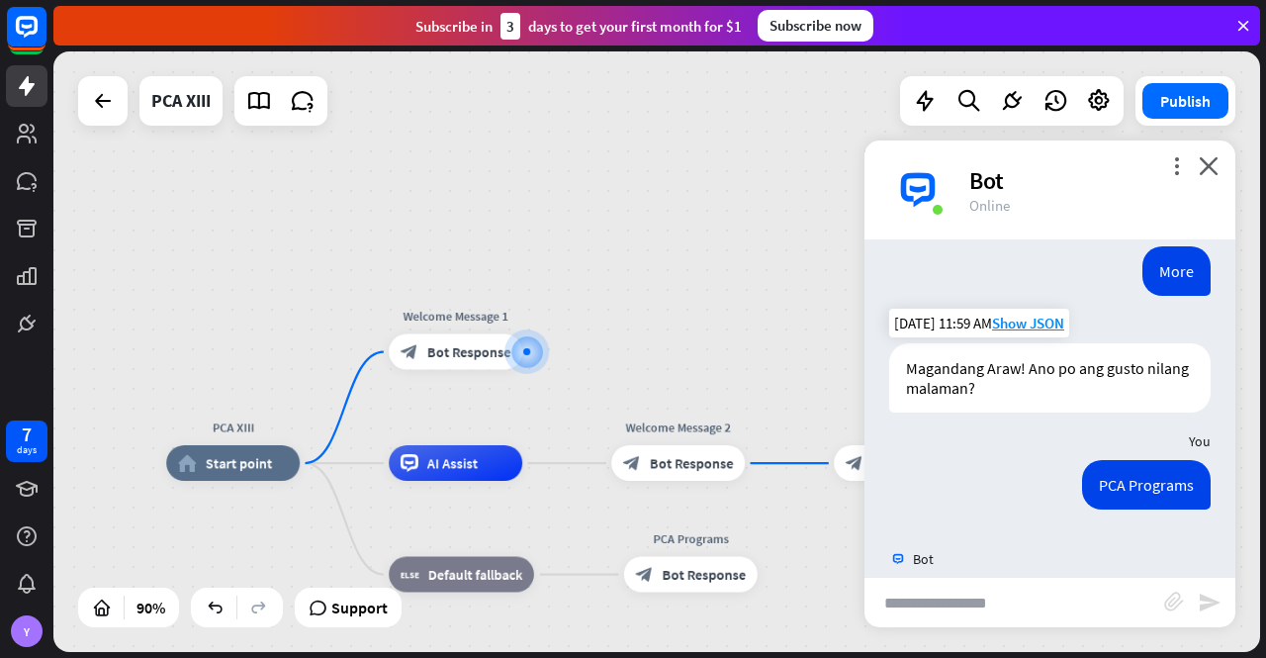
scroll to position [778, 0]
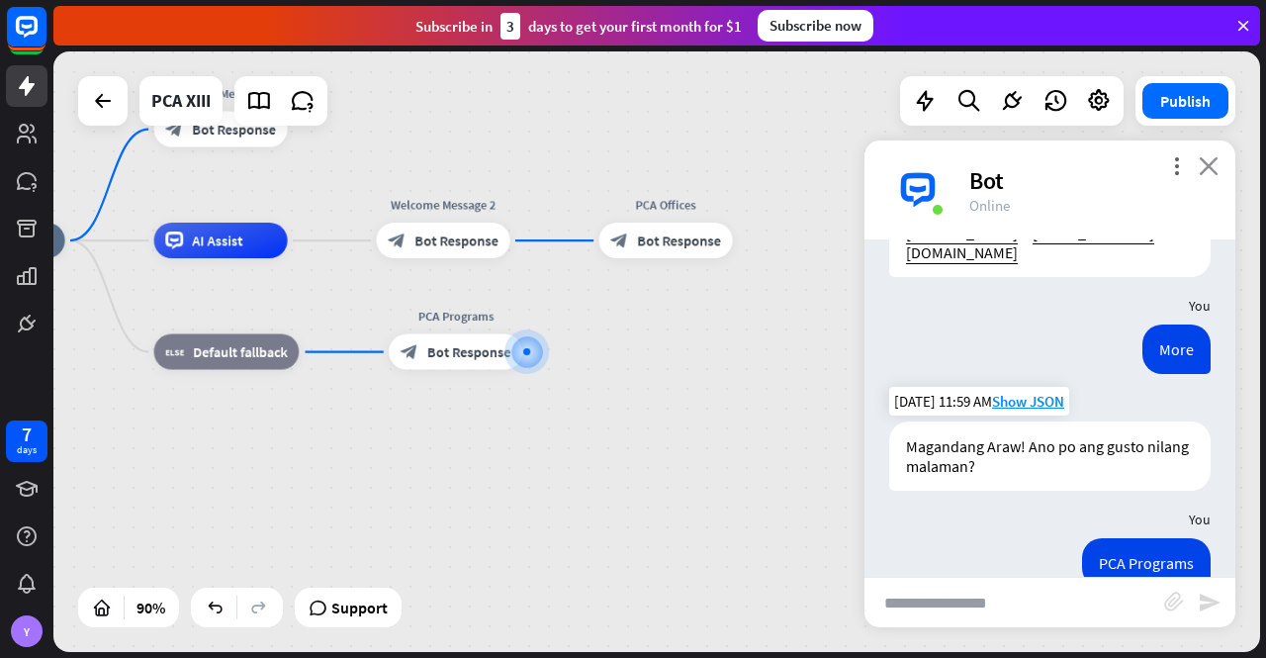
click at [1209, 161] on icon "close" at bounding box center [1209, 165] width 20 height 19
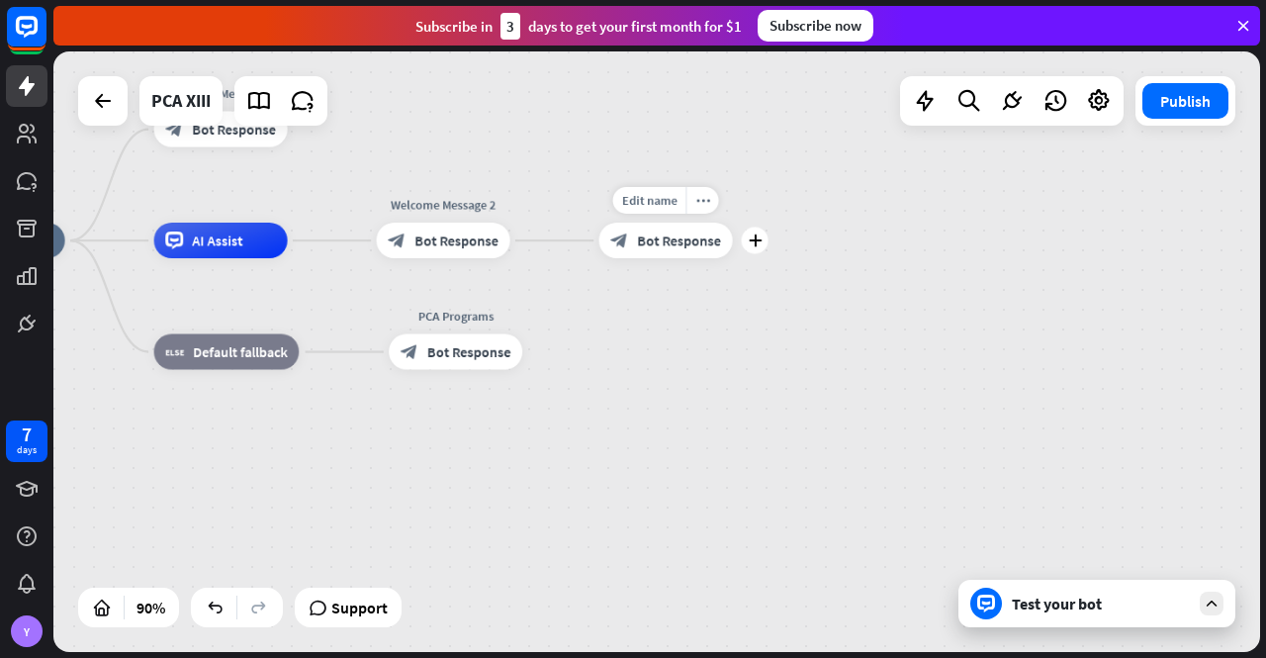
click at [667, 238] on span "Bot Response" at bounding box center [679, 240] width 84 height 18
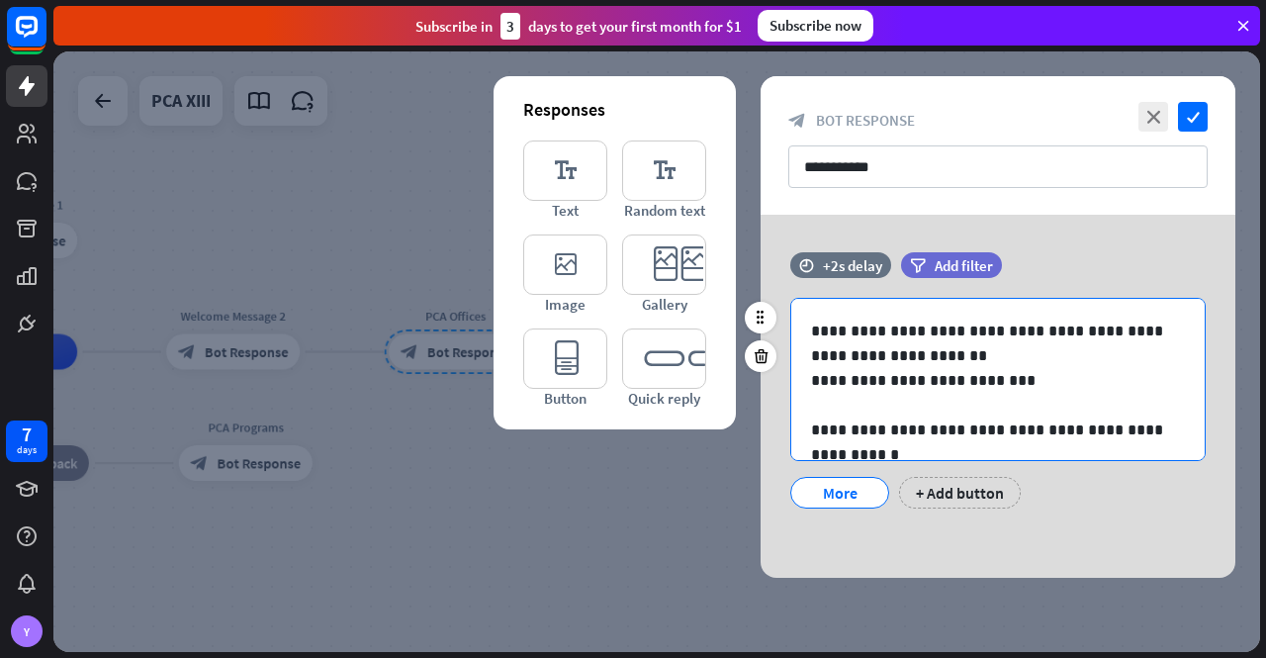
click at [1004, 375] on p "**********" at bounding box center [990, 380] width 359 height 25
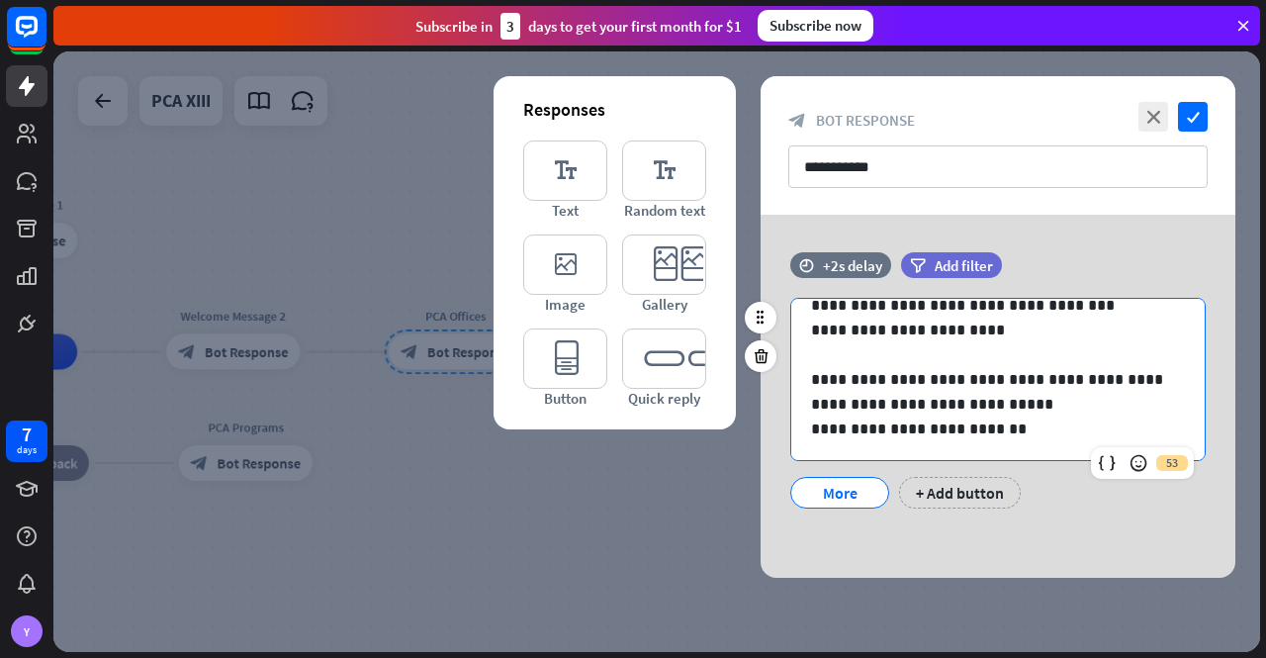
scroll to position [248, 0]
click at [874, 379] on p "**********" at bounding box center [990, 391] width 359 height 49
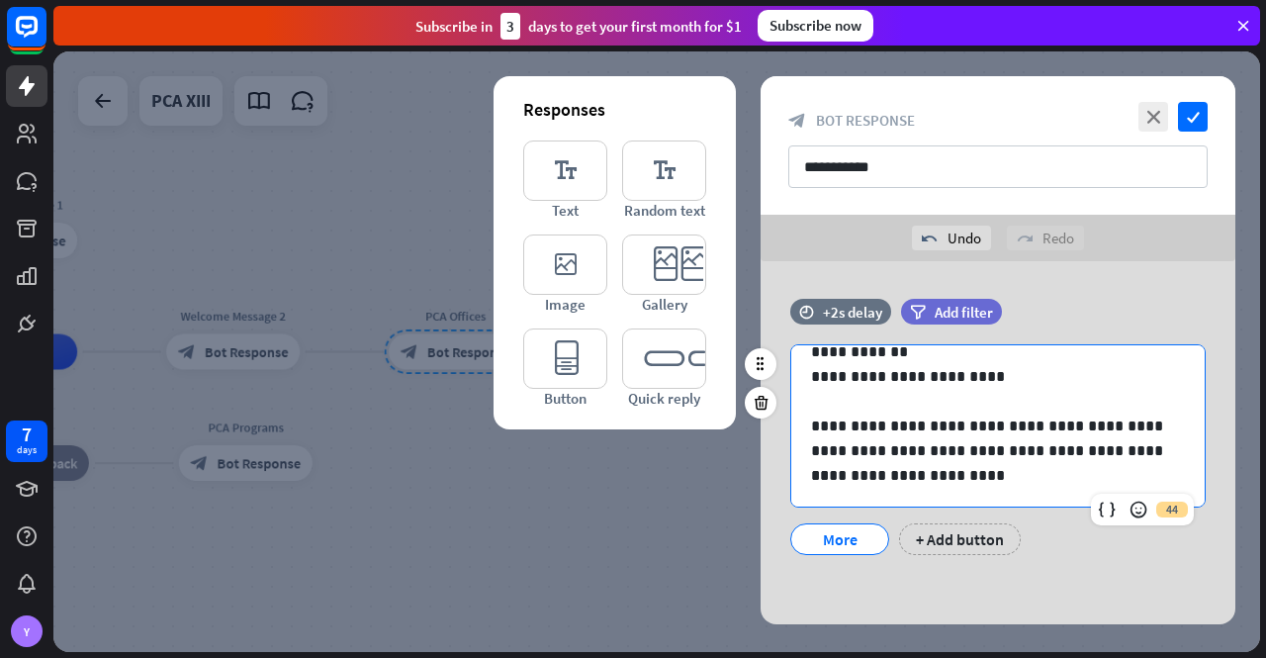
click at [1082, 454] on p "**********" at bounding box center [990, 437] width 359 height 49
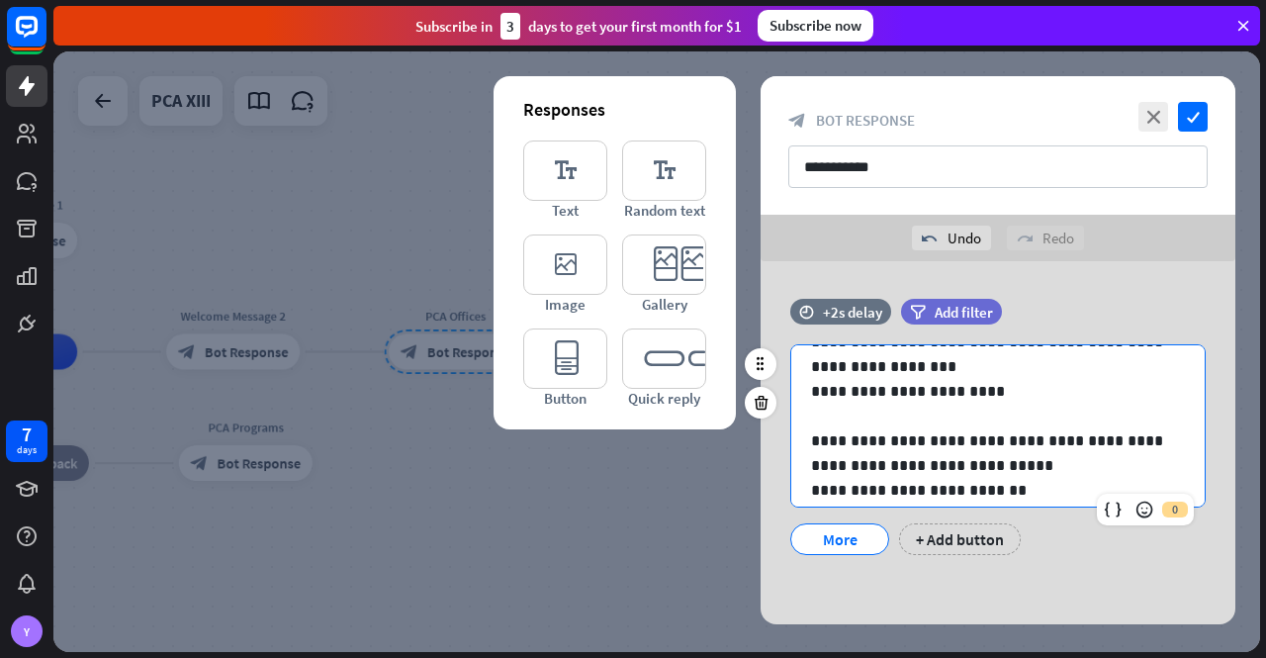
scroll to position [273, 0]
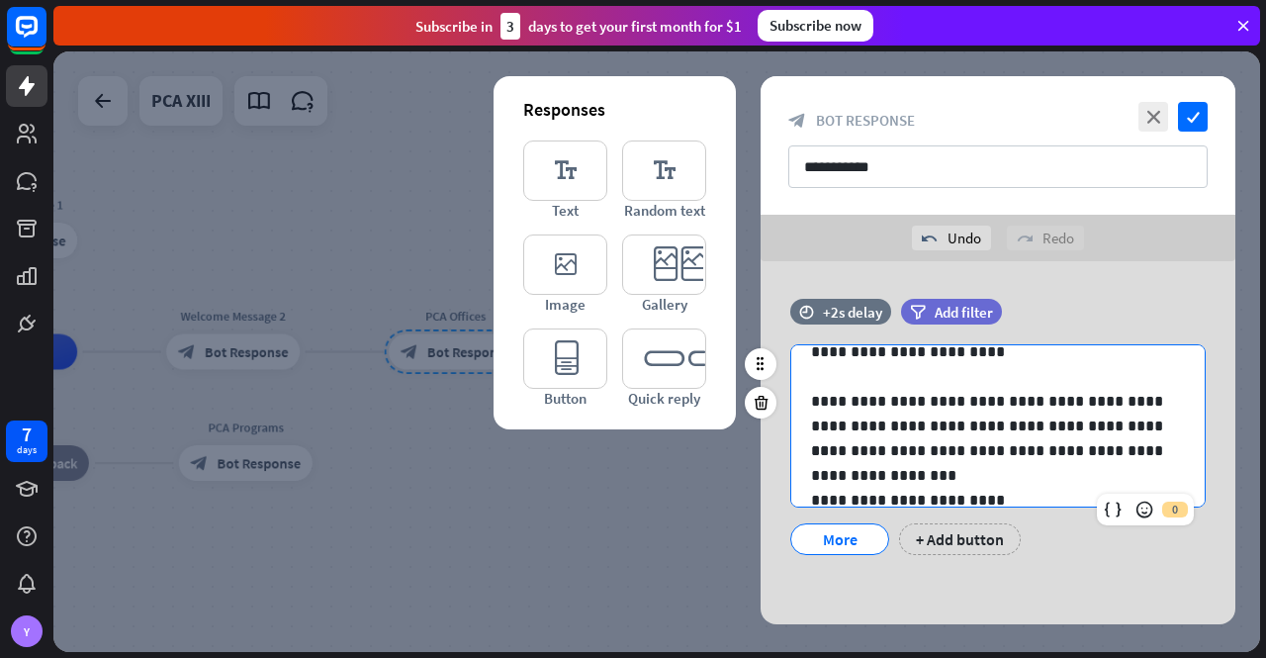
click at [1013, 454] on p "**********" at bounding box center [990, 462] width 359 height 49
click at [818, 474] on p "**********" at bounding box center [990, 462] width 359 height 49
click at [817, 401] on p "**********" at bounding box center [990, 413] width 359 height 49
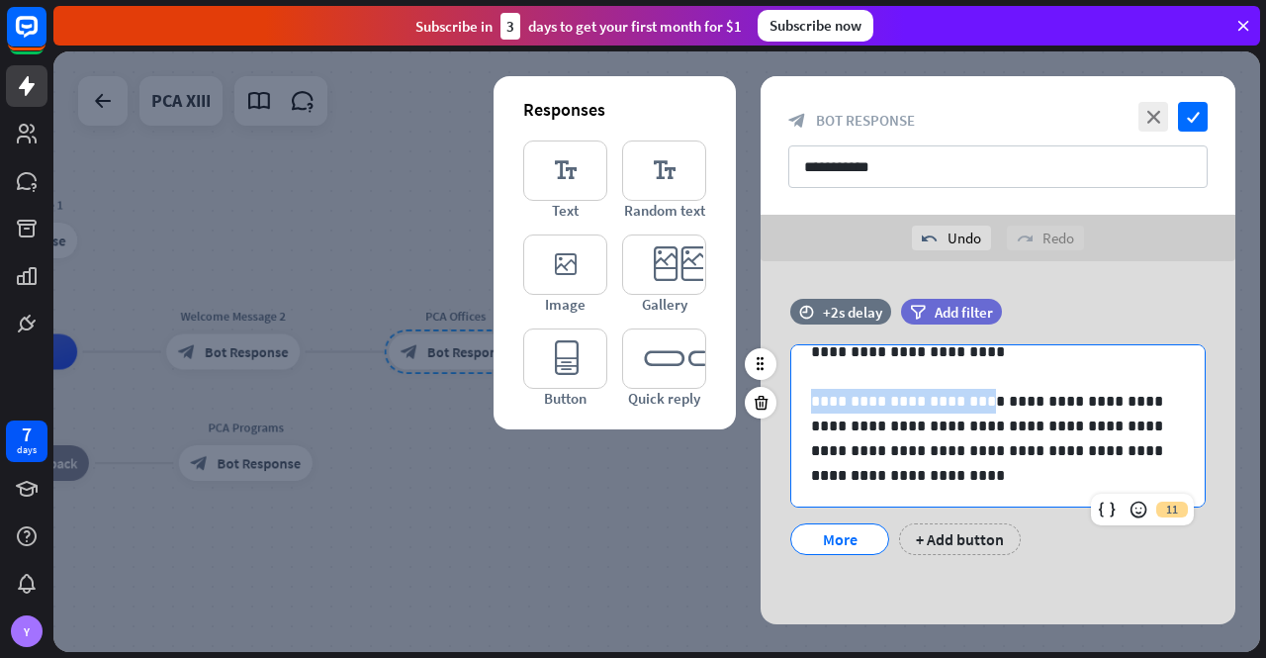
drag, startPoint x: 817, startPoint y: 401, endPoint x: 941, endPoint y: 404, distance: 123.7
click at [941, 404] on p "**********" at bounding box center [990, 413] width 359 height 49
copy p "**********"
click at [809, 452] on div "**********" at bounding box center [997, 376] width 413 height 608
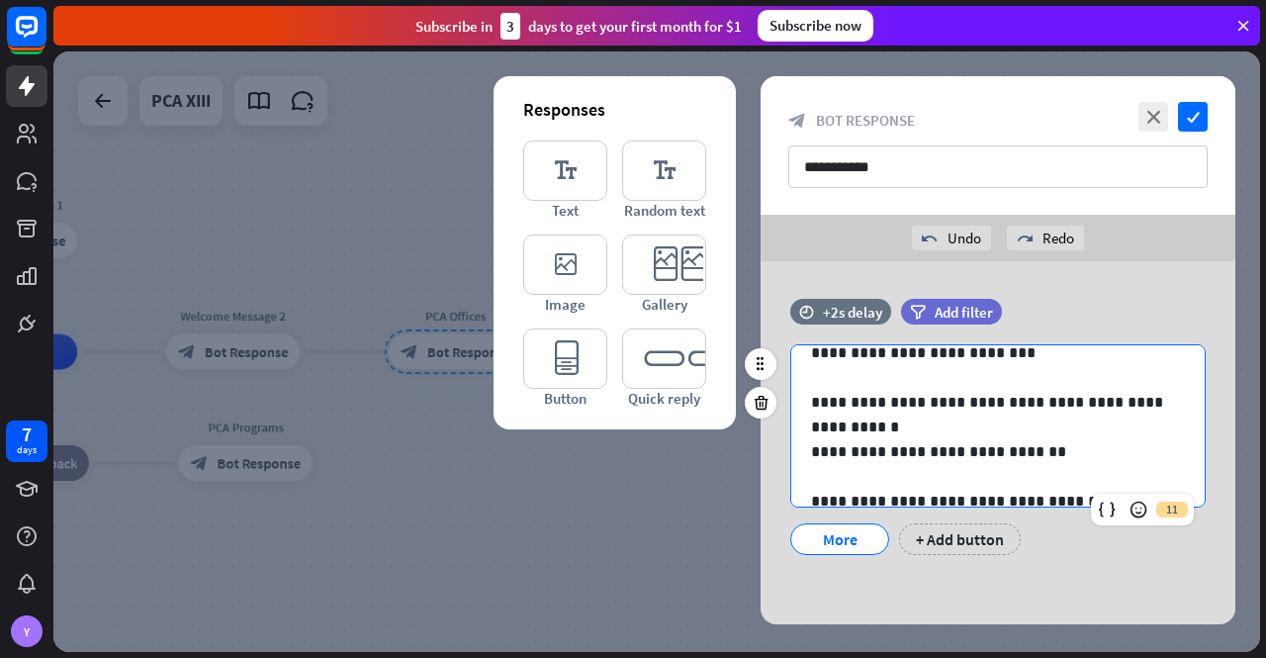
scroll to position [99, 0]
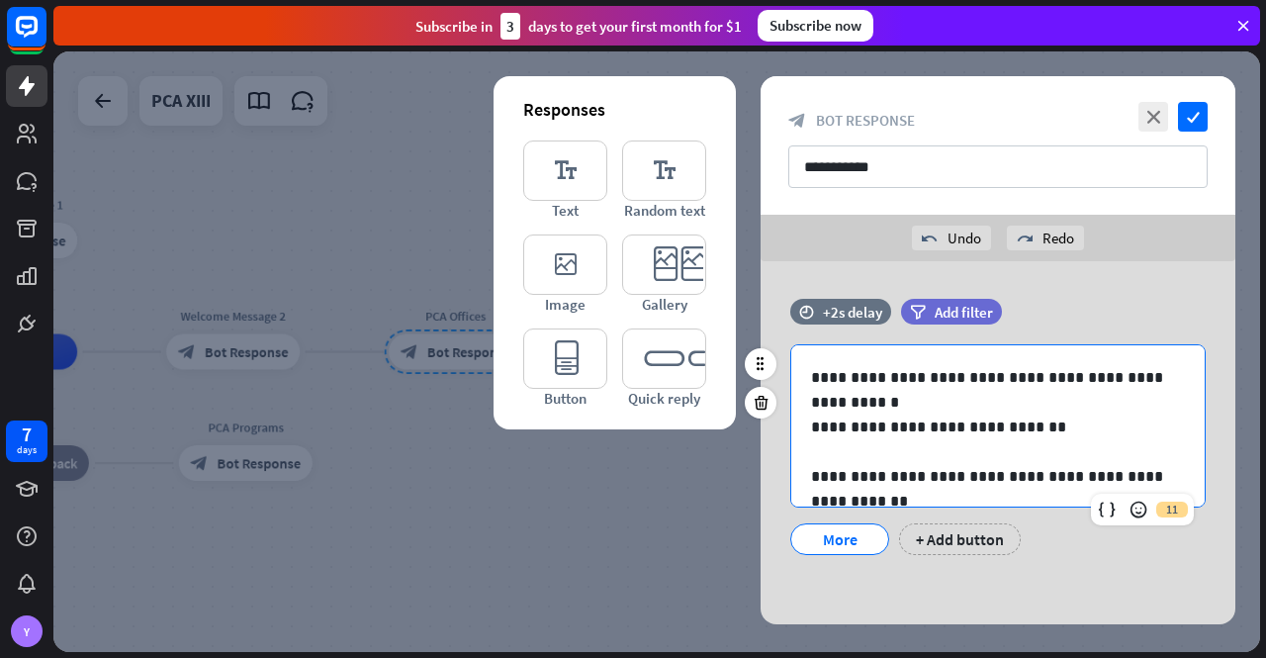
click at [1034, 481] on p "**********" at bounding box center [990, 488] width 359 height 49
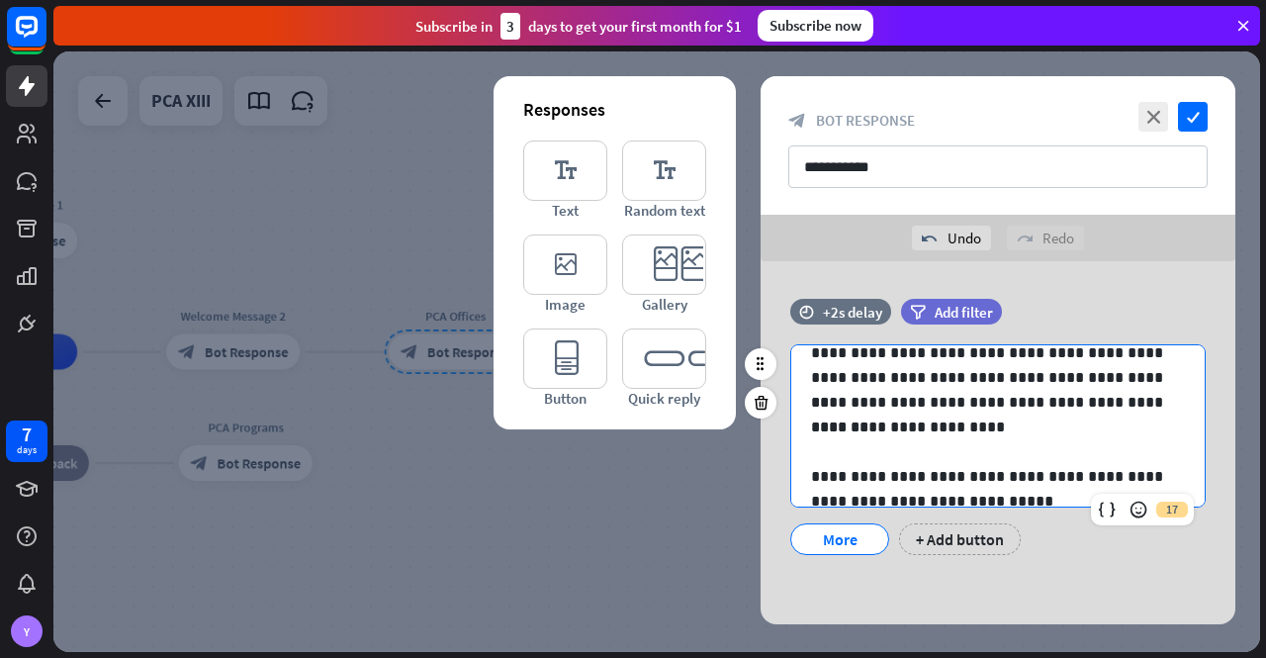
scroll to position [396, 0]
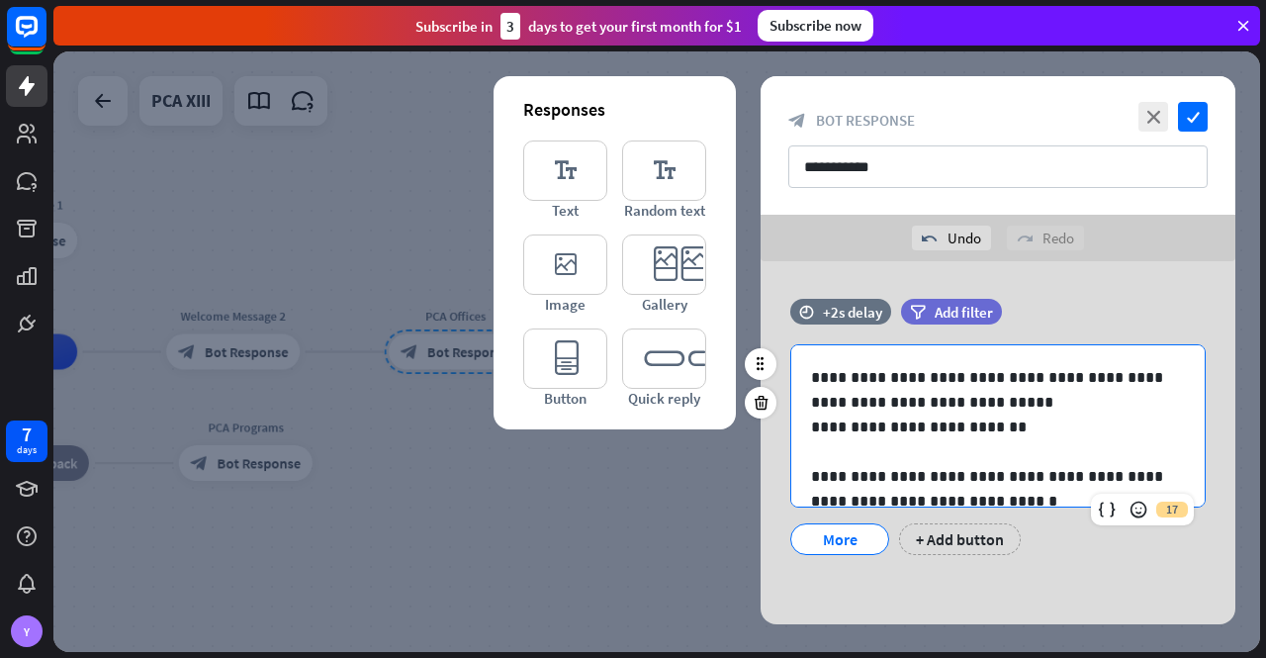
click at [963, 480] on p "**********" at bounding box center [990, 476] width 359 height 25
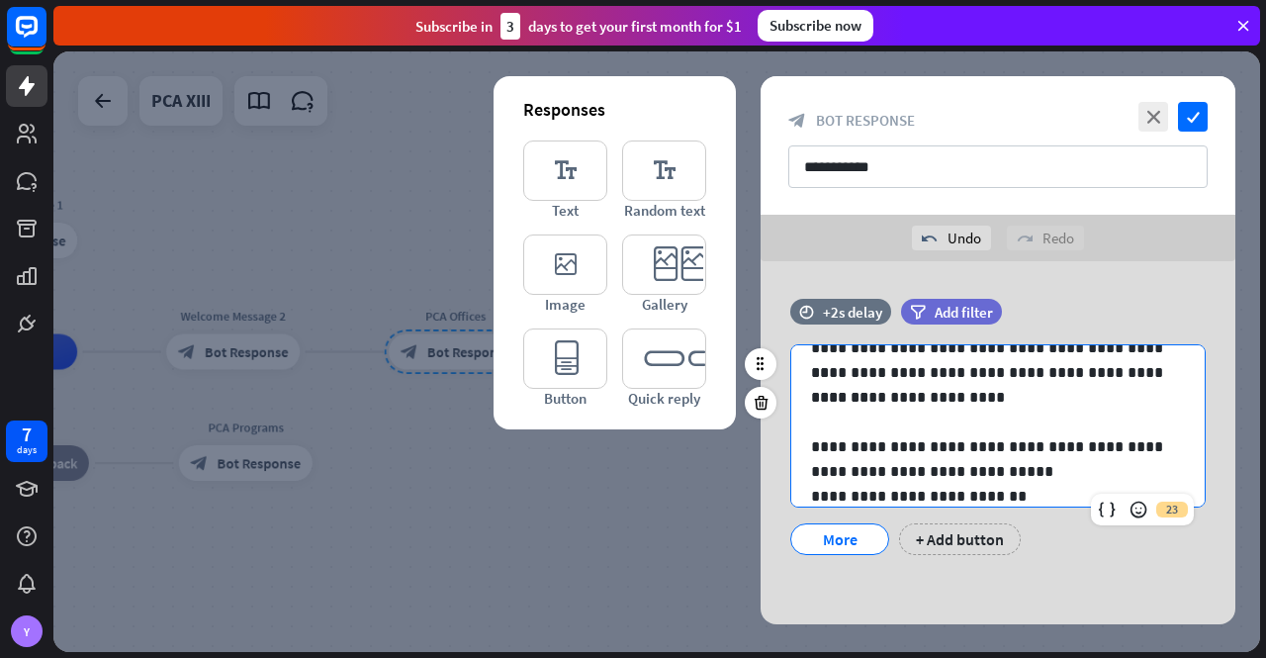
scroll to position [297, 0]
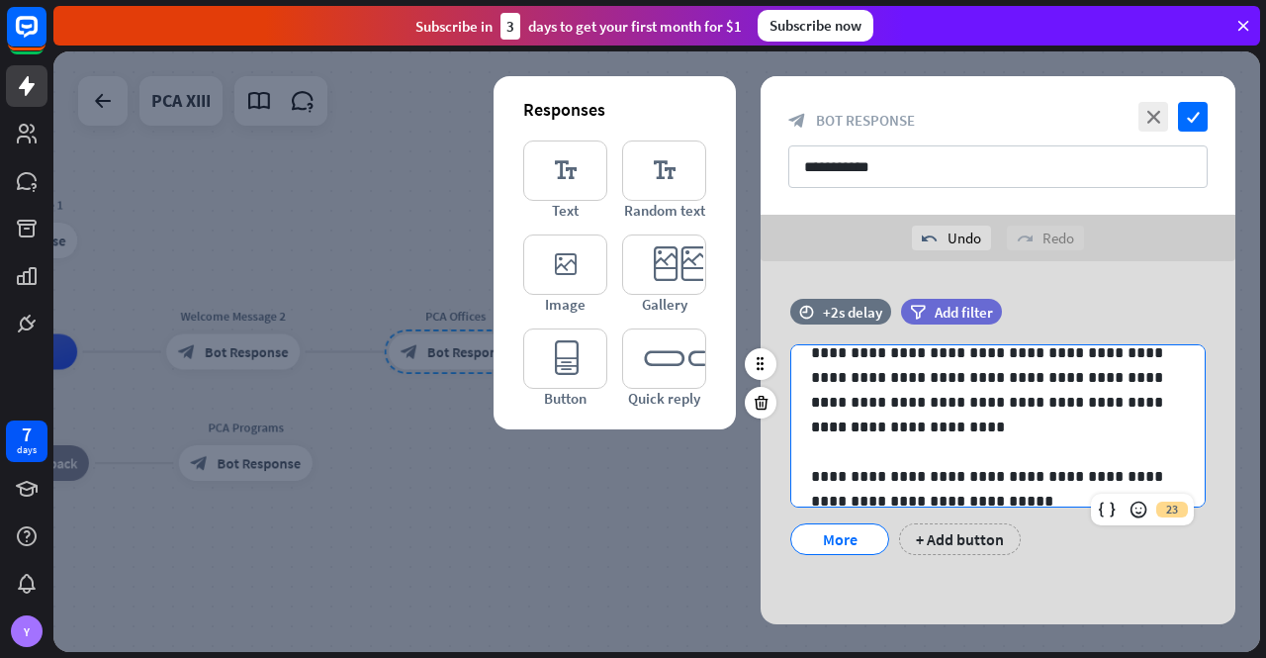
click at [813, 402] on p "**********" at bounding box center [990, 402] width 359 height 25
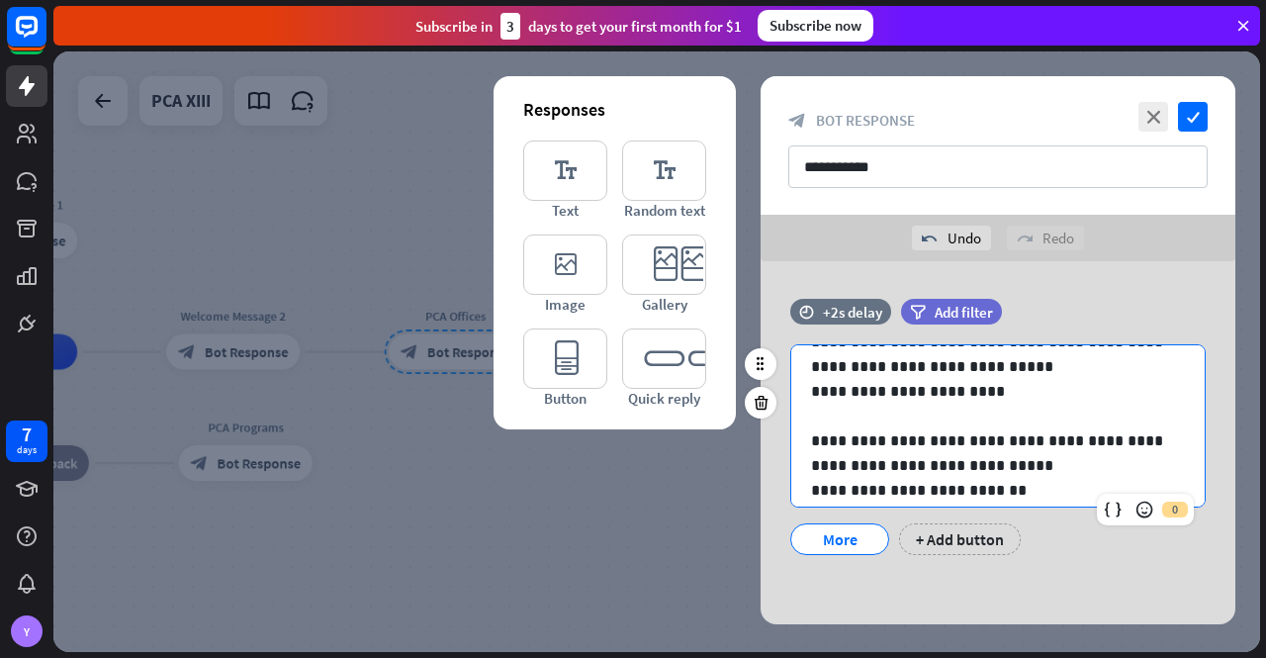
scroll to position [248, 0]
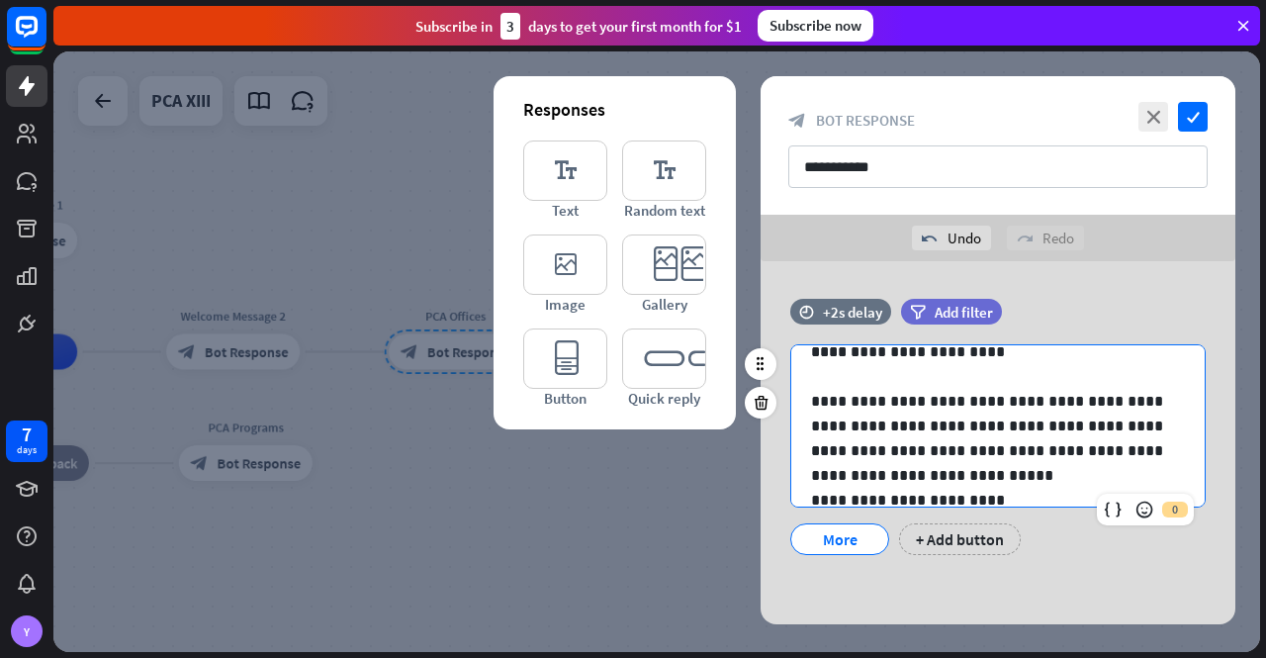
click at [955, 400] on p "**********" at bounding box center [990, 413] width 359 height 49
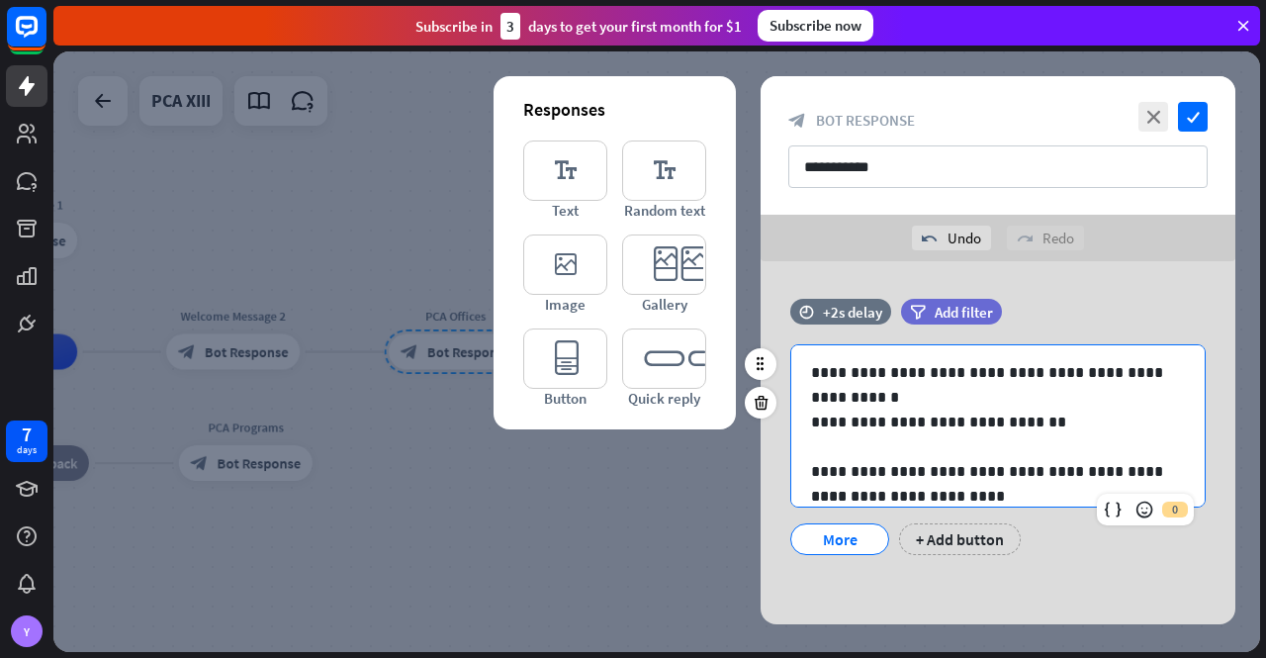
scroll to position [0, 0]
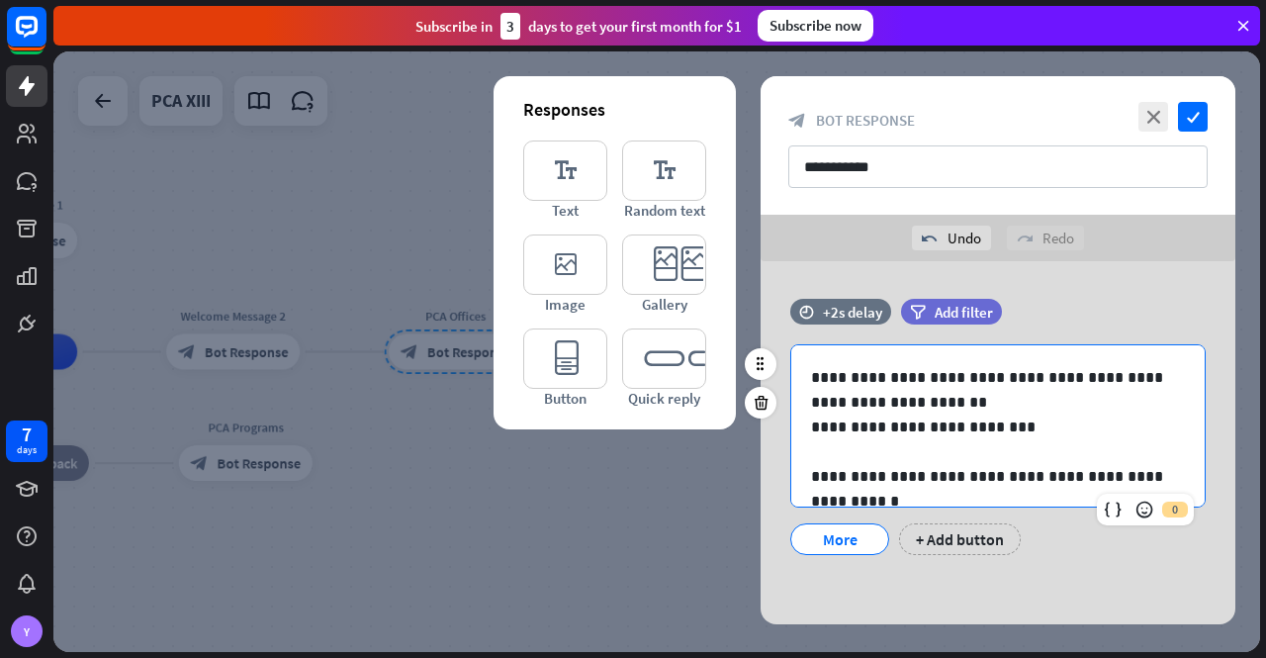
click at [915, 375] on p "**********" at bounding box center [990, 389] width 359 height 49
click at [1013, 483] on p "**********" at bounding box center [990, 488] width 359 height 49
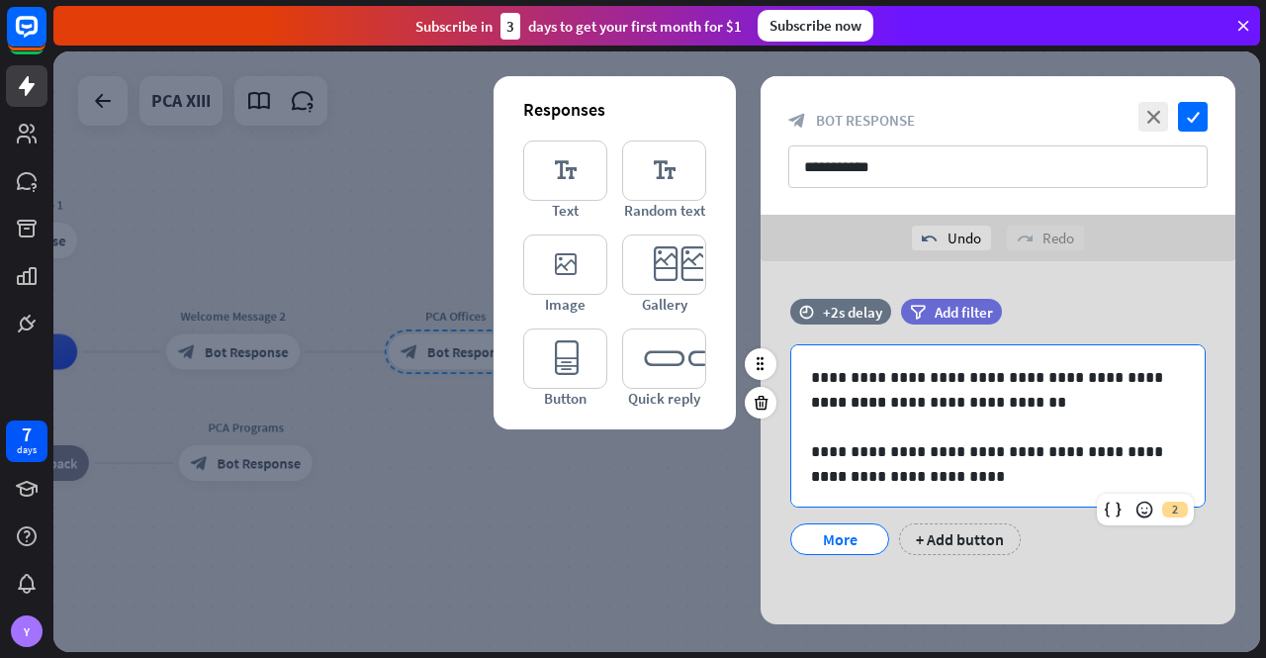
scroll to position [198, 0]
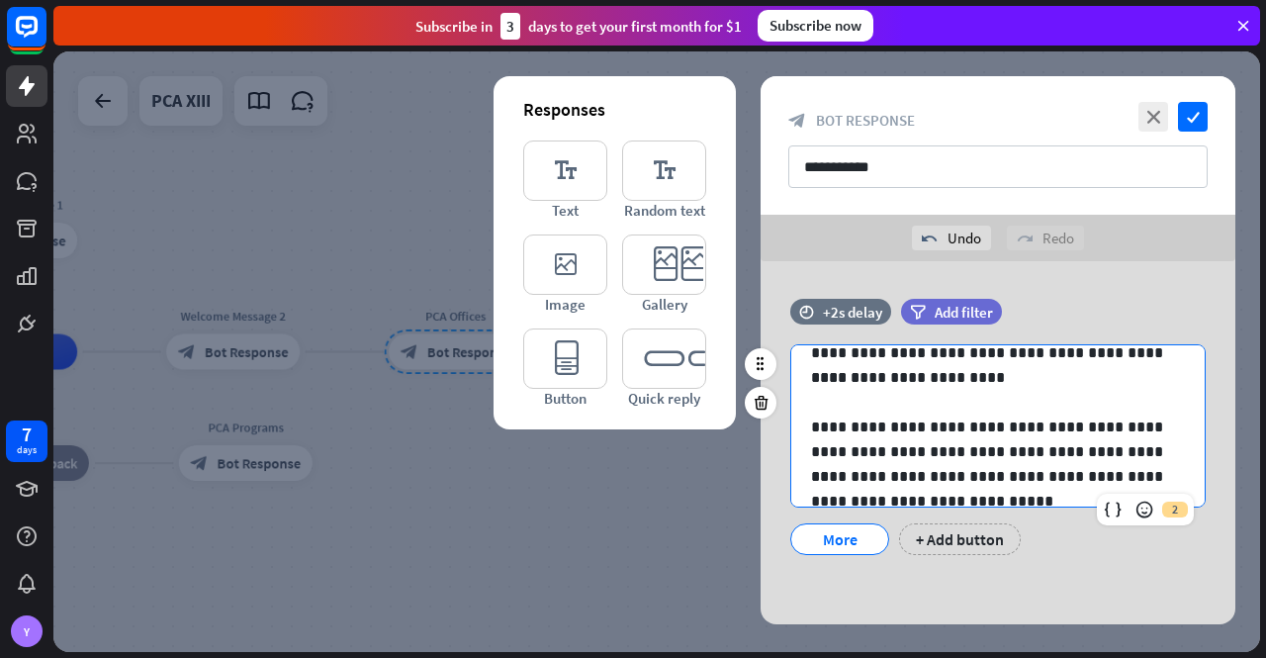
click at [884, 476] on p "**********" at bounding box center [990, 488] width 359 height 49
drag, startPoint x: 997, startPoint y: 475, endPoint x: 1015, endPoint y: 496, distance: 27.4
click at [997, 476] on p "**********" at bounding box center [990, 488] width 359 height 49
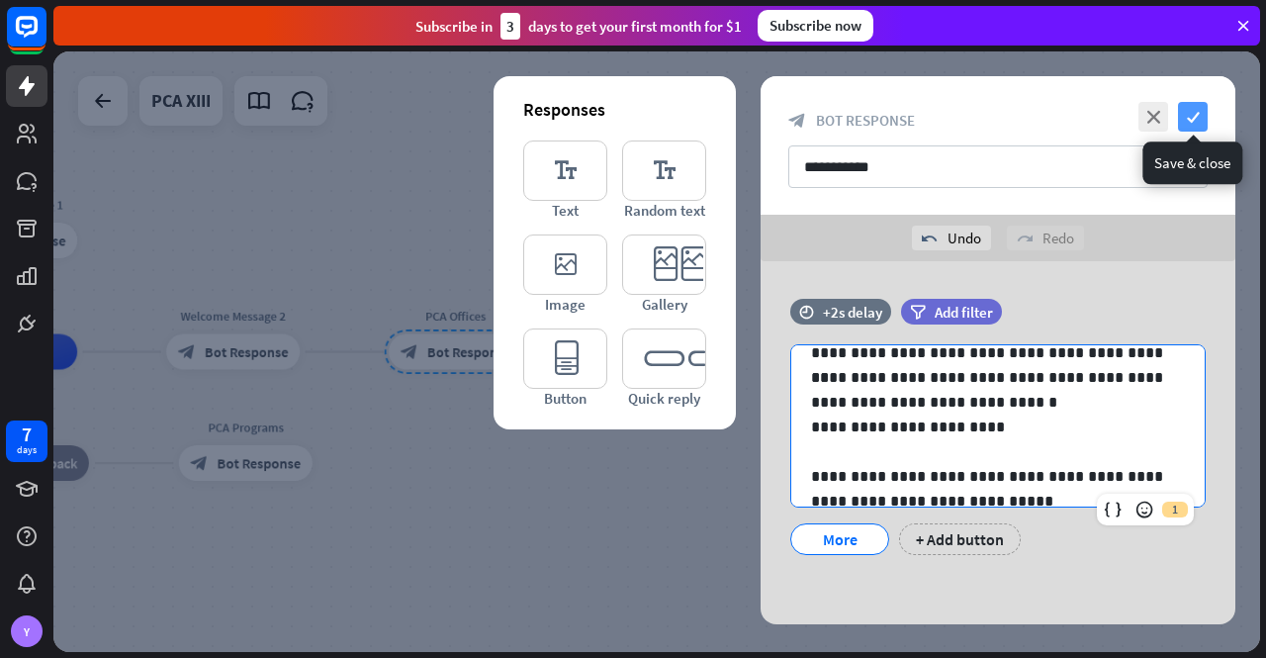
click at [1196, 113] on icon "check" at bounding box center [1193, 117] width 30 height 30
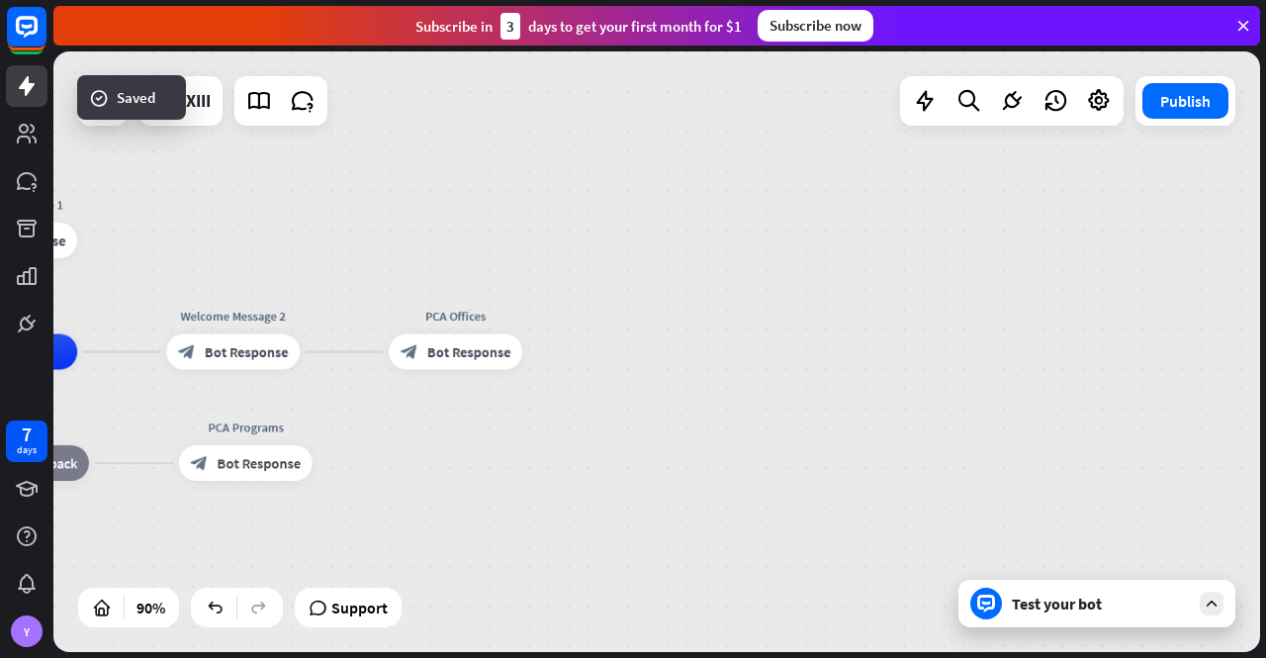
click at [1062, 614] on div "Test your bot" at bounding box center [1097, 603] width 277 height 47
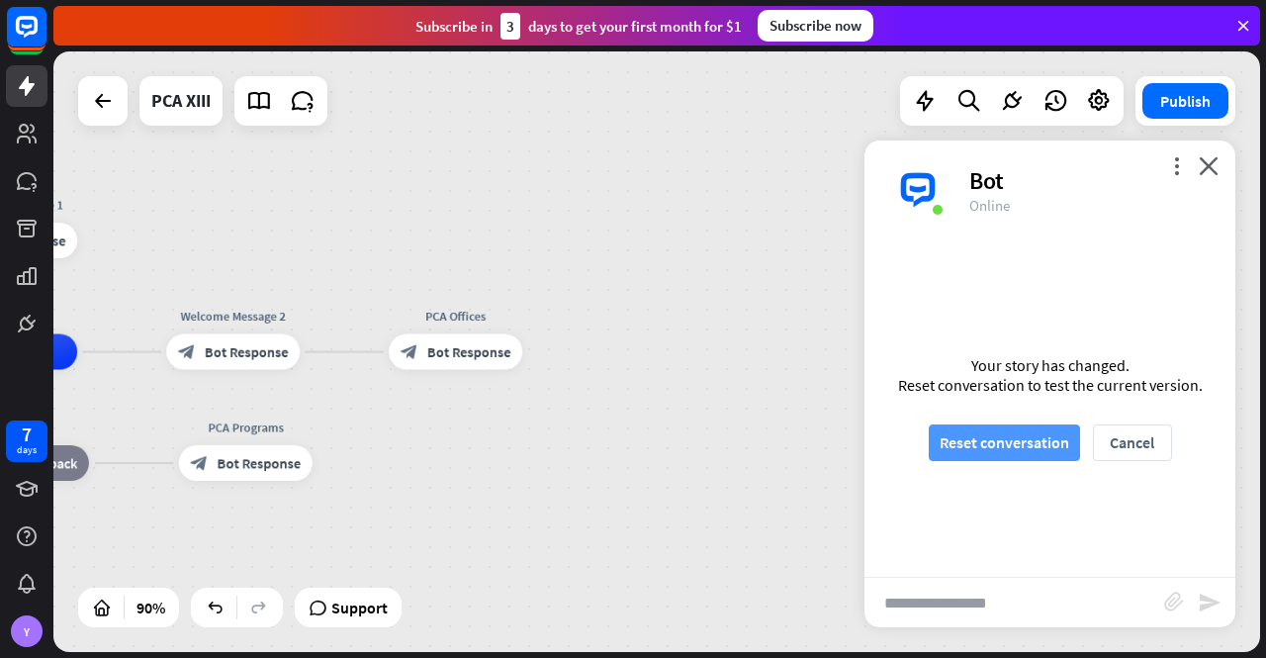
click at [1017, 444] on button "Reset conversation" at bounding box center [1004, 442] width 151 height 37
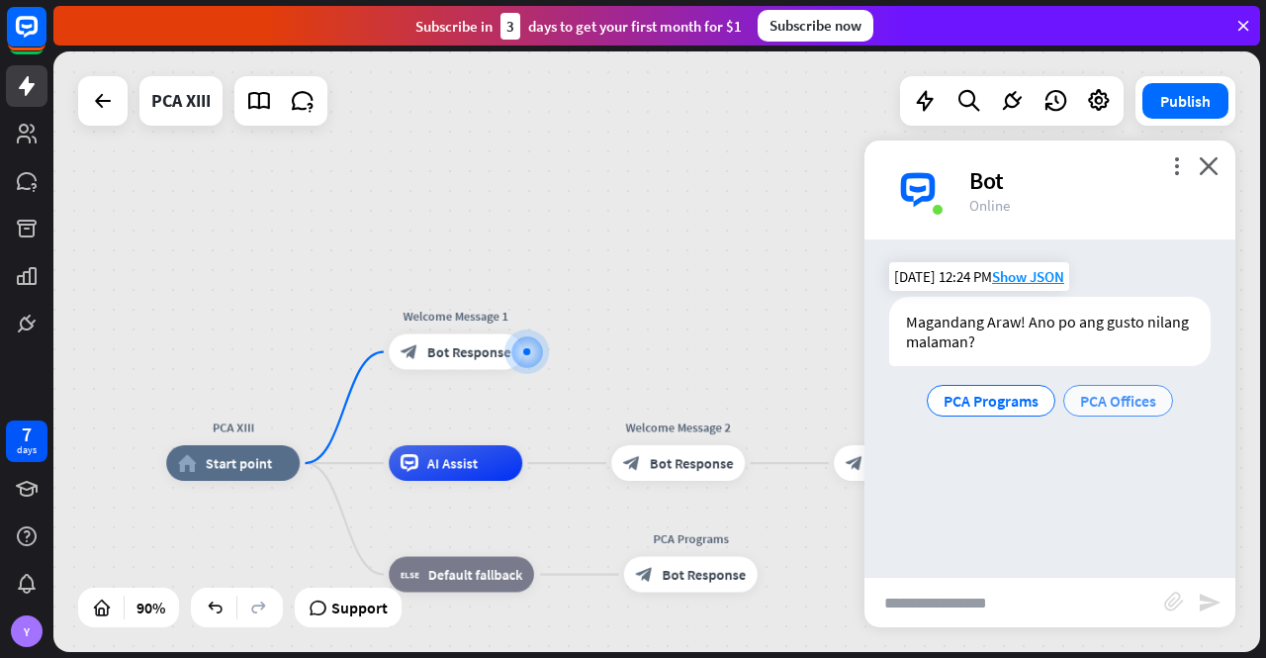
click at [1113, 402] on span "PCA Offices" at bounding box center [1118, 401] width 76 height 20
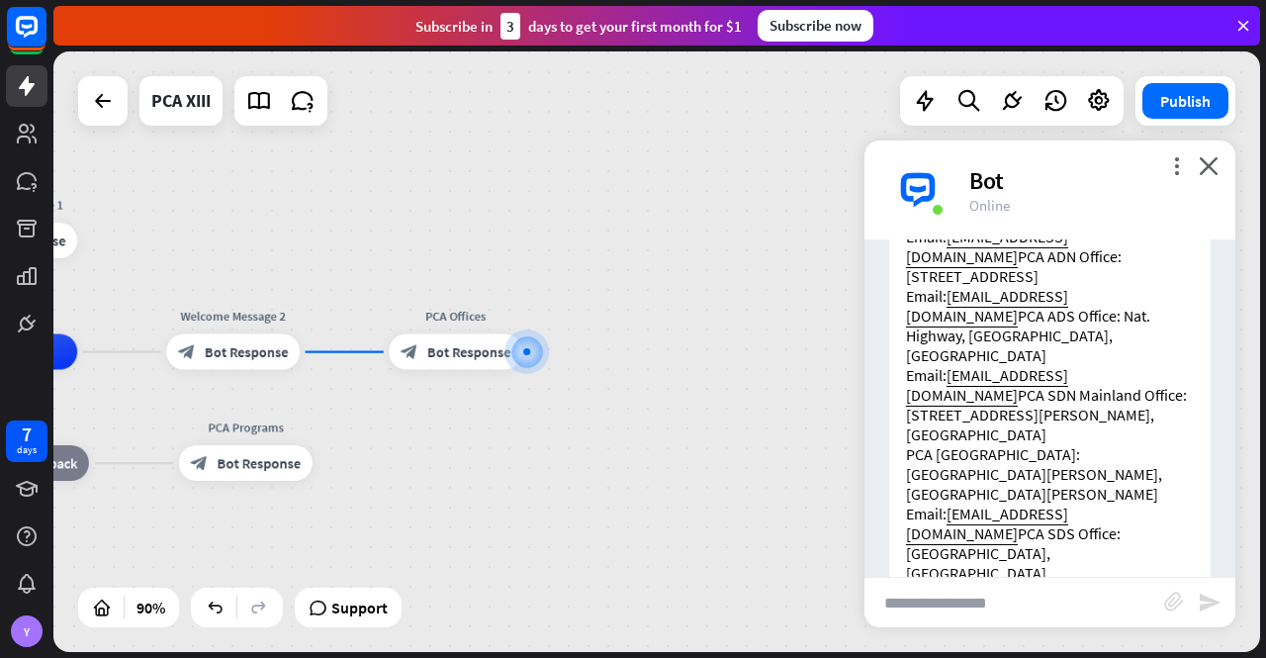
scroll to position [383, 0]
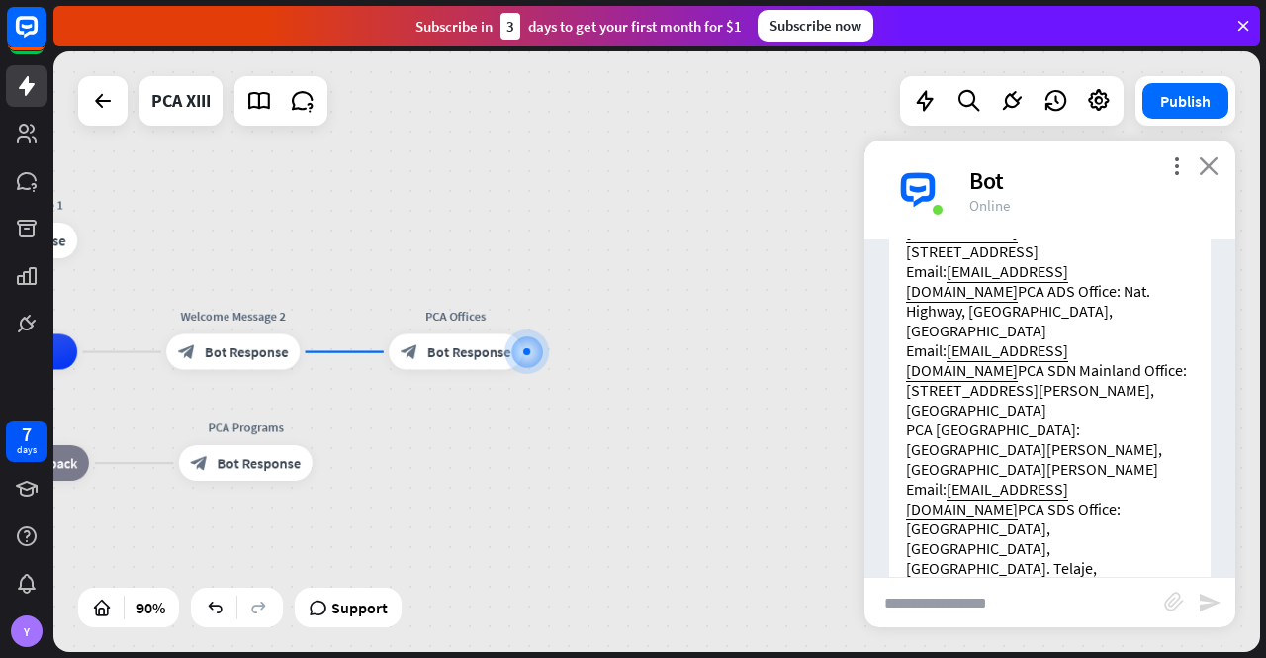
click at [1211, 168] on icon "close" at bounding box center [1209, 165] width 20 height 19
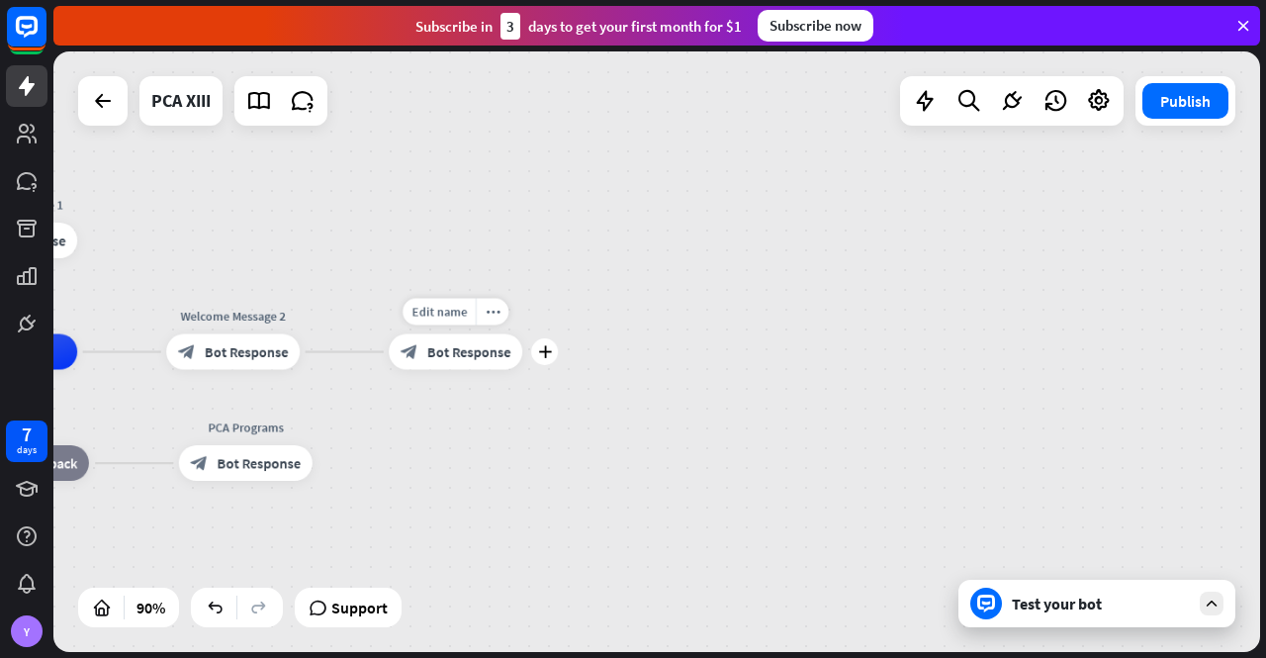
click at [450, 351] on span "Bot Response" at bounding box center [469, 352] width 84 height 18
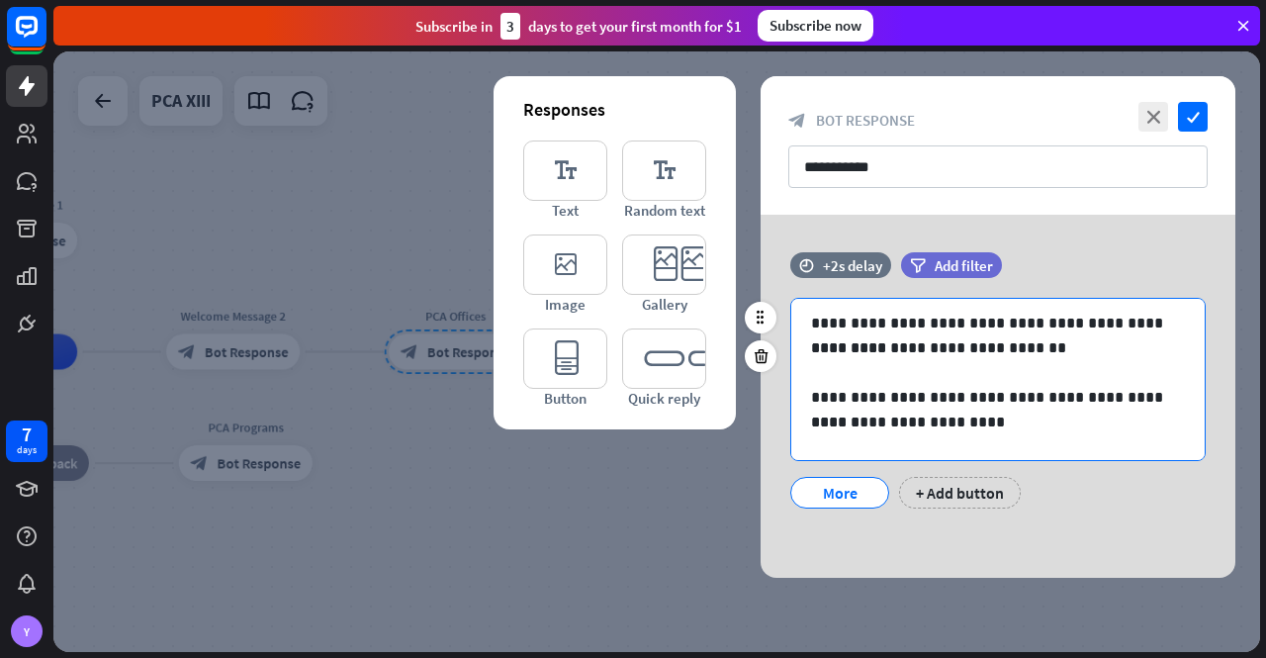
scroll to position [198, 0]
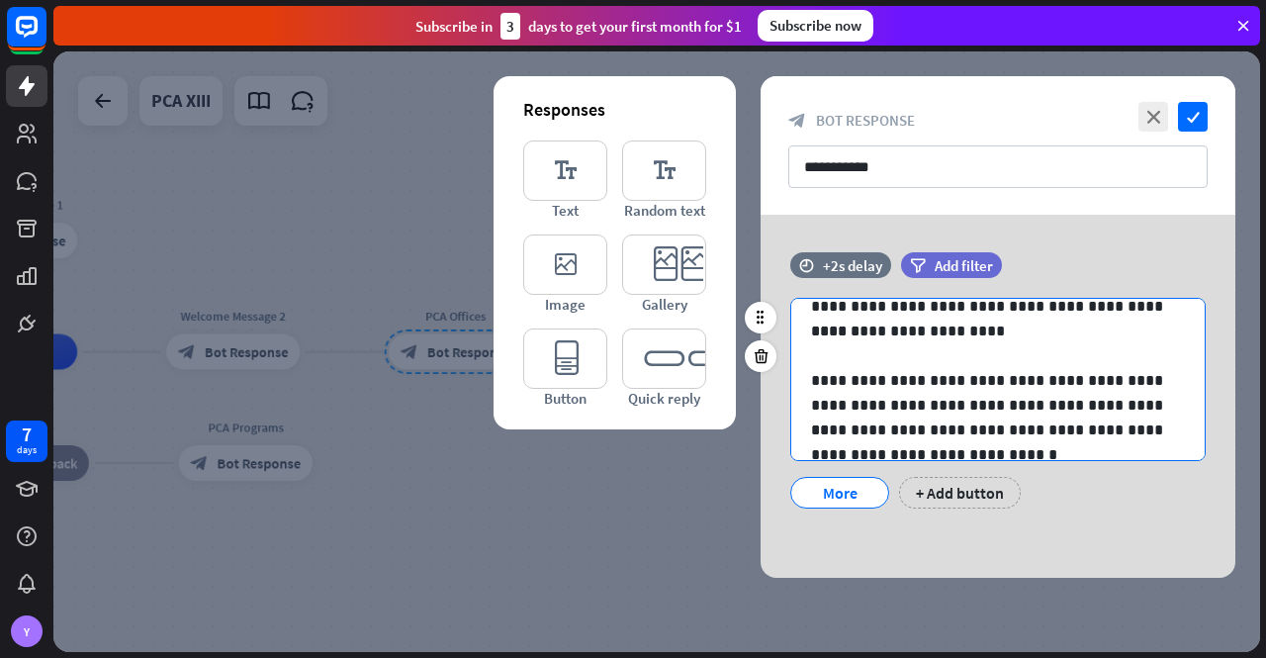
click at [812, 430] on p "**********" at bounding box center [990, 441] width 359 height 49
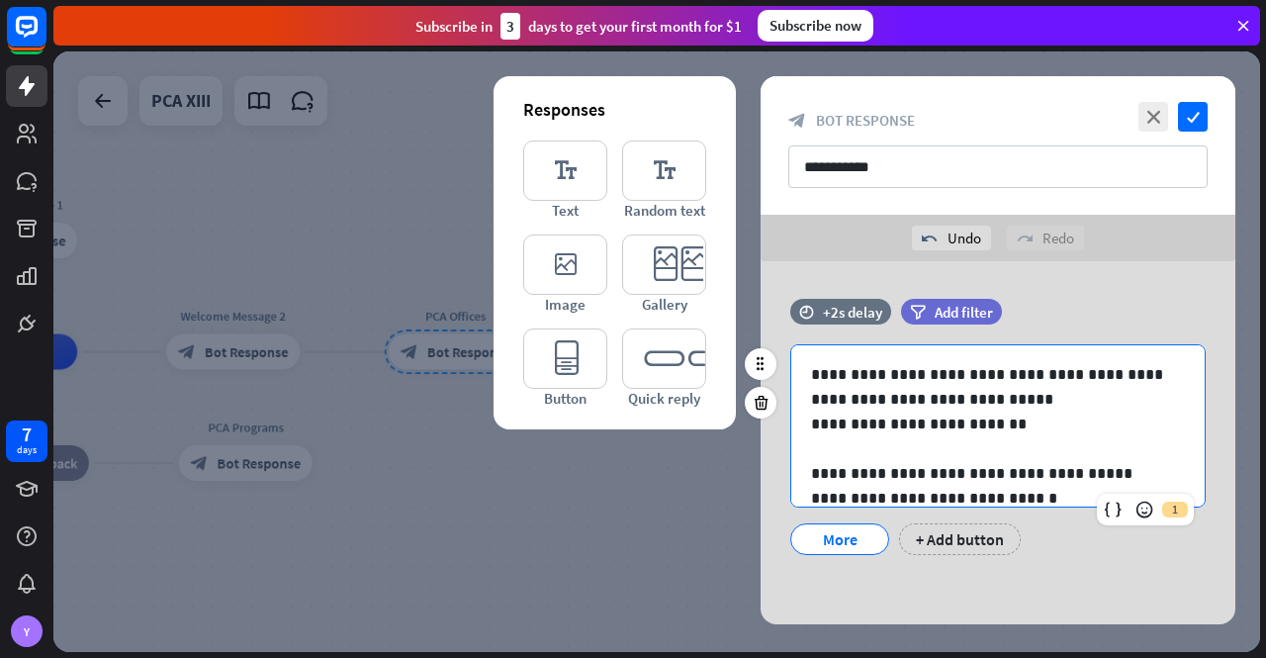
scroll to position [446, 0]
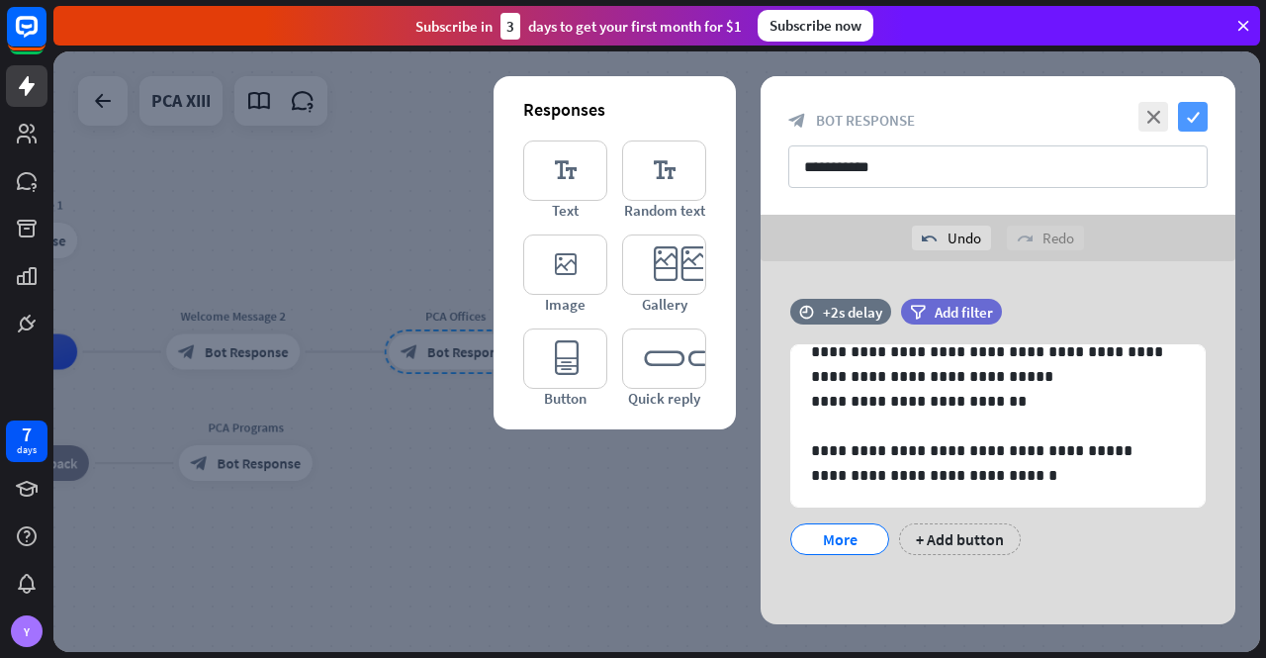
click at [1192, 112] on icon "check" at bounding box center [1193, 117] width 30 height 30
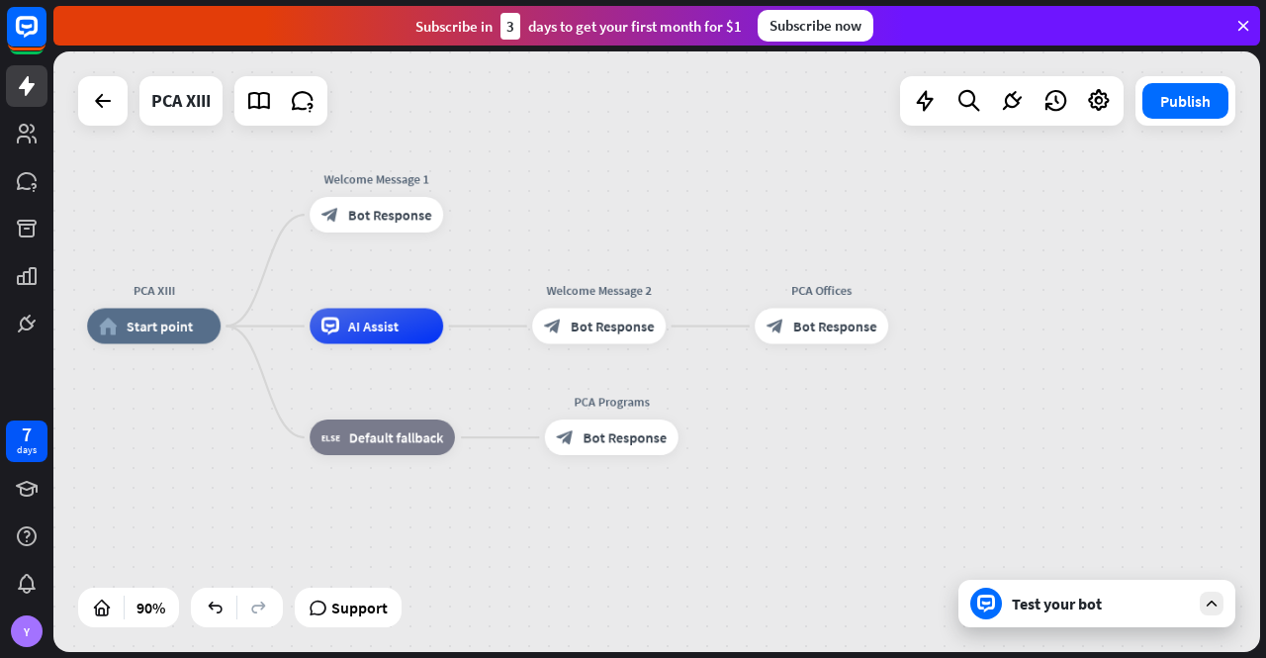
drag, startPoint x: 537, startPoint y: 533, endPoint x: 894, endPoint y: 509, distance: 357.9
click at [894, 509] on div "PCA XIII home_2 Start point Welcome Message 1 block_bot_response Bot Response A…" at bounding box center [630, 596] width 1086 height 540
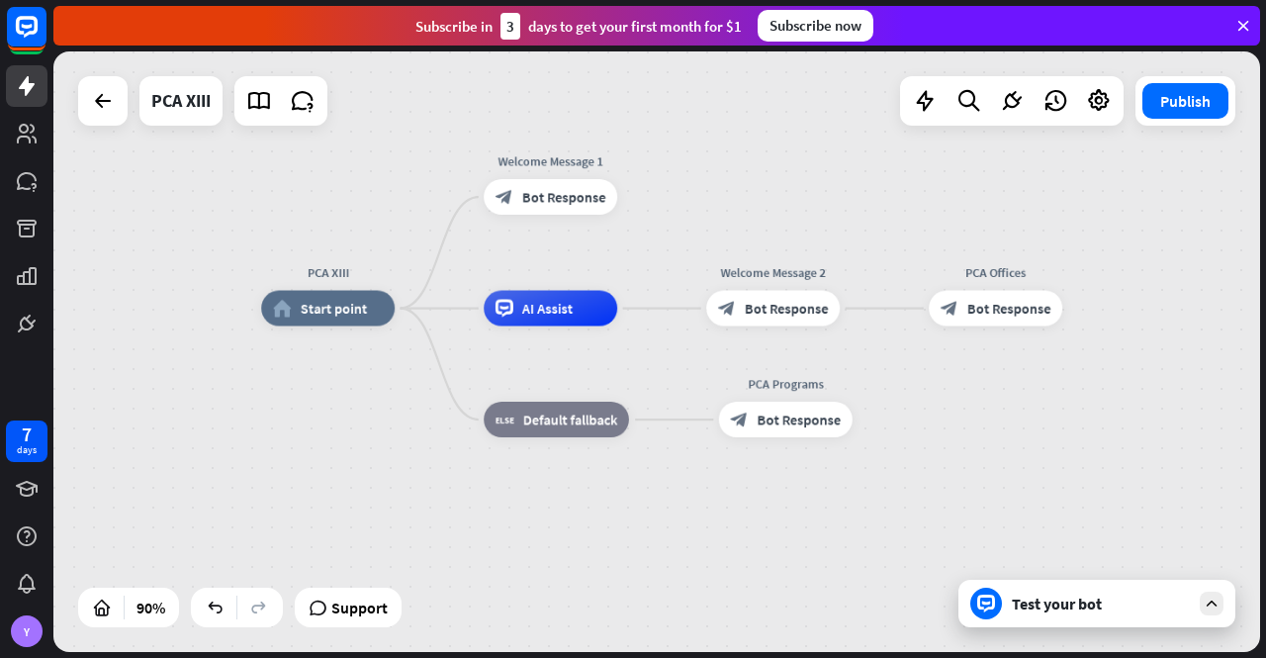
drag, startPoint x: 492, startPoint y: 529, endPoint x: 670, endPoint y: 511, distance: 178.9
click at [670, 511] on div "PCA XIII home_2 Start point Welcome Message 1 block_bot_response Bot Response A…" at bounding box center [804, 579] width 1086 height 540
click at [799, 418] on span "Bot Response" at bounding box center [805, 420] width 84 height 18
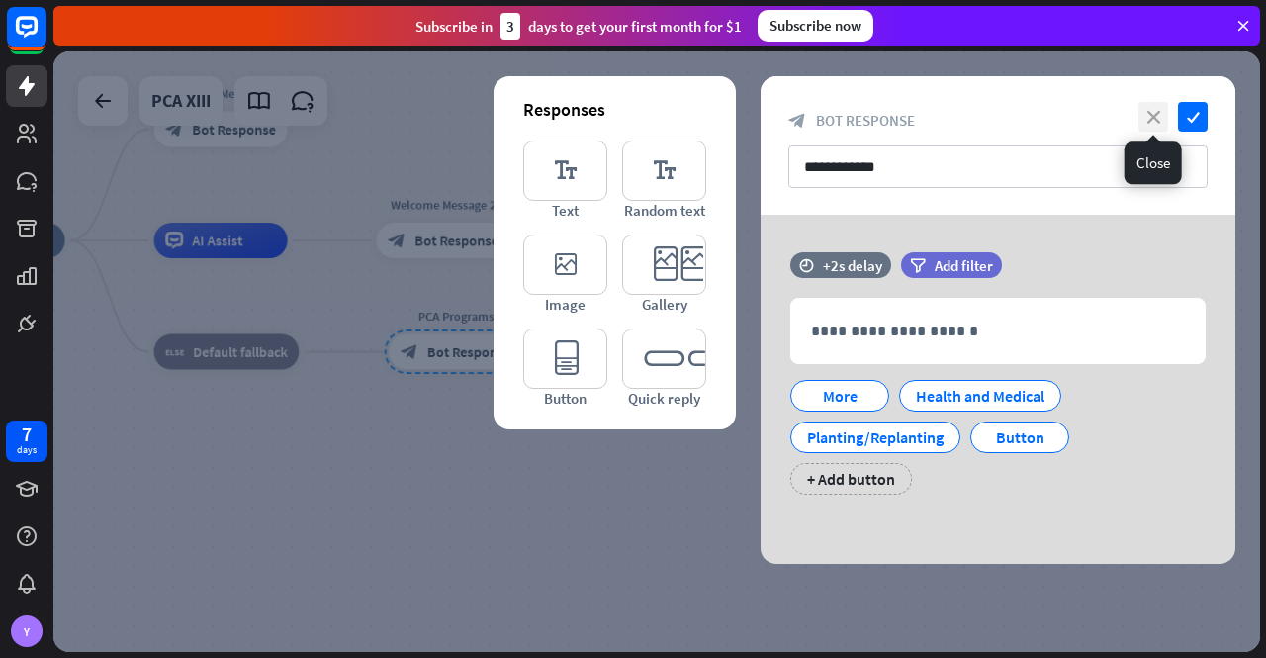
click at [1155, 118] on icon "close" at bounding box center [1154, 117] width 30 height 30
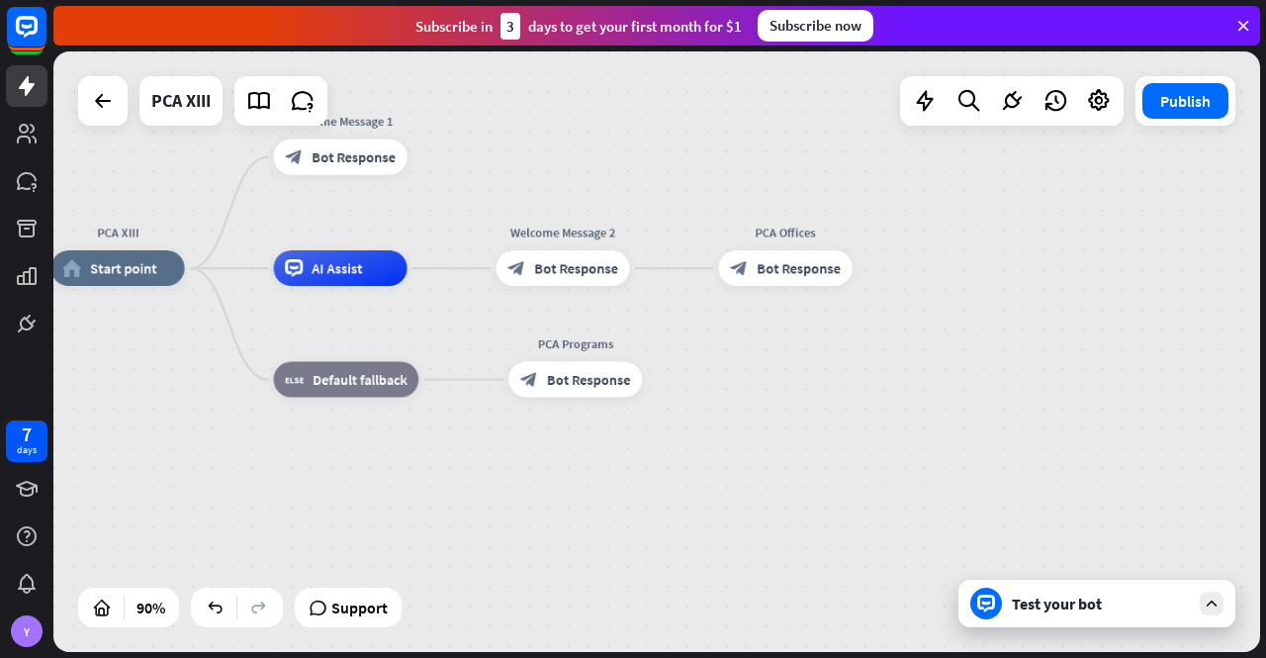
drag, startPoint x: 610, startPoint y: 431, endPoint x: 764, endPoint y: 466, distance: 157.2
click at [764, 466] on div "PCA XIII home_2 Start point Welcome Message 1 block_bot_response Bot Response A…" at bounding box center [594, 538] width 1086 height 540
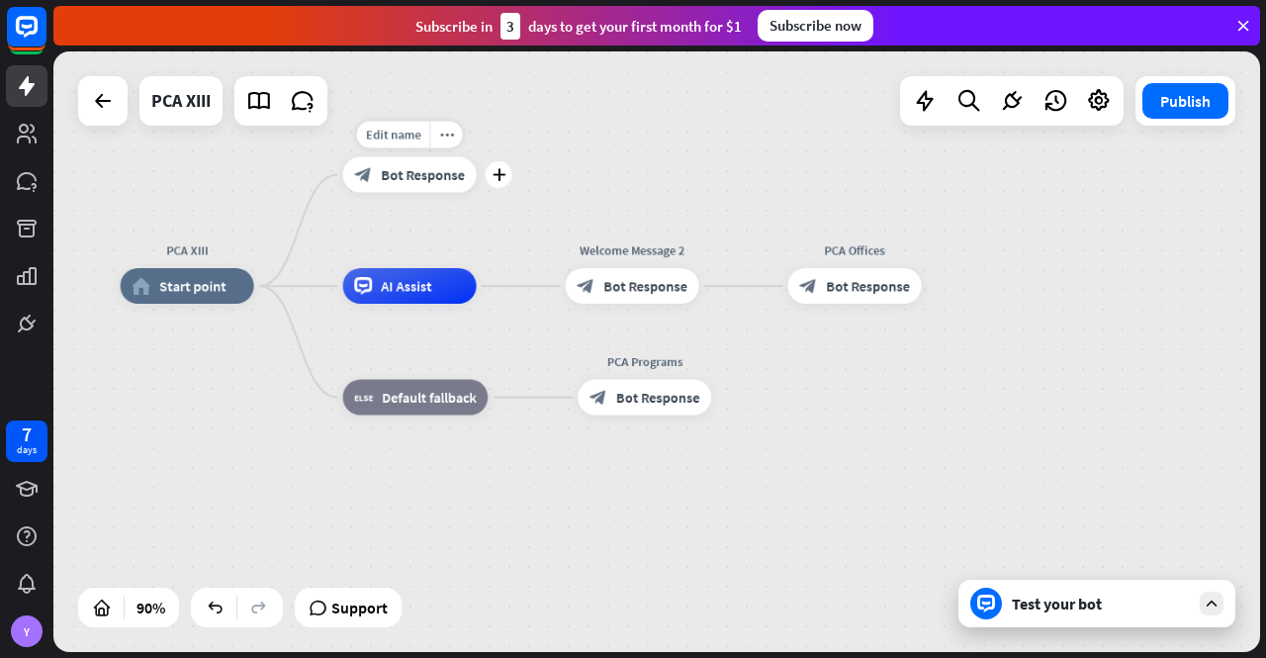
click at [415, 187] on div "block_bot_response Bot Response" at bounding box center [410, 175] width 134 height 36
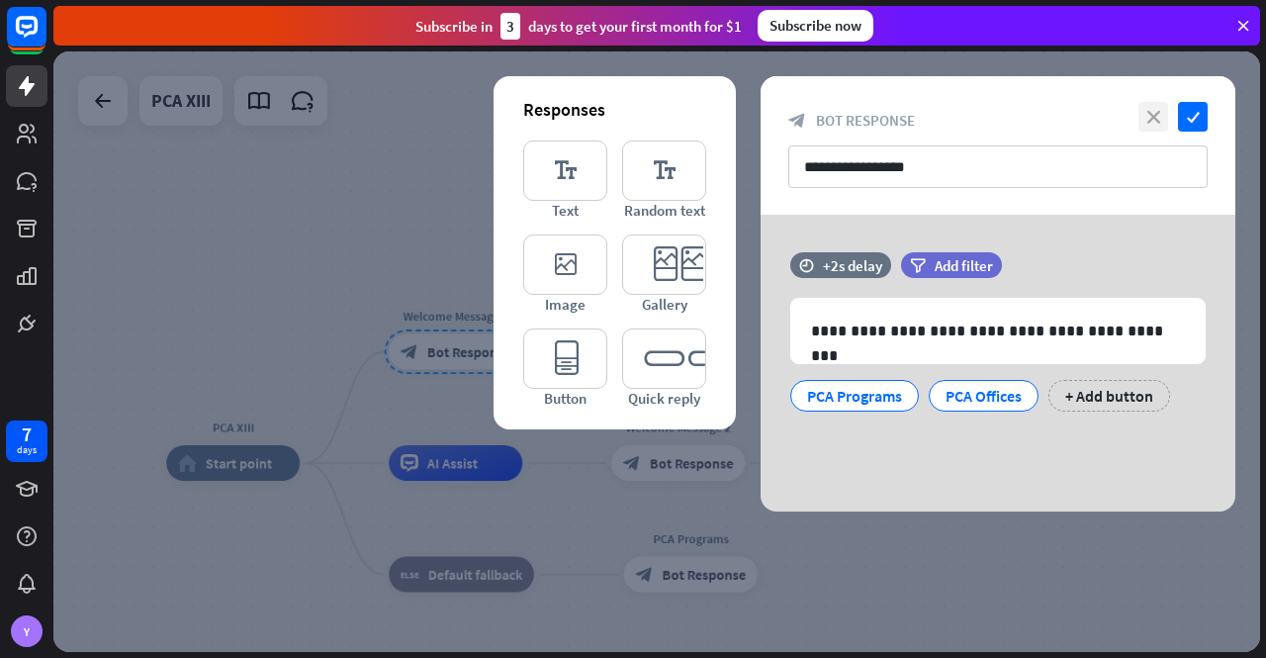
click at [1151, 120] on icon "close" at bounding box center [1154, 117] width 30 height 30
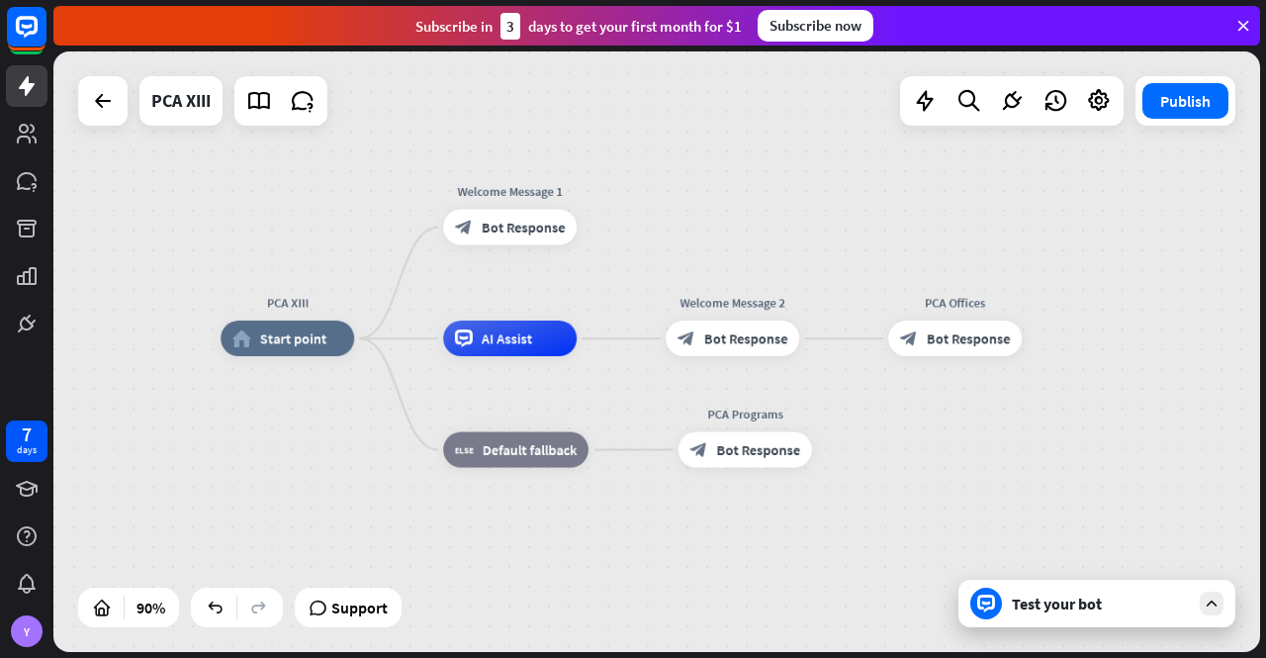
drag, startPoint x: 711, startPoint y: 355, endPoint x: 762, endPoint y: 220, distance: 144.6
click at [763, 221] on div "PCA XIII home_2 Start point Welcome Message 1 block_bot_response Bot Response A…" at bounding box center [656, 351] width 1207 height 600
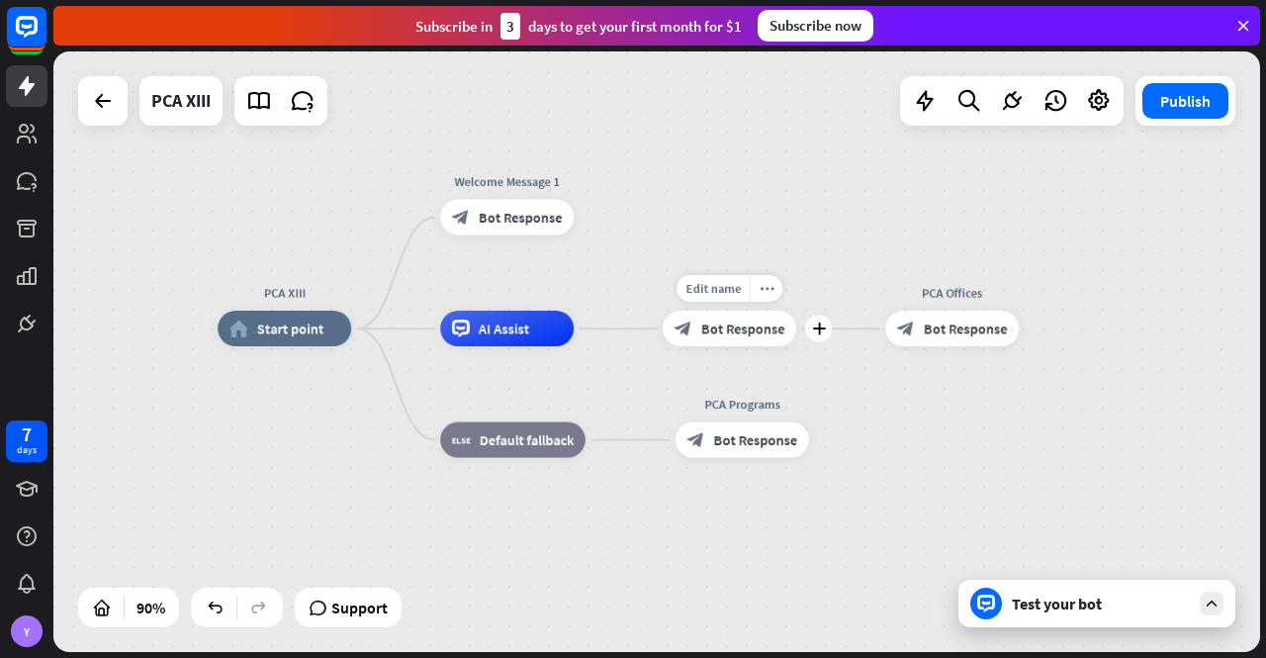
click at [730, 327] on span "Bot Response" at bounding box center [743, 329] width 84 height 18
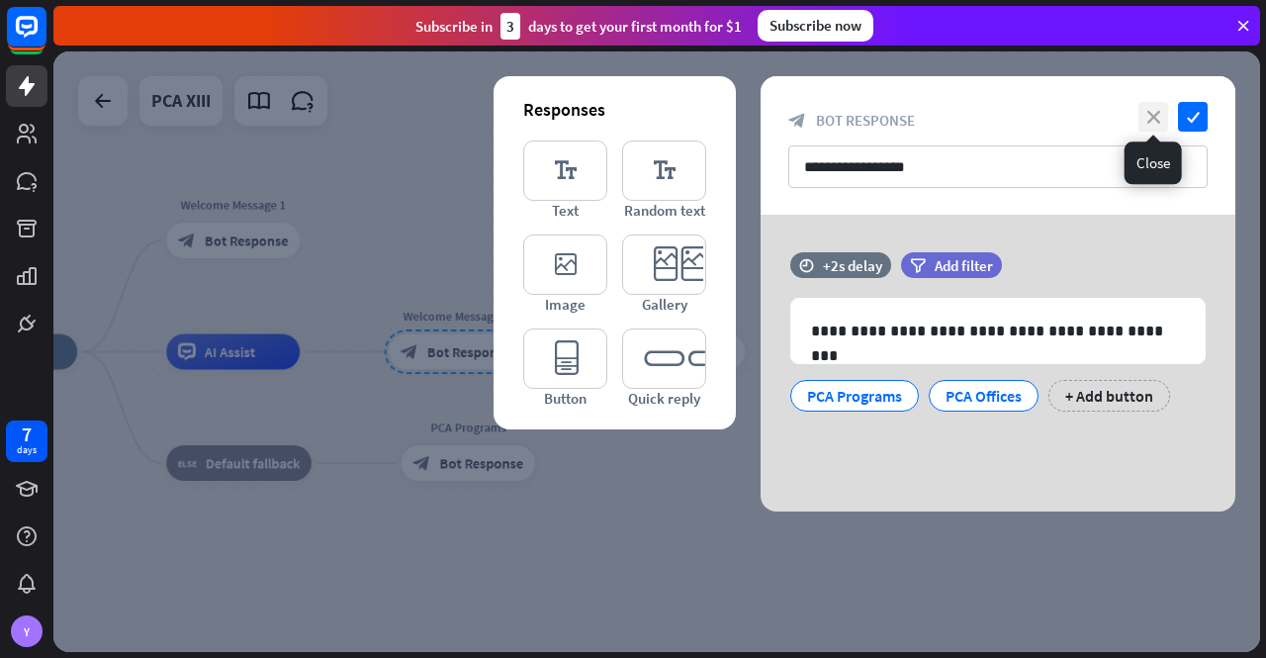
click at [1151, 114] on icon "close" at bounding box center [1154, 117] width 30 height 30
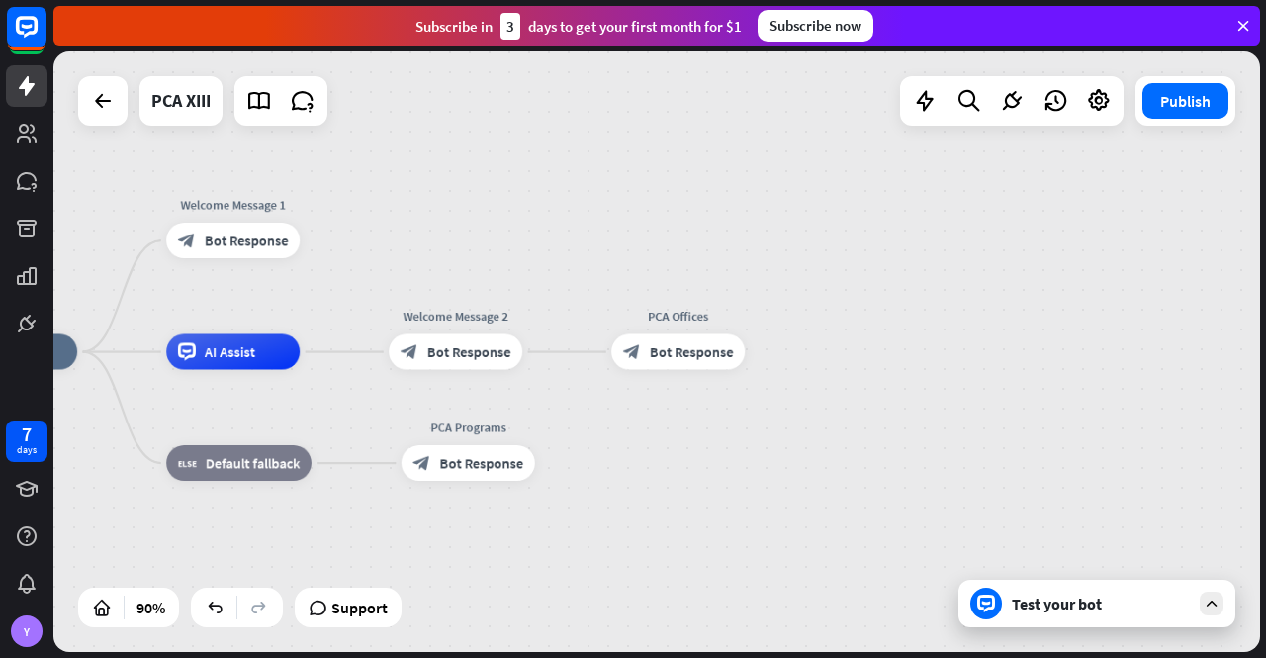
drag, startPoint x: 651, startPoint y: 330, endPoint x: 733, endPoint y: 238, distance: 123.3
click at [733, 238] on div "PCA XIII home_2 Start point Welcome Message 1 block_bot_response Bot Response A…" at bounding box center [656, 351] width 1207 height 600
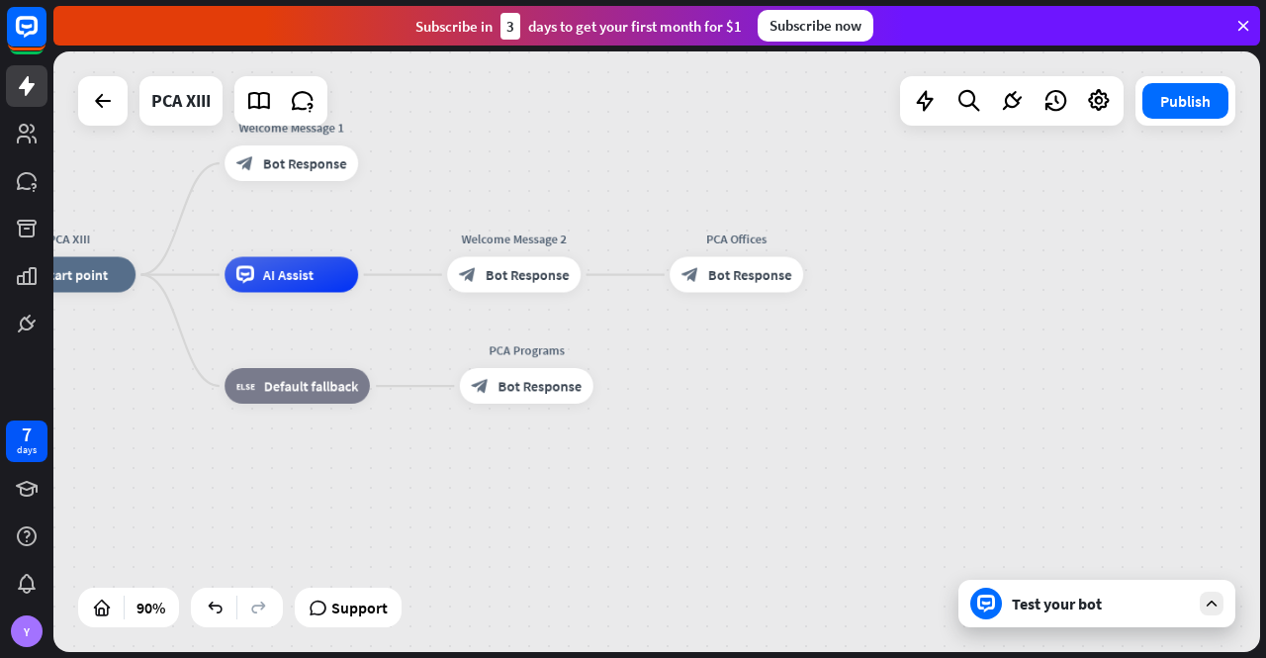
drag, startPoint x: 598, startPoint y: 248, endPoint x: 671, endPoint y: 157, distance: 116.2
click at [669, 156] on div "PCA XIII home_2 Start point Welcome Message 1 block_bot_response Bot Response A…" at bounding box center [656, 351] width 1207 height 600
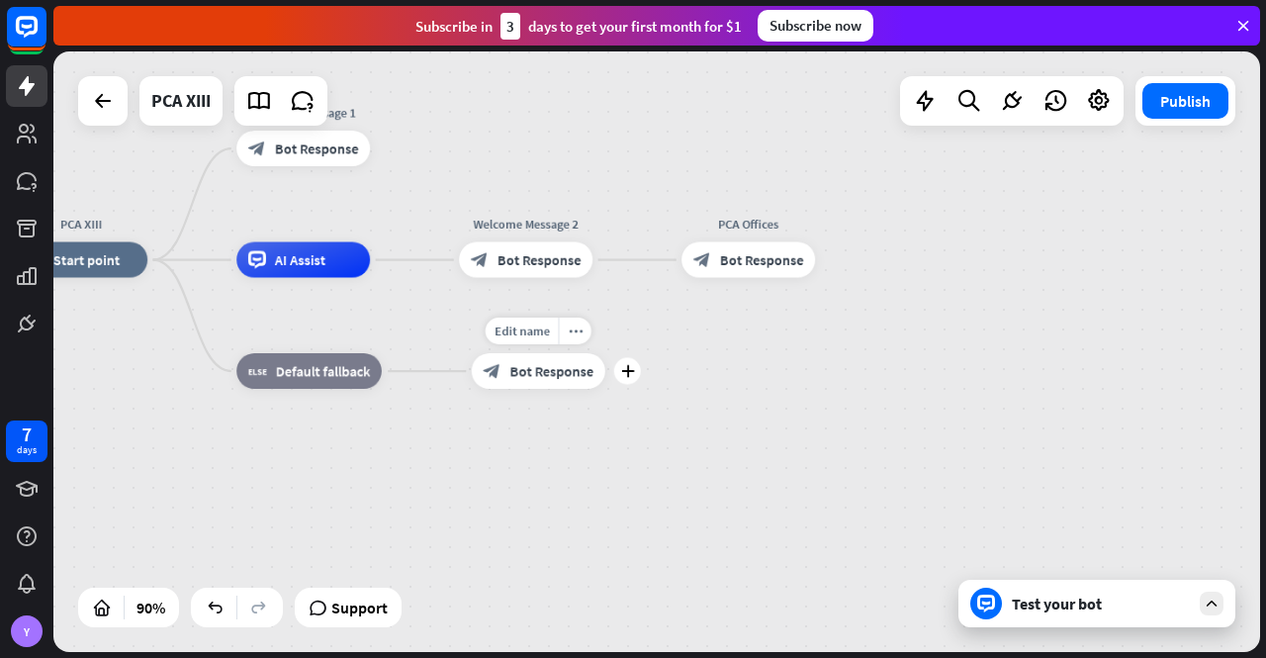
click at [538, 383] on div "block_bot_response Bot Response" at bounding box center [539, 371] width 134 height 36
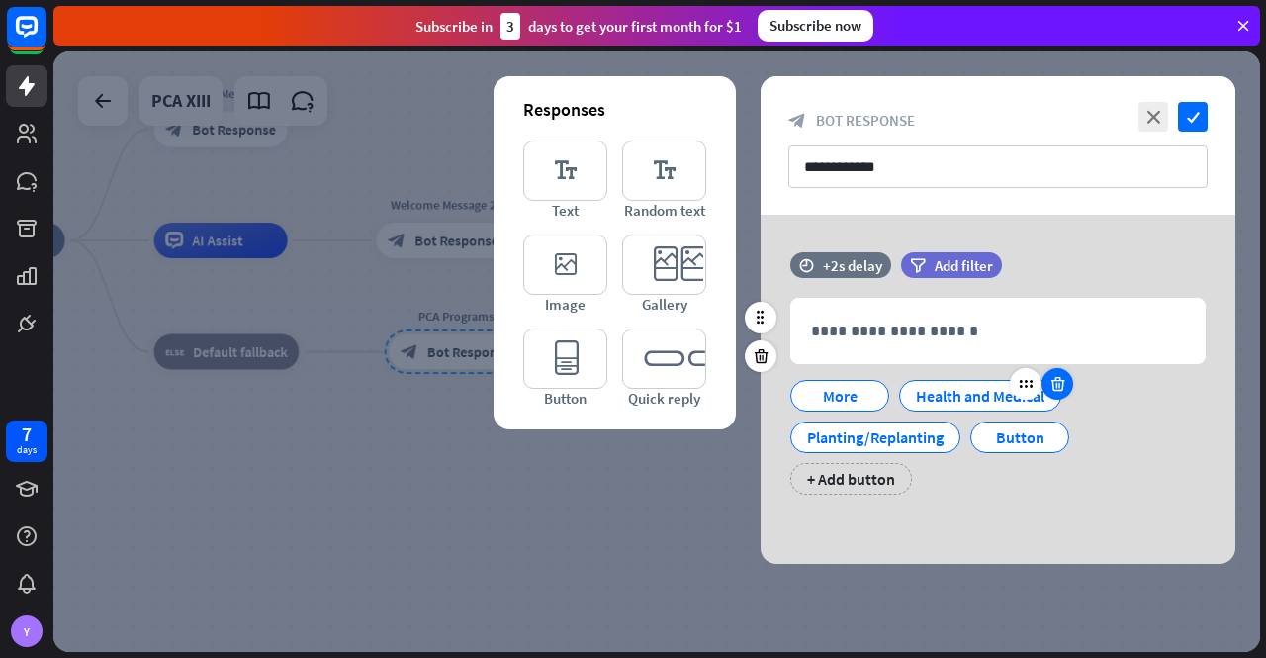
click at [1062, 384] on icon at bounding box center [1058, 384] width 19 height 18
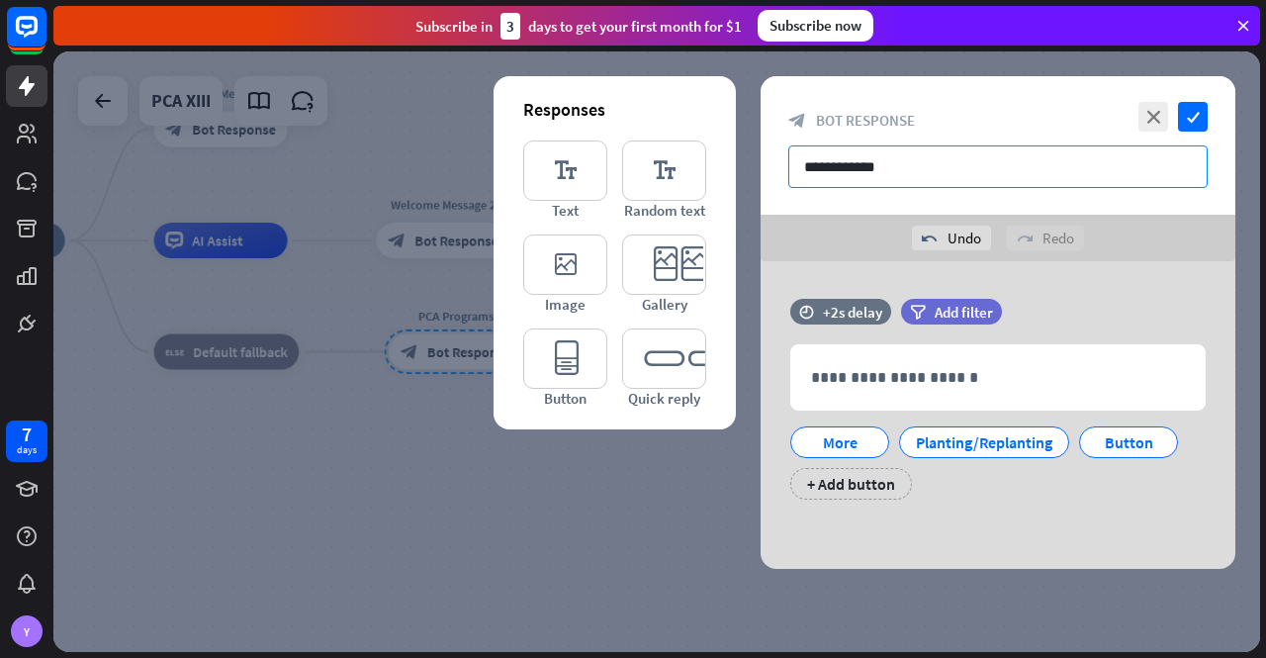
click at [934, 163] on input "**********" at bounding box center [997, 166] width 419 height 43
click at [1152, 116] on icon "close" at bounding box center [1154, 117] width 30 height 30
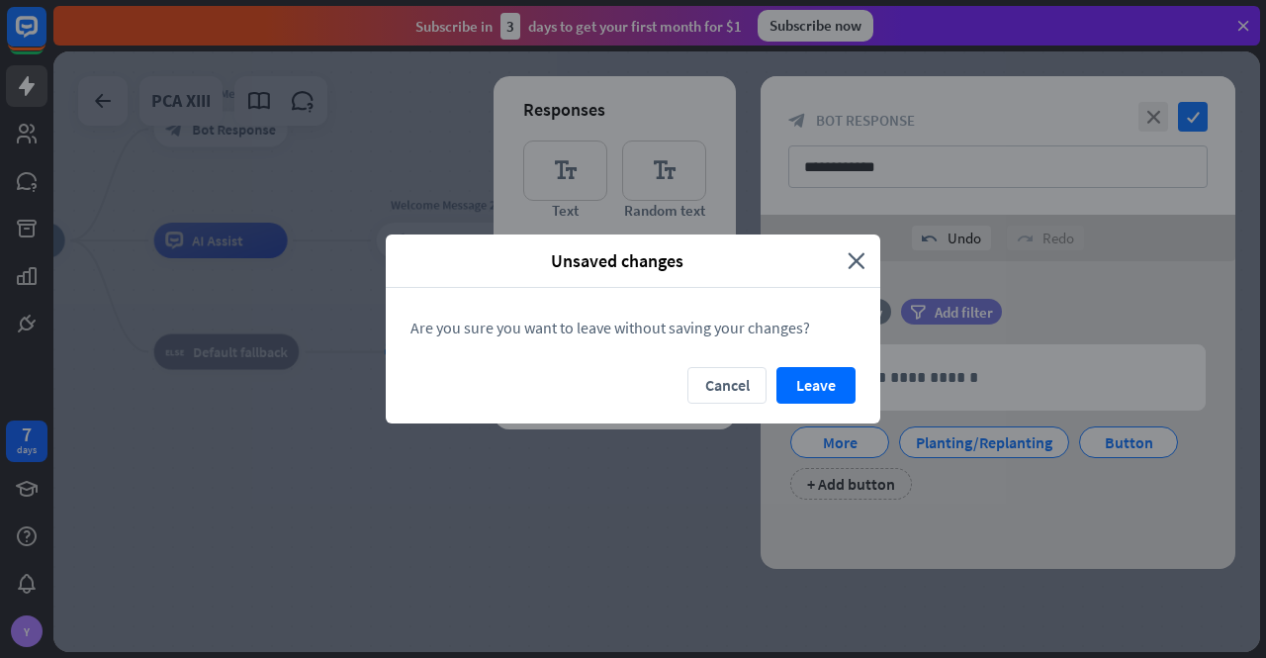
click at [827, 385] on button "Leave" at bounding box center [816, 385] width 79 height 37
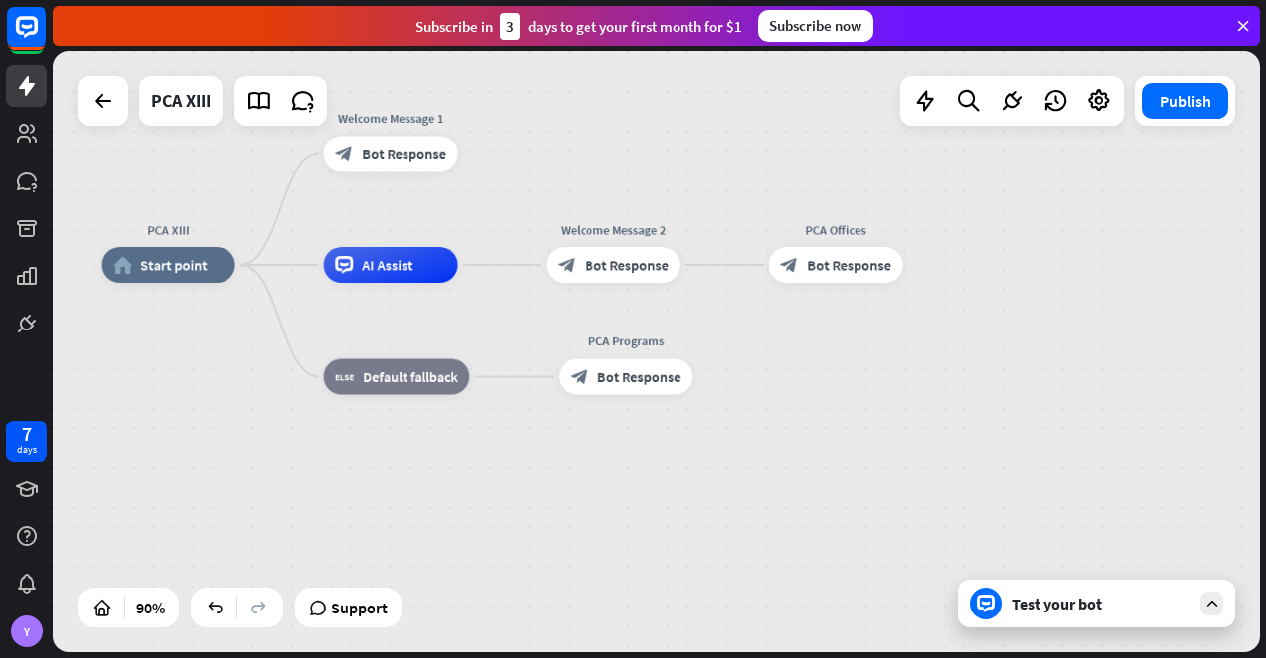
drag, startPoint x: 548, startPoint y: 470, endPoint x: 718, endPoint y: 495, distance: 171.9
click at [718, 495] on div "PCA XIII home_2 Start point Welcome Message 1 block_bot_response Bot Response A…" at bounding box center [645, 535] width 1086 height 540
click at [716, 379] on icon "plus" at bounding box center [715, 376] width 14 height 13
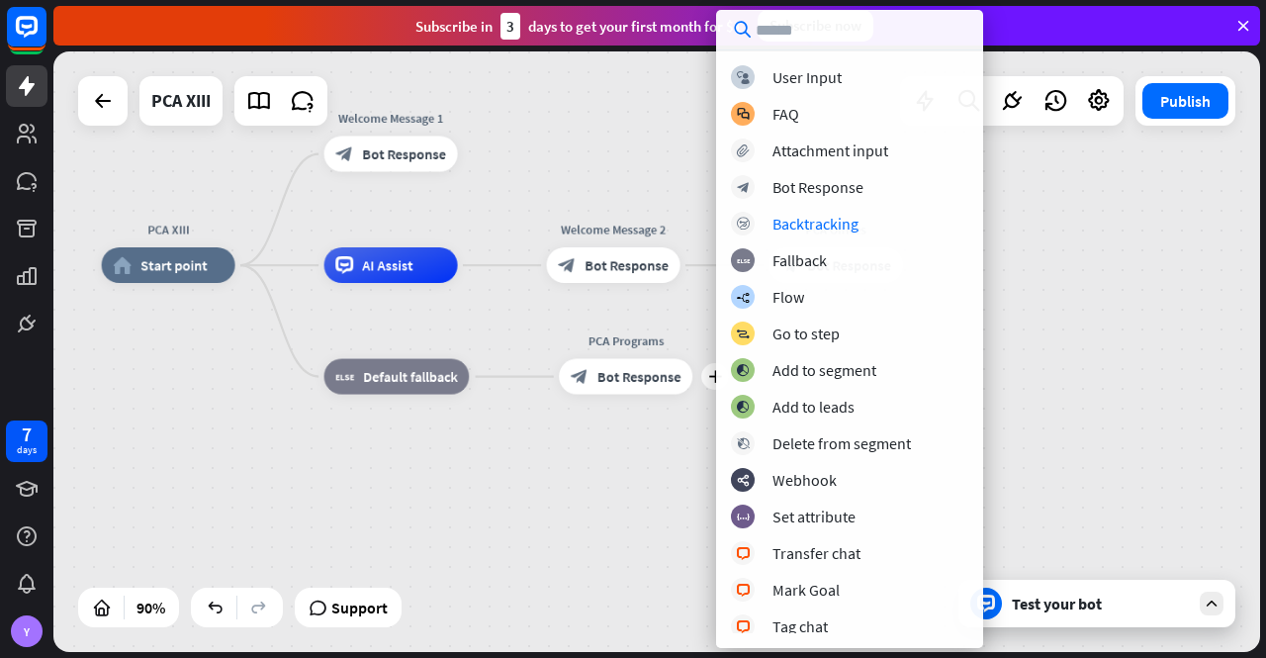
drag, startPoint x: 588, startPoint y: 486, endPoint x: 595, endPoint y: 476, distance: 12.7
click at [591, 484] on div "PCA XIII home_2 Start point Welcome Message 1 block_bot_response Bot Response A…" at bounding box center [645, 535] width 1086 height 540
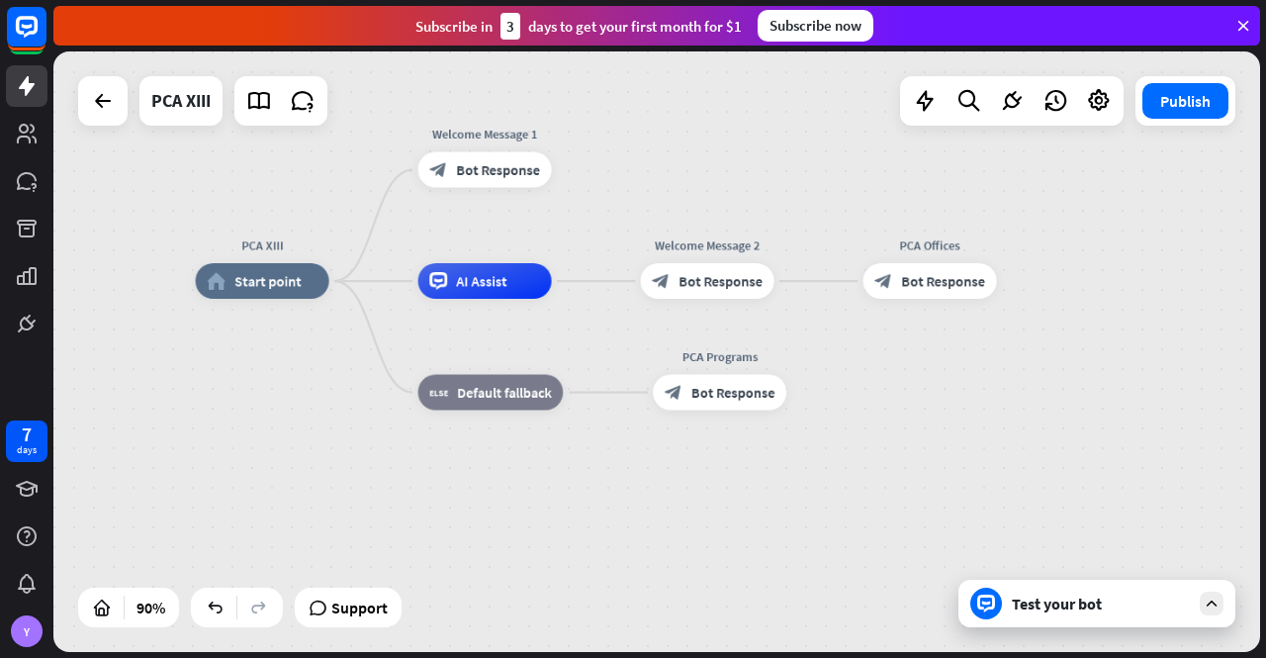
drag, startPoint x: 601, startPoint y: 498, endPoint x: 692, endPoint y: 515, distance: 92.7
click at [692, 515] on div "PCA XIII home_2 Start point Welcome Message 1 block_bot_response Bot Response A…" at bounding box center [739, 551] width 1086 height 540
click at [808, 392] on icon "plus" at bounding box center [809, 392] width 14 height 13
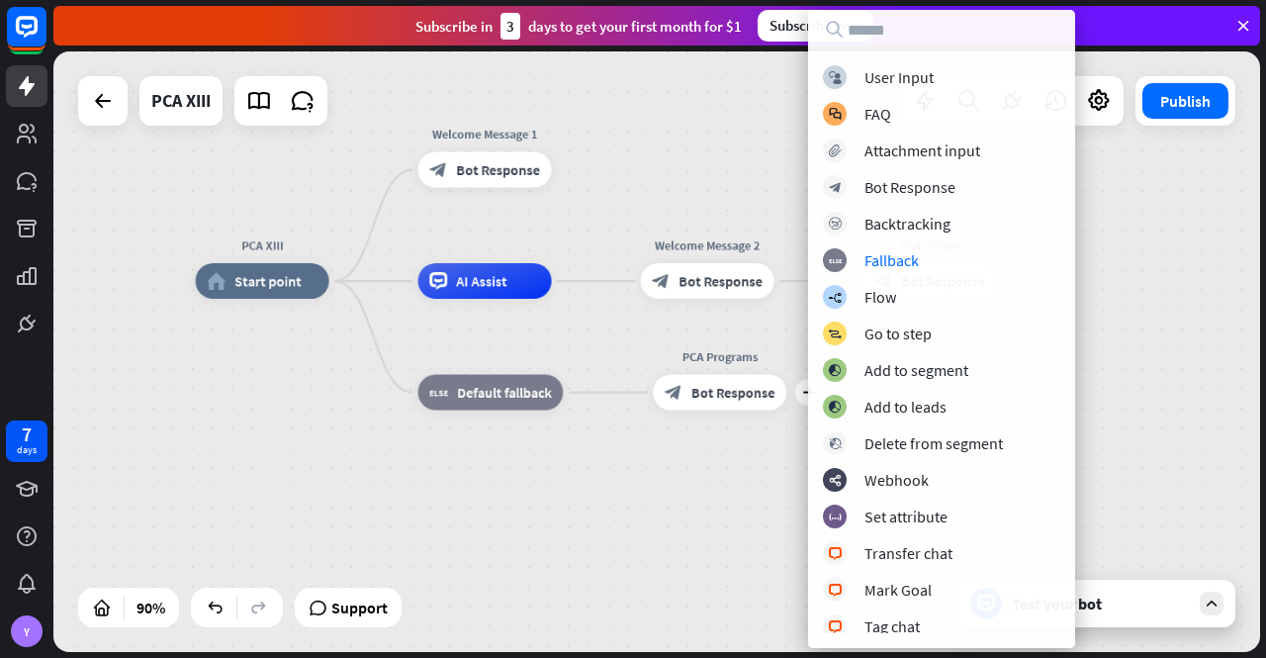
click at [587, 509] on div "PCA XIII home_2 Start point Welcome Message 1 block_bot_response Bot Response A…" at bounding box center [739, 551] width 1086 height 540
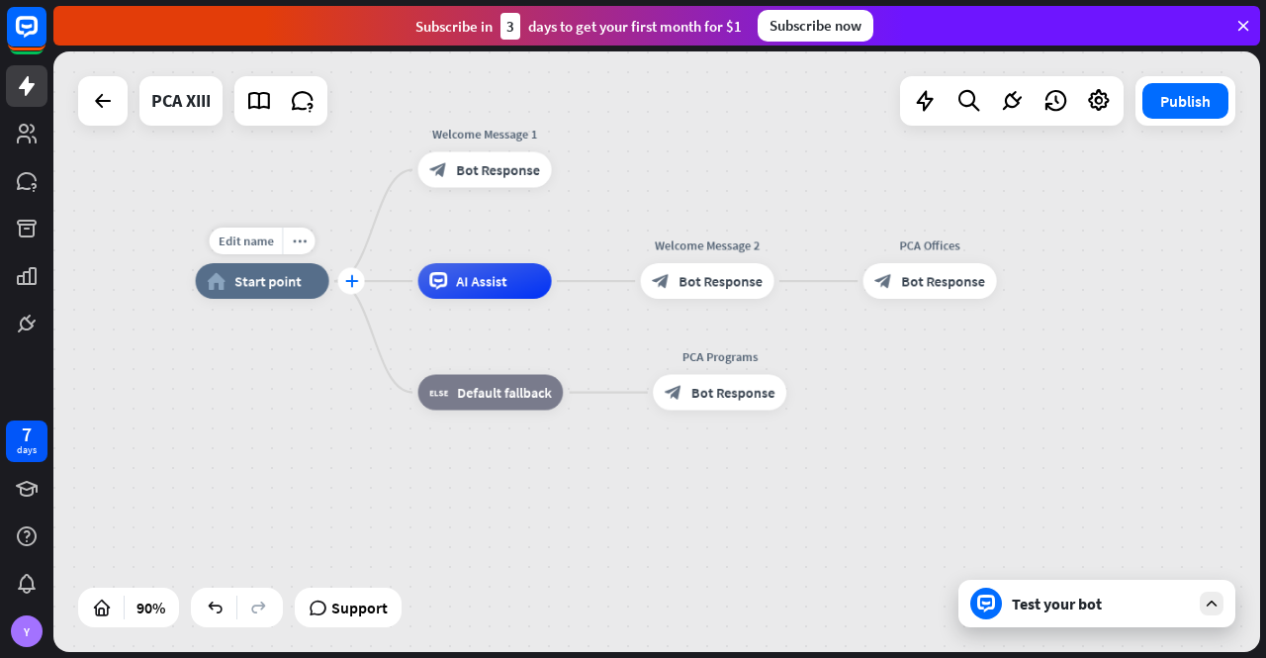
click at [350, 288] on div "plus" at bounding box center [351, 281] width 27 height 27
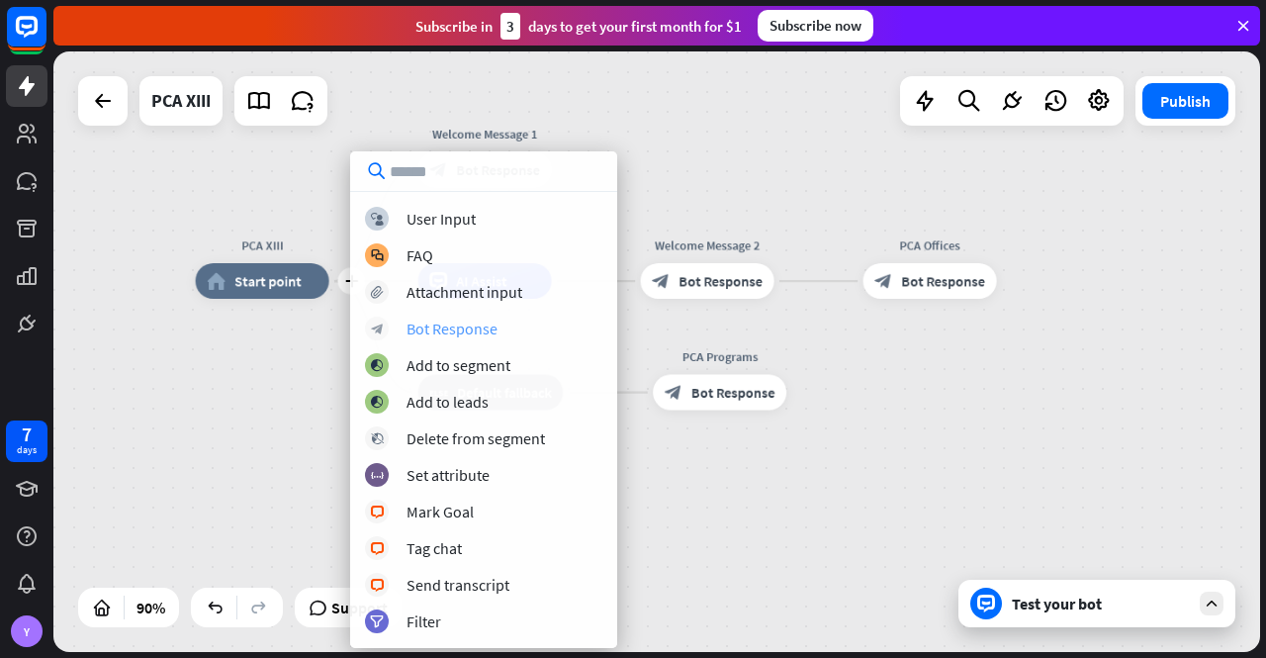
click at [459, 334] on div "Bot Response" at bounding box center [452, 329] width 91 height 20
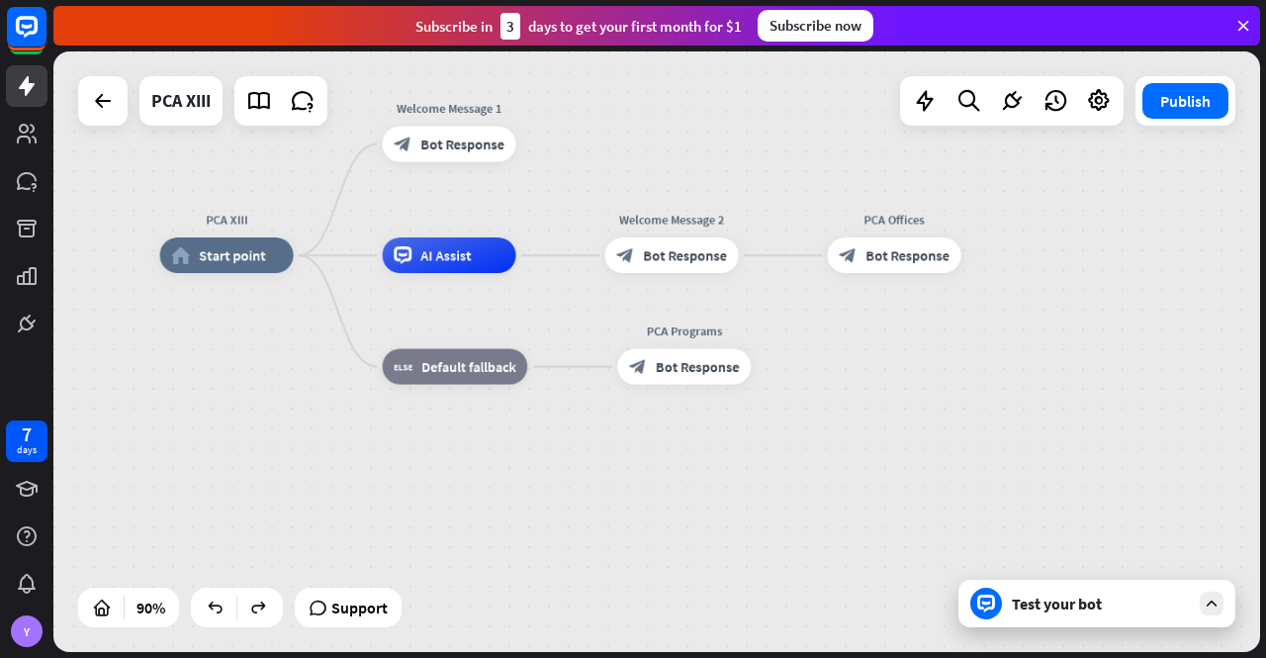
drag, startPoint x: 643, startPoint y: 530, endPoint x: 607, endPoint y: 509, distance: 41.2
click at [607, 505] on div "PCA XIII home_2 Start point Welcome Message 1 block_bot_response Bot Response A…" at bounding box center [703, 525] width 1086 height 540
click at [773, 372] on icon "plus" at bounding box center [774, 367] width 14 height 13
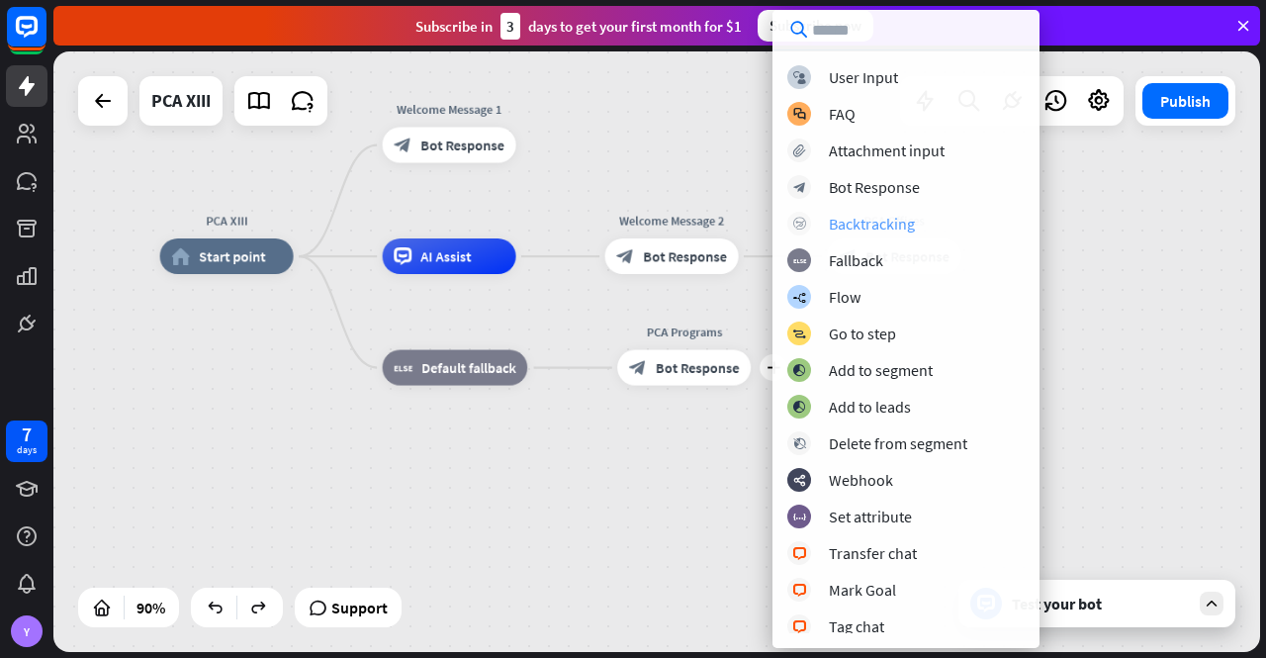
click at [921, 220] on div "block_backtracking Backtracking" at bounding box center [905, 224] width 237 height 24
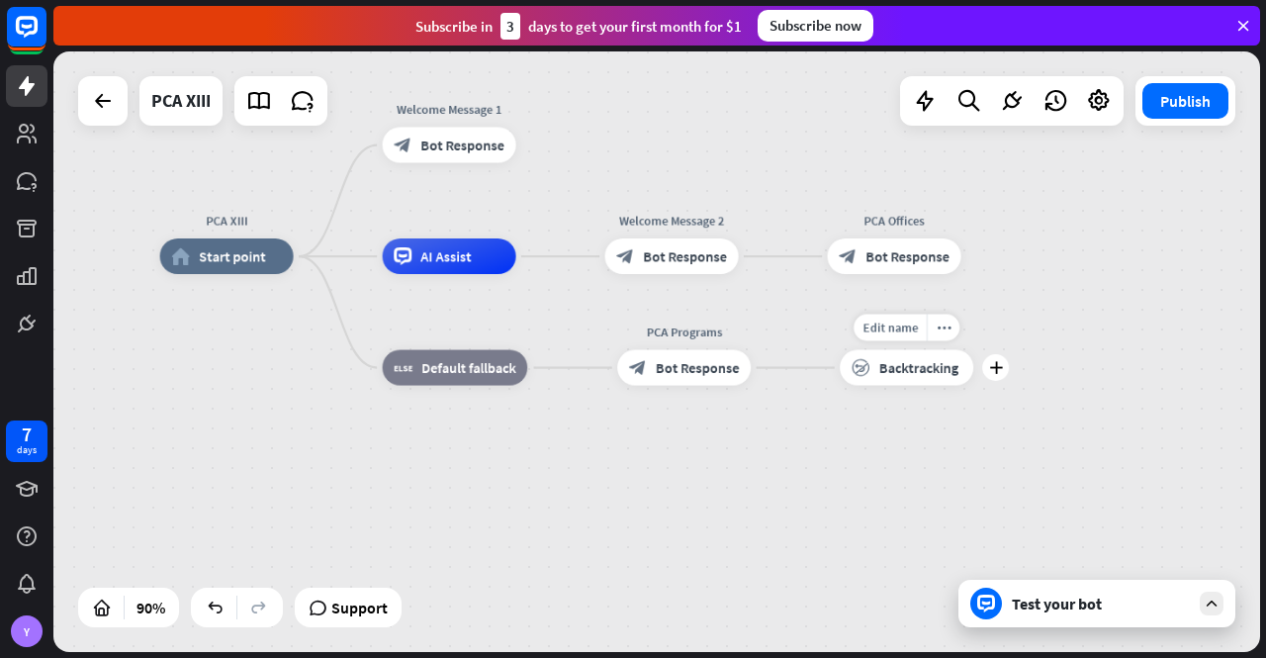
click at [908, 369] on span "Backtracking" at bounding box center [918, 368] width 79 height 18
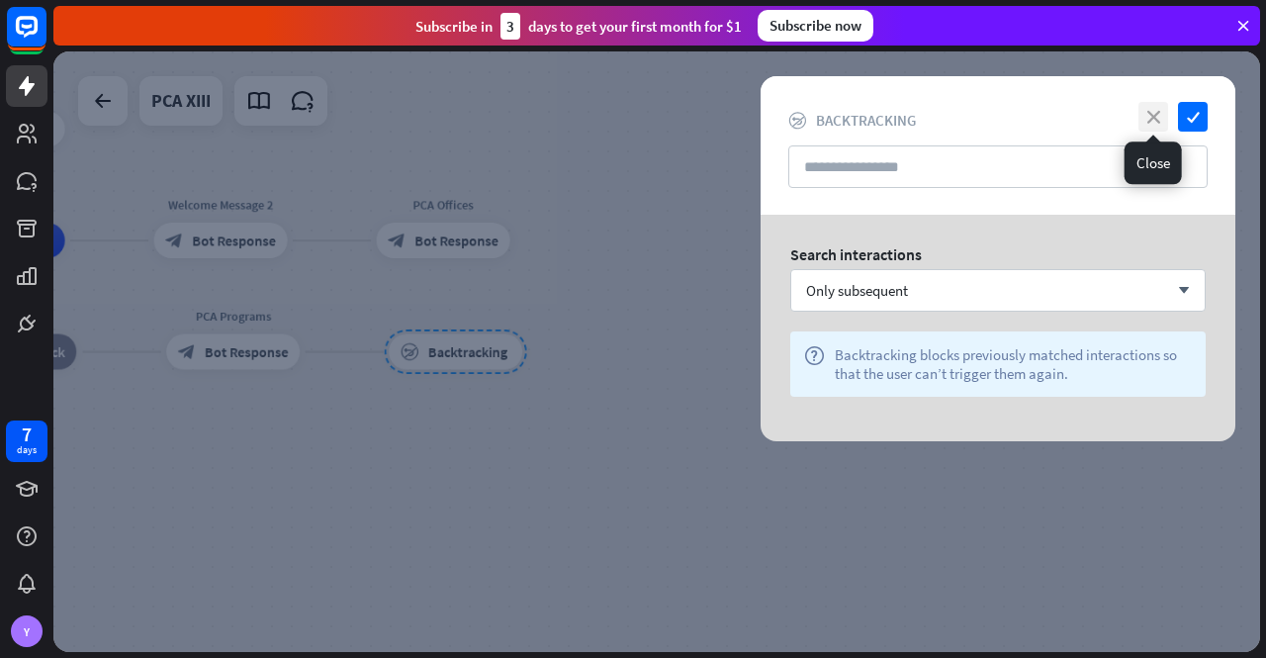
click at [1154, 116] on icon "close" at bounding box center [1154, 117] width 30 height 30
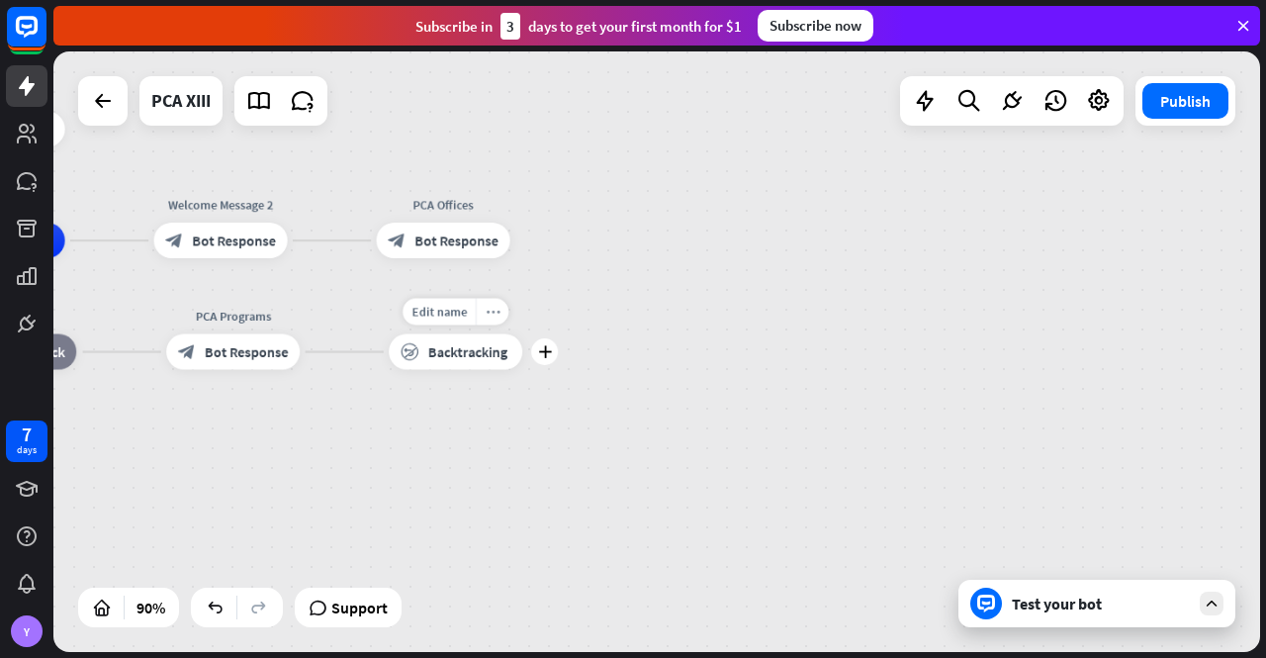
click at [495, 310] on icon "more_horiz" at bounding box center [493, 312] width 14 height 14
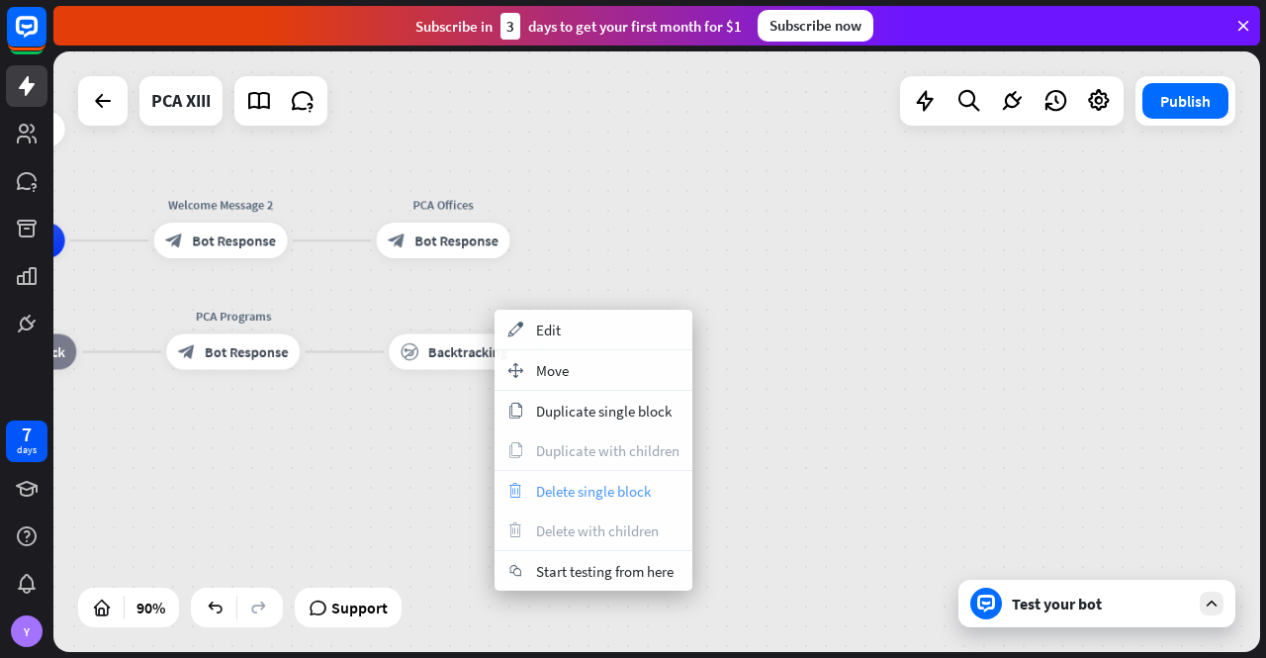
click at [595, 488] on span "Delete single block" at bounding box center [593, 491] width 115 height 19
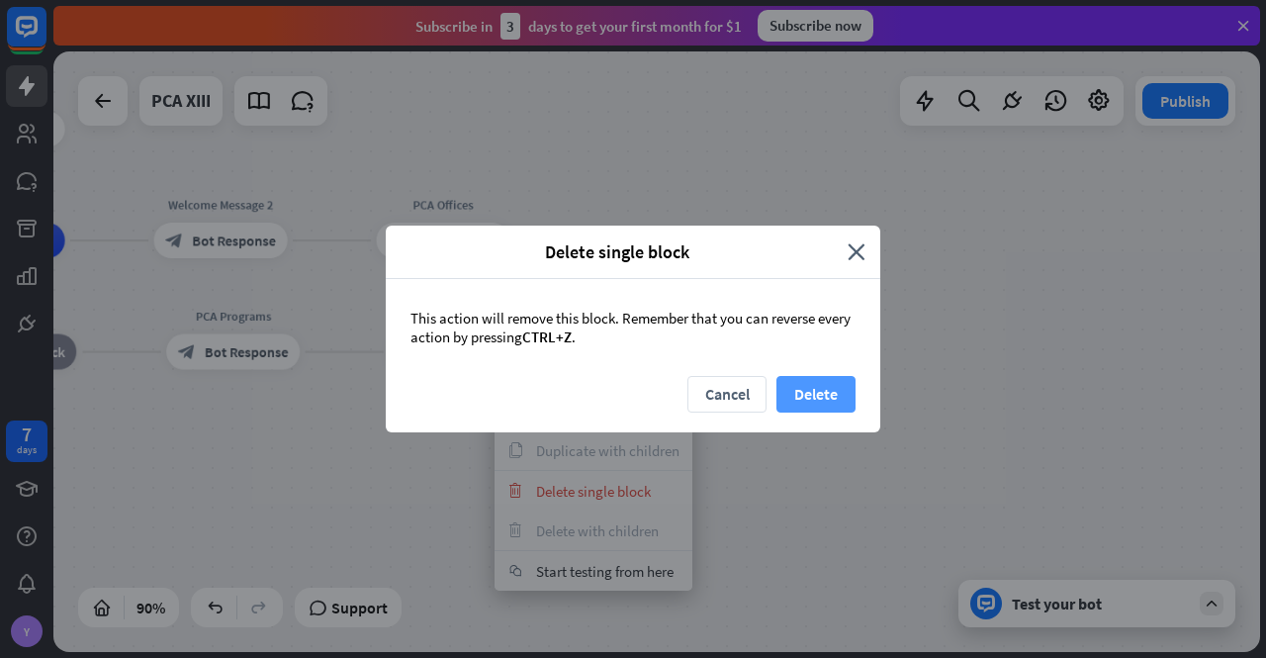
click at [830, 397] on button "Delete" at bounding box center [816, 394] width 79 height 37
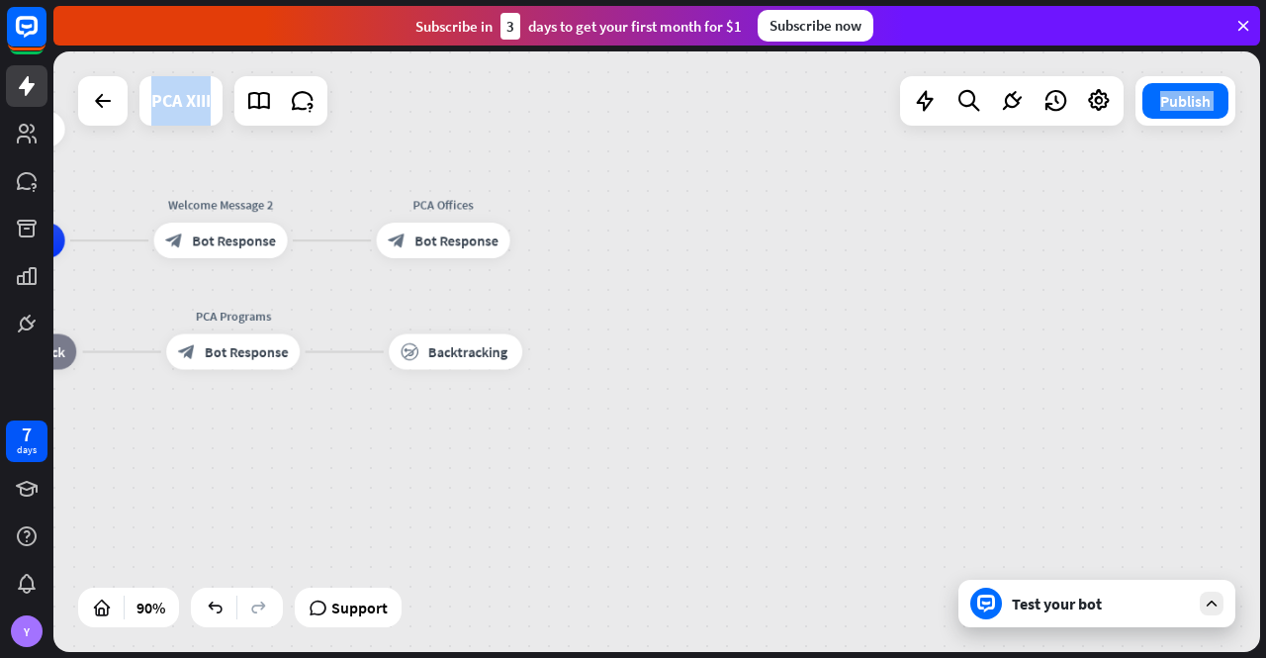
drag, startPoint x: 521, startPoint y: 469, endPoint x: 554, endPoint y: 469, distance: 32.6
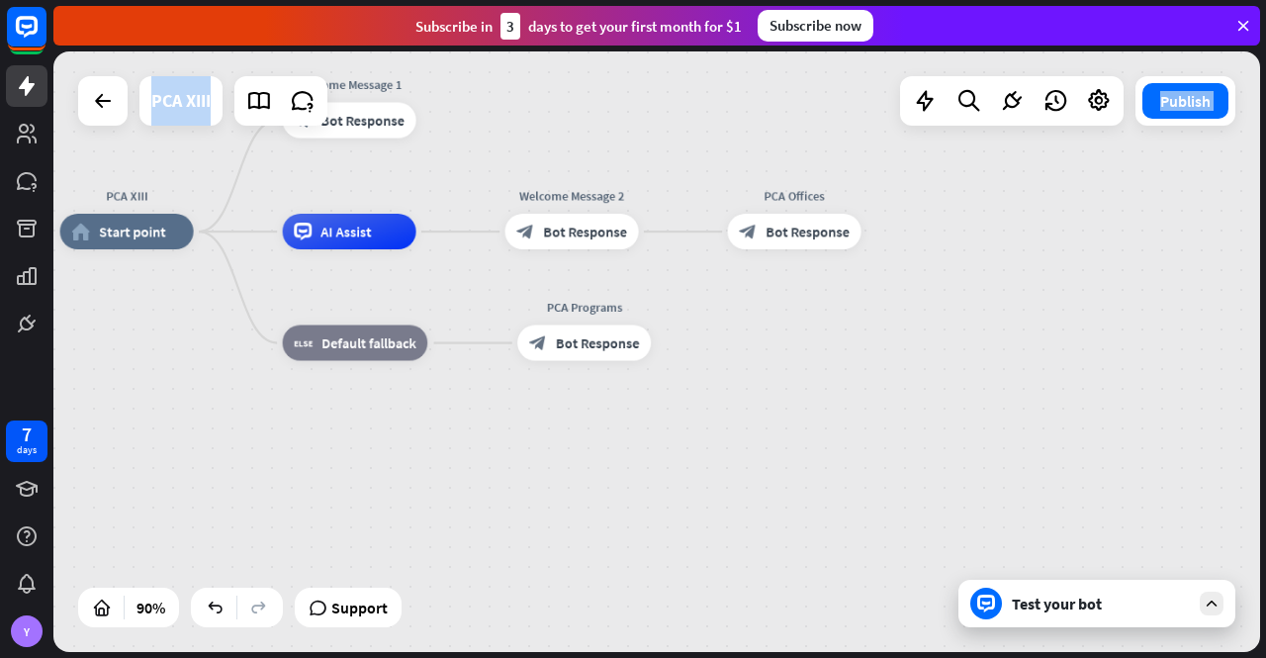
drag, startPoint x: 501, startPoint y: 423, endPoint x: 771, endPoint y: 416, distance: 270.1
click at [773, 417] on div "PCA XIII home_2 Start point Welcome Message 1 block_bot_response Bot Response A…" at bounding box center [603, 501] width 1086 height 540
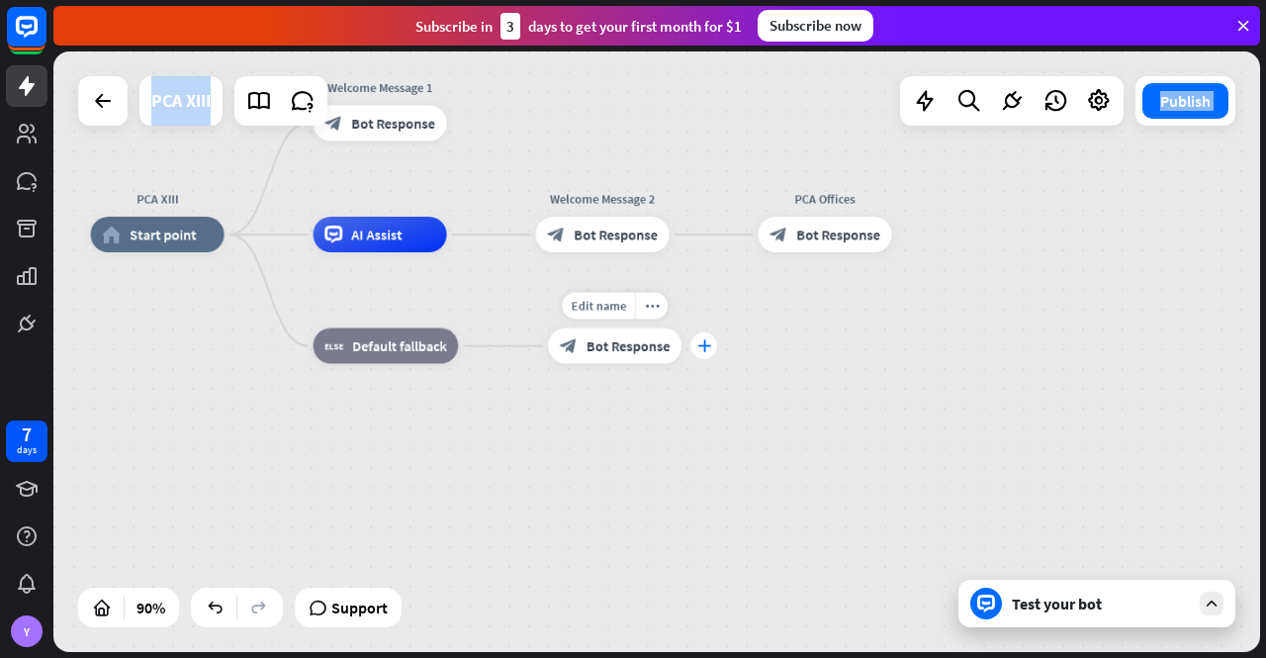
click at [704, 353] on div "plus" at bounding box center [703, 345] width 27 height 27
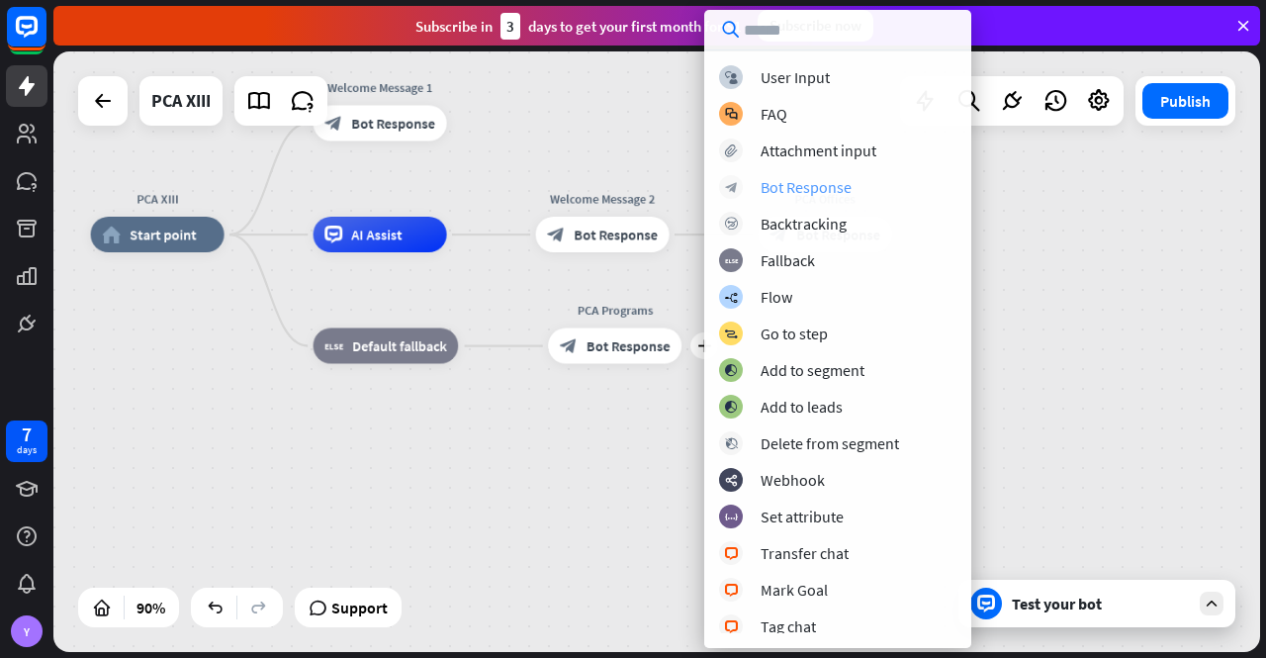
click at [831, 179] on div "Bot Response" at bounding box center [806, 187] width 91 height 20
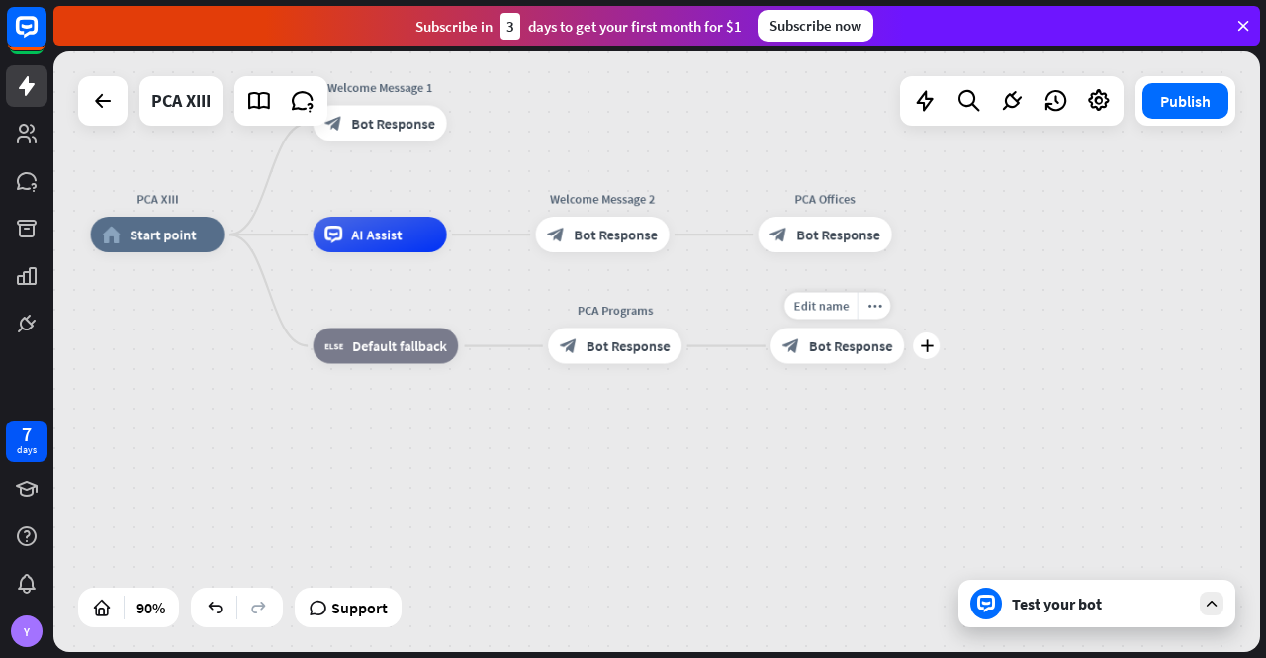
click at [841, 337] on span "Bot Response" at bounding box center [851, 346] width 84 height 18
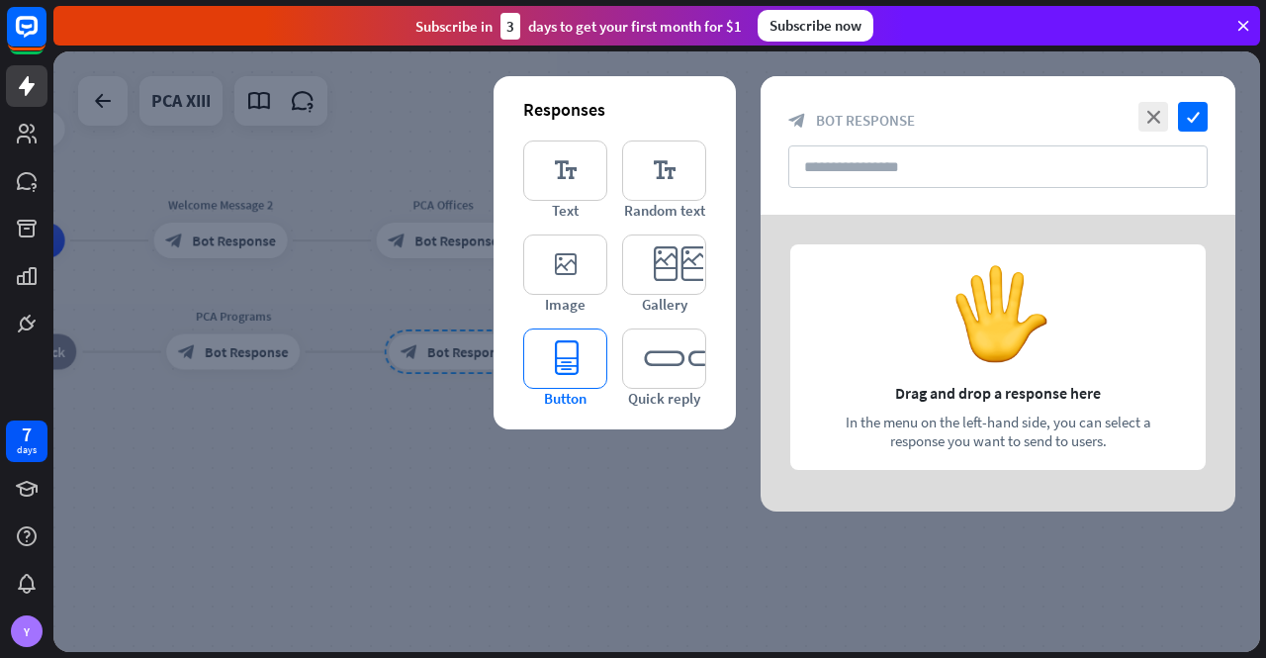
click at [563, 359] on icon "editor_button" at bounding box center [565, 358] width 84 height 60
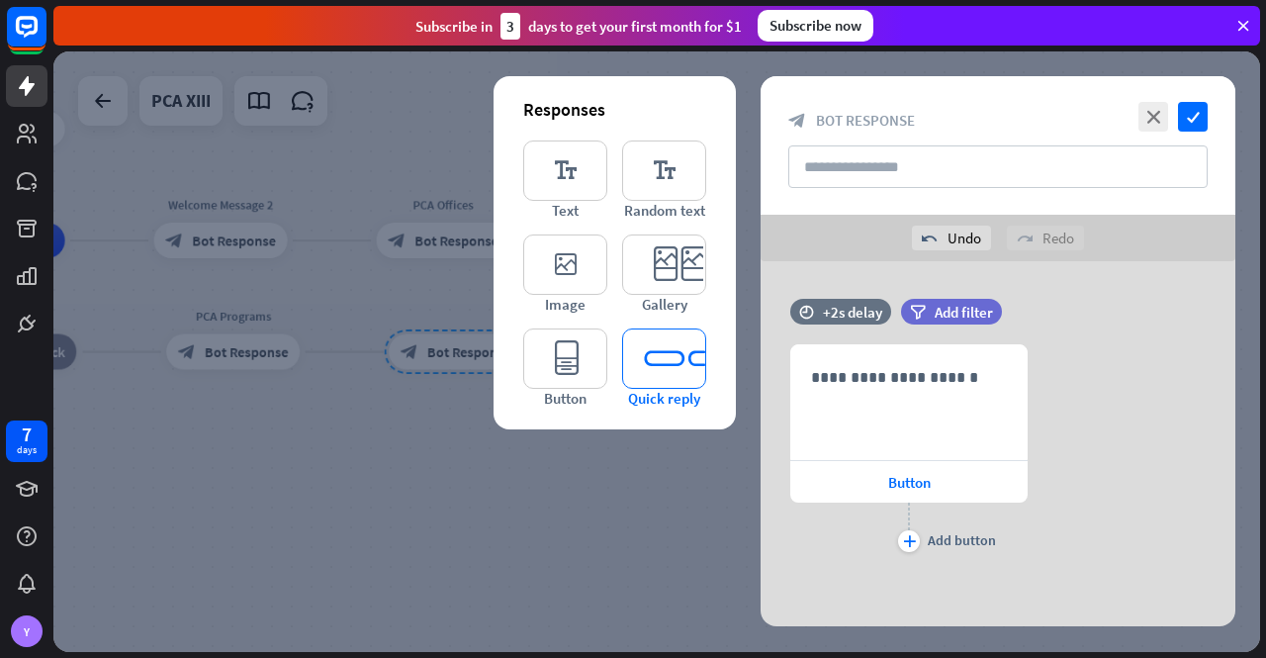
click at [686, 356] on icon "editor_quick_replies" at bounding box center [664, 358] width 84 height 60
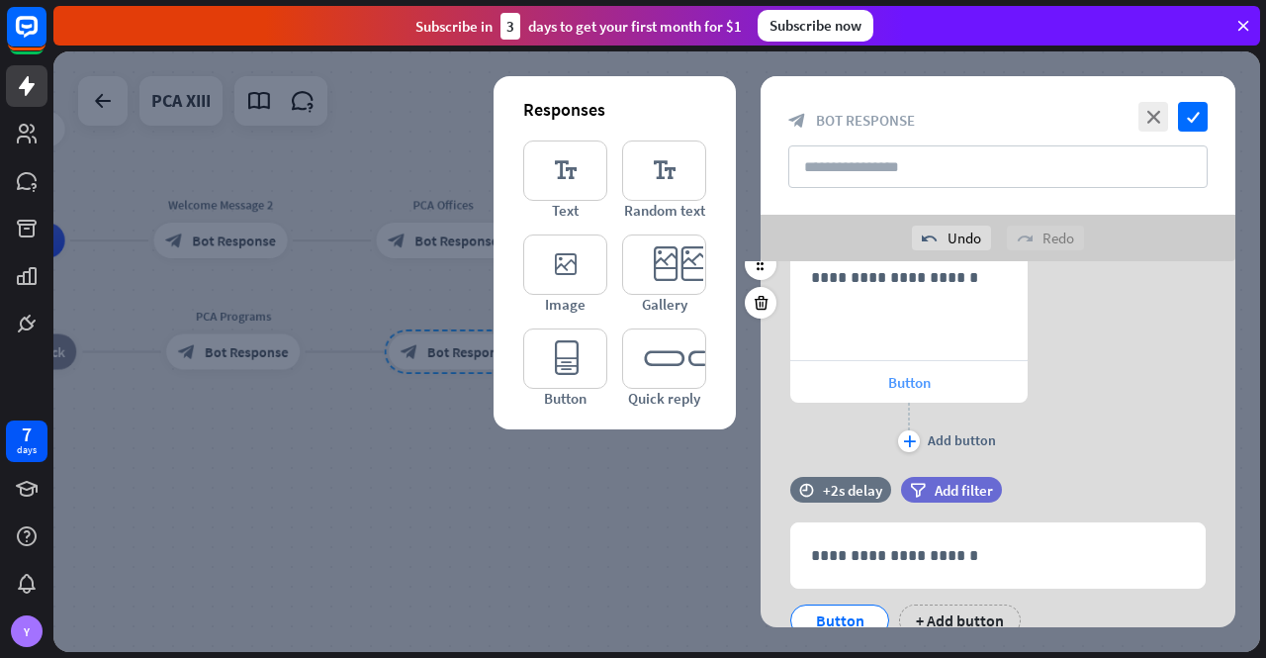
scroll to position [77, 0]
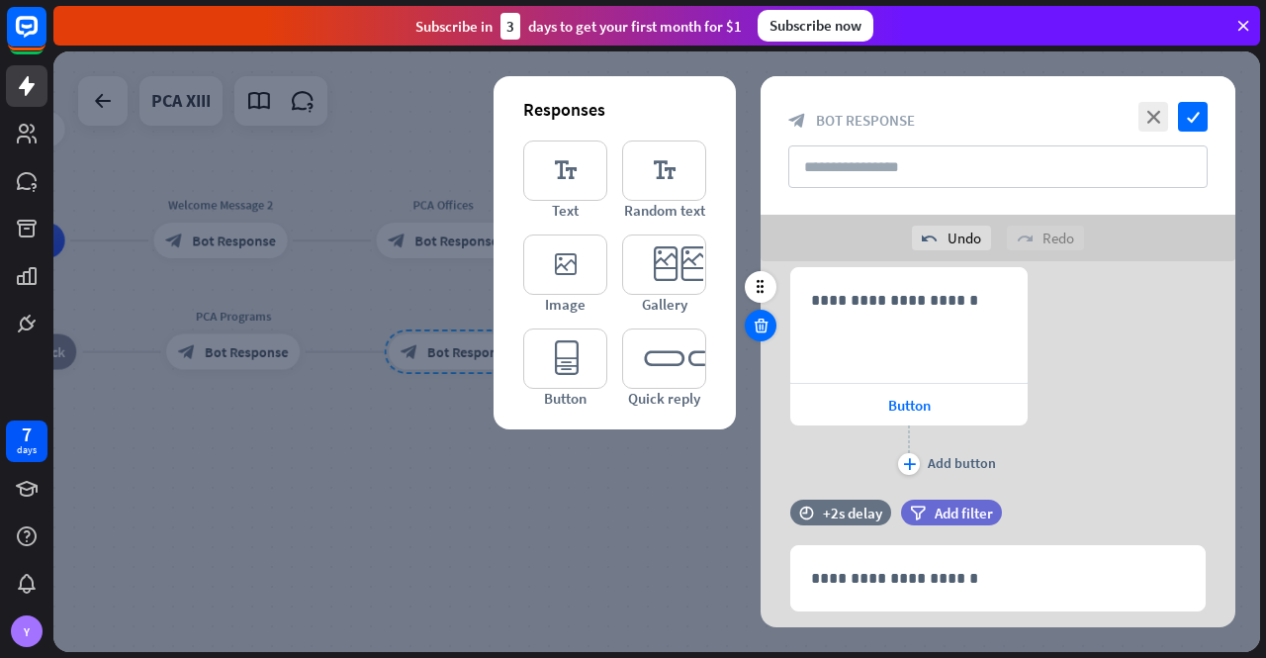
click at [760, 330] on icon at bounding box center [761, 326] width 19 height 18
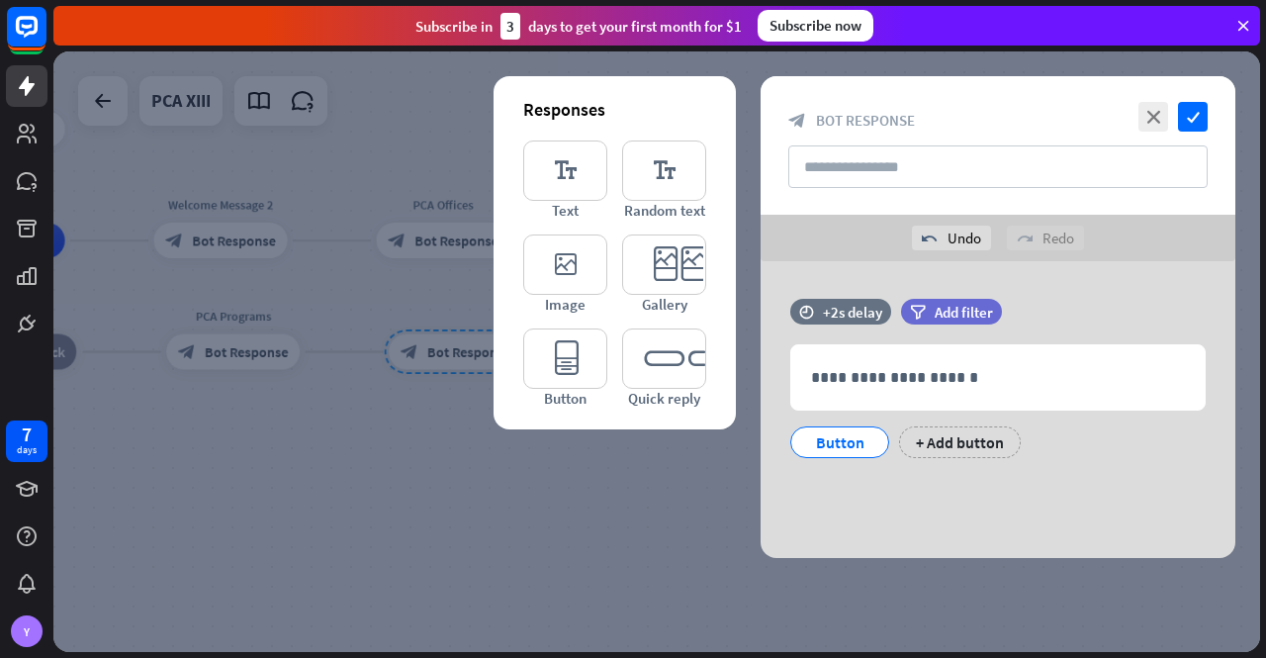
scroll to position [0, 0]
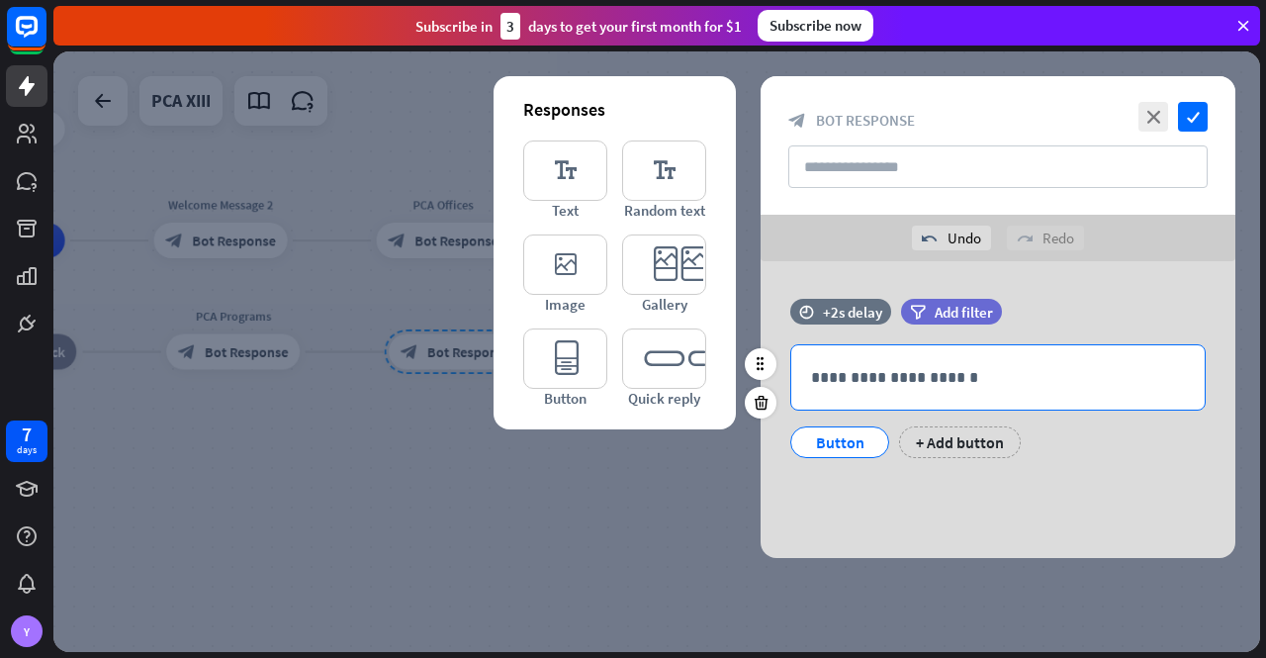
click at [899, 375] on p "**********" at bounding box center [998, 377] width 374 height 25
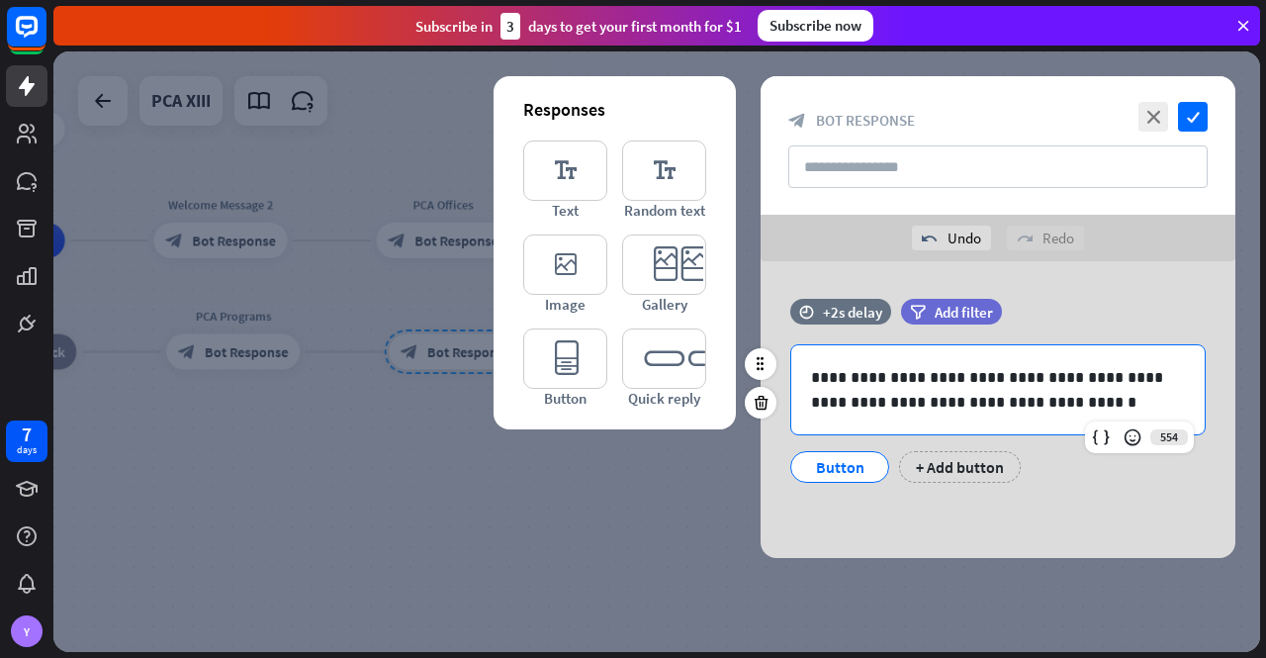
click at [941, 408] on p "**********" at bounding box center [998, 389] width 375 height 49
drag, startPoint x: 941, startPoint y: 408, endPoint x: 1010, endPoint y: 407, distance: 69.3
click at [1010, 407] on p "**********" at bounding box center [998, 389] width 375 height 49
click at [971, 409] on p "**********" at bounding box center [998, 389] width 375 height 49
click at [935, 409] on p "**********" at bounding box center [998, 389] width 375 height 49
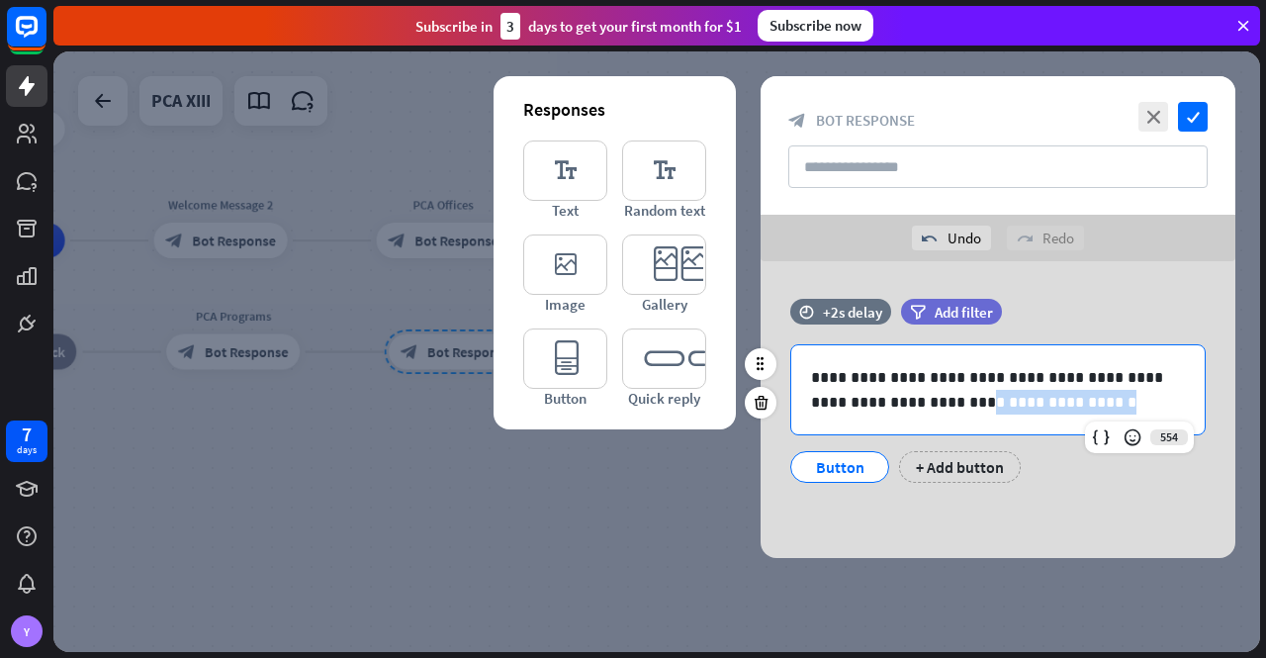
drag, startPoint x: 935, startPoint y: 409, endPoint x: 1058, endPoint y: 412, distance: 123.7
click at [1058, 412] on p "**********" at bounding box center [998, 389] width 375 height 49
click at [1027, 378] on p "**********" at bounding box center [998, 389] width 375 height 49
click at [1030, 405] on p "**********" at bounding box center [998, 389] width 375 height 49
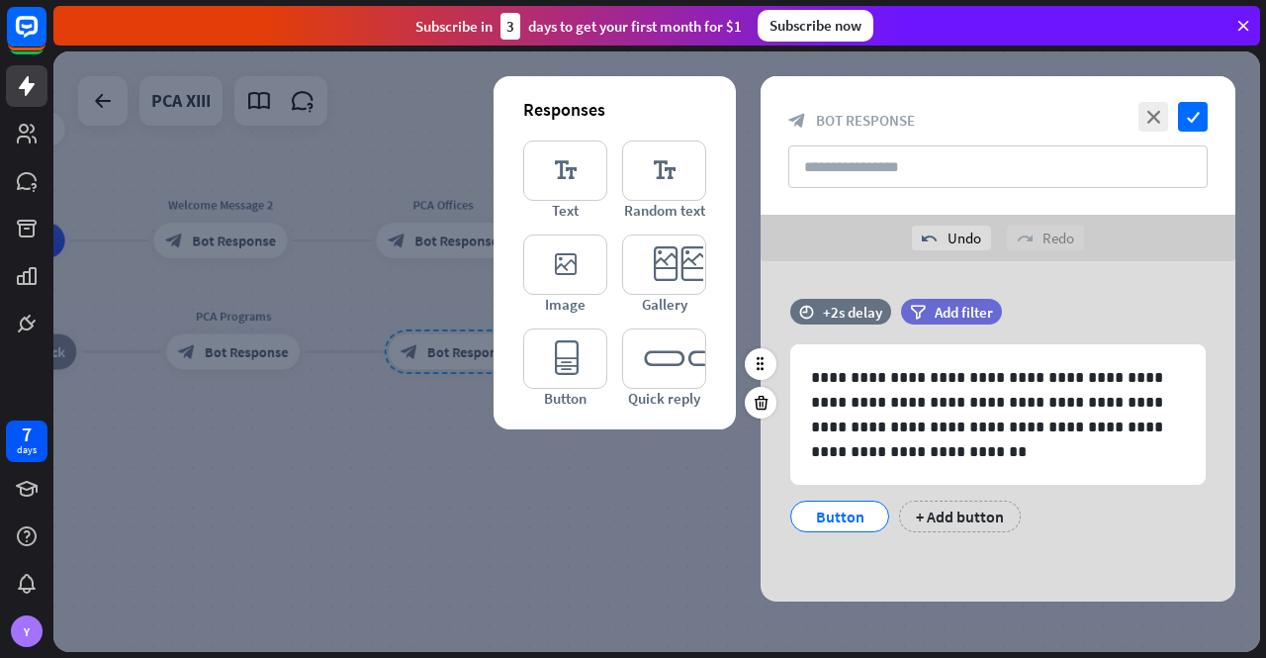
click at [831, 513] on div "Button" at bounding box center [839, 517] width 65 height 30
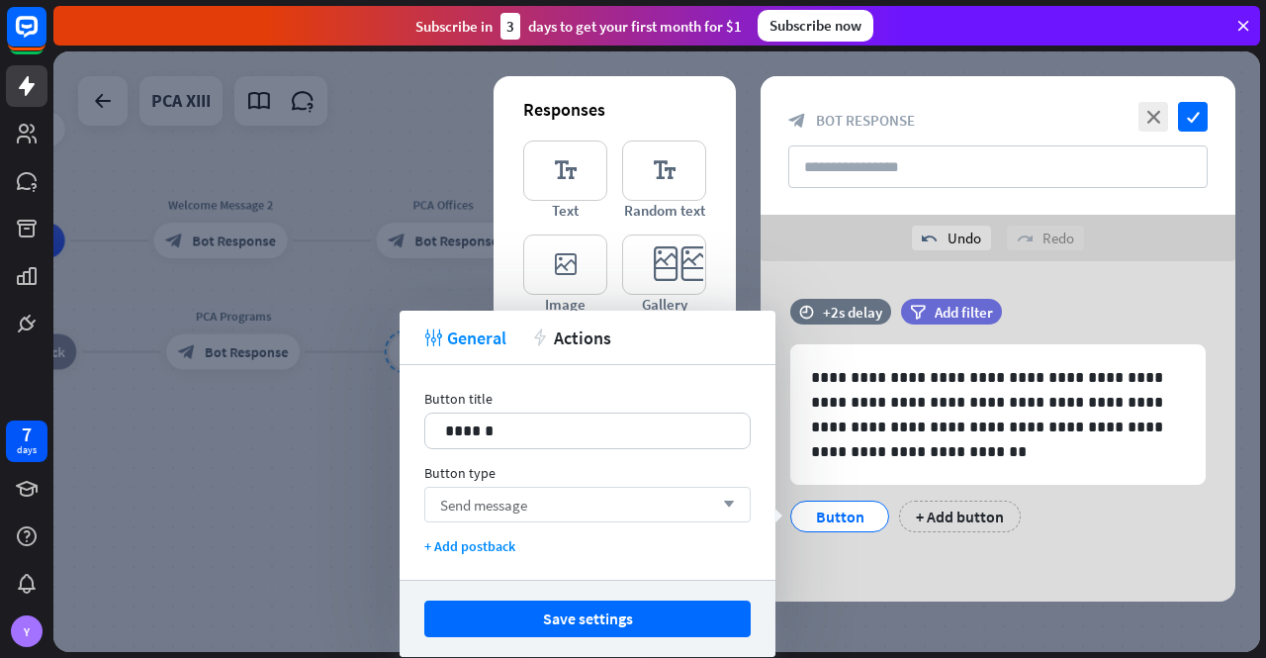
click at [599, 498] on div "Send message arrow_down" at bounding box center [587, 505] width 326 height 36
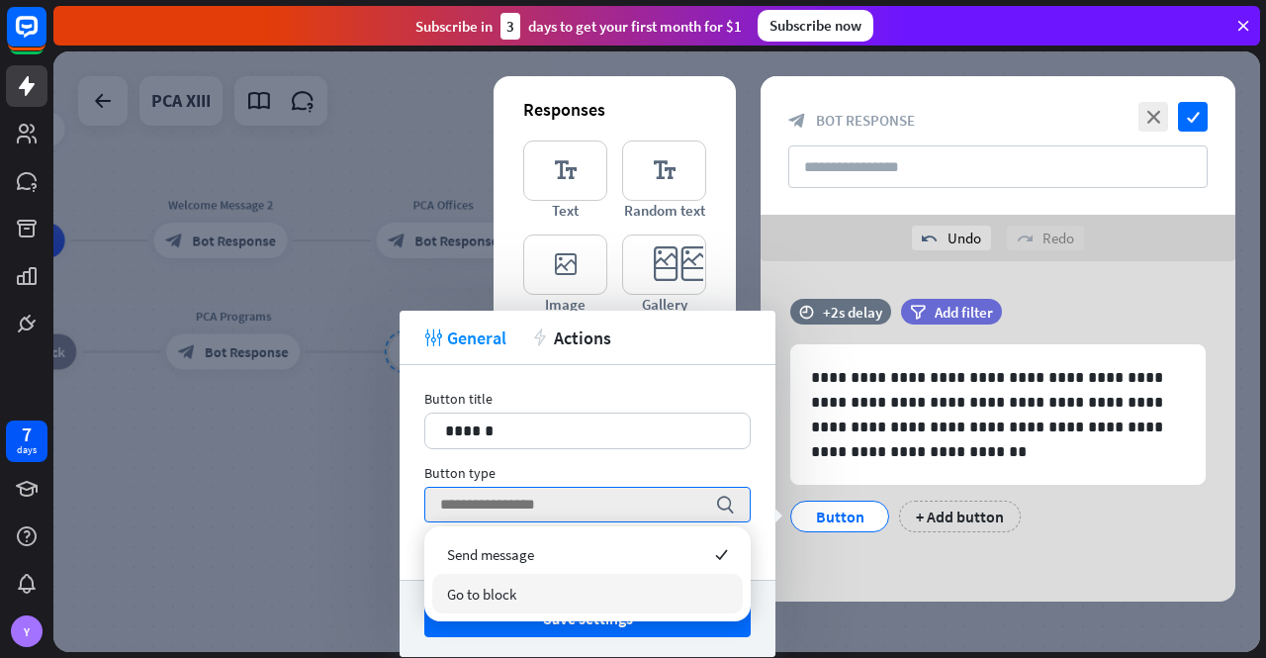
click at [579, 593] on div "Go to block" at bounding box center [587, 594] width 311 height 40
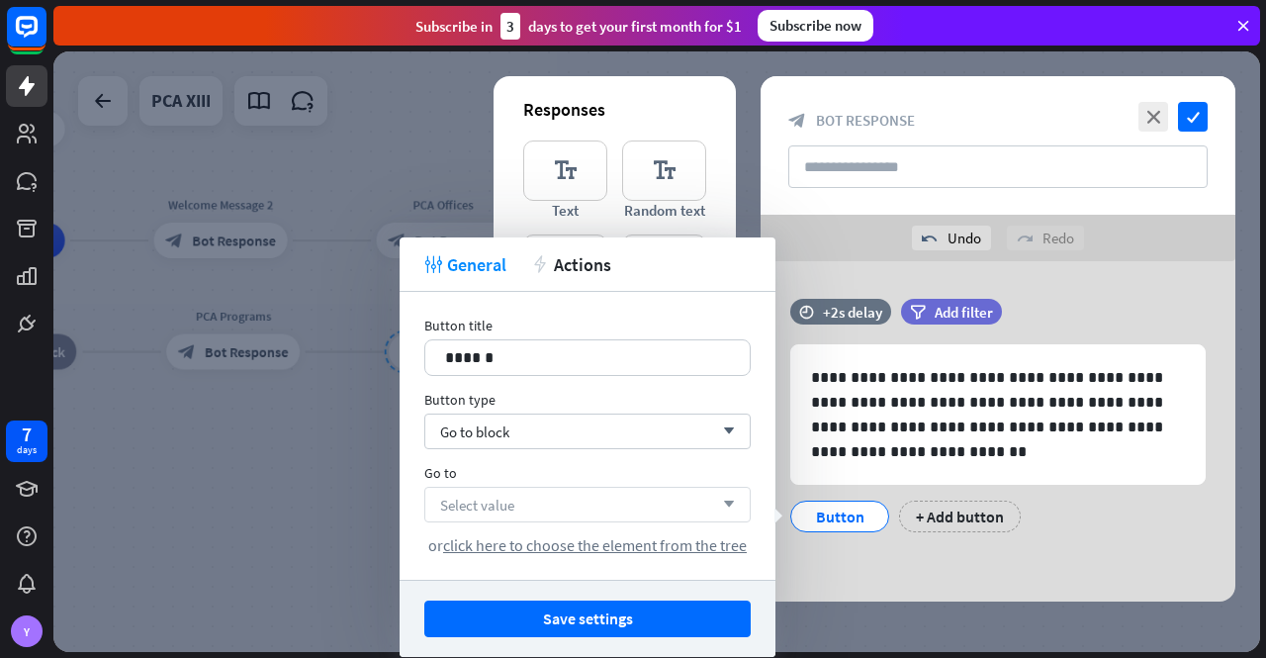
click at [610, 500] on div "Select value arrow_down" at bounding box center [587, 505] width 326 height 36
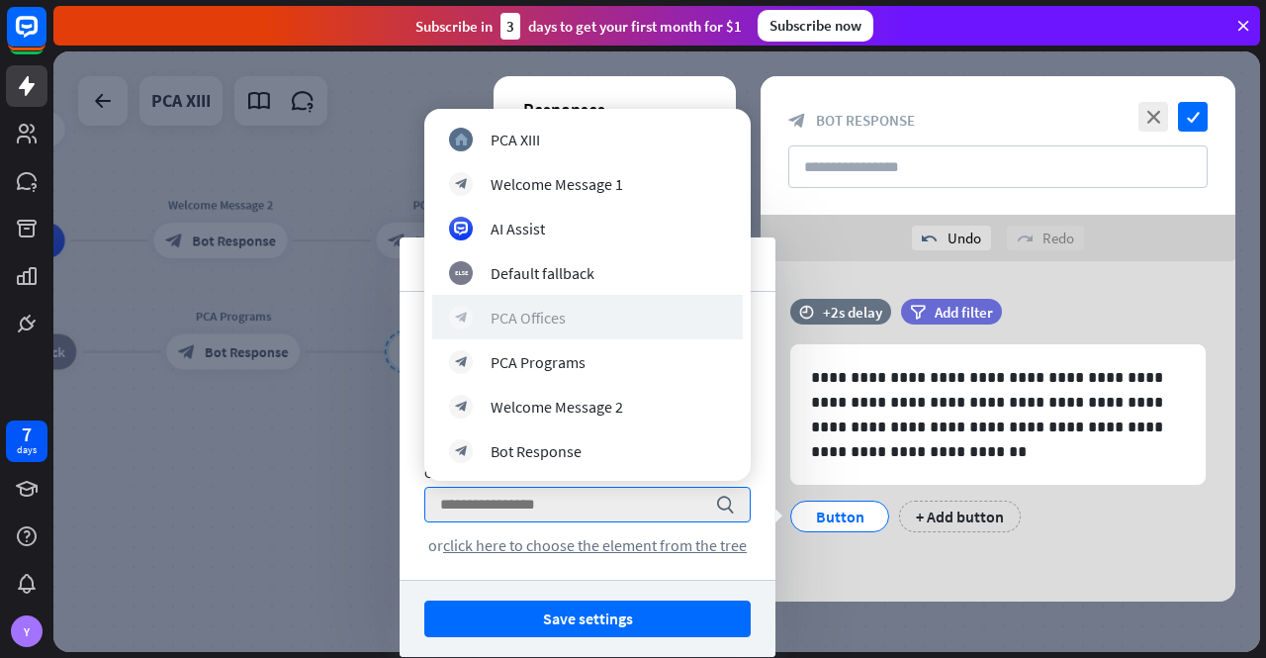
click at [600, 314] on div "block_bot_response PCA Offices" at bounding box center [587, 318] width 277 height 24
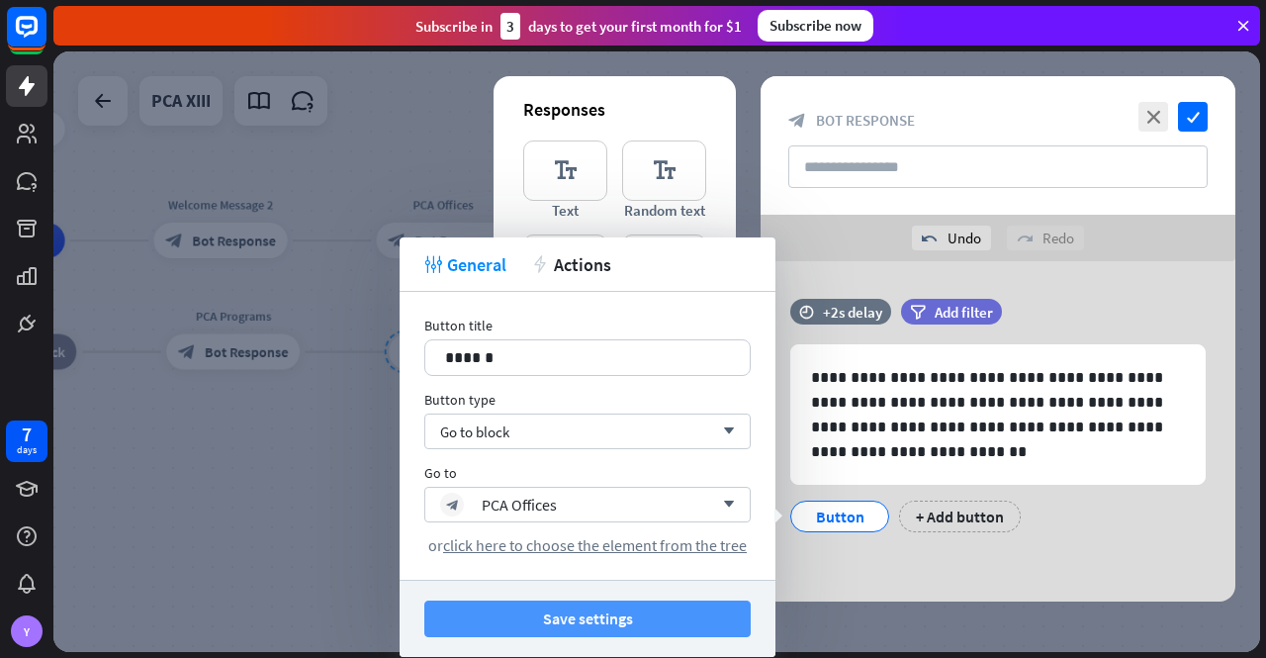
click at [629, 617] on button "Save settings" at bounding box center [587, 618] width 326 height 37
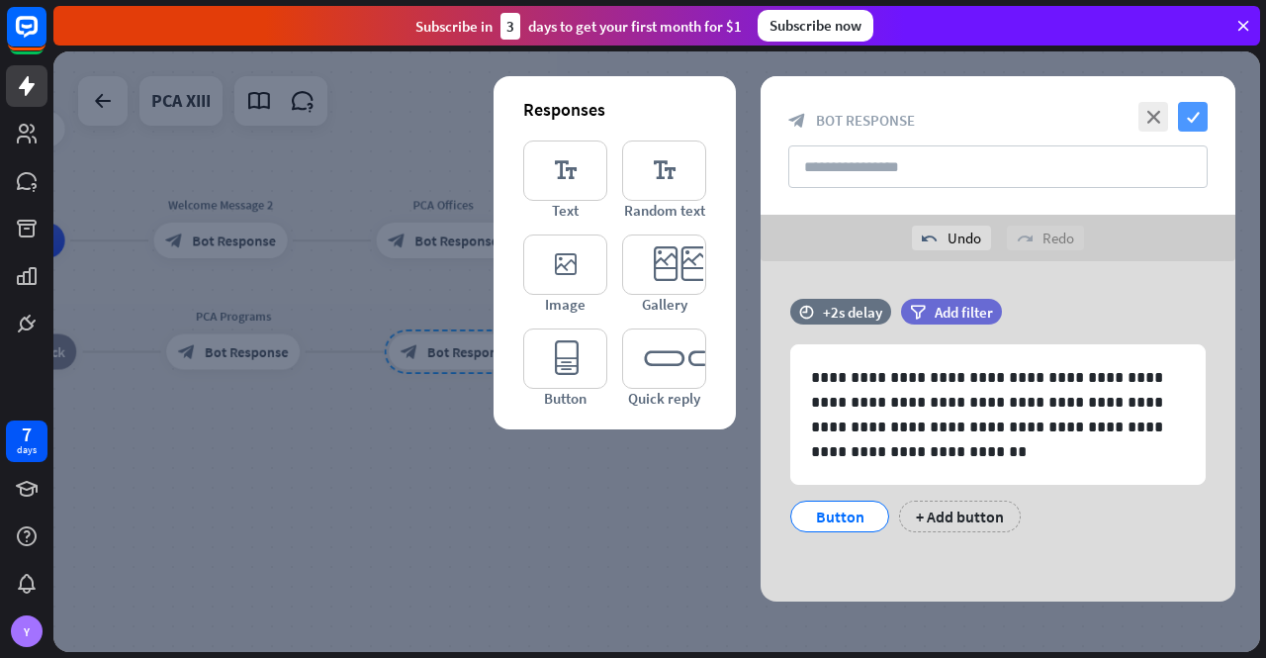
click at [1196, 106] on icon "check" at bounding box center [1193, 117] width 30 height 30
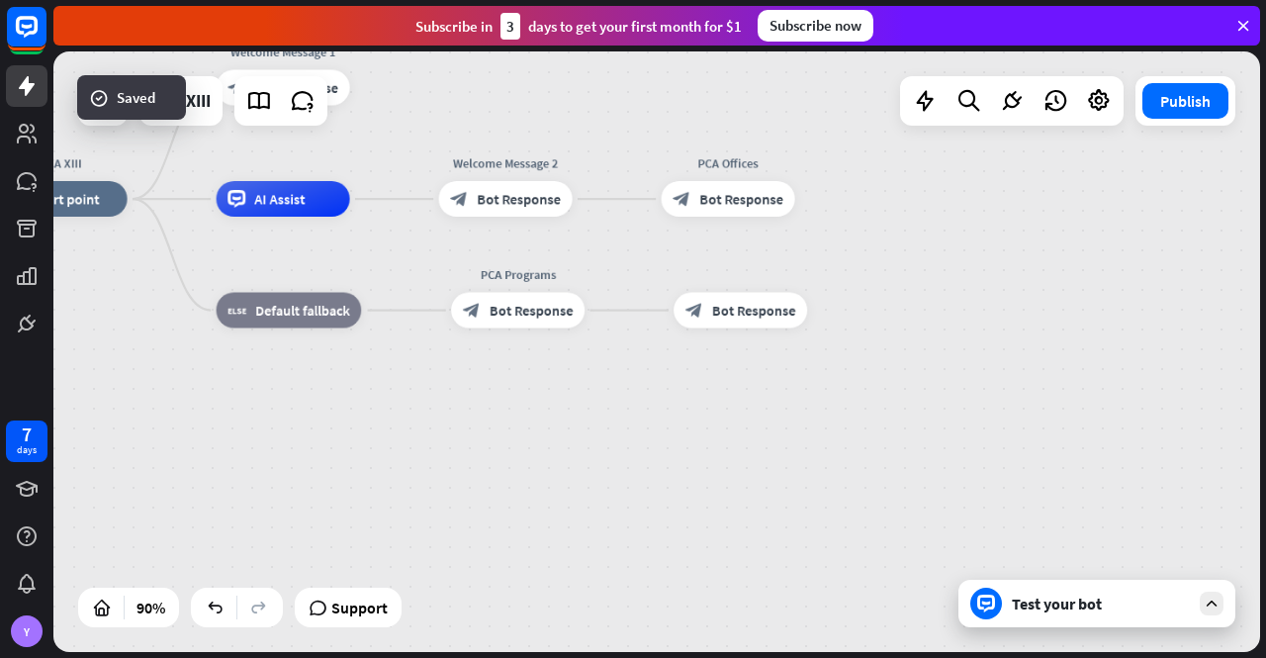
drag, startPoint x: 862, startPoint y: 395, endPoint x: 1045, endPoint y: 375, distance: 184.1
click at [1043, 373] on div "PCA XIII home_2 Start point Welcome Message 1 block_bot_response Bot Response A…" at bounding box center [537, 469] width 1086 height 540
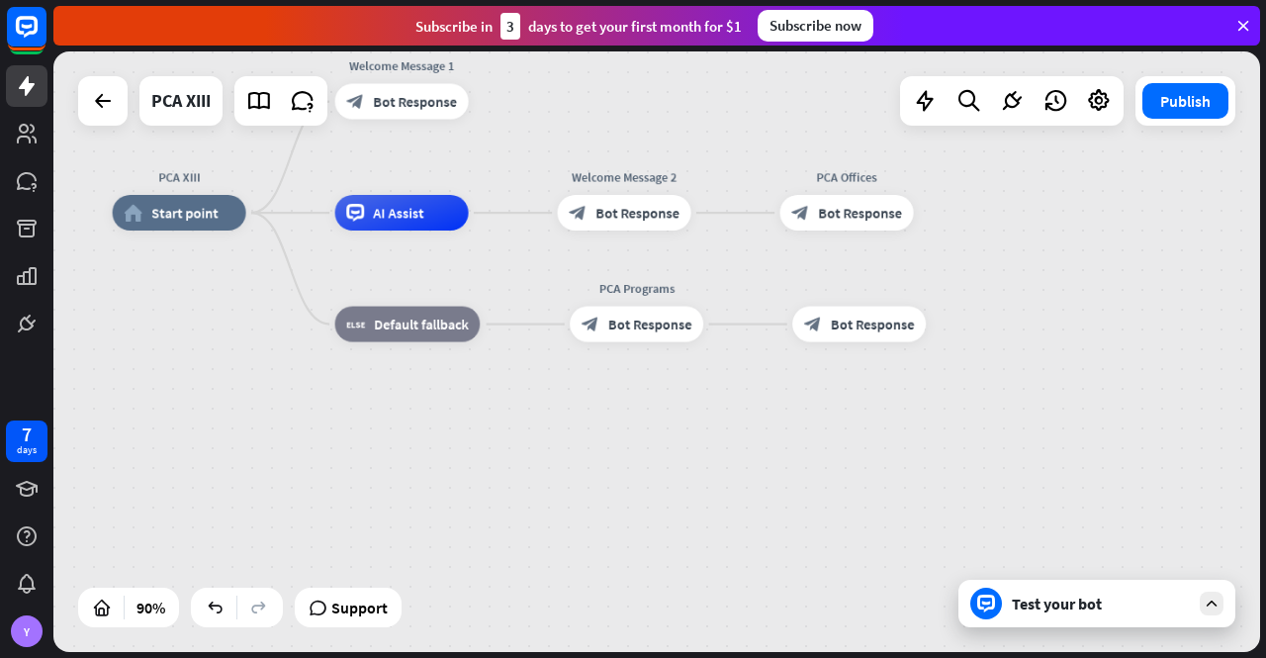
drag, startPoint x: 729, startPoint y: 468, endPoint x: 894, endPoint y: 509, distance: 170.3
click at [829, 472] on div "PCA XIII home_2 Start point Welcome Message 1 block_bot_response Bot Response A…" at bounding box center [656, 483] width 1086 height 540
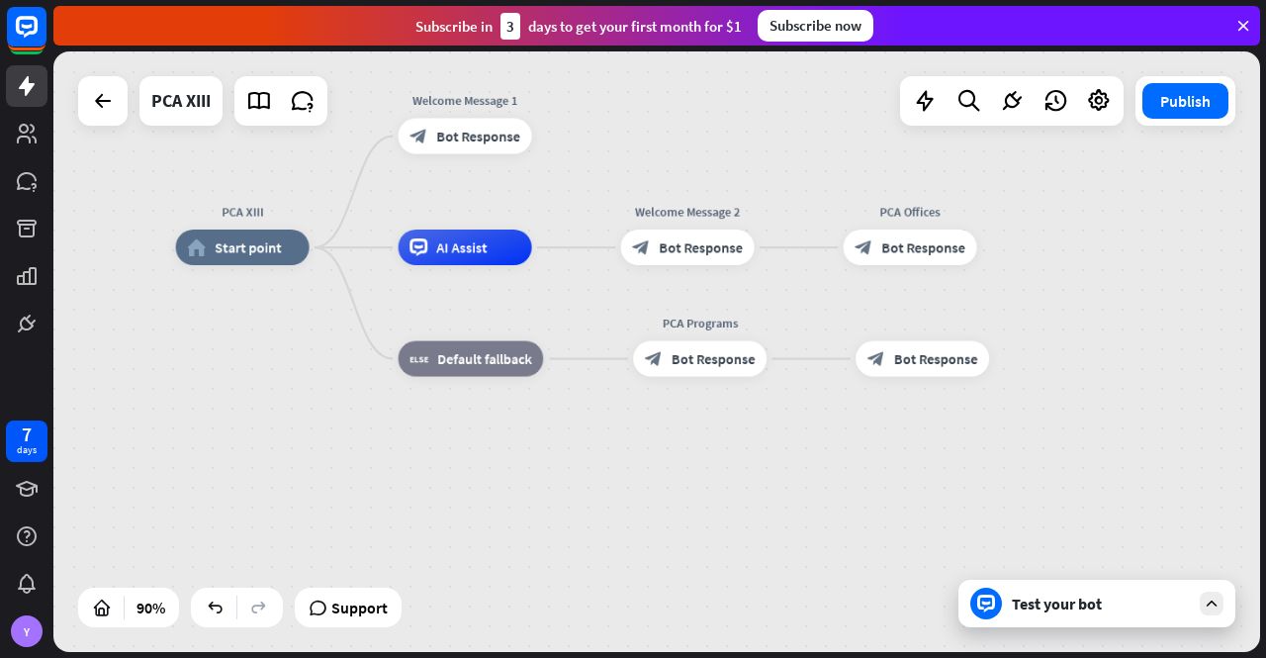
drag, startPoint x: 867, startPoint y: 461, endPoint x: 930, endPoint y: 495, distance: 71.7
click at [930, 495] on div "PCA XIII home_2 Start point Welcome Message 1 block_bot_response Bot Response A…" at bounding box center [719, 517] width 1086 height 540
click at [1091, 611] on div "Test your bot" at bounding box center [1101, 604] width 178 height 20
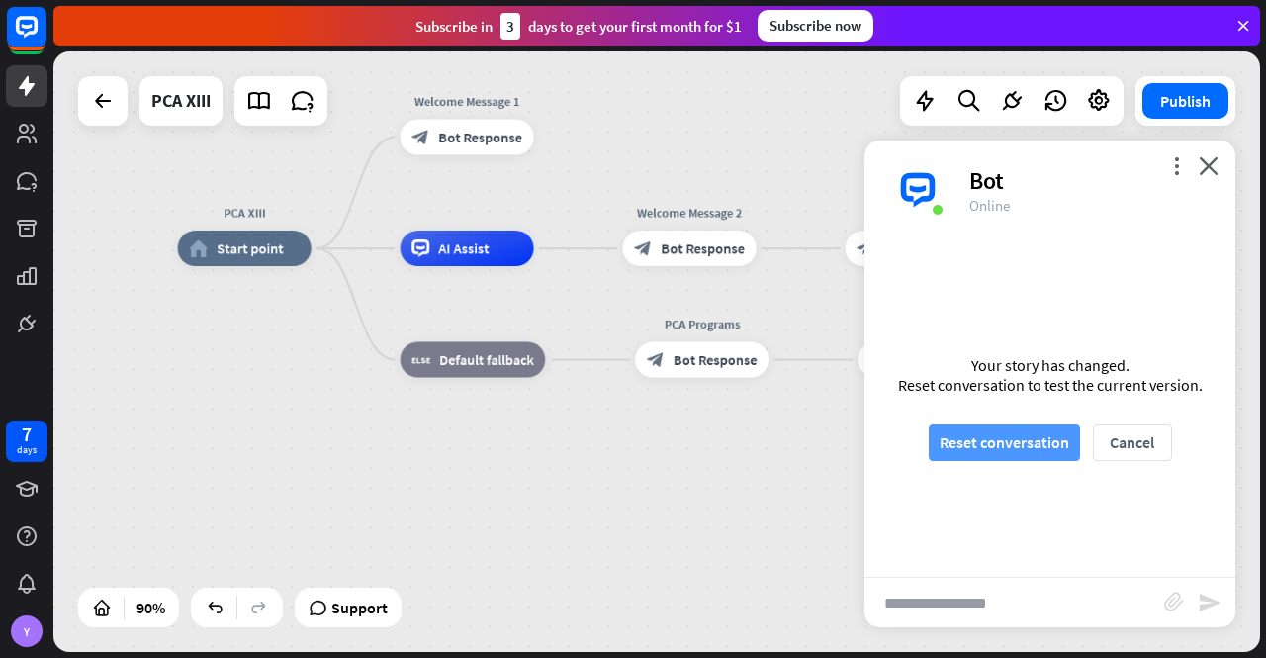
click at [1025, 442] on button "Reset conversation" at bounding box center [1004, 442] width 151 height 37
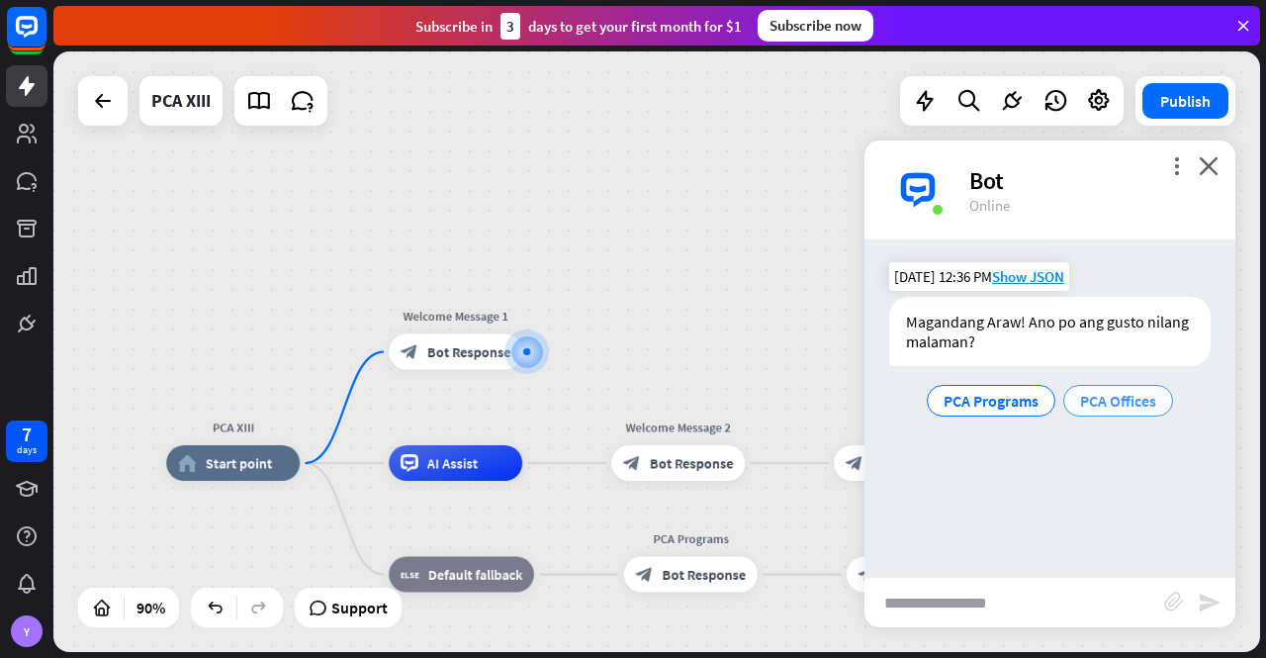
click at [1128, 392] on span "PCA Offices" at bounding box center [1118, 401] width 76 height 20
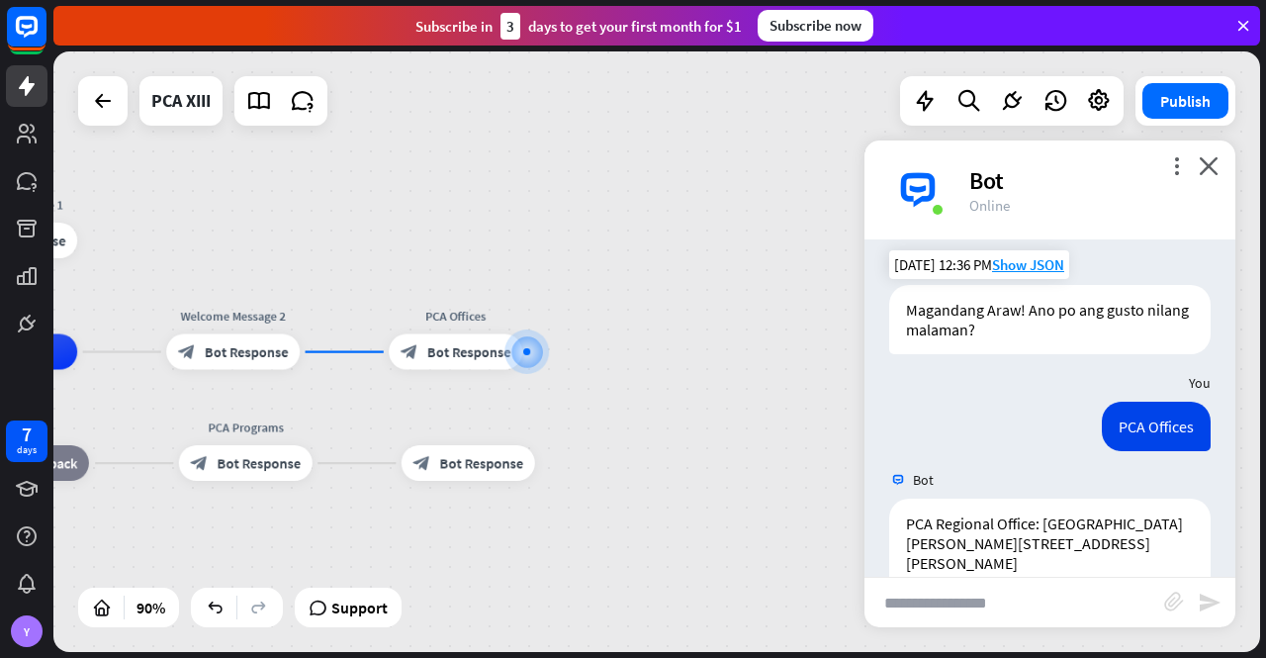
scroll to position [600, 0]
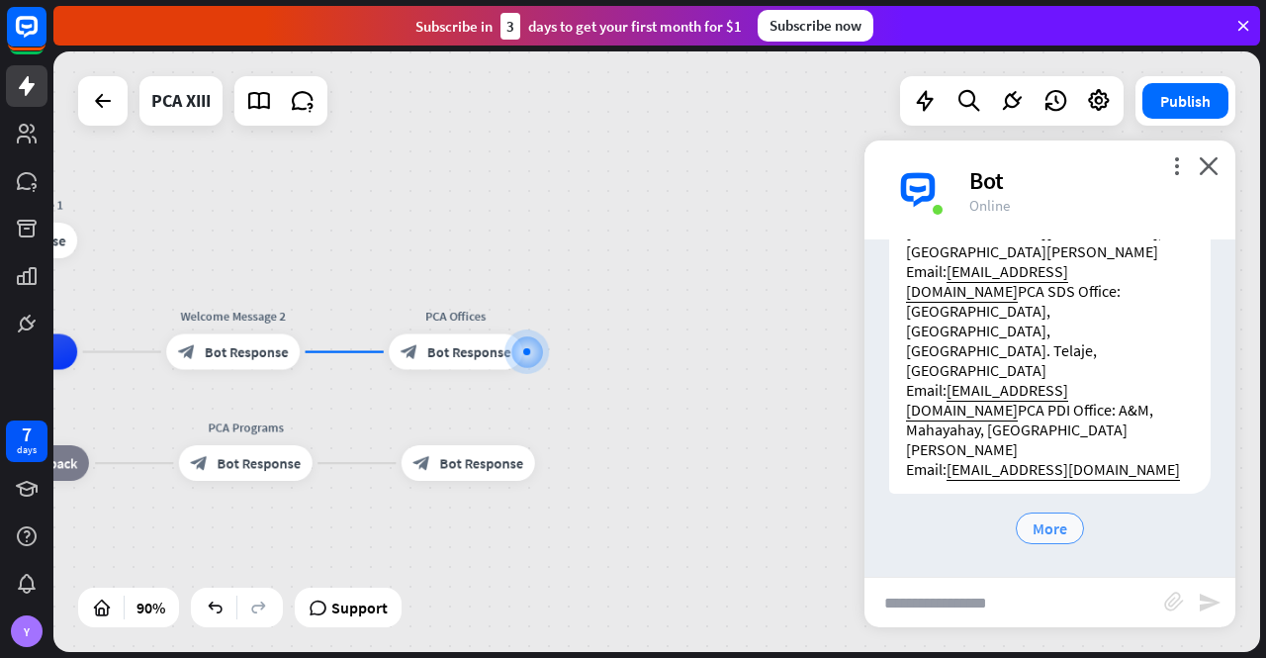
click at [1046, 527] on span "More" at bounding box center [1050, 528] width 35 height 20
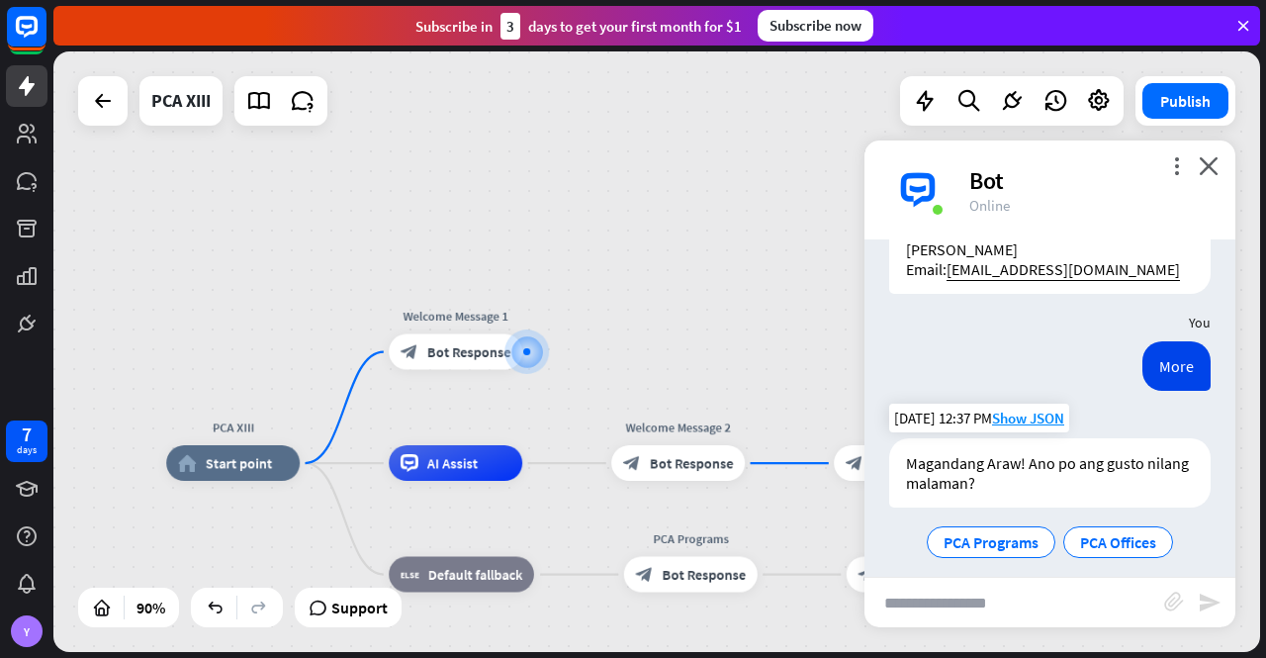
scroll to position [814, 0]
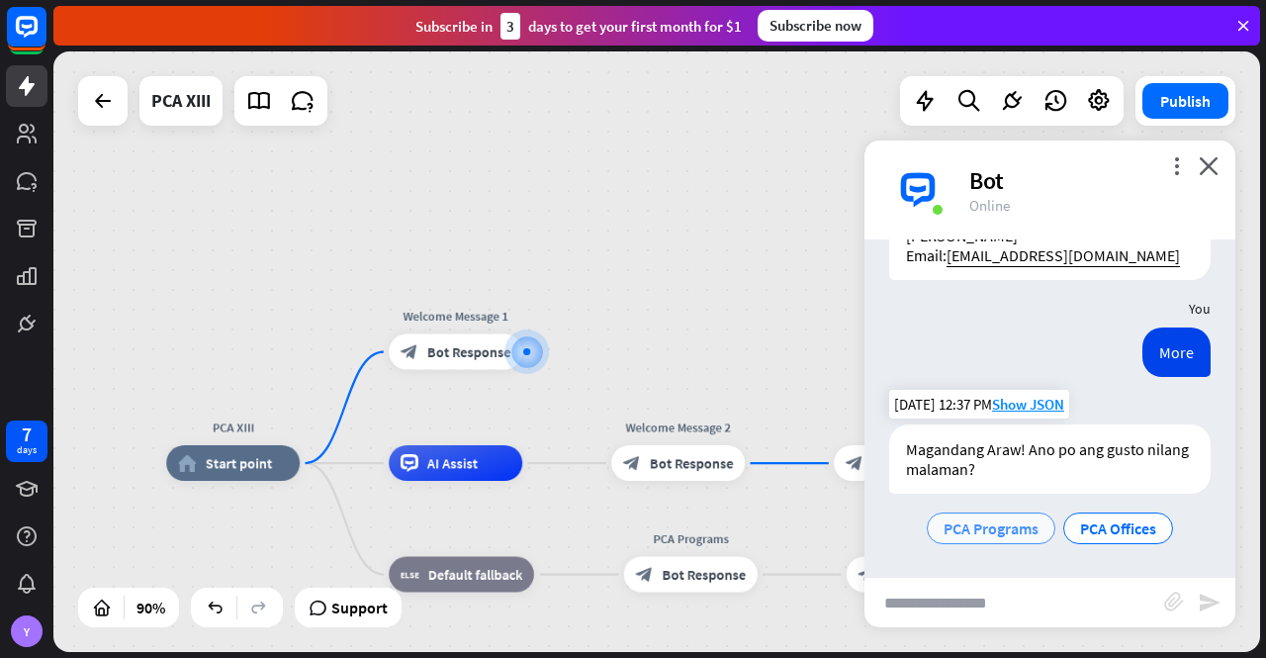
click at [1009, 525] on span "PCA Programs" at bounding box center [991, 528] width 95 height 20
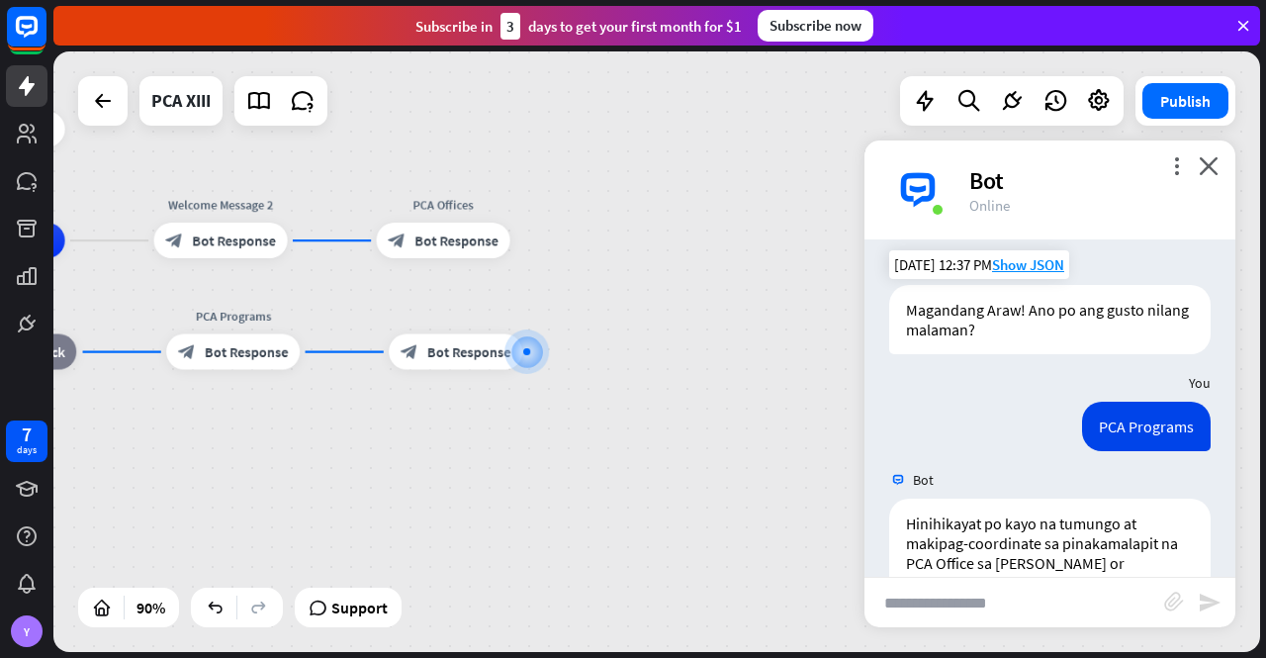
scroll to position [1087, 0]
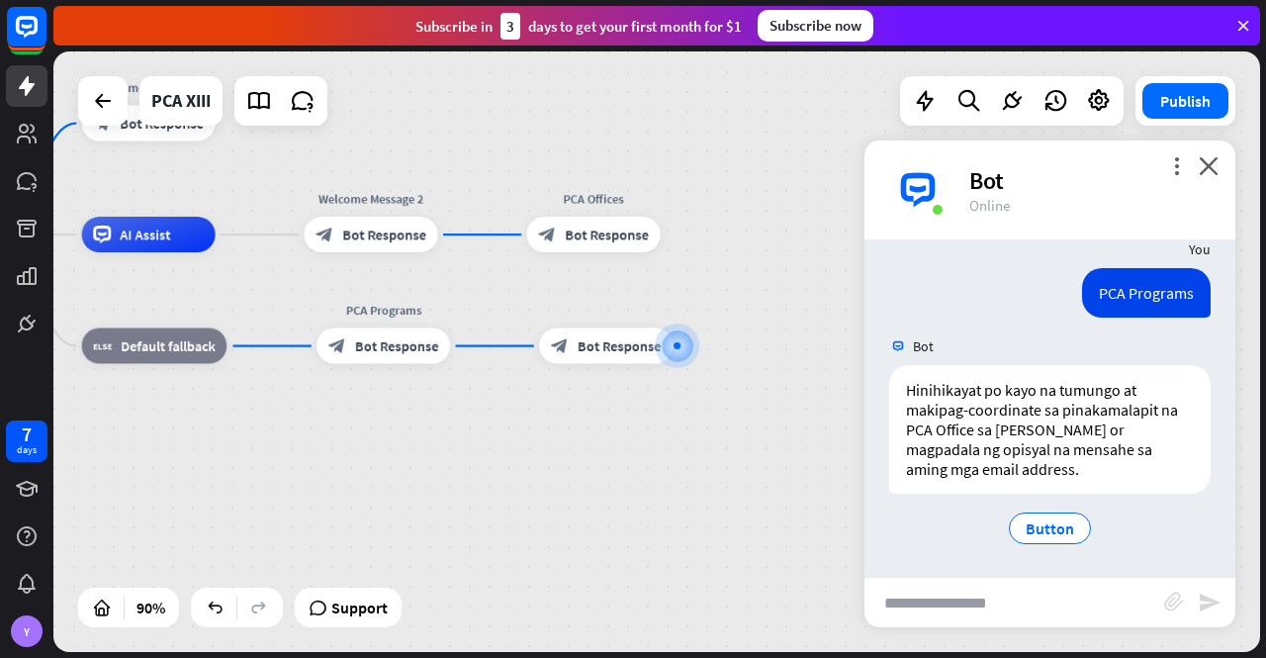
drag, startPoint x: 677, startPoint y: 434, endPoint x: 827, endPoint y: 428, distance: 150.5
click at [827, 428] on div "PCA XIII home_2 Start point Welcome Message 1 block_bot_response Bot Response A…" at bounding box center [403, 504] width 1086 height 540
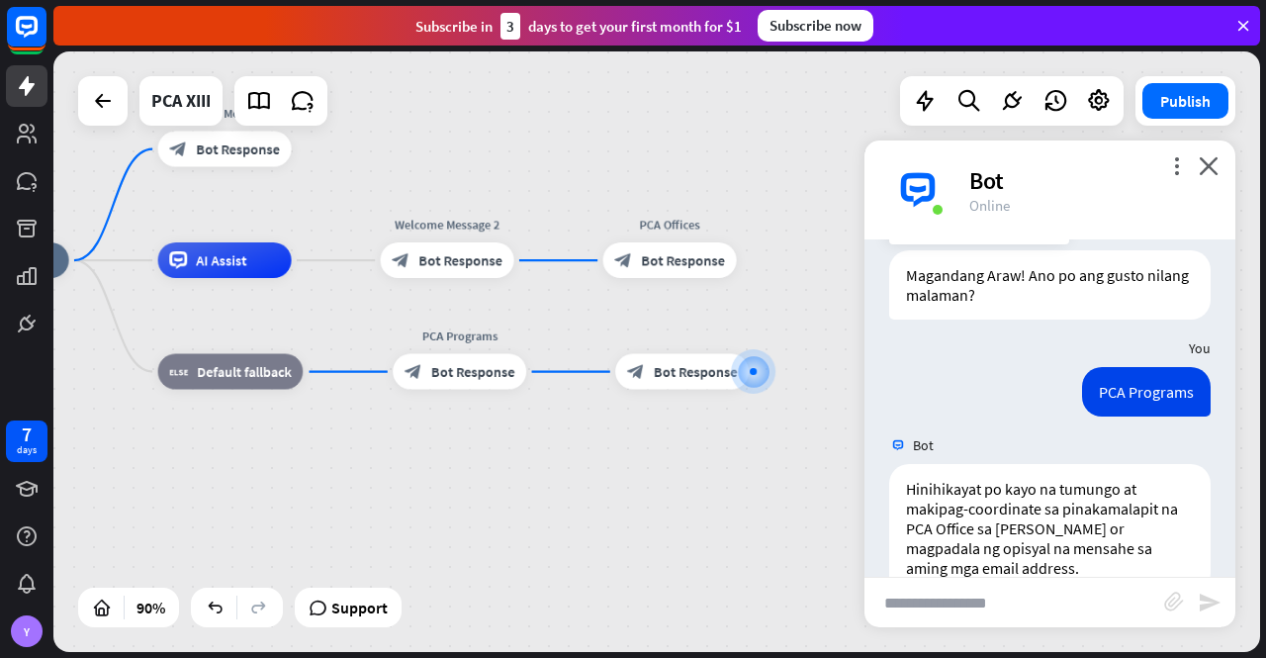
drag, startPoint x: 501, startPoint y: 432, endPoint x: 577, endPoint y: 458, distance: 80.4
click at [577, 458] on div "PCA XIII home_2 Start point Welcome Message 1 block_bot_response Bot Response A…" at bounding box center [479, 530] width 1086 height 540
click at [434, 256] on span "Bot Response" at bounding box center [460, 260] width 84 height 18
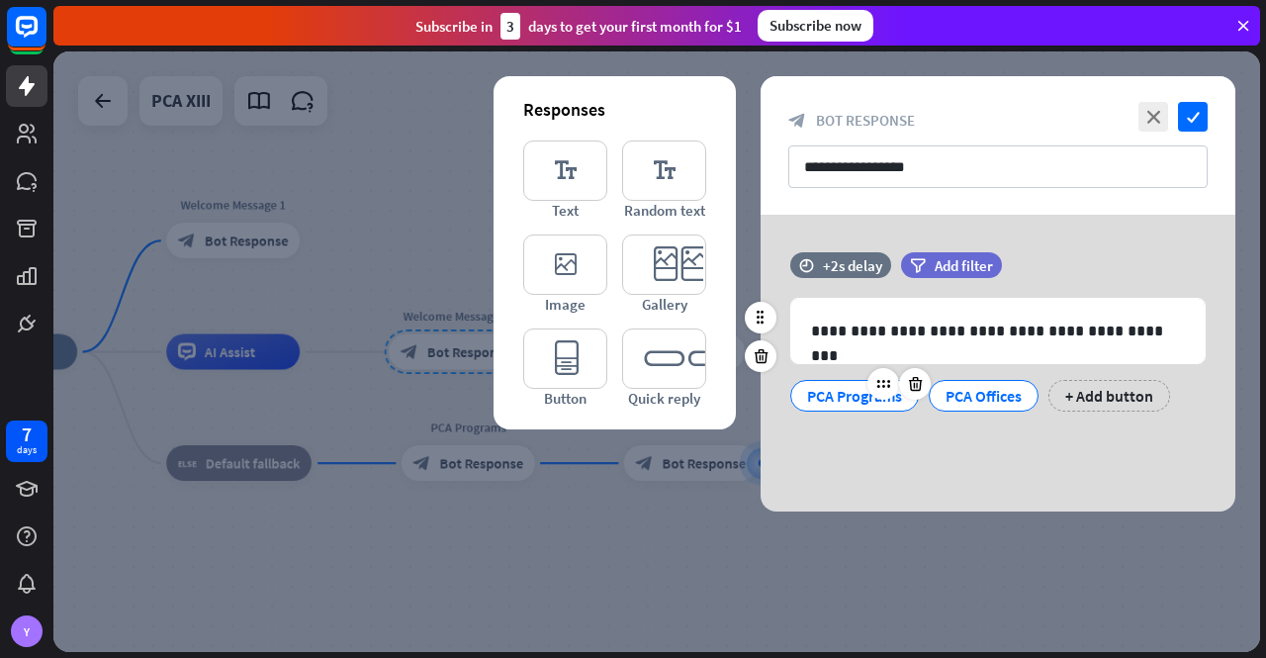
click at [847, 391] on div "PCA Programs" at bounding box center [854, 396] width 95 height 30
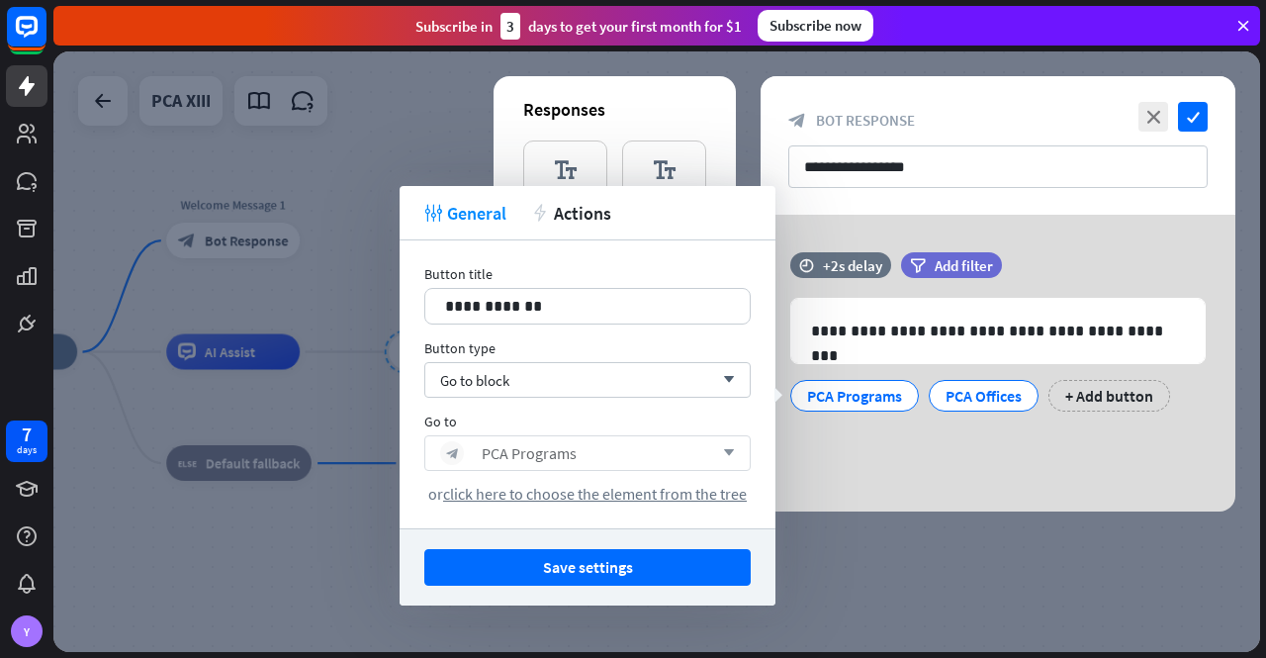
click at [714, 453] on icon "arrow_down" at bounding box center [724, 453] width 22 height 12
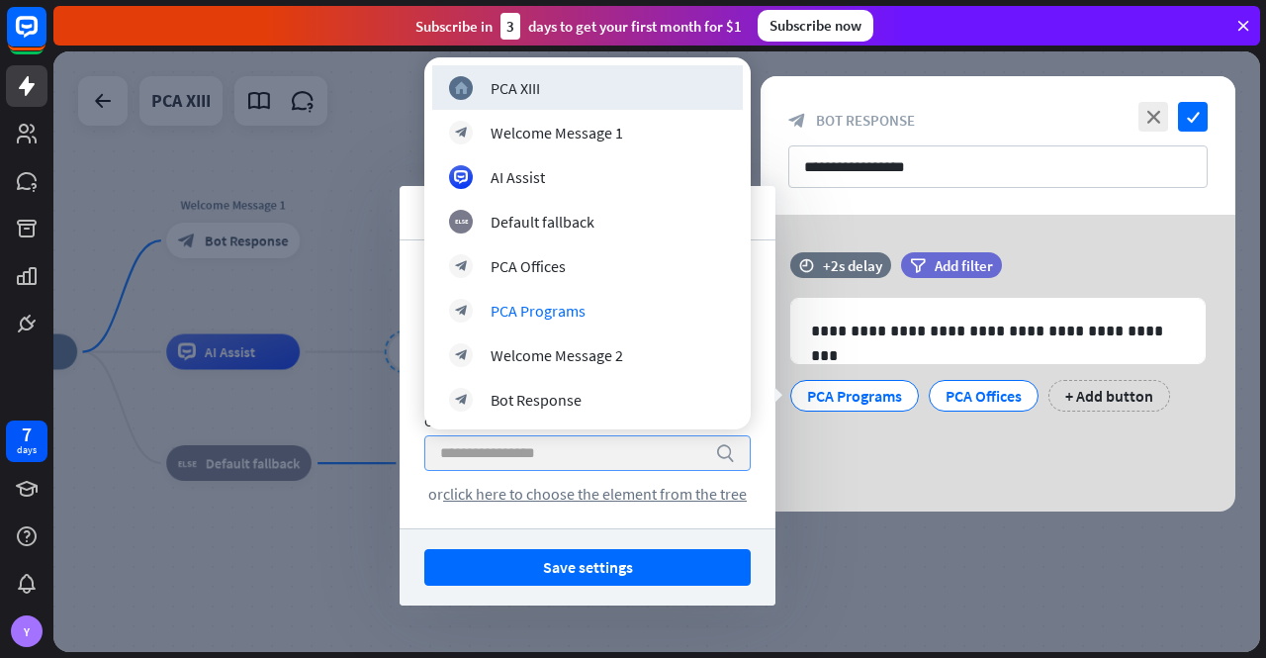
click at [714, 453] on div "search" at bounding box center [587, 453] width 326 height 36
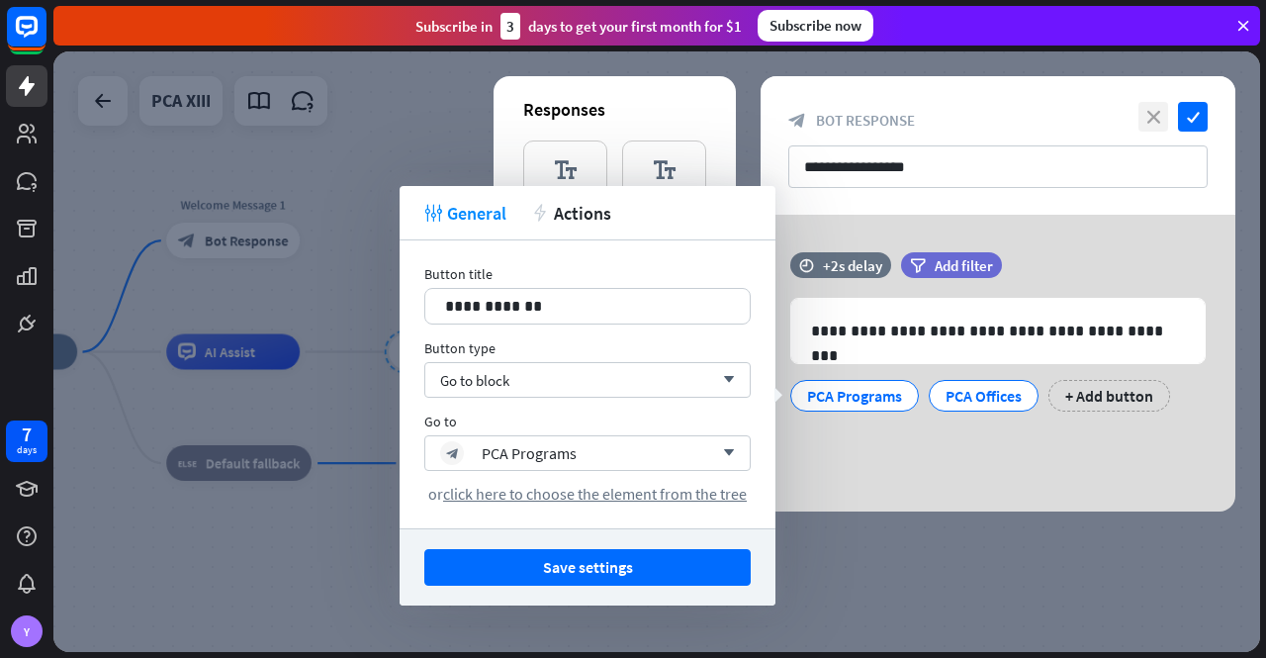
click at [1149, 111] on icon "close" at bounding box center [1154, 117] width 30 height 30
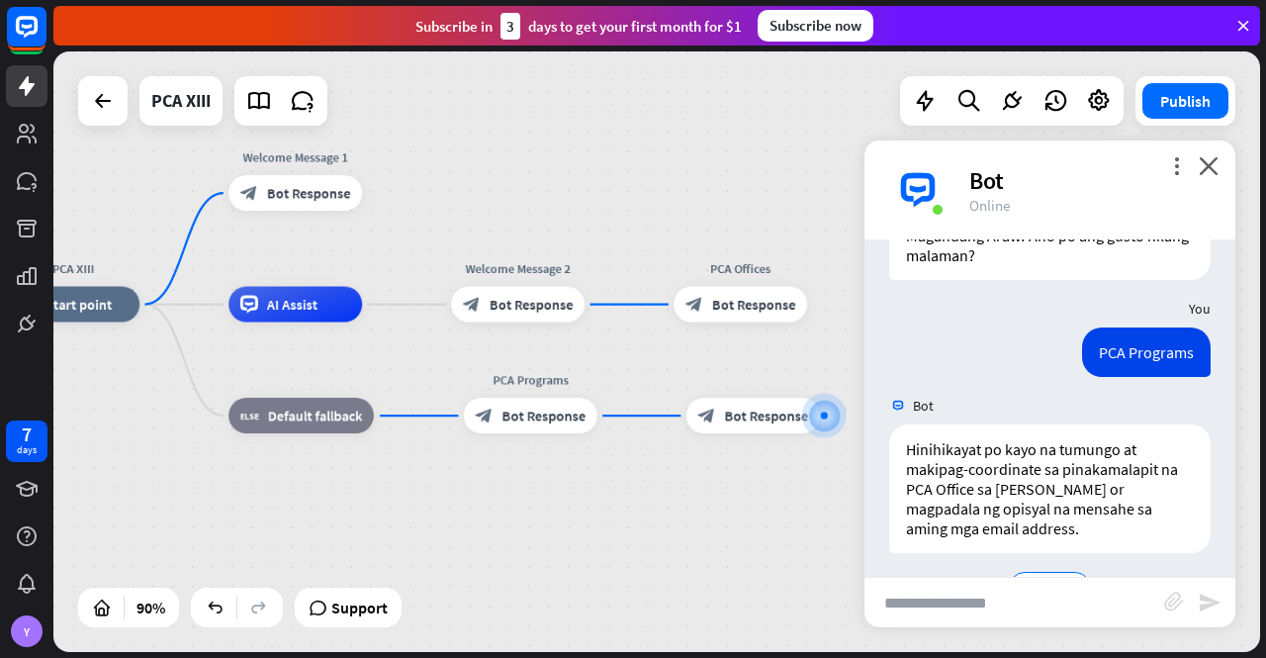
drag, startPoint x: 713, startPoint y: 201, endPoint x: 775, endPoint y: 153, distance: 77.6
click at [775, 153] on div "PCA XIII home_2 Start point Welcome Message 1 block_bot_response Bot Response A…" at bounding box center [656, 351] width 1207 height 600
click at [542, 411] on span "Bot Response" at bounding box center [544, 416] width 84 height 18
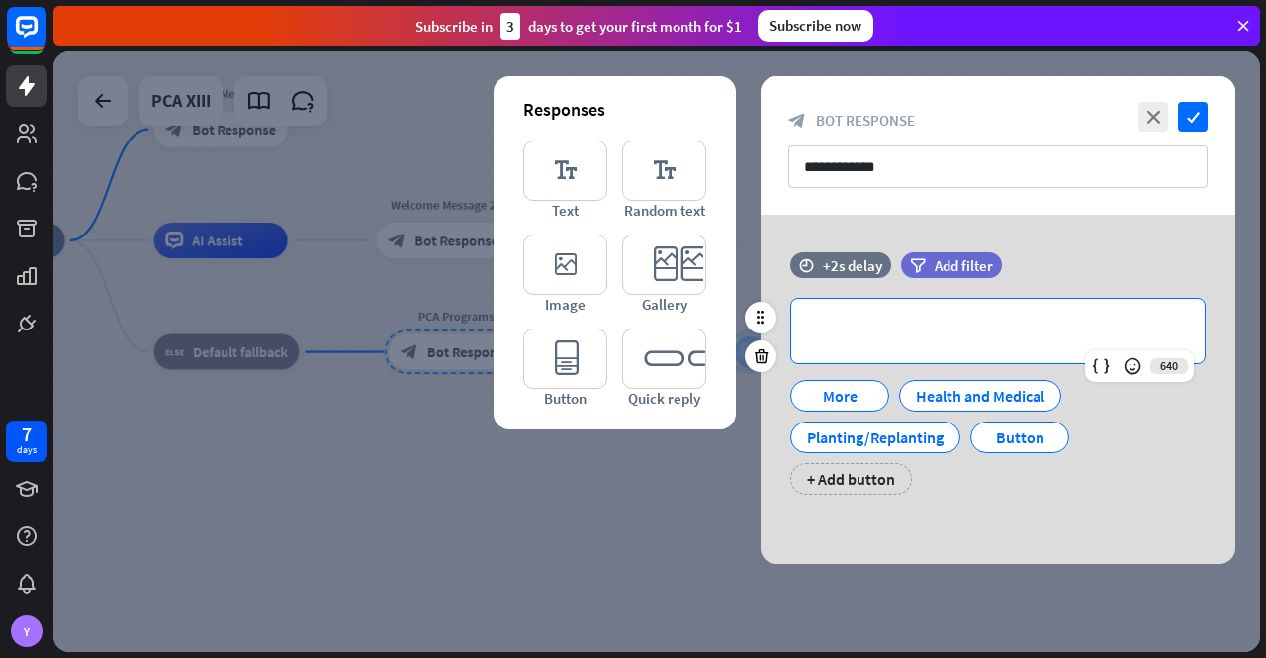
click at [904, 330] on p "**********" at bounding box center [998, 331] width 374 height 25
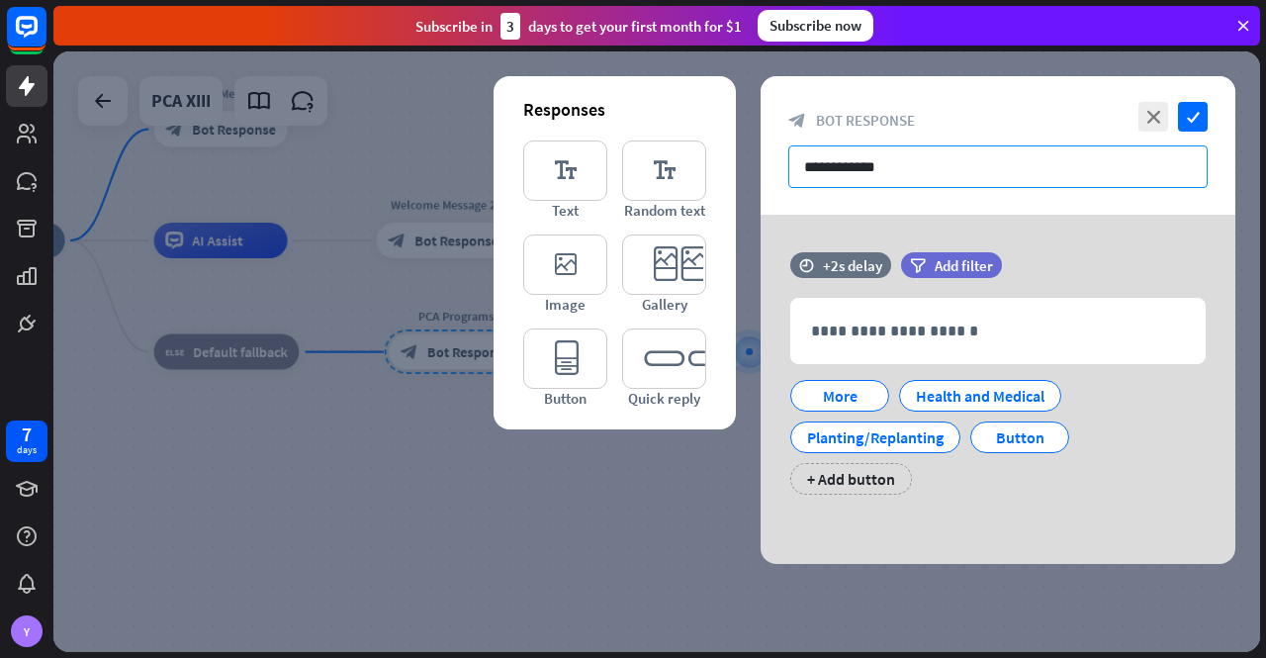
drag, startPoint x: 904, startPoint y: 168, endPoint x: 795, endPoint y: 163, distance: 108.9
click at [796, 163] on input "**********" at bounding box center [997, 166] width 419 height 43
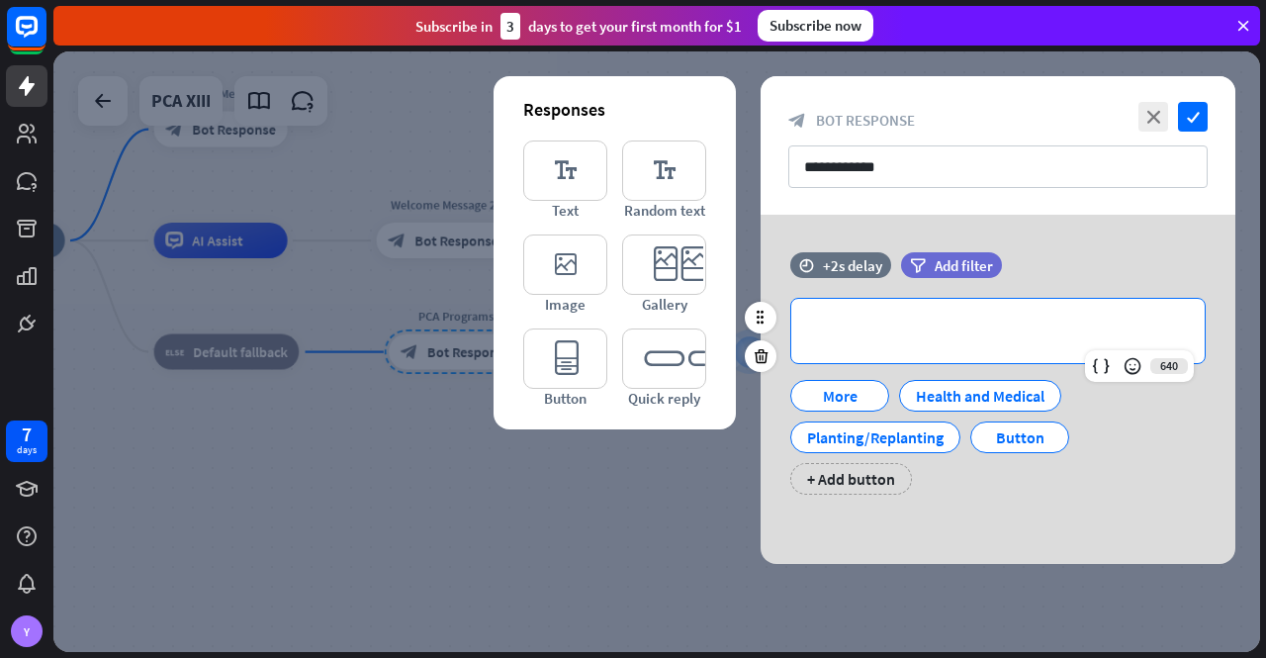
click at [879, 331] on p "**********" at bounding box center [998, 331] width 374 height 25
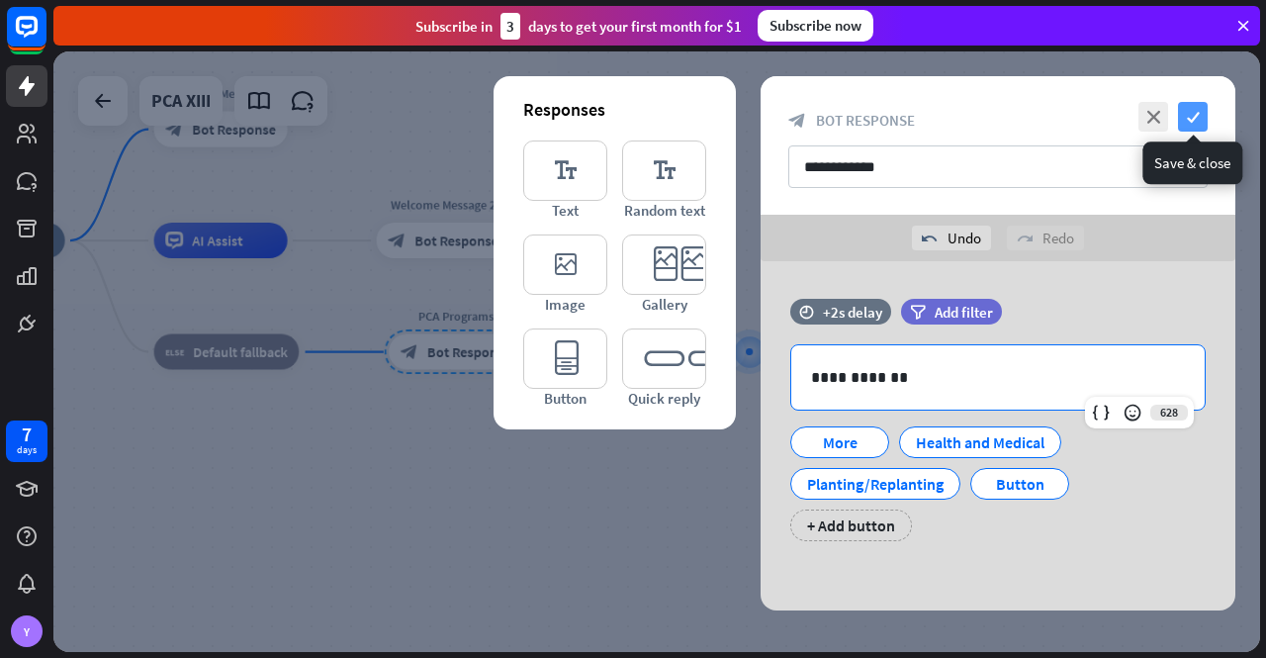
click at [1197, 112] on icon "check" at bounding box center [1193, 117] width 30 height 30
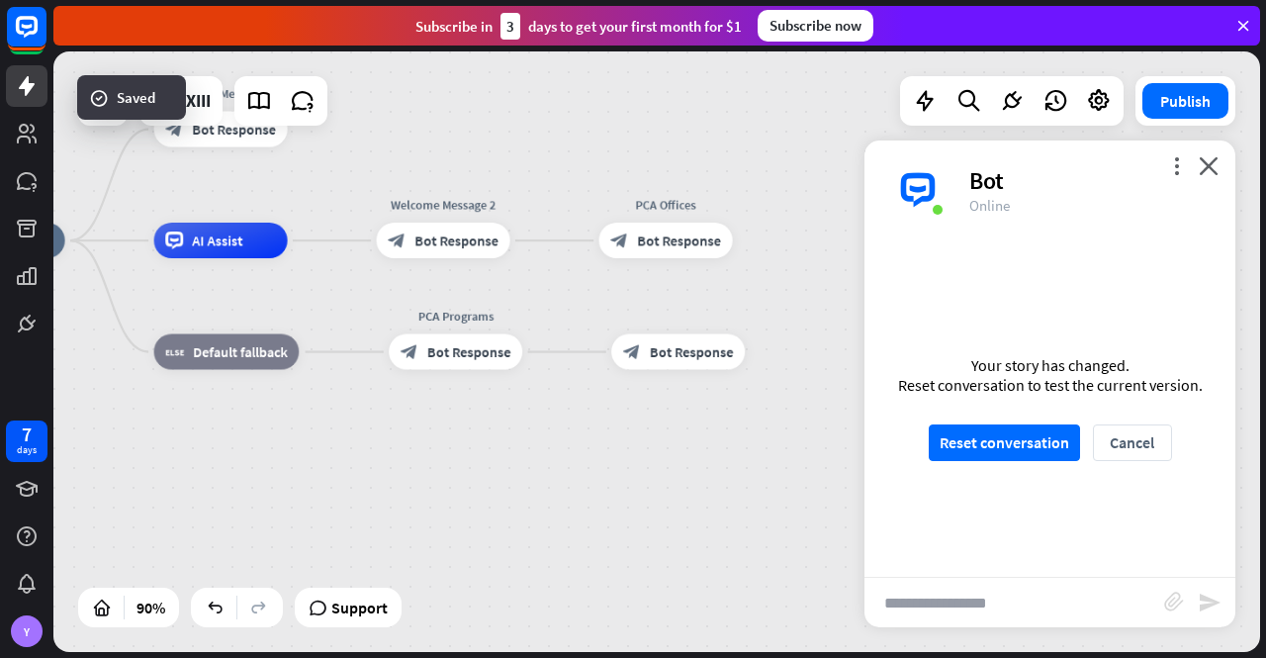
scroll to position [1067, 0]
click at [1213, 158] on icon "close" at bounding box center [1209, 165] width 20 height 19
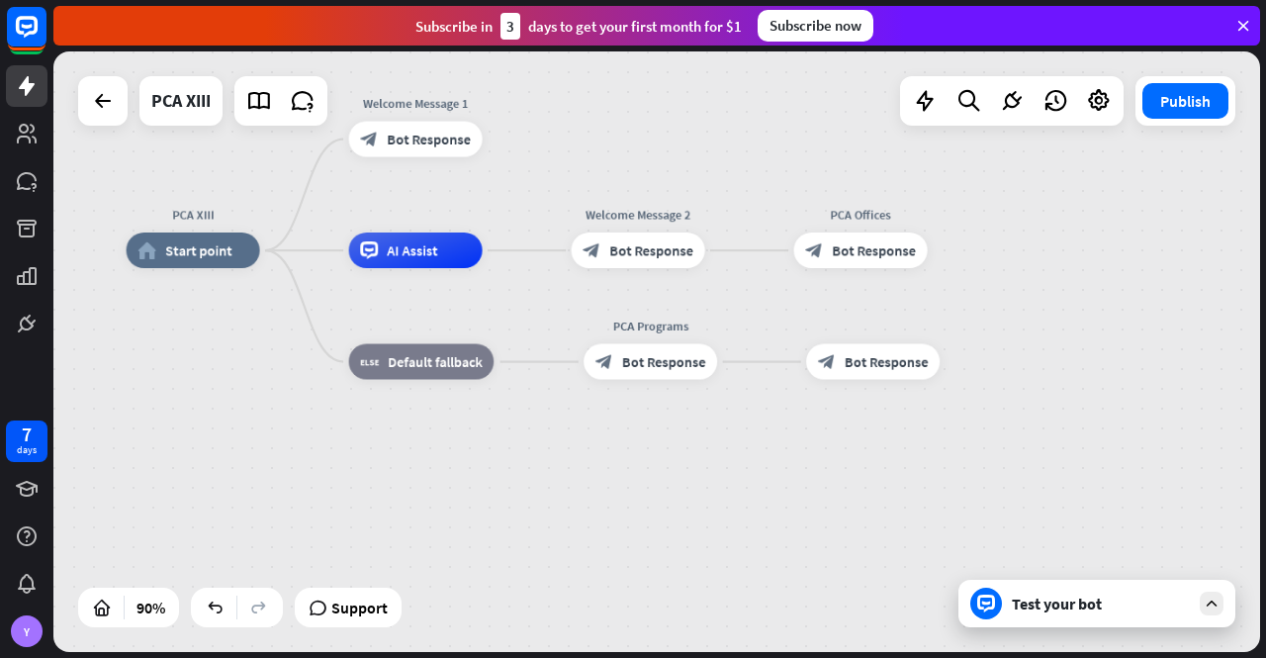
drag, startPoint x: 892, startPoint y: 428, endPoint x: 1092, endPoint y: 439, distance: 200.1
click at [1098, 438] on div "PCA XIII home_2 Start point Welcome Message 1 block_bot_response Bot Response A…" at bounding box center [670, 520] width 1086 height 540
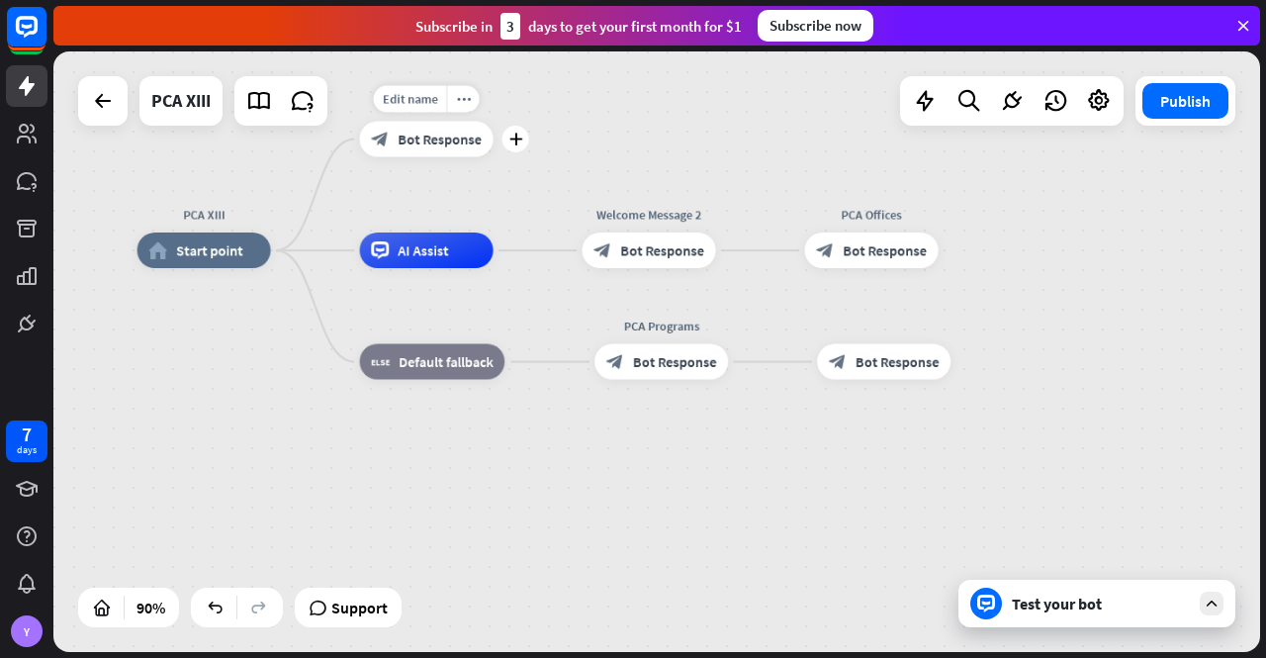
click at [429, 142] on span "Bot Response" at bounding box center [440, 140] width 84 height 18
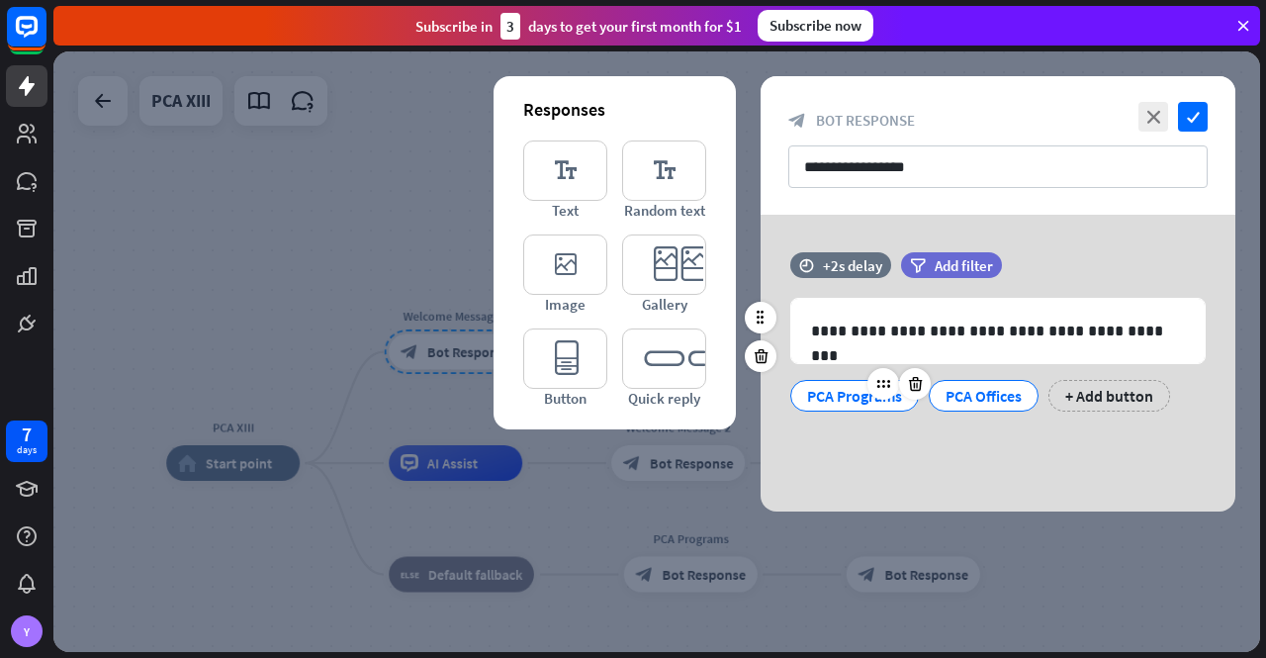
click at [840, 394] on div "PCA Programs" at bounding box center [854, 396] width 95 height 30
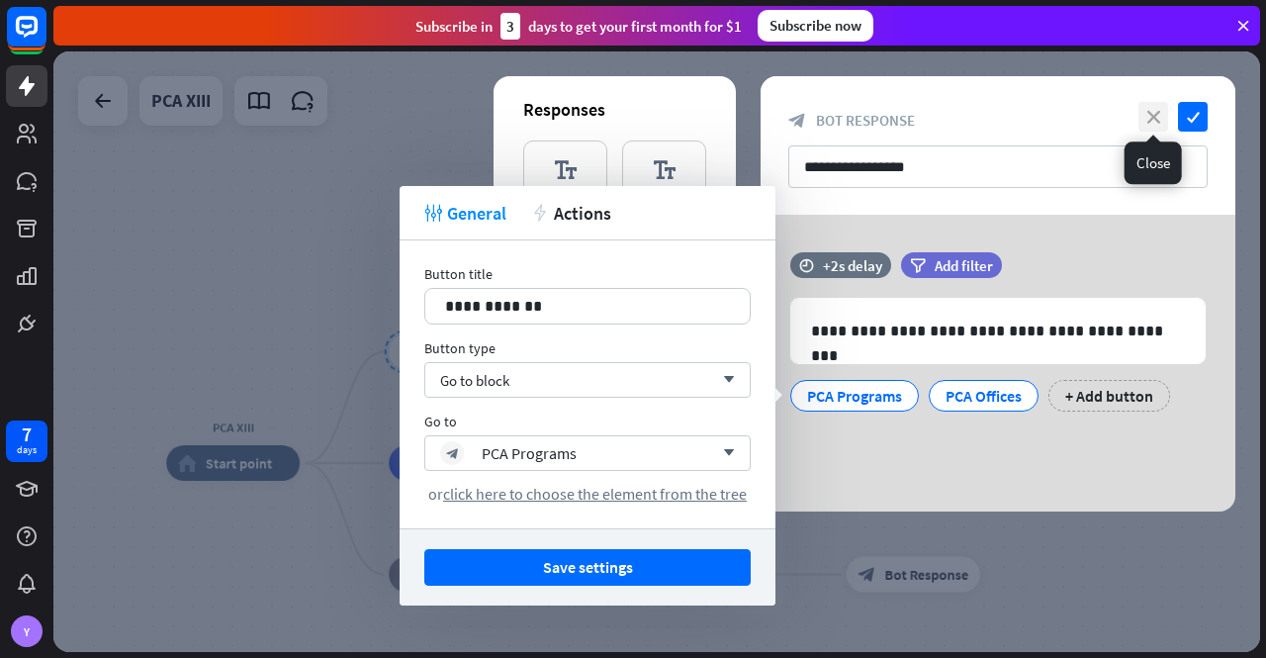
click at [1149, 112] on icon "close" at bounding box center [1154, 117] width 30 height 30
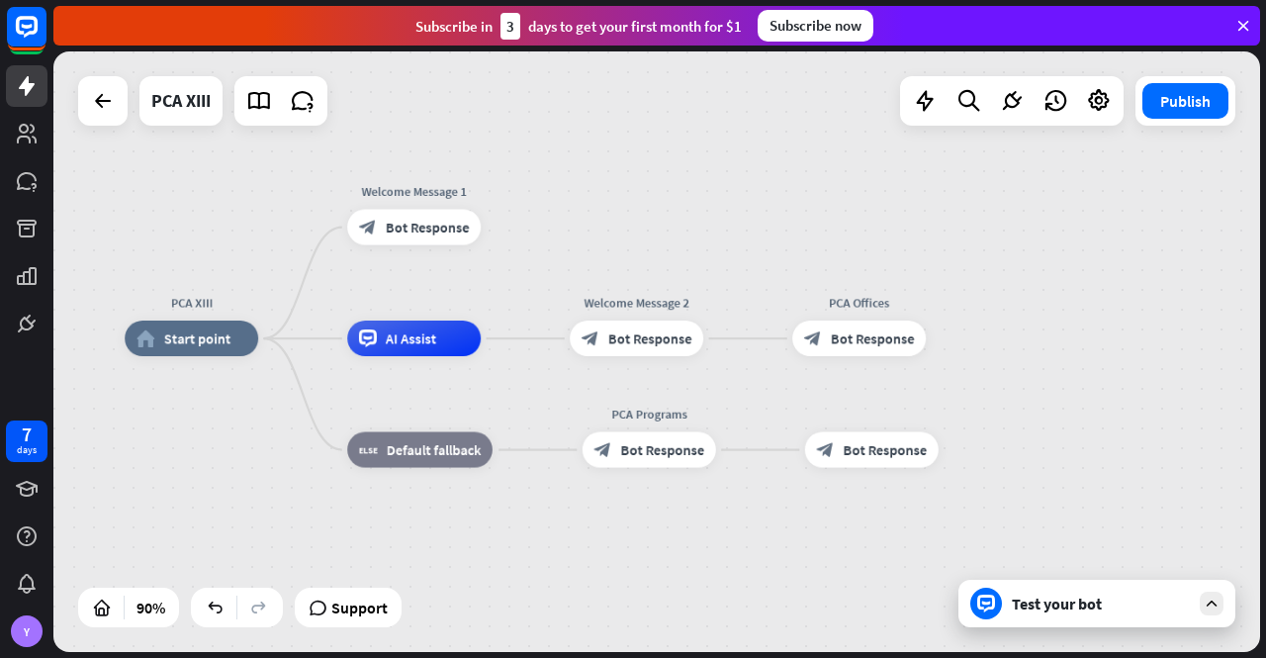
drag, startPoint x: 931, startPoint y: 245, endPoint x: 884, endPoint y: 188, distance: 73.8
click at [884, 188] on div "PCA XIII home_2 Start point Welcome Message 1 block_bot_response Bot Response A…" at bounding box center [656, 351] width 1207 height 600
click at [854, 343] on span "Bot Response" at bounding box center [873, 338] width 84 height 18
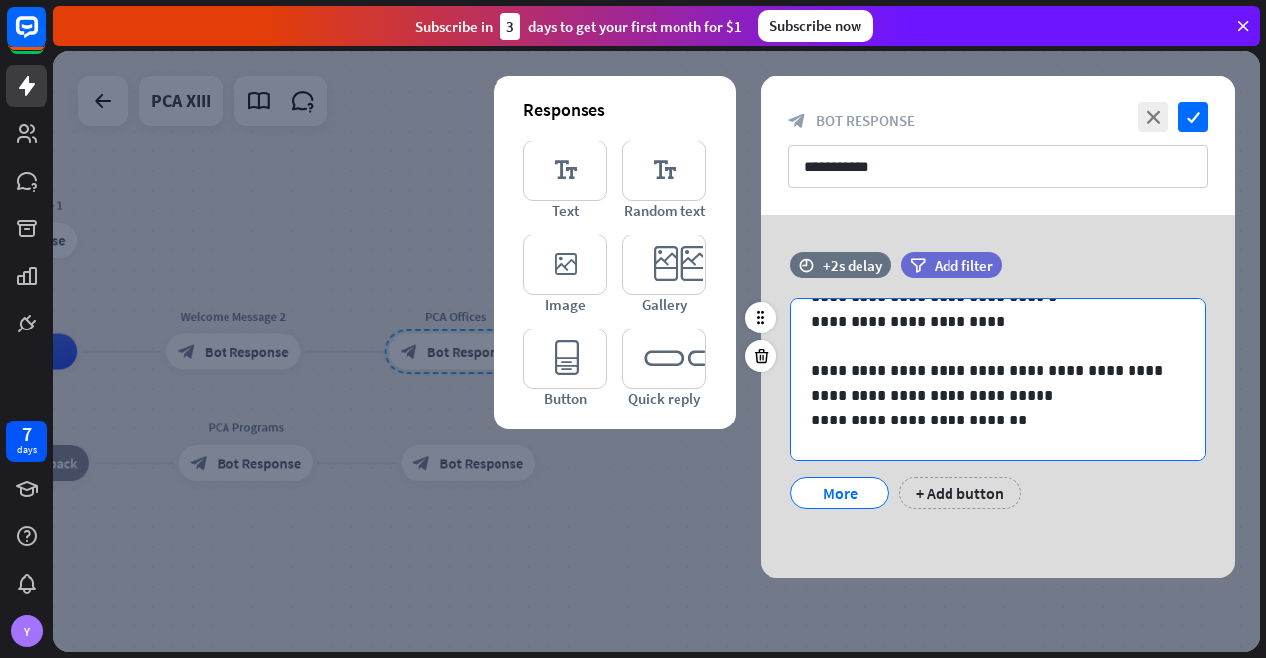
scroll to position [446, 0]
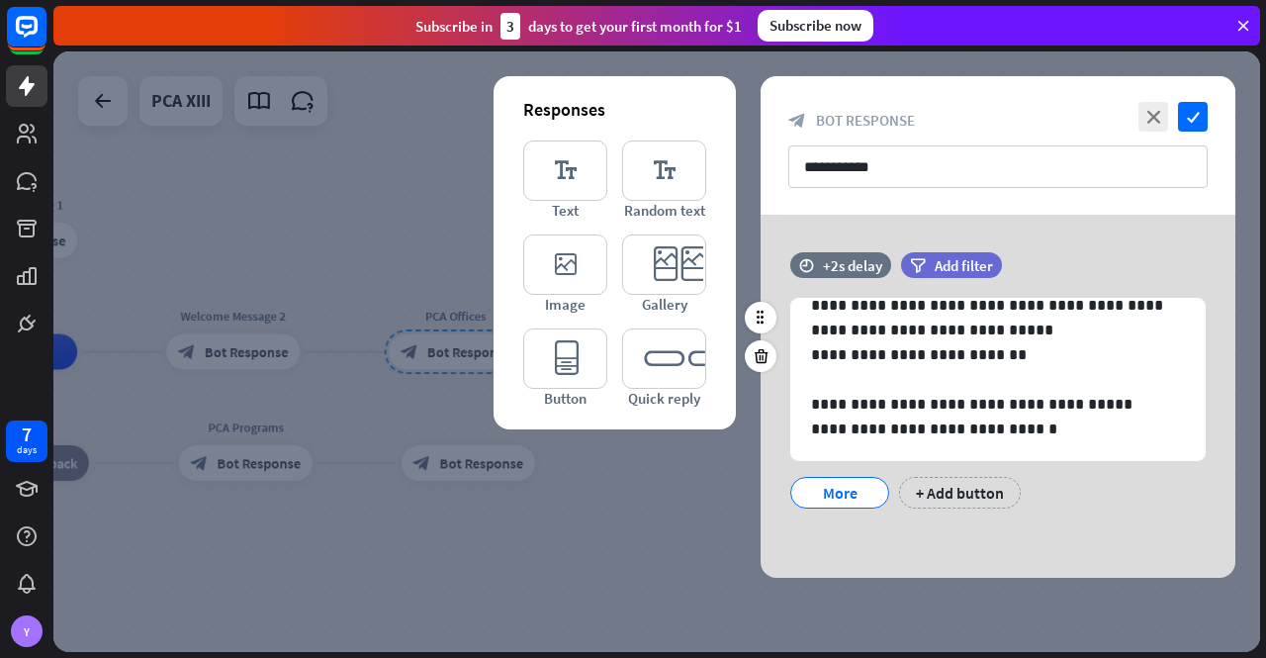
click at [851, 495] on div "More" at bounding box center [839, 493] width 65 height 30
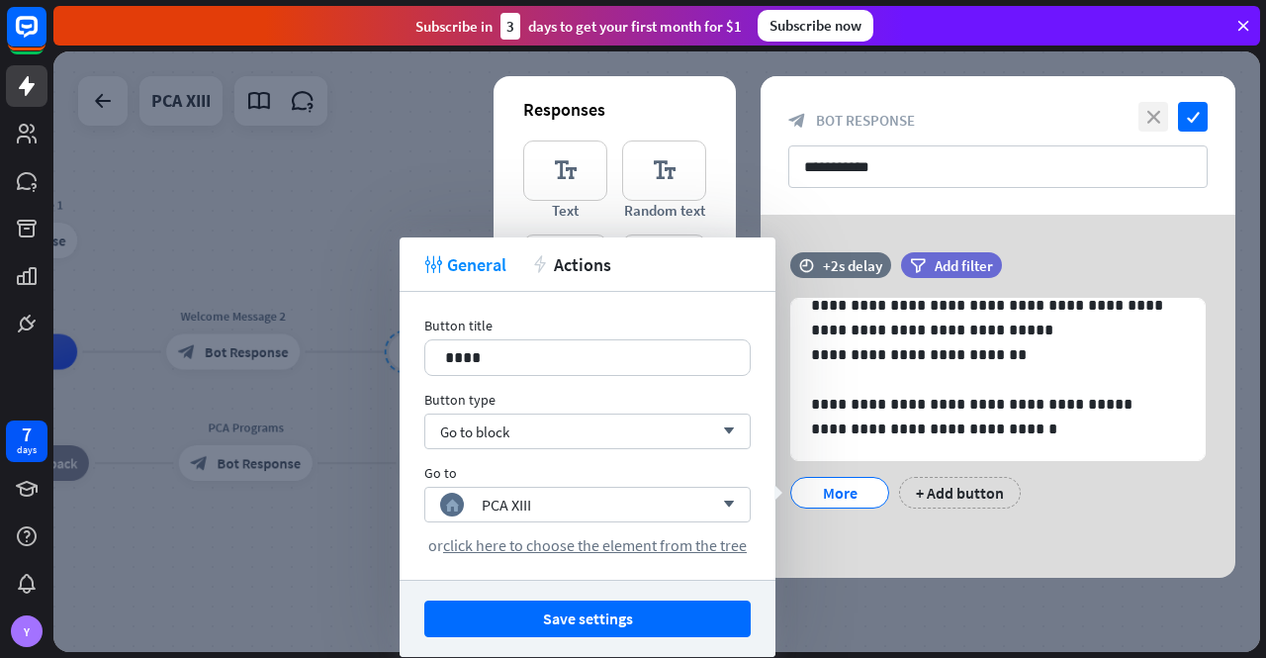
click at [1154, 120] on icon "close" at bounding box center [1154, 117] width 30 height 30
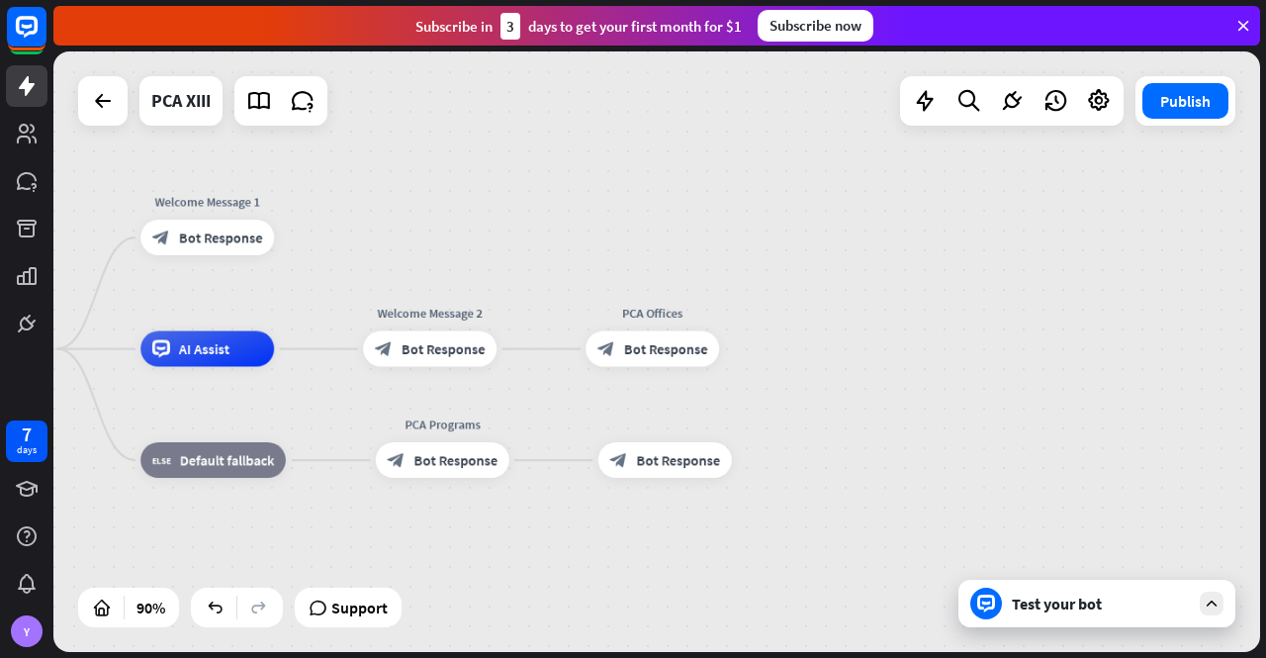
drag, startPoint x: 539, startPoint y: 234, endPoint x: 823, endPoint y: 203, distance: 285.7
click at [823, 203] on div "PCA XIII home_2 Start point Welcome Message 1 block_bot_response Bot Response A…" at bounding box center [656, 351] width 1207 height 600
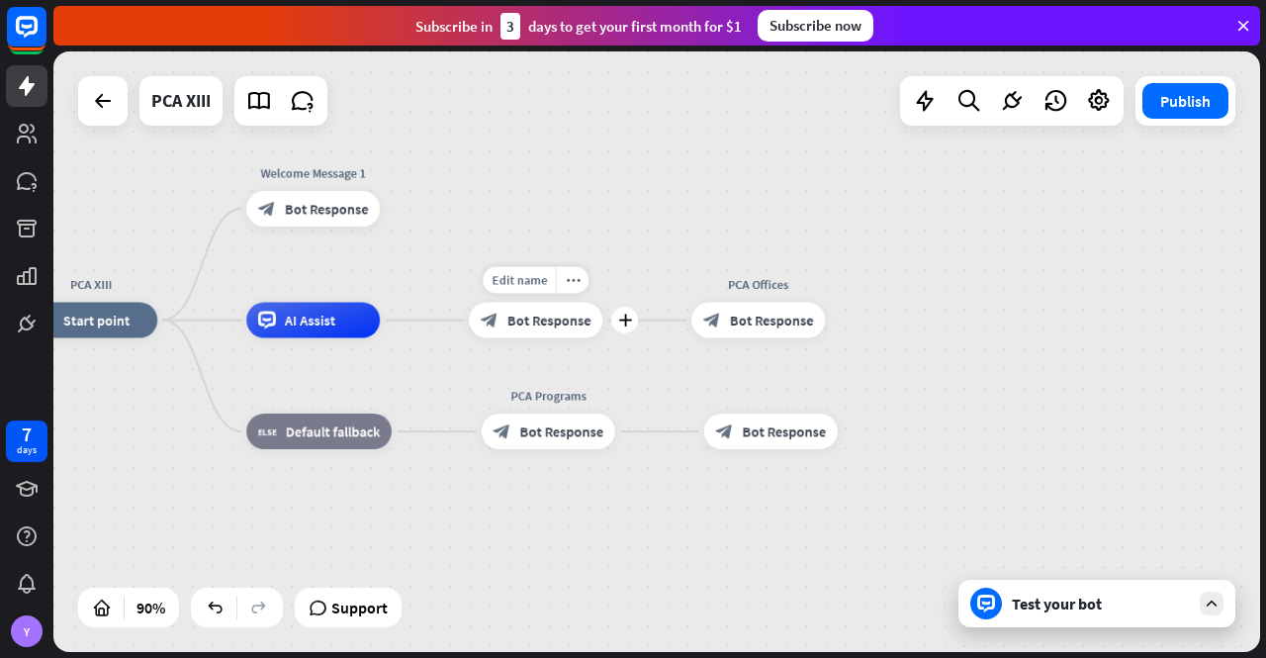
click at [546, 319] on span "Bot Response" at bounding box center [549, 321] width 84 height 18
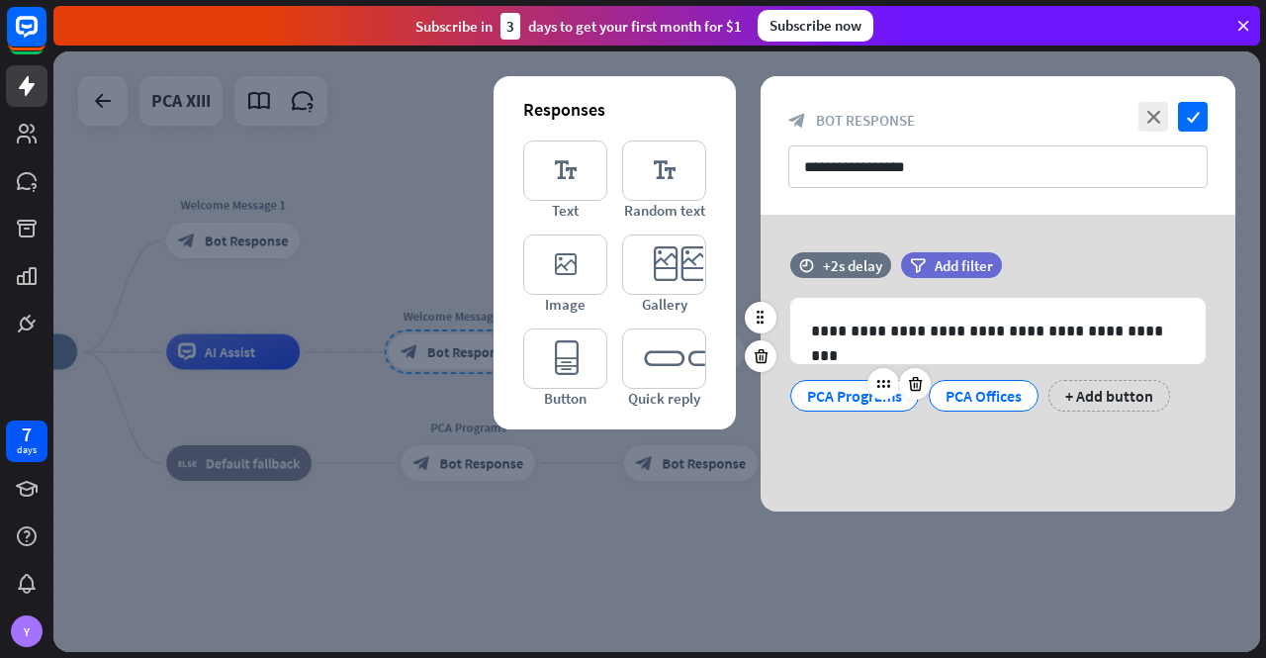
click at [850, 398] on div "PCA Programs" at bounding box center [854, 396] width 95 height 30
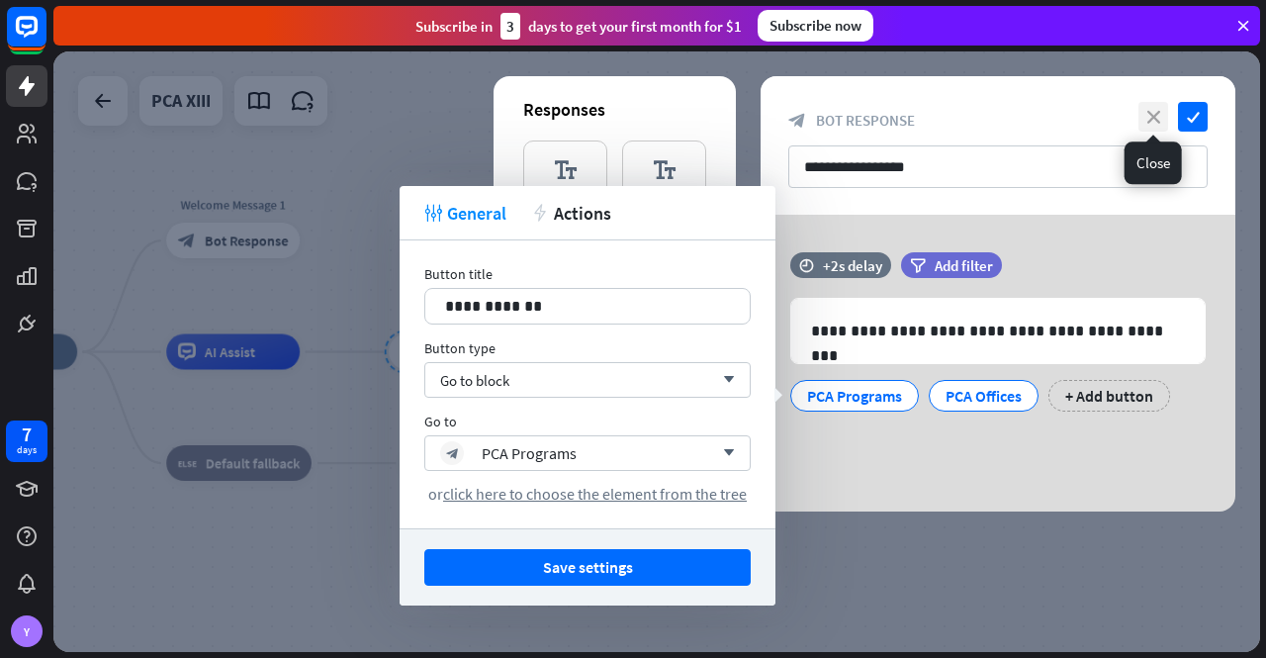
click at [1153, 108] on icon "close" at bounding box center [1154, 117] width 30 height 30
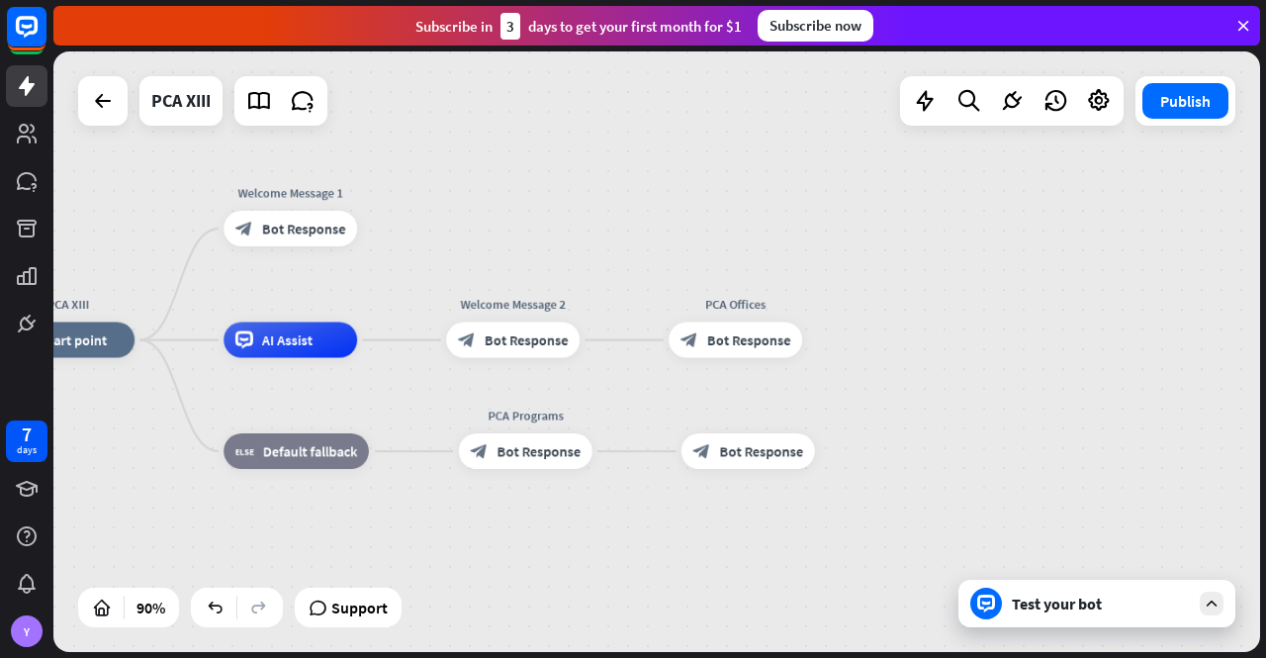
drag, startPoint x: 801, startPoint y: 249, endPoint x: 913, endPoint y: 219, distance: 115.9
click at [913, 219] on div "PCA XIII home_2 Start point Welcome Message 1 block_bot_response Bot Response A…" at bounding box center [656, 351] width 1207 height 600
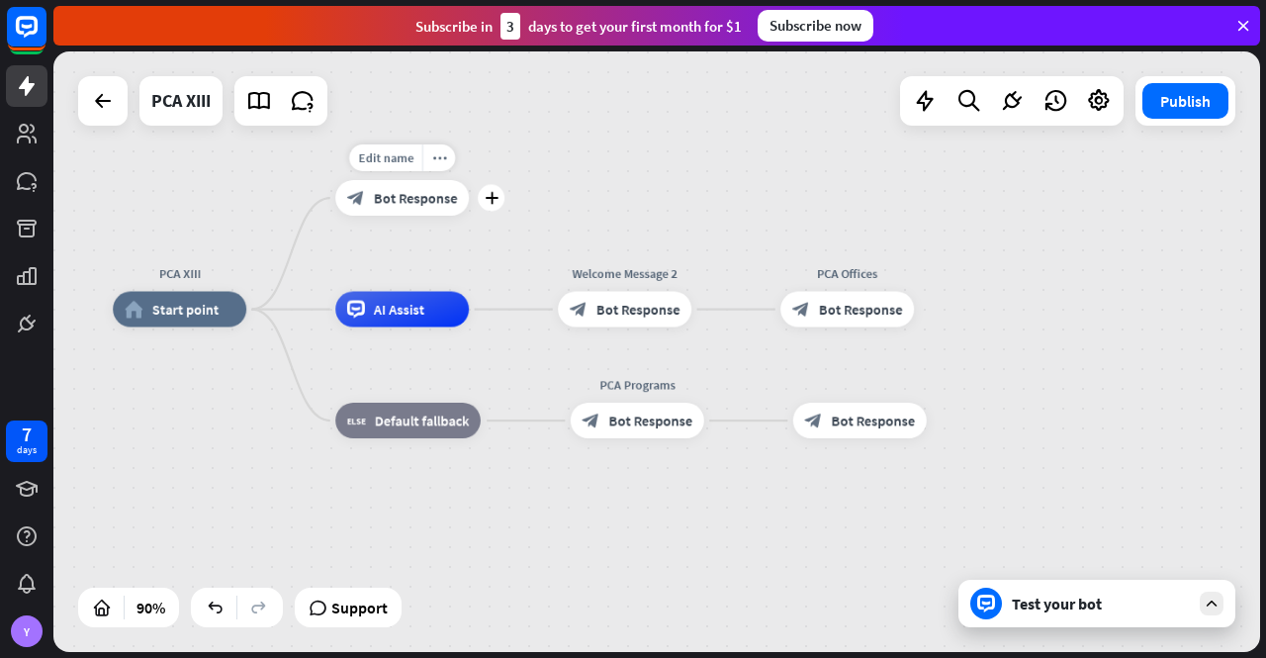
click at [407, 201] on span "Bot Response" at bounding box center [416, 198] width 84 height 18
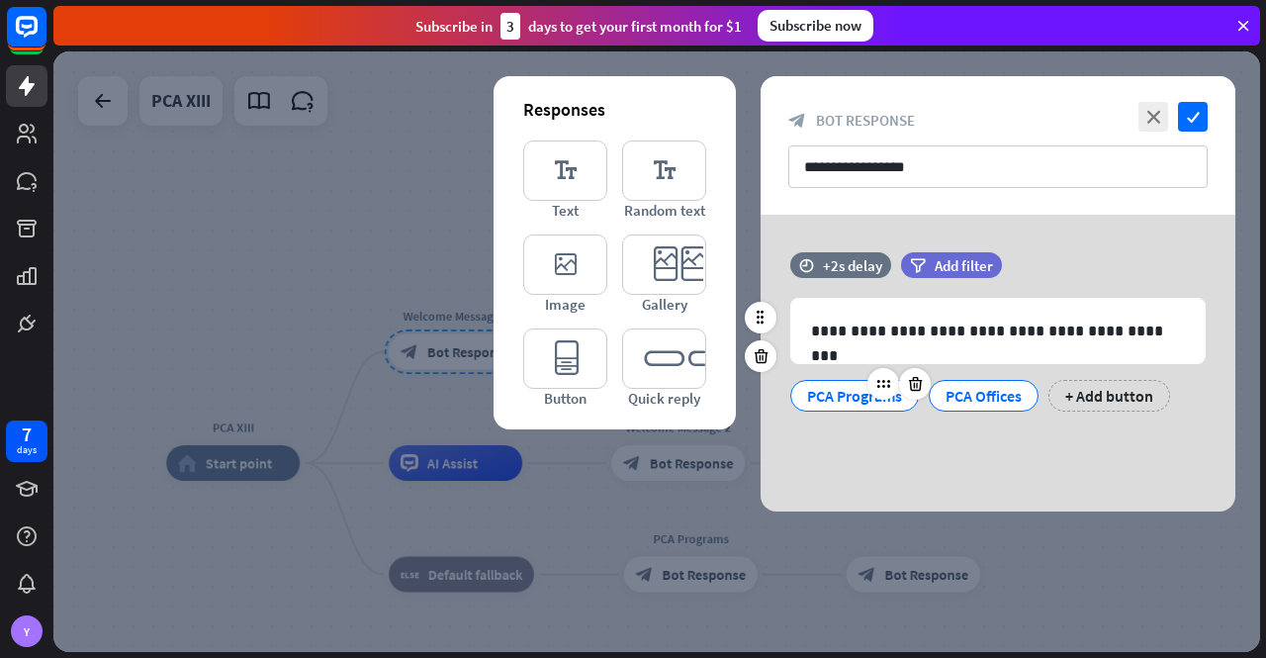
click at [842, 389] on div "PCA Programs" at bounding box center [854, 396] width 95 height 30
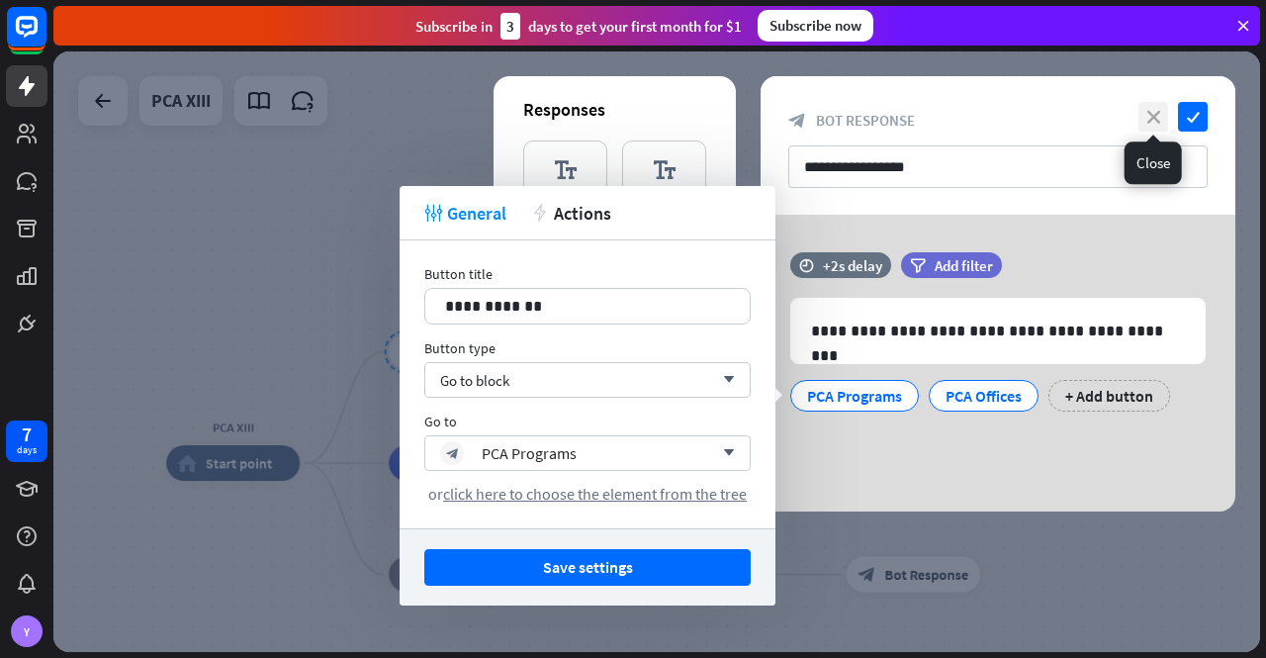
click at [1151, 116] on icon "close" at bounding box center [1154, 117] width 30 height 30
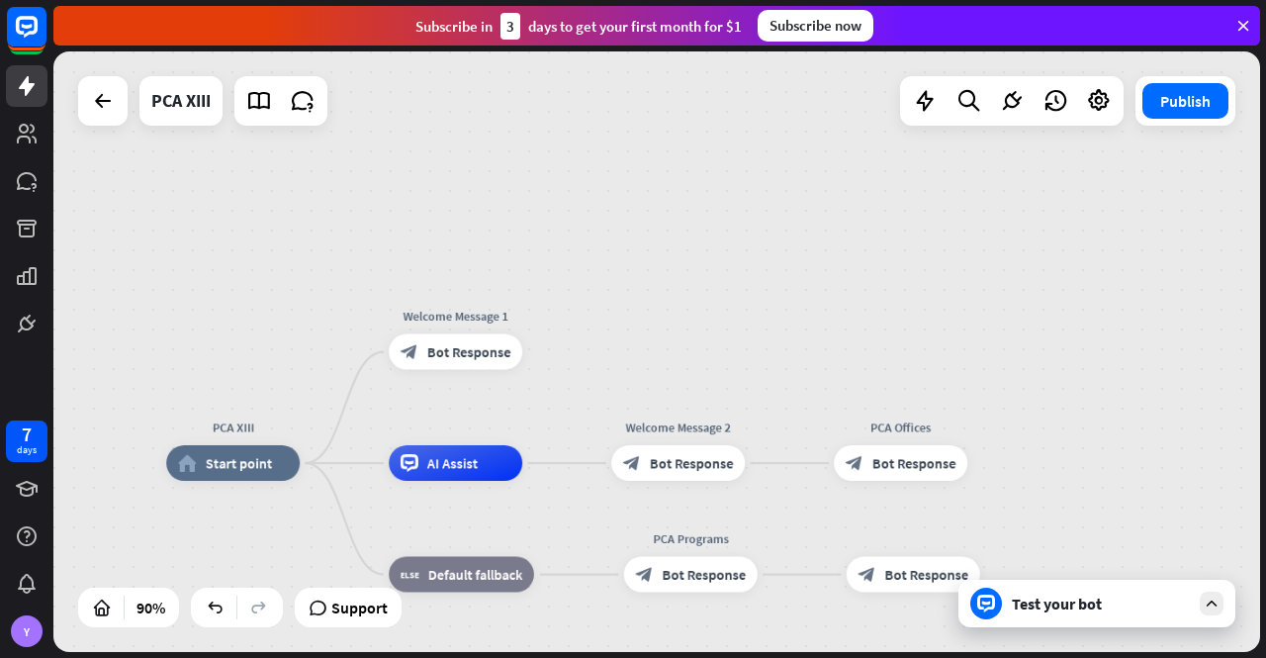
click at [1110, 618] on div "Test your bot" at bounding box center [1097, 603] width 277 height 47
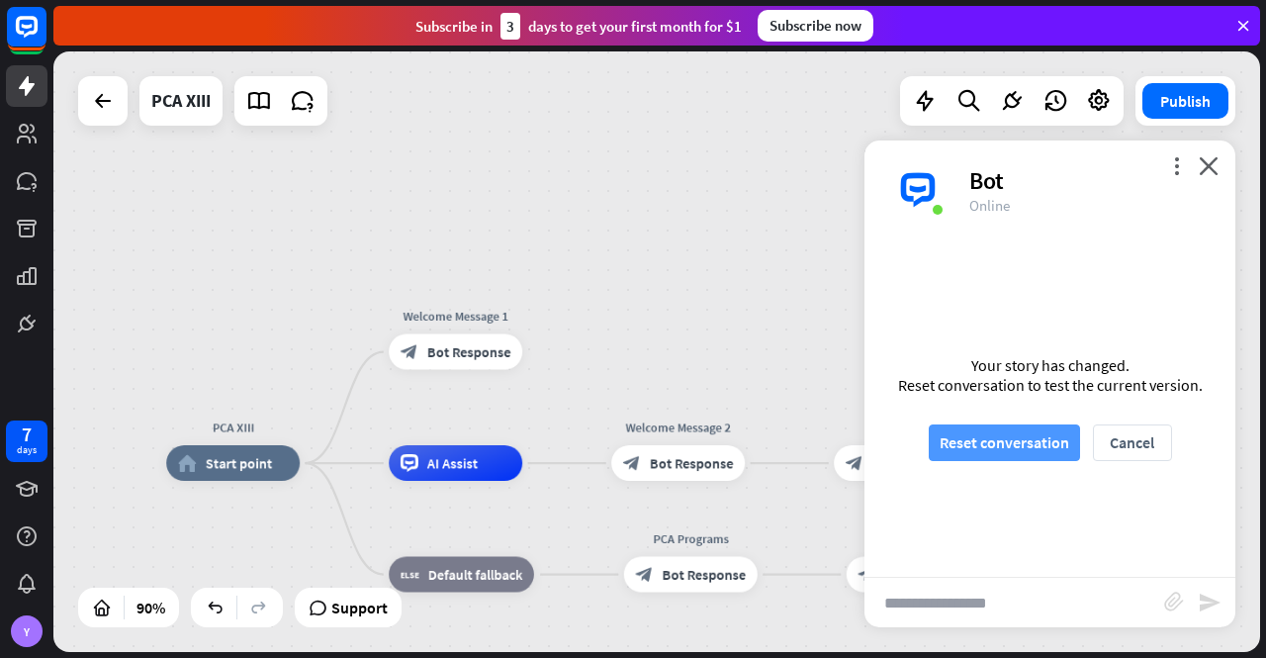
click at [998, 430] on button "Reset conversation" at bounding box center [1004, 442] width 151 height 37
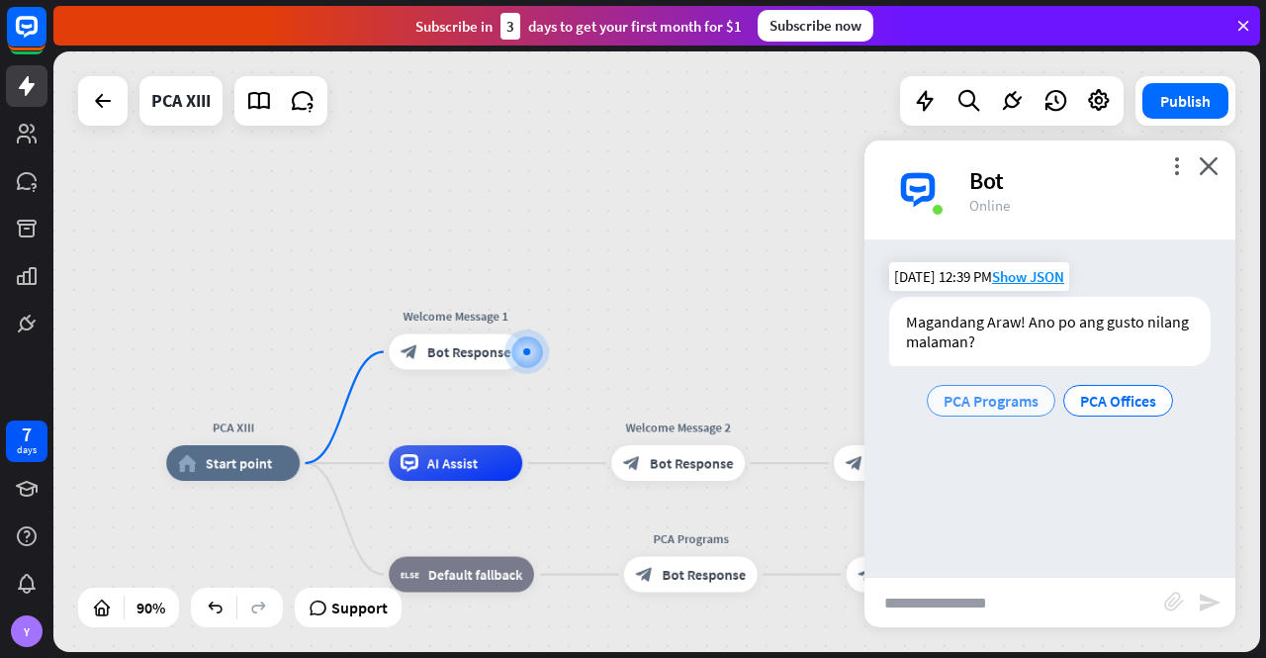
click at [987, 401] on span "PCA Programs" at bounding box center [991, 401] width 95 height 20
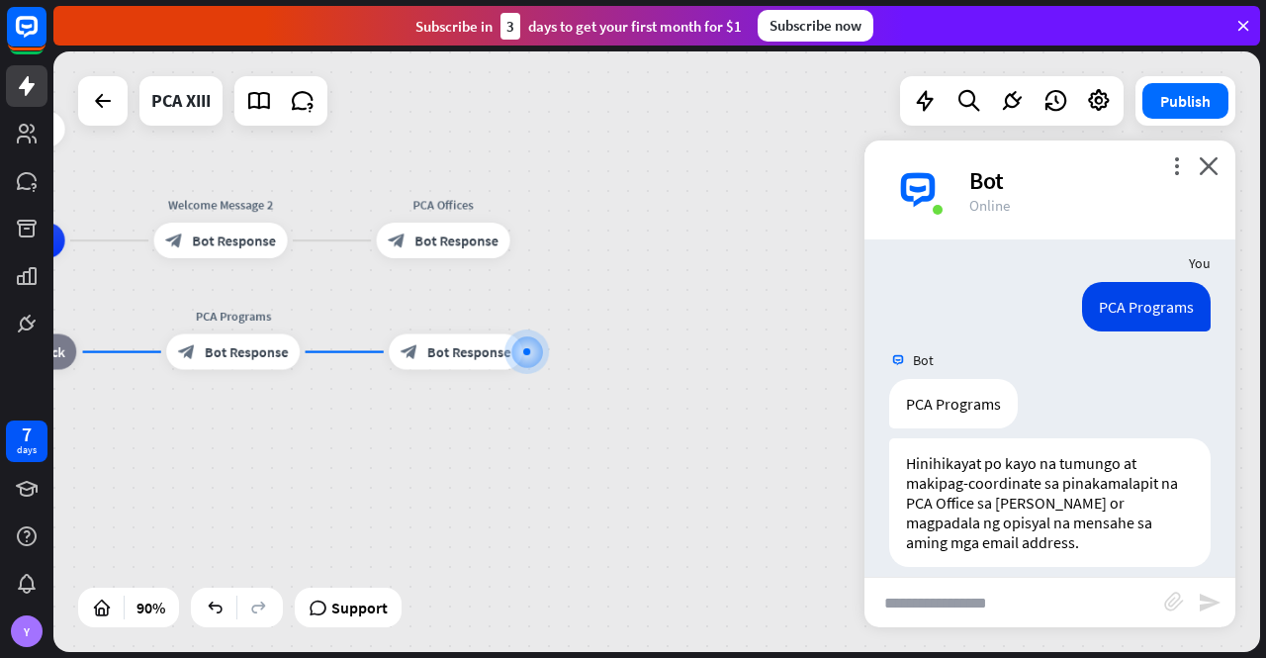
scroll to position [106, 0]
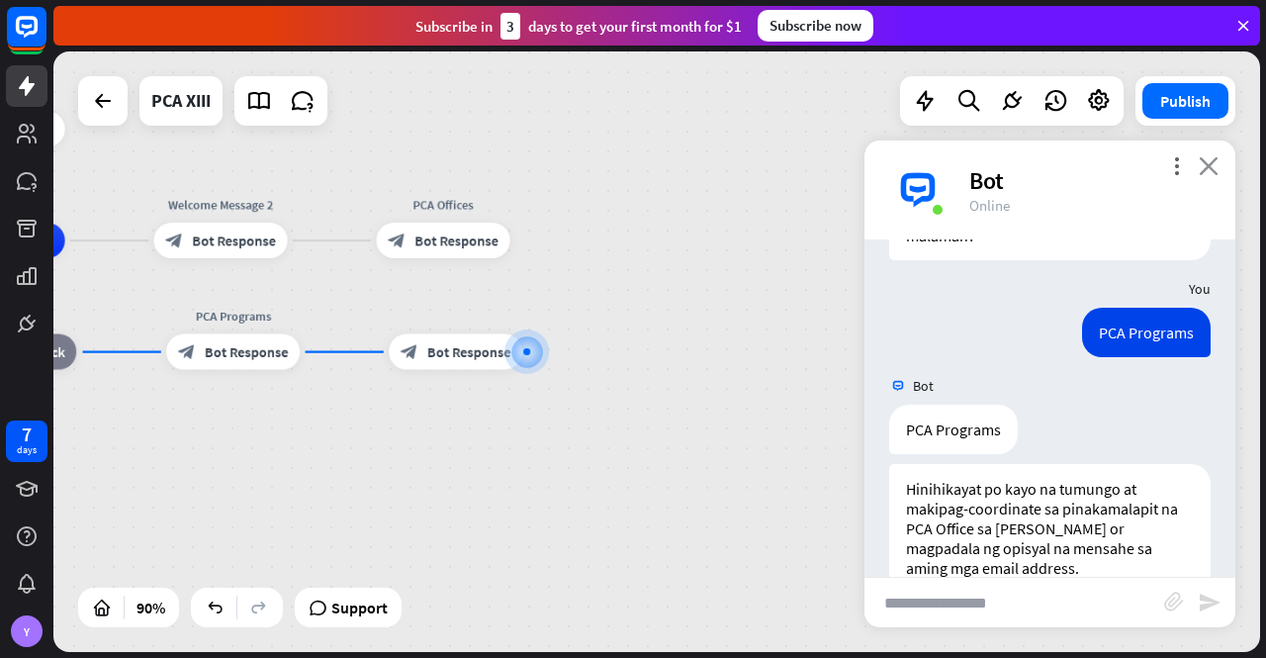
click at [1214, 158] on icon "close" at bounding box center [1209, 165] width 20 height 19
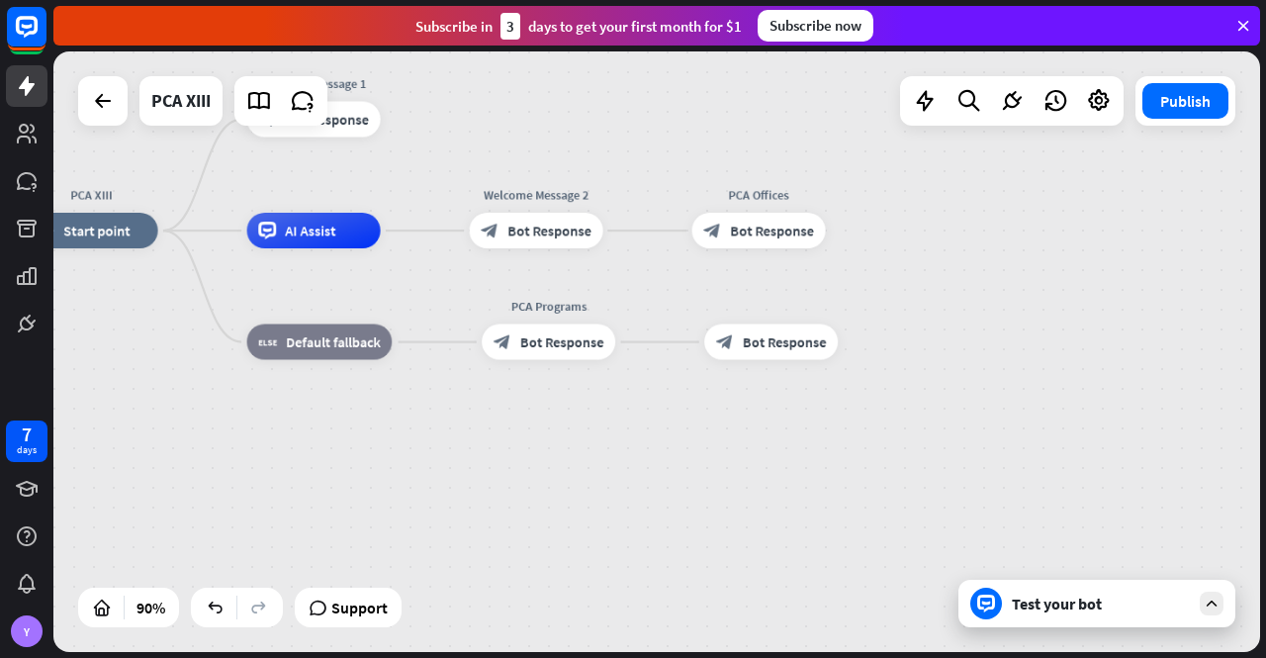
drag, startPoint x: 508, startPoint y: 452, endPoint x: 853, endPoint y: 442, distance: 344.4
click at [853, 442] on div "PCA XIII home_2 Start point Welcome Message 1 block_bot_response Bot Response A…" at bounding box center [568, 500] width 1086 height 540
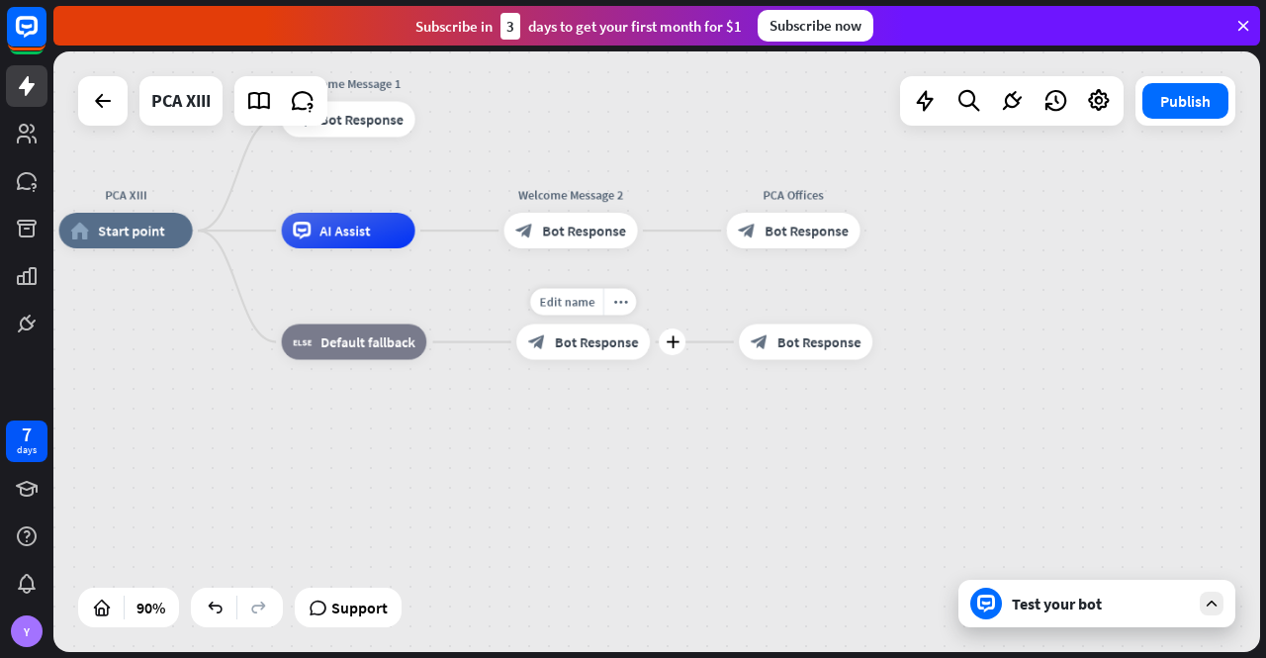
click at [573, 341] on span "Bot Response" at bounding box center [597, 342] width 84 height 18
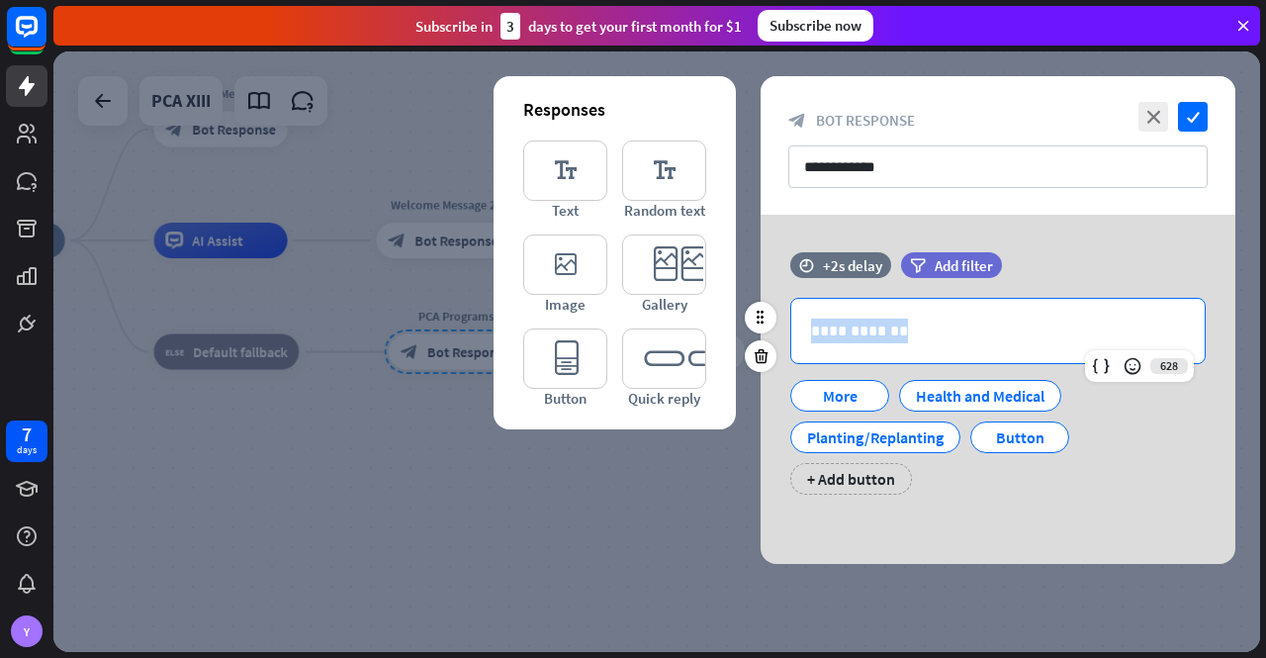
drag, startPoint x: 918, startPoint y: 329, endPoint x: 805, endPoint y: 323, distance: 112.9
click at [805, 323] on div "**********" at bounding box center [997, 331] width 413 height 64
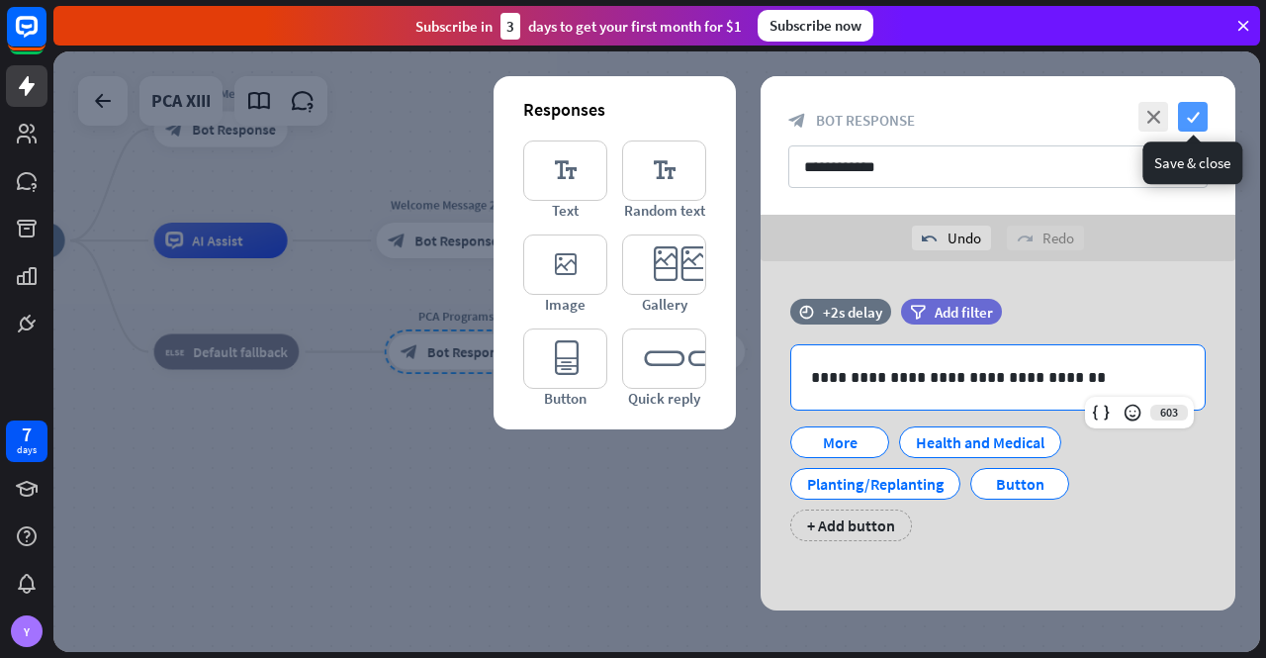
click at [1190, 114] on icon "check" at bounding box center [1193, 117] width 30 height 30
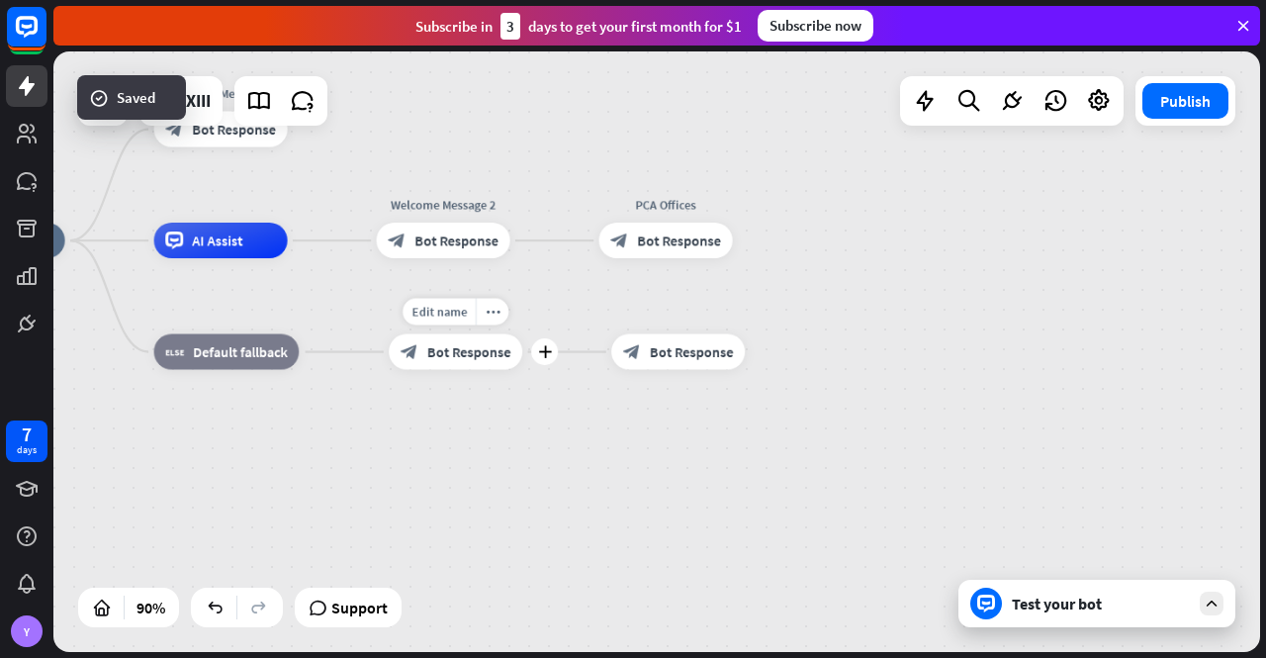
click at [445, 356] on span "Bot Response" at bounding box center [469, 352] width 84 height 18
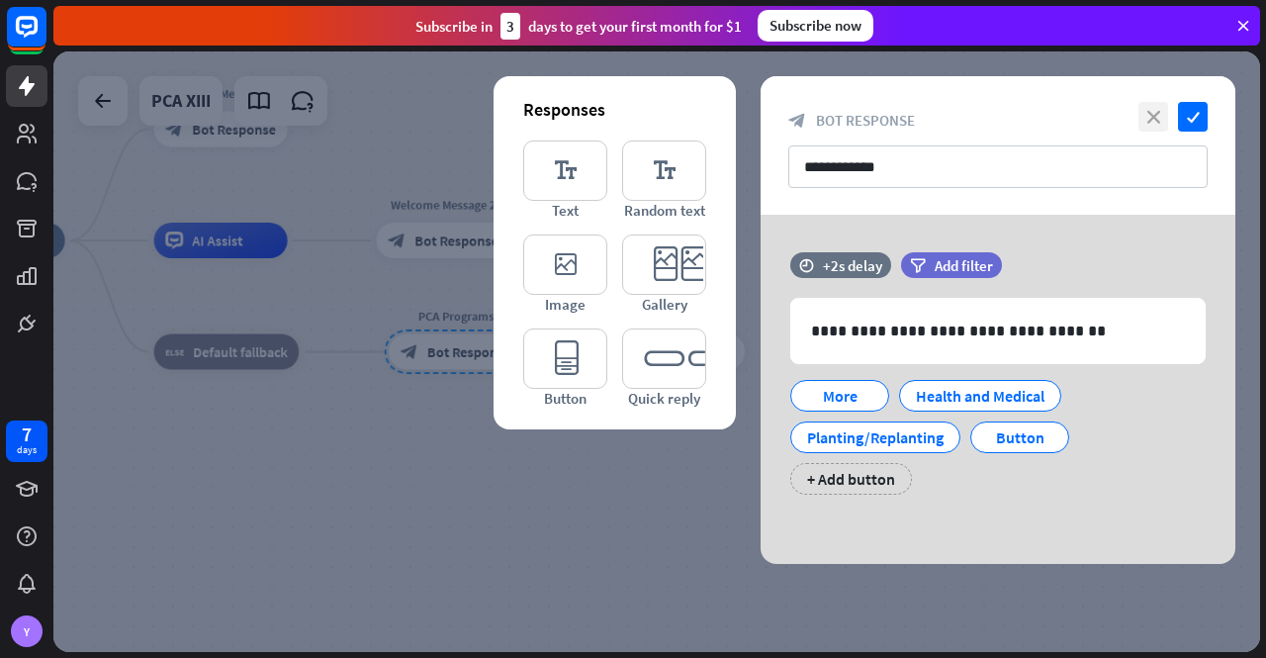
click at [1153, 114] on icon "close" at bounding box center [1154, 117] width 30 height 30
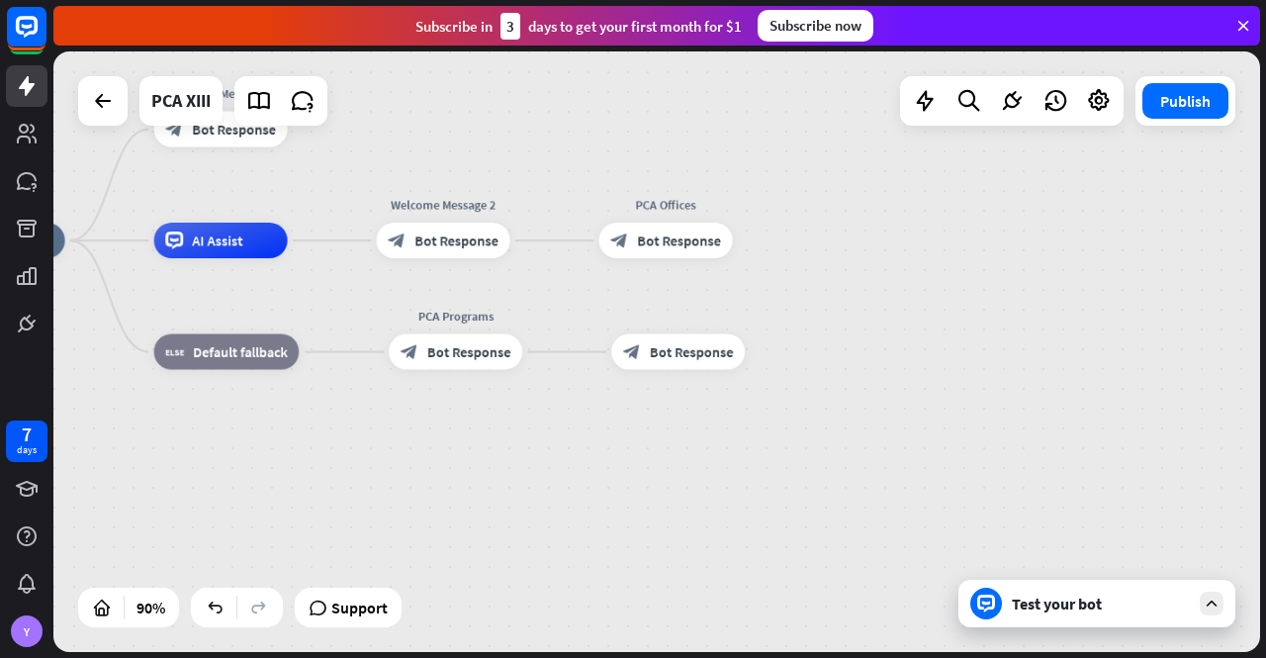
click at [1112, 608] on div "Test your bot" at bounding box center [1101, 604] width 178 height 20
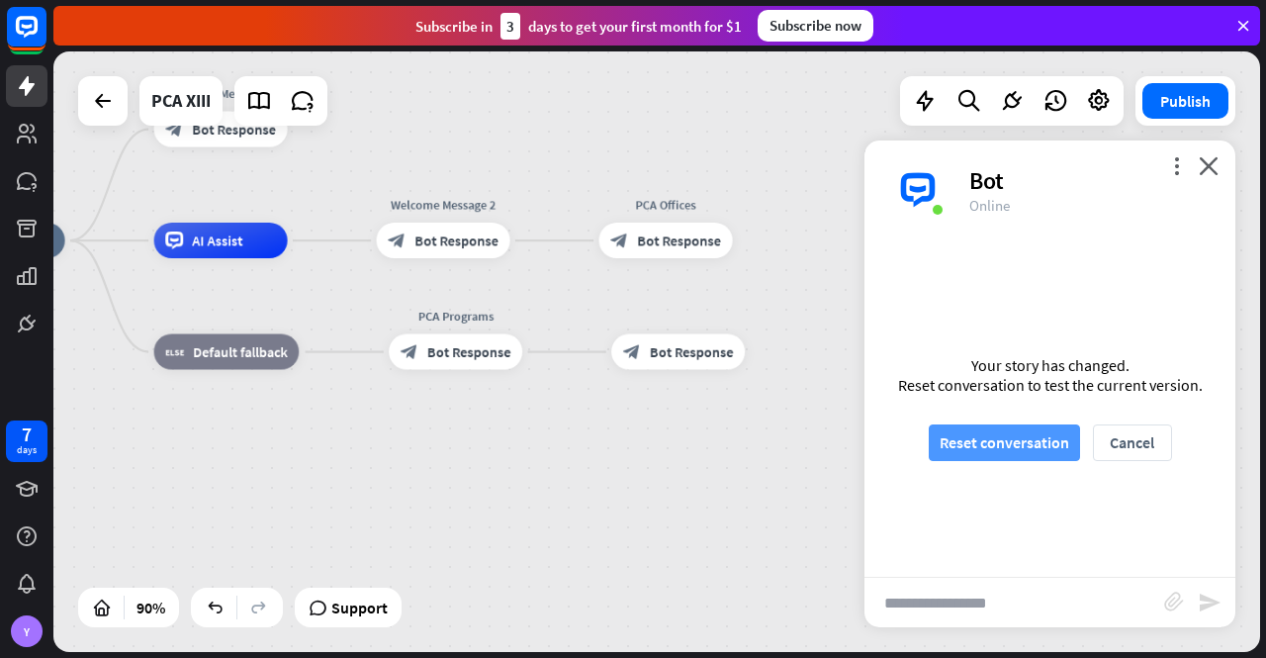
click at [1000, 434] on button "Reset conversation" at bounding box center [1004, 442] width 151 height 37
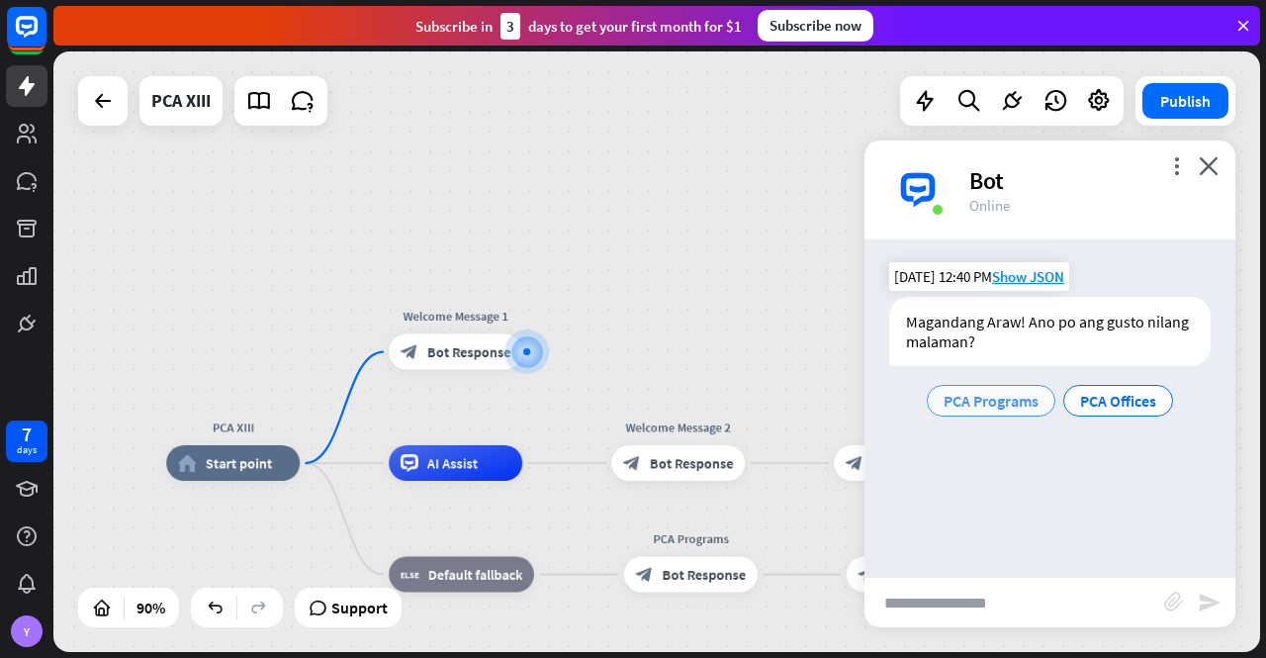
click at [991, 407] on span "PCA Programs" at bounding box center [991, 401] width 95 height 20
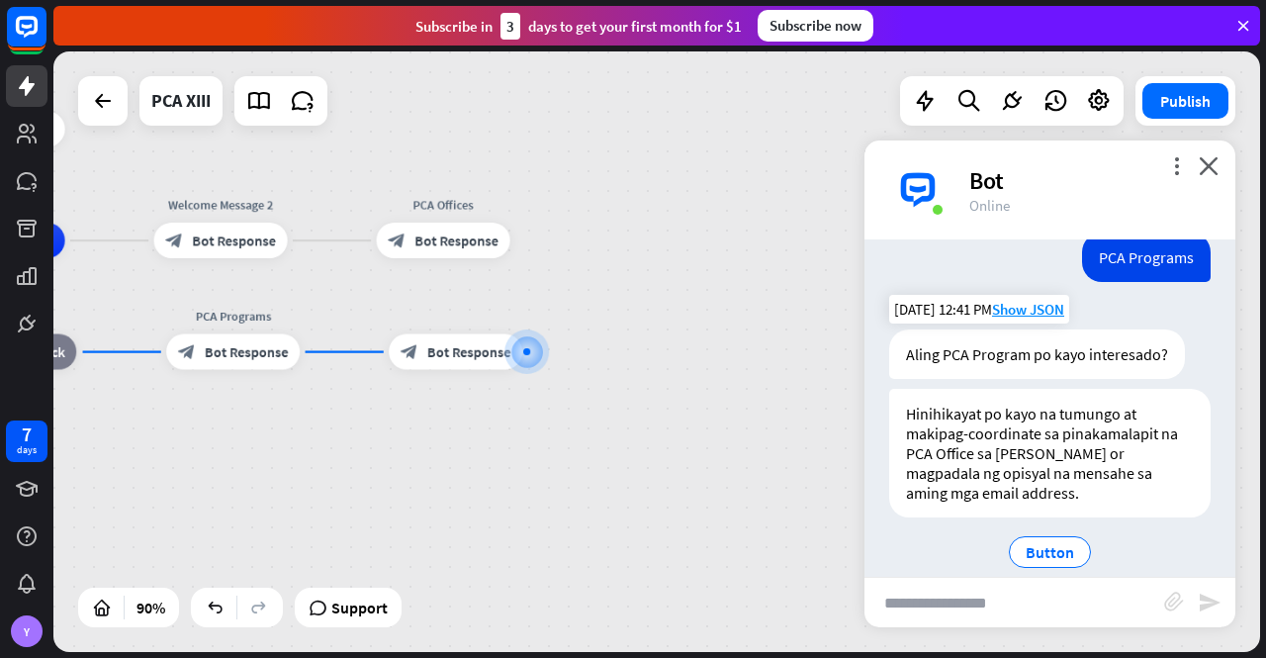
scroll to position [205, 0]
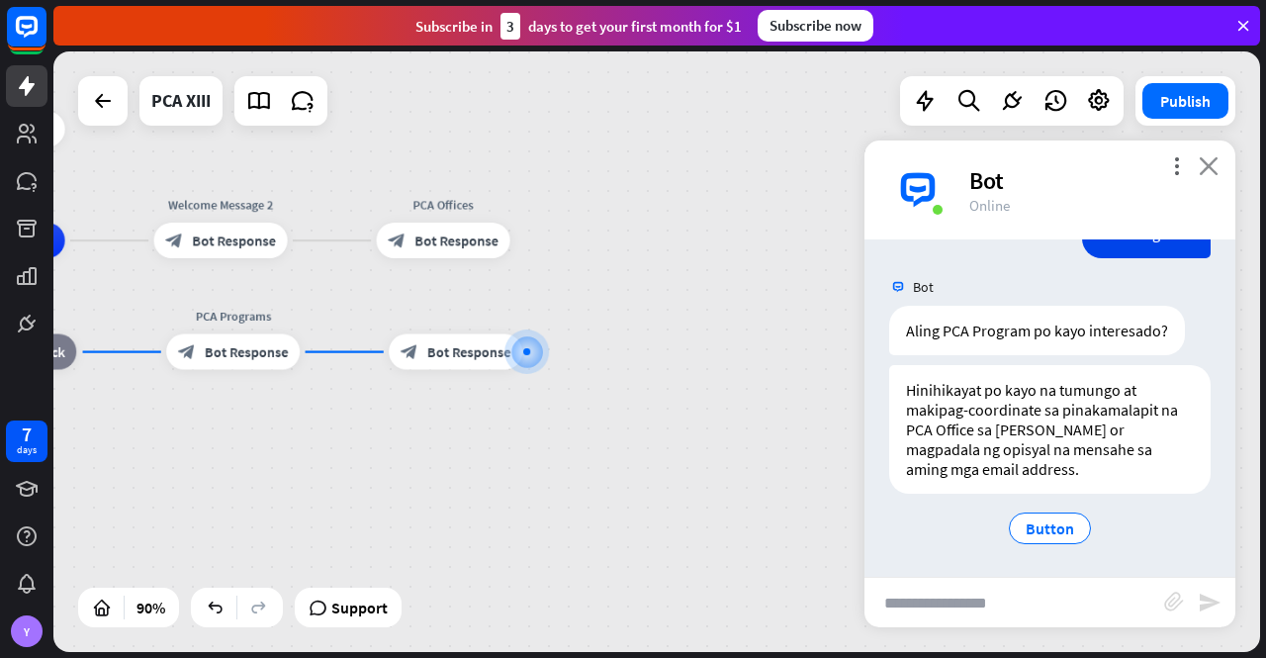
click at [1211, 157] on icon "close" at bounding box center [1209, 165] width 20 height 19
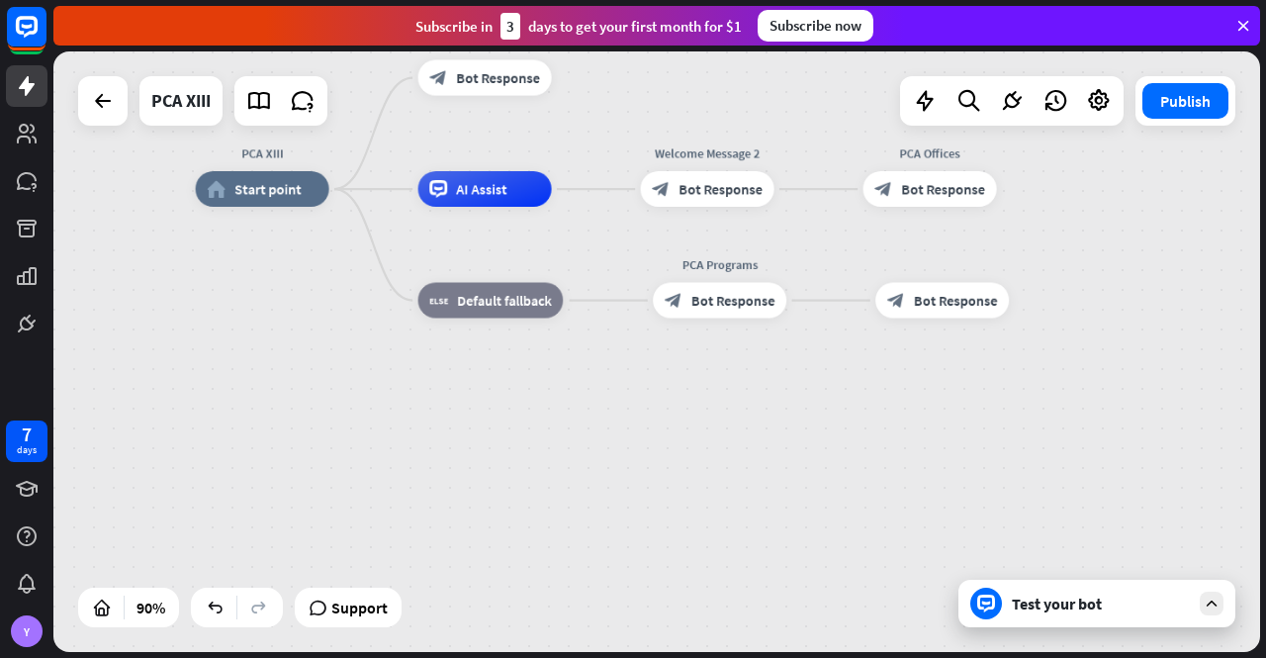
drag, startPoint x: 696, startPoint y: 423, endPoint x: 1140, endPoint y: 379, distance: 445.4
click at [1140, 379] on div "PCA XIII home_2 Start point Welcome Message 1 block_bot_response Bot Response A…" at bounding box center [739, 459] width 1086 height 540
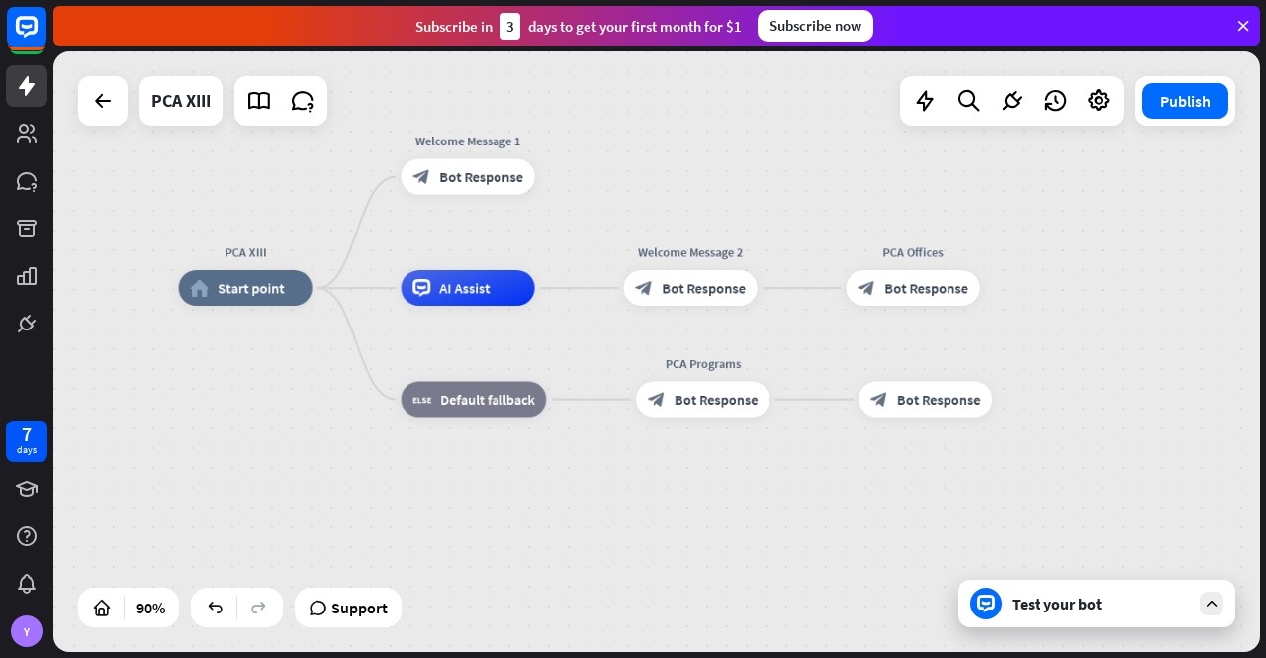
drag, startPoint x: 866, startPoint y: 428, endPoint x: 841, endPoint y: 574, distance: 147.5
click at [851, 577] on div "PCA XIII home_2 Start point Welcome Message 1 block_bot_response Bot Response A…" at bounding box center [722, 558] width 1086 height 540
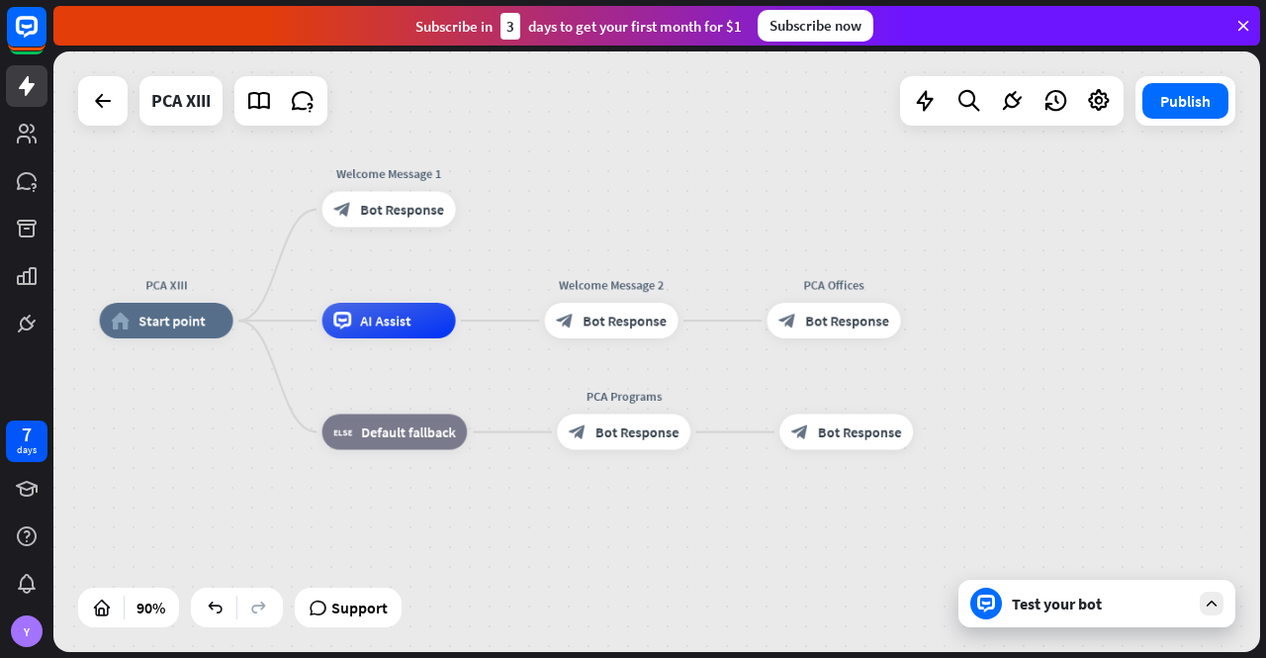
drag, startPoint x: 855, startPoint y: 508, endPoint x: 824, endPoint y: 504, distance: 30.9
click at [824, 504] on div "PCA XIII home_2 Start point Welcome Message 1 block_bot_response Bot Response A…" at bounding box center [643, 590] width 1086 height 540
click at [831, 389] on span "Edit name" at bounding box center [829, 392] width 55 height 16
type input "**********"
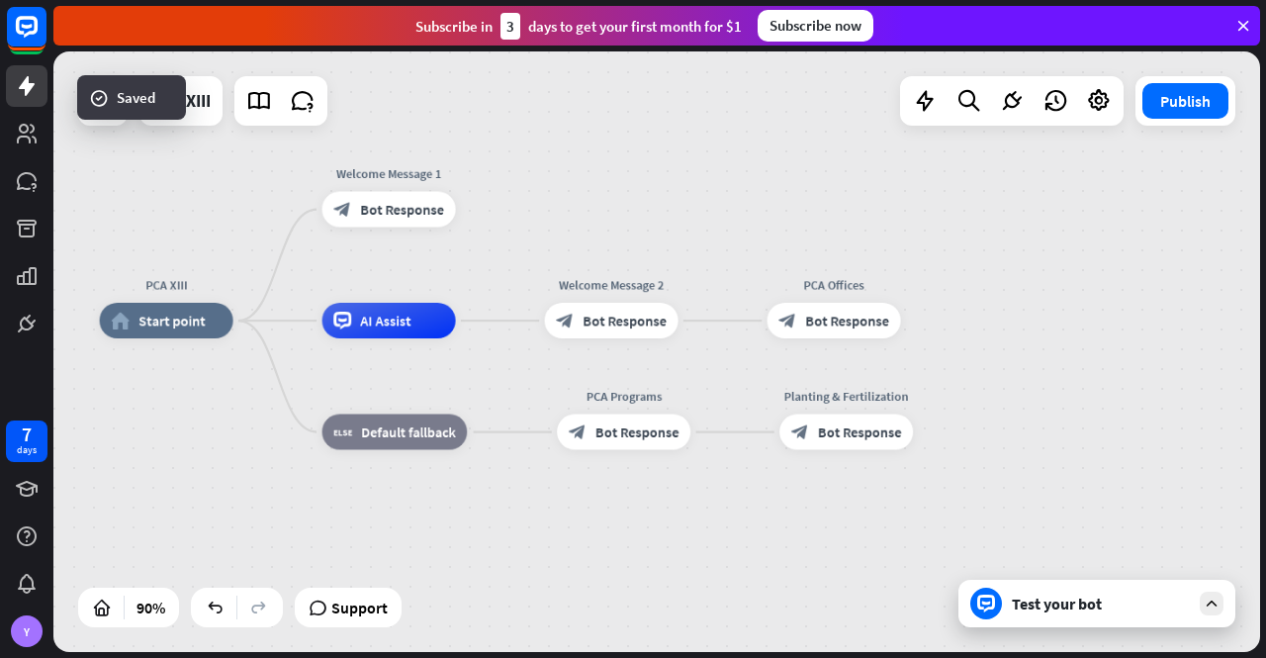
click at [819, 450] on div "Planting & Fertilization block_bot_response Bot Response" at bounding box center [846, 432] width 134 height 36
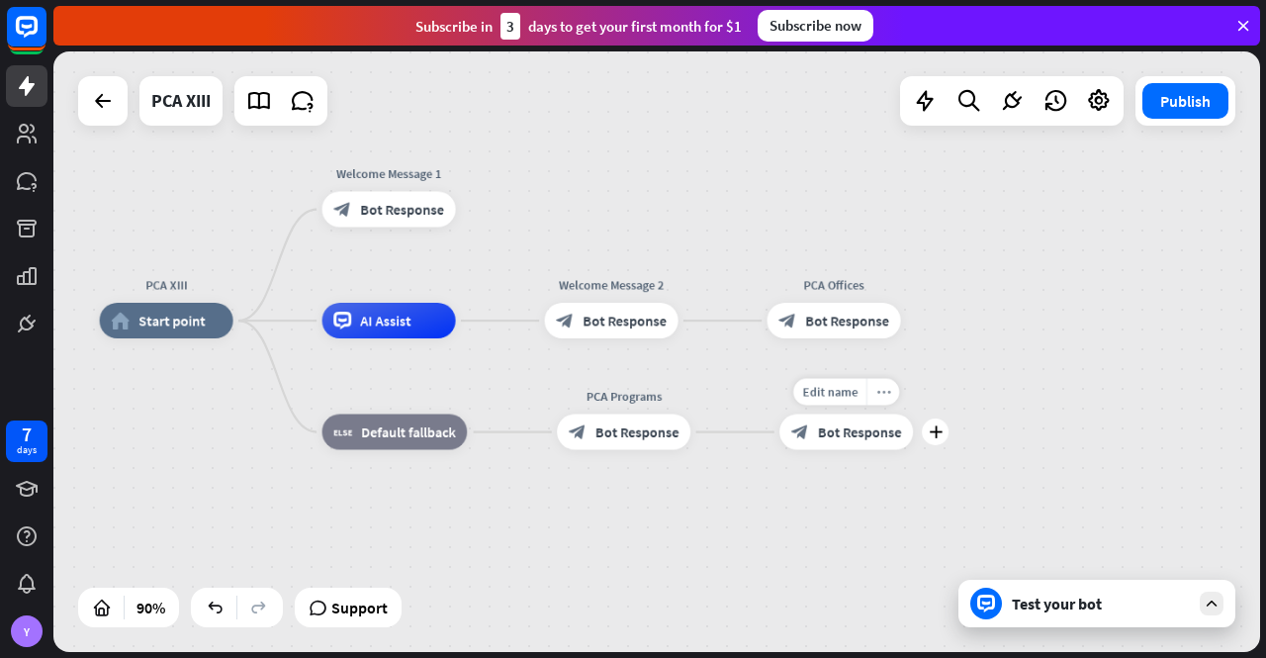
click at [884, 395] on icon "more_horiz" at bounding box center [883, 392] width 14 height 14
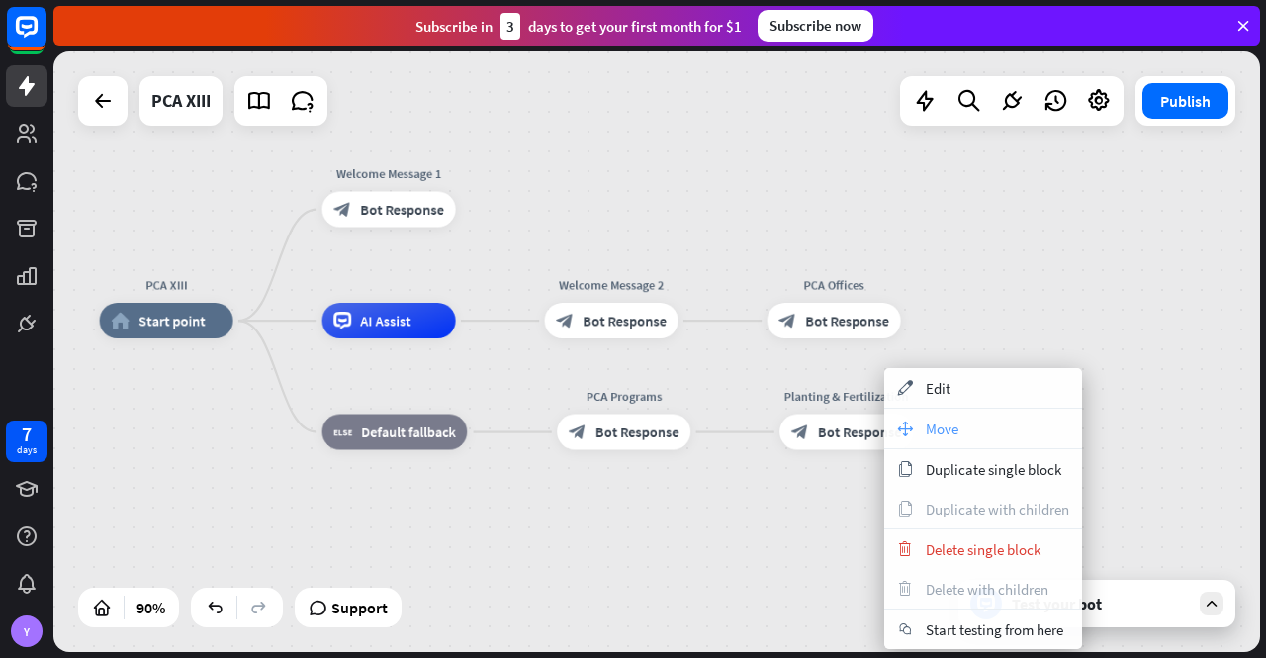
click at [960, 422] on div "move_block Move" at bounding box center [983, 429] width 198 height 40
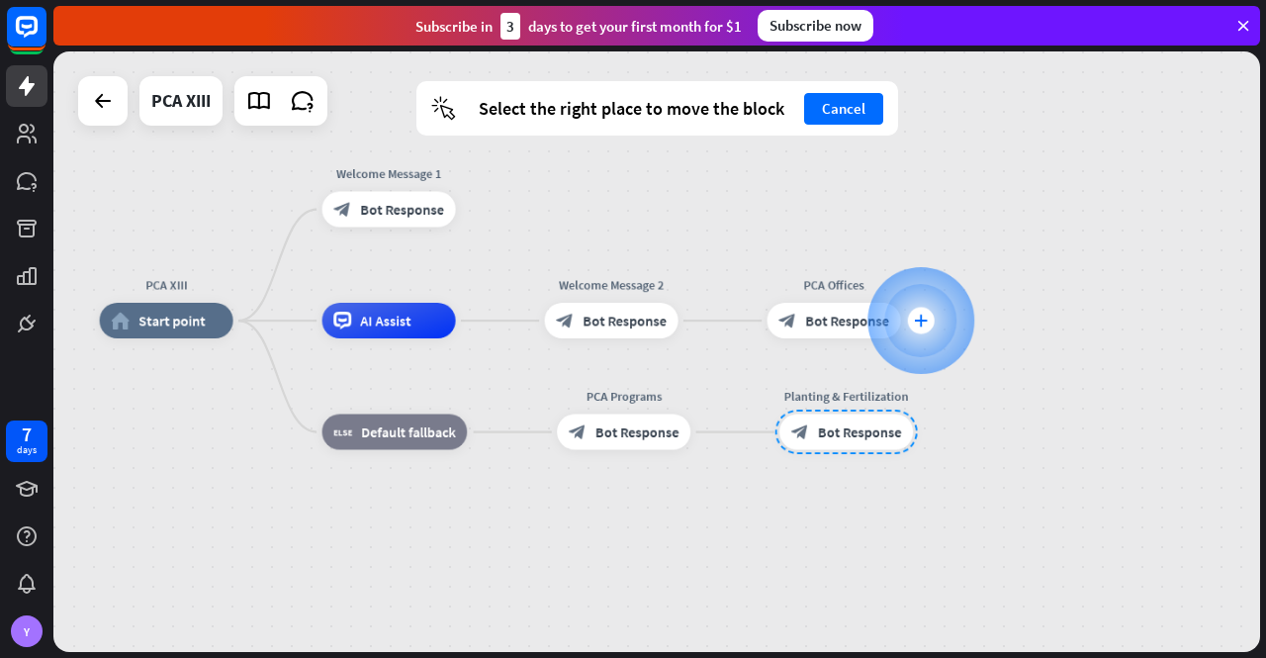
click at [929, 317] on div "plus" at bounding box center [920, 321] width 27 height 27
click at [917, 318] on icon "plus" at bounding box center [922, 321] width 14 height 13
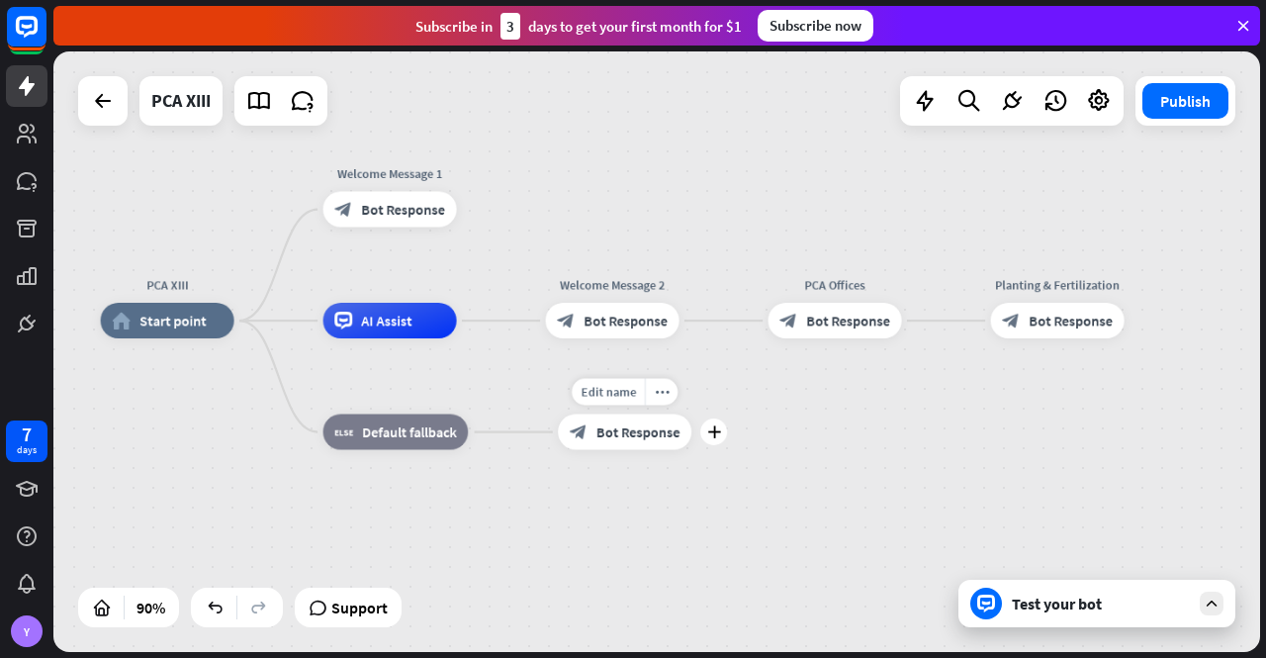
click at [620, 436] on span "Bot Response" at bounding box center [638, 432] width 84 height 18
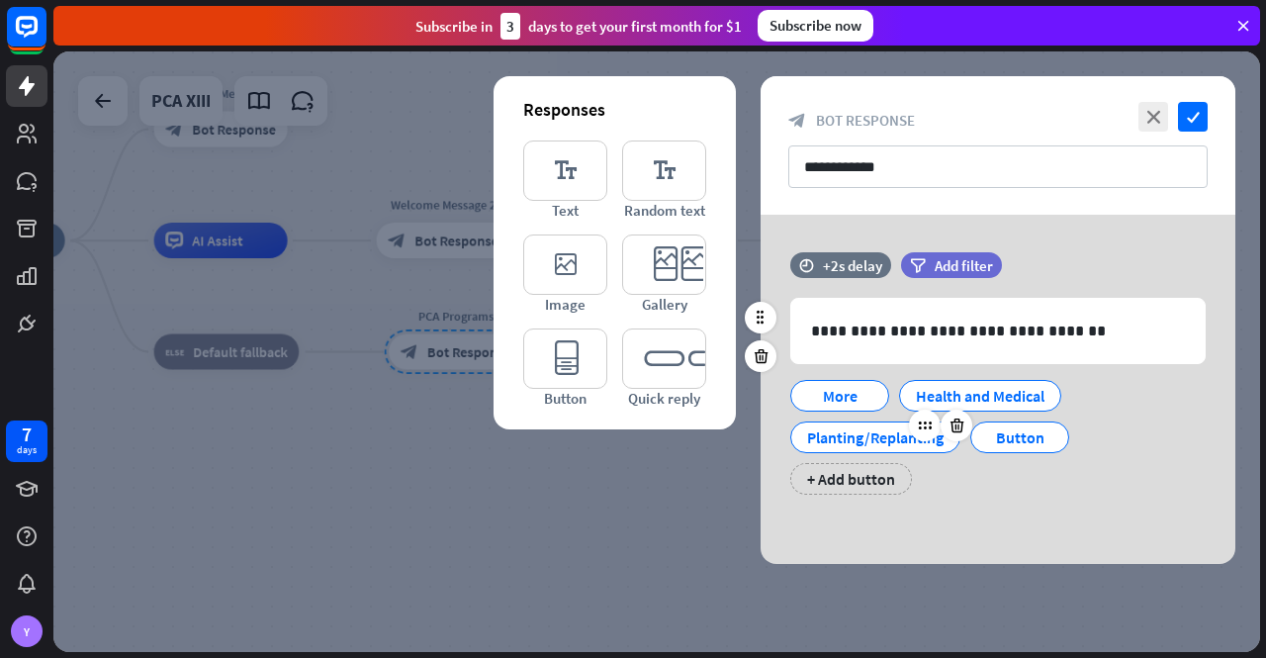
click at [878, 435] on div "Planting/Replanting" at bounding box center [875, 437] width 137 height 30
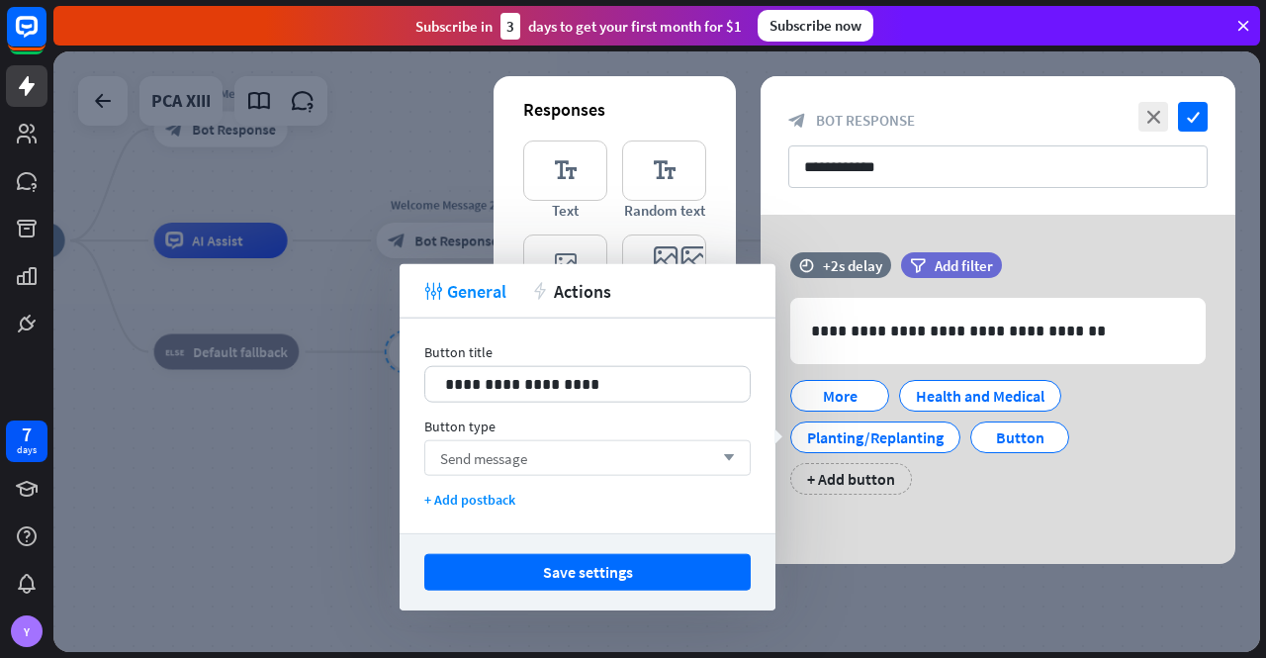
click at [653, 452] on div "Send message arrow_down" at bounding box center [587, 458] width 326 height 36
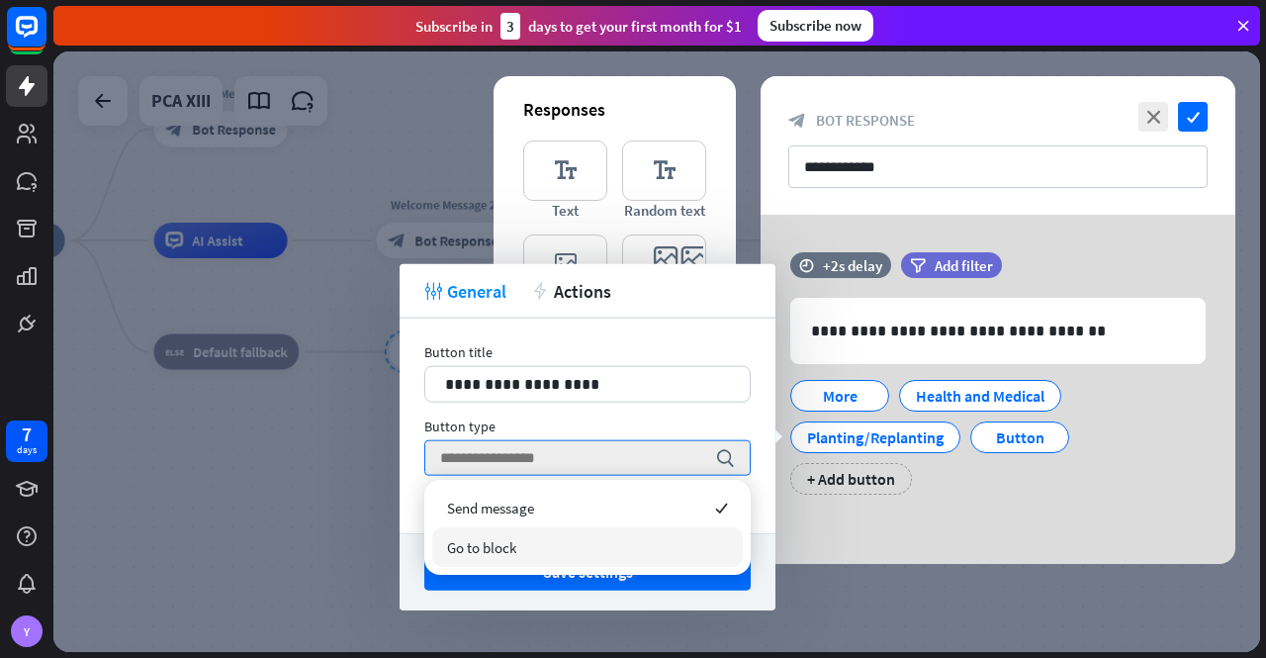
click at [622, 545] on div "Go to block" at bounding box center [587, 547] width 311 height 40
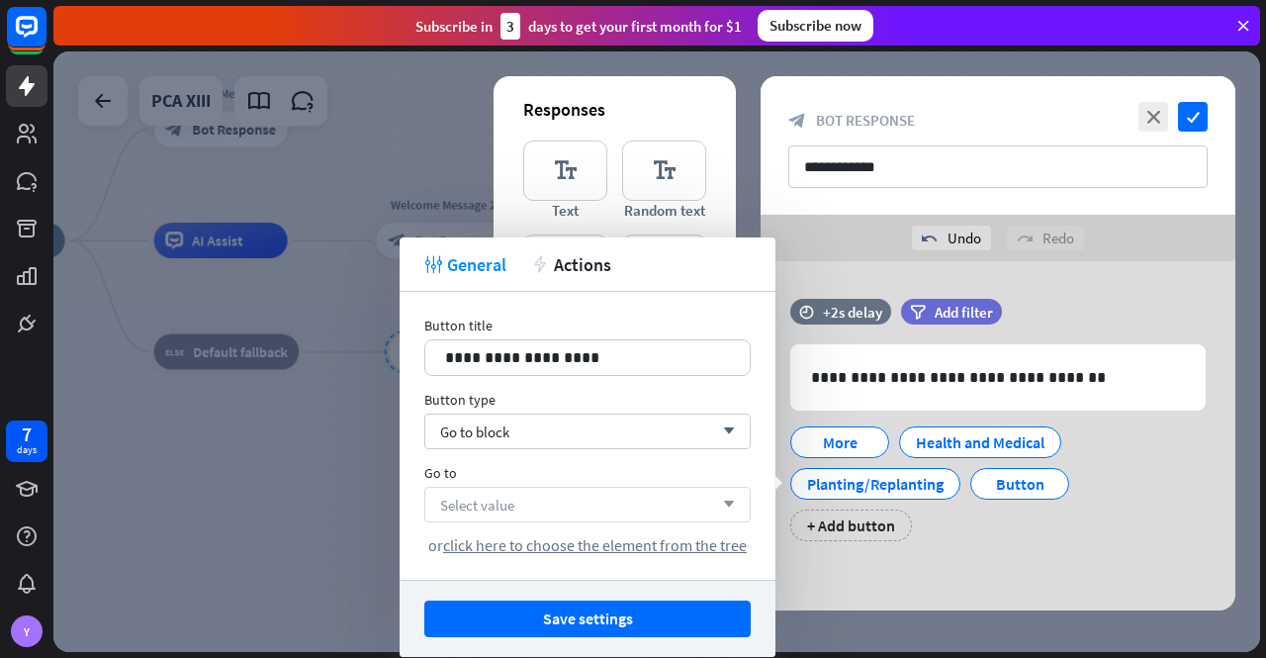
click at [625, 498] on div "Select value arrow_down" at bounding box center [587, 505] width 326 height 36
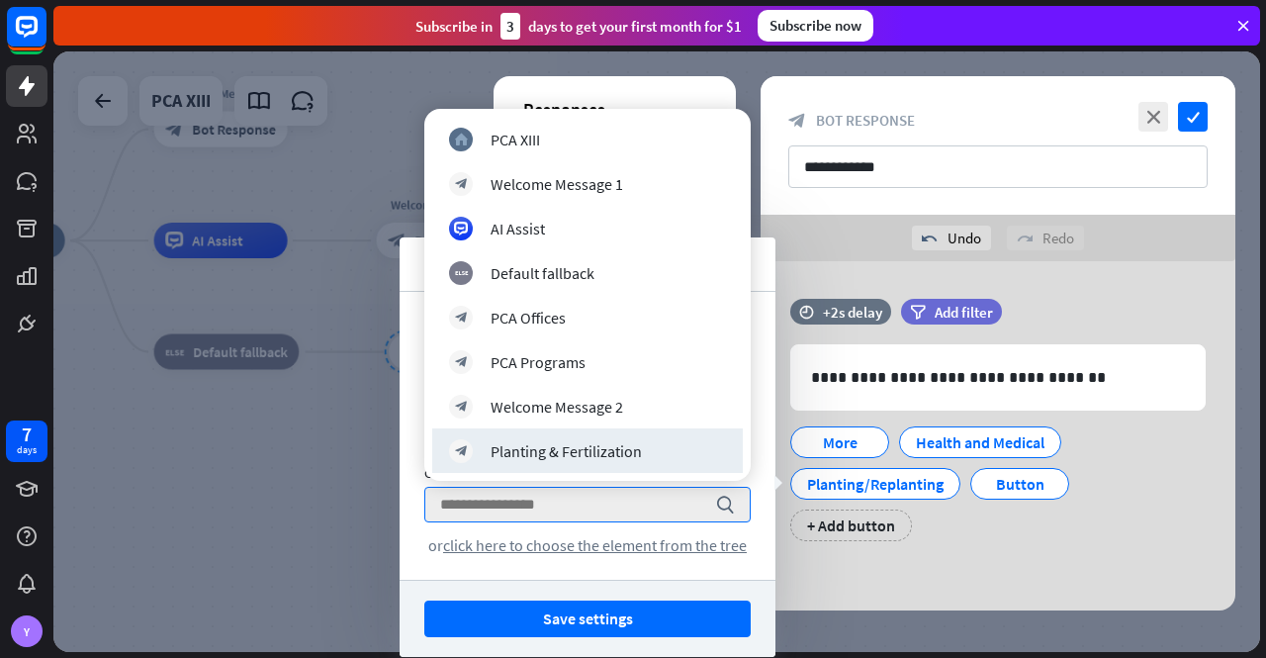
click at [637, 445] on div "Planting & Fertilization" at bounding box center [566, 451] width 151 height 20
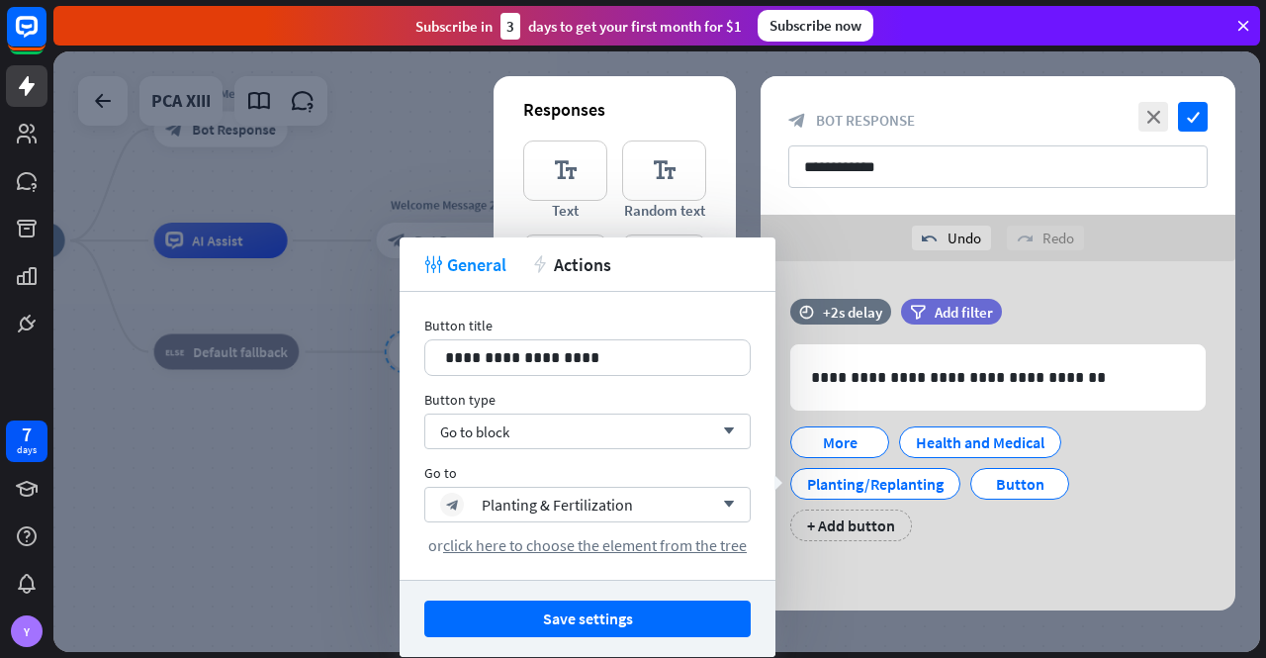
click at [665, 619] on button "Save settings" at bounding box center [587, 618] width 326 height 37
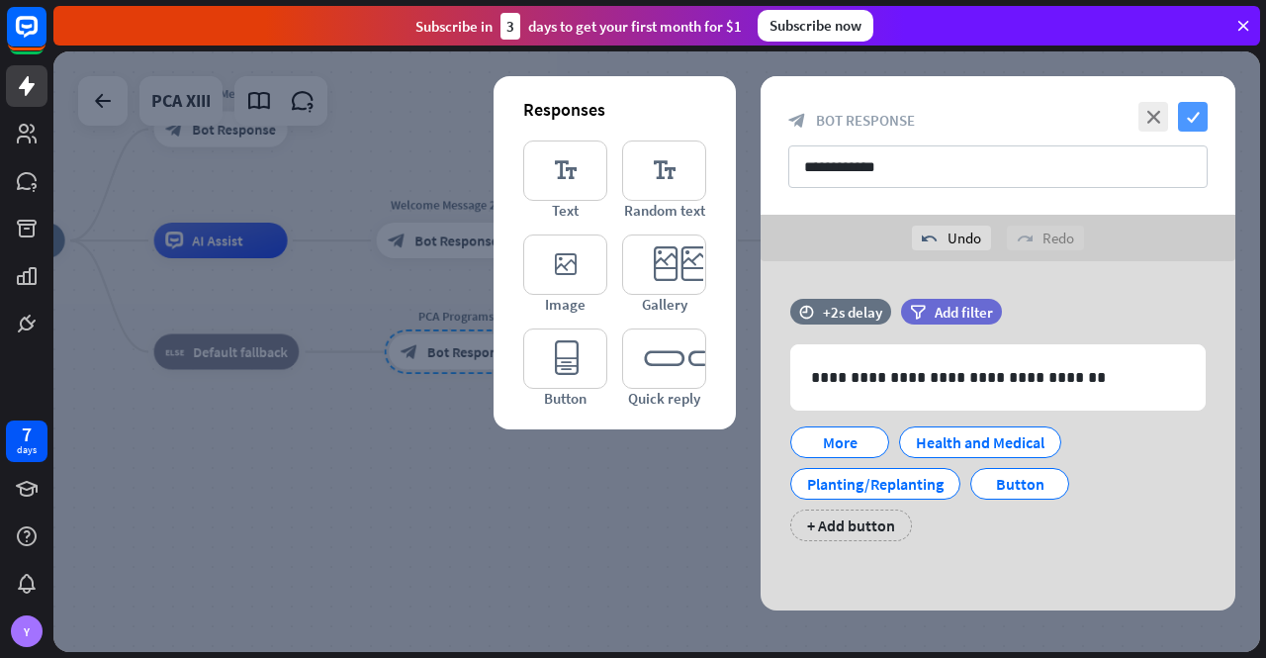
click at [1201, 115] on icon "check" at bounding box center [1193, 117] width 30 height 30
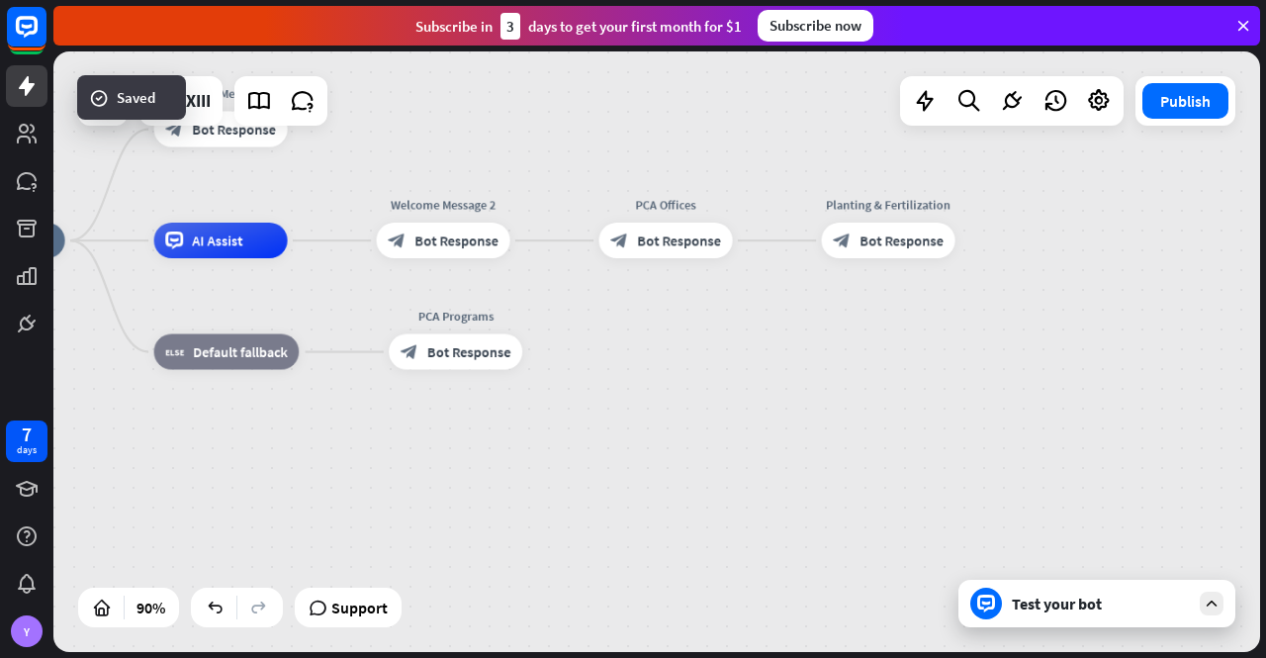
click at [1049, 612] on div "Test your bot" at bounding box center [1101, 604] width 178 height 20
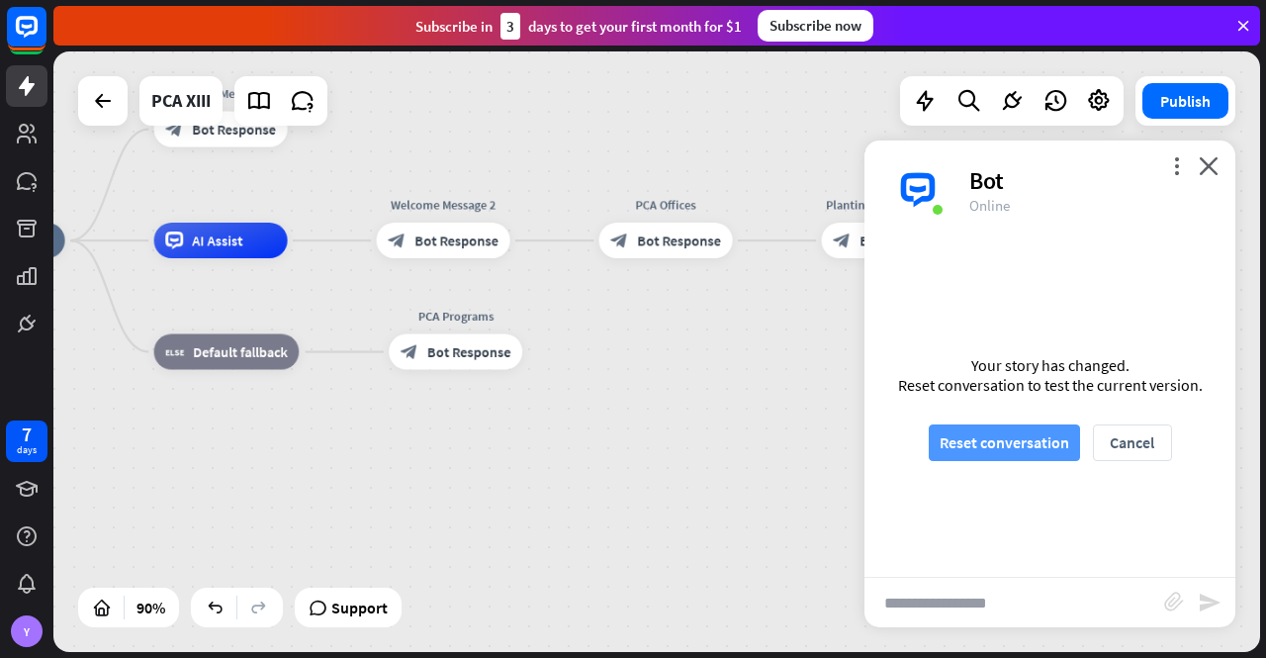
click at [991, 436] on button "Reset conversation" at bounding box center [1004, 442] width 151 height 37
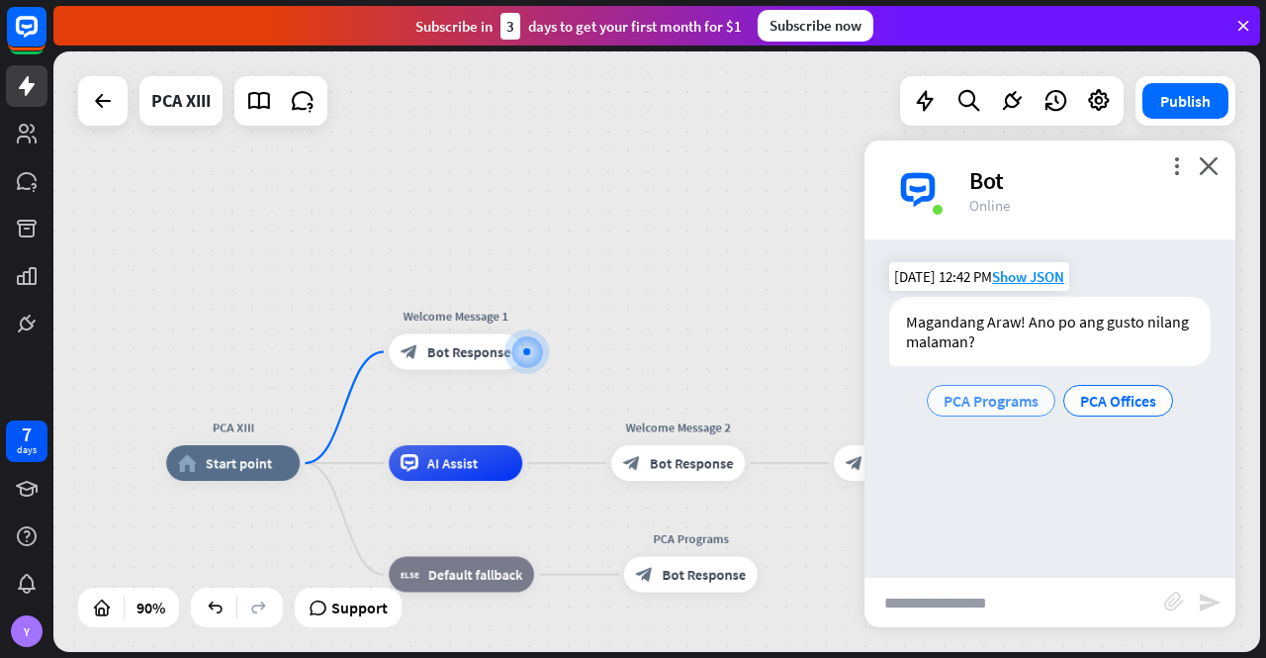
click at [964, 401] on span "PCA Programs" at bounding box center [991, 401] width 95 height 20
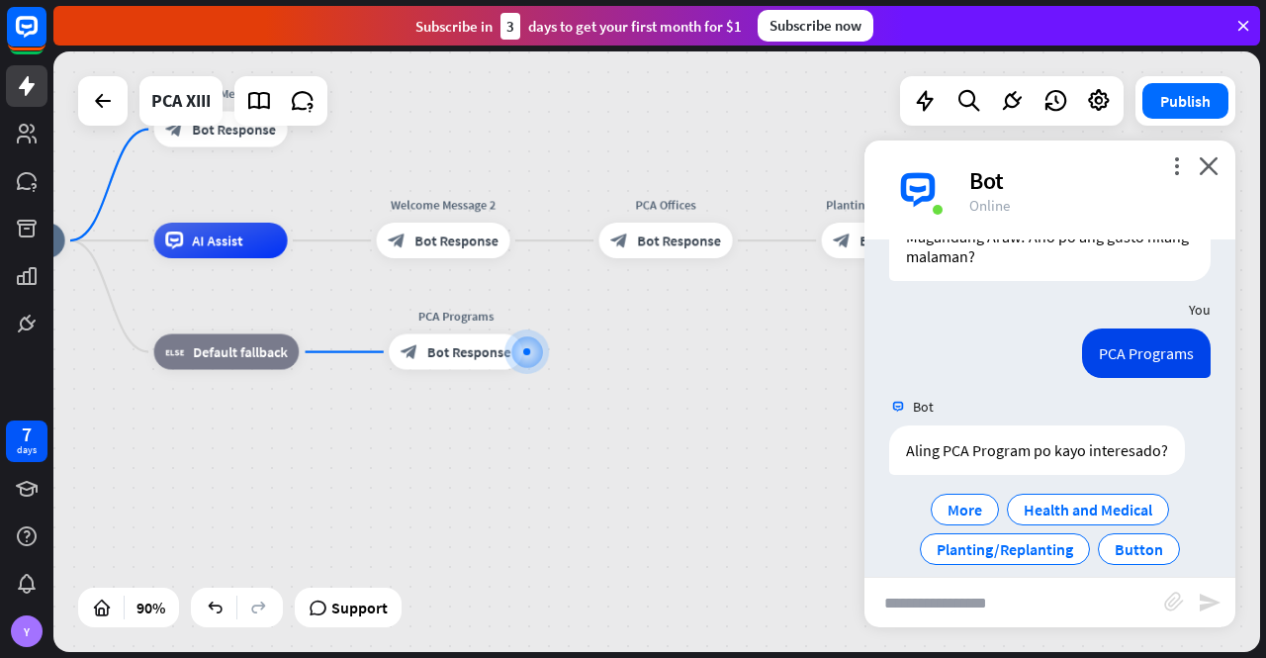
scroll to position [106, 0]
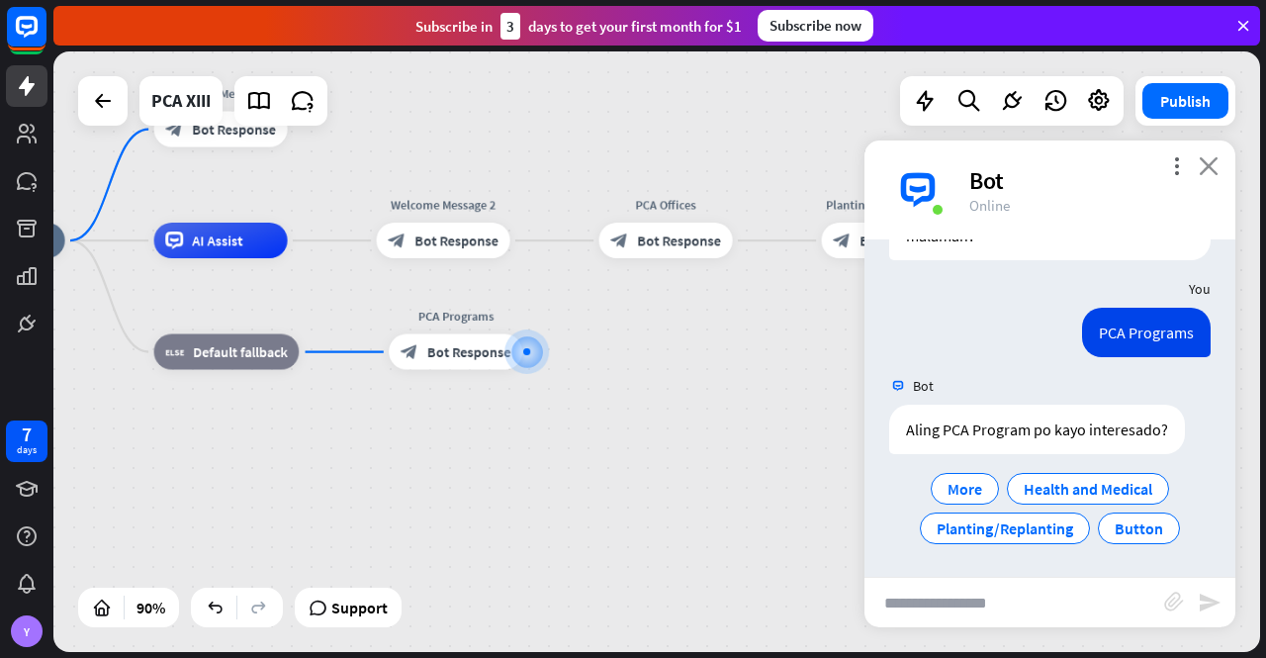
click at [1215, 158] on icon "close" at bounding box center [1209, 165] width 20 height 19
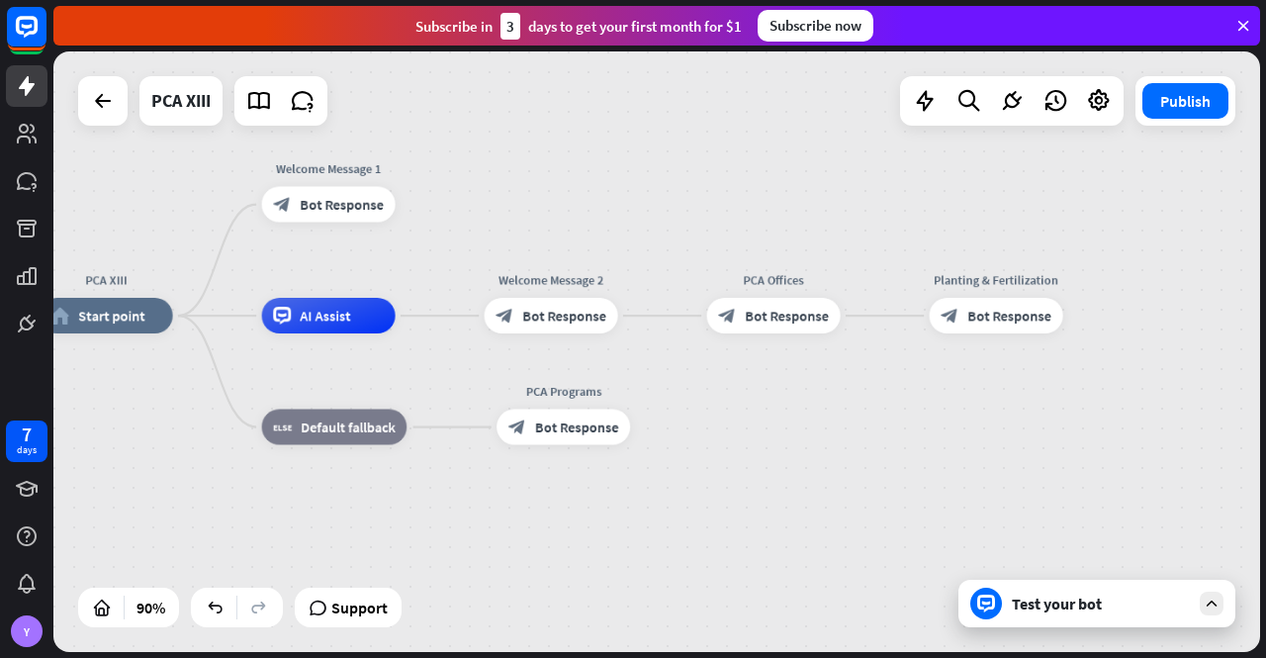
drag, startPoint x: 850, startPoint y: 344, endPoint x: 958, endPoint y: 419, distance: 131.4
click at [958, 419] on div "PCA XIII home_2 Start point Welcome Message 1 block_bot_response Bot Response A…" at bounding box center [583, 586] width 1086 height 540
click at [1033, 273] on icon "more_horiz" at bounding box center [1033, 276] width 14 height 14
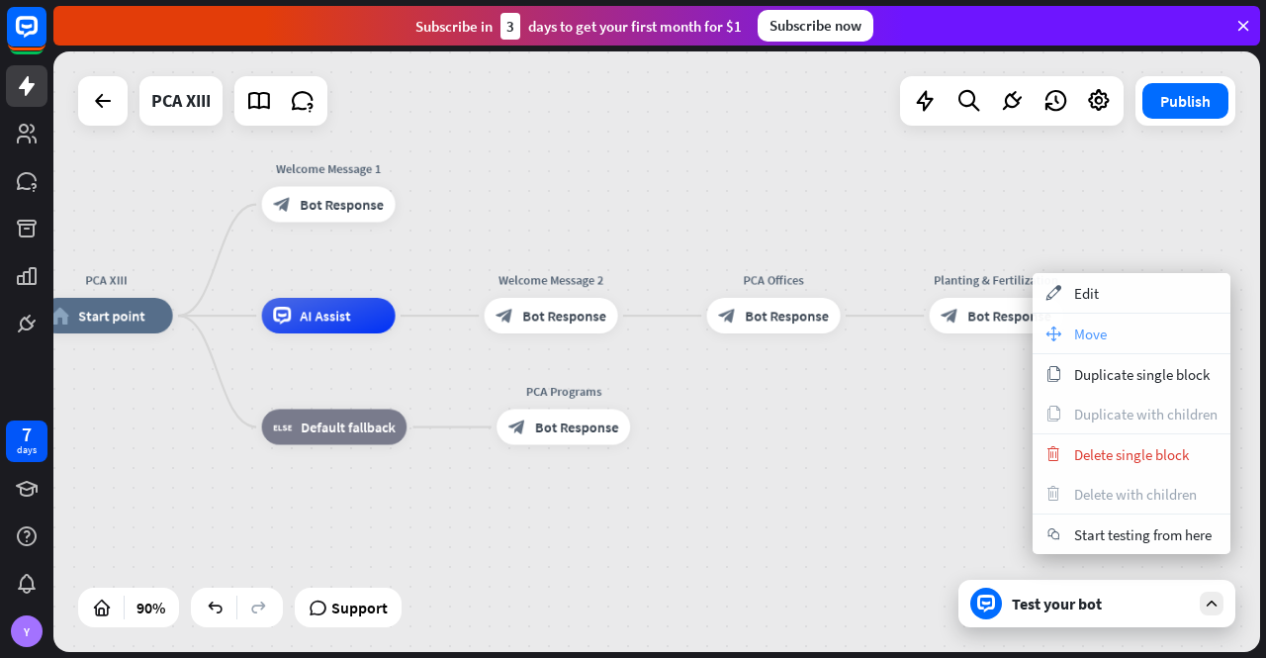
click at [1091, 330] on span "Move" at bounding box center [1090, 333] width 33 height 19
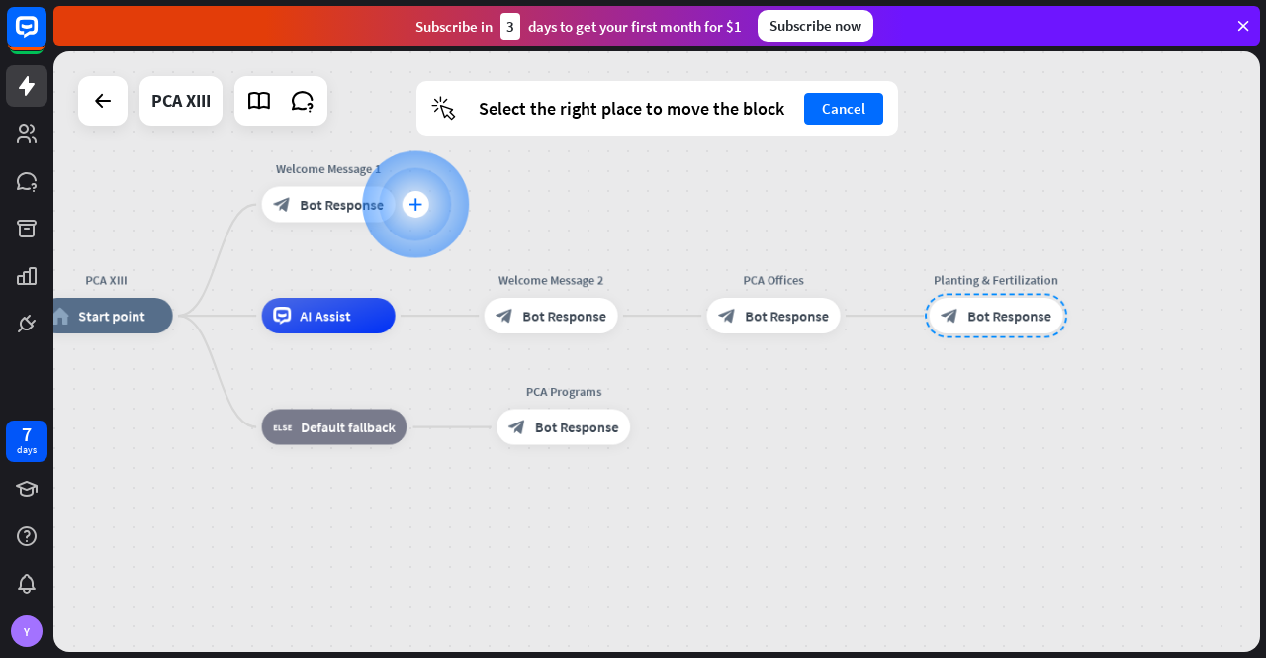
click at [415, 198] on icon "plus" at bounding box center [416, 204] width 14 height 13
click at [420, 213] on div "plus" at bounding box center [416, 204] width 27 height 27
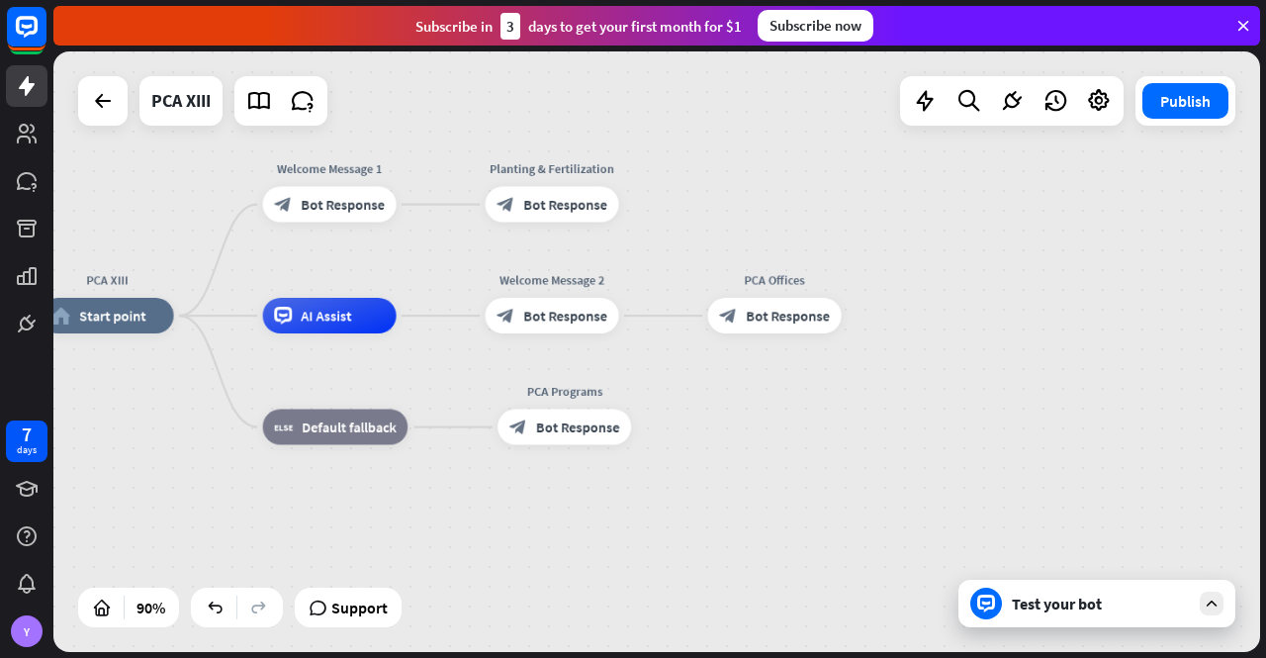
click at [1035, 613] on div "Test your bot" at bounding box center [1097, 603] width 277 height 47
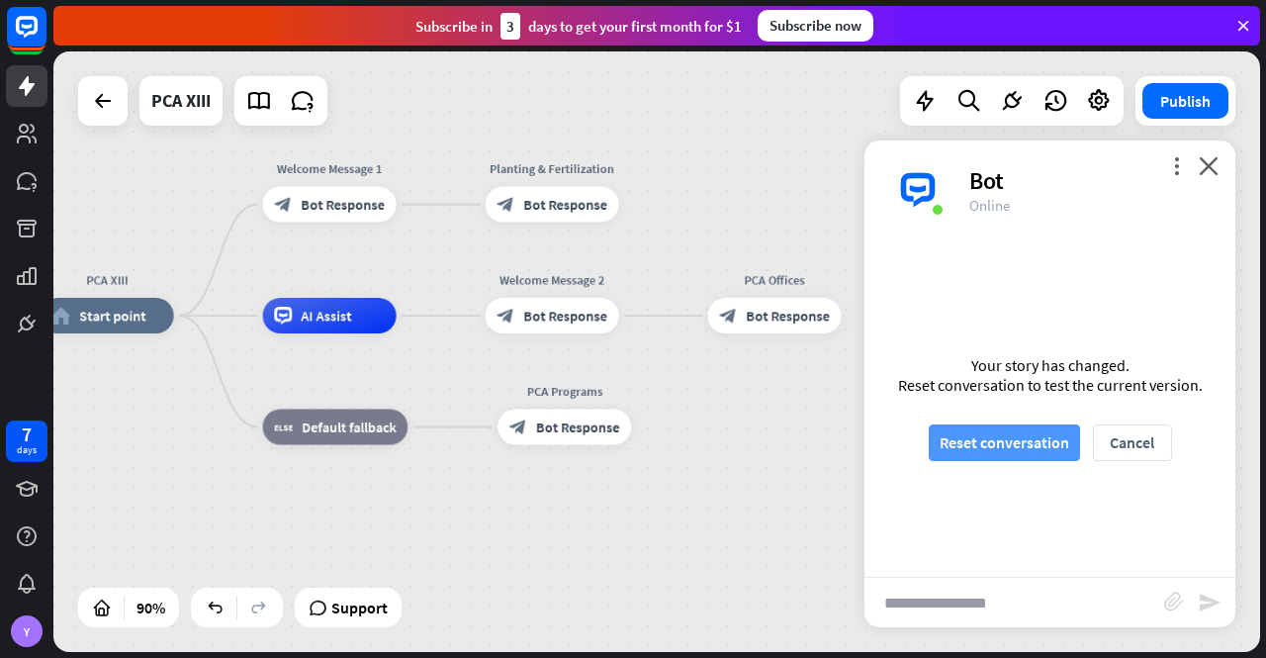
click at [997, 435] on button "Reset conversation" at bounding box center [1004, 442] width 151 height 37
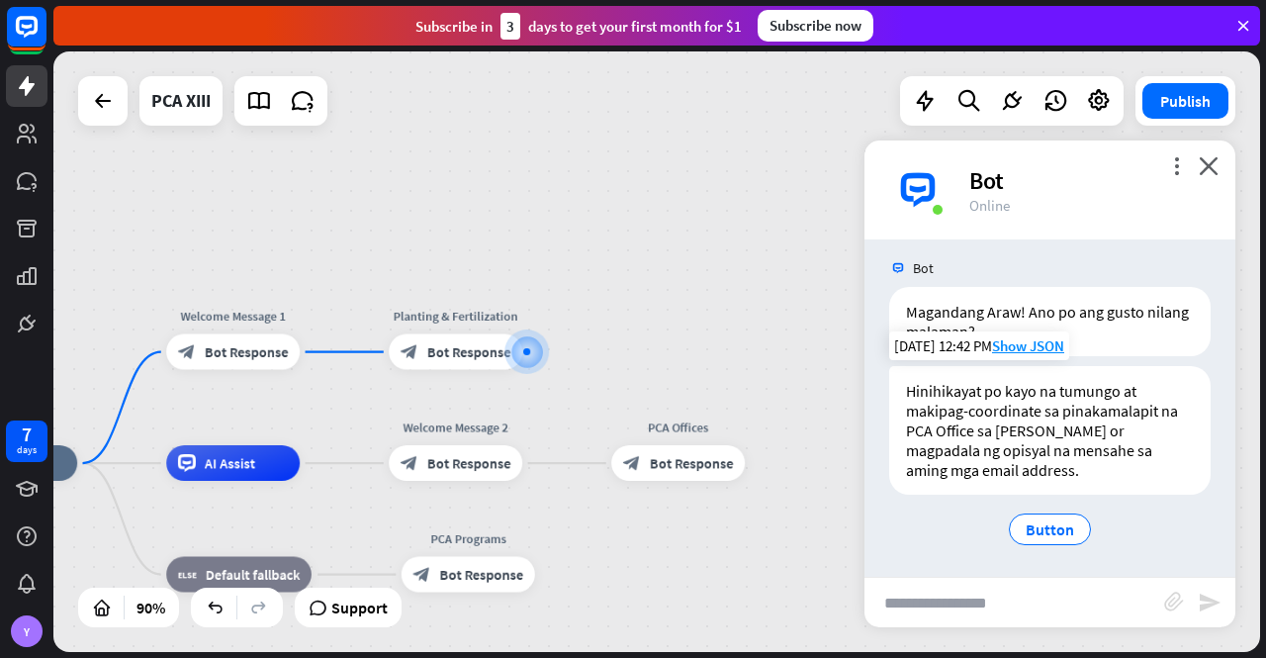
scroll to position [11, 0]
click at [1211, 165] on icon "close" at bounding box center [1209, 165] width 20 height 19
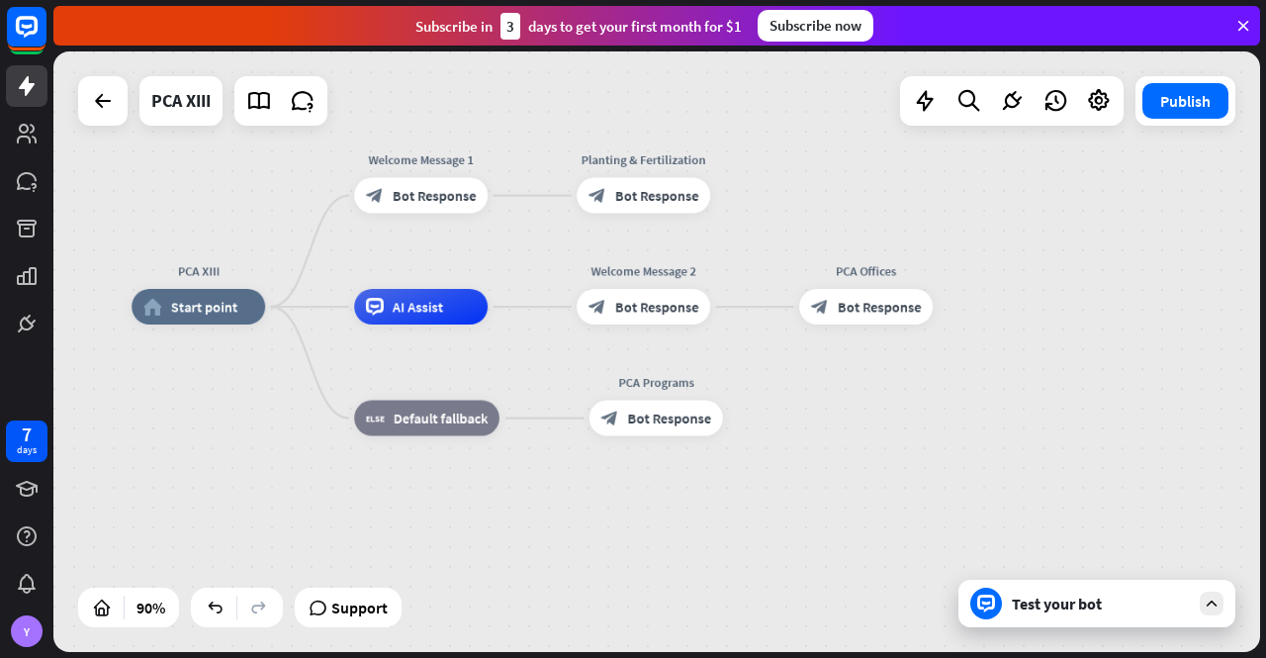
drag, startPoint x: 750, startPoint y: 311, endPoint x: 938, endPoint y: 154, distance: 244.4
click at [938, 154] on div "PCA XIII home_2 Start point Welcome Message 1 block_bot_response Bot Response P…" at bounding box center [656, 351] width 1207 height 600
click at [678, 151] on icon "more_horiz" at bounding box center [681, 155] width 14 height 14
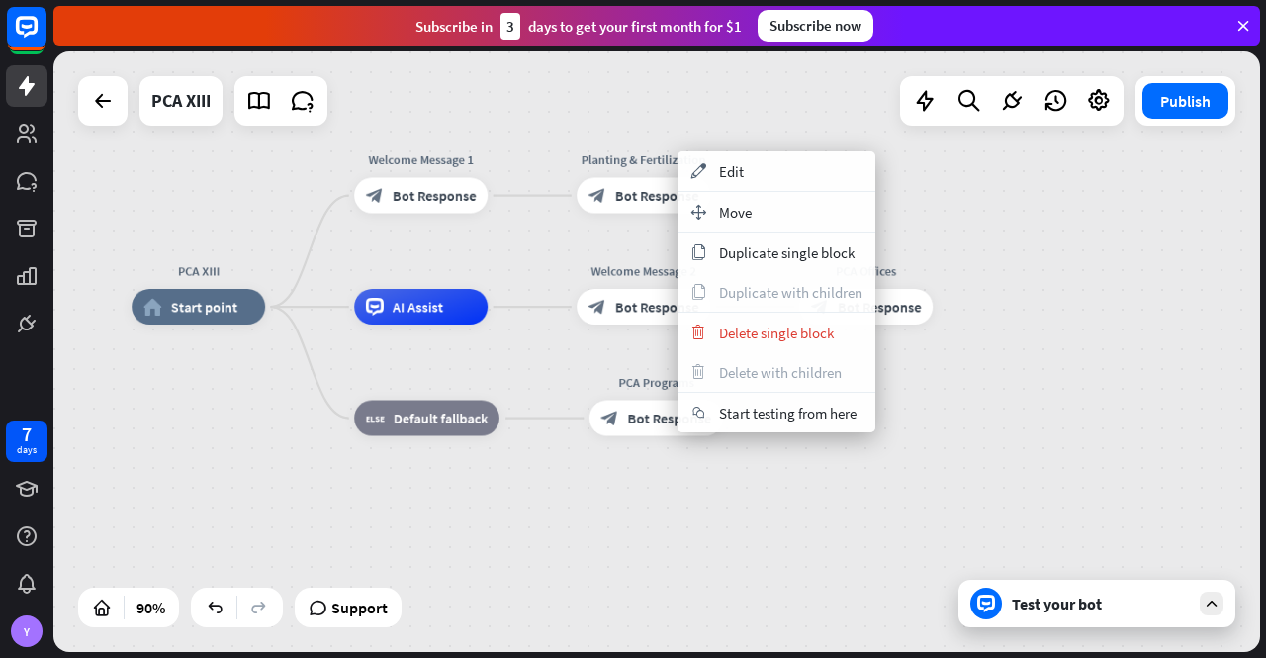
click at [748, 207] on span "Move" at bounding box center [735, 212] width 33 height 19
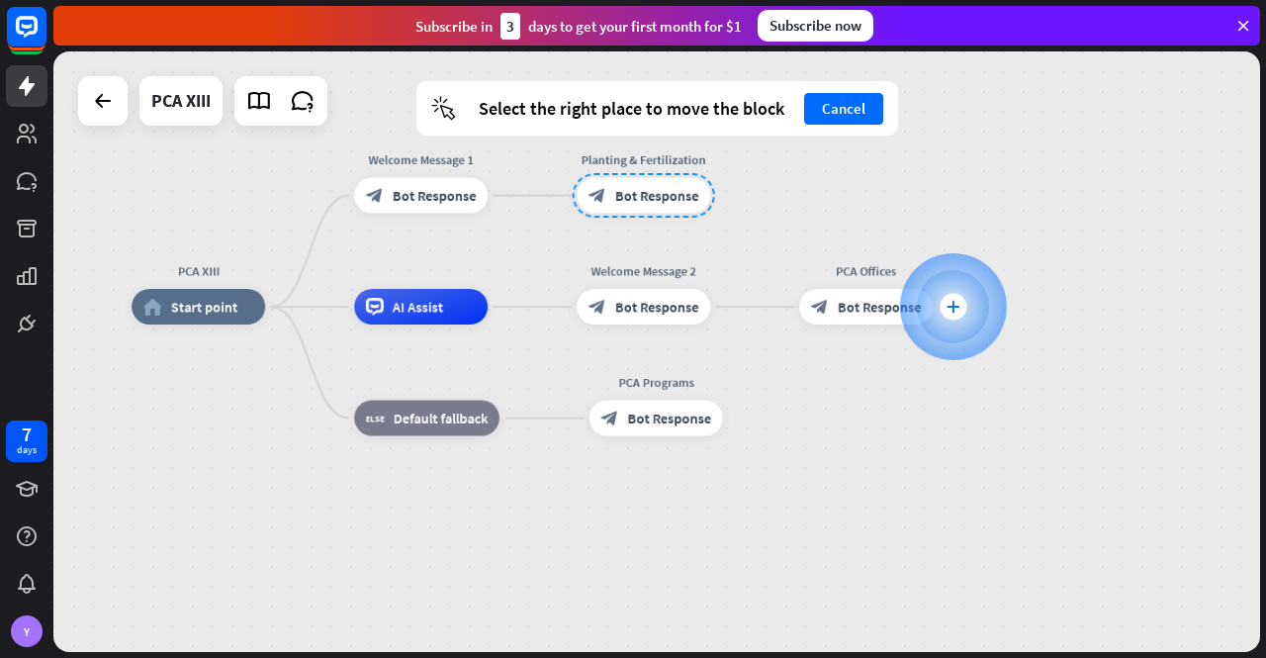
click at [956, 302] on icon "plus" at bounding box center [954, 307] width 14 height 13
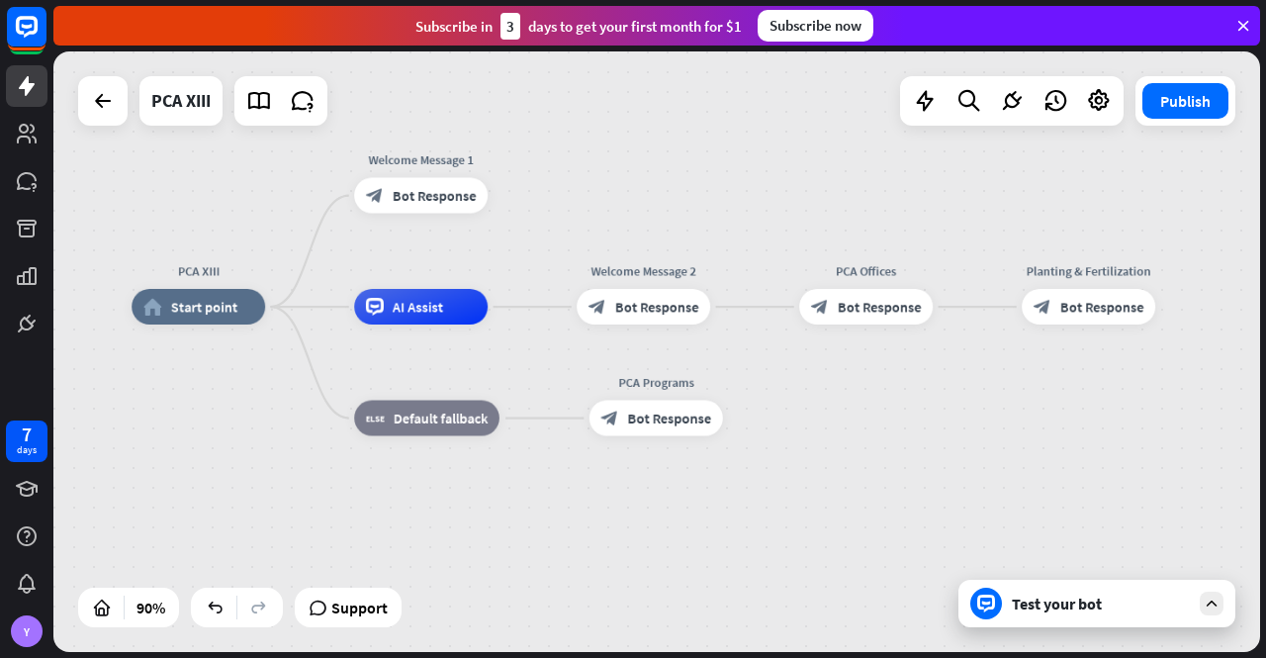
click at [900, 448] on div "PCA XIII home_2 Start point Welcome Message 1 block_bot_response Bot Response A…" at bounding box center [675, 577] width 1086 height 540
click at [1034, 614] on div "Test your bot" at bounding box center [1097, 603] width 277 height 47
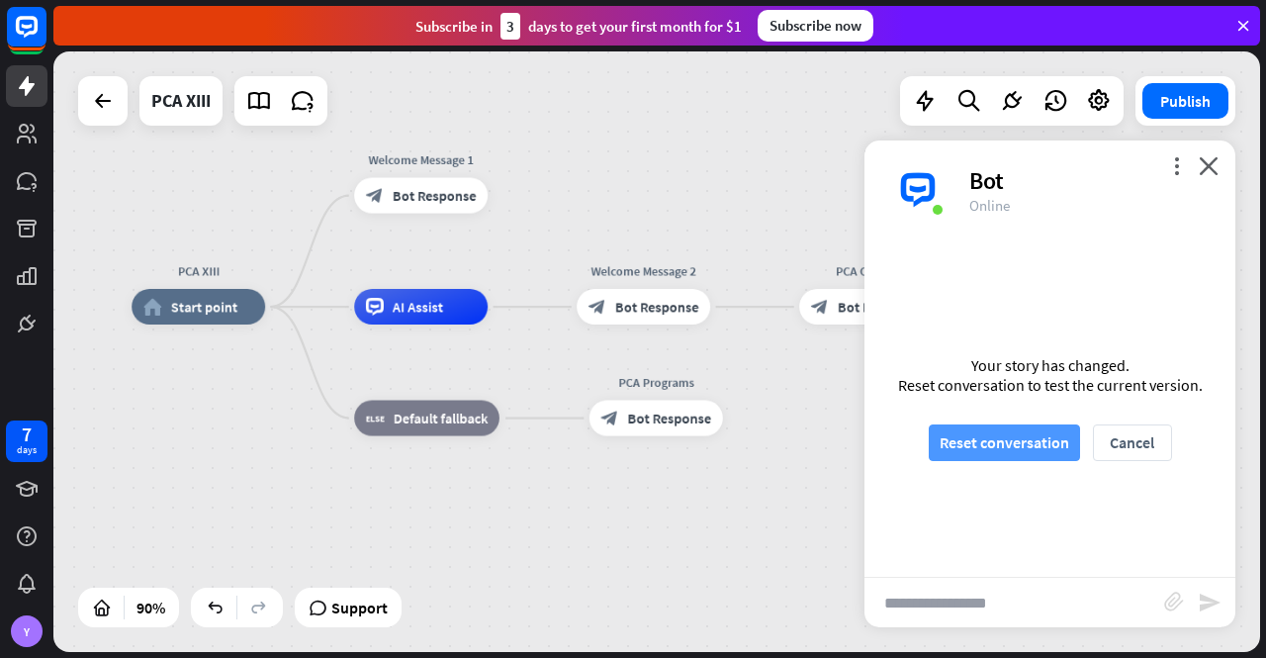
click at [988, 451] on button "Reset conversation" at bounding box center [1004, 442] width 151 height 37
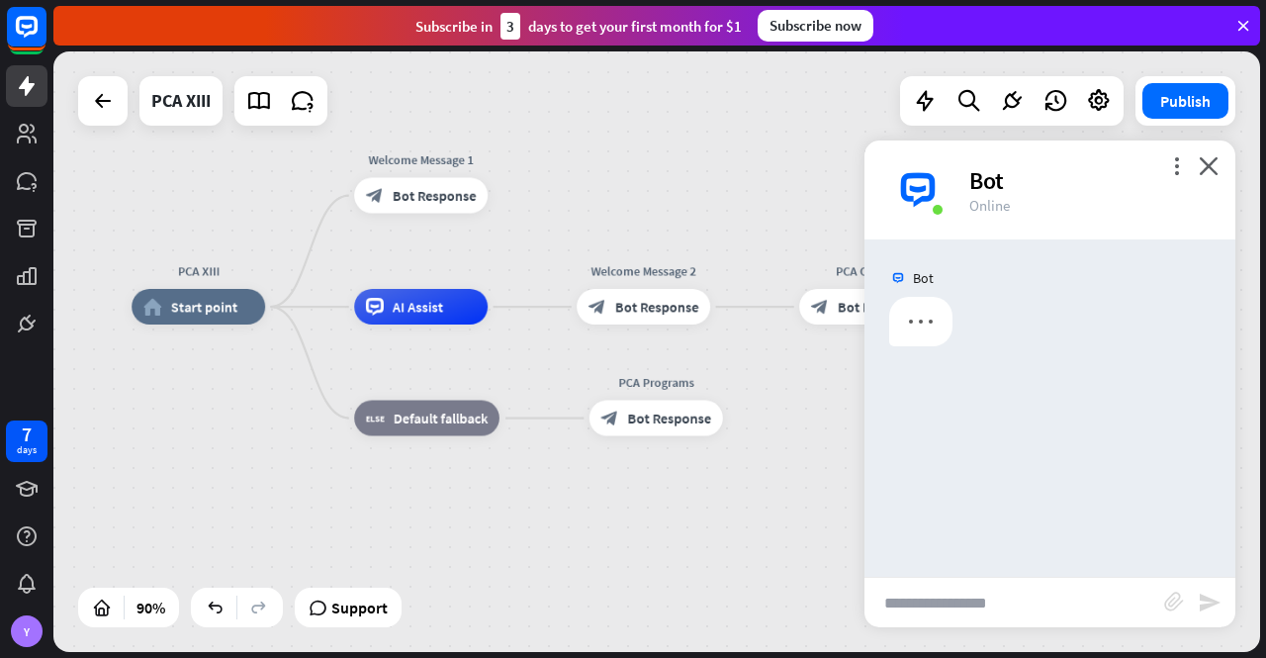
scroll to position [0, 0]
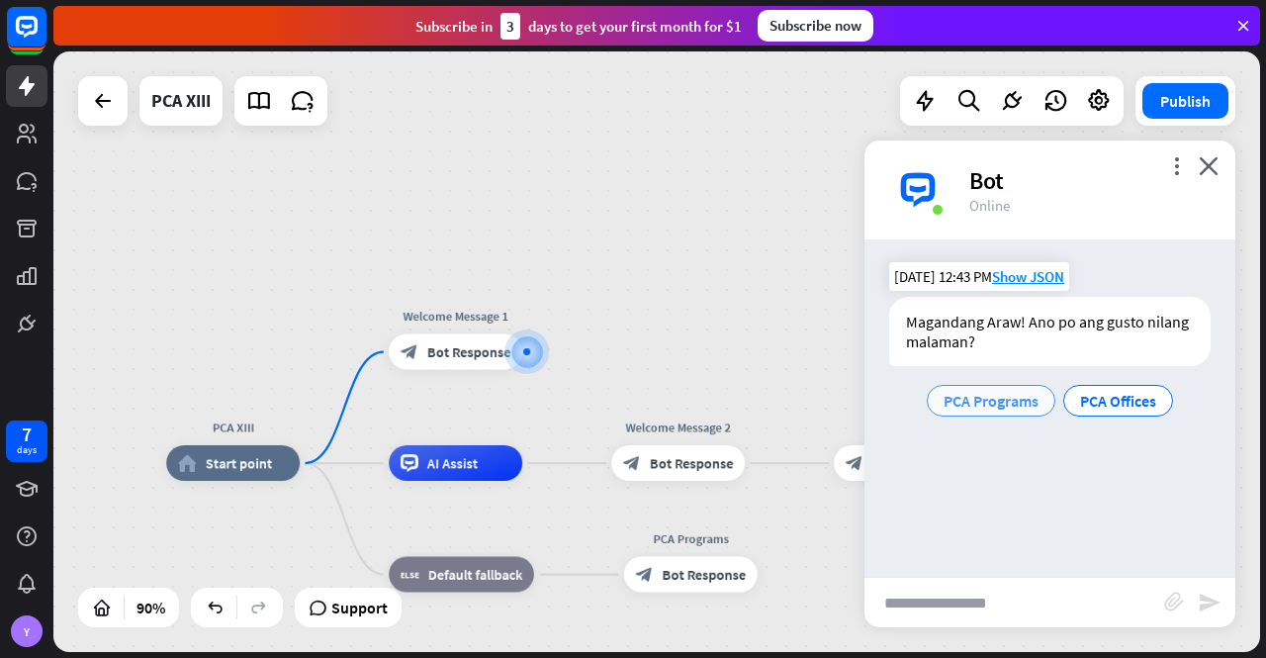
click at [980, 391] on span "PCA Programs" at bounding box center [991, 401] width 95 height 20
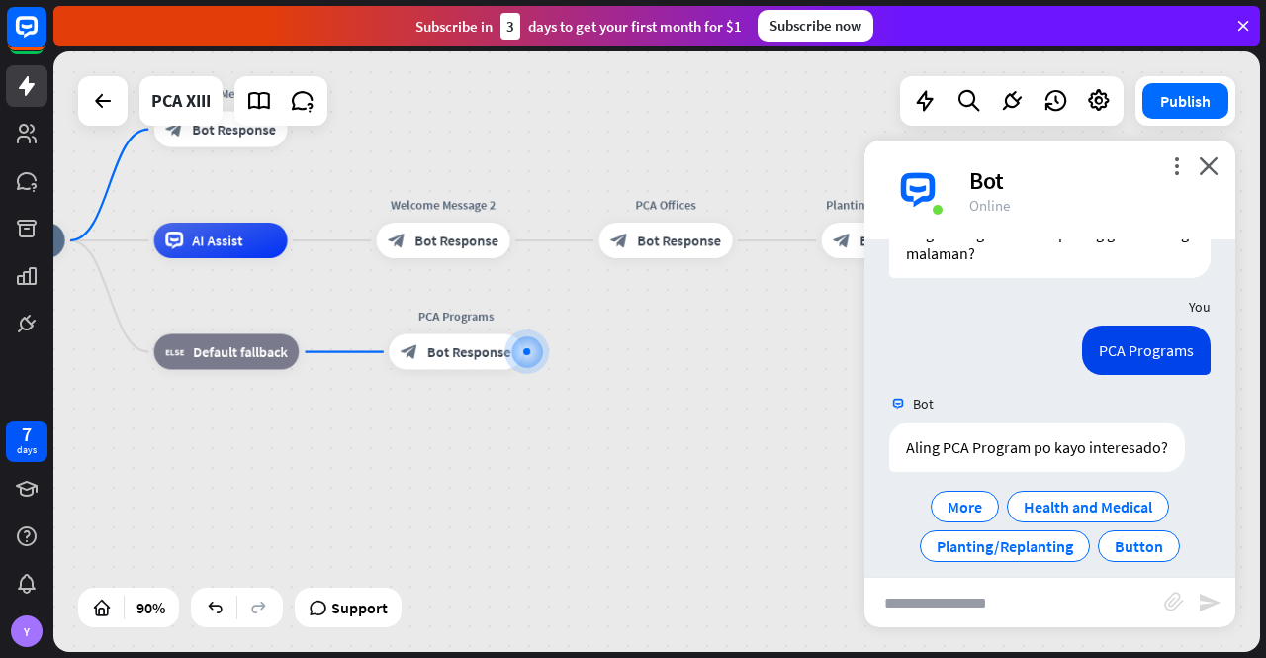
scroll to position [106, 0]
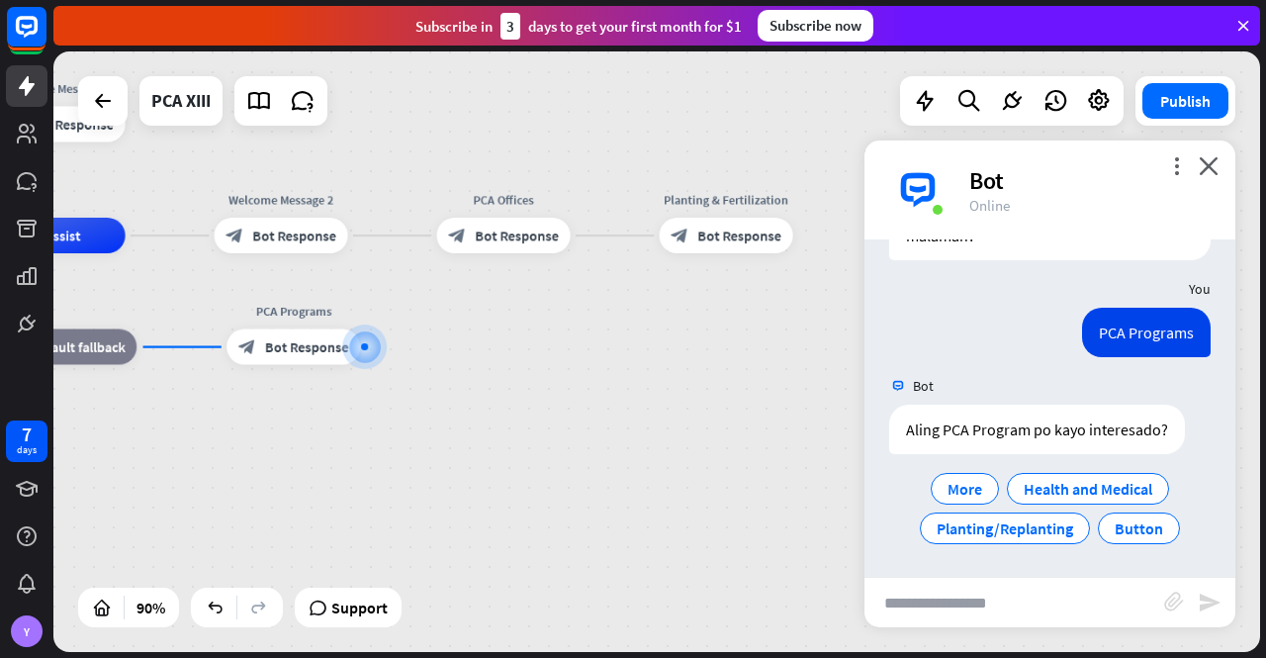
drag, startPoint x: 742, startPoint y: 453, endPoint x: 580, endPoint y: 448, distance: 162.3
click at [580, 448] on div "PCA XIII home_2 Start point Welcome Message 1 block_bot_response Bot Response A…" at bounding box center [313, 505] width 1086 height 540
click at [1014, 518] on span "Planting/Replanting" at bounding box center [1005, 528] width 137 height 20
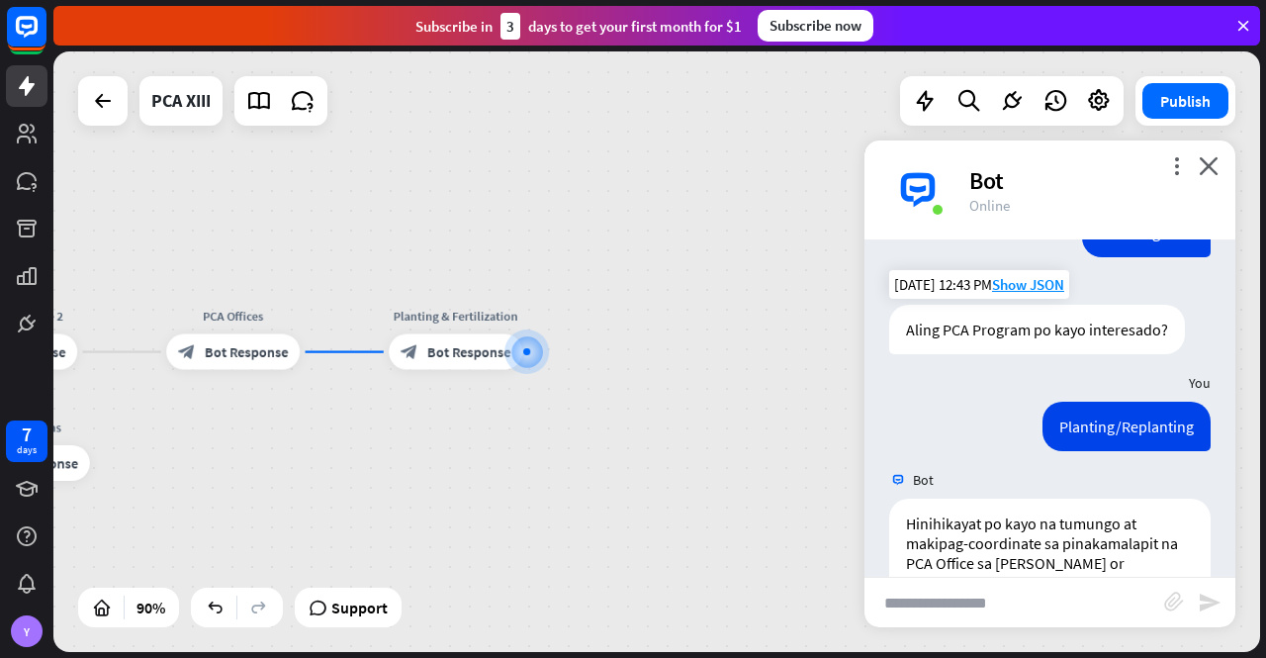
scroll to position [339, 0]
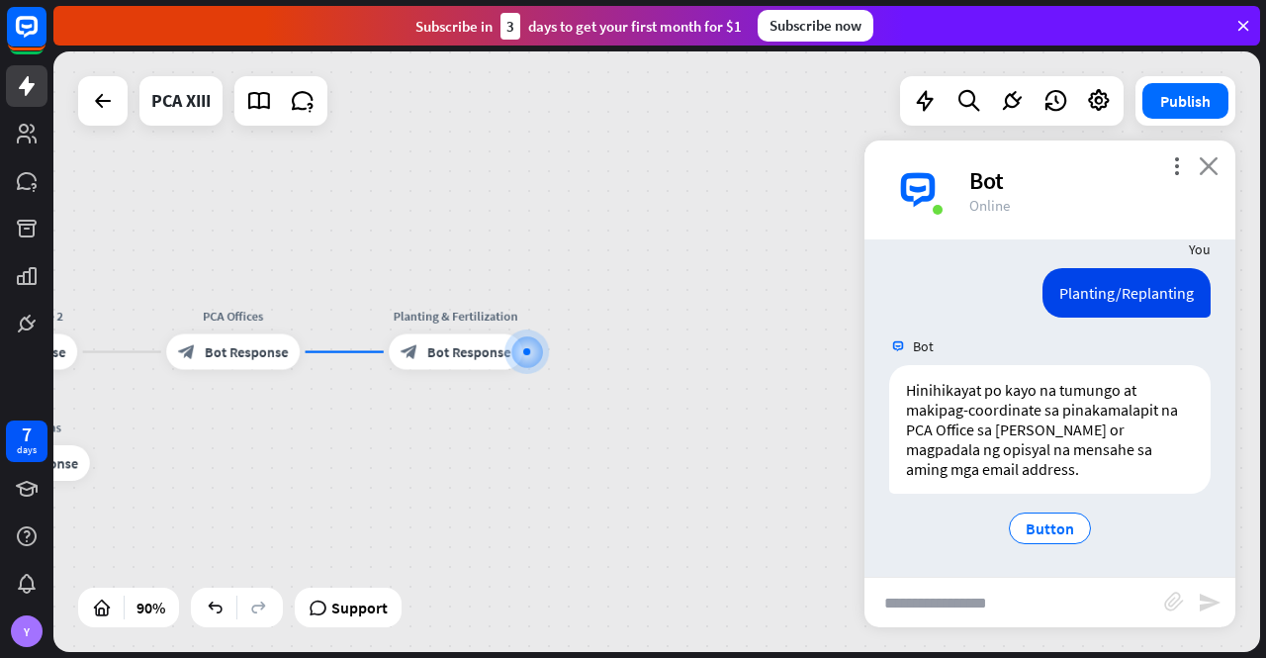
click at [1210, 160] on icon "close" at bounding box center [1209, 165] width 20 height 19
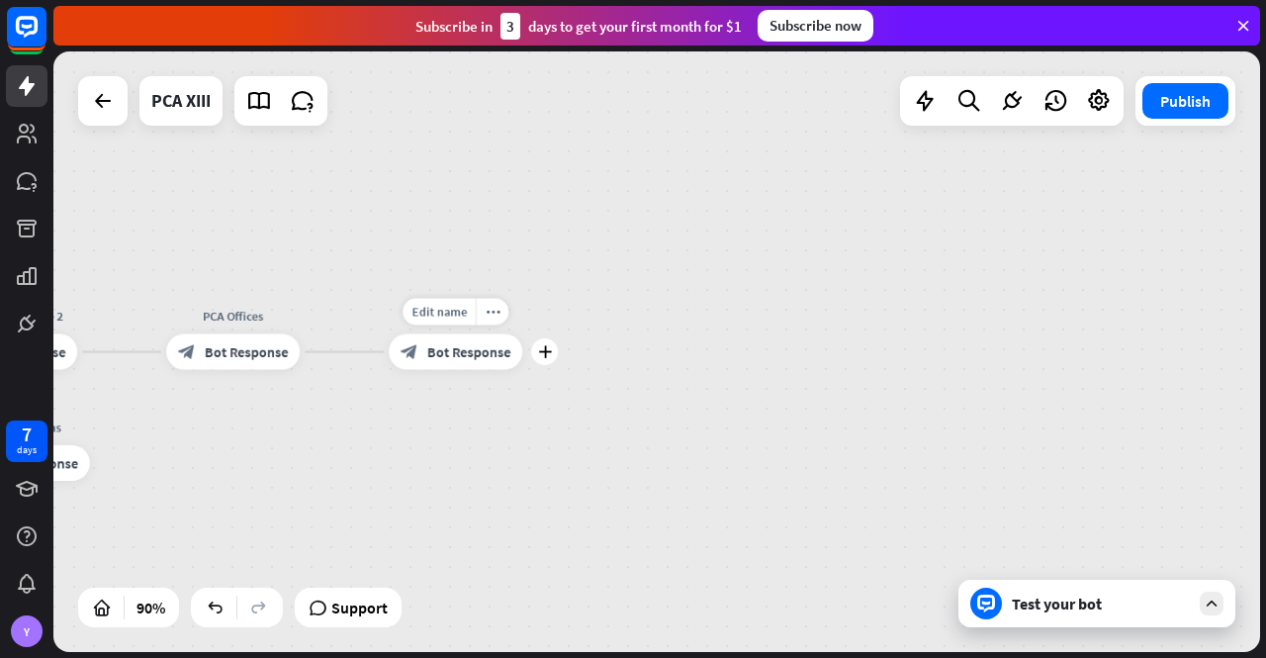
click at [461, 349] on span "Bot Response" at bounding box center [469, 352] width 84 height 18
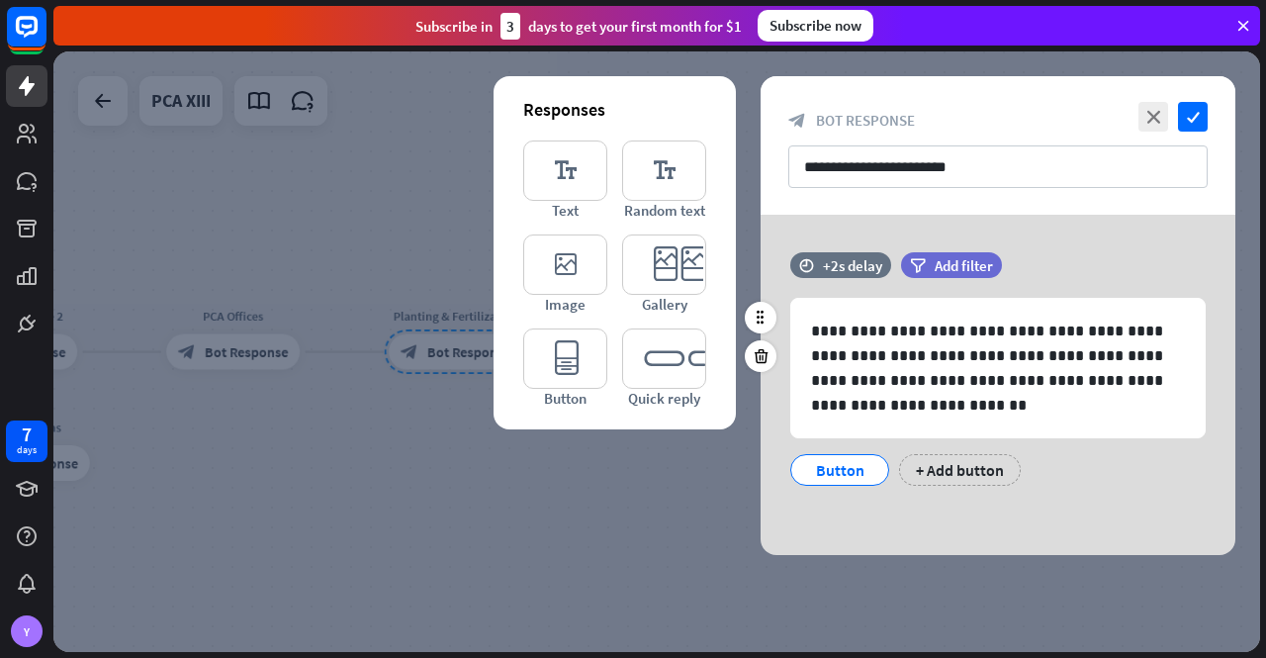
click at [853, 464] on div "Button" at bounding box center [839, 470] width 65 height 30
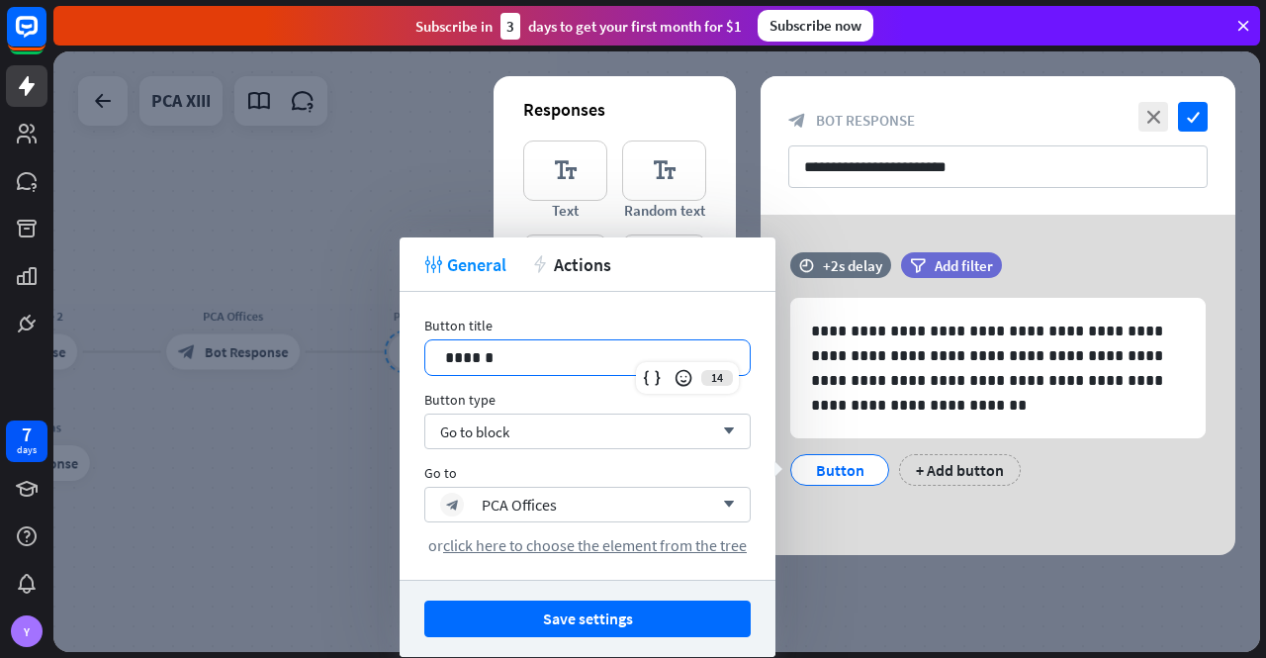
drag, startPoint x: 457, startPoint y: 344, endPoint x: 386, endPoint y: 343, distance: 71.2
click at [384, 338] on body "7 days Y close Product Help First steps Get started with ChatBot Help Center Fo…" at bounding box center [633, 329] width 1266 height 658
drag, startPoint x: 504, startPoint y: 354, endPoint x: 427, endPoint y: 352, distance: 77.2
click at [427, 352] on div "******" at bounding box center [587, 357] width 324 height 35
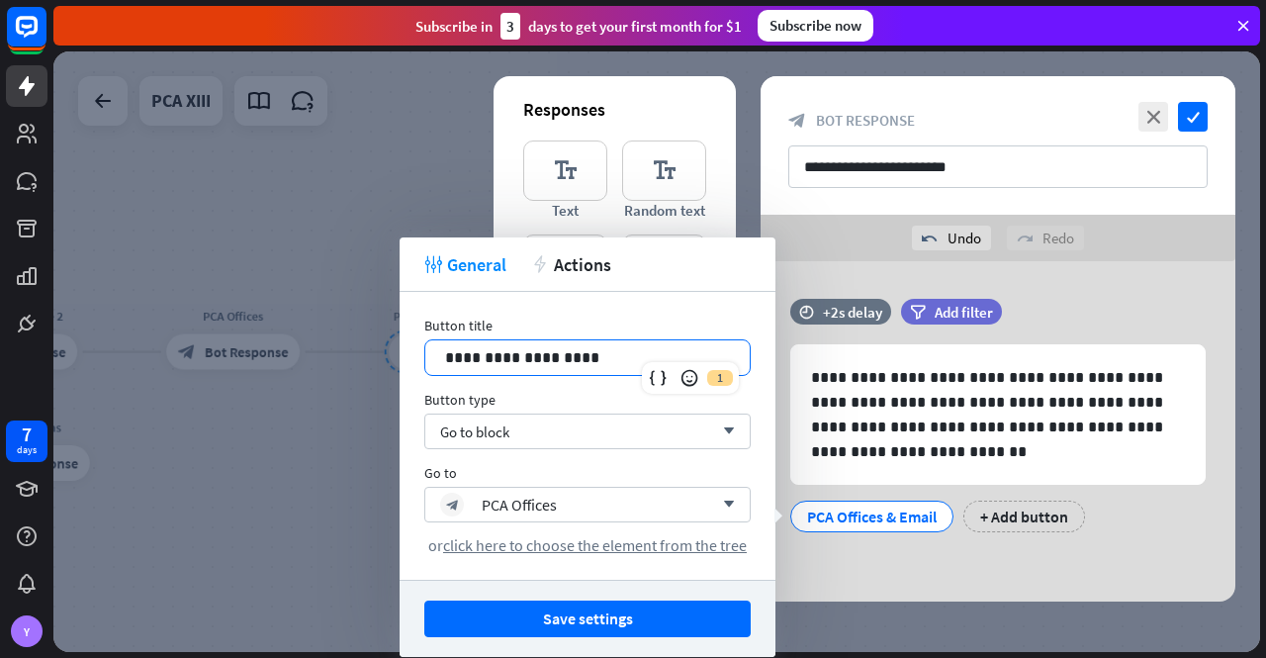
click at [518, 358] on p "**********" at bounding box center [588, 357] width 286 height 25
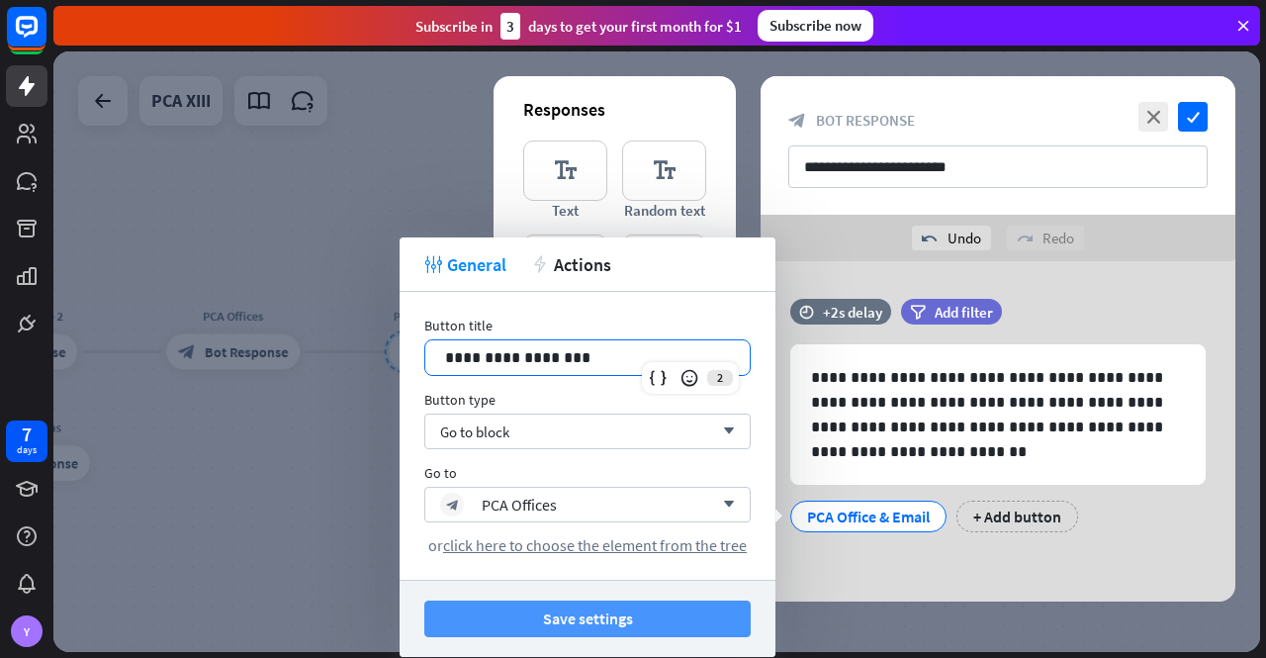
click at [660, 616] on button "Save settings" at bounding box center [587, 618] width 326 height 37
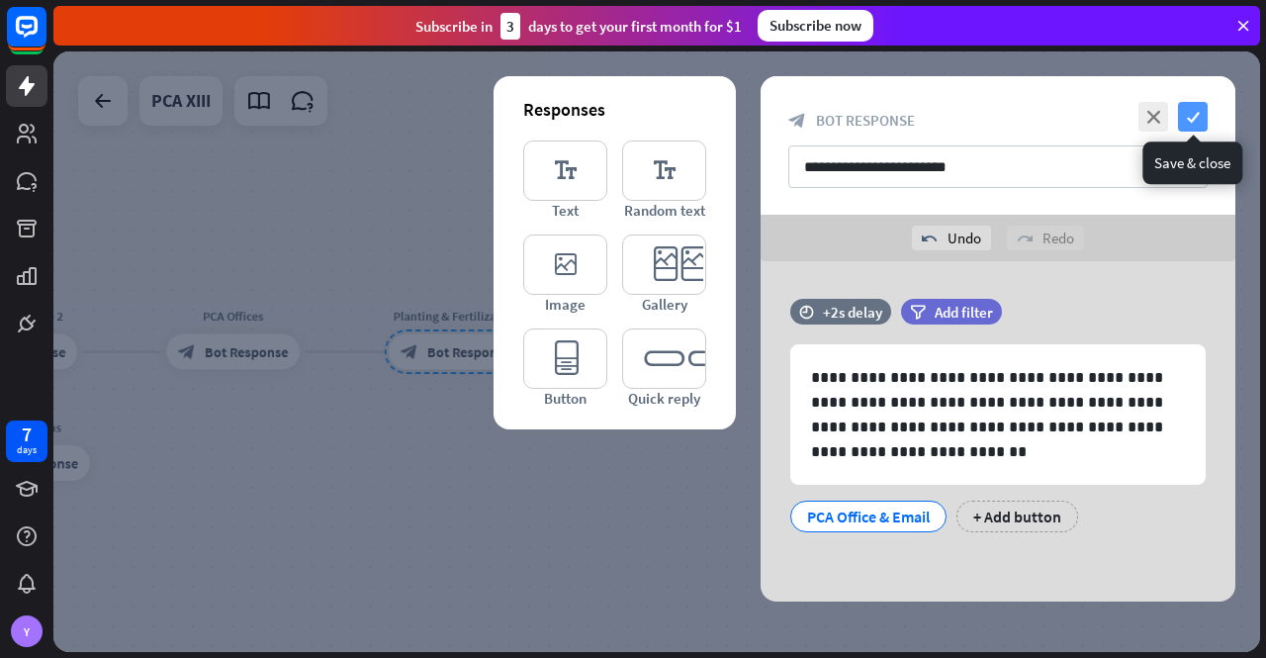
click at [1197, 112] on icon "check" at bounding box center [1193, 117] width 30 height 30
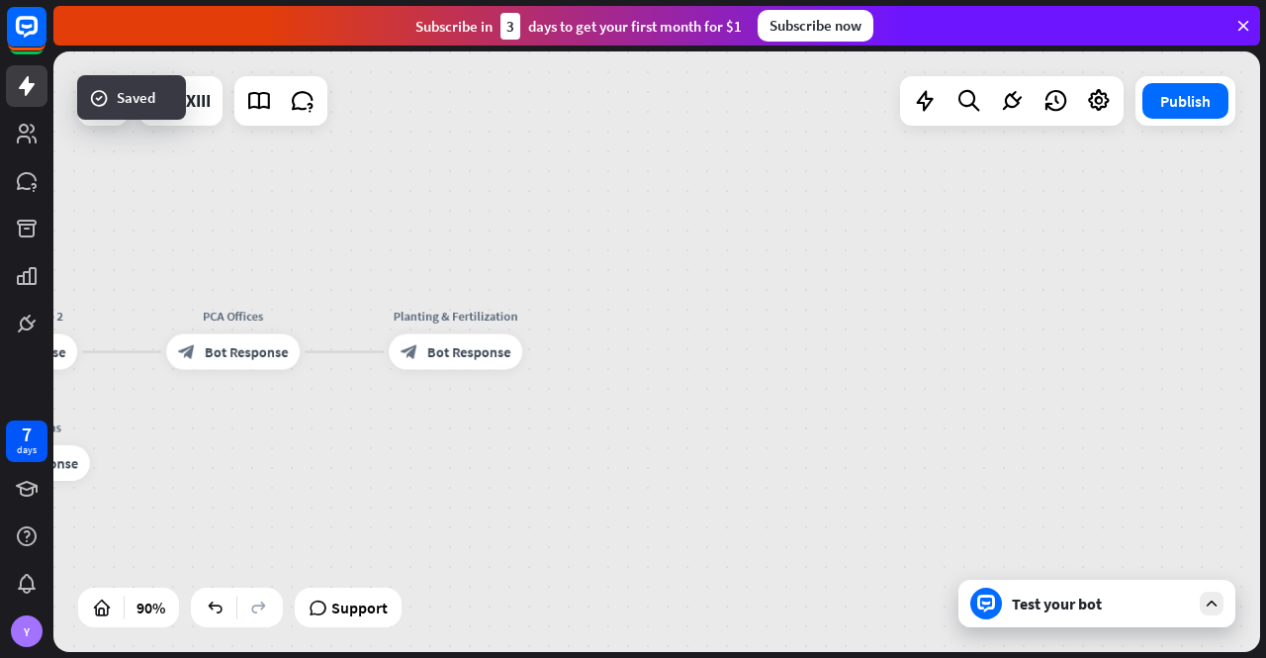
click at [1091, 611] on div "Test your bot" at bounding box center [1101, 604] width 178 height 20
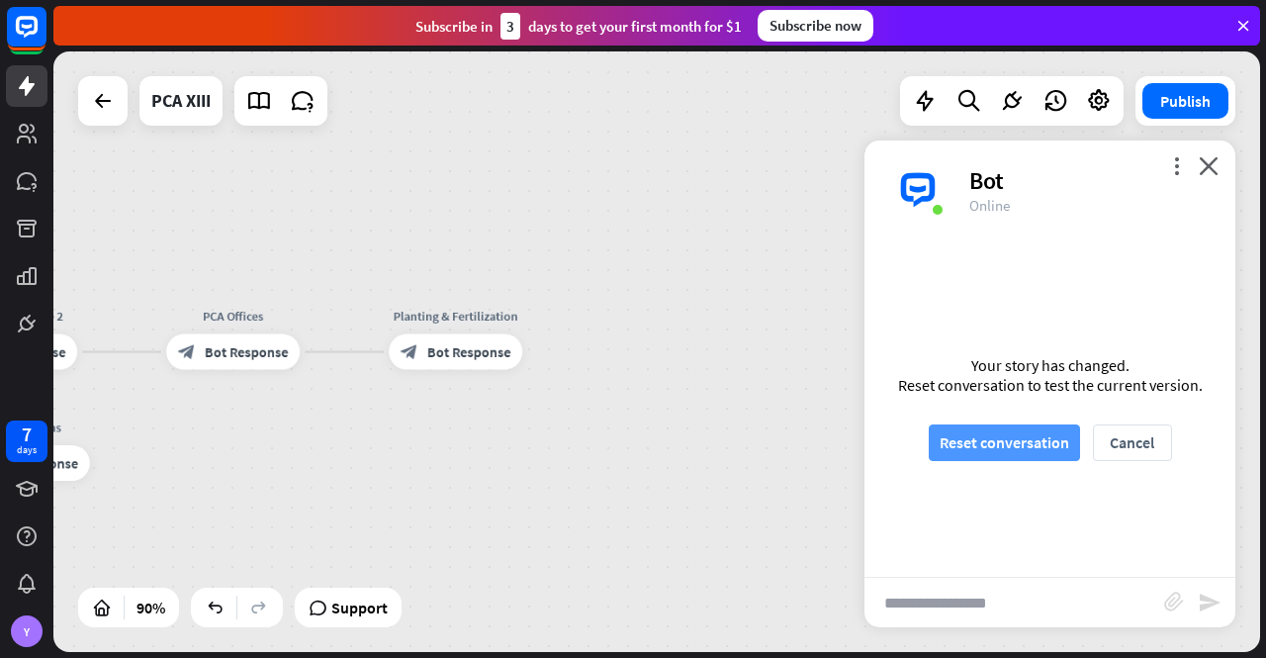
click at [999, 441] on button "Reset conversation" at bounding box center [1004, 442] width 151 height 37
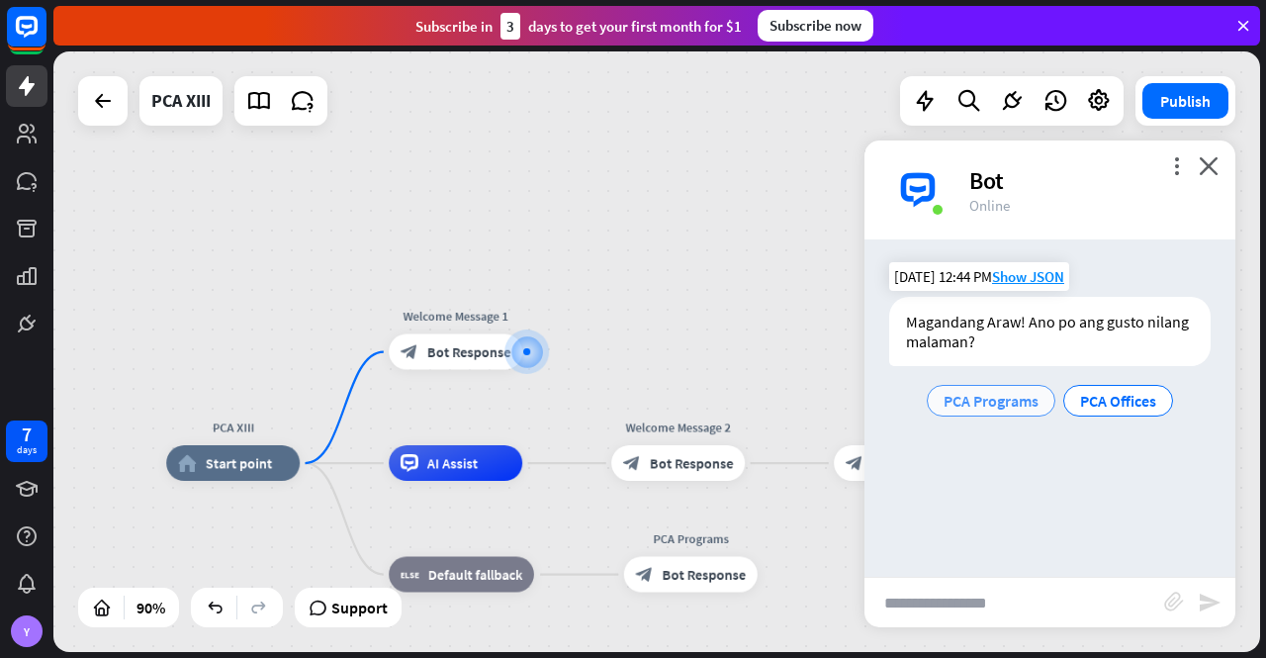
click at [1002, 394] on span "PCA Programs" at bounding box center [991, 401] width 95 height 20
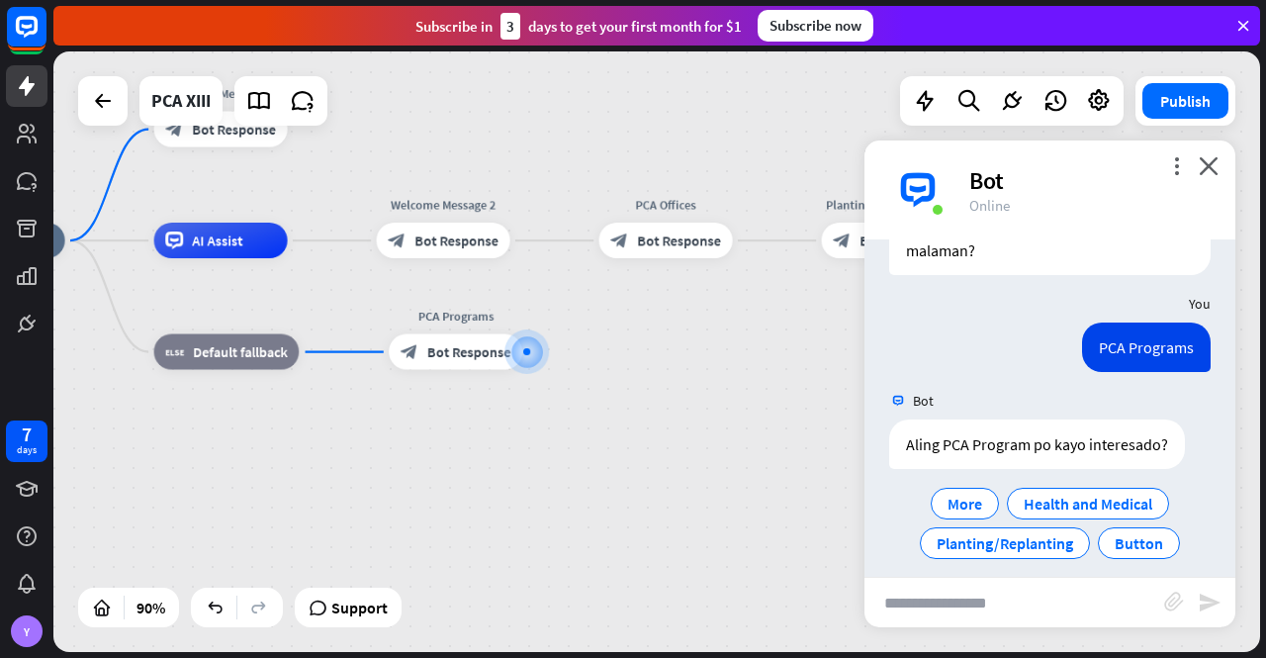
scroll to position [106, 0]
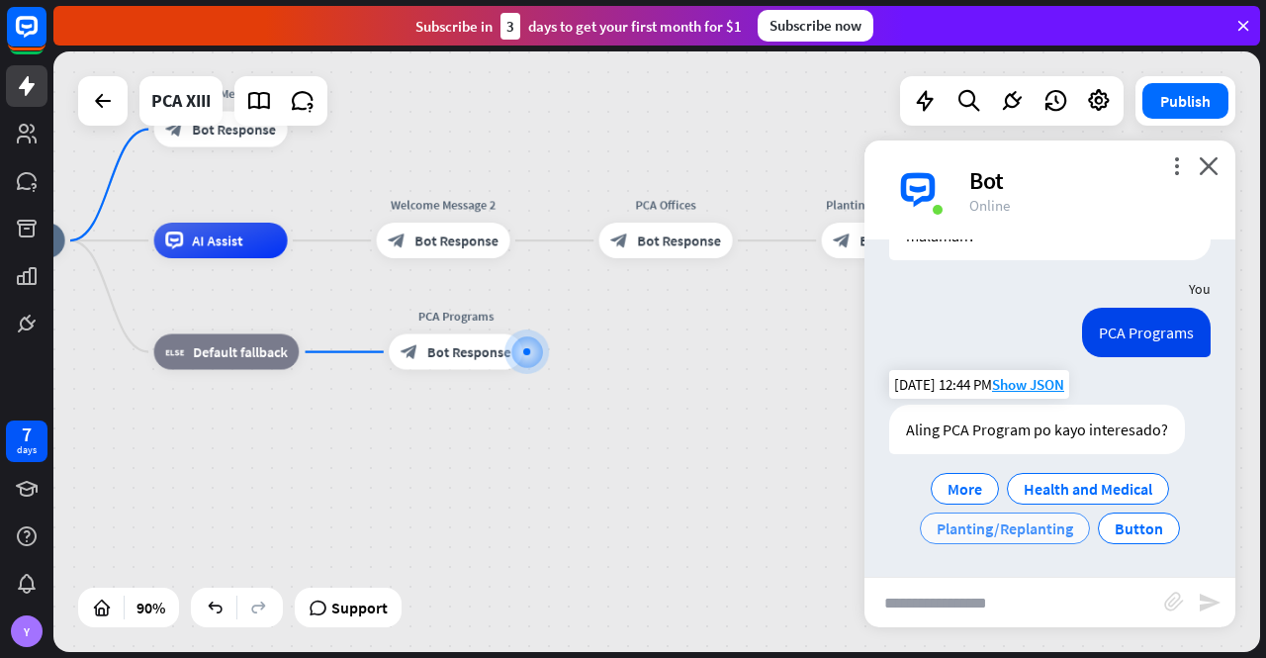
click at [1008, 527] on span "Planting/Replanting" at bounding box center [1005, 528] width 137 height 20
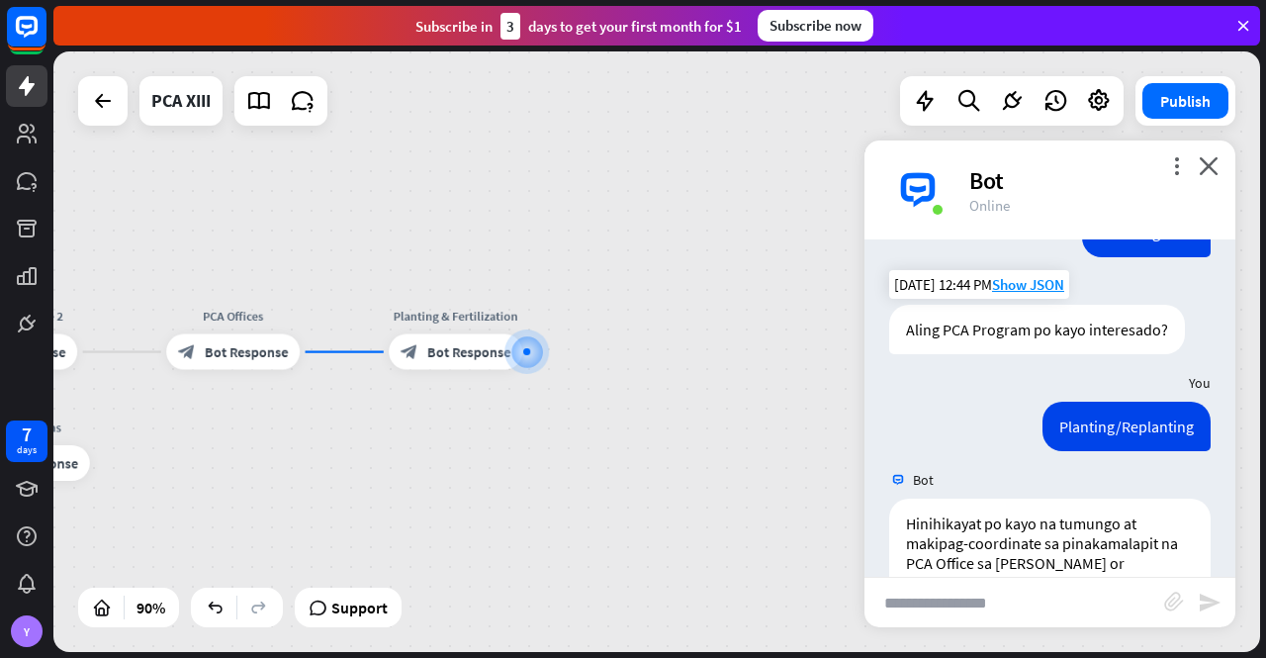
scroll to position [339, 0]
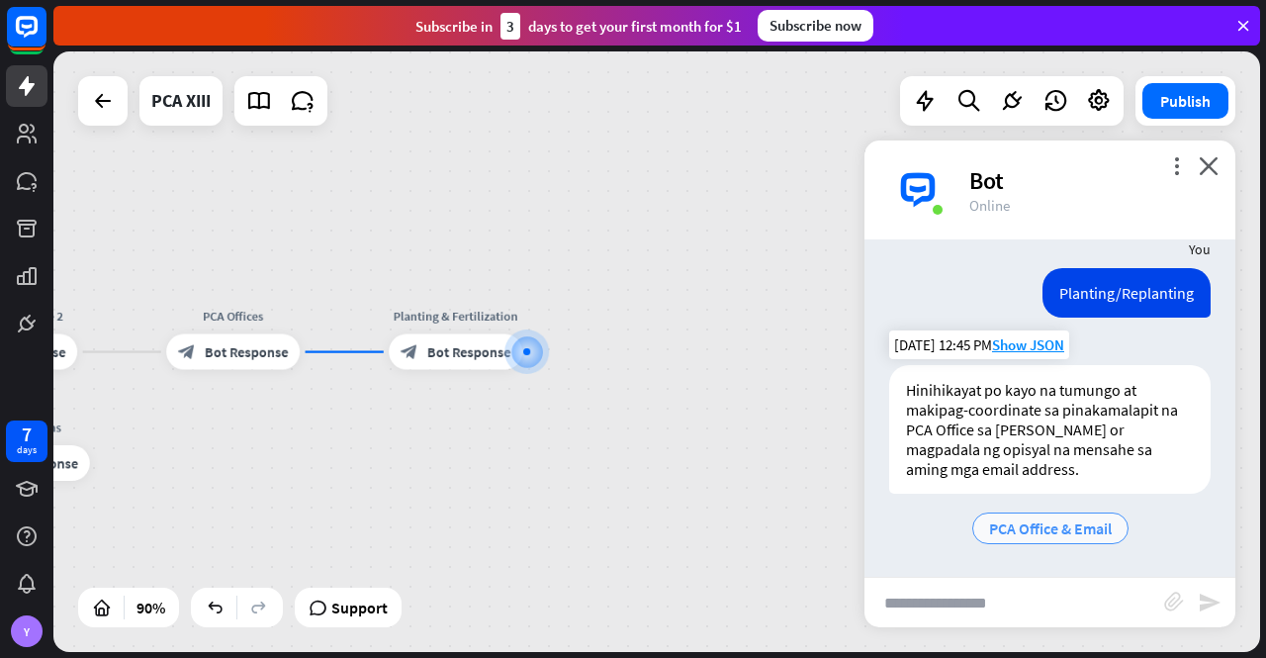
click at [1059, 526] on span "PCA Office & Email" at bounding box center [1050, 528] width 123 height 20
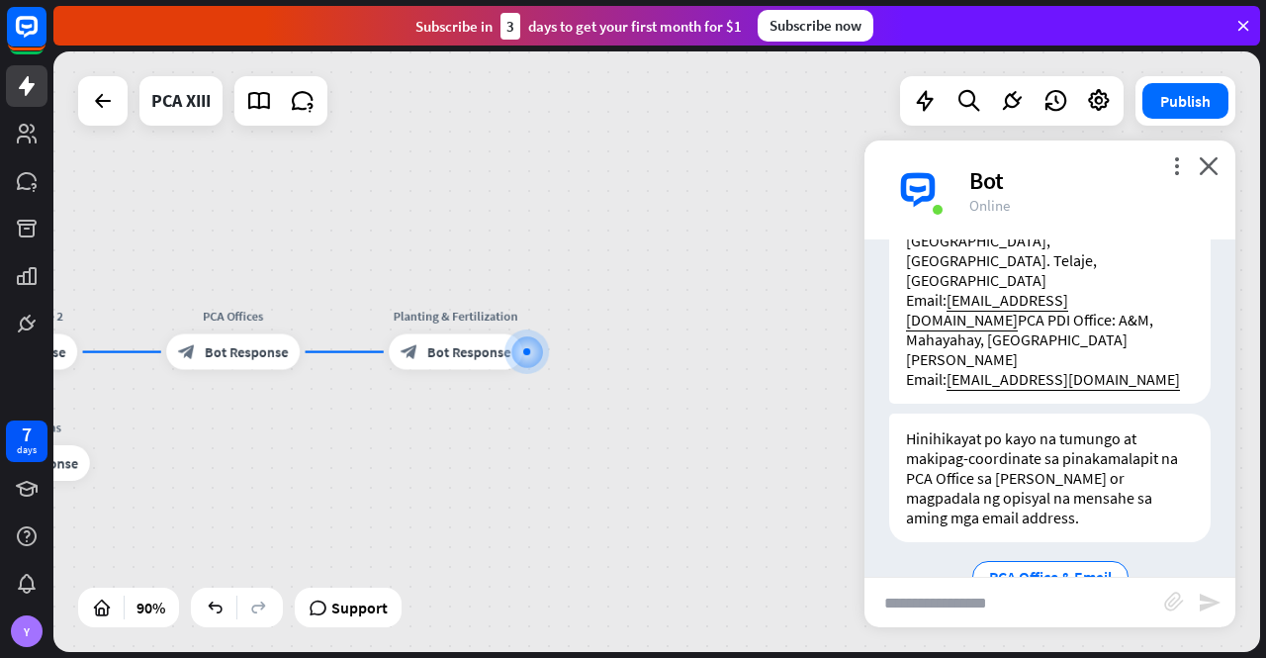
scroll to position [1206, 0]
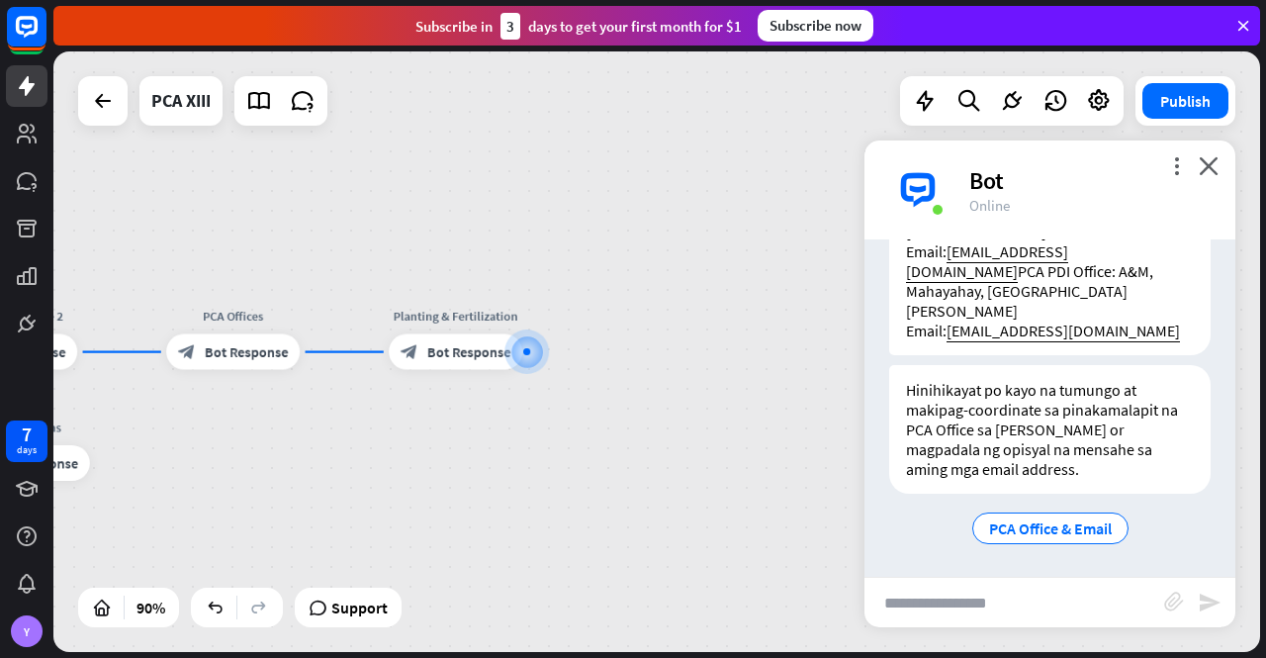
drag, startPoint x: 1212, startPoint y: 160, endPoint x: 1163, endPoint y: 203, distance: 64.5
click at [1212, 160] on icon "close" at bounding box center [1209, 165] width 20 height 19
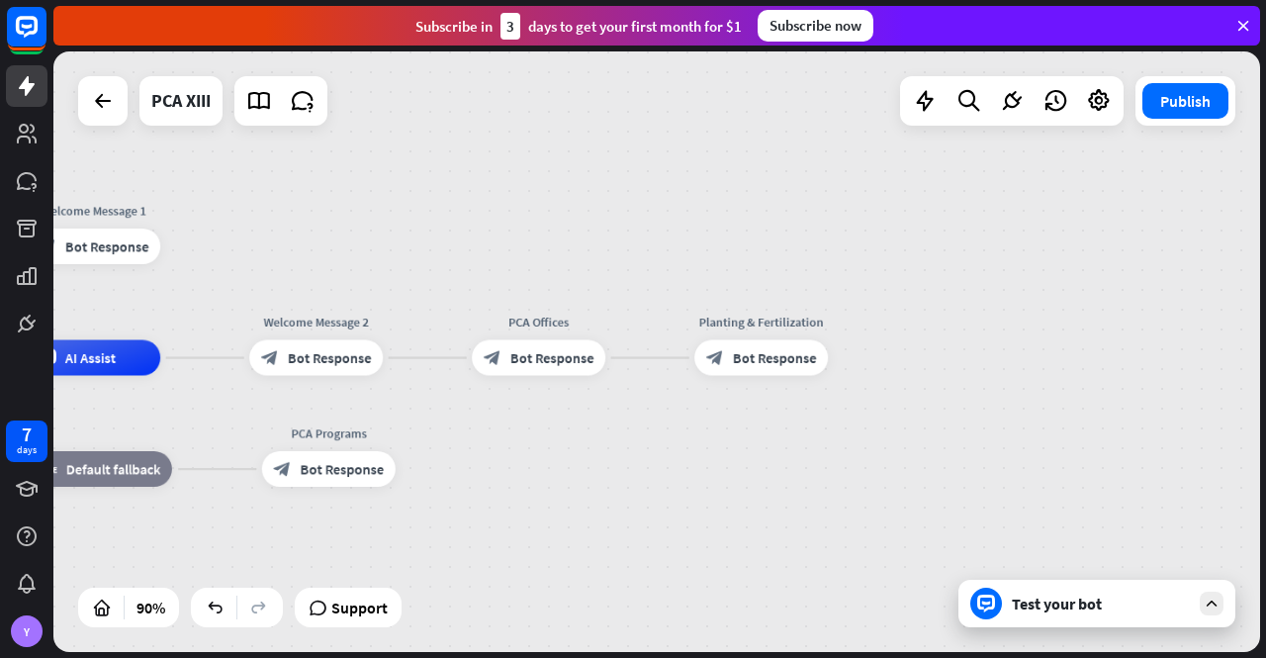
drag, startPoint x: 800, startPoint y: 361, endPoint x: 1147, endPoint y: 363, distance: 347.2
click at [1147, 363] on div "PCA XIII home_2 Start point Welcome Message 1 block_bot_response Bot Response A…" at bounding box center [656, 351] width 1207 height 600
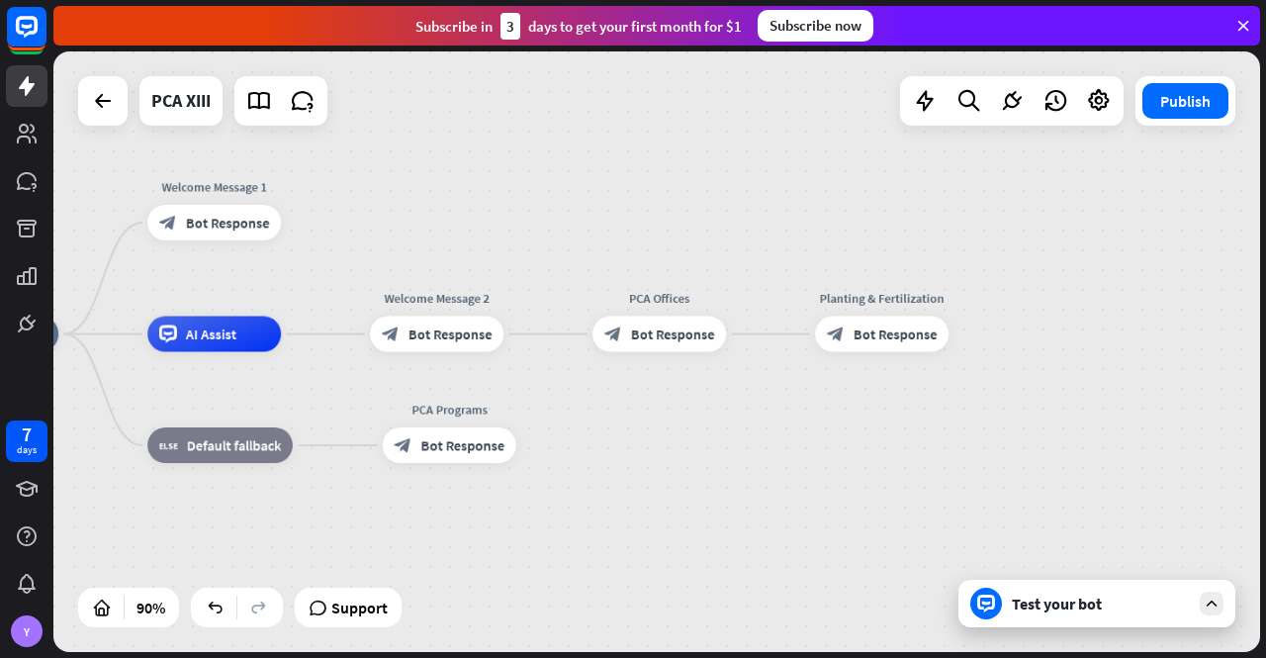
drag, startPoint x: 756, startPoint y: 474, endPoint x: 835, endPoint y: 454, distance: 81.6
click at [835, 454] on div "PCA XIII home_2 Start point Welcome Message 1 block_bot_response Bot Response A…" at bounding box center [468, 604] width 1086 height 540
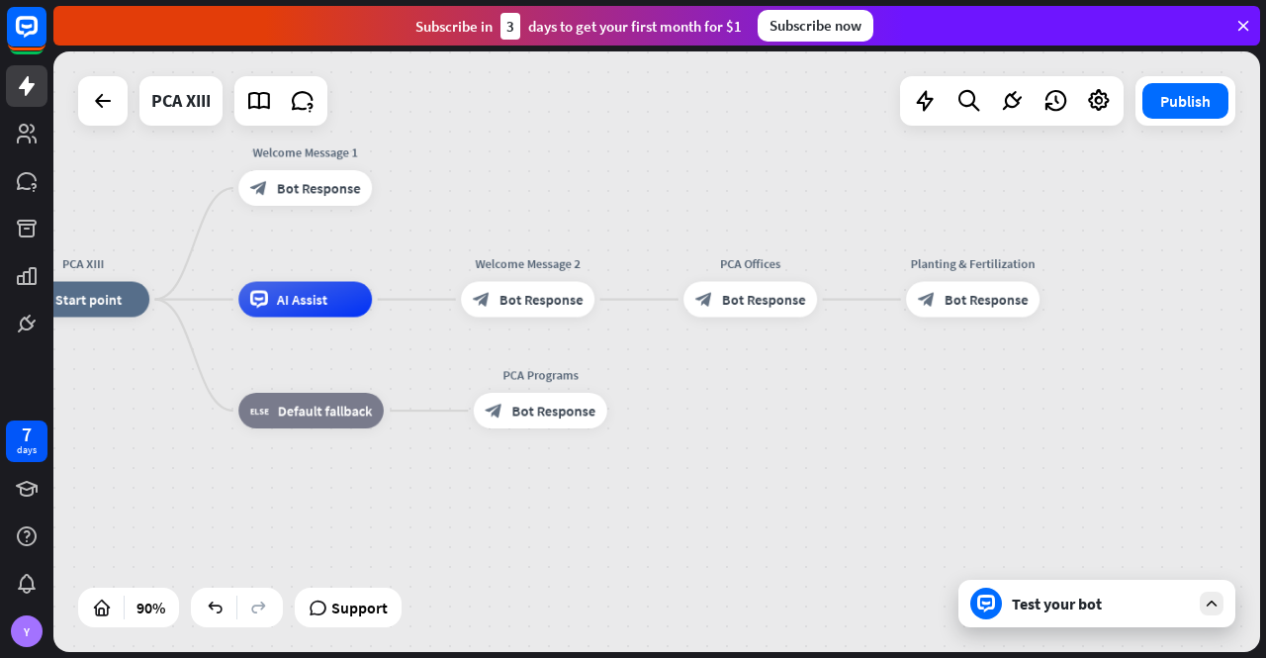
drag, startPoint x: 619, startPoint y: 483, endPoint x: 713, endPoint y: 428, distance: 108.6
click at [713, 428] on div "PCA XIII home_2 Start point Welcome Message 1 block_bot_response Bot Response A…" at bounding box center [559, 570] width 1086 height 540
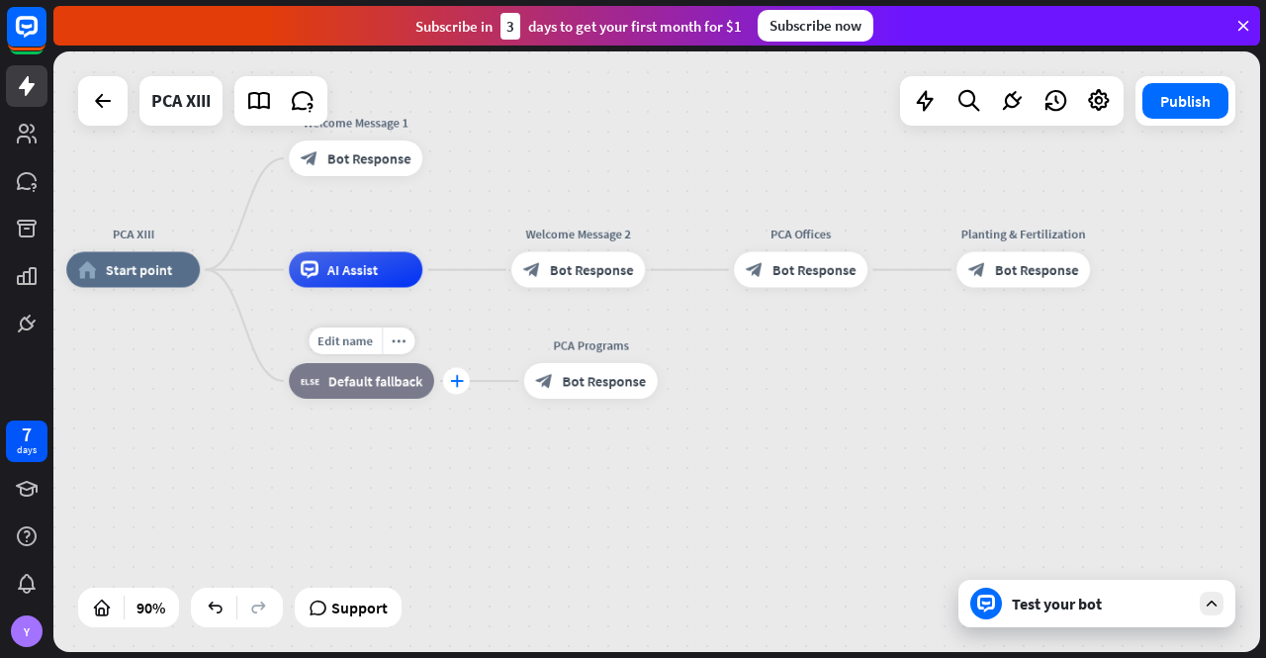
click at [457, 386] on icon "plus" at bounding box center [457, 381] width 14 height 13
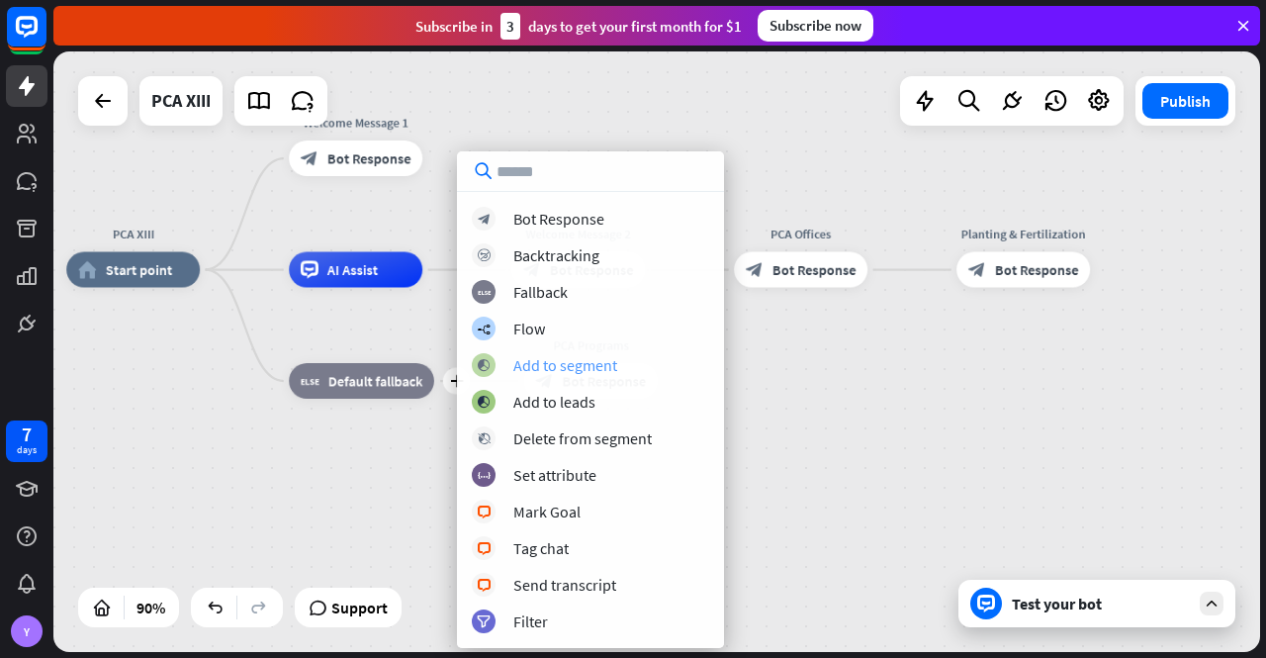
click at [561, 366] on div "Add to segment" at bounding box center [565, 365] width 104 height 20
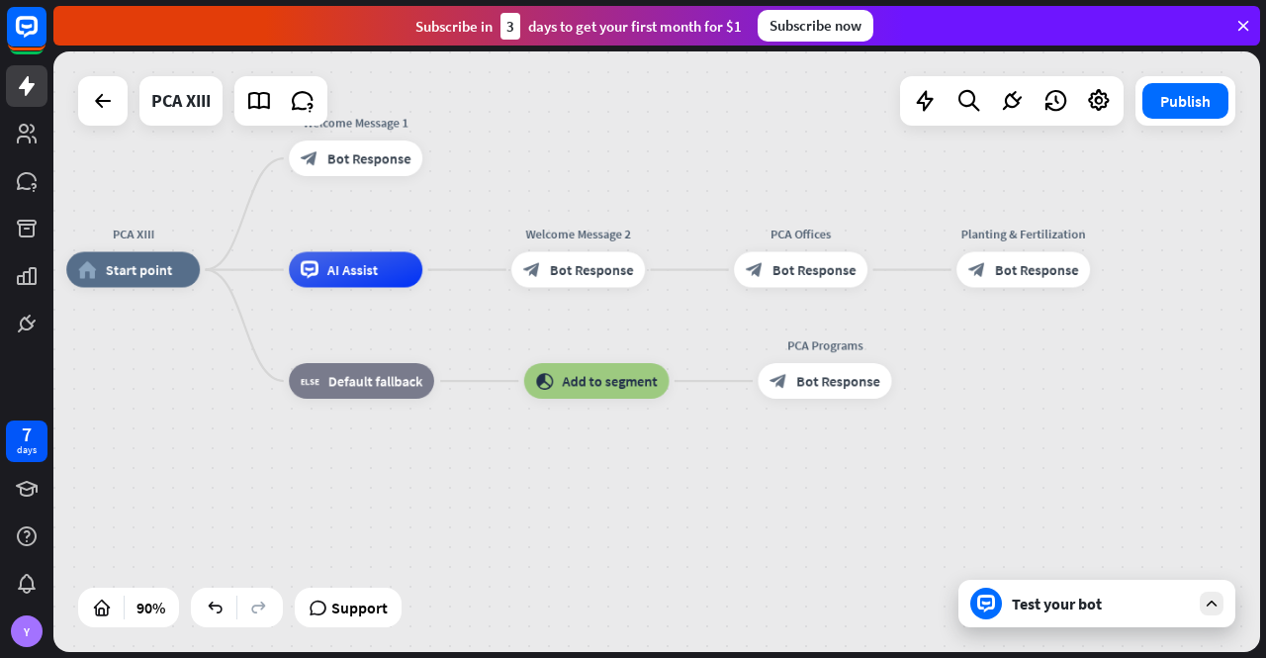
drag, startPoint x: 687, startPoint y: 491, endPoint x: 653, endPoint y: 436, distance: 64.5
click at [687, 490] on div "PCA XIII home_2 Start point Welcome Message 1 block_bot_response Bot Response A…" at bounding box center [609, 540] width 1086 height 540
click at [590, 378] on span "Add to segment" at bounding box center [609, 380] width 95 height 18
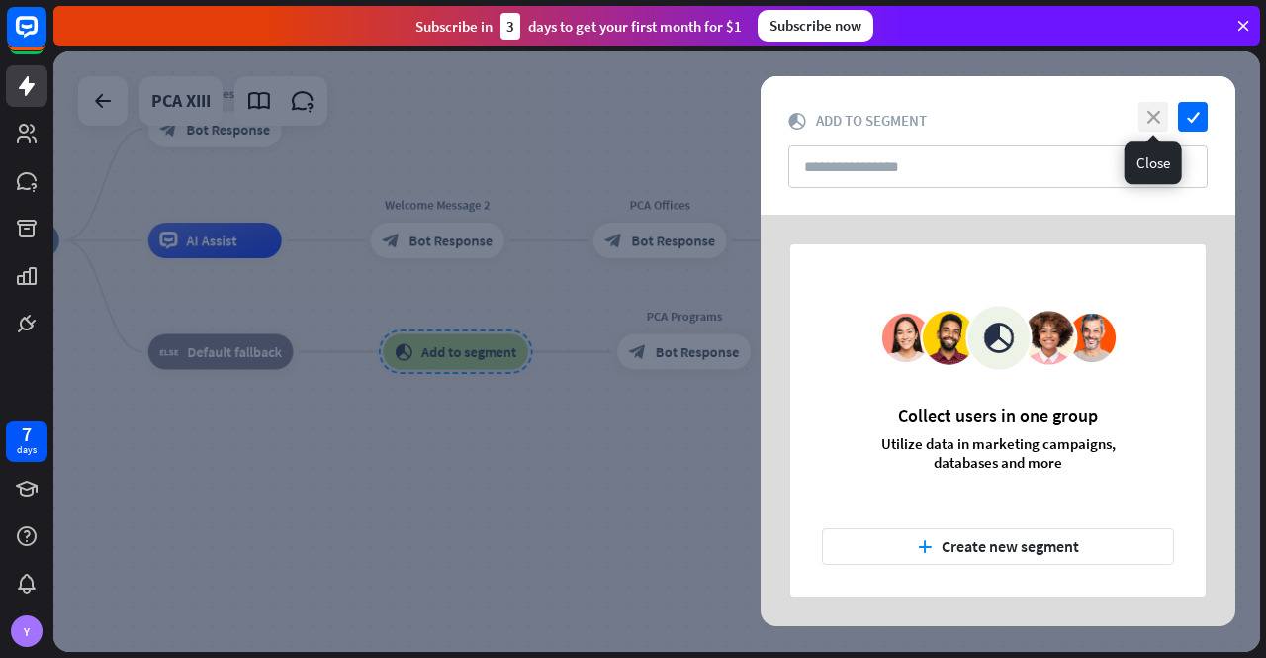
click at [1150, 114] on icon "close" at bounding box center [1154, 117] width 30 height 30
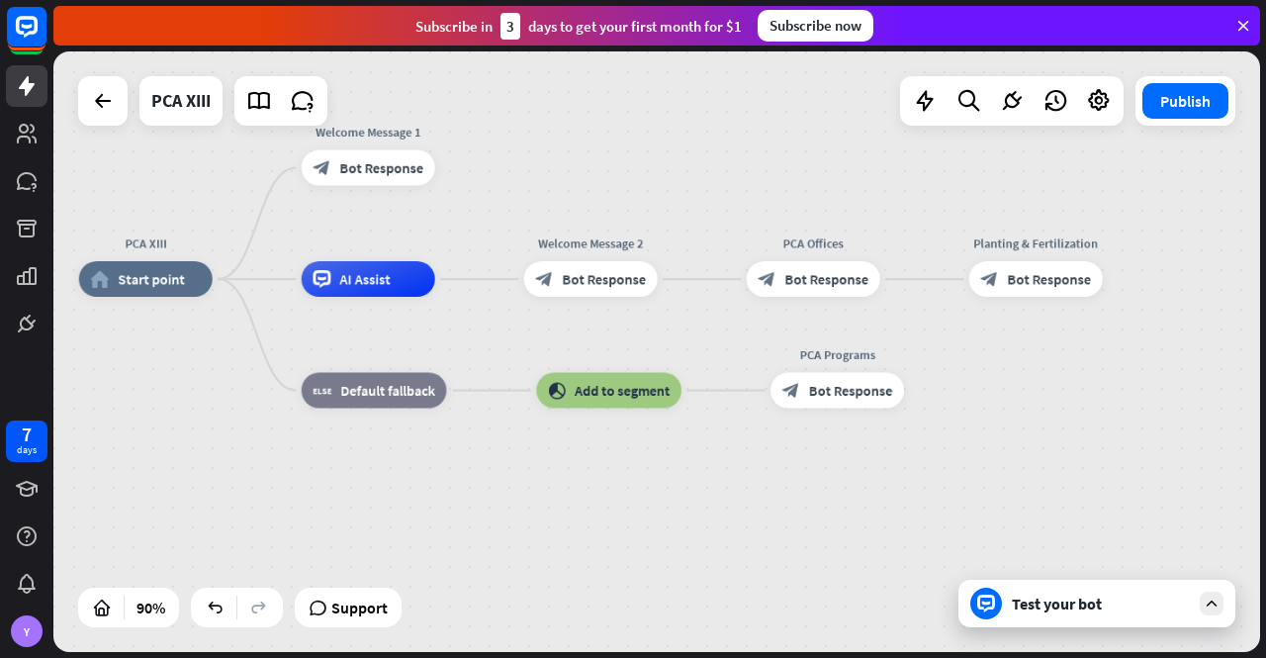
drag, startPoint x: 804, startPoint y: 439, endPoint x: 916, endPoint y: 492, distance: 123.5
click at [968, 486] on div "PCA XIII home_2 Start point Welcome Message 1 block_bot_response Bot Response A…" at bounding box center [622, 549] width 1086 height 540
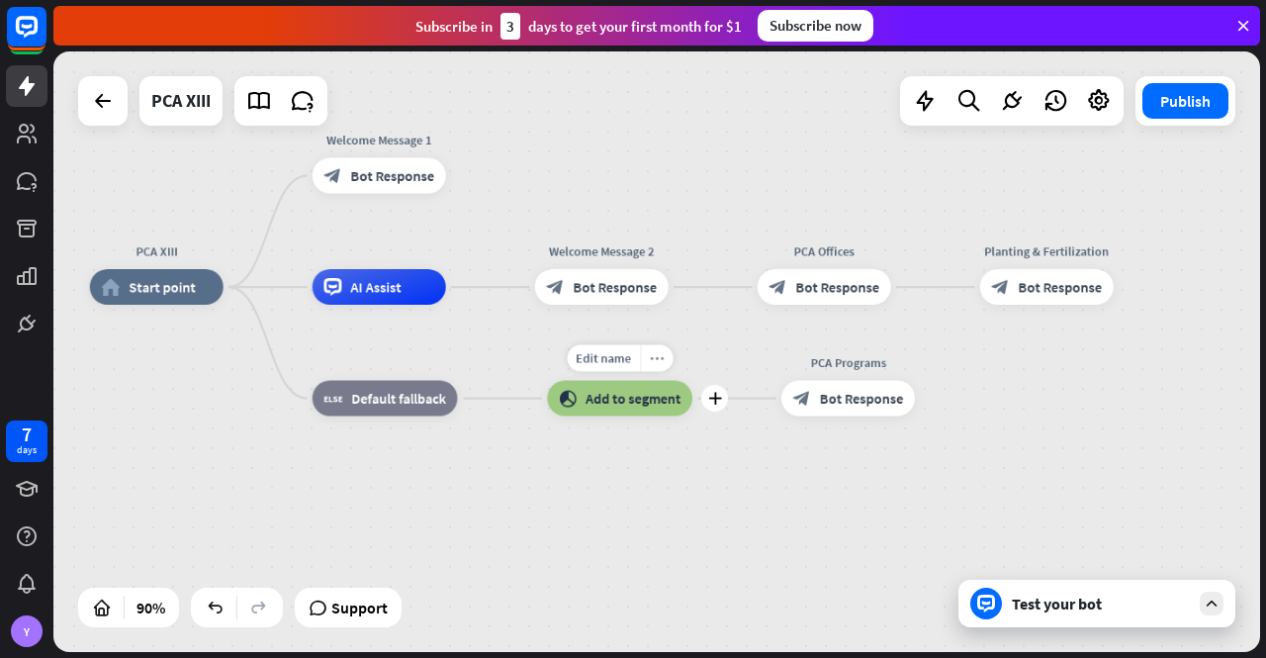
click at [657, 359] on icon "more_horiz" at bounding box center [657, 358] width 14 height 14
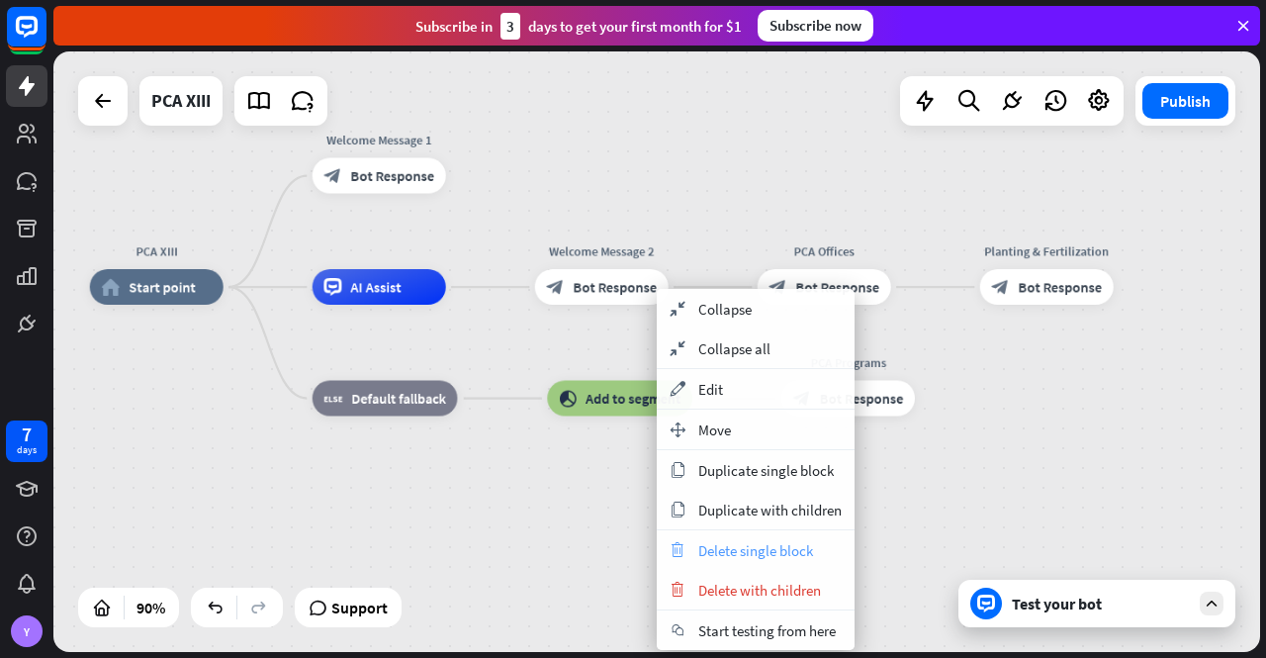
click at [796, 542] on span "Delete single block" at bounding box center [755, 550] width 115 height 19
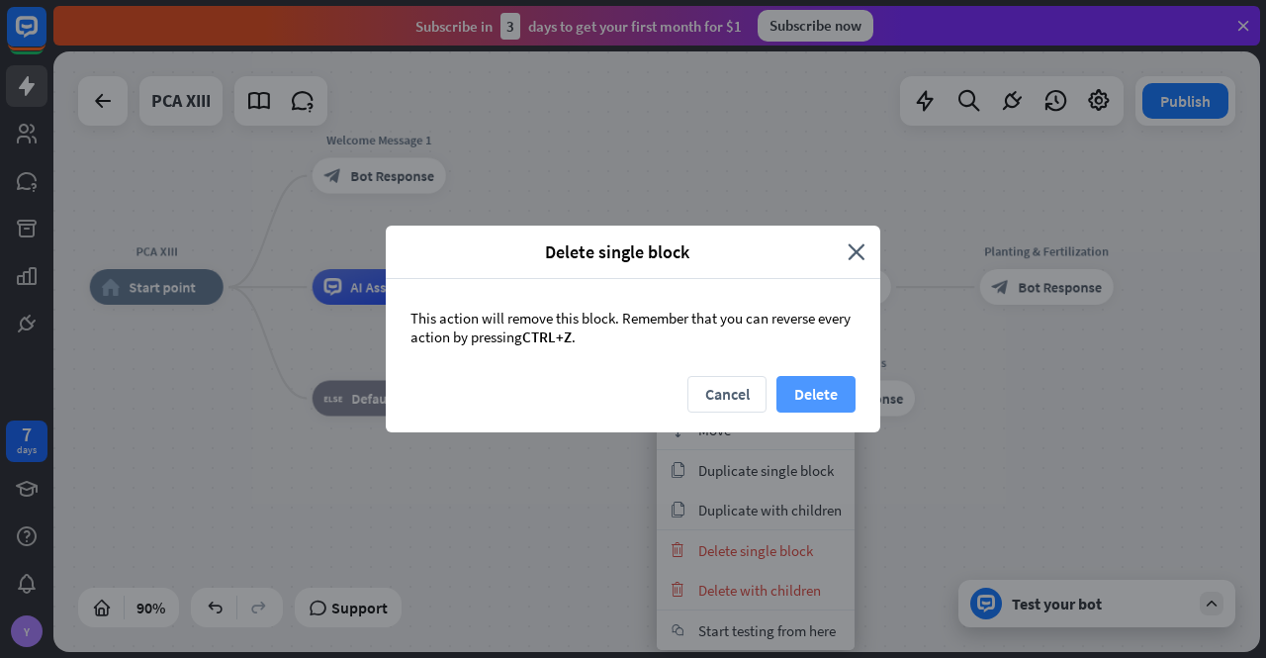
click at [827, 383] on button "Delete" at bounding box center [816, 394] width 79 height 37
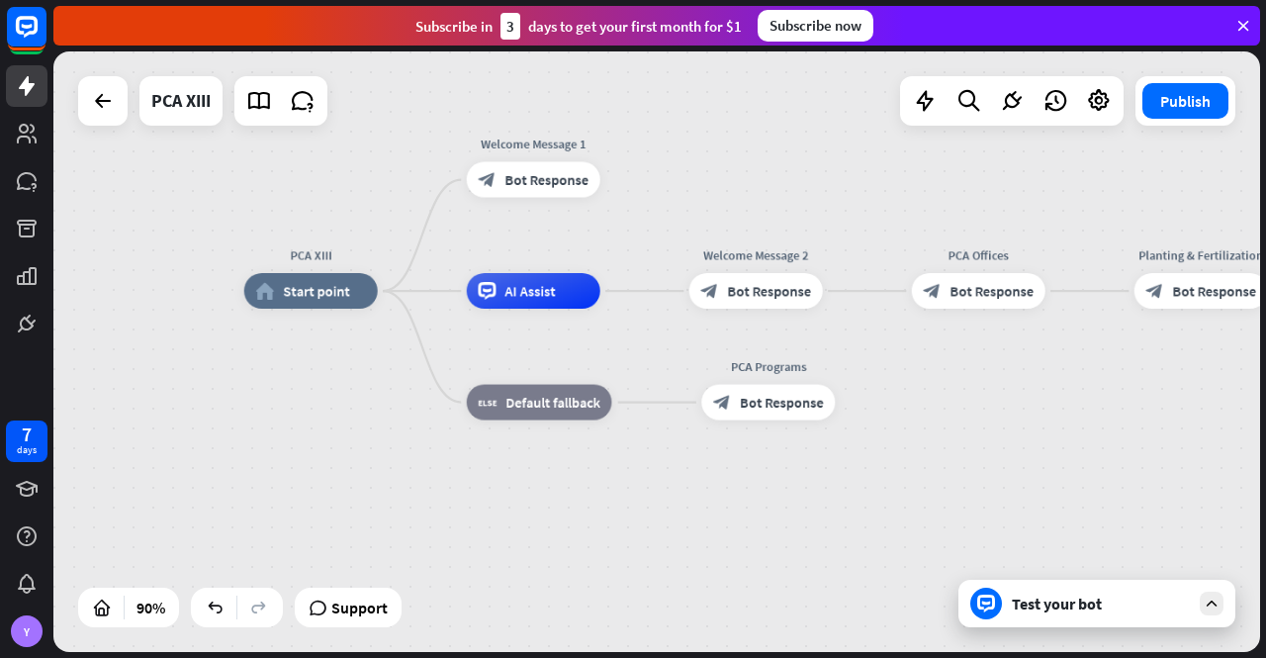
drag, startPoint x: 592, startPoint y: 502, endPoint x: 746, endPoint y: 505, distance: 154.4
click at [746, 505] on div "PCA XIII home_2 Start point Welcome Message 1 block_bot_response Bot Response A…" at bounding box center [787, 561] width 1086 height 540
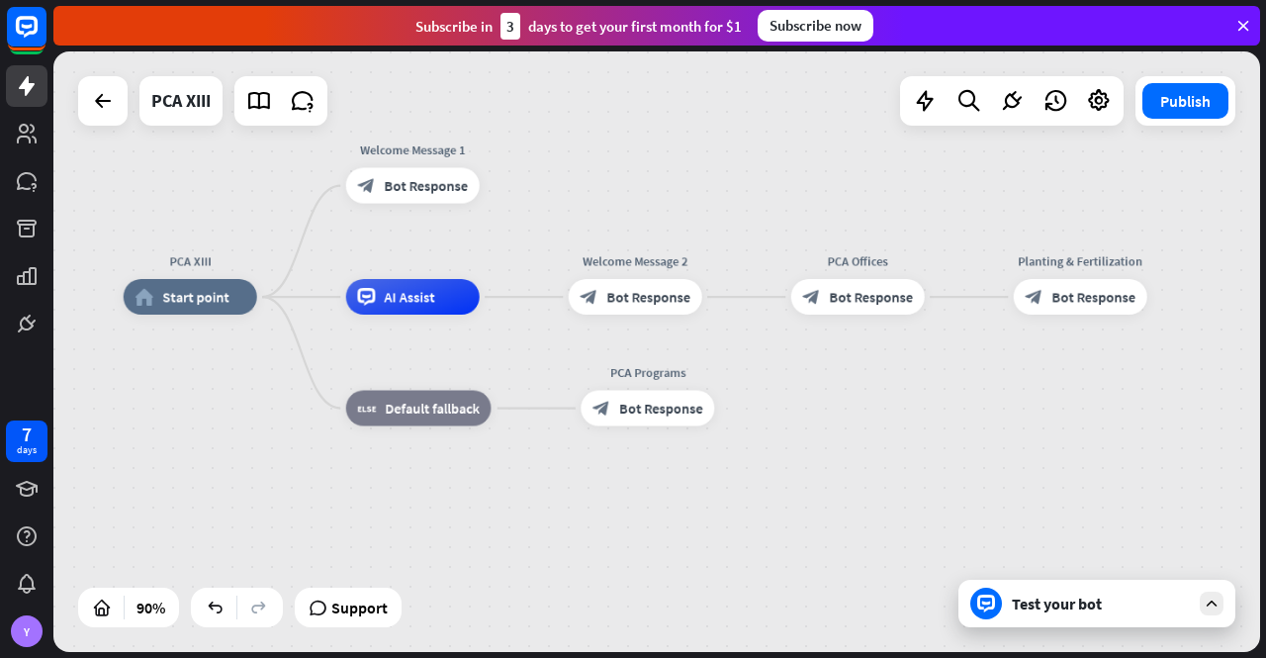
drag, startPoint x: 839, startPoint y: 492, endPoint x: 720, endPoint y: 500, distance: 119.0
click at [720, 500] on div "PCA XIII home_2 Start point Welcome Message 1 block_bot_response Bot Response A…" at bounding box center [667, 567] width 1086 height 540
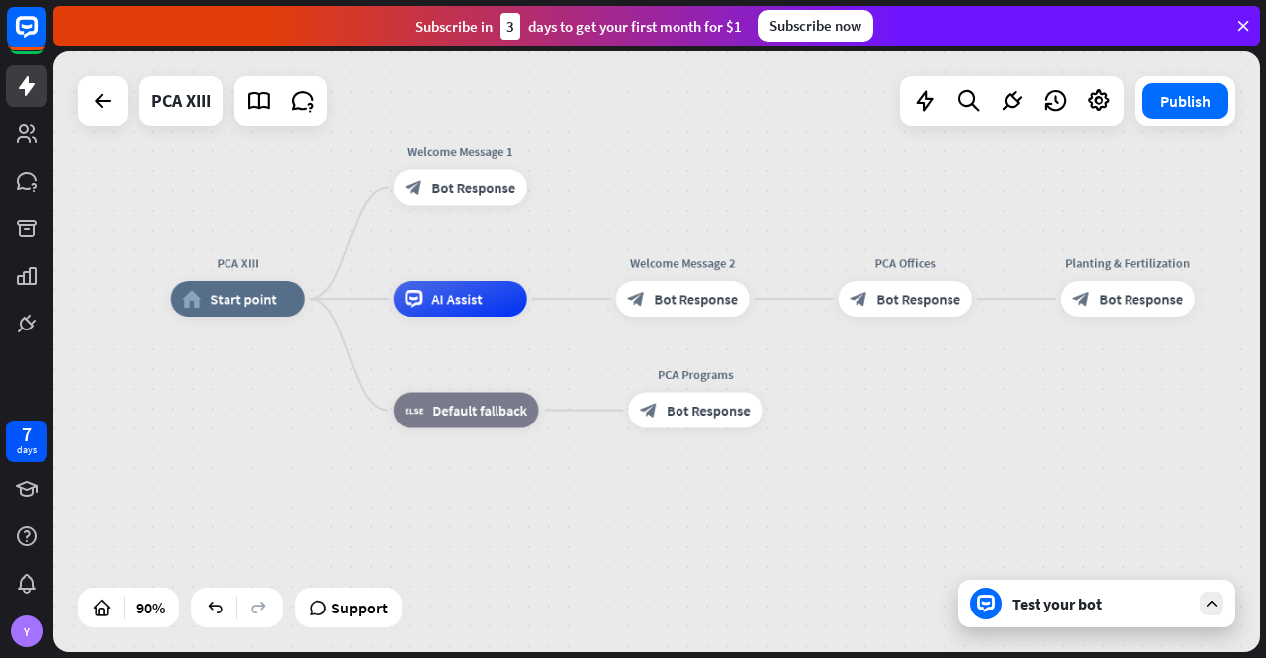
drag, startPoint x: 607, startPoint y: 531, endPoint x: 653, endPoint y: 533, distance: 45.5
click at [653, 533] on div "PCA XIII home_2 Start point Welcome Message 1 block_bot_response Bot Response A…" at bounding box center [714, 569] width 1086 height 540
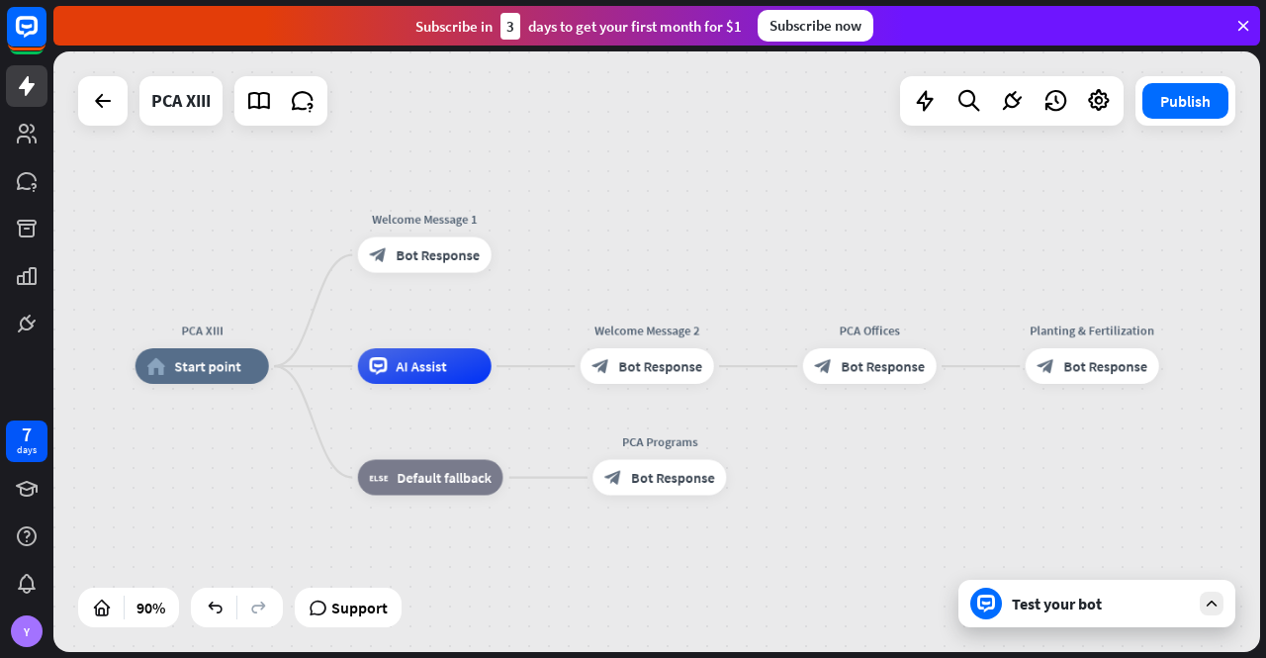
drag, startPoint x: 564, startPoint y: 232, endPoint x: 528, endPoint y: 300, distance: 76.1
click at [528, 300] on div "PCA XIII home_2 Start point Welcome Message 1 block_bot_response Bot Response A…" at bounding box center [656, 351] width 1207 height 600
click at [512, 250] on icon "plus" at bounding box center [513, 254] width 14 height 13
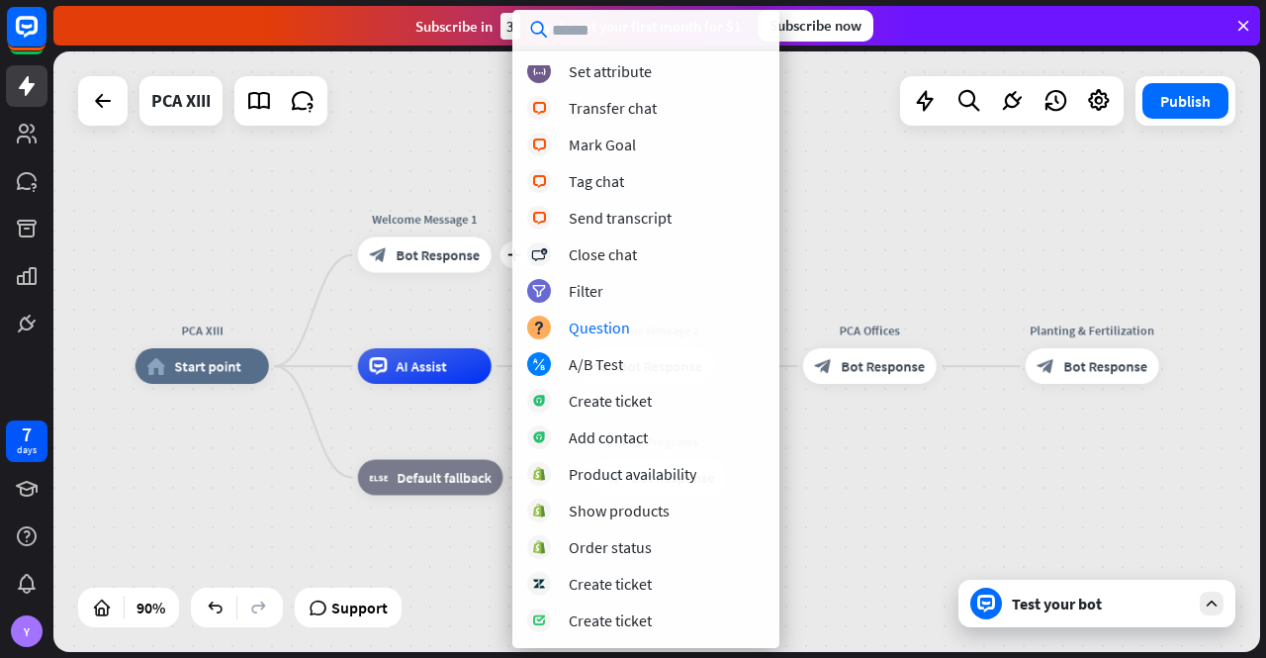
scroll to position [417, 0]
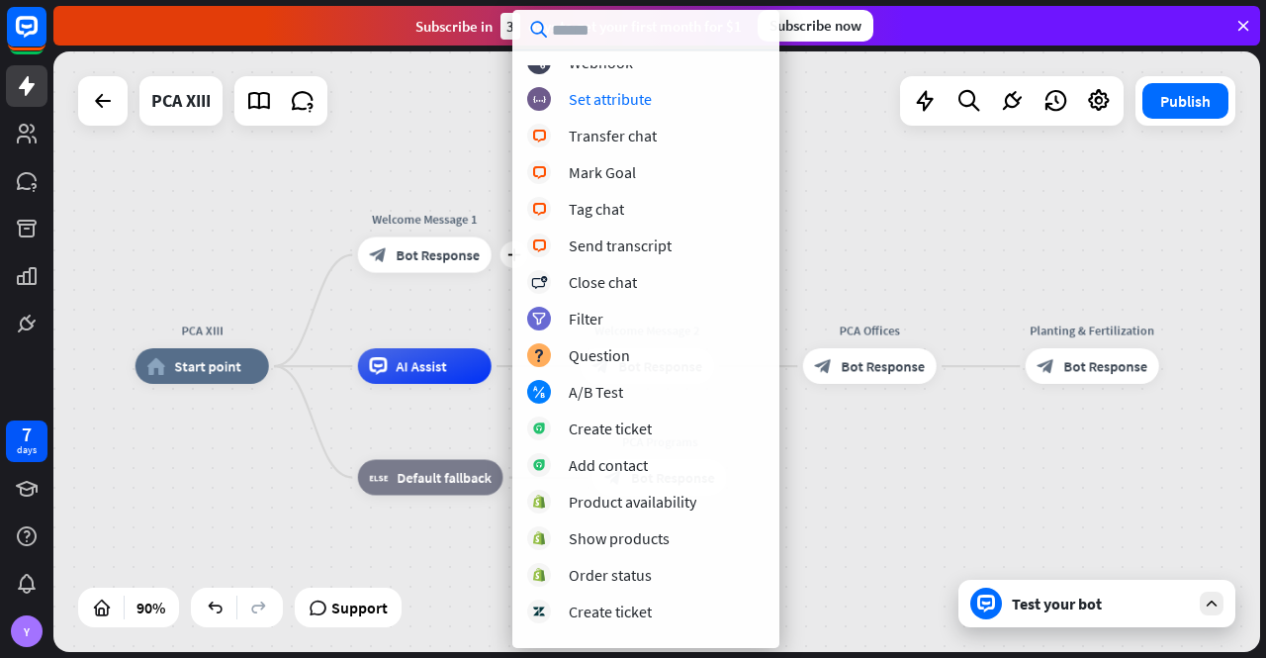
click at [835, 163] on div "PCA XIII home_2 Start point plus Welcome Message 1 block_bot_response Bot Respo…" at bounding box center [656, 351] width 1207 height 600
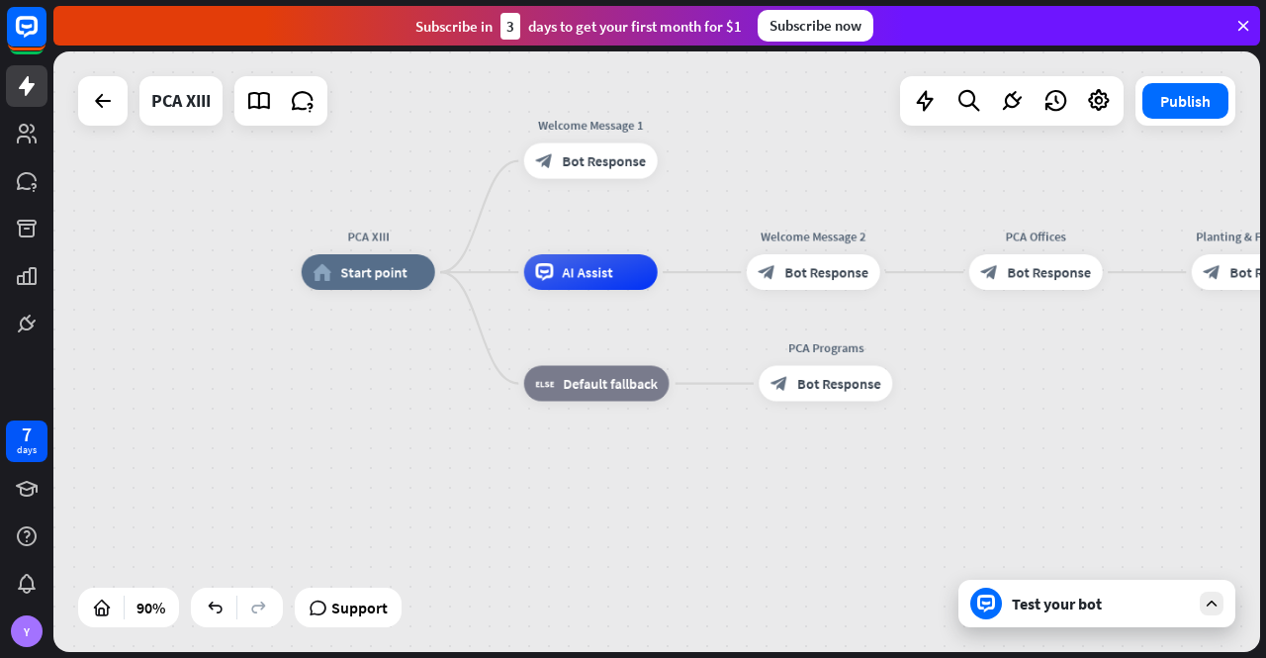
drag, startPoint x: 583, startPoint y: 282, endPoint x: 663, endPoint y: 252, distance: 85.4
click at [748, 187] on div "PCA XIII home_2 Start point Welcome Message 1 block_bot_response Bot Response A…" at bounding box center [656, 351] width 1207 height 600
click at [634, 121] on icon "more_horiz" at bounding box center [630, 120] width 14 height 14
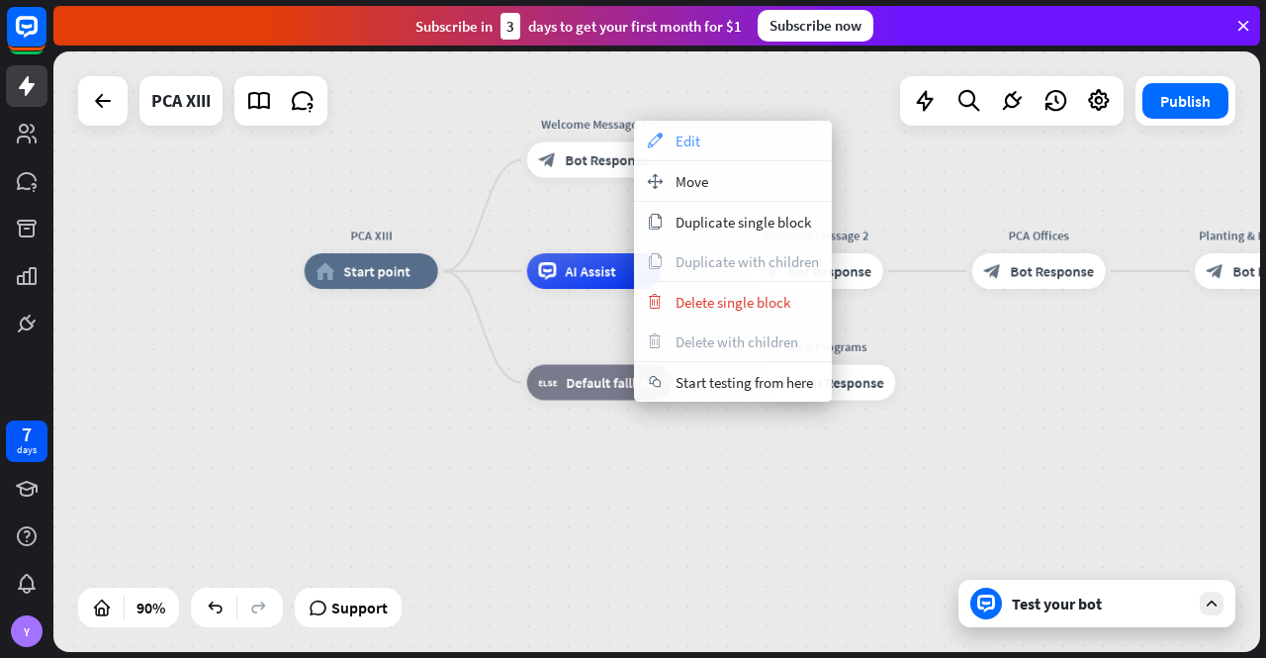
click at [701, 142] on div "appearance Edit" at bounding box center [733, 141] width 198 height 40
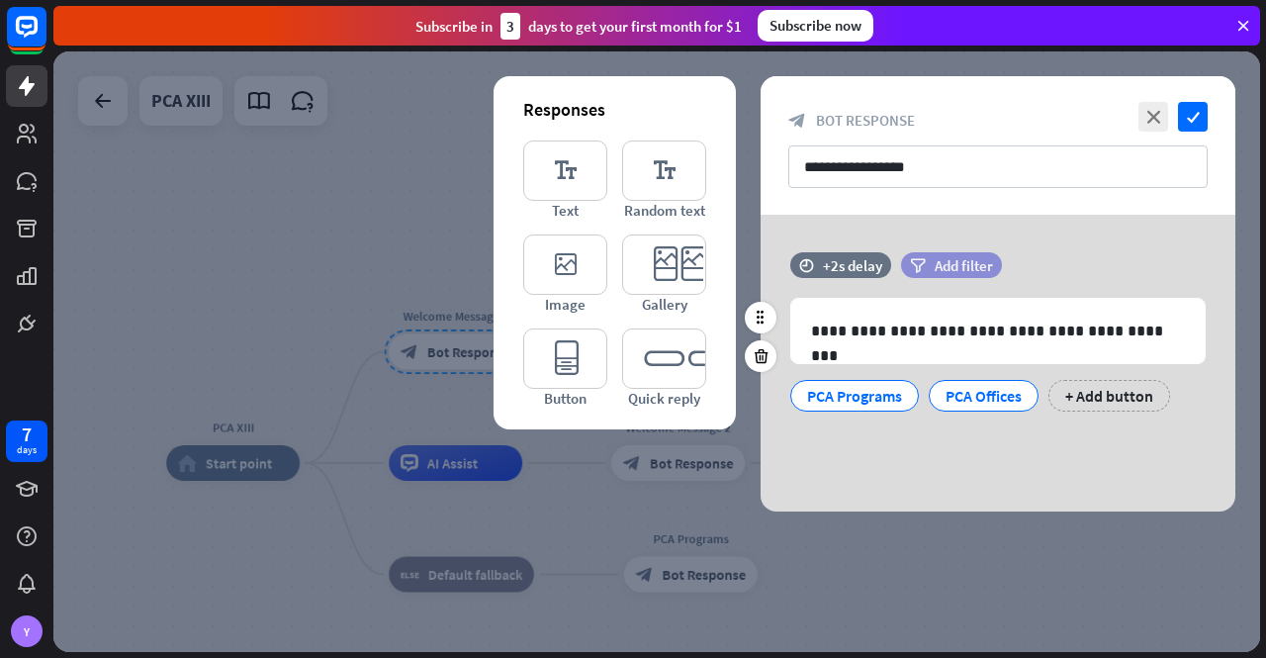
click at [961, 259] on span "Add filter" at bounding box center [964, 265] width 58 height 19
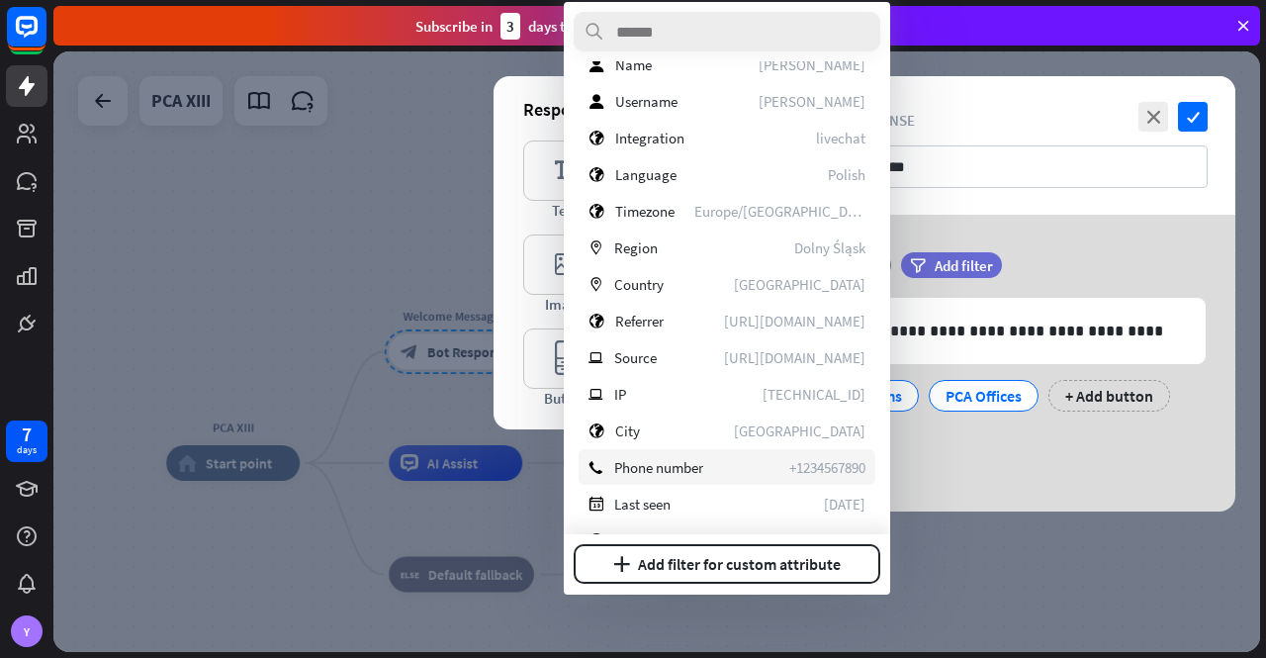
scroll to position [180, 0]
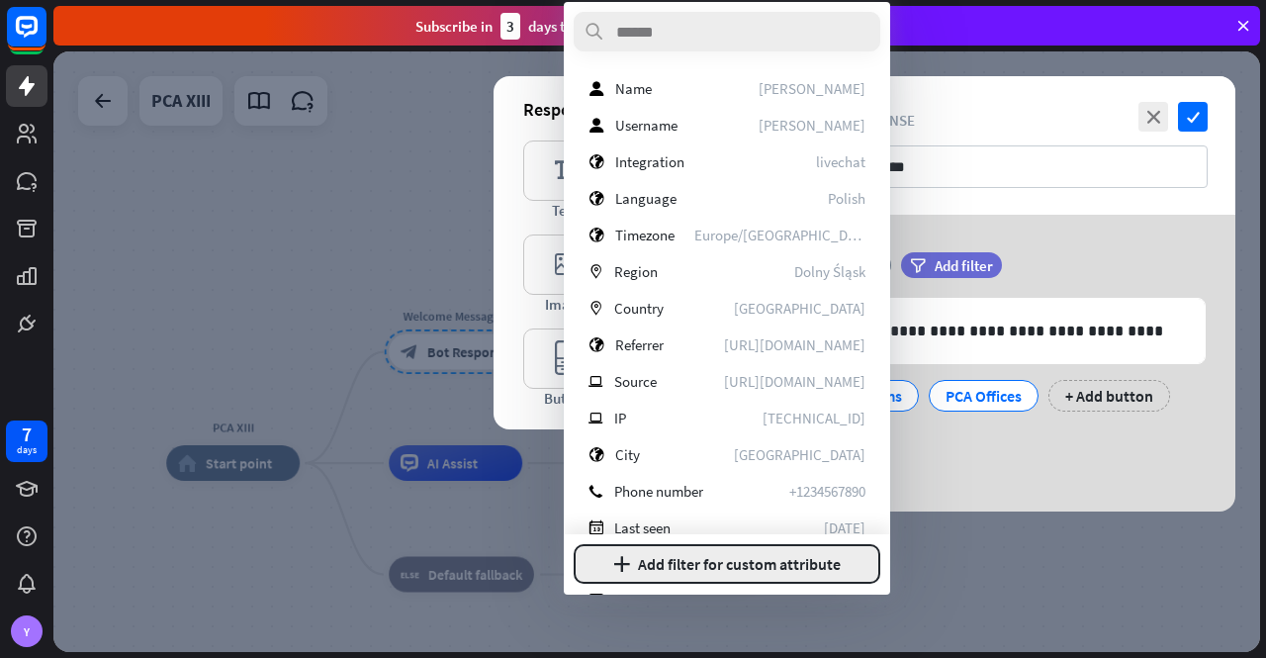
click at [736, 559] on button "plus Add filter for custom attribute" at bounding box center [727, 565] width 307 height 40
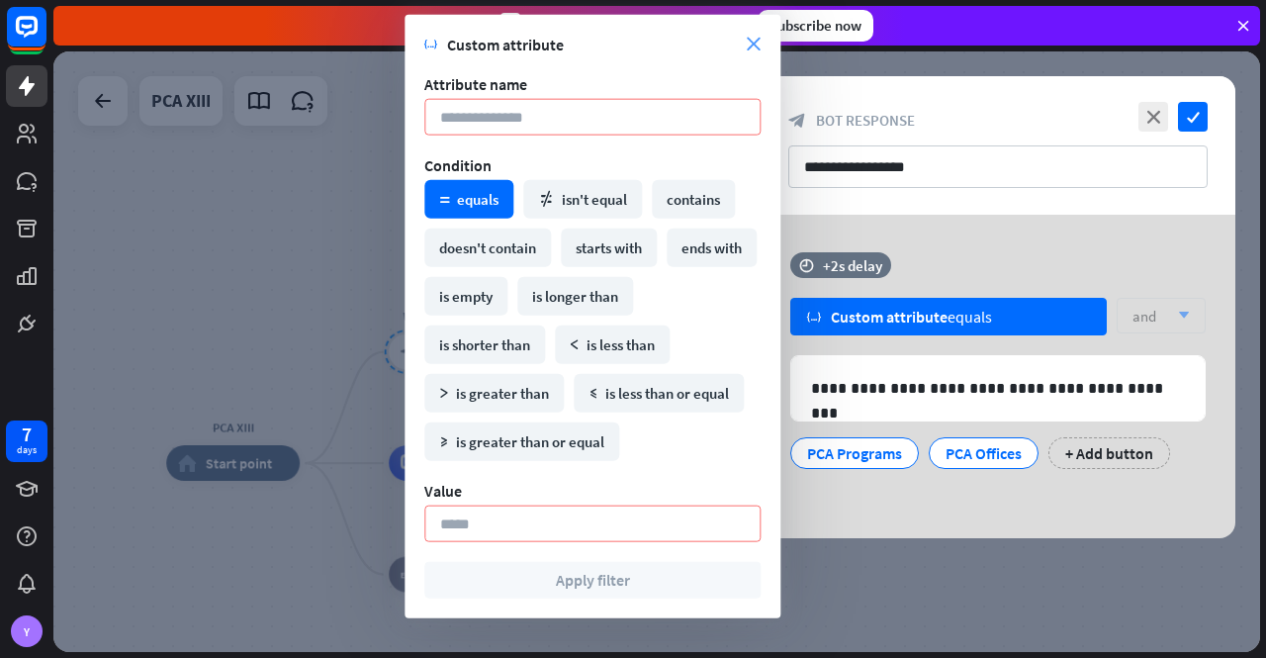
click at [758, 43] on icon "close" at bounding box center [754, 45] width 14 height 14
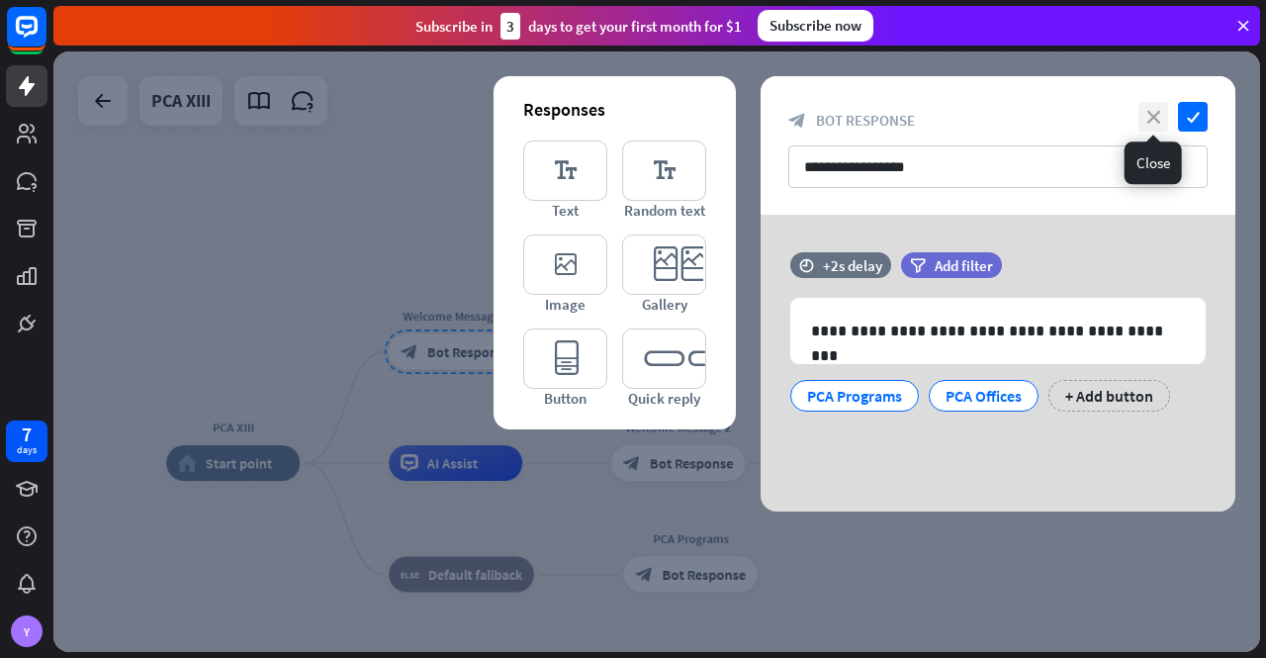
click at [1152, 116] on icon "close" at bounding box center [1154, 117] width 30 height 30
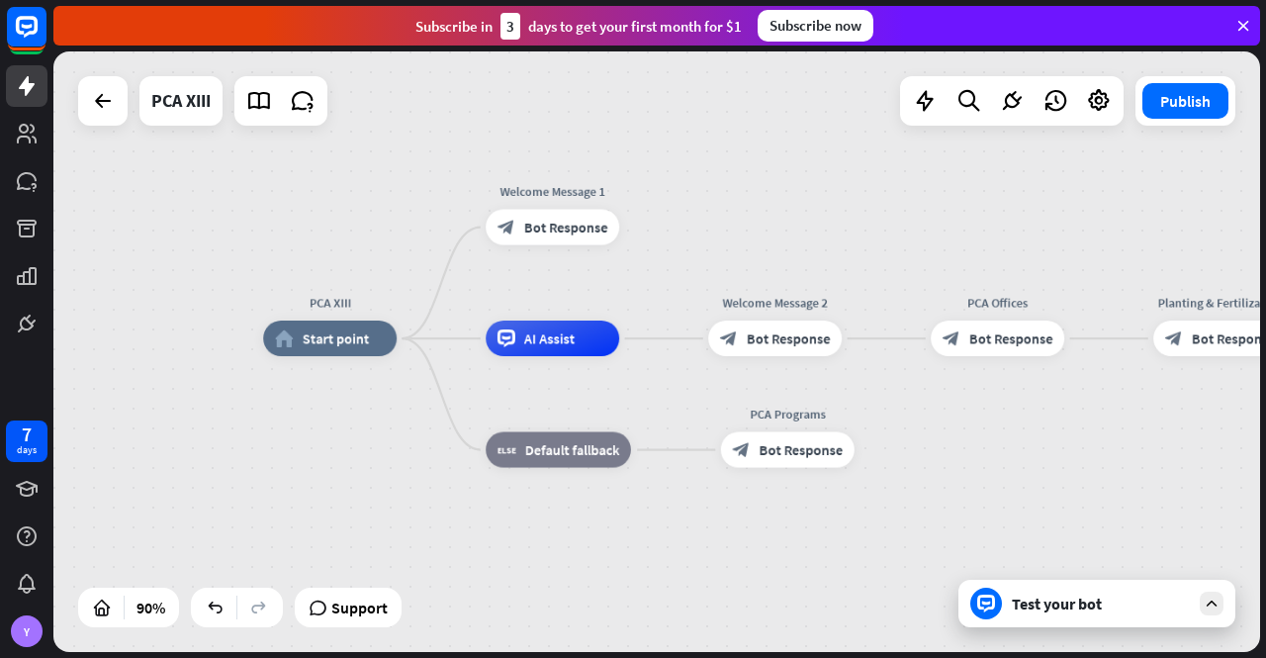
drag, startPoint x: 677, startPoint y: 288, endPoint x: 752, endPoint y: 196, distance: 118.8
click at [752, 196] on div "PCA XIII home_2 Start point Welcome Message 1 block_bot_response Bot Response A…" at bounding box center [656, 351] width 1207 height 600
click at [644, 224] on icon "plus" at bounding box center [642, 226] width 14 height 13
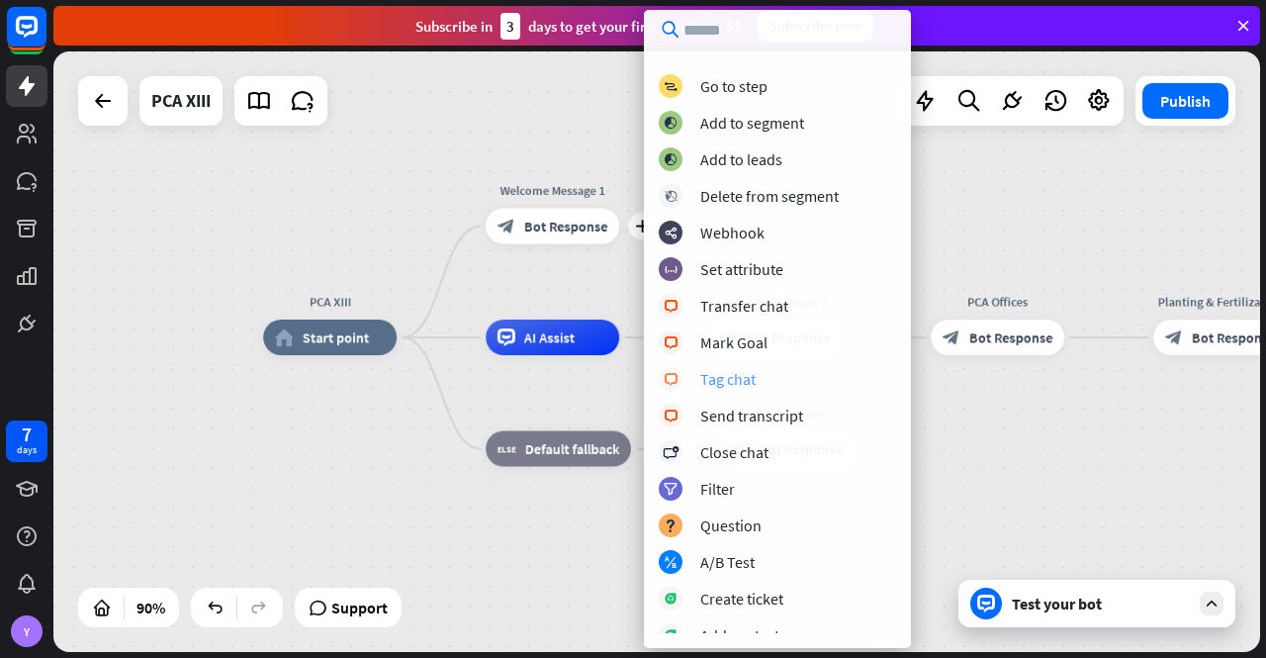
scroll to position [220, 0]
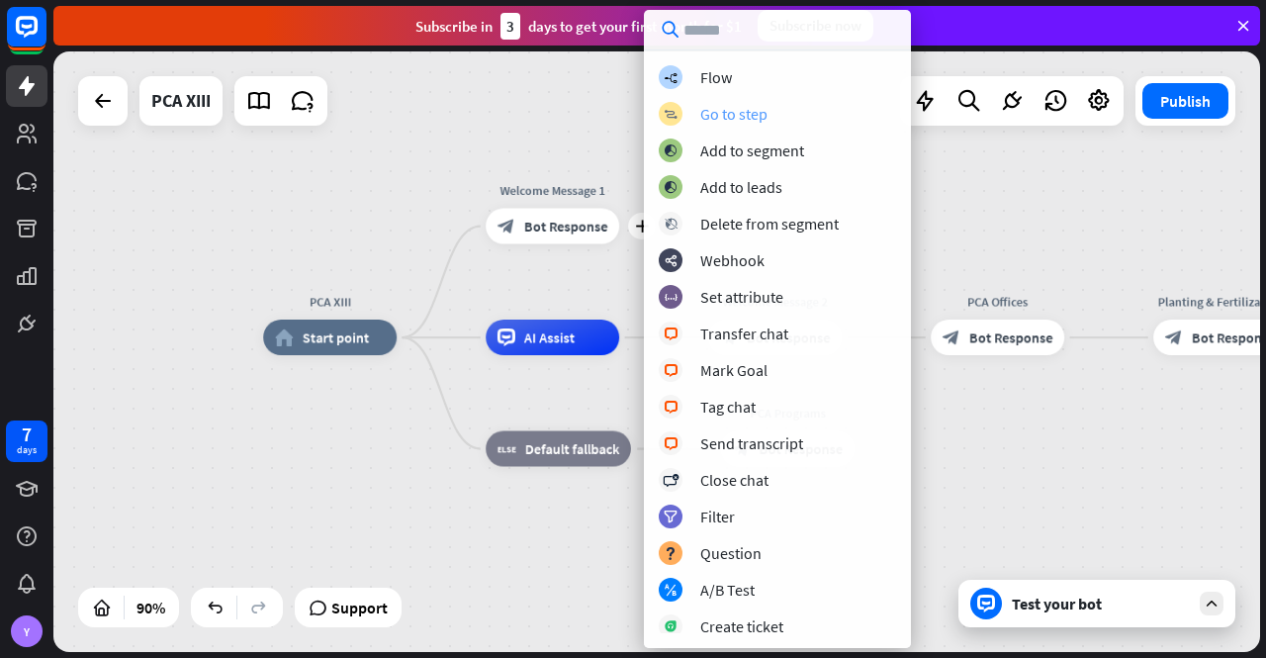
click at [673, 110] on icon "block_goto" at bounding box center [671, 114] width 14 height 13
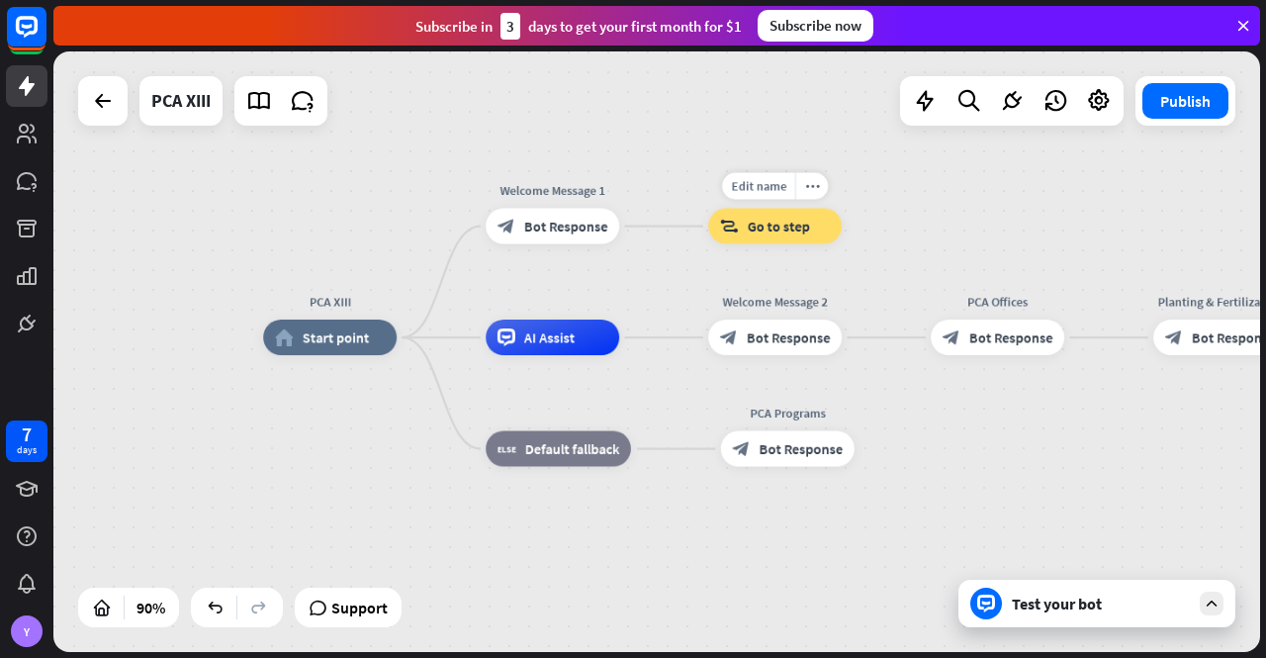
click at [778, 227] on span "Go to step" at bounding box center [779, 227] width 62 height 18
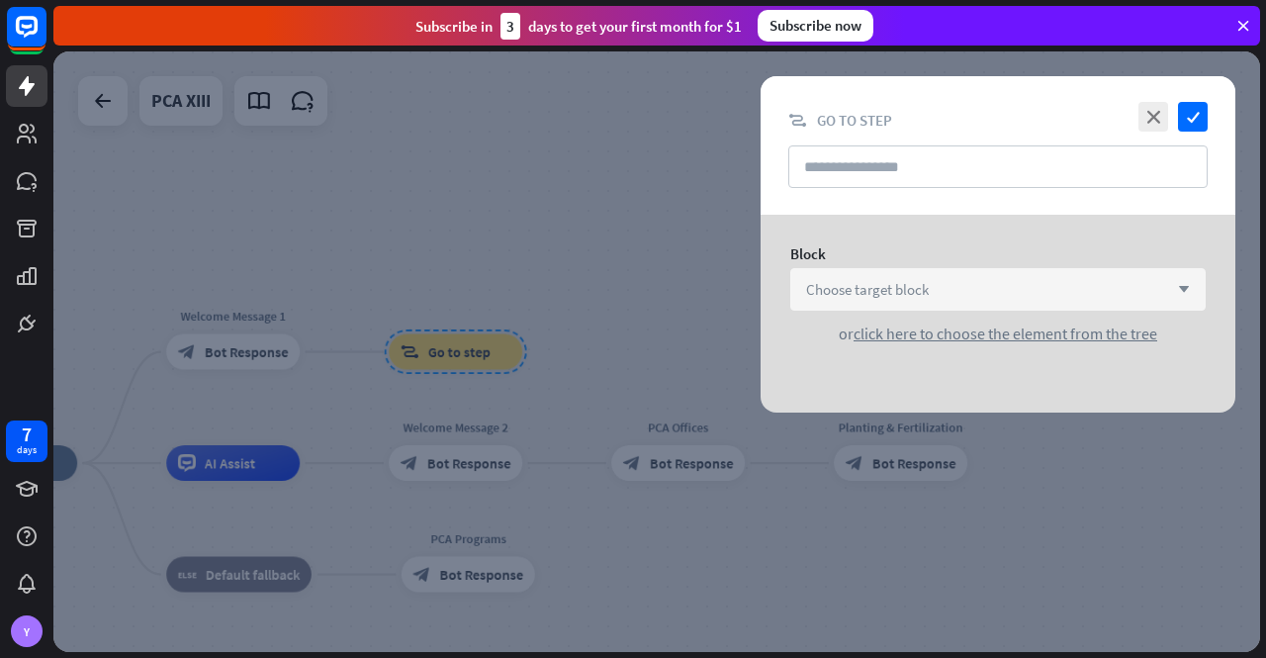
click at [880, 289] on span "Choose target block" at bounding box center [867, 289] width 123 height 19
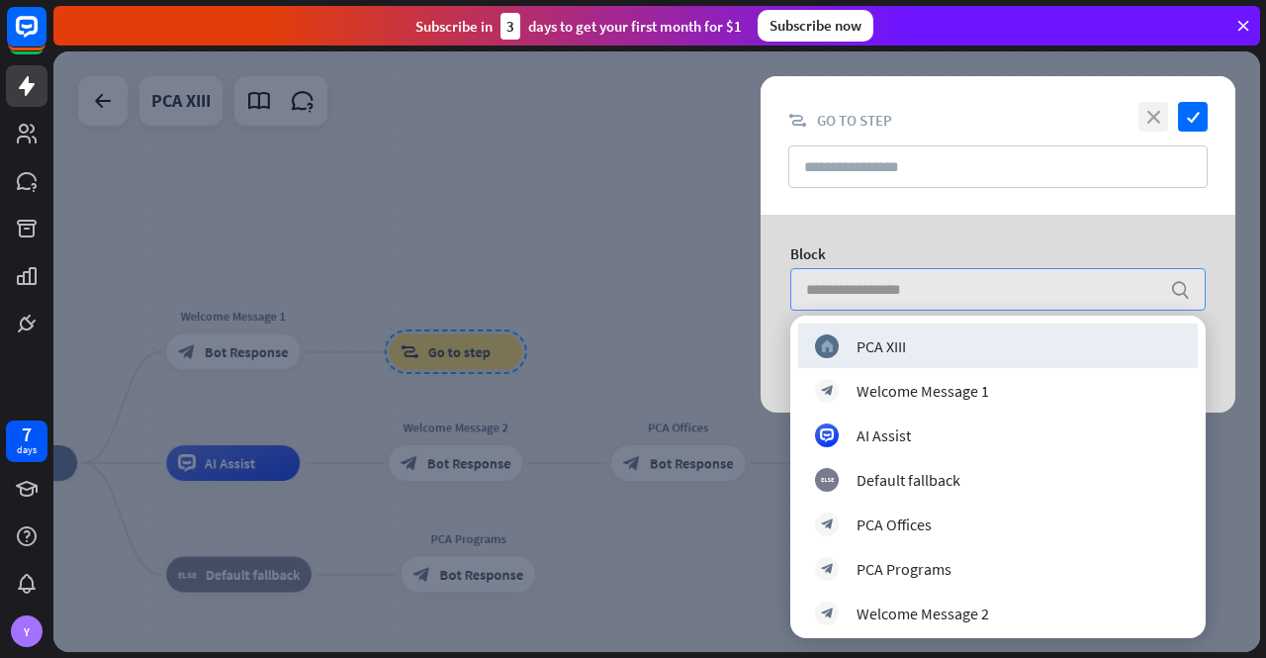
click at [1151, 118] on icon "close" at bounding box center [1154, 117] width 30 height 30
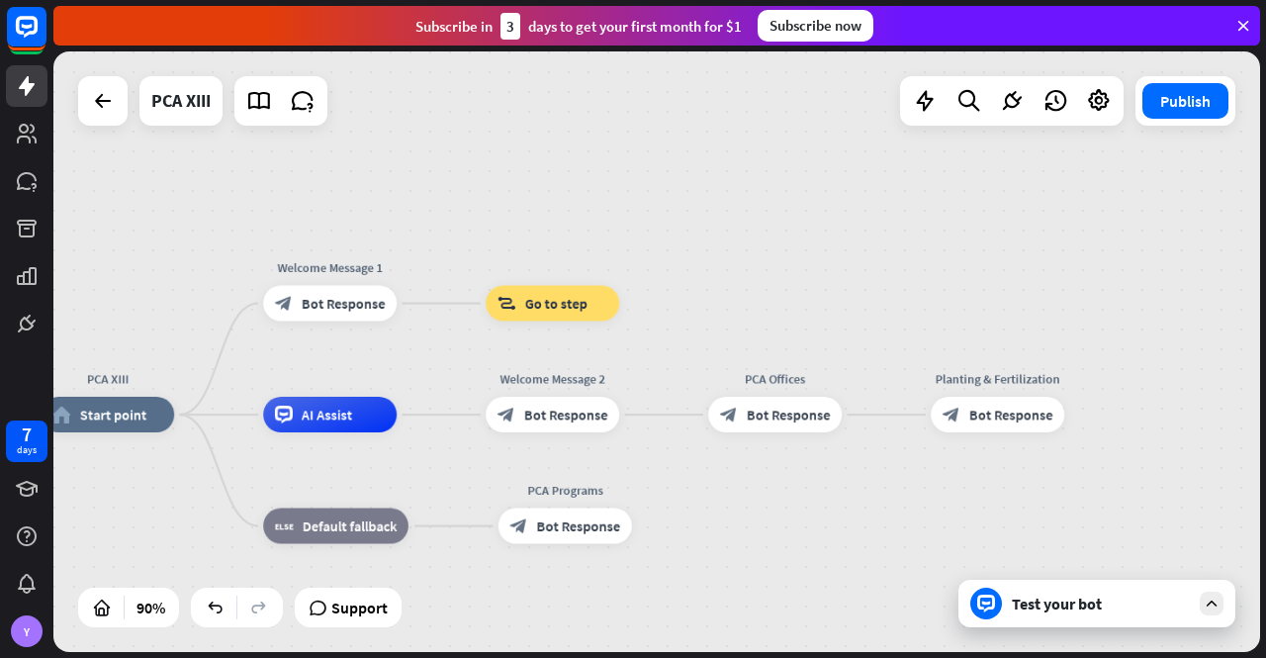
drag, startPoint x: 706, startPoint y: 281, endPoint x: 843, endPoint y: 207, distance: 155.4
click at [843, 207] on div "PCA XIII home_2 Start point Welcome Message 1 block_bot_response Bot Response b…" at bounding box center [656, 351] width 1207 height 600
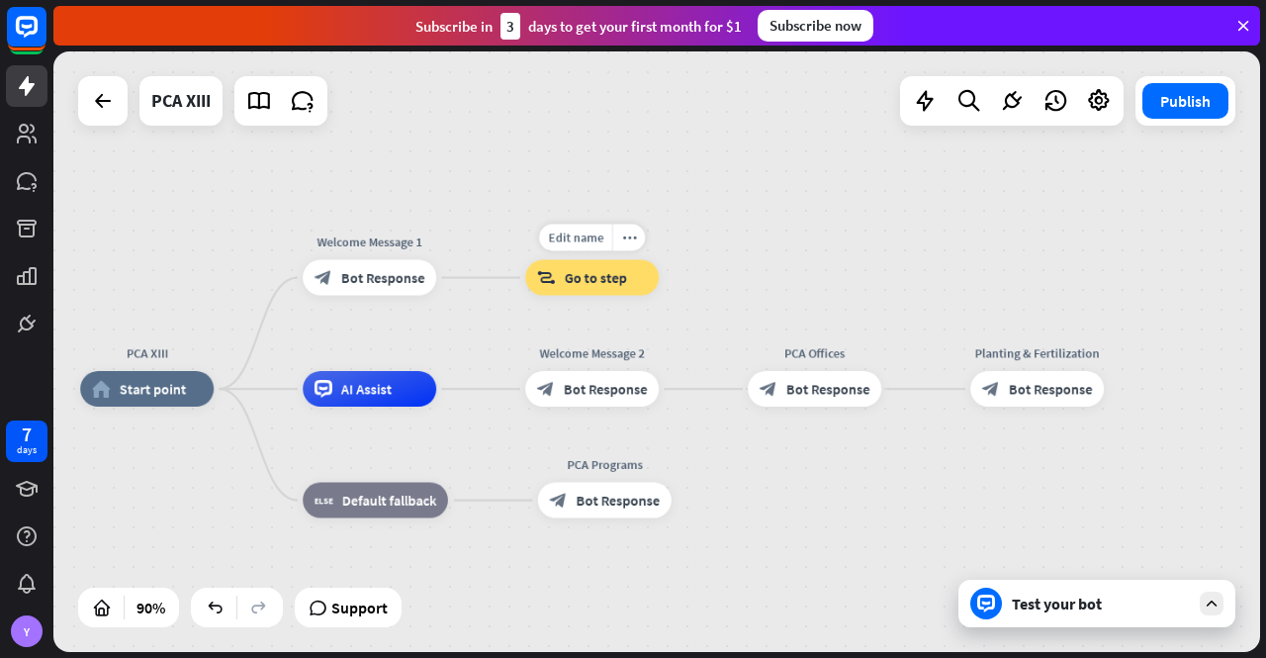
click at [598, 271] on span "Go to step" at bounding box center [596, 278] width 62 height 18
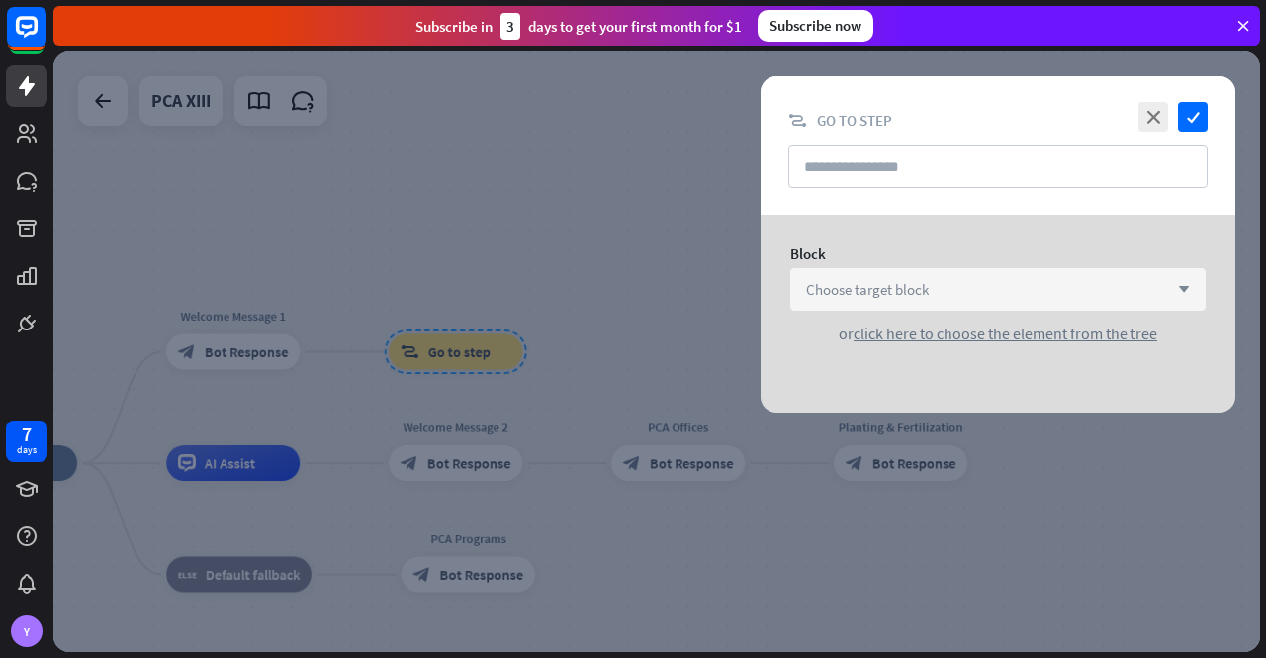
click at [964, 290] on div "Choose target block arrow_down" at bounding box center [997, 289] width 415 height 43
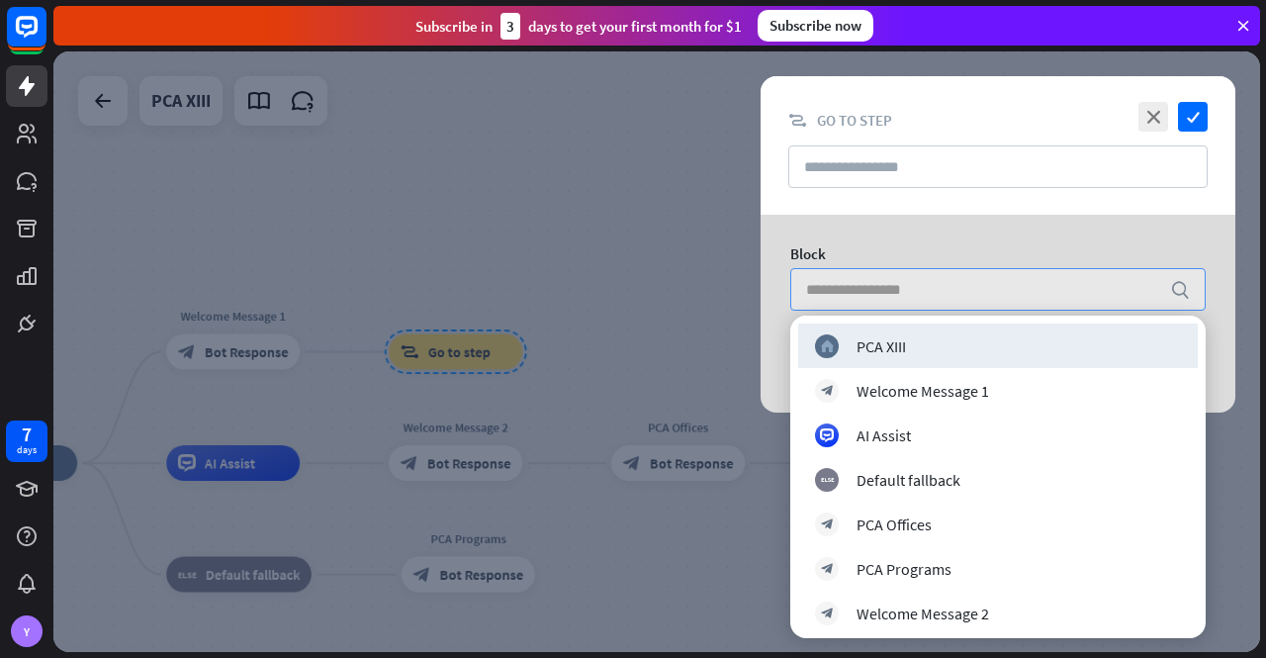
click at [964, 290] on input "search" at bounding box center [983, 289] width 354 height 41
click at [864, 239] on div "Block search or click here to choose the element from the tree" at bounding box center [998, 294] width 475 height 158
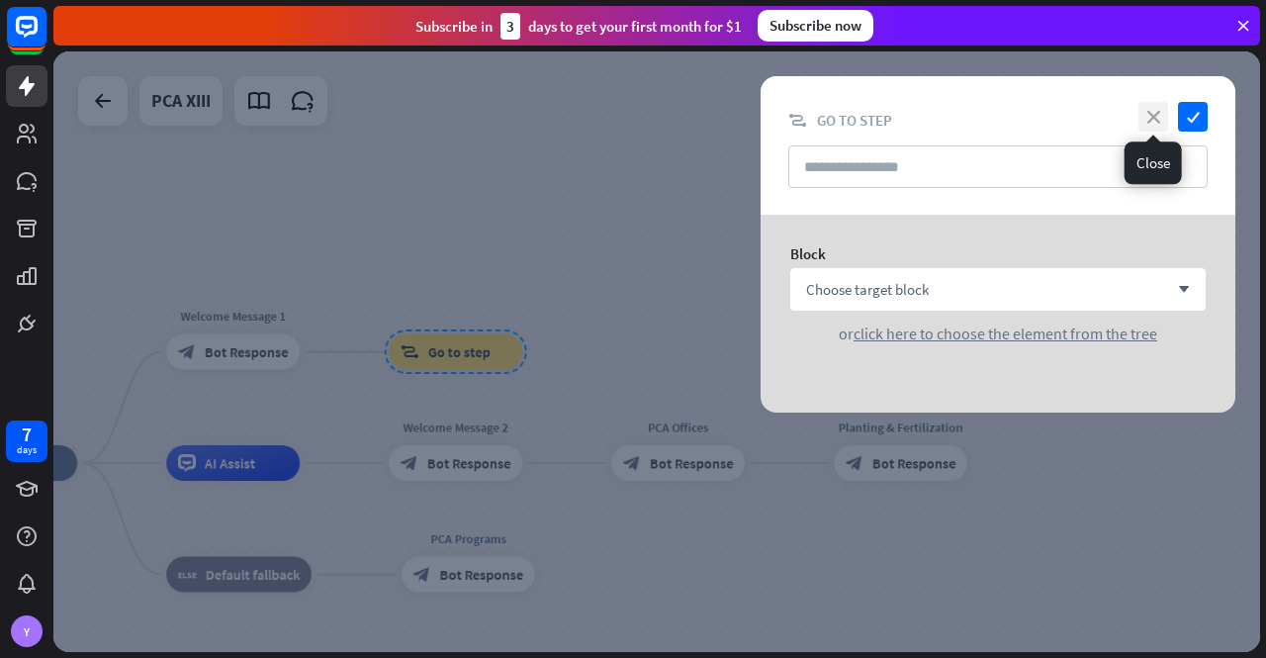
click at [1157, 117] on icon "close" at bounding box center [1154, 117] width 30 height 30
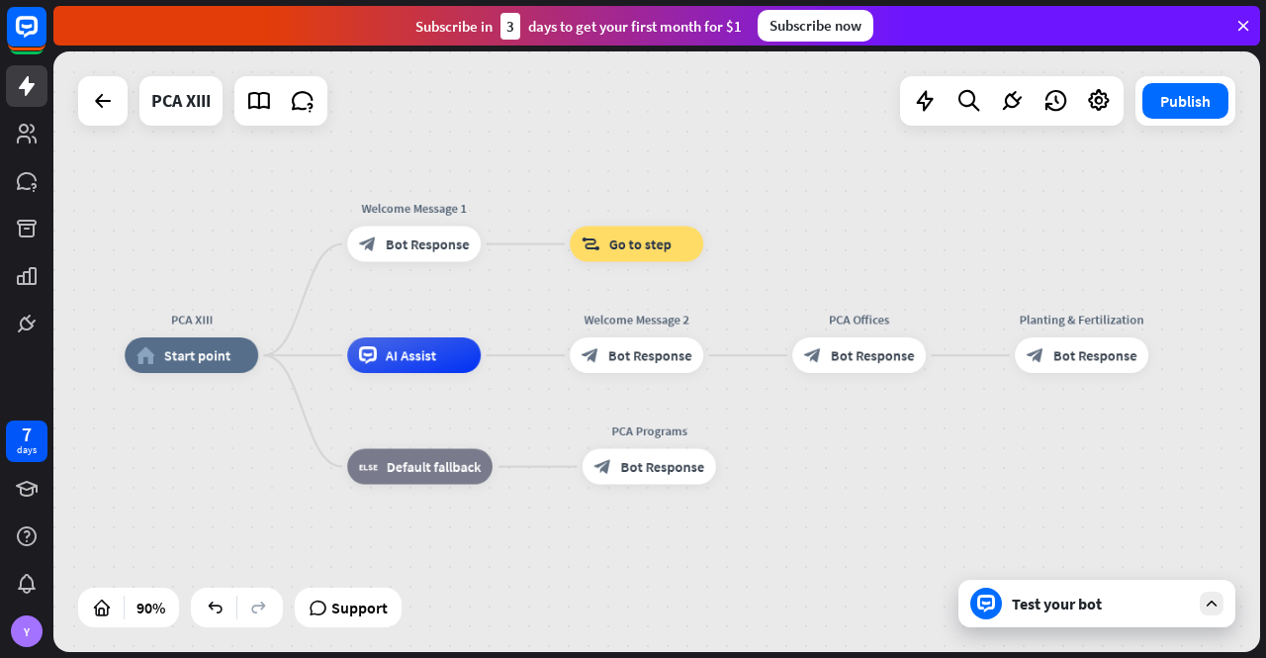
drag, startPoint x: 606, startPoint y: 231, endPoint x: 815, endPoint y: 109, distance: 242.1
click at [815, 109] on div "PCA XIII home_2 Start point Welcome Message 1 block_bot_response Bot Response b…" at bounding box center [656, 351] width 1207 height 600
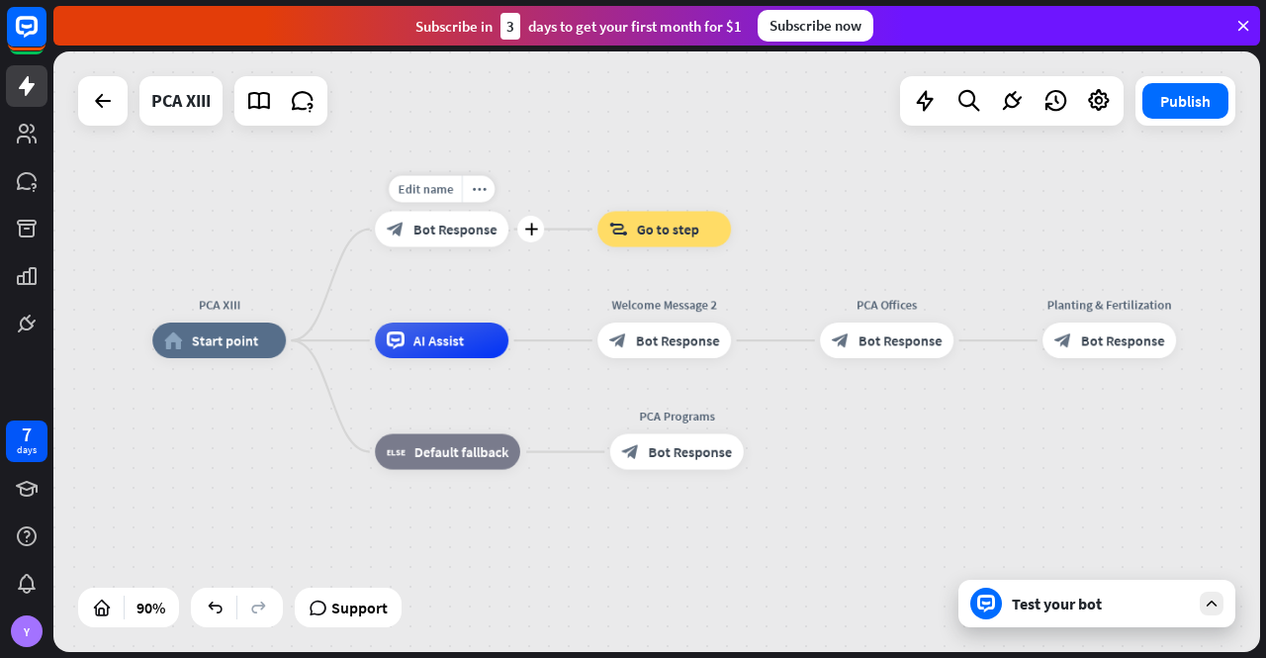
click at [437, 235] on span "Bot Response" at bounding box center [455, 230] width 84 height 18
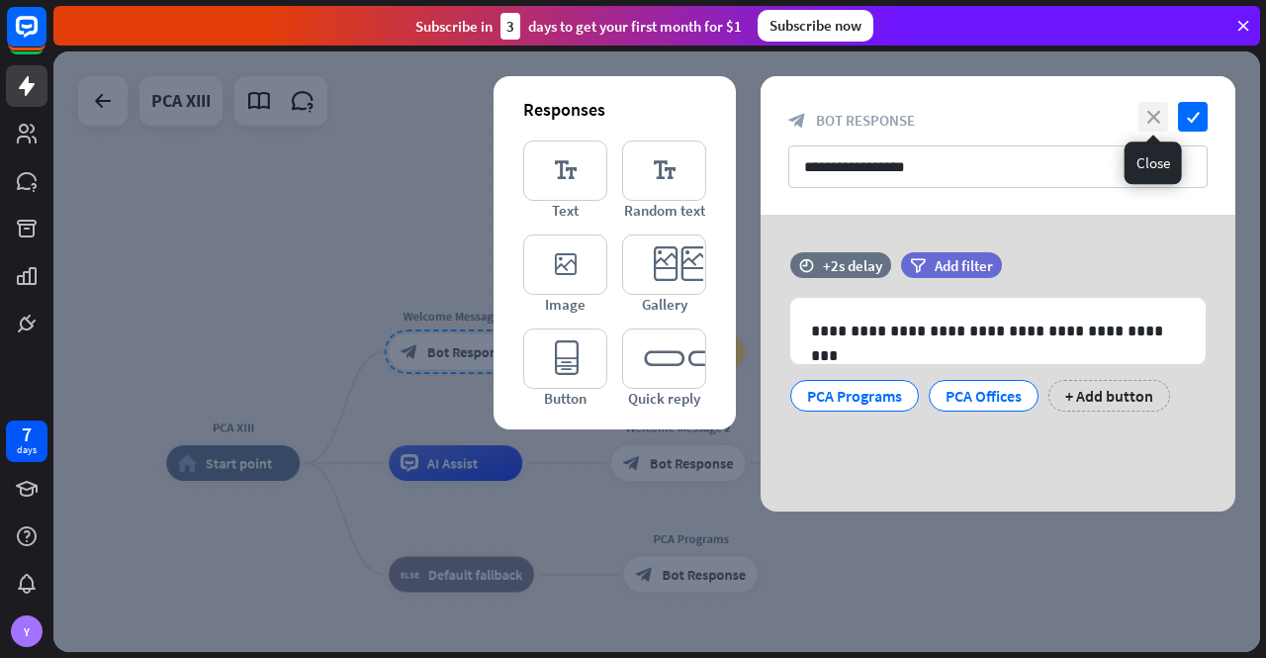
click at [1152, 114] on icon "close" at bounding box center [1154, 117] width 30 height 30
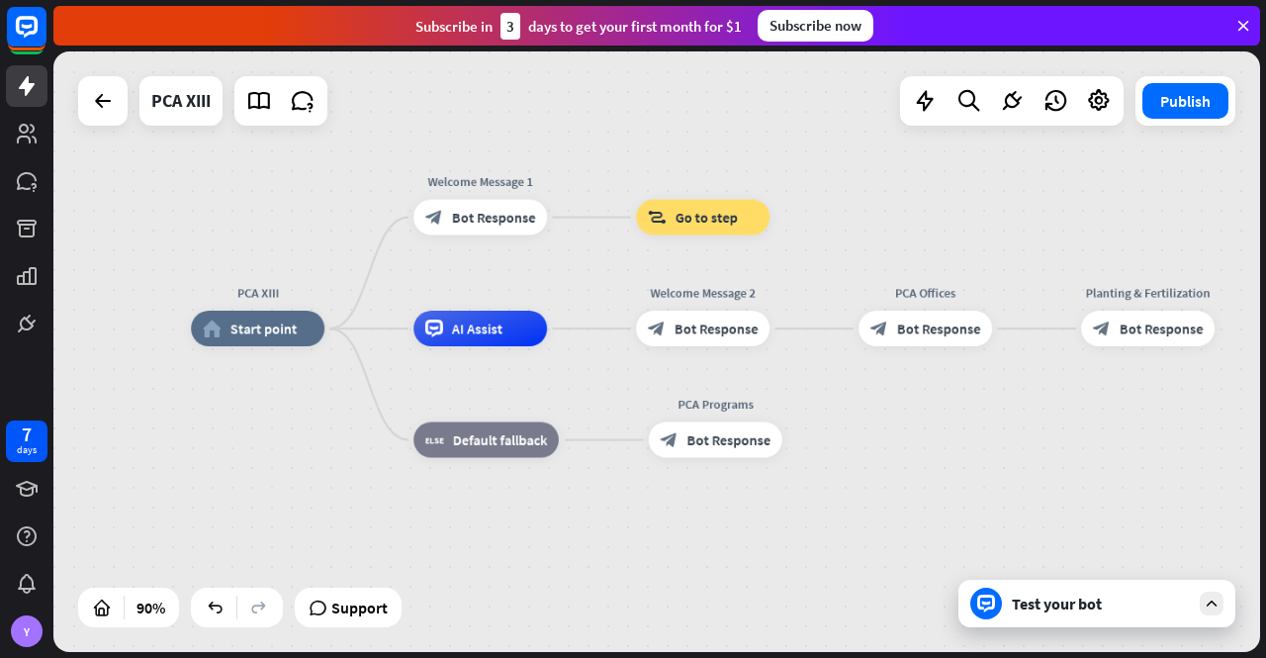
drag, startPoint x: 883, startPoint y: 274, endPoint x: 894, endPoint y: 204, distance: 71.1
click at [894, 204] on div "PCA XIII home_2 Start point Welcome Message 1 block_bot_response Bot Response b…" at bounding box center [656, 351] width 1207 height 600
click at [740, 175] on icon "more_horiz" at bounding box center [740, 177] width 14 height 14
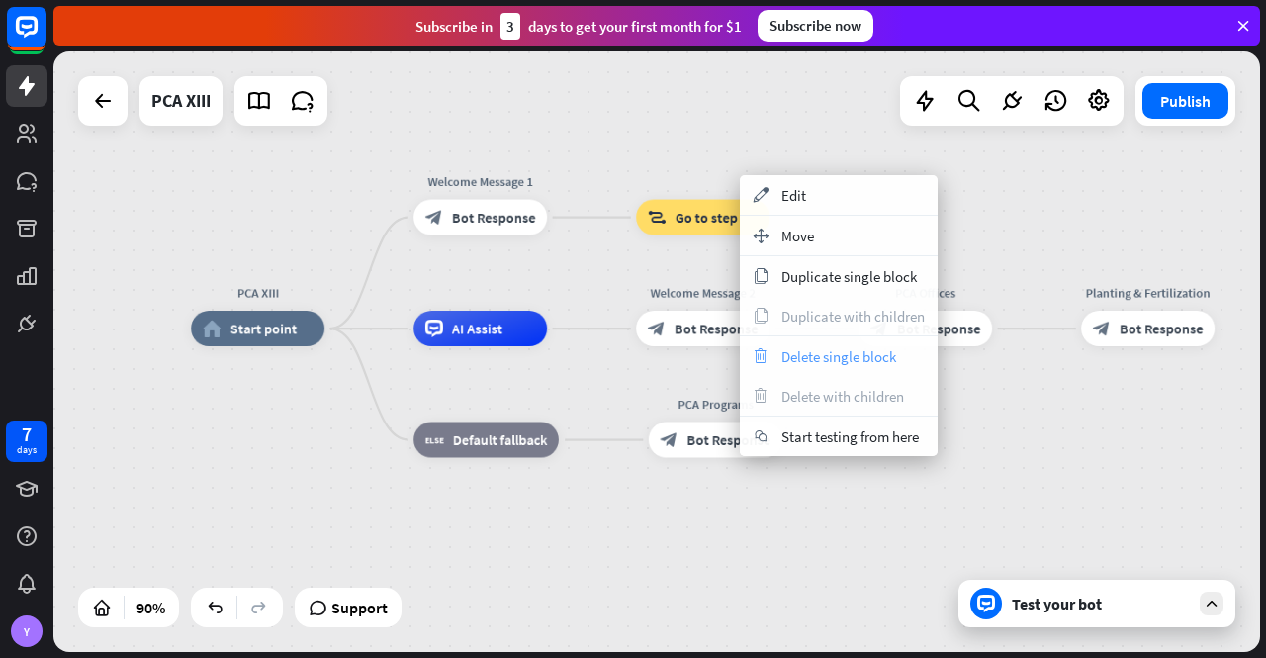
click at [841, 356] on span "Delete single block" at bounding box center [838, 356] width 115 height 19
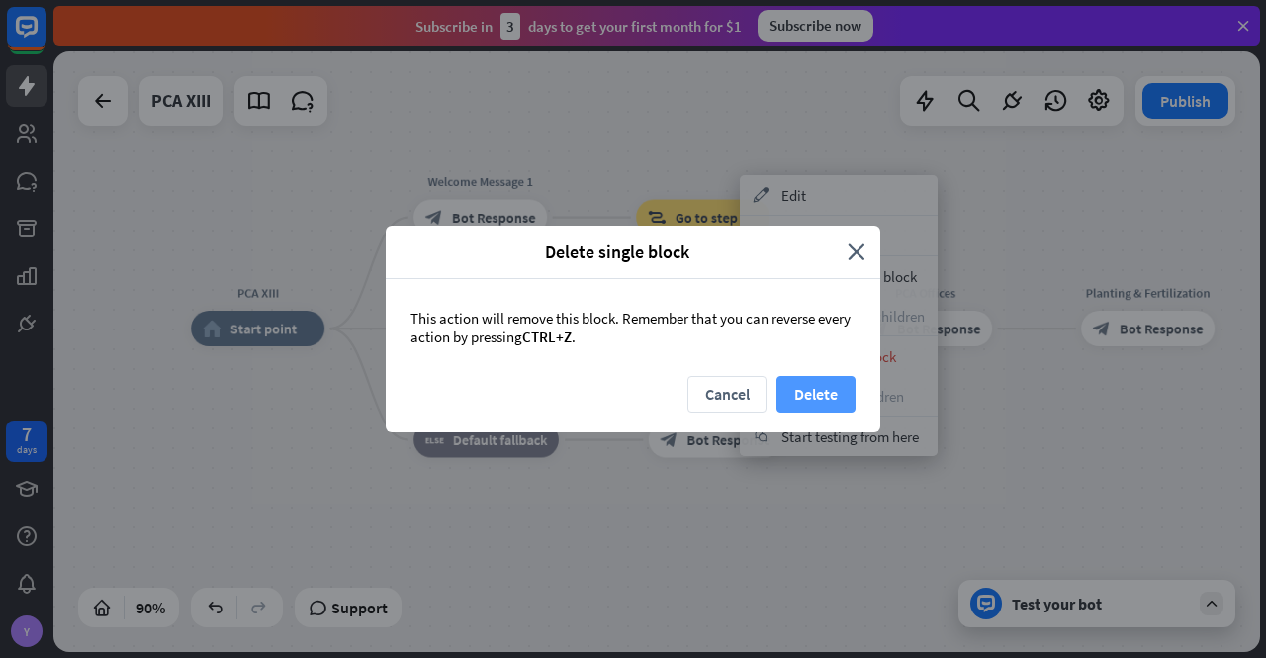
click at [831, 397] on button "Delete" at bounding box center [816, 394] width 79 height 37
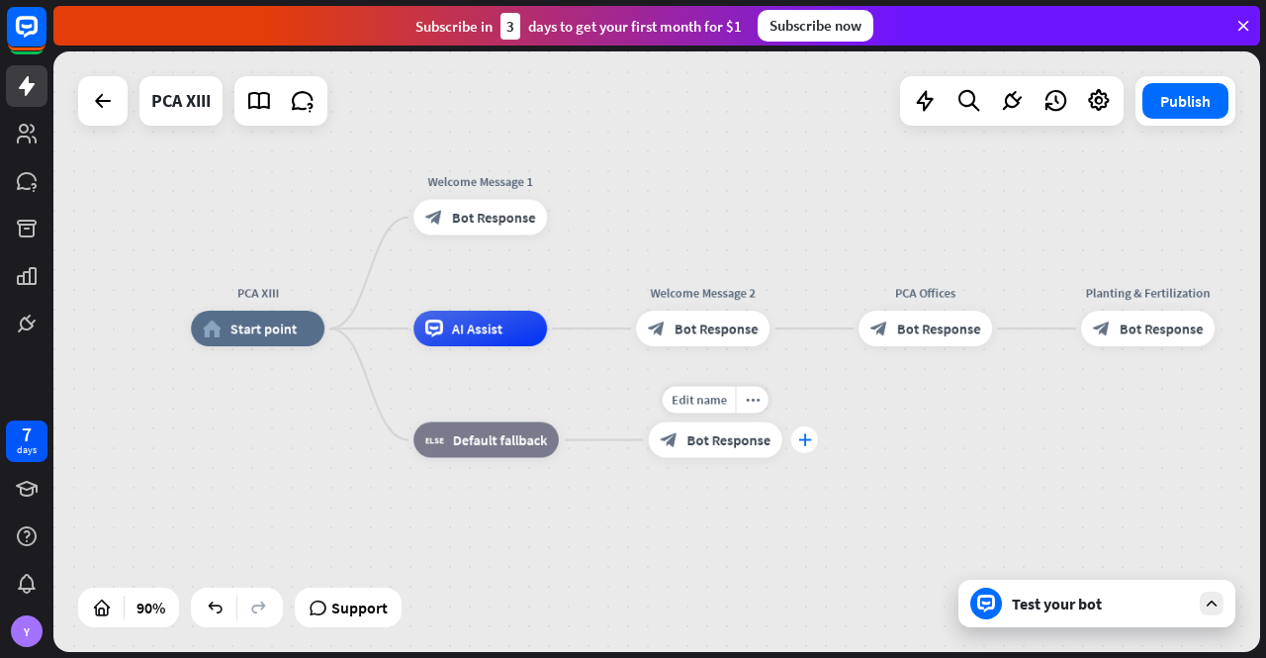
click at [803, 439] on icon "plus" at bounding box center [805, 439] width 14 height 13
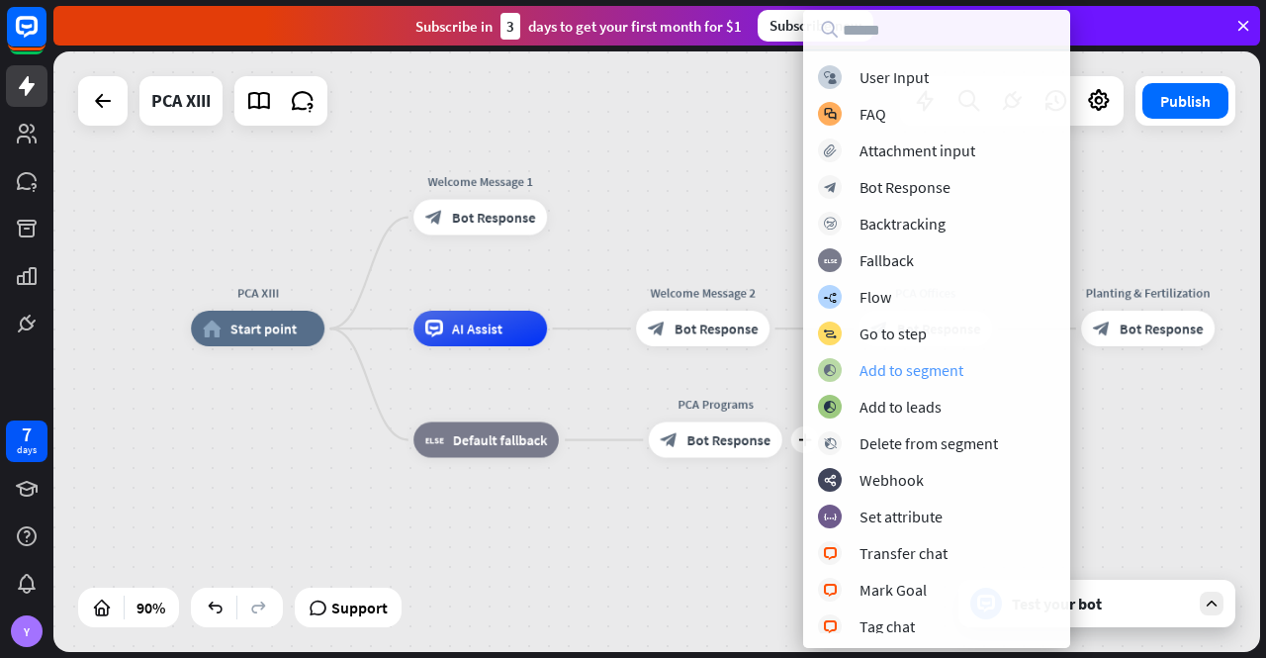
click at [888, 363] on div "Add to segment" at bounding box center [912, 370] width 104 height 20
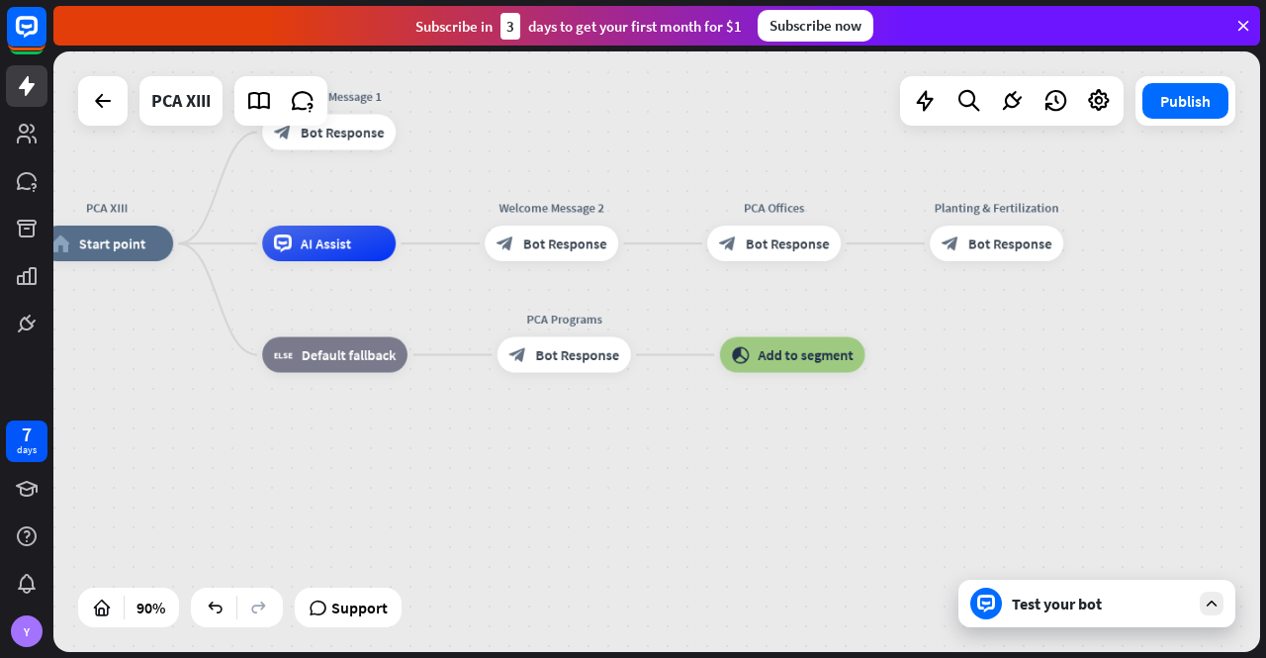
drag, startPoint x: 1088, startPoint y: 487, endPoint x: 937, endPoint y: 402, distance: 173.6
click at [937, 402] on div "PCA XIII home_2 Start point Welcome Message 1 block_bot_response Bot Response A…" at bounding box center [583, 513] width 1086 height 540
click at [794, 351] on span "Add to segment" at bounding box center [805, 355] width 95 height 18
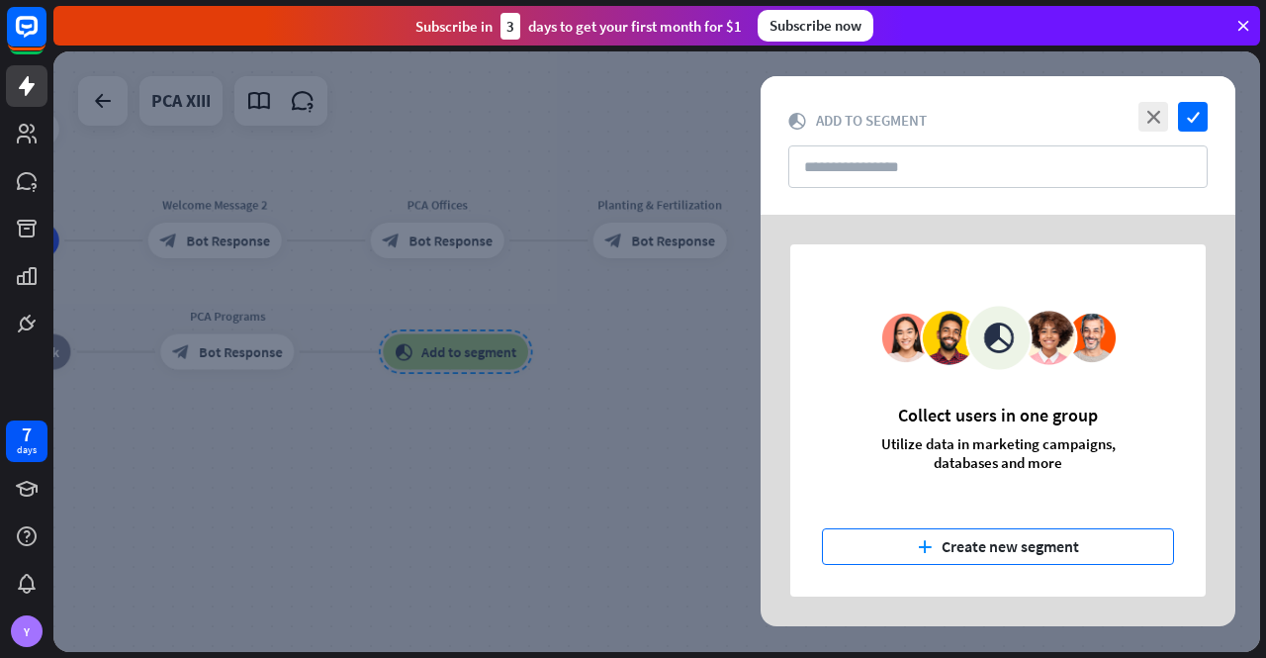
click at [1028, 544] on button "plus Create new segment" at bounding box center [998, 546] width 352 height 37
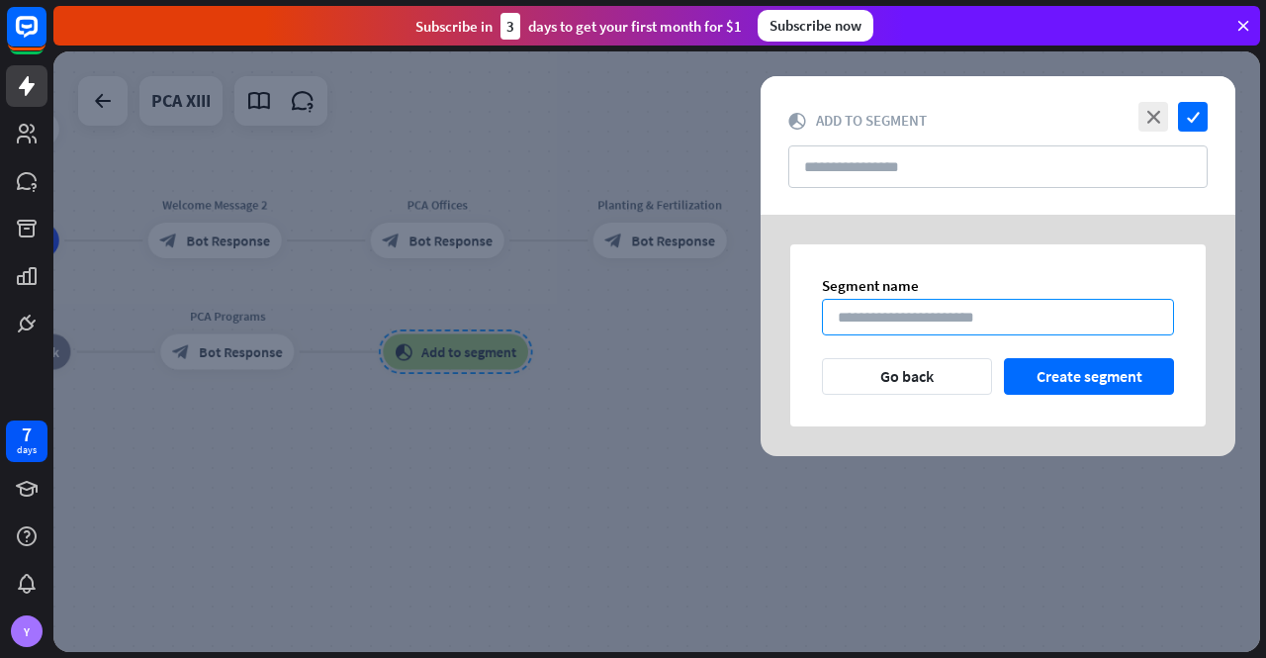
click at [939, 316] on input at bounding box center [998, 317] width 352 height 37
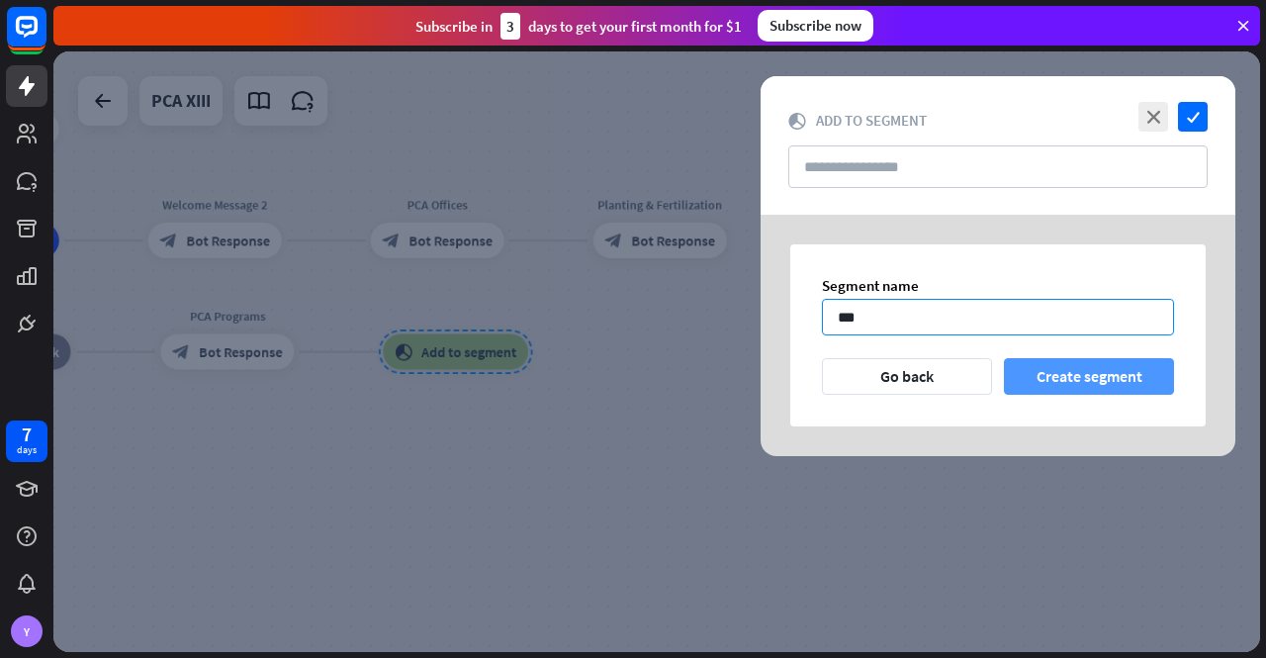
type input "***"
click at [1093, 376] on button "Create segment" at bounding box center [1089, 376] width 170 height 37
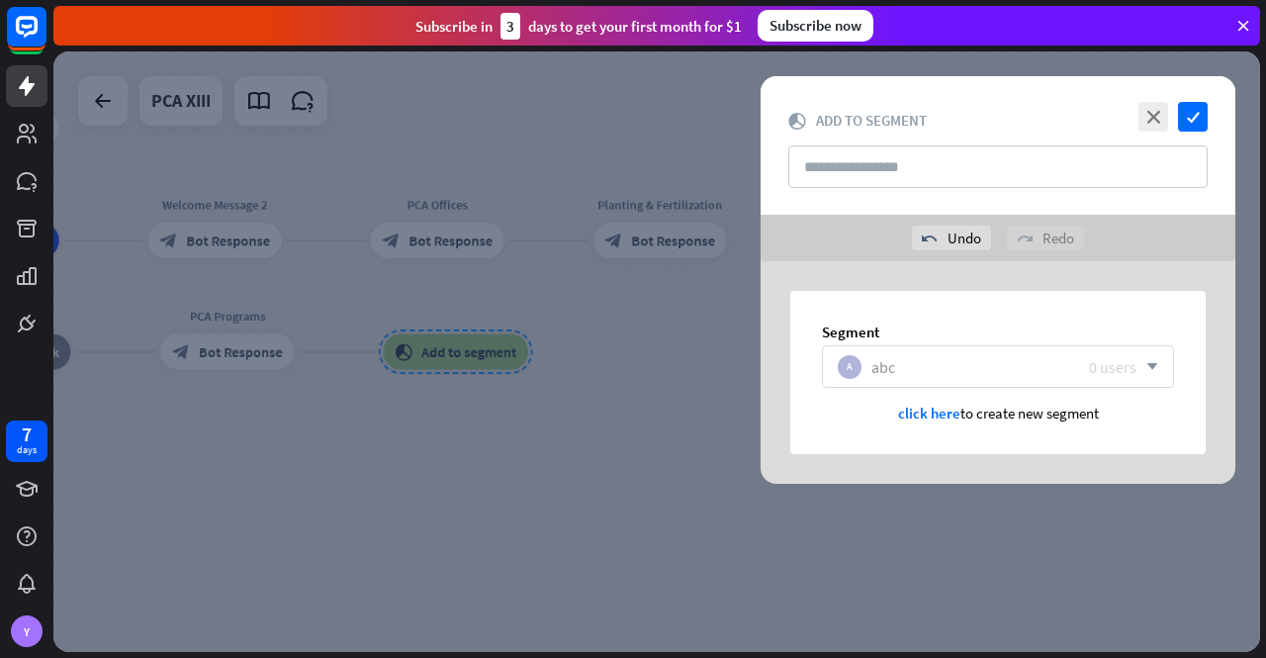
click at [1131, 368] on div "0 users" at bounding box center [1112, 367] width 47 height 20
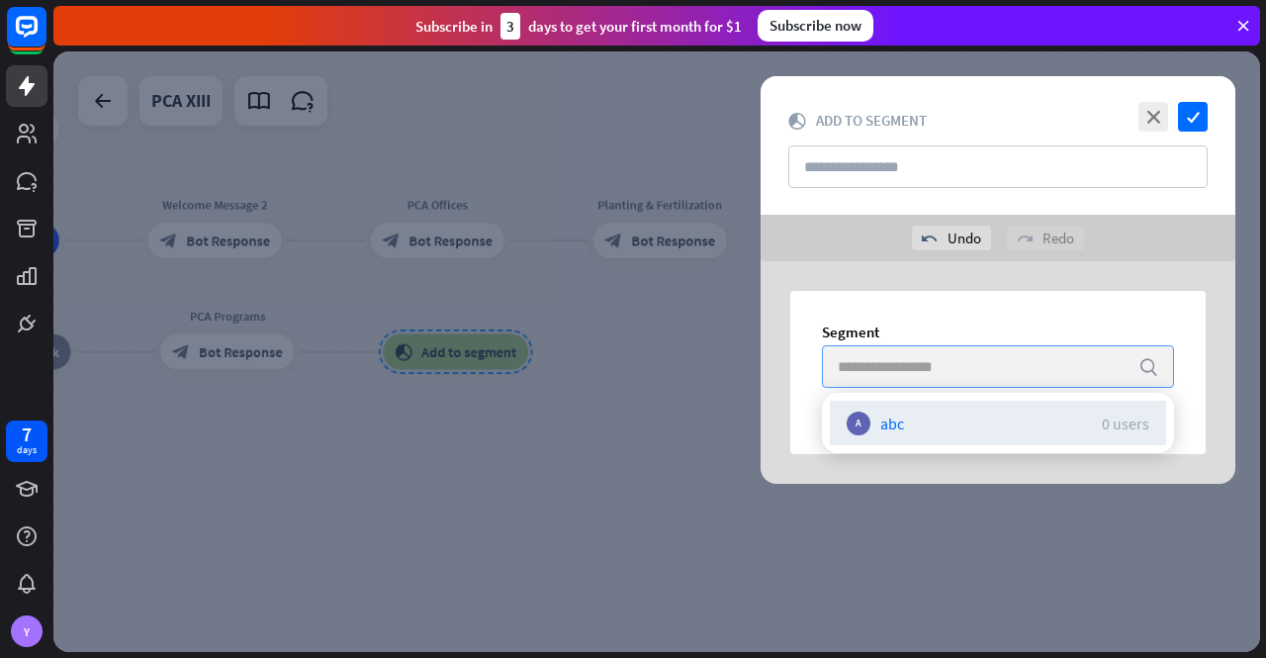
click at [1131, 363] on div "search" at bounding box center [998, 366] width 352 height 43
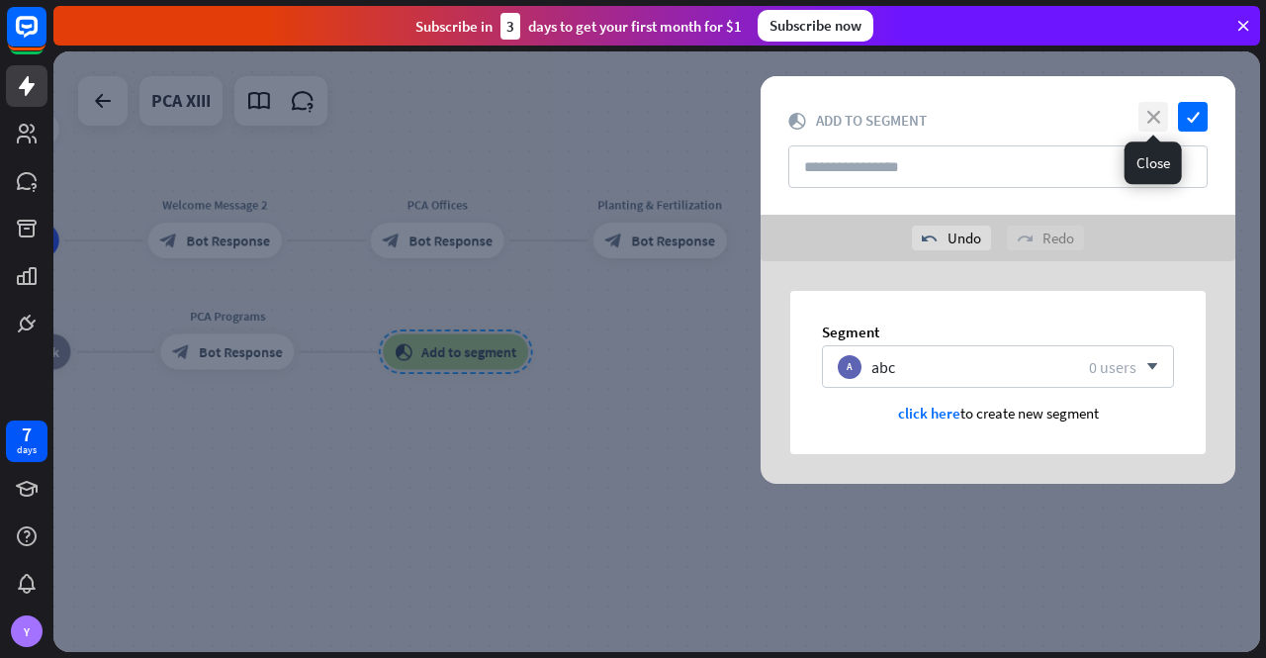
click at [1149, 109] on icon "close" at bounding box center [1154, 117] width 30 height 30
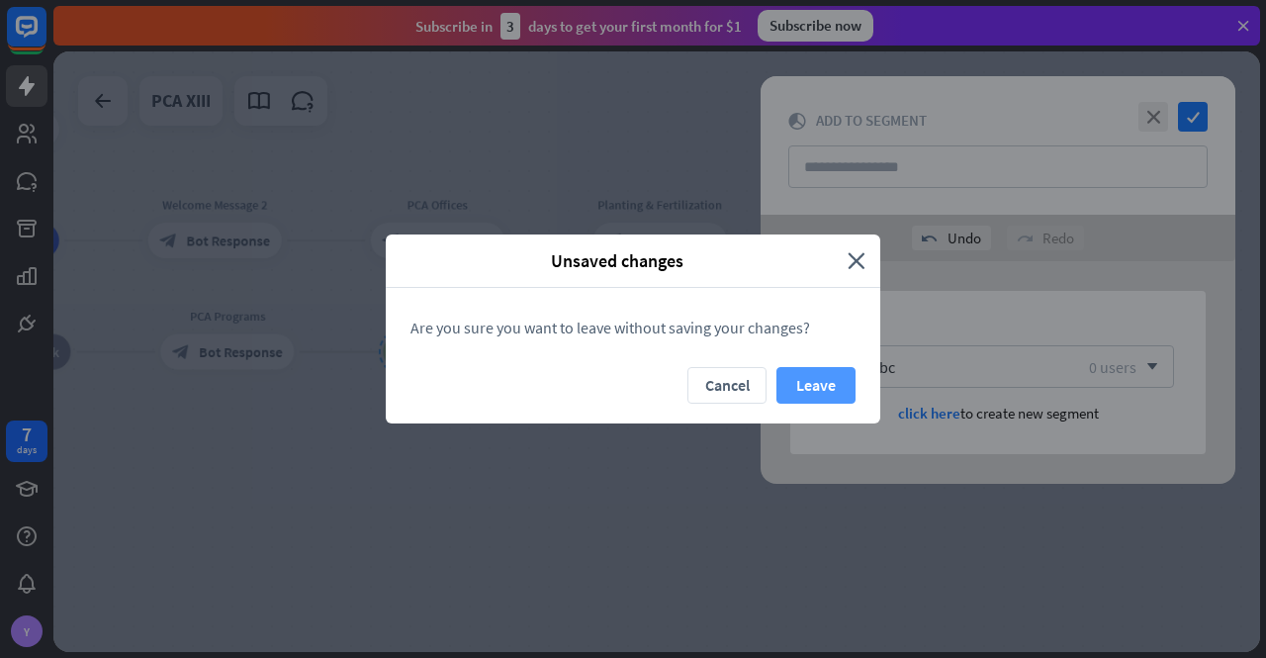
click at [827, 379] on button "Leave" at bounding box center [816, 385] width 79 height 37
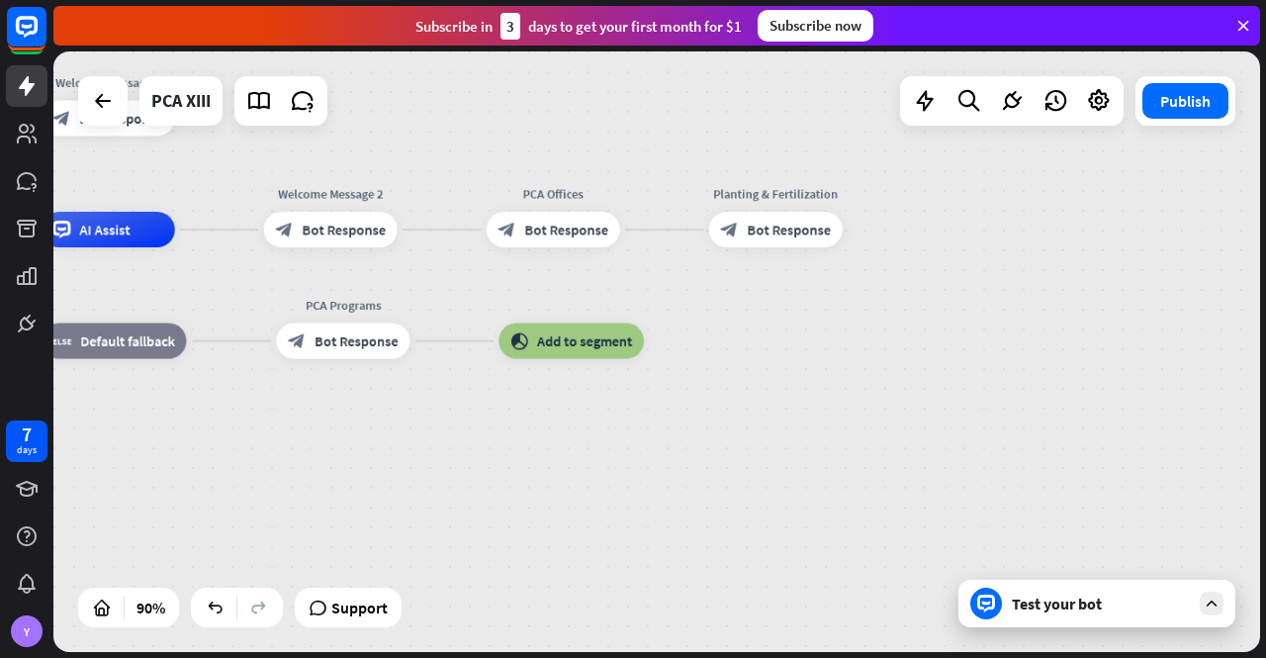
drag, startPoint x: 641, startPoint y: 440, endPoint x: 770, endPoint y: 428, distance: 129.1
click at [770, 428] on div "PCA XIII home_2 Start point Welcome Message 1 block_bot_response Bot Response A…" at bounding box center [362, 499] width 1086 height 540
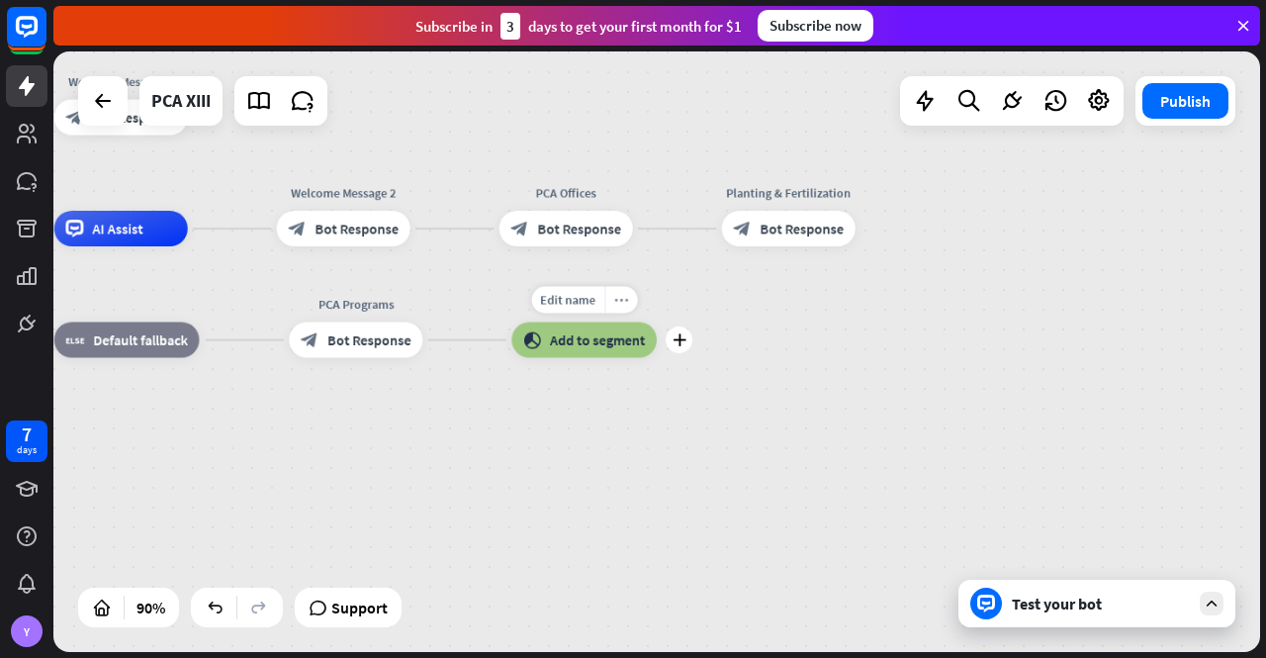
click at [621, 295] on icon "more_horiz" at bounding box center [621, 300] width 14 height 14
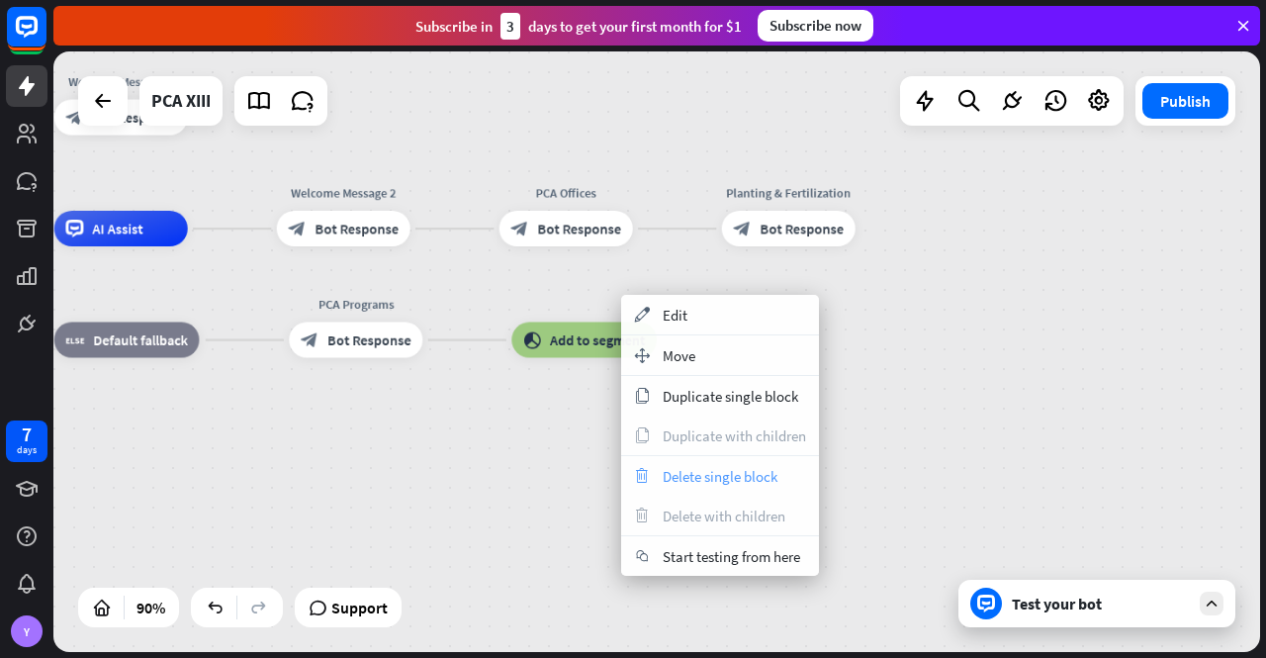
click at [740, 470] on span "Delete single block" at bounding box center [720, 476] width 115 height 19
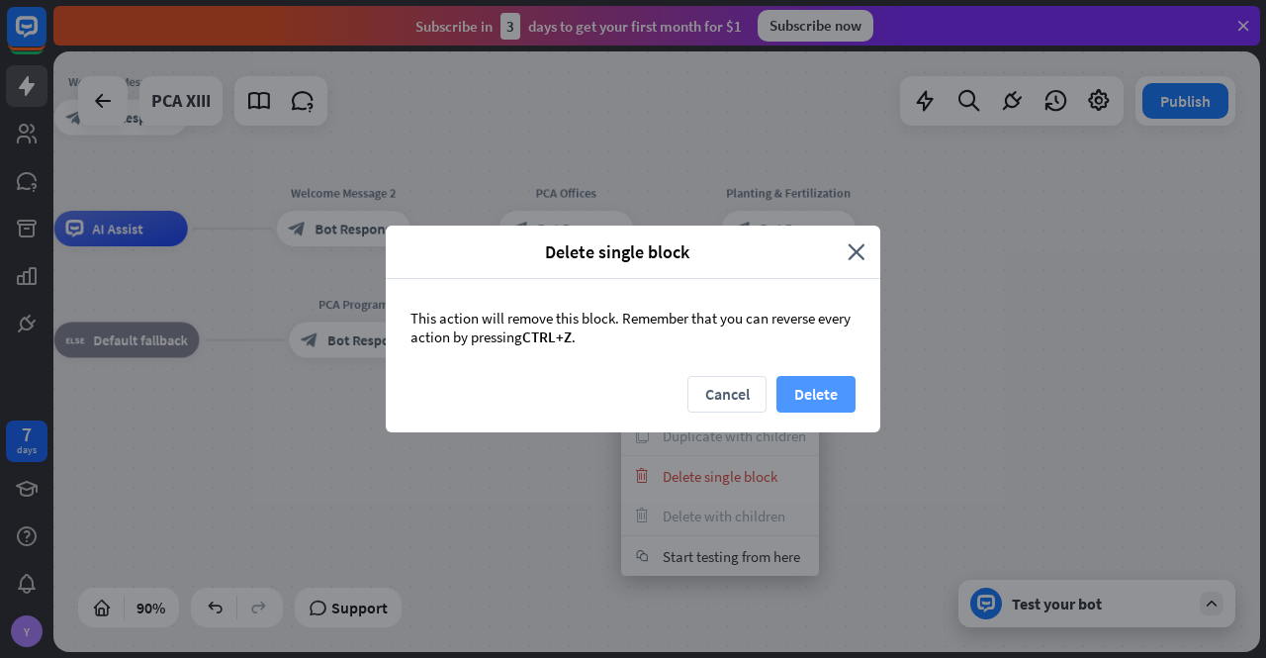
click at [835, 389] on button "Delete" at bounding box center [816, 394] width 79 height 37
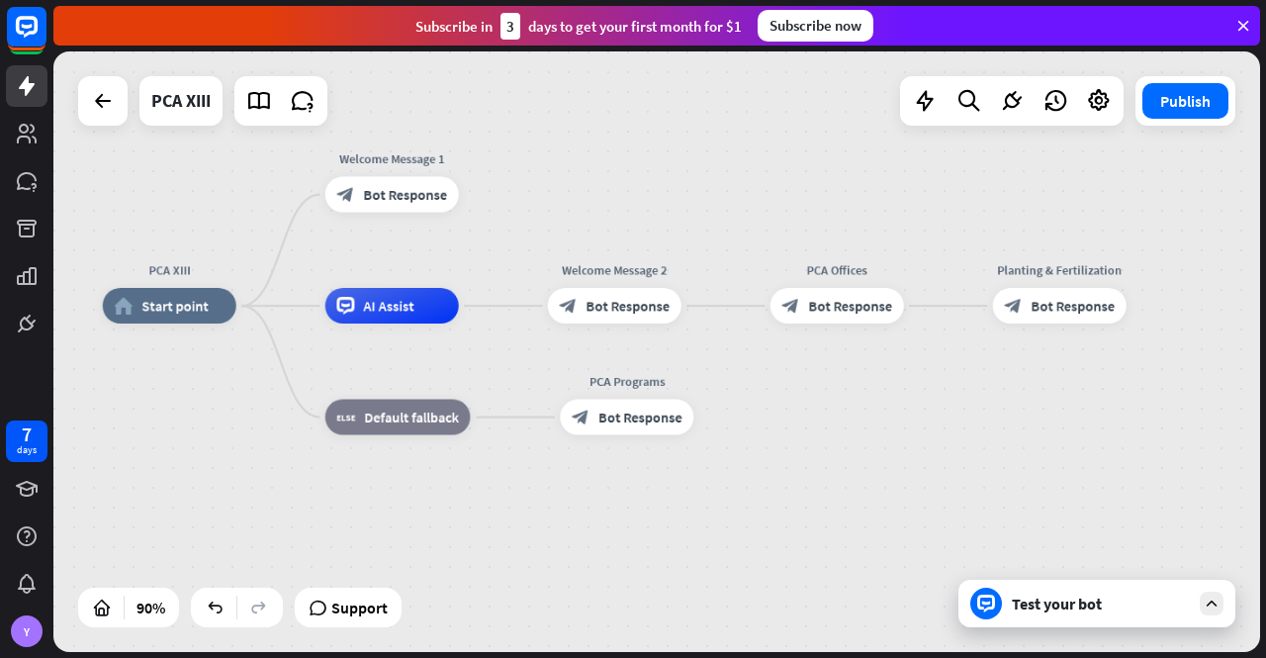
drag, startPoint x: 676, startPoint y: 448, endPoint x: 877, endPoint y: 502, distance: 208.7
click at [877, 502] on div "PCA XIII home_2 Start point Welcome Message 1 block_bot_response Bot Response A…" at bounding box center [646, 576] width 1086 height 540
click at [714, 420] on icon "plus" at bounding box center [716, 417] width 14 height 13
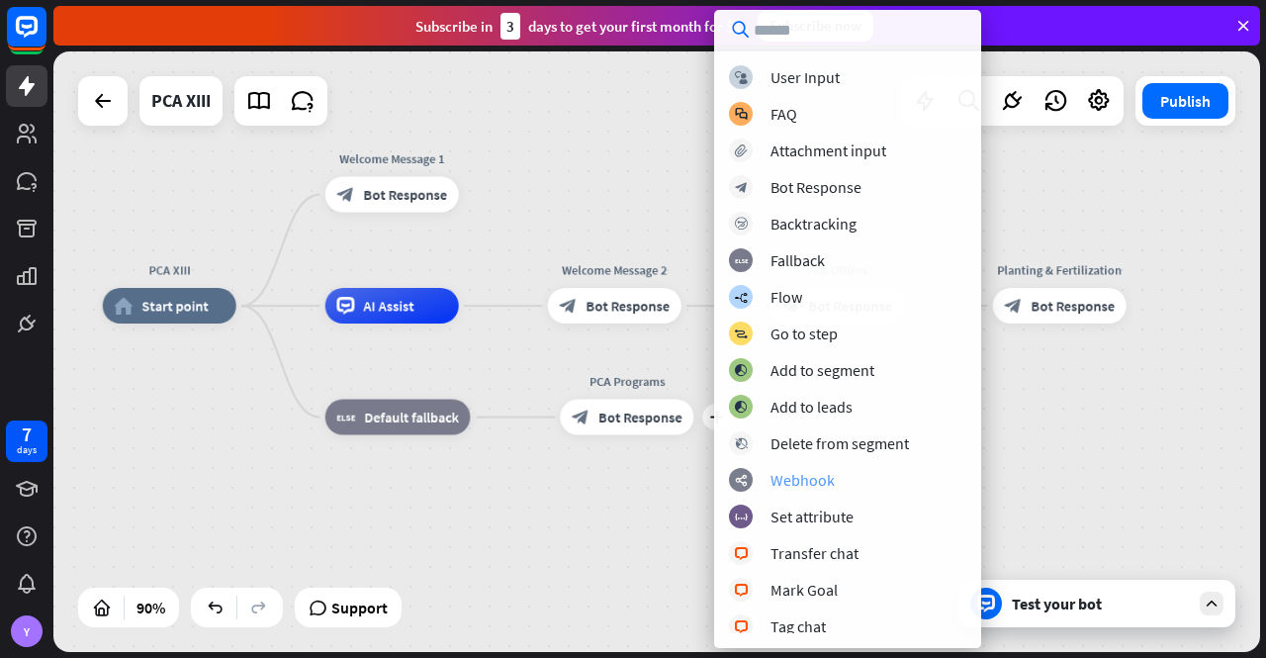
click at [834, 478] on div "webhooks Webhook" at bounding box center [847, 480] width 237 height 24
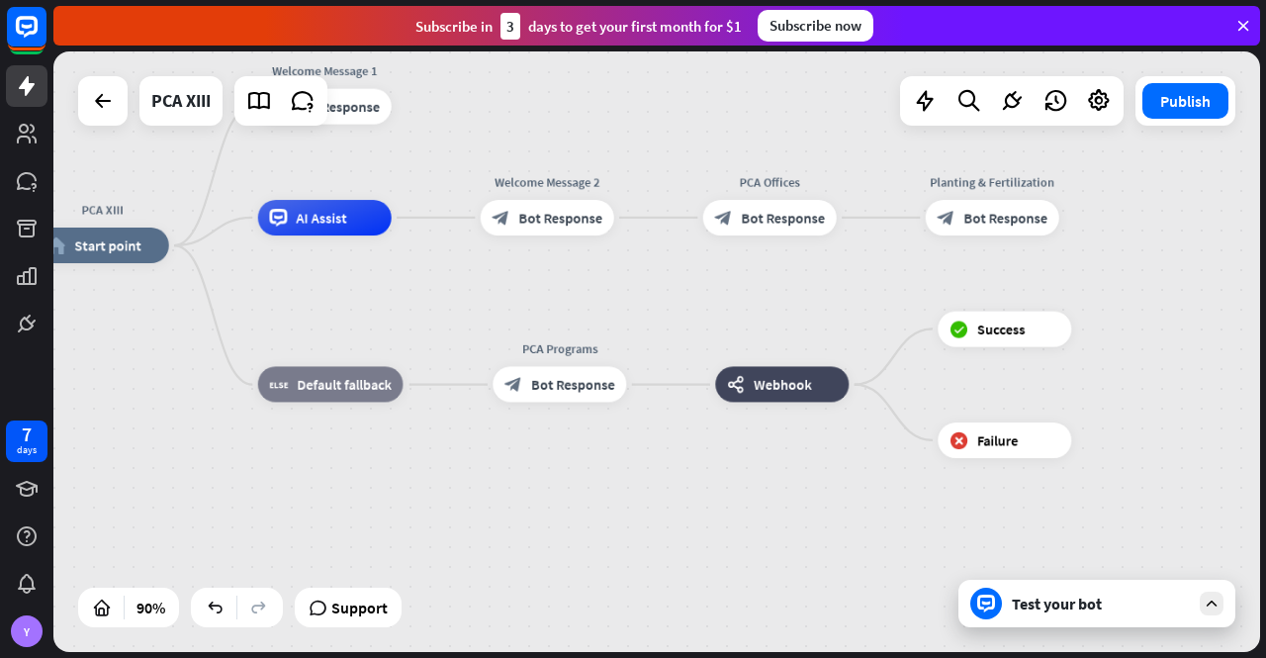
drag, startPoint x: 942, startPoint y: 550, endPoint x: 846, endPoint y: 474, distance: 122.5
click at [846, 474] on div "PCA XIII home_2 Start point Welcome Message 1 block_bot_response Bot Response A…" at bounding box center [579, 515] width 1086 height 540
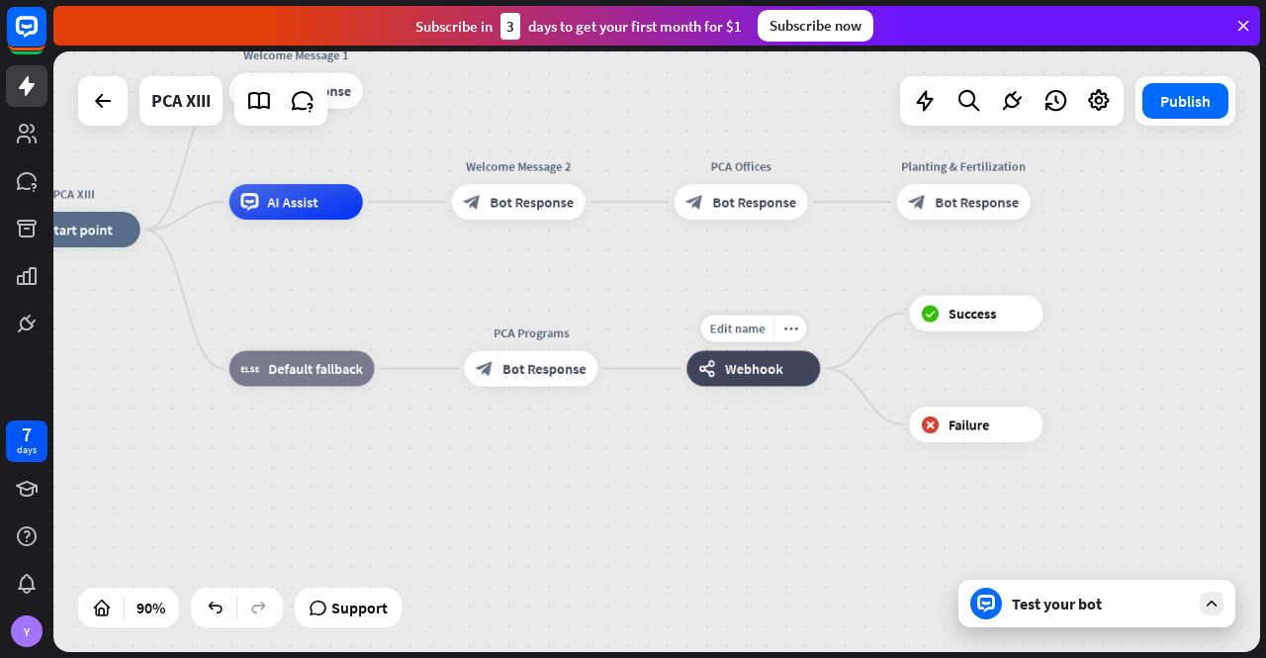
click at [758, 373] on span "Webhook" at bounding box center [754, 369] width 58 height 18
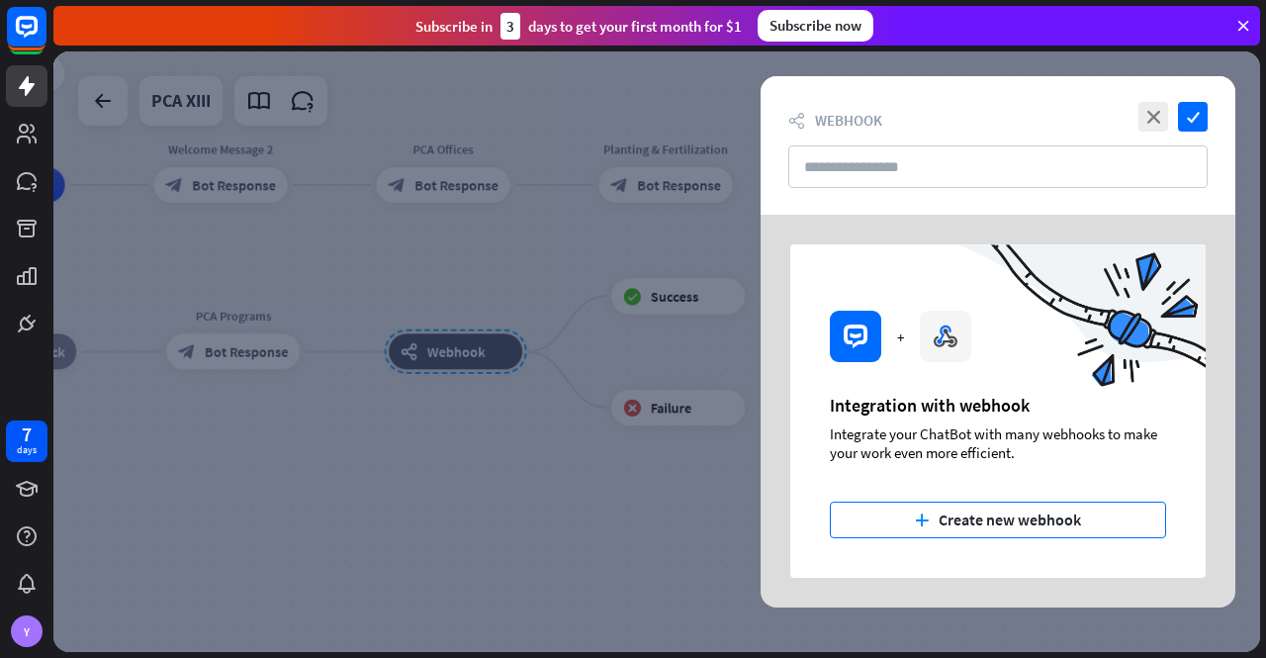
click at [1045, 519] on button "plus Create new webhook" at bounding box center [998, 520] width 336 height 37
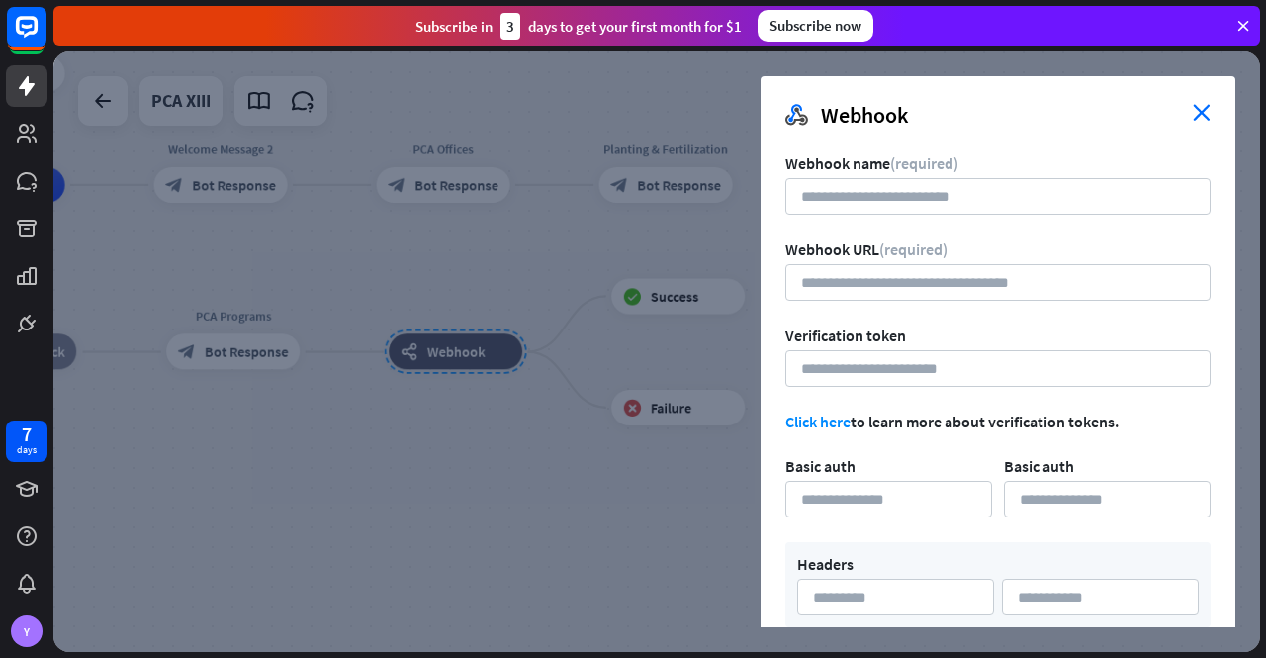
click at [1197, 104] on icon "close" at bounding box center [1202, 112] width 18 height 17
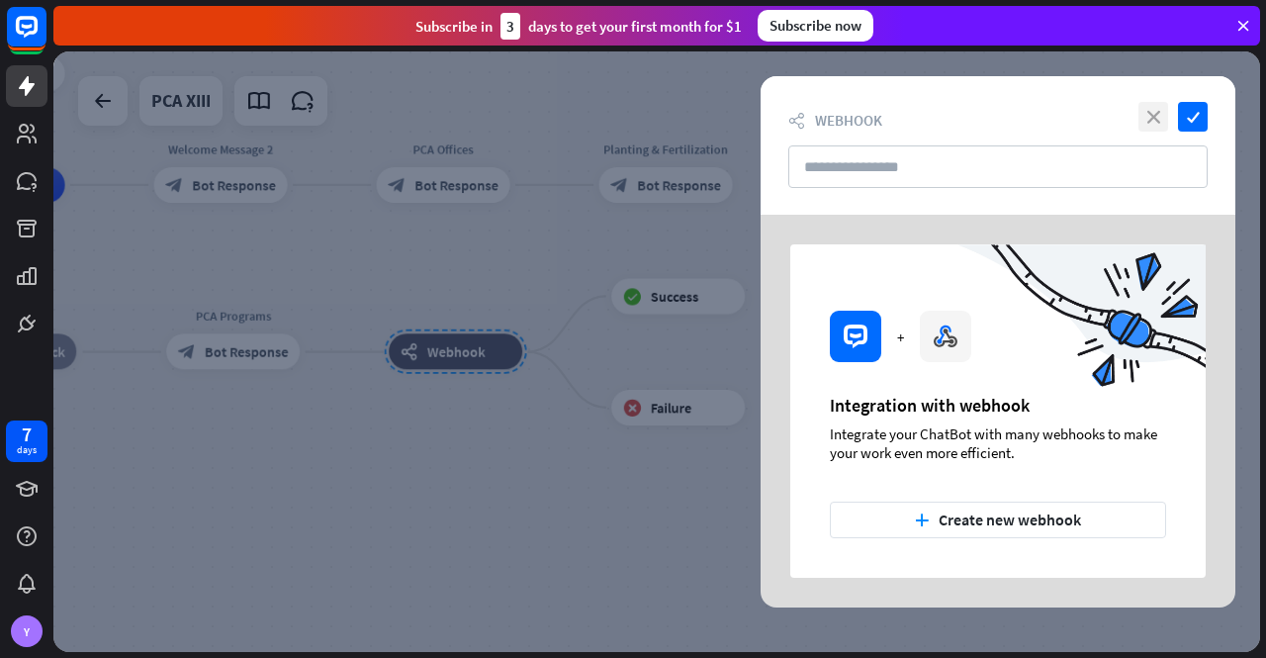
click at [1149, 110] on icon "close" at bounding box center [1154, 117] width 30 height 30
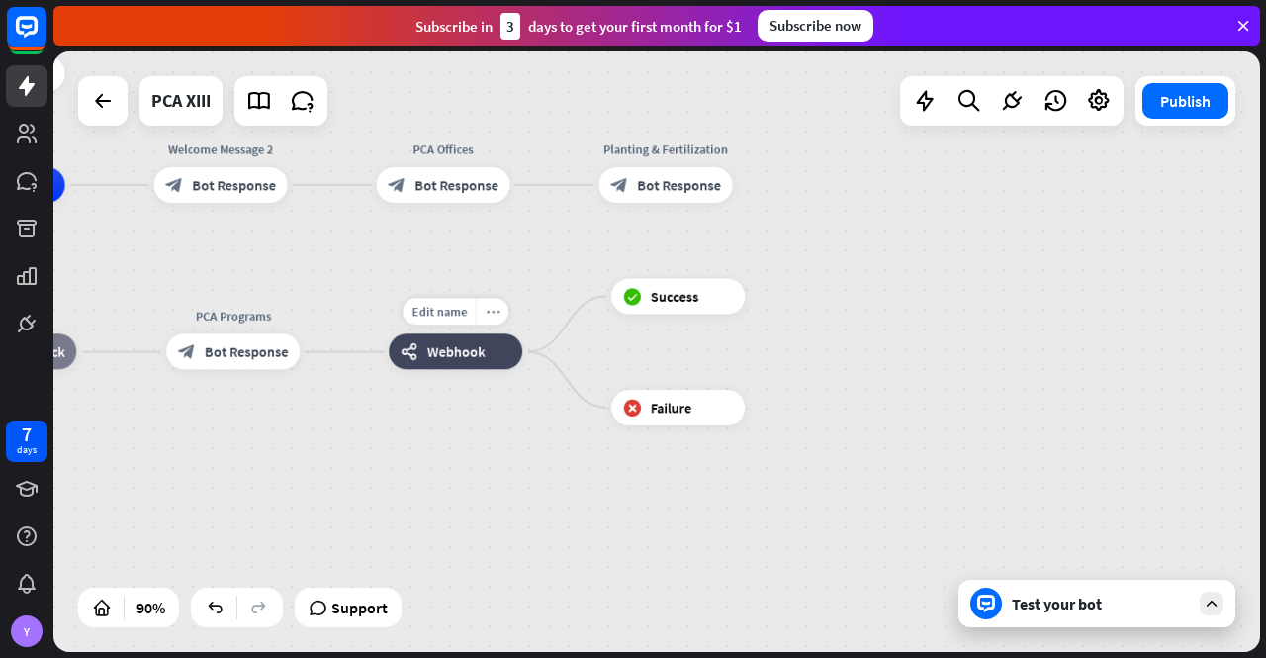
click at [491, 311] on icon "more_horiz" at bounding box center [493, 312] width 14 height 14
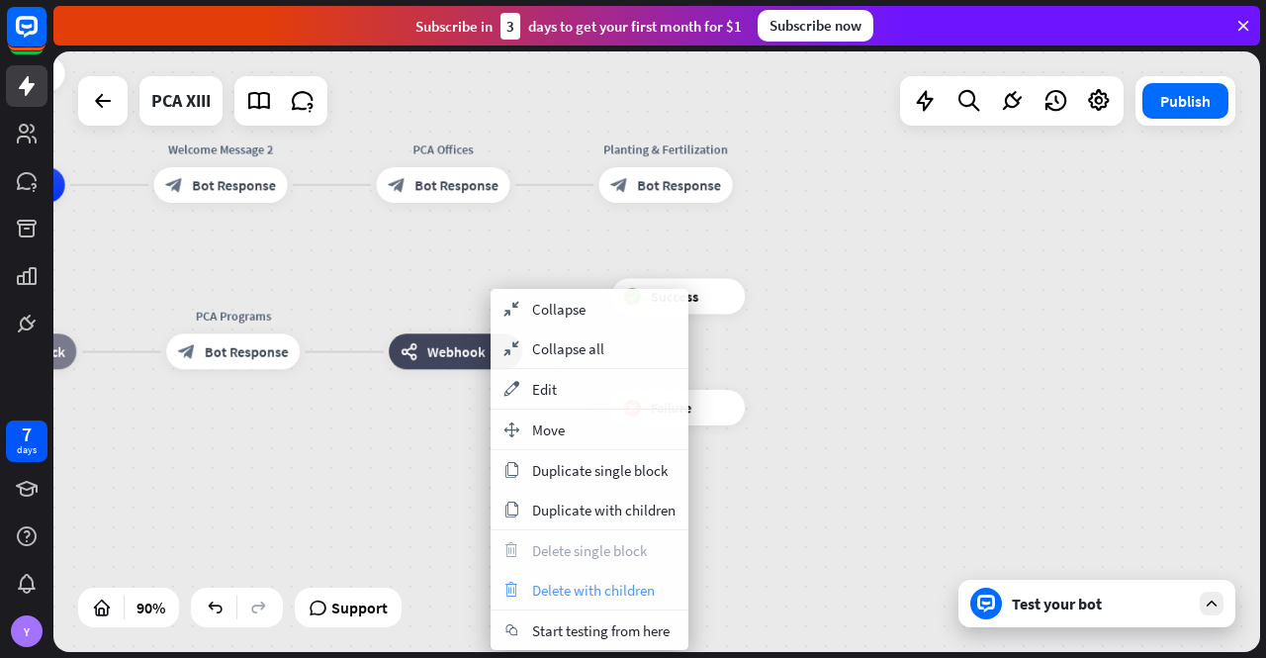
click at [629, 587] on span "Delete with children" at bounding box center [593, 590] width 123 height 19
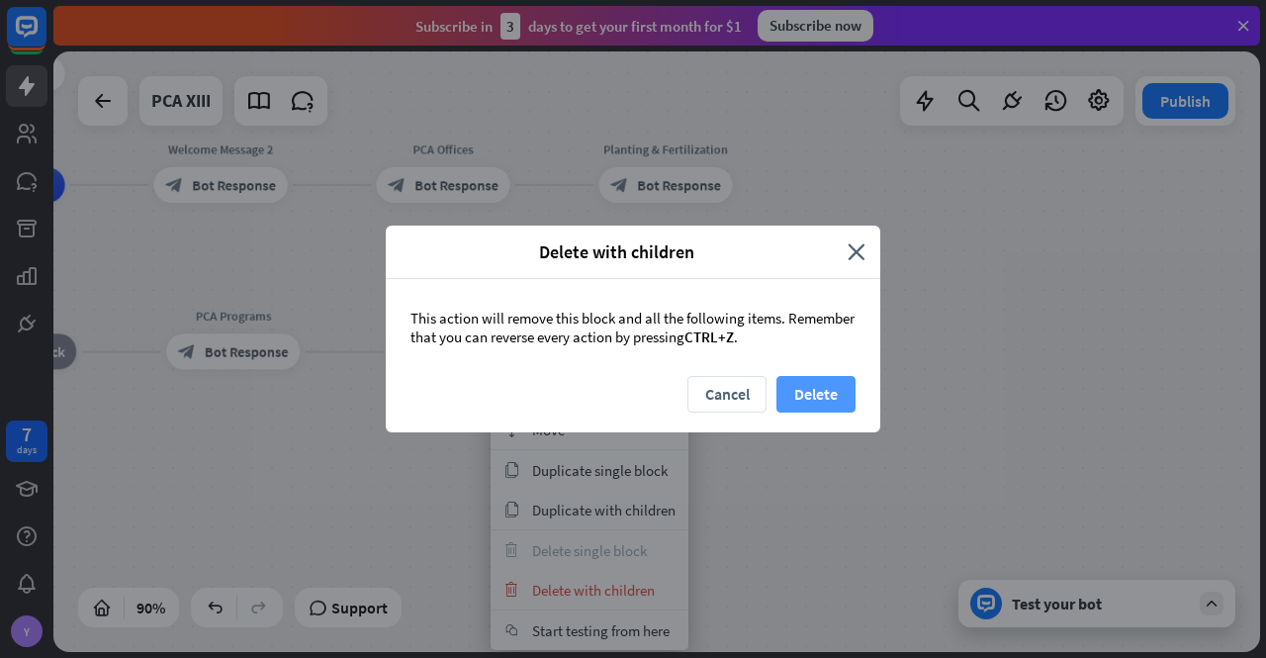
click at [837, 391] on button "Delete" at bounding box center [816, 394] width 79 height 37
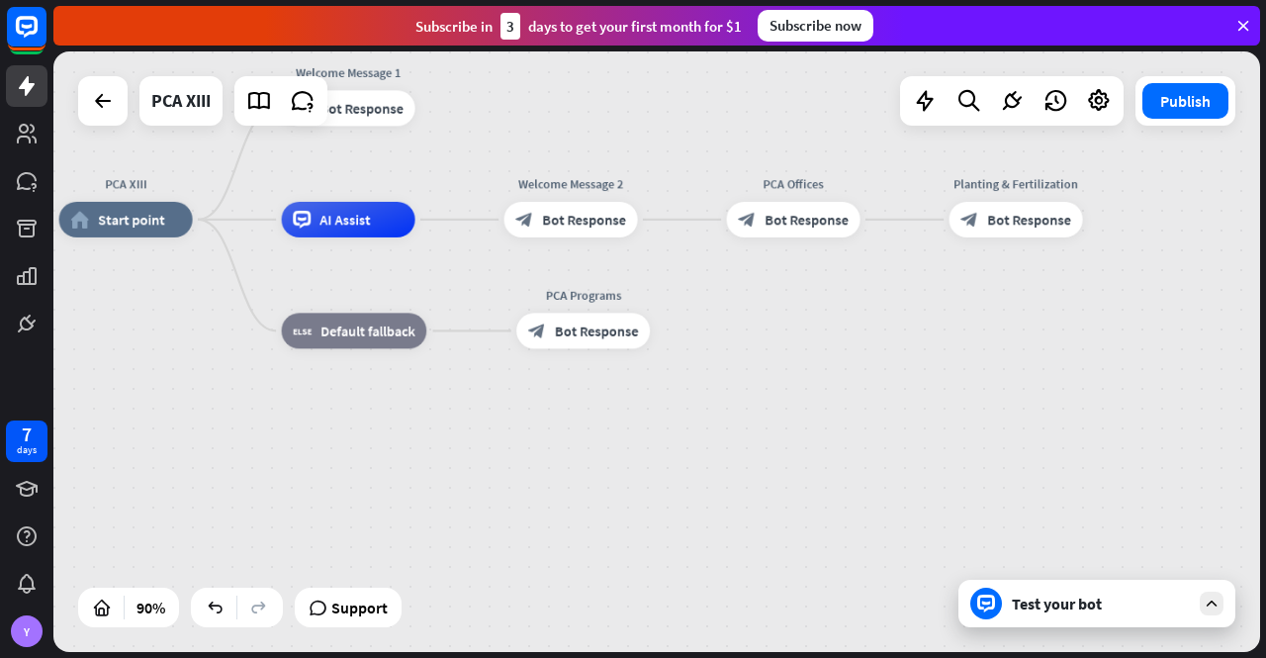
drag, startPoint x: 406, startPoint y: 387, endPoint x: 776, endPoint y: 396, distance: 370.1
click at [776, 396] on div "PCA XIII home_2 Start point Welcome Message 1 block_bot_response Bot Response A…" at bounding box center [602, 490] width 1086 height 540
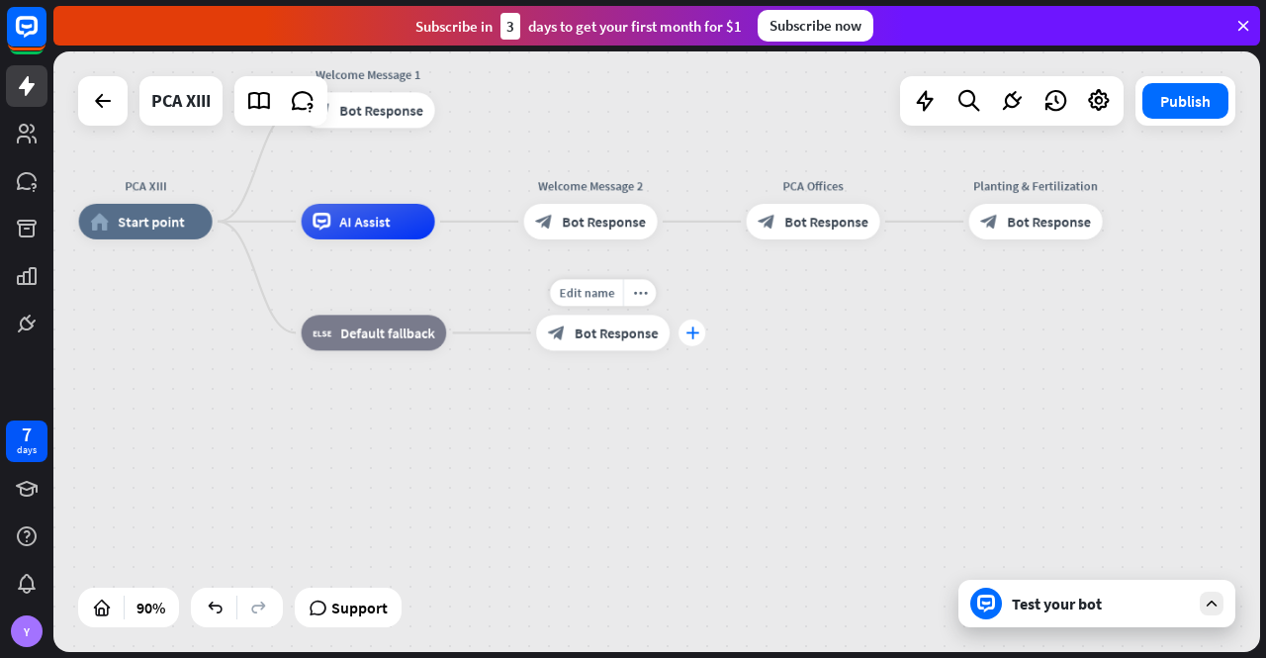
click at [696, 332] on icon "plus" at bounding box center [693, 332] width 14 height 13
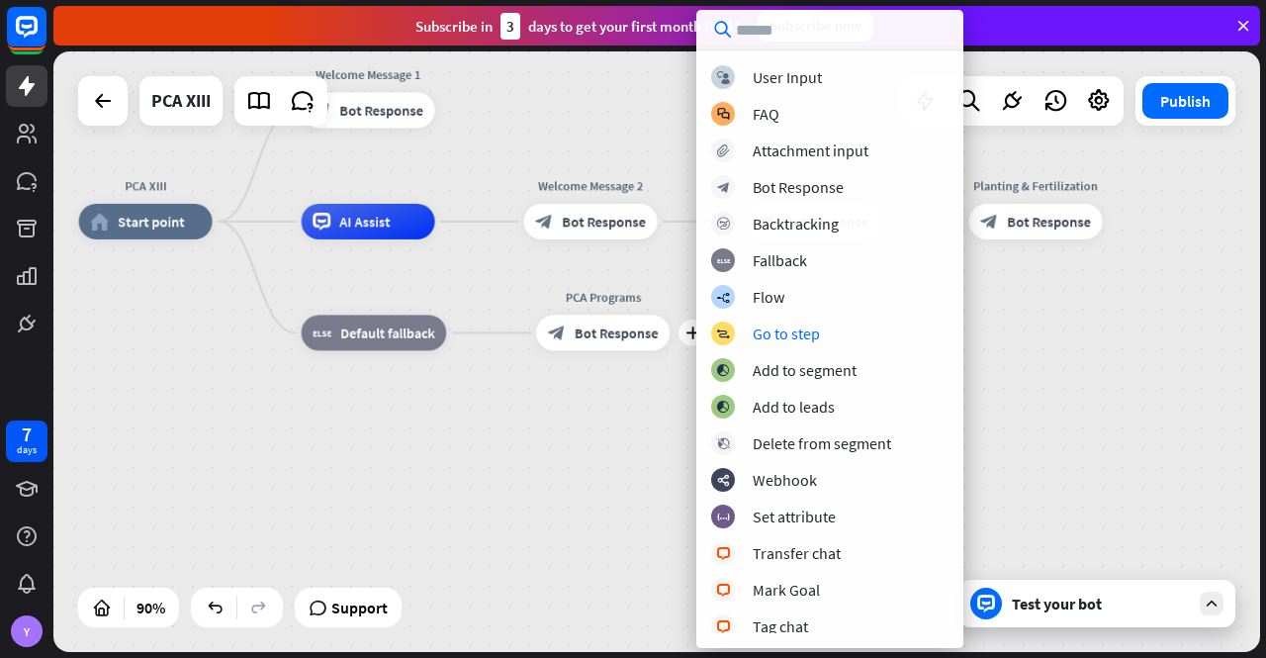
click at [630, 434] on div "PCA XIII home_2 Start point Welcome Message 1 block_bot_response Bot Response A…" at bounding box center [622, 492] width 1086 height 540
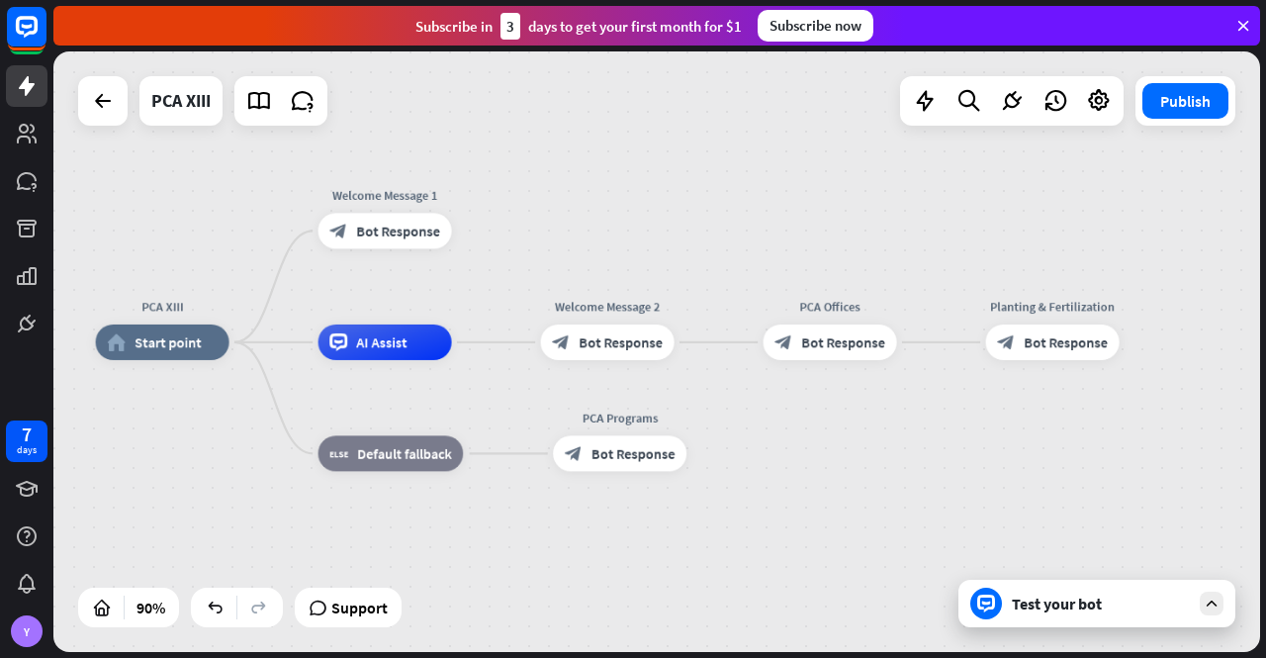
drag, startPoint x: 892, startPoint y: 323, endPoint x: 912, endPoint y: 450, distance: 128.2
click at [912, 450] on div "PCA XIII home_2 Start point Welcome Message 1 block_bot_response Bot Response A…" at bounding box center [639, 612] width 1086 height 540
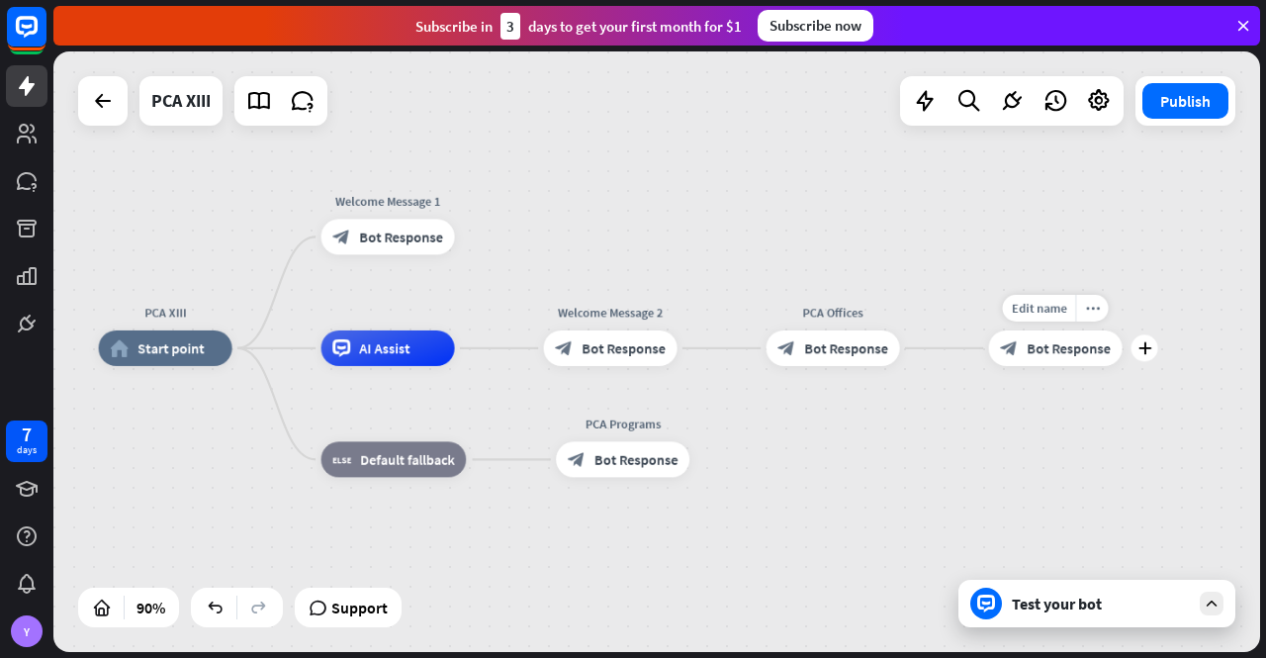
click at [1055, 355] on span "Bot Response" at bounding box center [1069, 348] width 84 height 18
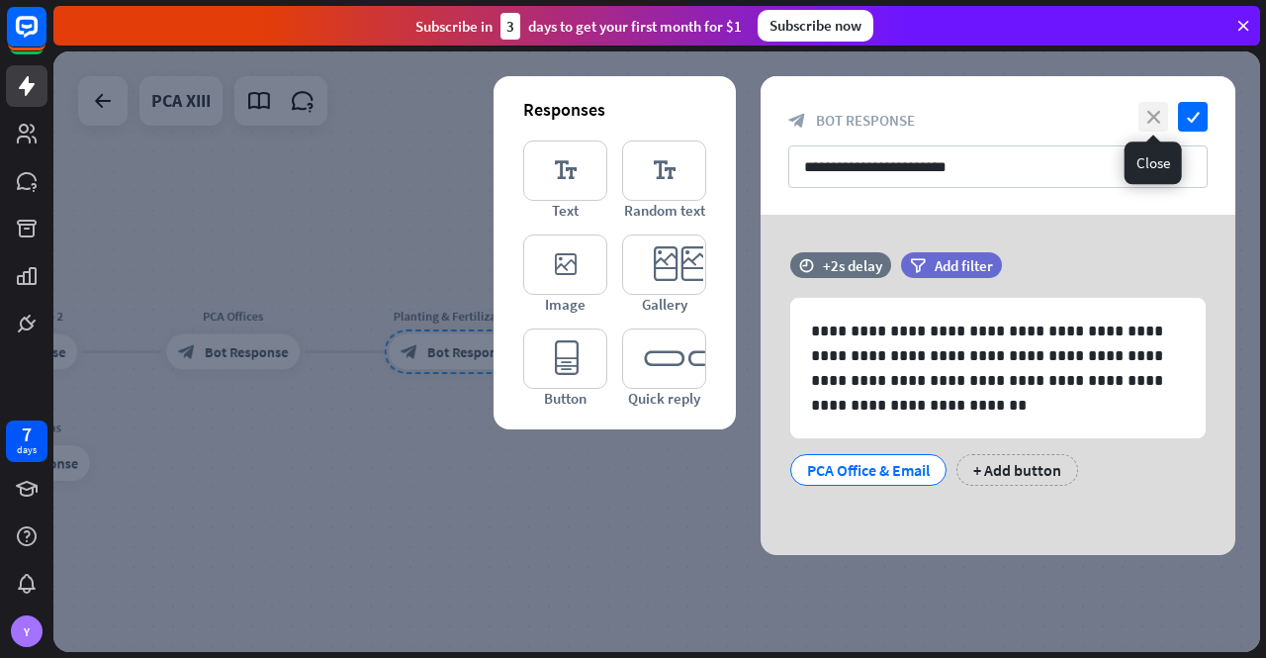
click at [1150, 113] on icon "close" at bounding box center [1154, 117] width 30 height 30
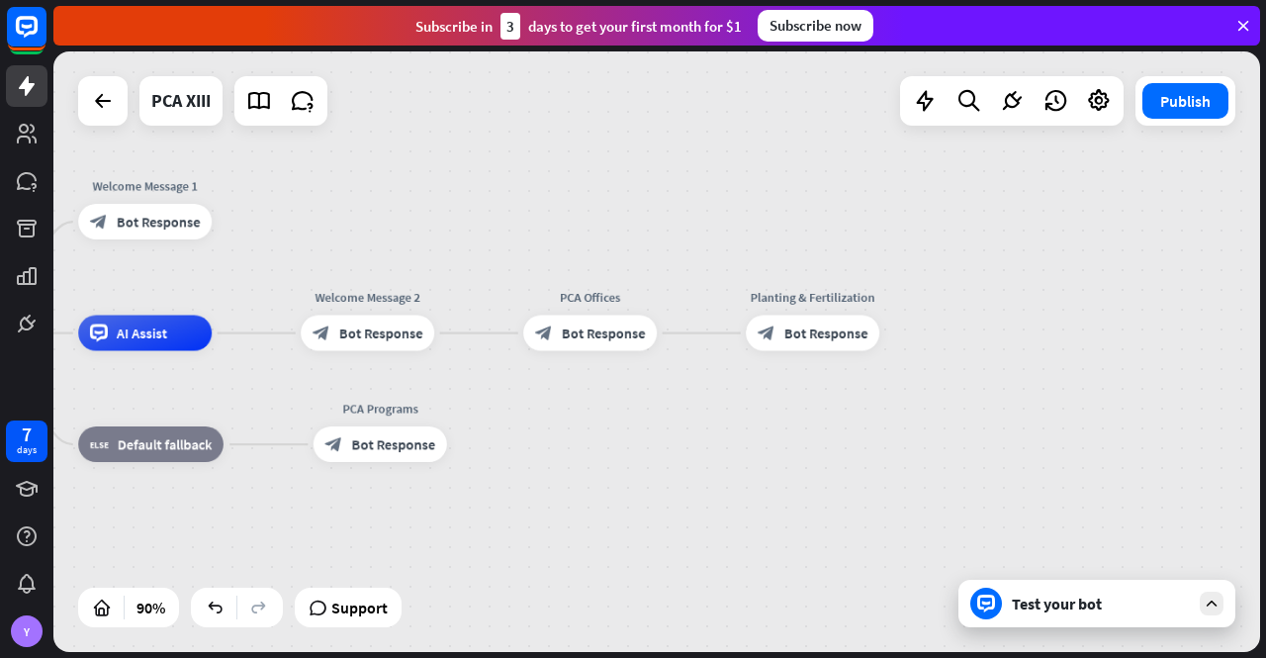
drag, startPoint x: 692, startPoint y: 451, endPoint x: 1047, endPoint y: 431, distance: 354.7
click at [1053, 432] on div "PCA XIII home_2 Start point Welcome Message 1 block_bot_response Bot Response A…" at bounding box center [656, 351] width 1207 height 600
click at [583, 324] on span "Bot Response" at bounding box center [605, 333] width 84 height 18
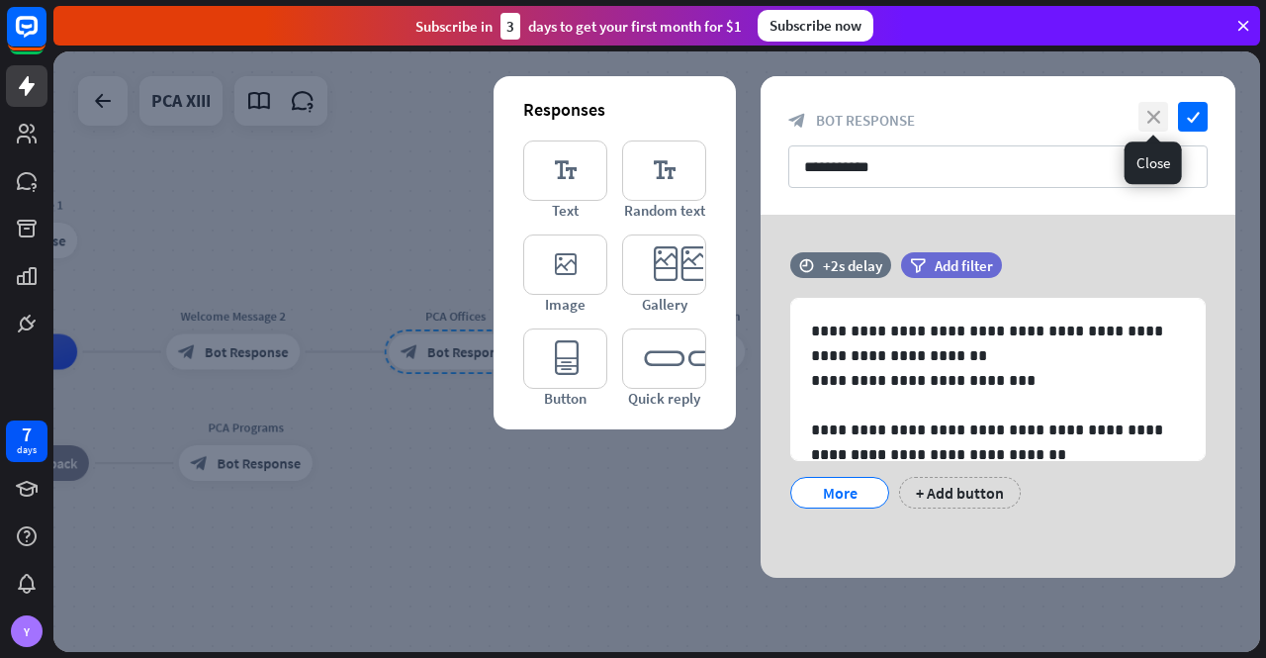
click at [1149, 110] on icon "close" at bounding box center [1154, 117] width 30 height 30
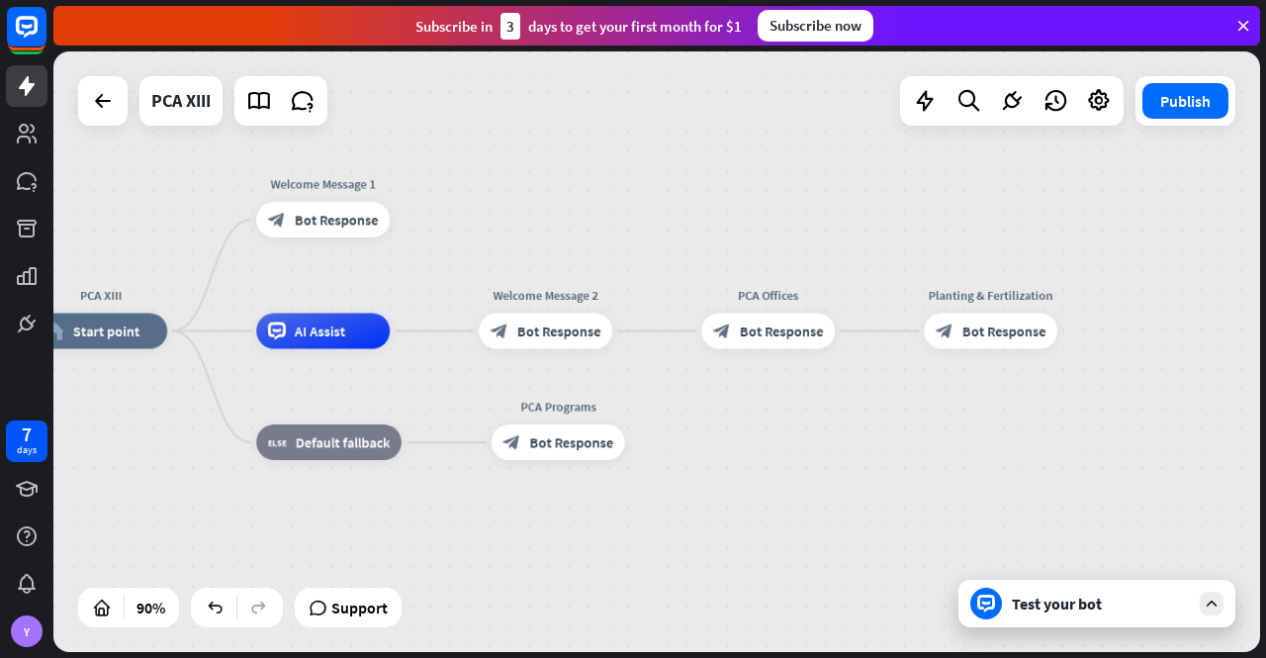
drag, startPoint x: 665, startPoint y: 481, endPoint x: 974, endPoint y: 461, distance: 310.2
click at [973, 461] on div "PCA XIII home_2 Start point Welcome Message 1 block_bot_response Bot Response A…" at bounding box center [577, 601] width 1086 height 540
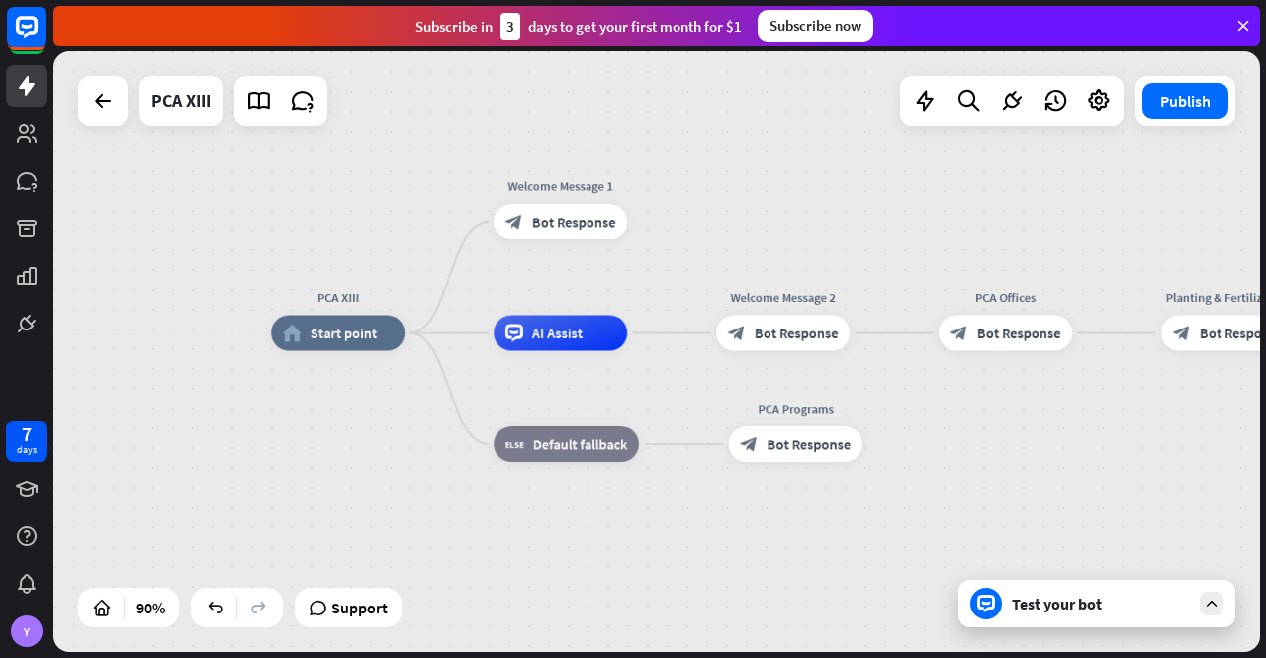
drag, startPoint x: 635, startPoint y: 537, endPoint x: 774, endPoint y: 517, distance: 139.9
click at [857, 536] on div "PCA XIII home_2 Start point Welcome Message 1 block_bot_response Bot Response A…" at bounding box center [814, 603] width 1086 height 540
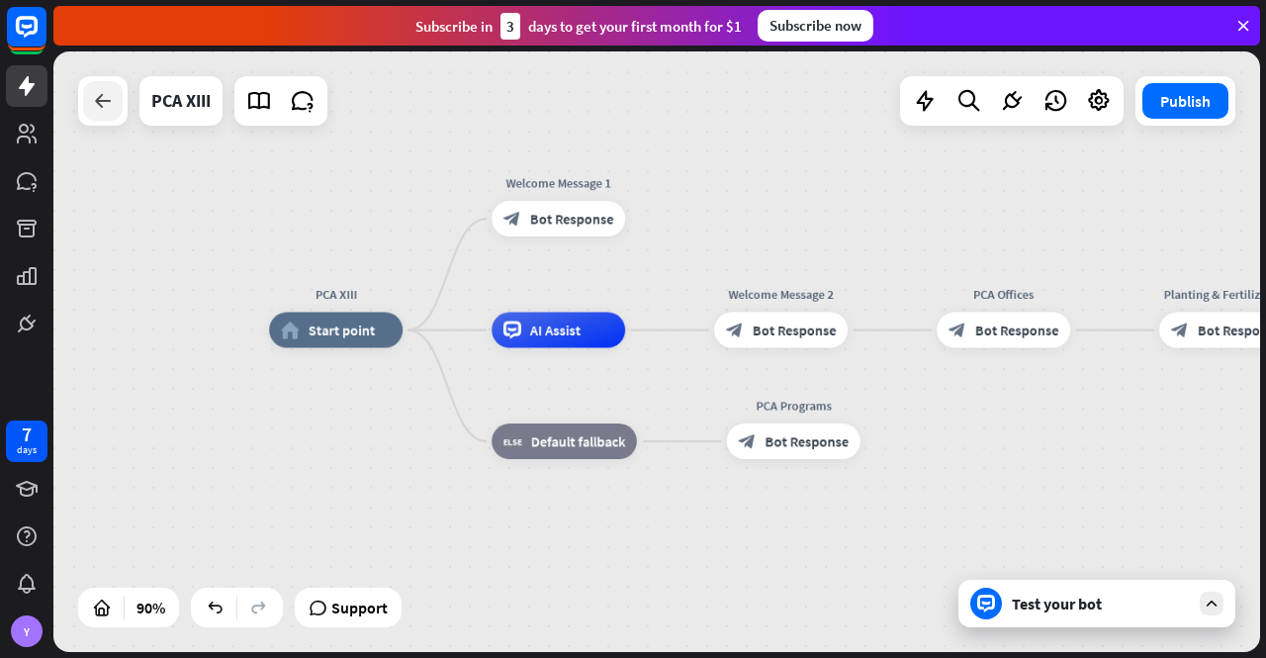
click at [101, 101] on icon at bounding box center [103, 101] width 24 height 24
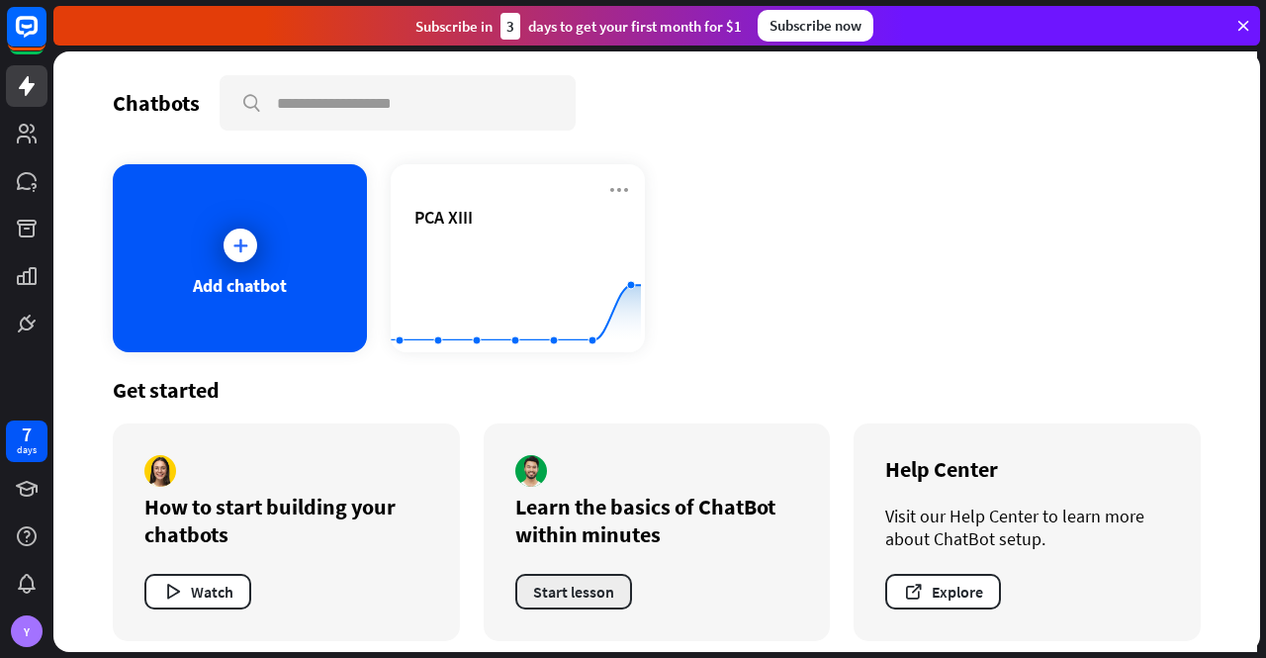
click at [586, 585] on button "Start lesson" at bounding box center [573, 592] width 117 height 36
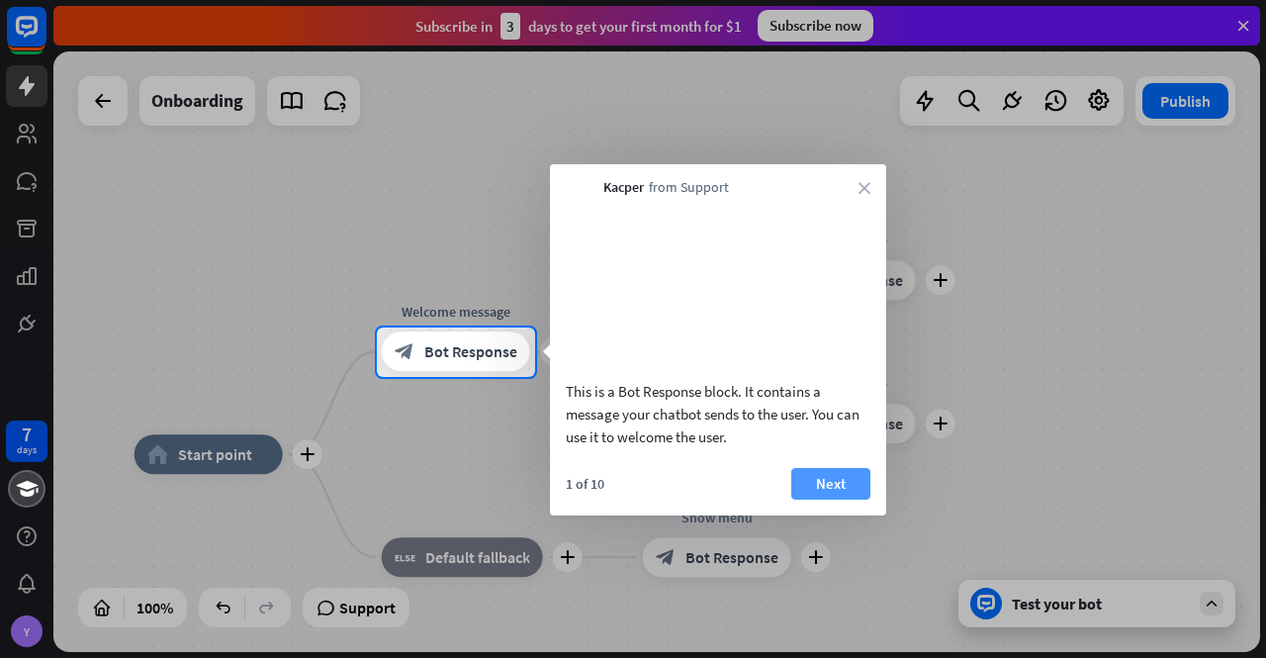
click at [839, 500] on button "Next" at bounding box center [830, 484] width 79 height 32
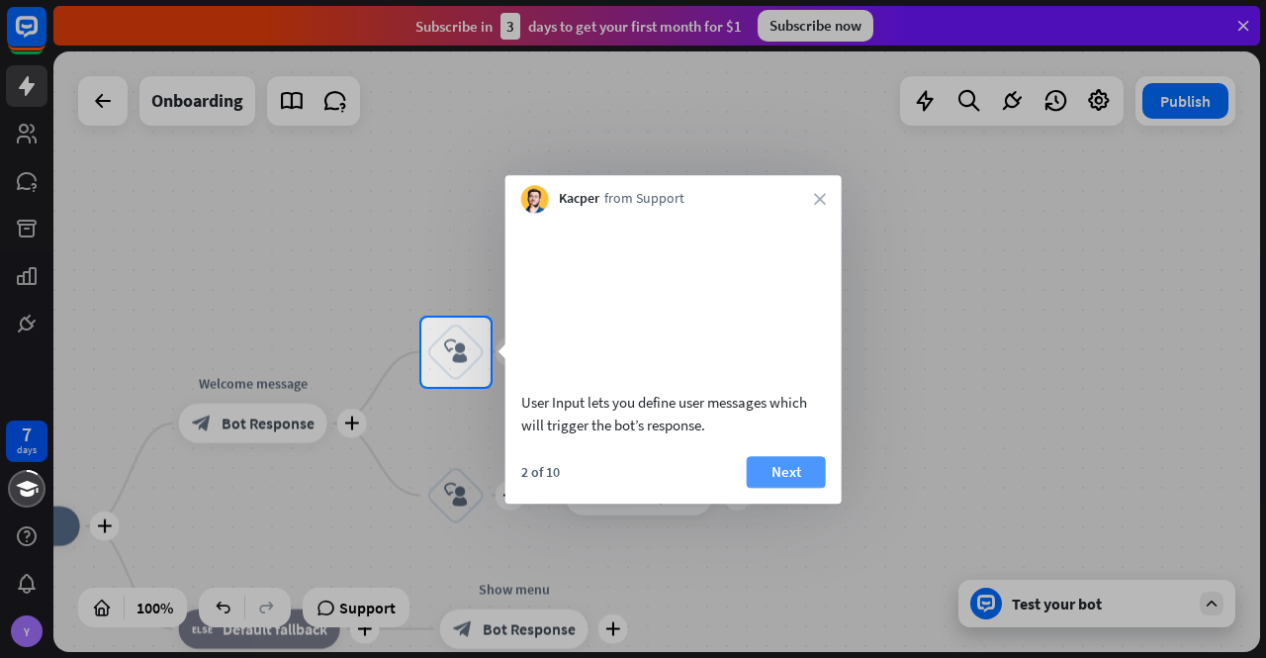
click at [778, 488] on button "Next" at bounding box center [786, 472] width 79 height 32
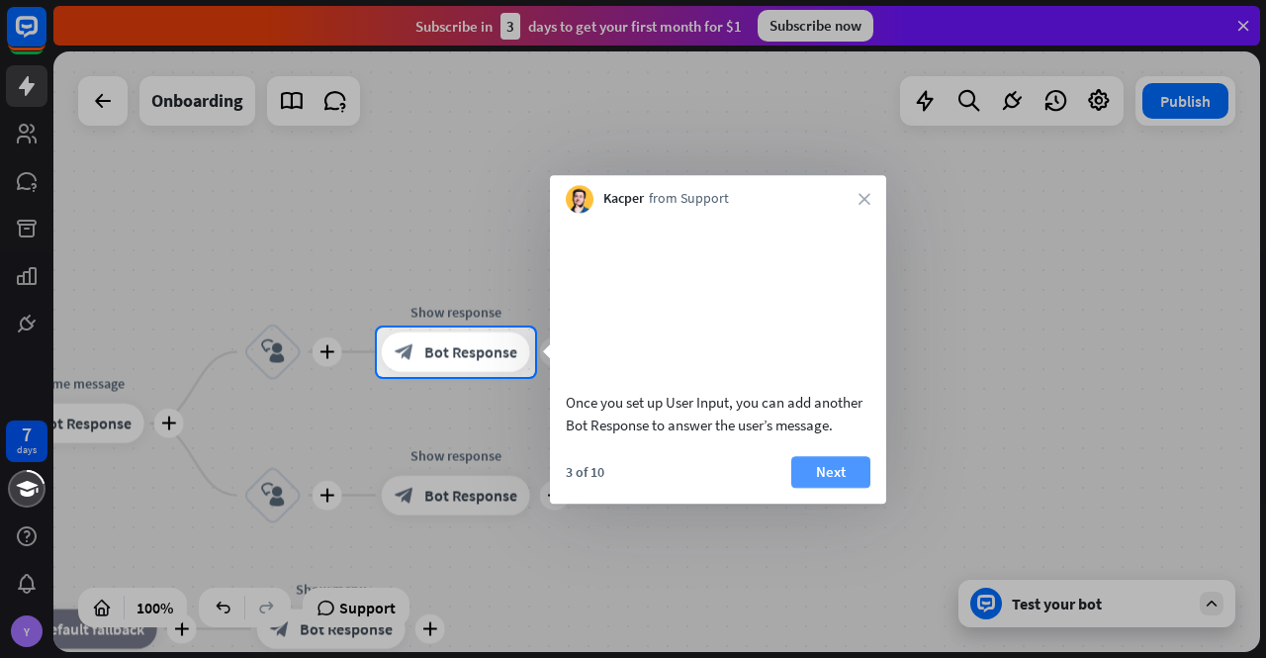
click at [833, 488] on button "Next" at bounding box center [830, 472] width 79 height 32
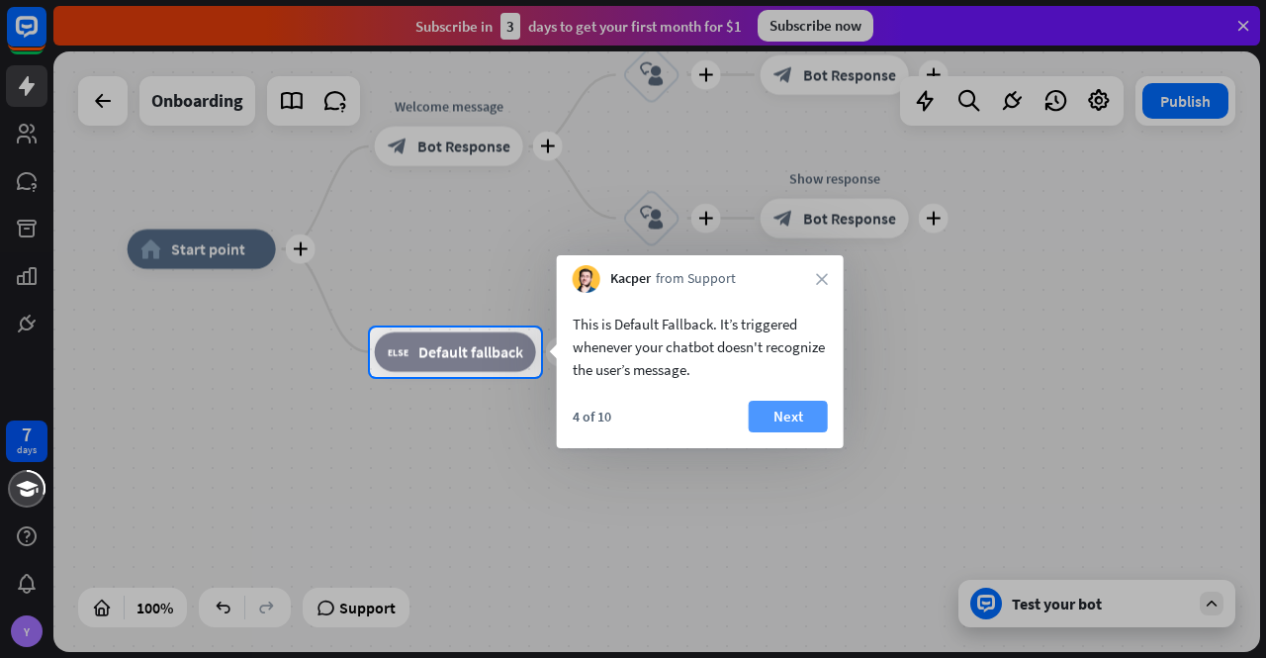
click at [785, 413] on button "Next" at bounding box center [788, 417] width 79 height 32
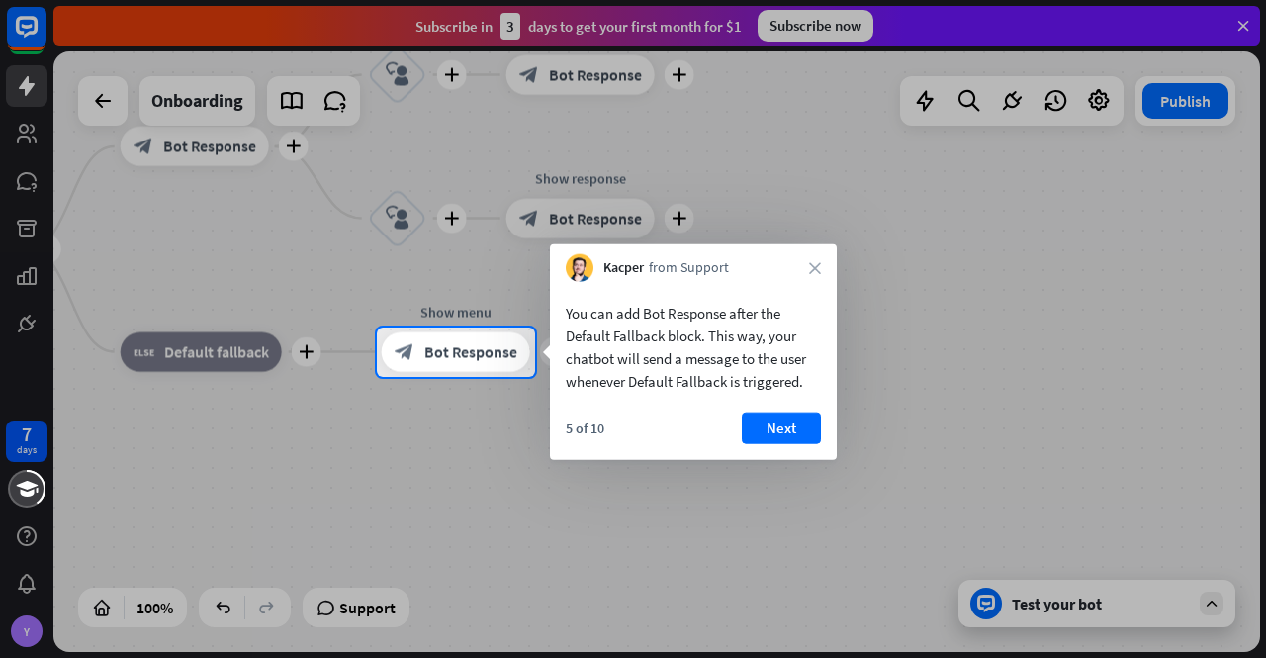
drag, startPoint x: 683, startPoint y: 516, endPoint x: 771, endPoint y: 571, distance: 103.5
click at [771, 571] on div at bounding box center [633, 518] width 1266 height 282
click at [791, 419] on button "Next" at bounding box center [781, 428] width 79 height 32
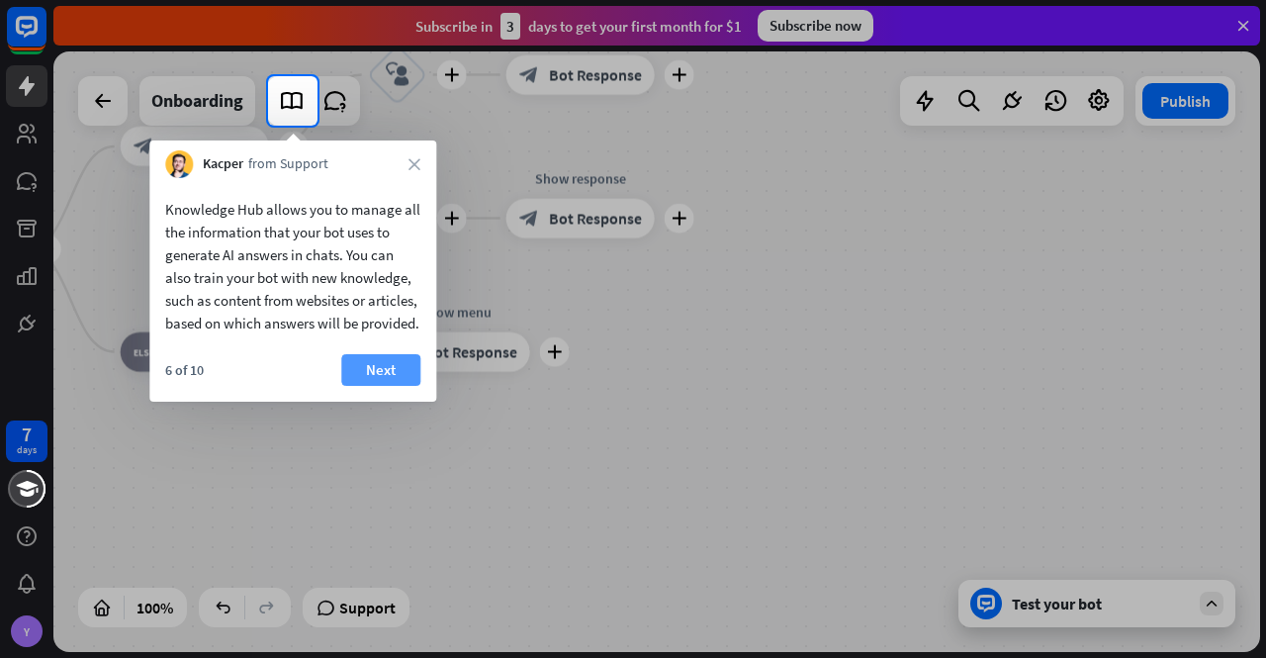
click at [387, 386] on button "Next" at bounding box center [380, 370] width 79 height 32
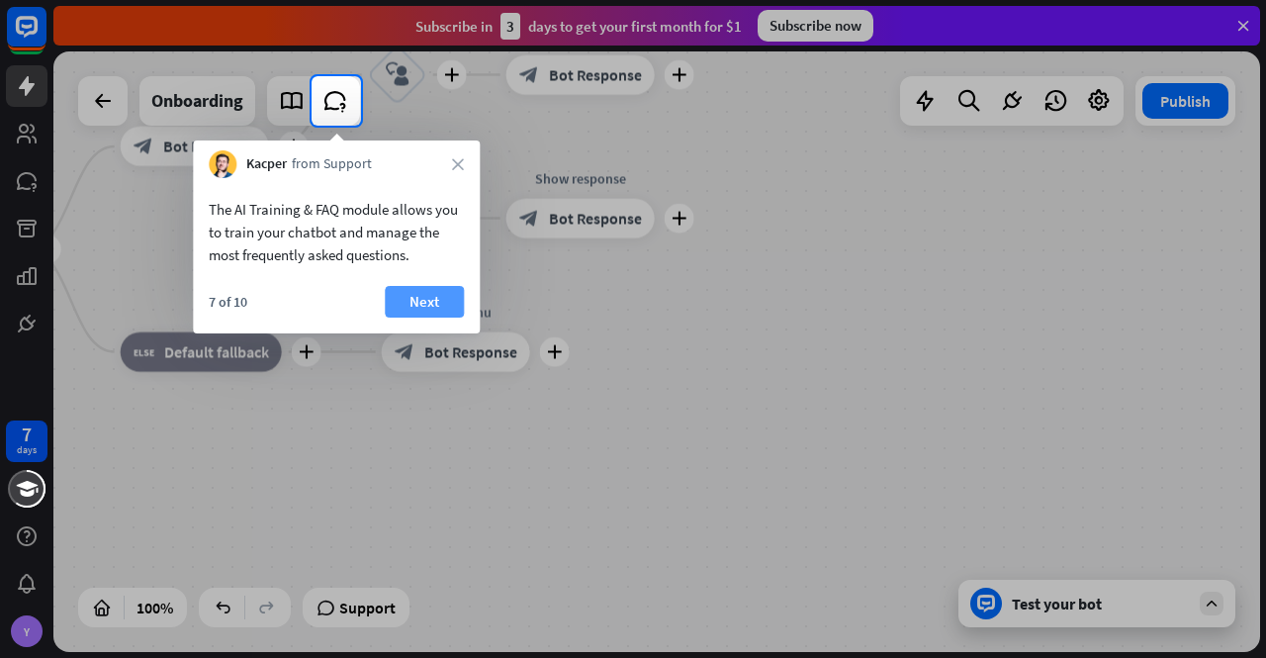
click at [429, 300] on button "Next" at bounding box center [424, 302] width 79 height 32
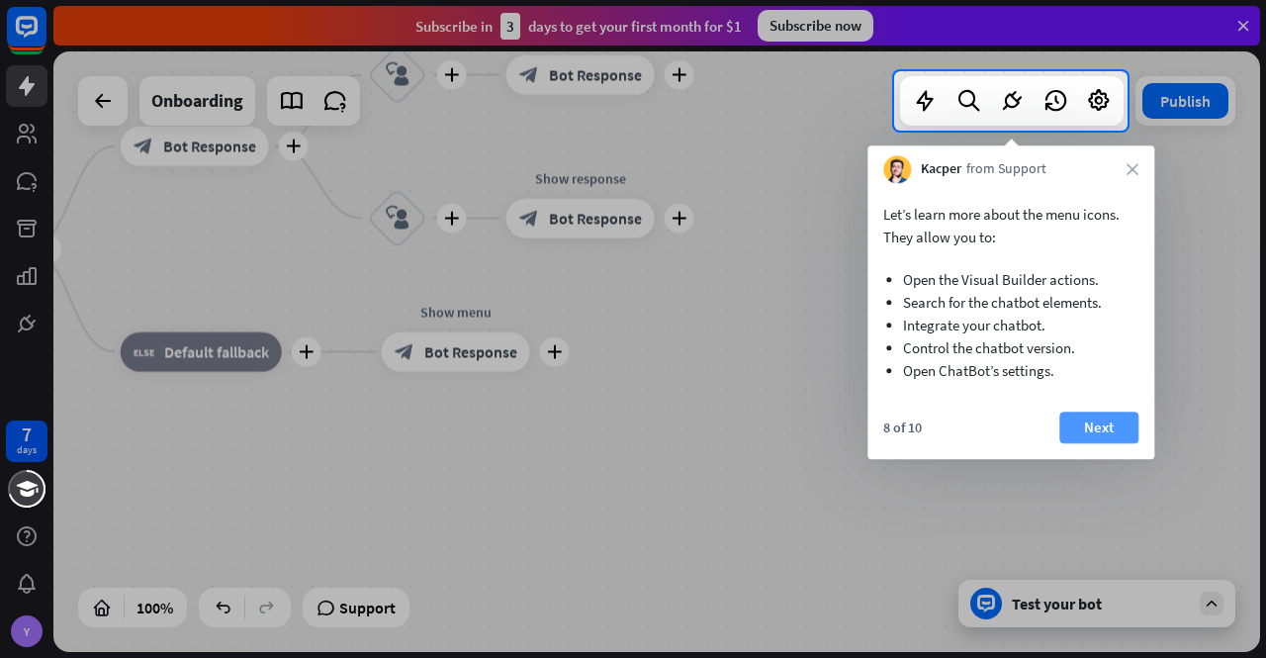
click at [1107, 422] on button "Next" at bounding box center [1098, 428] width 79 height 32
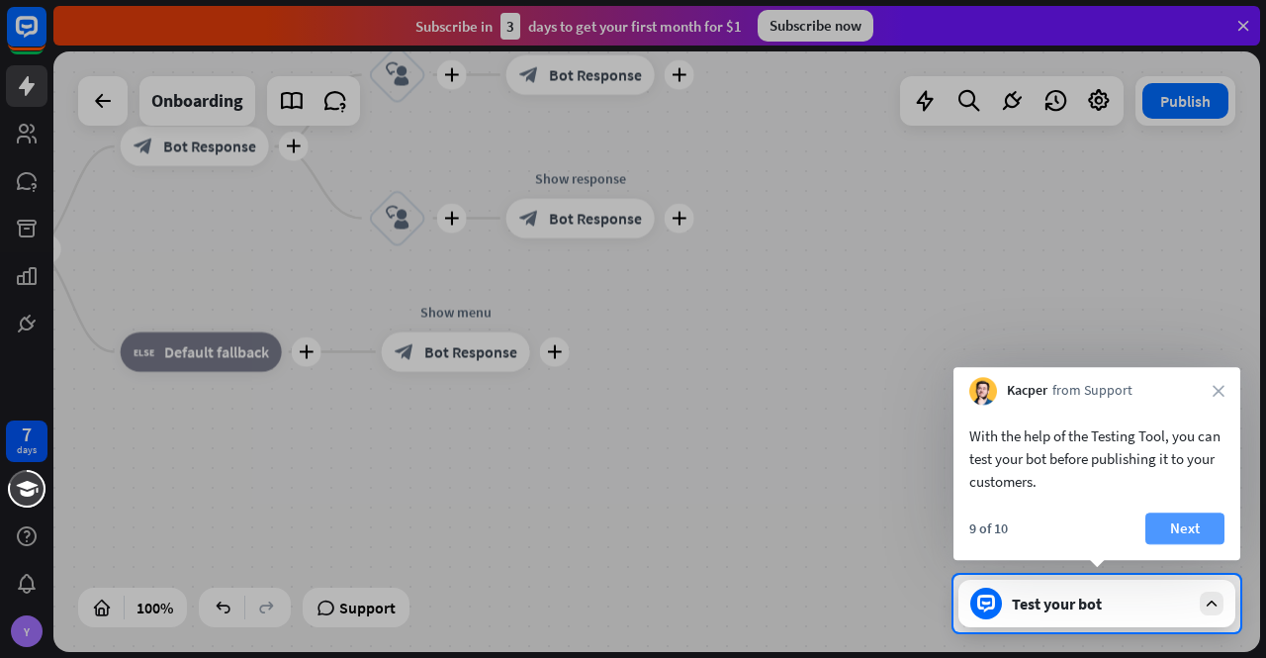
click at [1203, 527] on button "Next" at bounding box center [1184, 528] width 79 height 32
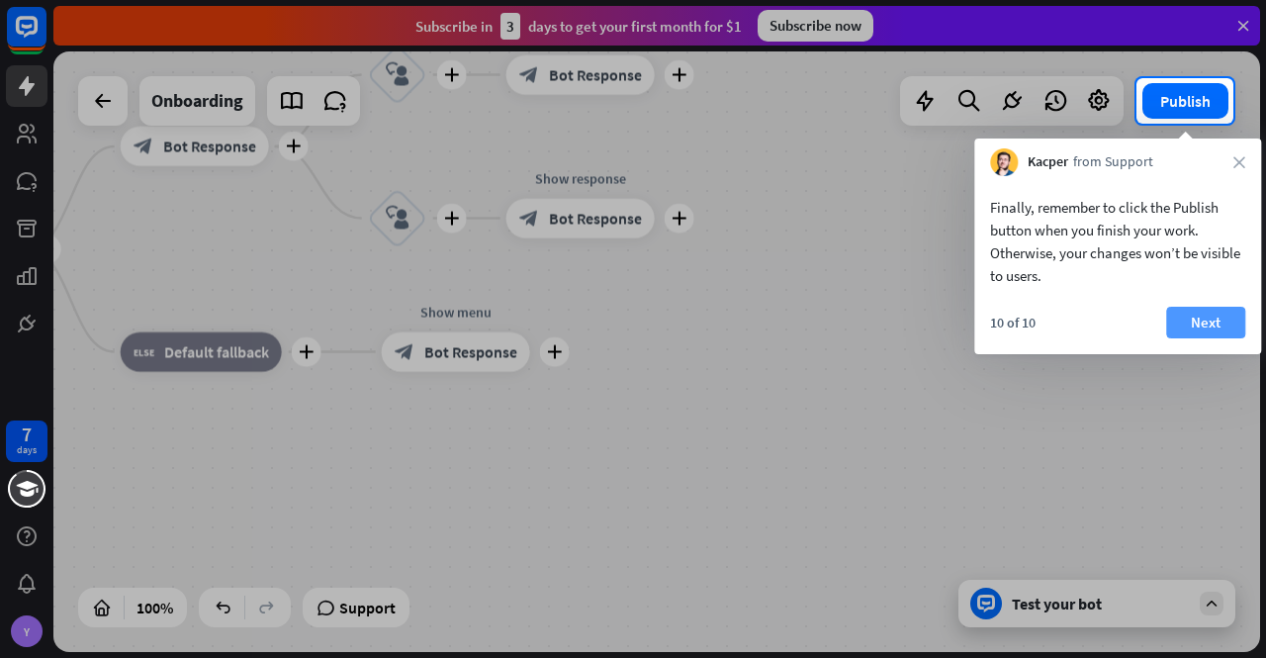
click at [1203, 323] on button "Next" at bounding box center [1205, 323] width 79 height 32
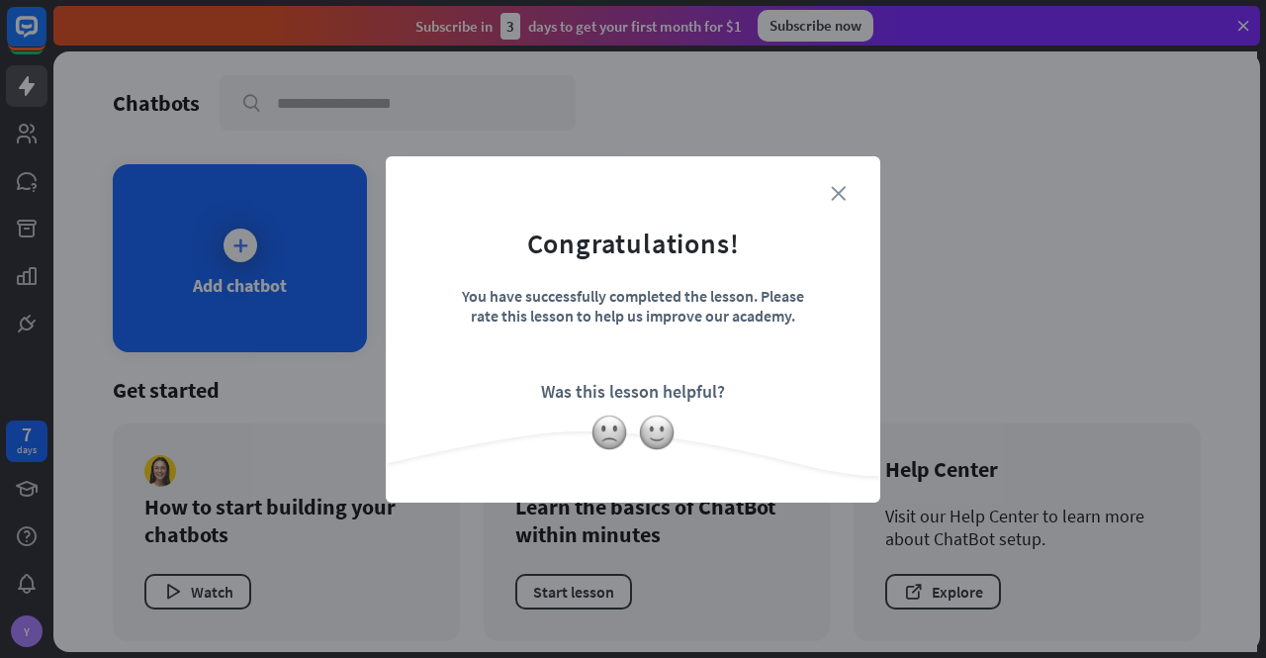
click at [843, 191] on icon "close" at bounding box center [838, 193] width 15 height 15
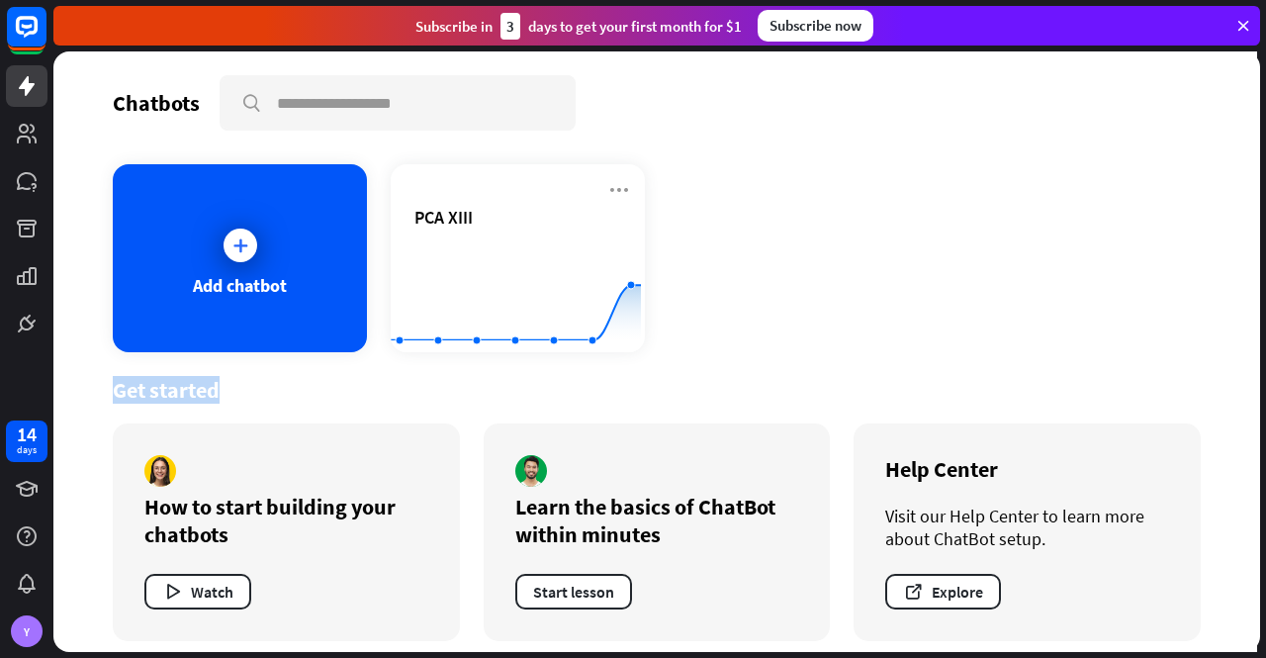
drag, startPoint x: 619, startPoint y: 400, endPoint x: 644, endPoint y: 328, distance: 75.4
click at [644, 328] on div "Chatbots search Add chatbot PCA XIII Created with Highcharts 10.1.0 0 25 50 Get…" at bounding box center [656, 351] width 1207 height 600
click at [199, 596] on button "Watch" at bounding box center [197, 592] width 107 height 36
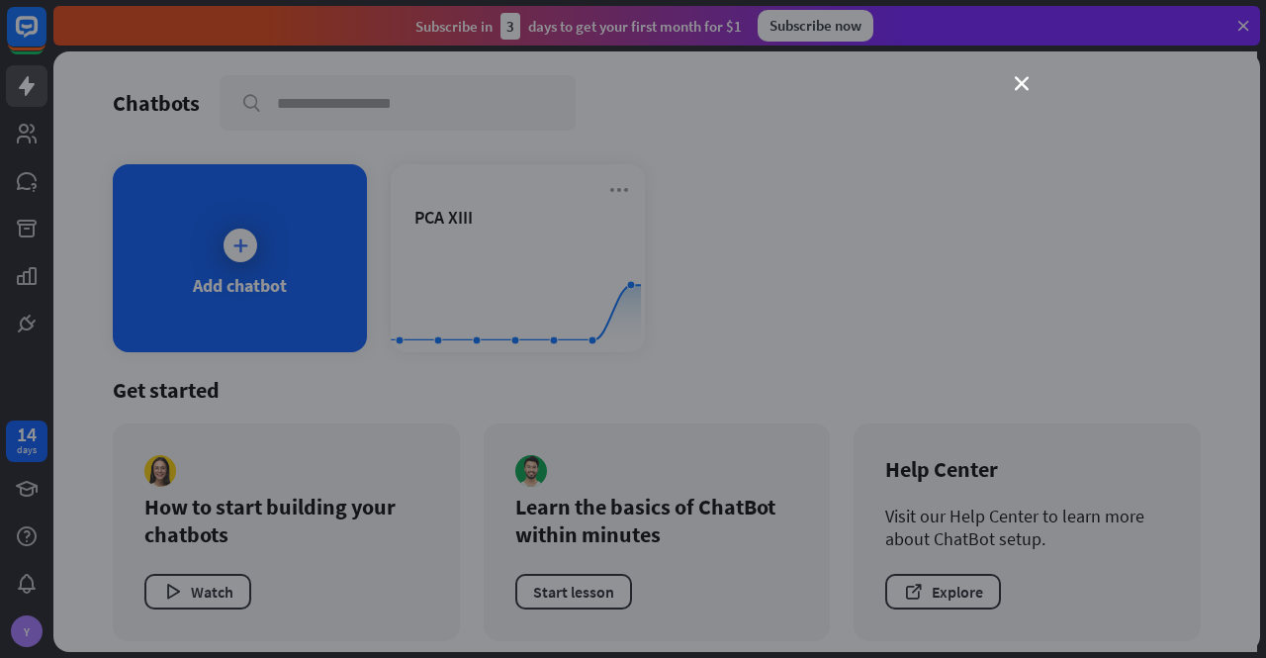
click at [1049, 95] on div "close" at bounding box center [633, 329] width 1266 height 658
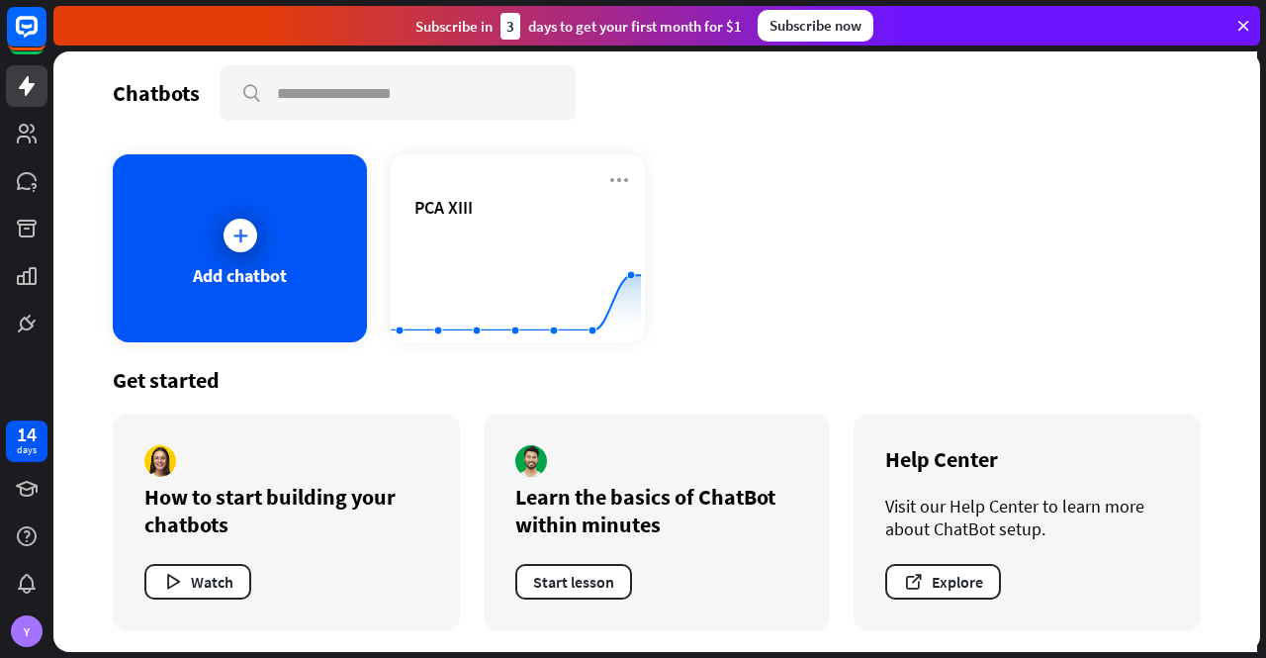
scroll to position [12, 0]
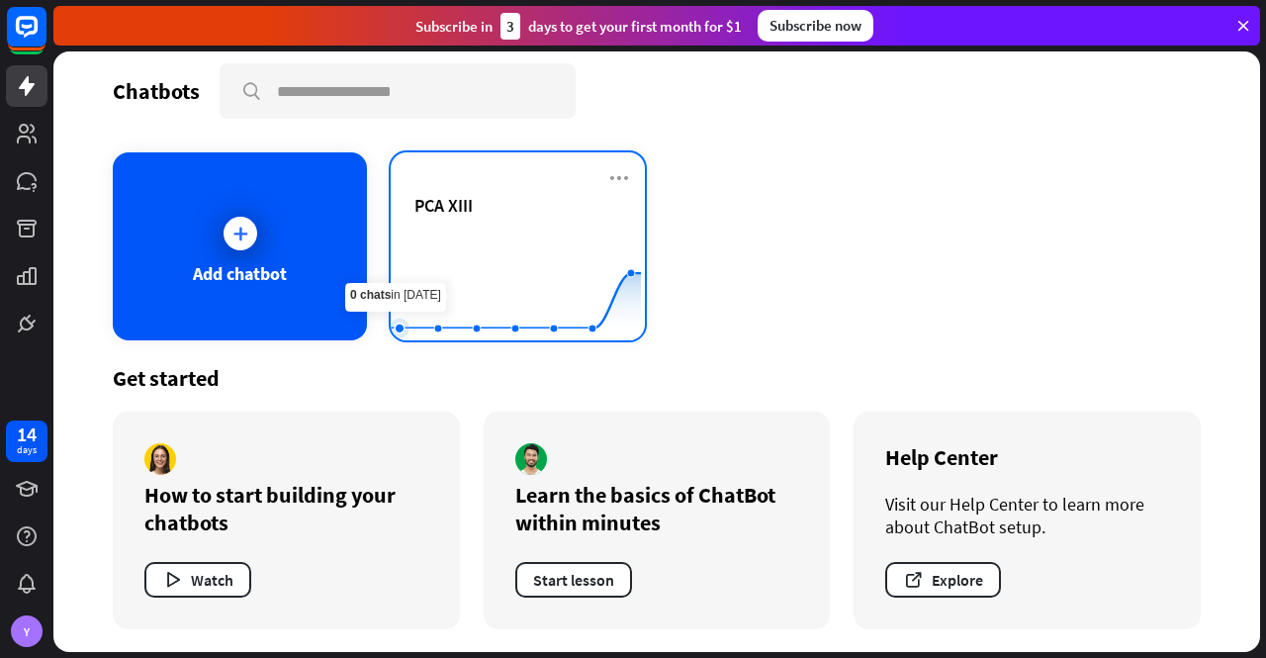
drag, startPoint x: 413, startPoint y: 282, endPoint x: 431, endPoint y: 270, distance: 21.4
click at [431, 270] on rect at bounding box center [516, 291] width 250 height 124
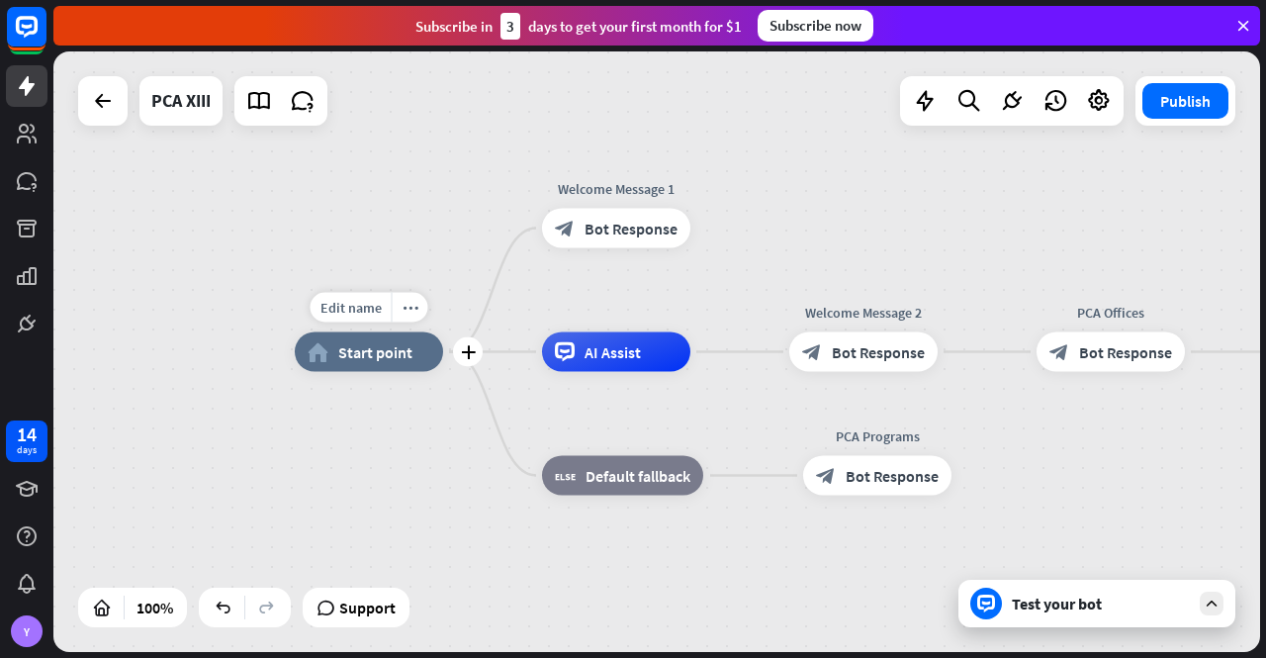
click at [352, 355] on span "Start point" at bounding box center [375, 352] width 74 height 20
click at [410, 311] on icon "more_horiz" at bounding box center [411, 307] width 16 height 15
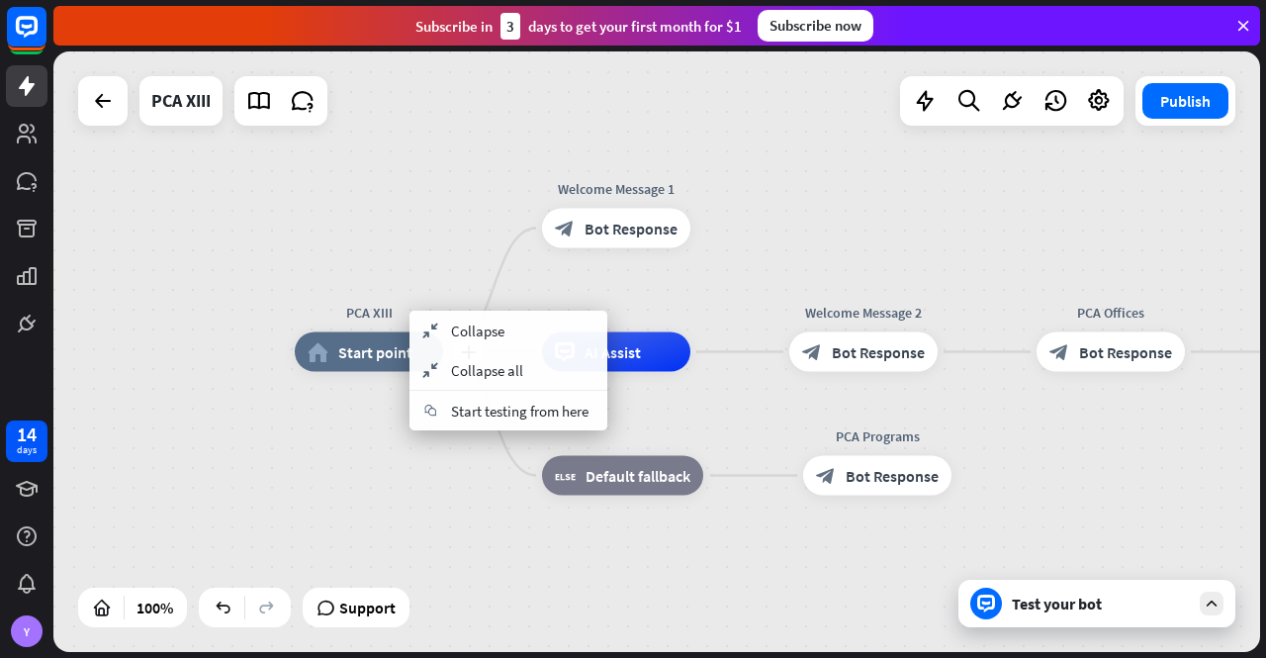
click at [391, 355] on span "Start point" at bounding box center [375, 352] width 74 height 20
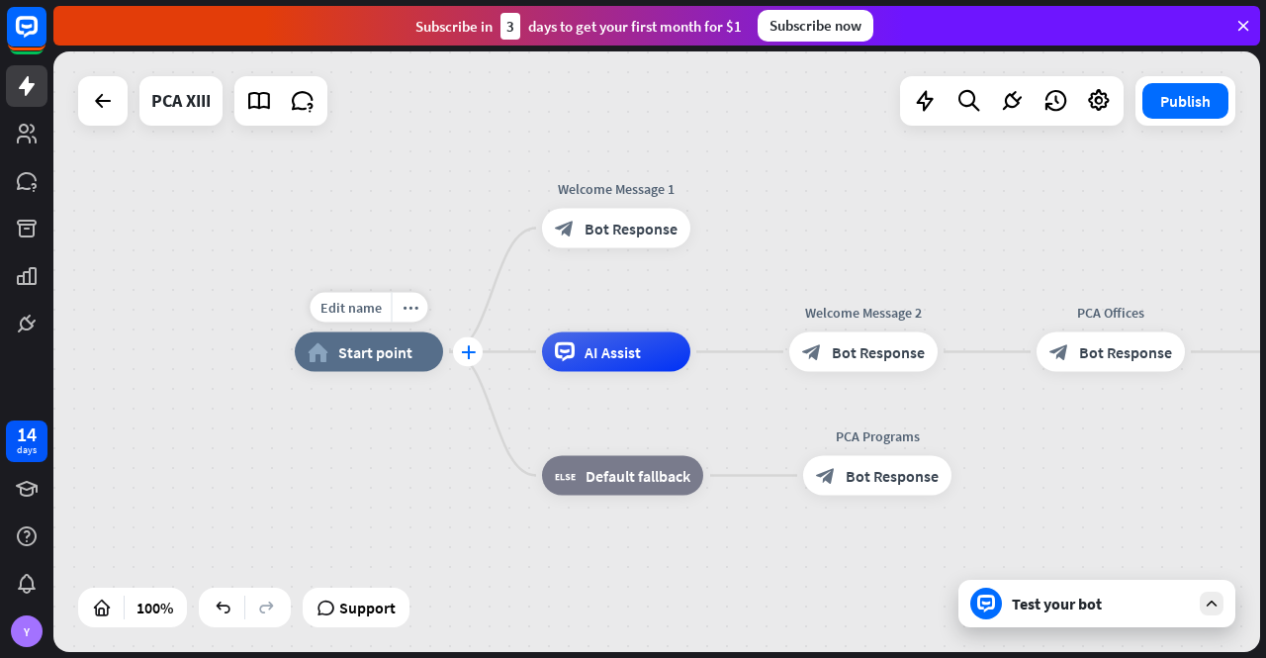
click at [468, 351] on icon "plus" at bounding box center [468, 352] width 15 height 14
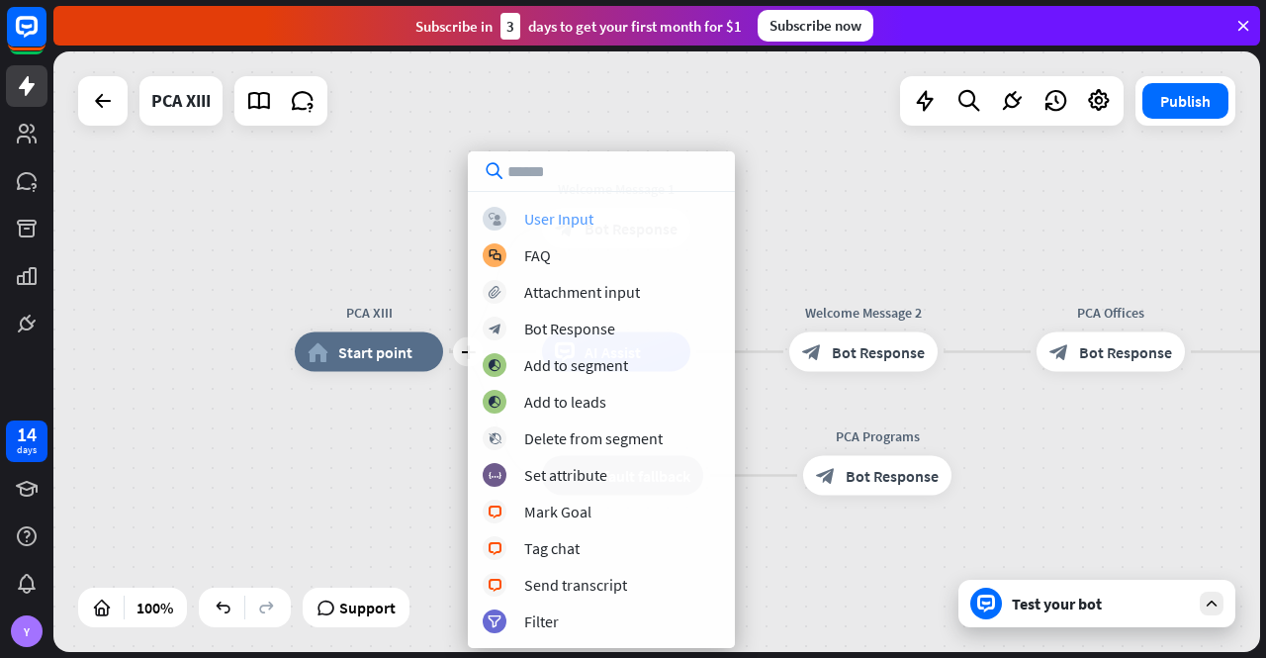
click at [544, 216] on div "User Input" at bounding box center [558, 219] width 69 height 20
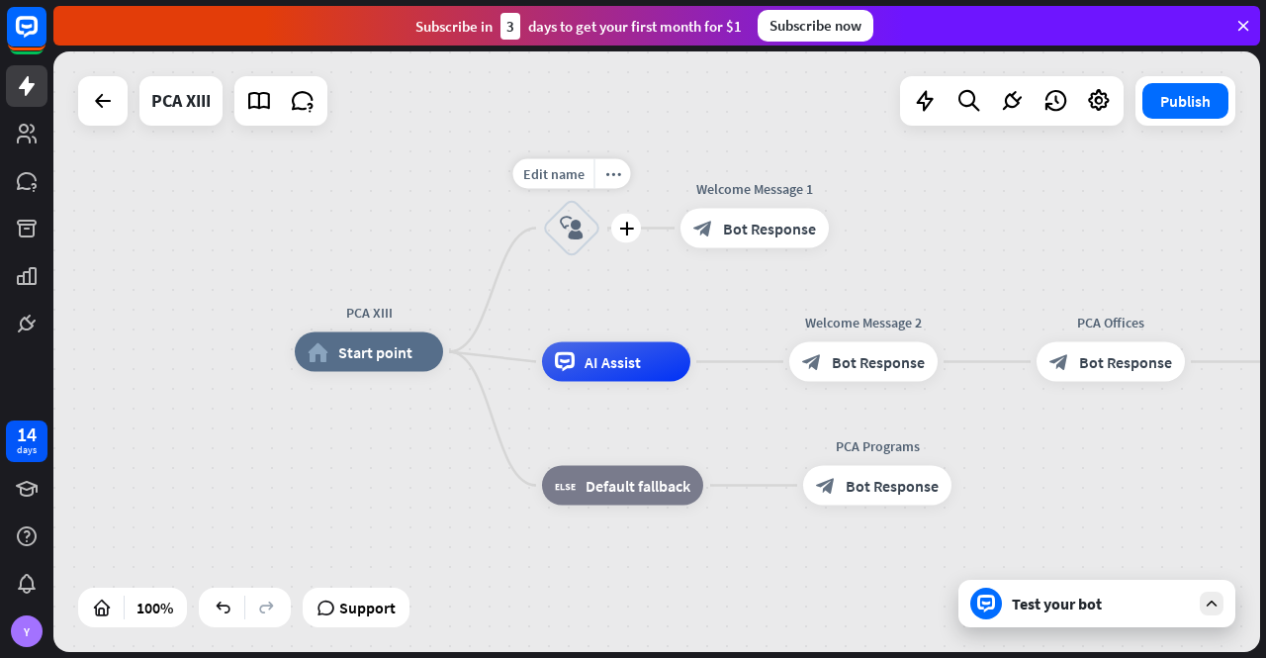
click at [571, 229] on icon "block_user_input" at bounding box center [572, 229] width 24 height 24
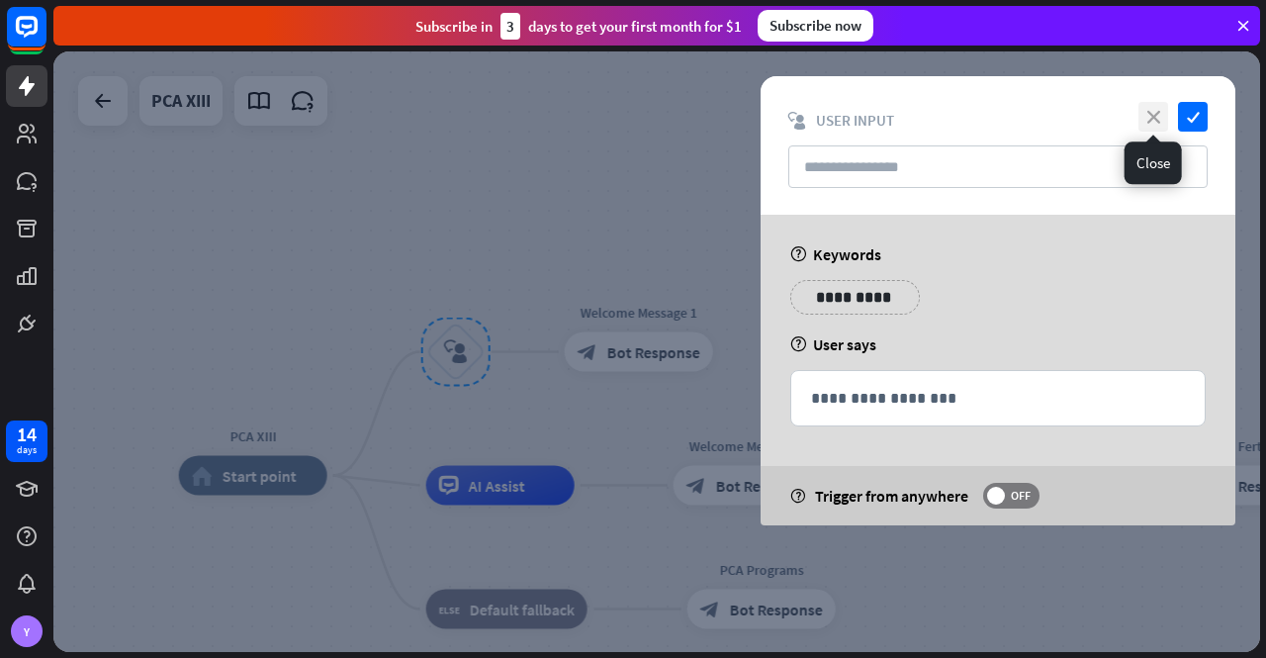
click at [1150, 115] on icon "close" at bounding box center [1154, 117] width 30 height 30
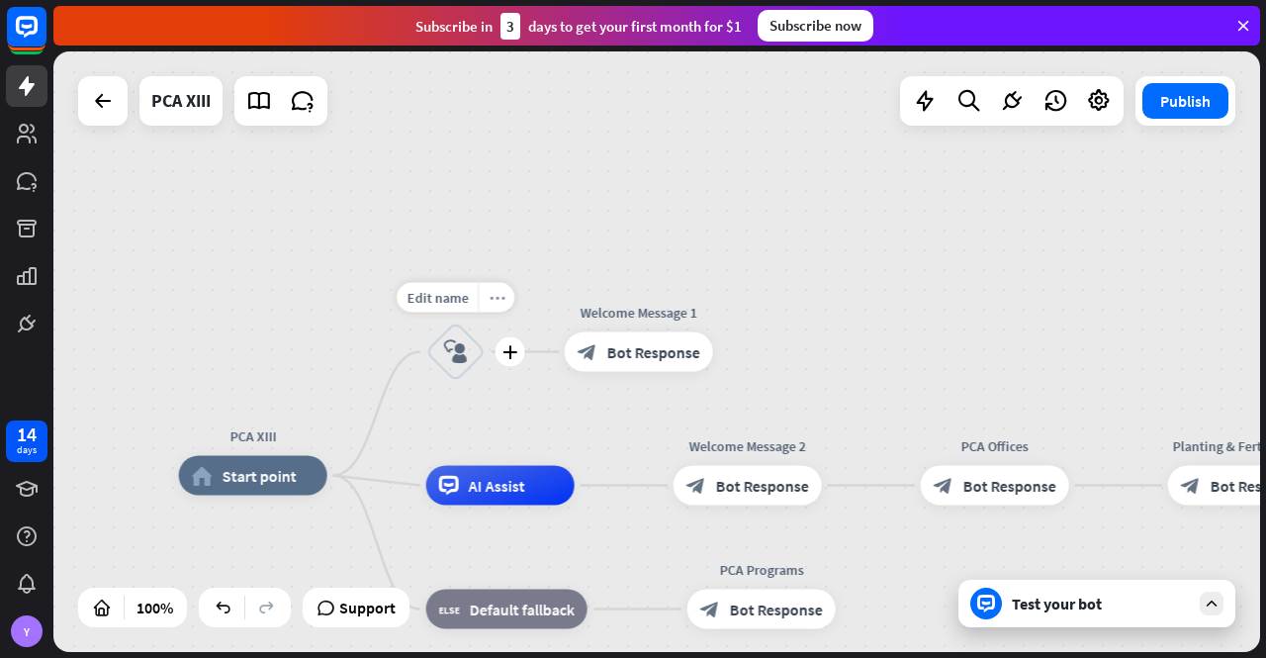
click at [498, 302] on icon "more_horiz" at bounding box center [497, 297] width 16 height 15
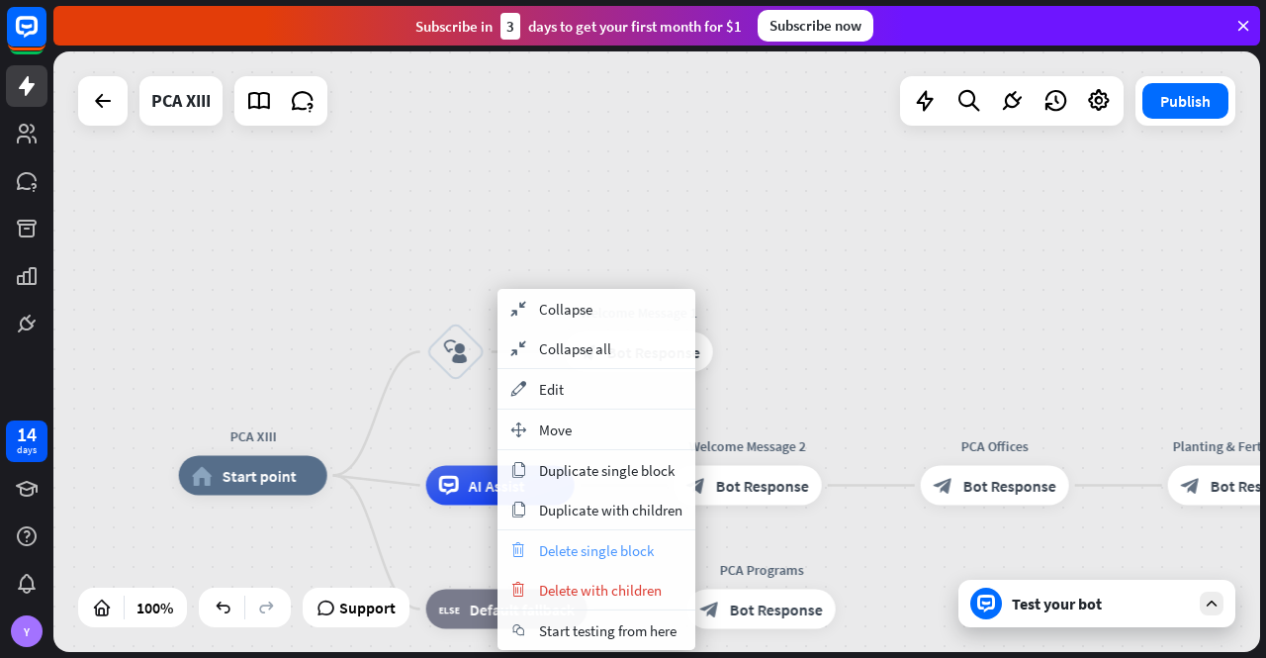
click at [609, 547] on span "Delete single block" at bounding box center [596, 550] width 115 height 19
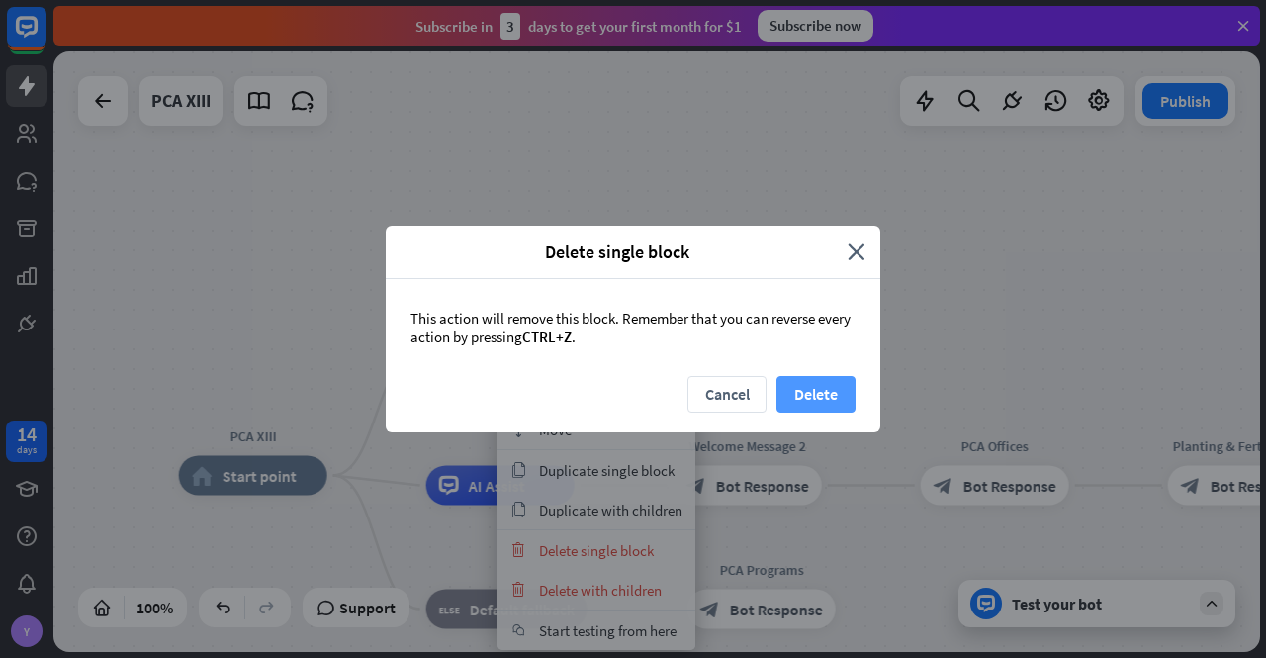
click at [826, 389] on button "Delete" at bounding box center [816, 394] width 79 height 37
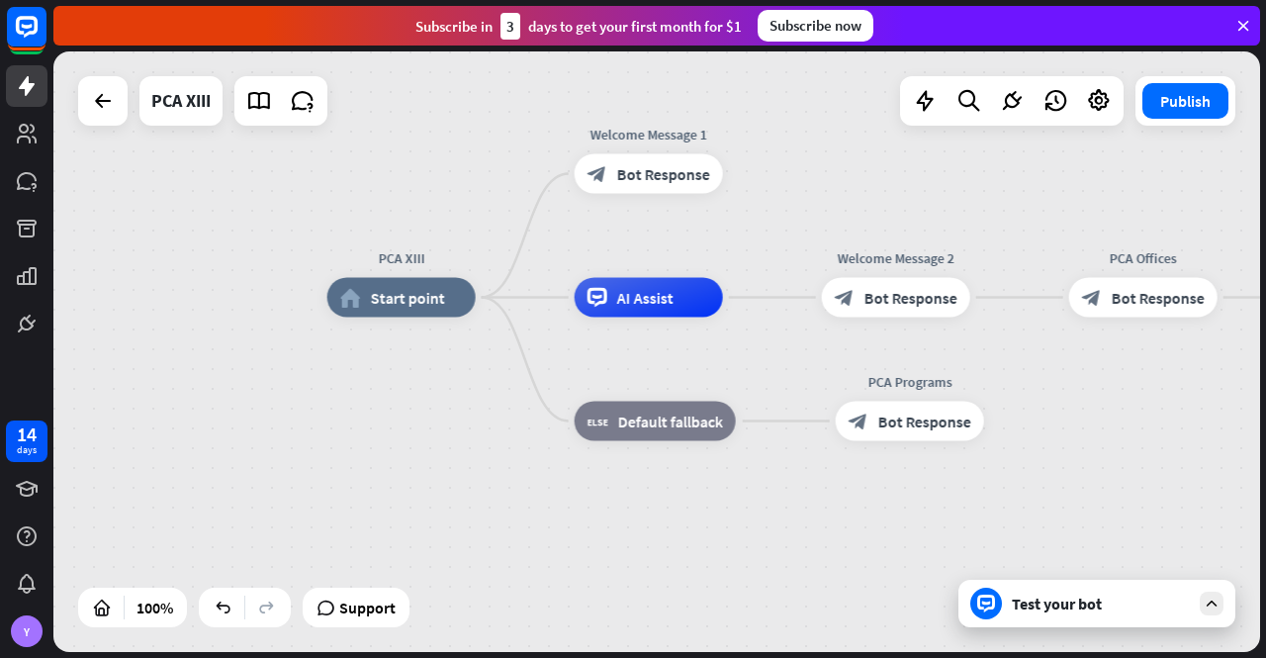
drag, startPoint x: 399, startPoint y: 298, endPoint x: 509, endPoint y: 136, distance: 196.4
click at [508, 132] on div "PCA XIII home_2 Start point Welcome Message 1 block_bot_response Bot Response A…" at bounding box center [656, 351] width 1207 height 600
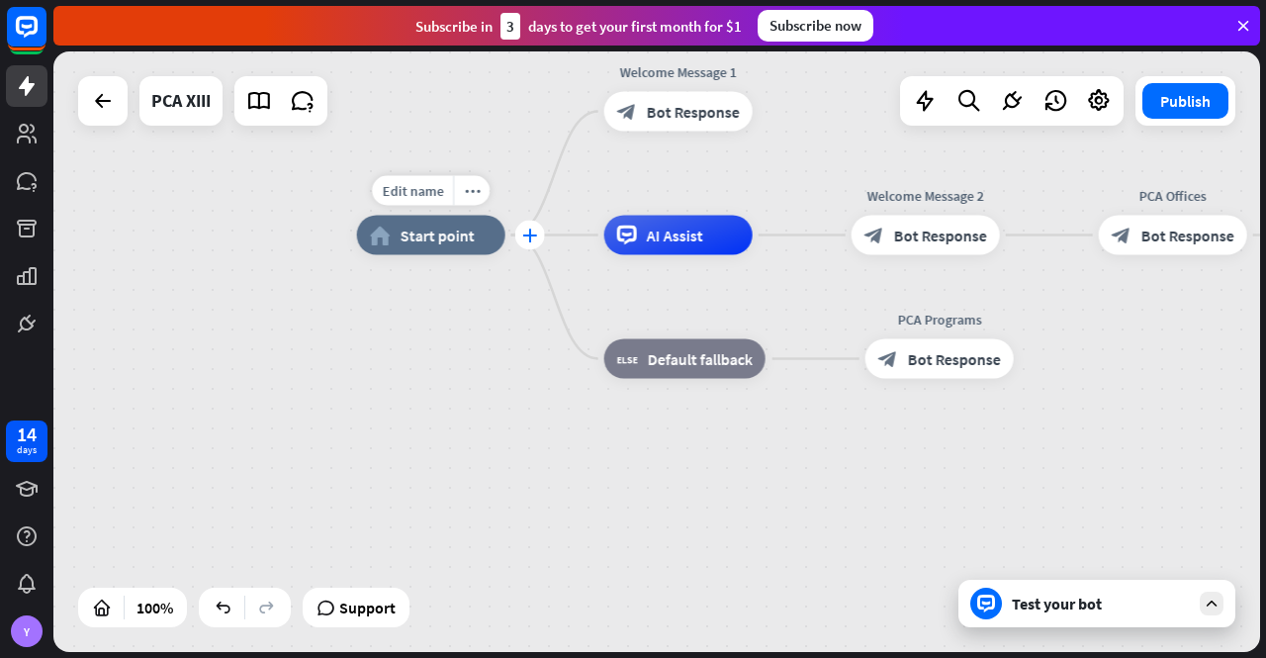
click at [528, 234] on icon "plus" at bounding box center [529, 236] width 15 height 14
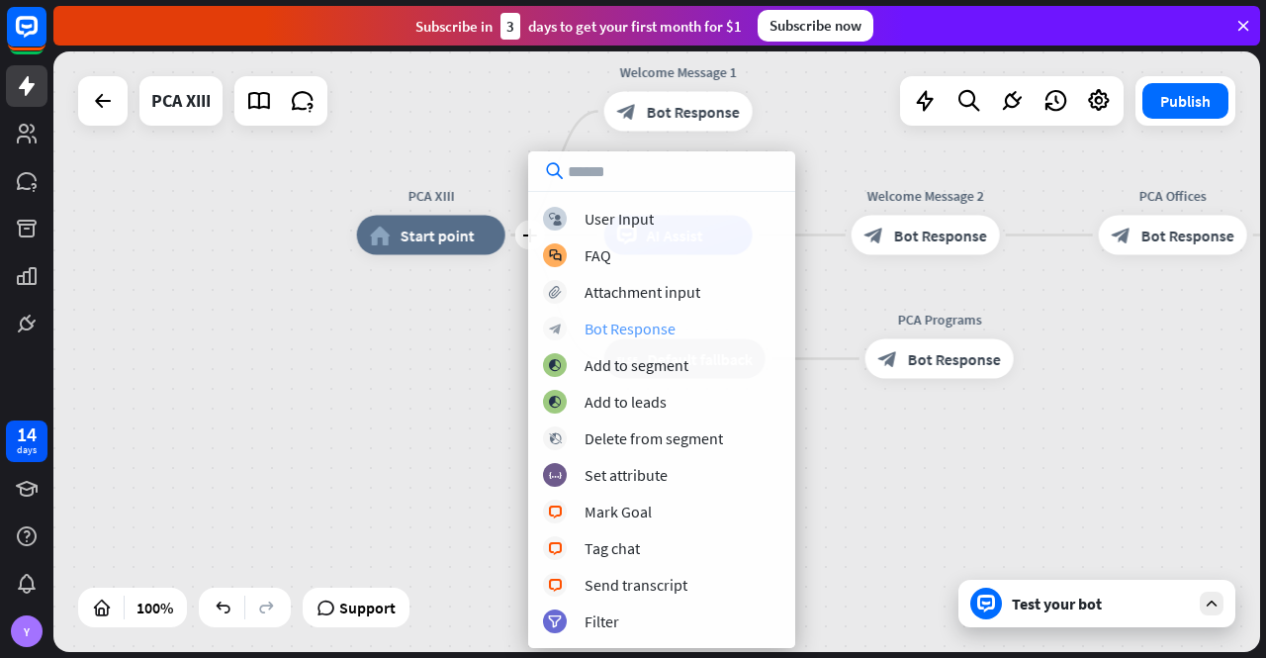
click at [595, 323] on div "Bot Response" at bounding box center [630, 329] width 91 height 20
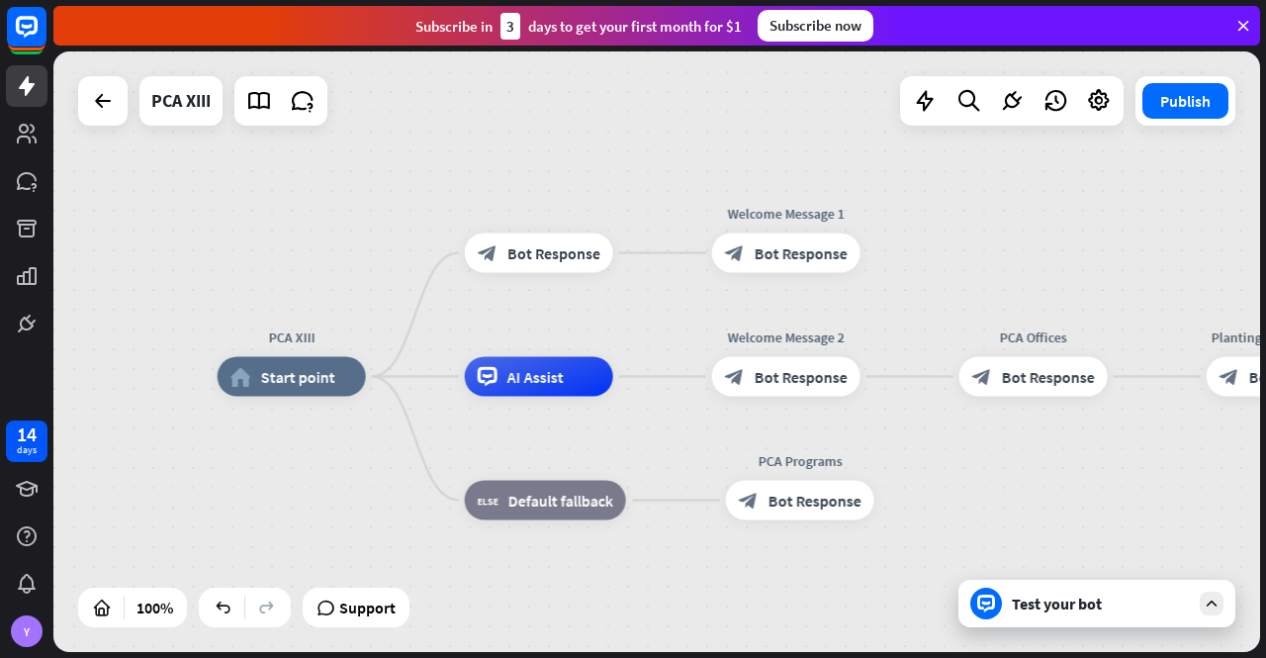
drag, startPoint x: 506, startPoint y: 320, endPoint x: 366, endPoint y: 464, distance: 201.5
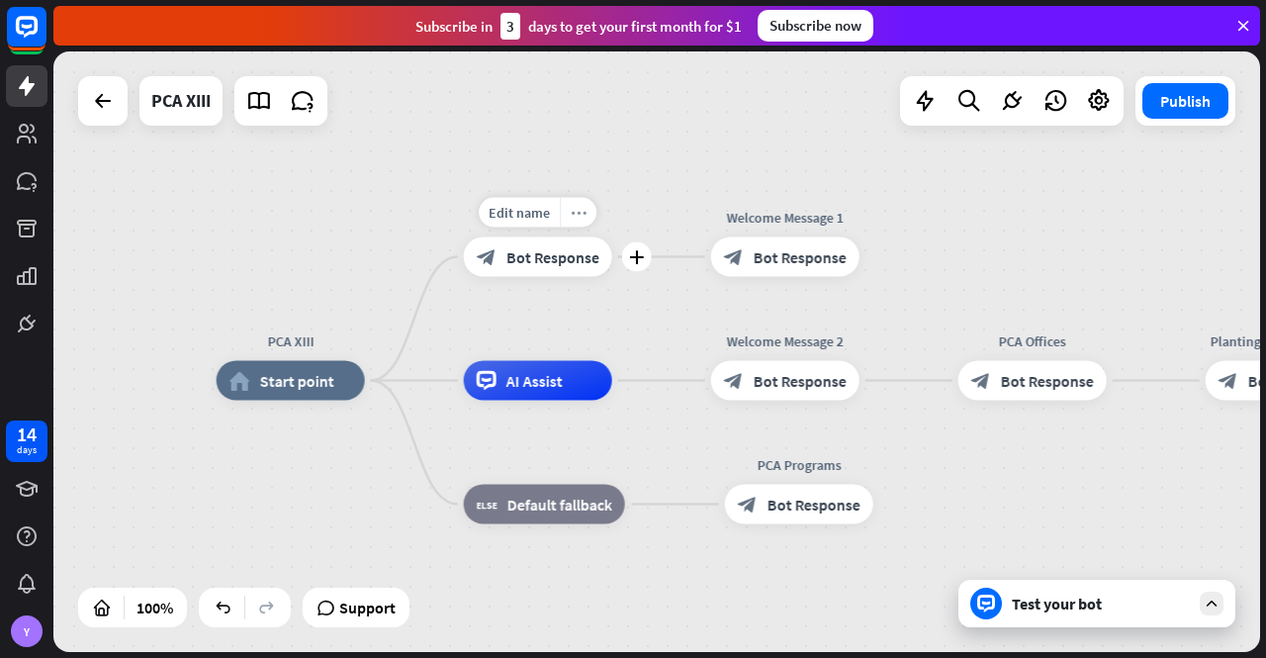
click at [576, 207] on icon "more_horiz" at bounding box center [579, 212] width 16 height 15
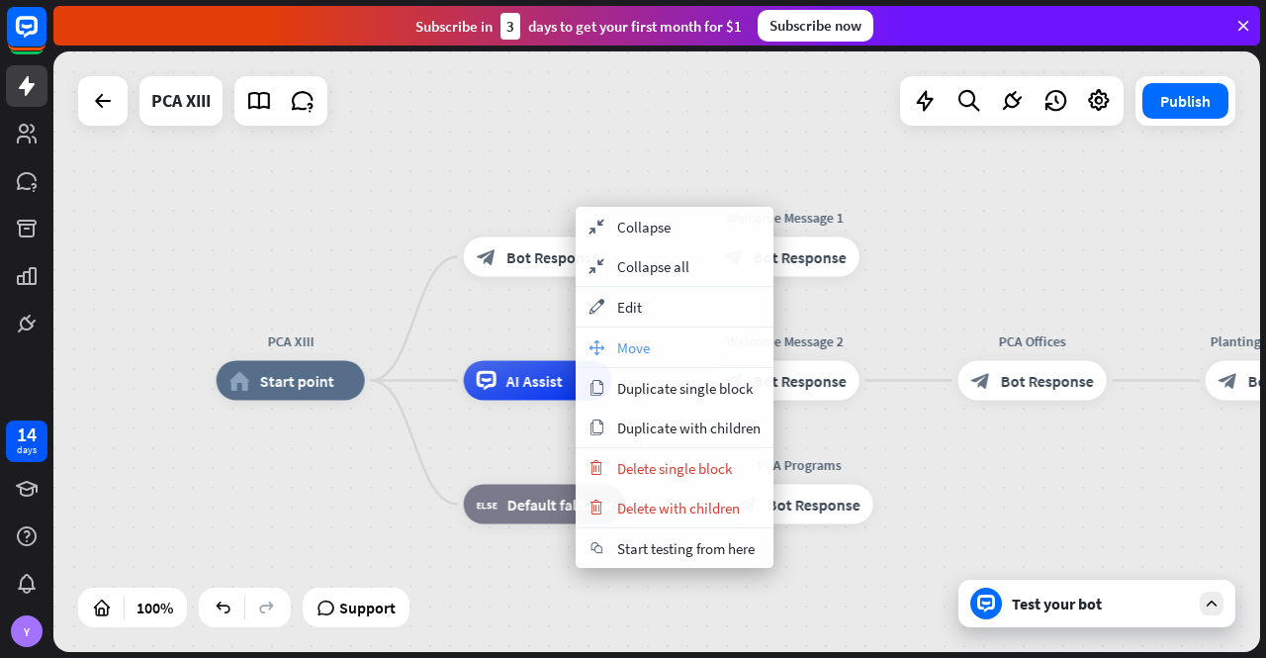
click at [648, 342] on span "Move" at bounding box center [633, 347] width 33 height 19
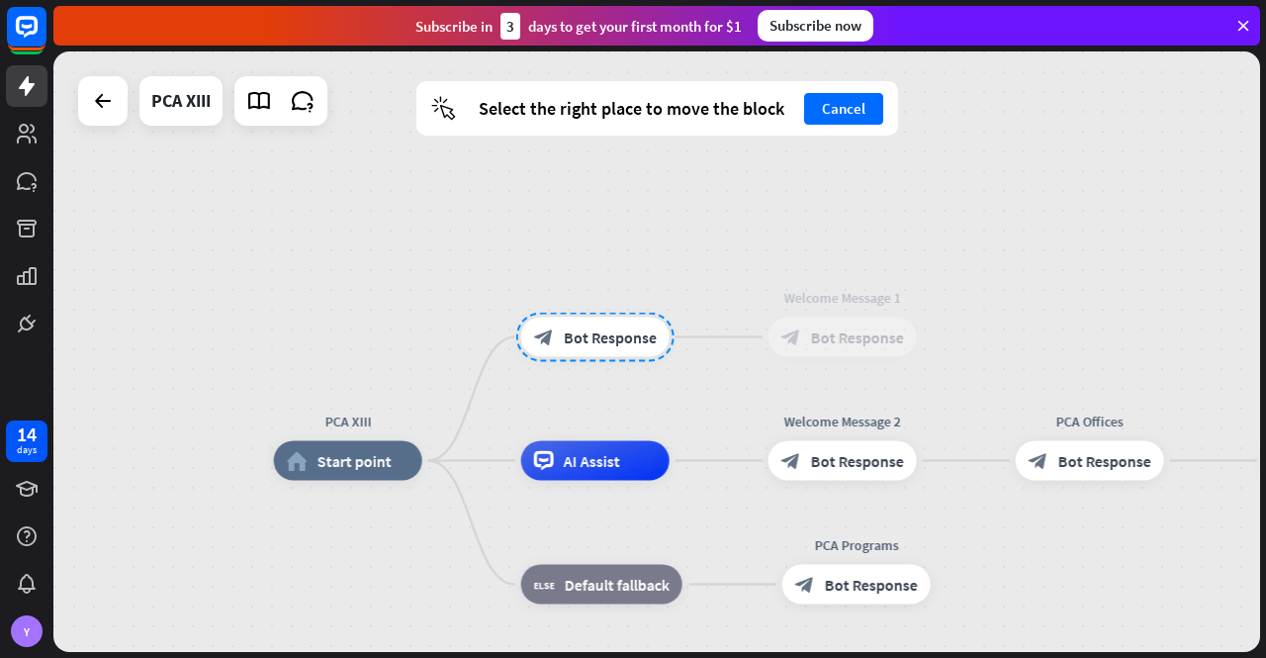
drag, startPoint x: 542, startPoint y: 253, endPoint x: 594, endPoint y: 336, distance: 97.7
click at [599, 336] on div at bounding box center [595, 337] width 158 height 49
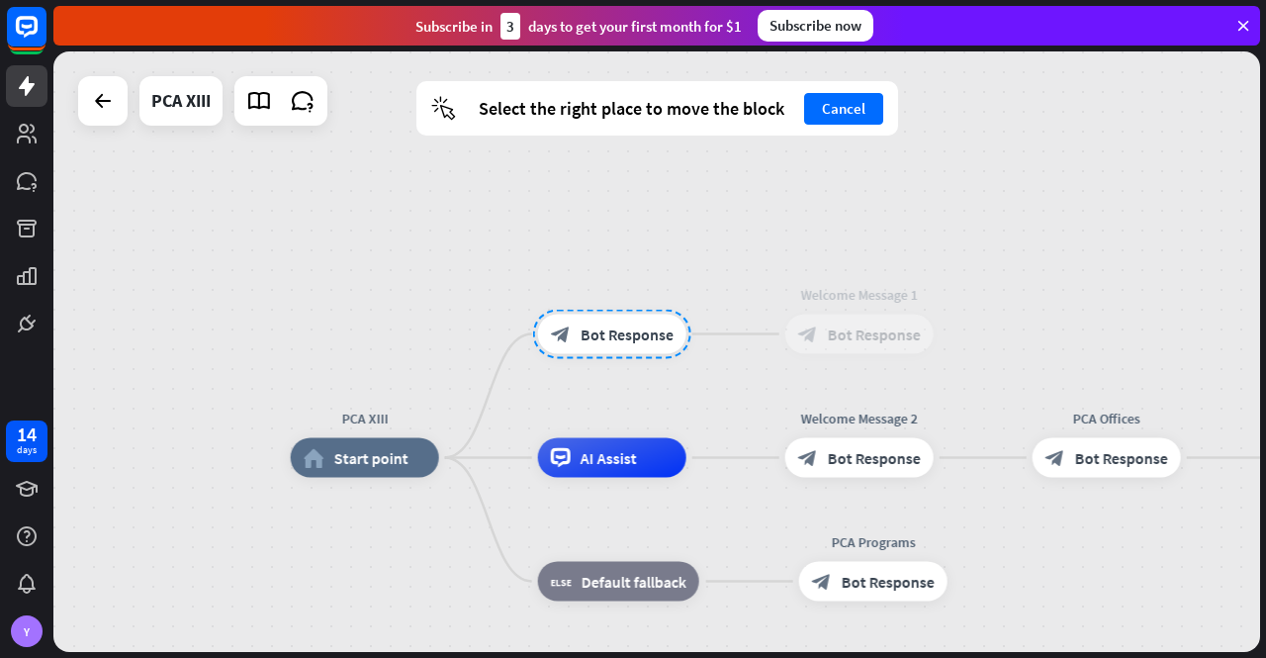
drag, startPoint x: 575, startPoint y: 312, endPoint x: 593, endPoint y: 310, distance: 17.9
click at [593, 315] on div "block_bot_response Bot Response" at bounding box center [612, 335] width 148 height 40
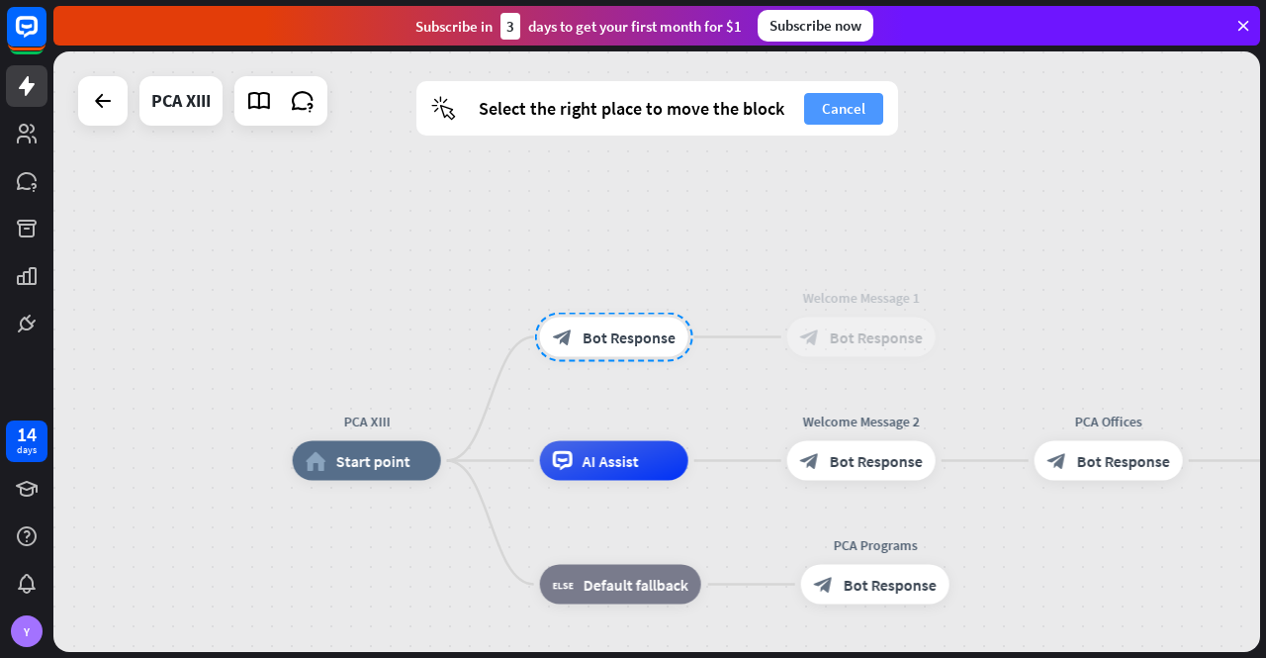
click at [841, 104] on button "Cancel" at bounding box center [843, 109] width 79 height 32
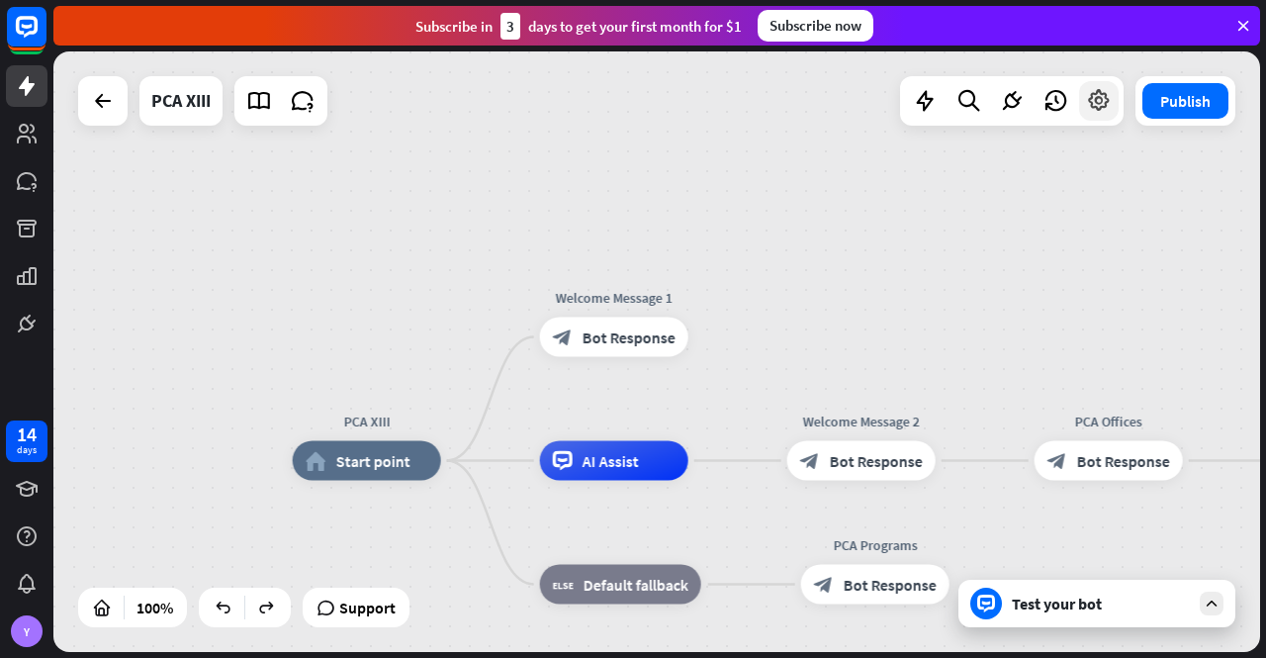
click at [1093, 94] on icon at bounding box center [1099, 101] width 26 height 26
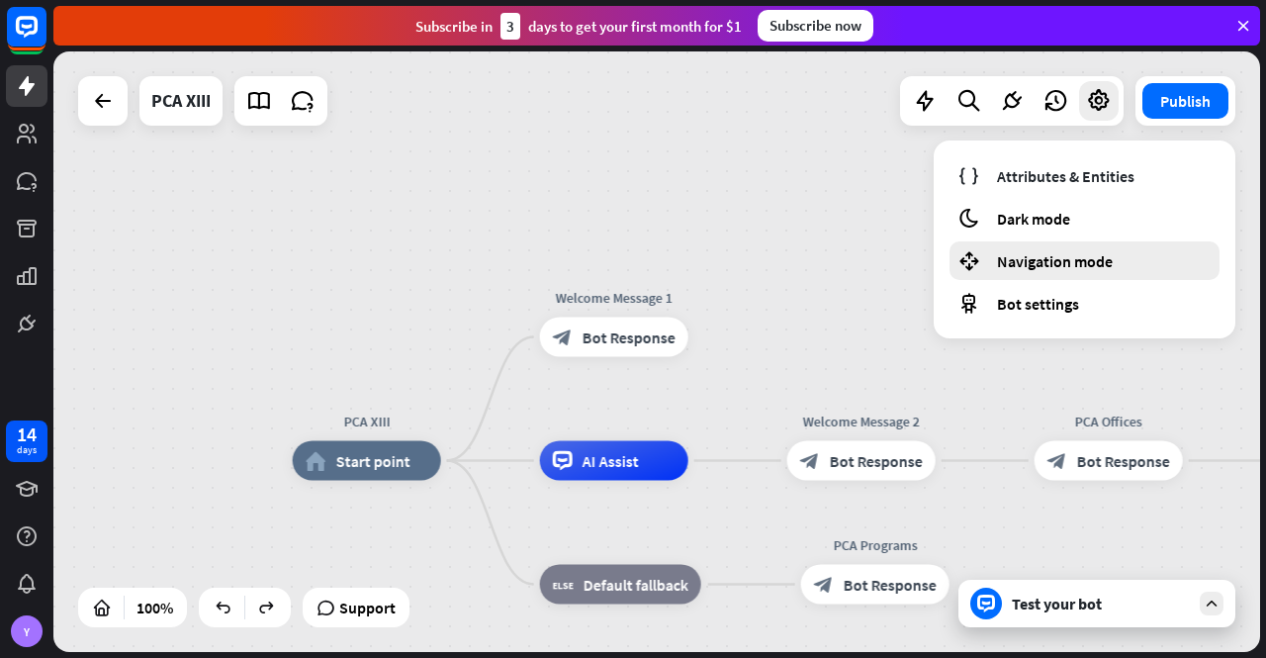
click at [1055, 255] on span "Navigation mode" at bounding box center [1055, 261] width 116 height 20
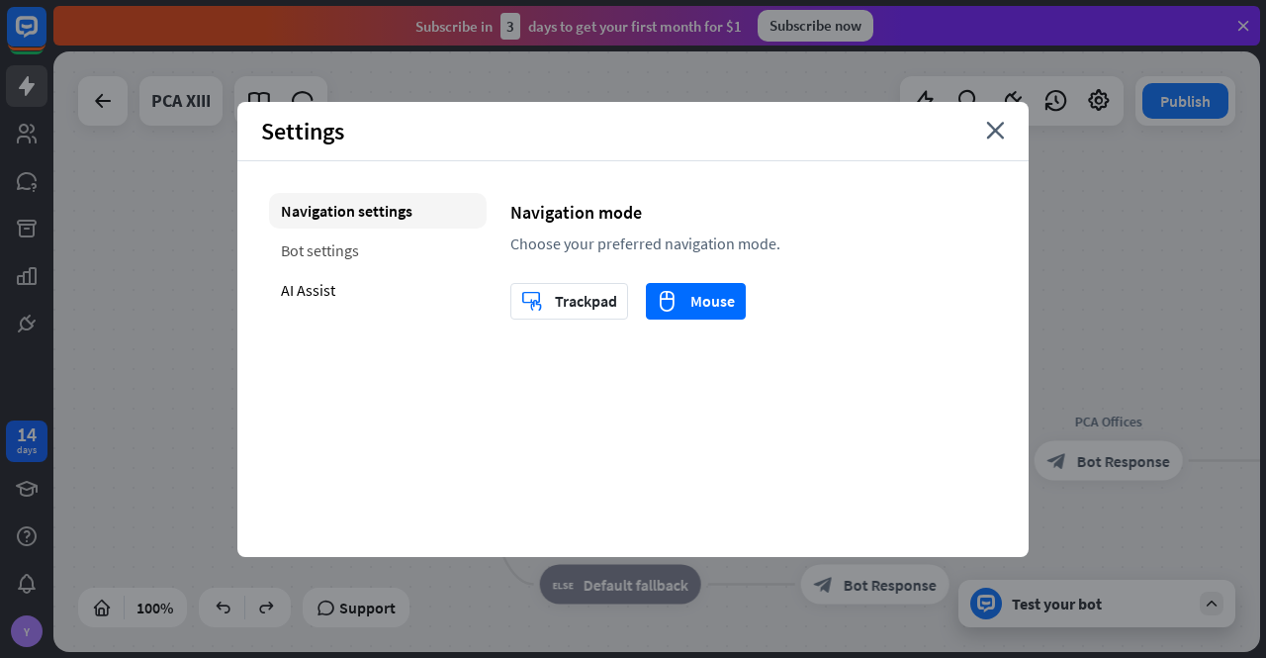
click at [315, 243] on div "Bot settings" at bounding box center [378, 250] width 218 height 36
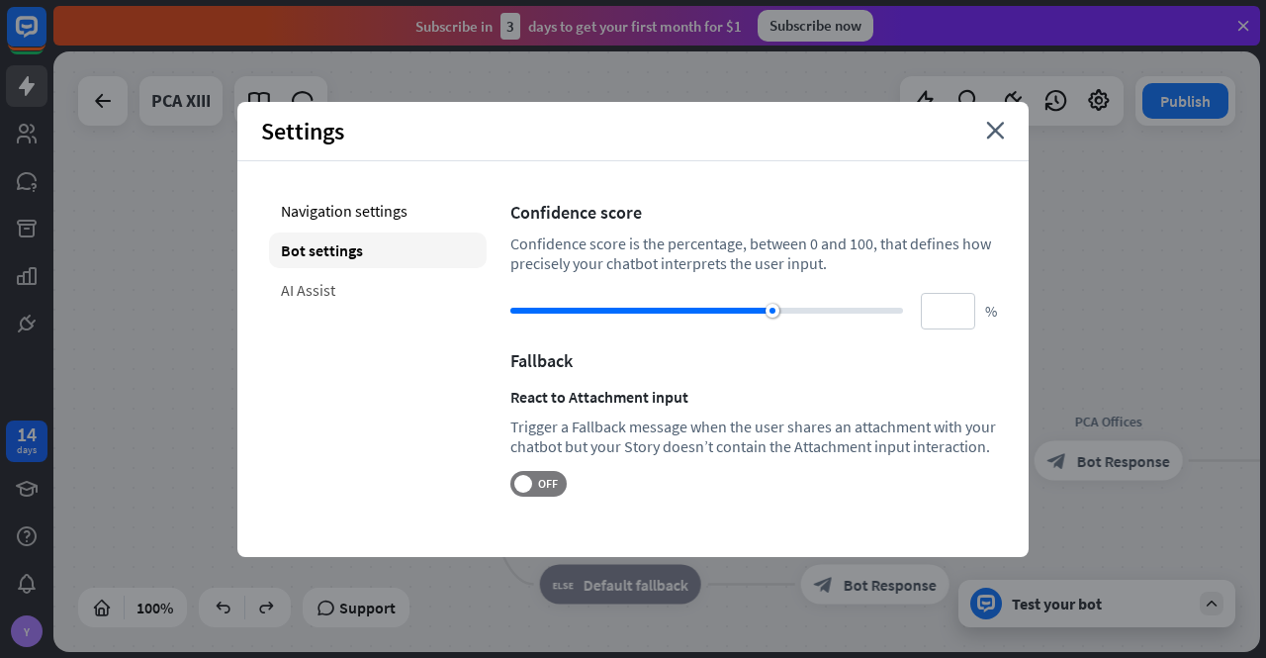
click at [309, 287] on div "AI Assist" at bounding box center [378, 290] width 218 height 36
type input "**"
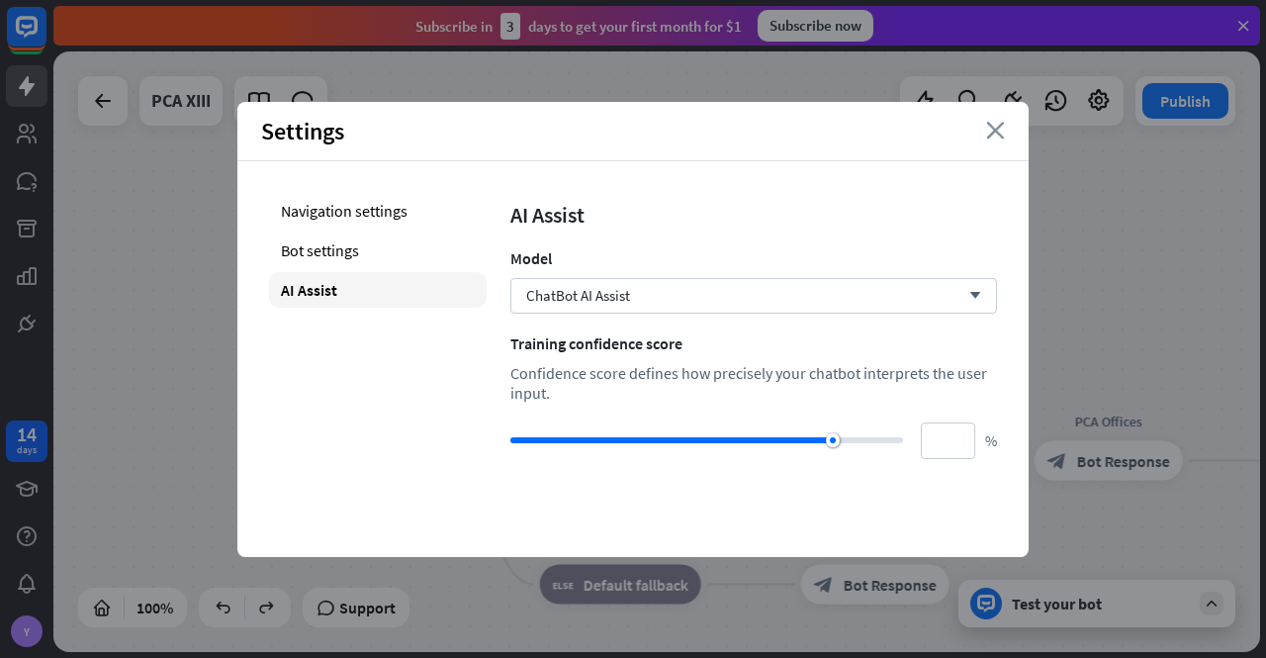
click at [997, 128] on icon "close" at bounding box center [995, 131] width 19 height 18
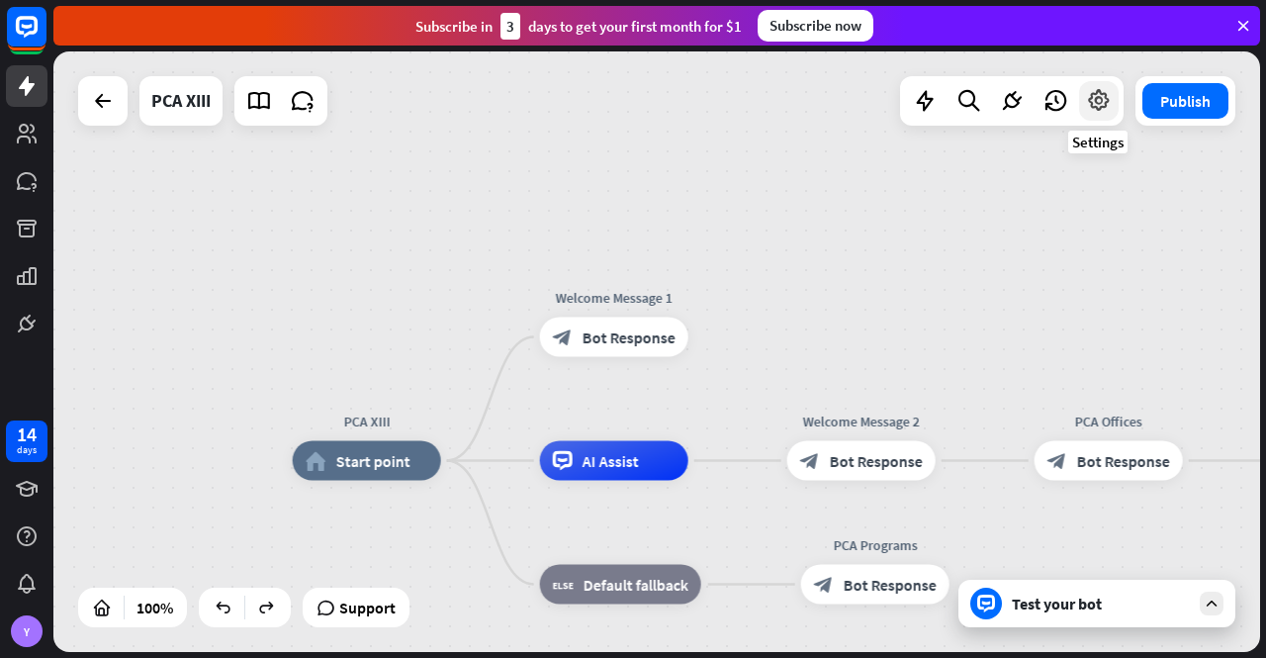
click at [1100, 114] on div at bounding box center [1099, 101] width 40 height 40
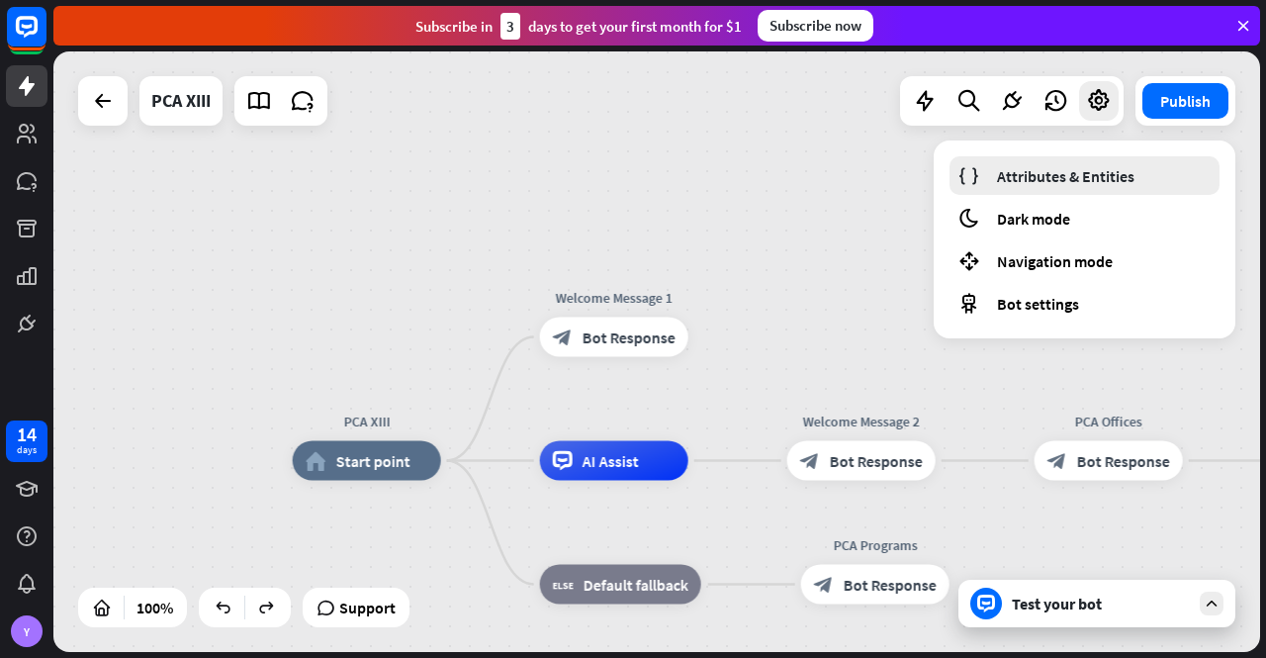
click at [1064, 171] on span "Attributes & Entities" at bounding box center [1065, 176] width 137 height 20
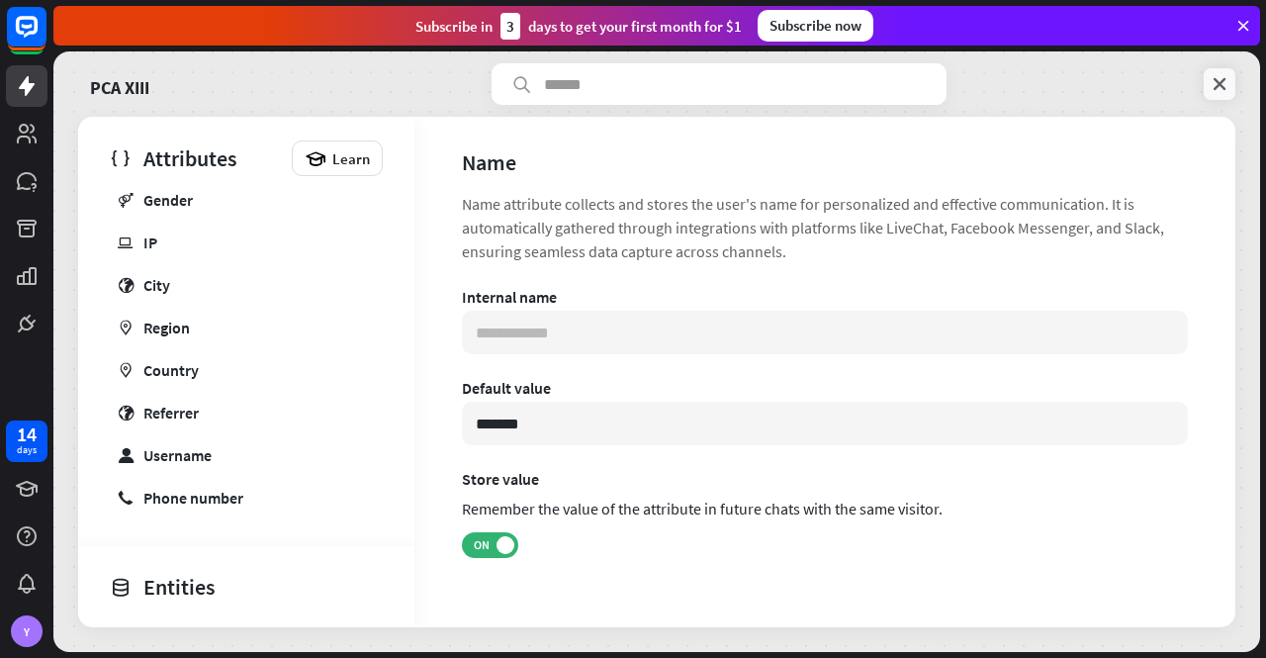
click at [1215, 80] on icon at bounding box center [1220, 84] width 20 height 20
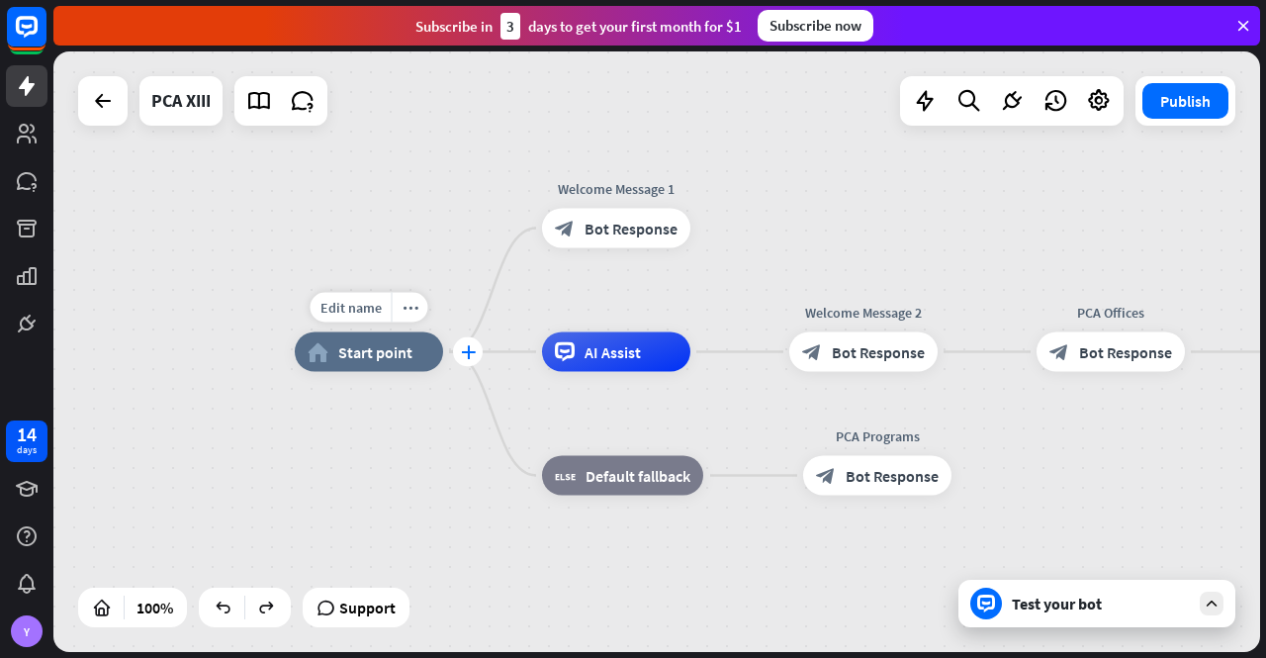
click at [465, 351] on icon "plus" at bounding box center [468, 352] width 15 height 14
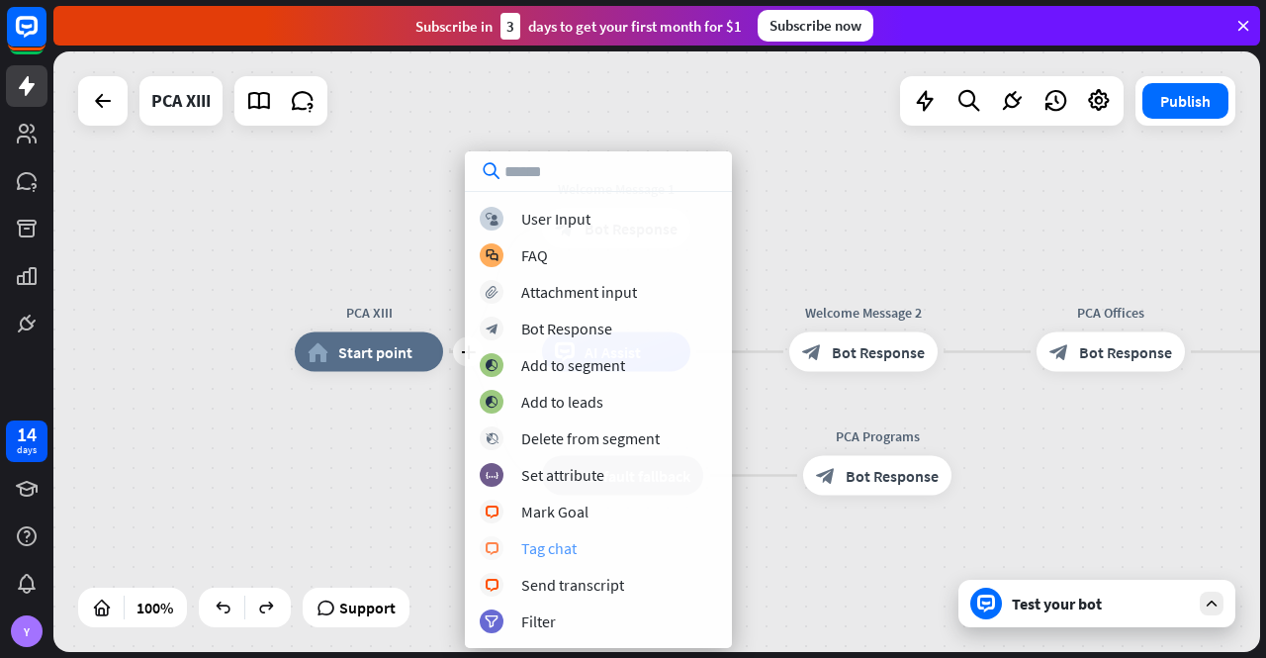
click at [548, 548] on div "Tag chat" at bounding box center [548, 548] width 55 height 20
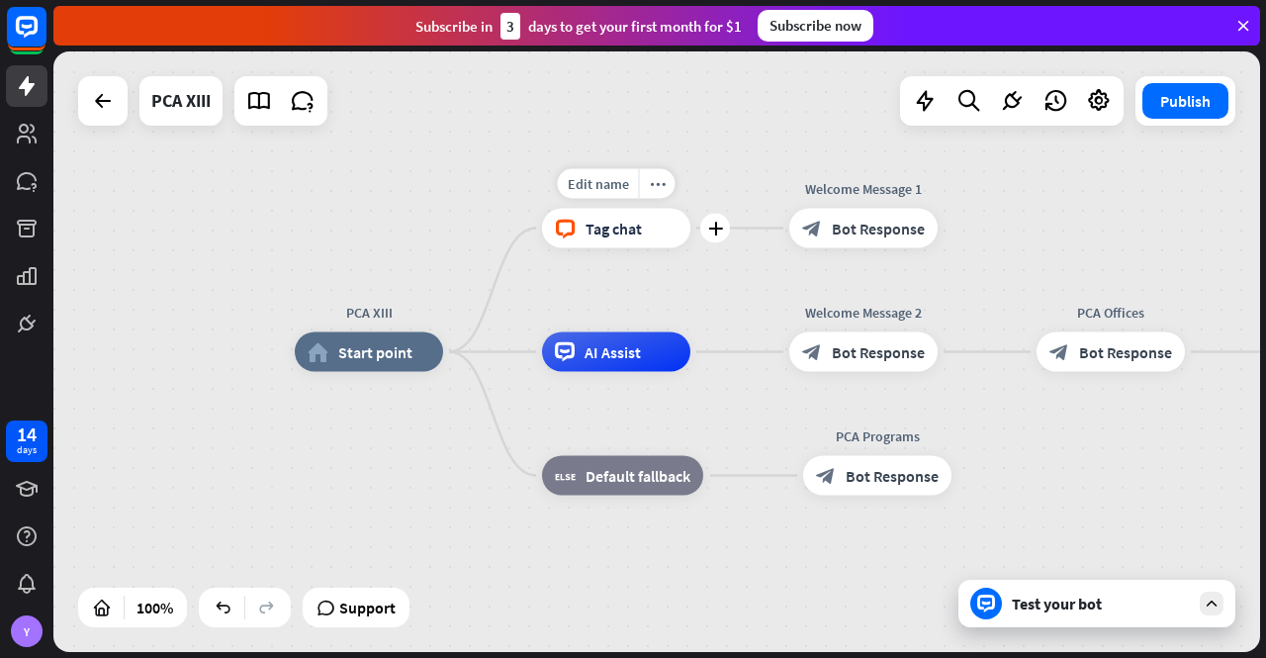
click at [595, 221] on span "Tag chat" at bounding box center [614, 229] width 56 height 20
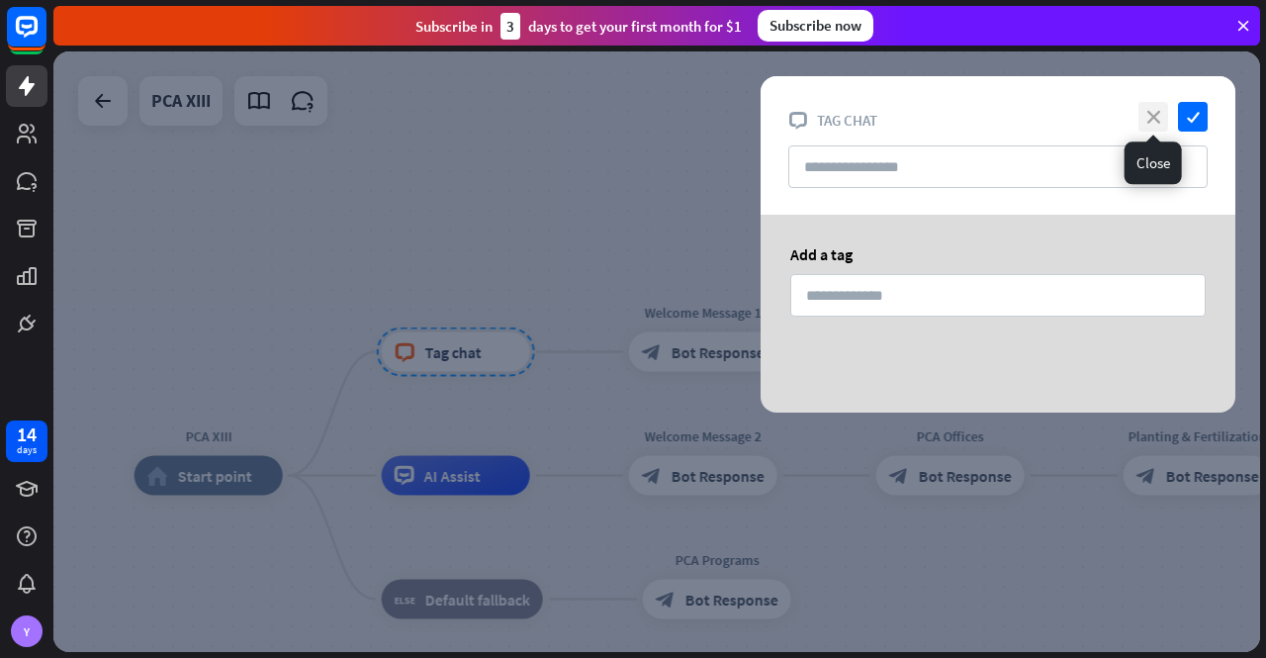
click at [1157, 121] on icon "close" at bounding box center [1154, 117] width 30 height 30
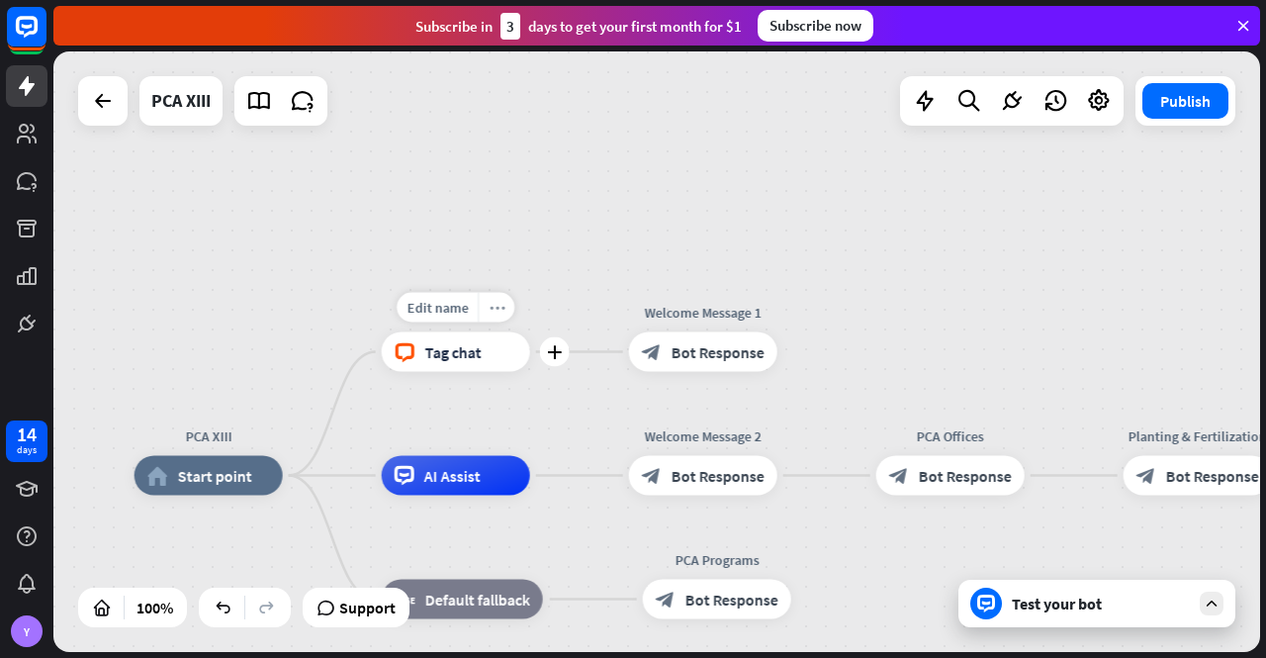
click at [501, 310] on icon "more_horiz" at bounding box center [497, 307] width 16 height 15
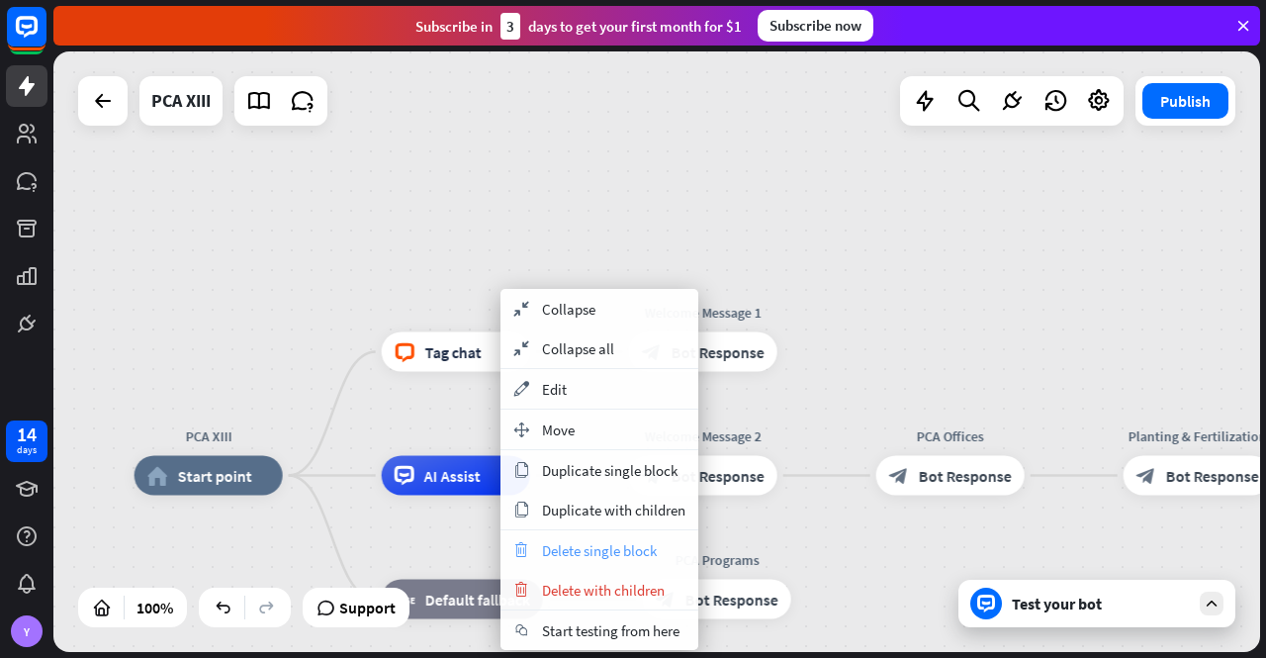
click at [599, 545] on span "Delete single block" at bounding box center [599, 550] width 115 height 19
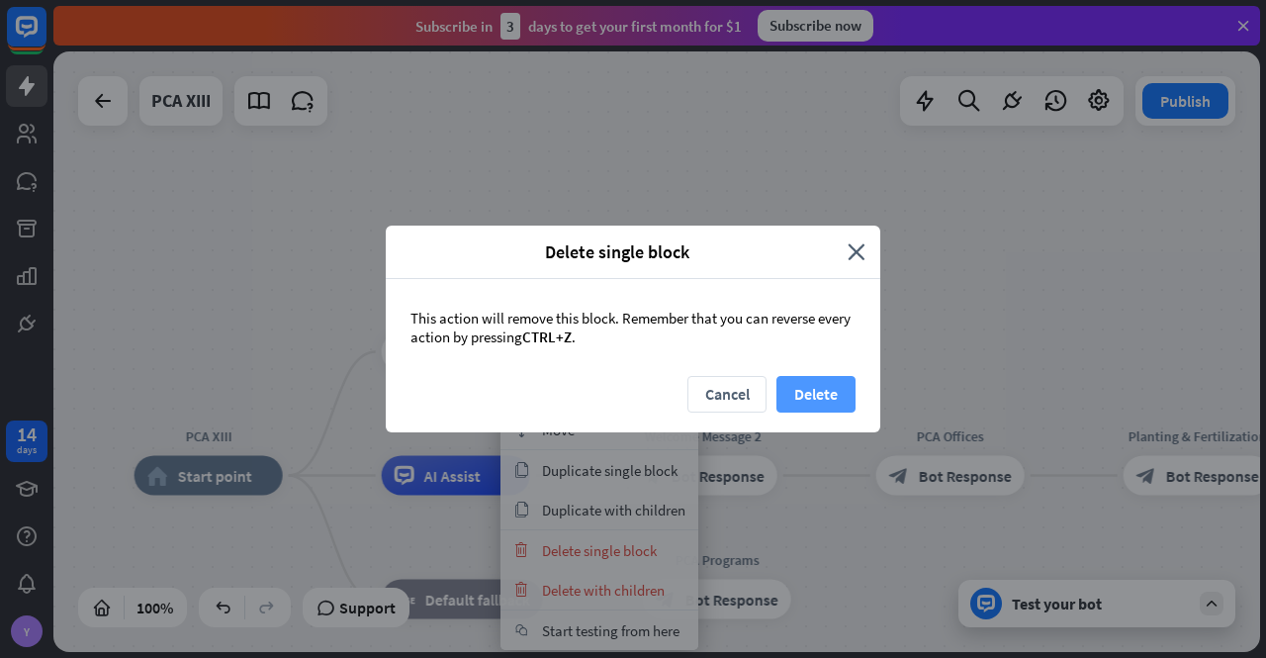
click at [825, 390] on button "Delete" at bounding box center [816, 394] width 79 height 37
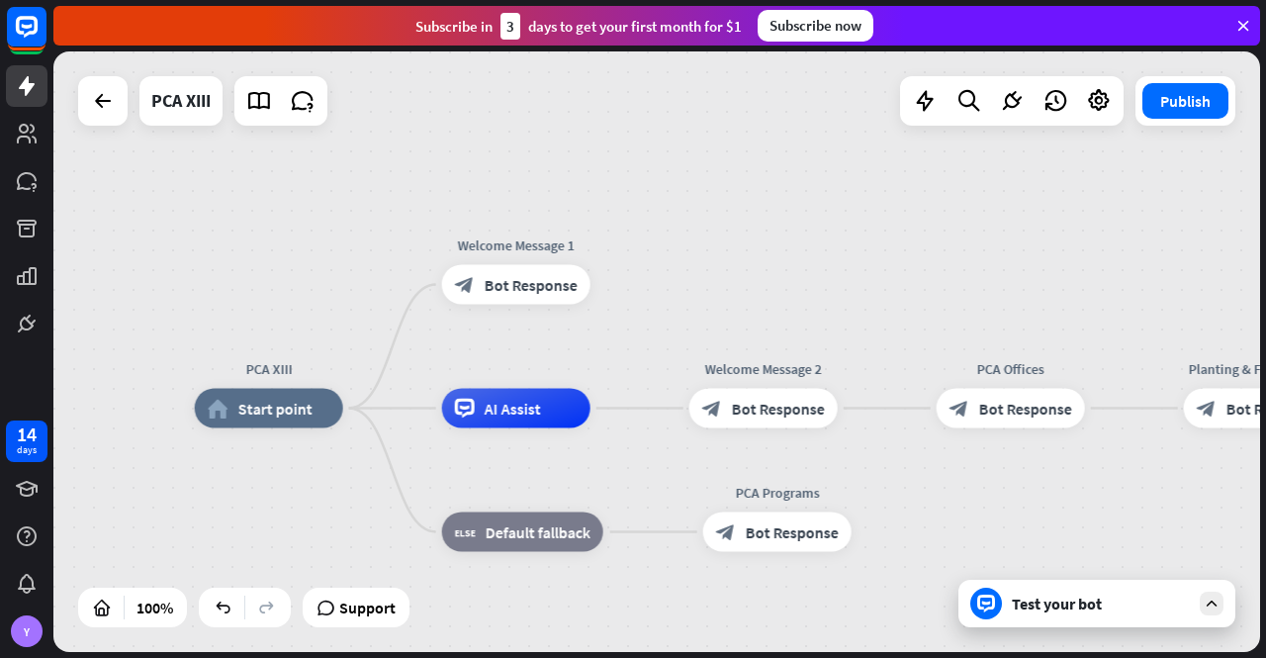
drag, startPoint x: 706, startPoint y: 200, endPoint x: 827, endPoint y: 105, distance: 153.6
click at [827, 105] on div "PCA XIII home_2 Start point Welcome Message 1 block_bot_response Bot Response A…" at bounding box center [656, 351] width 1207 height 600
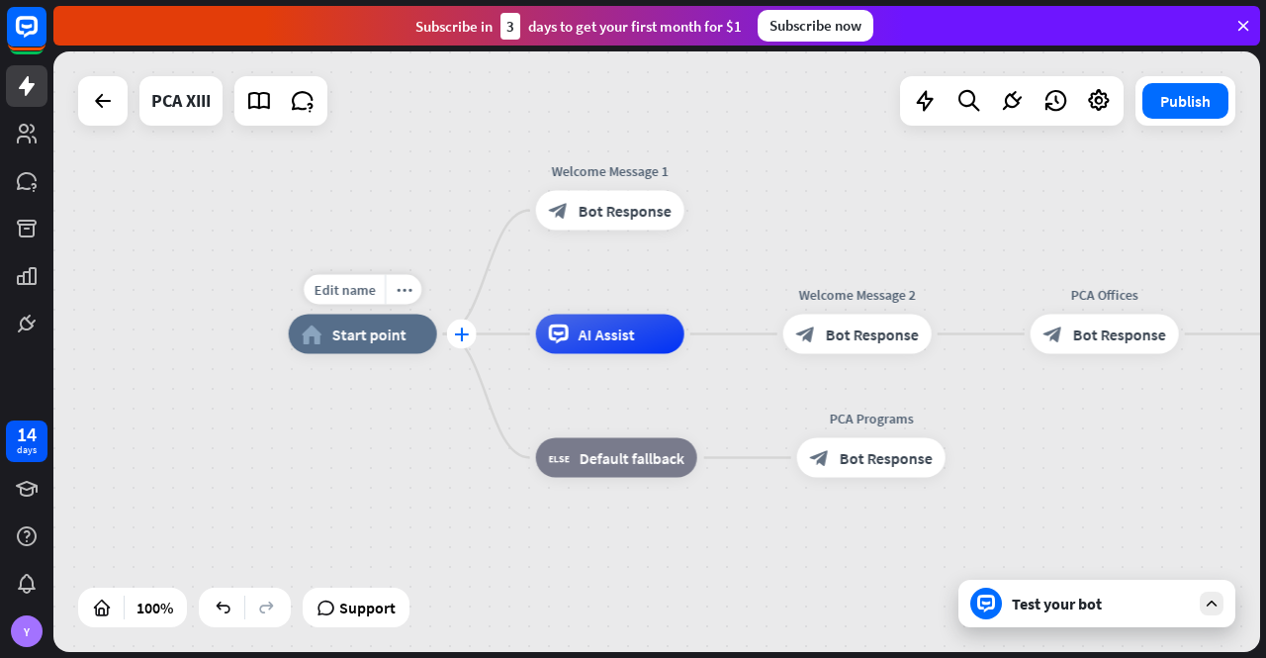
click at [463, 339] on icon "plus" at bounding box center [461, 334] width 15 height 14
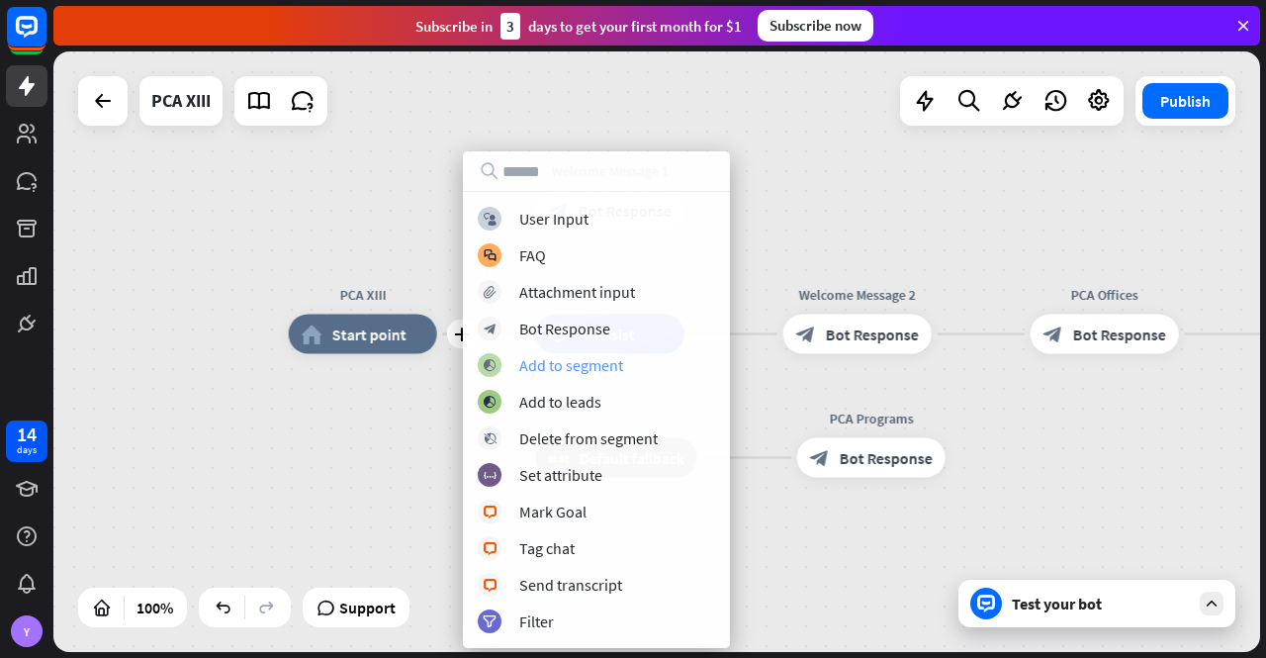
click at [586, 359] on div "Add to segment" at bounding box center [571, 365] width 104 height 20
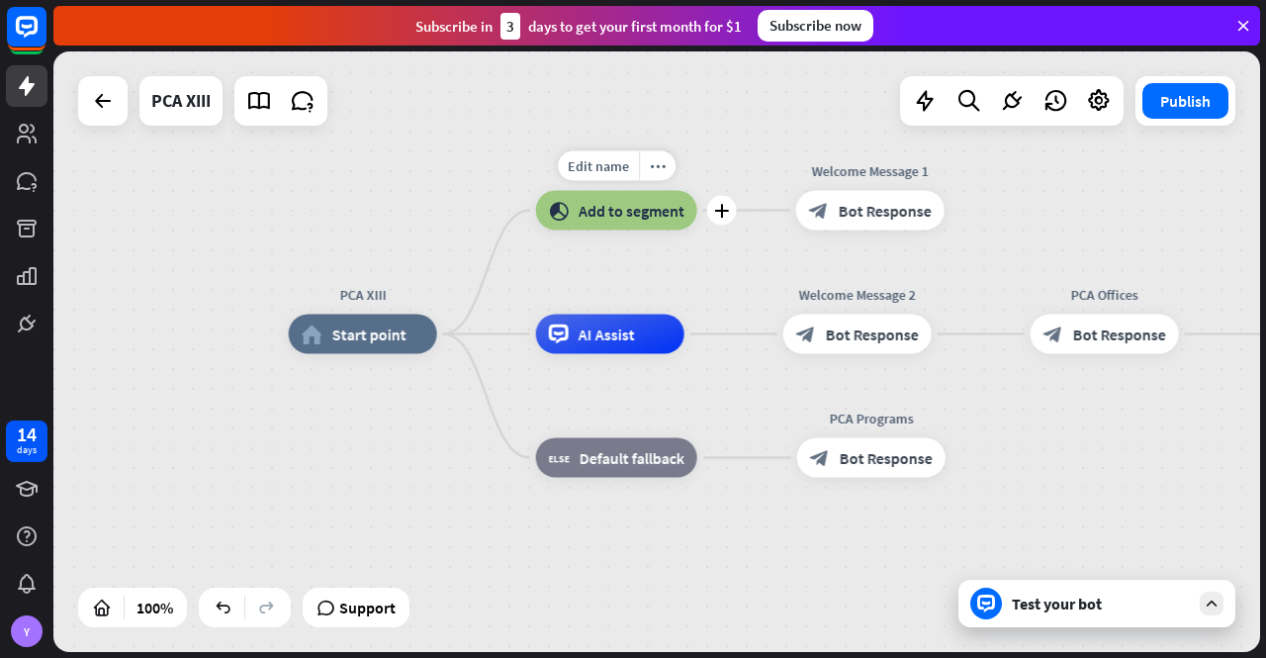
click at [589, 210] on span "Add to segment" at bounding box center [632, 211] width 106 height 20
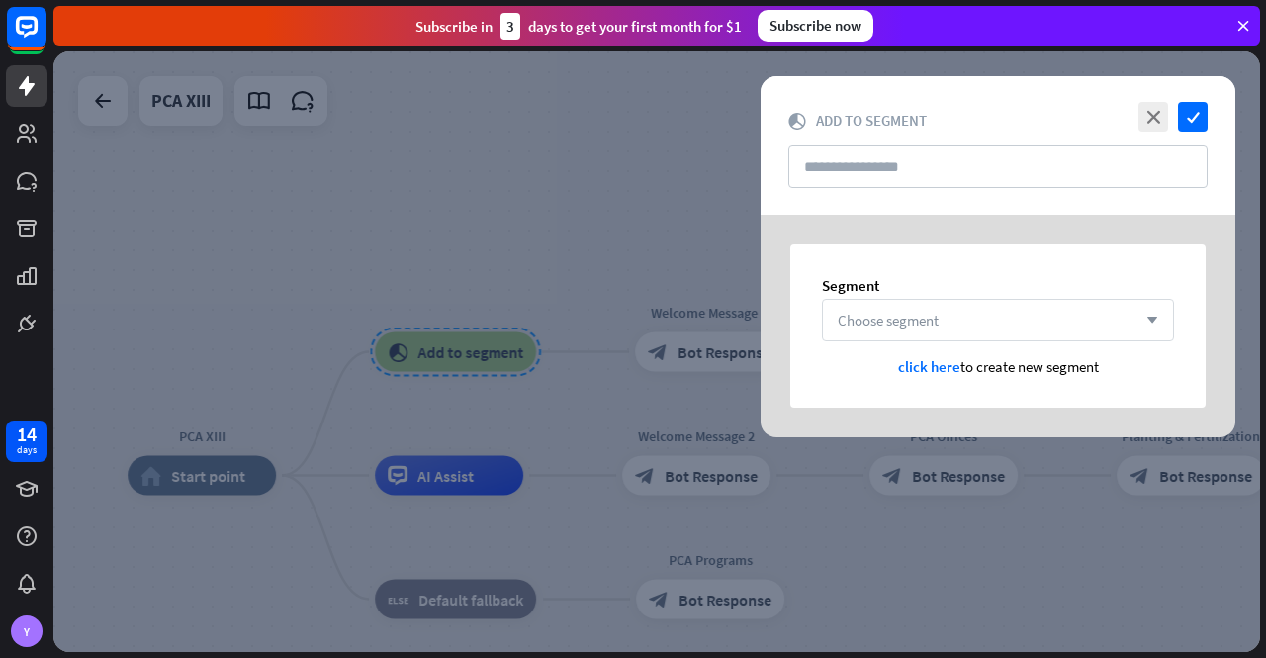
click at [908, 318] on span "Choose segment" at bounding box center [888, 320] width 101 height 19
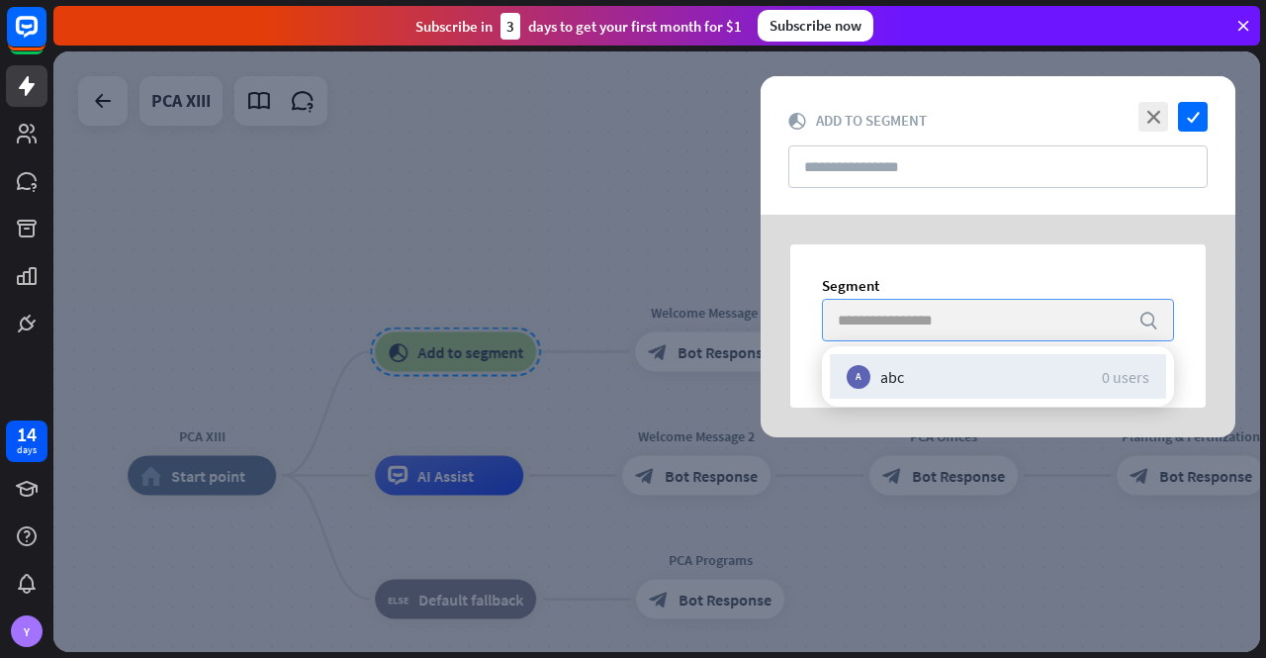
click at [901, 312] on input "search" at bounding box center [983, 320] width 291 height 41
click at [961, 271] on div "Segment search A abc 0 users click here to create new segment" at bounding box center [997, 325] width 415 height 163
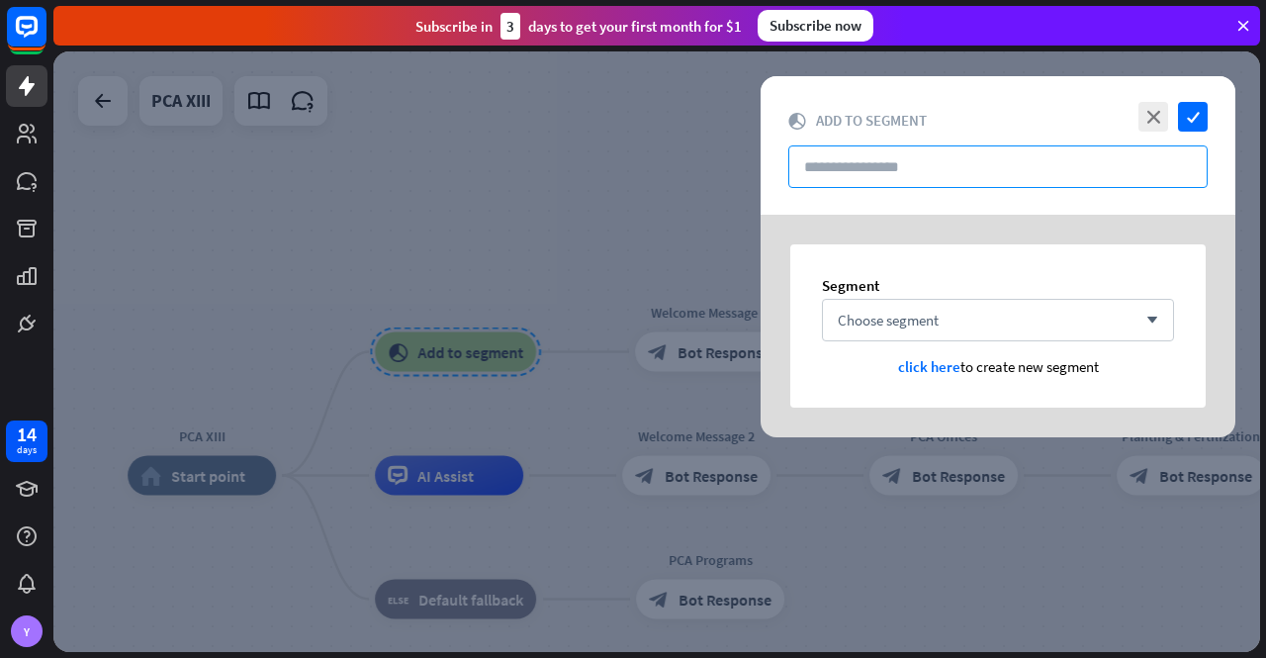
click at [925, 160] on input "text" at bounding box center [997, 166] width 419 height 43
click at [959, 324] on div "Choose segment arrow_down" at bounding box center [998, 320] width 352 height 43
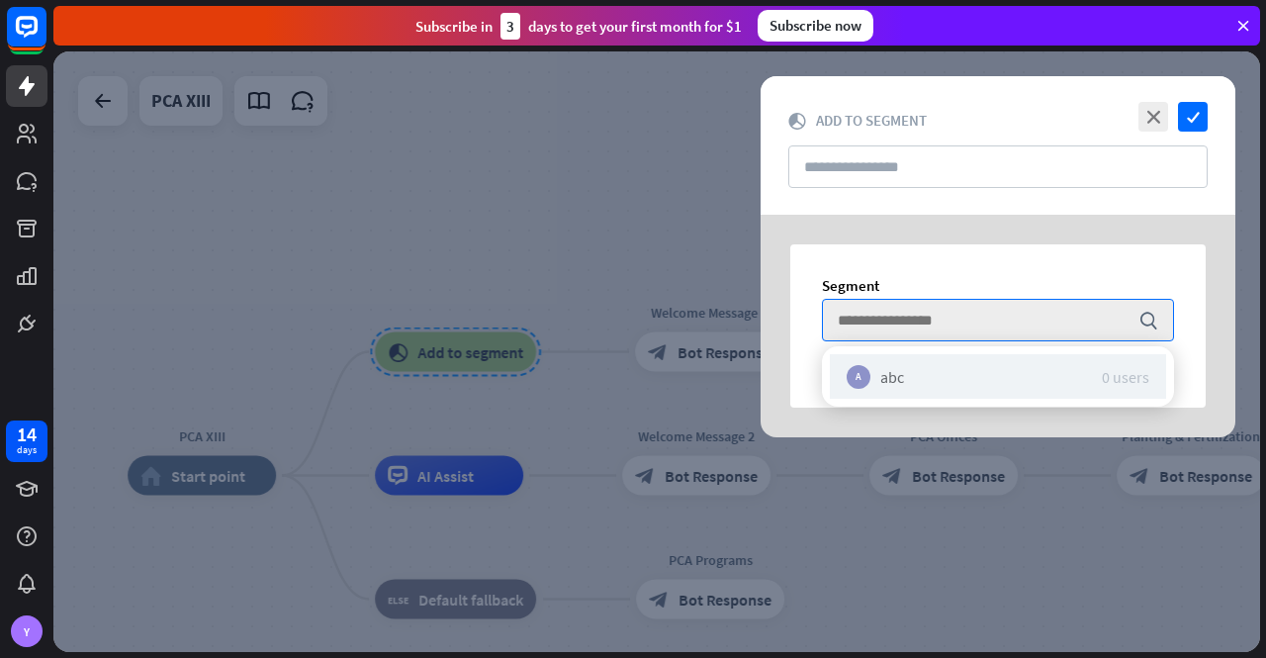
click at [928, 368] on div "A abc 0 users" at bounding box center [998, 376] width 336 height 45
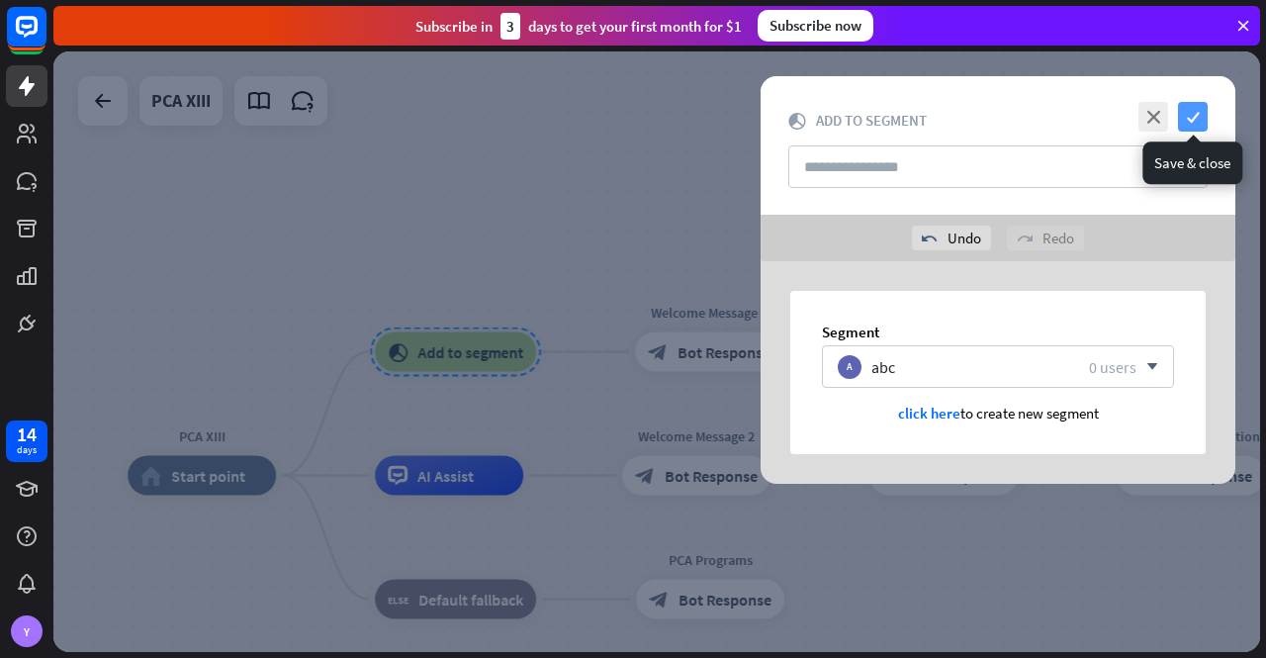
click at [1193, 108] on icon "check" at bounding box center [1193, 117] width 30 height 30
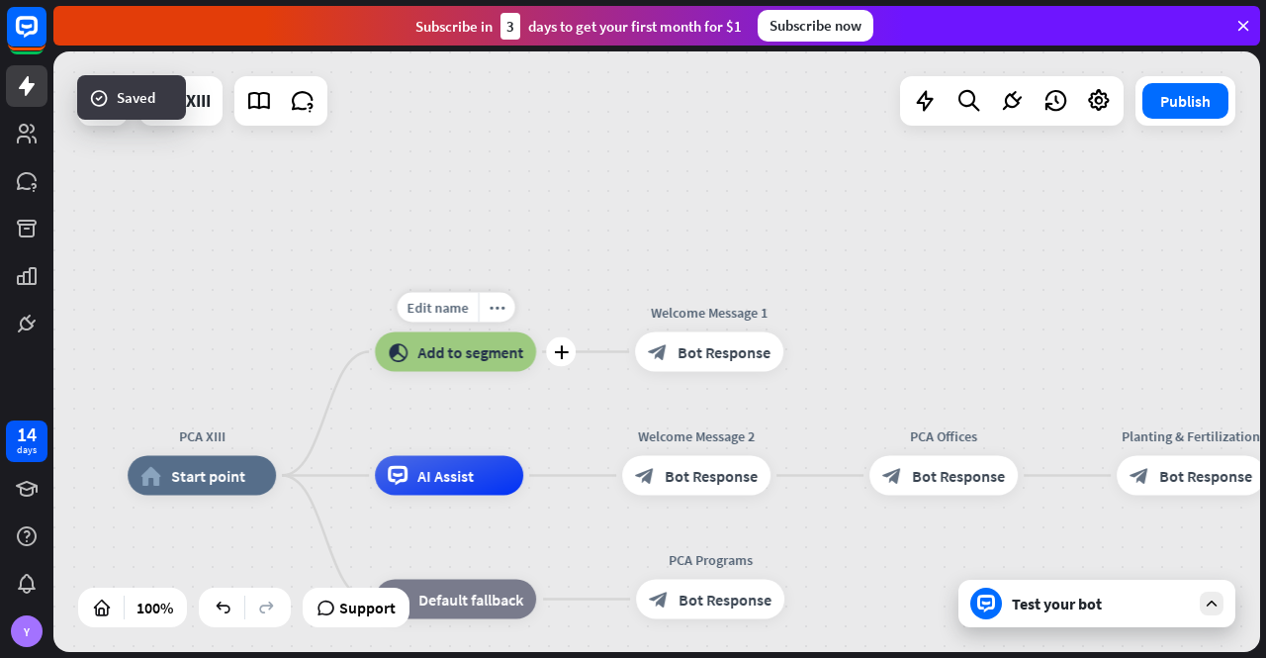
click at [441, 358] on span "Add to segment" at bounding box center [470, 352] width 106 height 20
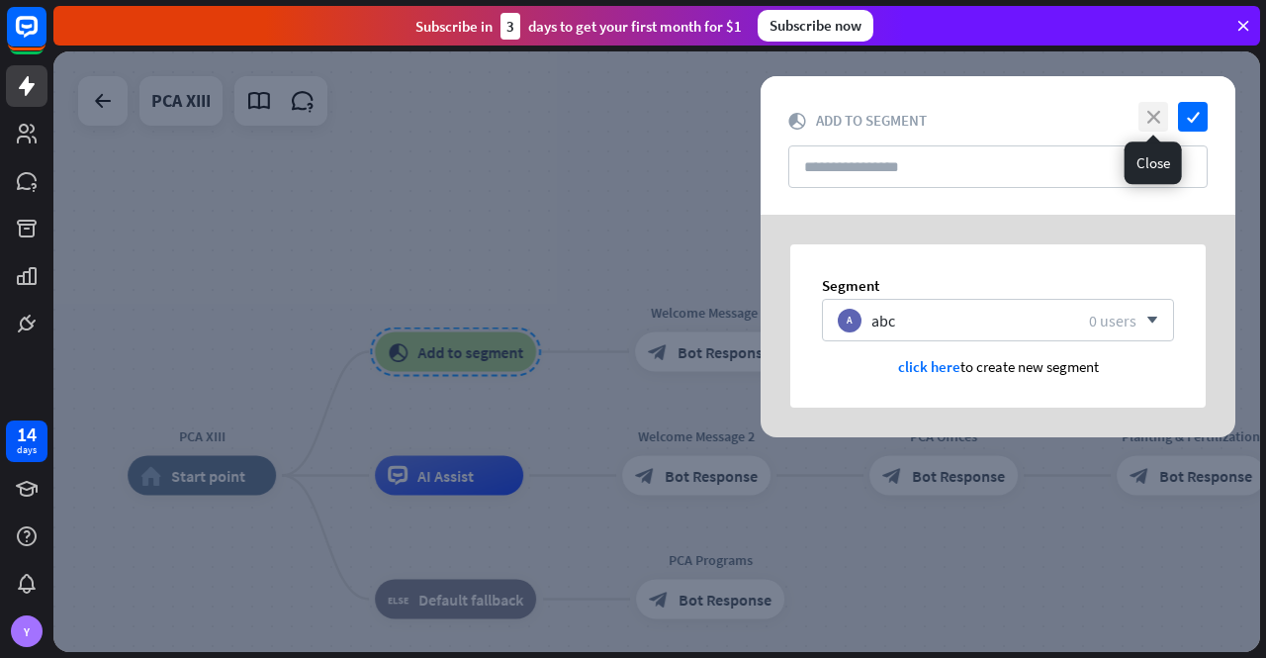
click at [1145, 114] on icon "close" at bounding box center [1154, 117] width 30 height 30
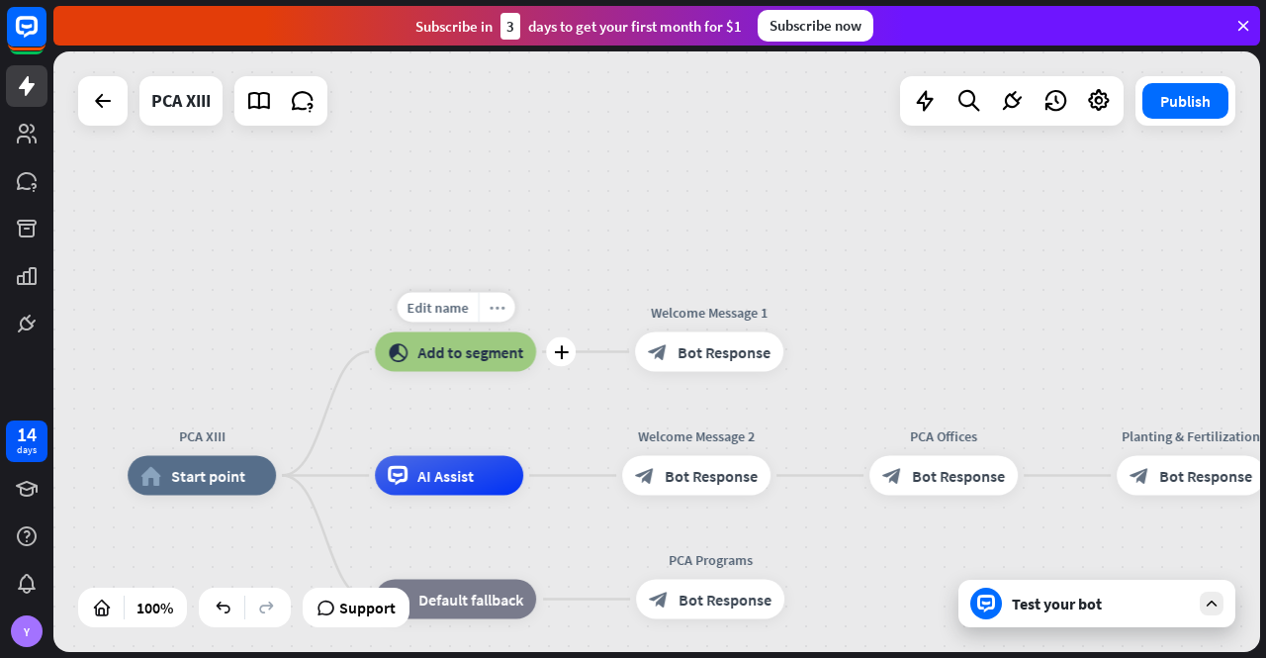
click at [495, 306] on icon "more_horiz" at bounding box center [497, 307] width 16 height 15
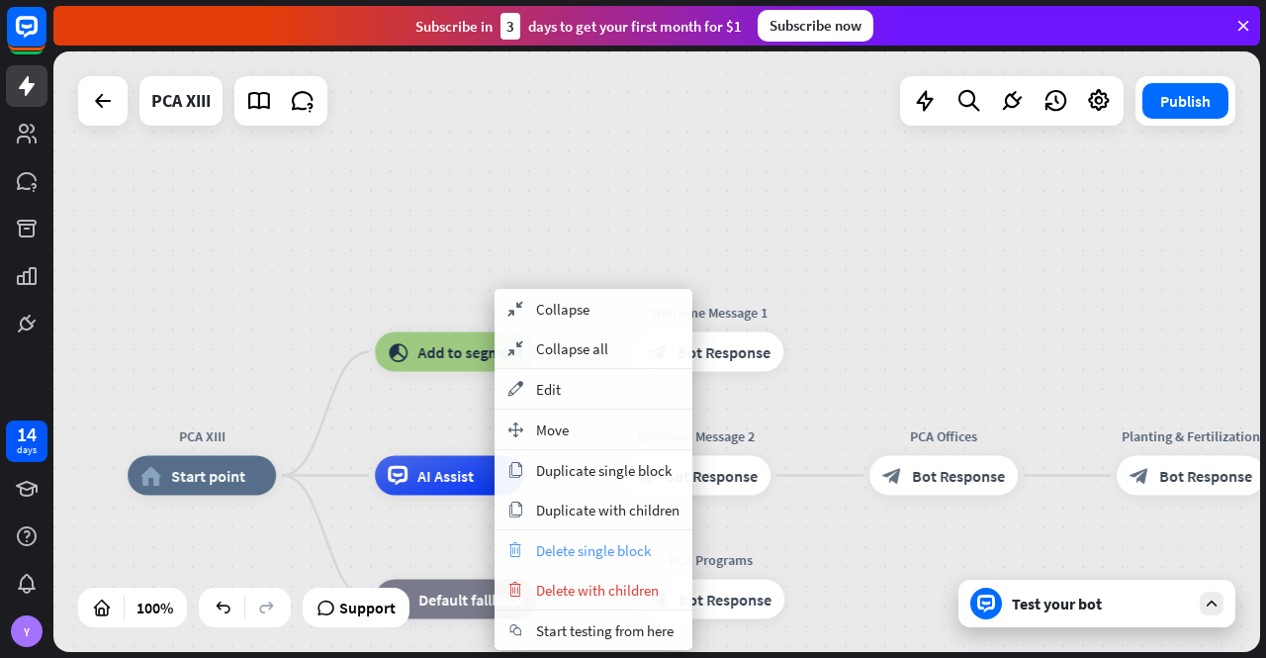
click at [625, 550] on span "Delete single block" at bounding box center [593, 550] width 115 height 19
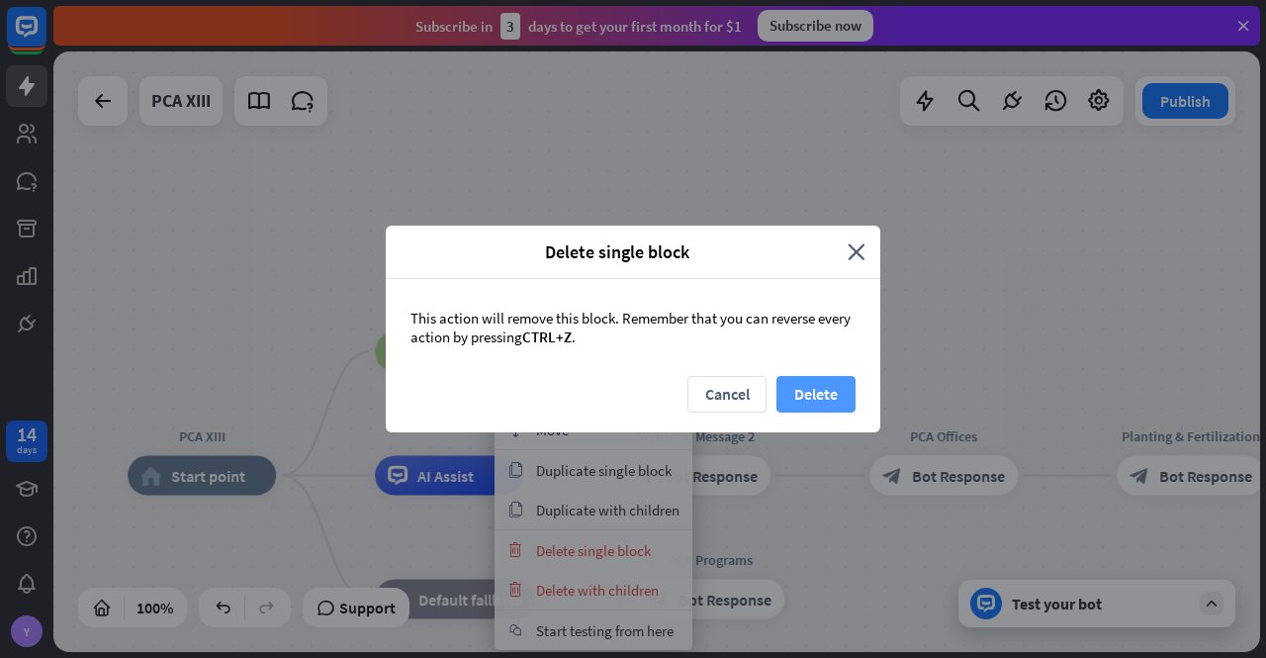
click at [833, 389] on button "Delete" at bounding box center [816, 394] width 79 height 37
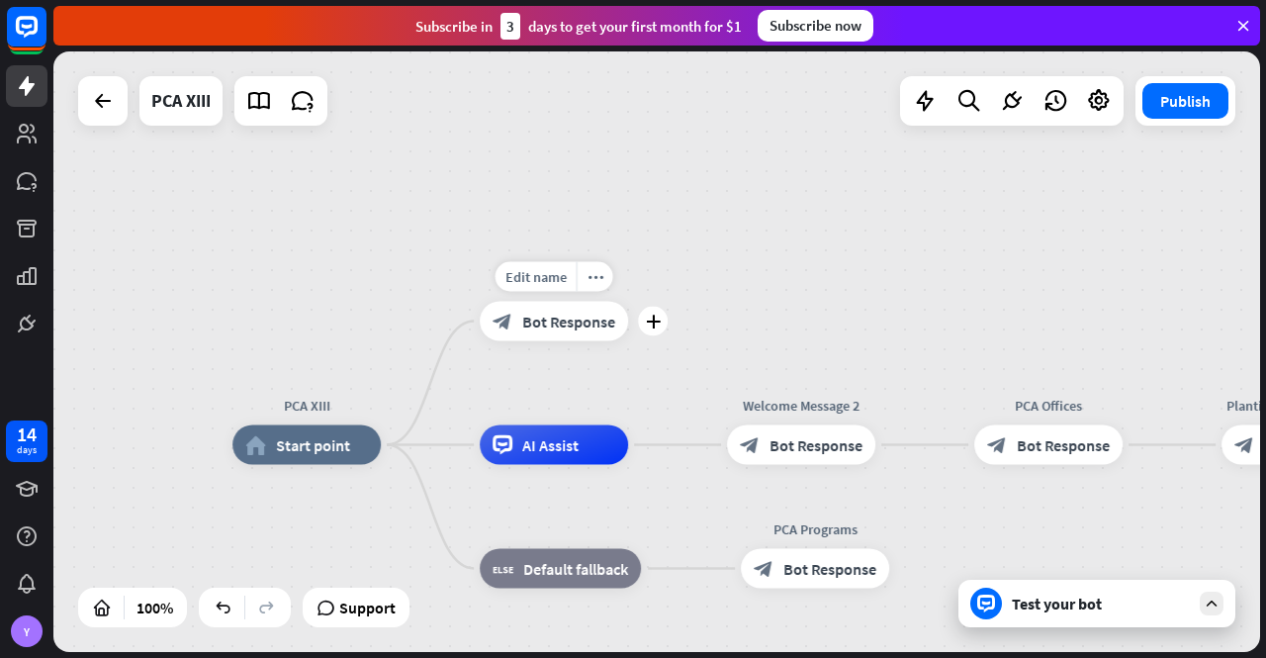
drag, startPoint x: 463, startPoint y: 400, endPoint x: 578, endPoint y: 363, distance: 120.4
click at [578, 341] on div "Edit name more_horiz plus block_bot_response Bot Response" at bounding box center [554, 322] width 148 height 40
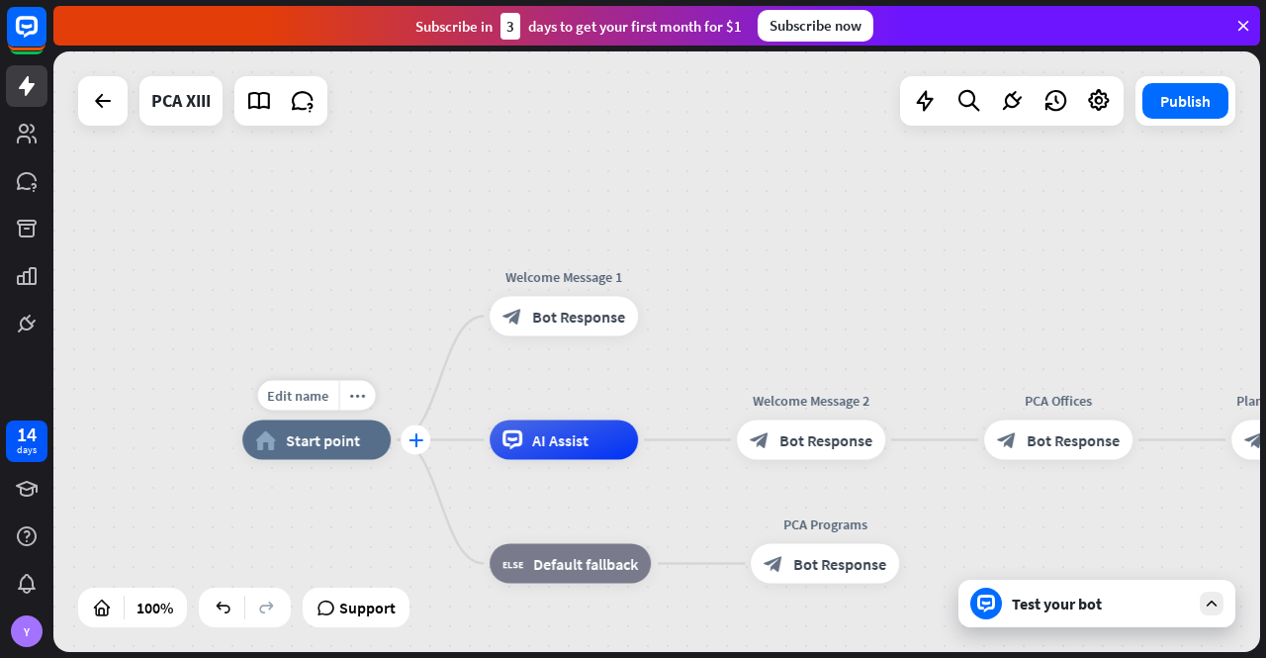
click at [410, 441] on icon "plus" at bounding box center [416, 440] width 15 height 14
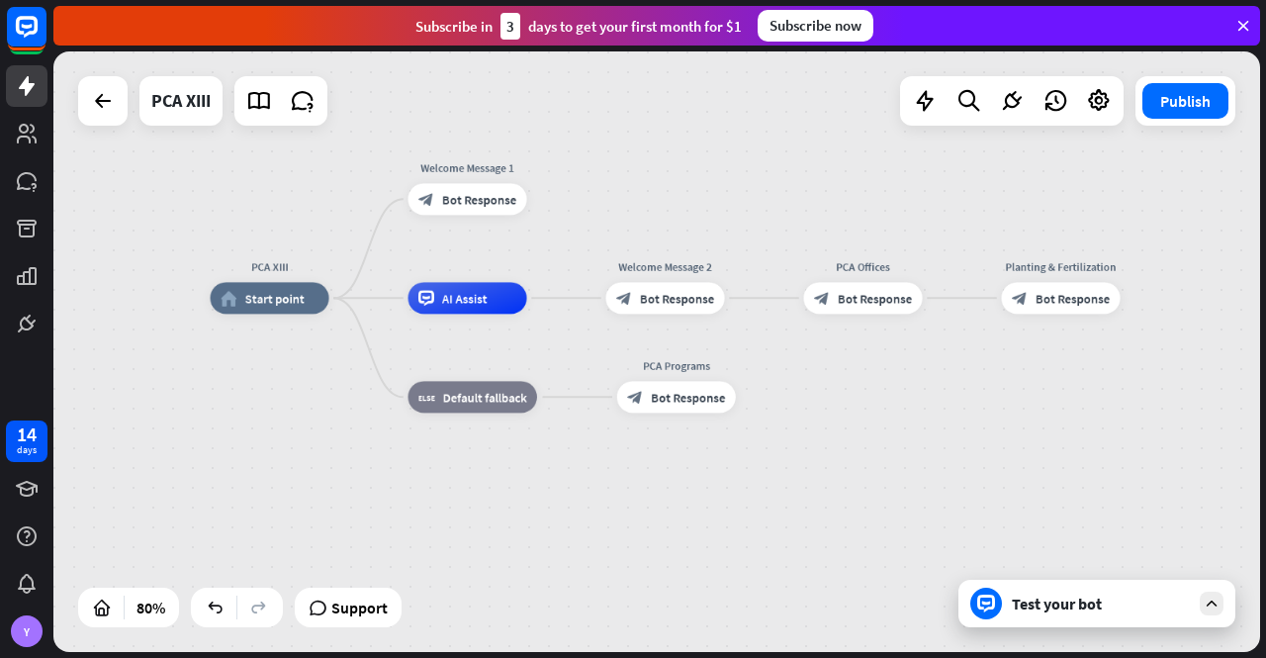
drag, startPoint x: 890, startPoint y: 308, endPoint x: 740, endPoint y: 211, distance: 178.9
click at [754, 199] on div "PCA XIII home_2 Start point Welcome Message 1 block_bot_response Bot Response A…" at bounding box center [656, 351] width 1207 height 600
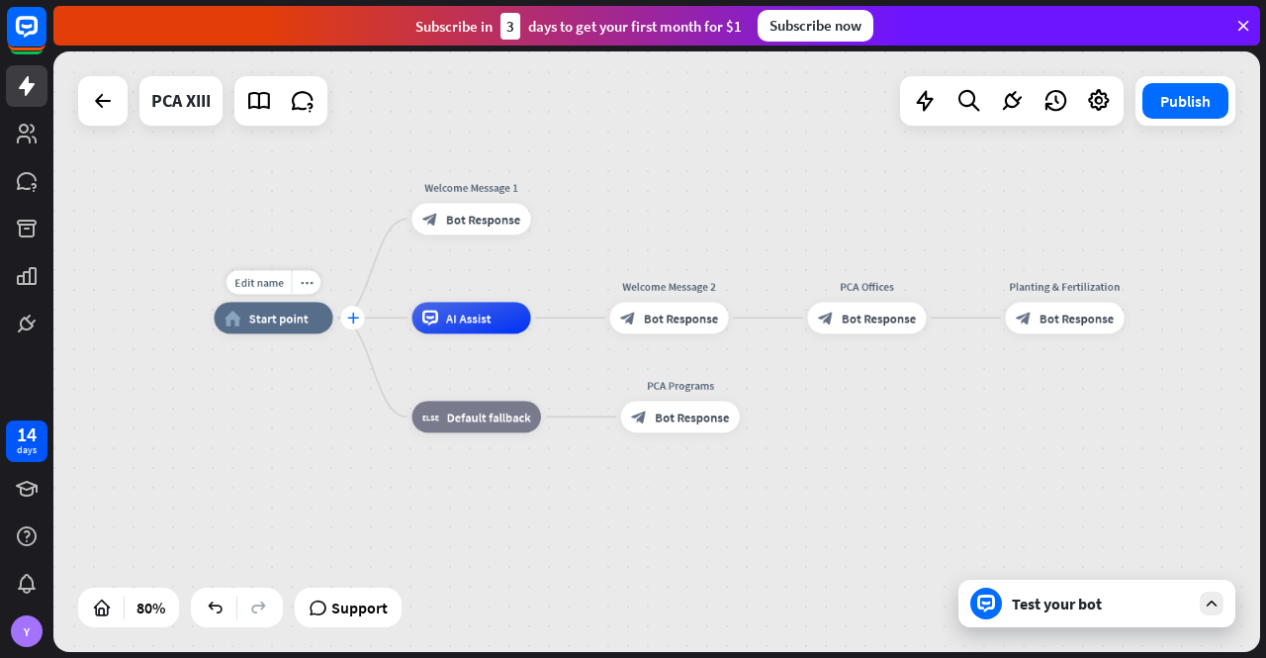
click at [350, 318] on icon "plus" at bounding box center [353, 318] width 12 height 11
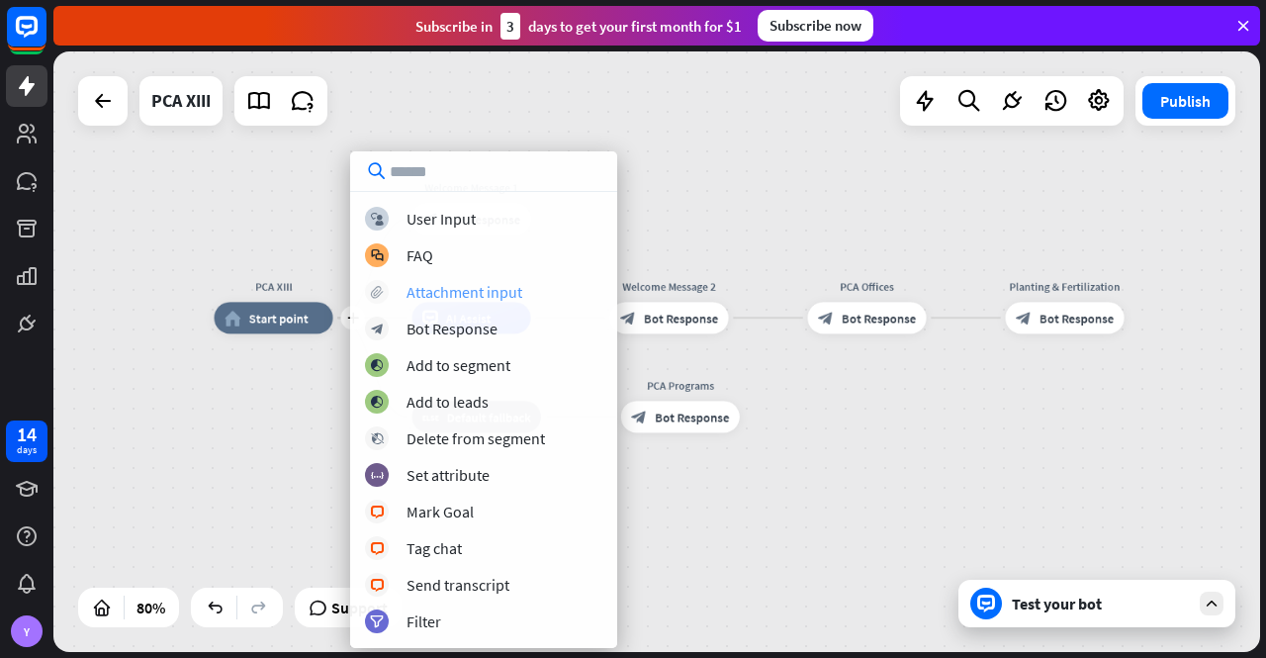
click at [435, 296] on div "Attachment input" at bounding box center [465, 292] width 116 height 20
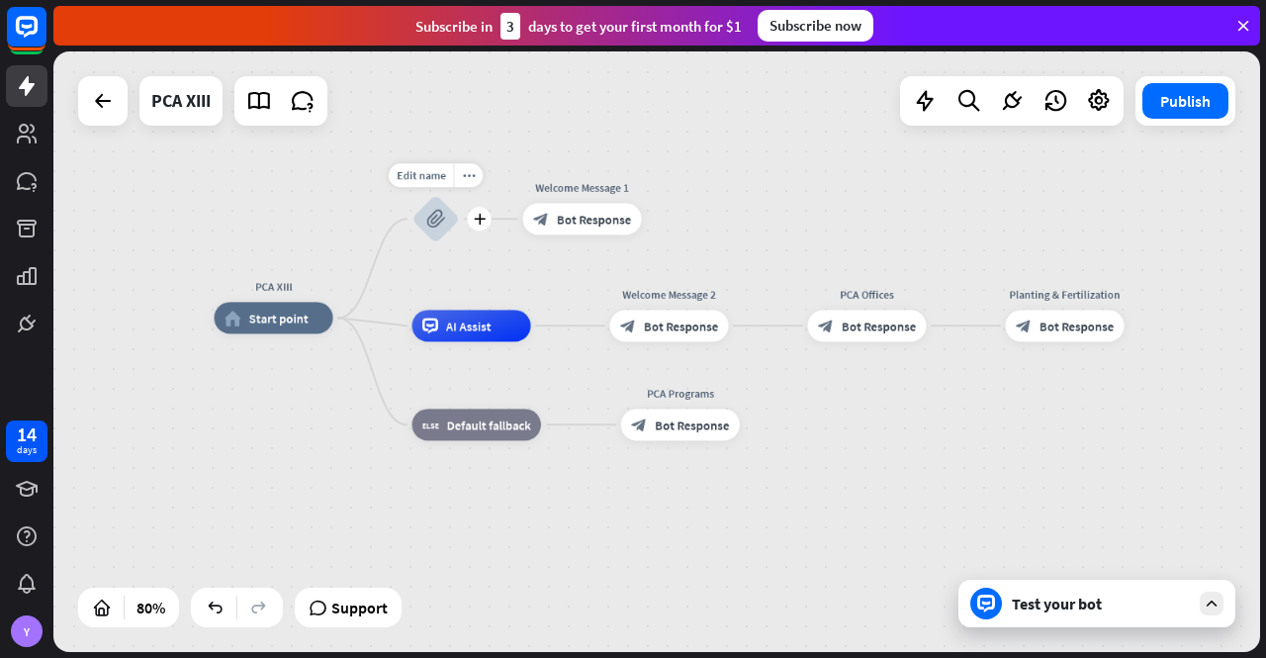
click at [439, 213] on icon "block_attachment" at bounding box center [435, 219] width 19 height 19
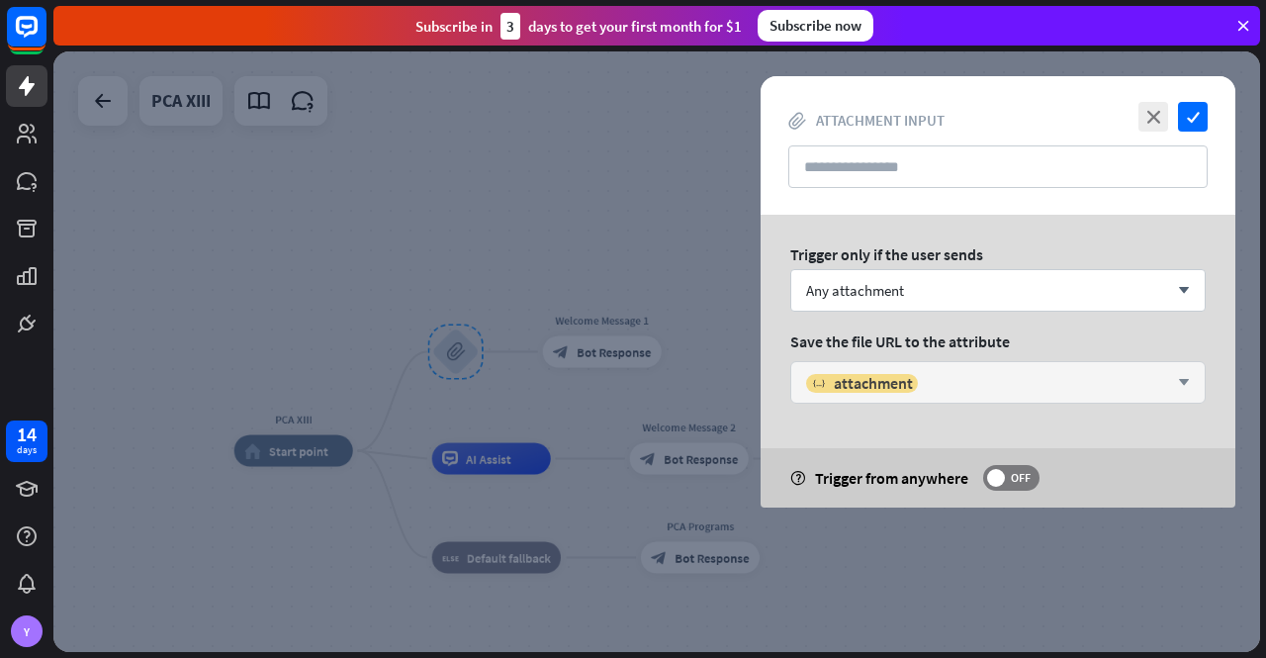
click at [1057, 367] on div "variable attachment arrow_down" at bounding box center [997, 382] width 415 height 43
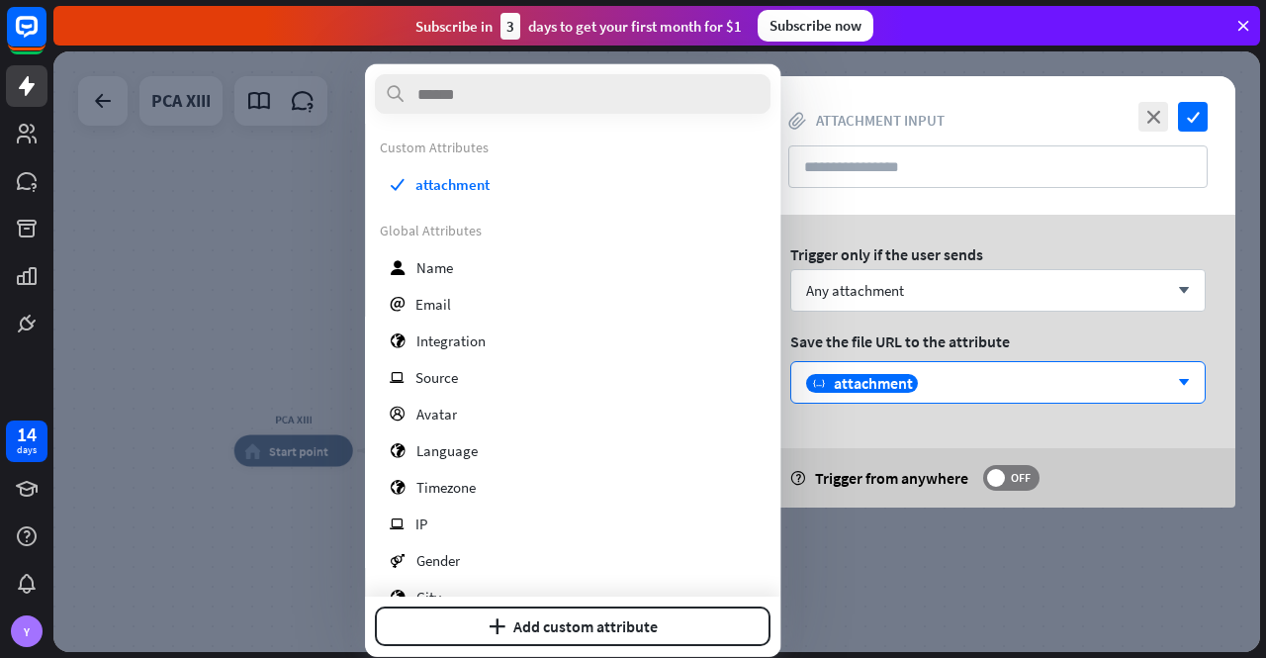
click at [1169, 434] on div "Trigger only if the user sends Any attachment arrow_down Save the file URL to t…" at bounding box center [998, 361] width 475 height 293
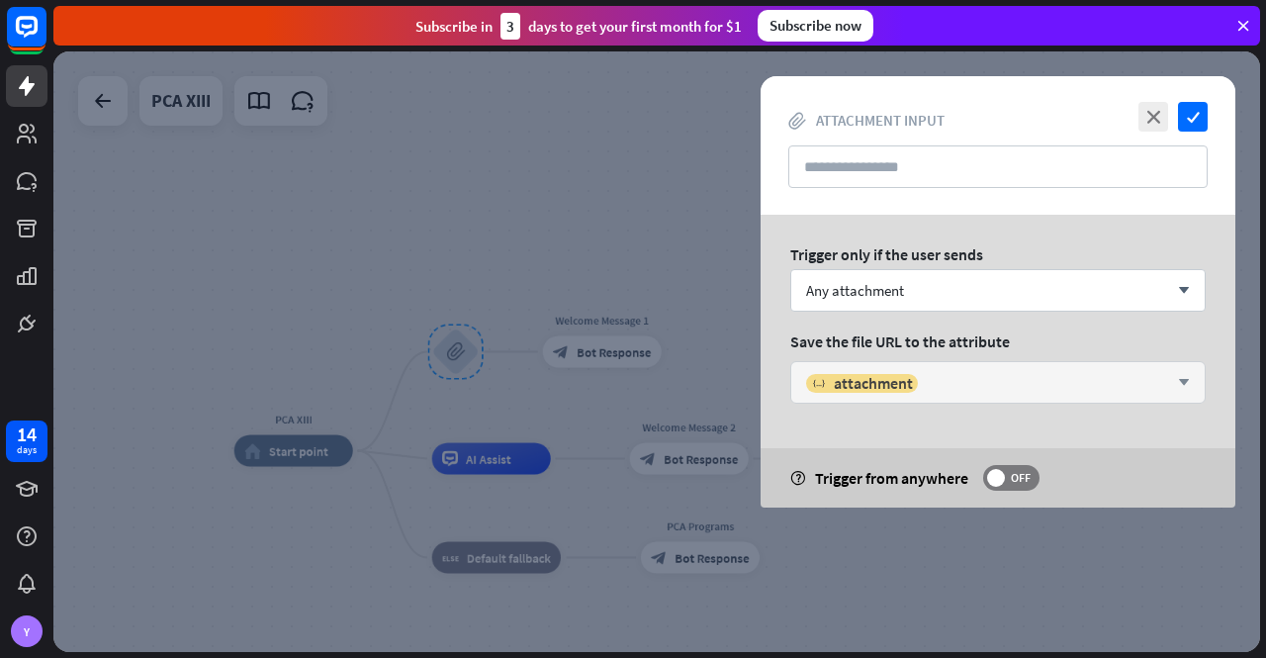
click at [1145, 383] on div "variable attachment" at bounding box center [987, 383] width 362 height 20
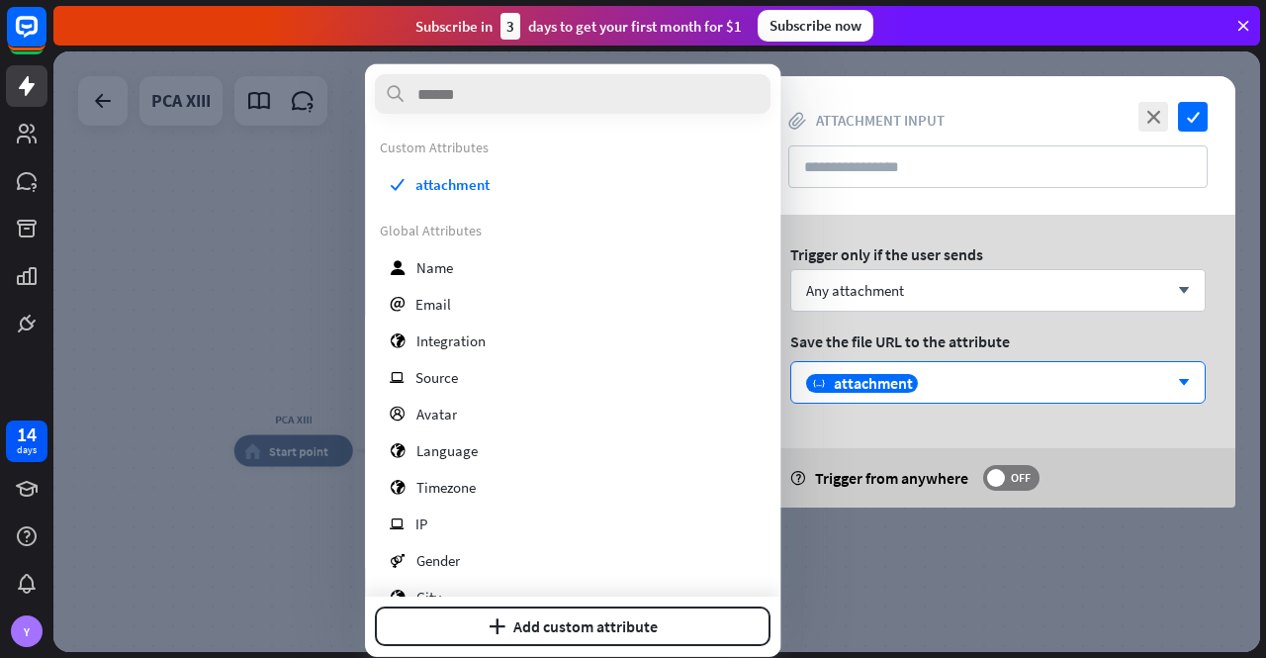
click at [1084, 442] on div "Trigger only if the user sends Any attachment arrow_down Save the file URL to t…" at bounding box center [998, 361] width 475 height 293
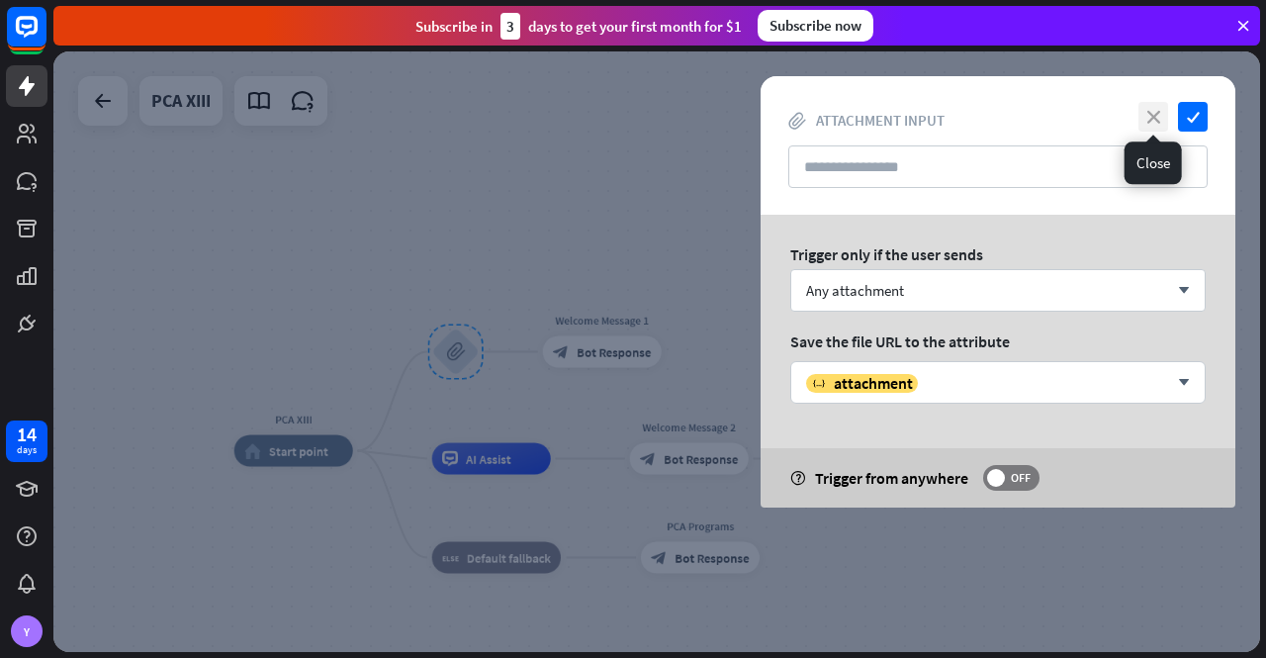
click at [1153, 116] on icon "close" at bounding box center [1154, 117] width 30 height 30
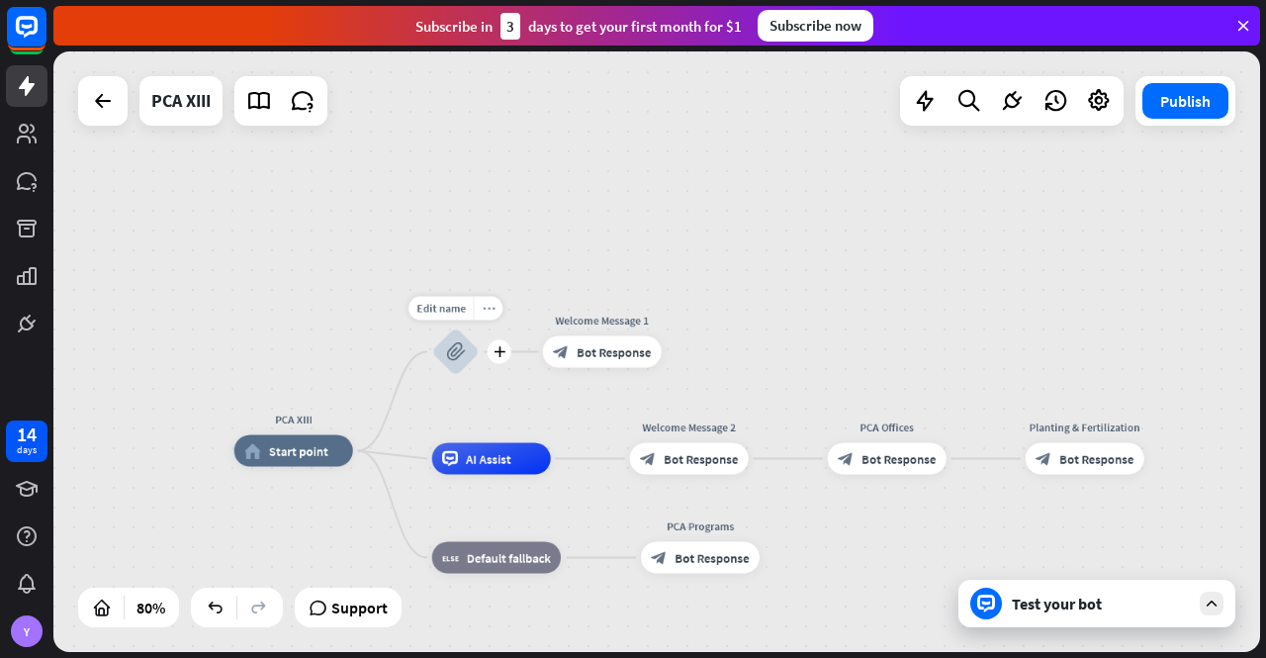
click at [491, 315] on div "more_horiz" at bounding box center [489, 309] width 30 height 24
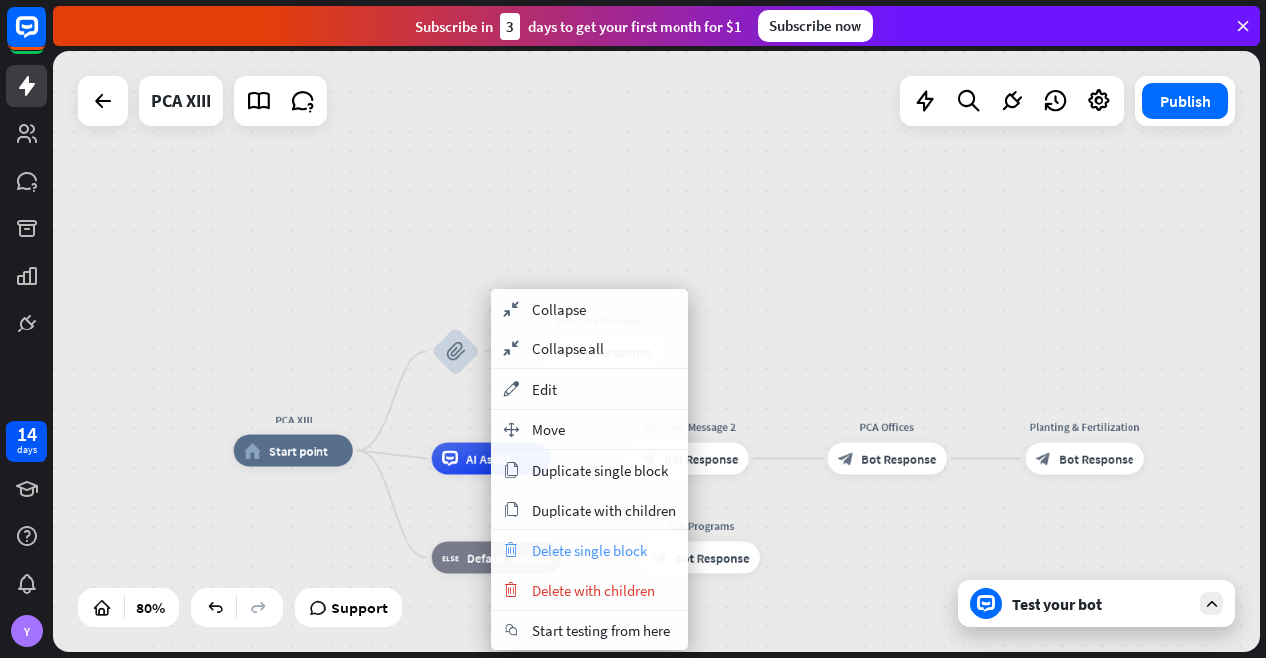
click at [637, 547] on span "Delete single block" at bounding box center [589, 550] width 115 height 19
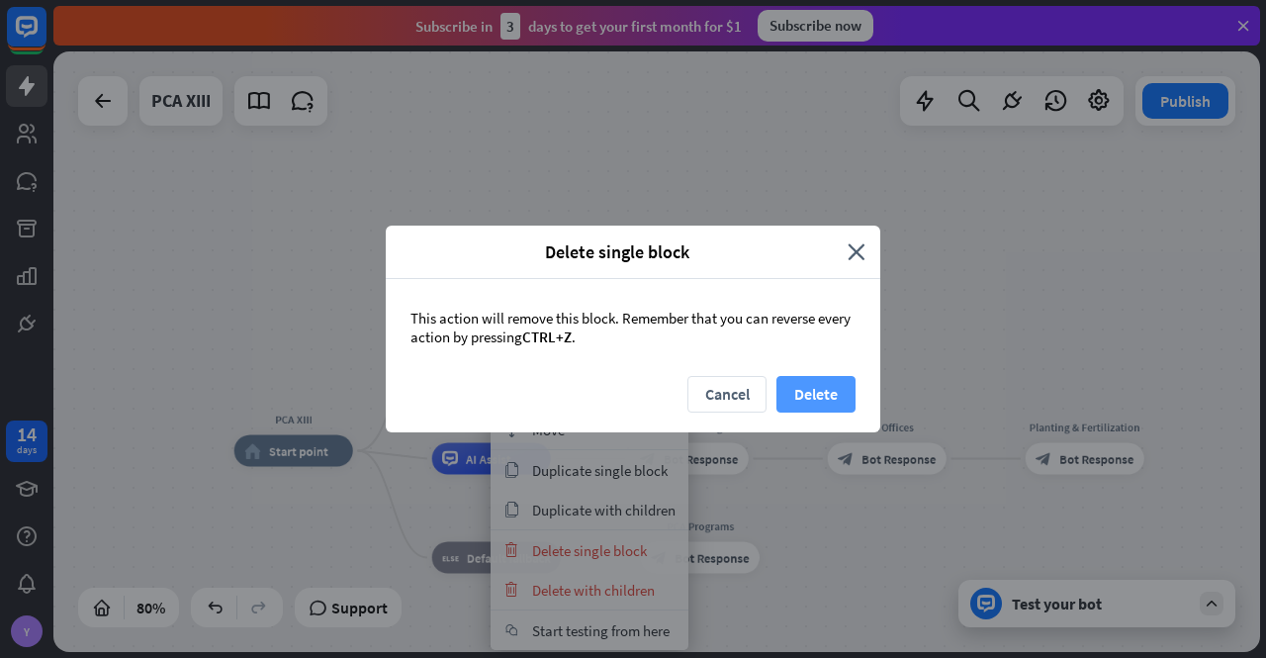
click at [828, 393] on button "Delete" at bounding box center [816, 394] width 79 height 37
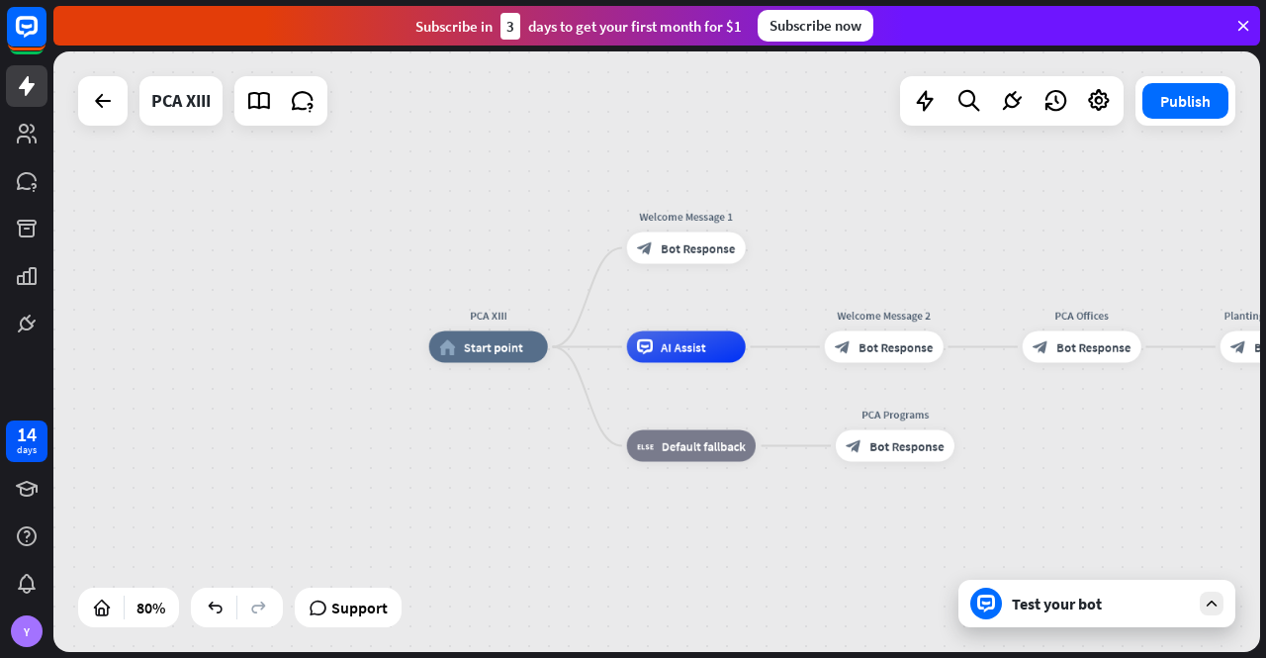
drag, startPoint x: 764, startPoint y: 325, endPoint x: 959, endPoint y: 222, distance: 220.8
click at [959, 222] on div "PCA XIII home_2 Start point Welcome Message 1 block_bot_response Bot Response A…" at bounding box center [656, 351] width 1207 height 600
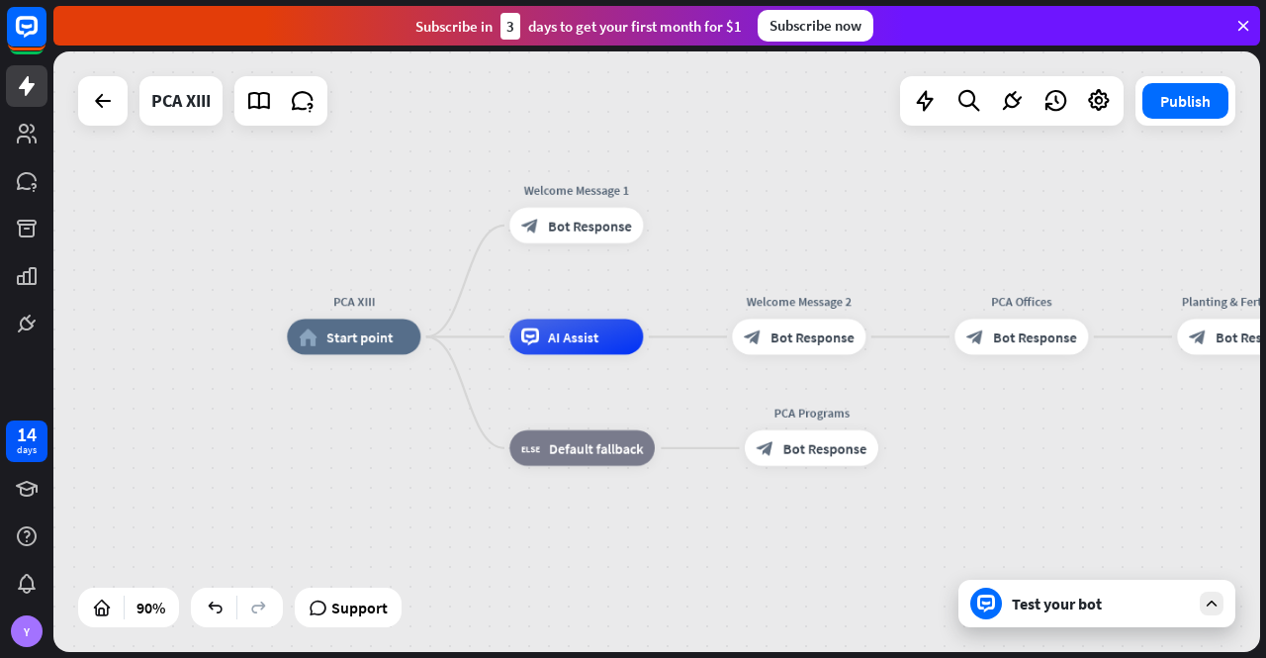
drag, startPoint x: 678, startPoint y: 118, endPoint x: 562, endPoint y: 136, distance: 117.1
click at [581, 115] on div "PCA XIII home_2 Start point Welcome Message 1 block_bot_response Bot Response A…" at bounding box center [656, 351] width 1207 height 600
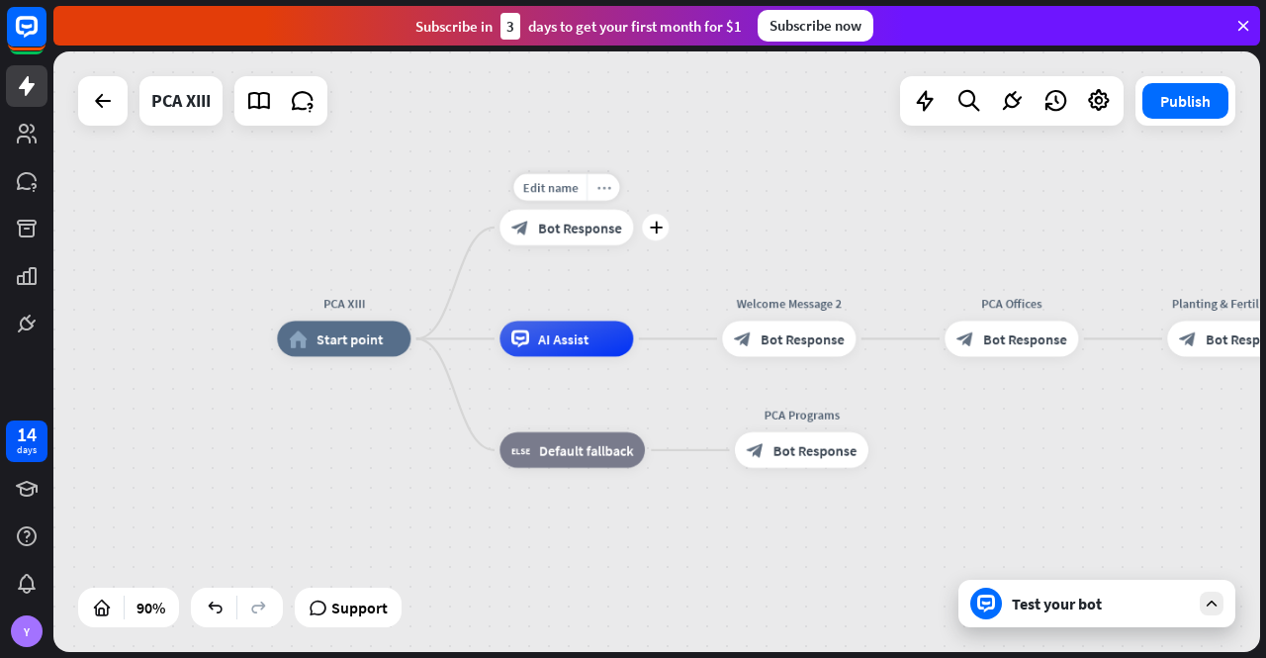
click at [604, 188] on icon "more_horiz" at bounding box center [603, 188] width 14 height 14
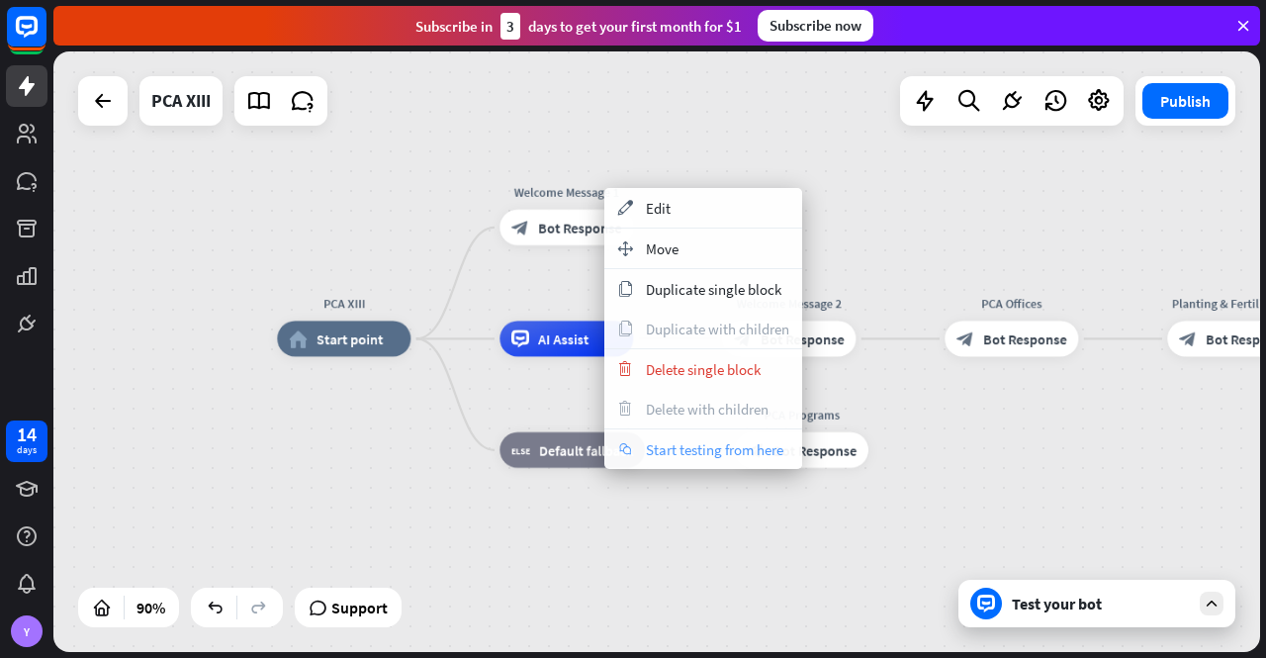
click at [734, 454] on span "Start testing from here" at bounding box center [714, 449] width 137 height 19
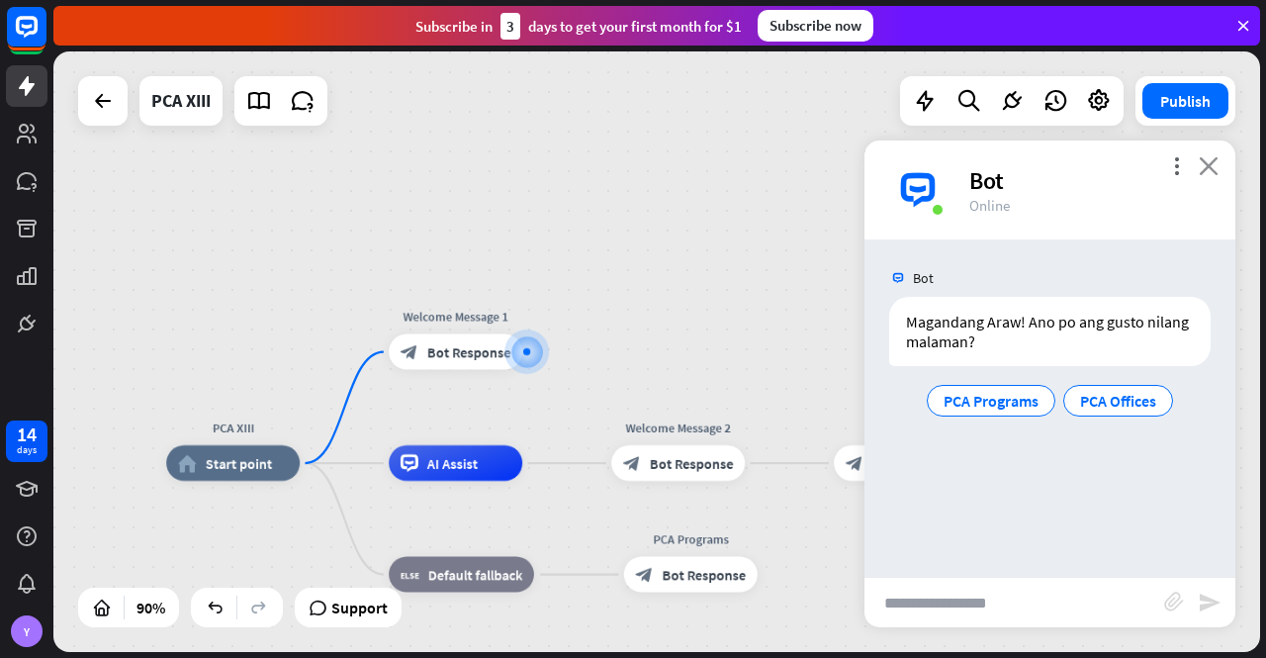
click at [1211, 164] on icon "close" at bounding box center [1209, 165] width 20 height 19
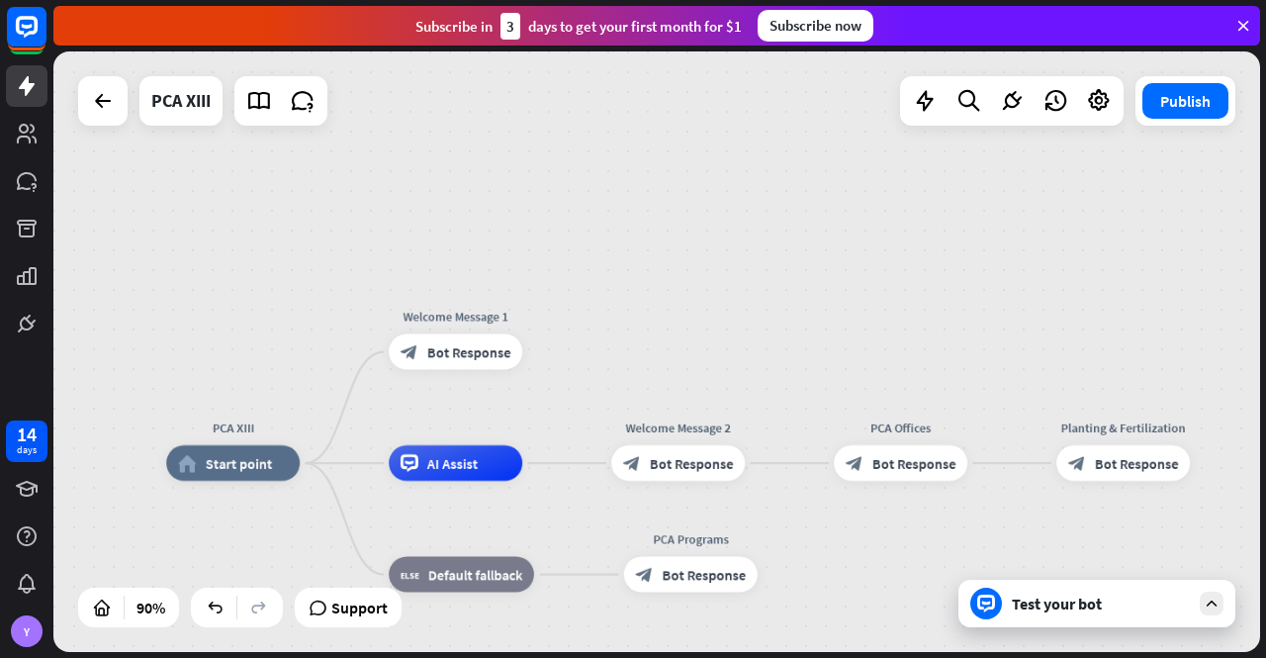
click at [1088, 601] on div "Test your bot" at bounding box center [1101, 604] width 178 height 20
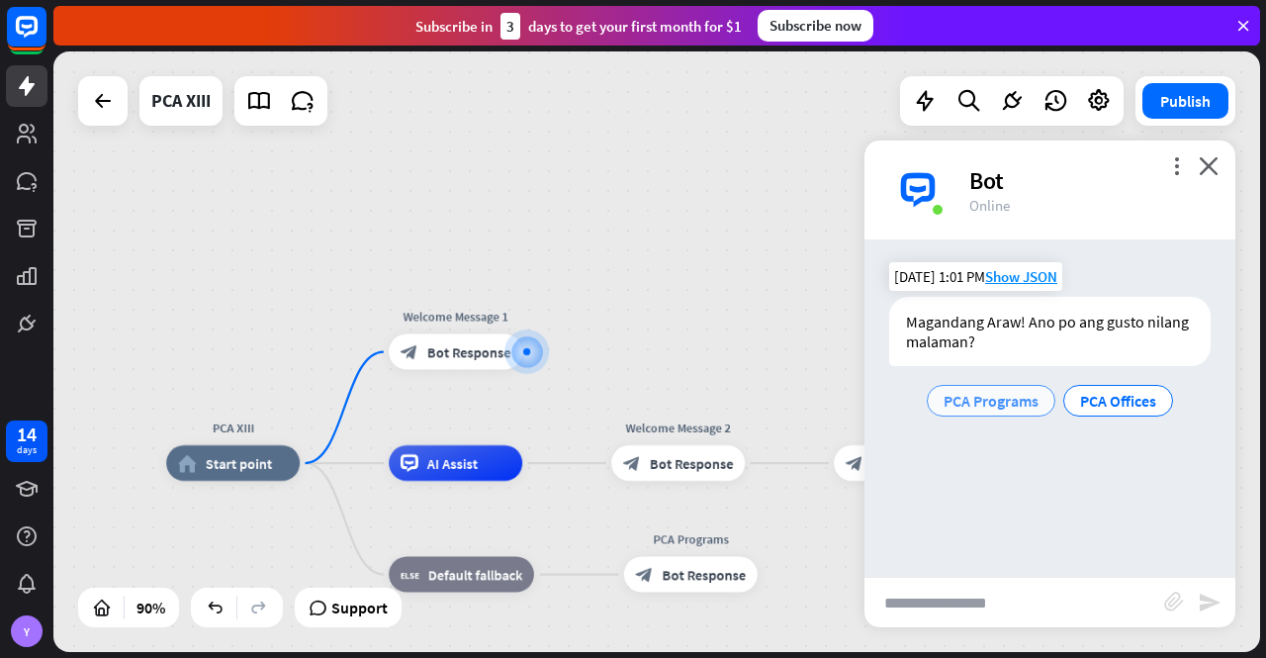
click at [1013, 399] on span "PCA Programs" at bounding box center [991, 401] width 95 height 20
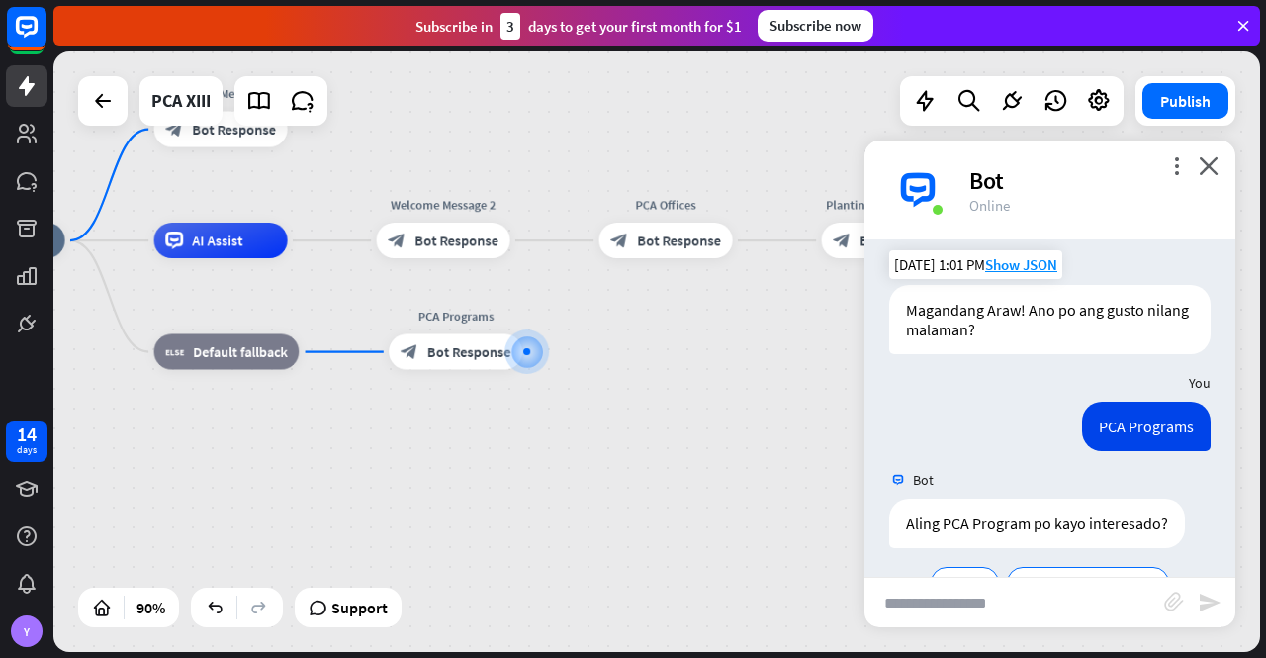
scroll to position [106, 0]
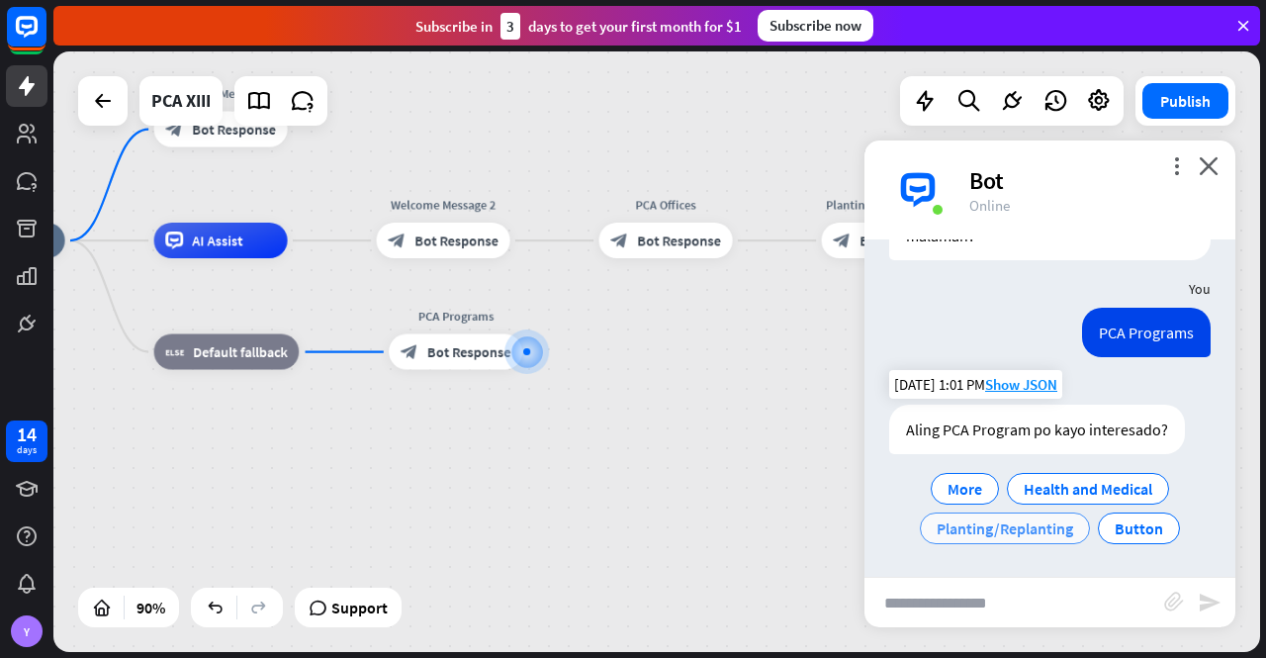
click at [1015, 532] on span "Planting/Replanting" at bounding box center [1005, 528] width 137 height 20
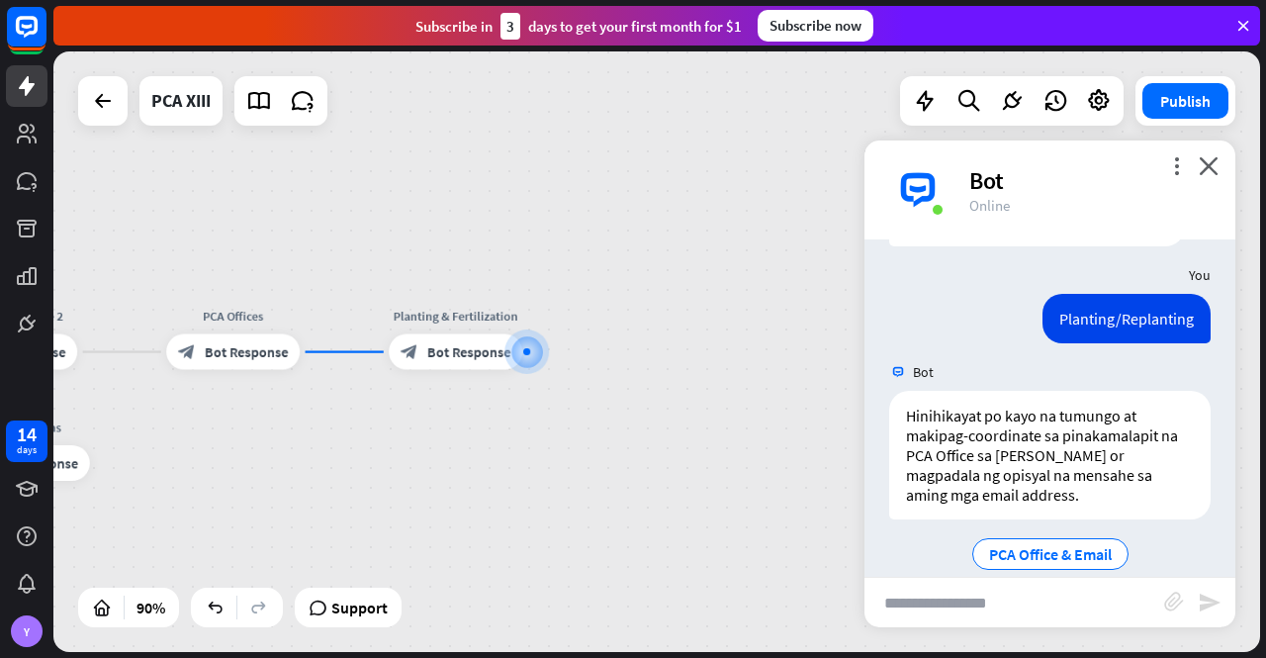
scroll to position [339, 0]
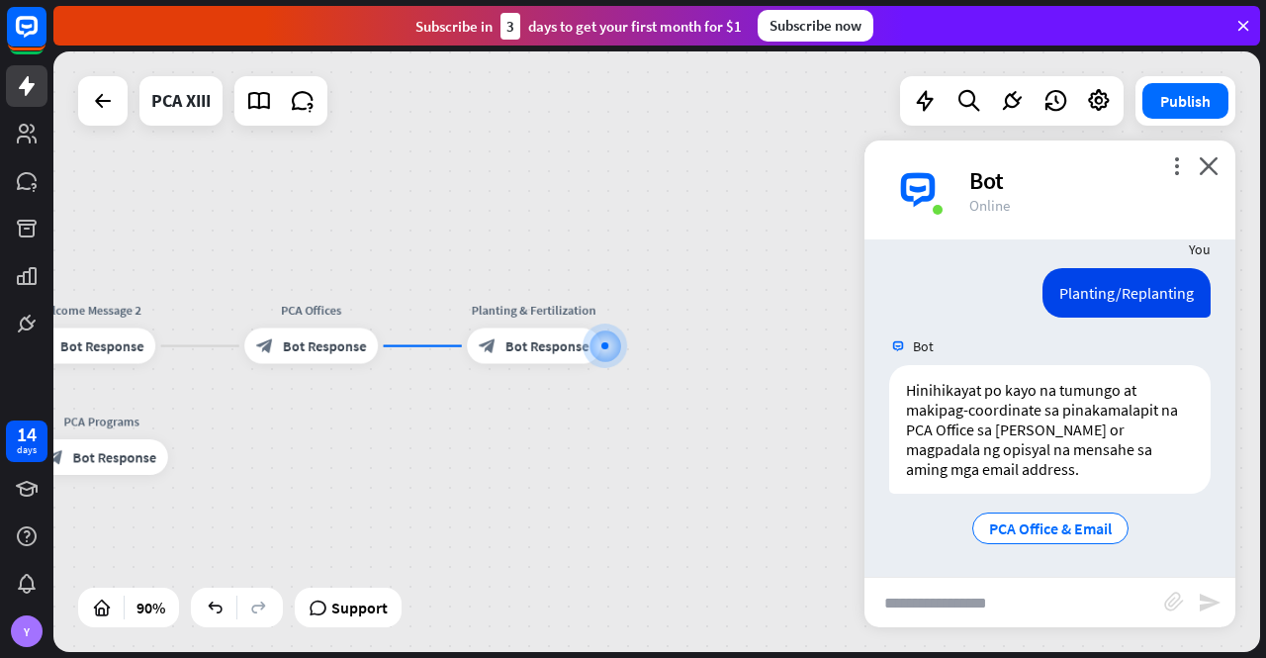
drag, startPoint x: 630, startPoint y: 445, endPoint x: 734, endPoint y: 438, distance: 104.1
click at [722, 437] on div "PCA XIII home_2 Start point Welcome Message 1 block_bot_response Bot Response A…" at bounding box center [656, 351] width 1207 height 600
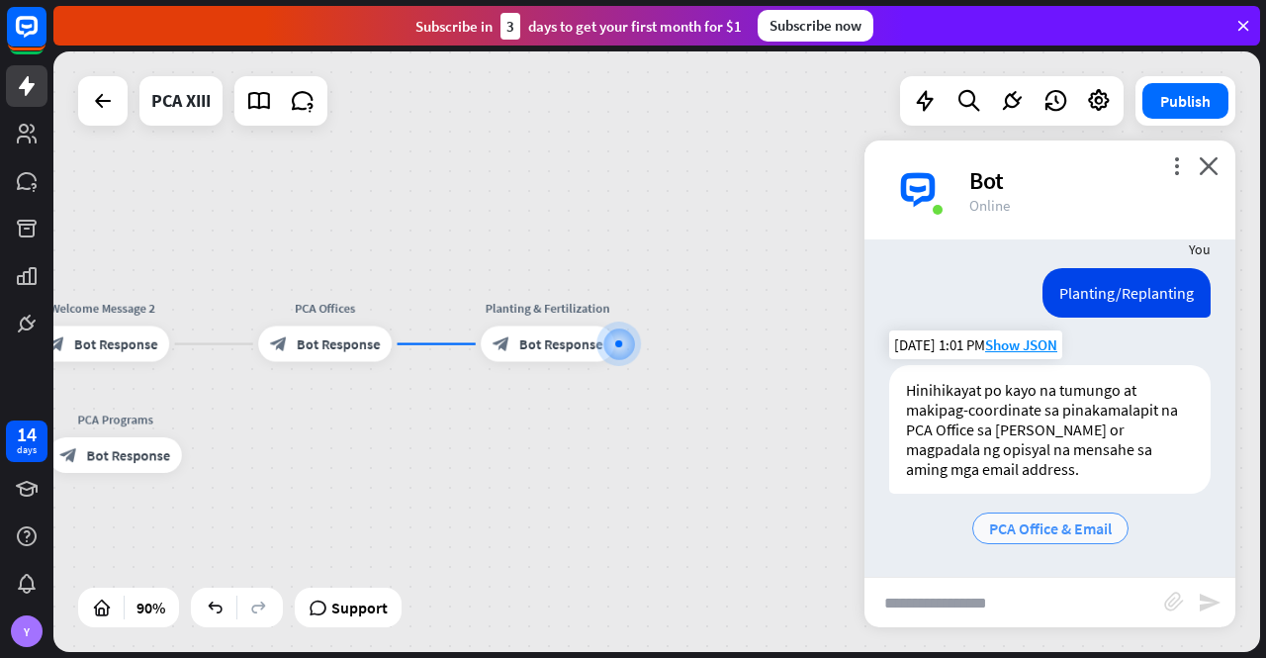
click at [1045, 527] on span "PCA Office & Email" at bounding box center [1050, 528] width 123 height 20
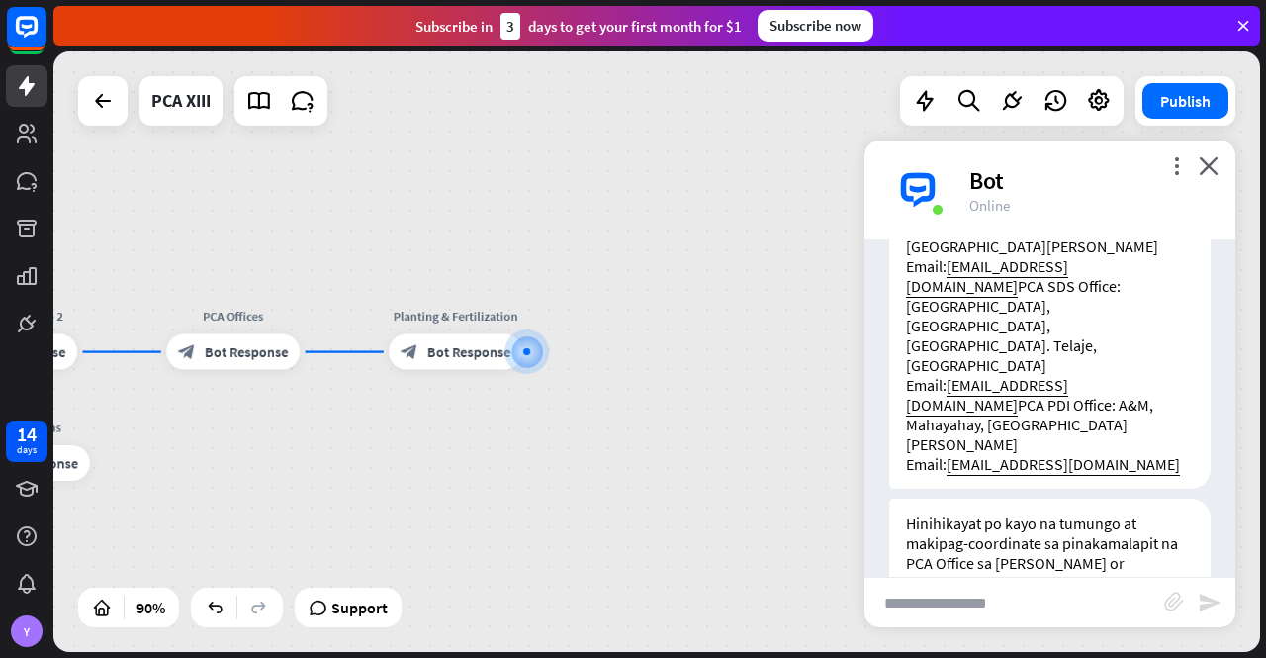
scroll to position [1206, 0]
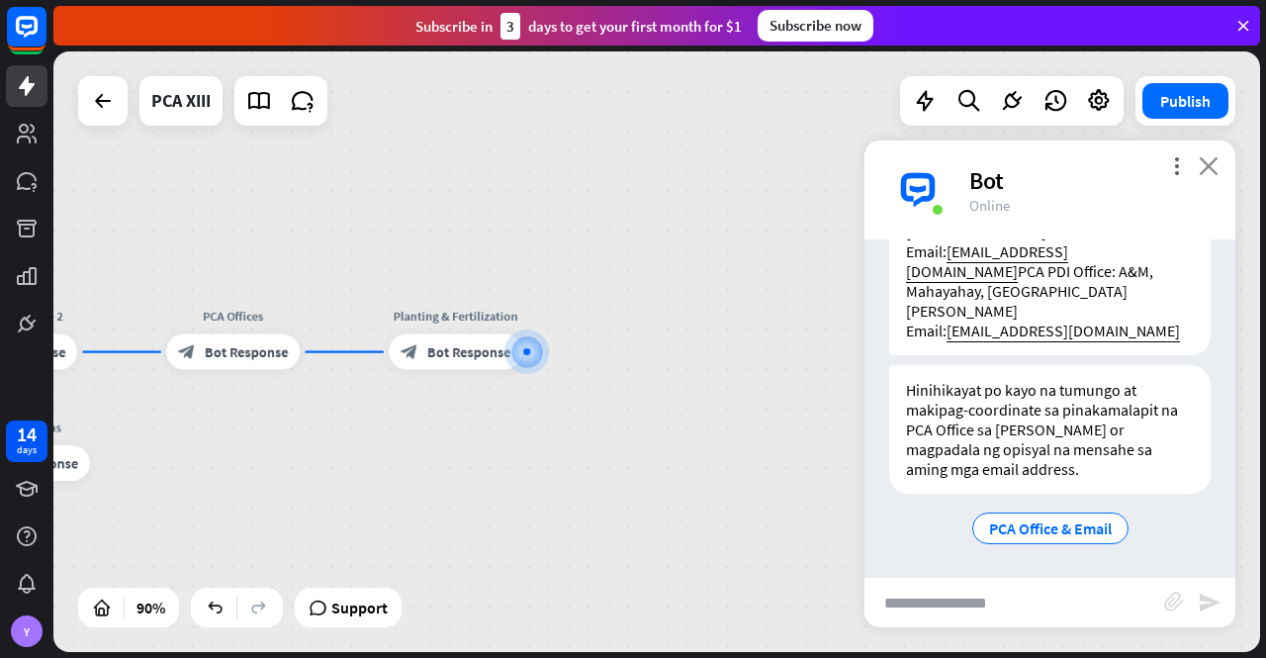
click at [1207, 157] on icon "close" at bounding box center [1209, 165] width 20 height 19
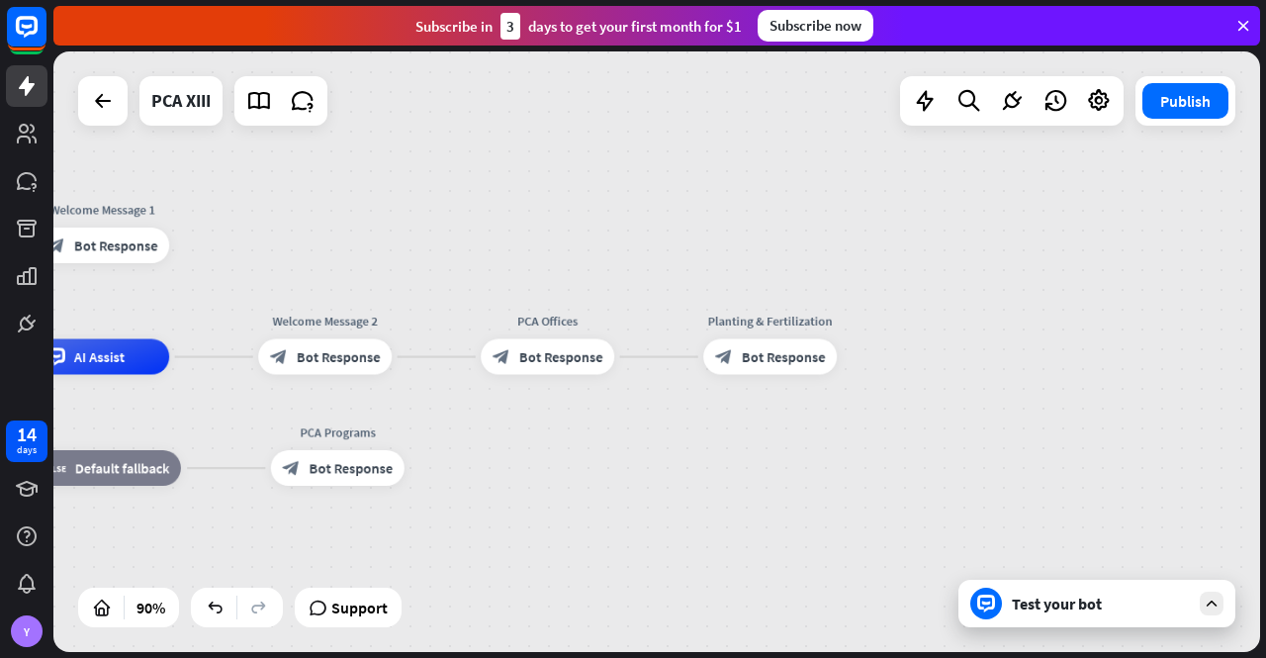
drag, startPoint x: 657, startPoint y: 422, endPoint x: 958, endPoint y: 429, distance: 300.8
click at [959, 429] on div "PCA XIII home_2 Start point Welcome Message 1 block_bot_response Bot Response A…" at bounding box center [656, 351] width 1207 height 600
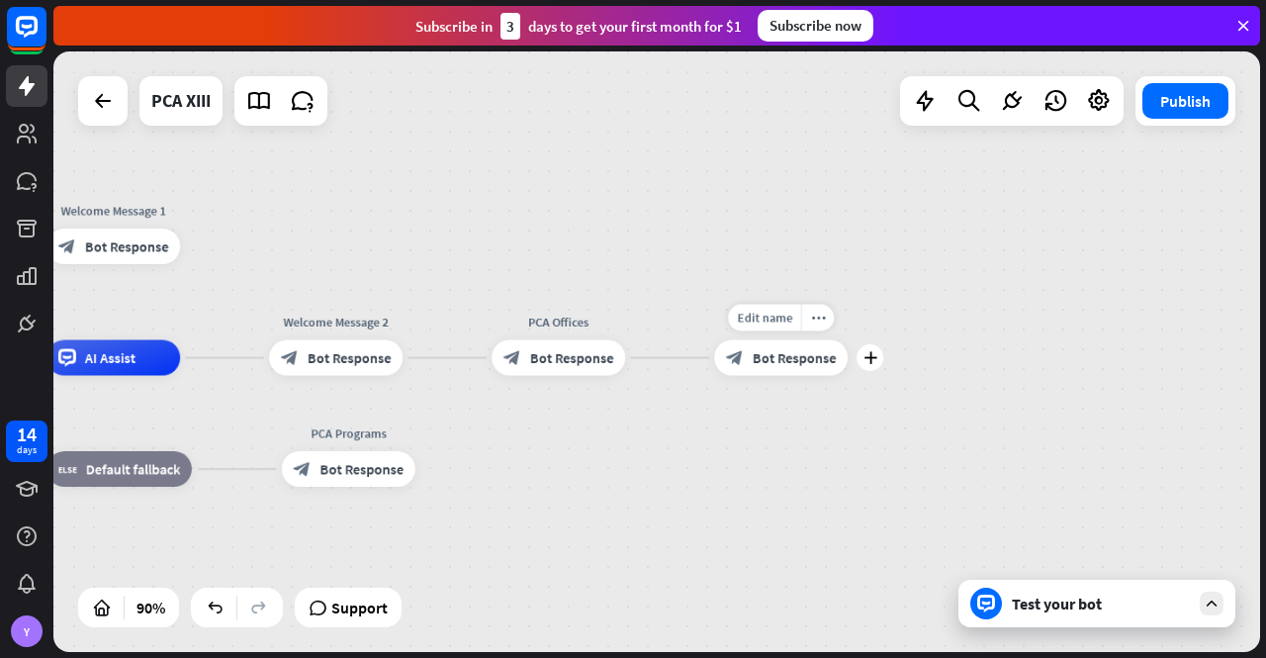
click at [793, 358] on span "Bot Response" at bounding box center [795, 358] width 84 height 18
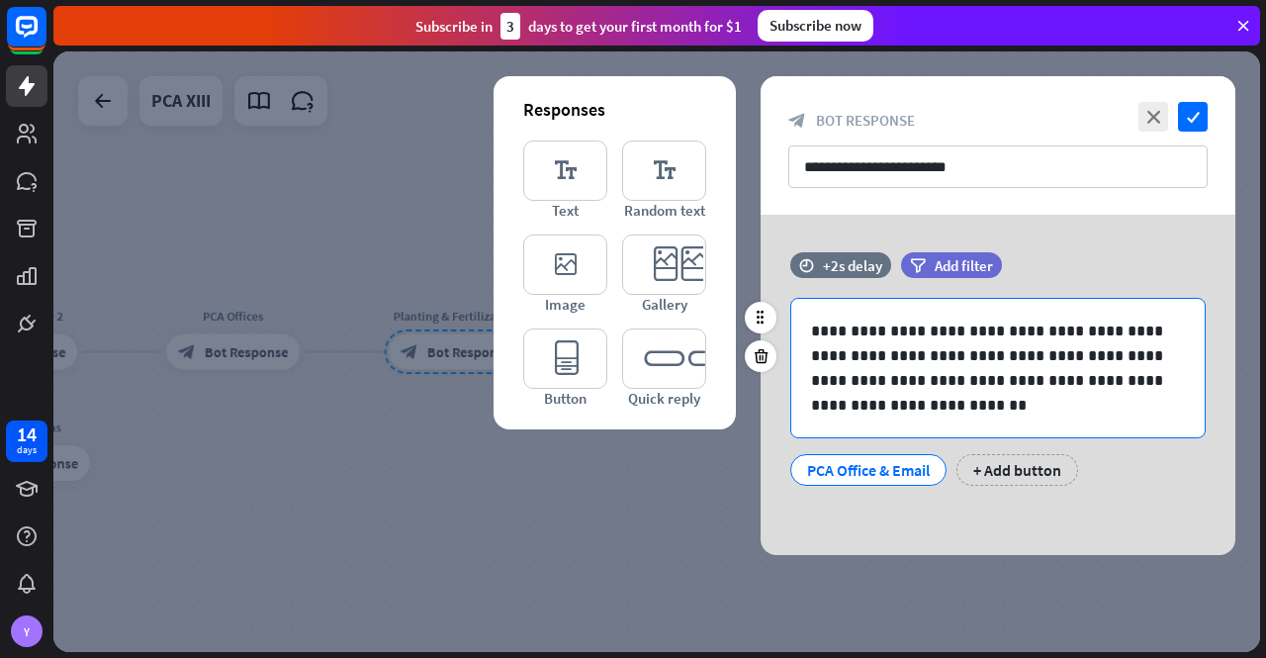
click at [1025, 345] on p "**********" at bounding box center [998, 368] width 375 height 99
click at [962, 257] on span "Add filter" at bounding box center [964, 265] width 58 height 19
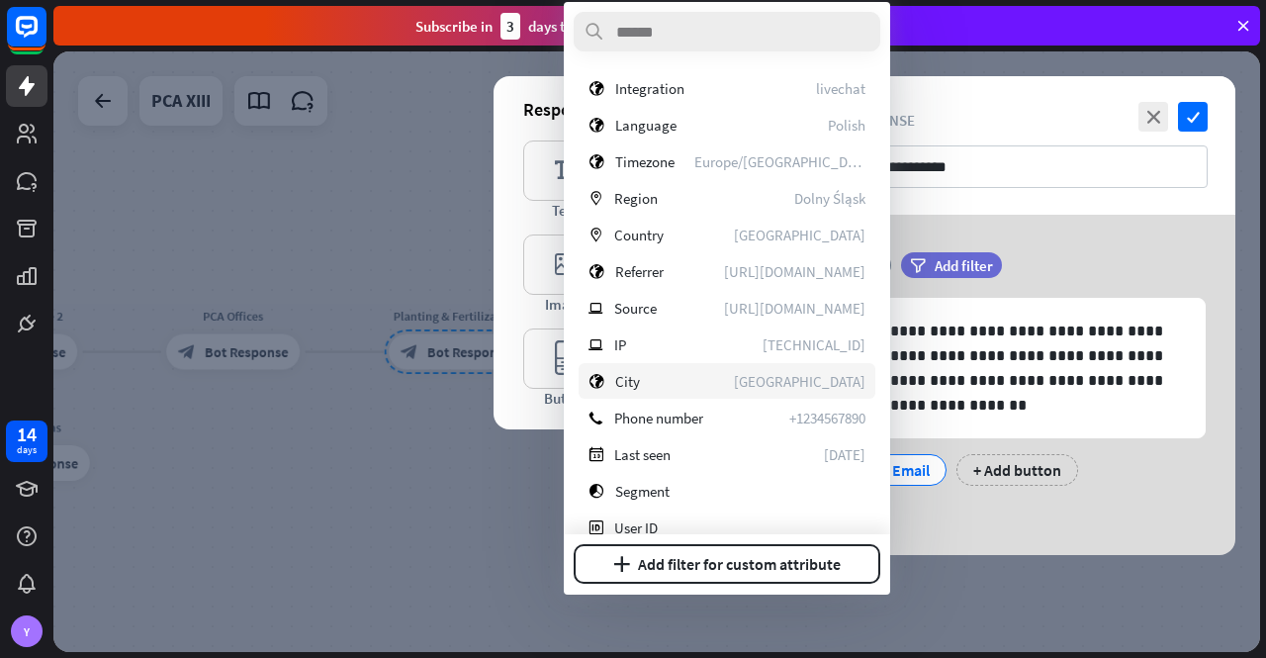
scroll to position [279, 0]
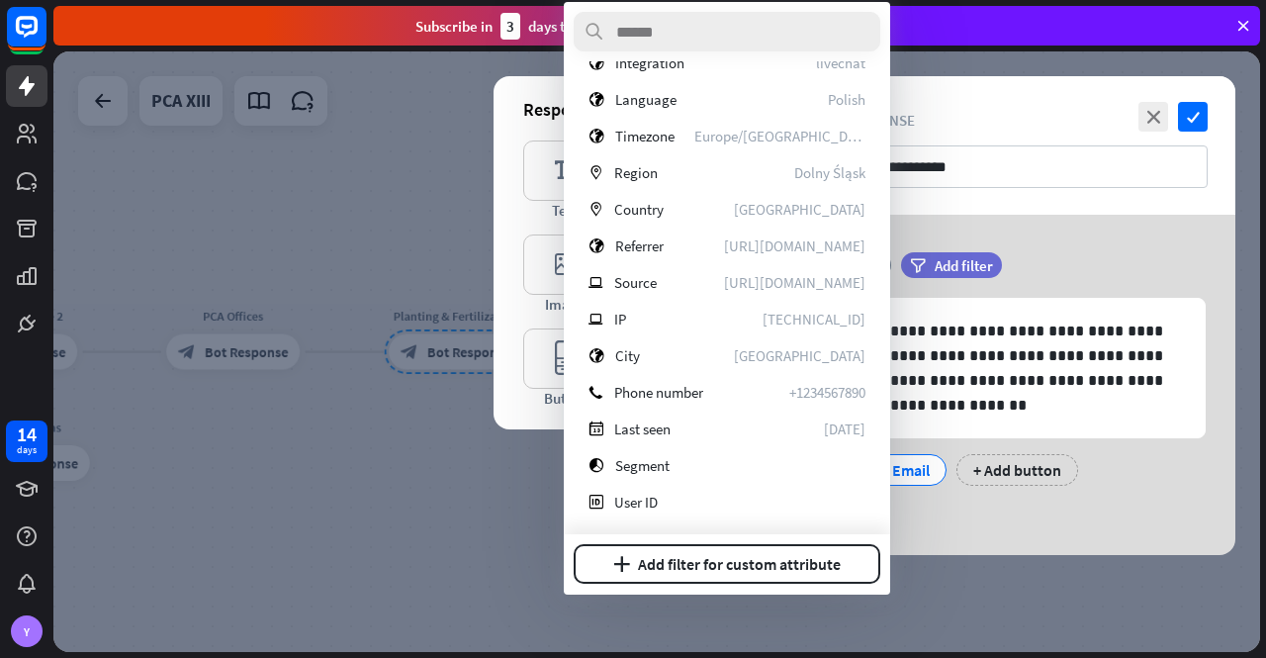
click at [432, 154] on div at bounding box center [656, 351] width 1207 height 600
